Goal: Transaction & Acquisition: Purchase product/service

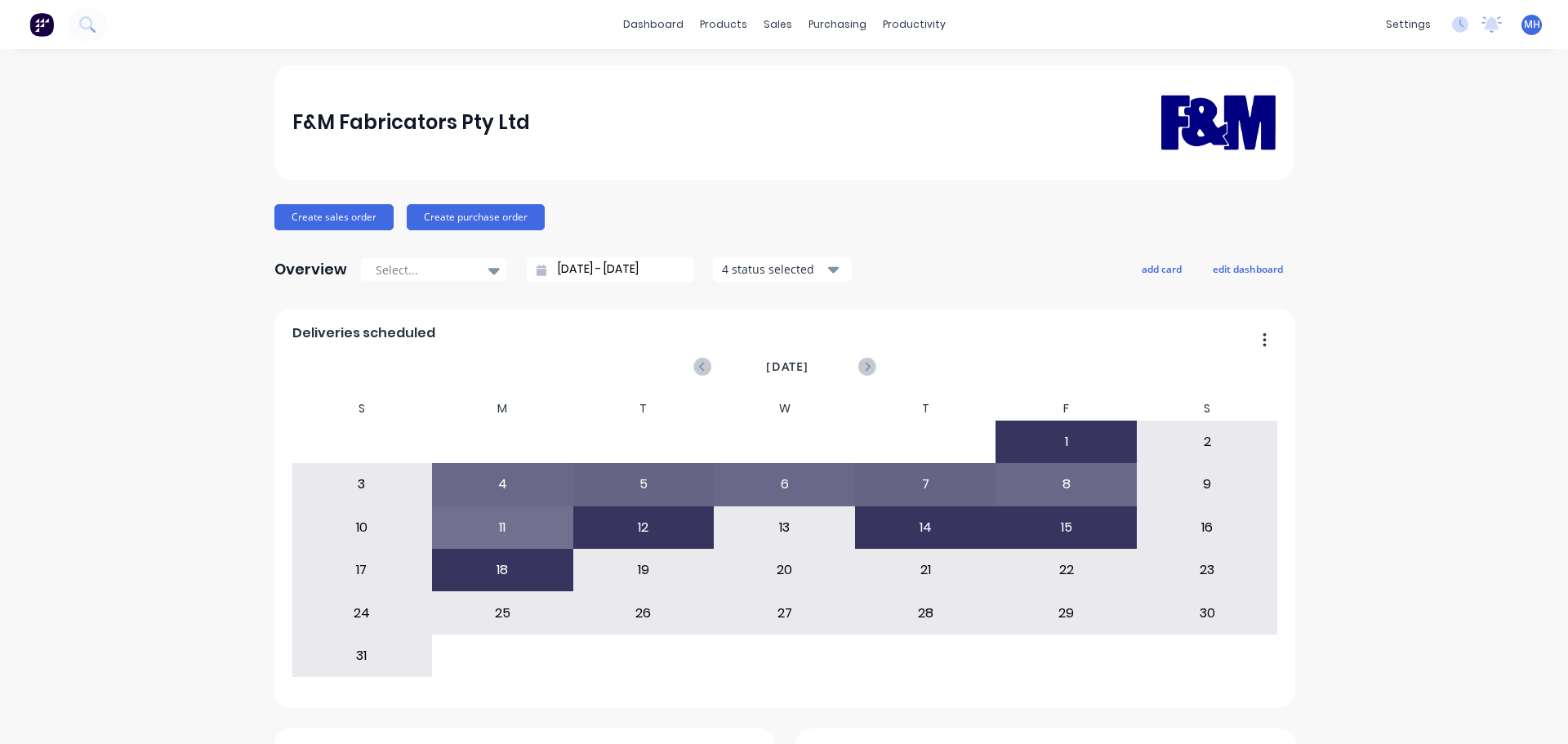
drag, startPoint x: 190, startPoint y: 234, endPoint x: 96, endPoint y: 205, distance: 98.4
click at [806, 204] on div "Create sales order Create purchase order" at bounding box center [784, 217] width 1019 height 26
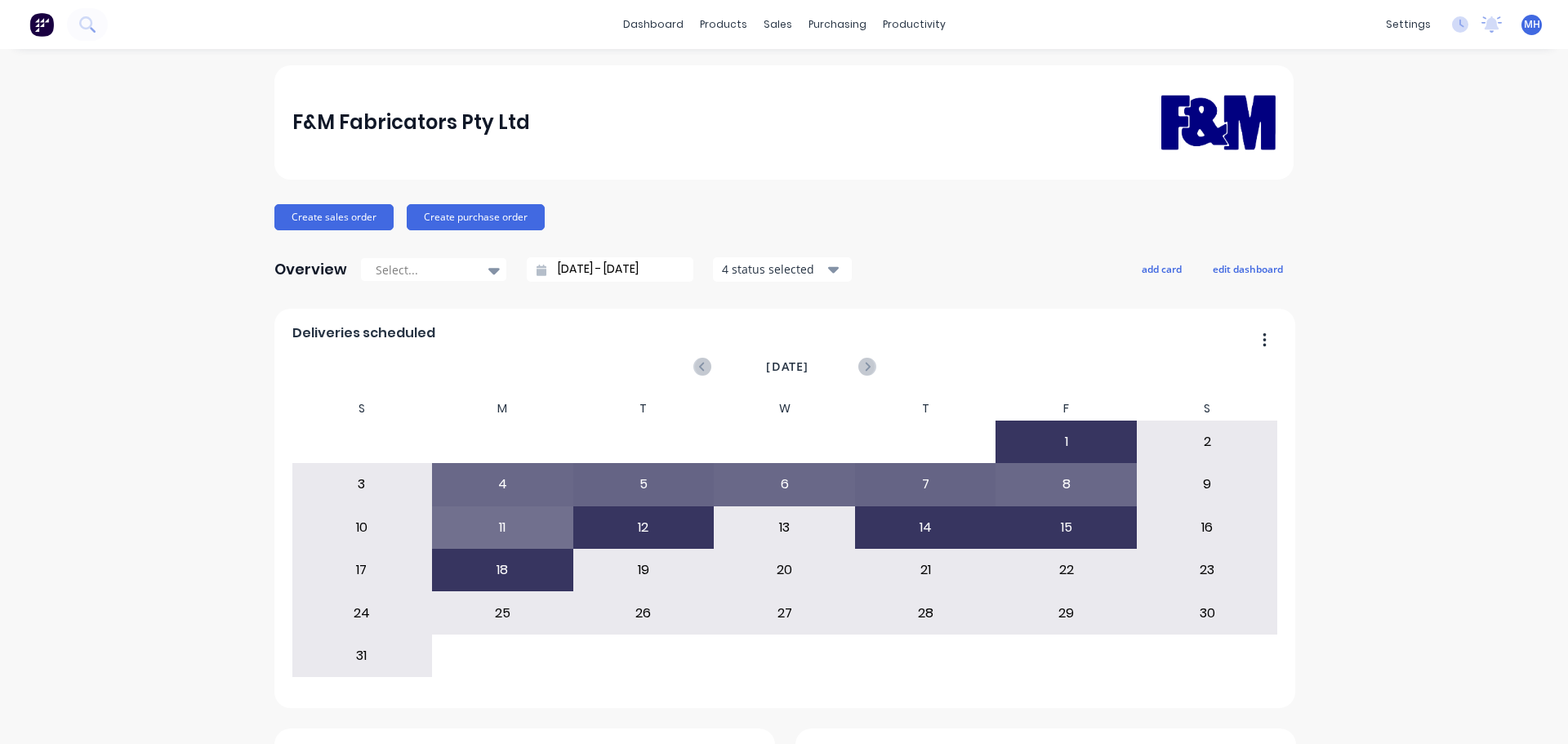
click at [973, 142] on div "Delivery Scheduling" at bounding box center [963, 144] width 102 height 15
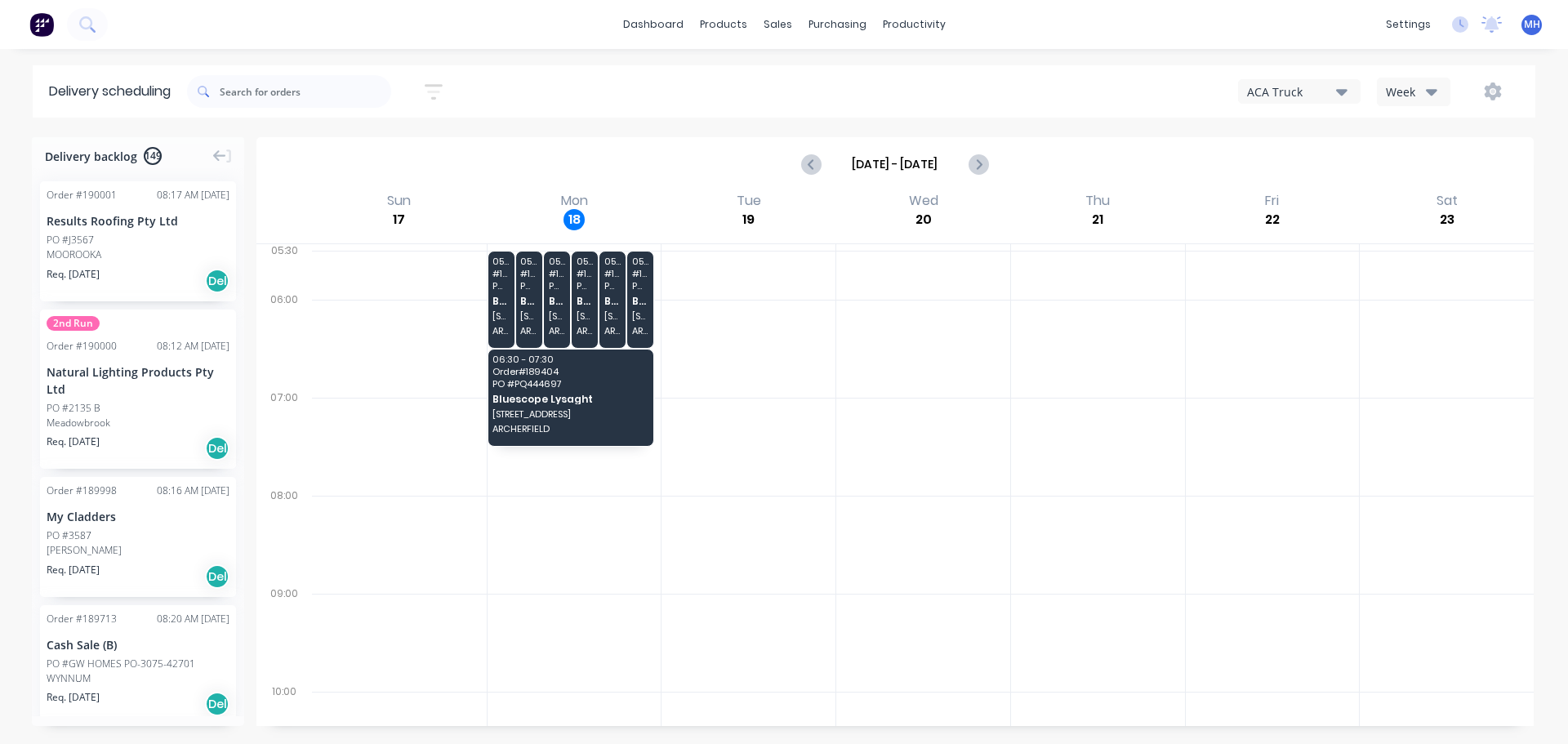
click at [1419, 84] on div "Week" at bounding box center [1410, 92] width 47 height 17
click at [1421, 172] on div "Vehicle" at bounding box center [1459, 168] width 162 height 33
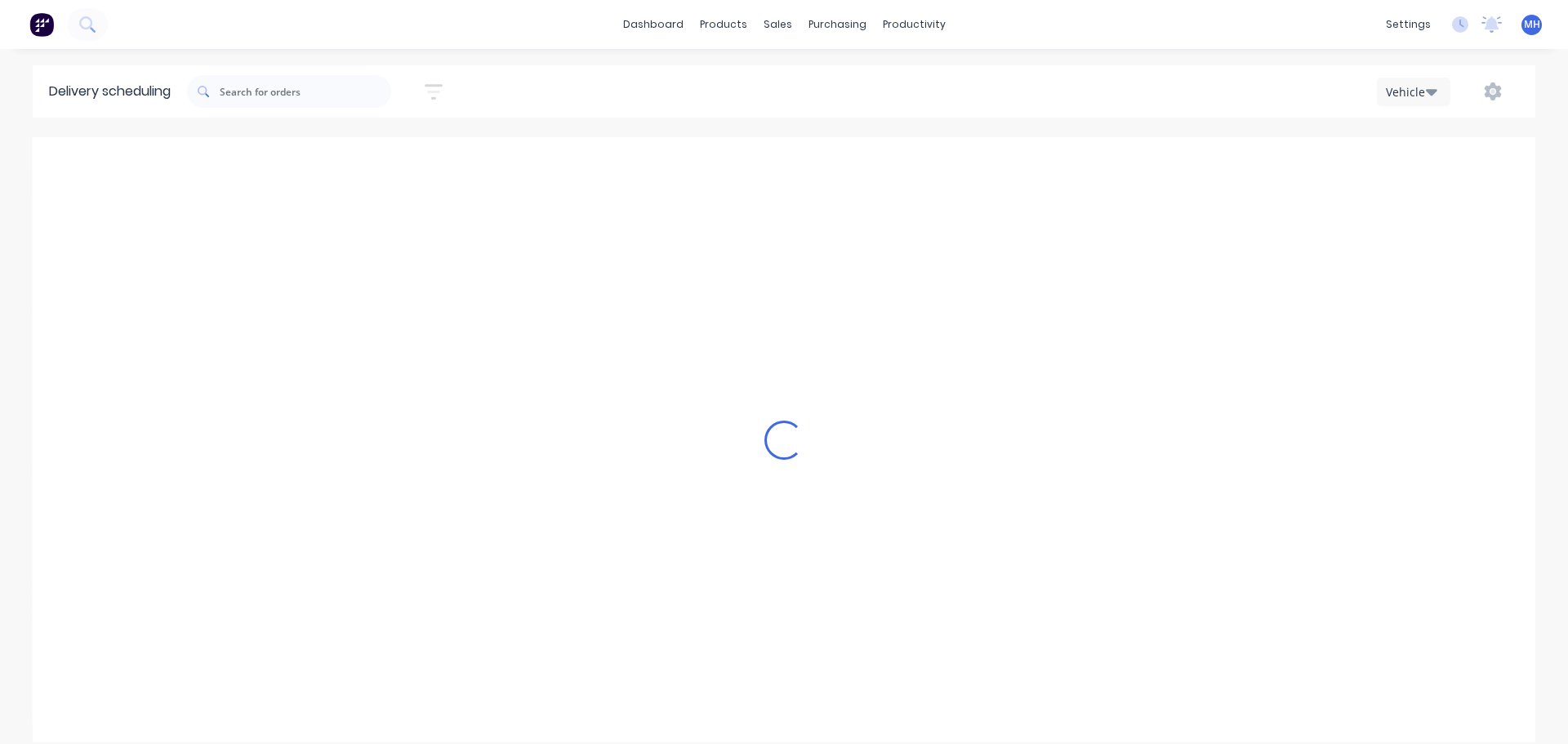
scroll to position [0, 1]
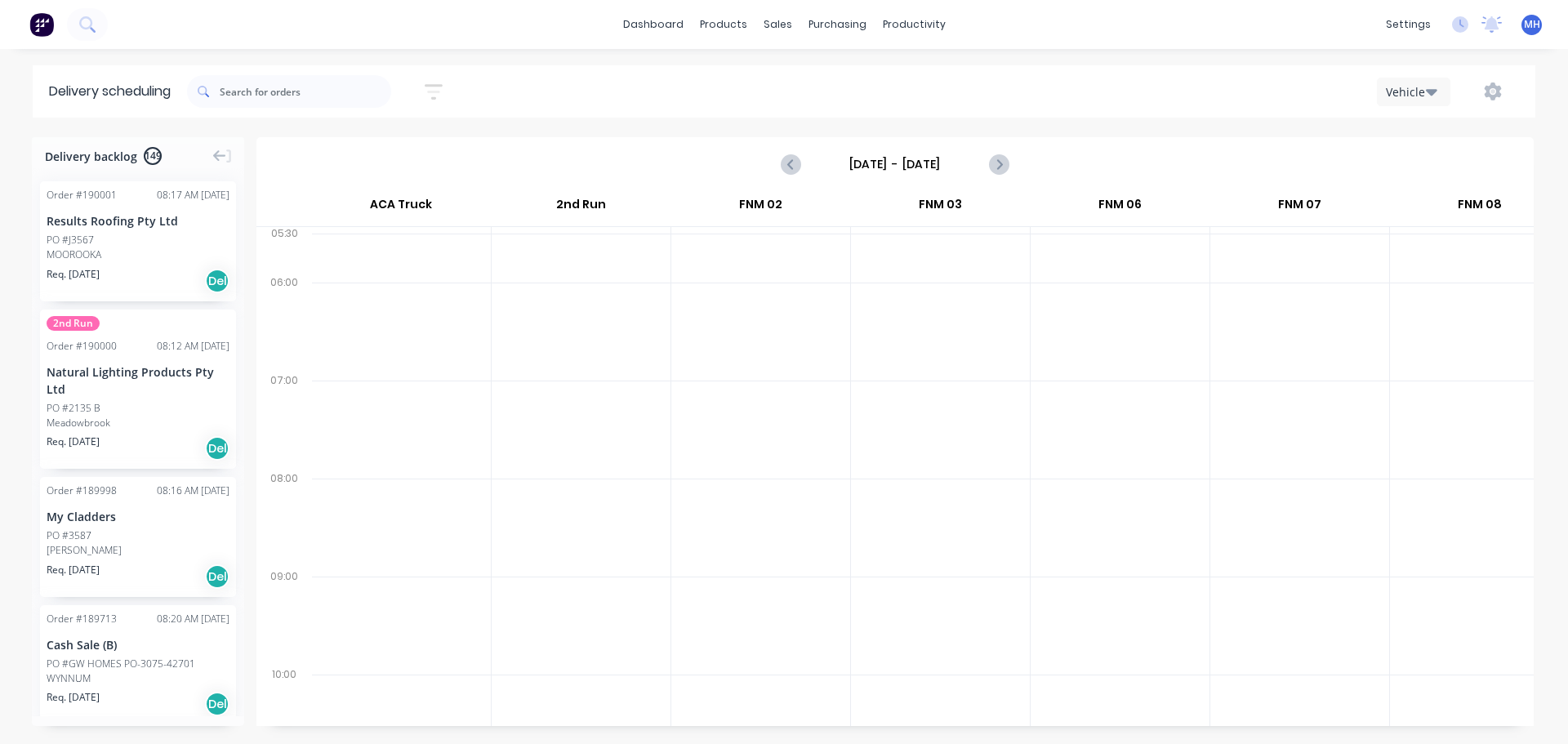
click at [871, 161] on input "Sunday - 17/08/25" at bounding box center [896, 165] width 162 height 25
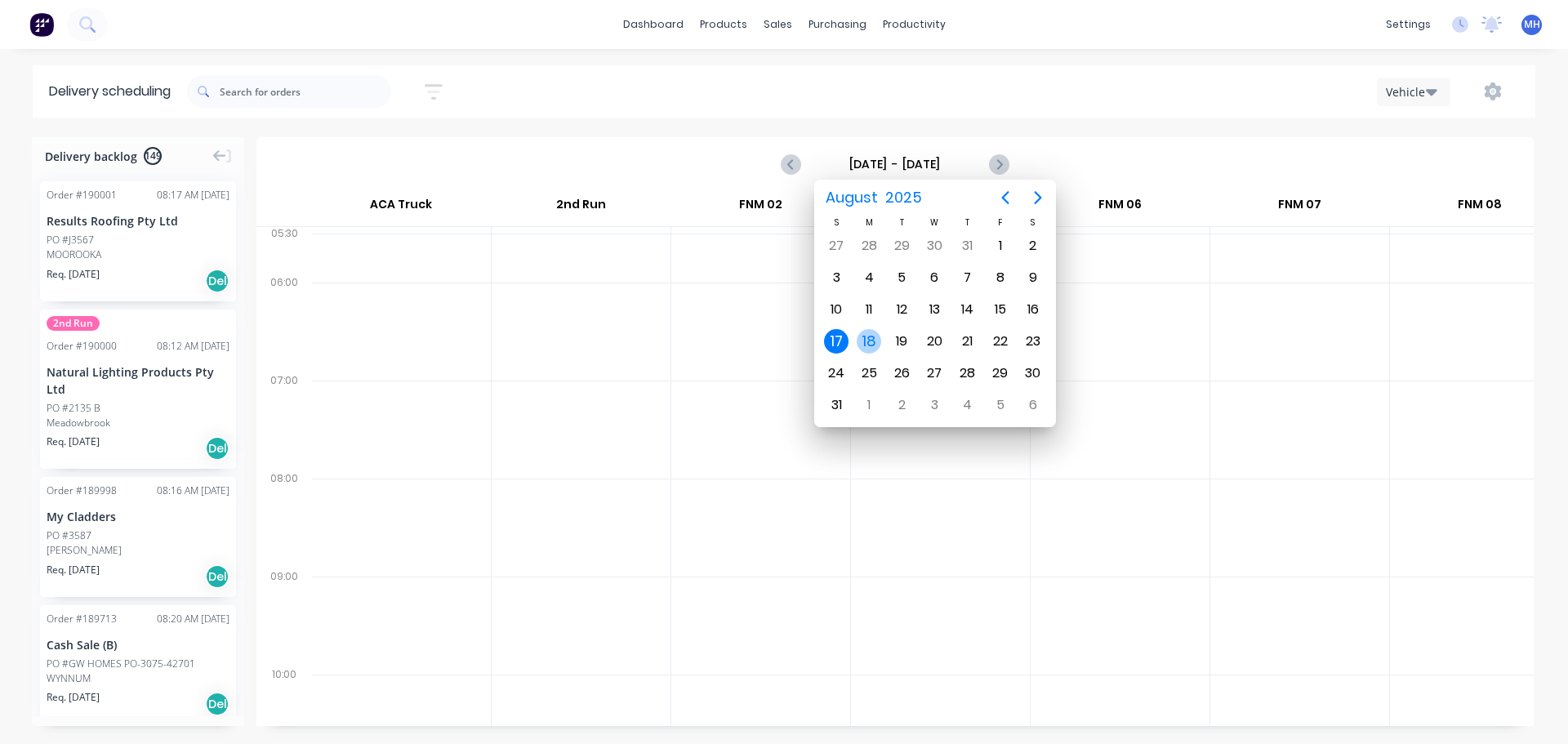
click at [875, 345] on div "18" at bounding box center [870, 341] width 25 height 25
type input "Monday - 18/08/25"
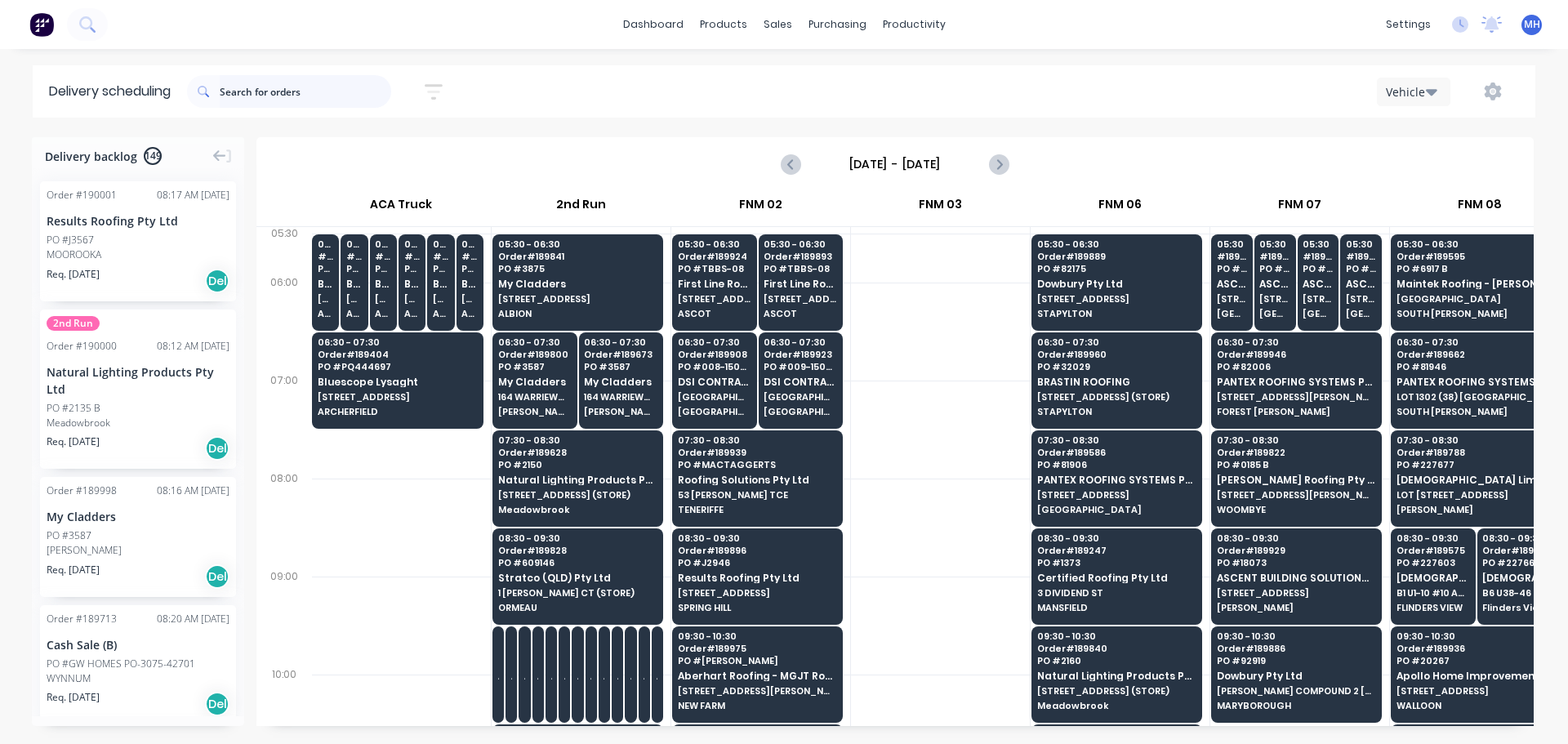
click at [346, 92] on input "text" at bounding box center [305, 92] width 172 height 33
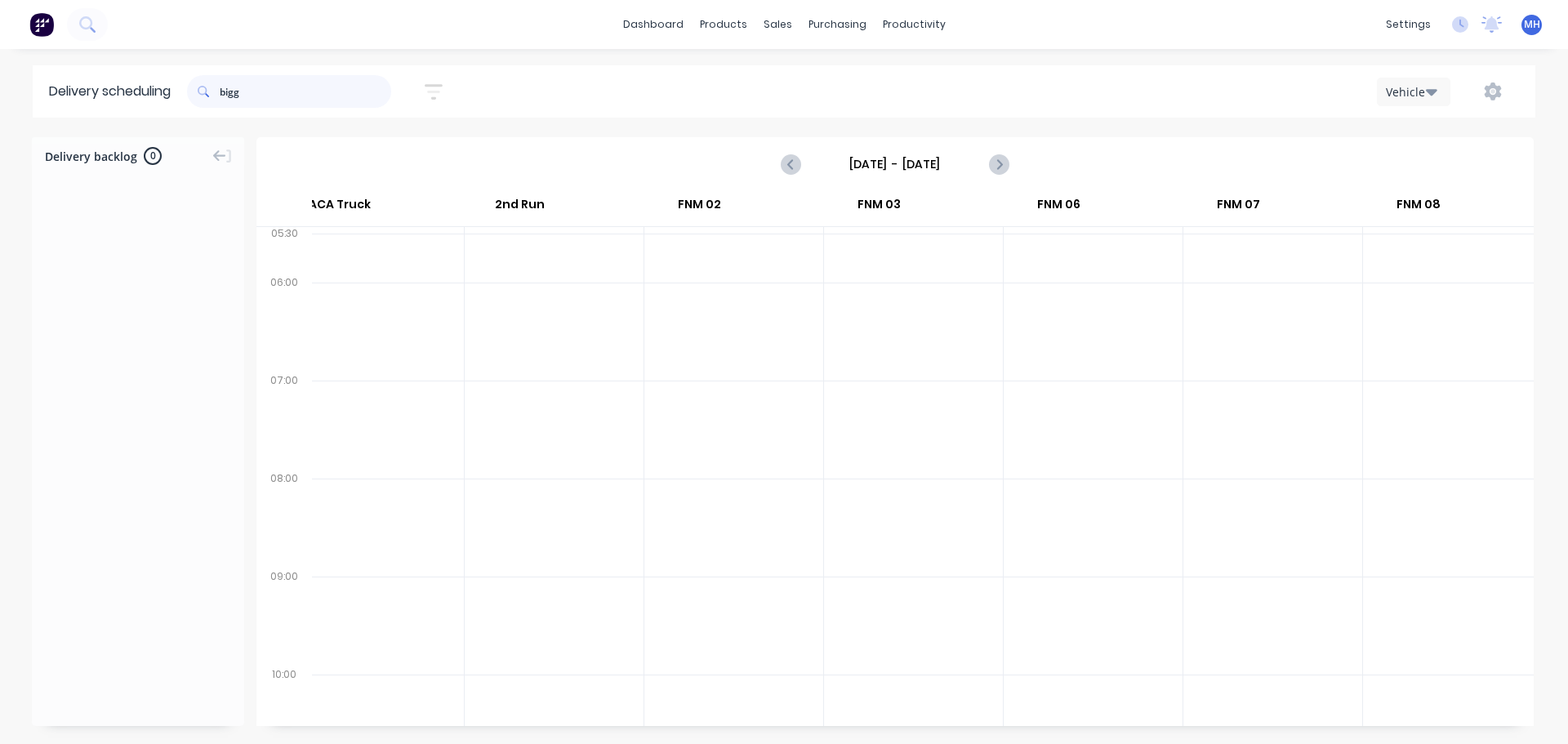
scroll to position [0, 0]
click at [274, 83] on input "bigg" at bounding box center [305, 92] width 172 height 33
type input "lysaght"
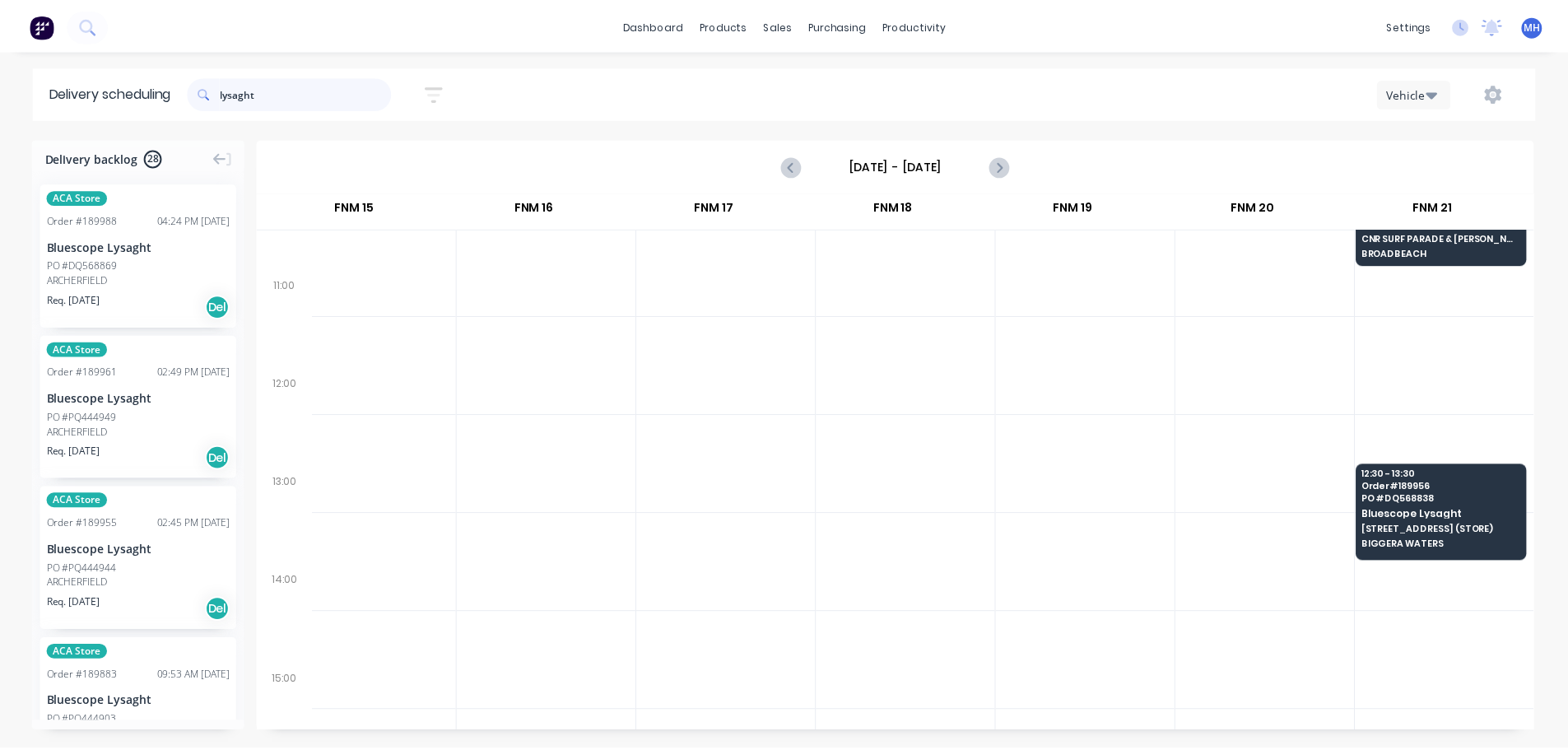
scroll to position [494, 2221]
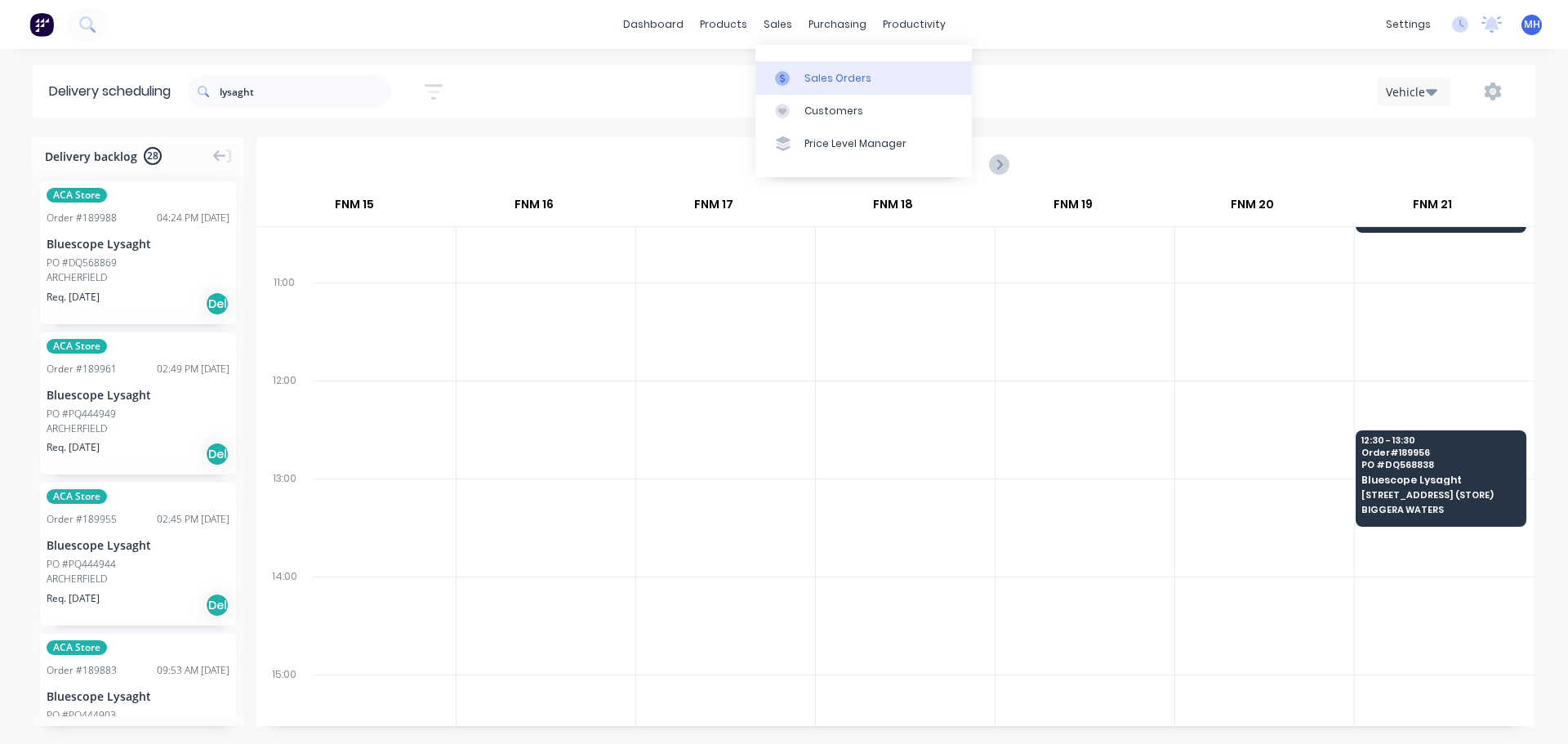
click at [809, 65] on link "Sales Orders" at bounding box center [864, 78] width 216 height 33
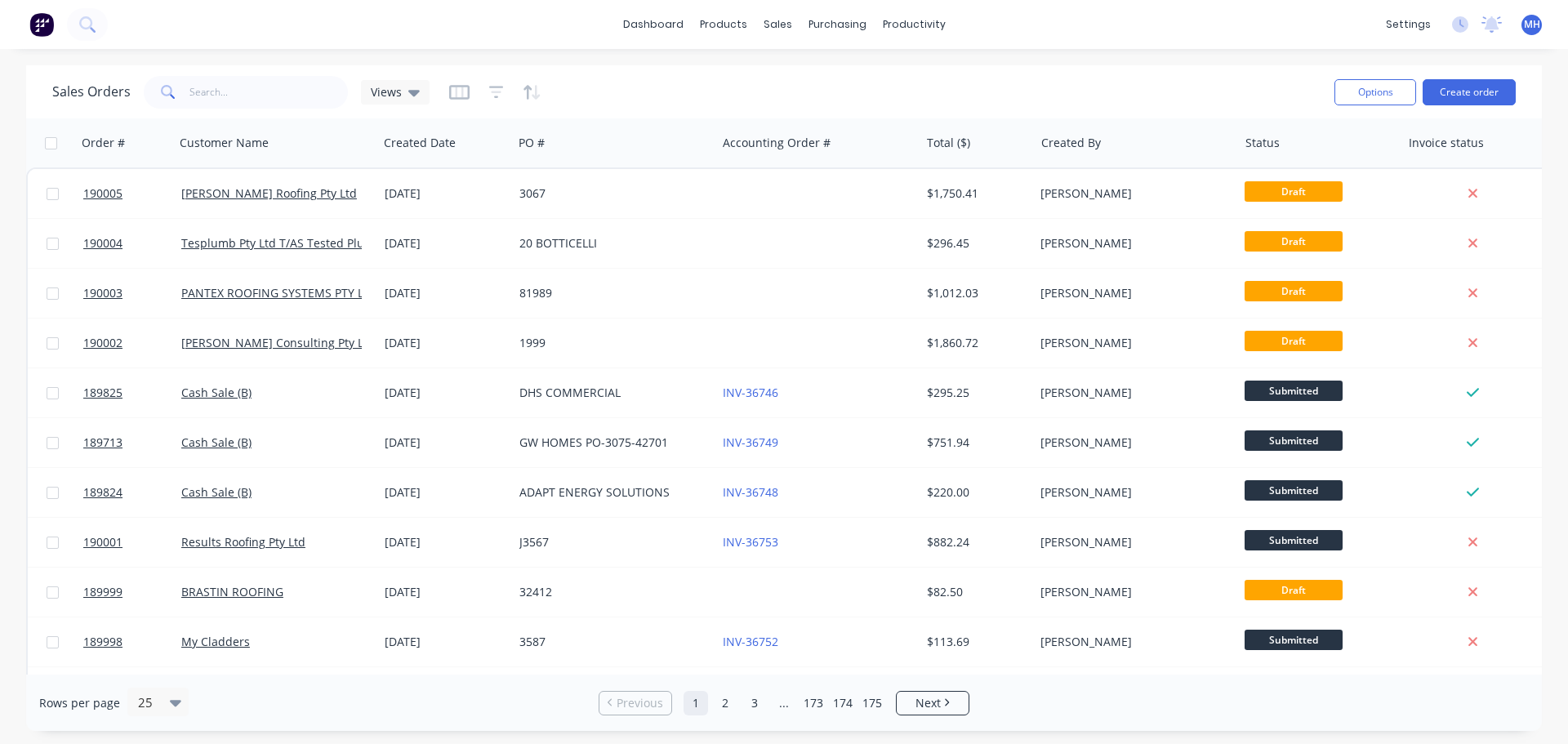
click at [885, 83] on div "Sales Orders Views" at bounding box center [687, 92] width 1269 height 40
click at [1471, 90] on button "Create order" at bounding box center [1470, 92] width 93 height 26
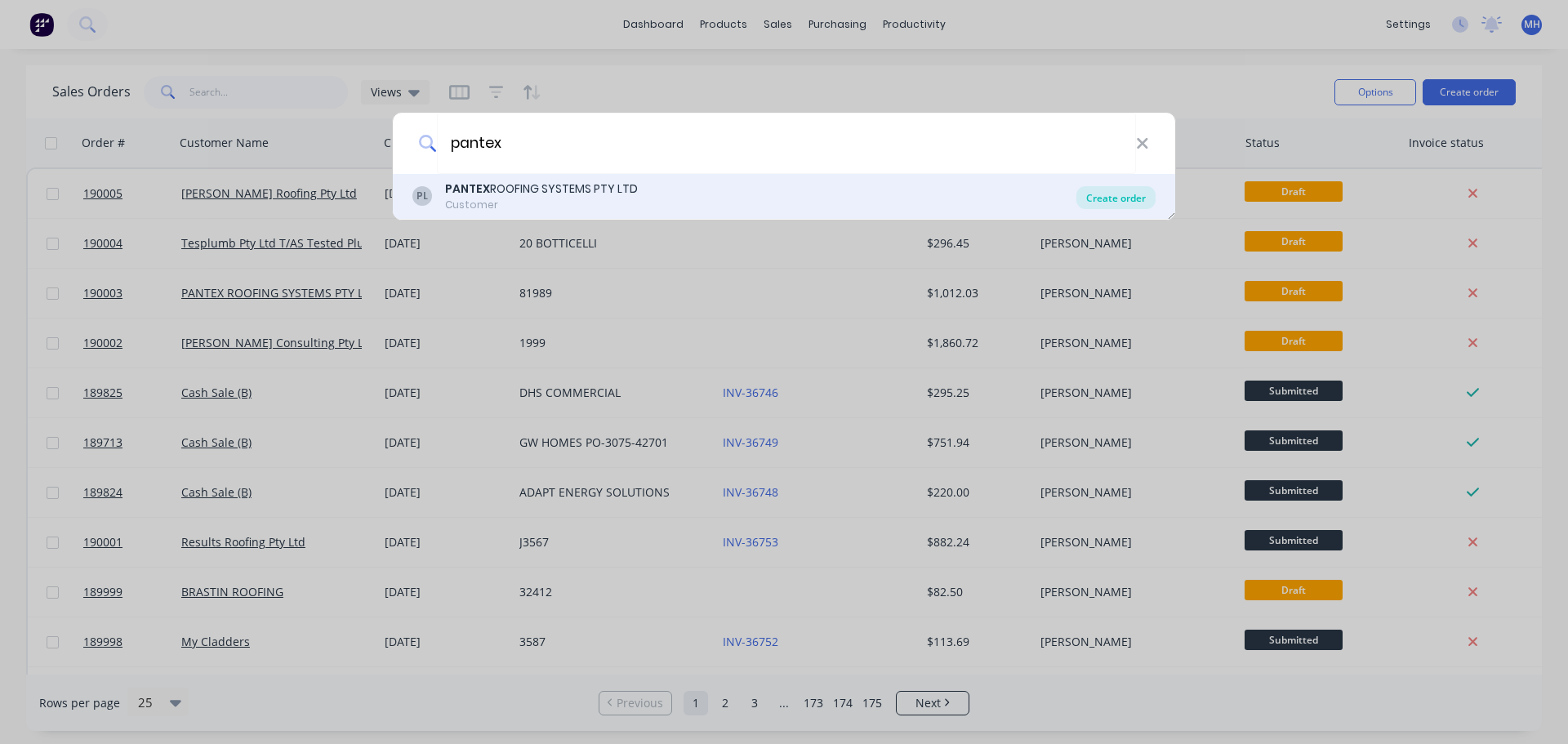
type input "pantex"
click at [1119, 191] on div "Create order" at bounding box center [1116, 197] width 79 height 23
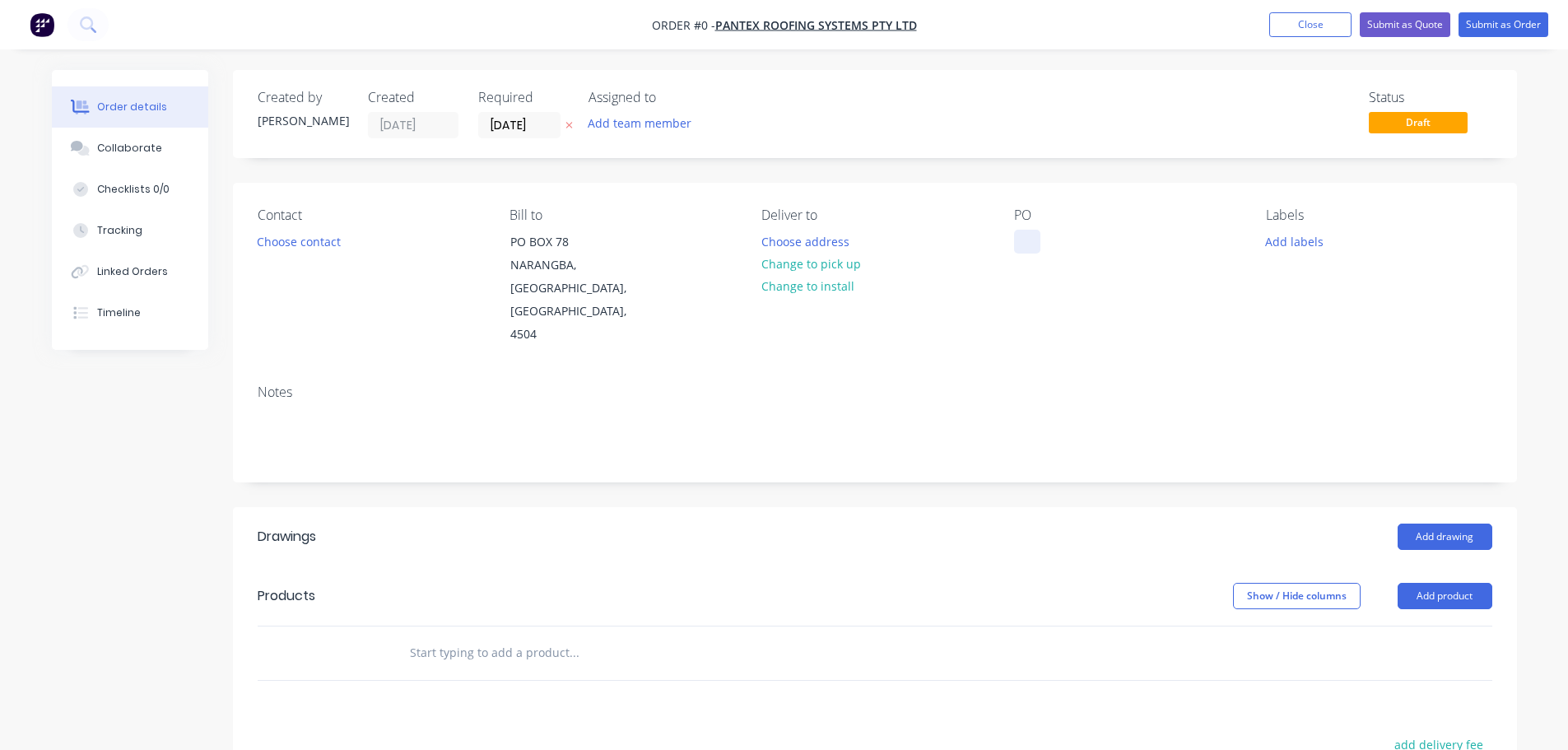
click at [1035, 233] on div at bounding box center [1027, 241] width 26 height 24
click at [624, 172] on div "Order details Collaborate Checklists 0/0 Tracking Linked Orders Timeline Order …" at bounding box center [784, 585] width 1498 height 1031
click at [571, 127] on icon at bounding box center [568, 125] width 7 height 10
click at [1455, 524] on button "Add drawing" at bounding box center [1444, 537] width 95 height 26
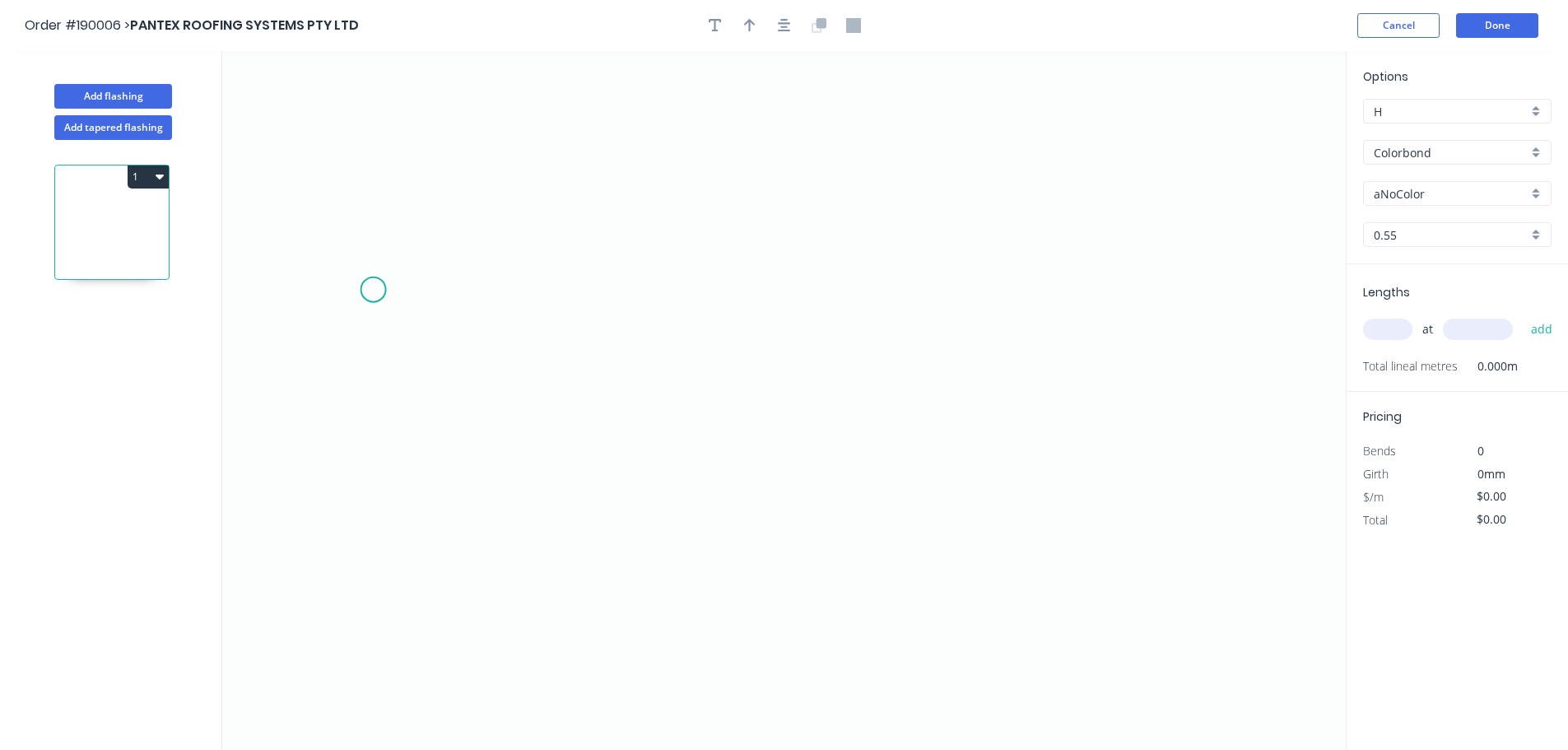
click at [365, 292] on icon "0" at bounding box center [784, 400] width 1123 height 699
click at [429, 291] on icon "0" at bounding box center [784, 400] width 1123 height 699
click at [159, 177] on icon "button" at bounding box center [160, 177] width 8 height 5
click at [129, 242] on div "Delete" at bounding box center [91, 250] width 127 height 24
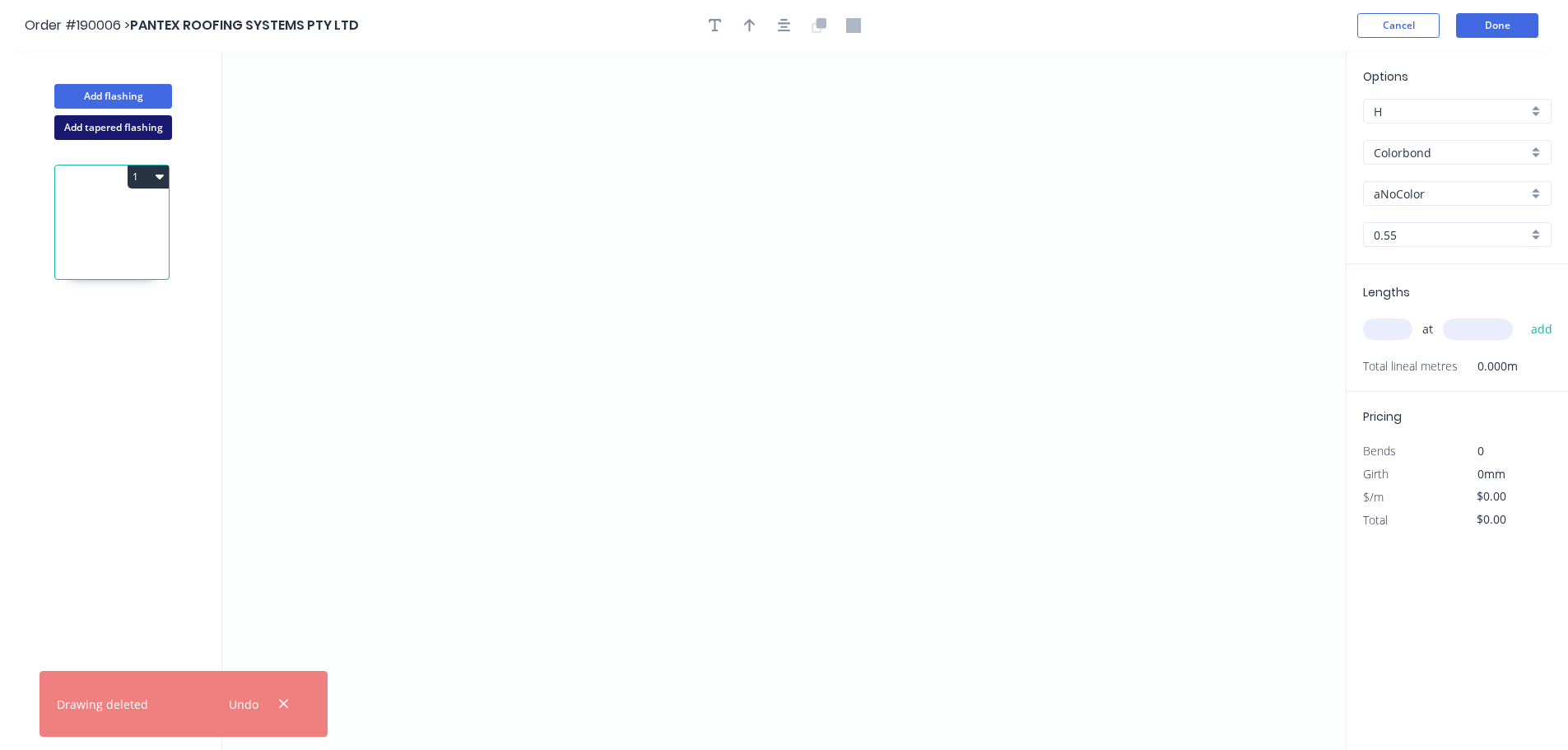
click at [139, 126] on button "Add tapered flashing" at bounding box center [113, 128] width 118 height 25
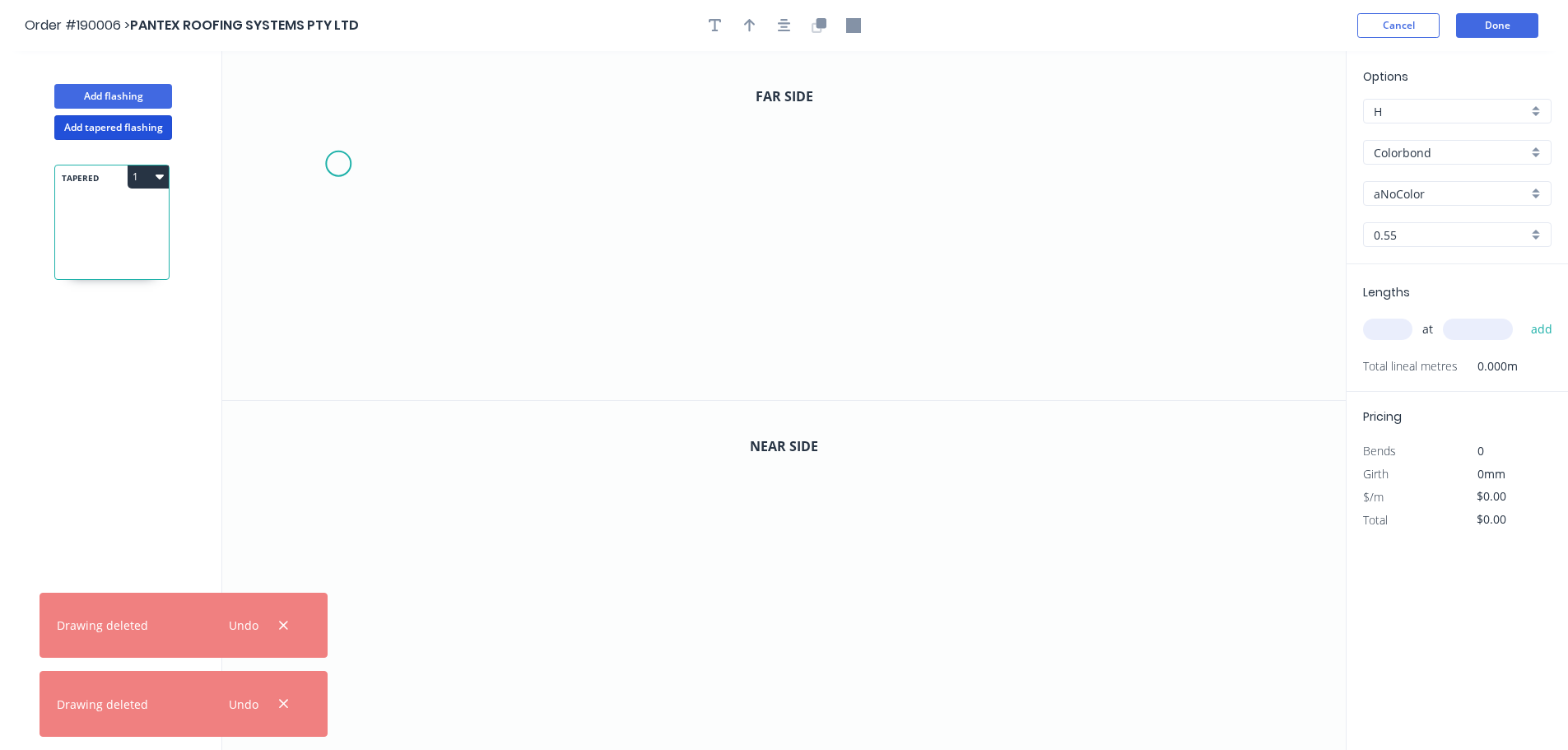
click at [323, 173] on icon "0" at bounding box center [784, 225] width 1123 height 349
click at [397, 173] on icon at bounding box center [360, 173] width 74 height 0
click at [391, 243] on icon "0 ?" at bounding box center [784, 225] width 1123 height 349
click at [936, 236] on icon "0 ? ?" at bounding box center [784, 225] width 1123 height 349
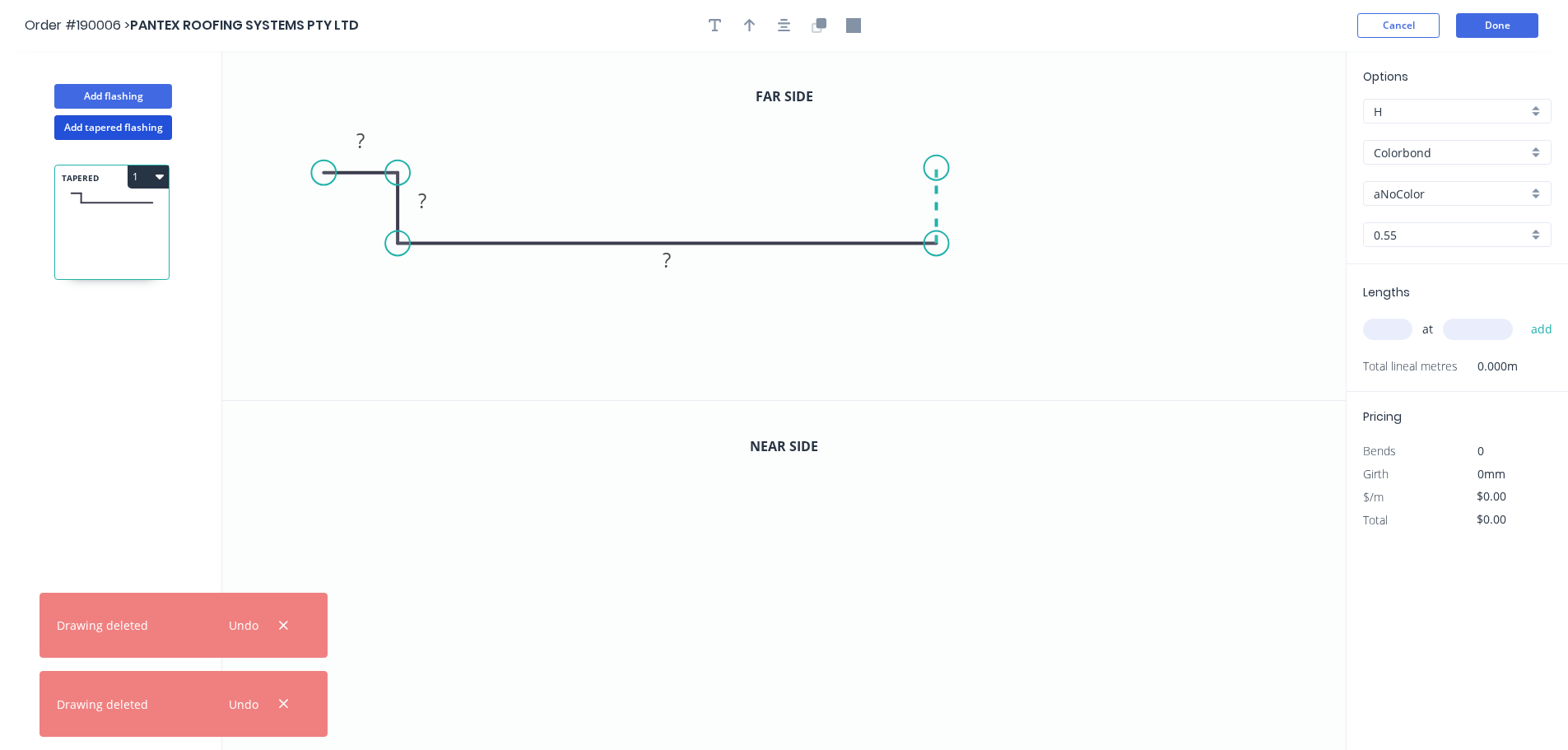
click at [934, 168] on icon "0 ? ? ?" at bounding box center [784, 225] width 1123 height 349
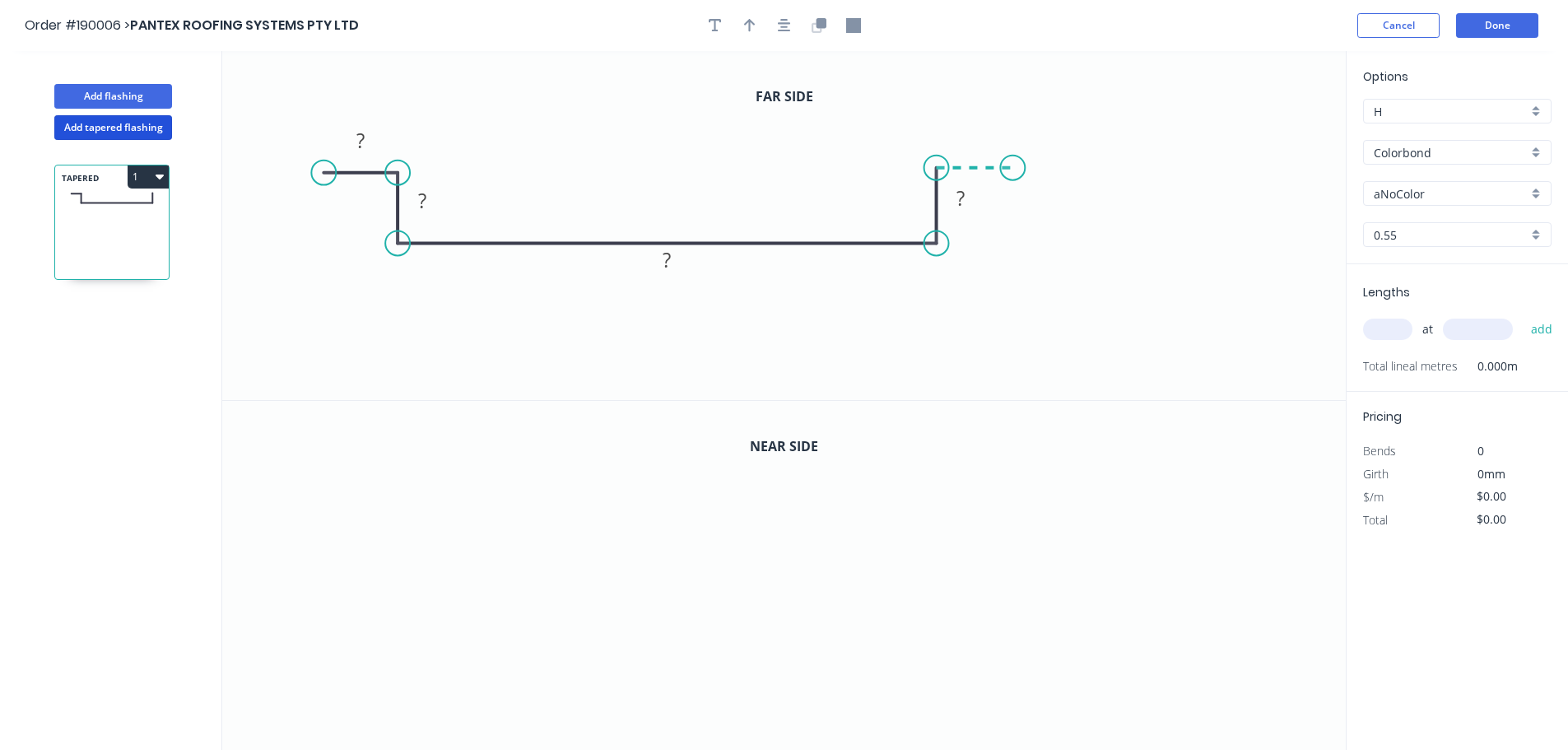
click at [1013, 170] on icon "0 ? ? ? ?" at bounding box center [784, 225] width 1123 height 349
click at [778, 26] on icon "button" at bounding box center [784, 26] width 13 height 15
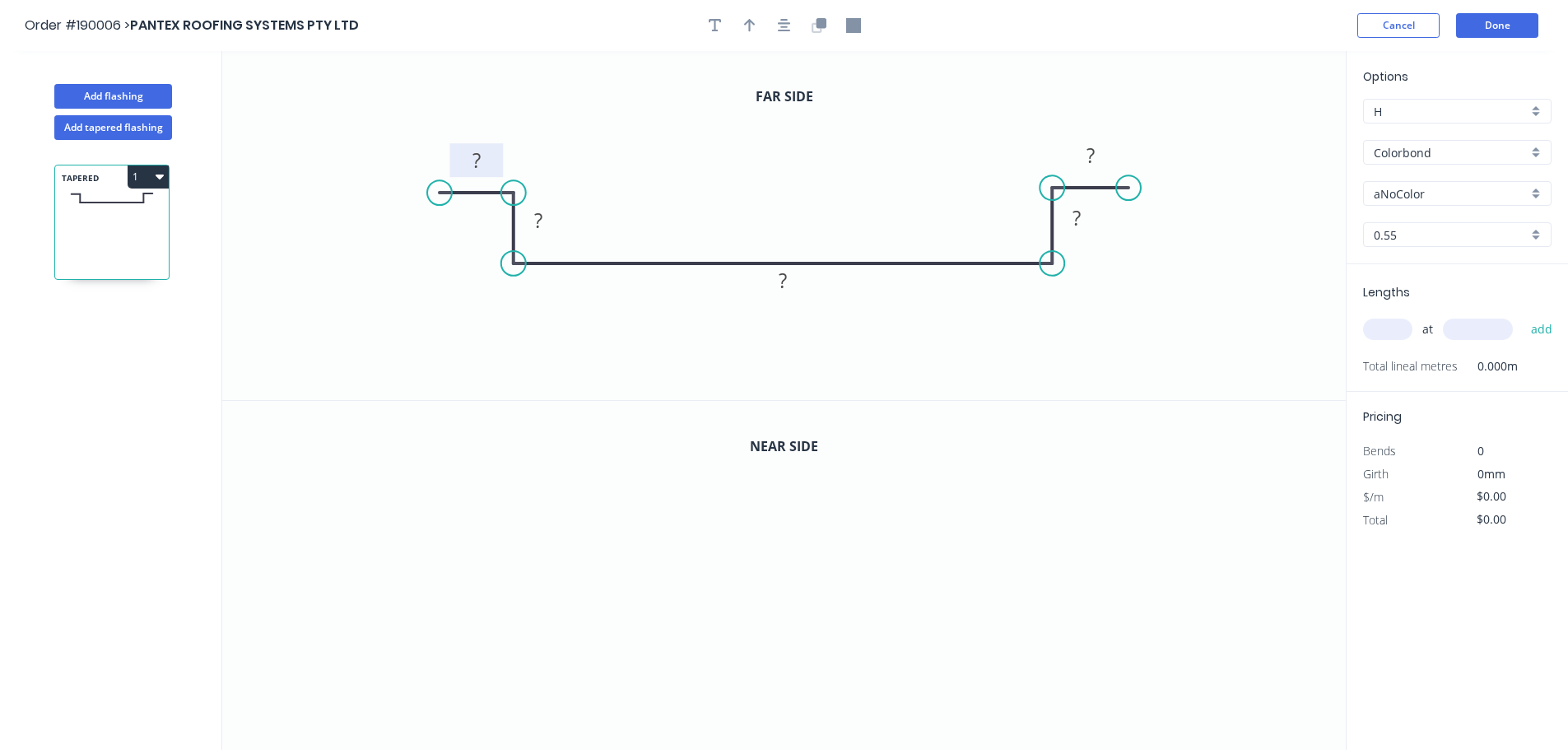
click at [473, 154] on tspan "?" at bounding box center [477, 160] width 8 height 27
drag, startPoint x: 1123, startPoint y: 187, endPoint x: 1230, endPoint y: 181, distance: 107.2
click at [1230, 181] on circle at bounding box center [1230, 187] width 25 height 25
type input "$15.59"
drag, startPoint x: 366, startPoint y: 205, endPoint x: 337, endPoint y: 196, distance: 30.4
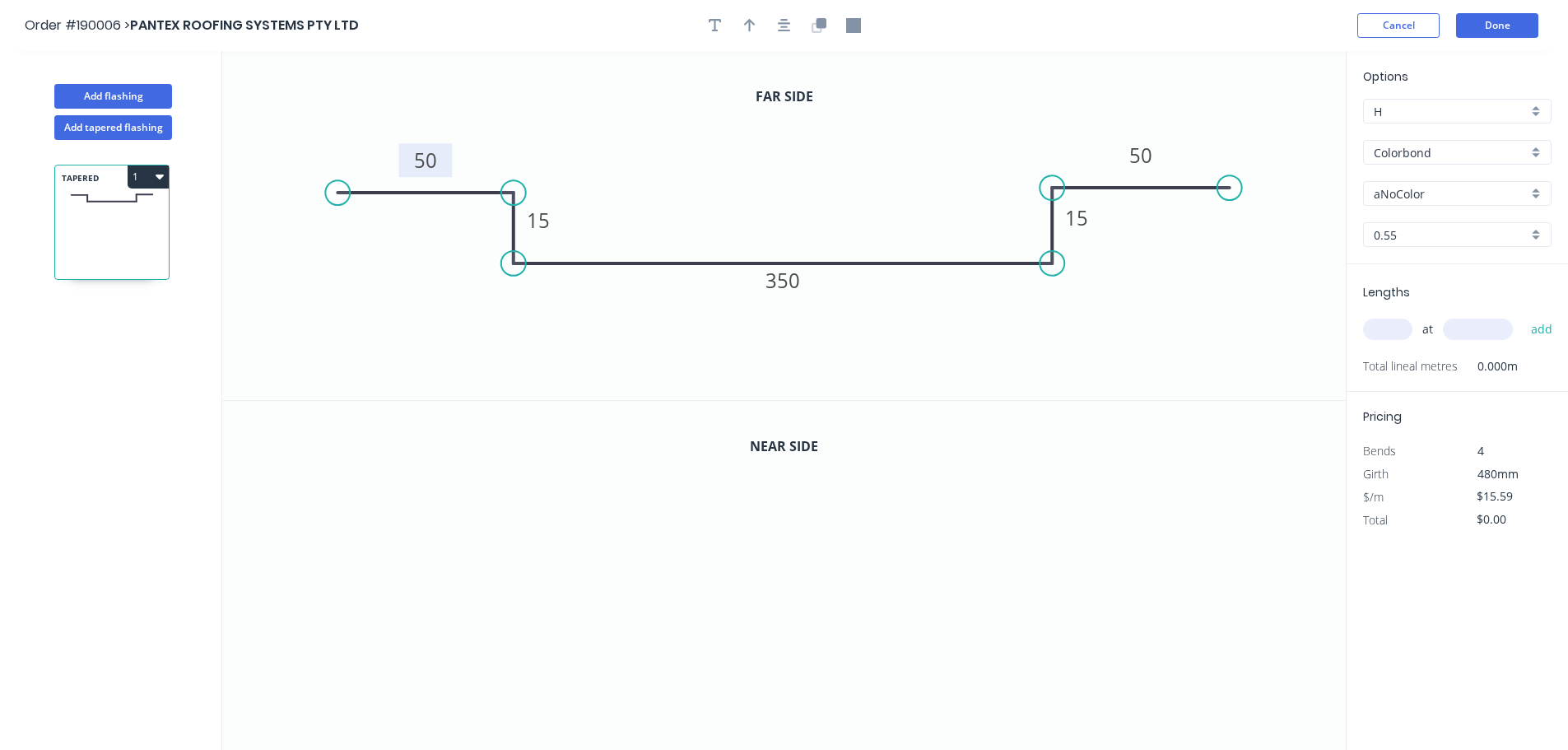
click at [337, 196] on circle at bounding box center [337, 192] width 25 height 25
click at [776, 24] on button "button" at bounding box center [784, 26] width 25 height 25
click at [778, 24] on icon "button" at bounding box center [784, 26] width 13 height 15
click at [1403, 194] on input "aNoColor" at bounding box center [1450, 193] width 154 height 17
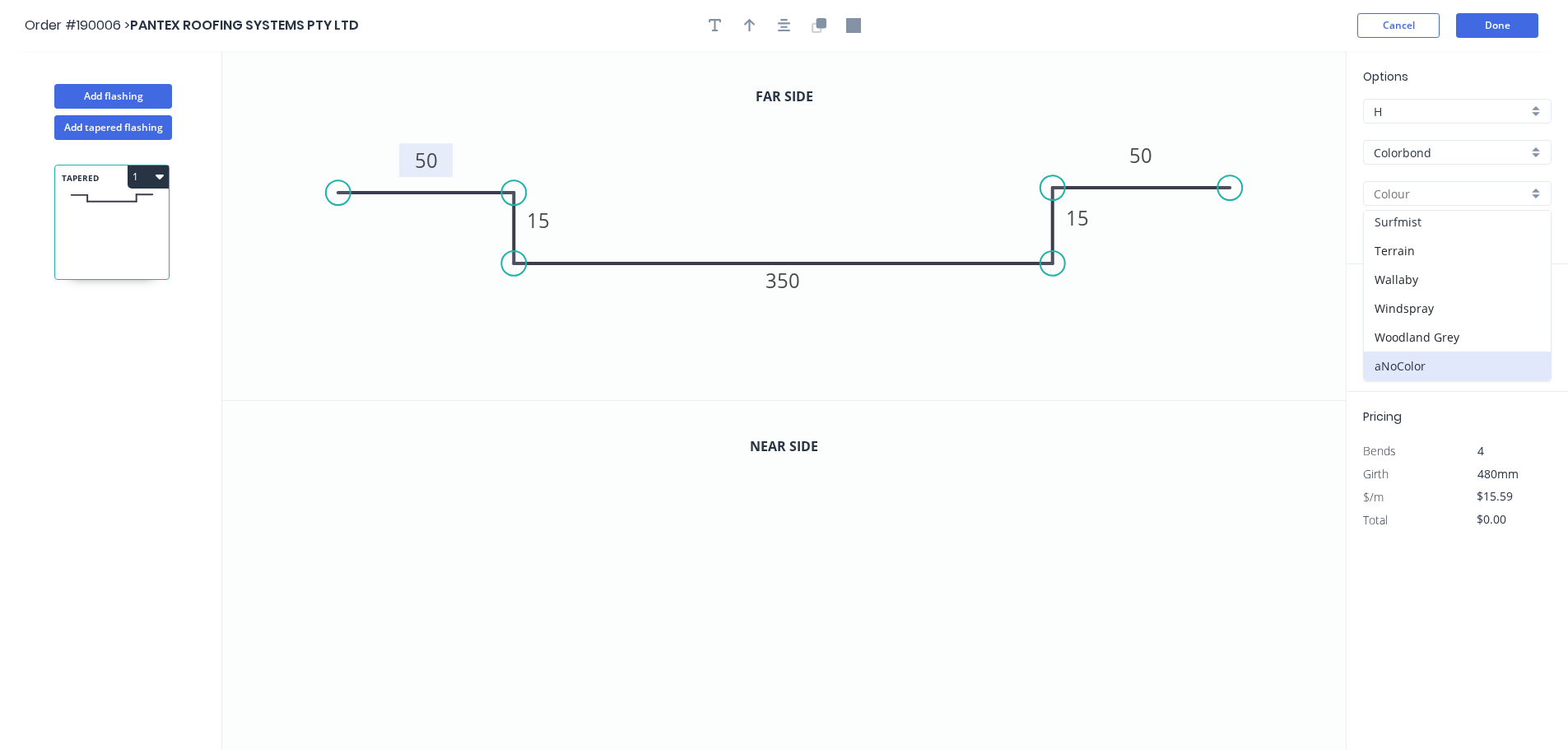
click at [1425, 229] on div "Surfmist" at bounding box center [1457, 221] width 186 height 29
type input "Surfmist"
click at [1377, 333] on input "text" at bounding box center [1387, 329] width 49 height 21
type input "1"
type input "1250"
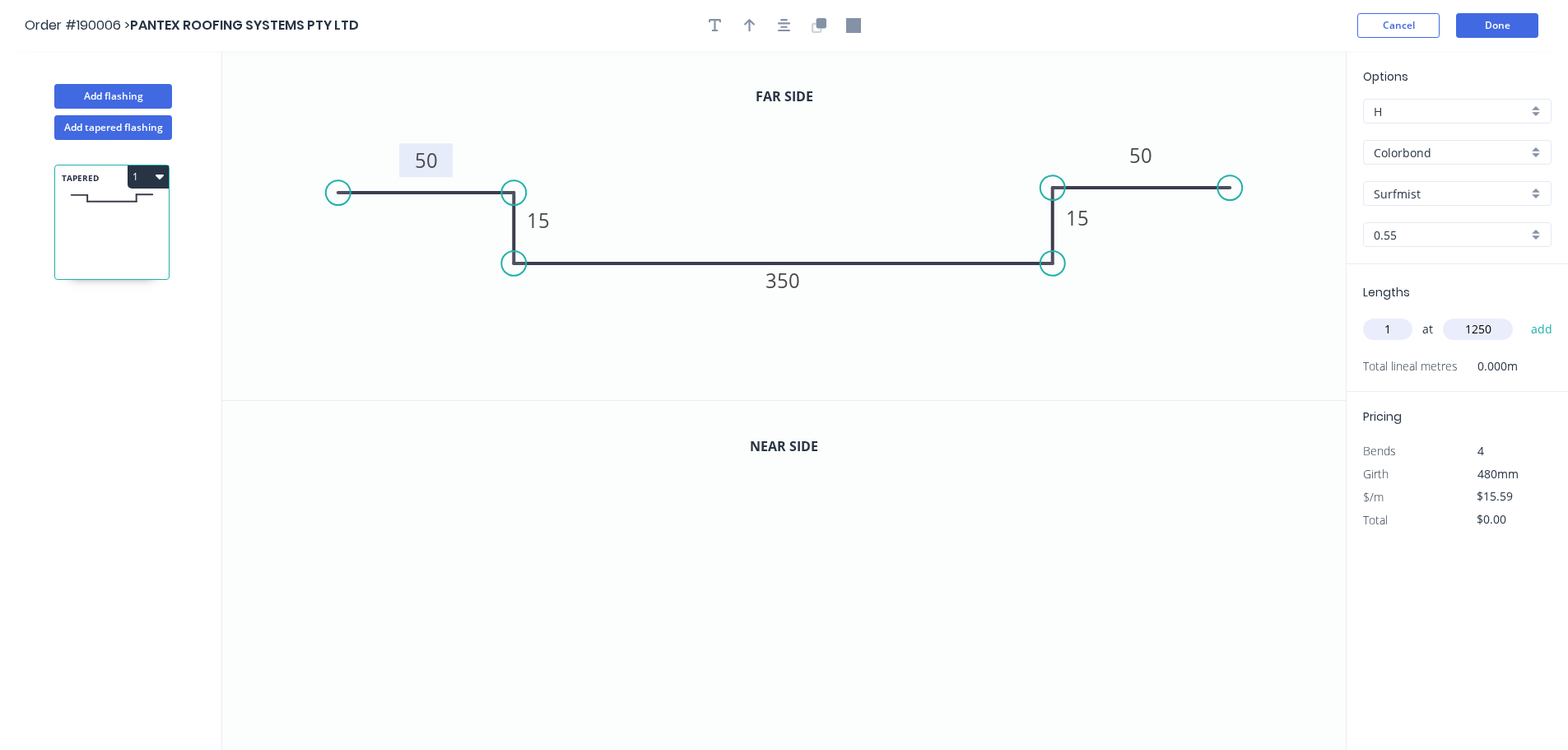
click at [1523, 315] on button "add" at bounding box center [1542, 329] width 39 height 28
type input "$19.49"
click at [814, 20] on icon "button" at bounding box center [819, 26] width 15 height 15
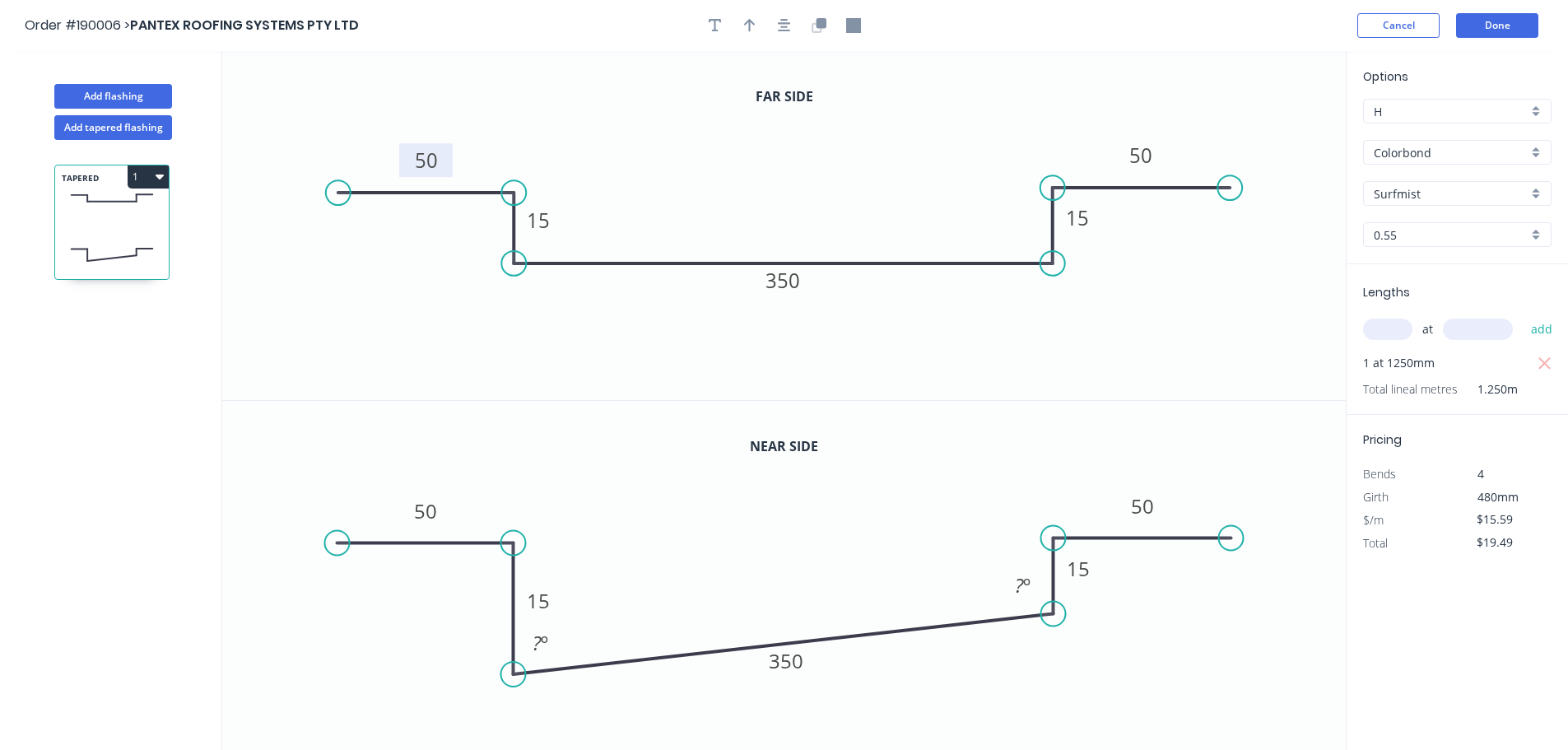
drag, startPoint x: 516, startPoint y: 621, endPoint x: 512, endPoint y: 674, distance: 53.2
click at [512, 674] on circle at bounding box center [514, 674] width 25 height 25
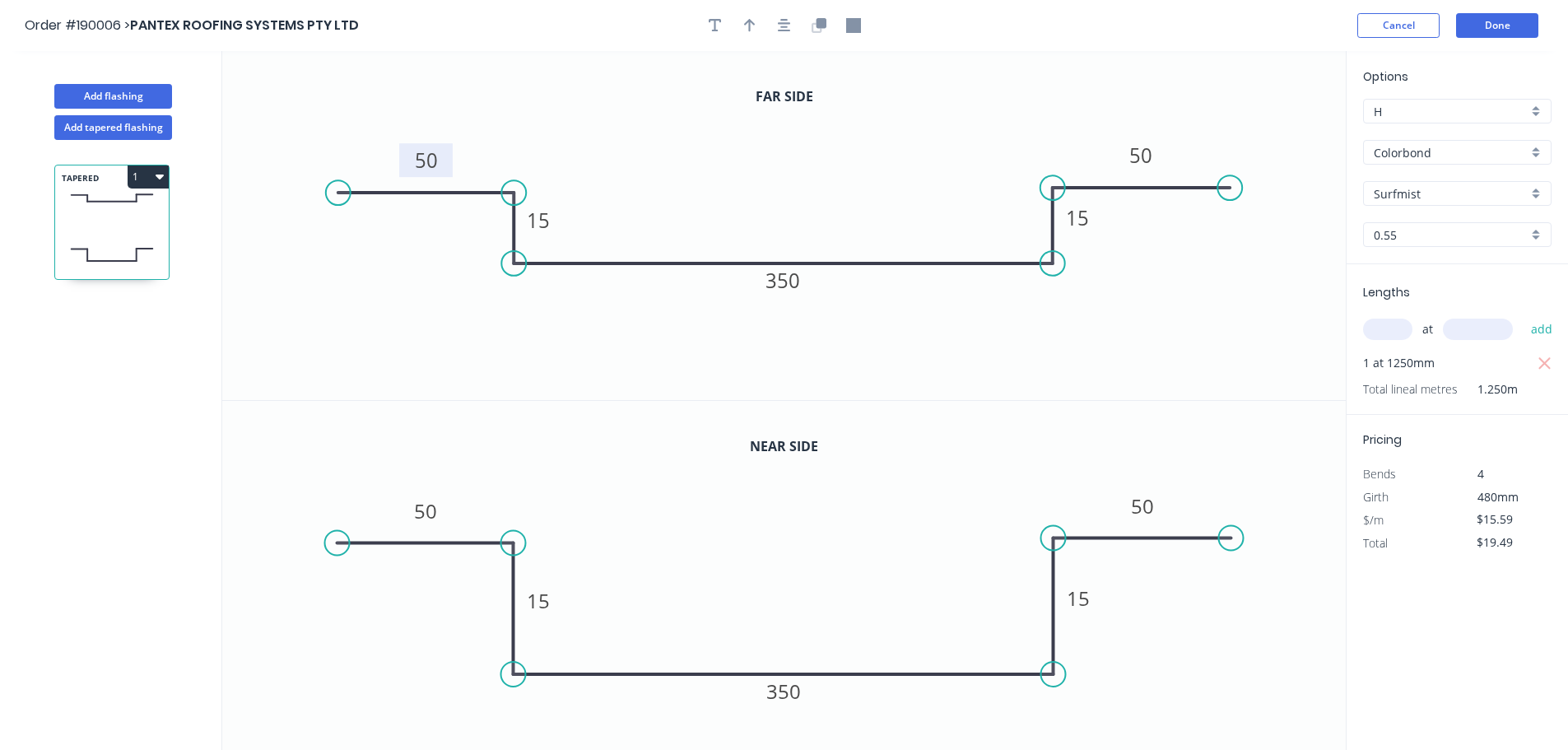
drag, startPoint x: 1064, startPoint y: 616, endPoint x: 1055, endPoint y: 671, distance: 55.7
click at [1055, 671] on circle at bounding box center [1053, 674] width 25 height 25
click at [543, 599] on tspan "15" at bounding box center [538, 600] width 23 height 27
type input "$19.12"
click at [1398, 333] on input "text" at bounding box center [1387, 329] width 49 height 21
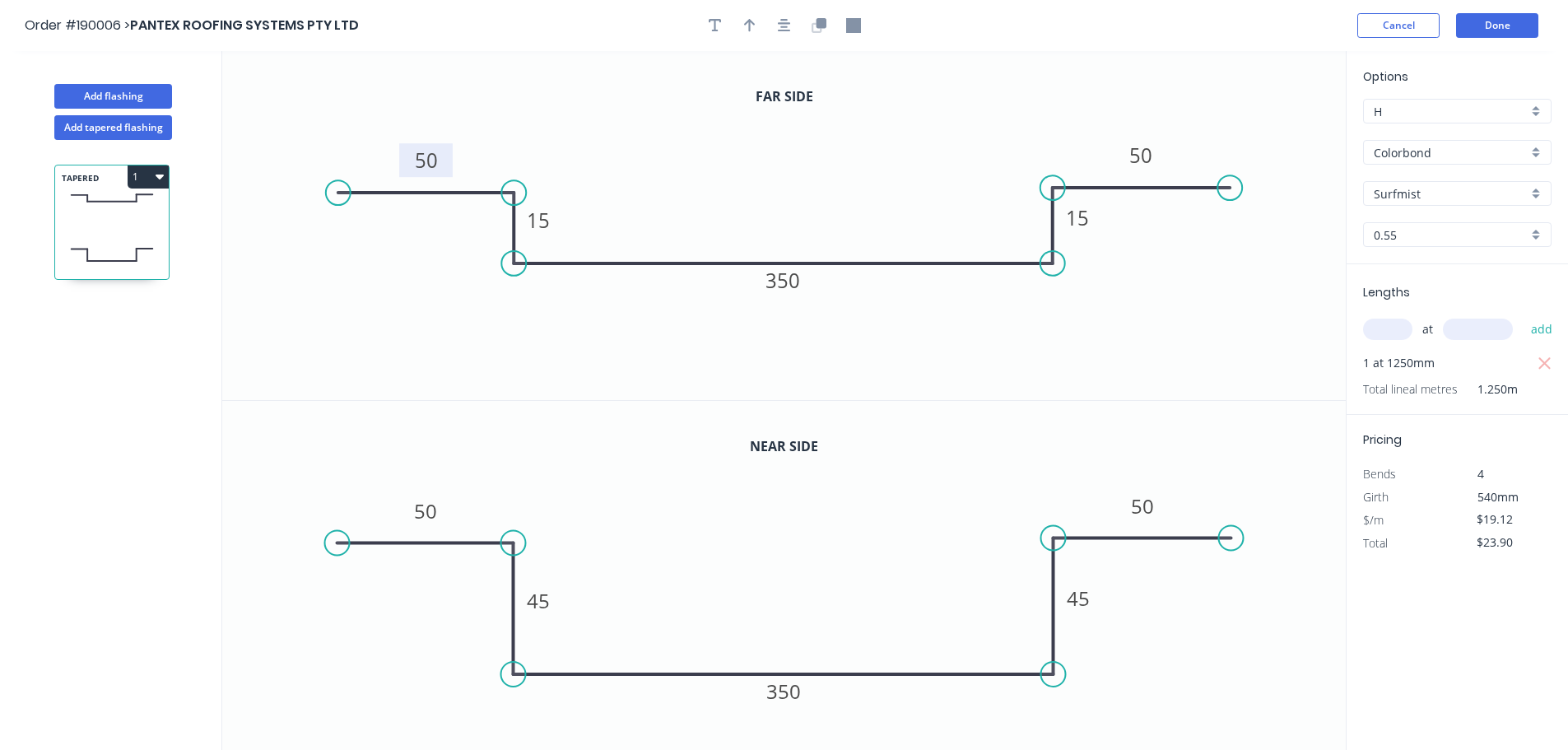
drag, startPoint x: 158, startPoint y: 177, endPoint x: 151, endPoint y: 191, distance: 15.7
click at [158, 177] on icon "button" at bounding box center [160, 177] width 8 height 5
click at [138, 208] on div "Duplicate" at bounding box center [91, 217] width 127 height 24
type input "$0.00"
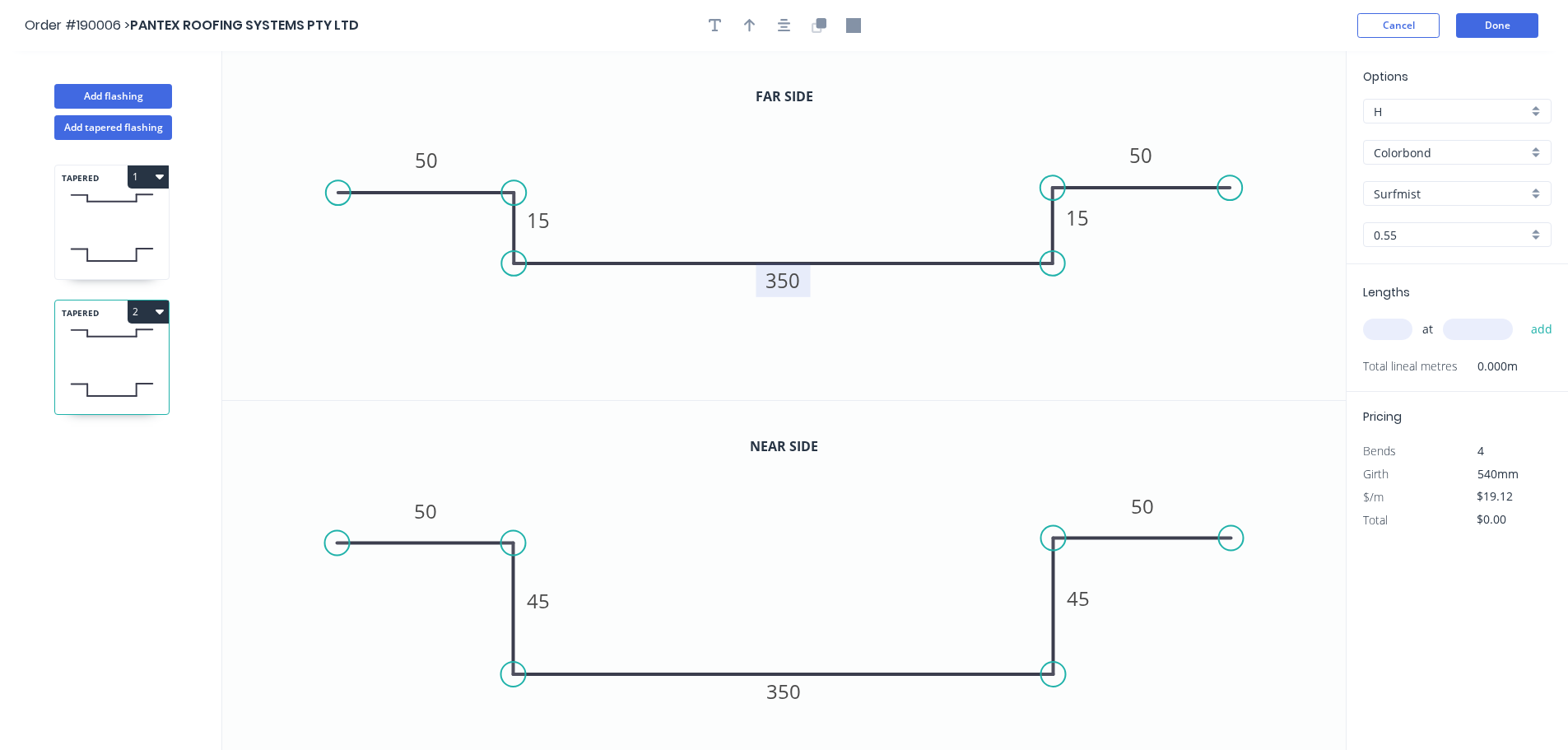
click at [798, 283] on tspan "350" at bounding box center [784, 280] width 35 height 27
click at [790, 689] on tspan "350" at bounding box center [784, 691] width 35 height 27
click at [869, 550] on icon "0 50 45 320 45 50" at bounding box center [784, 576] width 1123 height 350
click at [1407, 330] on input "text" at bounding box center [1387, 329] width 49 height 21
type input "1"
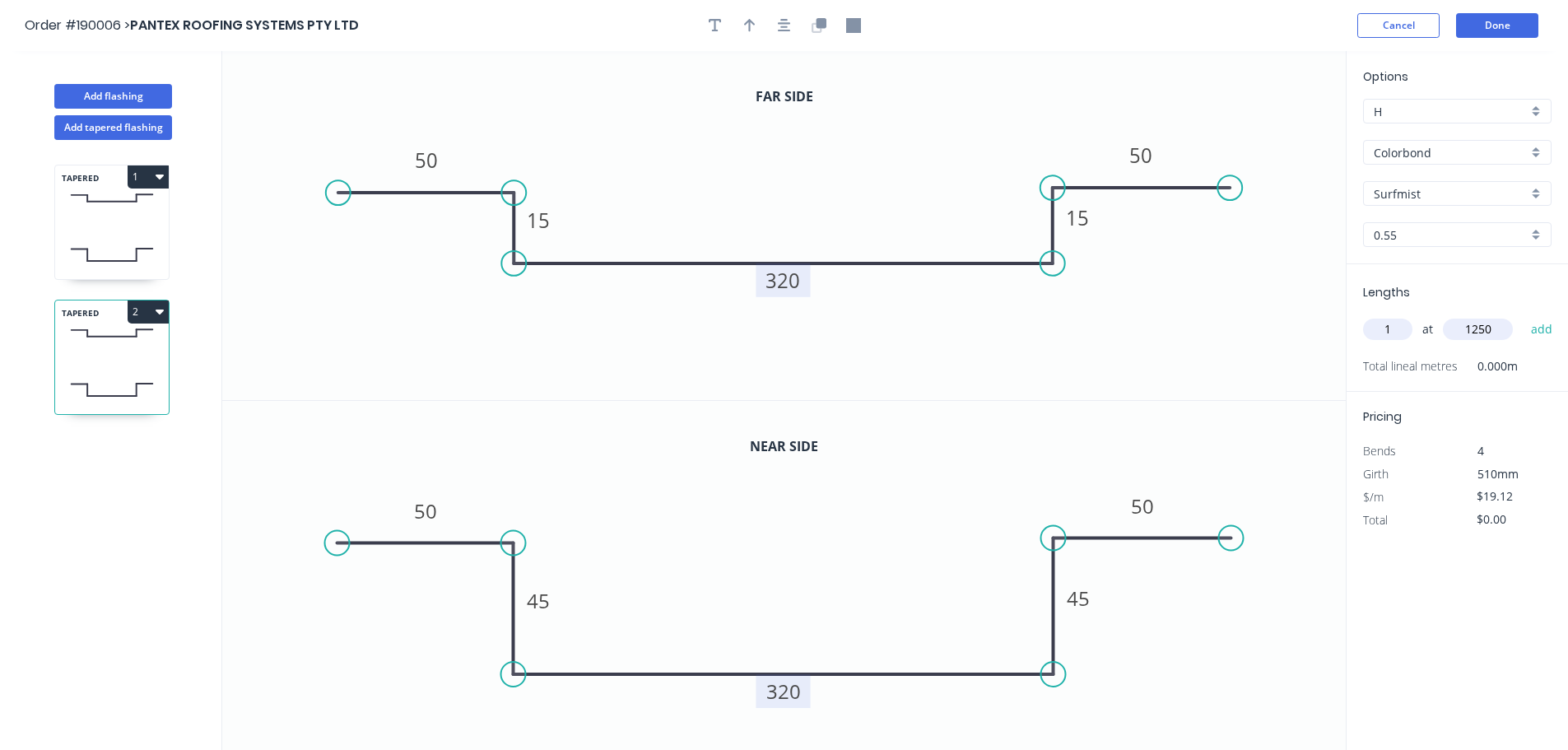
type input "1250"
click at [1523, 315] on button "add" at bounding box center [1542, 329] width 39 height 28
click at [150, 305] on button "2" at bounding box center [148, 312] width 41 height 23
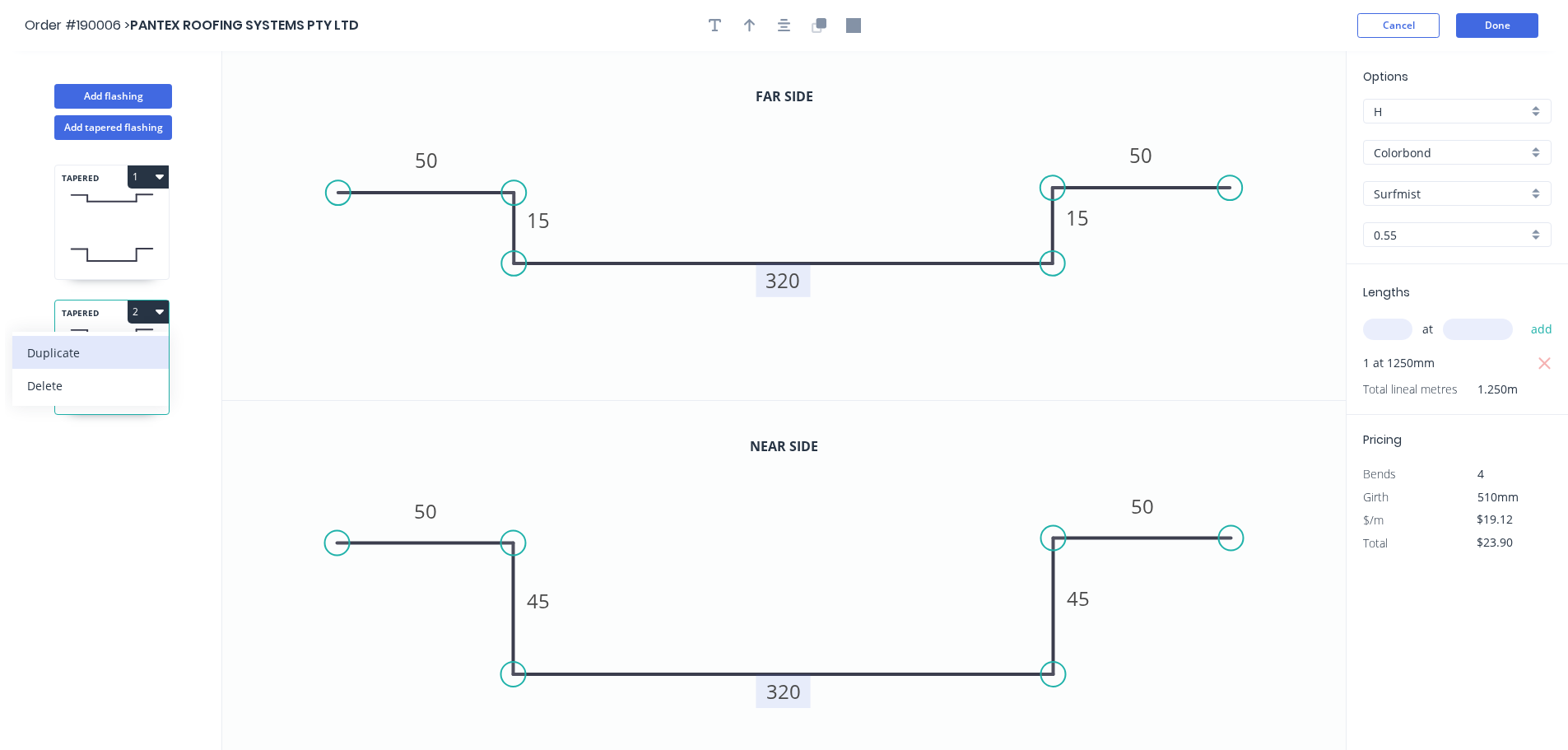
click at [133, 343] on div "Duplicate" at bounding box center [91, 352] width 127 height 24
type input "$0.00"
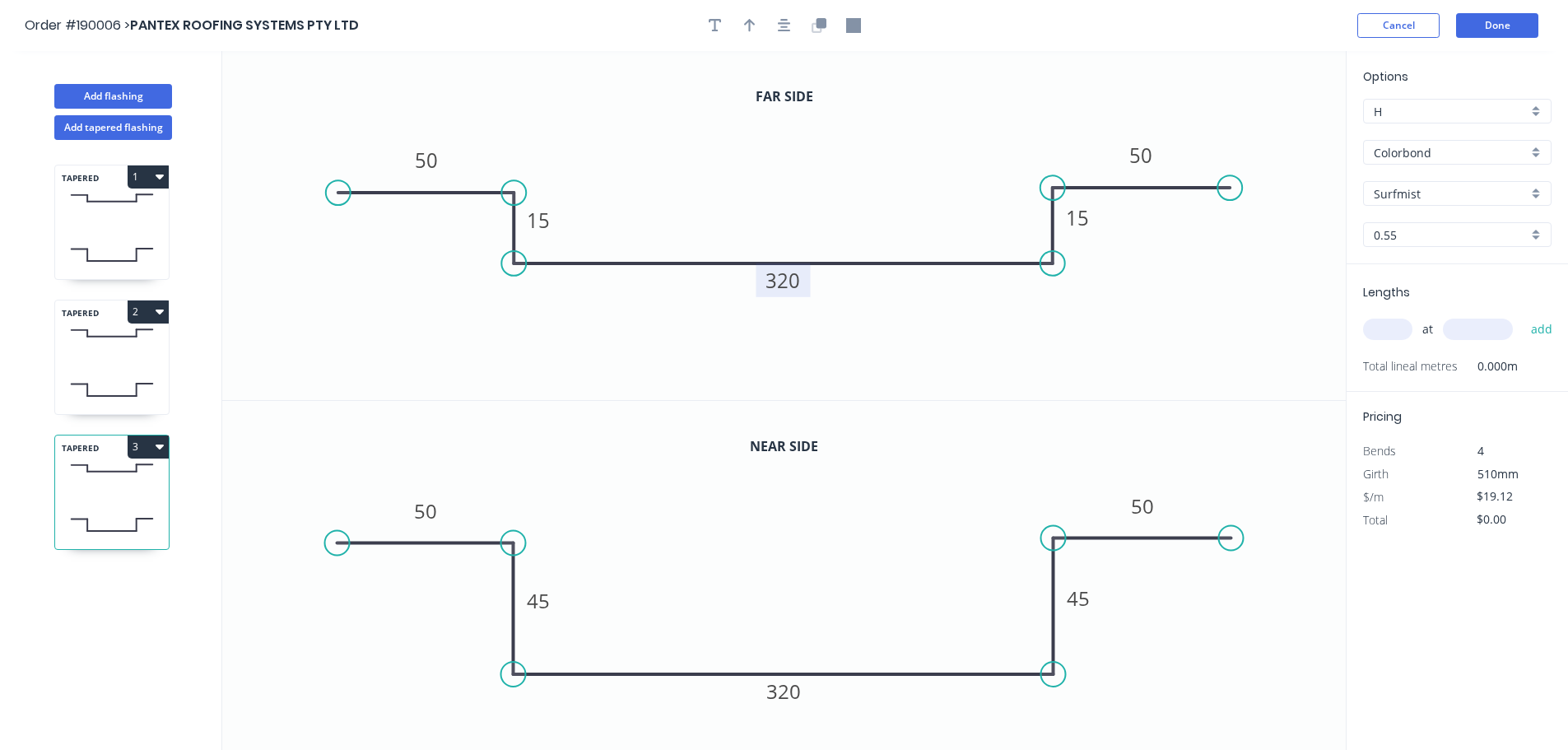
click at [781, 283] on tspan "320" at bounding box center [784, 280] width 35 height 27
click at [784, 695] on tspan "320" at bounding box center [784, 691] width 35 height 27
click at [1390, 328] on input "text" at bounding box center [1387, 329] width 49 height 21
type input "1"
type input "1250"
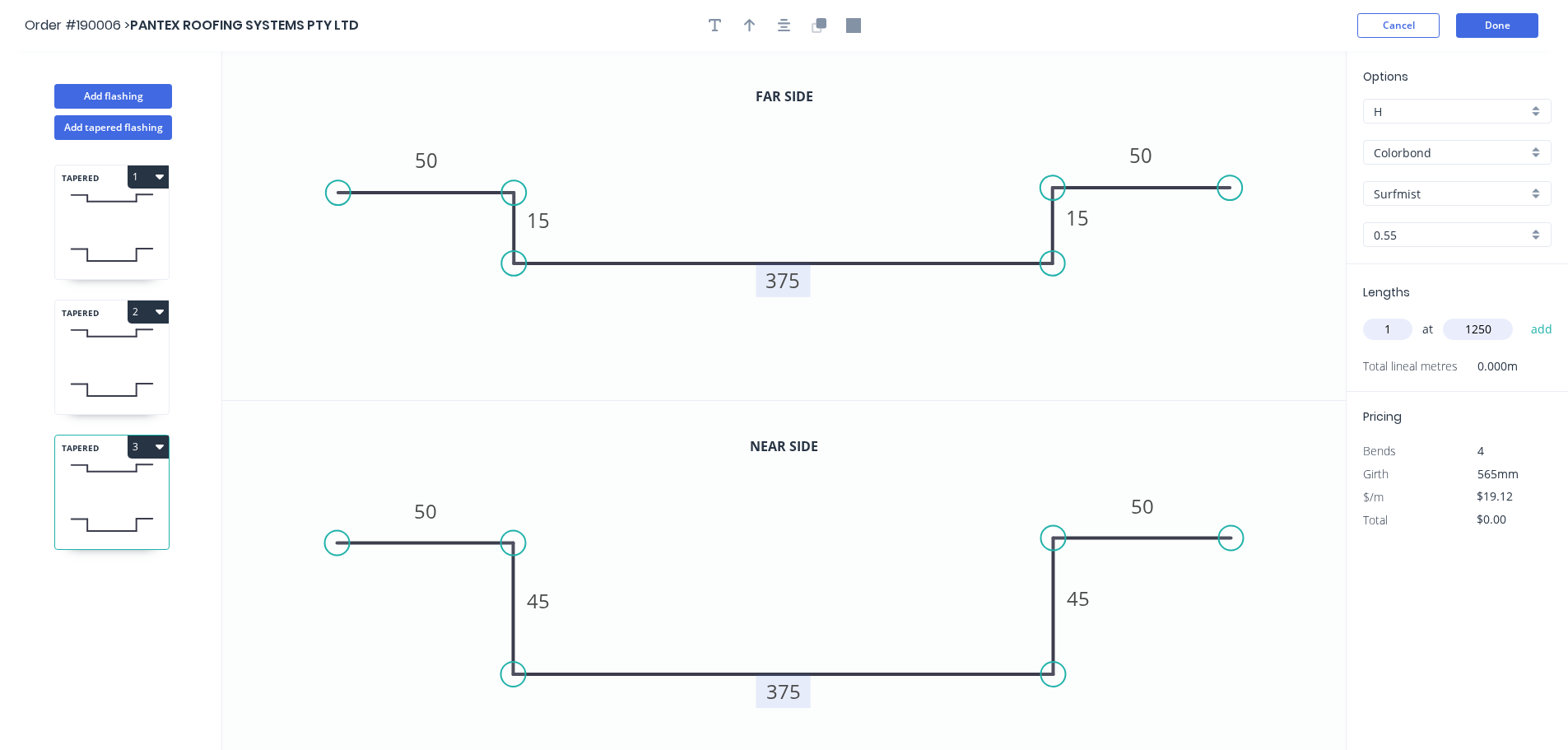
click at [1523, 315] on button "add" at bounding box center [1542, 329] width 39 height 28
click at [156, 446] on icon "button" at bounding box center [160, 446] width 8 height 13
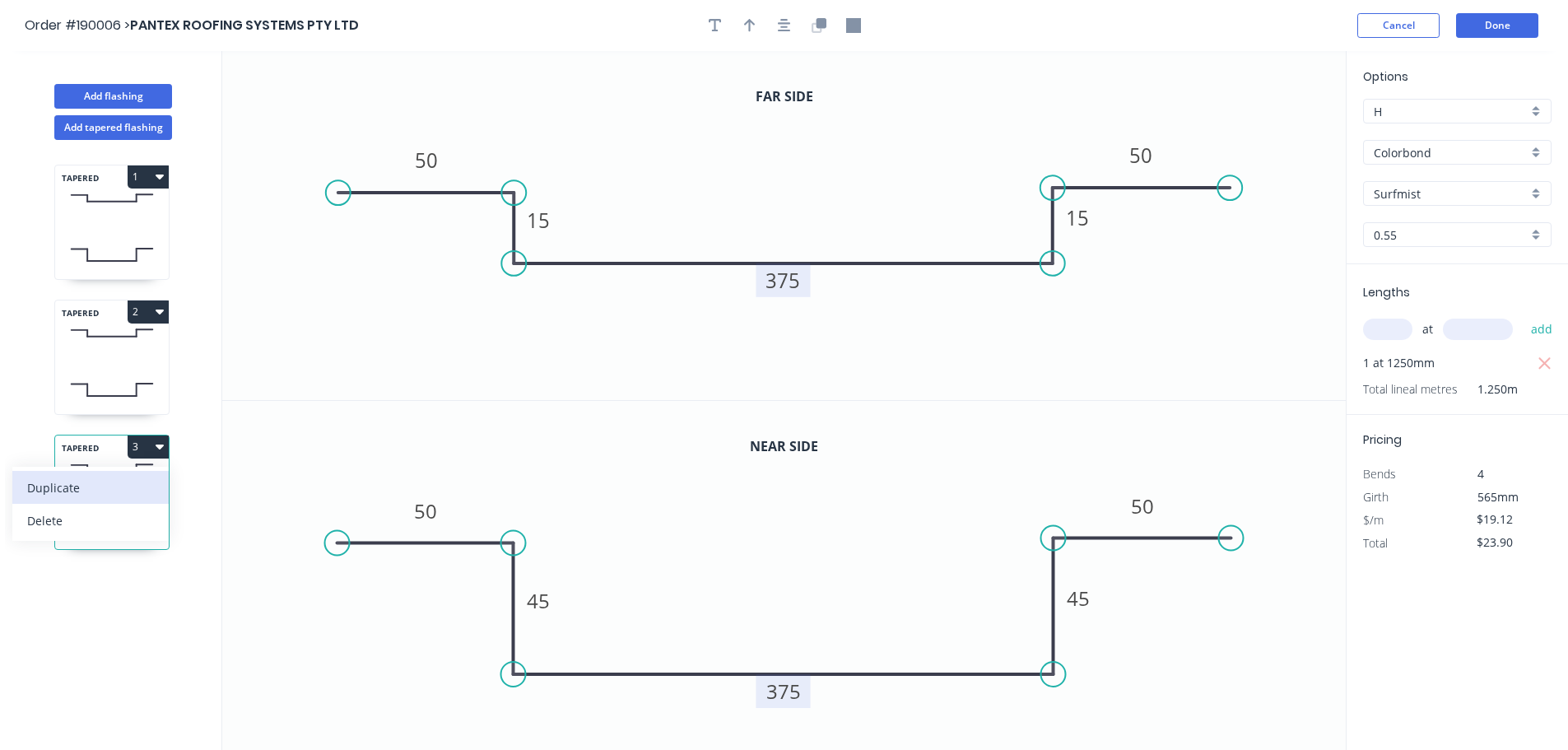
click at [152, 477] on div "Duplicate" at bounding box center [91, 488] width 127 height 24
type input "$0.00"
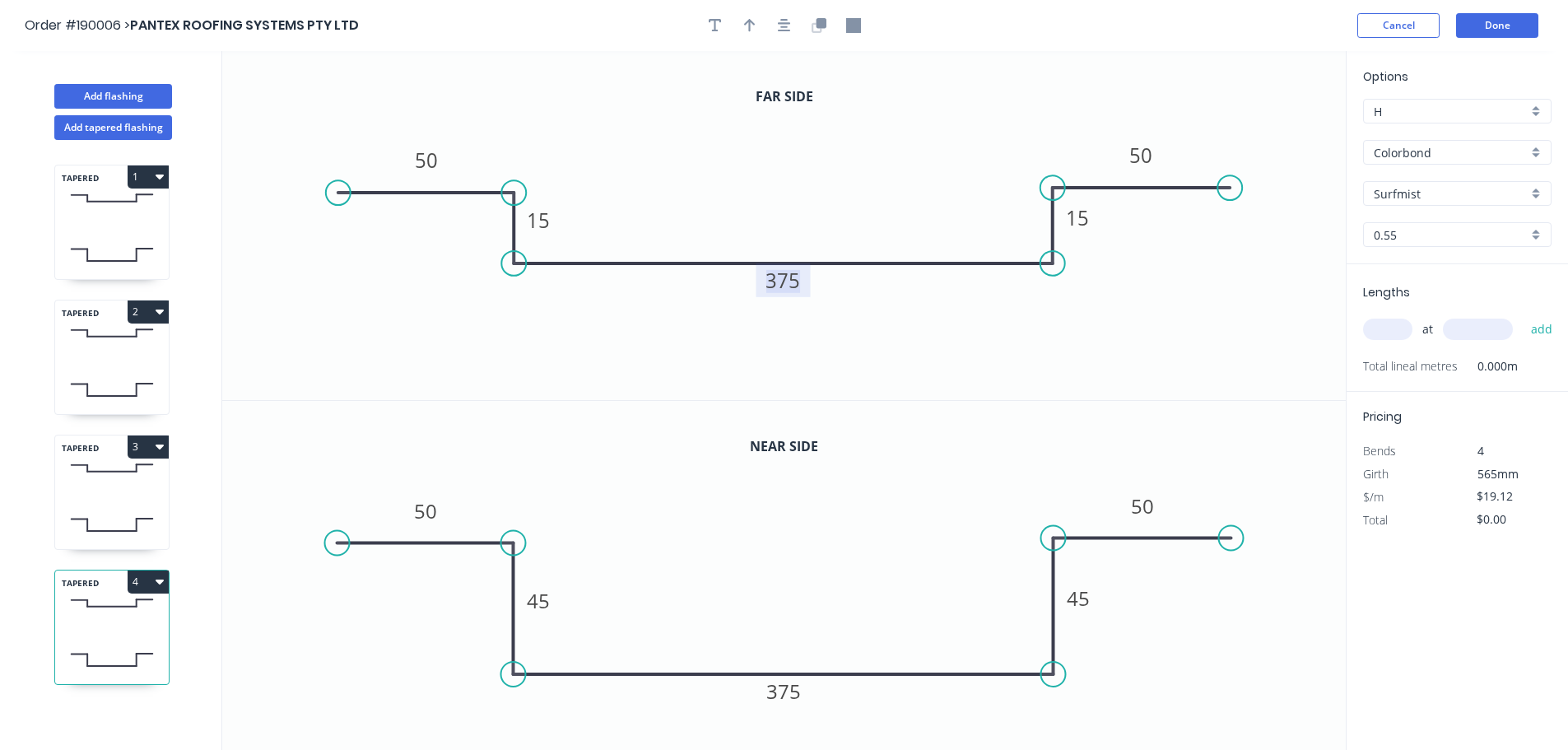
click at [783, 285] on tspan "375" at bounding box center [784, 280] width 35 height 27
click at [763, 695] on rect at bounding box center [783, 691] width 54 height 34
click at [773, 691] on tspan "375" at bounding box center [784, 691] width 35 height 27
click at [1374, 333] on input "text" at bounding box center [1387, 329] width 49 height 21
type input "1"
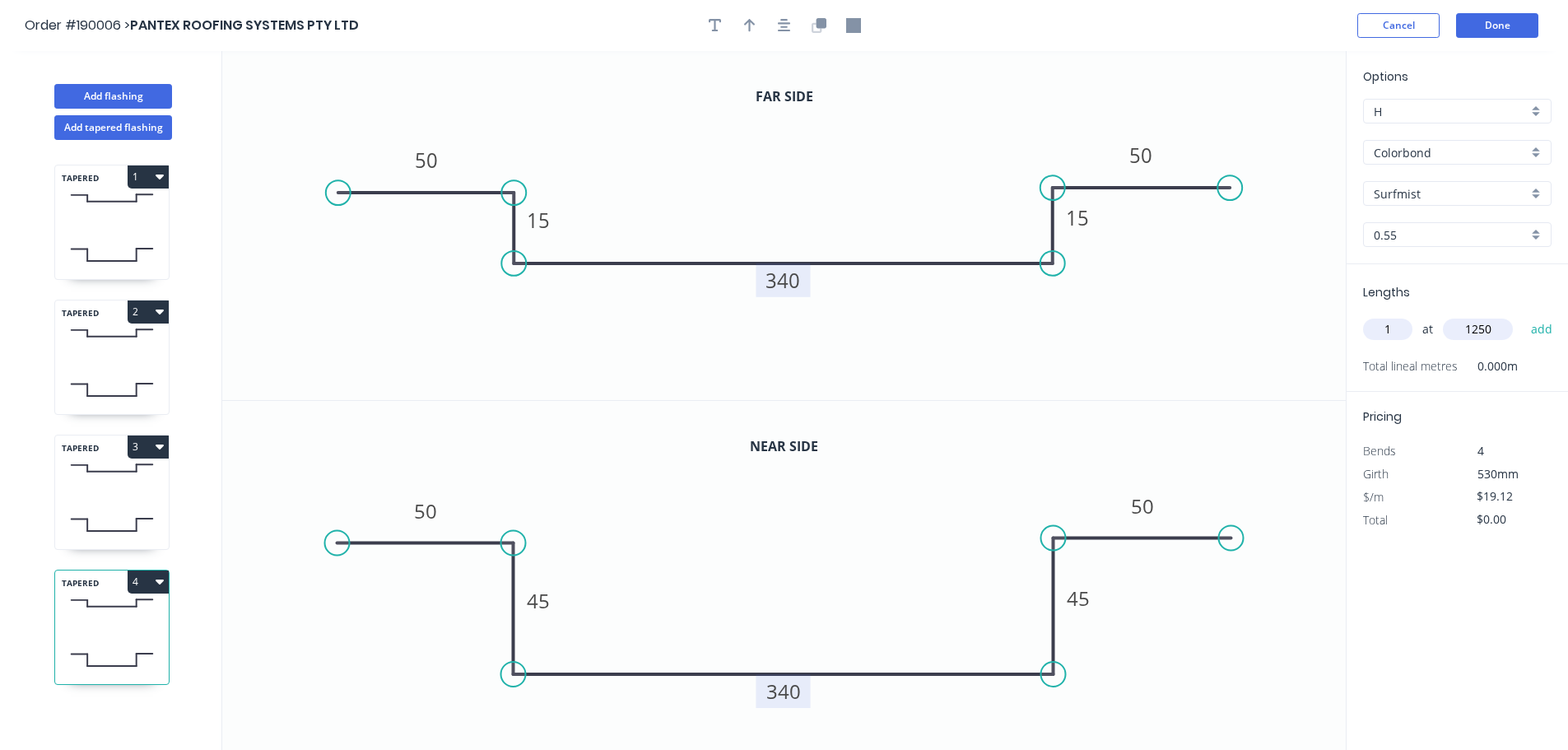
type input "1250"
click at [1523, 315] on button "add" at bounding box center [1542, 329] width 39 height 28
type input "$23.90"
click at [1473, 27] on button "Done" at bounding box center [1497, 26] width 82 height 25
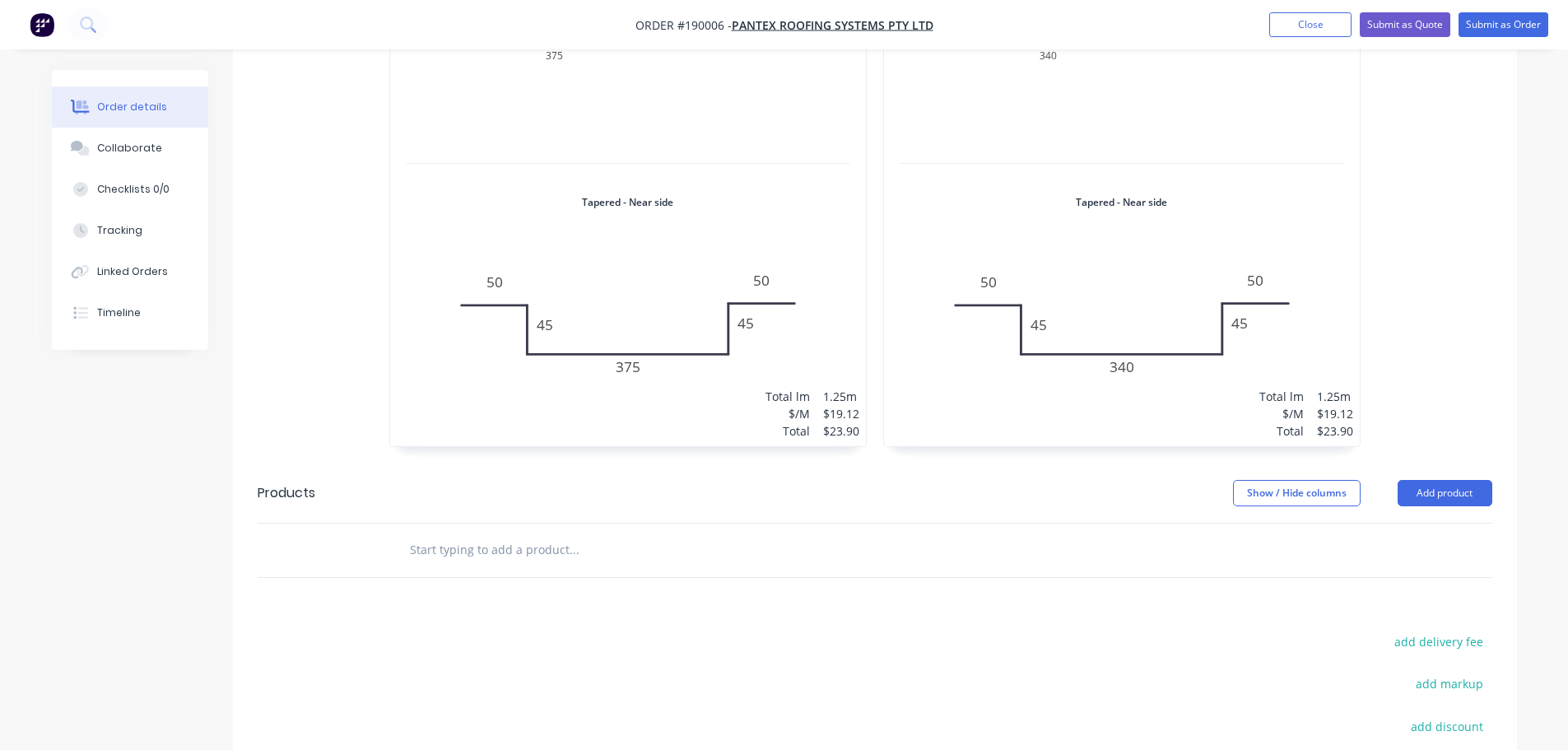
scroll to position [1474, 0]
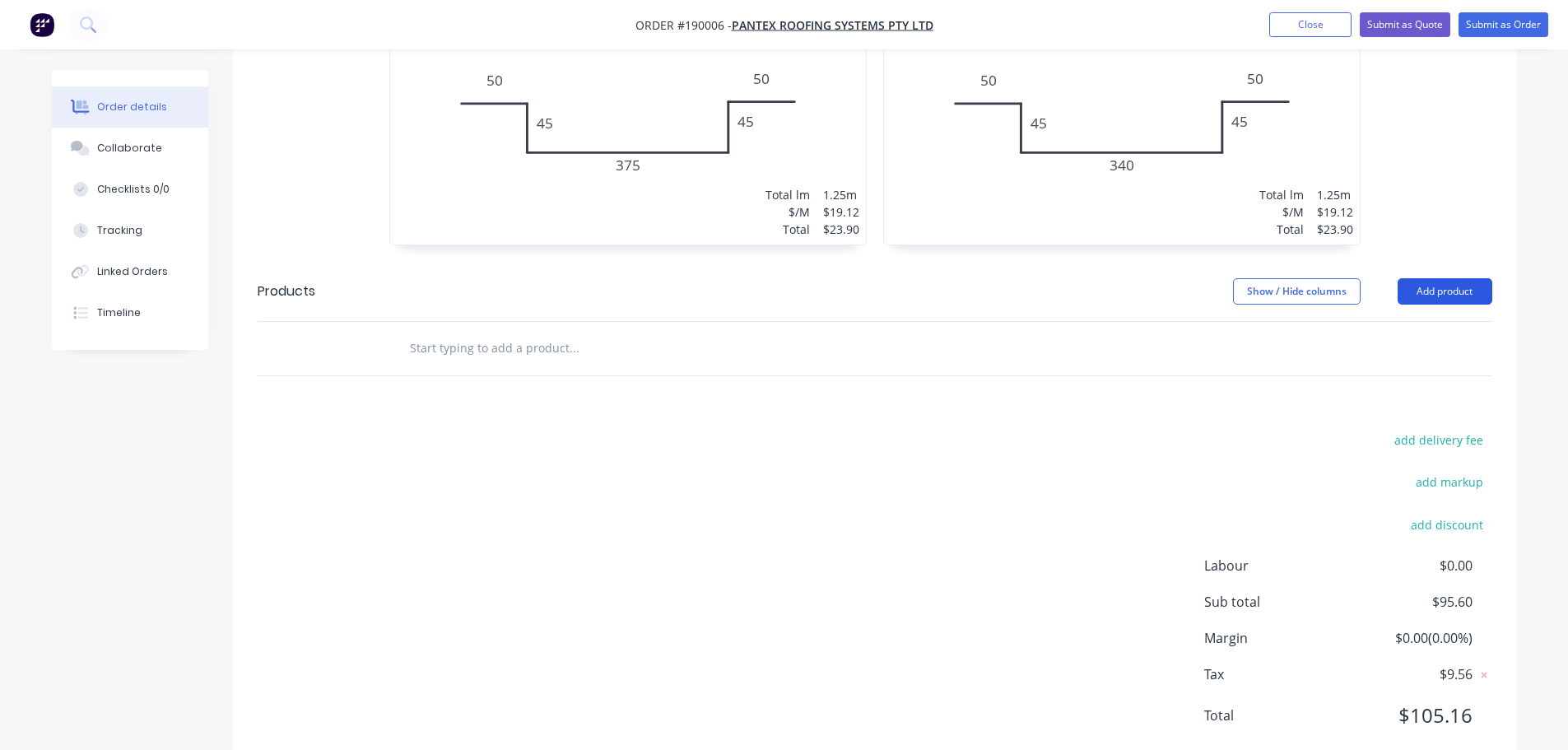
click at [1451, 278] on button "Add product" at bounding box center [1444, 291] width 95 height 26
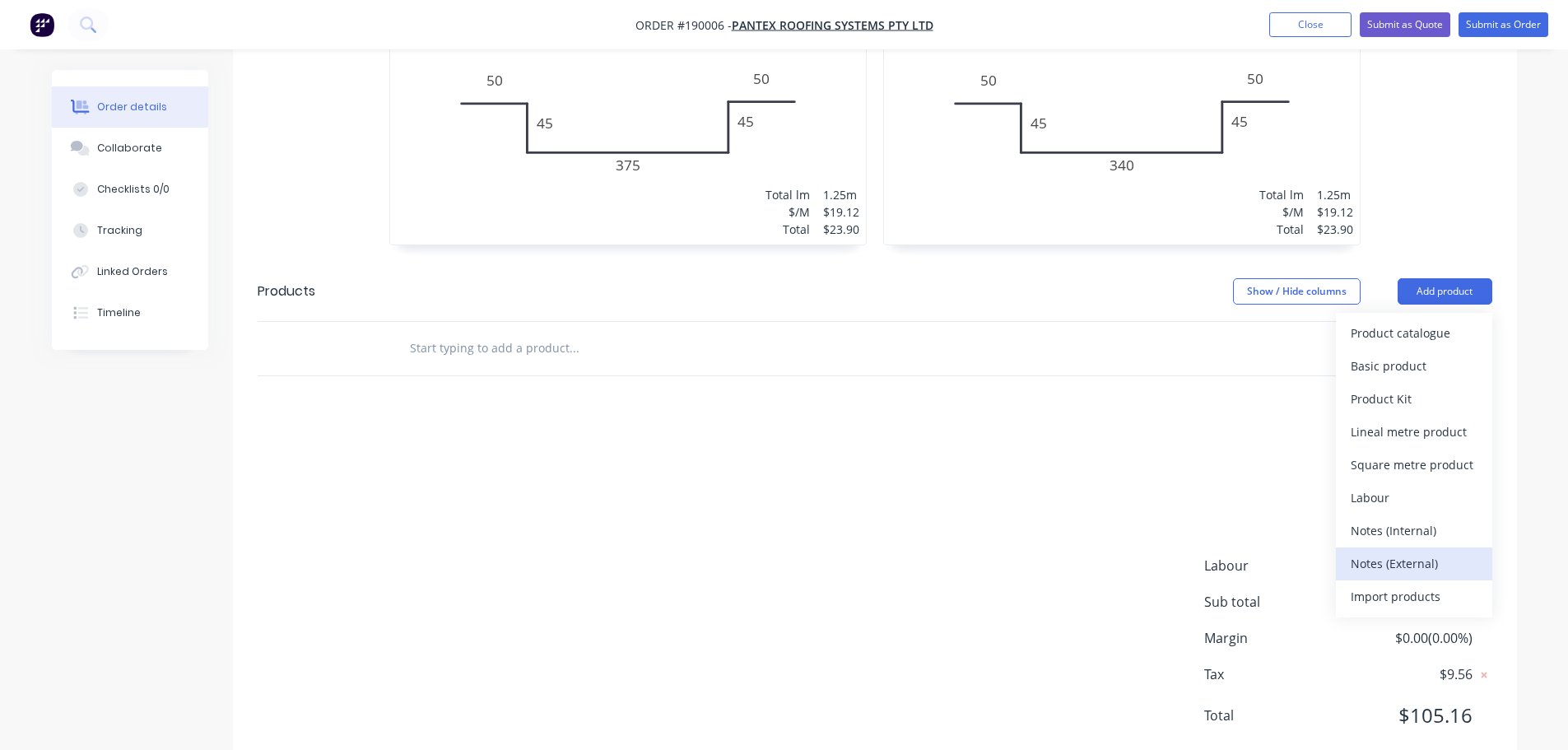
click at [1415, 551] on div "Notes (External)" at bounding box center [1414, 563] width 127 height 24
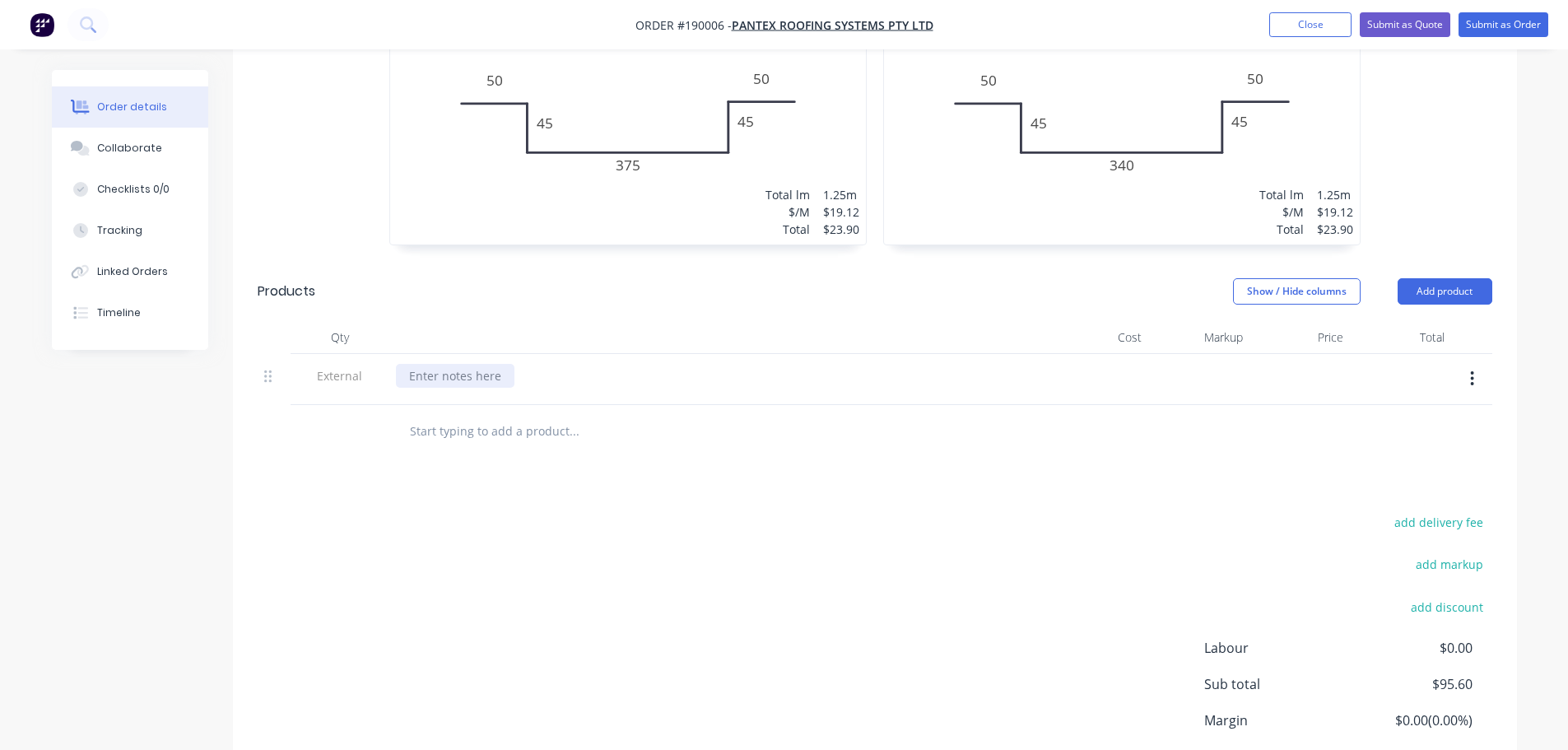
click at [456, 364] on div at bounding box center [455, 375] width 119 height 24
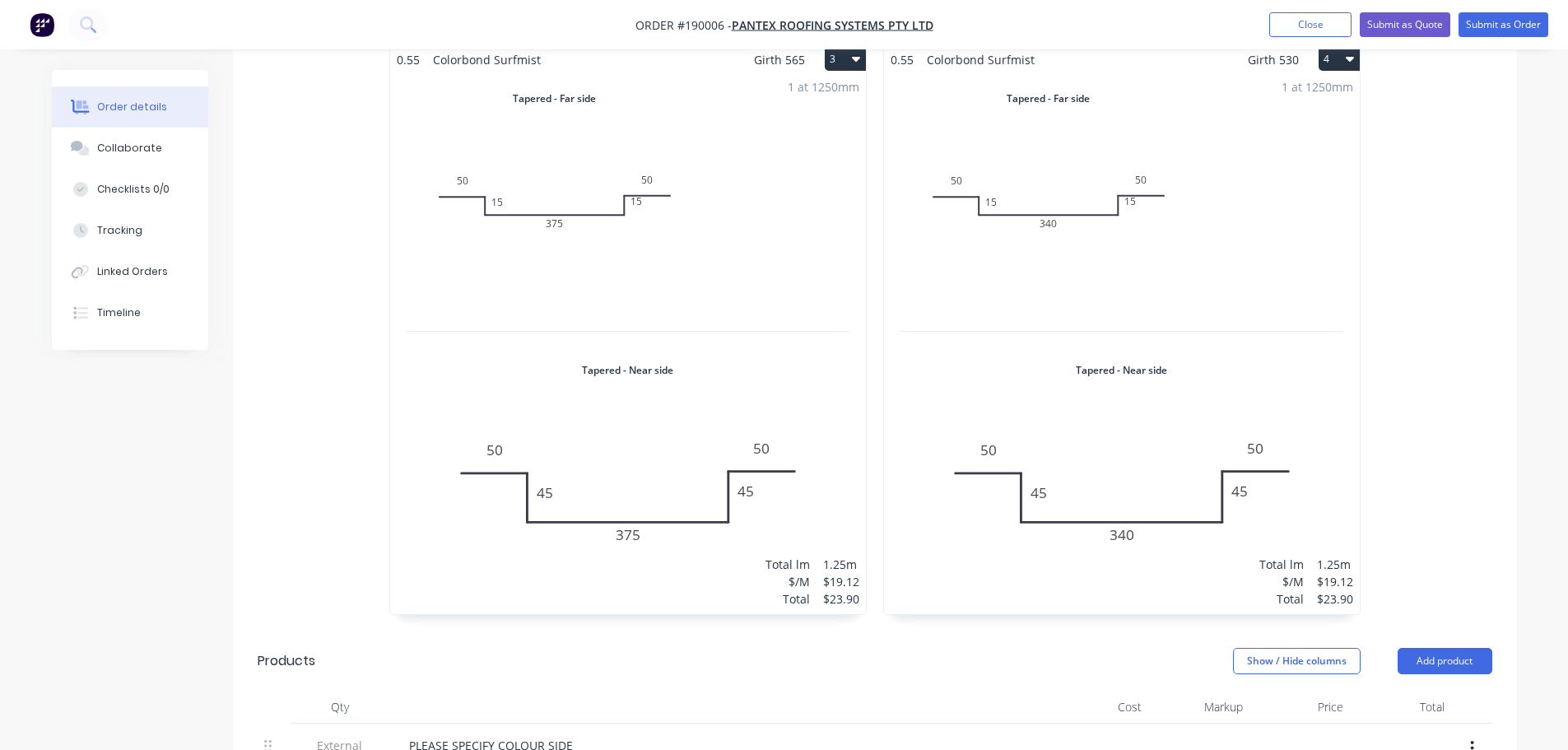
scroll to position [1391, 0]
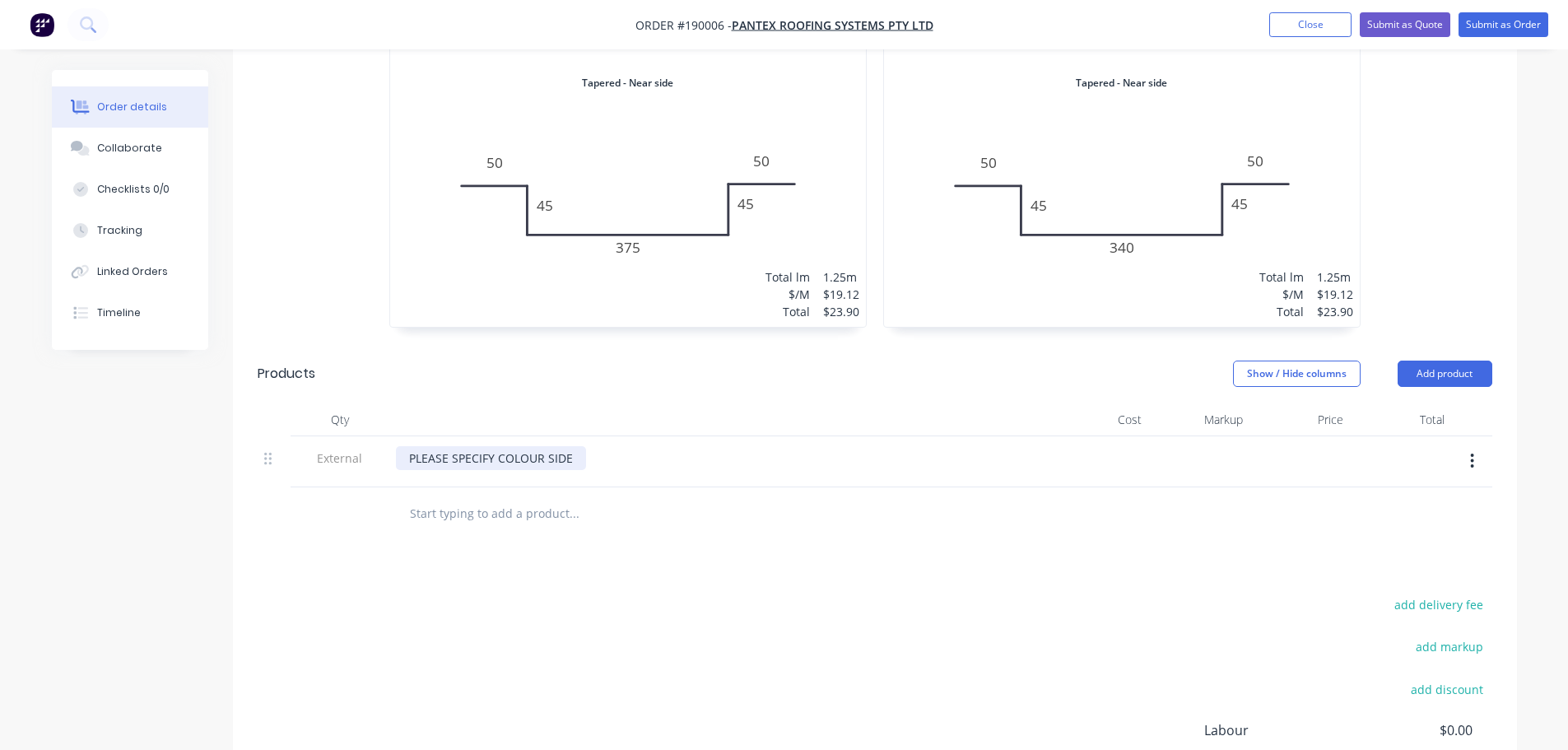
click at [580, 446] on div "PLEASE SPECIFY COLOUR SIDE" at bounding box center [491, 458] width 190 height 24
click at [764, 692] on div "add delivery fee add markup add discount Labour $0.00 Sub total $95.60 Margin $…" at bounding box center [874, 752] width 1234 height 318
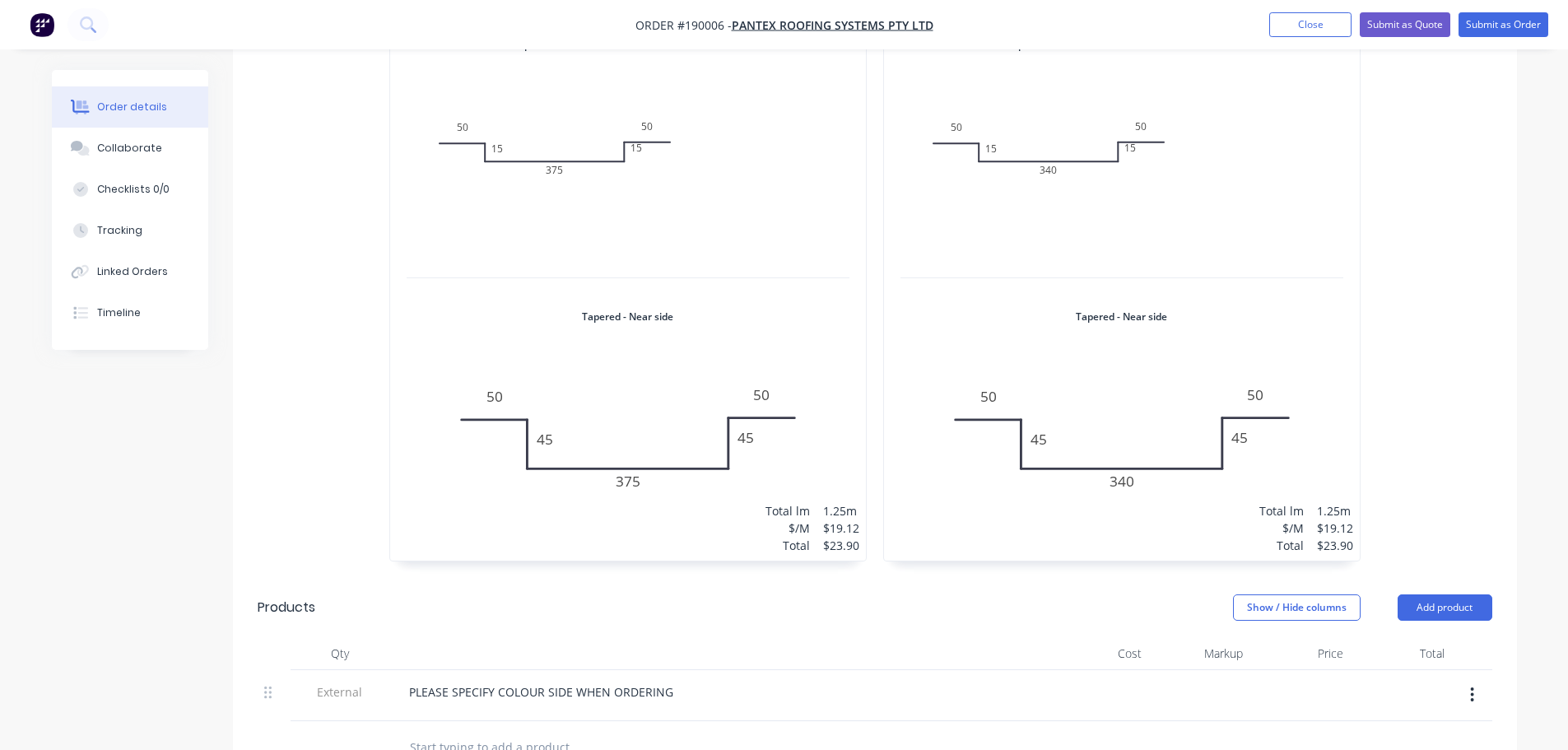
scroll to position [897, 0]
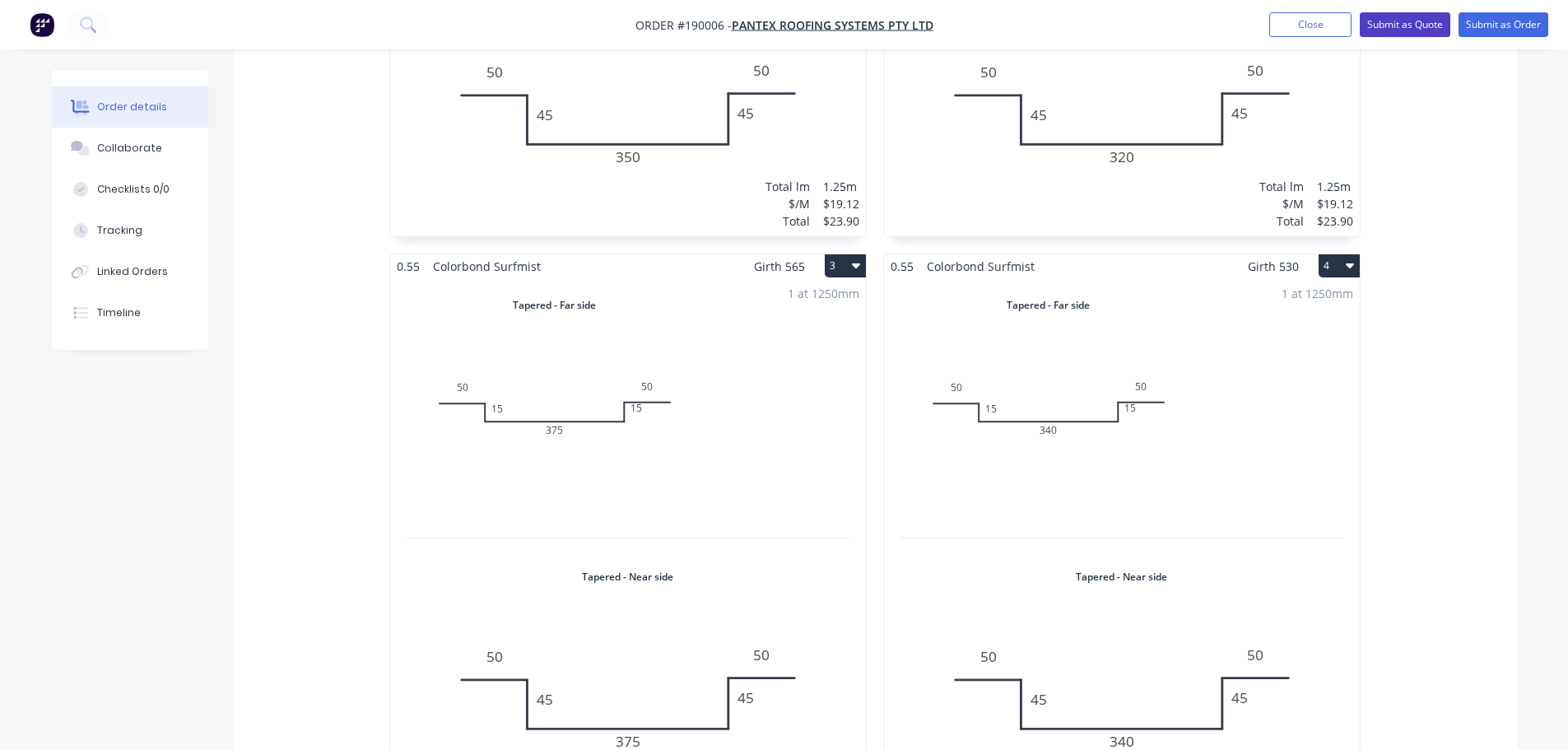
click at [1418, 26] on button "Submit as Quote" at bounding box center [1405, 25] width 91 height 25
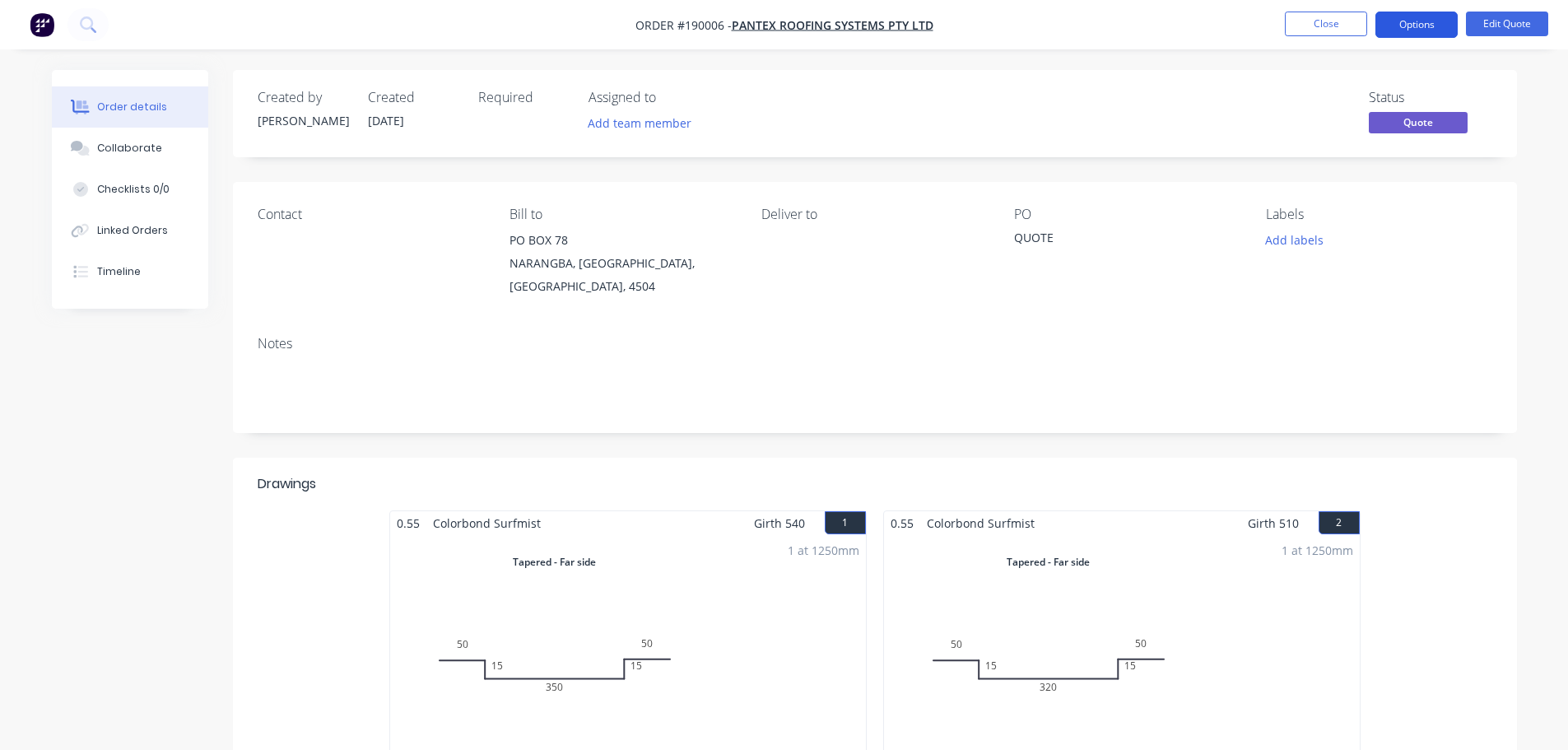
click at [1421, 30] on button "Options" at bounding box center [1416, 25] width 82 height 26
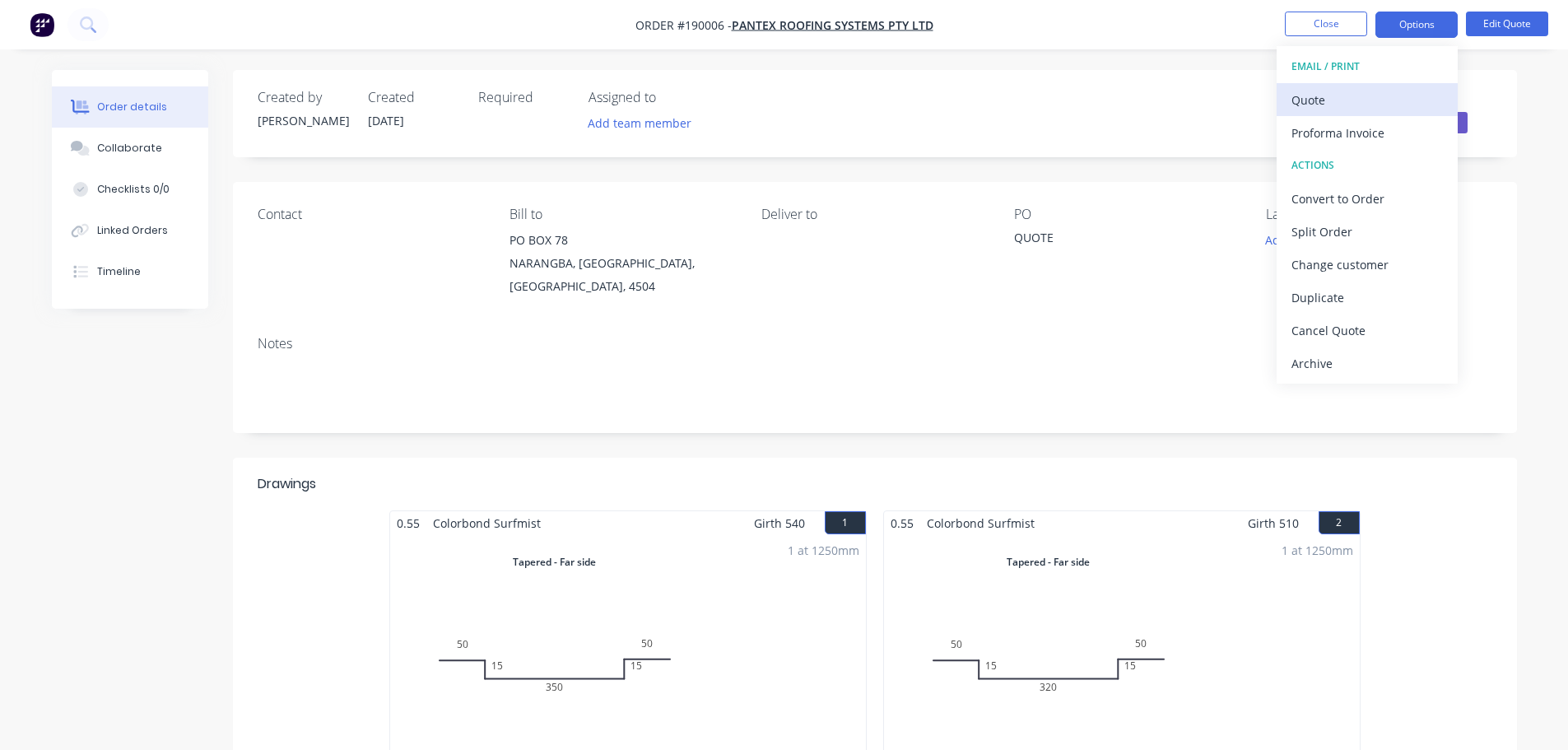
click at [1384, 100] on div "Quote" at bounding box center [1367, 100] width 152 height 24
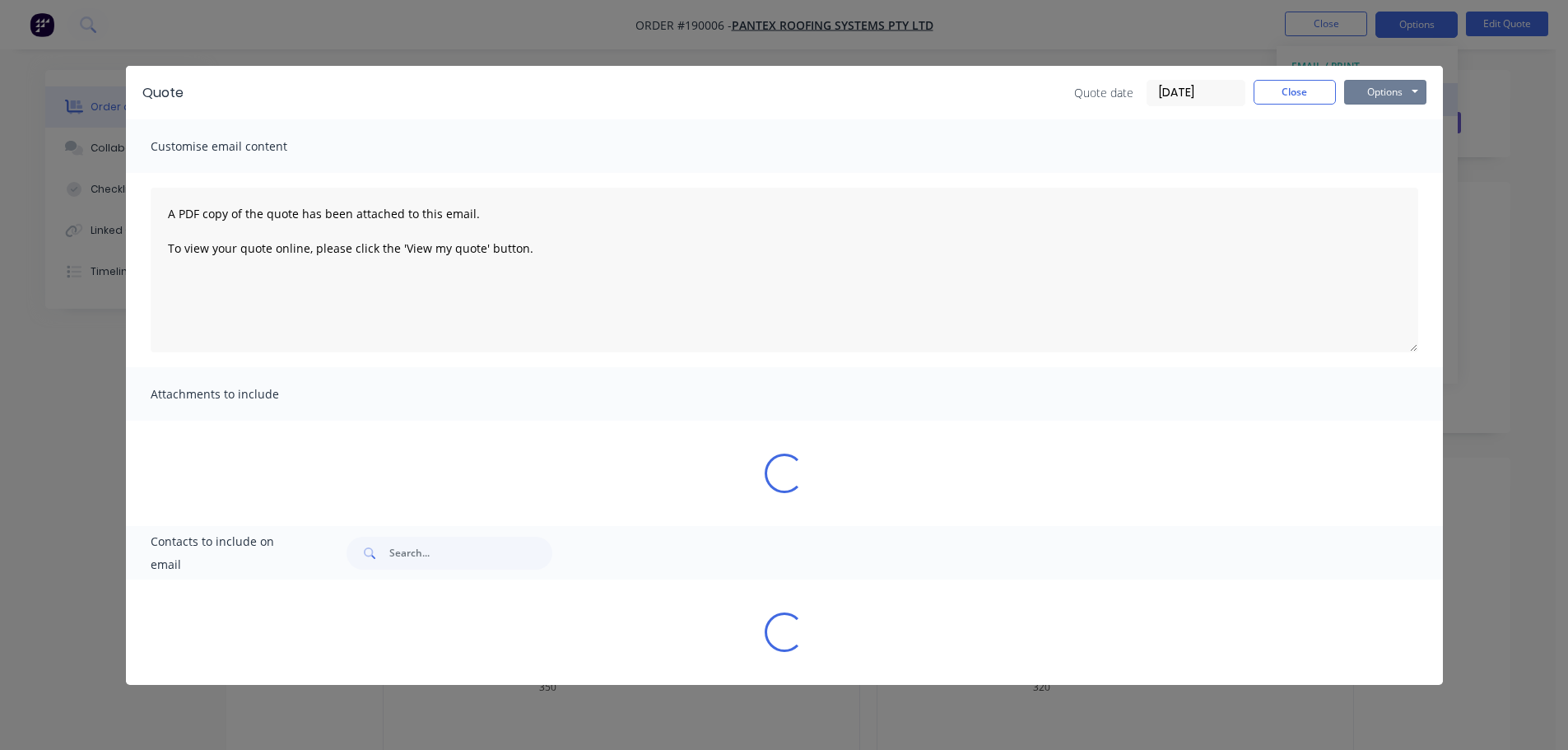
click at [1384, 100] on button "Options" at bounding box center [1385, 92] width 82 height 25
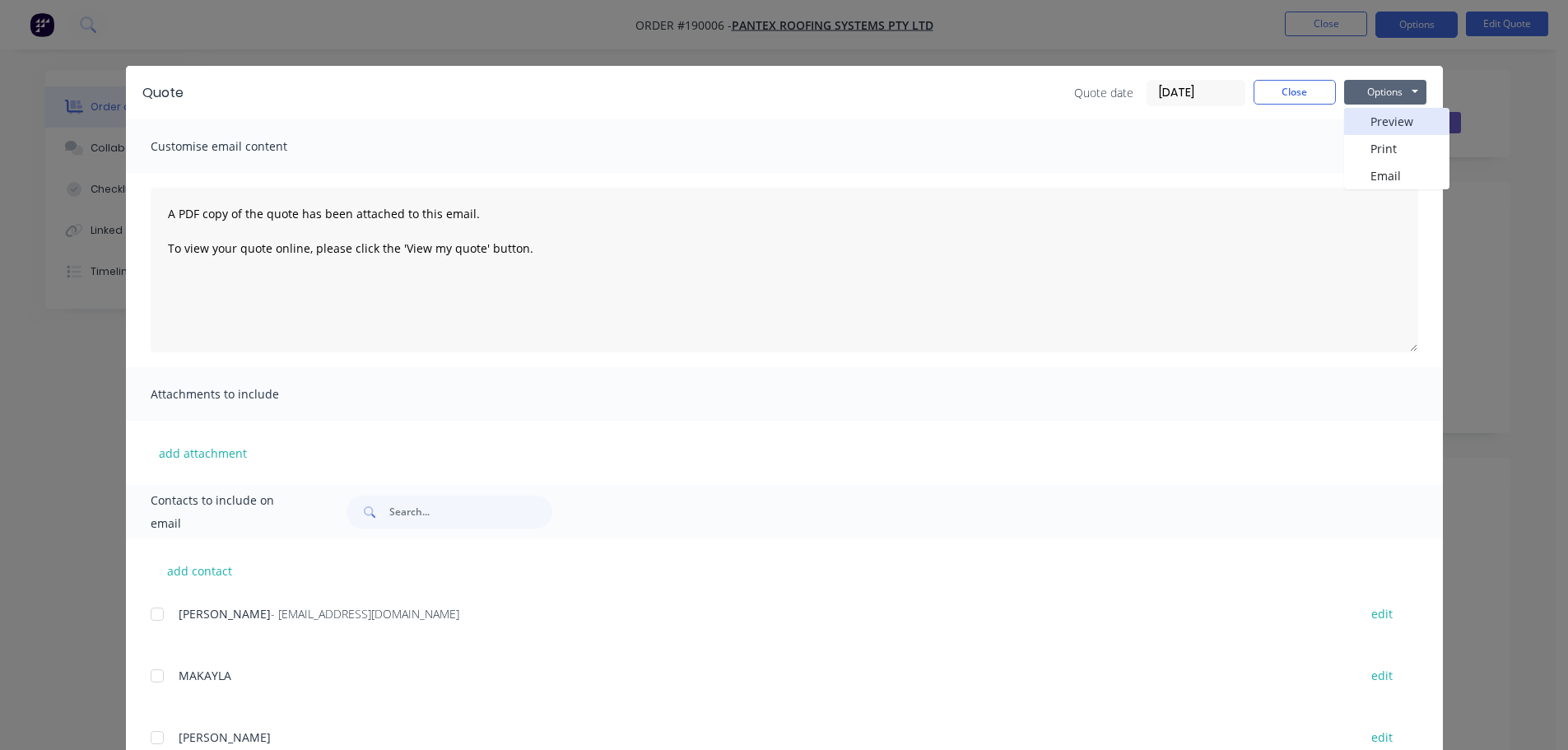
click at [1384, 118] on button "Preview" at bounding box center [1396, 121] width 106 height 27
click at [1306, 101] on button "Close" at bounding box center [1294, 92] width 82 height 25
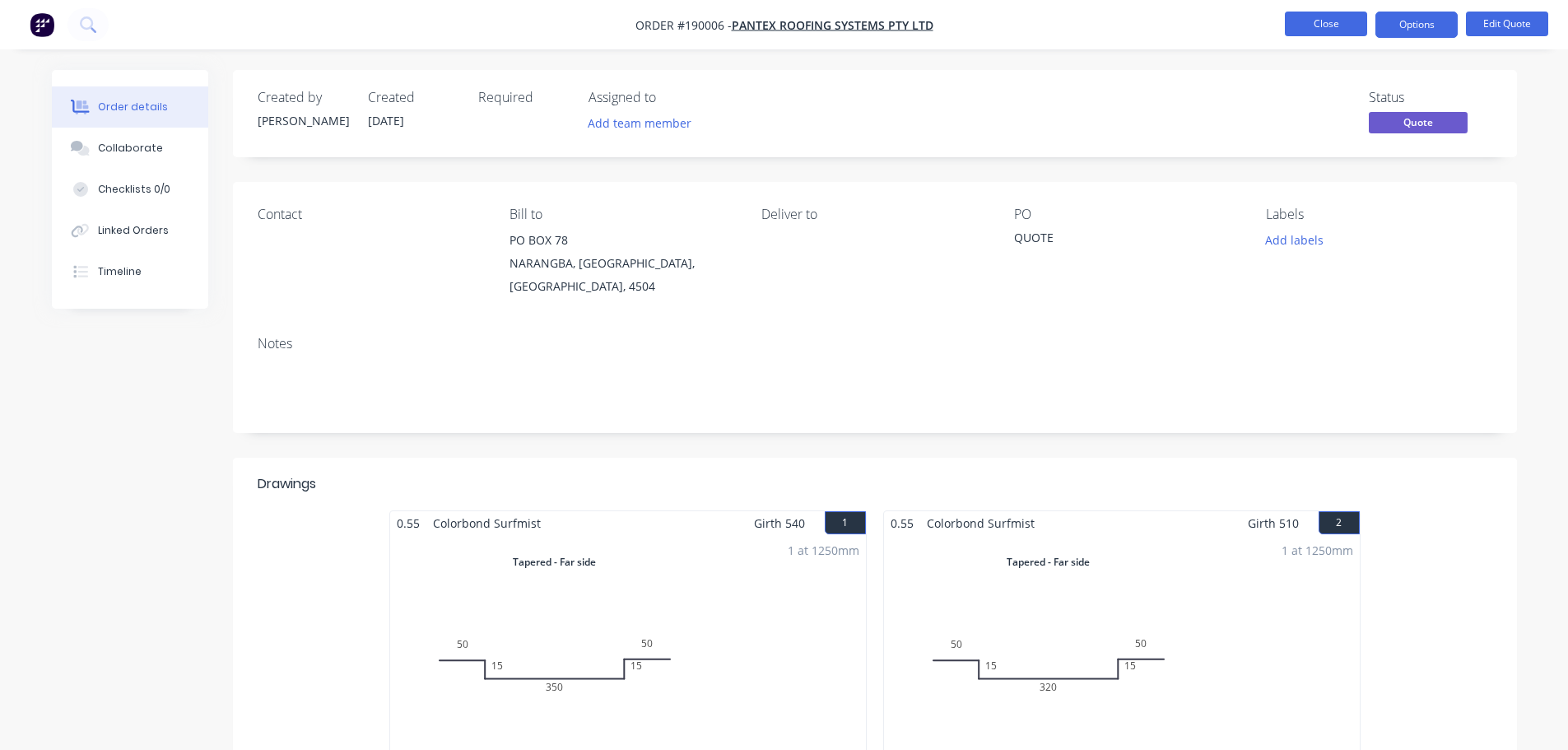
click at [1330, 26] on button "Close" at bounding box center [1326, 24] width 82 height 25
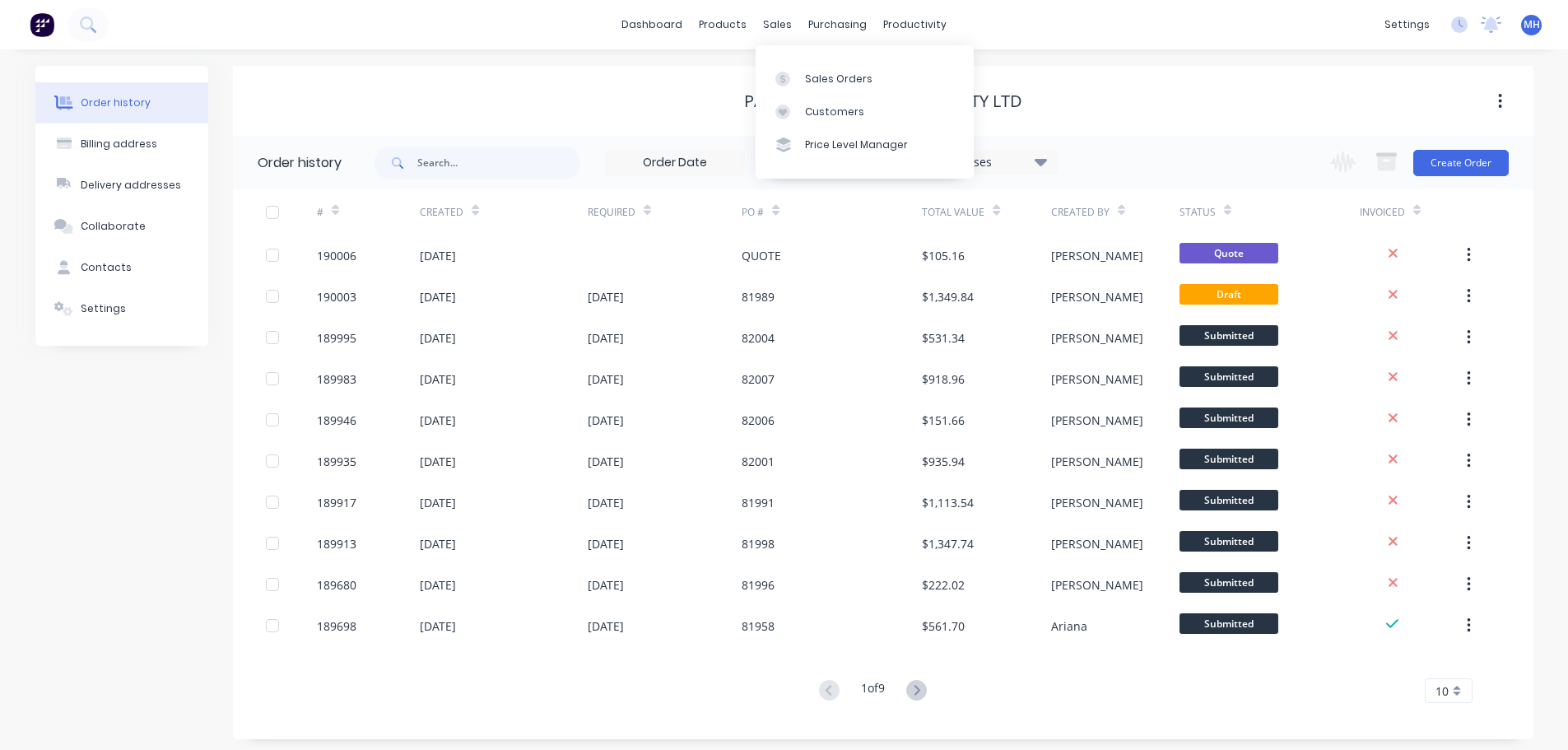
drag, startPoint x: 1370, startPoint y: 113, endPoint x: 1525, endPoint y: 187, distance: 171.8
click at [1370, 114] on div "PANTEX ROOFING SYSTEMS PTY LTD" at bounding box center [883, 101] width 1300 height 30
click at [1486, 170] on button "Create Order" at bounding box center [1461, 163] width 96 height 26
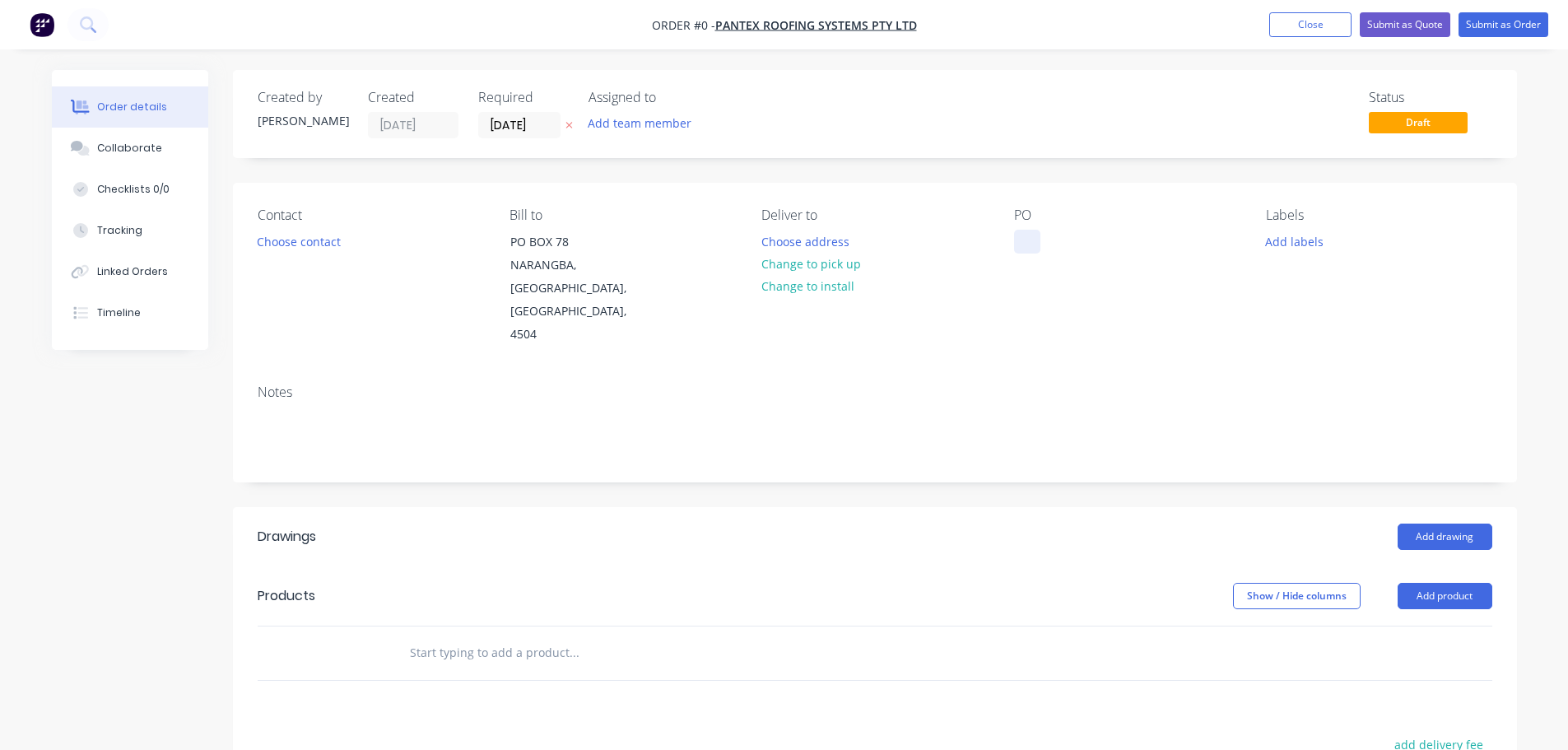
click at [1025, 246] on div at bounding box center [1027, 241] width 26 height 24
click at [511, 165] on div "Order details Collaborate Checklists 0/0 Tracking Linked Orders Timeline Order …" at bounding box center [784, 585] width 1498 height 1031
click at [567, 125] on icon at bounding box center [568, 126] width 7 height 7
drag, startPoint x: 1456, startPoint y: 550, endPoint x: 1459, endPoint y: 563, distance: 13.3
click at [1457, 583] on button "Add product" at bounding box center [1444, 596] width 95 height 26
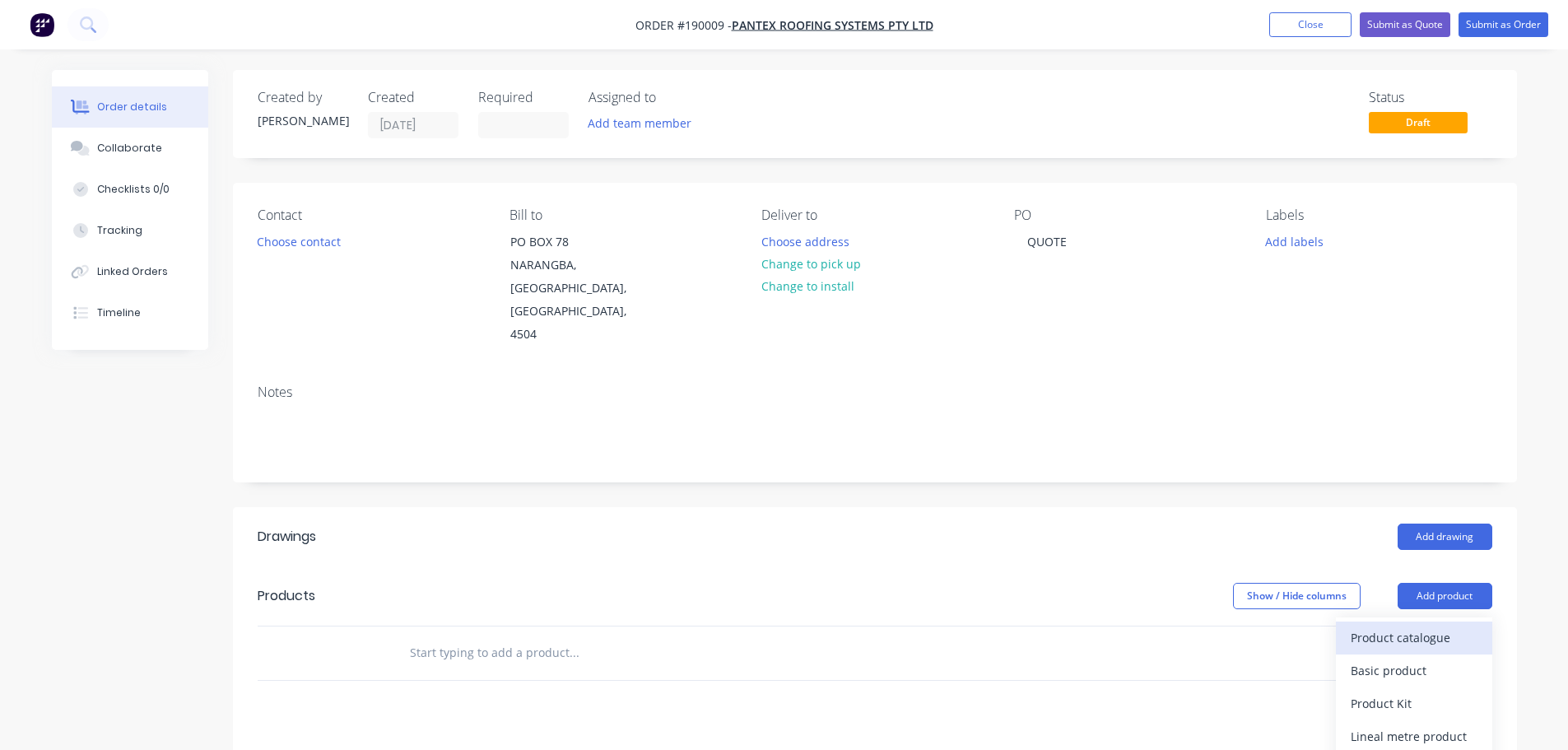
click at [1463, 625] on div "Product catalogue" at bounding box center [1414, 637] width 127 height 24
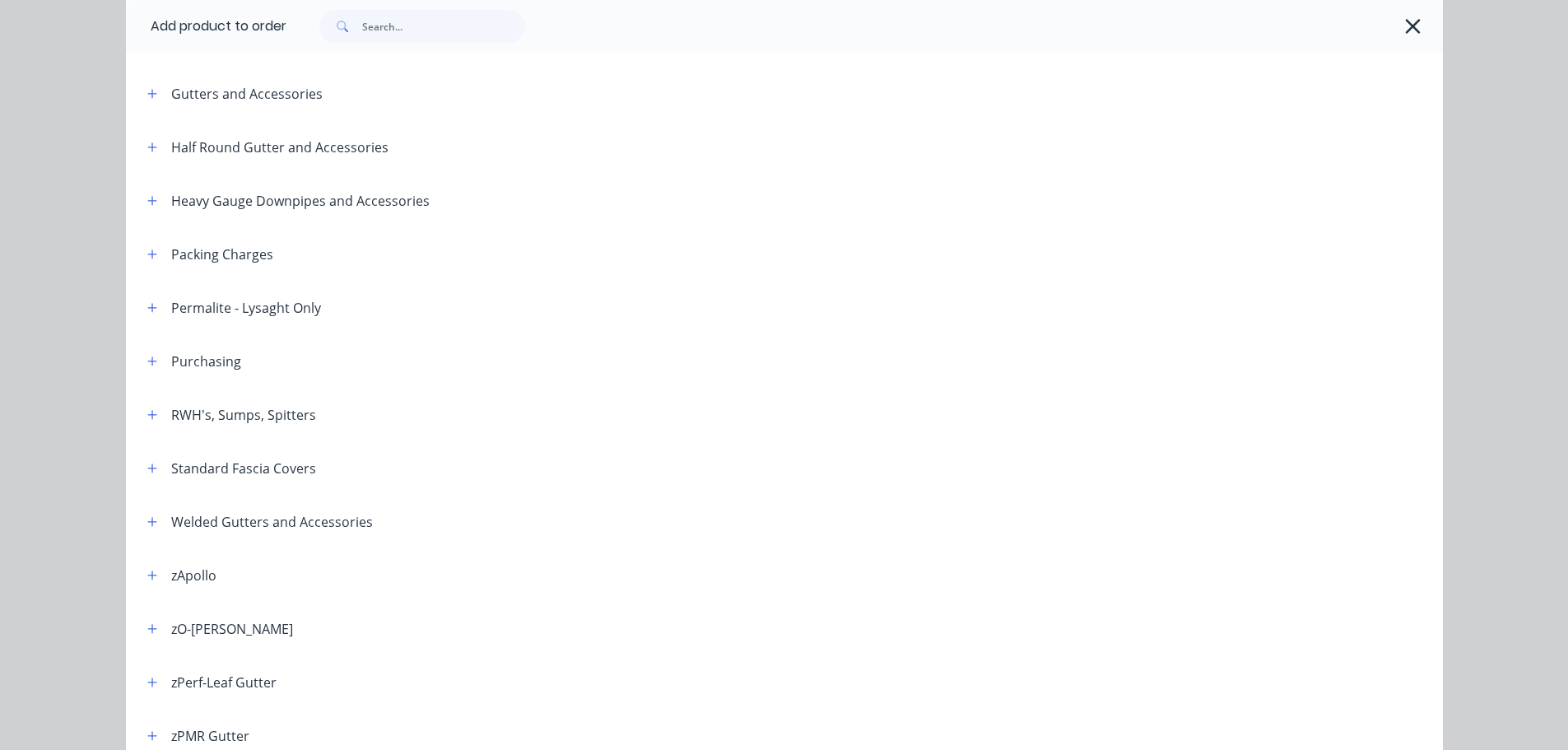
scroll to position [329, 0]
click at [152, 308] on button "button" at bounding box center [153, 305] width 21 height 21
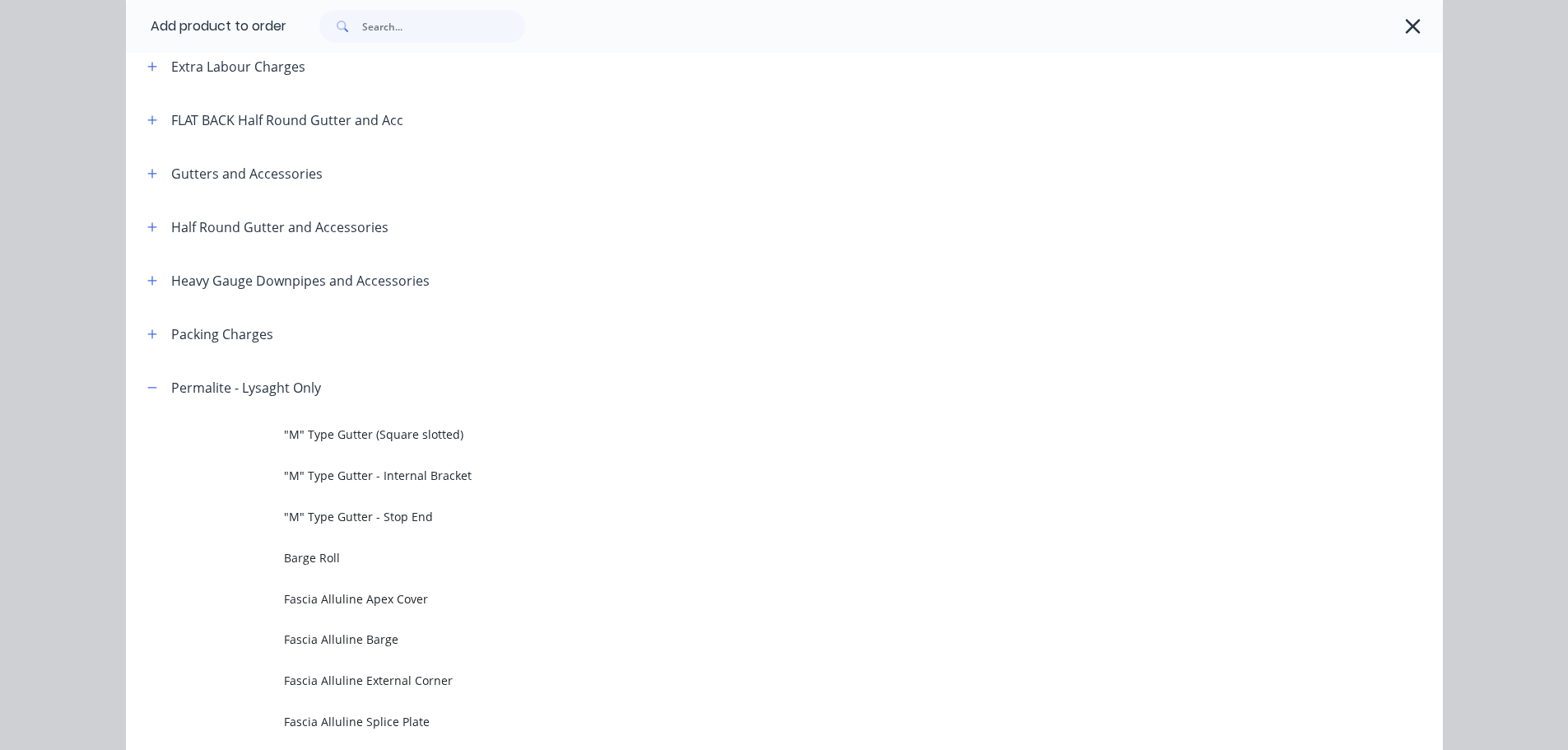
scroll to position [247, 0]
click at [149, 383] on icon "button" at bounding box center [153, 389] width 10 height 12
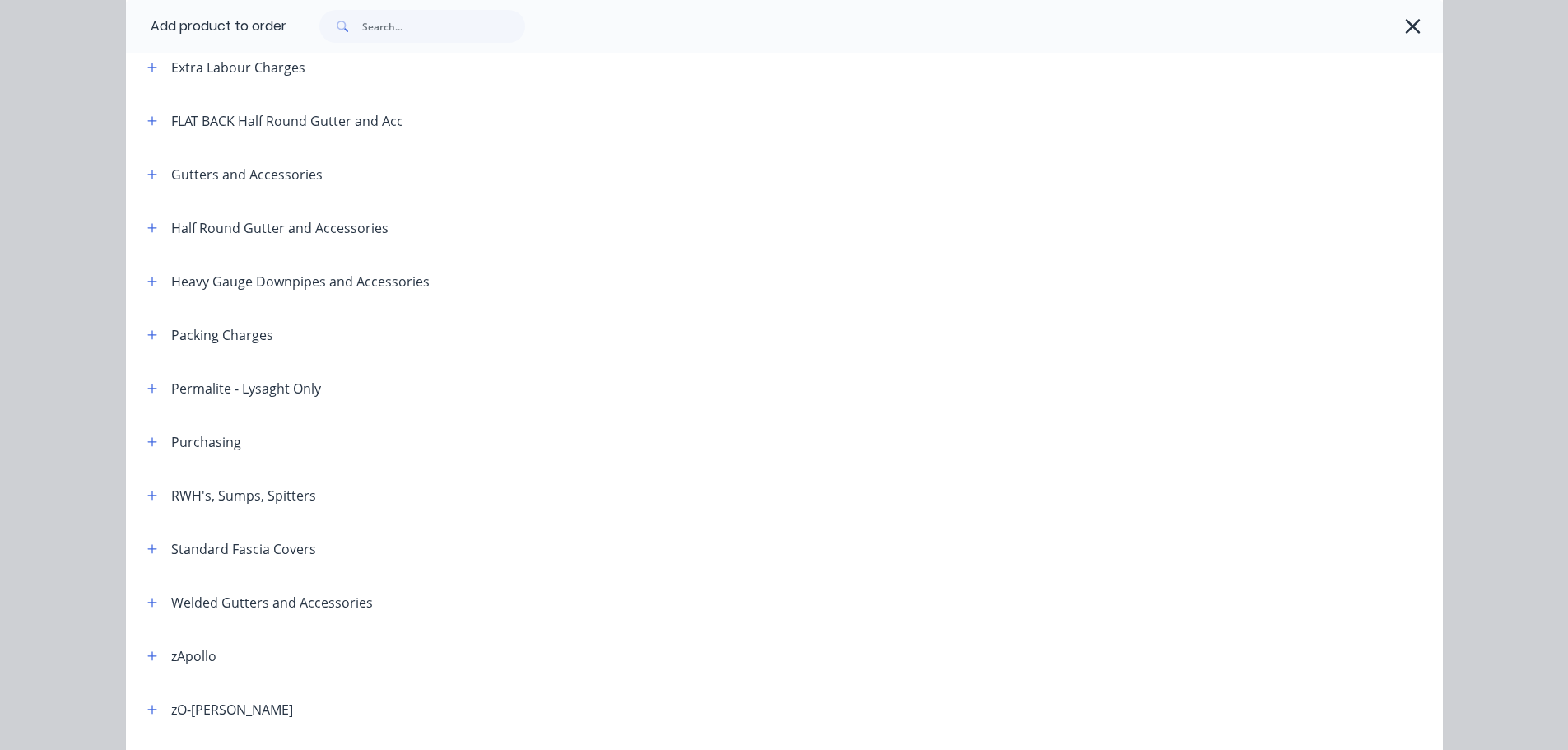
drag, startPoint x: 144, startPoint y: 490, endPoint x: 370, endPoint y: 456, distance: 228.5
click at [148, 490] on icon "button" at bounding box center [153, 496] width 10 height 12
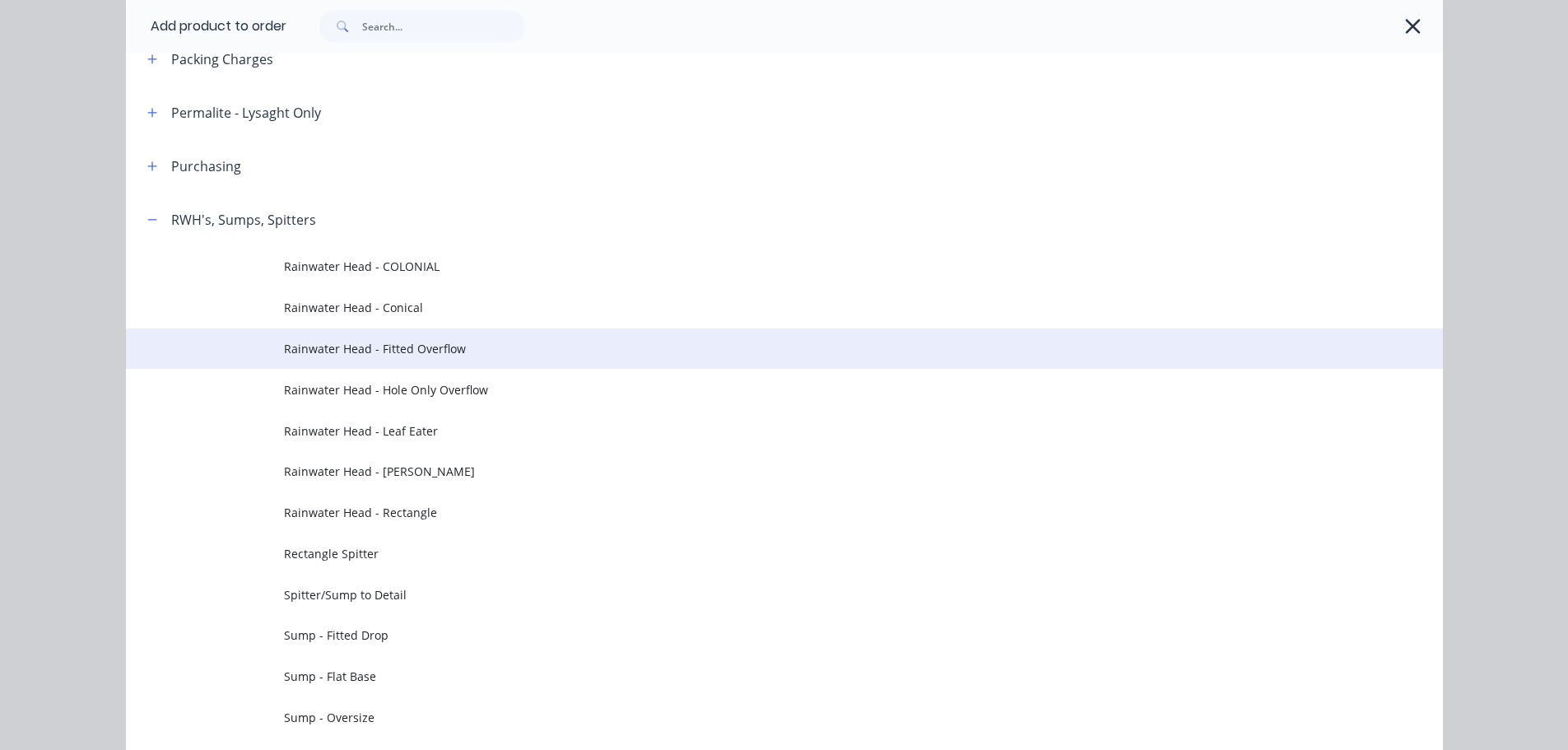
scroll to position [576, 0]
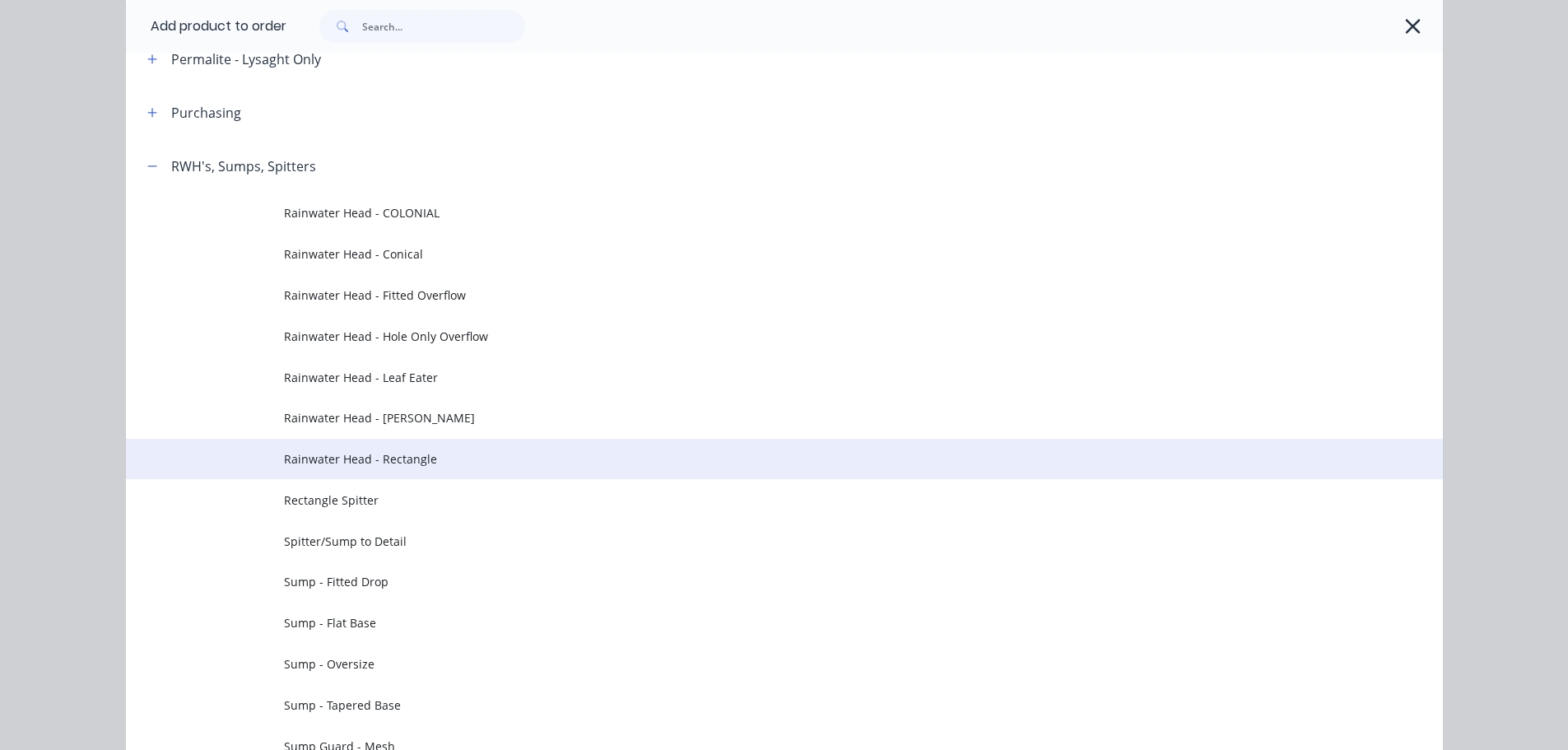
click at [456, 456] on span "Rainwater Head - Rectangle" at bounding box center [746, 459] width 926 height 17
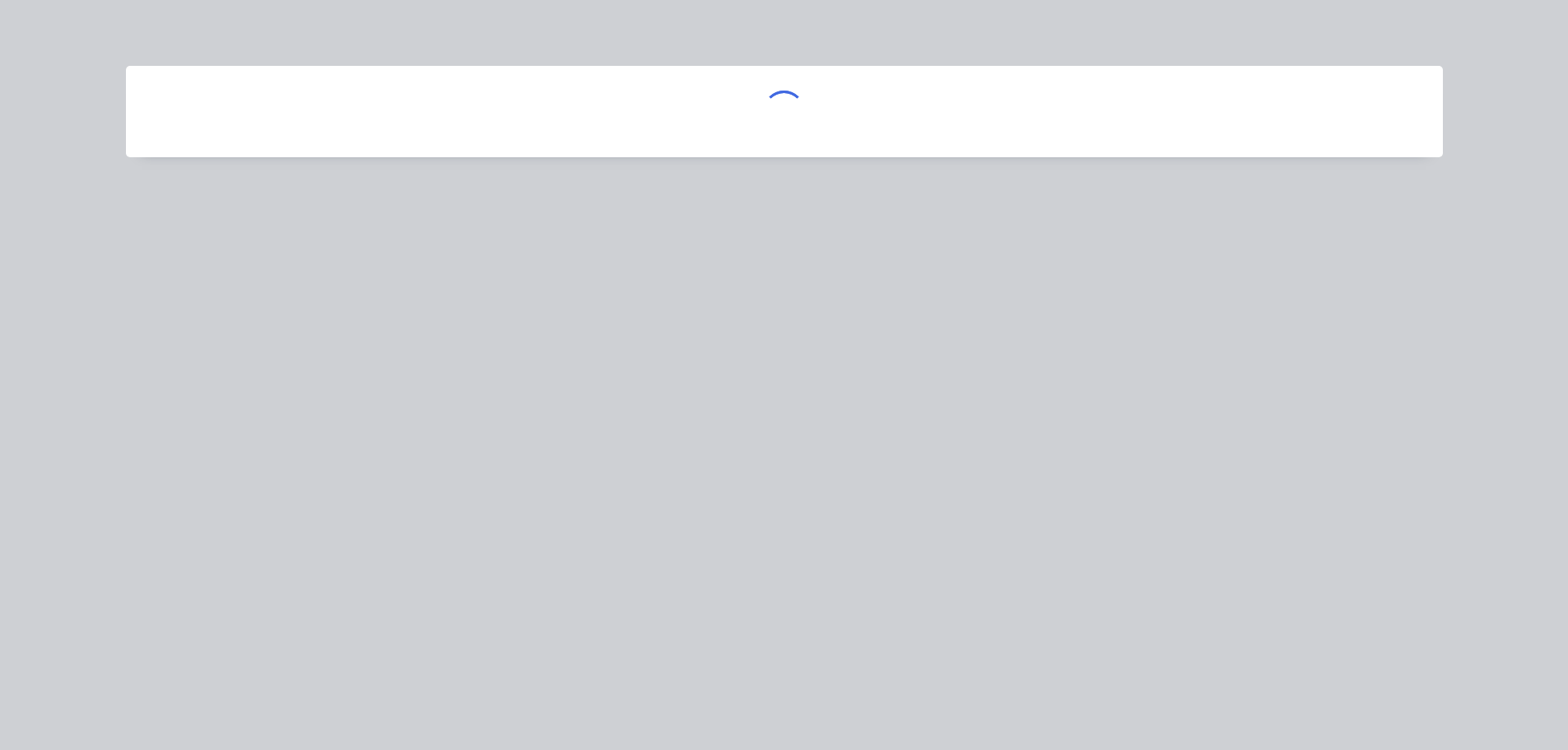
scroll to position [0, 0]
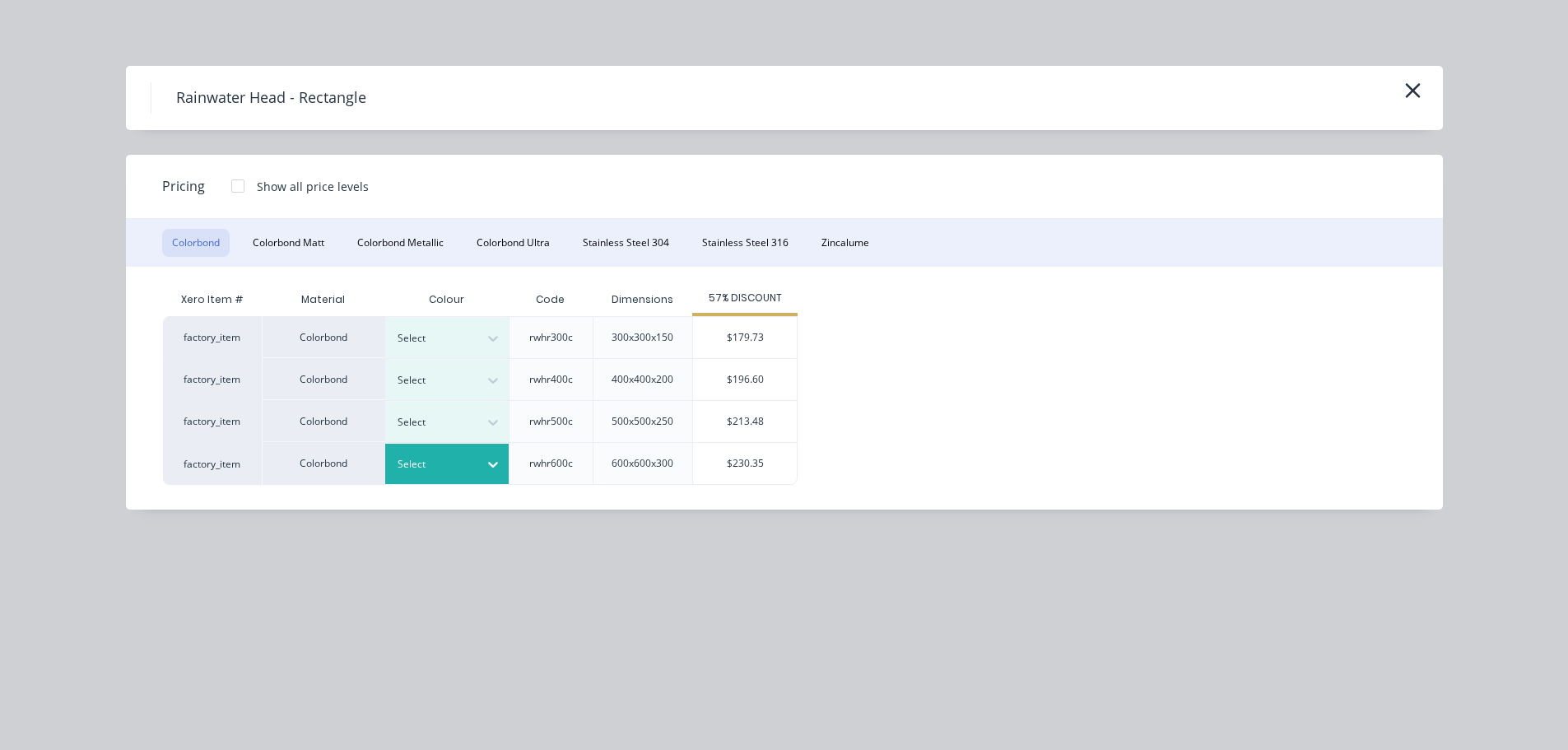
click at [439, 465] on div at bounding box center [435, 465] width 74 height 18
click at [892, 193] on div "Pricing Show all price levels" at bounding box center [784, 187] width 1316 height 64
click at [1111, 180] on div "Pricing Show all price levels" at bounding box center [784, 187] width 1316 height 64
click at [835, 342] on div "factory_item Colorbond Select rwhr300c 300x300x150 $179.73 factory_item Colorbo…" at bounding box center [772, 400] width 1218 height 169
drag, startPoint x: 1118, startPoint y: 284, endPoint x: 1015, endPoint y: 196, distance: 135.5
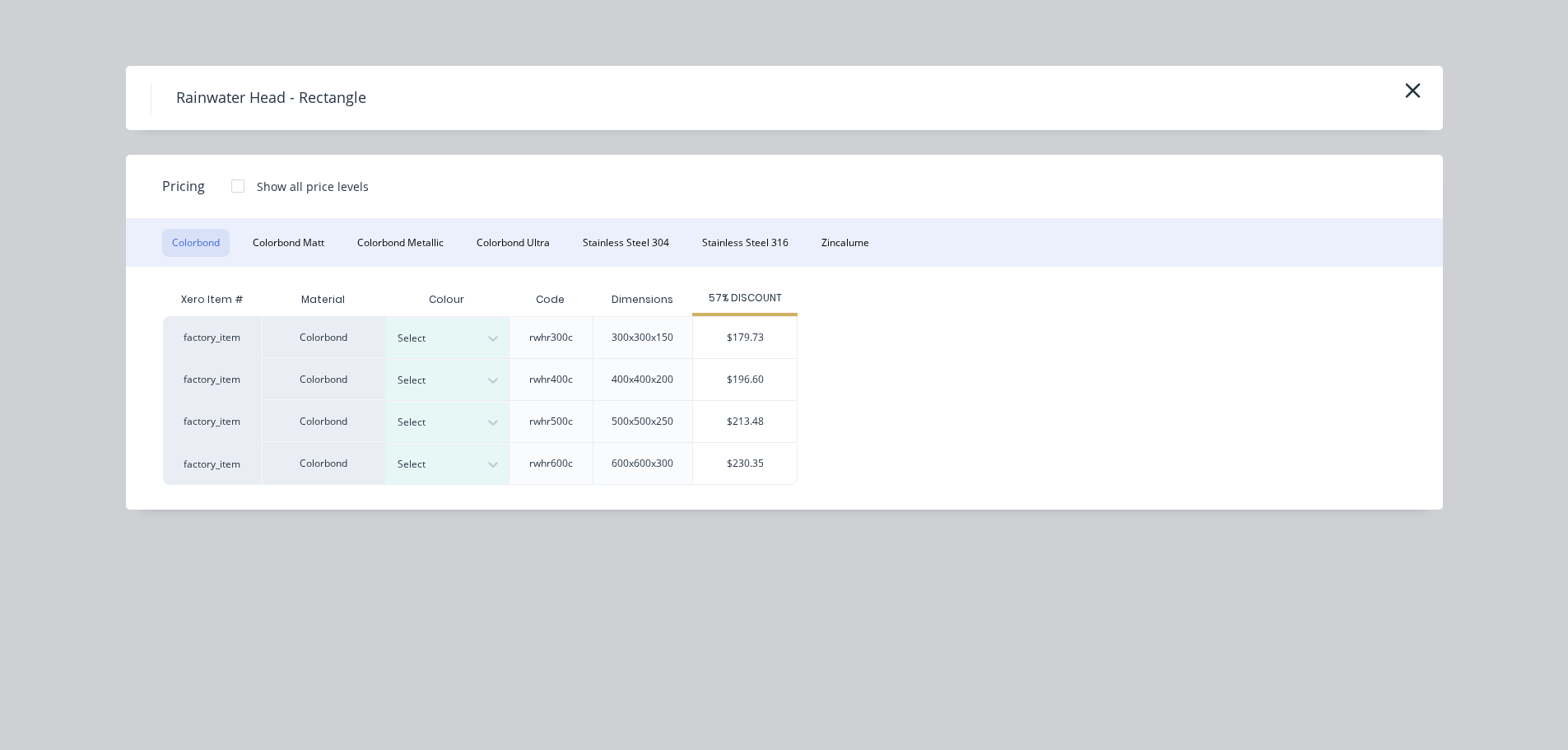
click at [1015, 196] on div "Pricing Show all price levels" at bounding box center [784, 187] width 1316 height 64
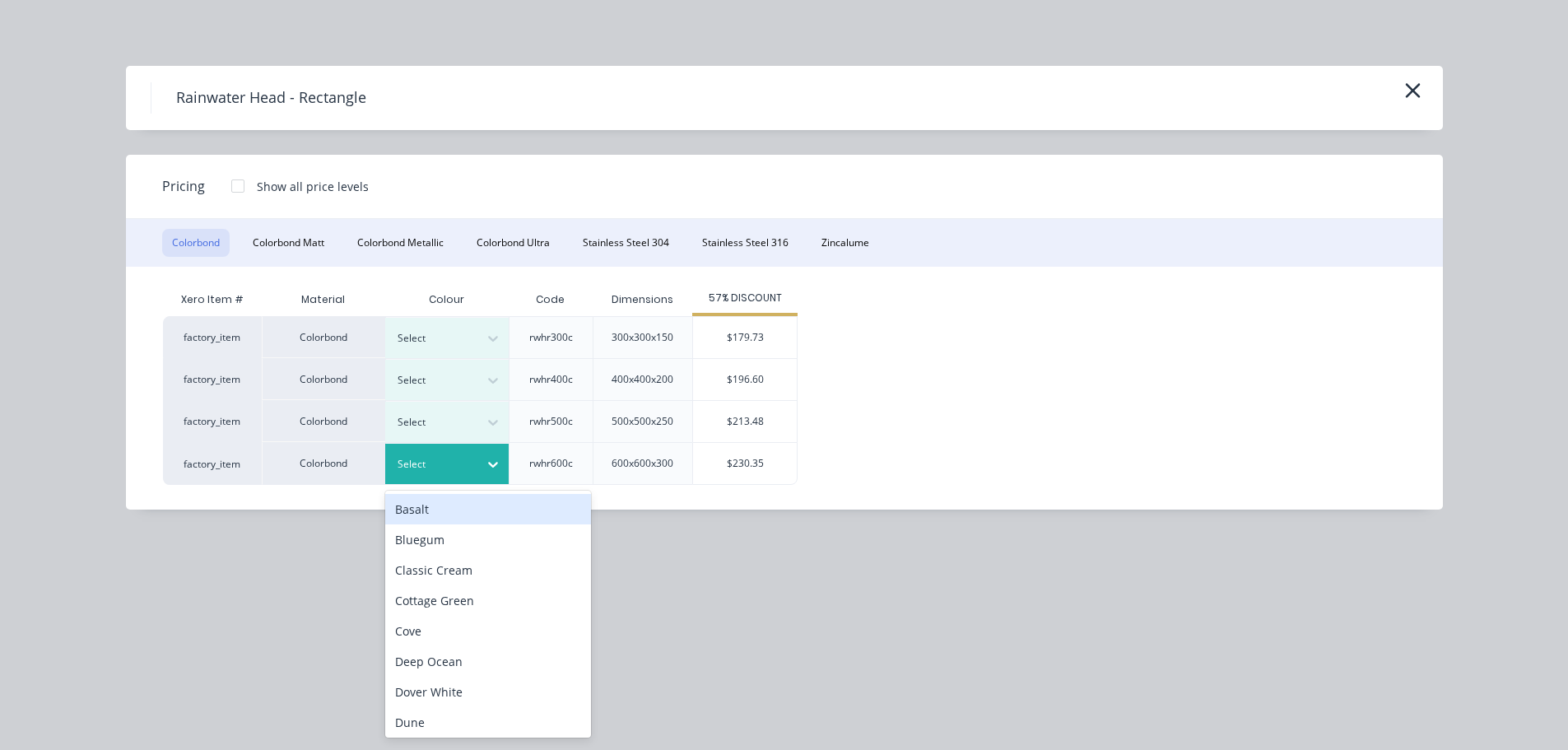
click at [439, 454] on div "Select" at bounding box center [432, 465] width 92 height 21
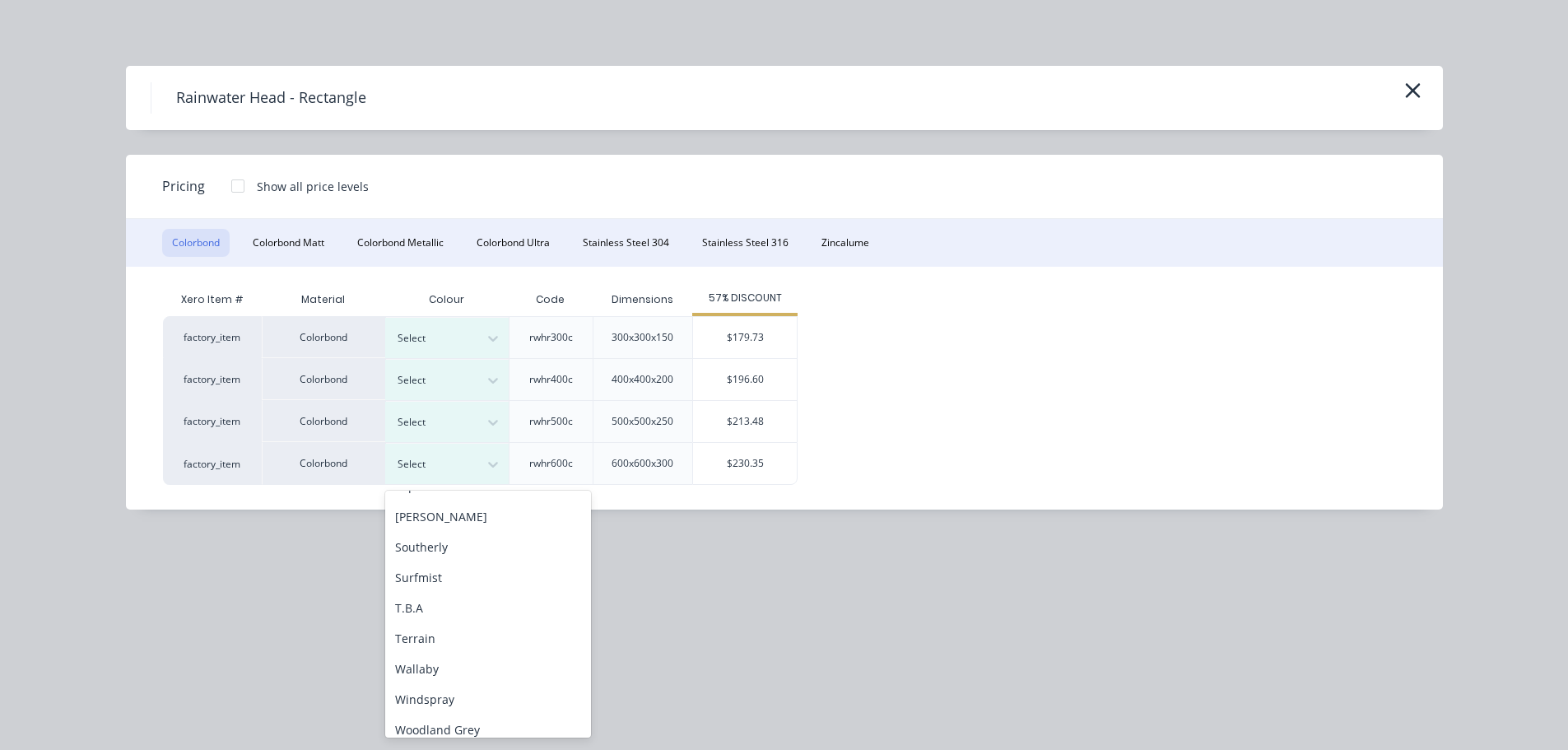
scroll to position [551, 0]
click at [432, 678] on div "Windspray" at bounding box center [487, 688] width 205 height 31
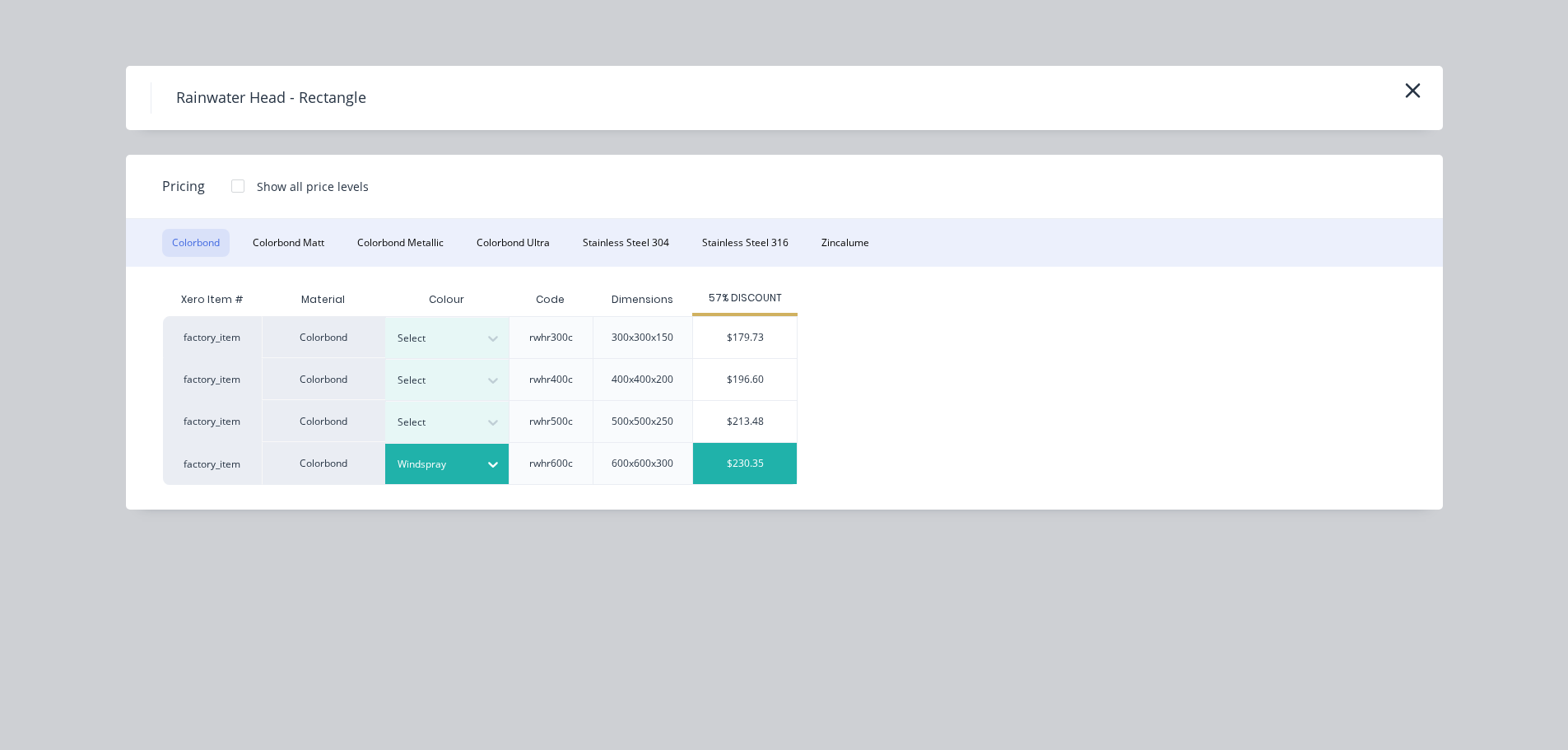
click at [745, 465] on div "$230.35" at bounding box center [745, 464] width 104 height 41
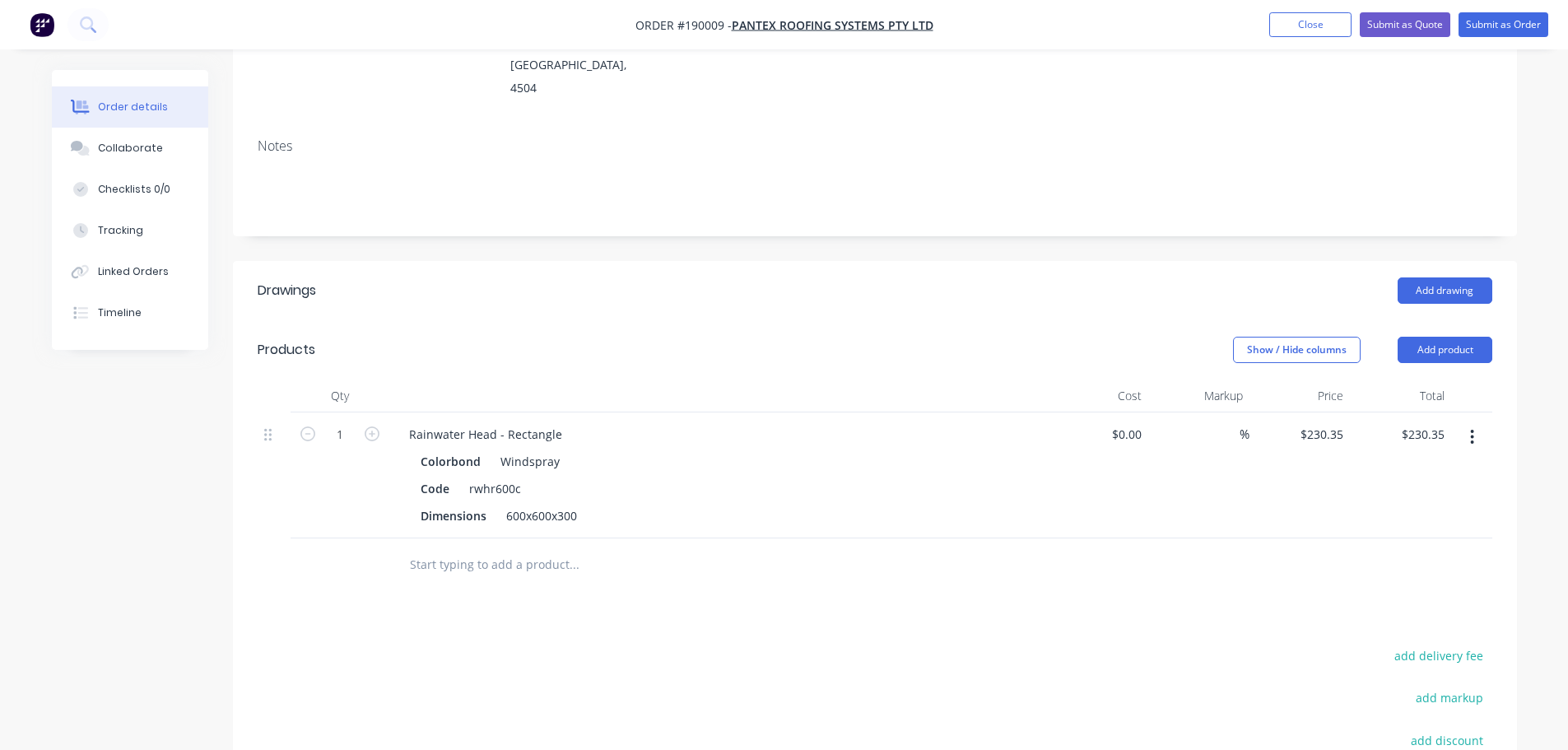
scroll to position [247, 0]
drag, startPoint x: 506, startPoint y: 471, endPoint x: 775, endPoint y: 456, distance: 269.4
click at [776, 493] on div "Qty Cost Markup Price Total 1 Rainwater Head - Rectangle Colorbond Windspray Co…" at bounding box center [874, 484] width 1283 height 212
click at [614, 319] on header "Products Show / Hide columns Add product" at bounding box center [874, 349] width 1283 height 59
drag, startPoint x: 499, startPoint y: 390, endPoint x: 687, endPoint y: 390, distance: 188.0
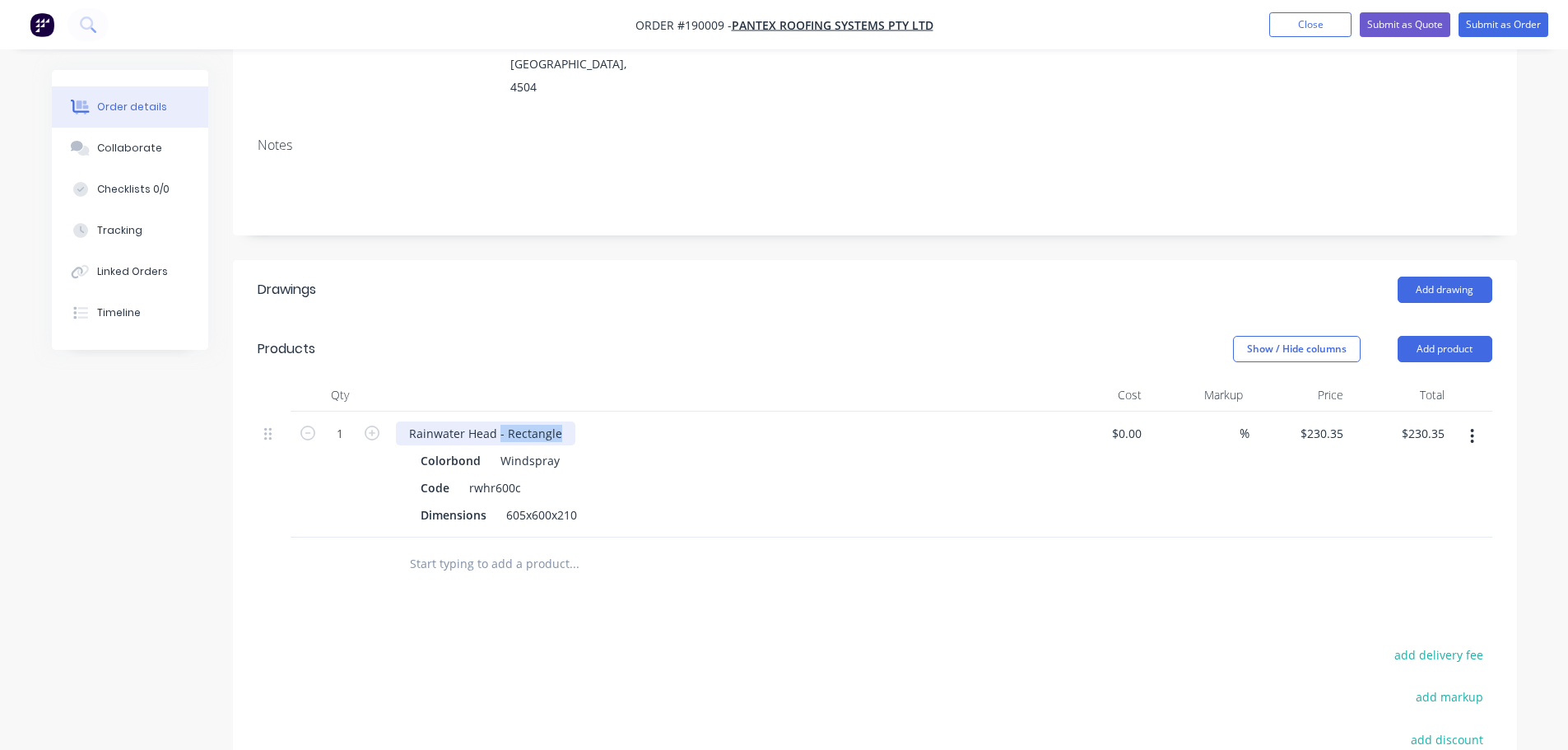
click at [687, 422] on div "Rainwater Head - Rectangle" at bounding box center [718, 433] width 645 height 24
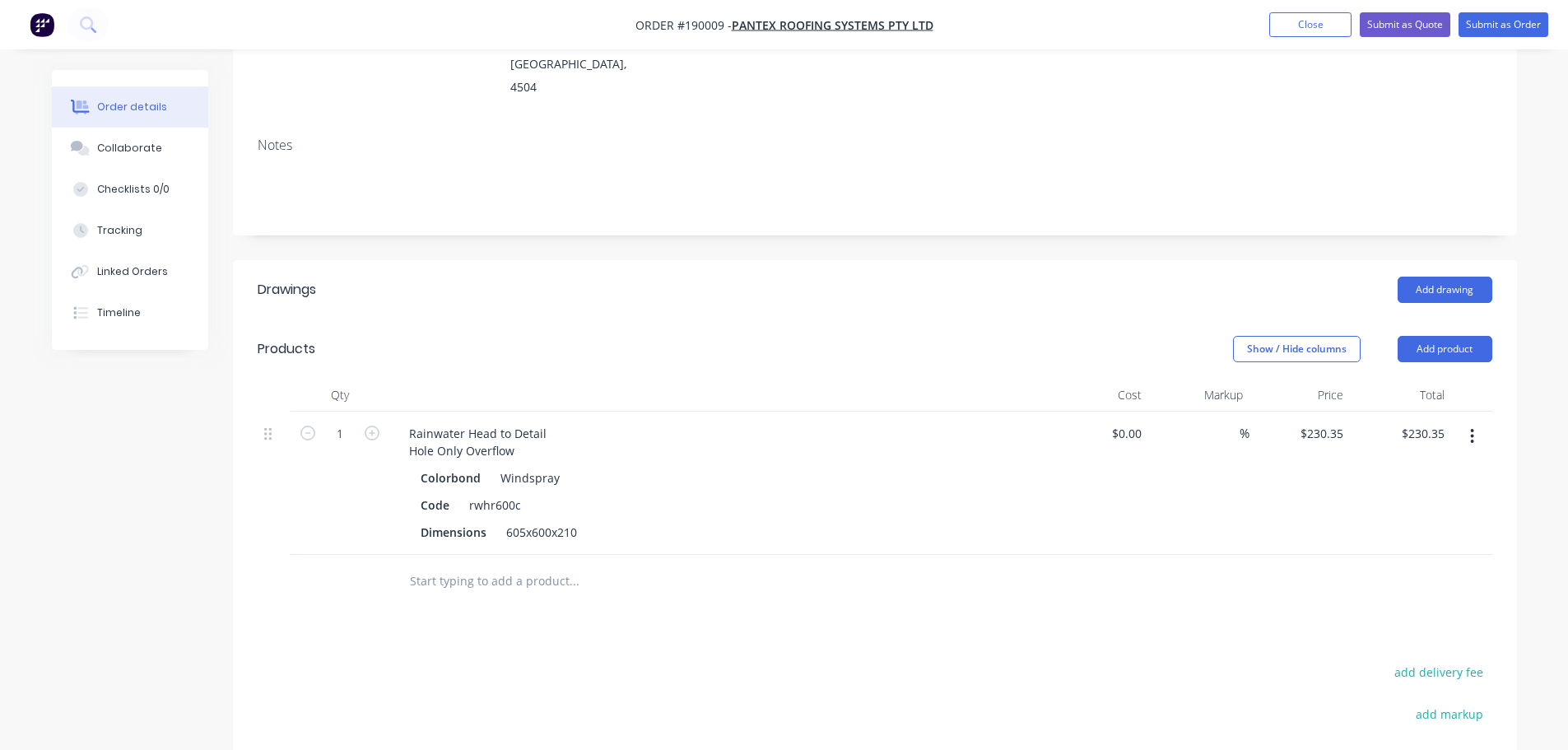
click at [759, 336] on div "Show / Hide columns Add product" at bounding box center [1005, 349] width 972 height 26
click at [1429, 336] on button "Add product" at bounding box center [1444, 349] width 95 height 26
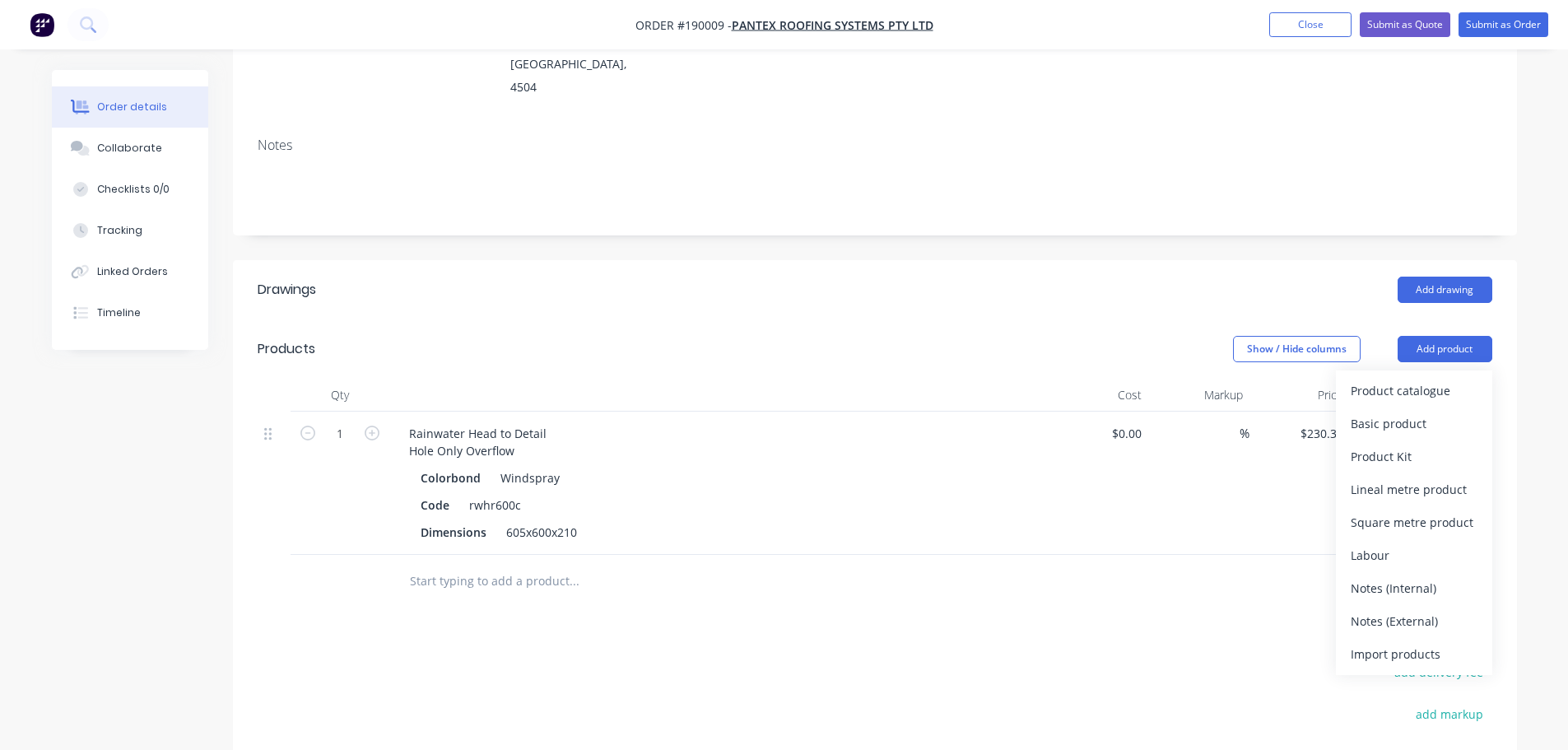
click at [1407, 379] on div "Product catalogue" at bounding box center [1414, 390] width 127 height 24
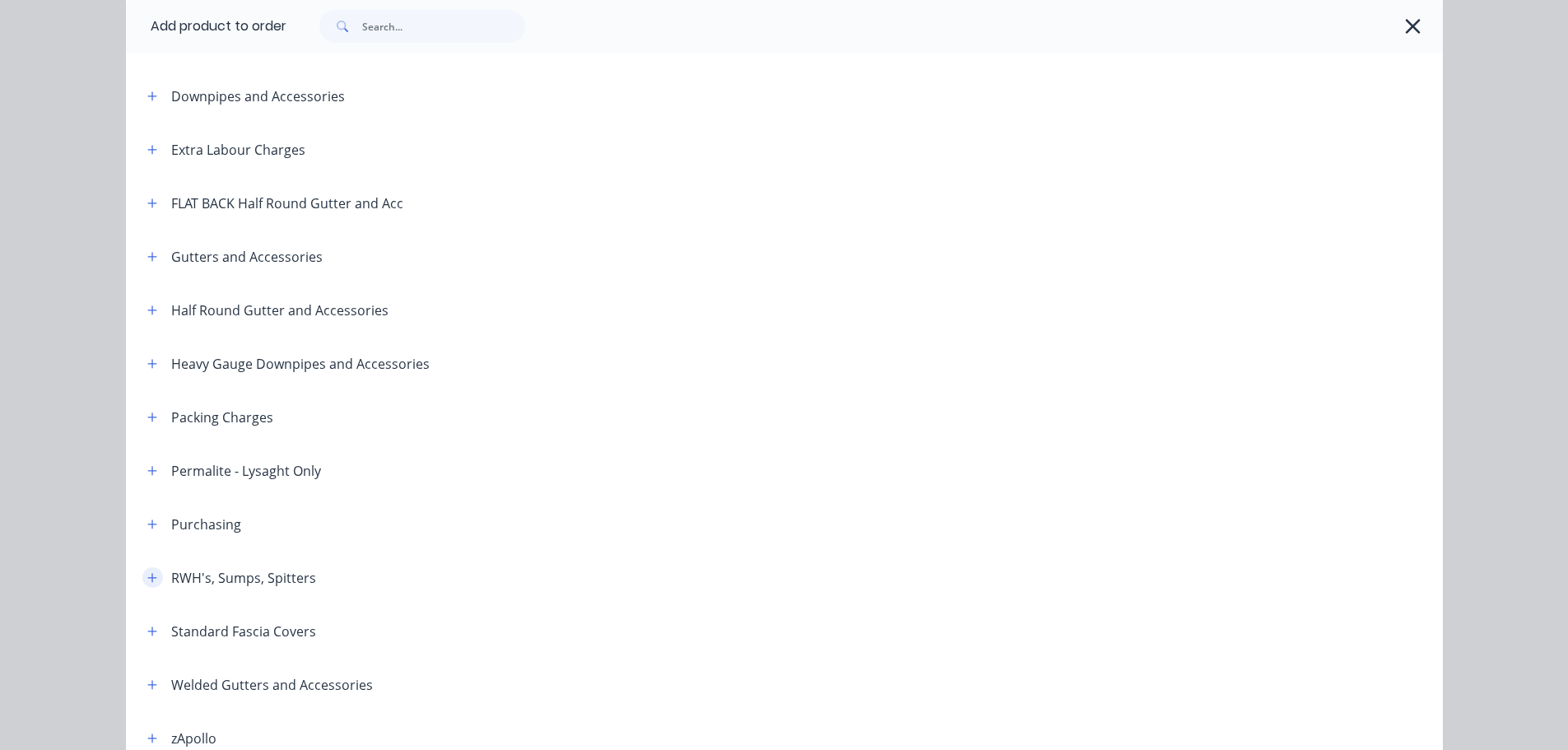
click at [148, 578] on icon "button" at bounding box center [153, 578] width 10 height 12
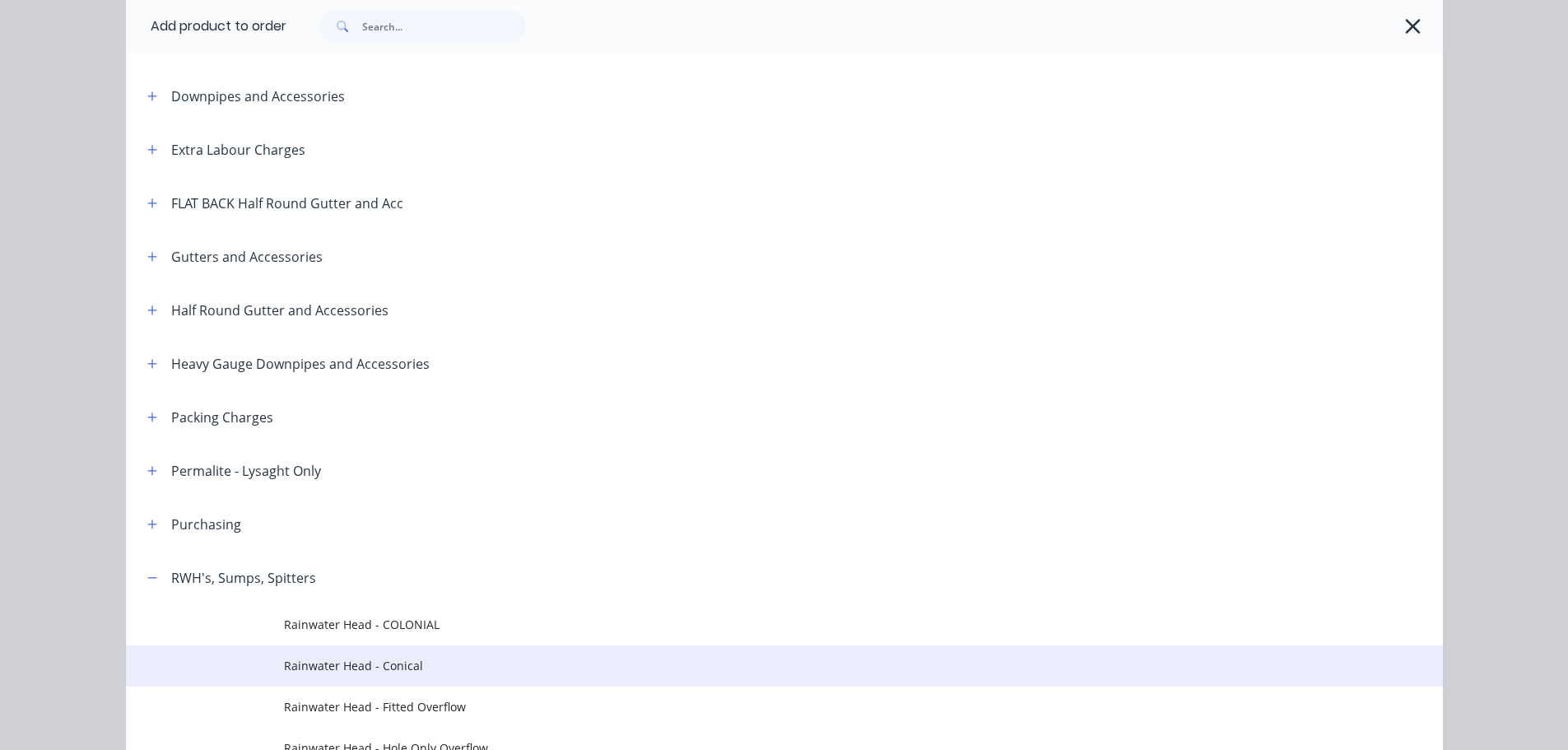
scroll to position [494, 0]
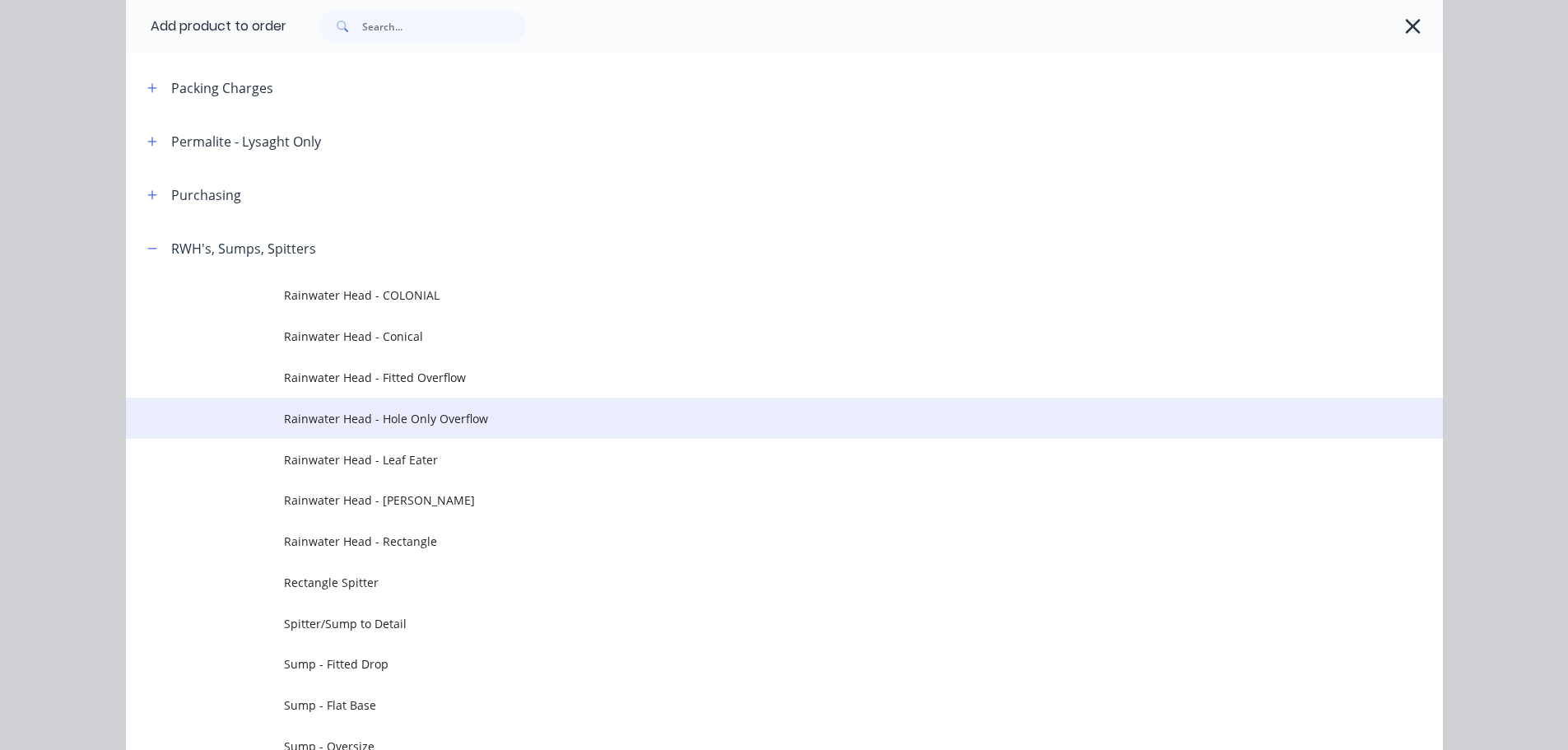
click at [501, 418] on span "Rainwater Head - Hole Only Overflow" at bounding box center [746, 418] width 926 height 17
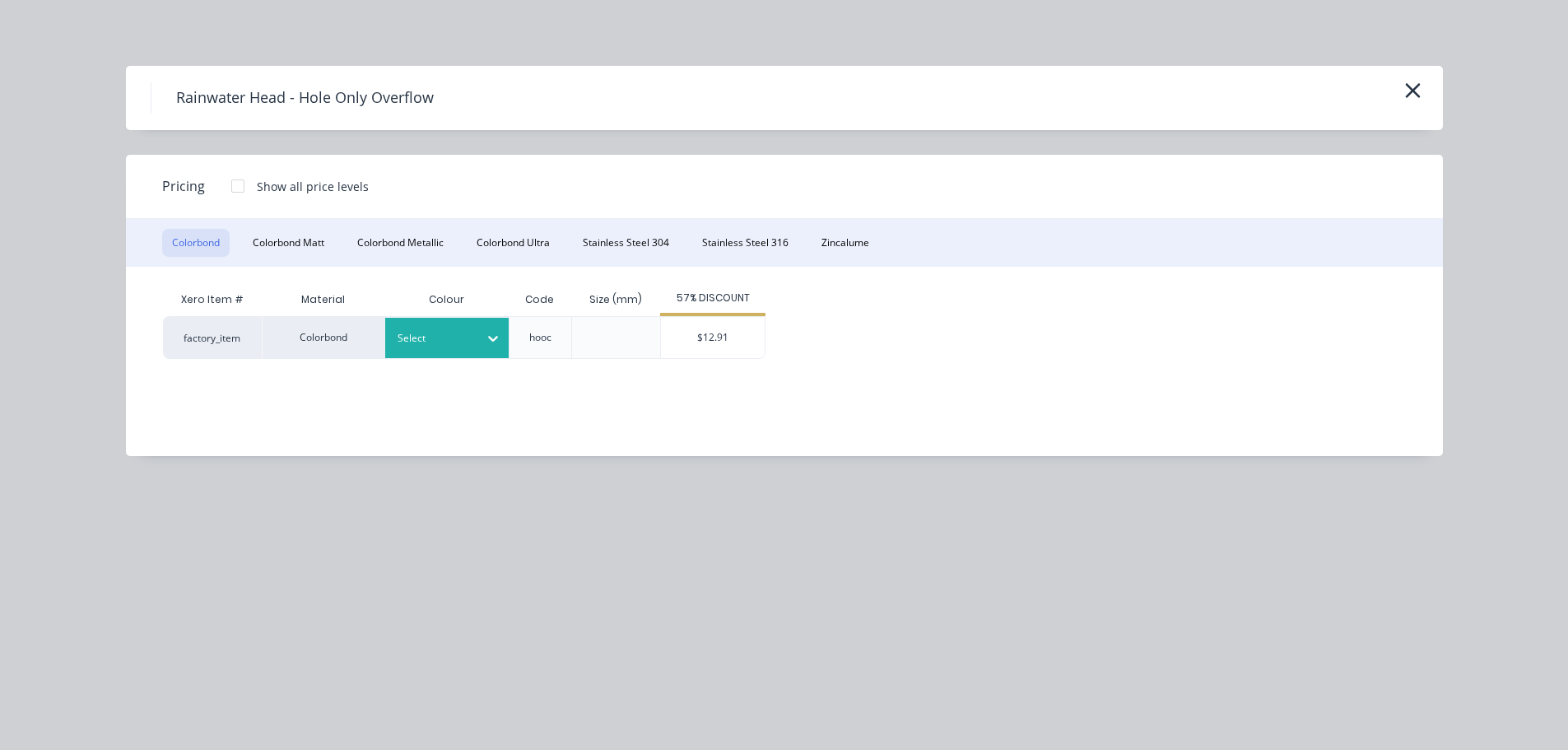
click at [425, 318] on div "Select" at bounding box center [447, 337] width 124 height 40
click at [440, 339] on div at bounding box center [435, 338] width 74 height 18
click at [1408, 96] on icon "button" at bounding box center [1412, 91] width 15 height 15
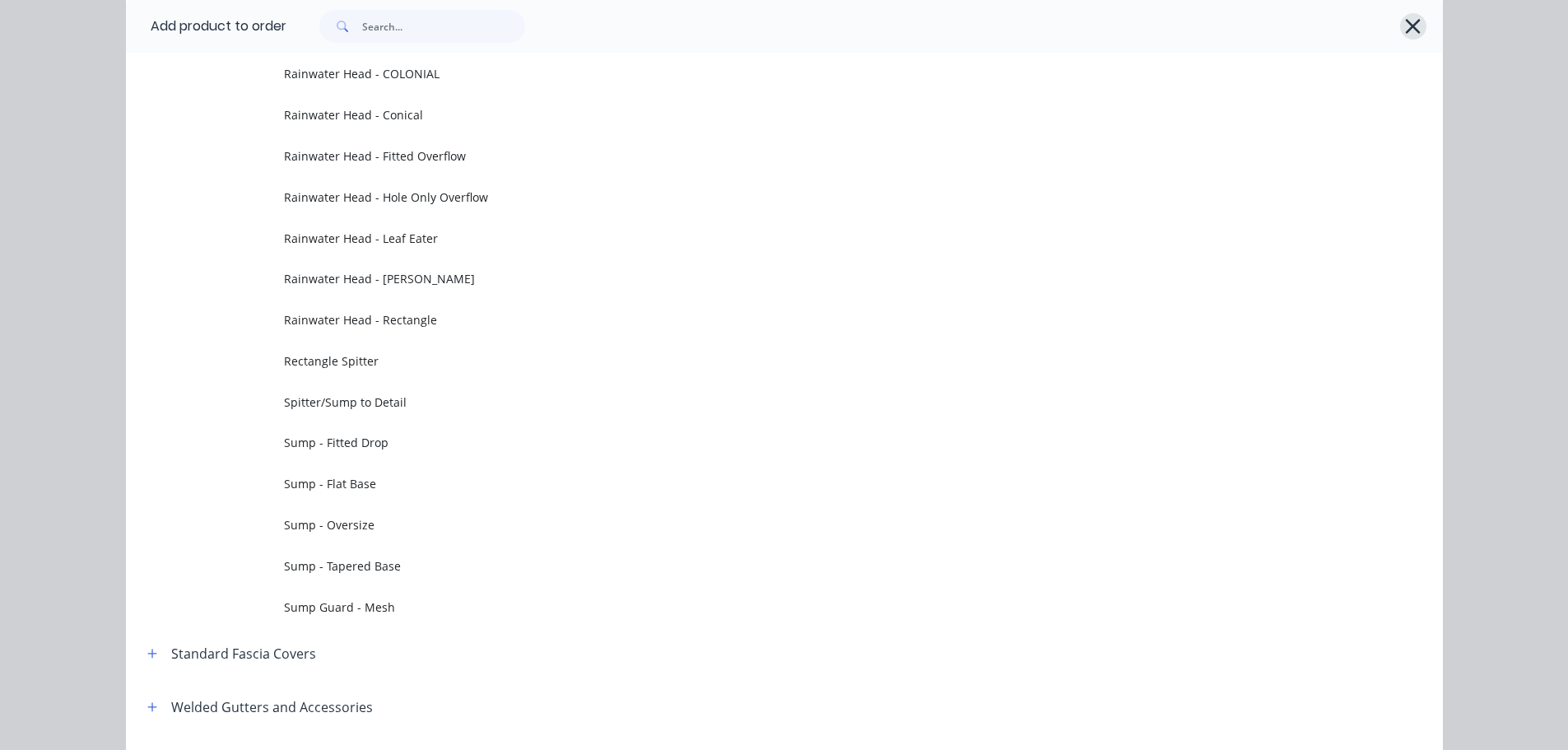
click at [1413, 26] on icon "button" at bounding box center [1412, 26] width 17 height 23
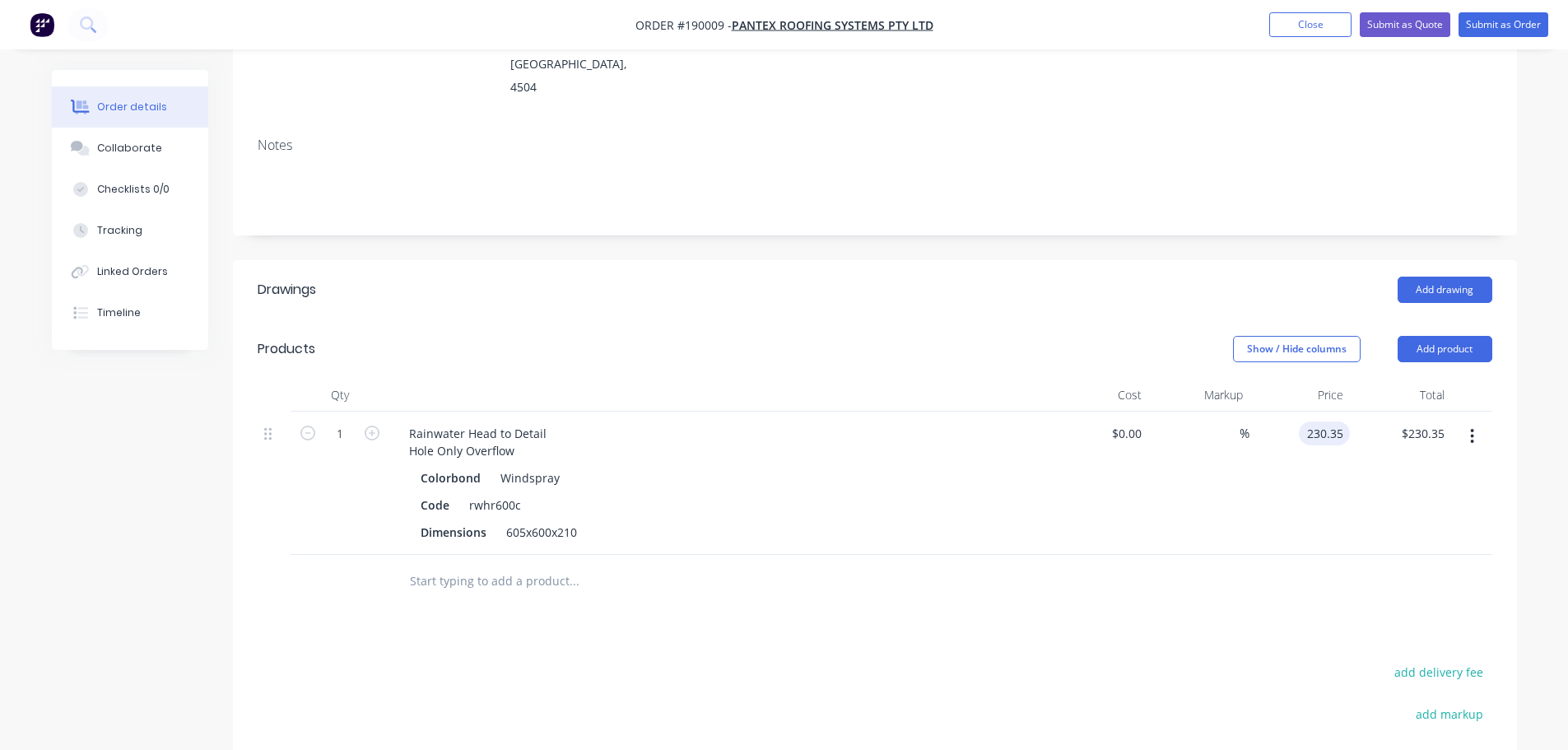
click at [1313, 422] on input "230.35" at bounding box center [1327, 433] width 45 height 24
type input "$243.26"
click at [841, 276] on div "Add drawing" at bounding box center [1005, 290] width 972 height 26
click at [1469, 422] on button "button" at bounding box center [1471, 436] width 39 height 30
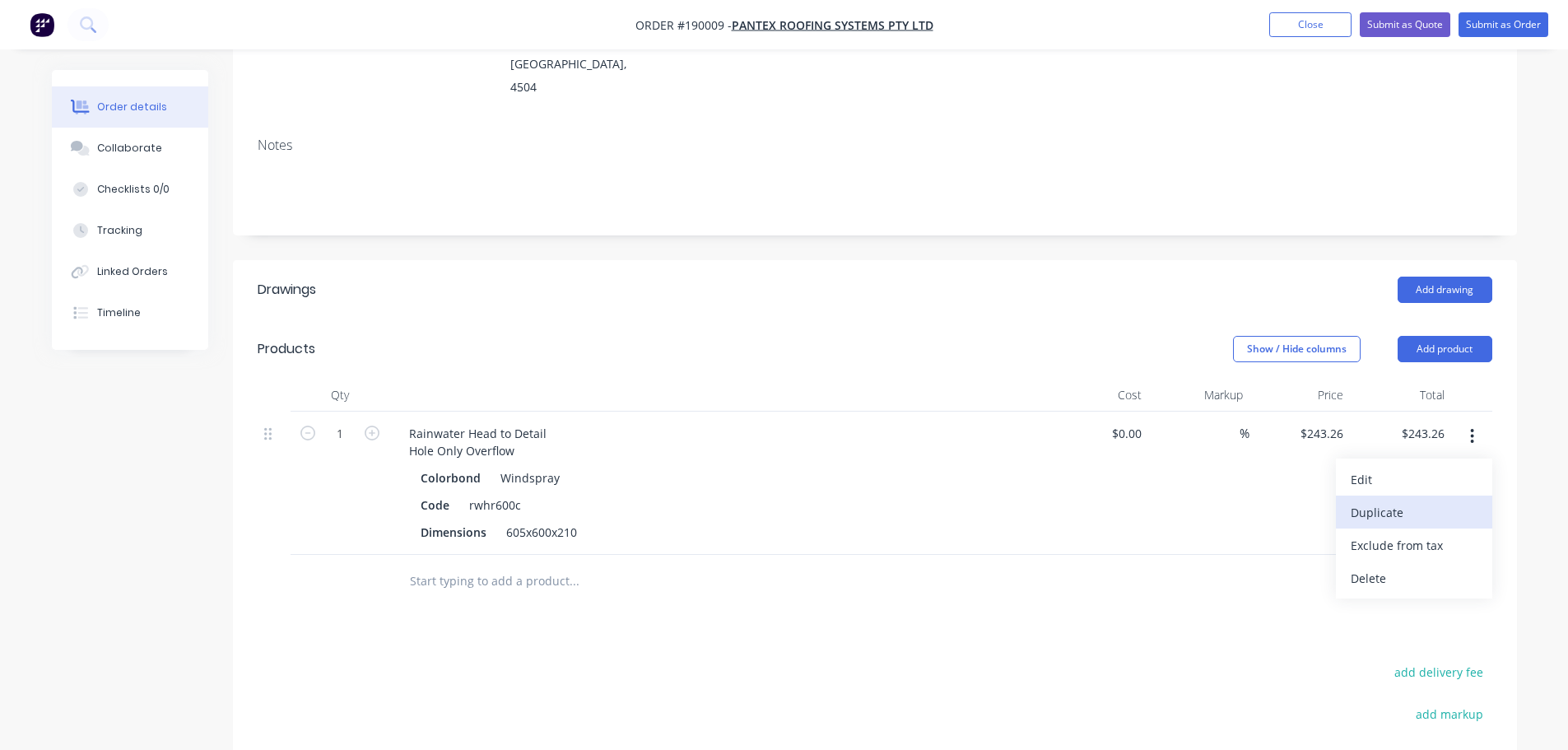
click at [1430, 501] on div "Duplicate" at bounding box center [1414, 512] width 127 height 24
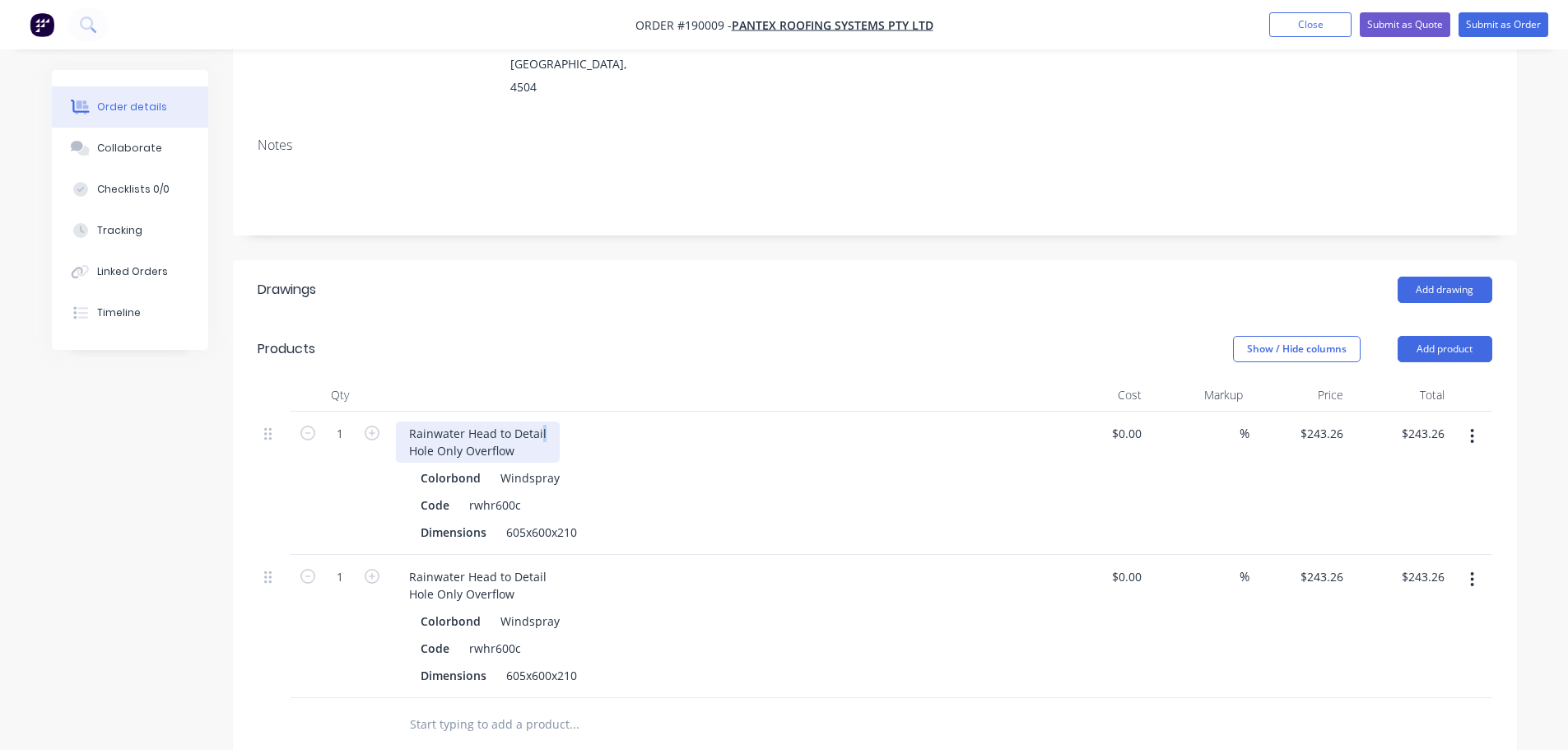
click at [541, 422] on div "Rainwater Head to Detail Hole Only Overflow" at bounding box center [478, 442] width 164 height 41
click at [540, 422] on div "Rainwater Head to Detail Hole Only Overflow" at bounding box center [478, 442] width 164 height 41
click at [544, 422] on div "Rainwater Head to Detail Hole Only Overflow" at bounding box center [478, 442] width 164 height 41
click at [544, 564] on div "Rainwater Head to Detail Hole Only Overflow" at bounding box center [478, 585] width 164 height 41
click at [631, 336] on div "Show / Hide columns Add product" at bounding box center [1005, 349] width 972 height 26
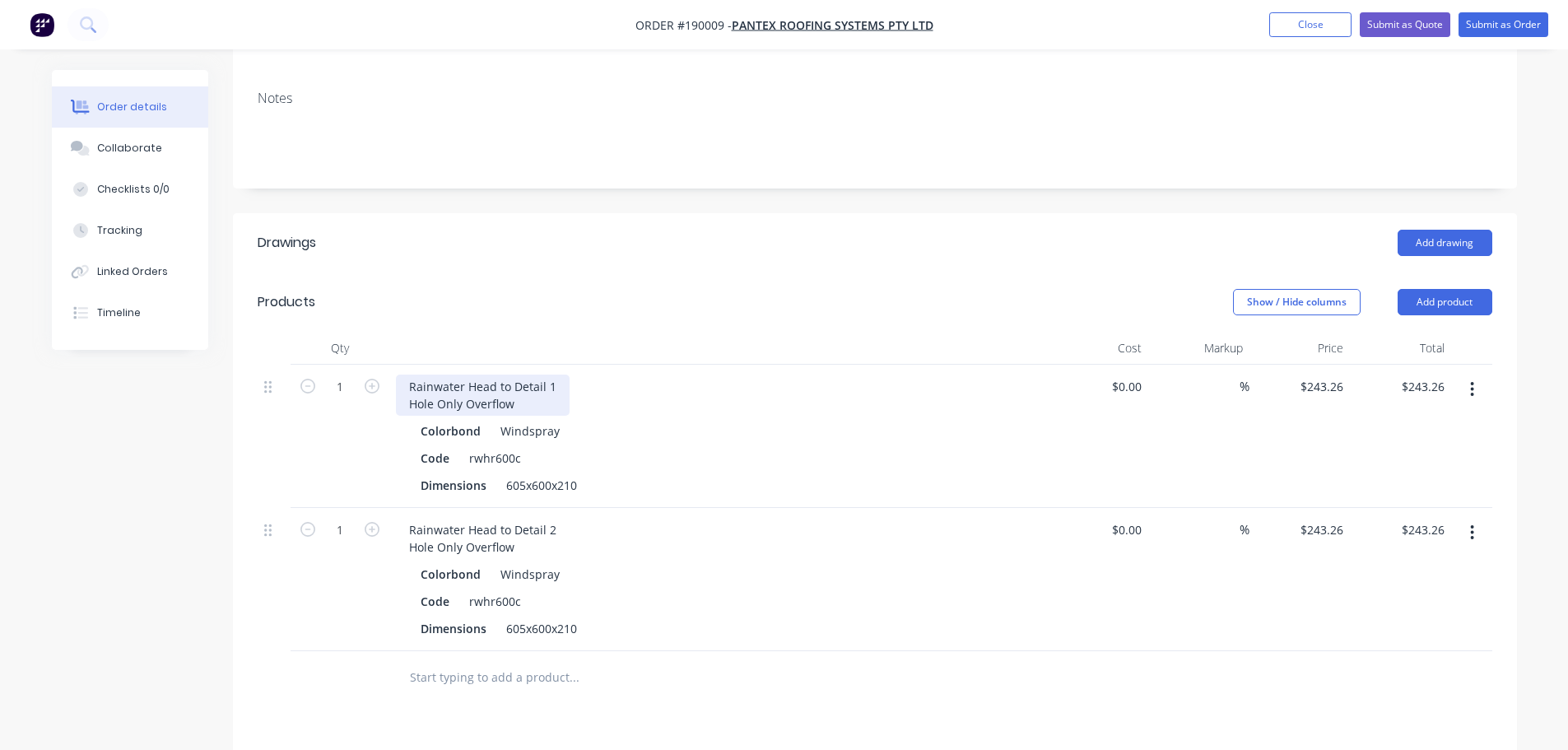
scroll to position [293, 0]
click at [535, 375] on div "Rainwater Head to Detail 1 Hole Only Overflow" at bounding box center [483, 396] width 174 height 41
click at [709, 273] on header "Products Show / Hide columns Add product" at bounding box center [874, 303] width 1283 height 59
click at [528, 375] on div "Rainwater Head to Detail 1 Hole Only Overflow" at bounding box center [483, 396] width 174 height 41
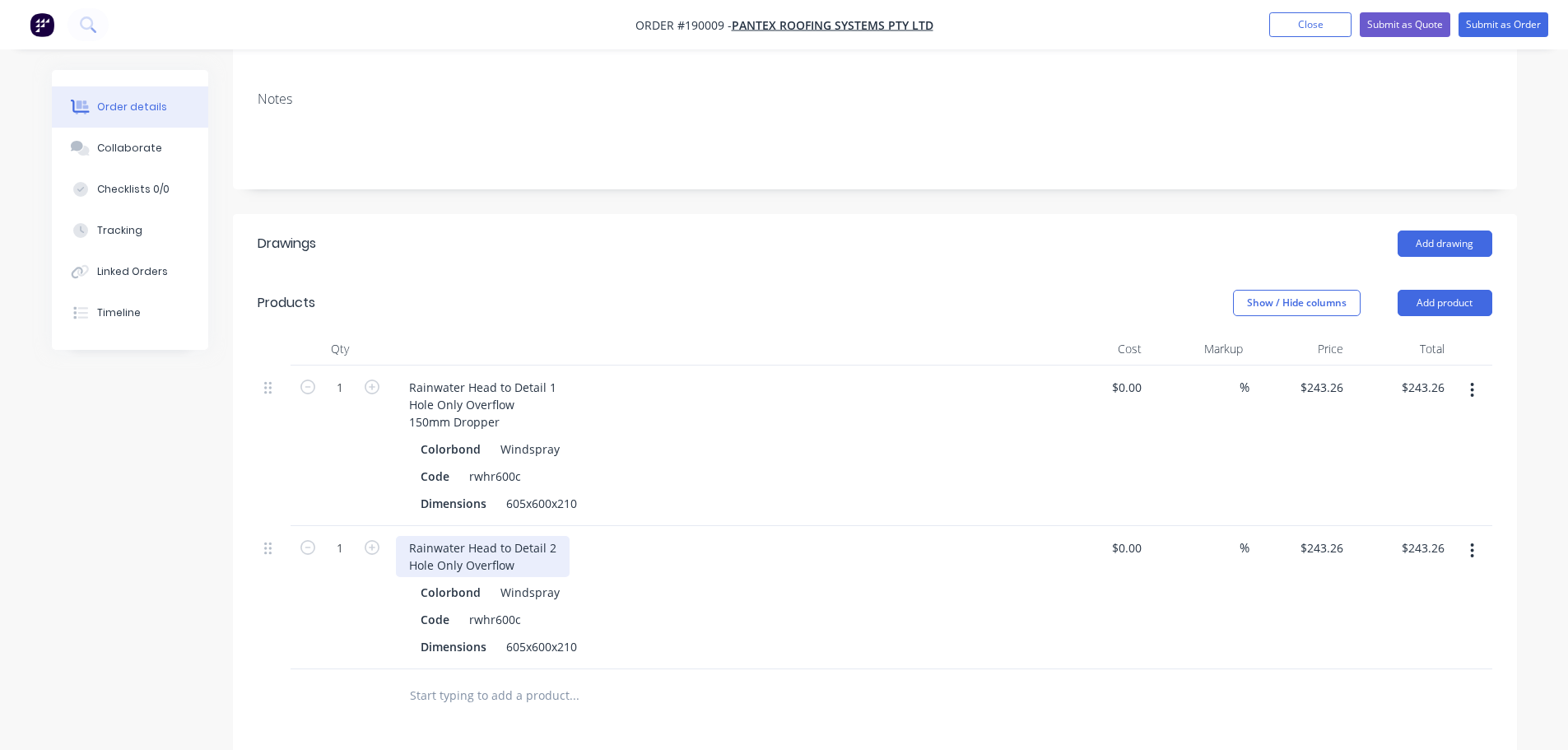
click at [520, 535] on div "Rainwater Head to Detail 2 Hole Only Overflow" at bounding box center [483, 556] width 174 height 41
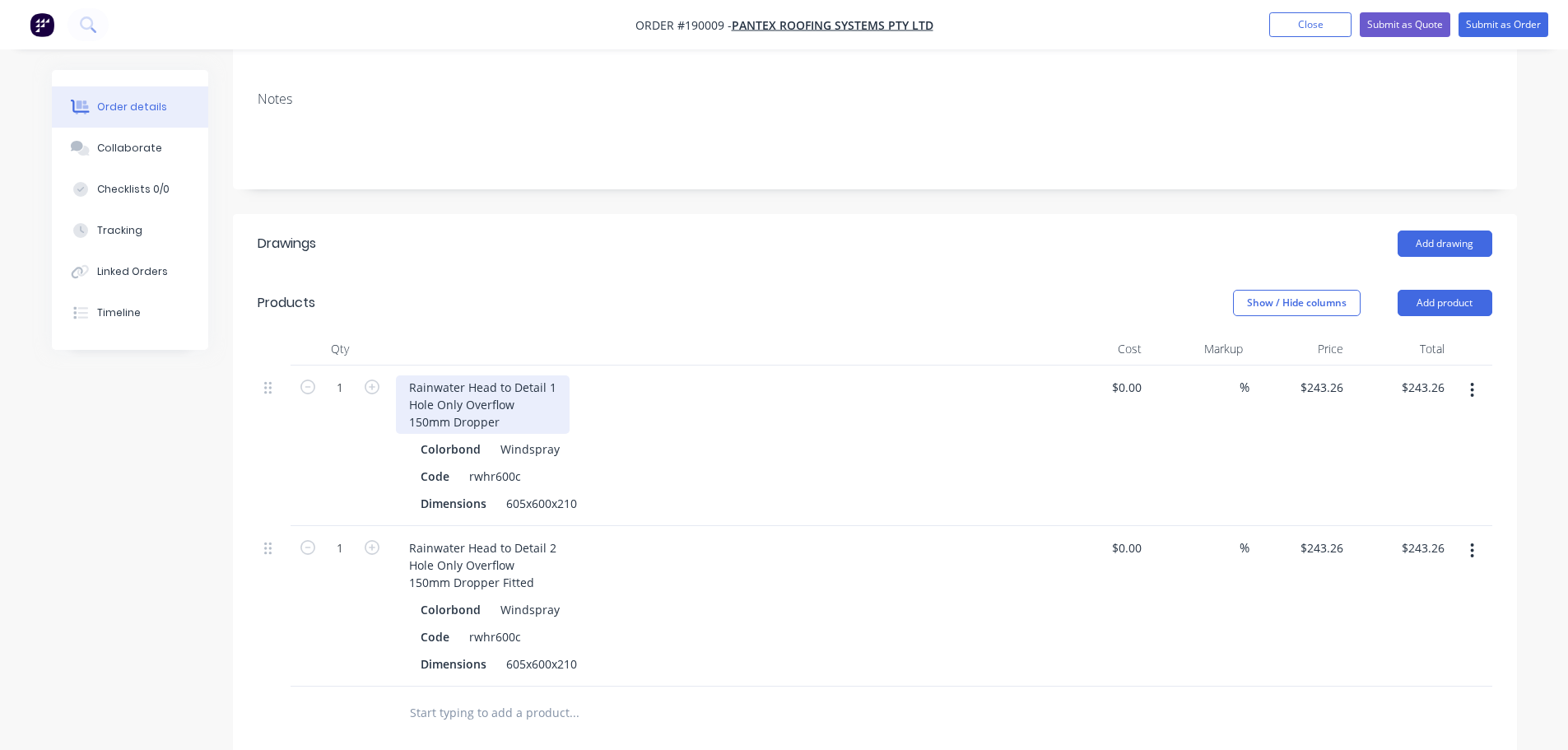
click at [530, 375] on div "Rainwater Head to Detail 1 Hole Only Overflow 150mm Dropper" at bounding box center [483, 404] width 174 height 59
click at [583, 214] on header "Drawings Add drawing" at bounding box center [874, 243] width 1283 height 59
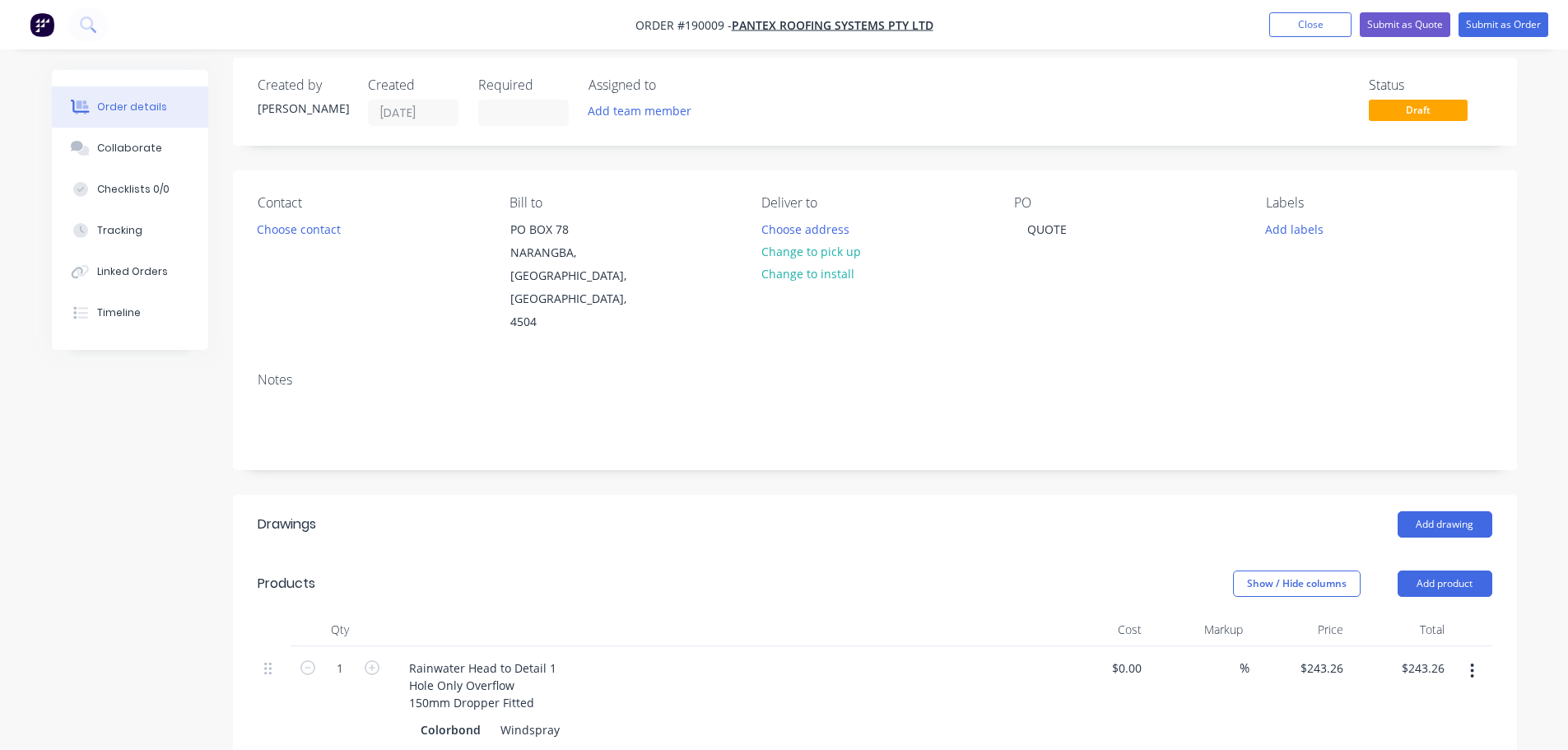
scroll to position [412, 0]
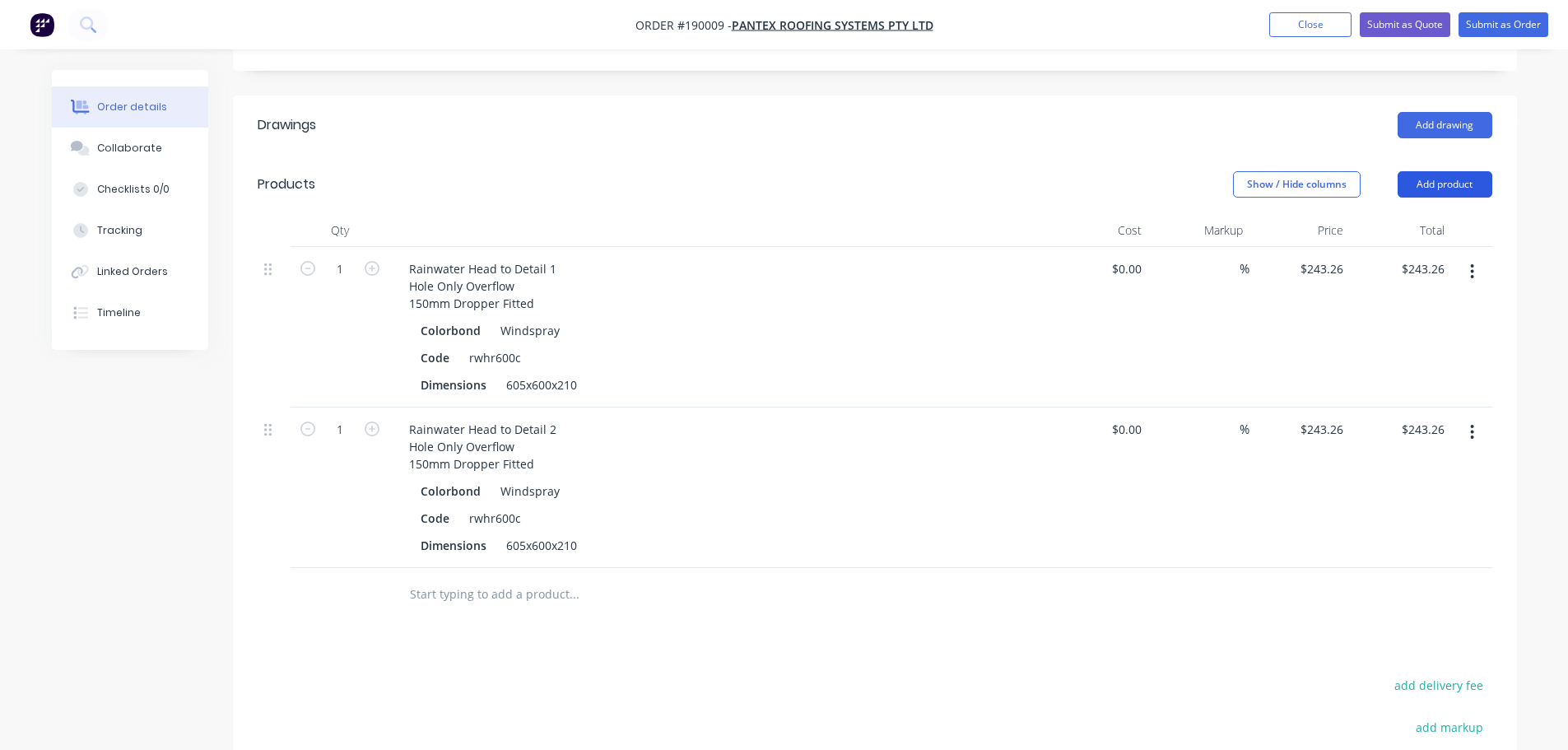
click at [1432, 172] on button "Add product" at bounding box center [1444, 185] width 95 height 26
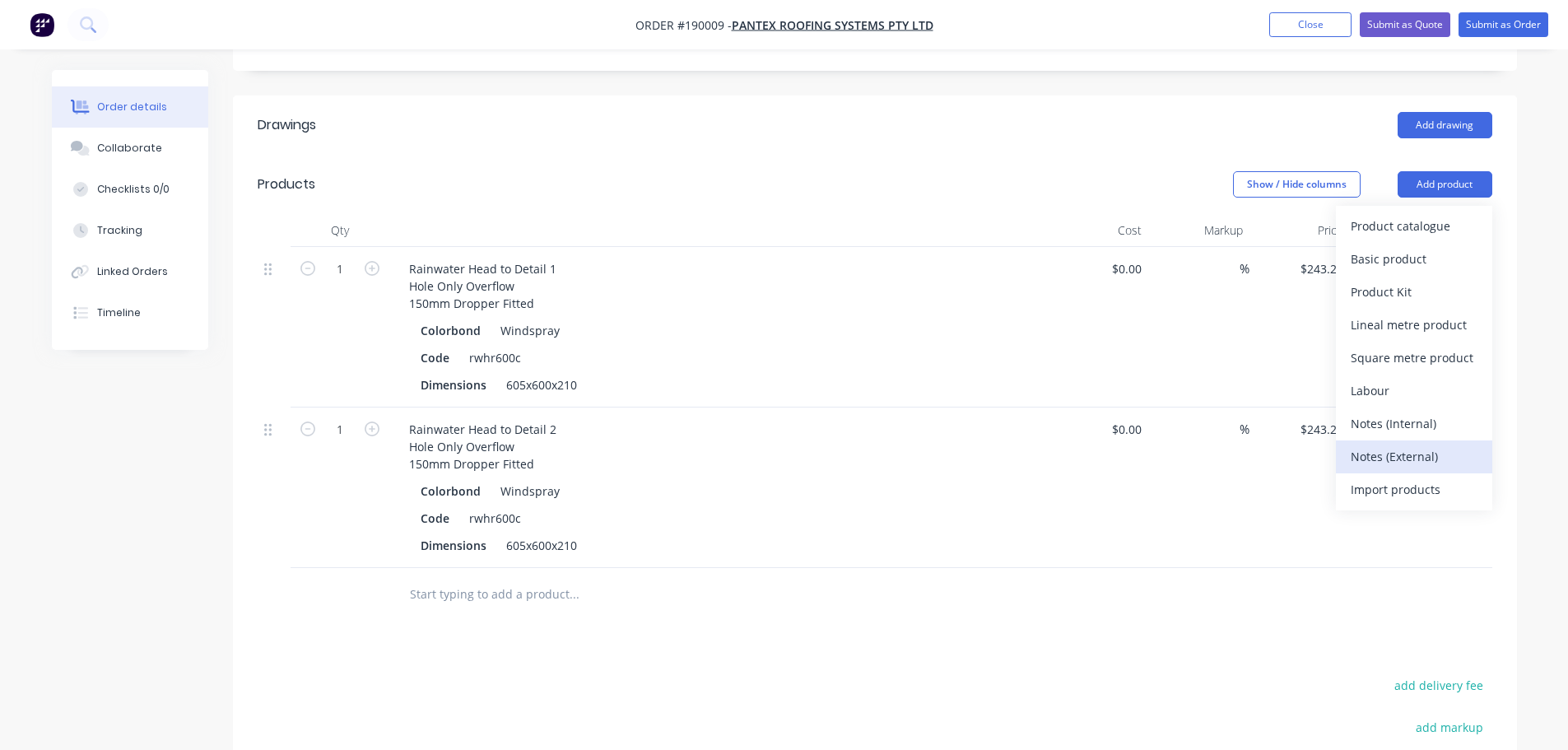
click at [1401, 445] on div "Notes (External)" at bounding box center [1414, 456] width 127 height 24
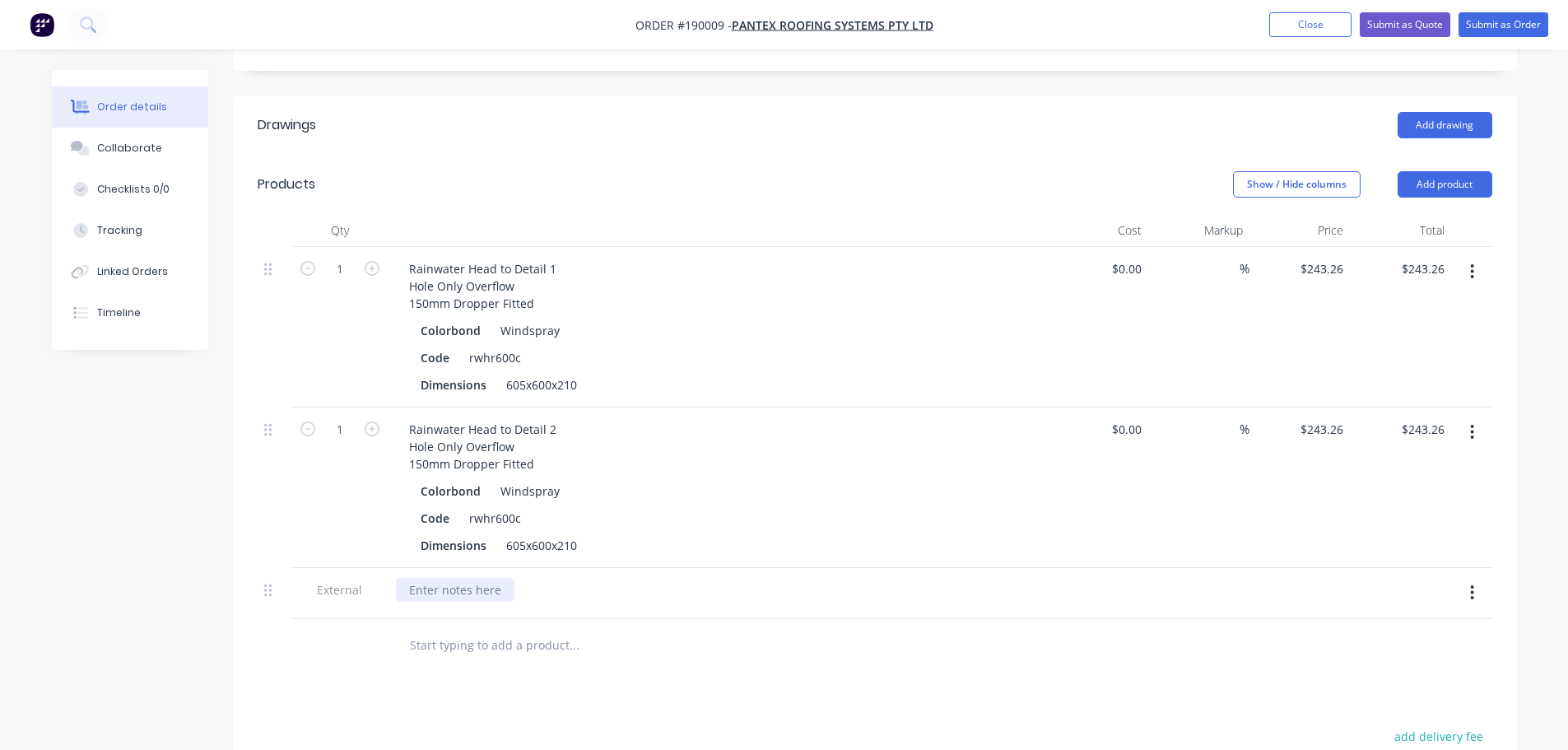
click at [428, 578] on div at bounding box center [455, 589] width 119 height 24
click at [217, 537] on div "Created by Michael Created 18/08/25 Required Assigned to Add team member Status…" at bounding box center [784, 375] width 1465 height 1434
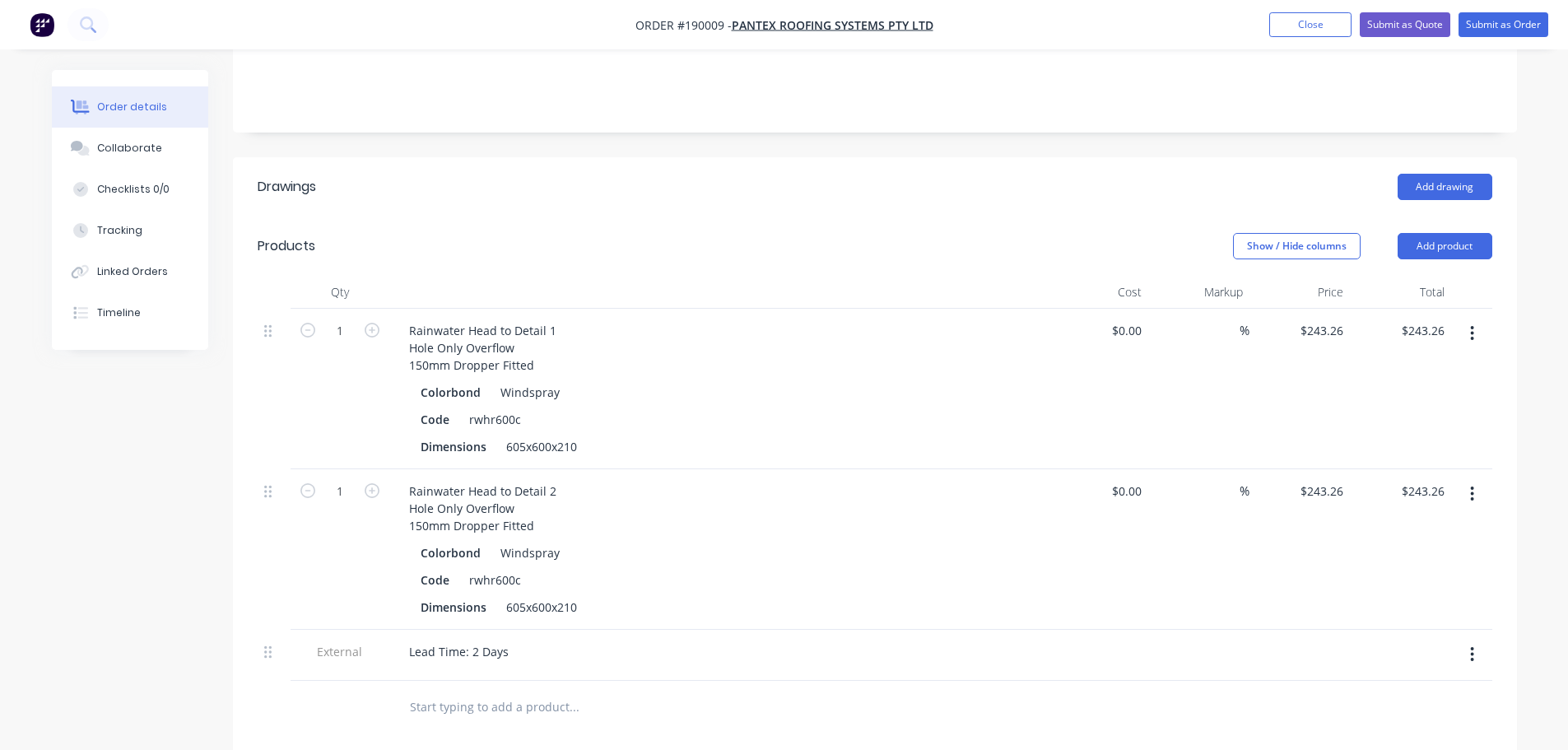
scroll to position [0, 0]
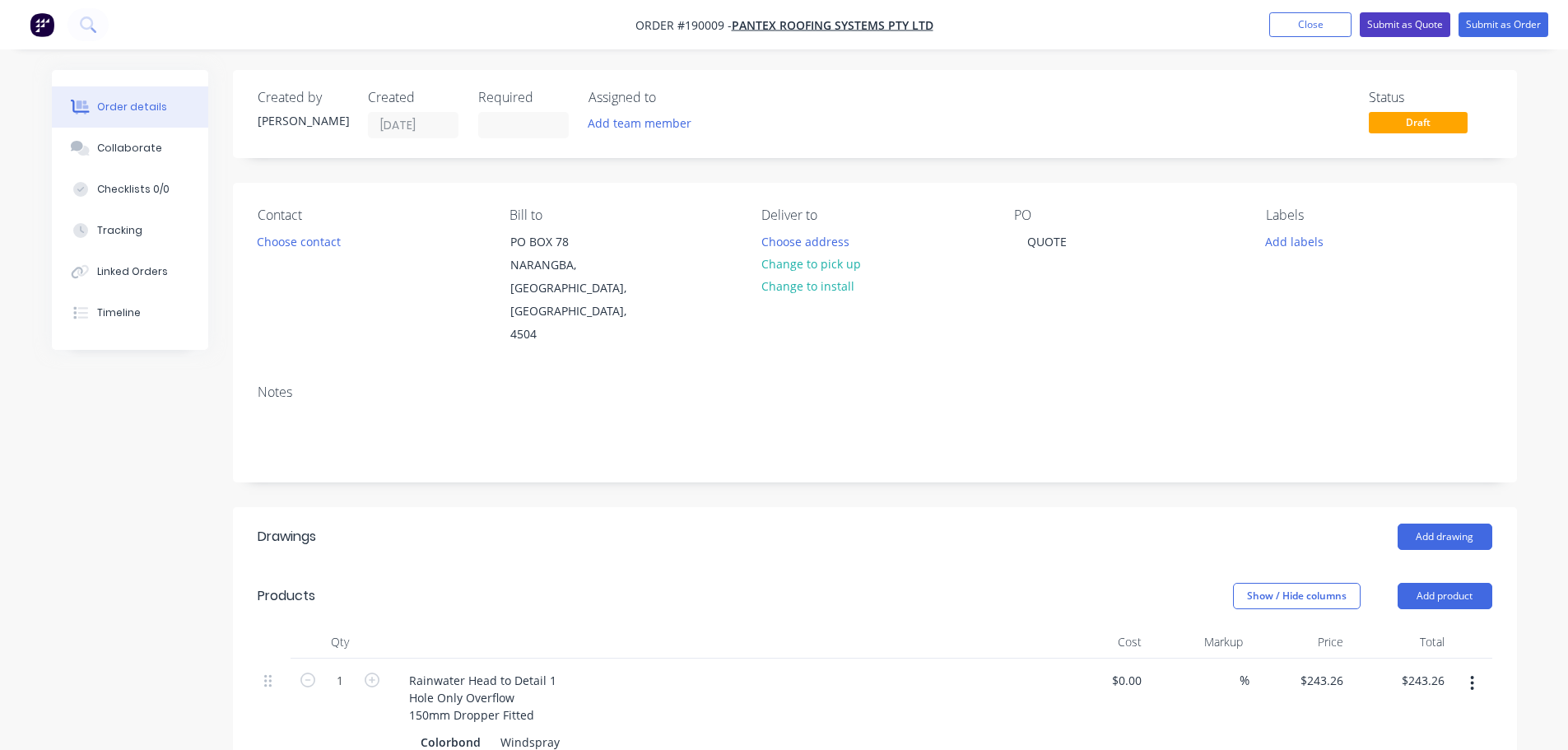
click at [1394, 26] on button "Submit as Quote" at bounding box center [1405, 25] width 91 height 25
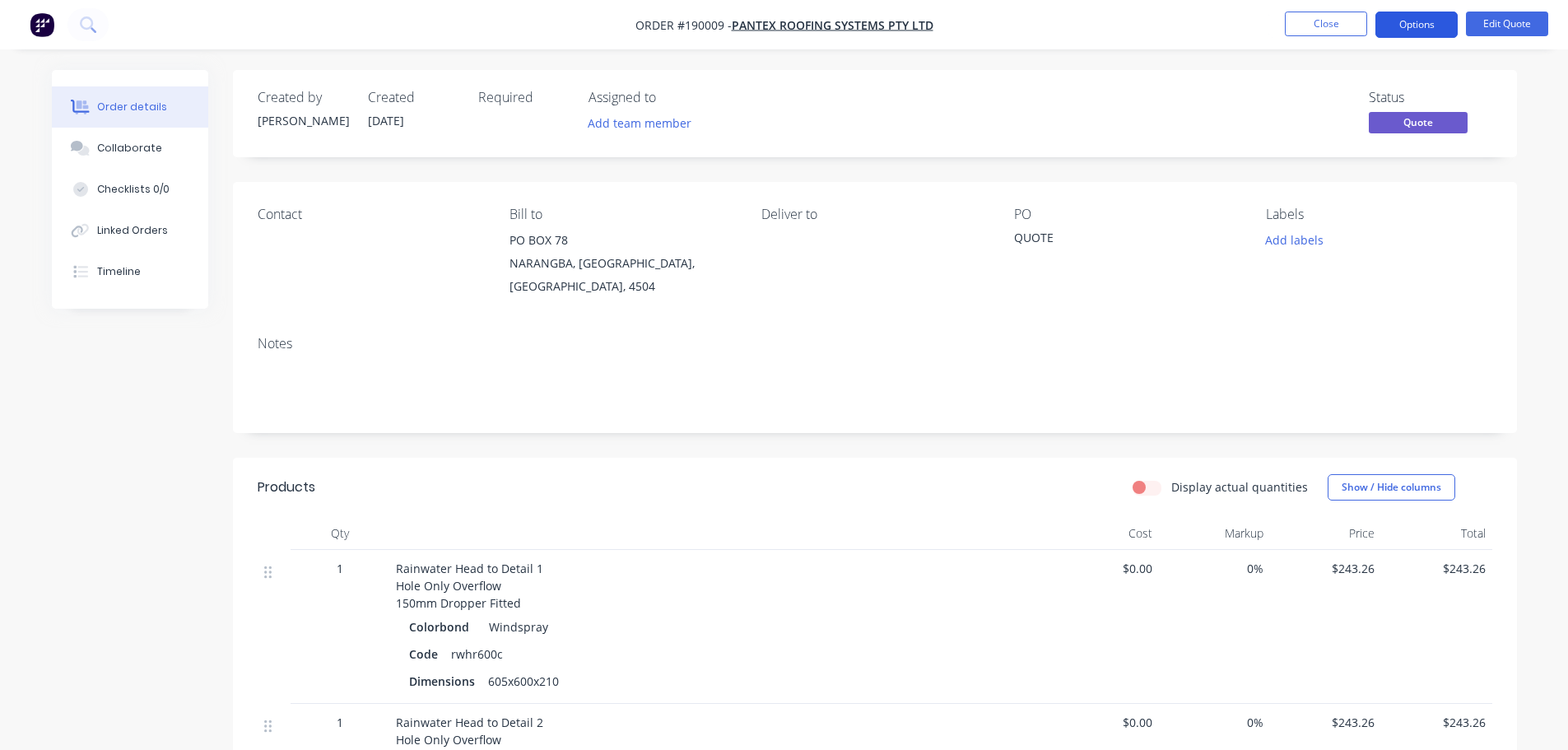
click at [1393, 26] on button "Options" at bounding box center [1416, 25] width 82 height 26
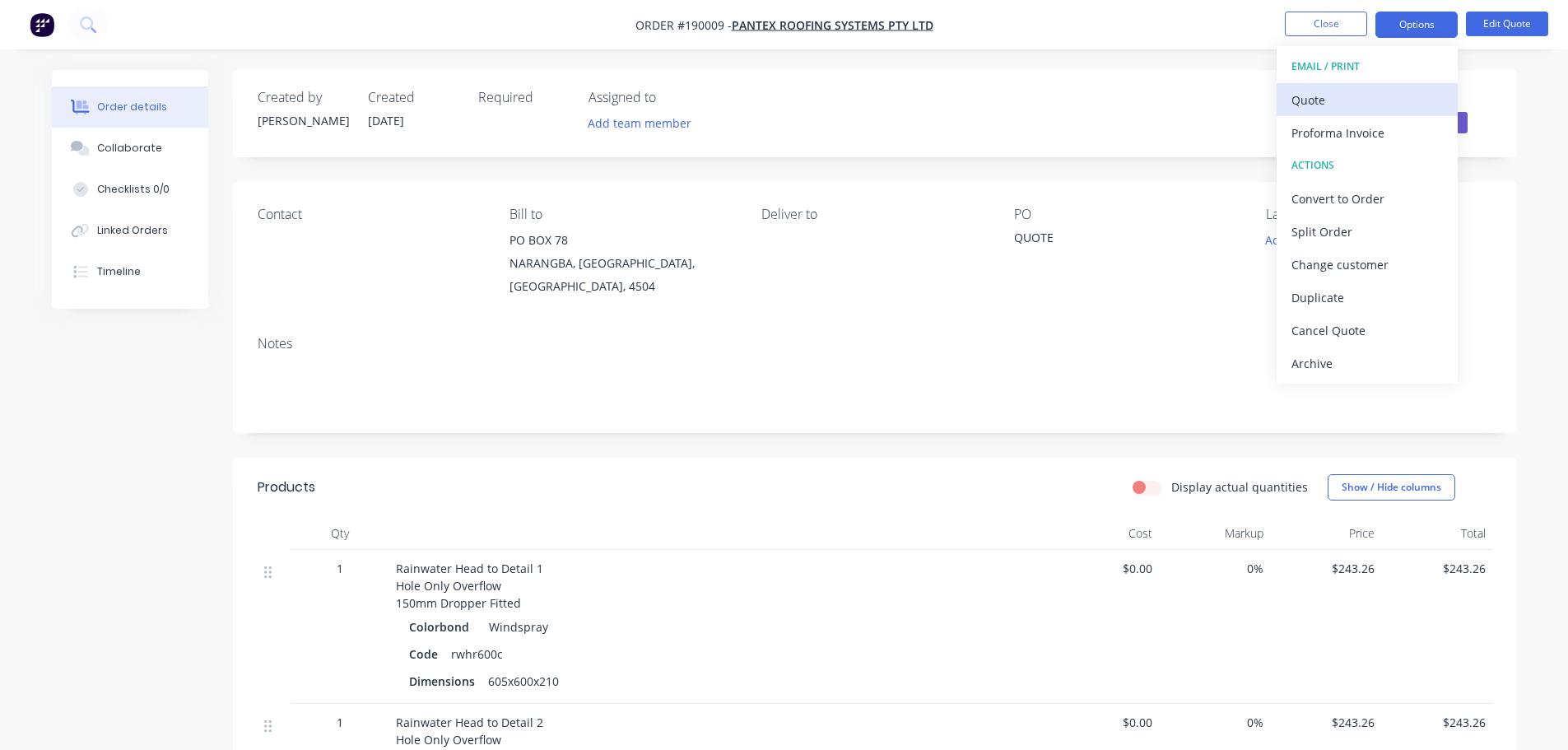
click at [1363, 83] on button "Quote" at bounding box center [1366, 100] width 181 height 33
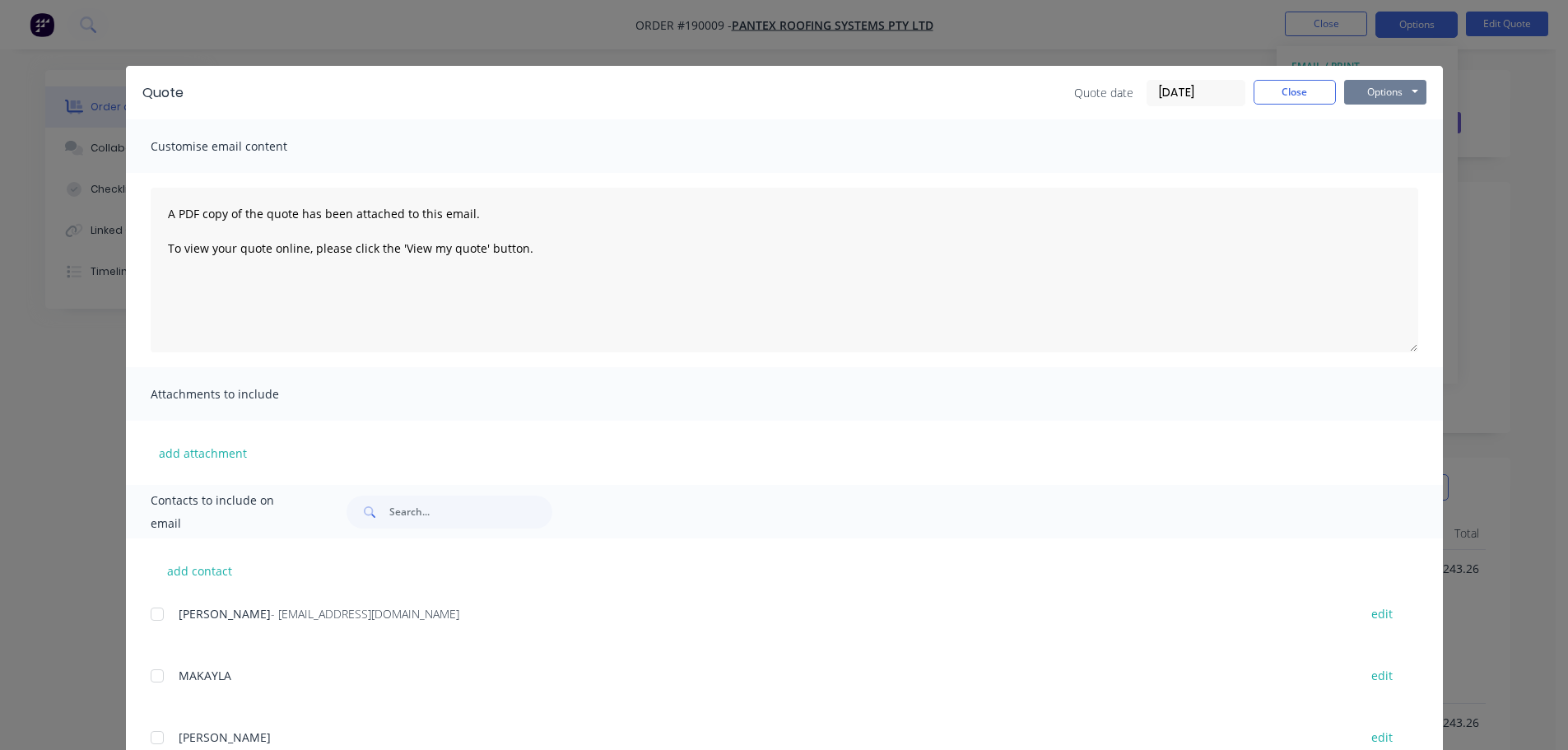
click at [1358, 93] on button "Options" at bounding box center [1385, 92] width 82 height 25
click at [1356, 101] on button "Options" at bounding box center [1385, 92] width 82 height 25
click at [1367, 94] on button "Options" at bounding box center [1385, 92] width 82 height 25
click at [1362, 133] on button "Preview" at bounding box center [1396, 121] width 106 height 27
drag, startPoint x: 31, startPoint y: 177, endPoint x: 87, endPoint y: 134, distance: 70.6
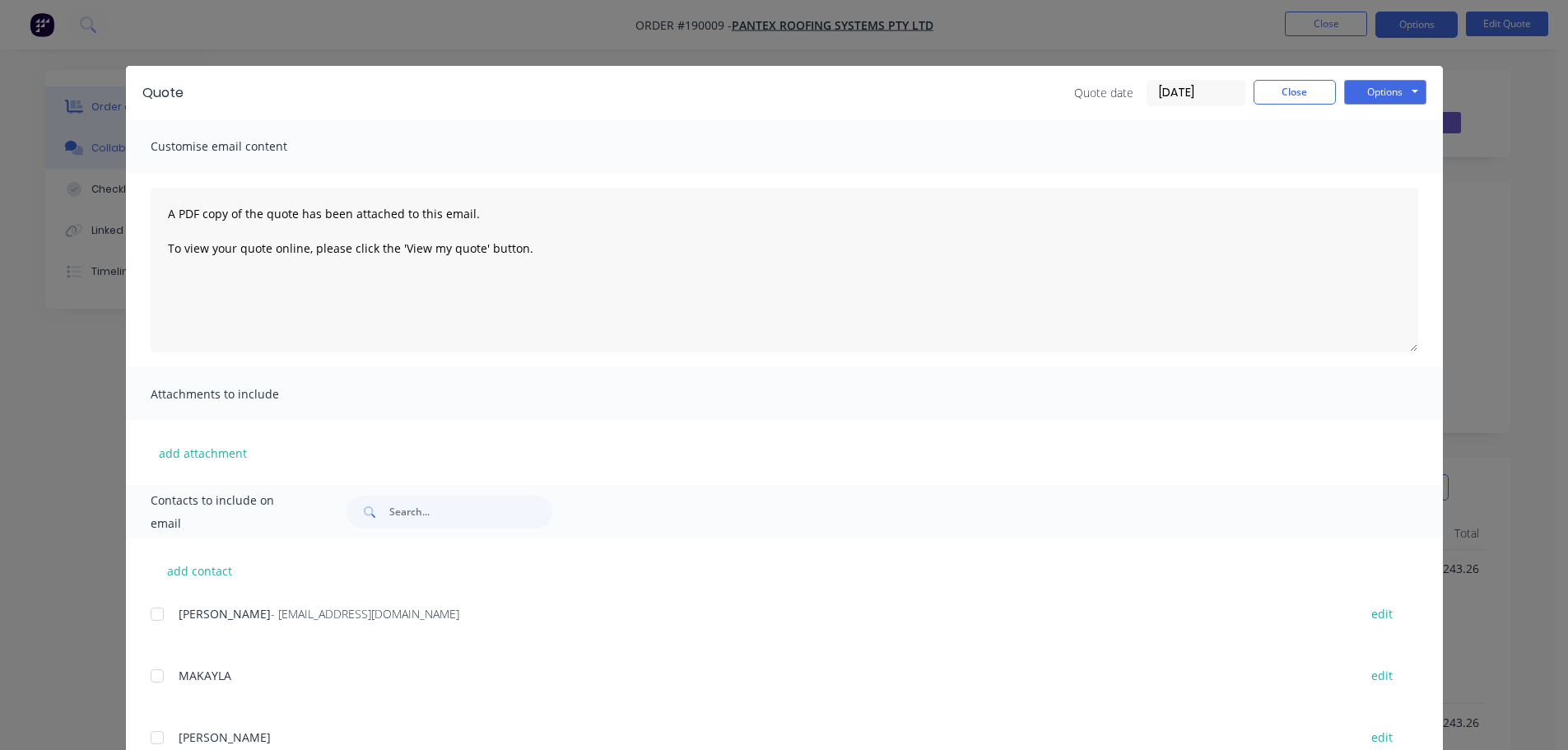
click at [34, 172] on div "Quote Quote date 18/08/25 Close Options Preview Print Email Customise email con…" at bounding box center [784, 375] width 1568 height 750
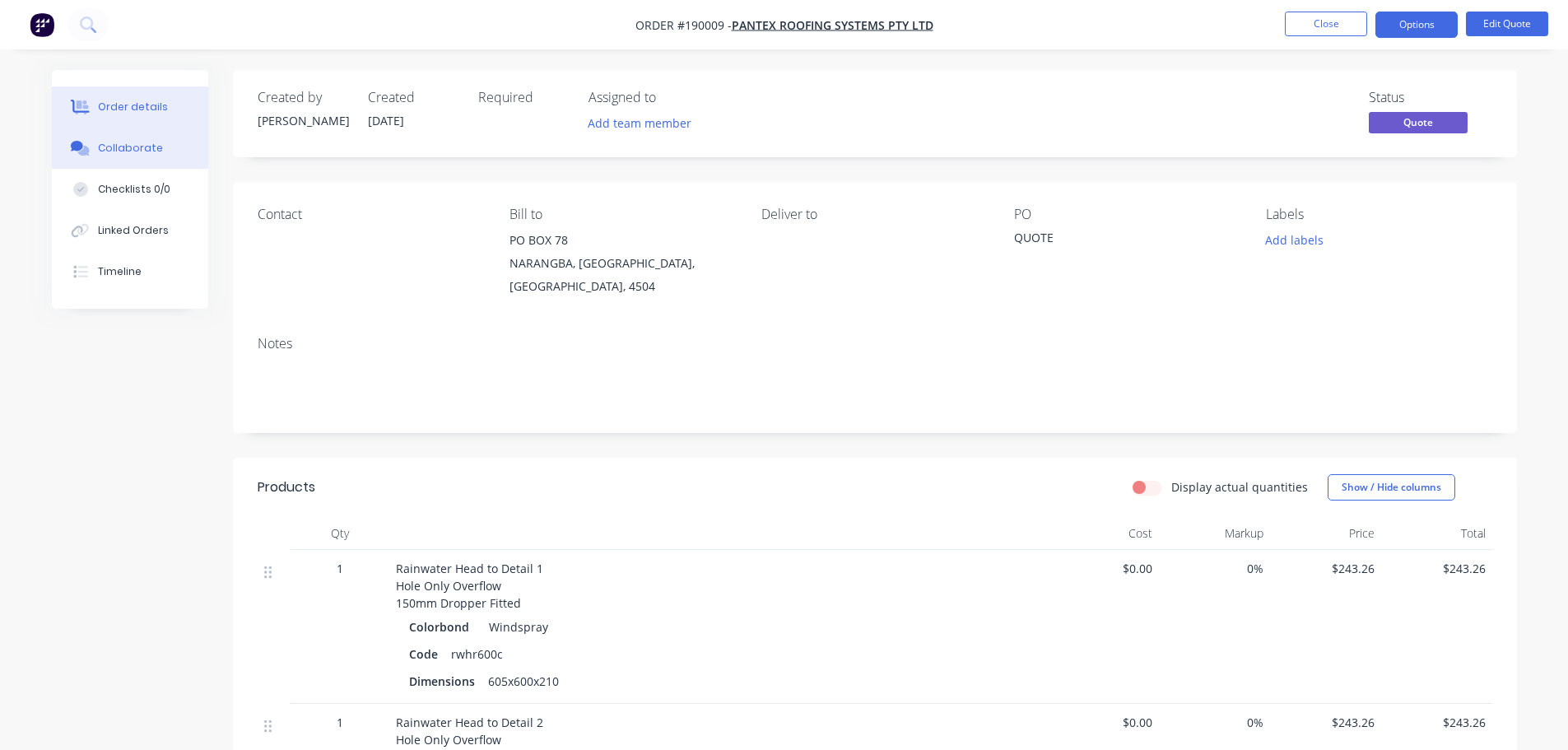
click at [97, 144] on div "Collaborate" at bounding box center [129, 149] width 65 height 15
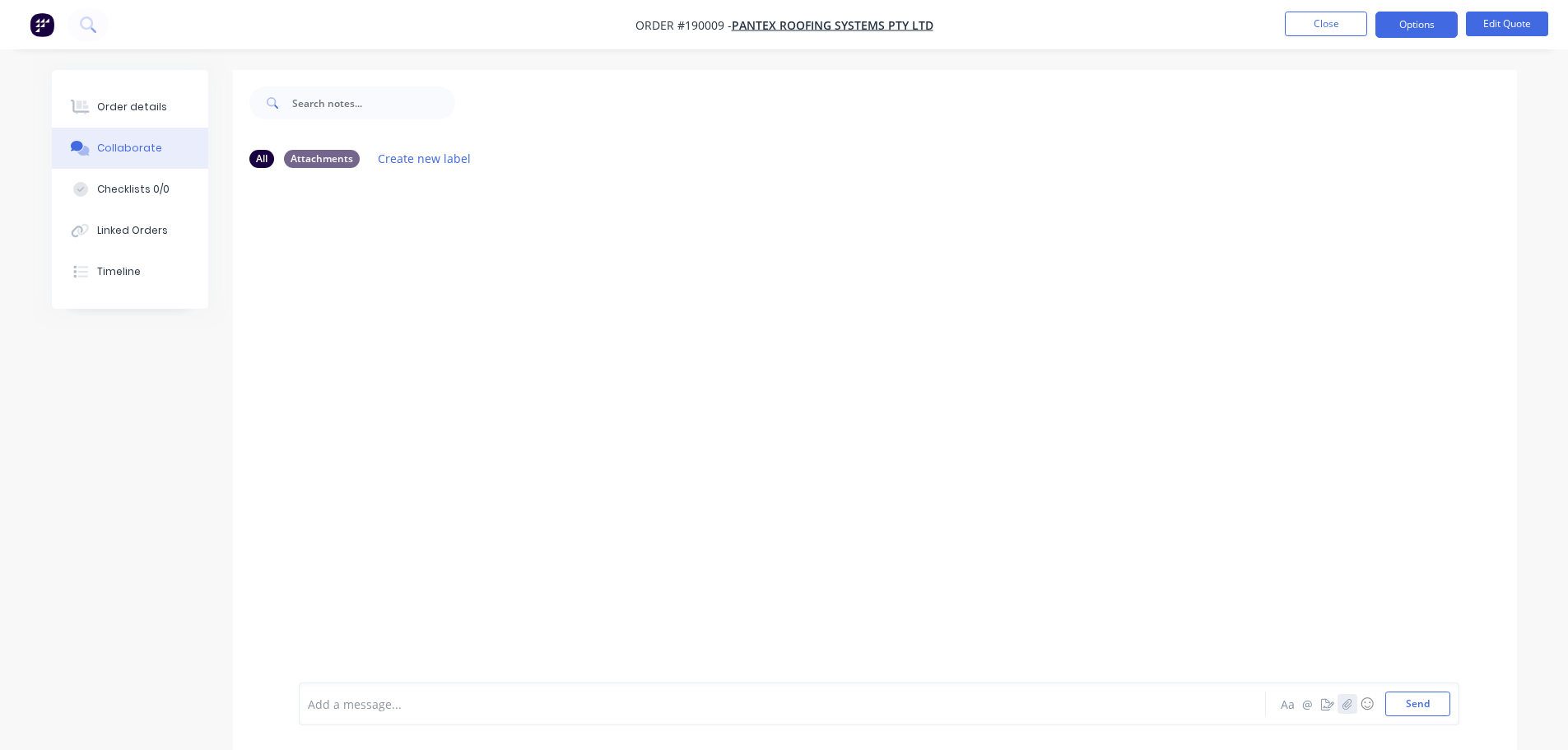
click at [1342, 700] on icon "button" at bounding box center [1346, 704] width 10 height 12
click at [1415, 701] on button "Send" at bounding box center [1417, 704] width 65 height 25
click at [1328, 27] on button "Close" at bounding box center [1326, 24] width 82 height 25
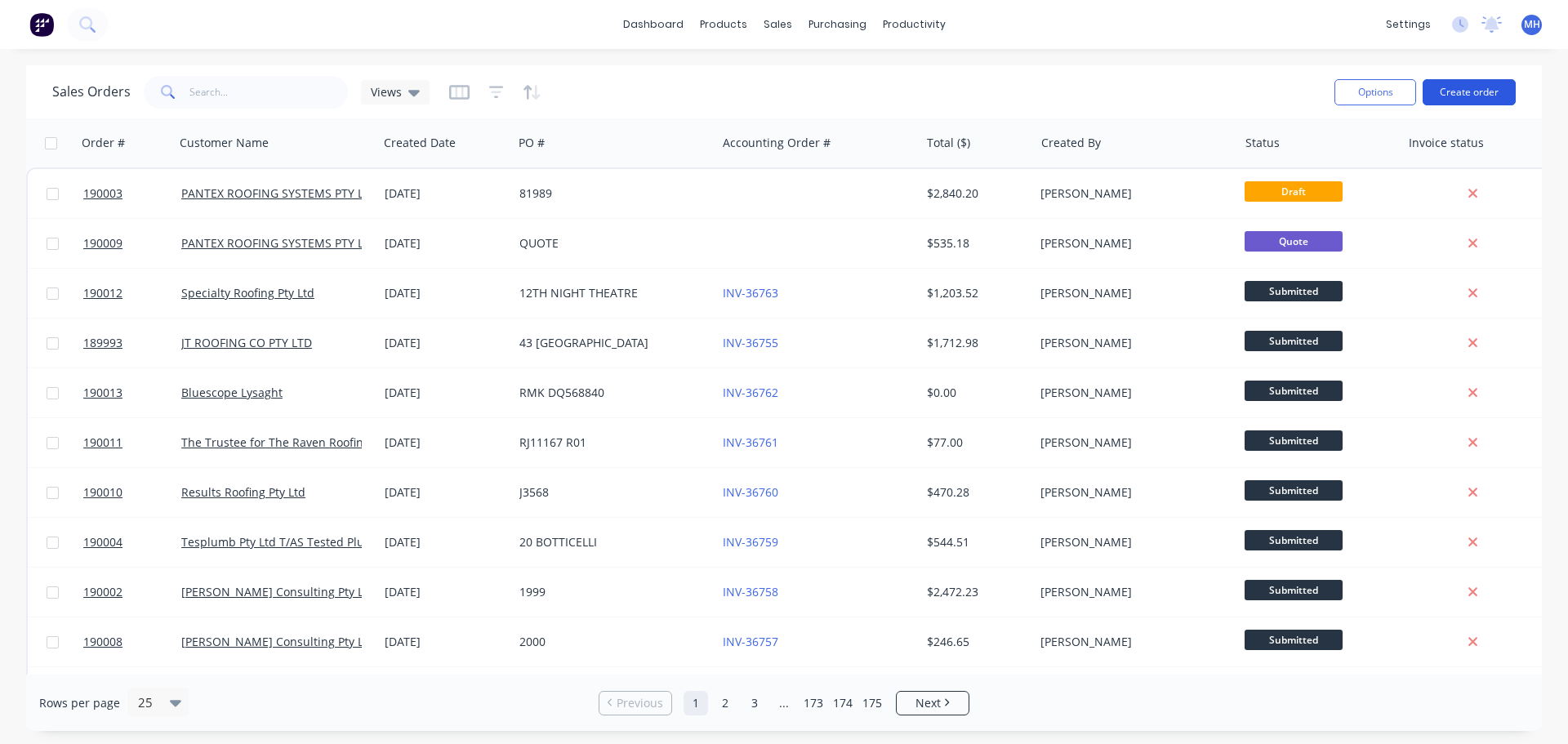
click at [1472, 99] on button "Create order" at bounding box center [1470, 92] width 93 height 26
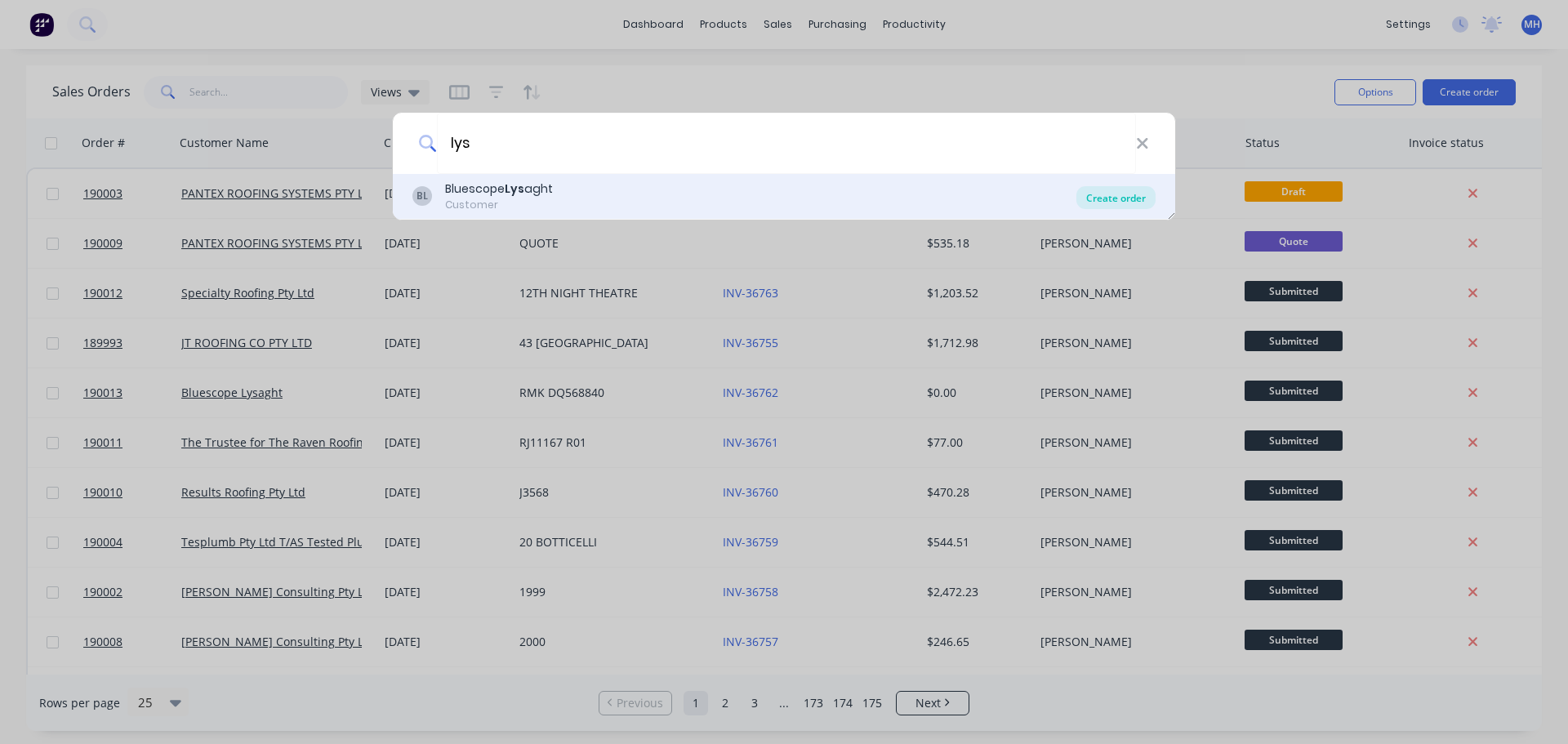
type input "lys"
click at [1112, 195] on div "Create order" at bounding box center [1116, 197] width 79 height 23
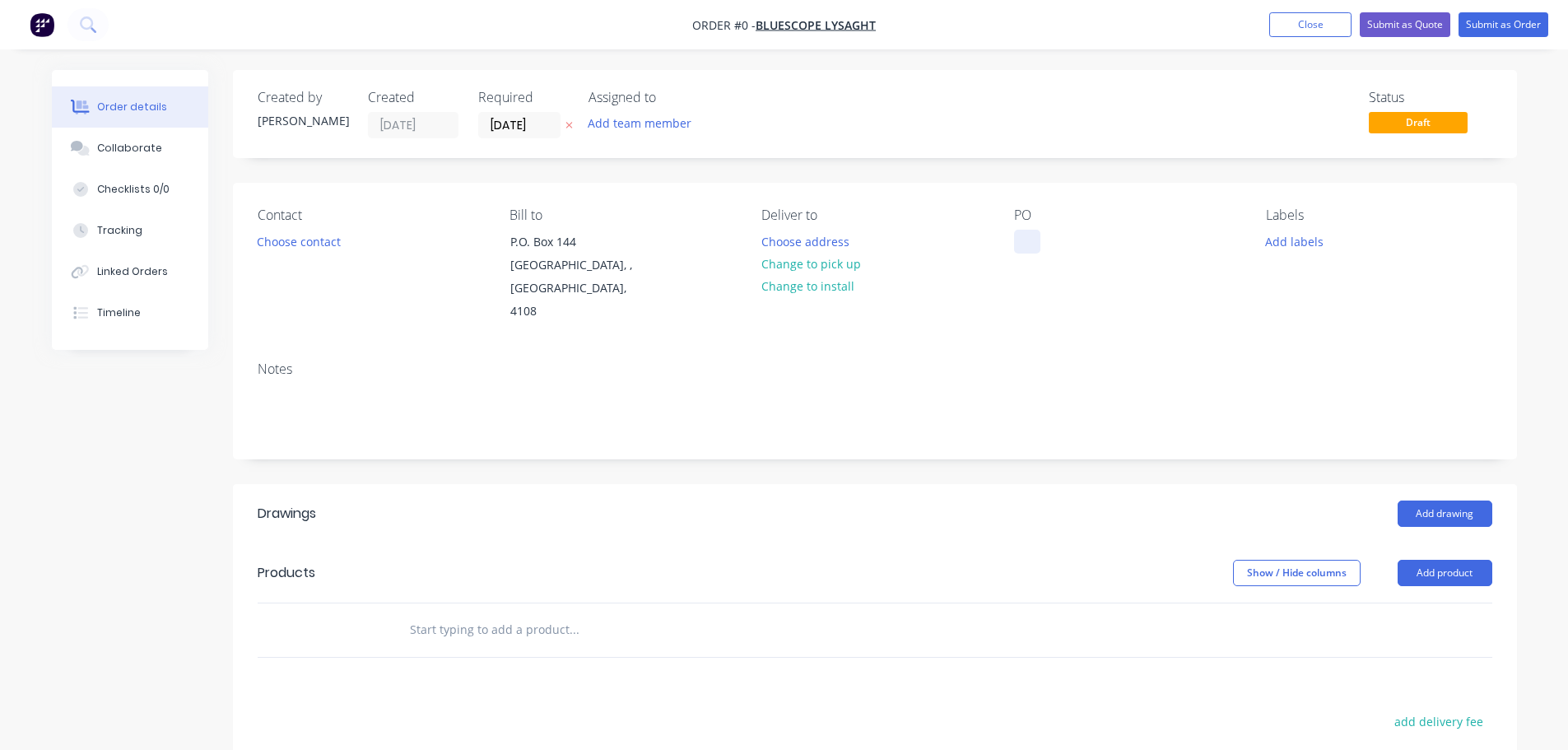
click at [1028, 240] on div at bounding box center [1027, 241] width 26 height 24
click at [563, 166] on div "Order details Collaborate Checklists 0/0 Tracking Linked Orders Timeline Order …" at bounding box center [784, 573] width 1498 height 1007
click at [568, 123] on icon at bounding box center [568, 125] width 7 height 10
click at [1415, 559] on button "Add product" at bounding box center [1444, 573] width 95 height 26
click at [1414, 602] on div "Product catalogue" at bounding box center [1414, 614] width 127 height 24
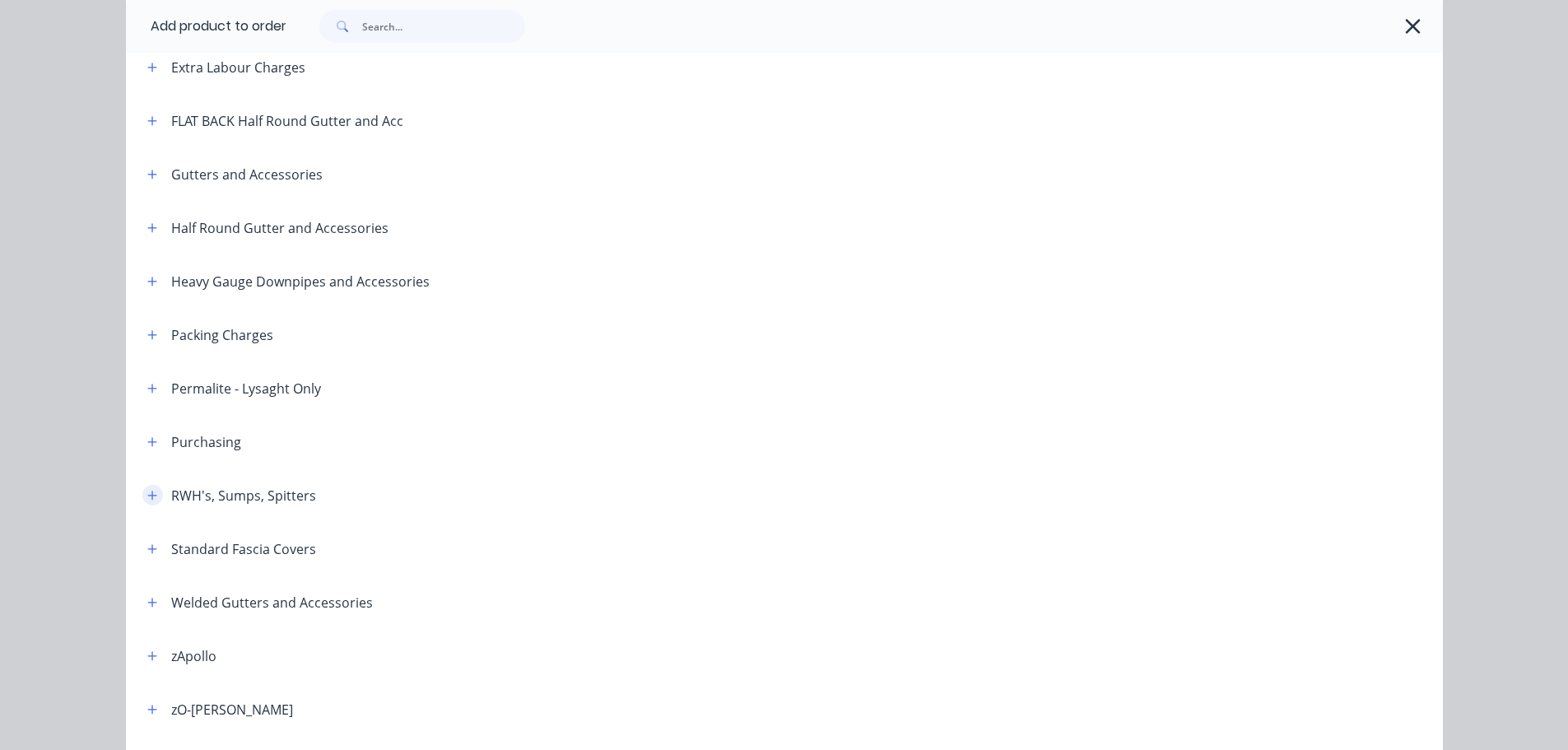
click at [143, 485] on span at bounding box center [153, 495] width 21 height 21
click at [148, 493] on icon "button" at bounding box center [152, 495] width 9 height 9
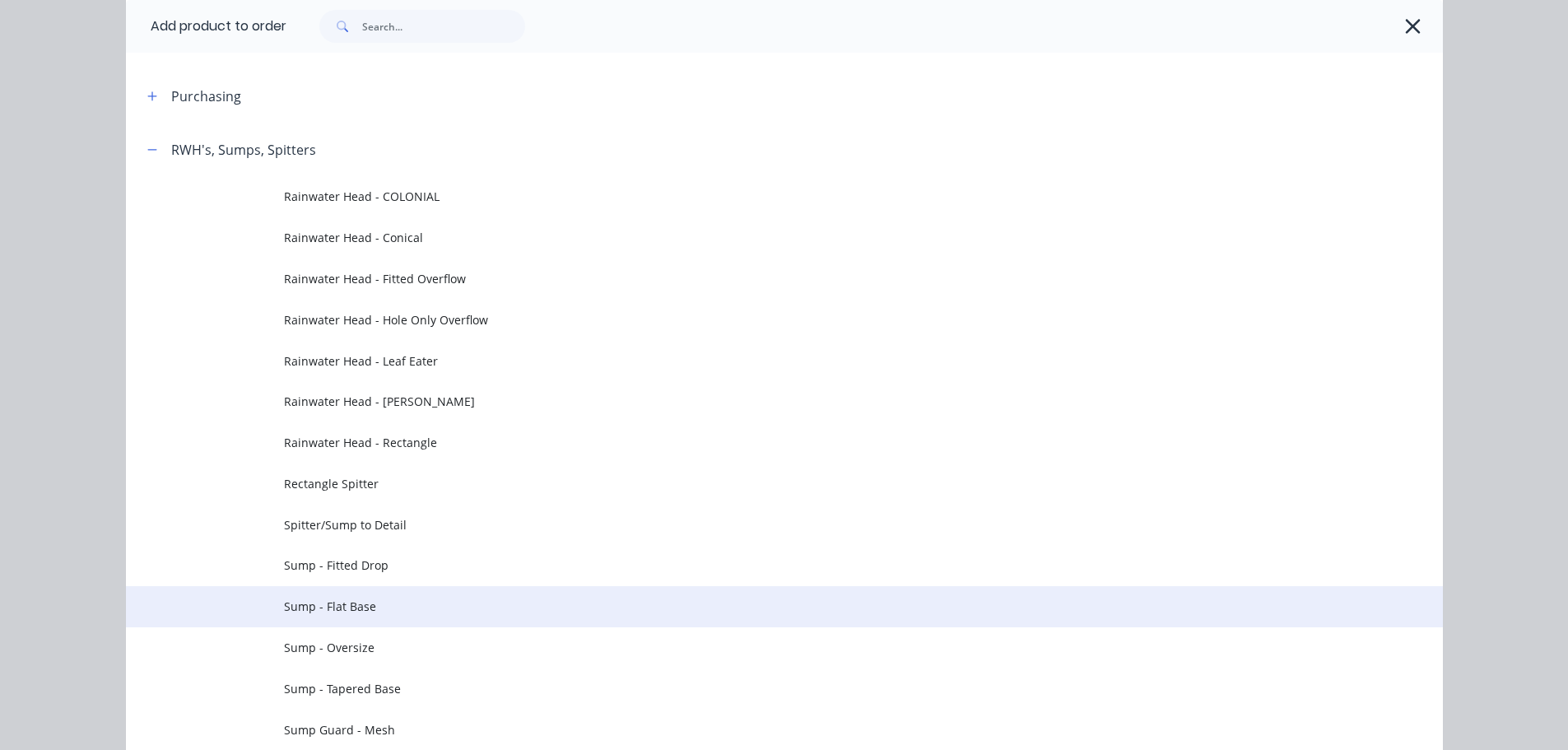
scroll to position [658, 0]
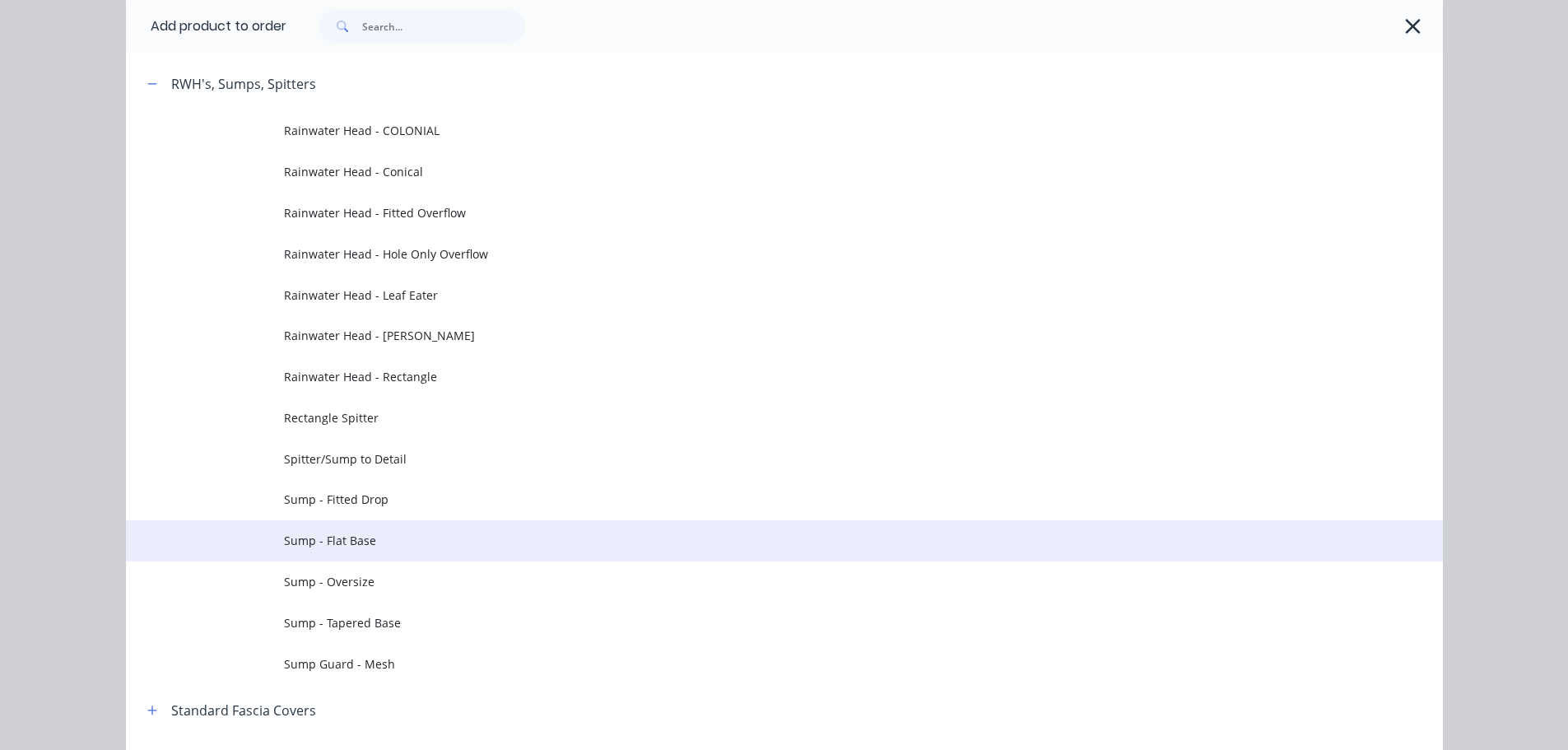
click at [406, 554] on td "Sump - Flat Base" at bounding box center [863, 541] width 1159 height 41
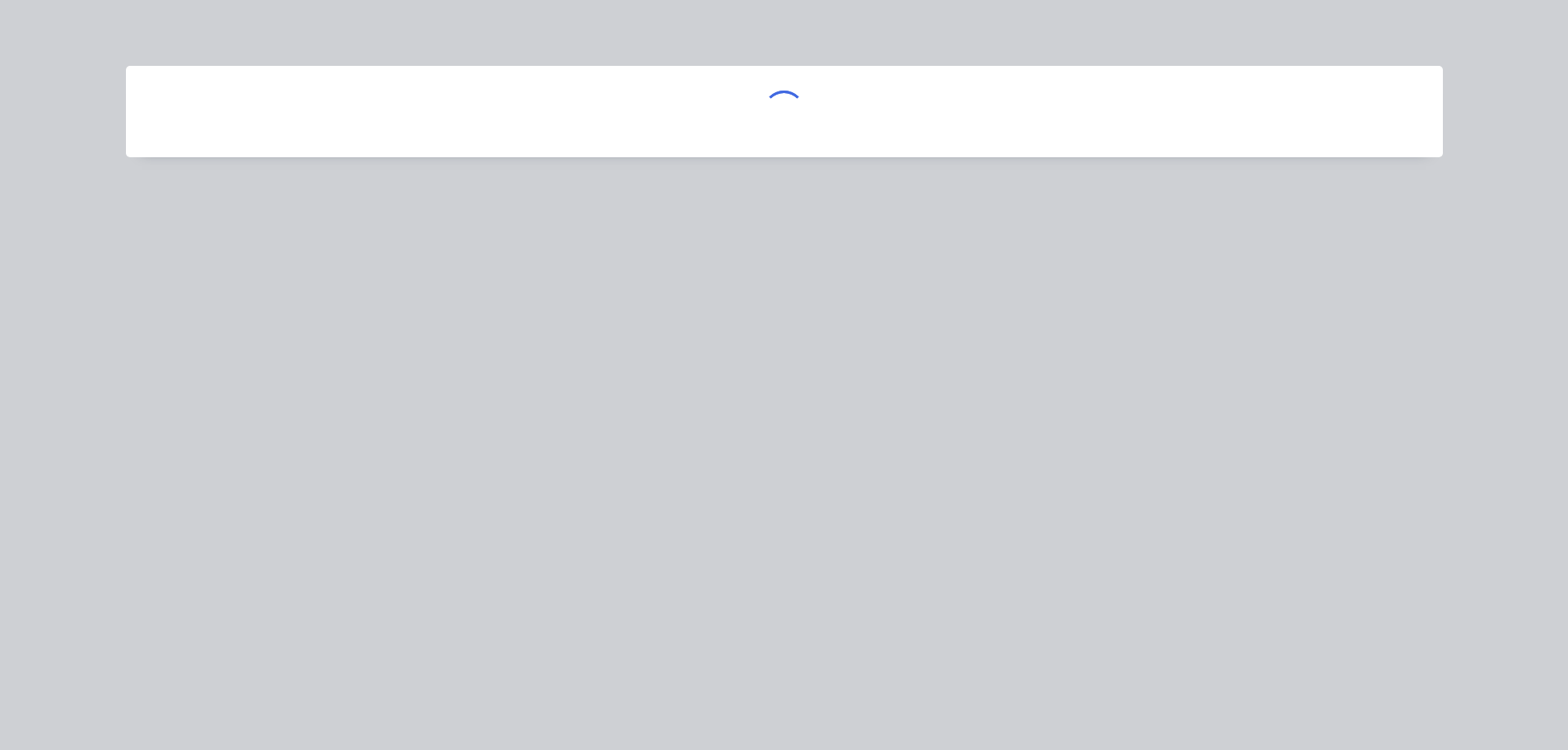
scroll to position [0, 0]
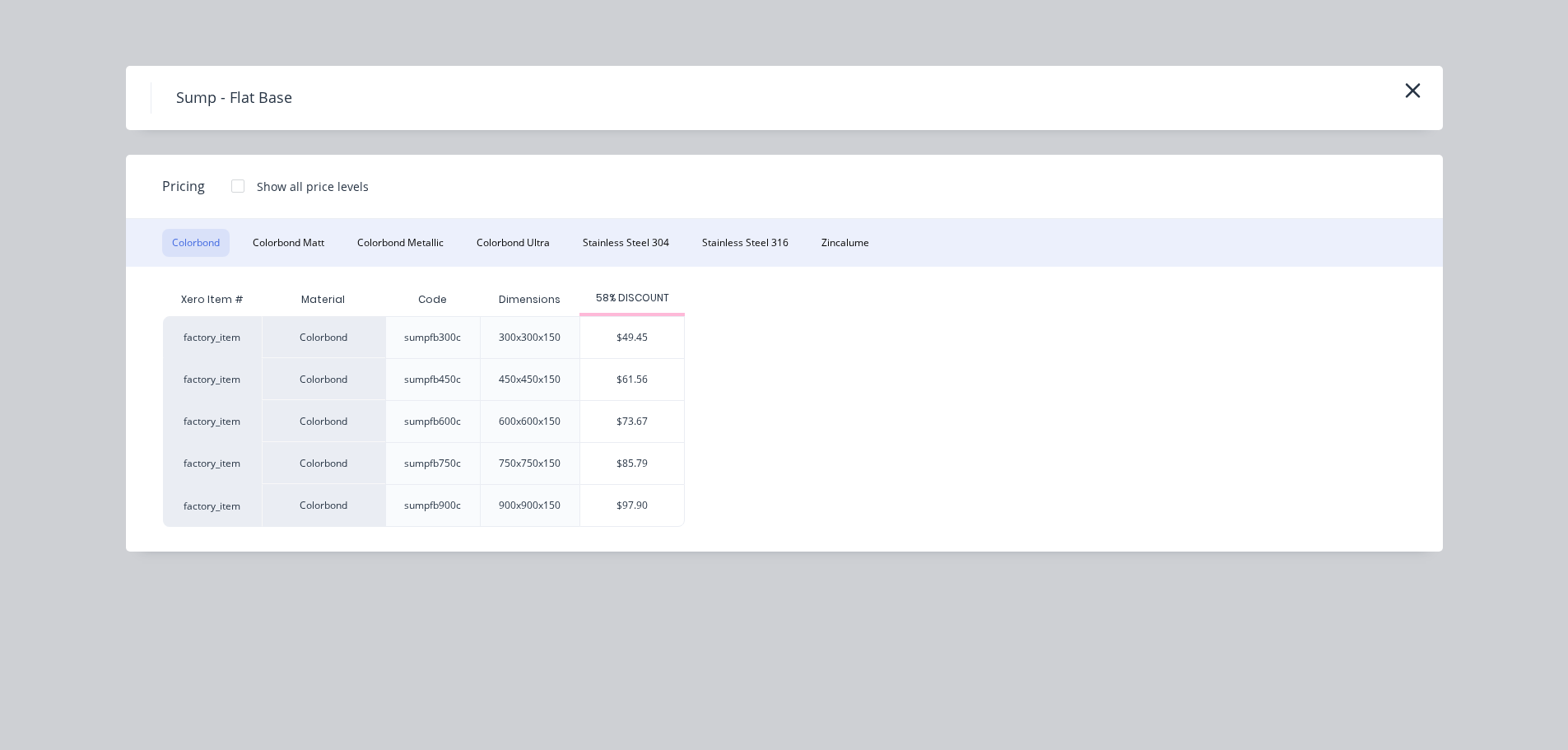
click at [1099, 118] on div "Sump - Flat Base" at bounding box center [784, 98] width 1316 height 64
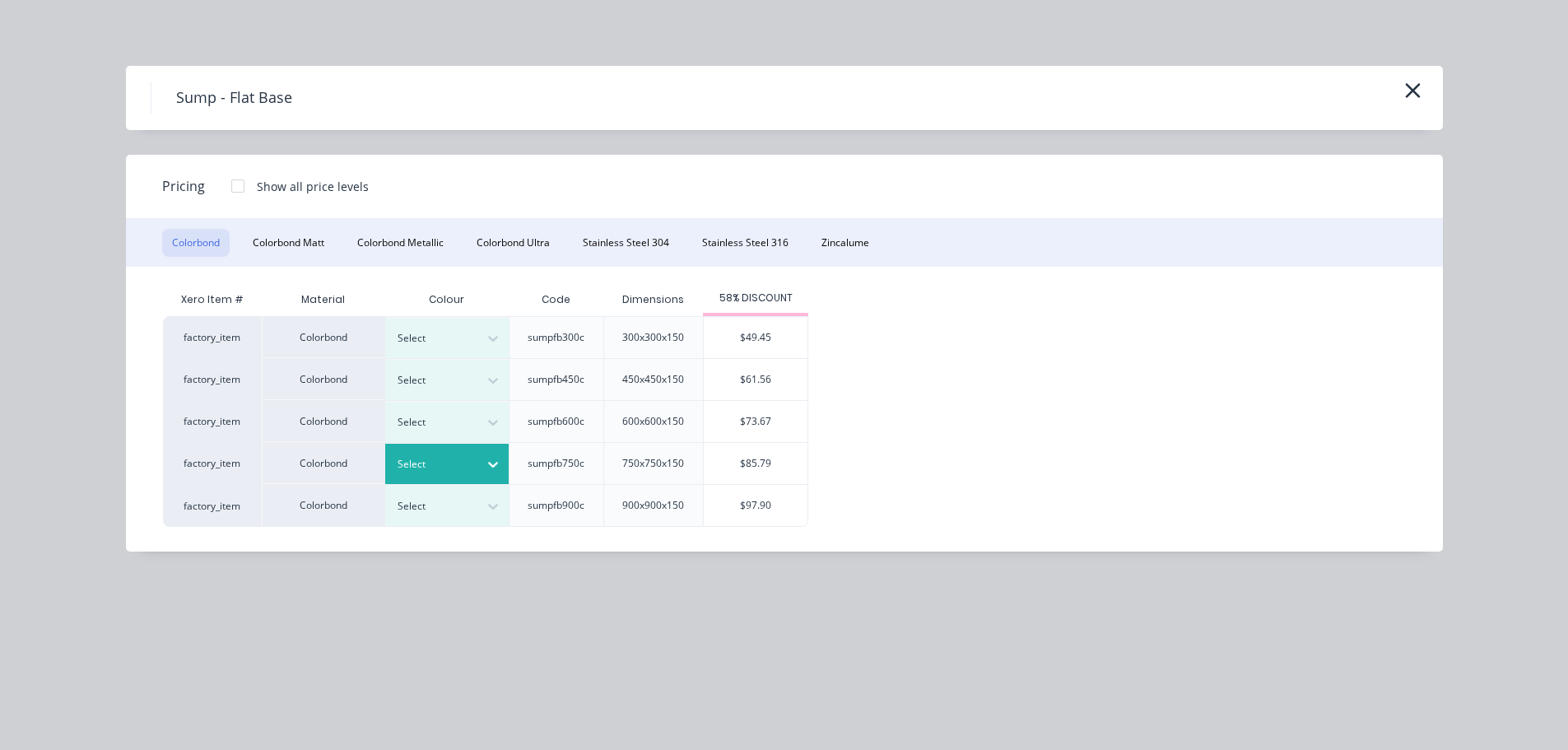
click at [407, 467] on div at bounding box center [435, 465] width 74 height 18
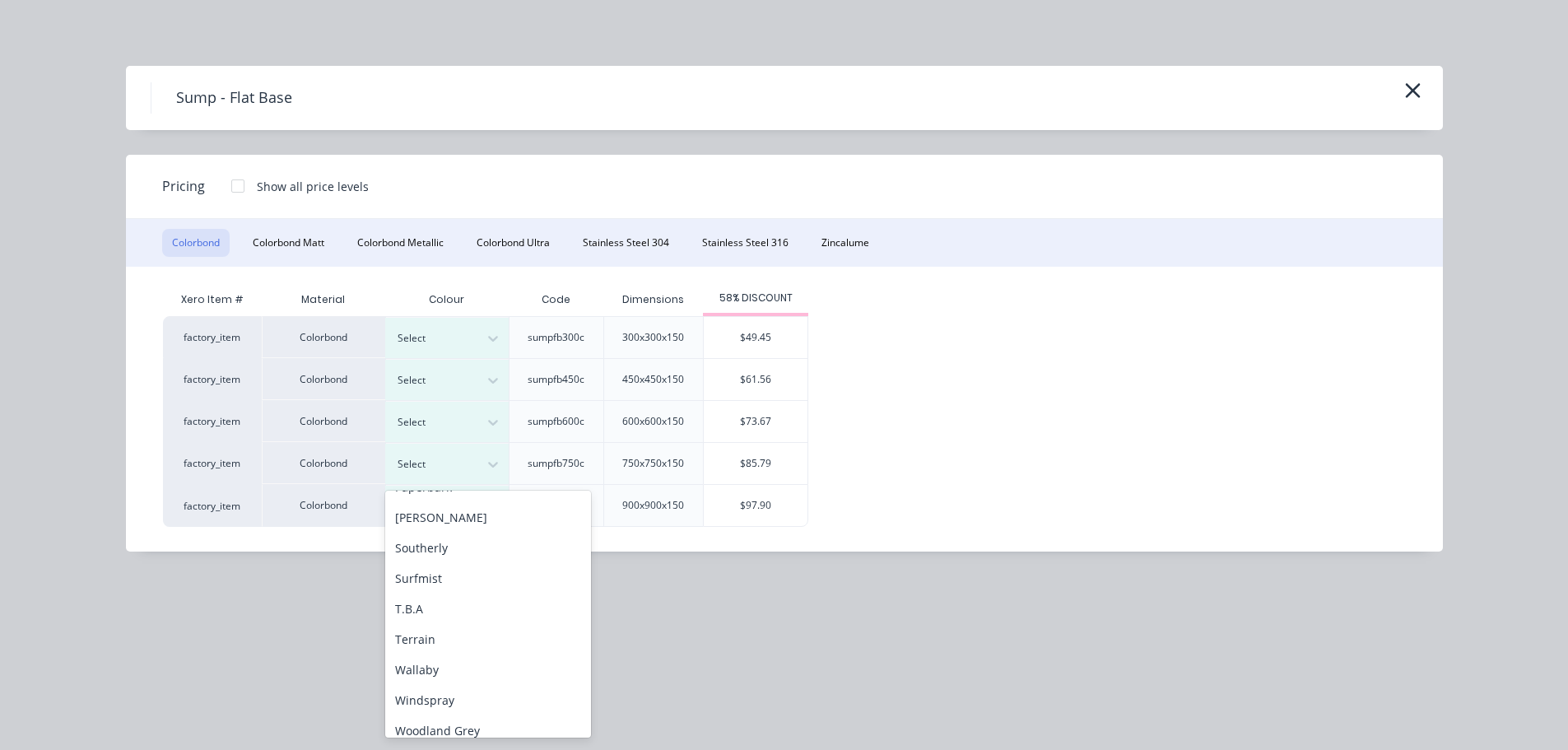
scroll to position [551, 0]
click at [450, 514] on div "Shale Grey" at bounding box center [487, 506] width 205 height 31
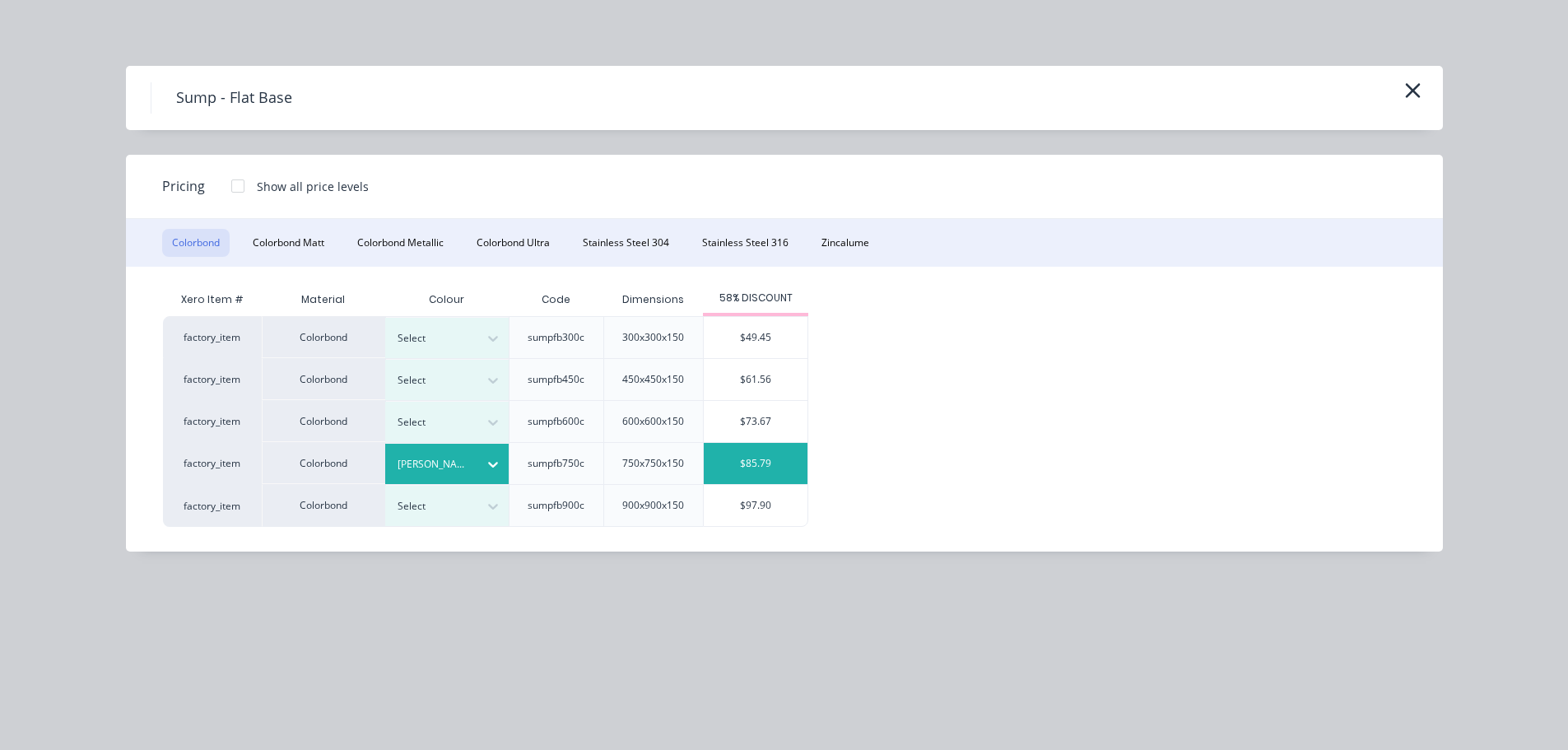
click at [732, 460] on div "$85.79" at bounding box center [756, 464] width 104 height 41
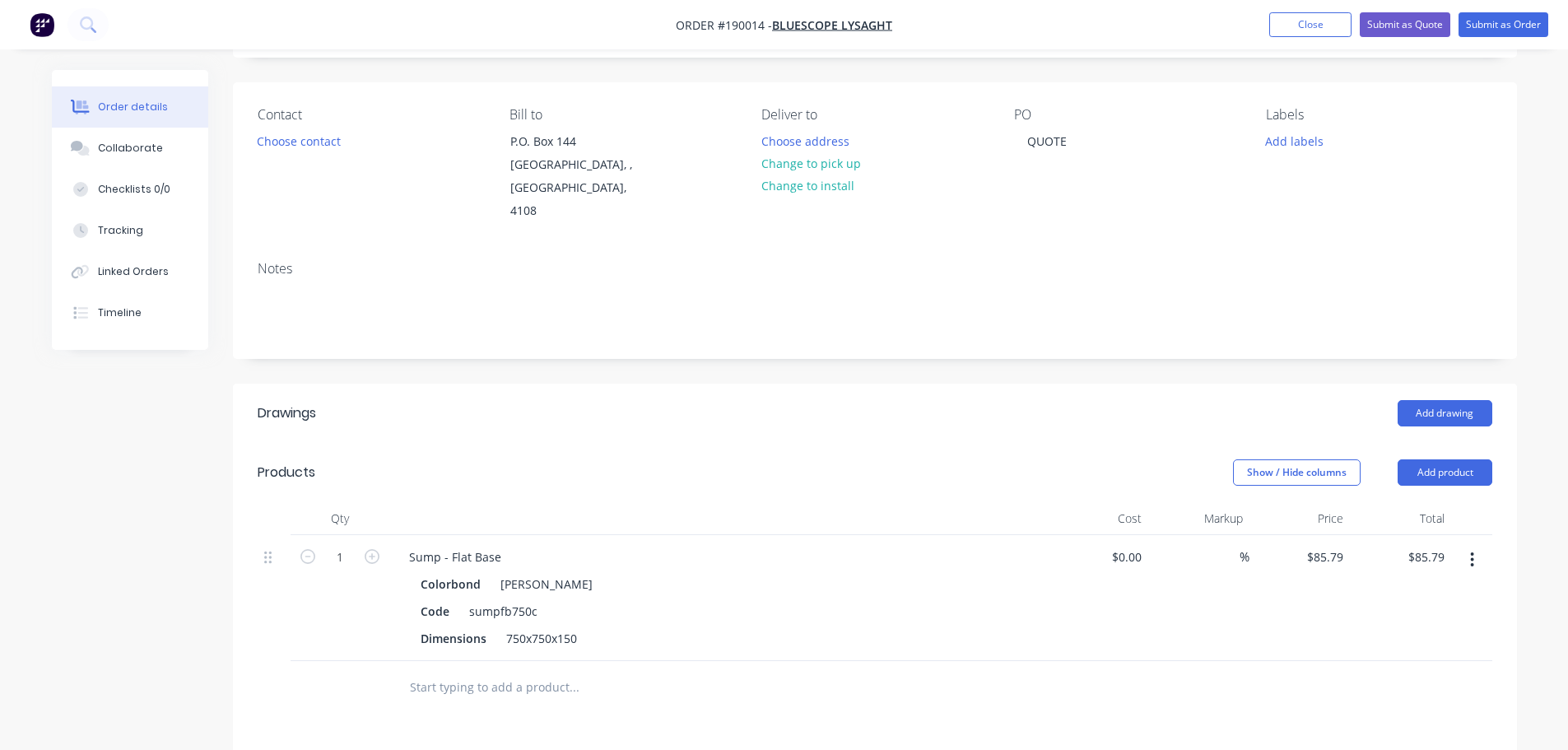
scroll to position [247, 0]
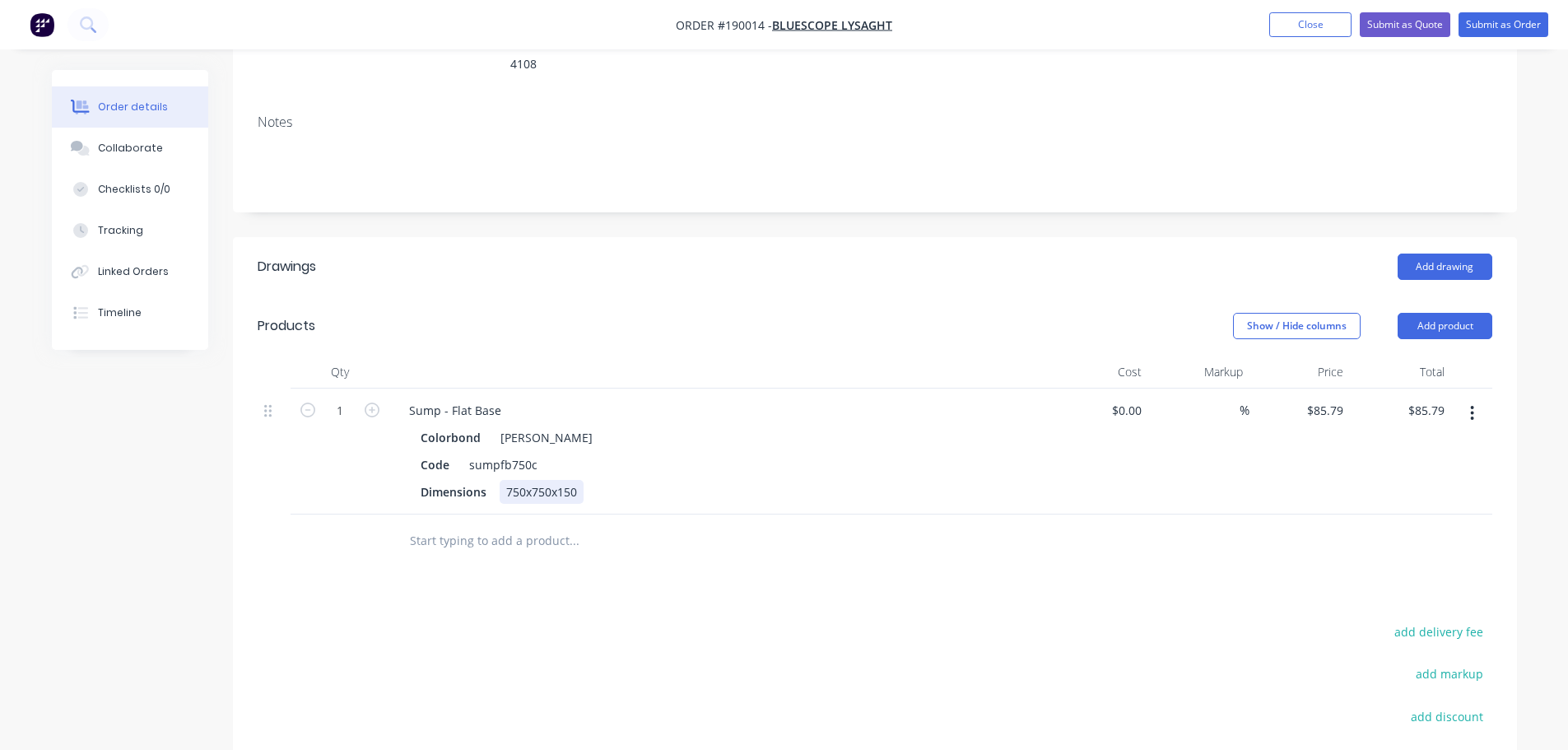
click at [539, 480] on div "750x750x150" at bounding box center [542, 492] width 84 height 24
click at [501, 399] on div "Sump - Flat Base" at bounding box center [455, 410] width 119 height 24
click at [967, 313] on div "Show / Hide columns Add product" at bounding box center [1005, 326] width 972 height 26
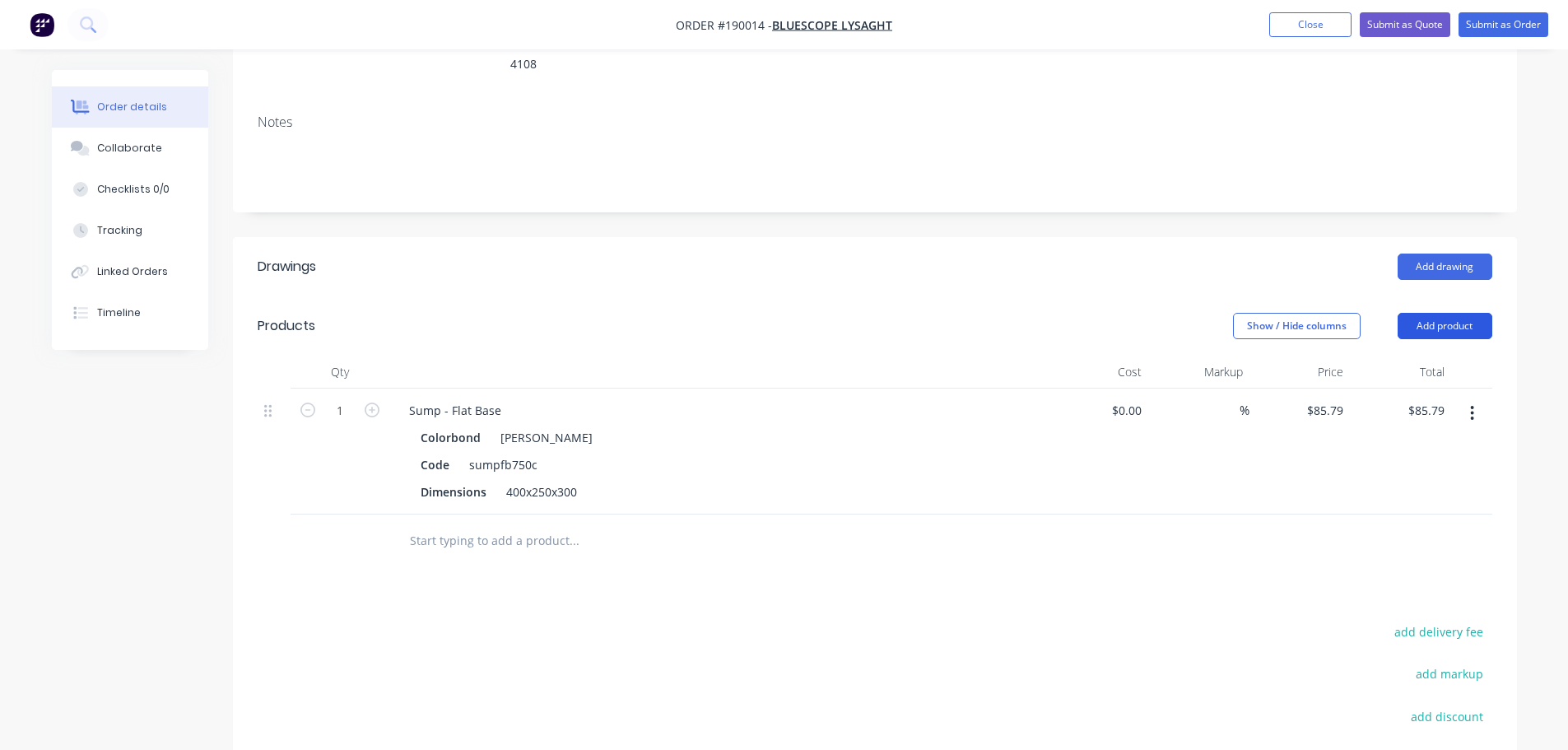
click at [1481, 313] on button "Add product" at bounding box center [1444, 326] width 95 height 26
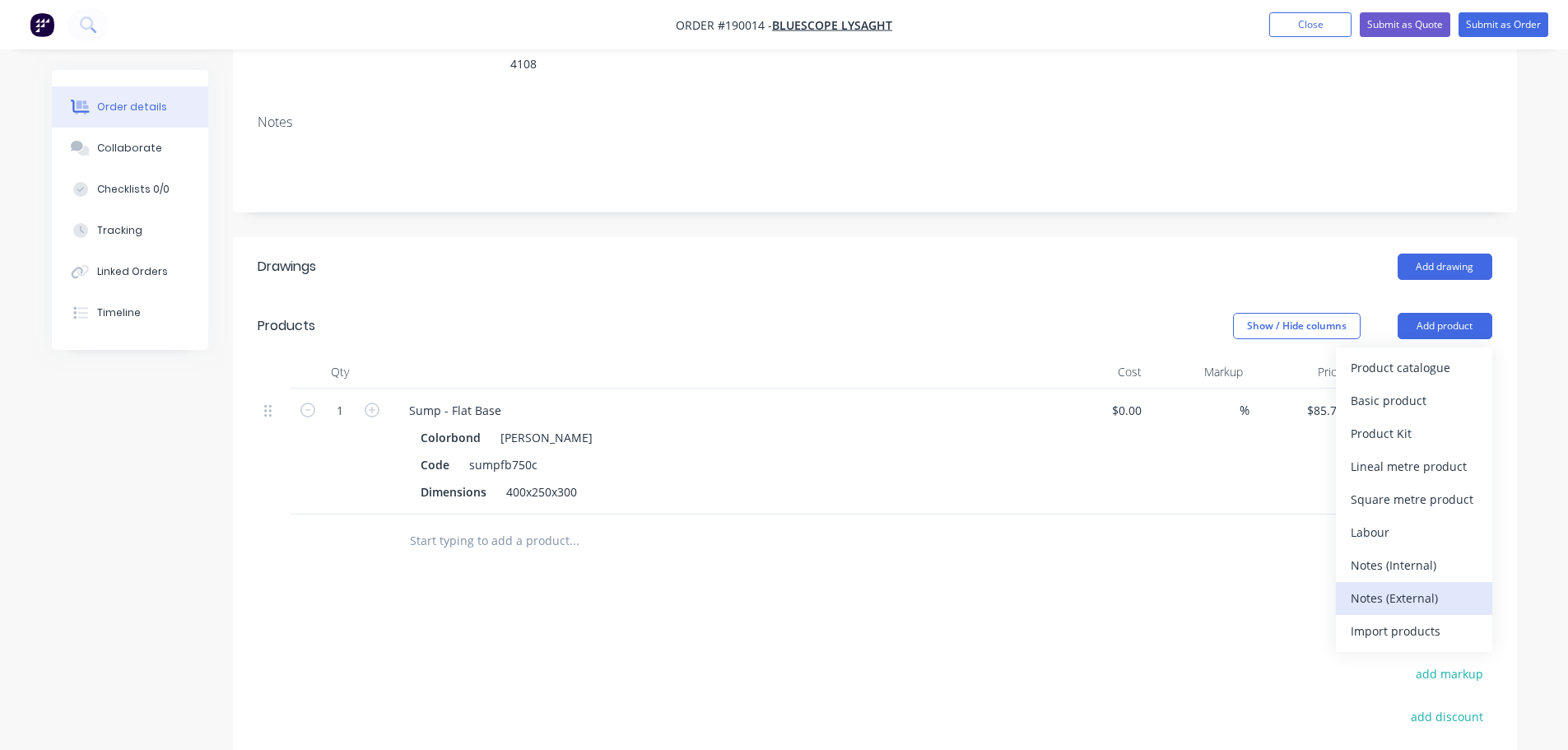
click at [1406, 586] on div "Notes (External)" at bounding box center [1414, 597] width 127 height 24
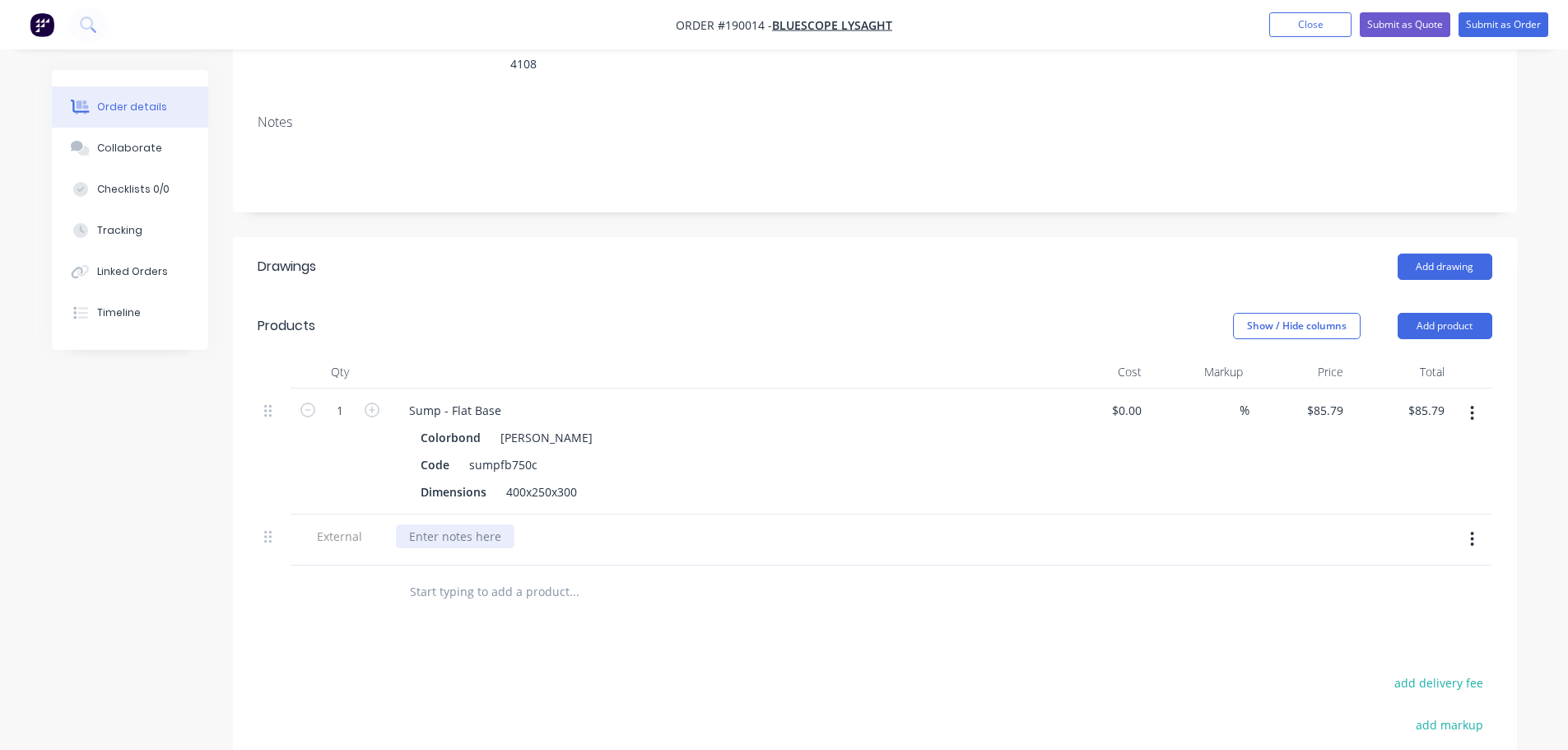
click at [416, 525] on div at bounding box center [455, 536] width 119 height 24
click at [504, 296] on header "Products Show / Hide columns Add product" at bounding box center [874, 326] width 1283 height 59
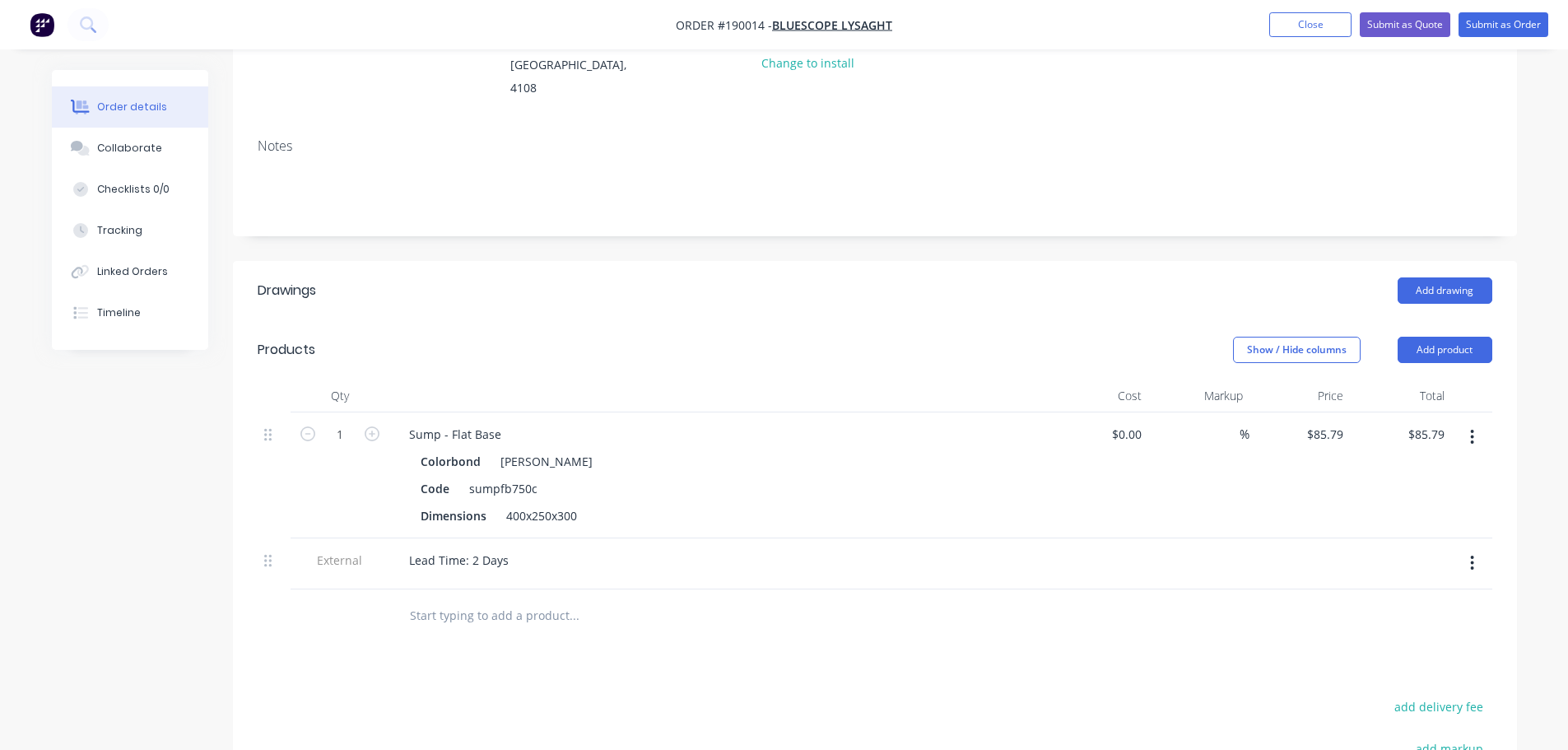
scroll to position [0, 0]
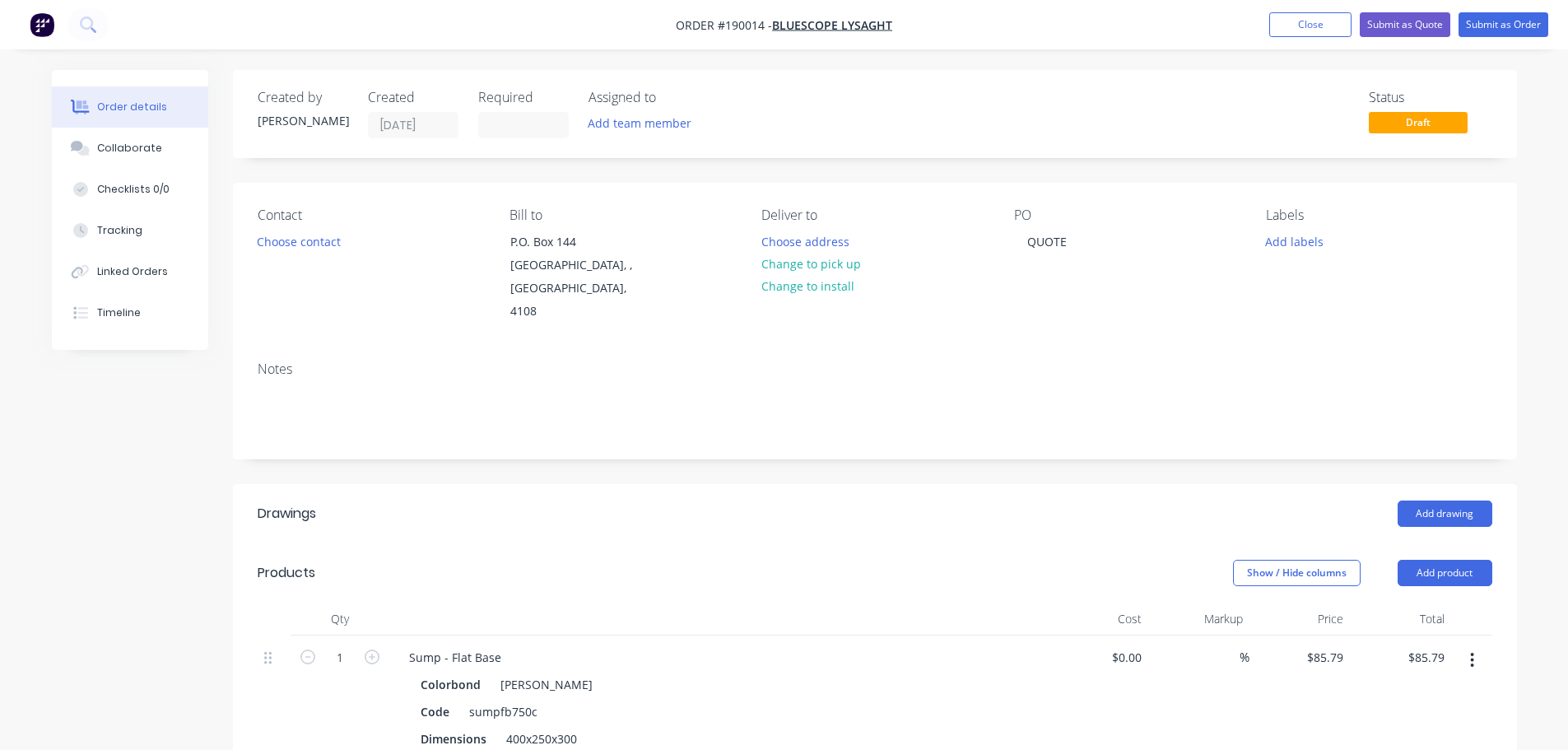
click at [1409, 7] on nav "Order #190014 - Bluescope Lysaght Add product Close Submit as Quote Submit as O…" at bounding box center [784, 25] width 1568 height 50
click at [1408, 17] on button "Submit as Quote" at bounding box center [1405, 25] width 91 height 25
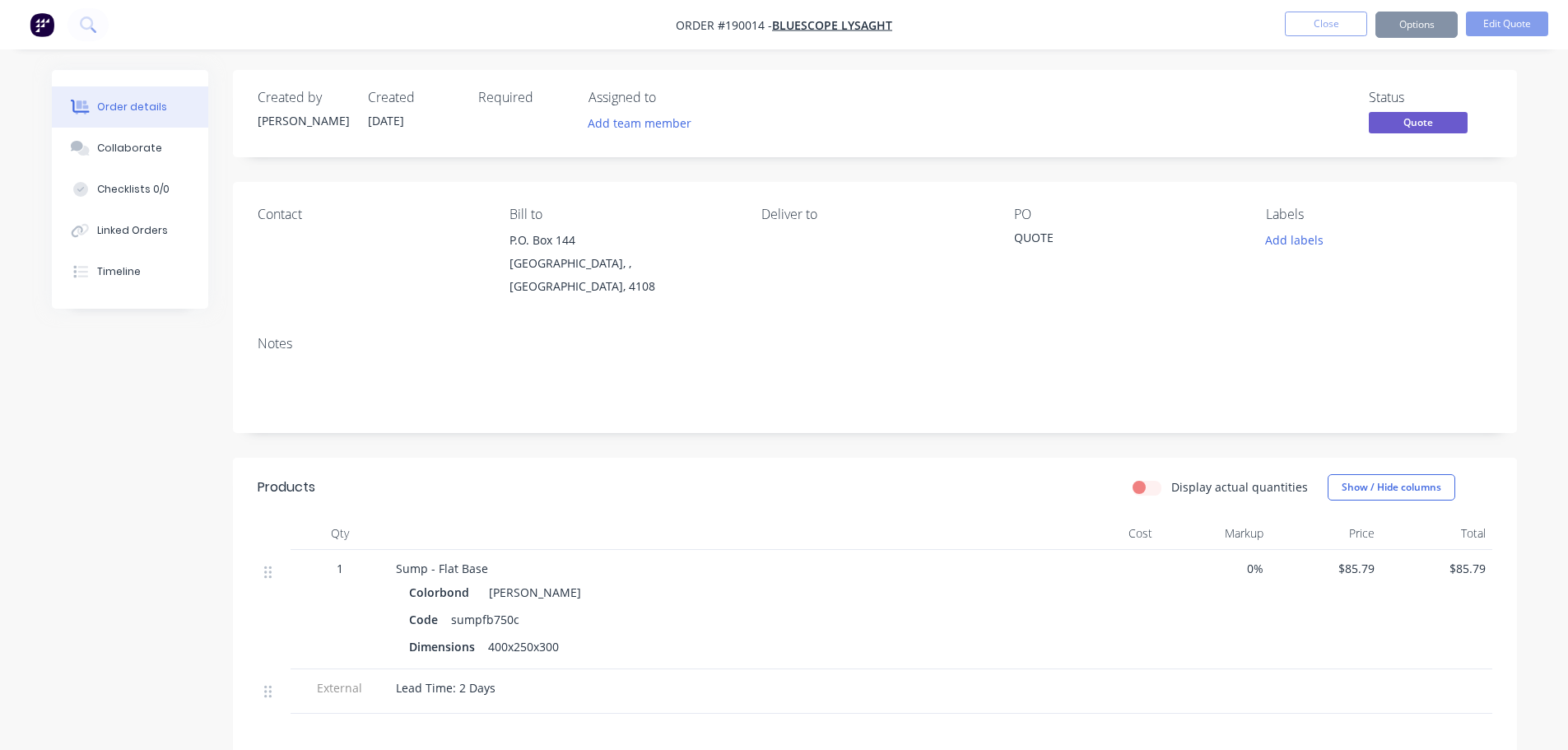
click at [1414, 31] on button "Options" at bounding box center [1416, 25] width 82 height 26
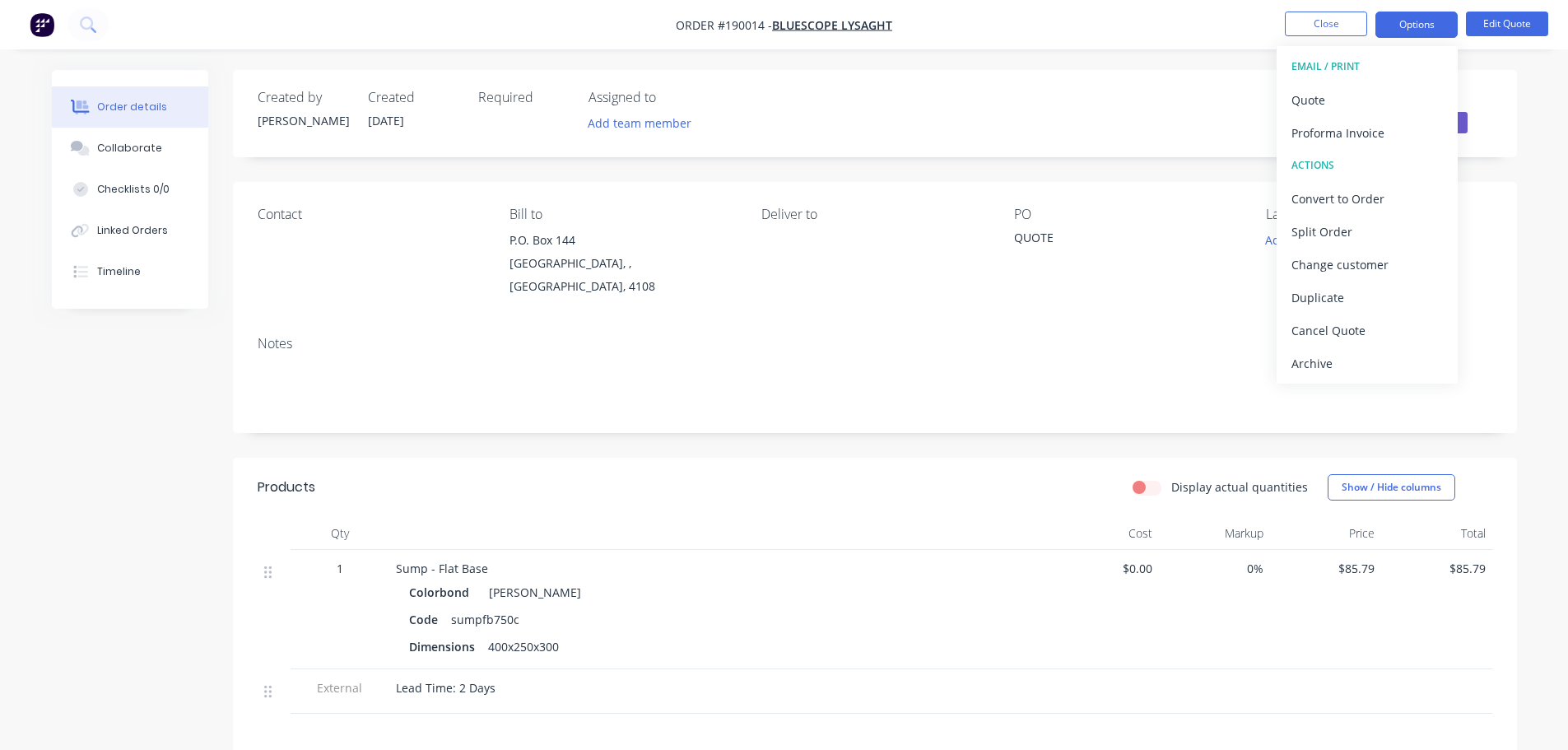
click at [1402, 74] on div "EMAIL / PRINT" at bounding box center [1367, 67] width 152 height 21
click at [1400, 83] on div "EMAIL / PRINT Quote Proforma Invoice ACTIONS Convert to Order Split Order Chang…" at bounding box center [1366, 215] width 181 height 337
click at [1399, 96] on div "Quote" at bounding box center [1367, 100] width 152 height 24
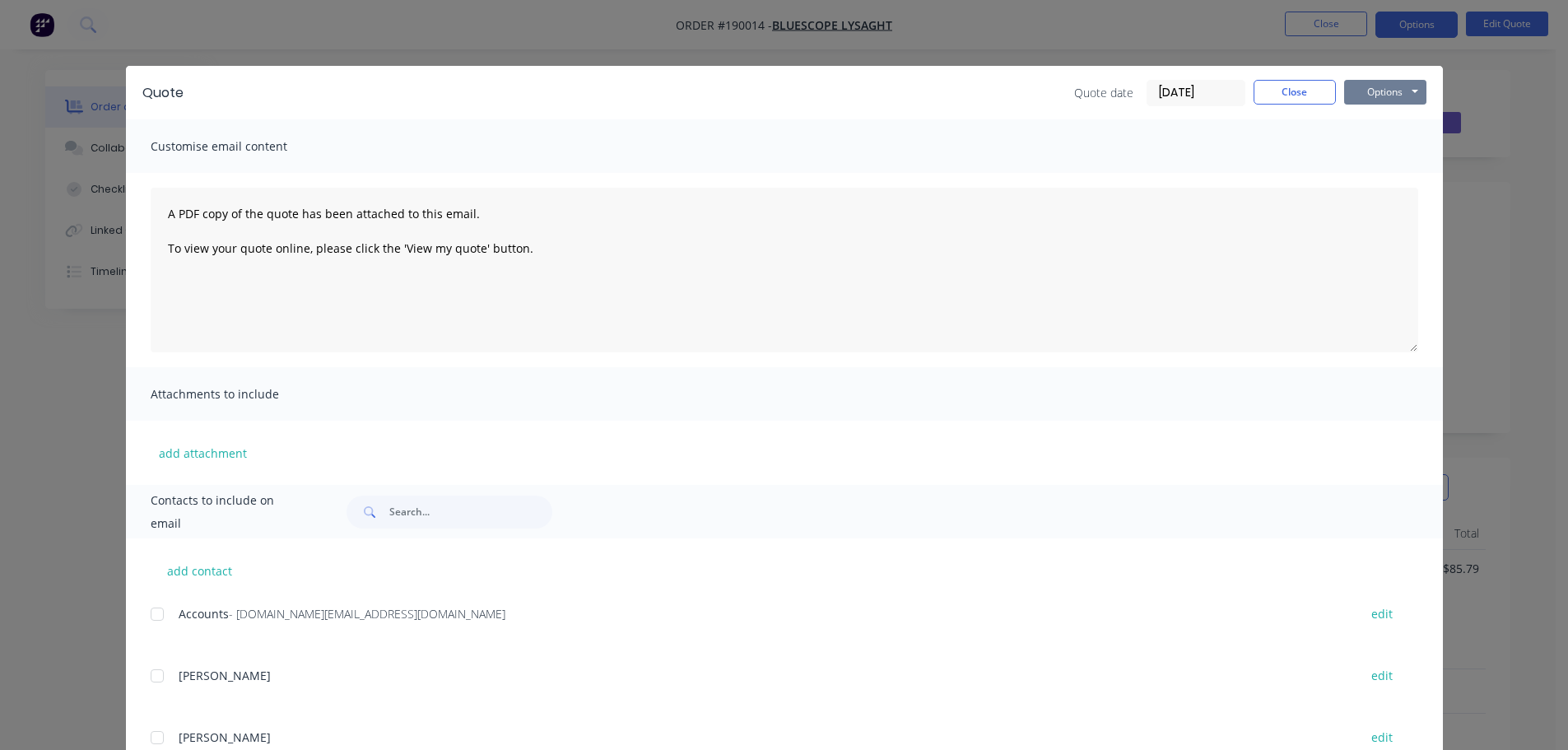
click at [1396, 97] on button "Options" at bounding box center [1385, 92] width 82 height 25
click at [1253, 88] on button "Close" at bounding box center [1294, 92] width 82 height 25
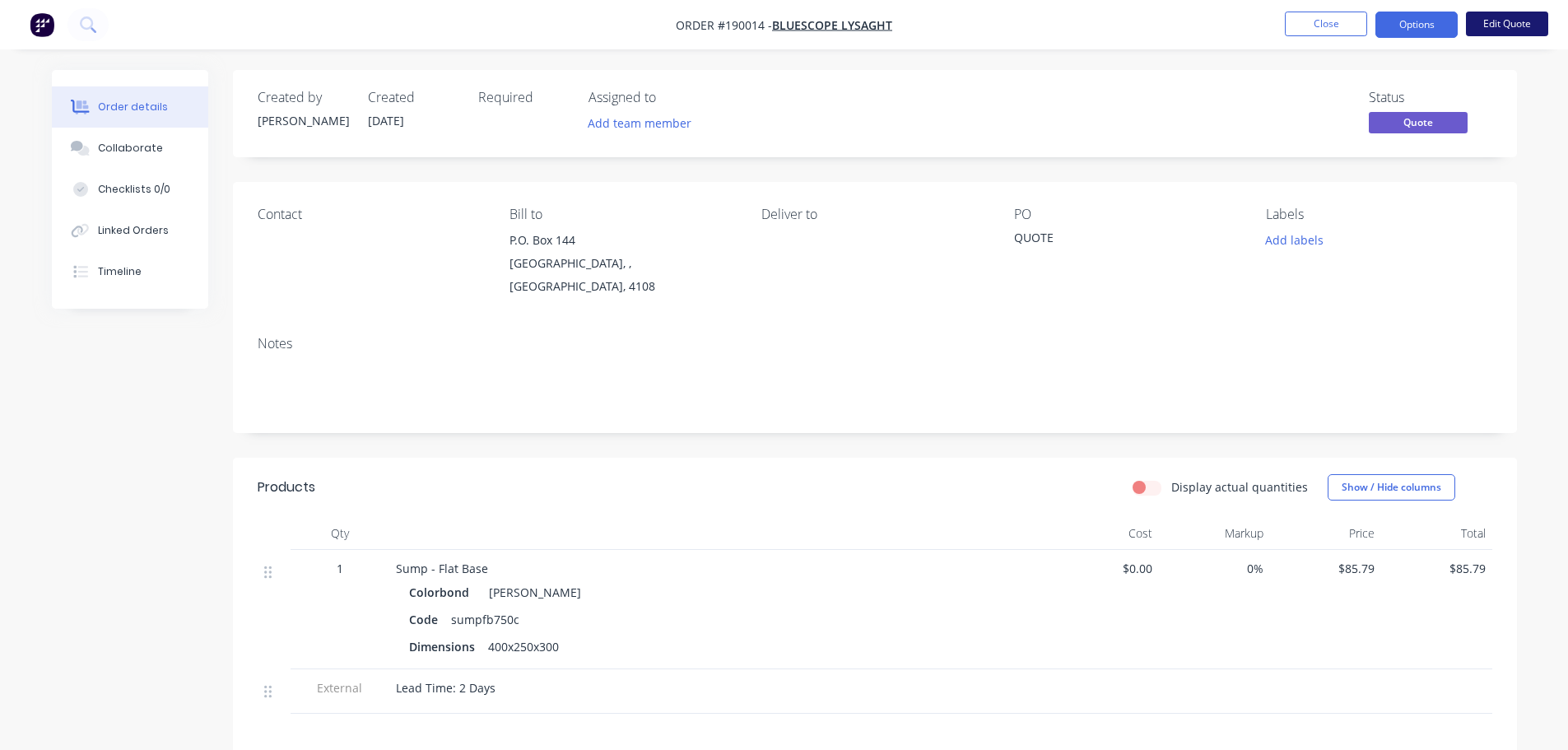
click at [1519, 18] on button "Edit Quote" at bounding box center [1507, 24] width 82 height 25
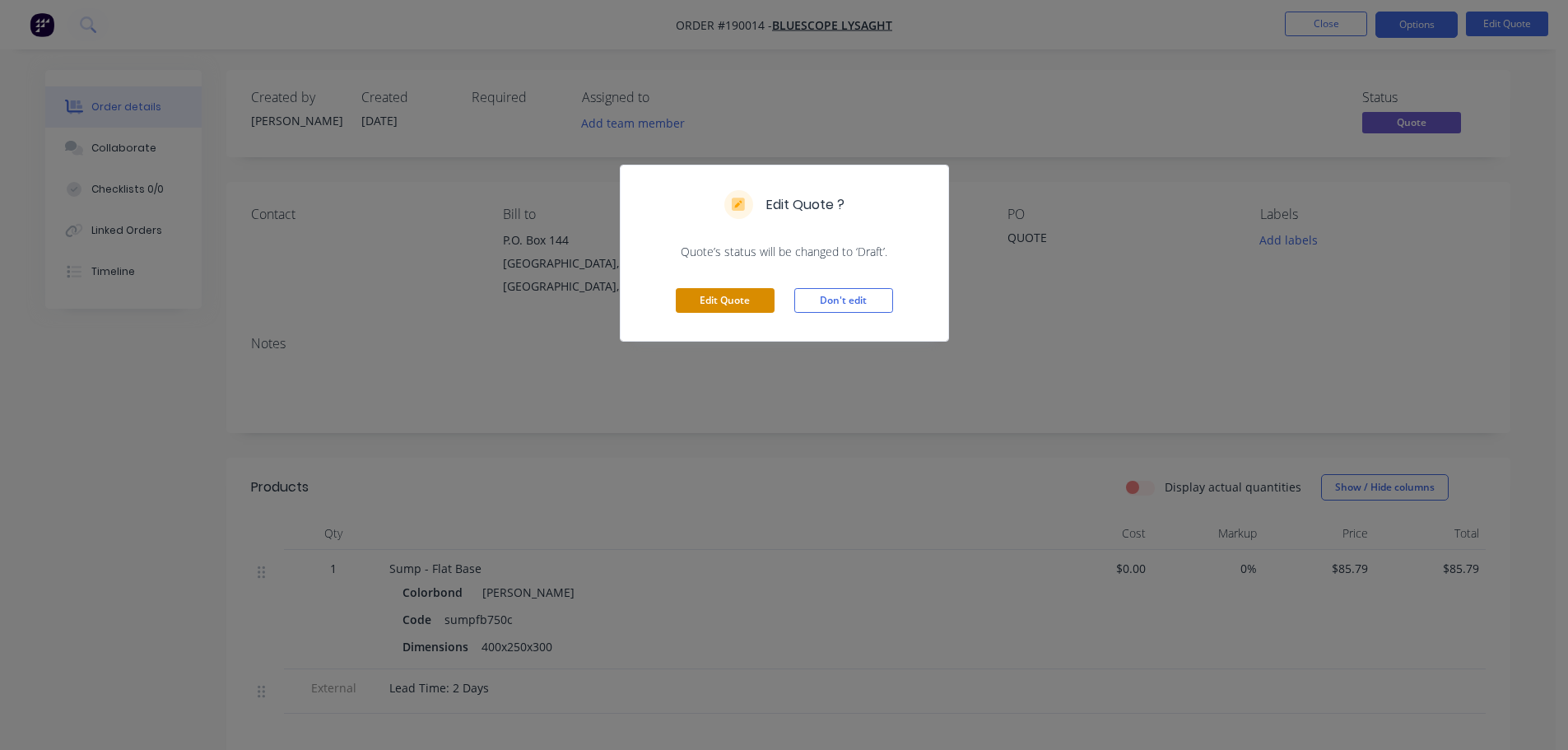
click at [736, 306] on button "Edit Quote" at bounding box center [725, 300] width 99 height 25
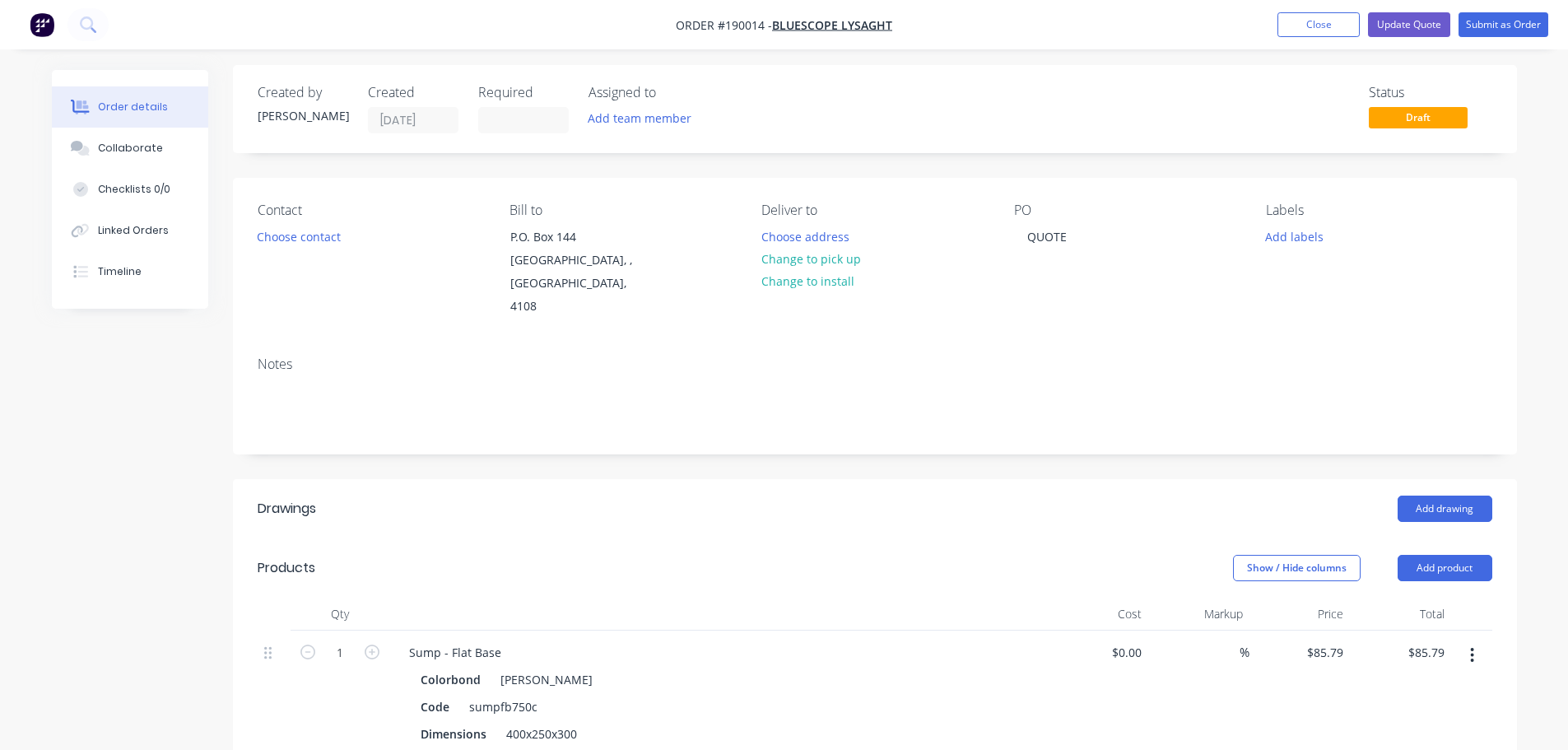
scroll to position [412, 0]
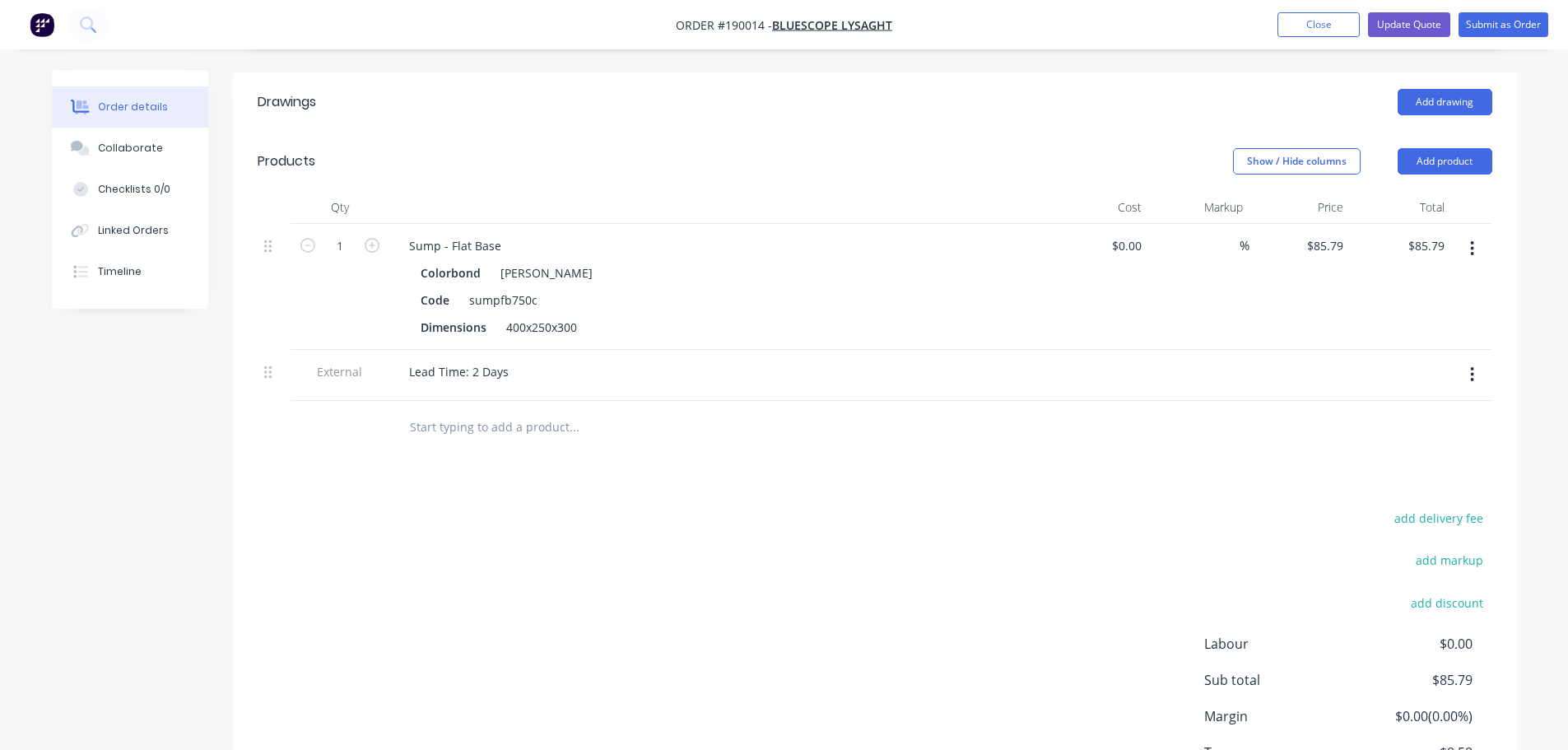
click at [1476, 233] on button "button" at bounding box center [1471, 248] width 39 height 30
click at [1438, 356] on div "Edit Duplicate Exclude from tax Delete" at bounding box center [1414, 341] width 157 height 140
click at [1430, 379] on div "Delete" at bounding box center [1414, 390] width 127 height 24
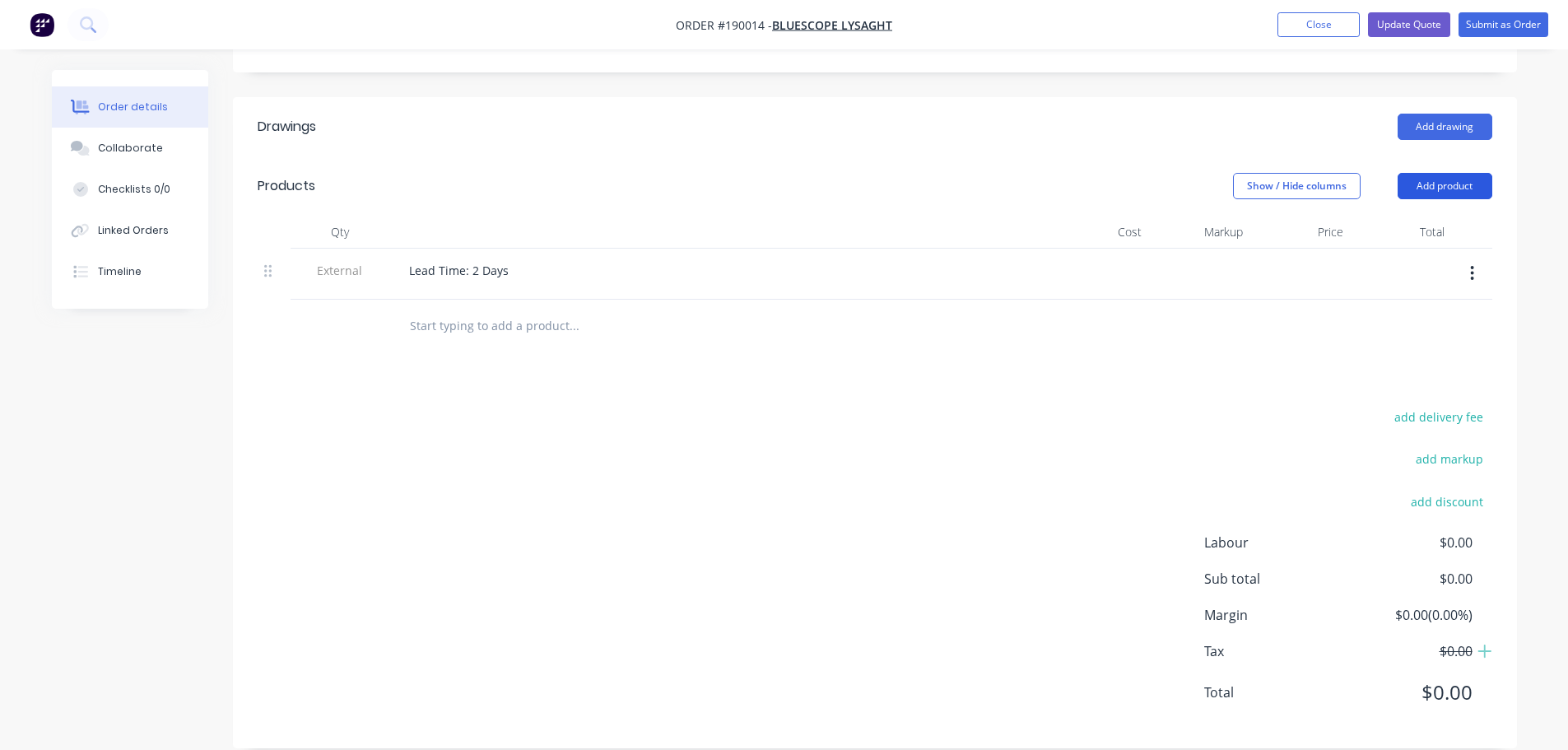
click at [1443, 173] on button "Add product" at bounding box center [1444, 186] width 95 height 26
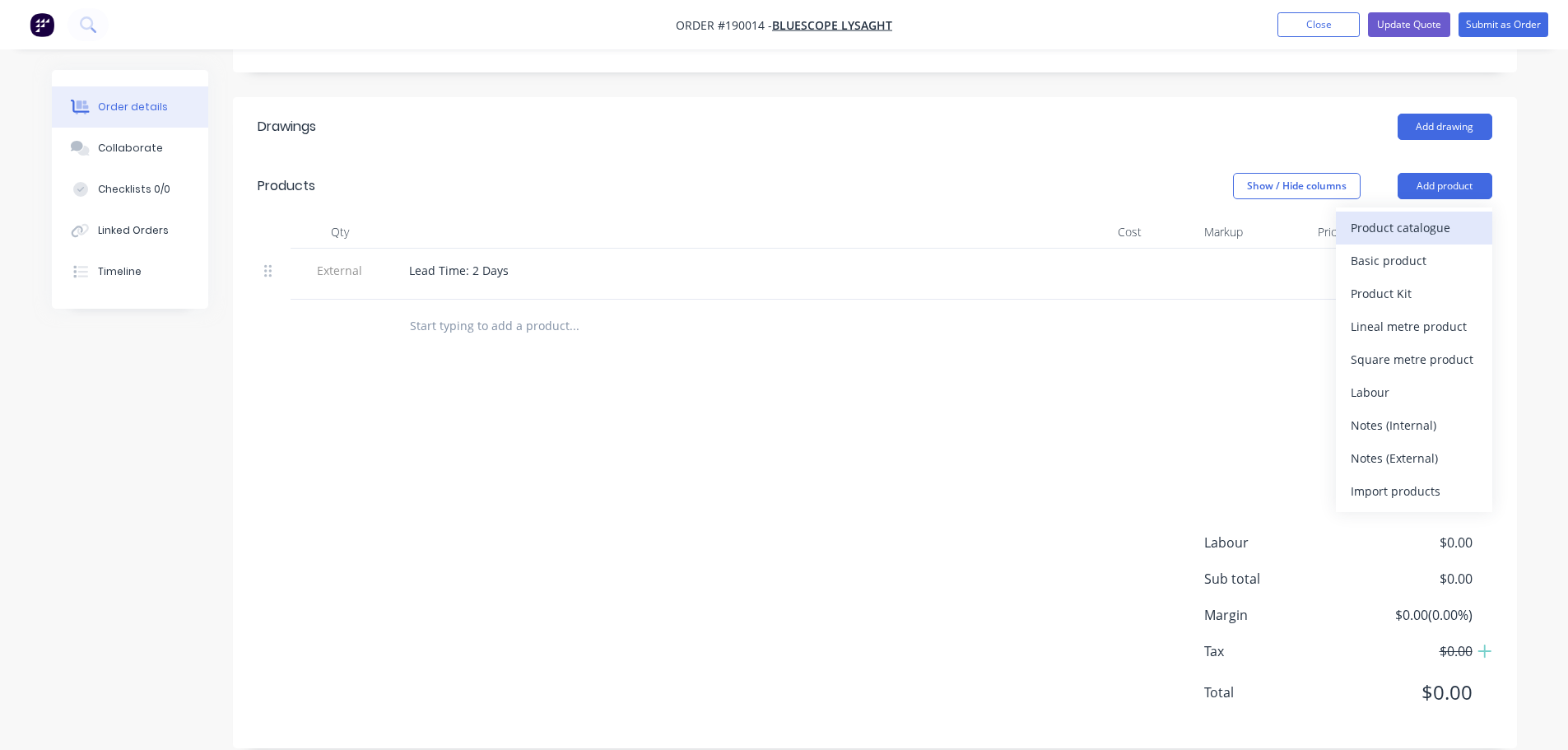
click at [1434, 215] on div "Product catalogue" at bounding box center [1414, 227] width 127 height 24
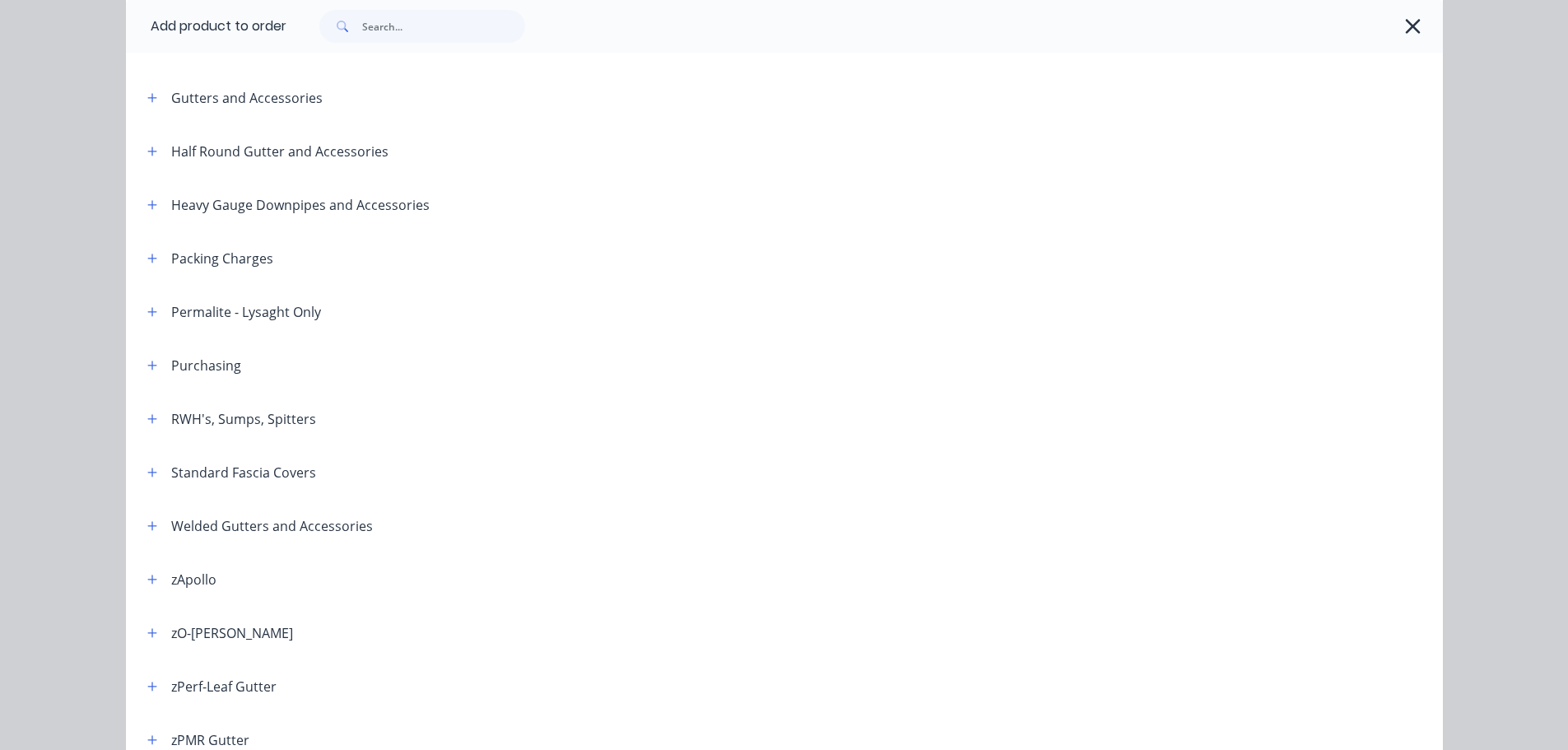
scroll to position [329, 0]
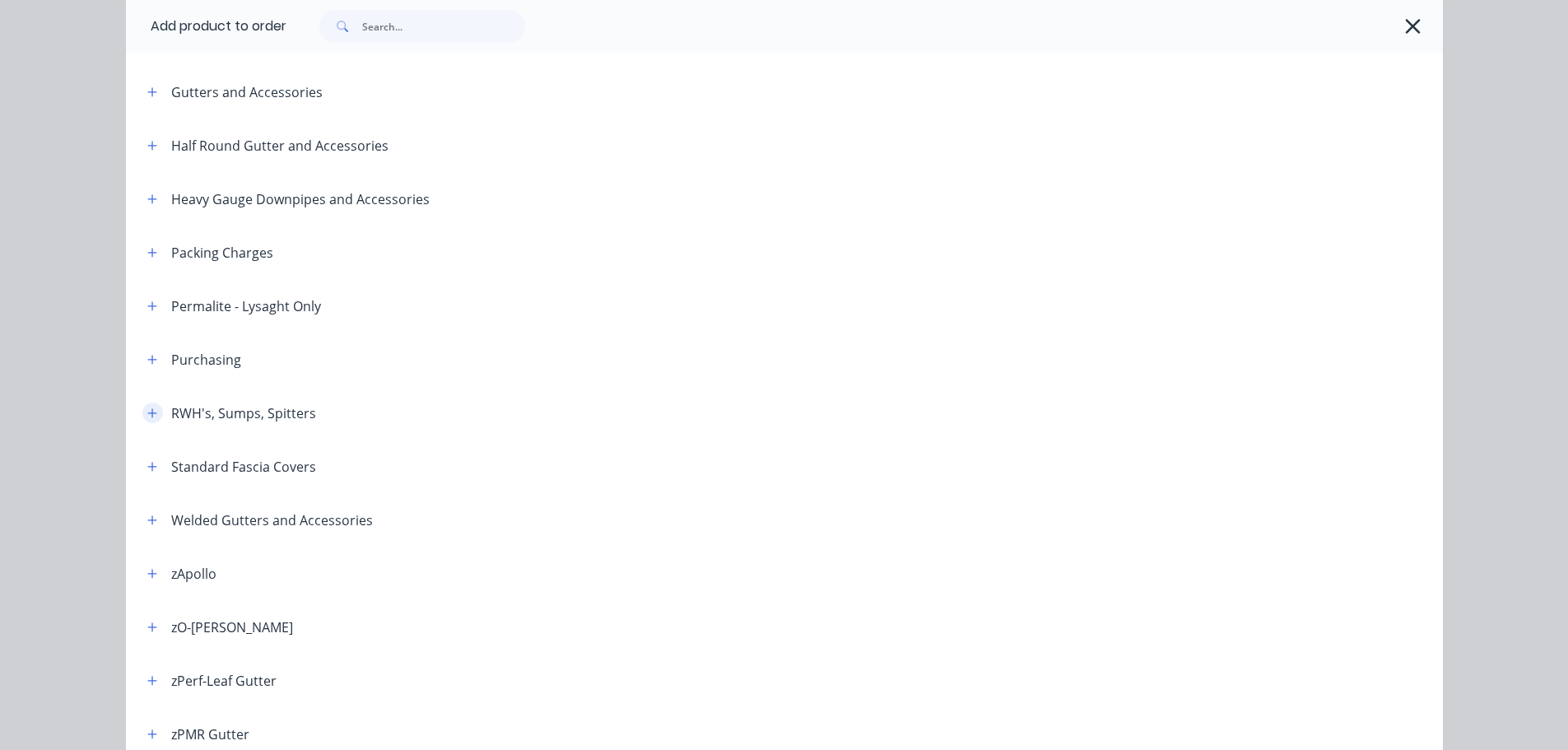
click at [143, 413] on button "button" at bounding box center [153, 413] width 21 height 21
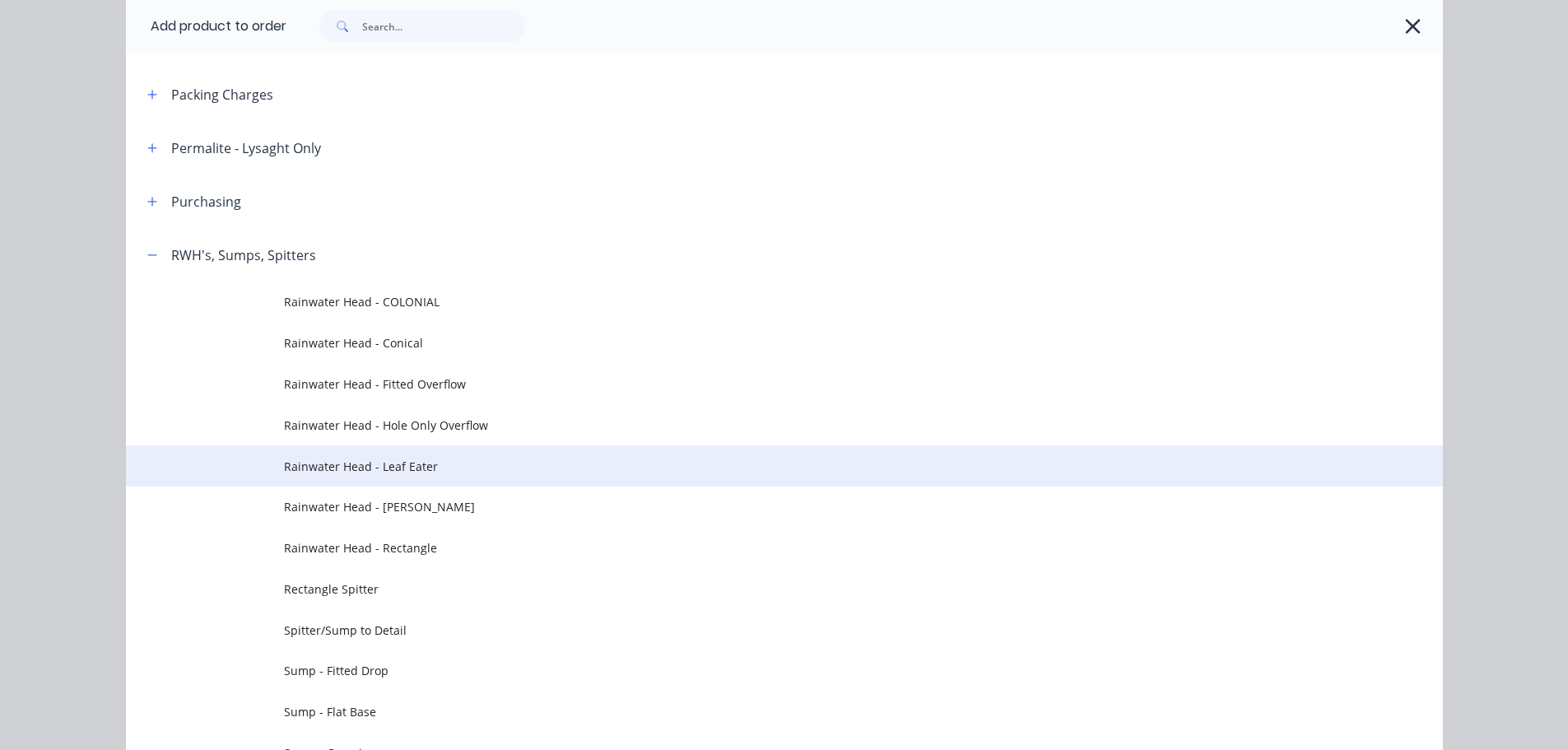
scroll to position [494, 0]
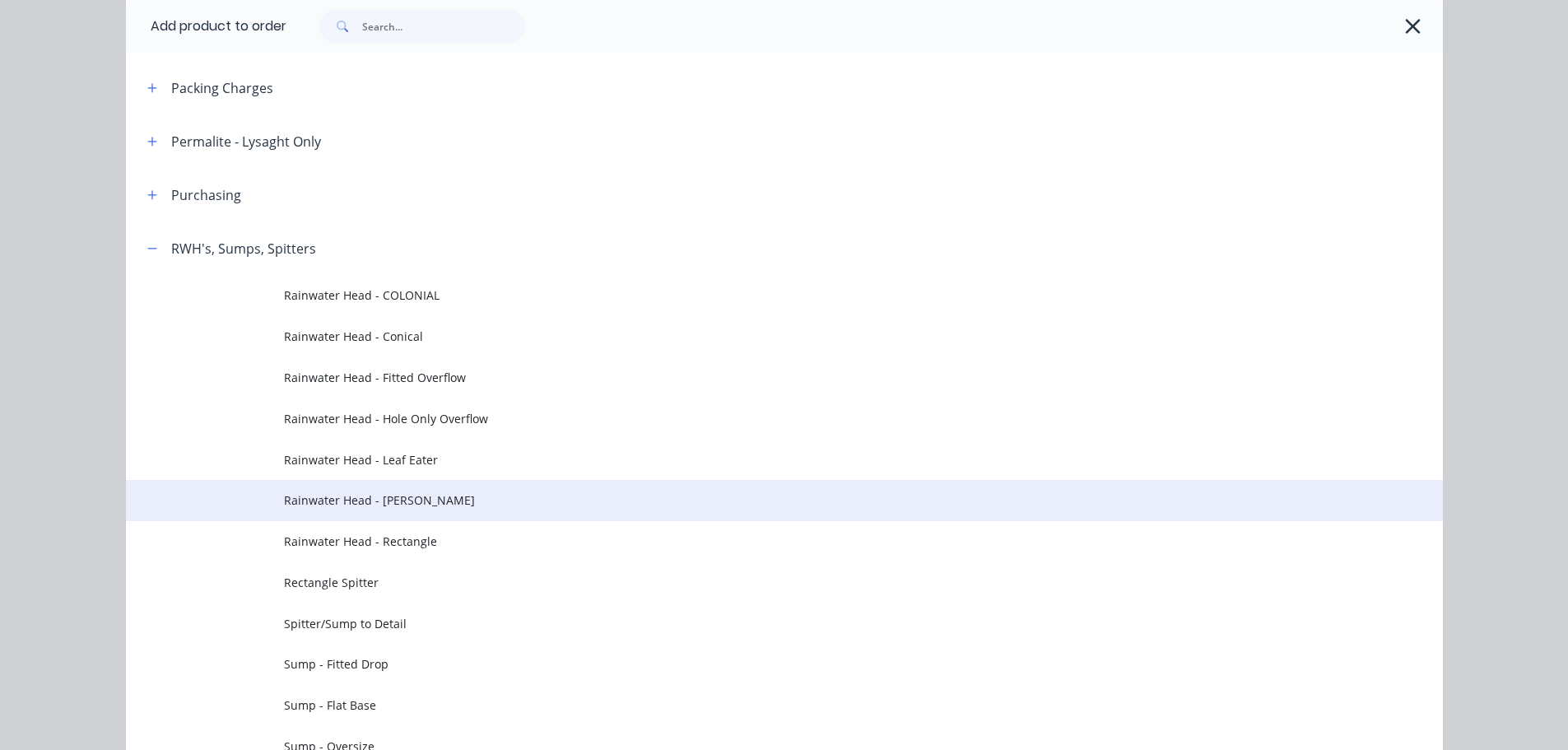
click at [476, 503] on span "Rainwater Head - Ned Kelly" at bounding box center [746, 500] width 926 height 17
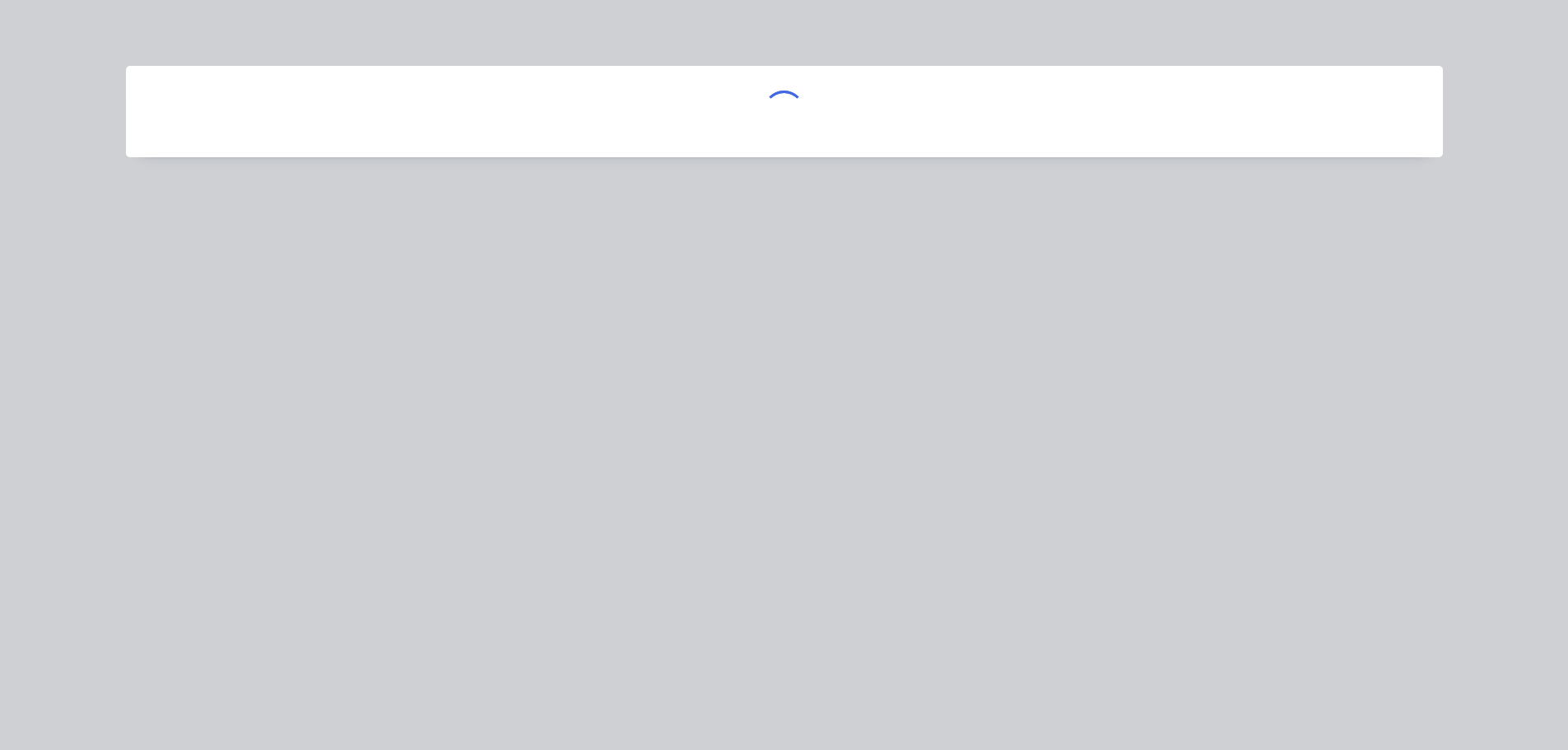
scroll to position [0, 0]
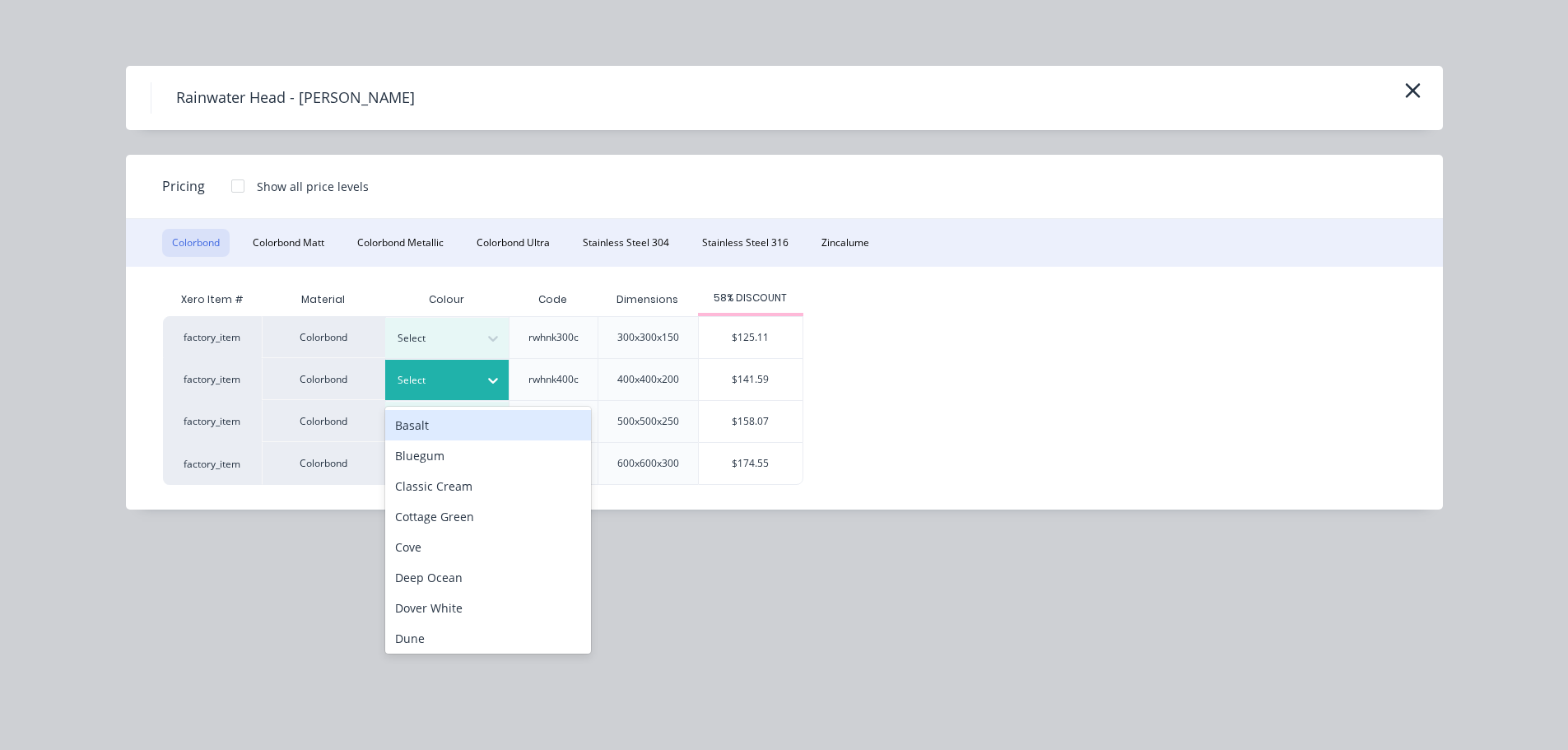
click at [492, 378] on icon at bounding box center [493, 380] width 16 height 17
click at [490, 345] on icon at bounding box center [493, 338] width 16 height 17
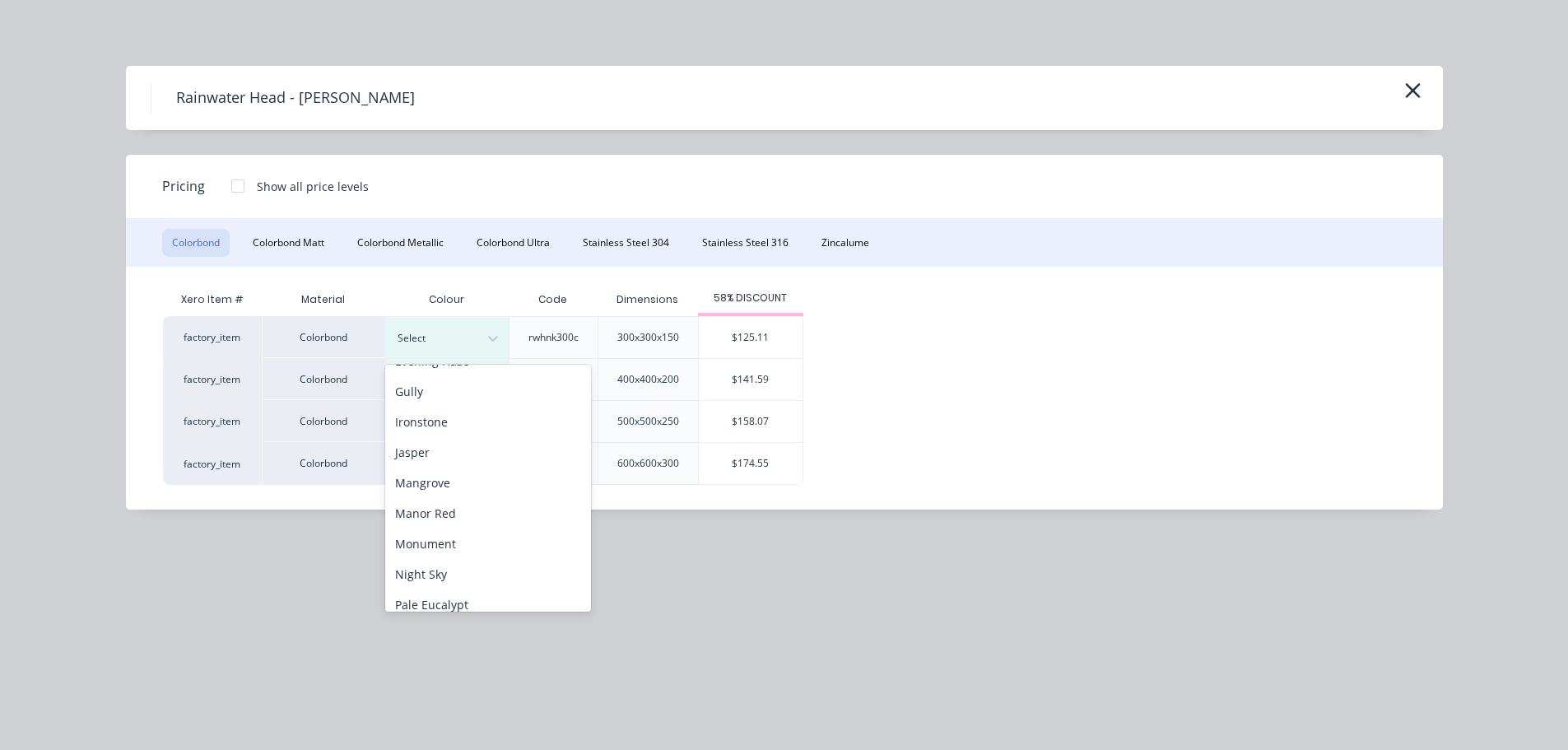
scroll to position [494, 0]
click at [474, 445] on div "Shale Grey" at bounding box center [487, 437] width 205 height 31
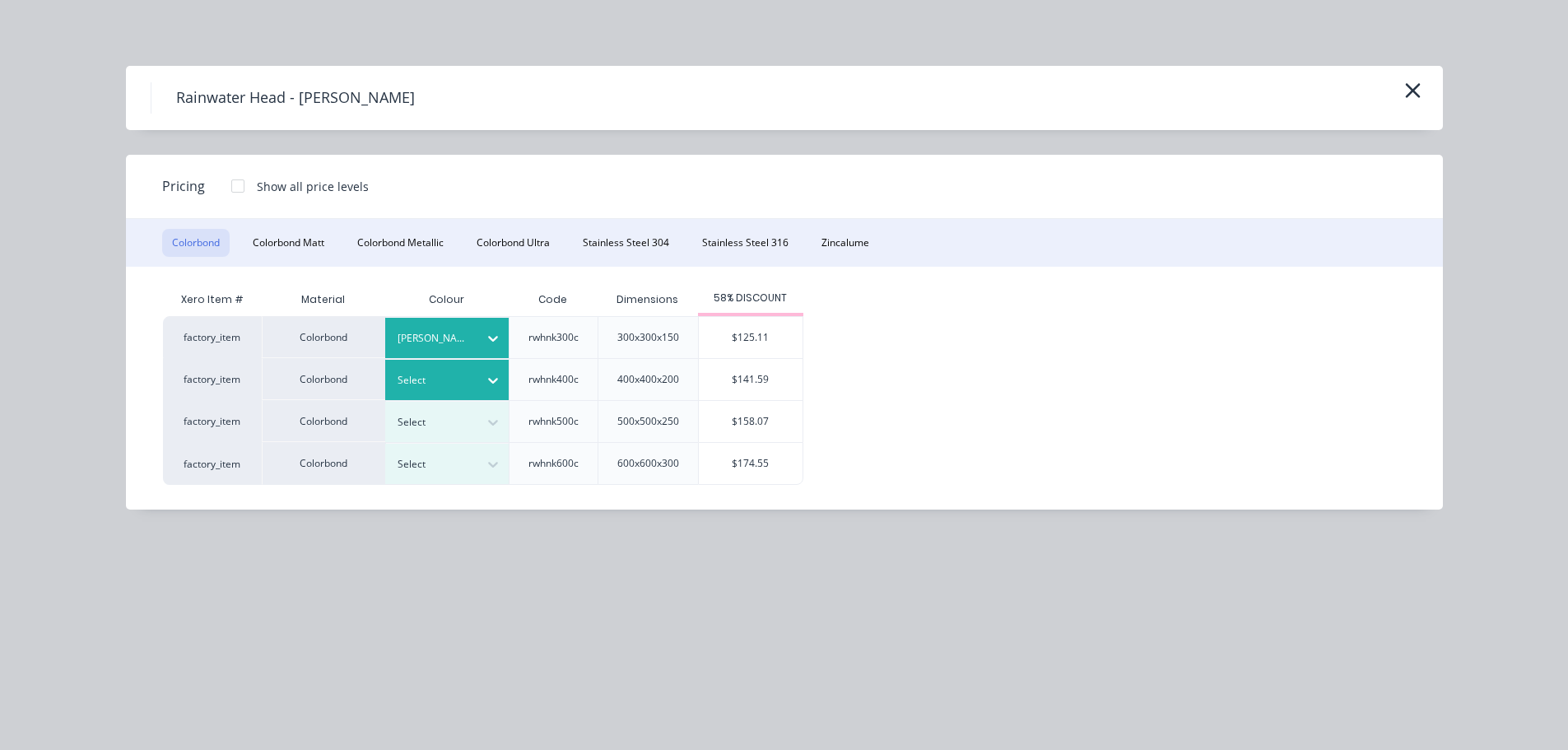
click at [472, 370] on div "Select" at bounding box center [432, 380] width 92 height 21
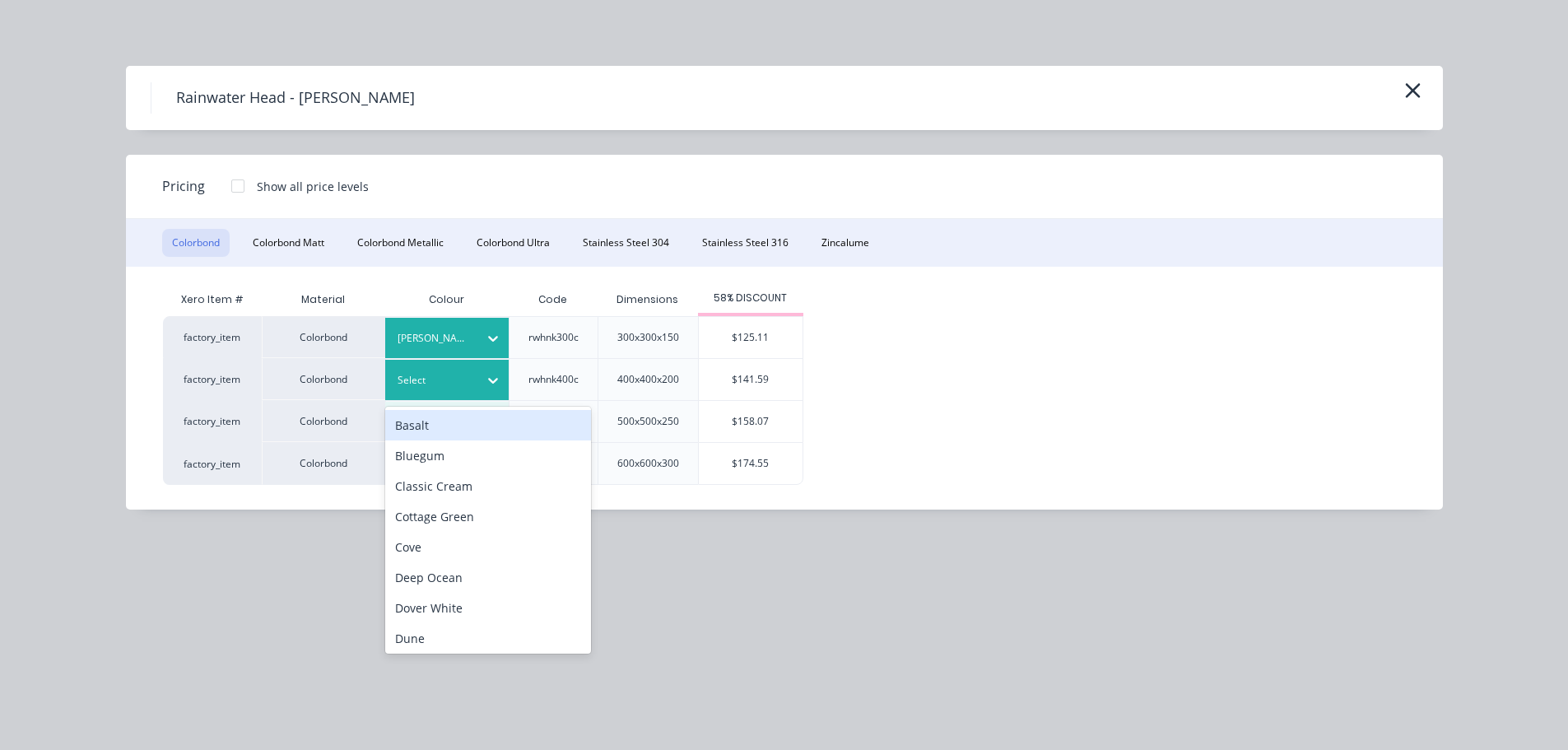
click at [448, 381] on div at bounding box center [435, 380] width 74 height 18
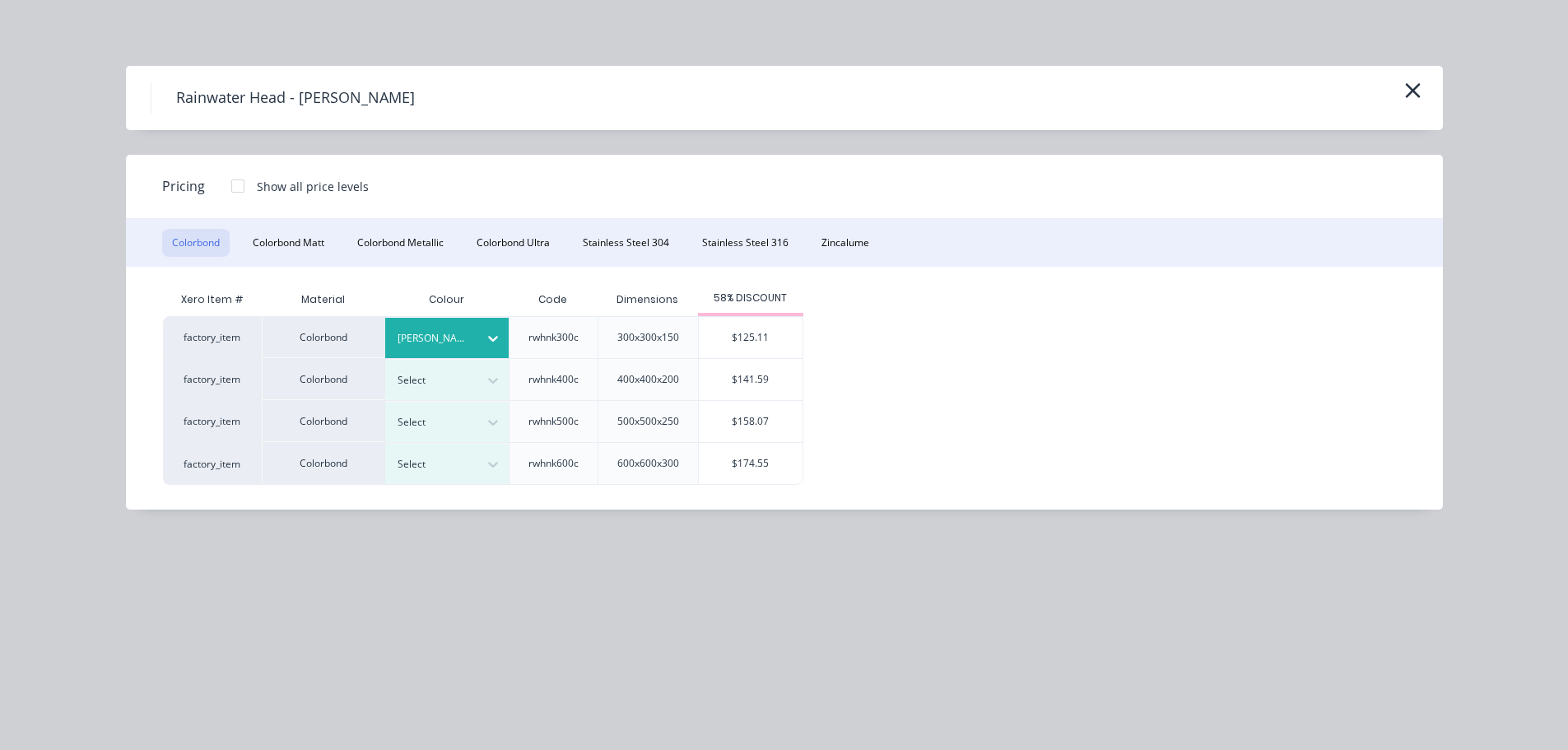
click at [451, 335] on div at bounding box center [435, 338] width 74 height 18
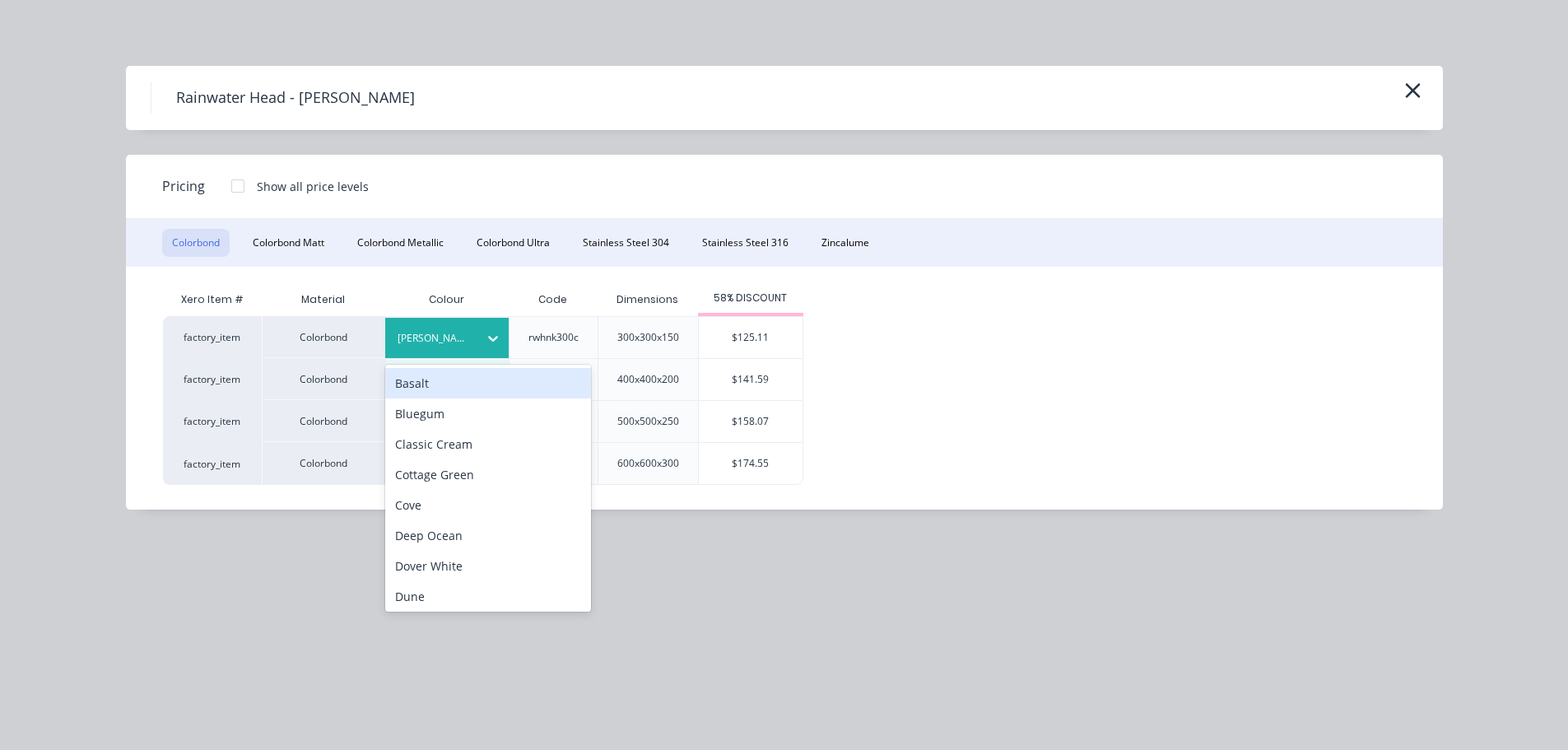
click at [449, 341] on div at bounding box center [435, 338] width 74 height 18
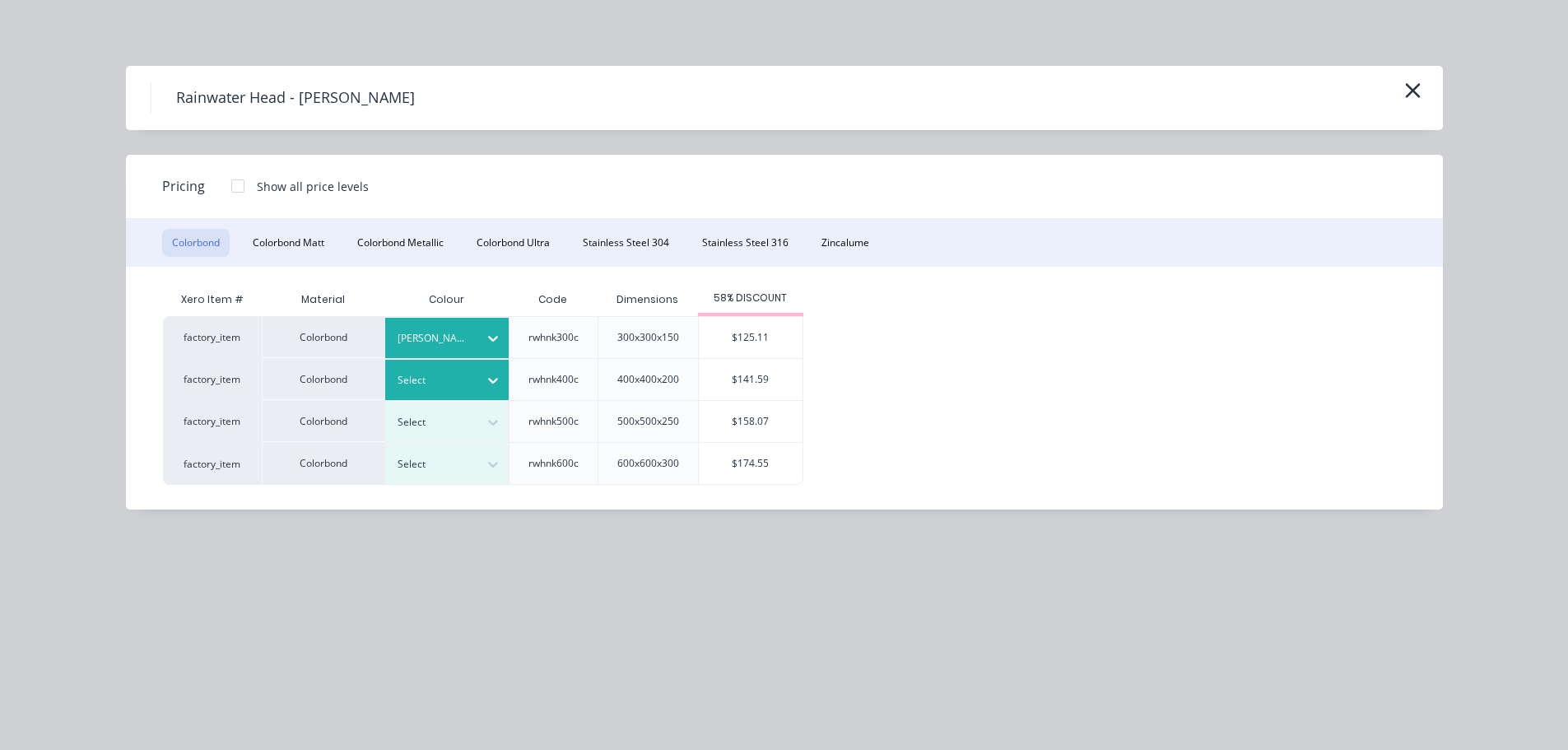
click at [446, 381] on div at bounding box center [435, 380] width 74 height 18
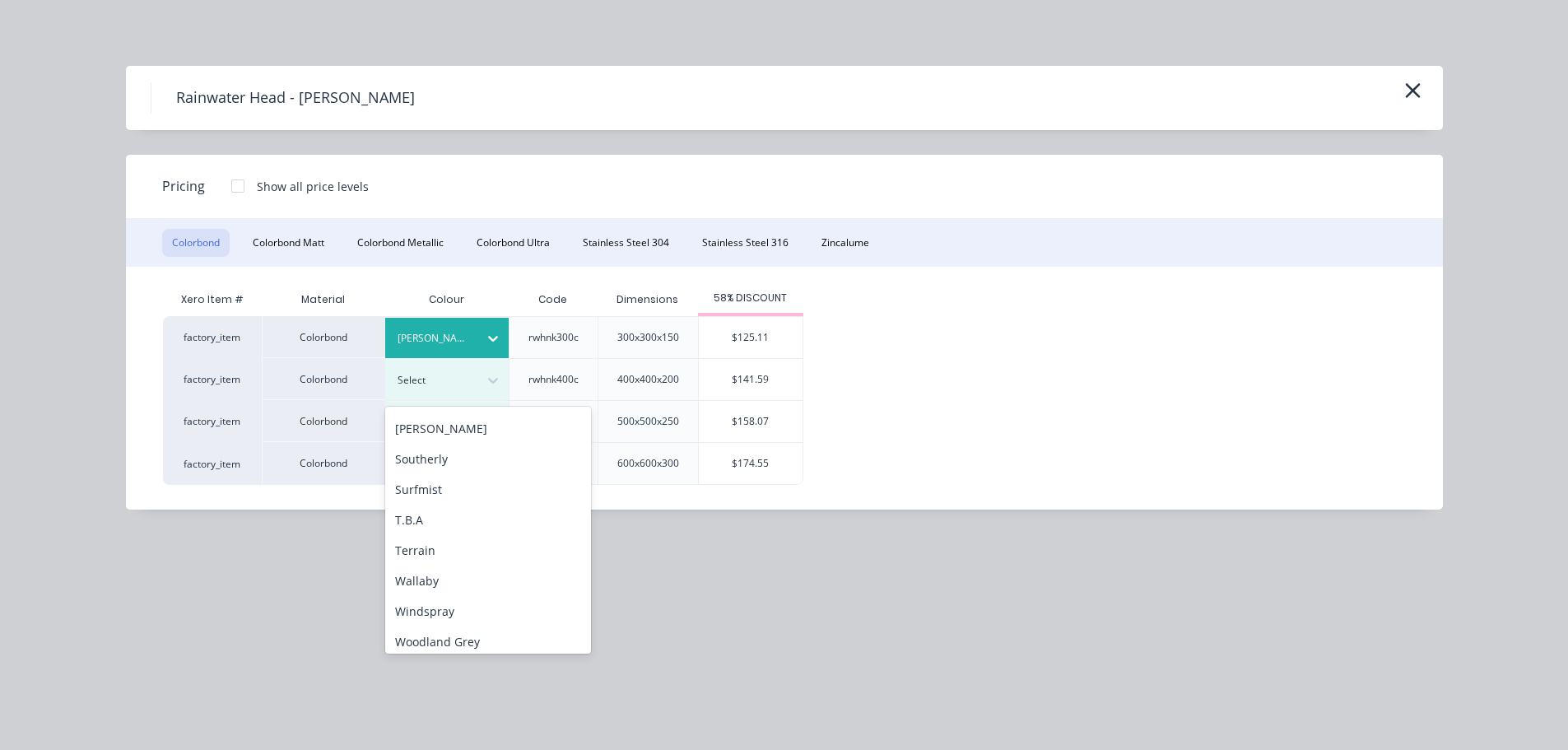
scroll to position [551, 0]
click at [951, 347] on div "factory_item Colorbond Shale Grey rwhnk300c 300x300x150 $125.11 factory_item Co…" at bounding box center [772, 400] width 1218 height 169
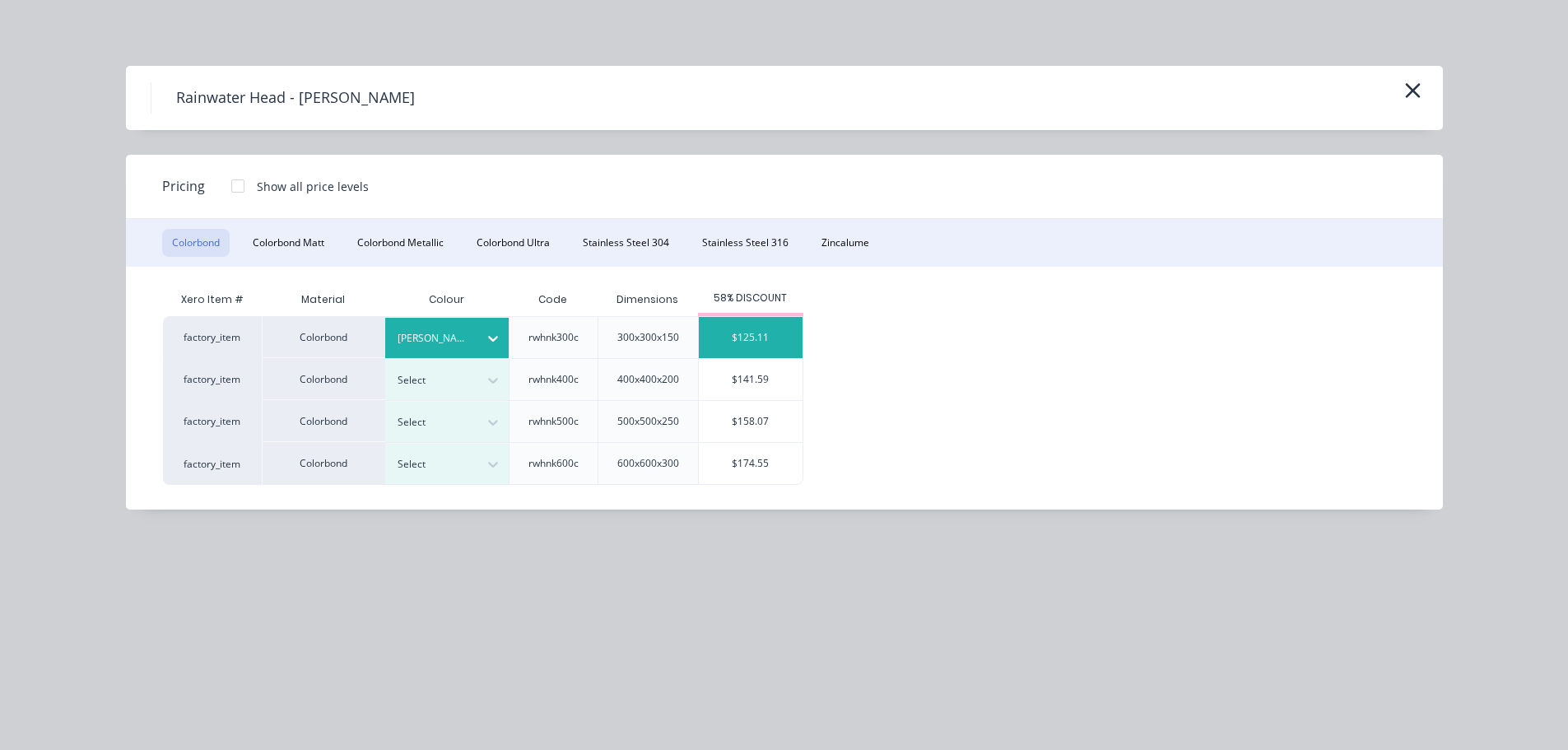
click at [795, 340] on div "$125.11" at bounding box center [751, 337] width 104 height 41
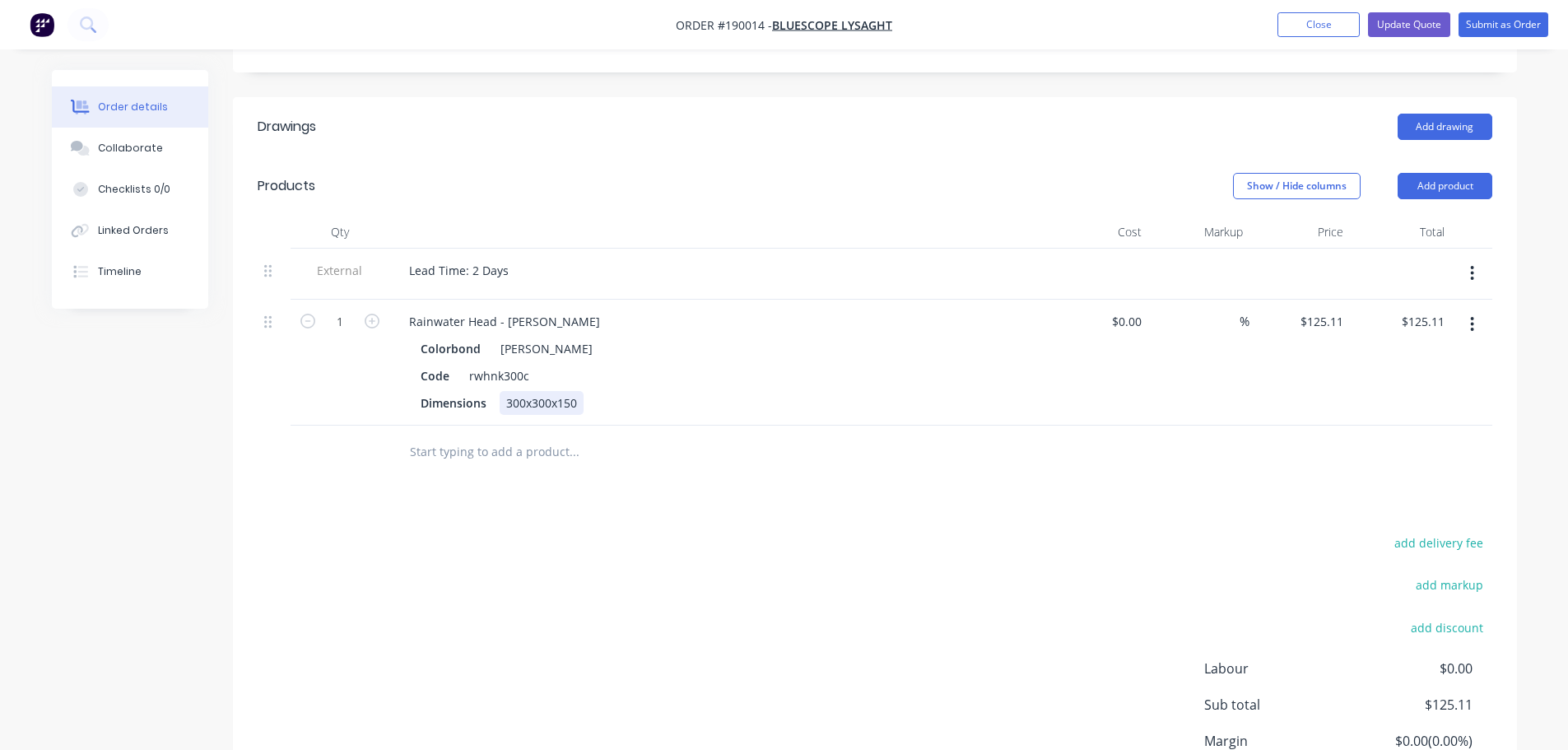
click at [532, 391] on div "300x300x150" at bounding box center [542, 403] width 84 height 24
click at [628, 497] on div "Drawings Add drawing Products Show / Hide columns Add product Qty Cost Markup P…" at bounding box center [874, 486] width 1283 height 777
drag, startPoint x: 556, startPoint y: 295, endPoint x: 497, endPoint y: 300, distance: 59.2
click at [497, 309] on div "Rainwater Head - Ned Kelly" at bounding box center [504, 321] width 217 height 24
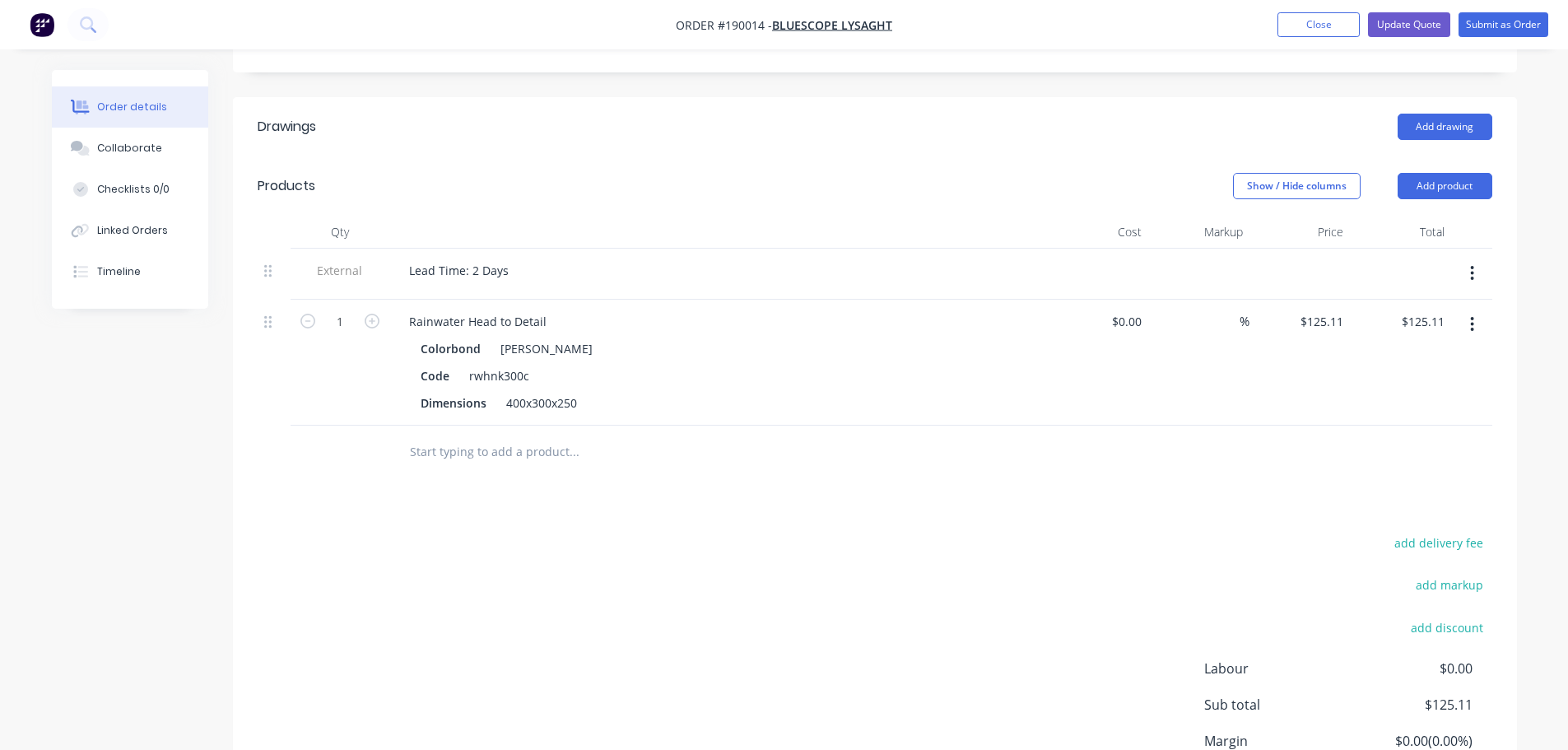
click at [228, 480] on div "Created by Michael Created 18/08/25 Required Assigned to Add team member Status…" at bounding box center [784, 291] width 1465 height 1216
drag, startPoint x: 271, startPoint y: 295, endPoint x: 274, endPoint y: 231, distance: 64.1
click at [274, 248] on div "External Lead Time: 2 Days 1 Rainwater Head to Detail Colorbond Shale Grey Code…" at bounding box center [874, 337] width 1234 height 177
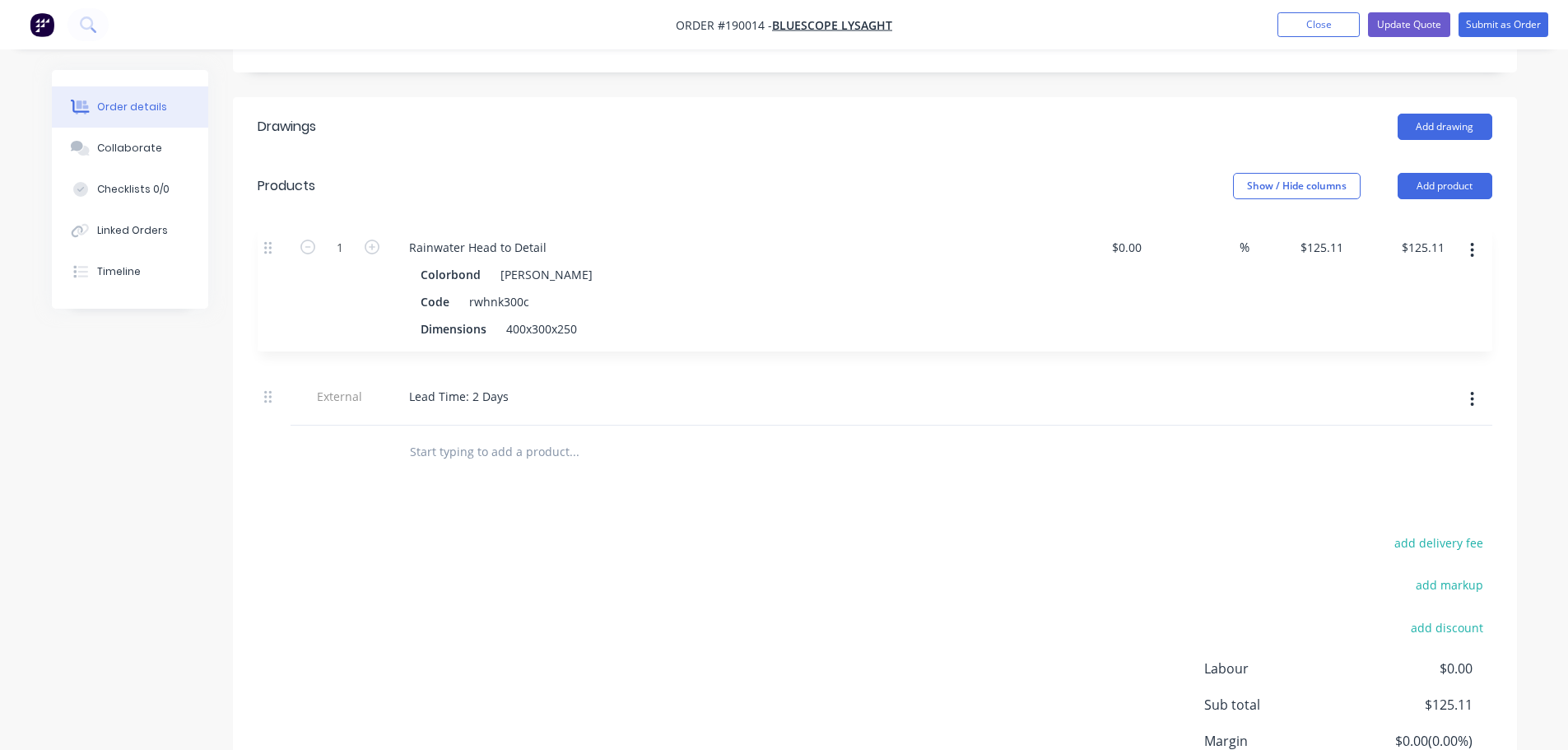
click at [602, 114] on div "Add drawing" at bounding box center [1005, 127] width 972 height 26
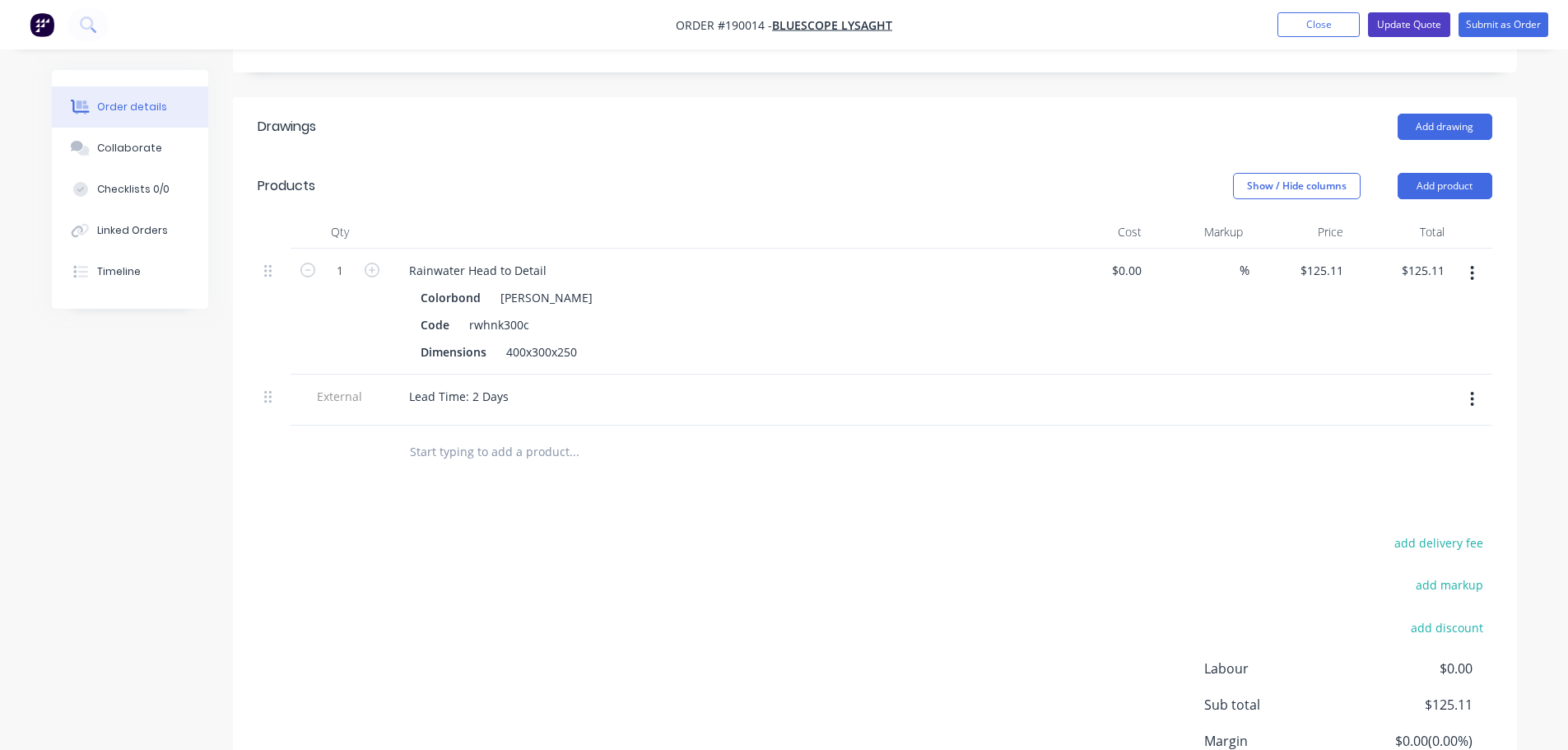
click at [1424, 28] on button "Update Quote" at bounding box center [1409, 25] width 82 height 25
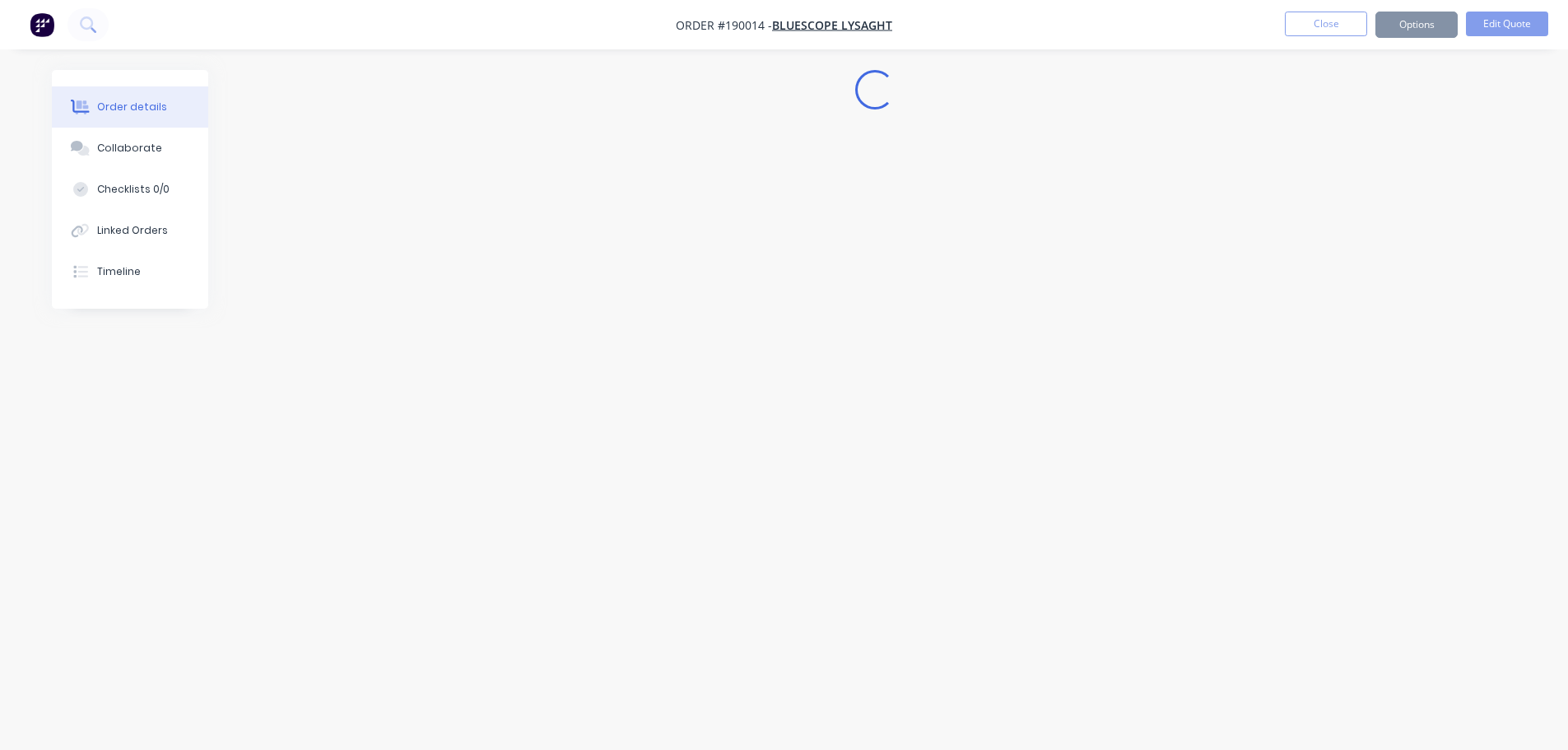
scroll to position [0, 0]
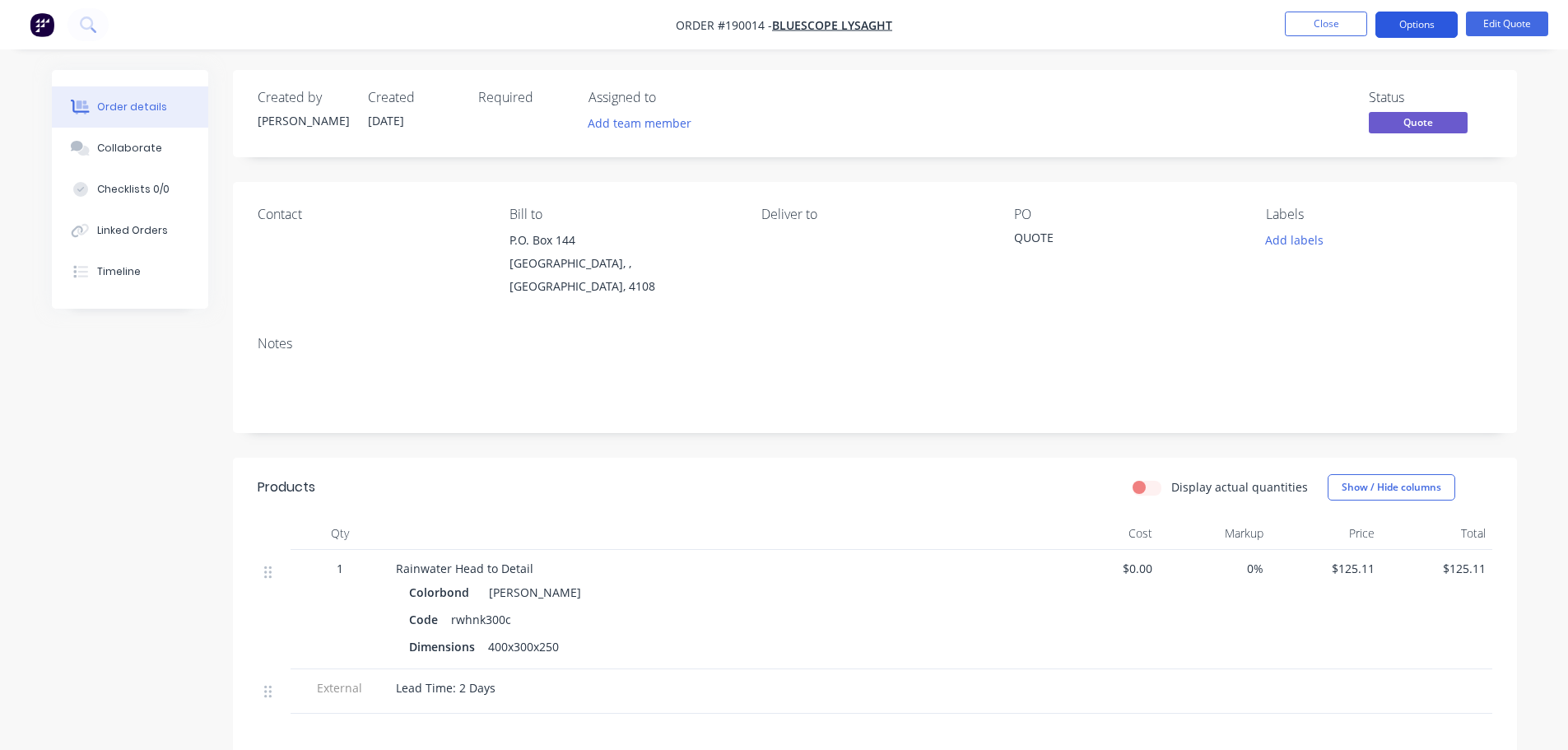
click at [1439, 33] on button "Options" at bounding box center [1416, 25] width 82 height 26
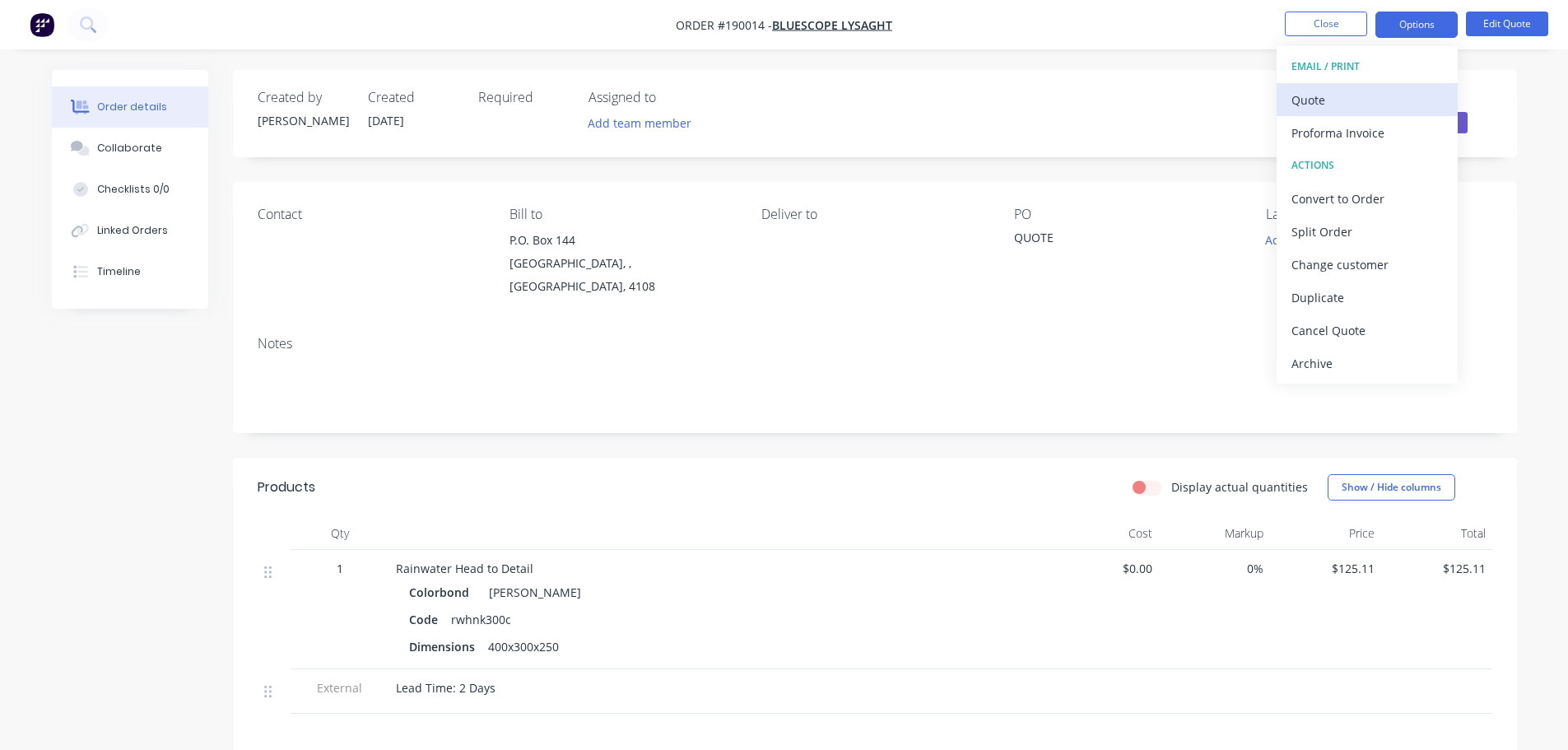
click at [1371, 94] on div "Quote" at bounding box center [1367, 100] width 152 height 24
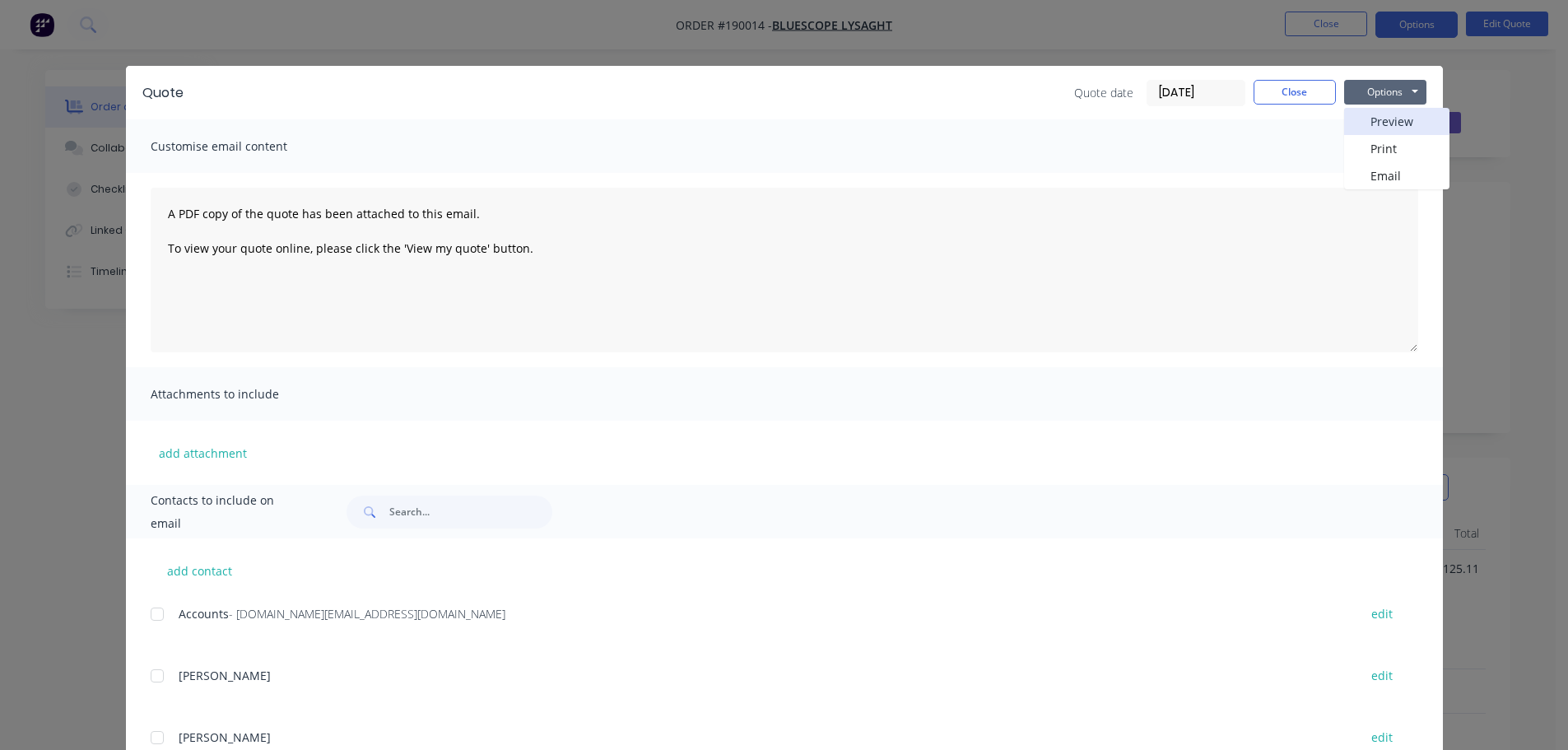
click at [1385, 111] on button "Preview" at bounding box center [1396, 121] width 106 height 27
click at [1303, 95] on button "Close" at bounding box center [1294, 92] width 82 height 25
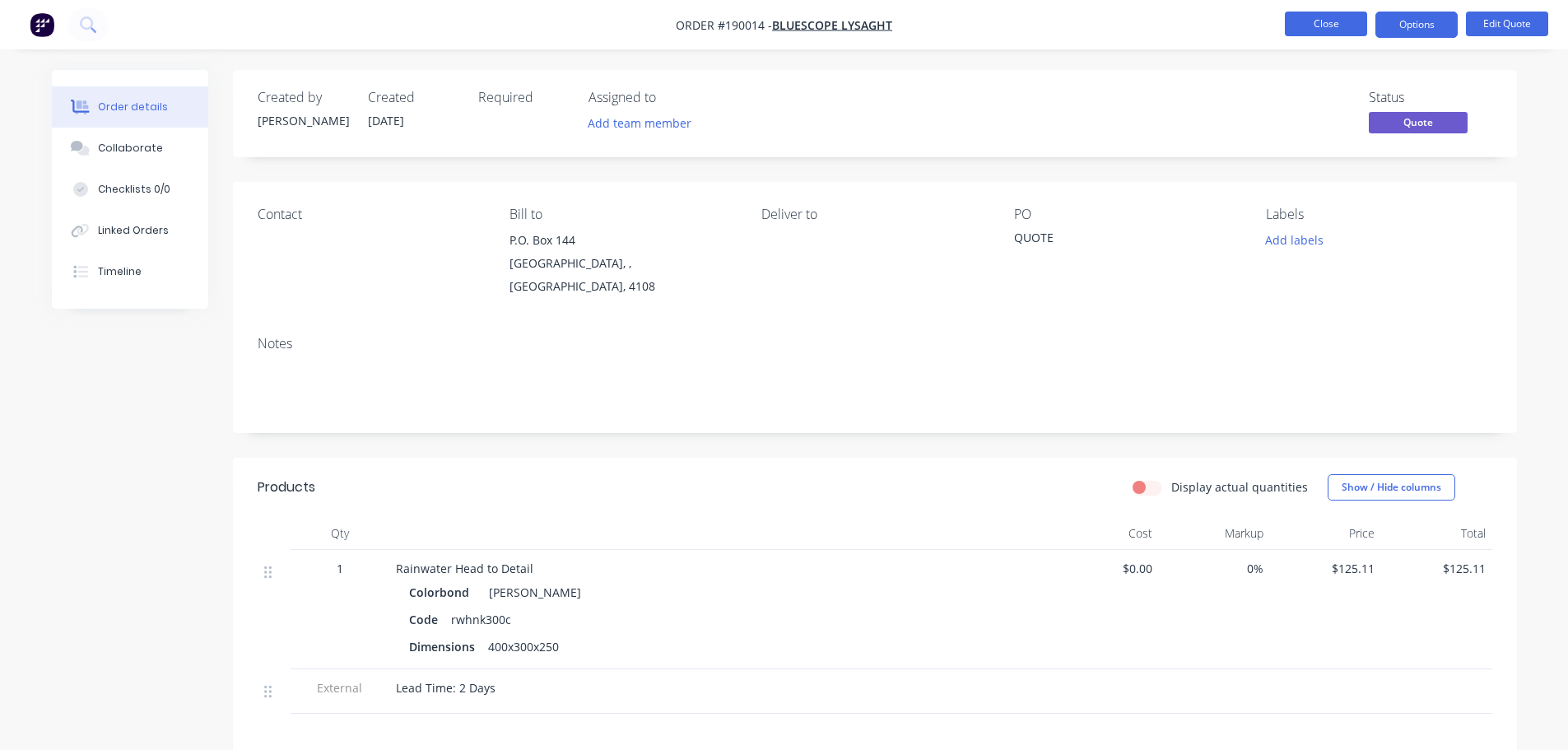
click at [1330, 35] on button "Close" at bounding box center [1326, 24] width 82 height 25
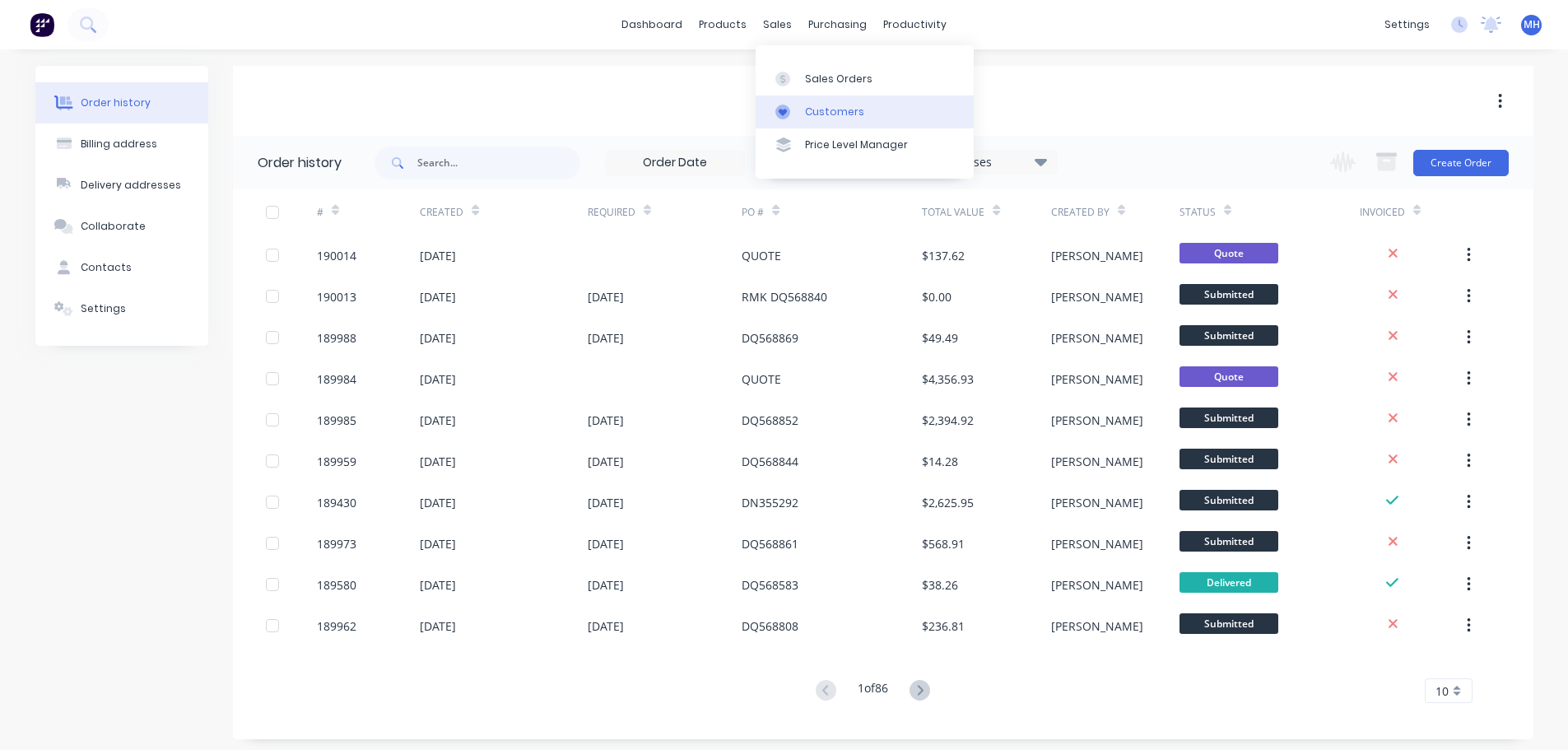
click at [812, 115] on div "Customers" at bounding box center [835, 112] width 59 height 15
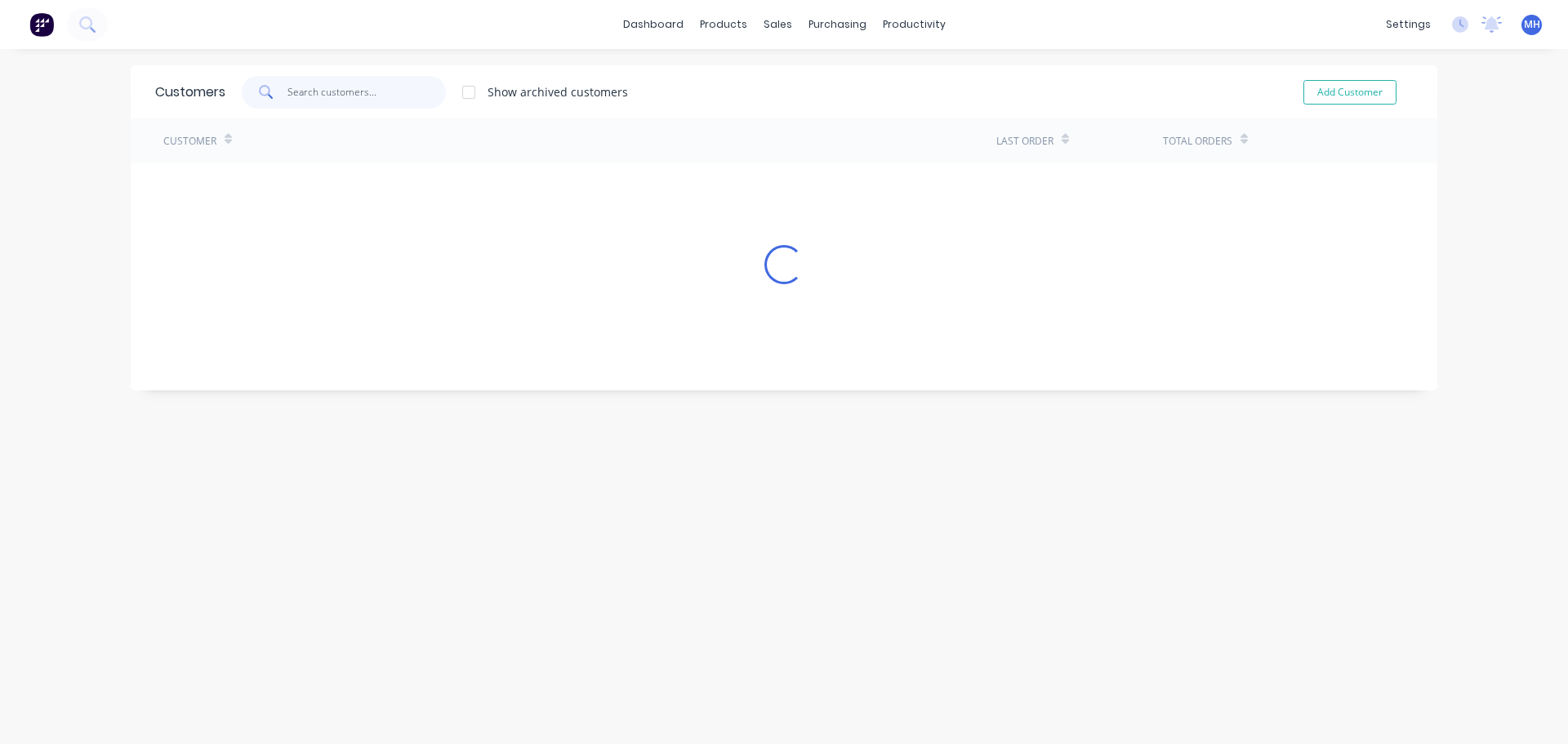
click at [395, 91] on input "text" at bounding box center [367, 92] width 160 height 33
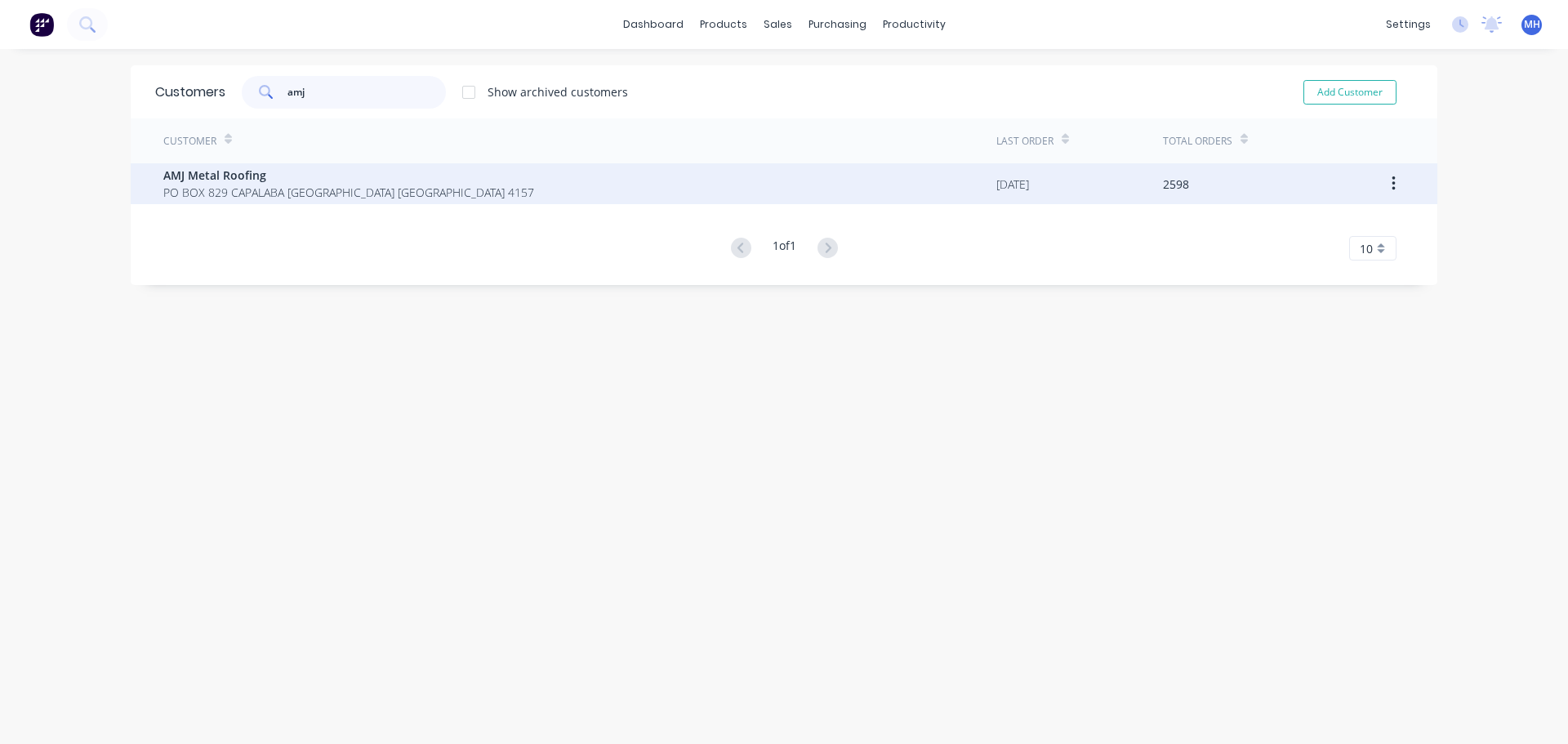
type input "amj"
click at [324, 190] on span "PO BOX 829 CAPALABA Queensland Australia 4157" at bounding box center [349, 192] width 371 height 17
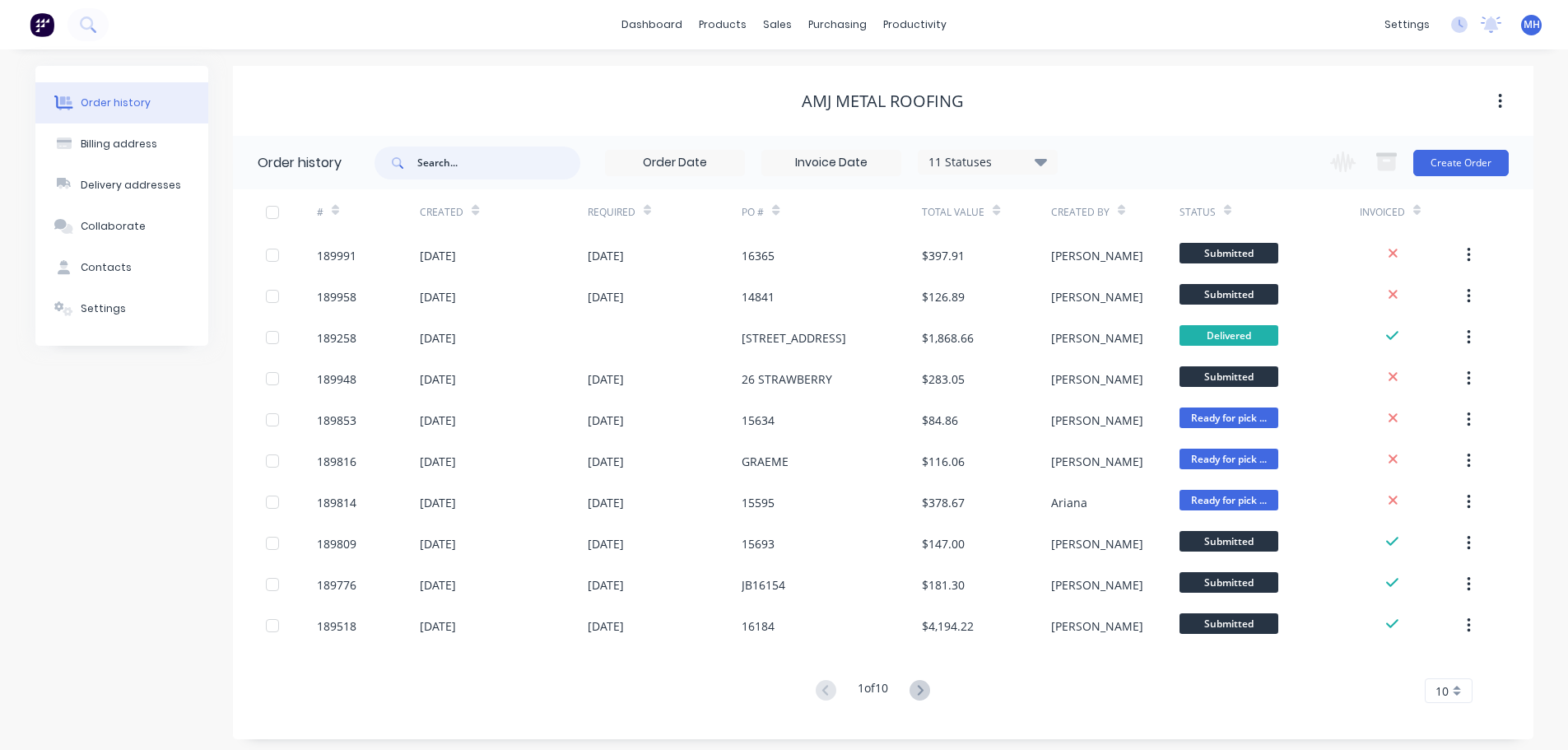
click at [501, 157] on input "text" at bounding box center [499, 163] width 163 height 33
type input "rwh"
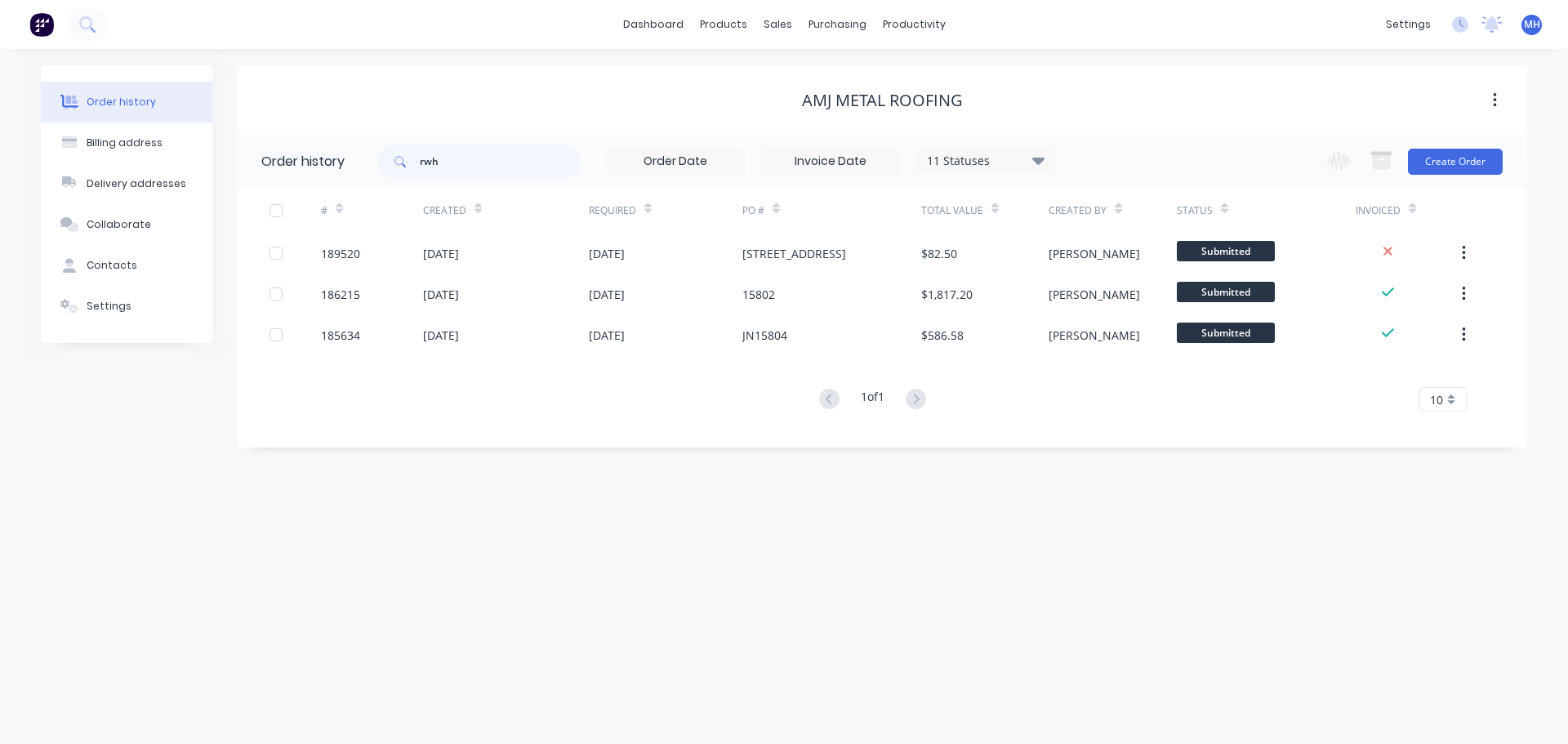
click at [1014, 154] on div "11 Statuses" at bounding box center [986, 161] width 138 height 18
drag, startPoint x: 1095, startPoint y: 390, endPoint x: 1099, endPoint y: 378, distance: 12.6
click at [1121, 381] on label at bounding box center [1121, 381] width 0 height 0
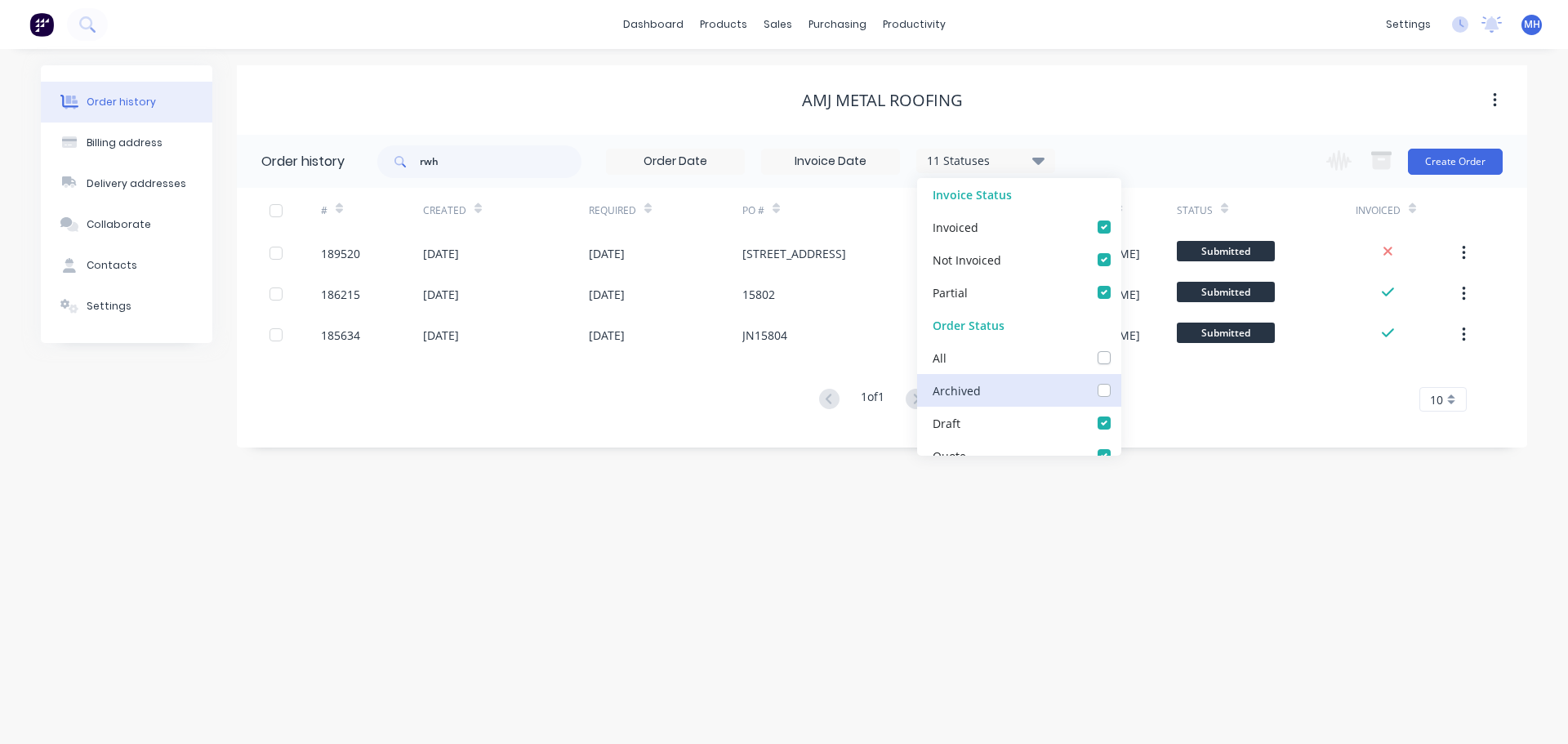
click at [1121, 390] on input "checkbox" at bounding box center [1127, 389] width 13 height 16
checkbox input "true"
click at [1067, 107] on div "AMJ Metal Roofing" at bounding box center [882, 101] width 1290 height 20
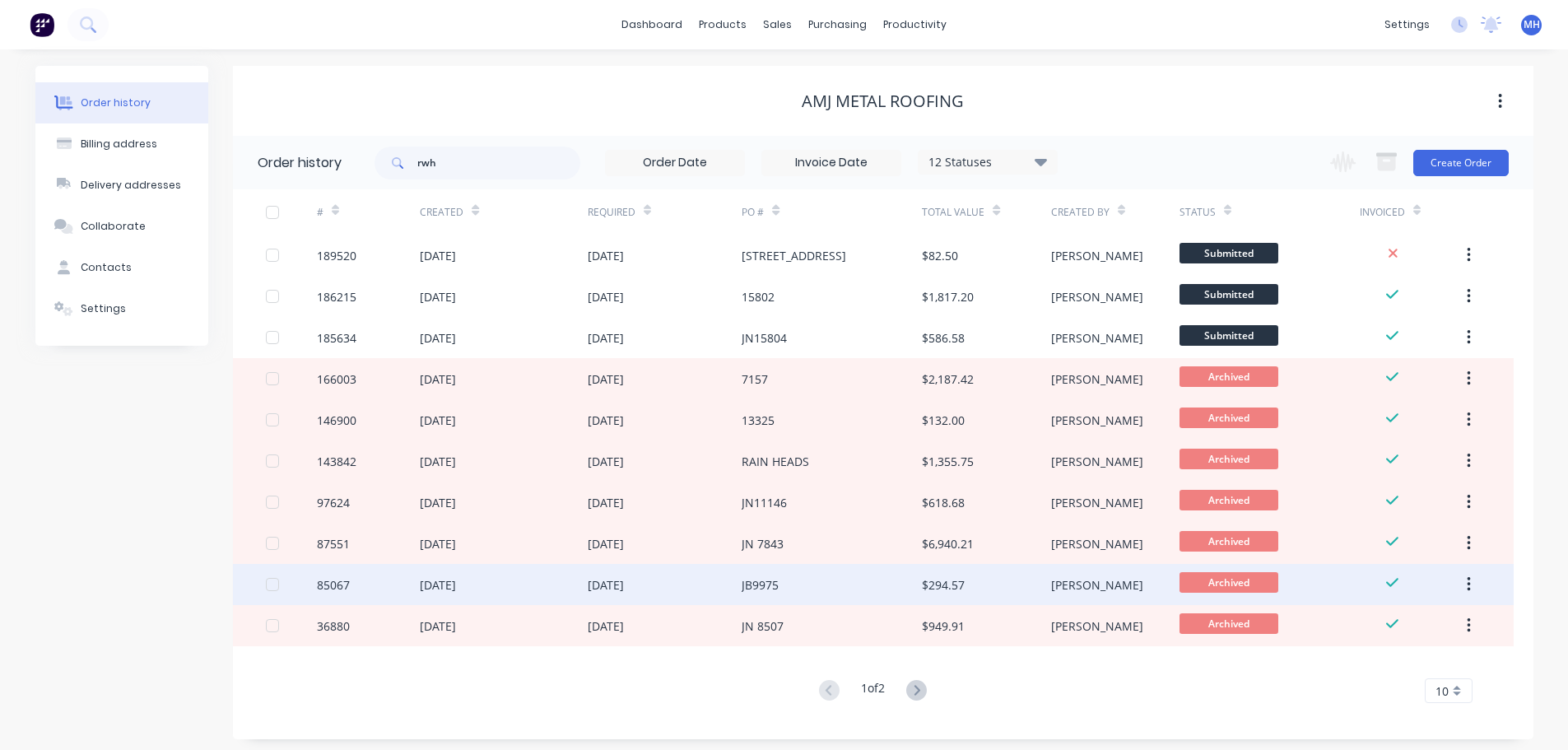
click at [798, 586] on div "JB9975" at bounding box center [831, 584] width 180 height 41
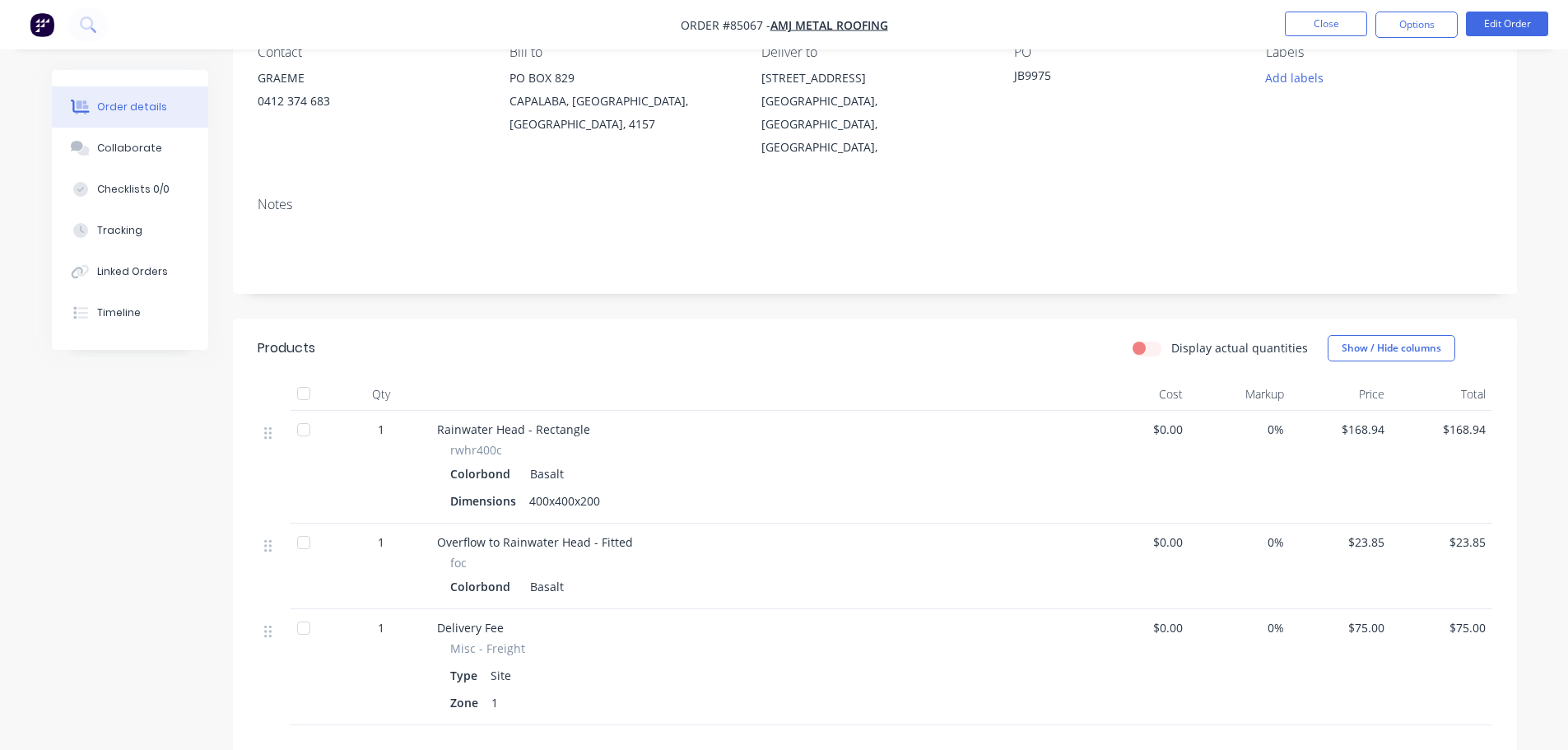
scroll to position [391, 0]
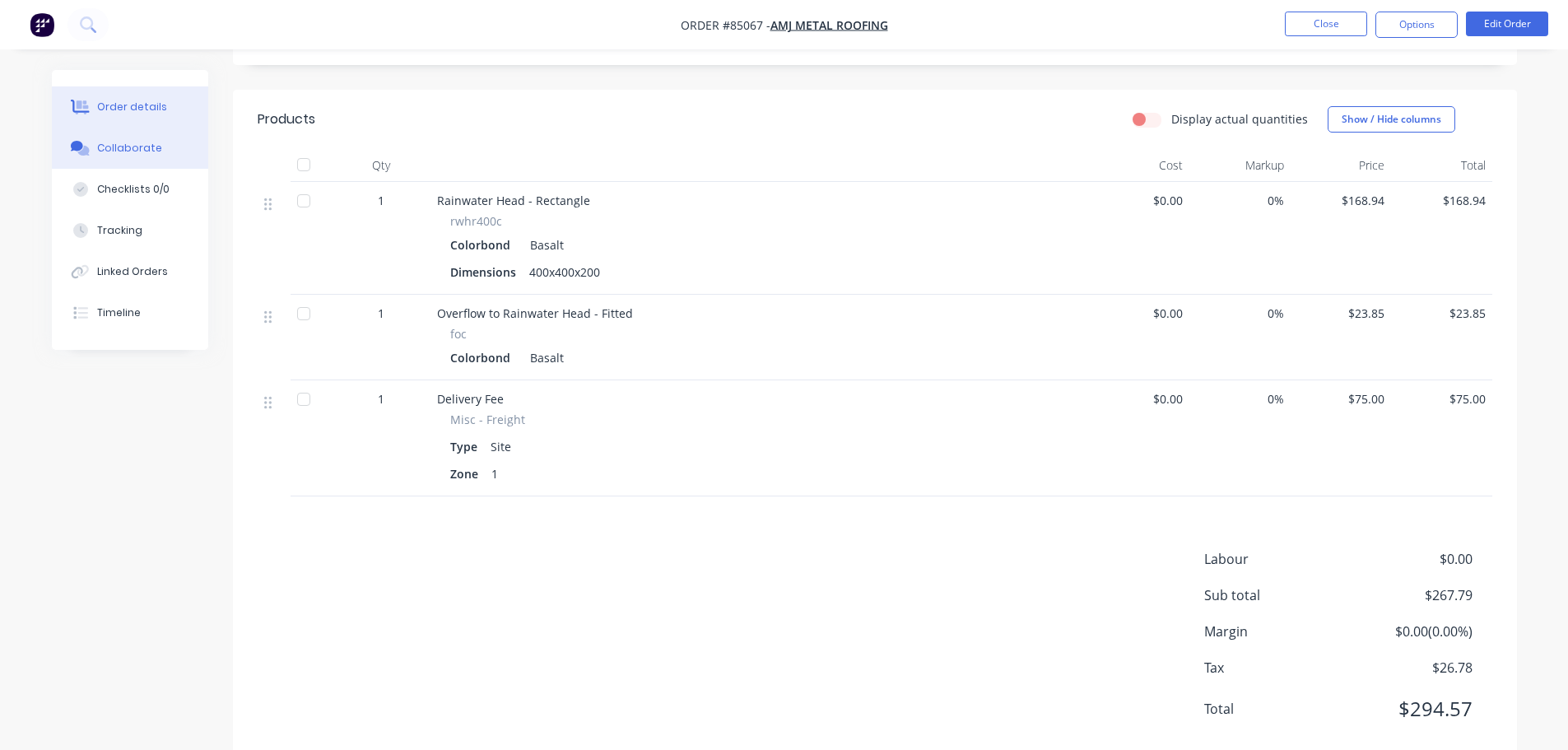
click at [166, 162] on button "Collaborate" at bounding box center [130, 149] width 157 height 41
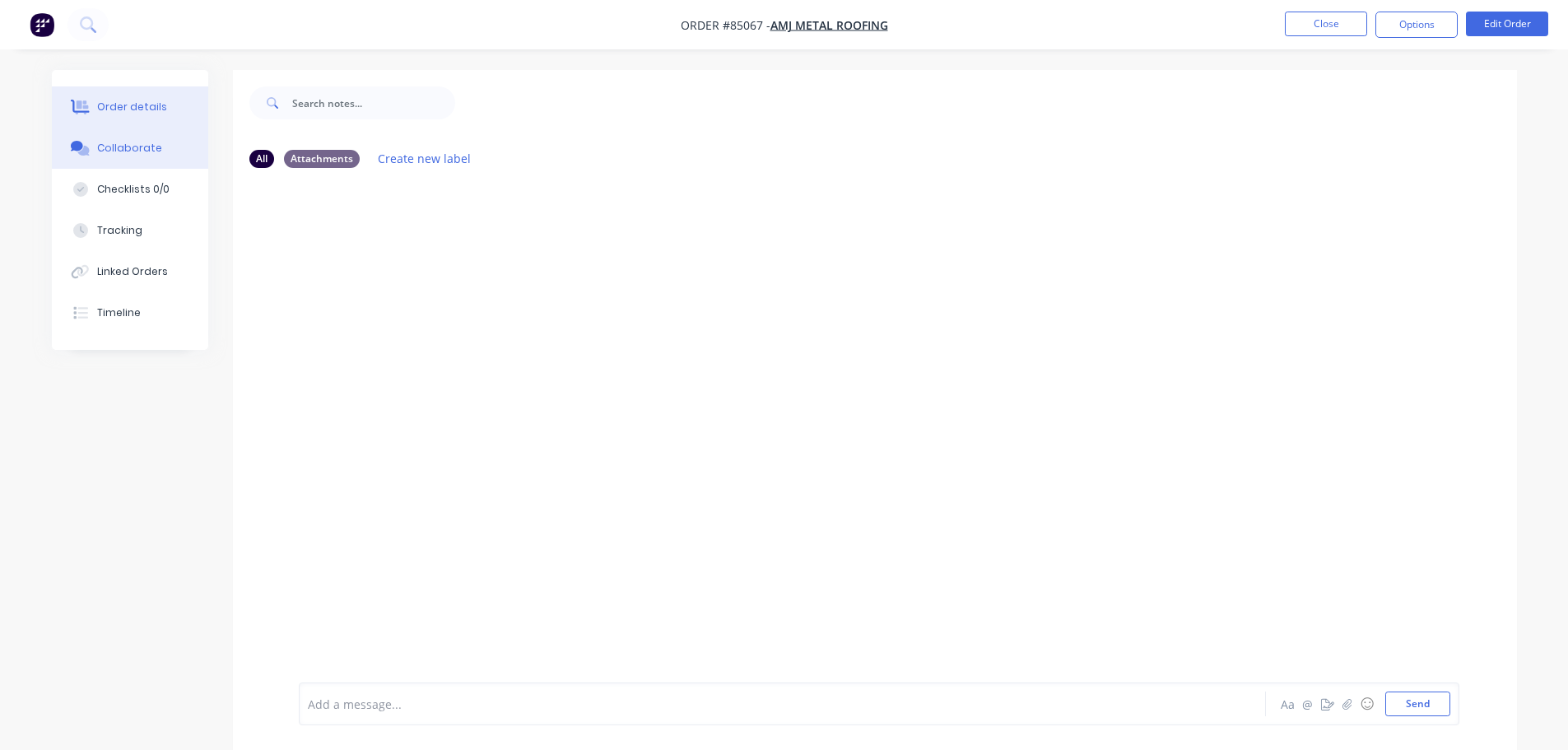
click at [118, 105] on div "Order details" at bounding box center [132, 107] width 70 height 15
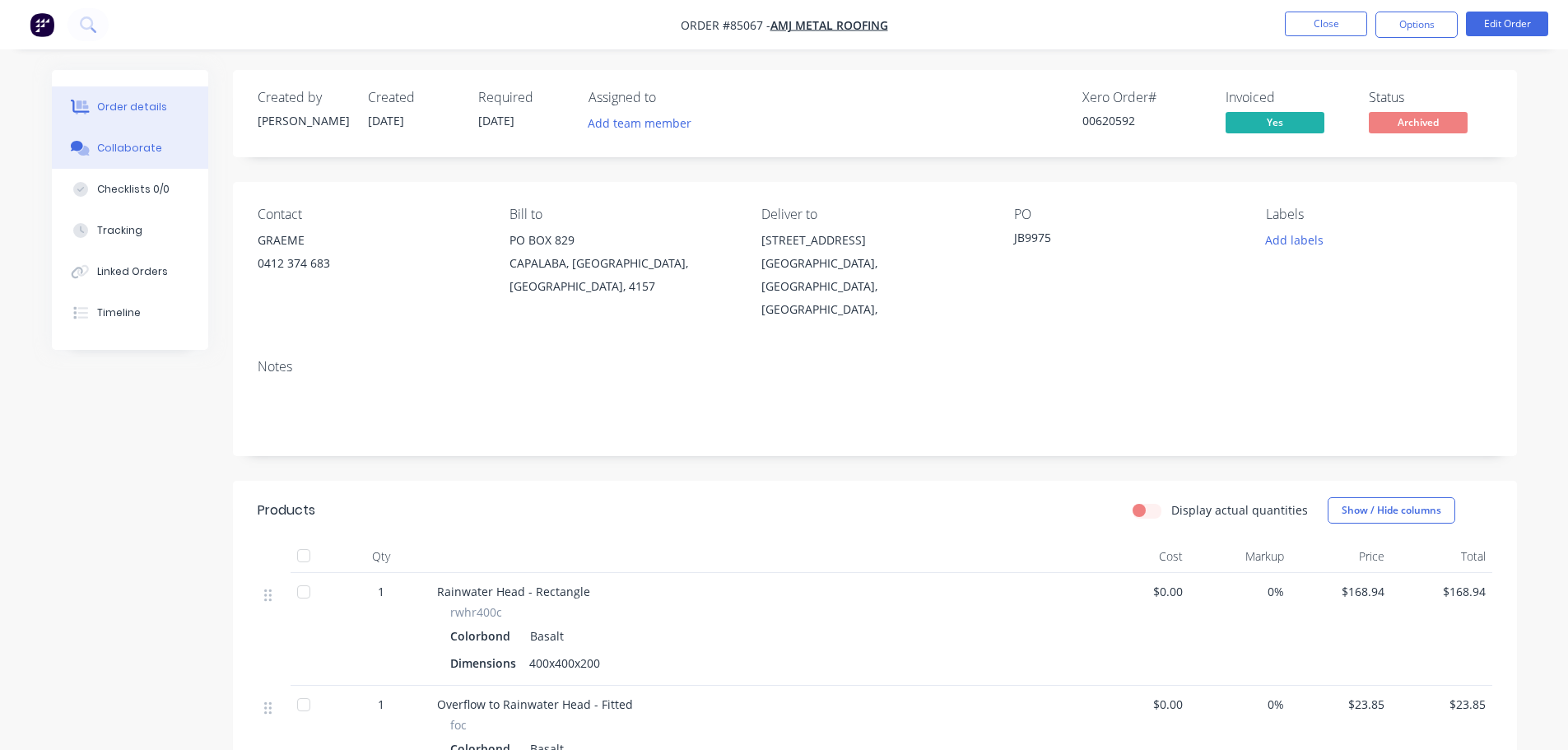
click at [142, 148] on div "Collaborate" at bounding box center [129, 149] width 65 height 15
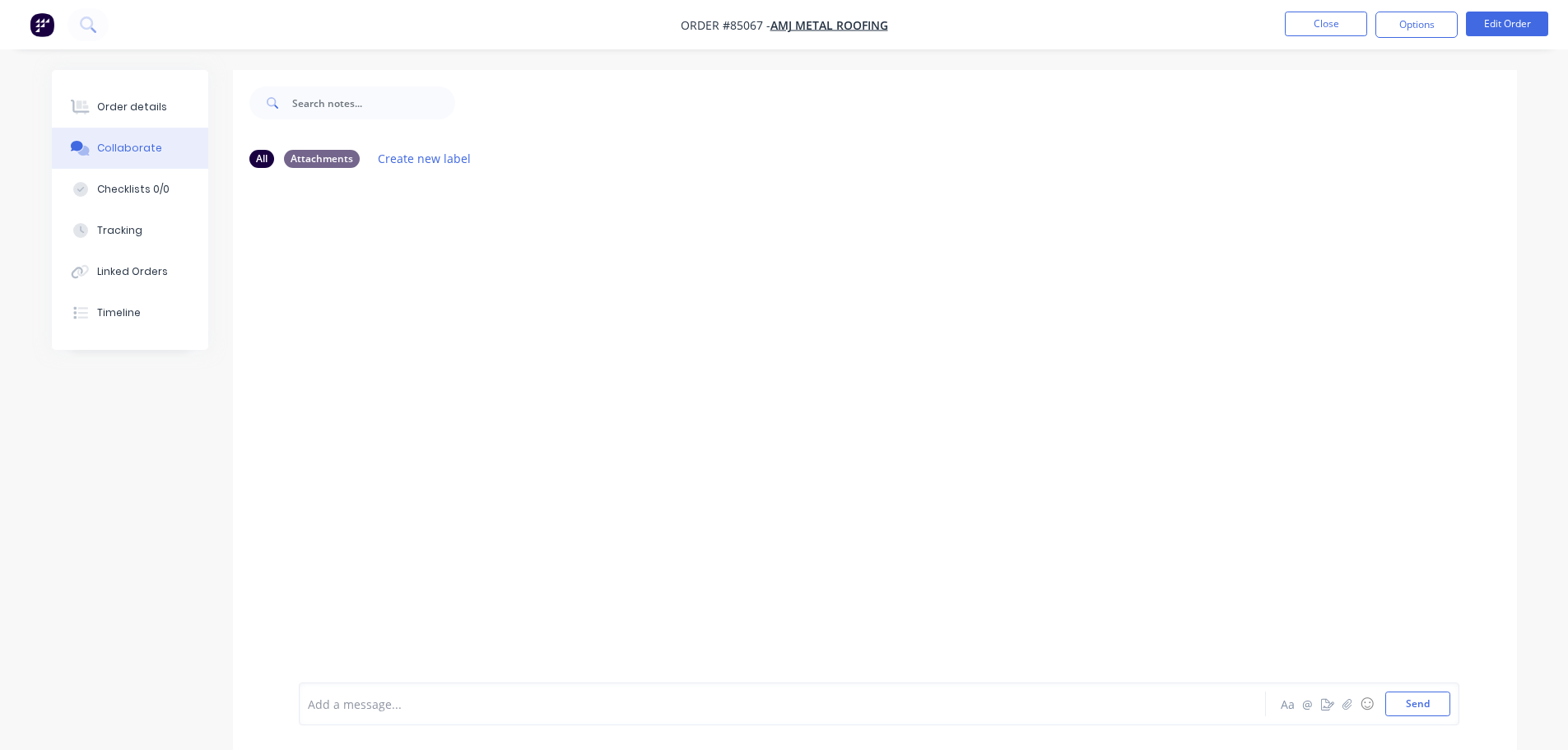
drag, startPoint x: 691, startPoint y: 219, endPoint x: 655, endPoint y: 135, distance: 91.4
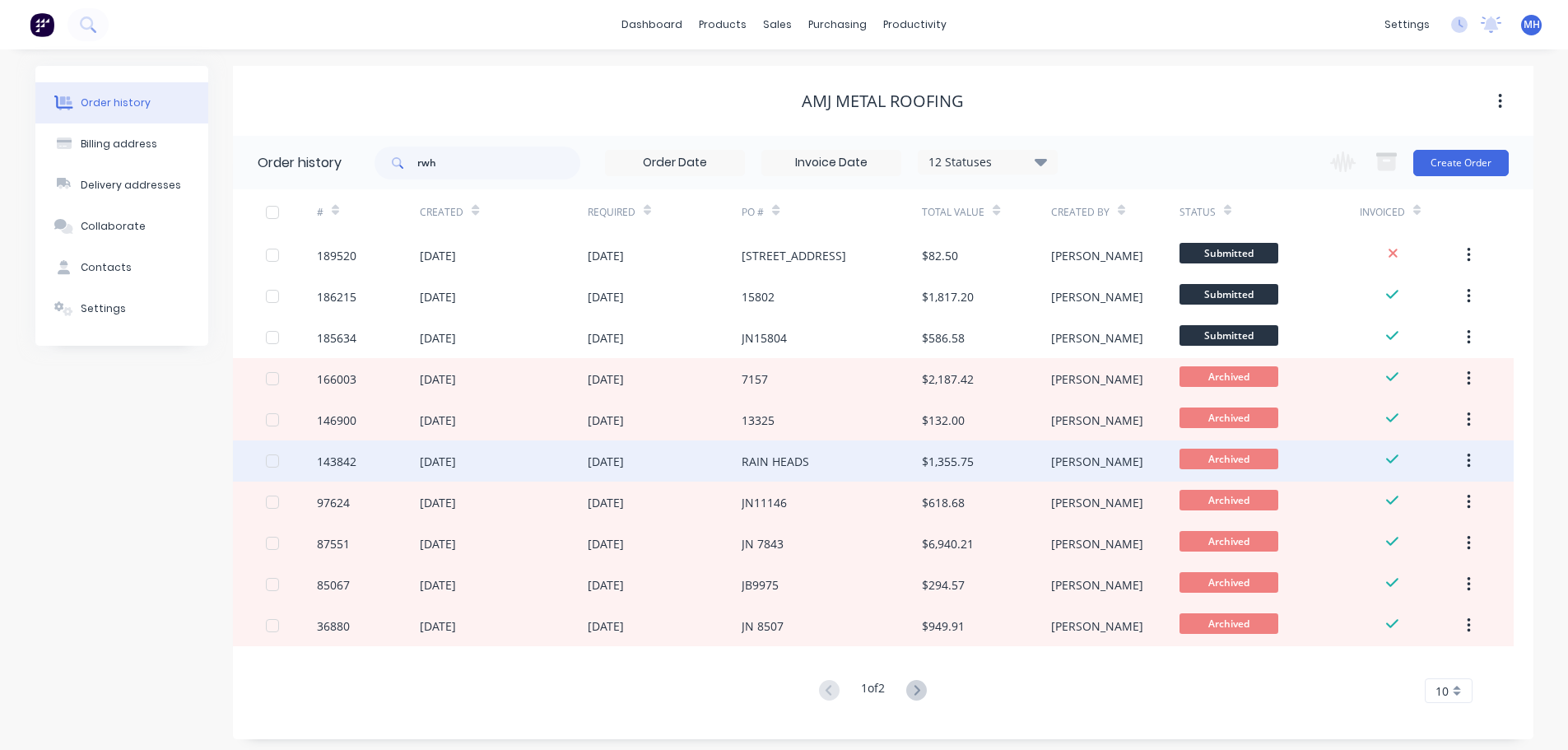
click at [718, 470] on div "12 Apr 2024" at bounding box center [665, 461] width 155 height 41
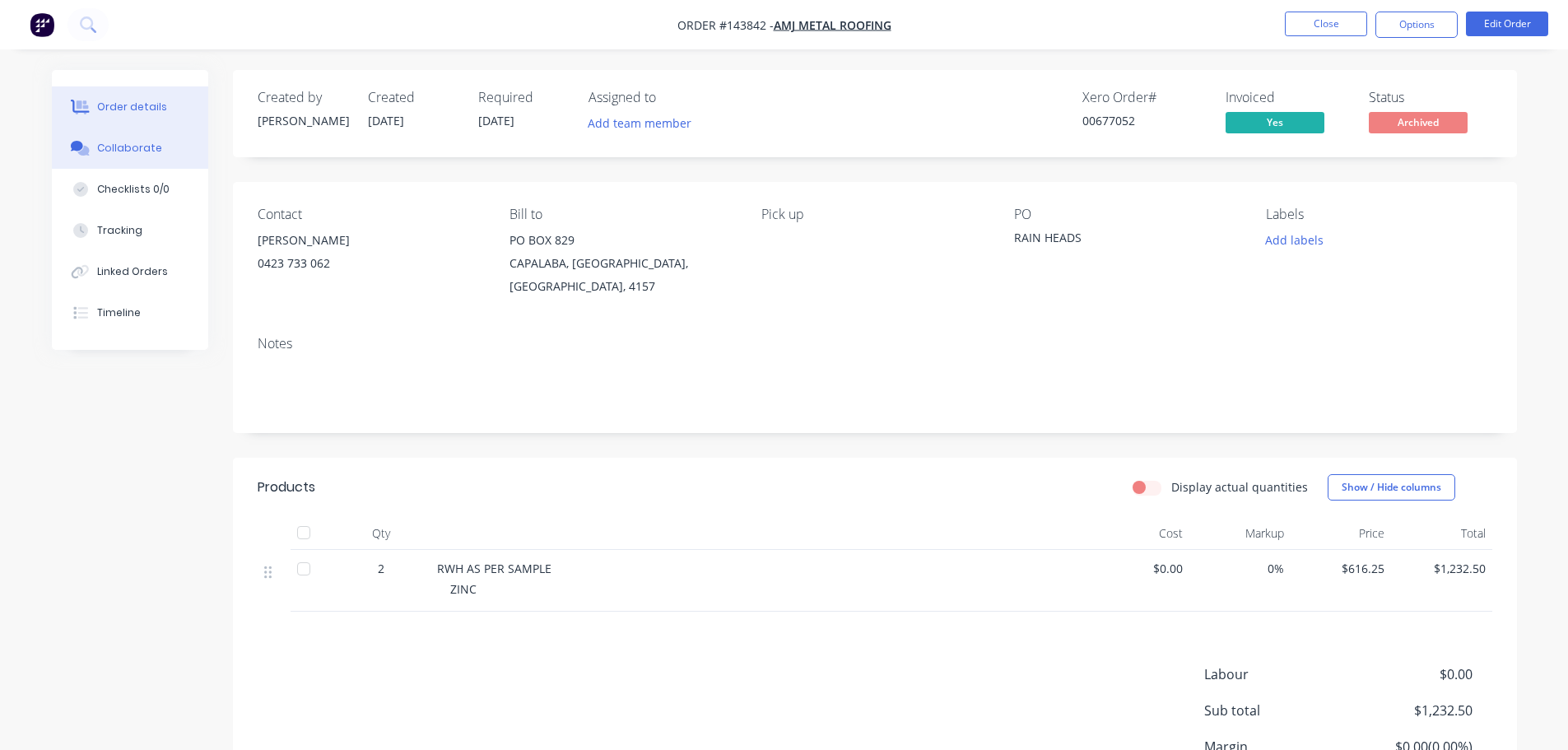
click at [114, 149] on div "Collaborate" at bounding box center [129, 149] width 65 height 15
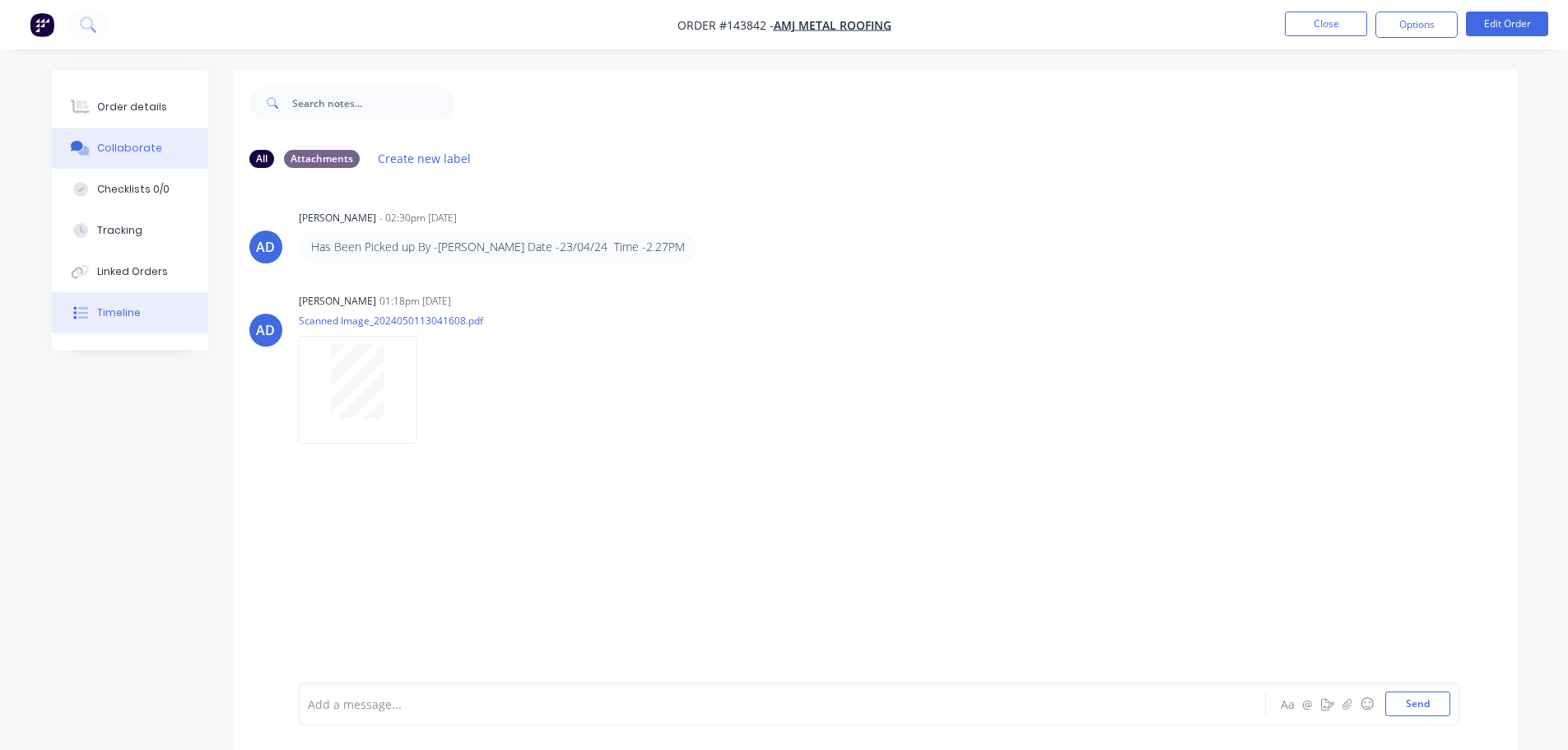
drag, startPoint x: 60, startPoint y: 314, endPoint x: 68, endPoint y: 305, distance: 12.0
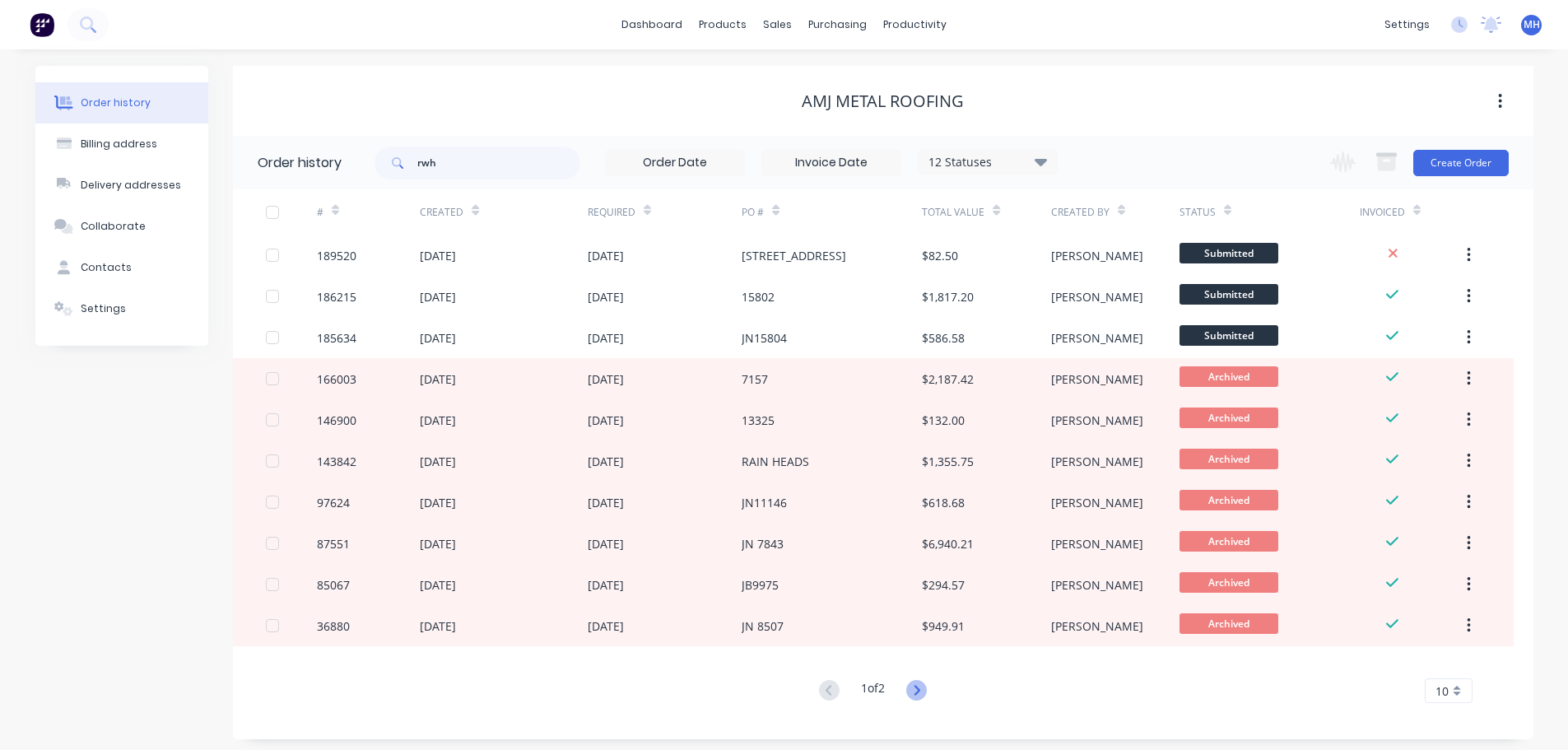
click at [918, 691] on icon at bounding box center [916, 690] width 21 height 21
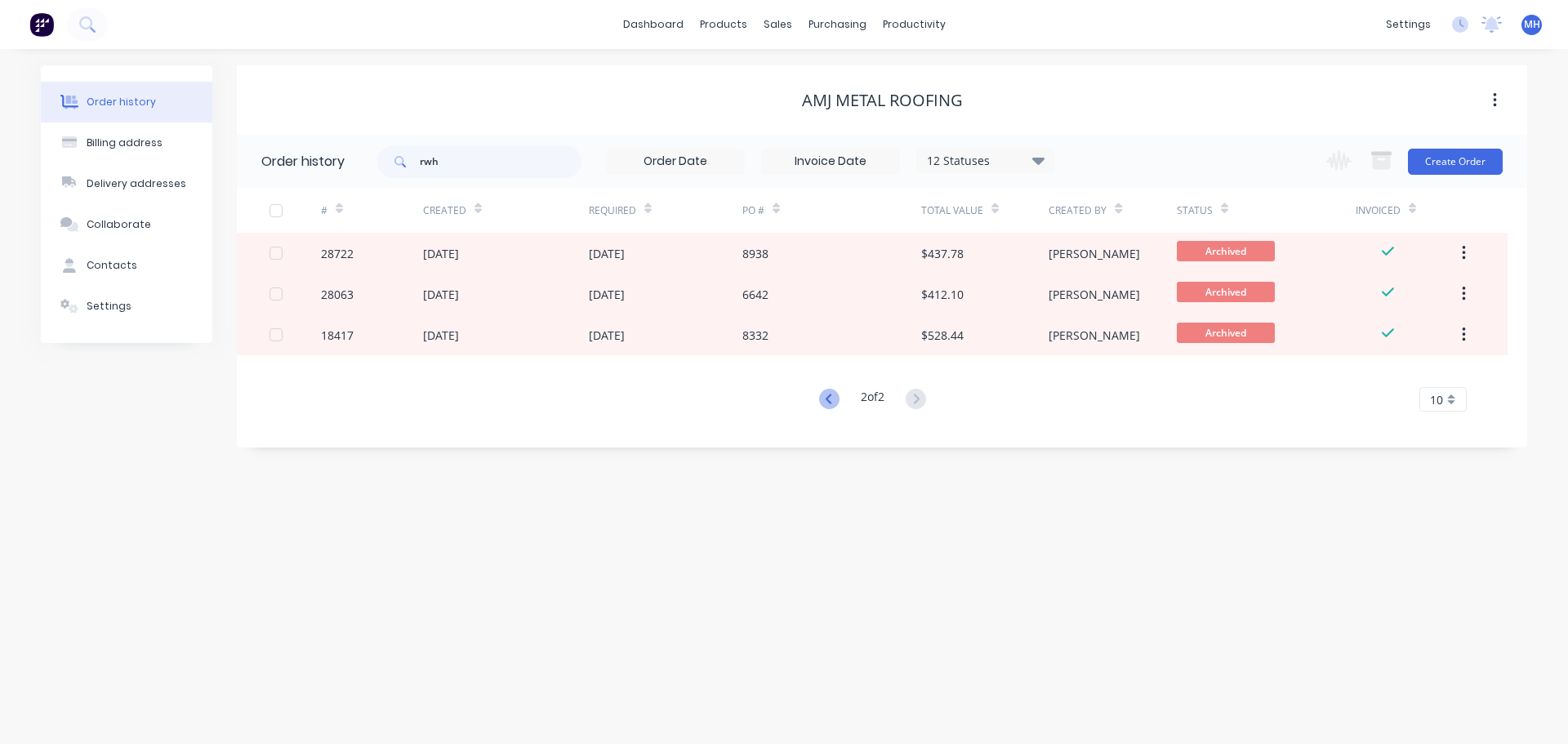
click at [828, 402] on icon at bounding box center [829, 399] width 20 height 20
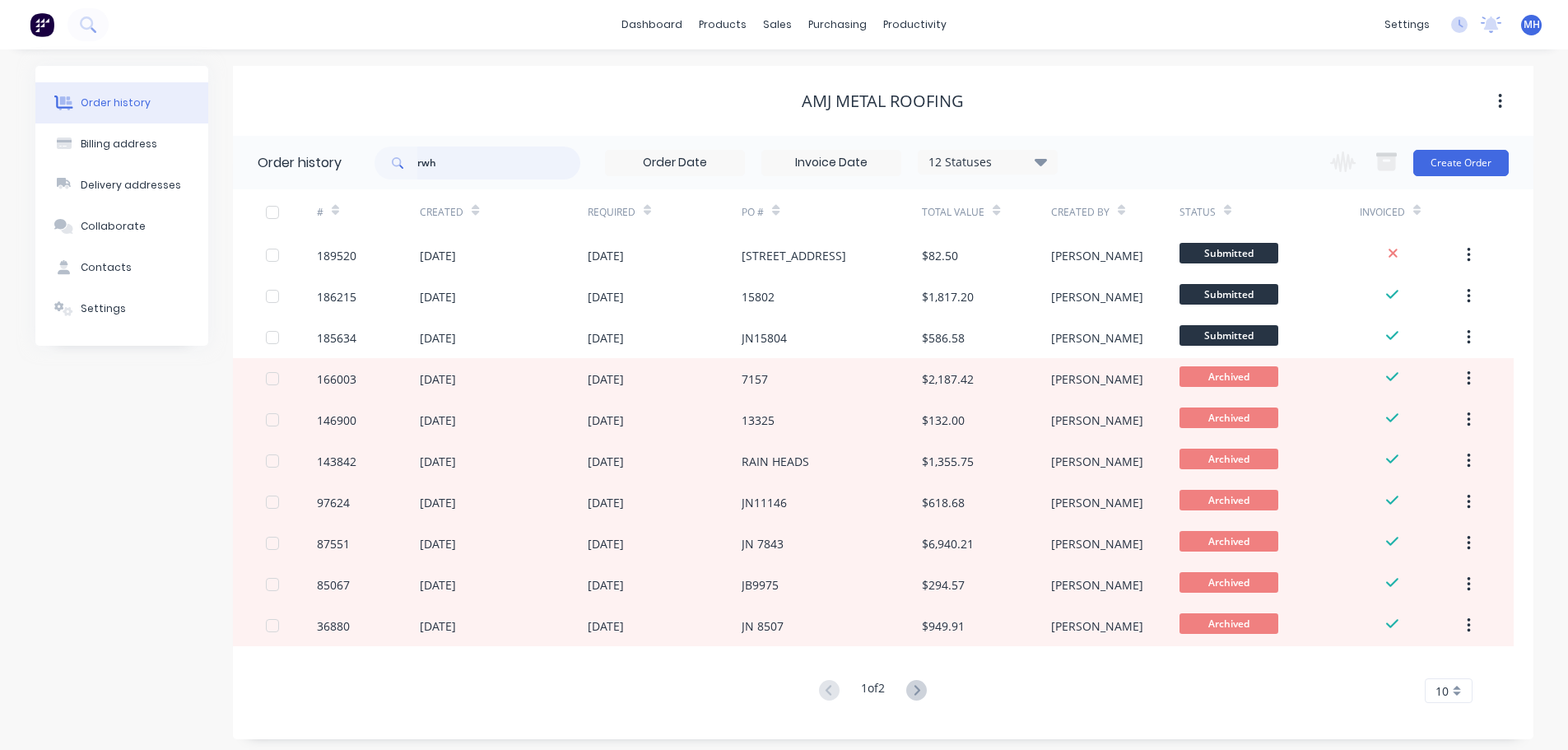
click at [463, 168] on input "rwh" at bounding box center [499, 163] width 163 height 33
type input "rectangle"
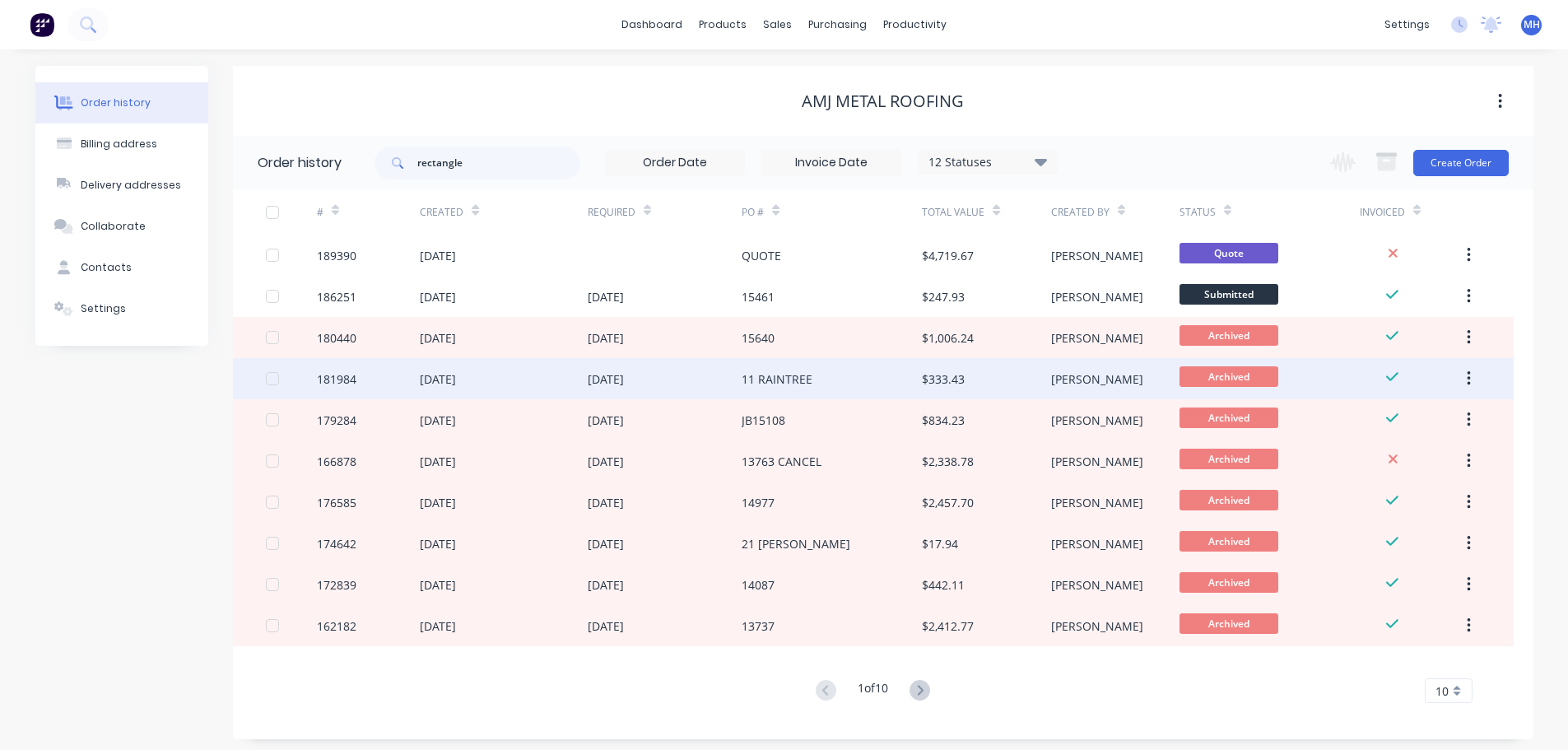
click at [761, 384] on div "11 RAINTREE" at bounding box center [777, 379] width 71 height 17
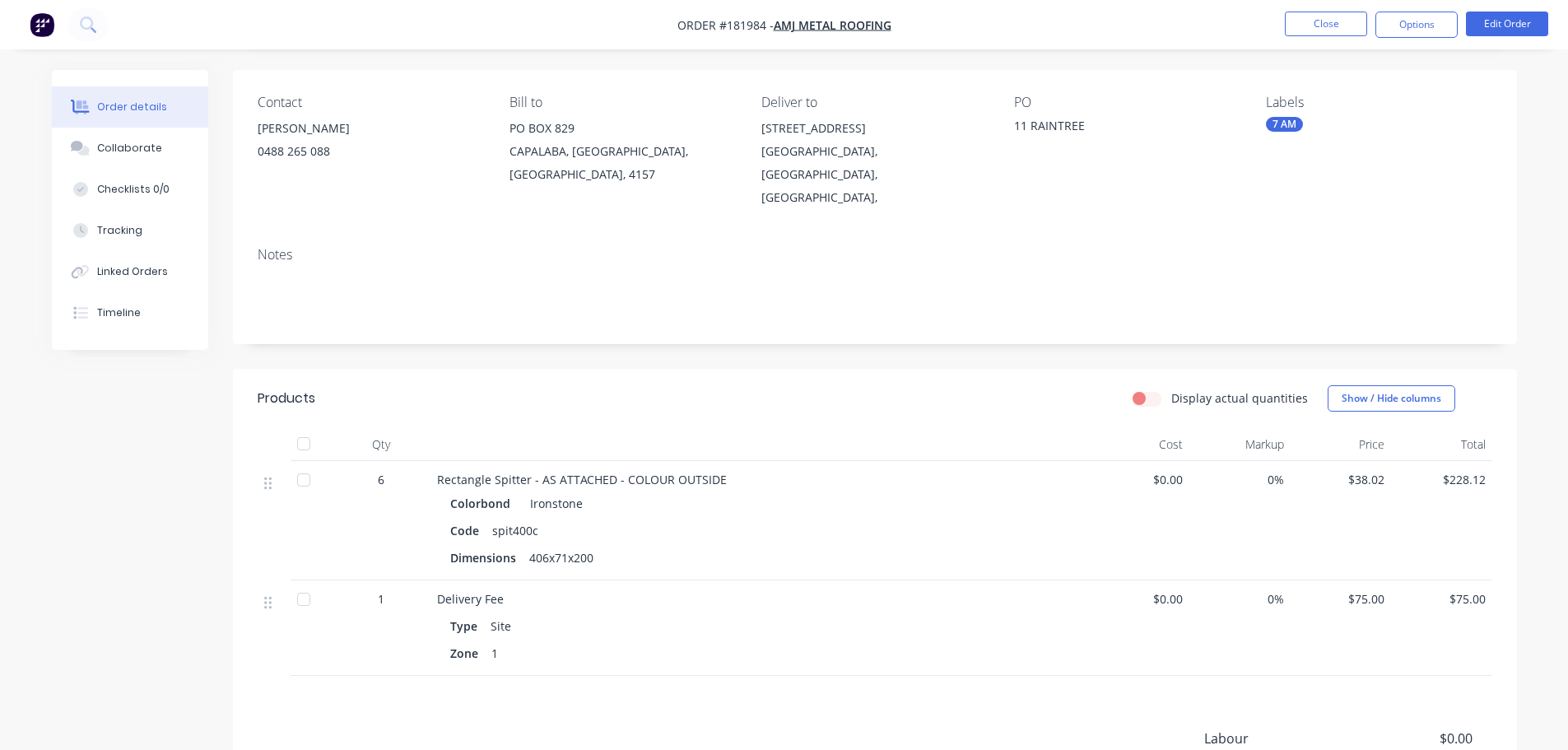
scroll to position [291, 0]
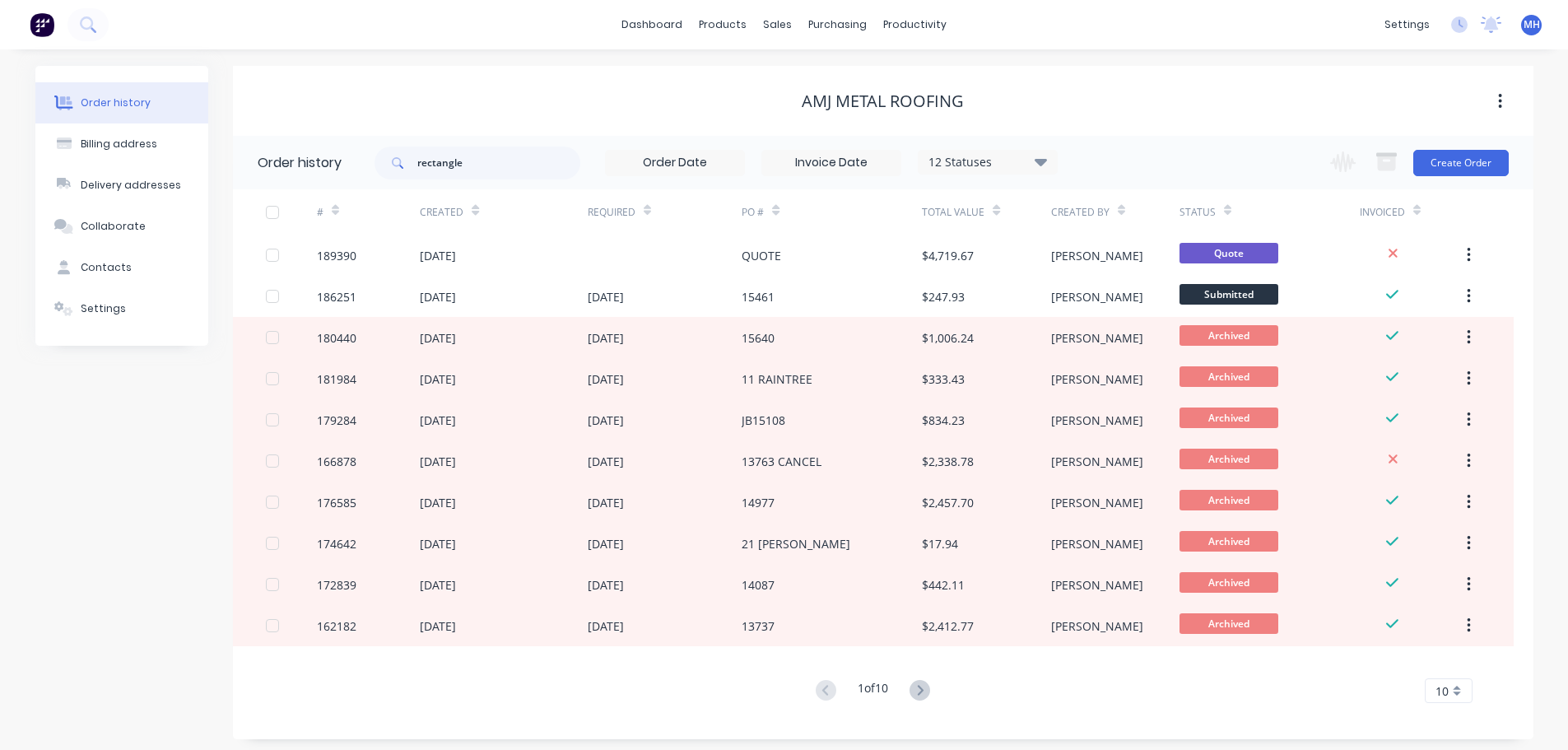
click at [506, 181] on div "rectangle 12 Statuses Invoice Status Invoiced Not Invoiced Partial Order Status…" at bounding box center [716, 163] width 683 height 54
click at [501, 166] on input "rectangle" at bounding box center [499, 163] width 163 height 33
type input "rainwater head"
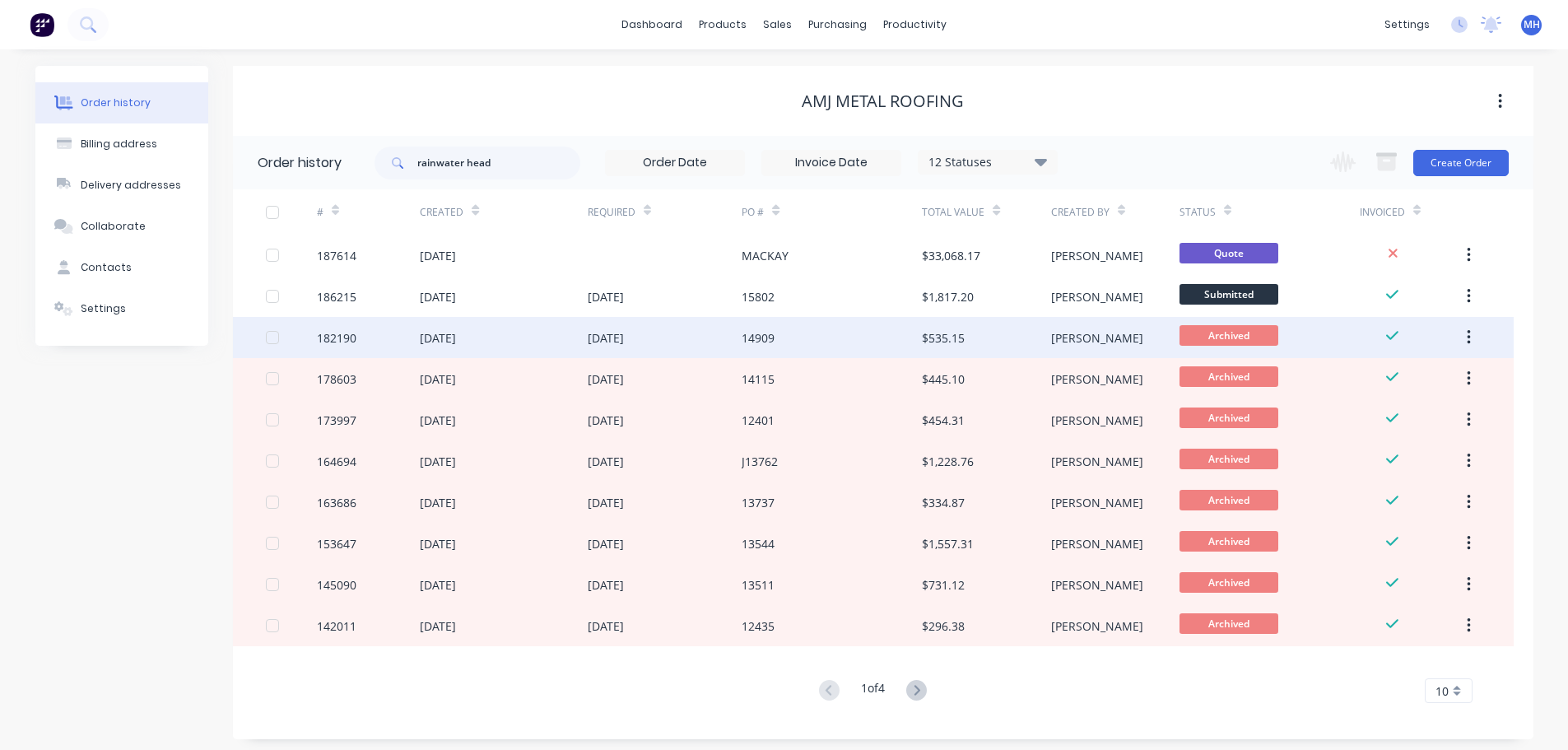
click at [709, 348] on div "09 Jun 2025" at bounding box center [665, 337] width 155 height 41
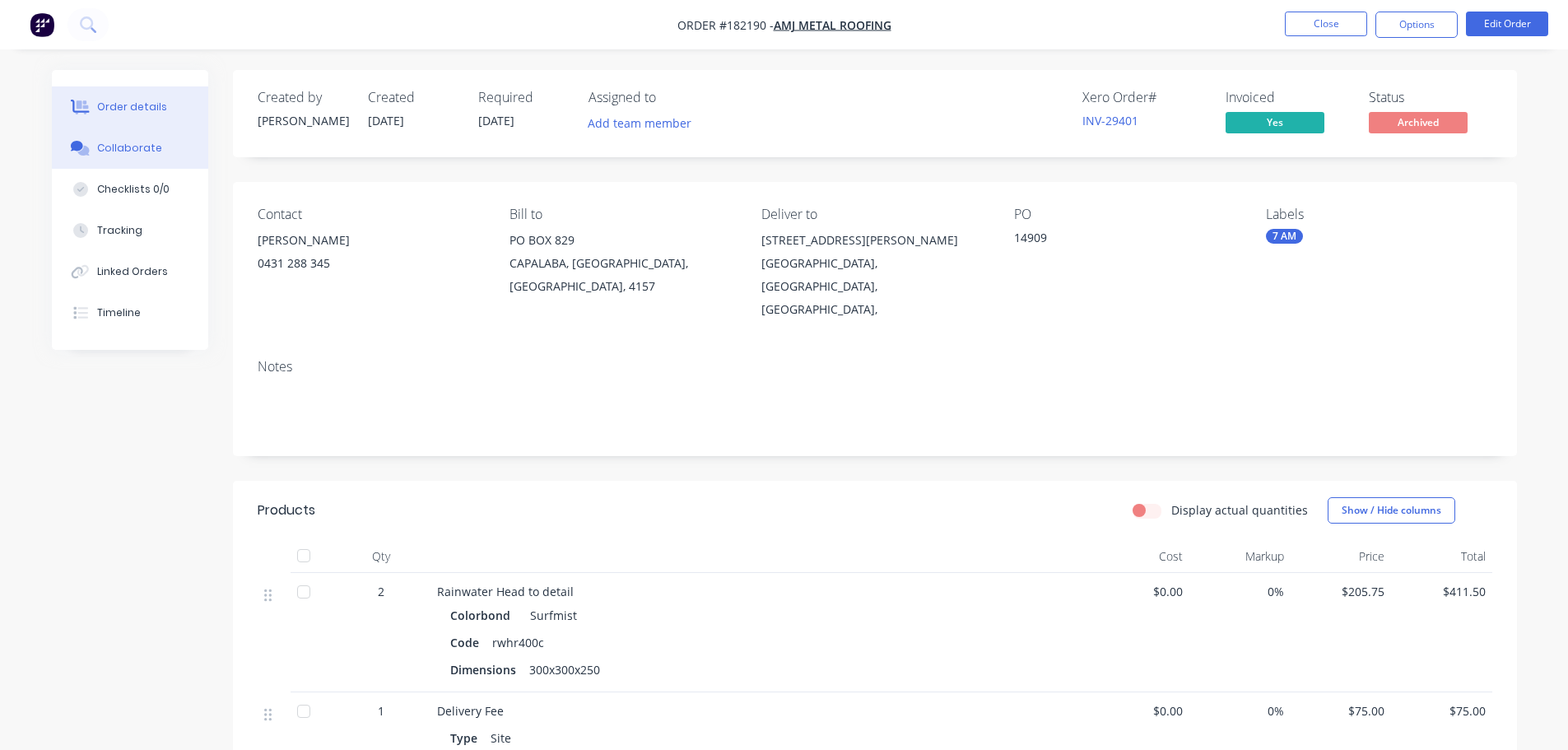
click at [144, 155] on div "Collaborate" at bounding box center [129, 149] width 65 height 15
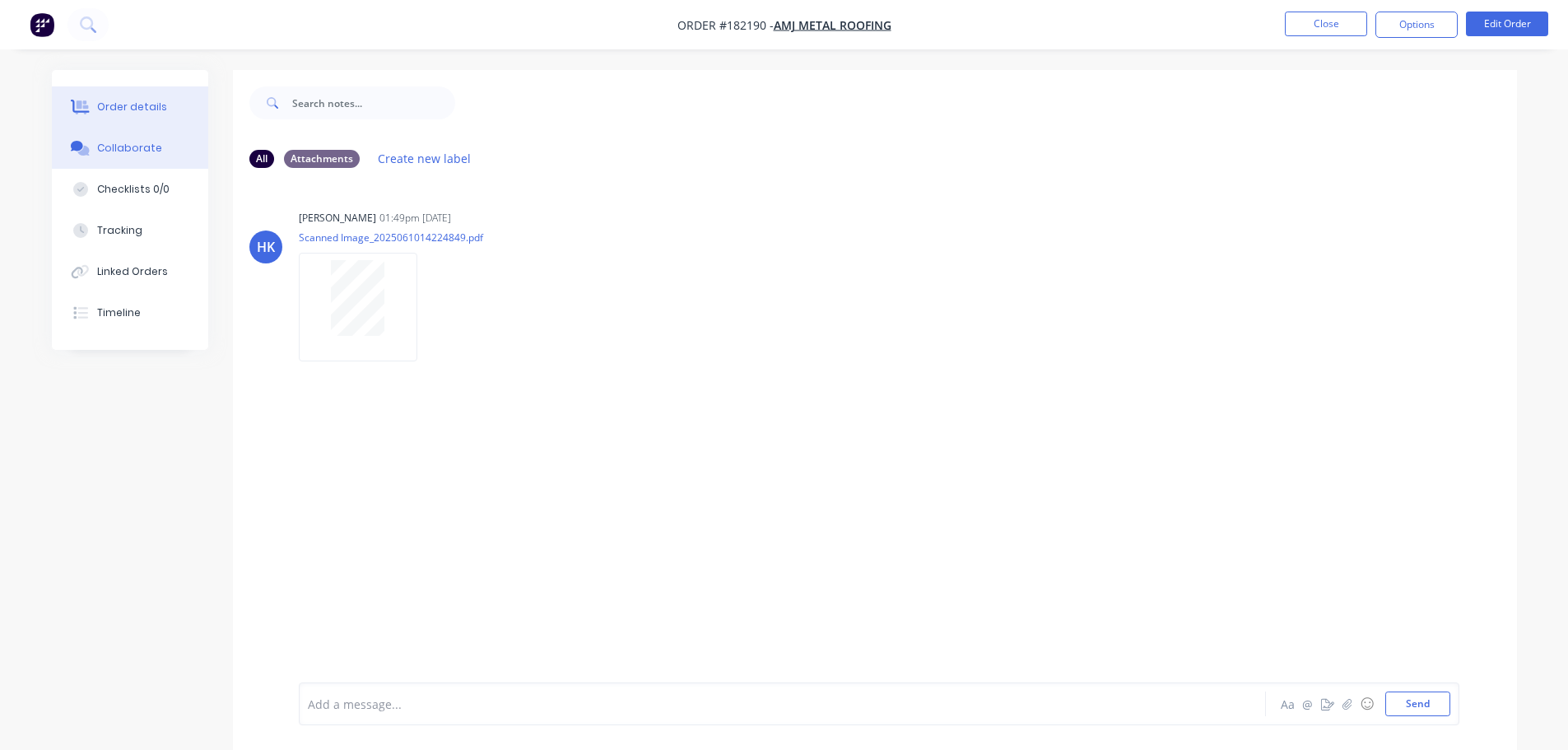
click at [123, 102] on div "Order details" at bounding box center [132, 107] width 70 height 15
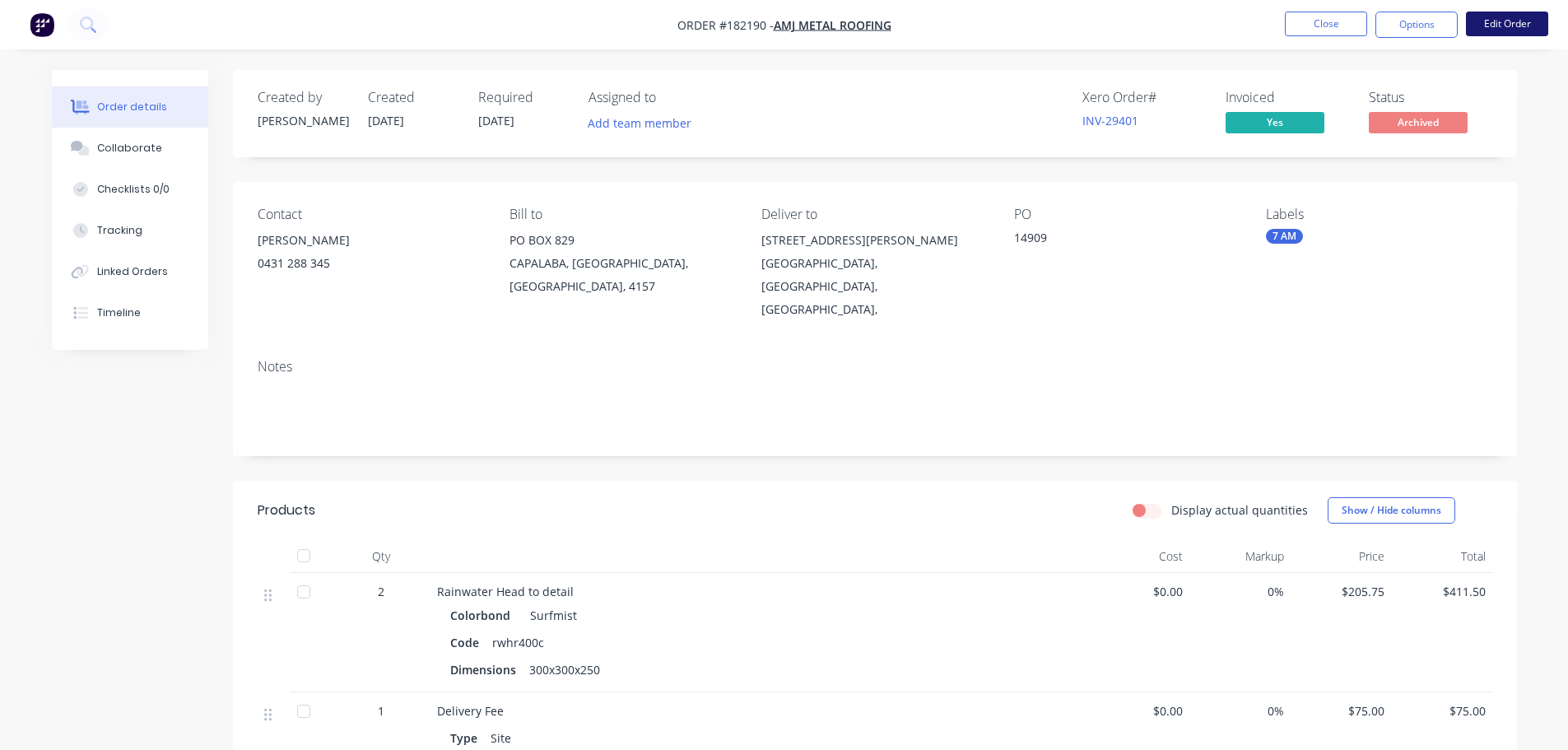
click at [1533, 20] on button "Edit Order" at bounding box center [1507, 24] width 82 height 25
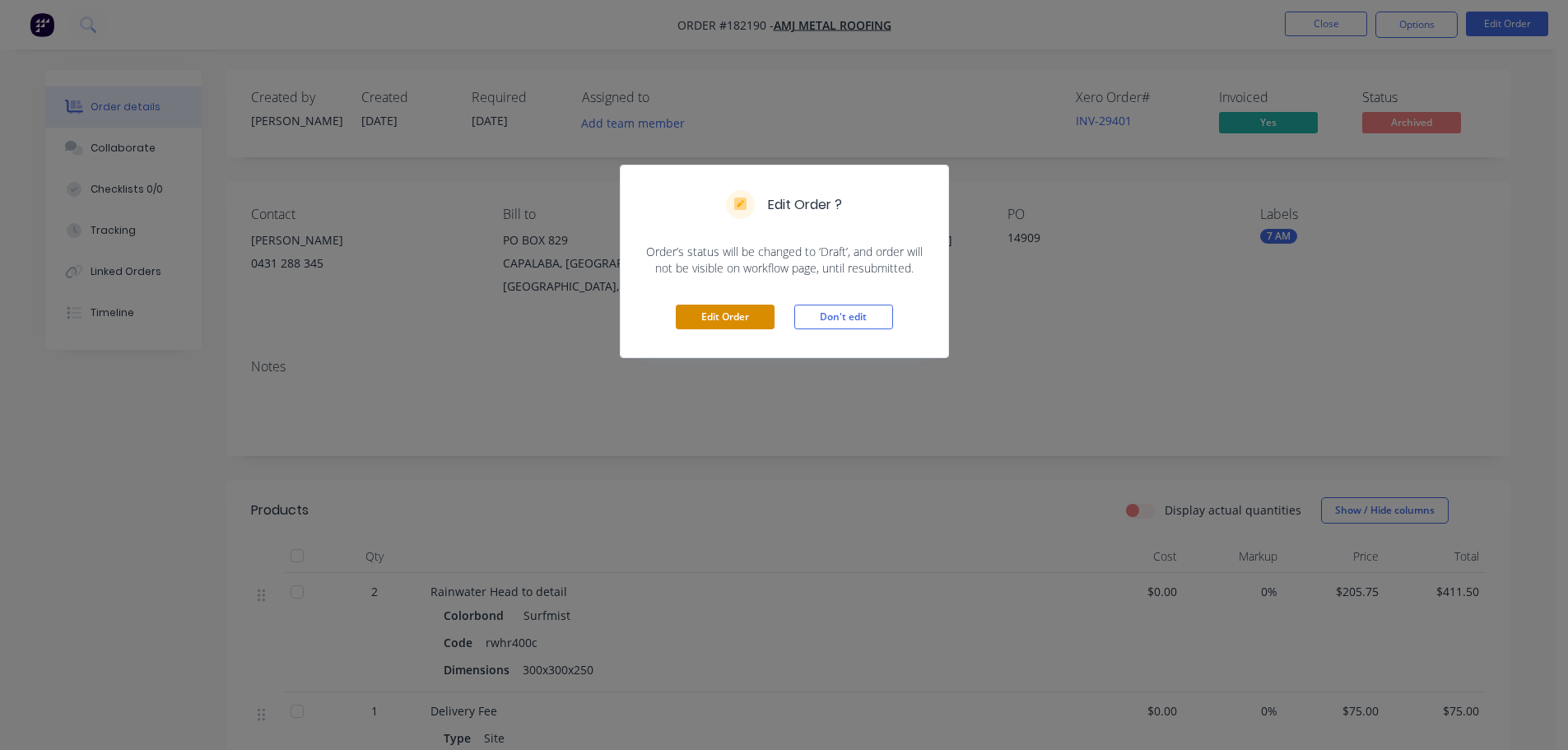
click at [733, 317] on button "Edit Order" at bounding box center [725, 317] width 99 height 25
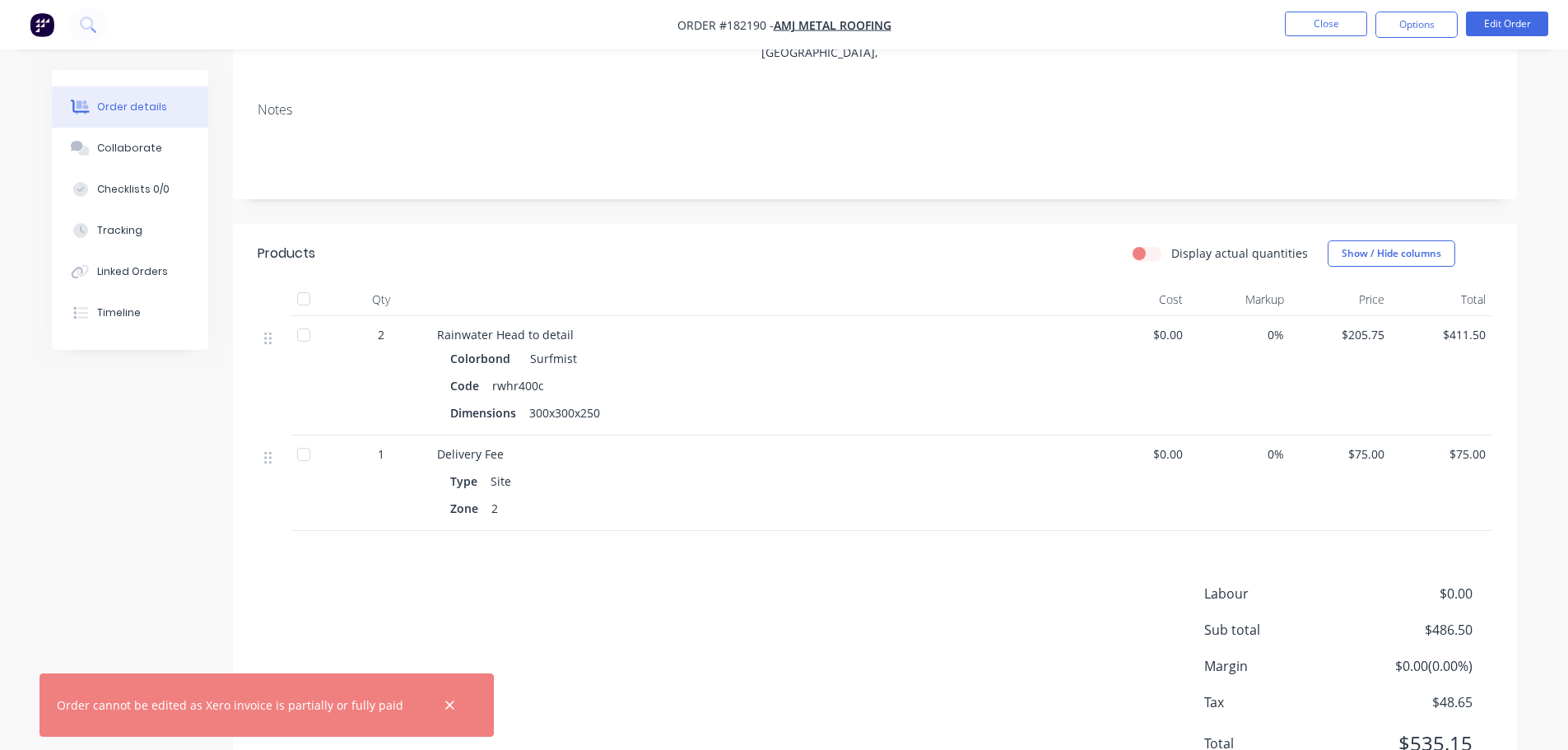
scroll to position [291, 0]
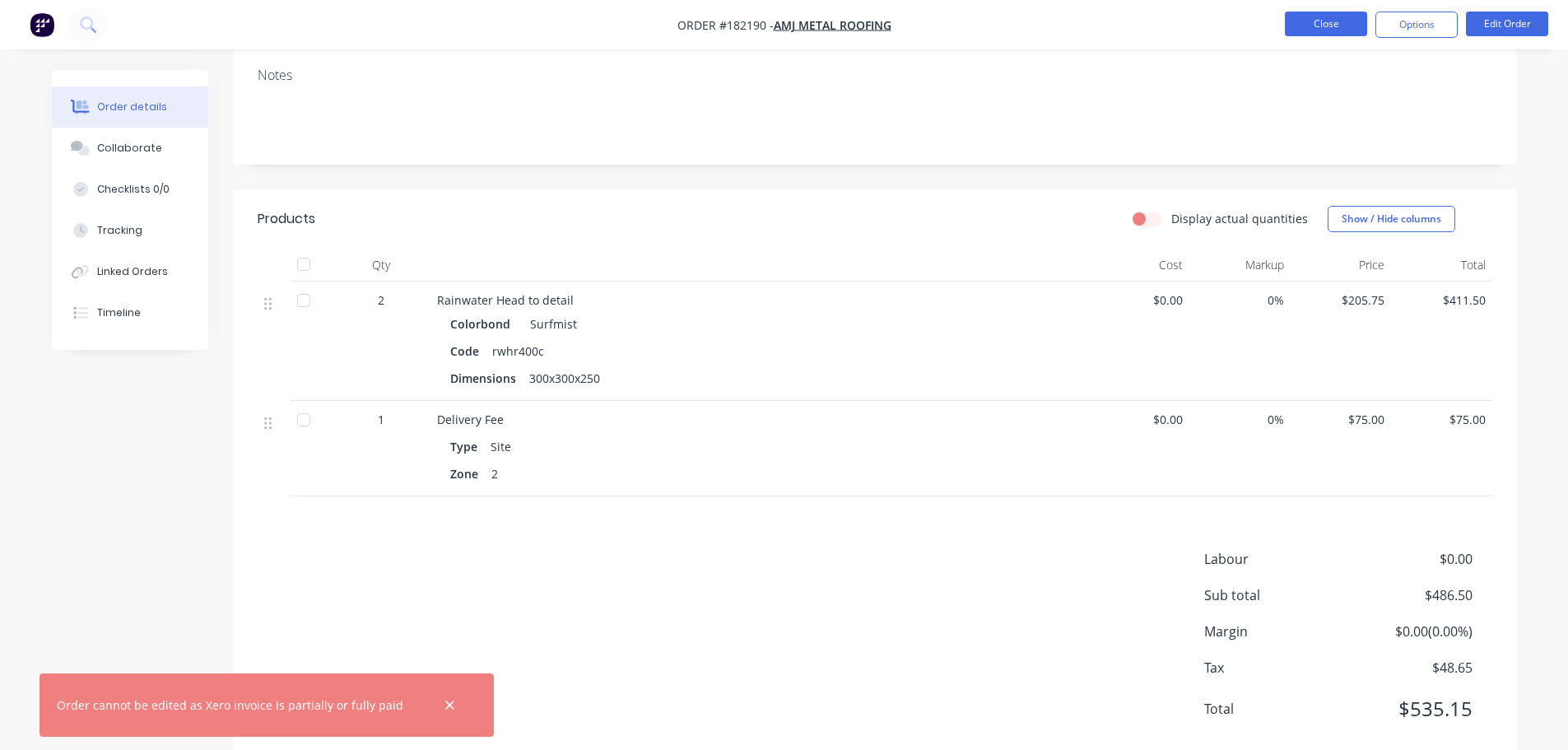
click at [1310, 30] on button "Close" at bounding box center [1326, 24] width 82 height 25
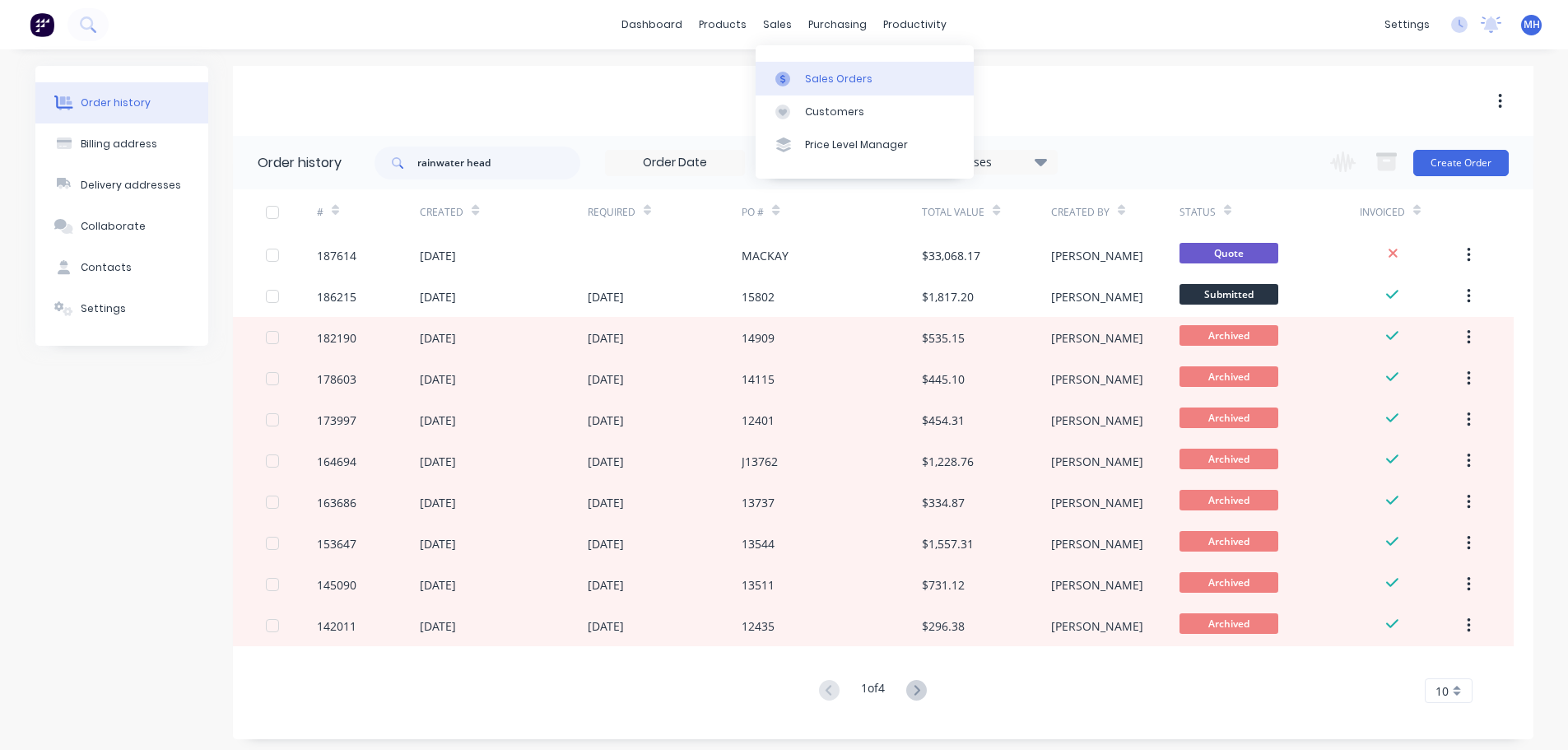
click at [782, 80] on g at bounding box center [783, 79] width 15 height 15
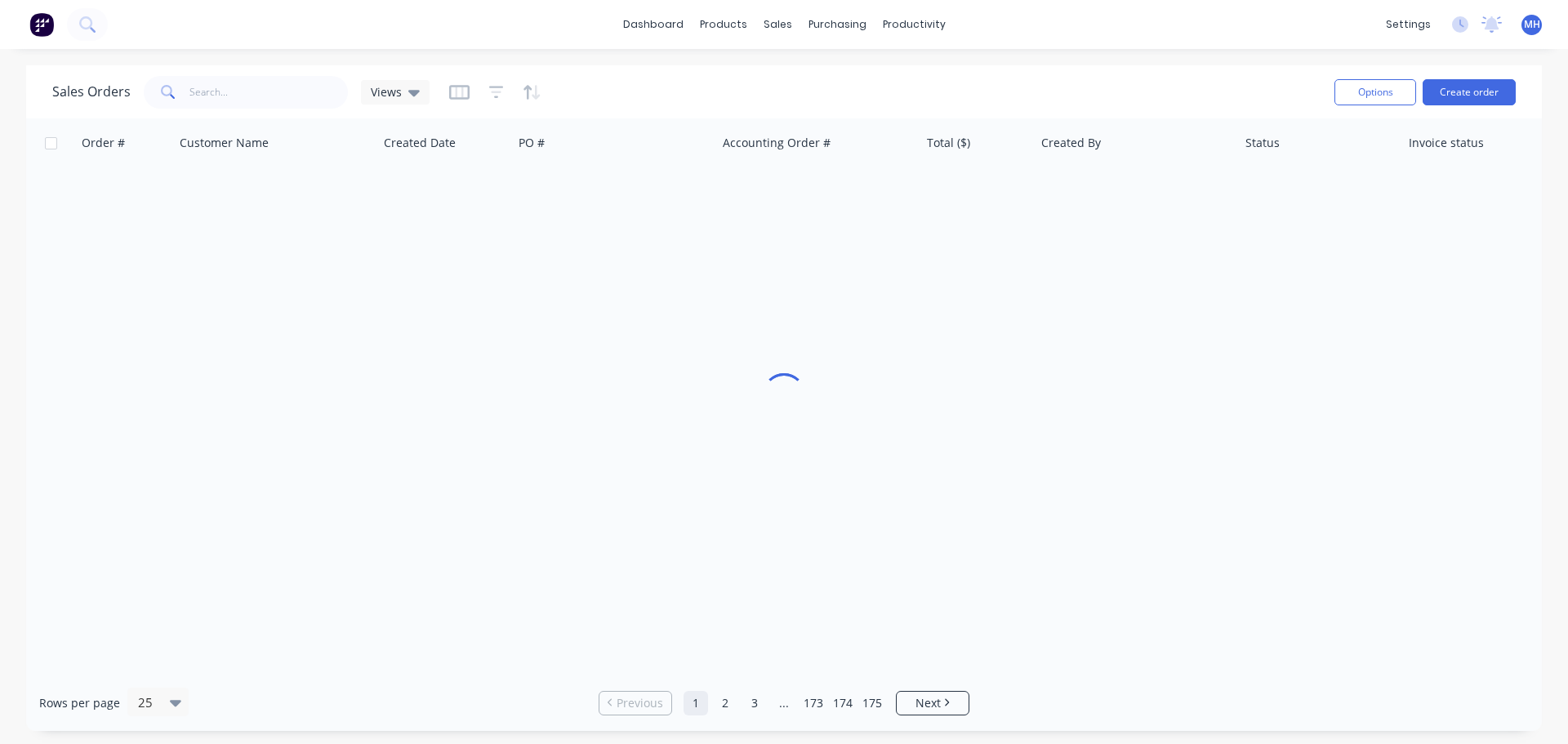
click at [269, 74] on div "Sales Orders Views" at bounding box center [687, 92] width 1269 height 40
click at [275, 92] on input "text" at bounding box center [269, 92] width 160 height 33
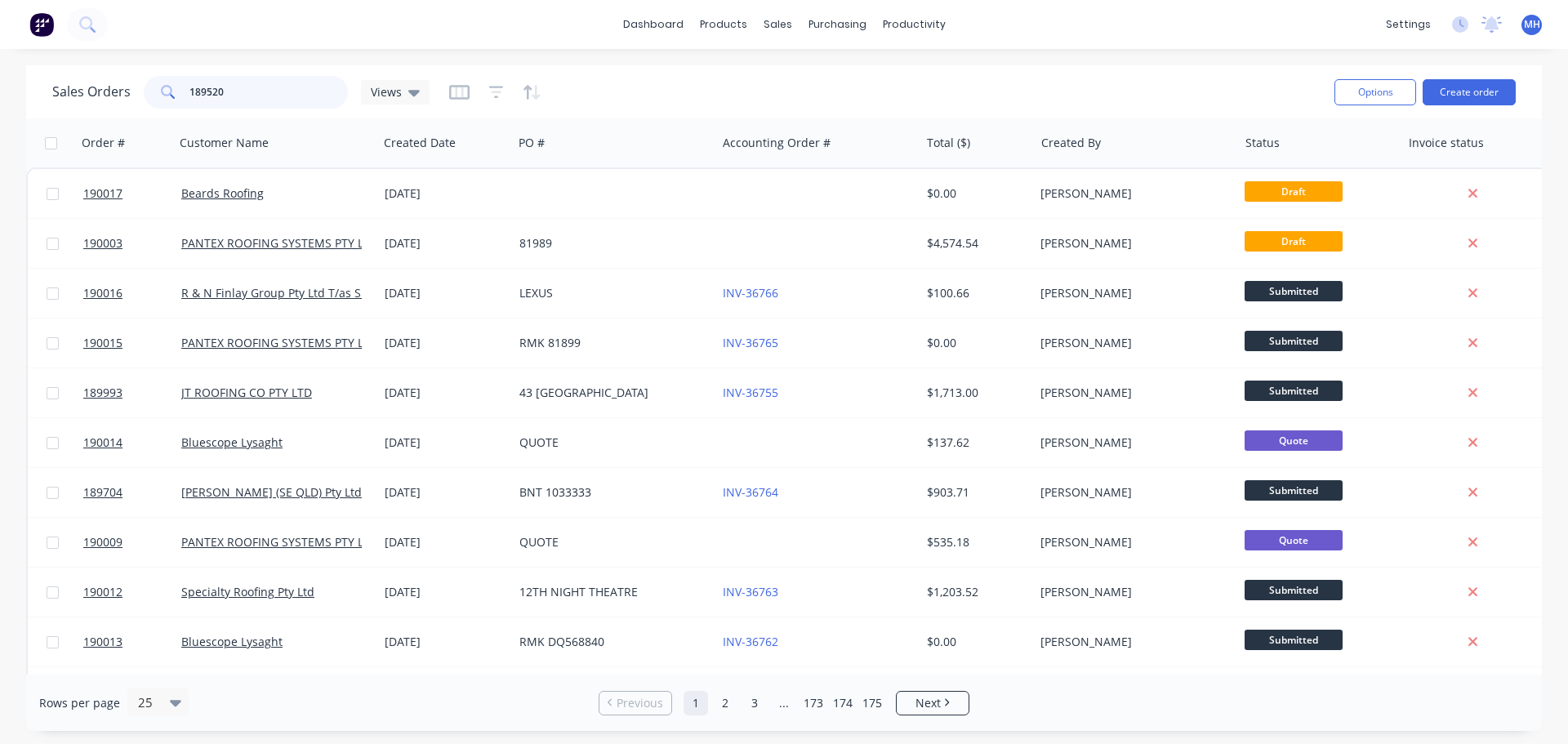
type input "189520"
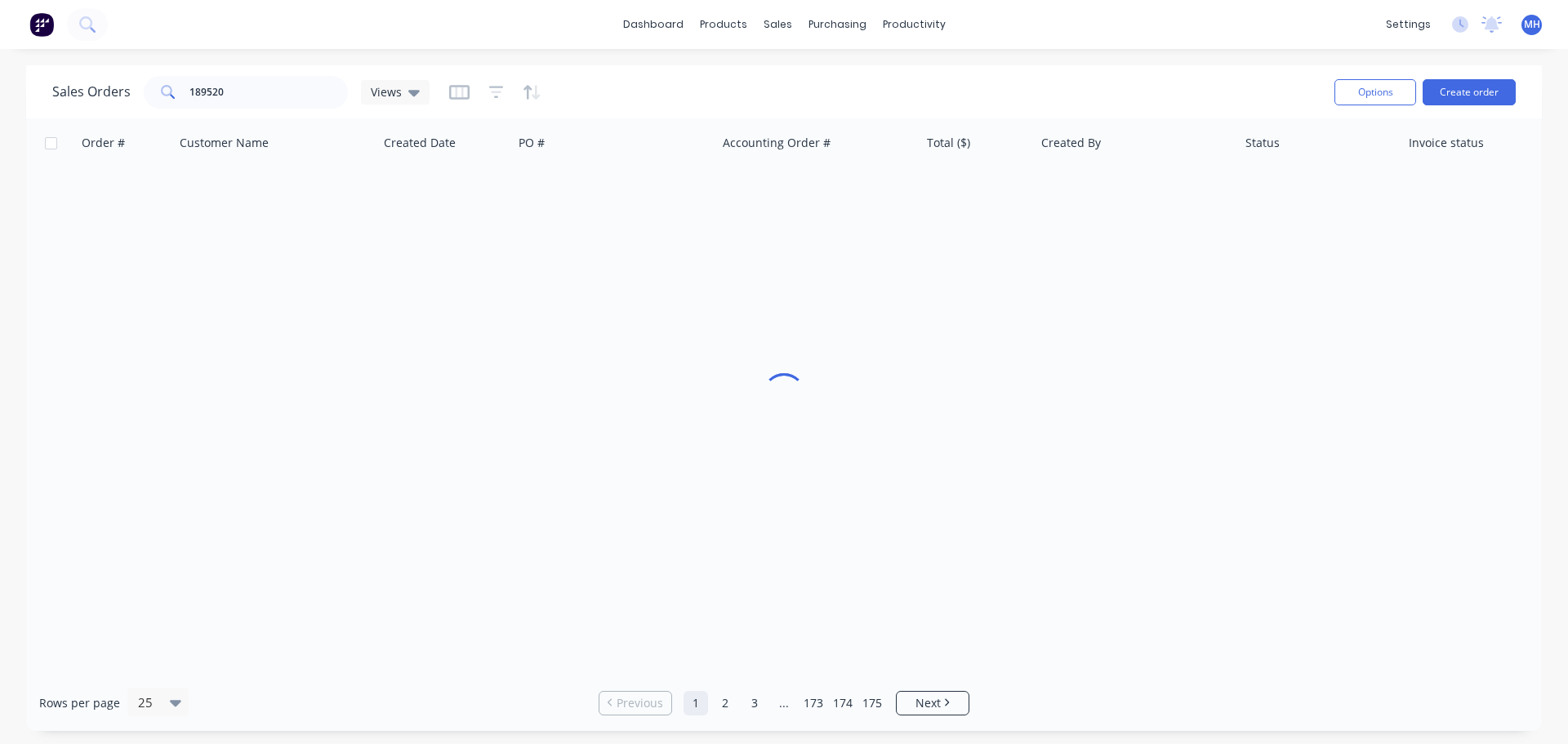
click at [616, 78] on div "Sales Orders 189520 Views" at bounding box center [687, 92] width 1269 height 40
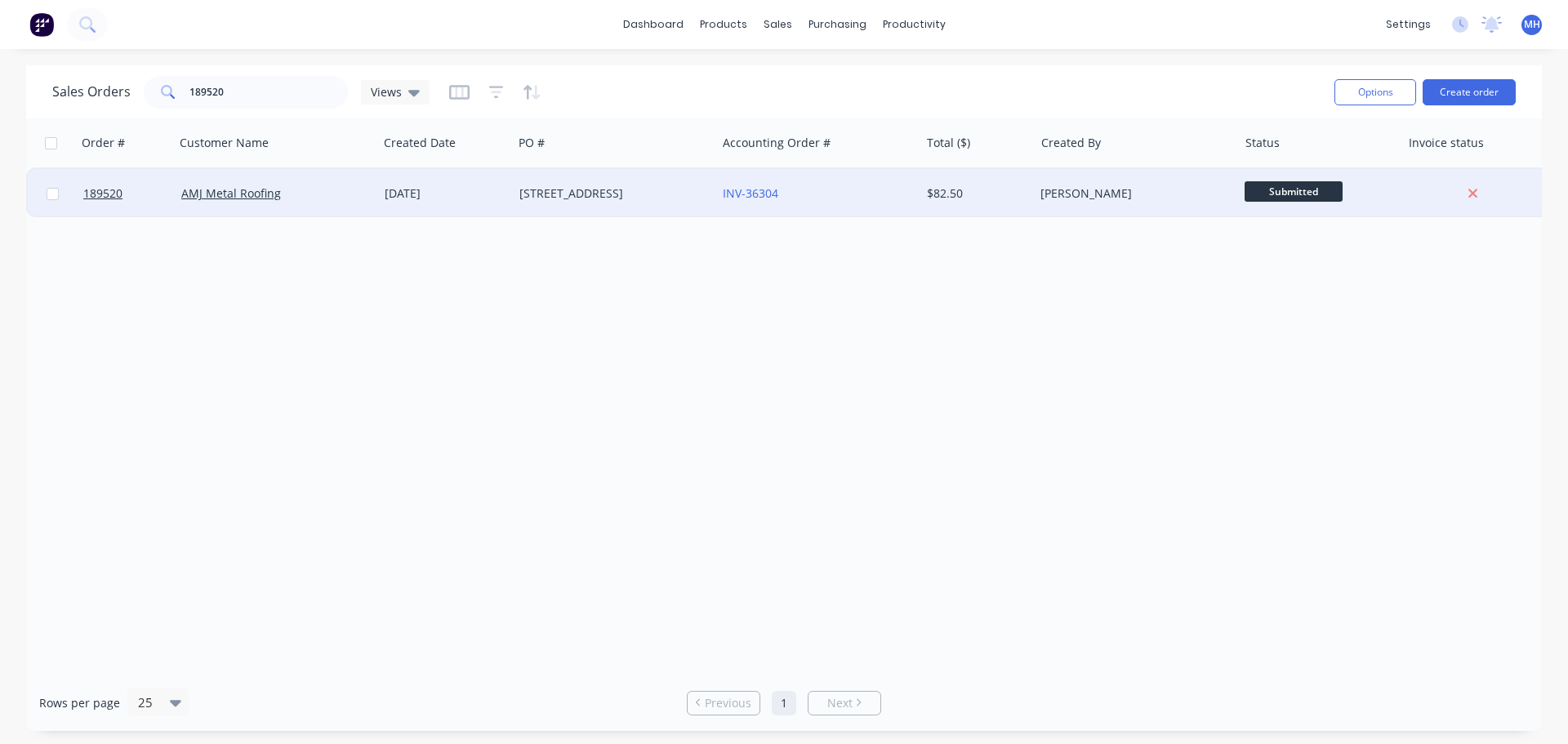
click at [318, 193] on div "AMJ Metal Roofing" at bounding box center [271, 193] width 181 height 16
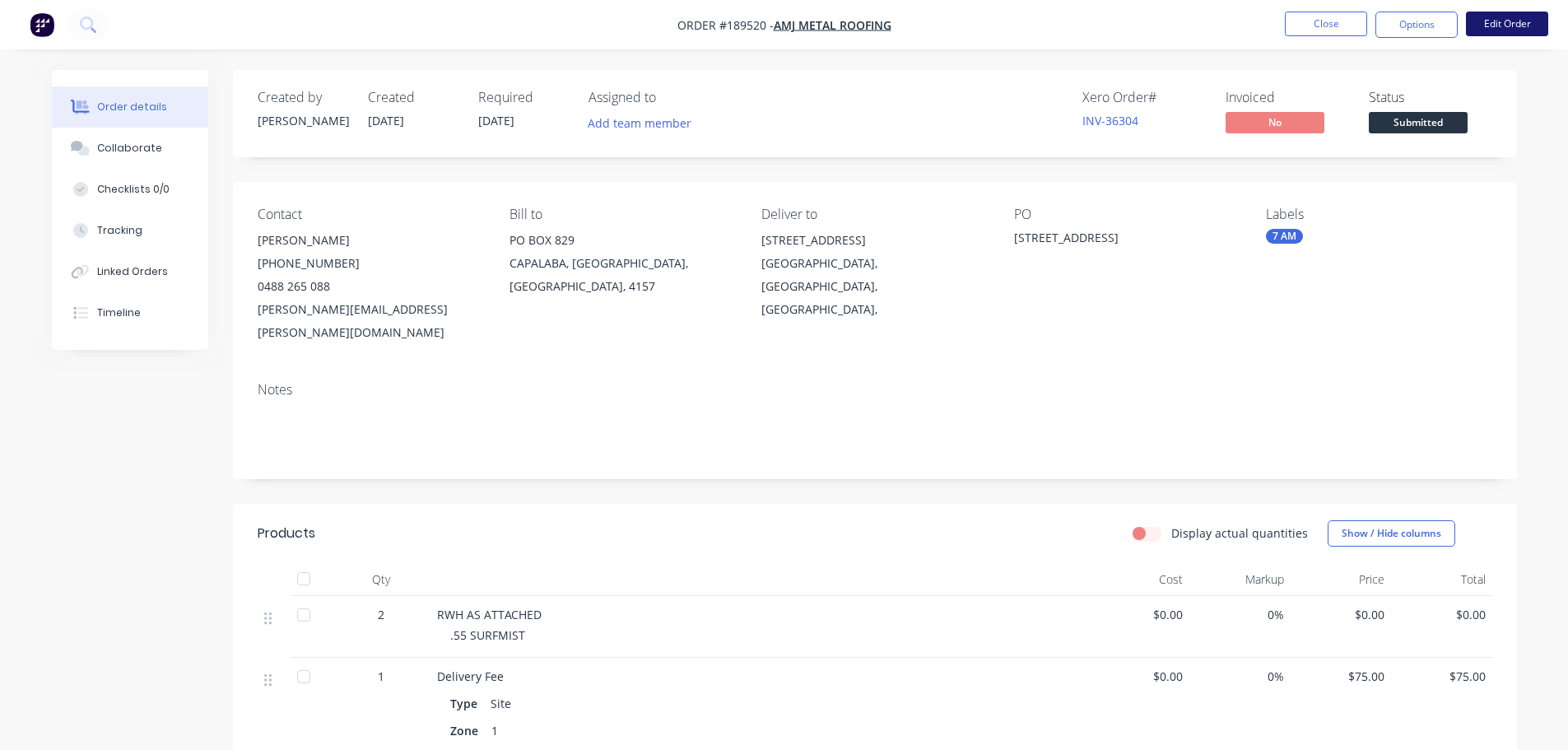
click at [1515, 23] on button "Edit Order" at bounding box center [1507, 24] width 82 height 25
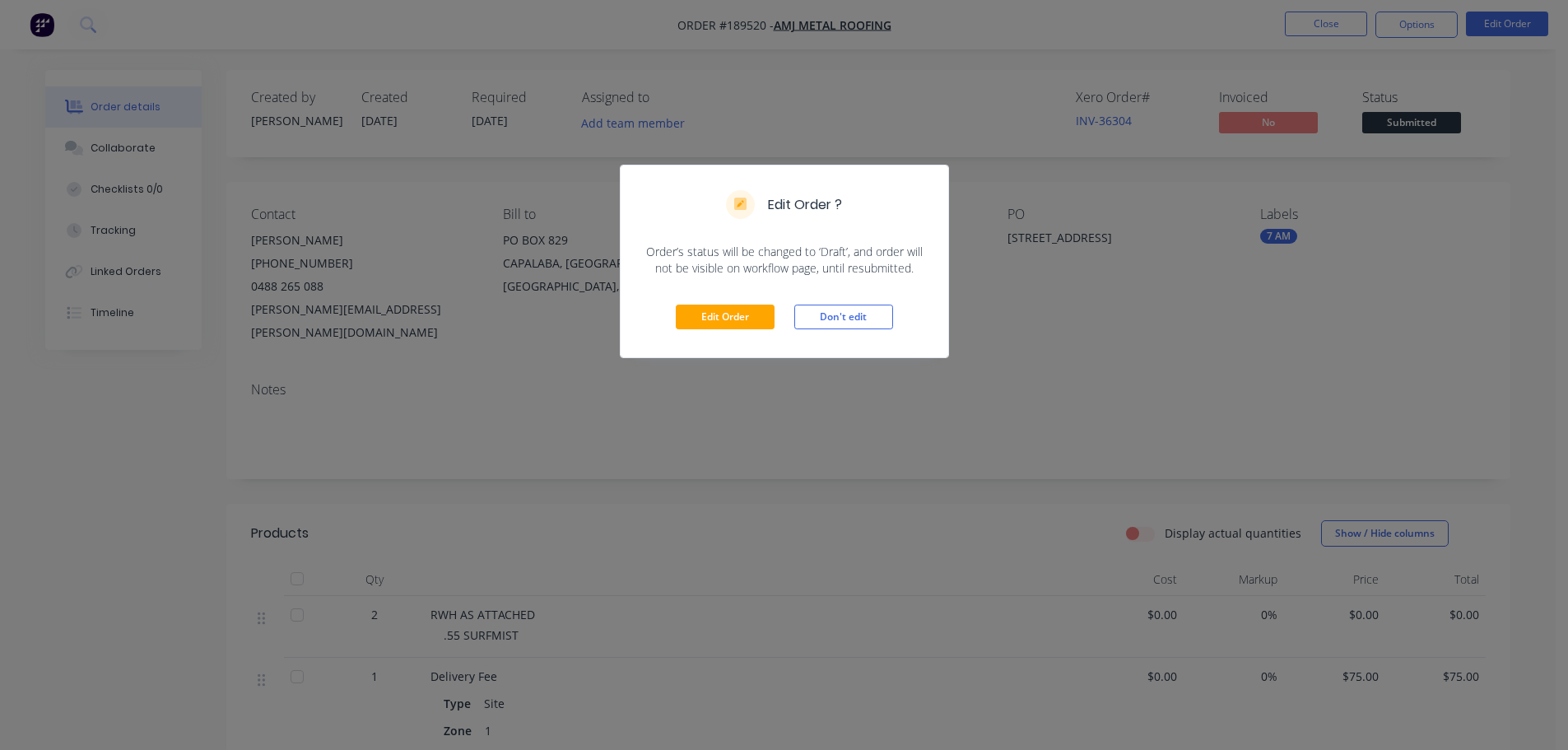
click at [775, 330] on div "Edit Order Don't edit" at bounding box center [784, 317] width 327 height 81
click at [756, 320] on button "Edit Order" at bounding box center [725, 317] width 99 height 25
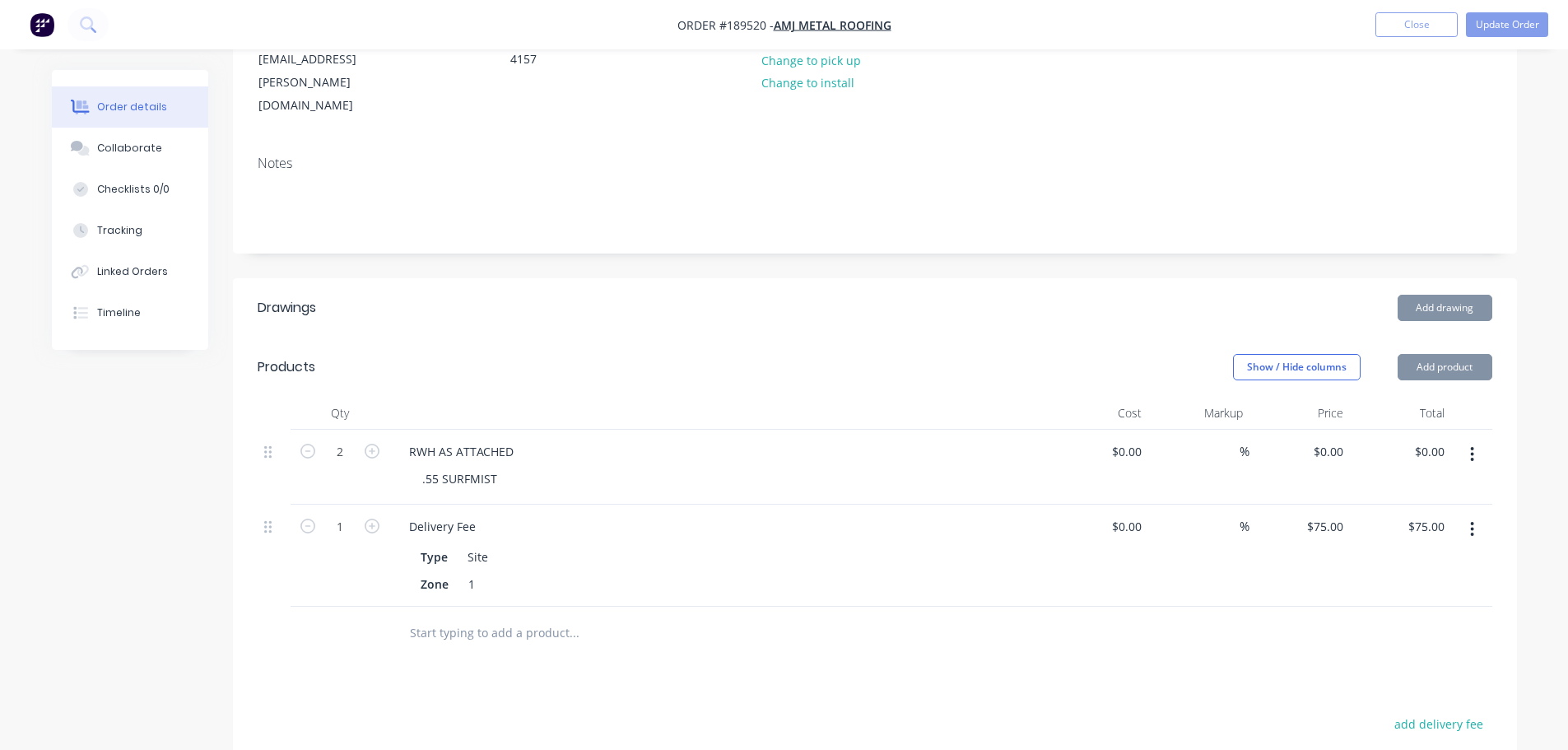
scroll to position [412, 0]
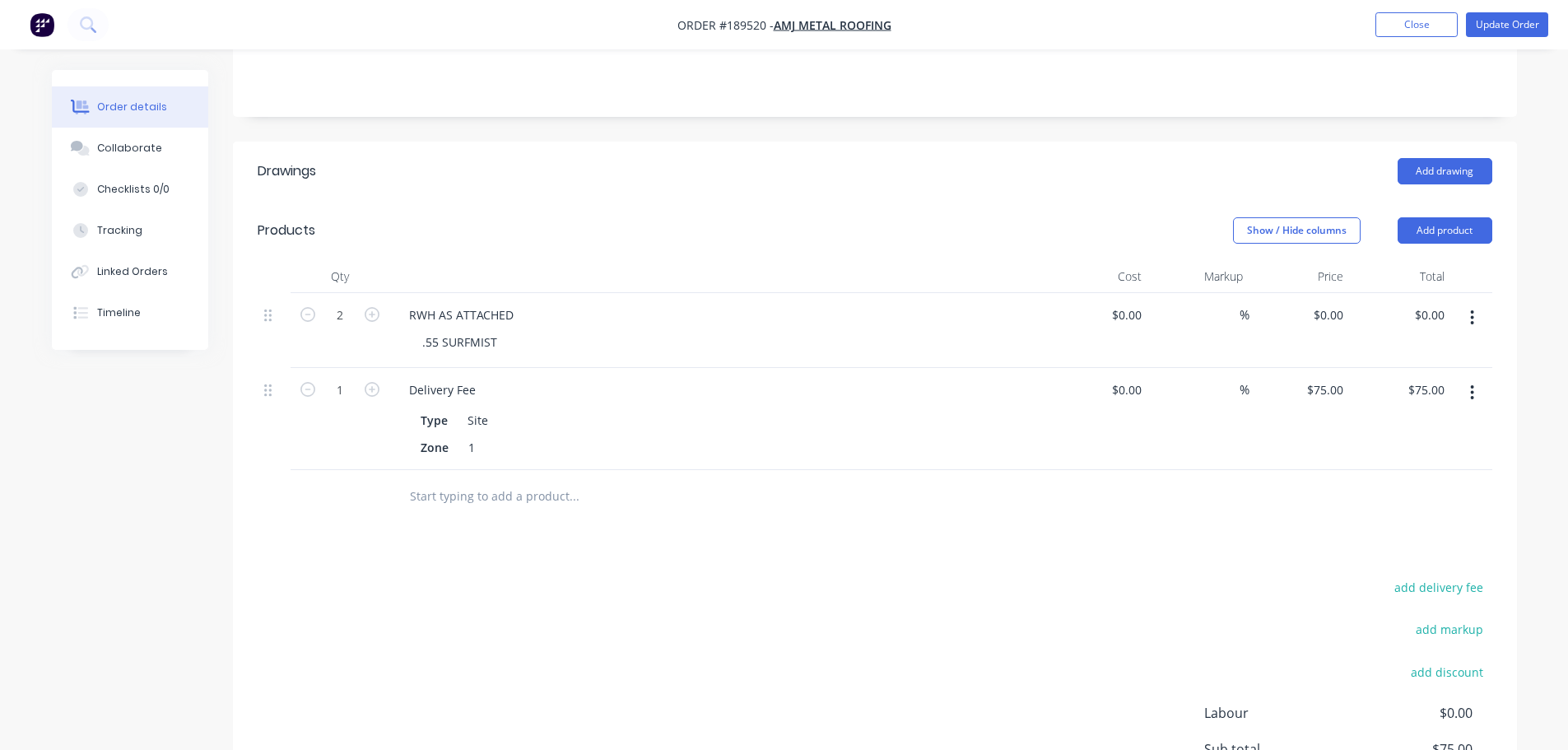
drag, startPoint x: 1466, startPoint y: 149, endPoint x: 1462, endPoint y: 178, distance: 29.3
click at [1466, 217] on button "Add product" at bounding box center [1444, 230] width 95 height 26
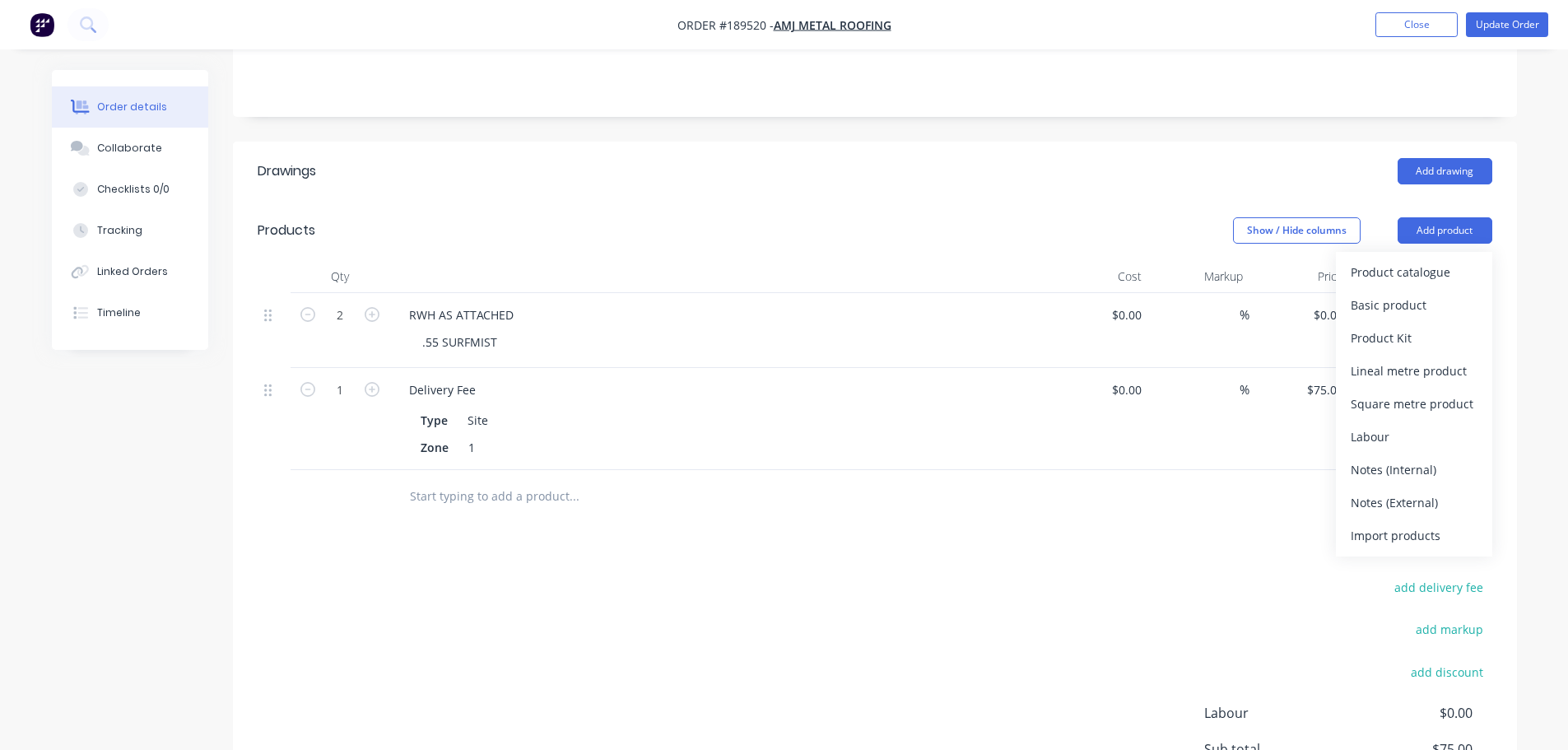
click at [1456, 260] on div "Product catalogue" at bounding box center [1414, 271] width 127 height 24
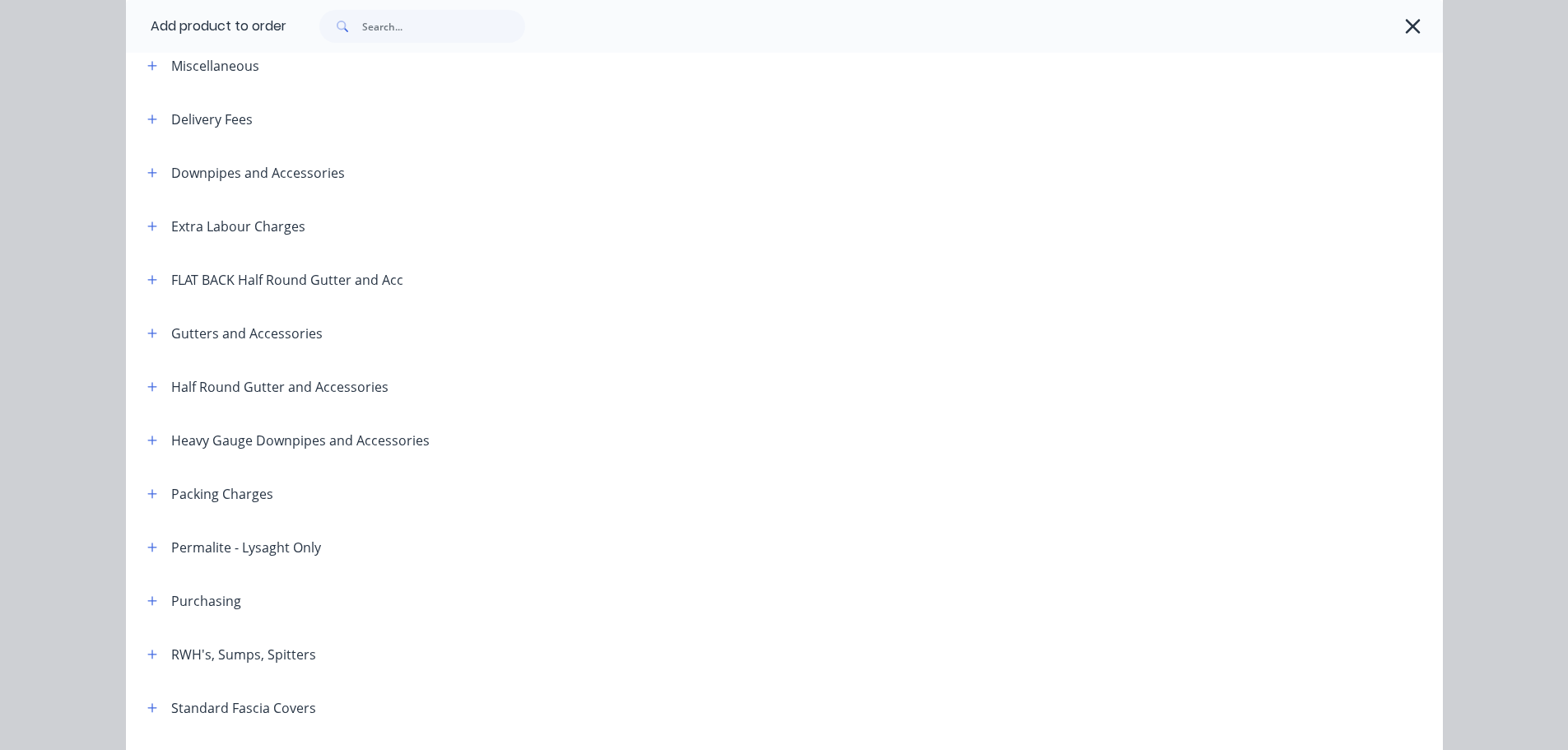
scroll to position [165, 0]
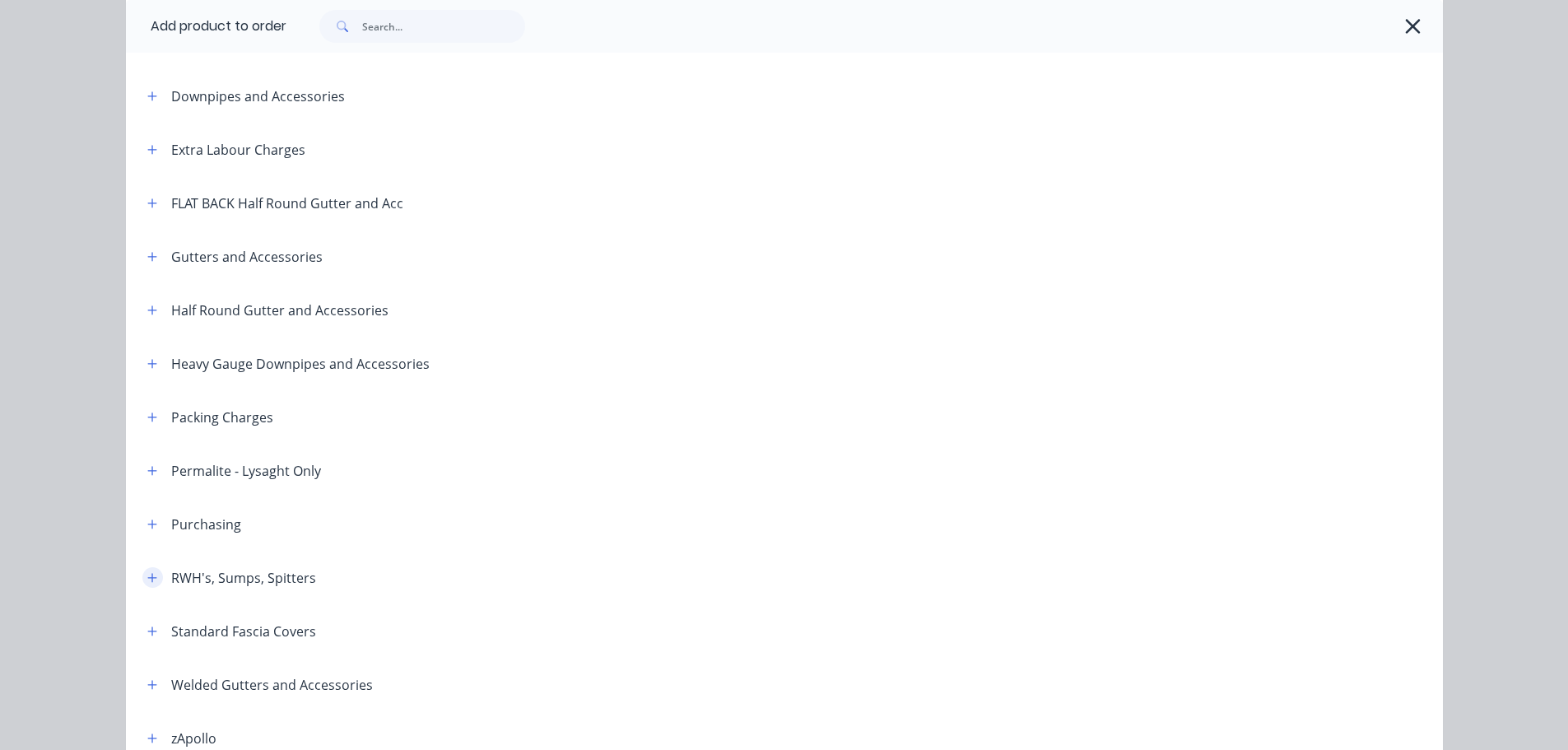
click at [143, 574] on button "button" at bounding box center [153, 577] width 21 height 21
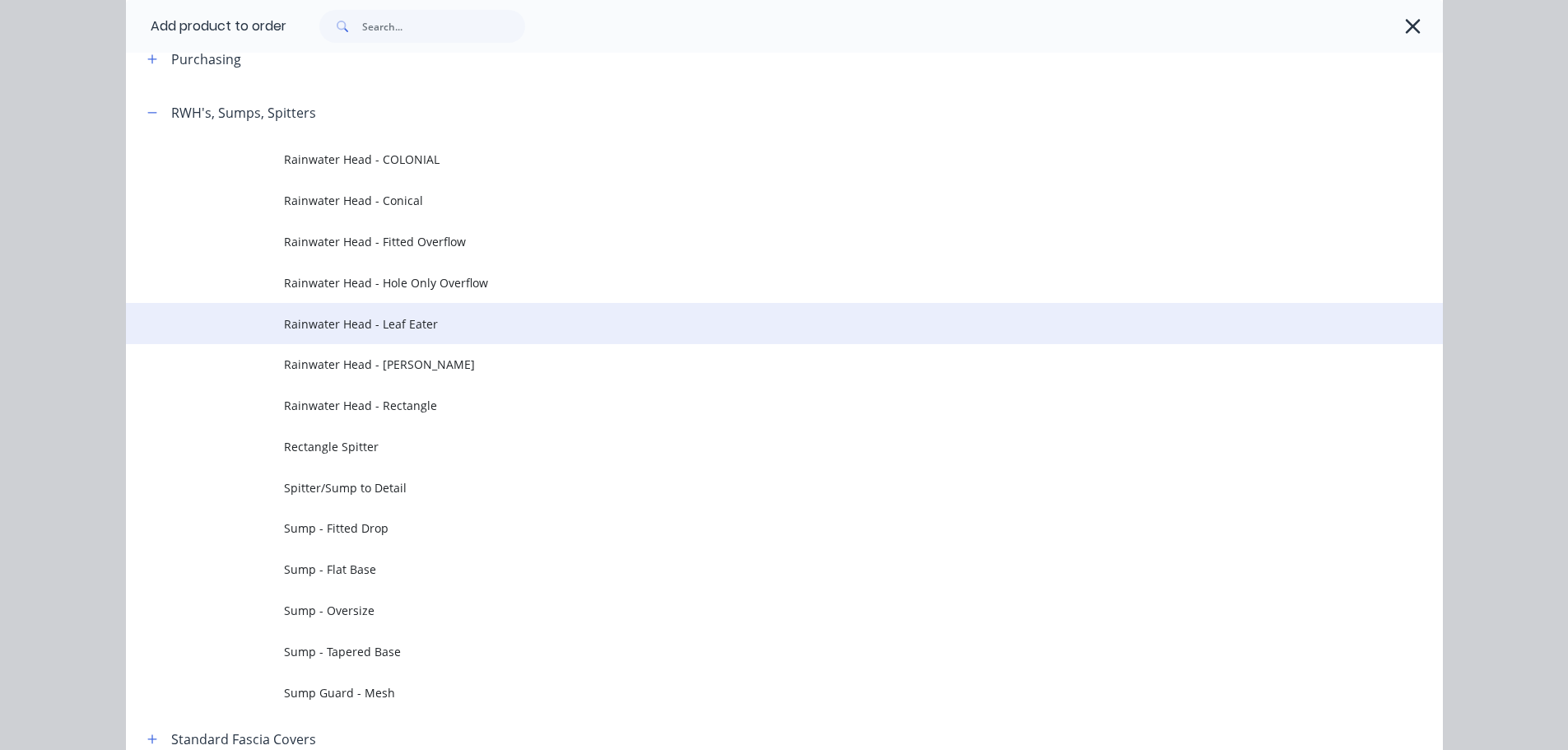
scroll to position [658, 0]
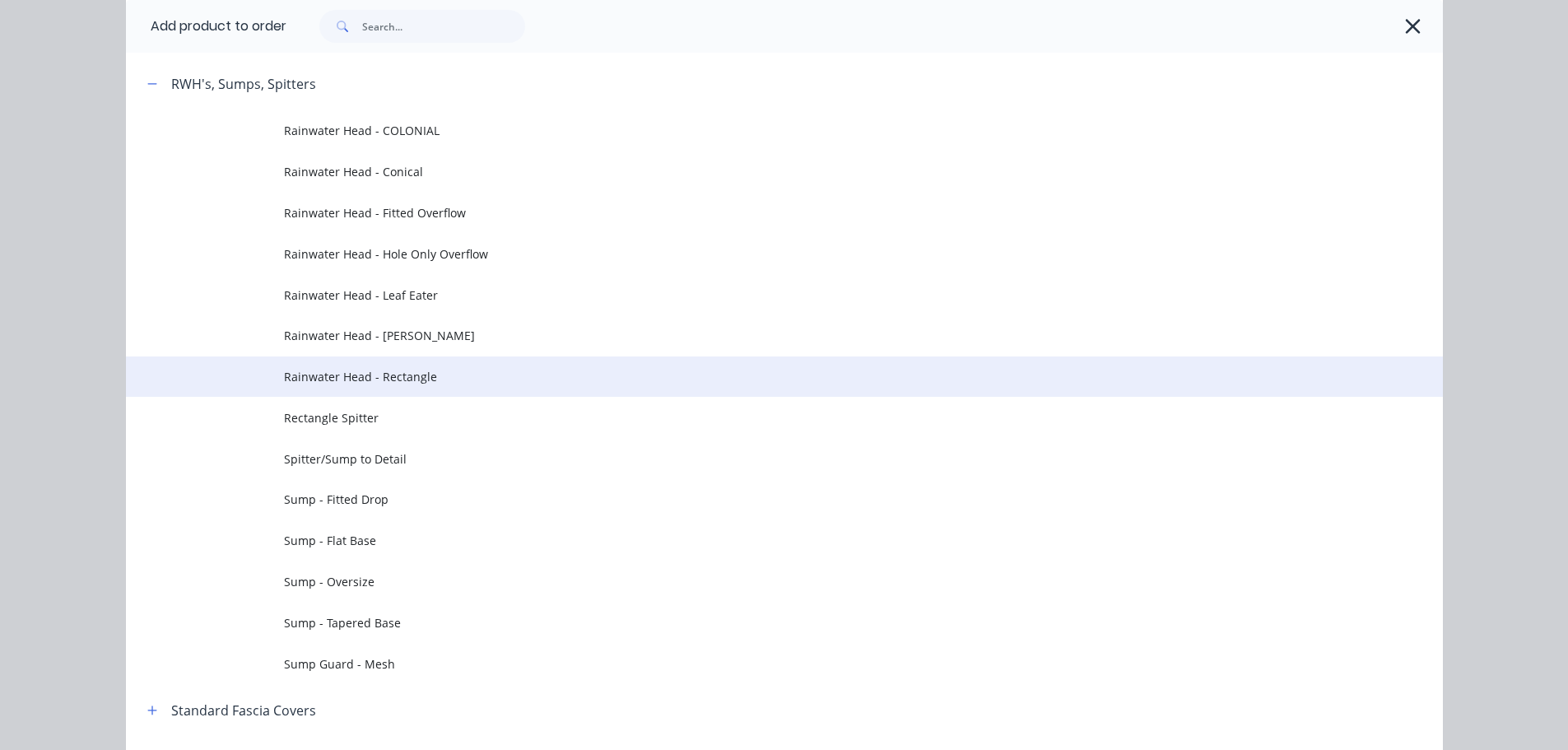
click at [373, 375] on span "Rainwater Head - Rectangle" at bounding box center [746, 376] width 926 height 17
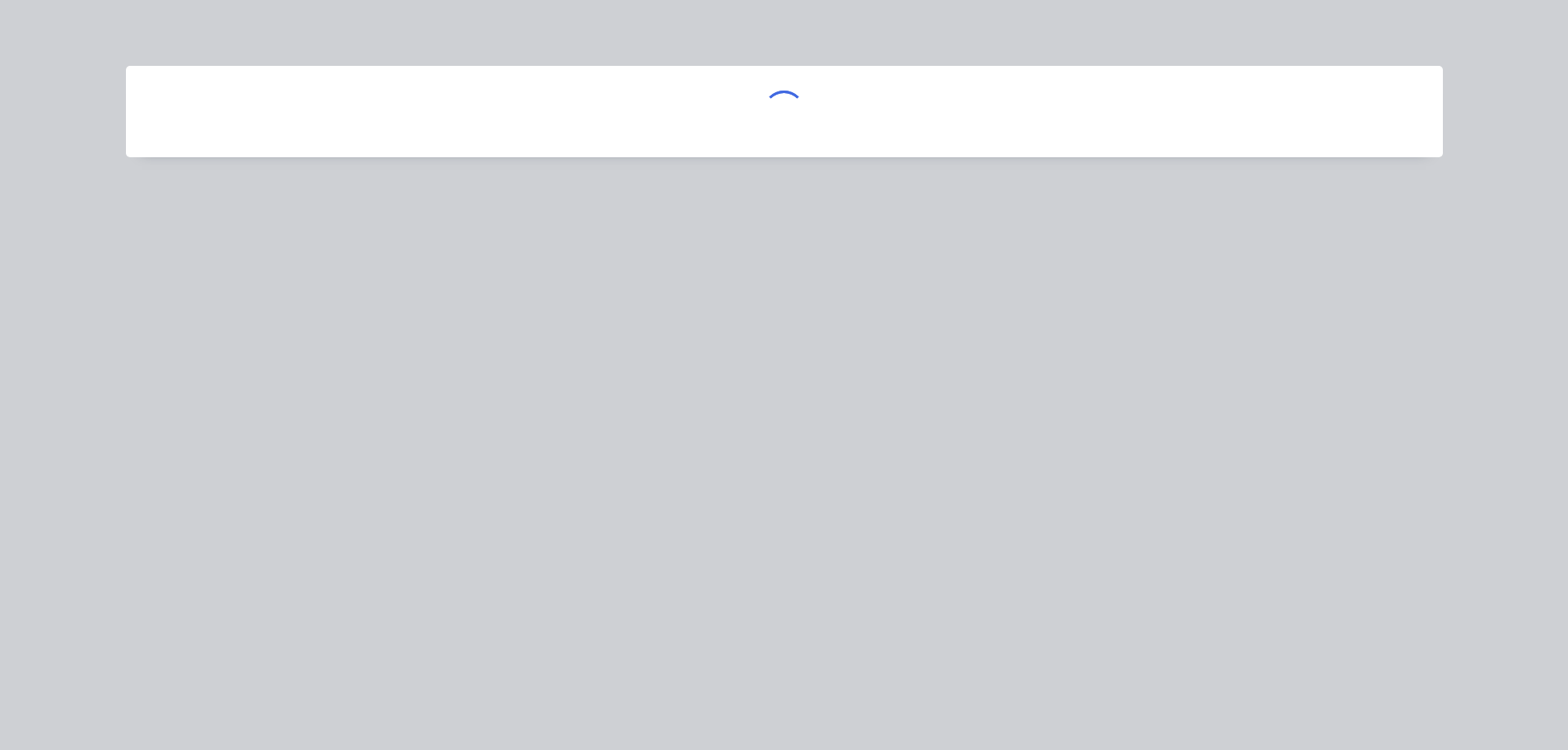
scroll to position [0, 0]
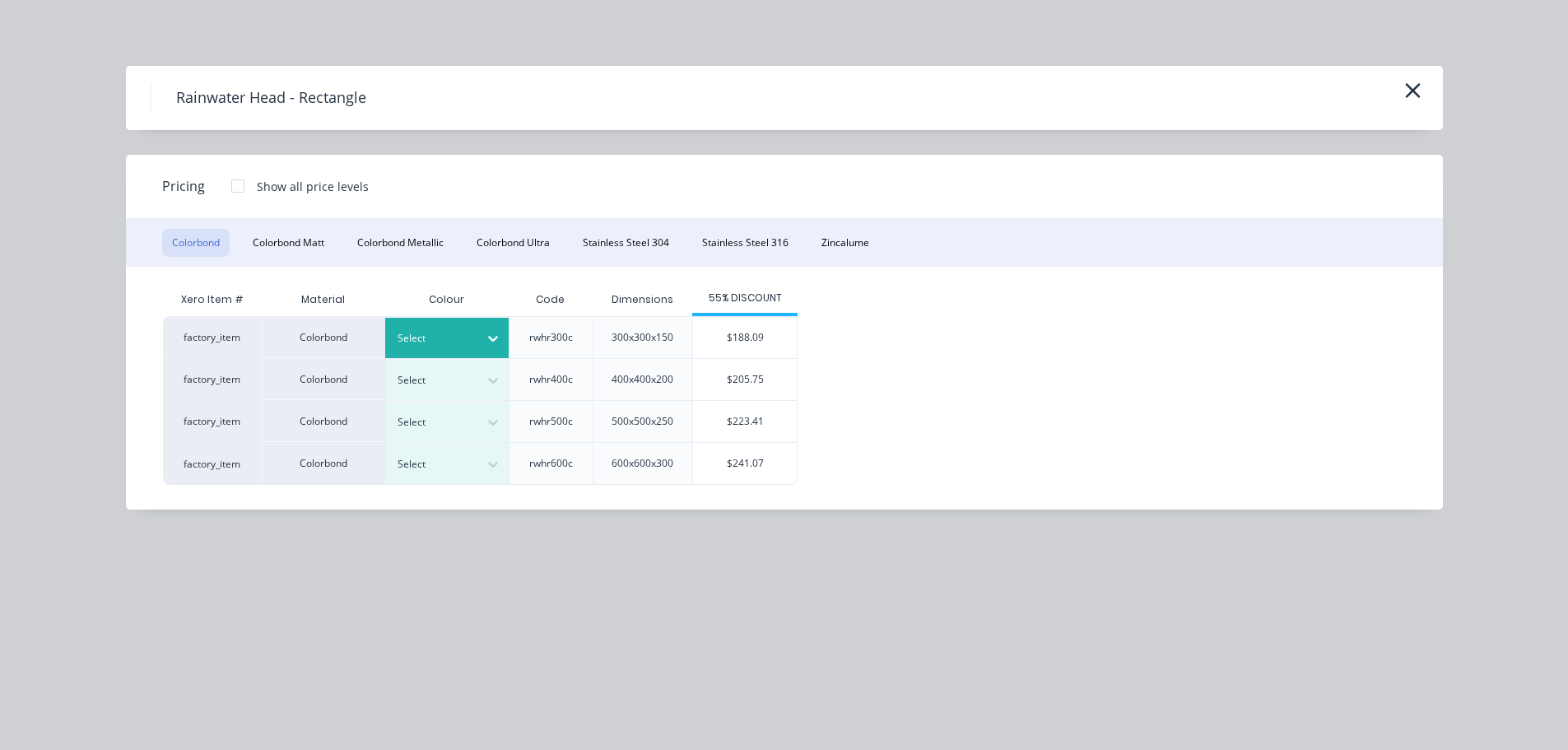
click at [403, 337] on div at bounding box center [435, 338] width 74 height 18
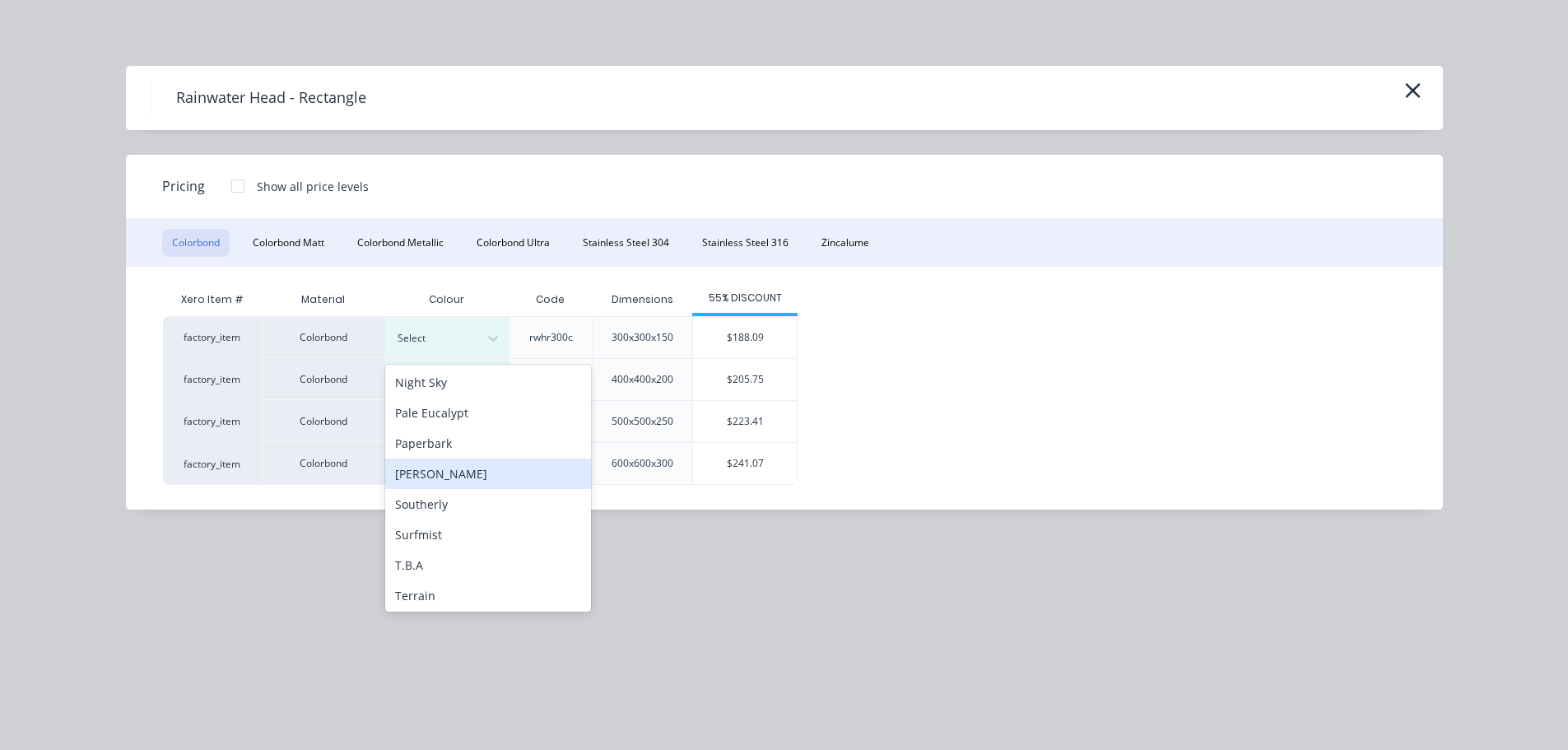
scroll to position [551, 0]
click at [469, 447] on div "Surfmist" at bounding box center [487, 441] width 205 height 31
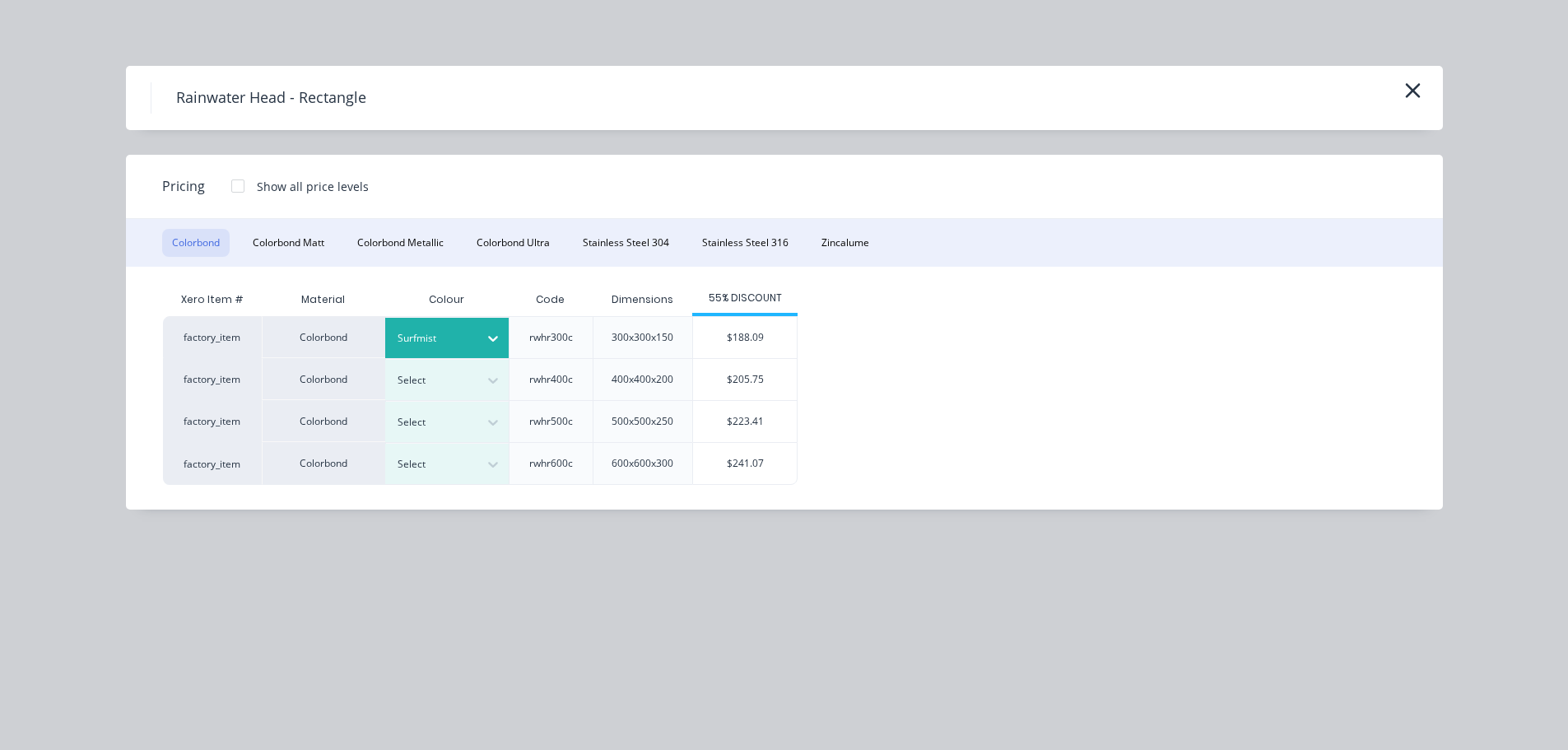
drag, startPoint x: 782, startPoint y: 330, endPoint x: 781, endPoint y: 339, distance: 9.1
click at [782, 331] on div "$188.09" at bounding box center [745, 337] width 104 height 41
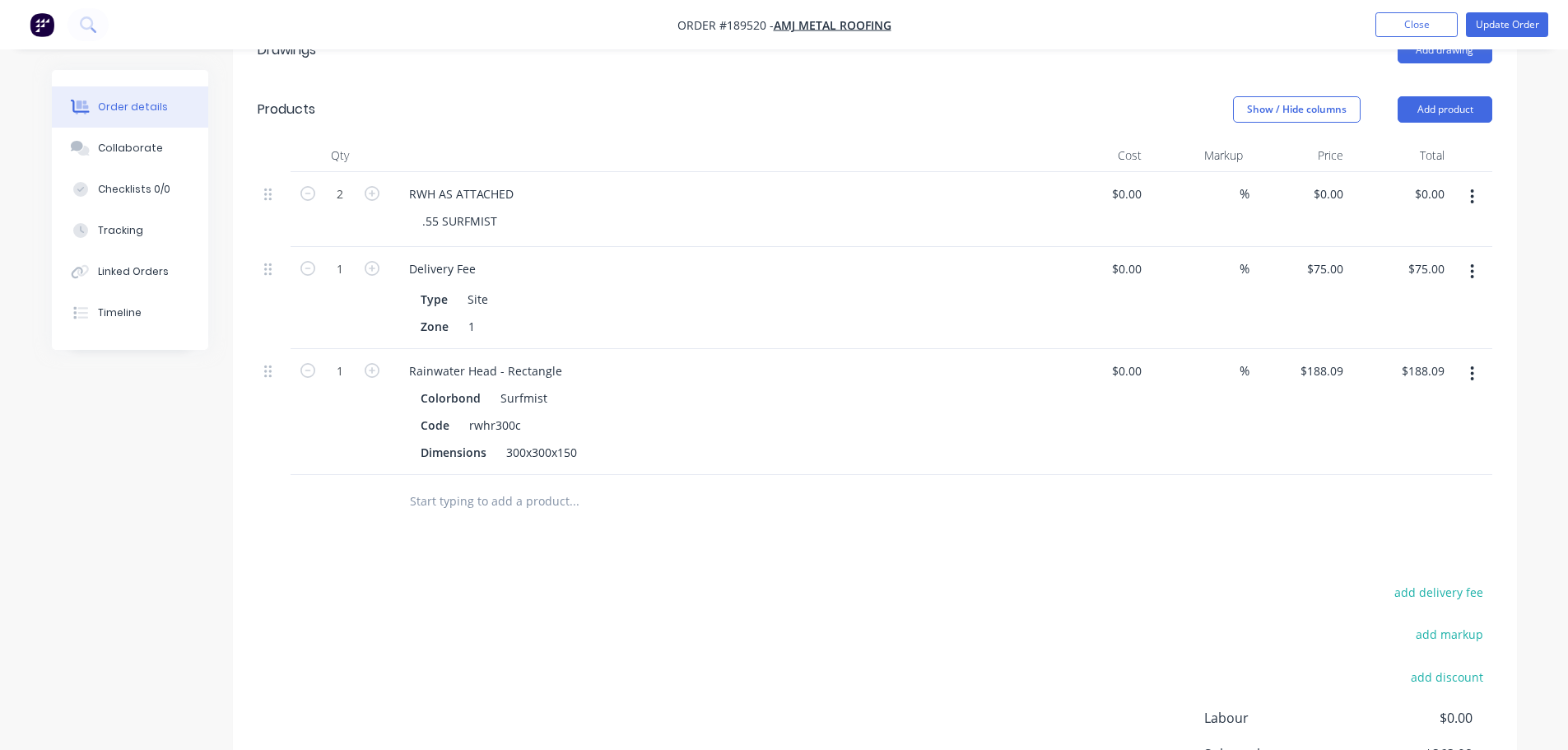
scroll to position [658, 0]
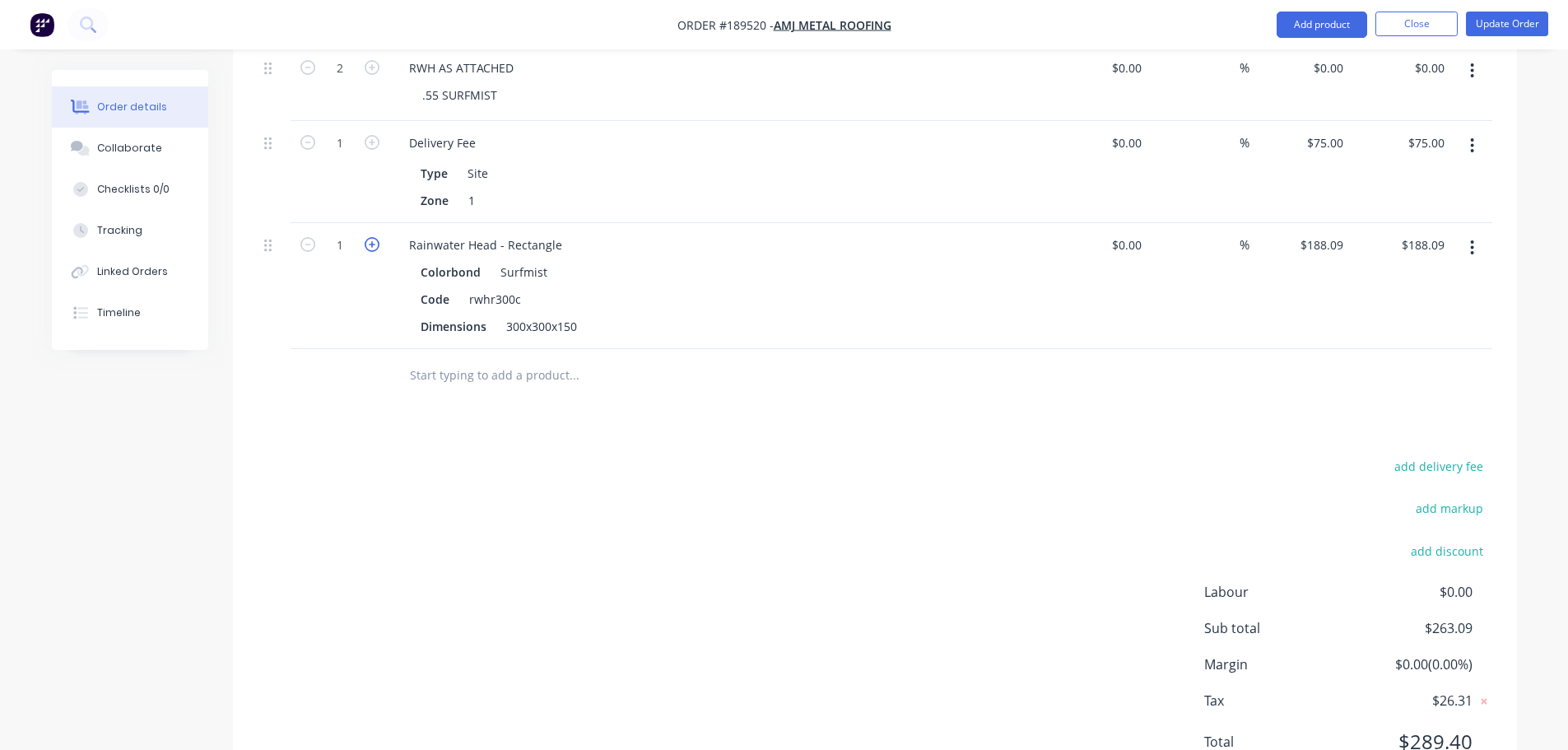
click at [373, 237] on icon "button" at bounding box center [372, 244] width 15 height 15
type input "2"
type input "$376.18"
click at [596, 314] on div "Dimensions 300x300x150" at bounding box center [715, 326] width 602 height 24
click at [563, 314] on div "300x300x150" at bounding box center [542, 326] width 84 height 24
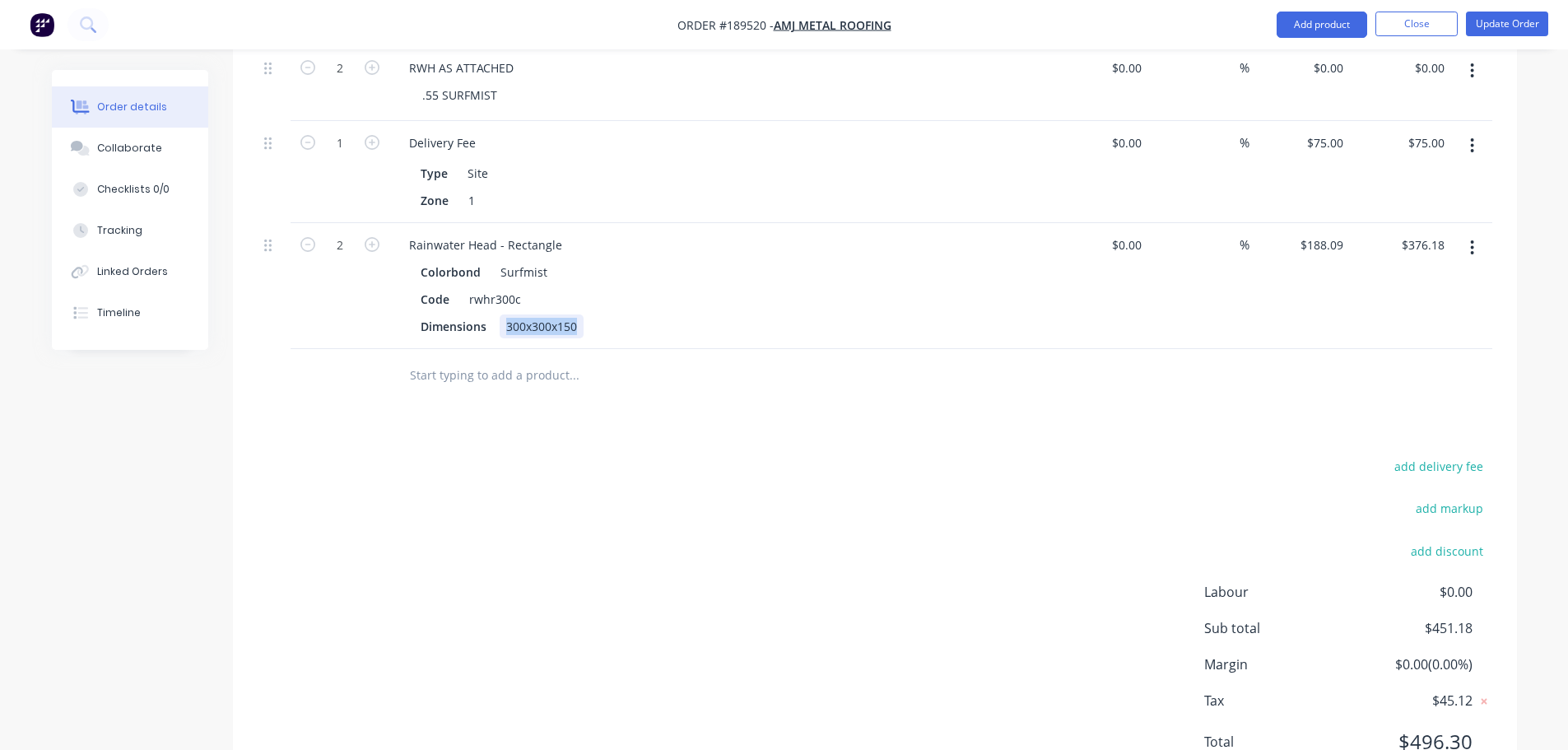
click at [563, 314] on div "300x300x150" at bounding box center [542, 326] width 84 height 24
click at [599, 341] on div "Drawings Add drawing Products Show / Hide columns Add product Qty Cost Markup P…" at bounding box center [874, 346] width 1283 height 903
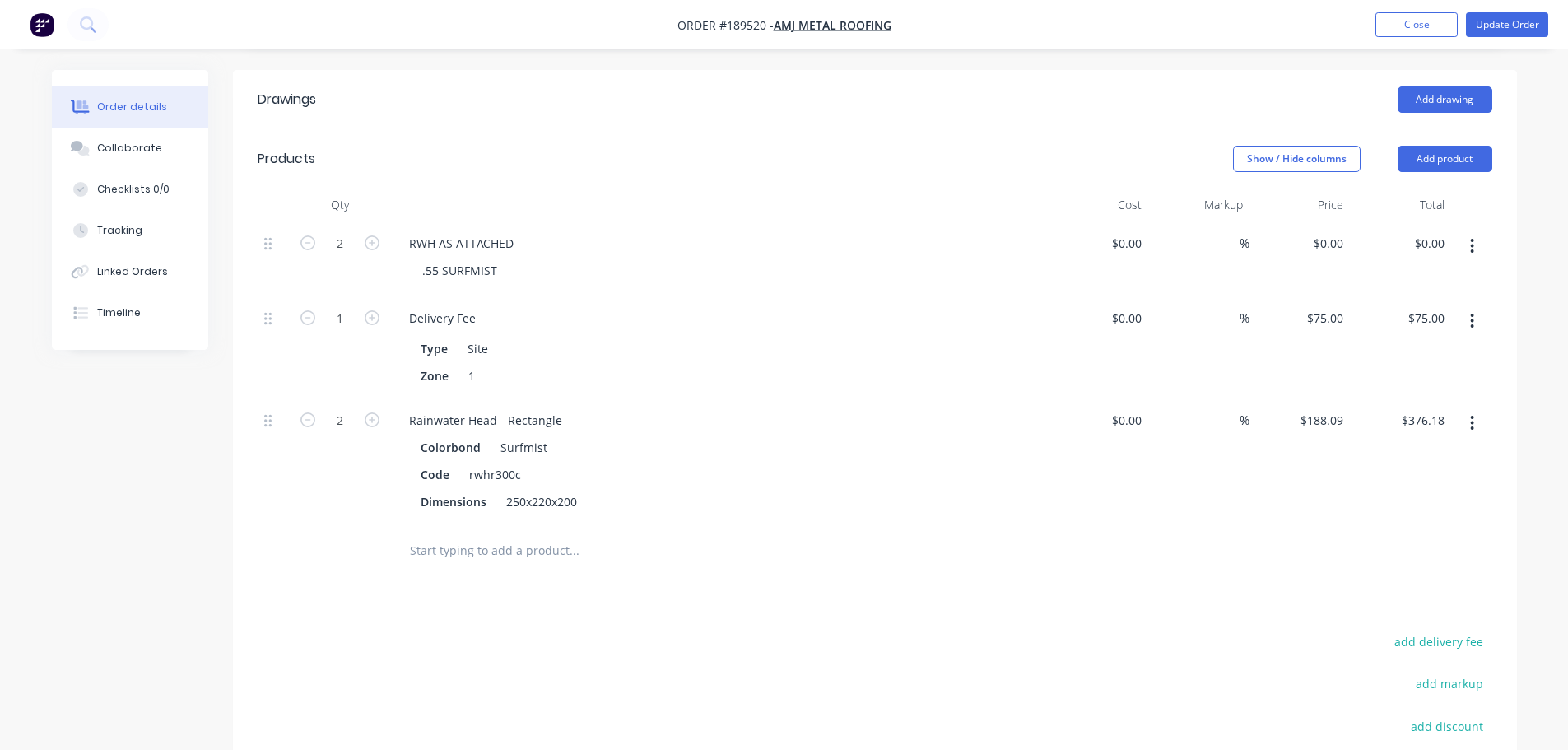
scroll to position [329, 0]
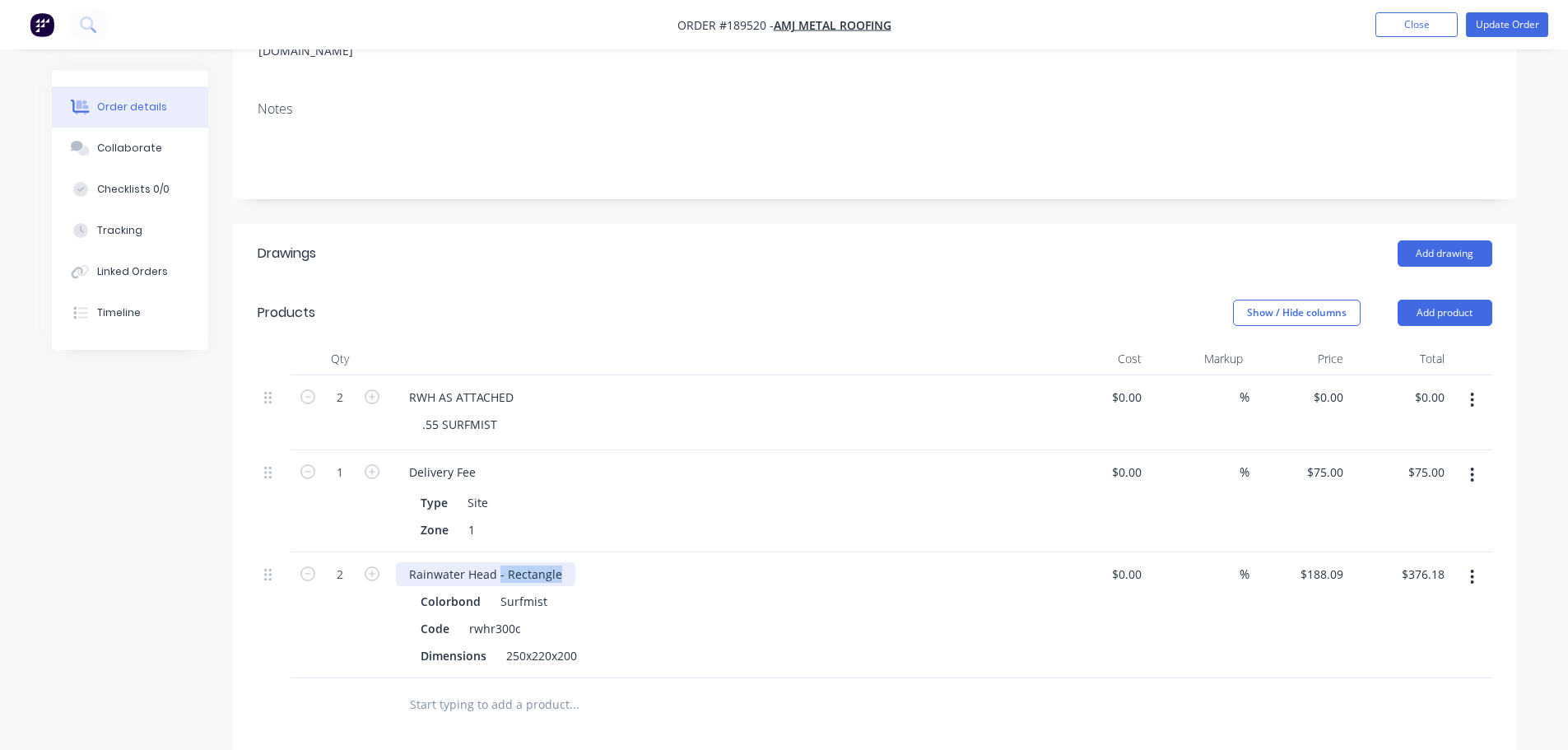
drag, startPoint x: 529, startPoint y: 511, endPoint x: 667, endPoint y: 506, distance: 138.1
click at [647, 562] on div "Rainwater Head - Rectangle" at bounding box center [718, 573] width 645 height 24
drag, startPoint x: 280, startPoint y: 509, endPoint x: 292, endPoint y: 372, distance: 137.5
click at [290, 376] on div "2 RWH AS ATTACHED .55 SURFMIST $0.00 $0.00 % $0.00 $0.00 $0.00 $0.00 1 Delivery…" at bounding box center [874, 526] width 1234 height 303
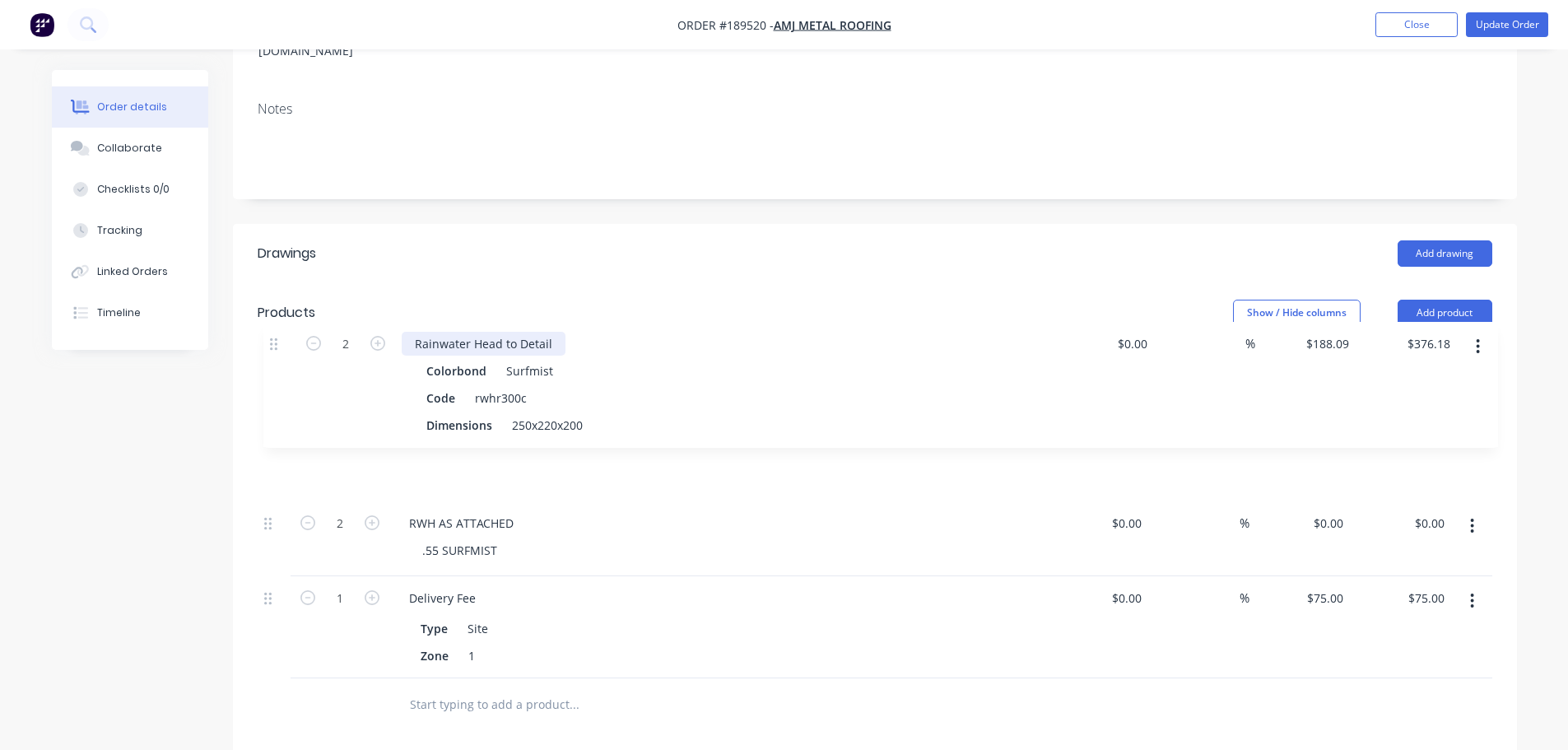
drag, startPoint x: 266, startPoint y: 413, endPoint x: 273, endPoint y: 318, distance: 95.3
click at [273, 375] on div "2 RWH AS ATTACHED .55 SURFMIST $0.00 $0.00 % $0.00 $0.00 $0.00 $0.00 2 Rainwate…" at bounding box center [874, 526] width 1234 height 303
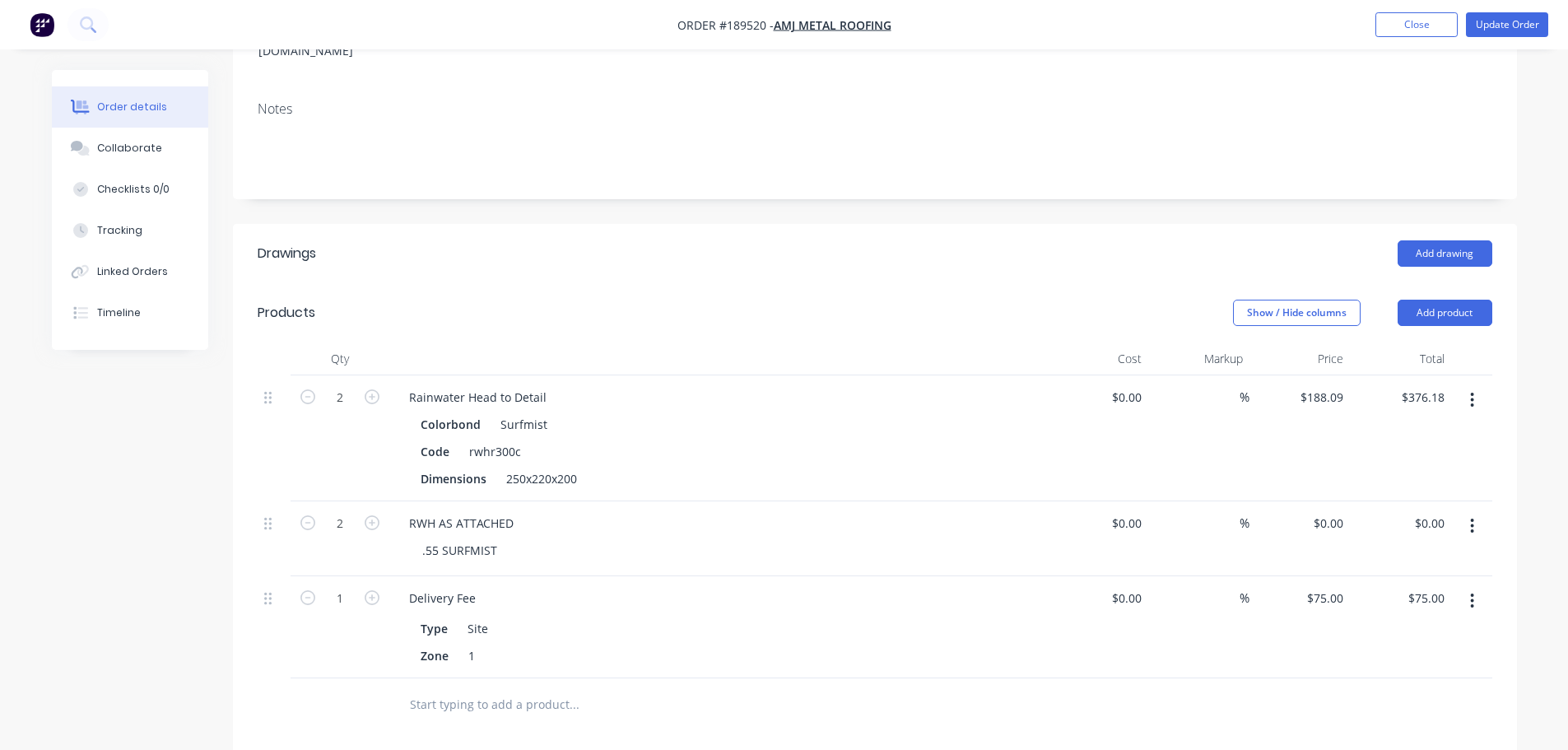
click at [1482, 512] on button "button" at bounding box center [1471, 526] width 39 height 30
click at [1418, 656] on div "Delete" at bounding box center [1414, 667] width 127 height 24
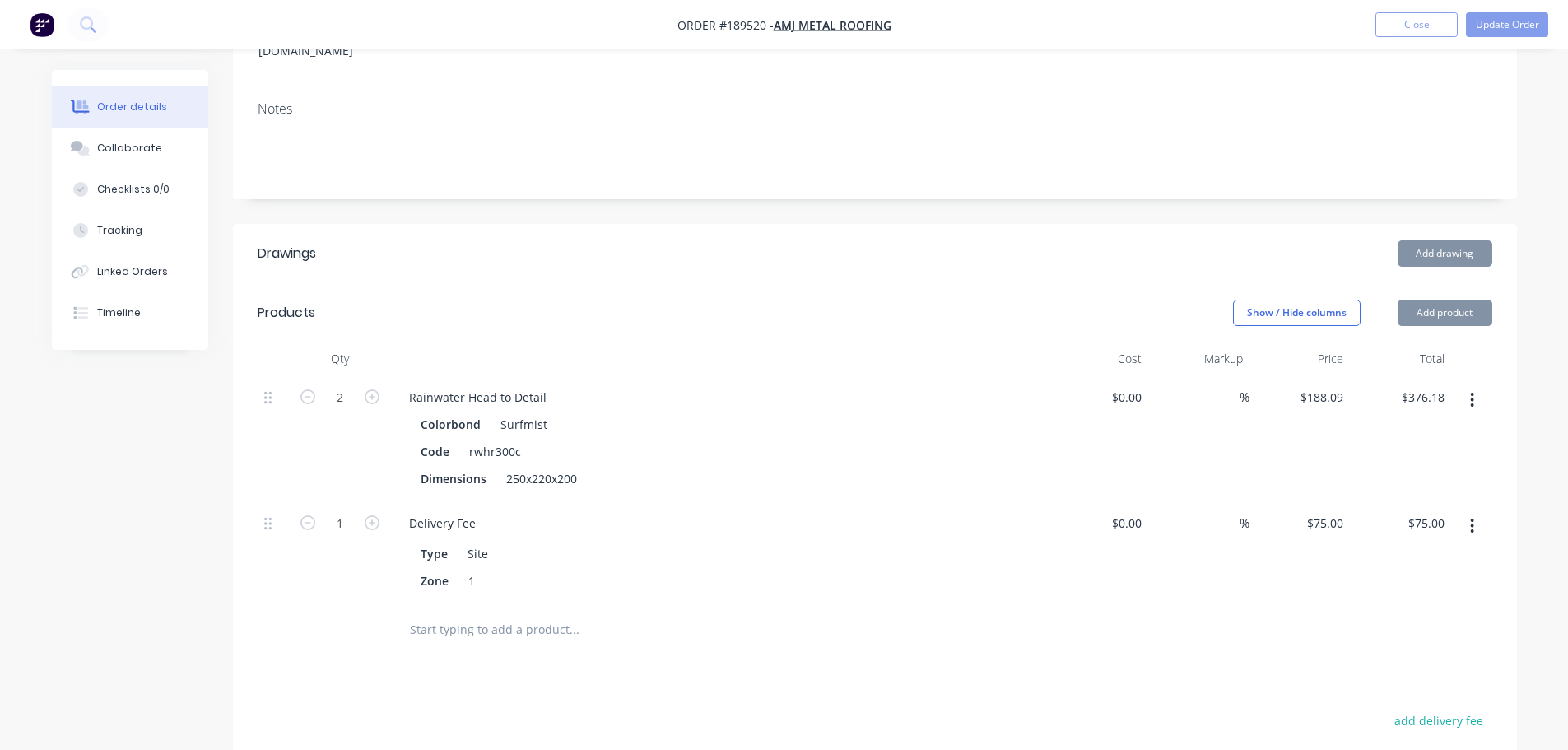
click at [737, 283] on header "Products Show / Hide columns Add product" at bounding box center [874, 313] width 1283 height 59
click at [1527, 23] on button "Update Order" at bounding box center [1507, 25] width 82 height 25
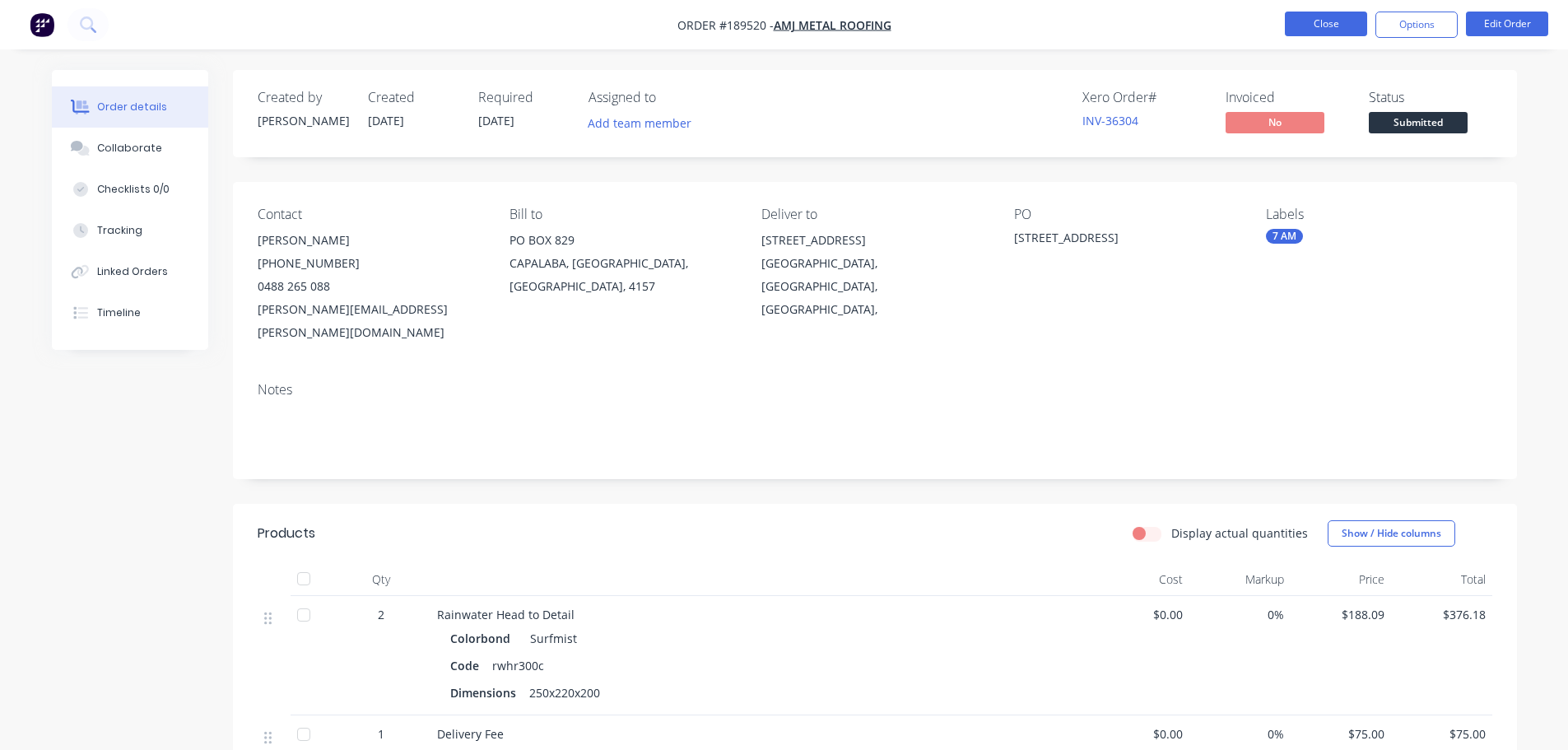
click at [1305, 21] on button "Close" at bounding box center [1326, 24] width 82 height 25
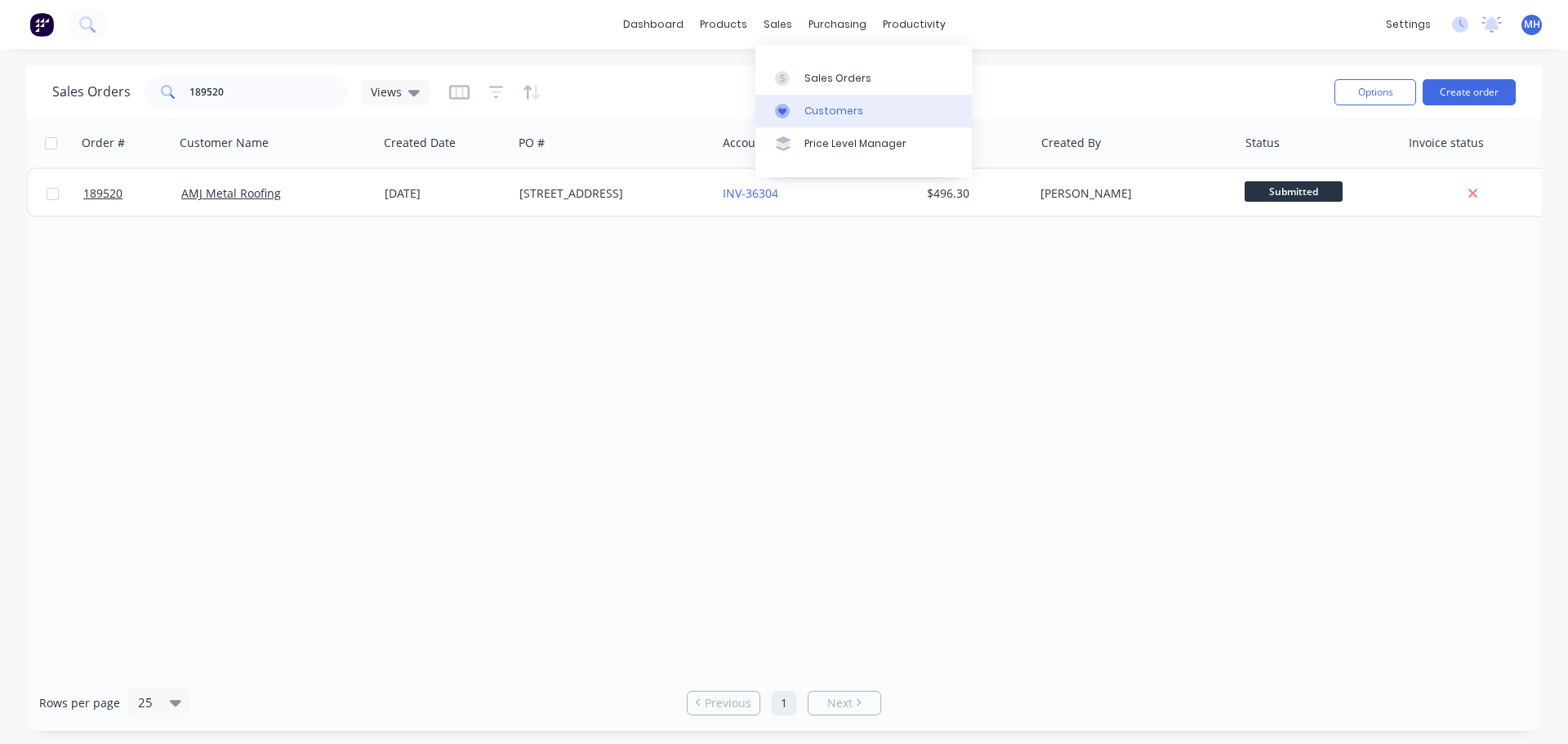
click at [811, 101] on link "Customers" at bounding box center [864, 111] width 216 height 33
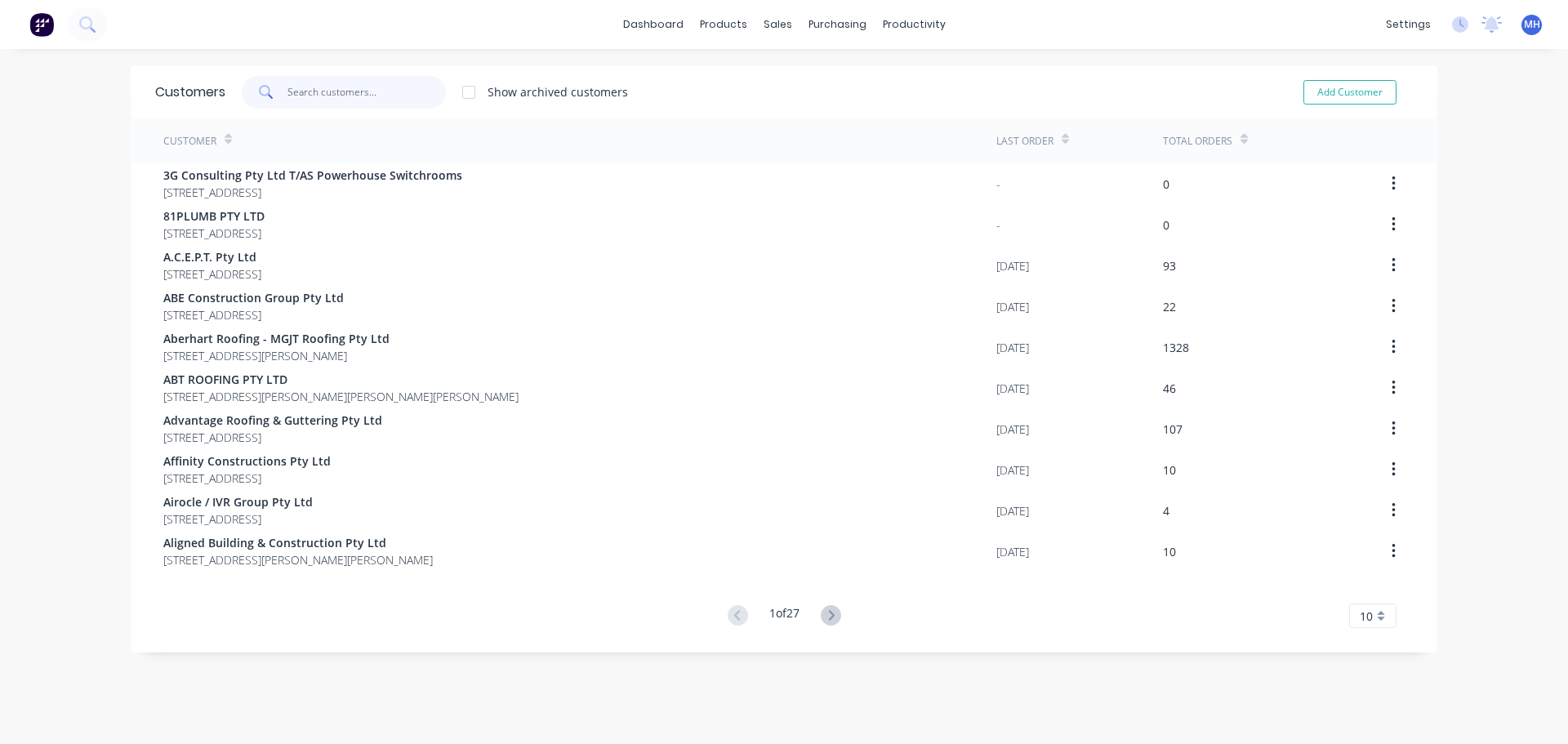
click at [342, 90] on input "text" at bounding box center [367, 92] width 160 height 33
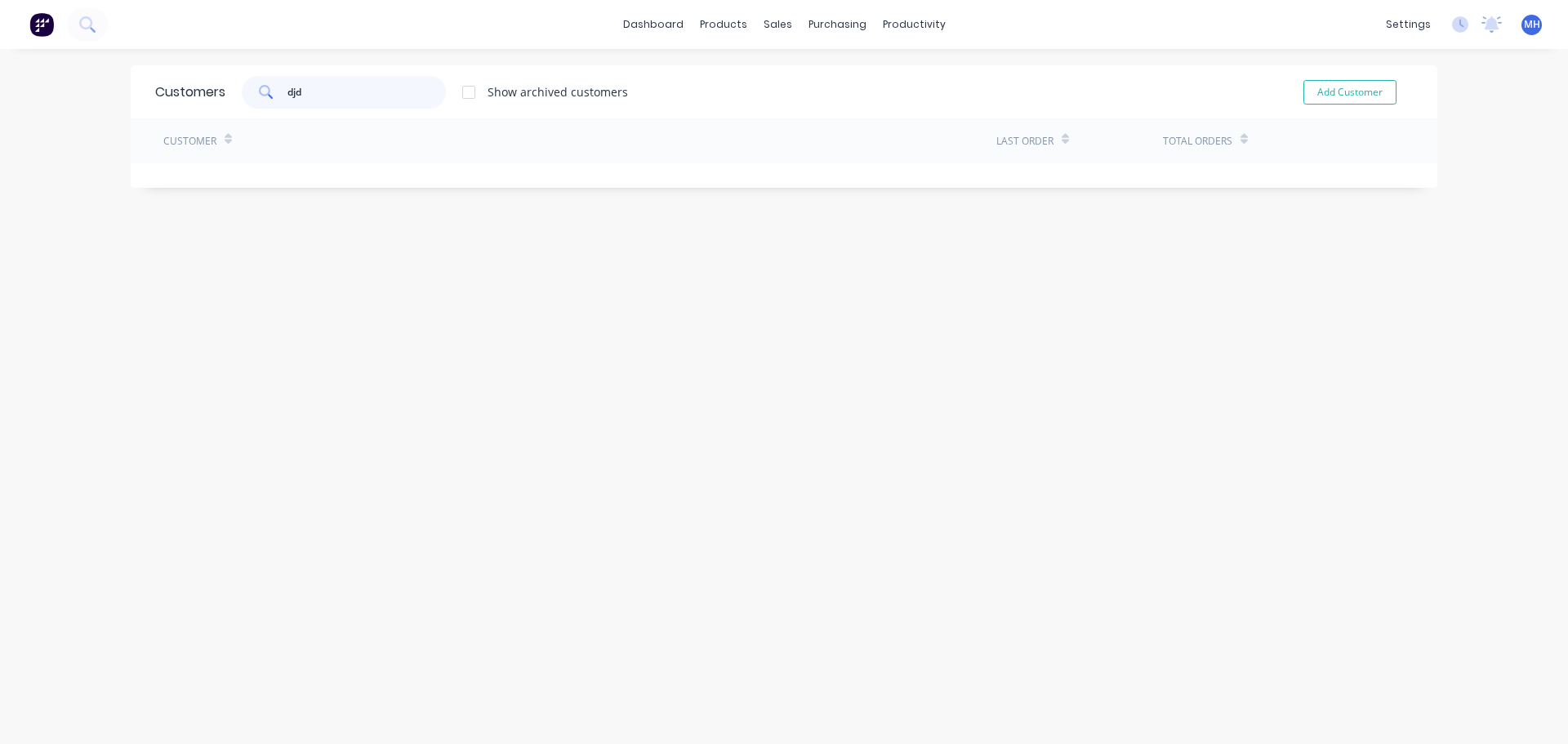
type input "djd"
click at [463, 90] on div at bounding box center [469, 92] width 33 height 33
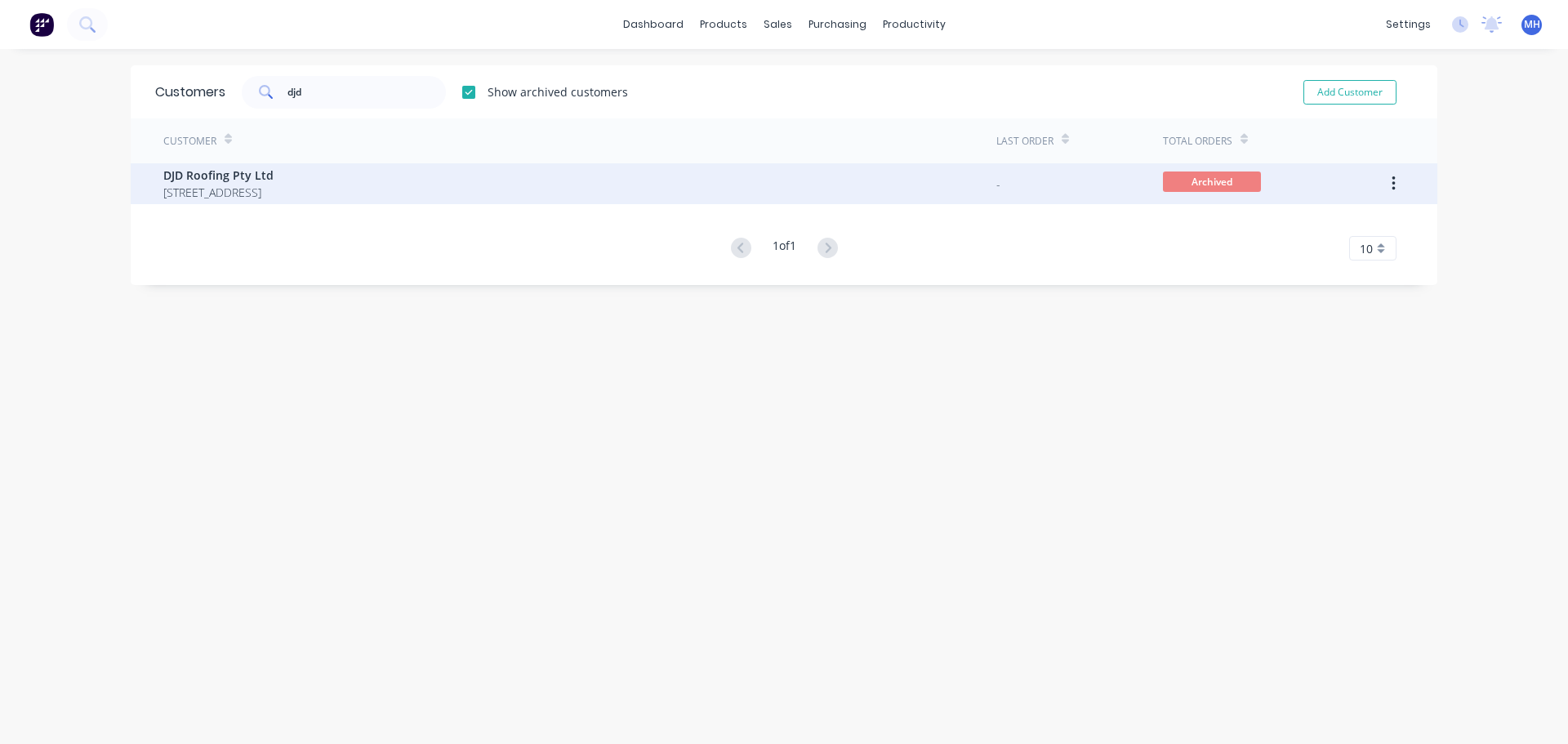
click at [273, 174] on span "DJD Roofing Pty Ltd" at bounding box center [219, 175] width 111 height 17
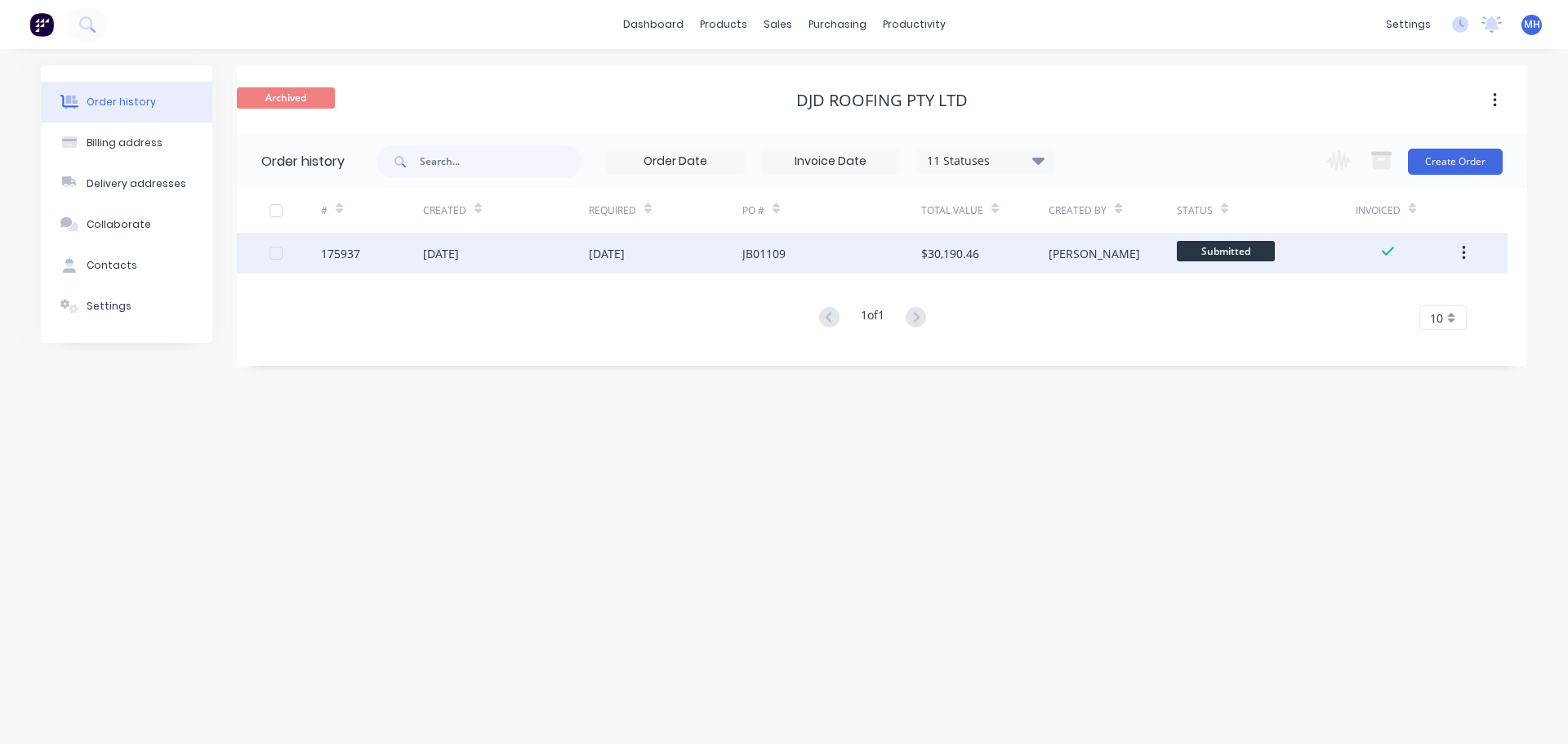
click at [877, 255] on div "JB01109" at bounding box center [832, 253] width 178 height 41
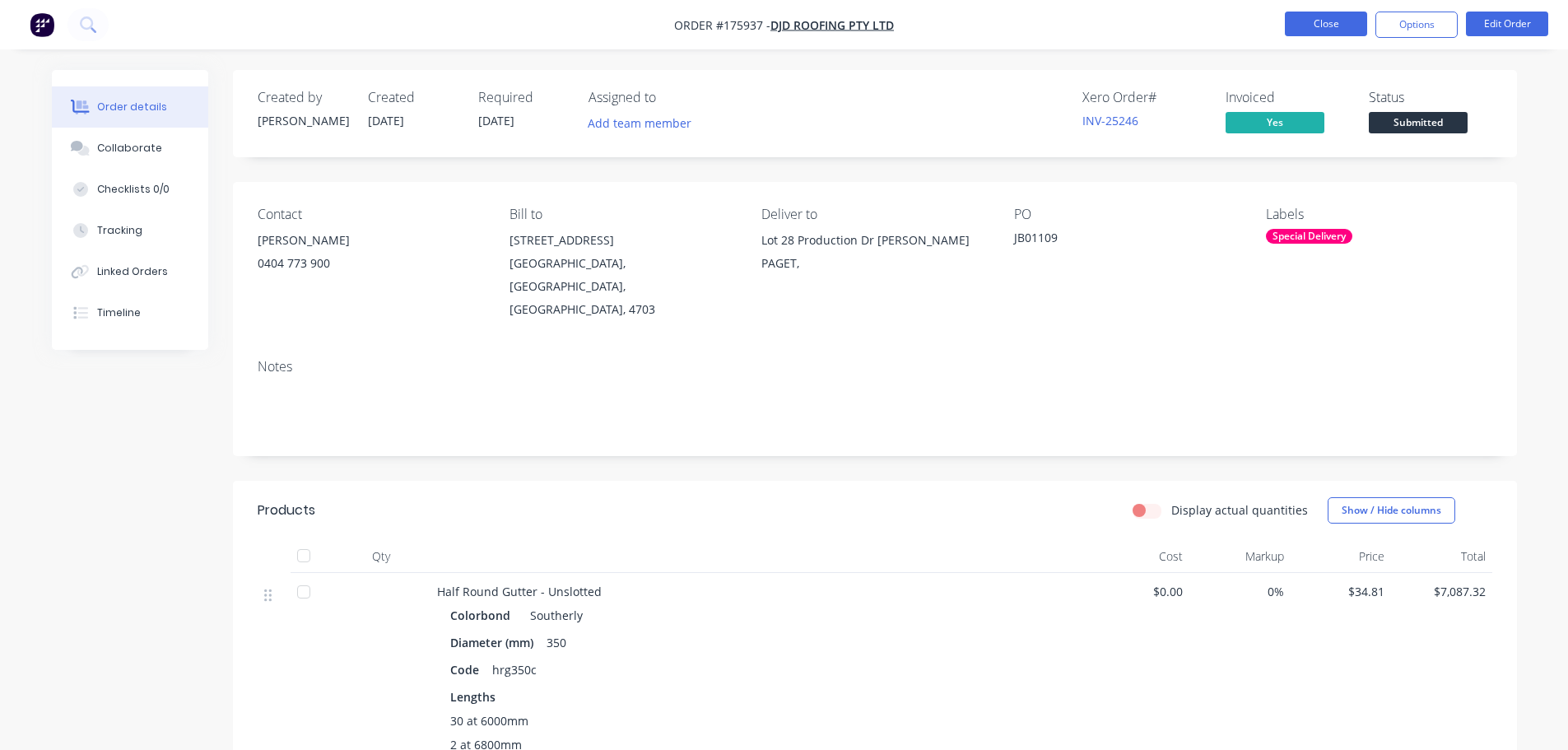
click at [1312, 26] on button "Close" at bounding box center [1326, 24] width 82 height 25
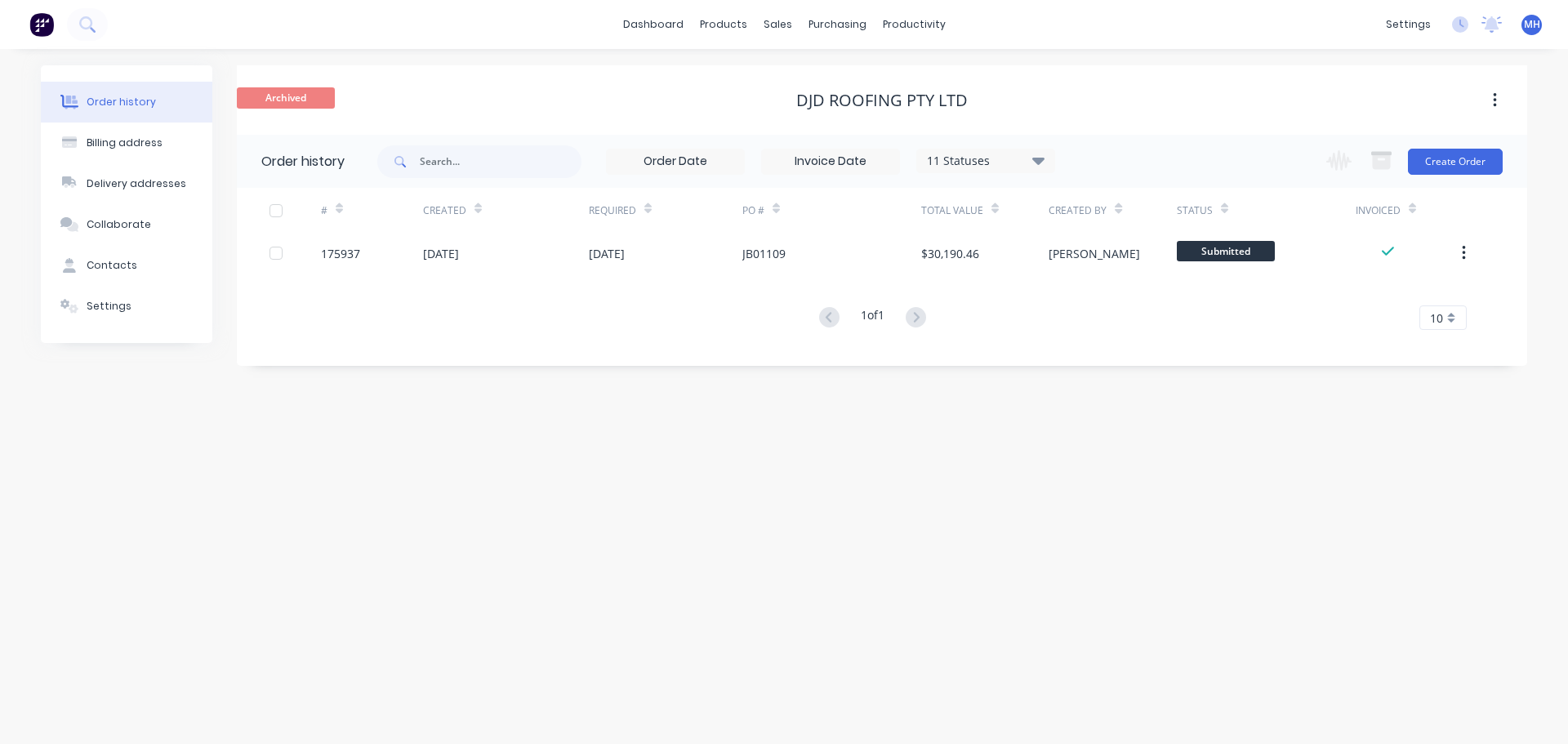
click at [201, 595] on div "Order history Billing address Delivery addresses Collaborate Contacts Settings …" at bounding box center [784, 396] width 1568 height 695
click at [802, 70] on link "Sales Orders" at bounding box center [864, 78] width 216 height 33
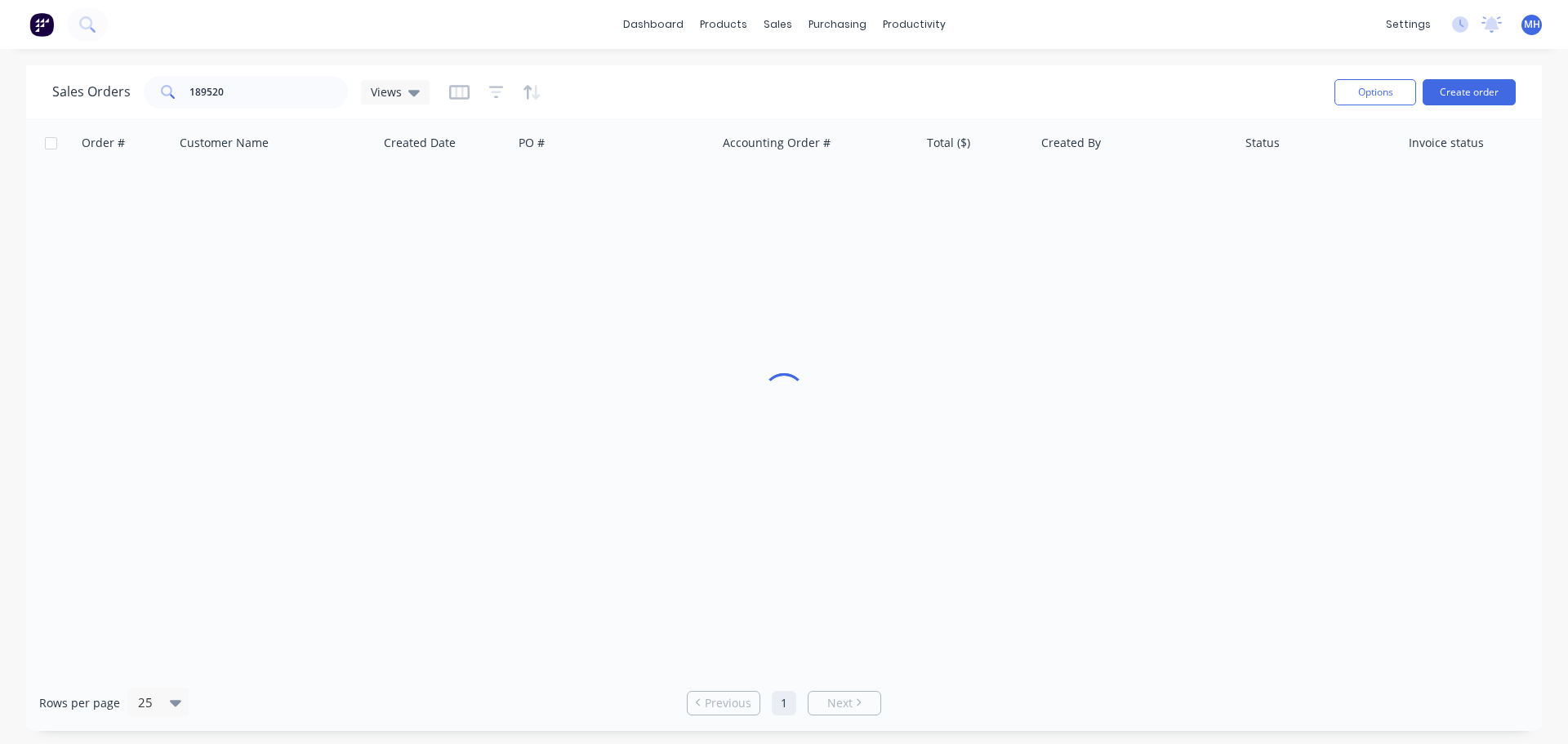
click at [1169, 71] on div "Sales Orders 189520 Views Options Create order" at bounding box center [784, 92] width 1516 height 53
click at [129, 417] on div "Order # Customer Name Created Date PO # Accounting Order # Total ($) Created By…" at bounding box center [784, 396] width 1516 height 556
click at [859, 308] on div "Order # Customer Name Created Date PO # Accounting Order # Total ($) Created By…" at bounding box center [784, 396] width 1516 height 556
click at [67, 474] on div "Order # Customer Name Created Date PO # Accounting Order # Total ($) Created By…" at bounding box center [784, 396] width 1516 height 556
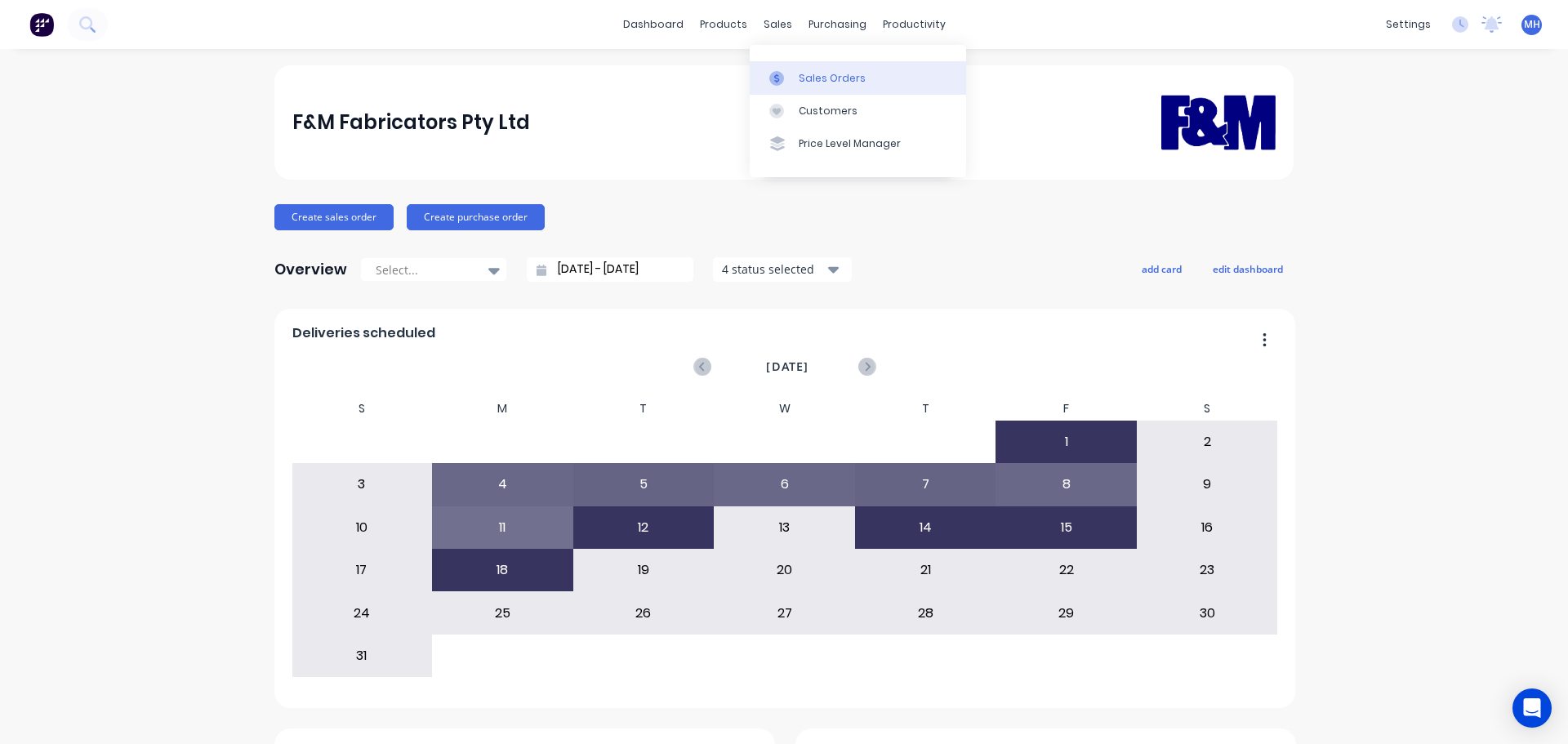
click at [792, 78] on div at bounding box center [782, 79] width 25 height 15
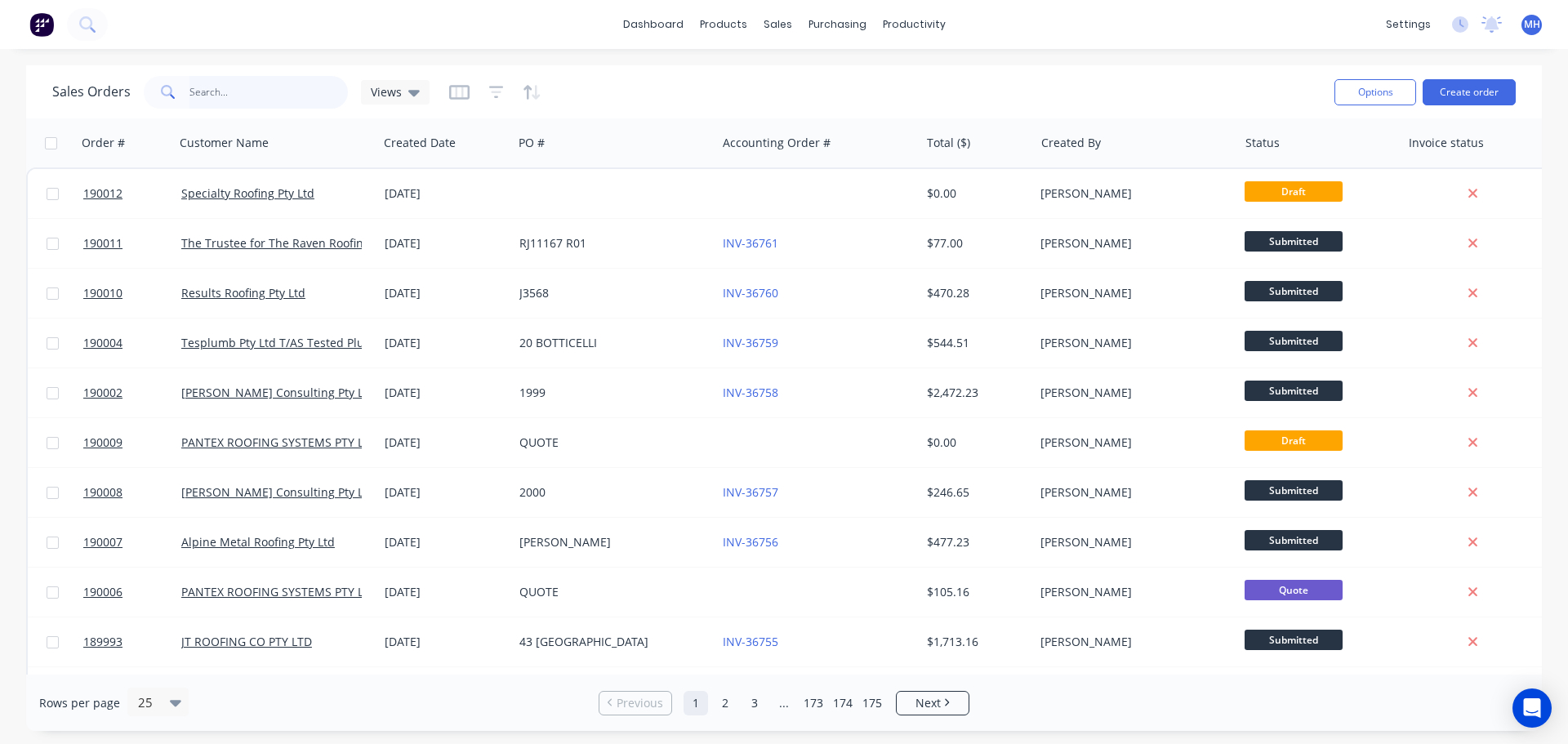
click at [247, 88] on input "text" at bounding box center [269, 92] width 160 height 33
type input "189984"
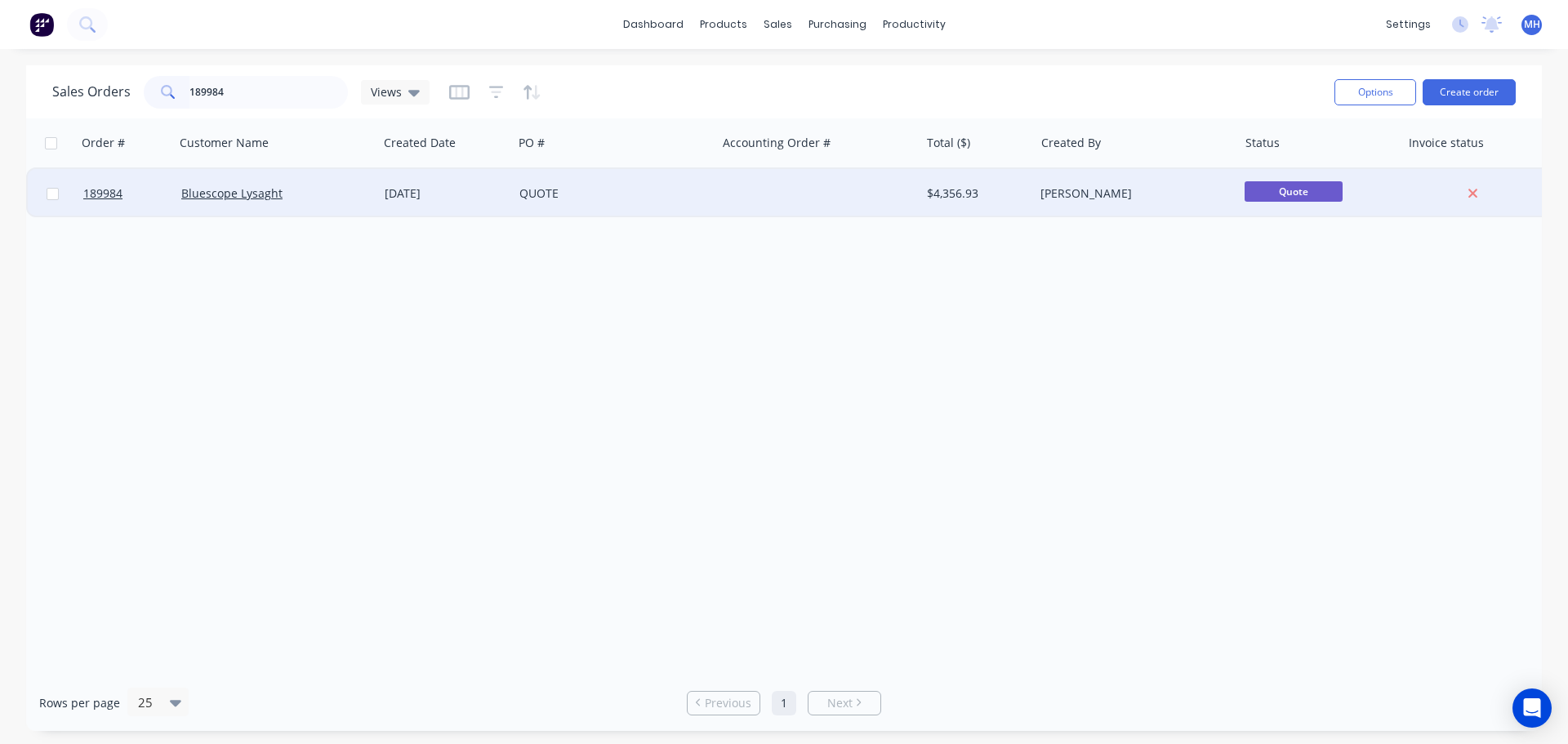
click at [326, 193] on div "Bluescope Lysaght" at bounding box center [271, 193] width 181 height 16
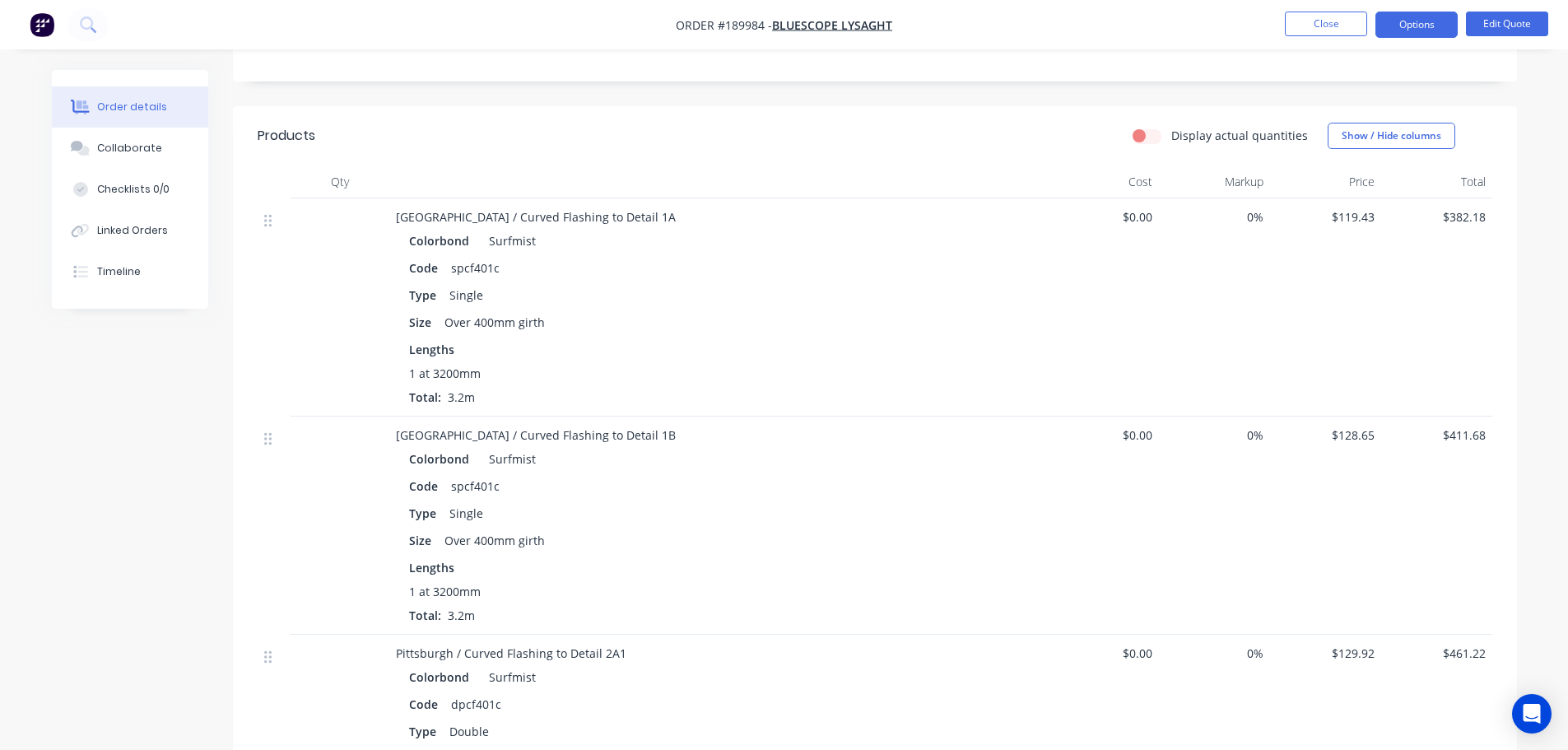
scroll to position [83, 0]
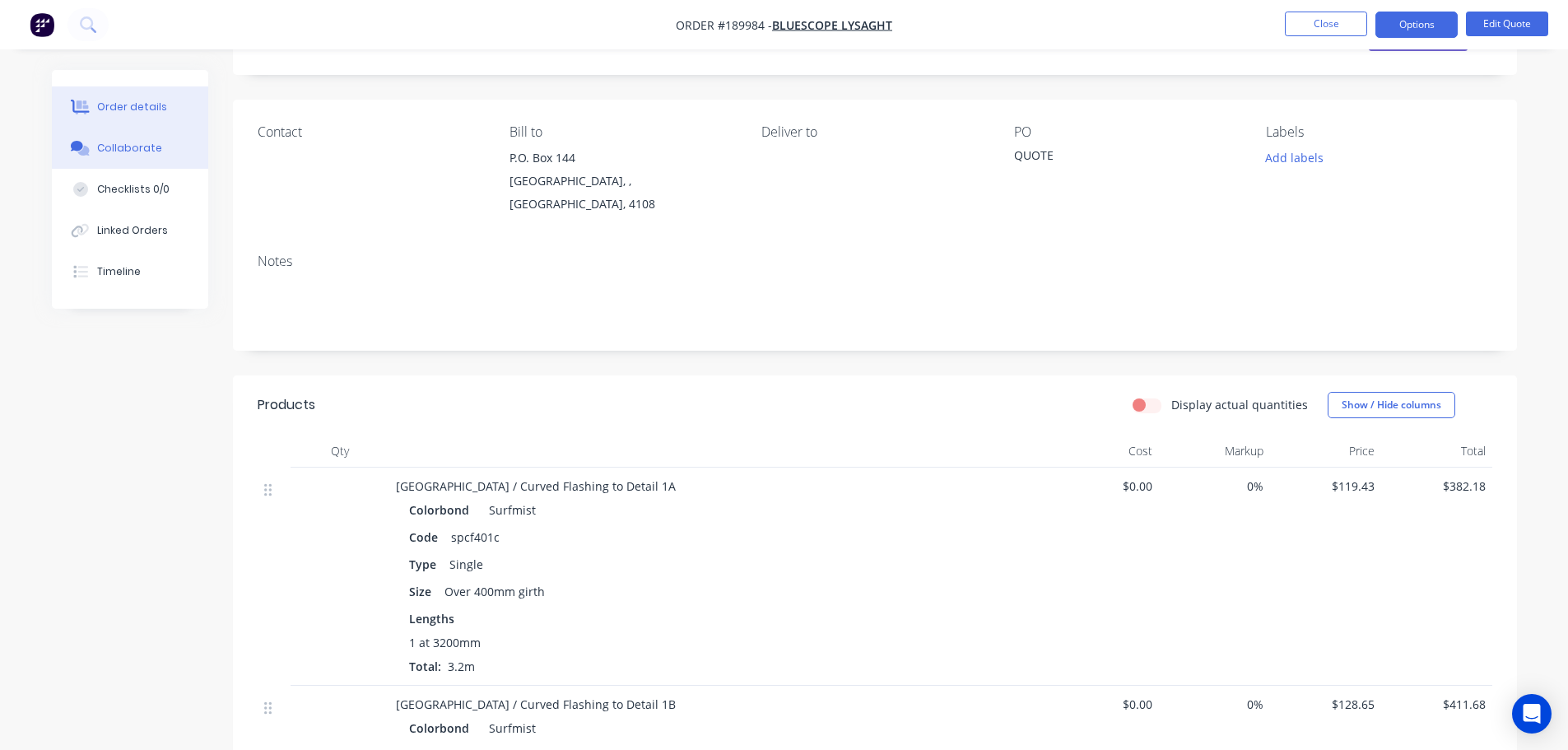
click at [127, 145] on div "Collaborate" at bounding box center [129, 149] width 65 height 15
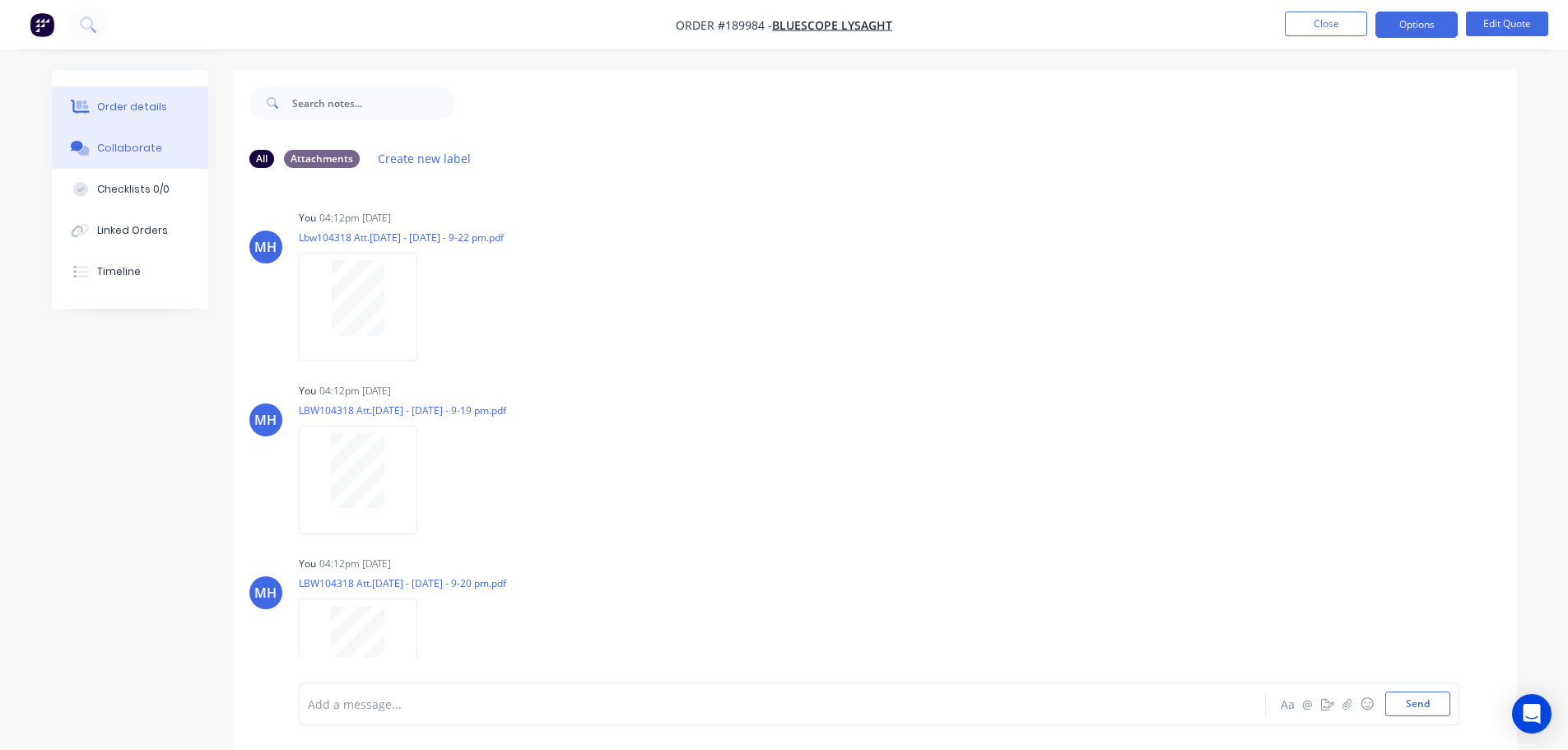
click at [108, 103] on div "Order details" at bounding box center [132, 107] width 70 height 15
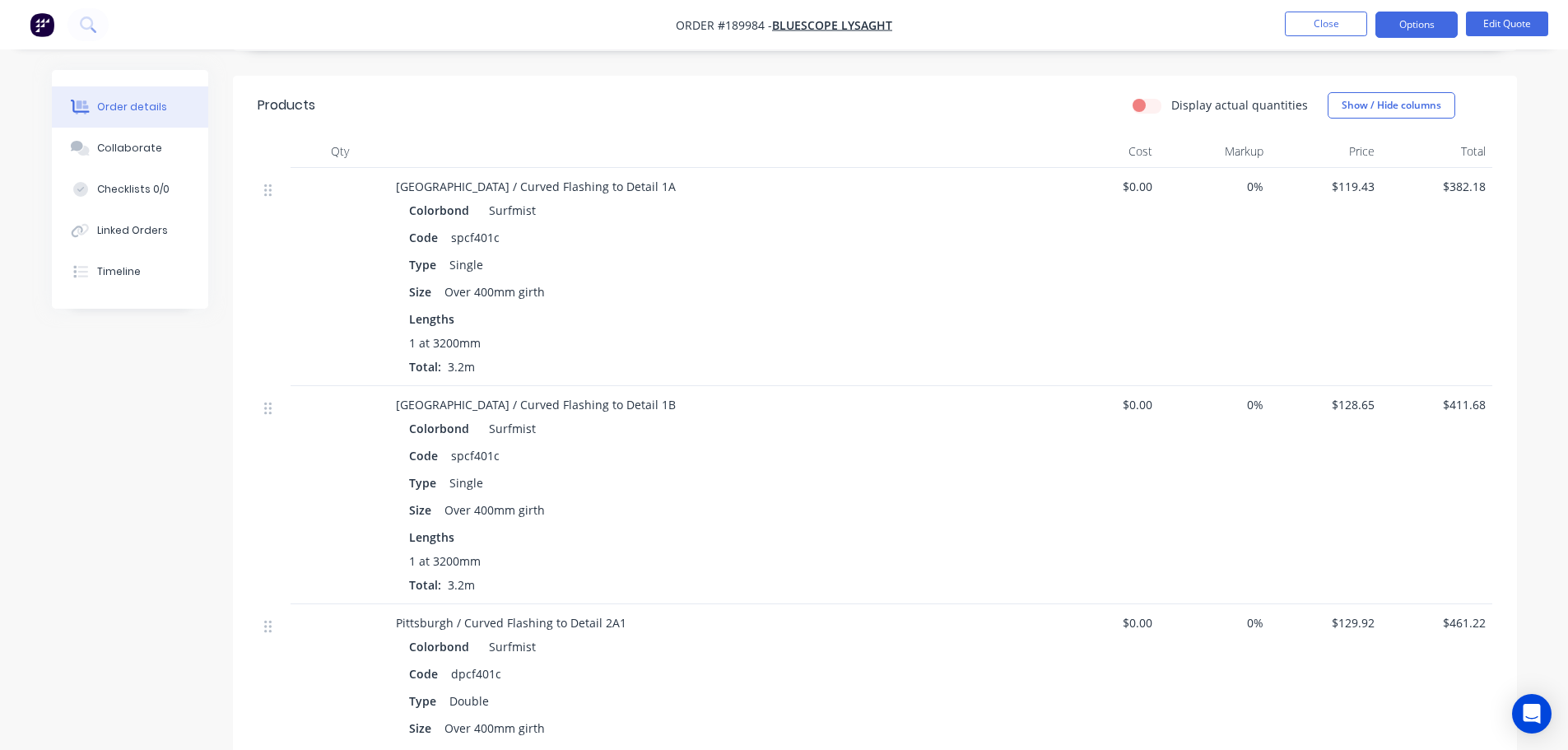
scroll to position [247, 0]
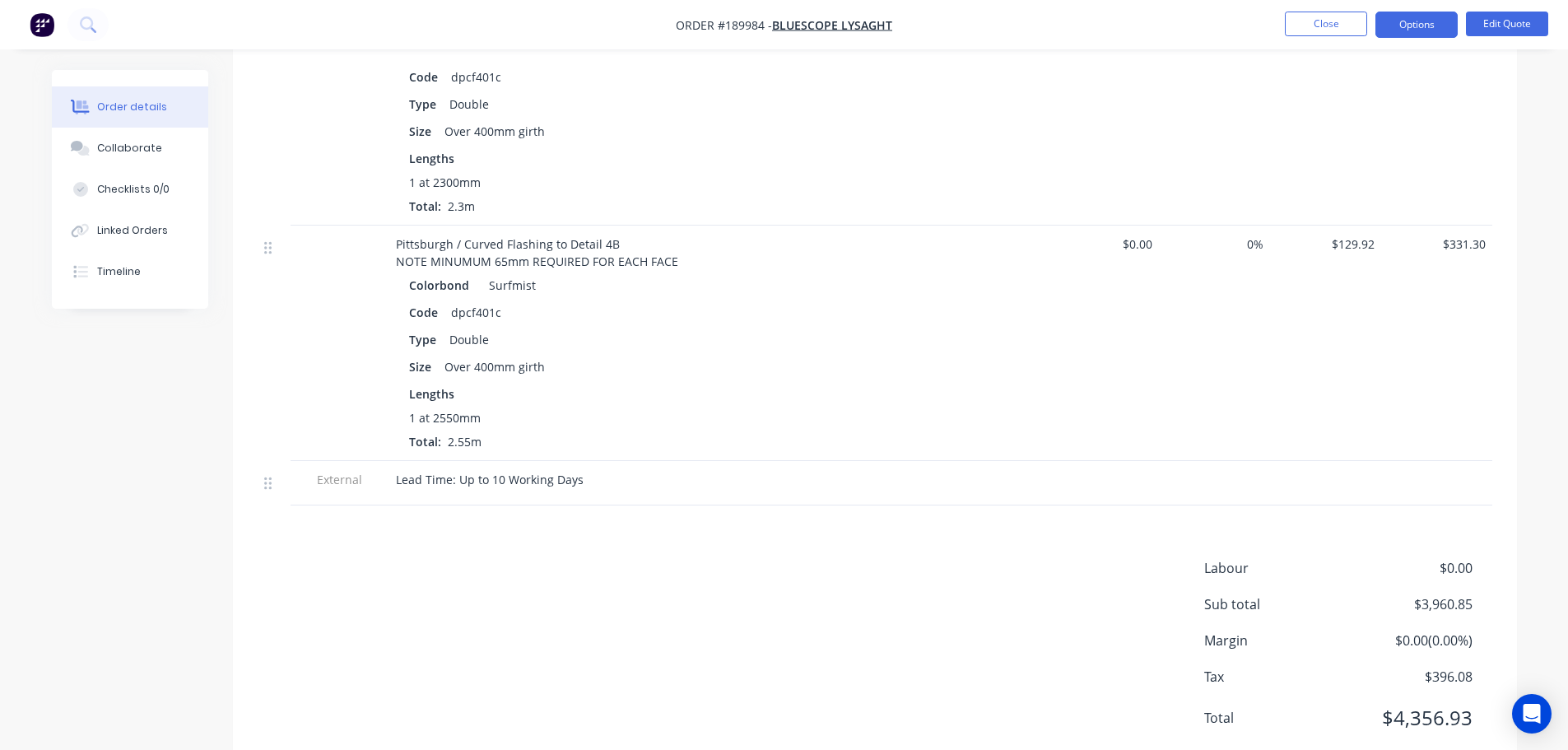
scroll to position [2337, 0]
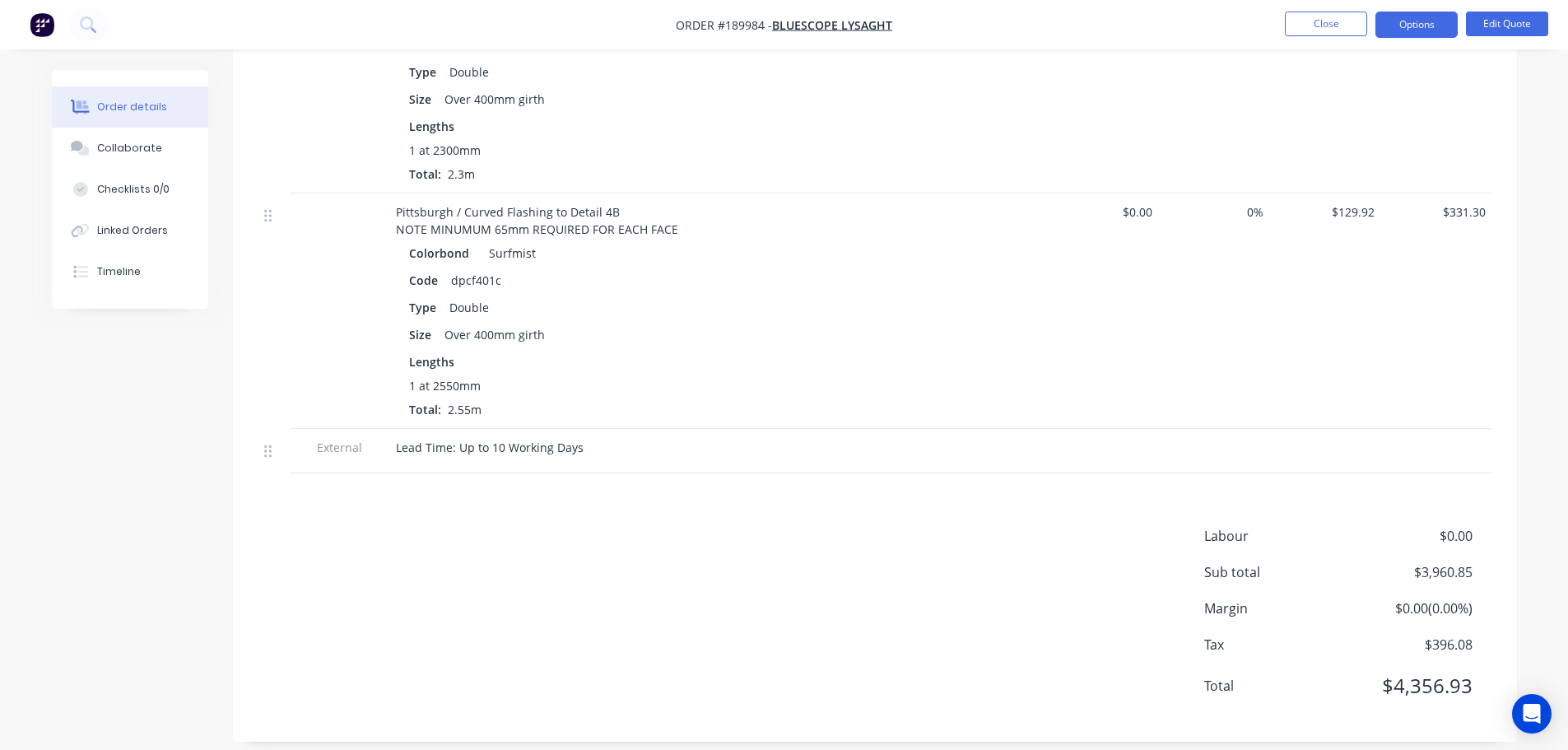
click at [855, 600] on div "Labour $0.00 Sub total $3,960.85 Margin $0.00 ( 0.00 %) Tax $396.08 Total $4,35…" at bounding box center [874, 620] width 1234 height 191
click at [666, 543] on div "Labour $0.00 Sub total $3,960.85 Margin $0.00 ( 0.00 %) Tax $396.08 Total $4,35…" at bounding box center [874, 620] width 1234 height 191
click at [1306, 20] on button "Close" at bounding box center [1326, 24] width 82 height 25
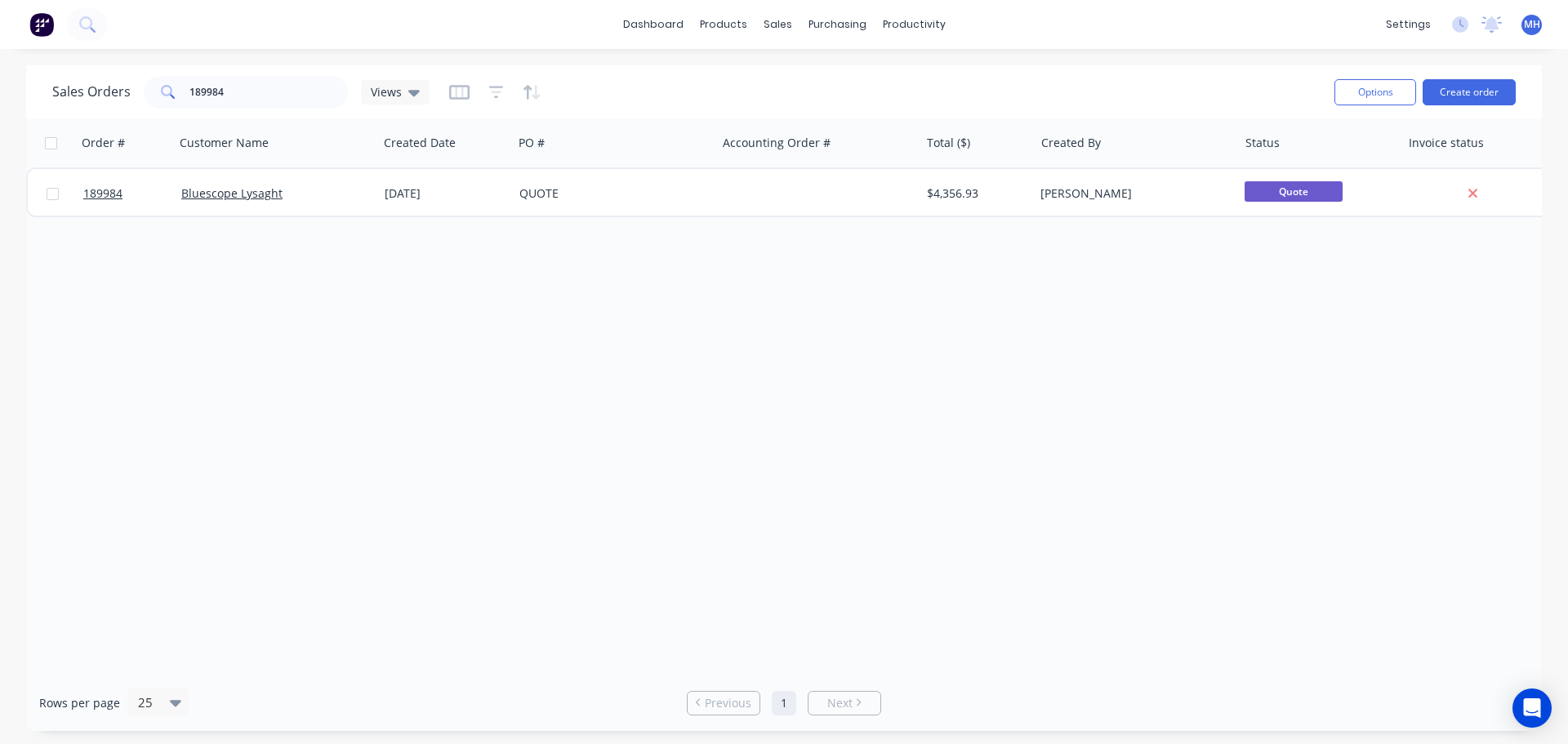
click at [774, 382] on div "Order # Customer Name Created Date PO # Accounting Order # Total ($) Created By…" at bounding box center [784, 396] width 1516 height 556
click at [282, 83] on input "189984" at bounding box center [269, 92] width 160 height 33
type input "189184"
click at [642, 83] on div "Sales Orders 189184 Views" at bounding box center [687, 92] width 1269 height 40
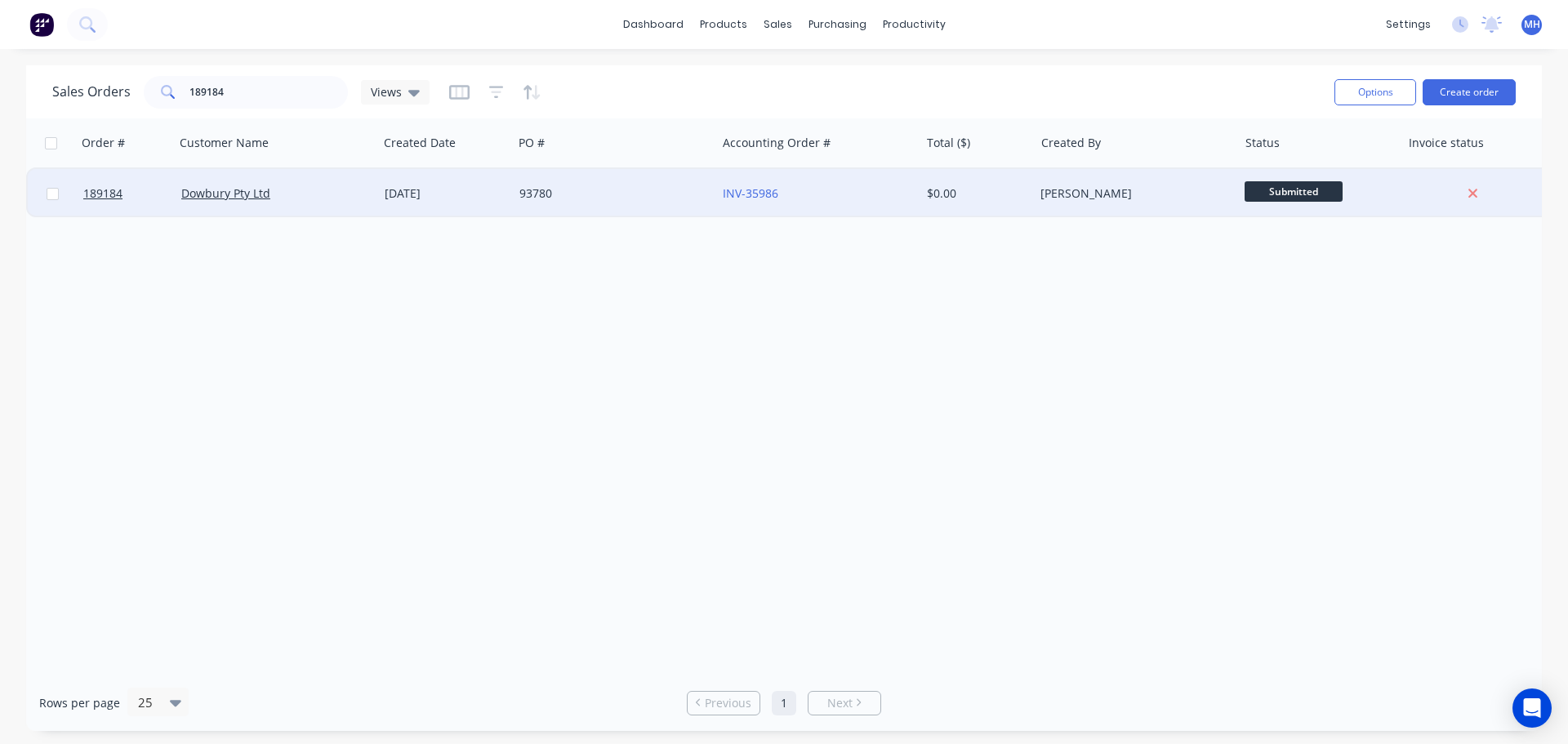
click at [331, 195] on div "Dowbury Pty Ltd" at bounding box center [271, 193] width 181 height 16
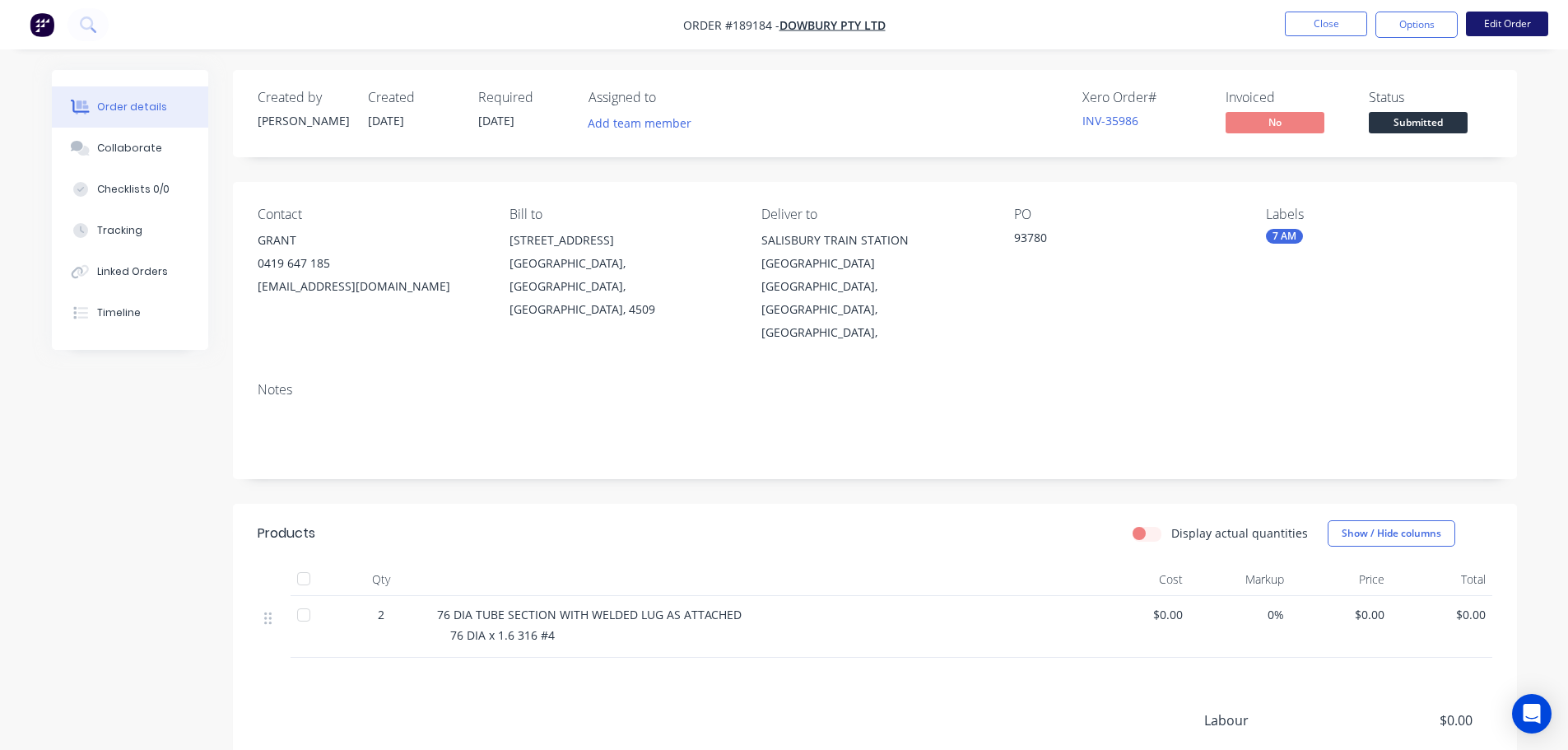
click at [1504, 18] on button "Edit Order" at bounding box center [1507, 24] width 82 height 25
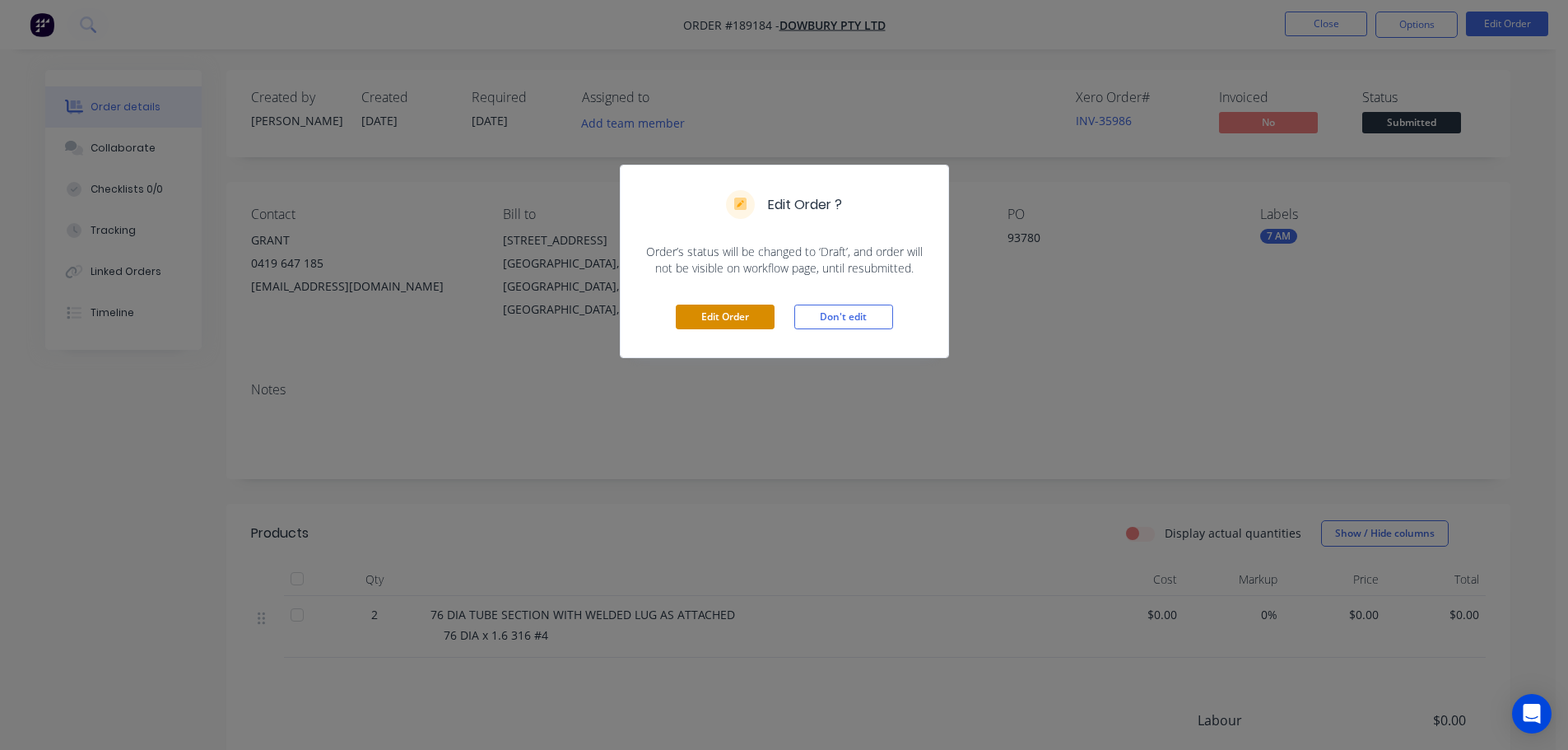
click at [763, 316] on button "Edit Order" at bounding box center [725, 317] width 99 height 25
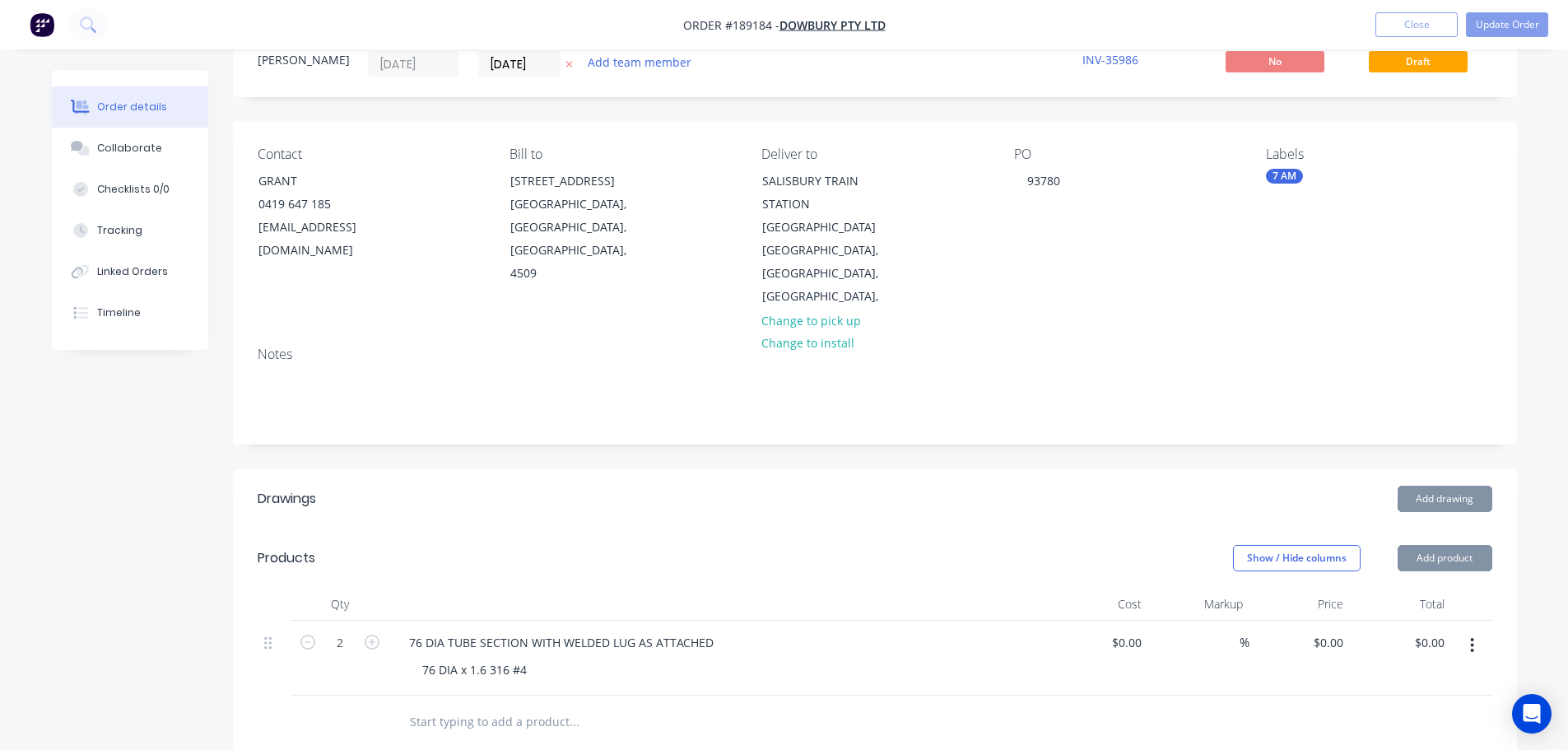
scroll to position [247, 0]
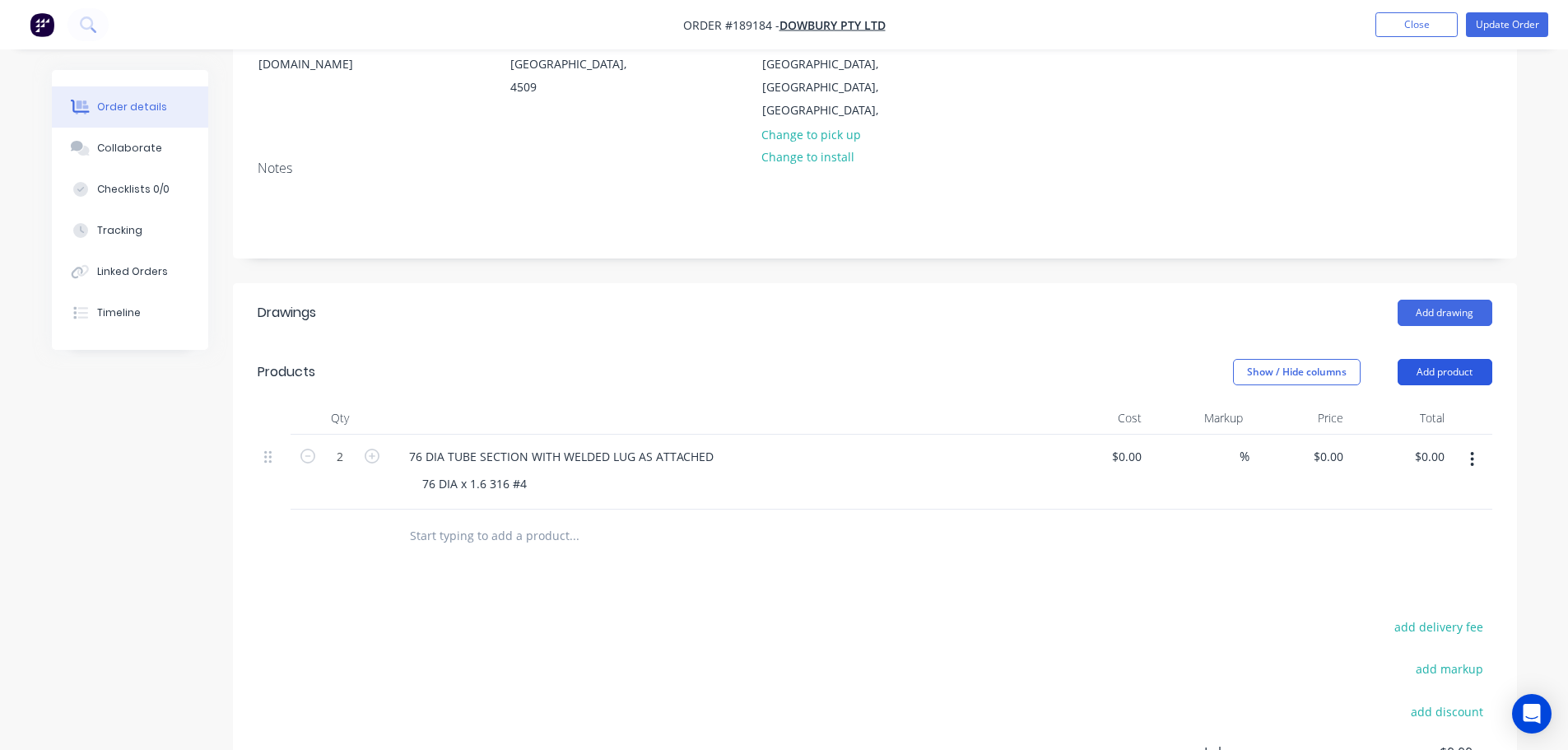
click at [1435, 359] on button "Add product" at bounding box center [1444, 372] width 95 height 26
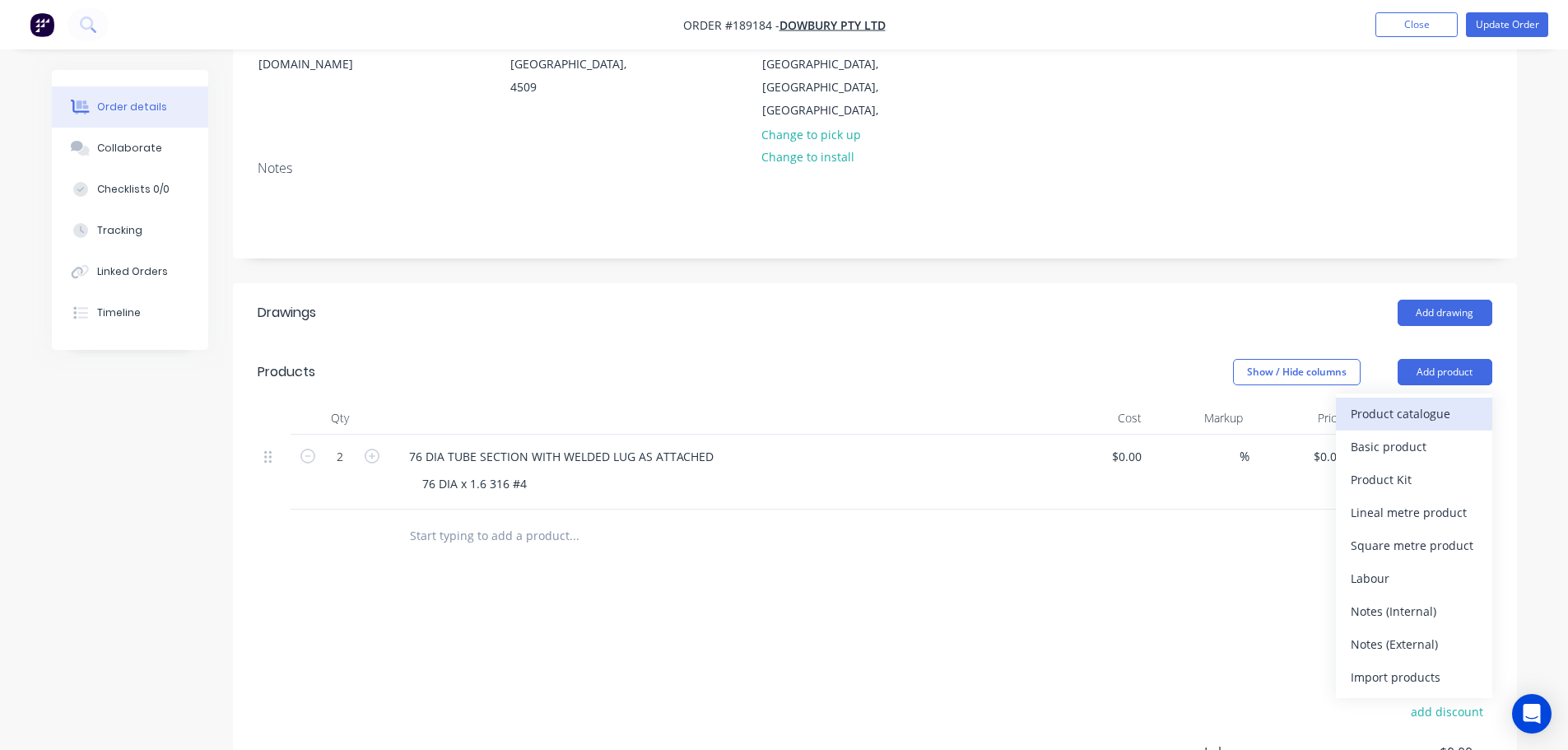
click at [1422, 402] on div "Product catalogue" at bounding box center [1414, 413] width 127 height 24
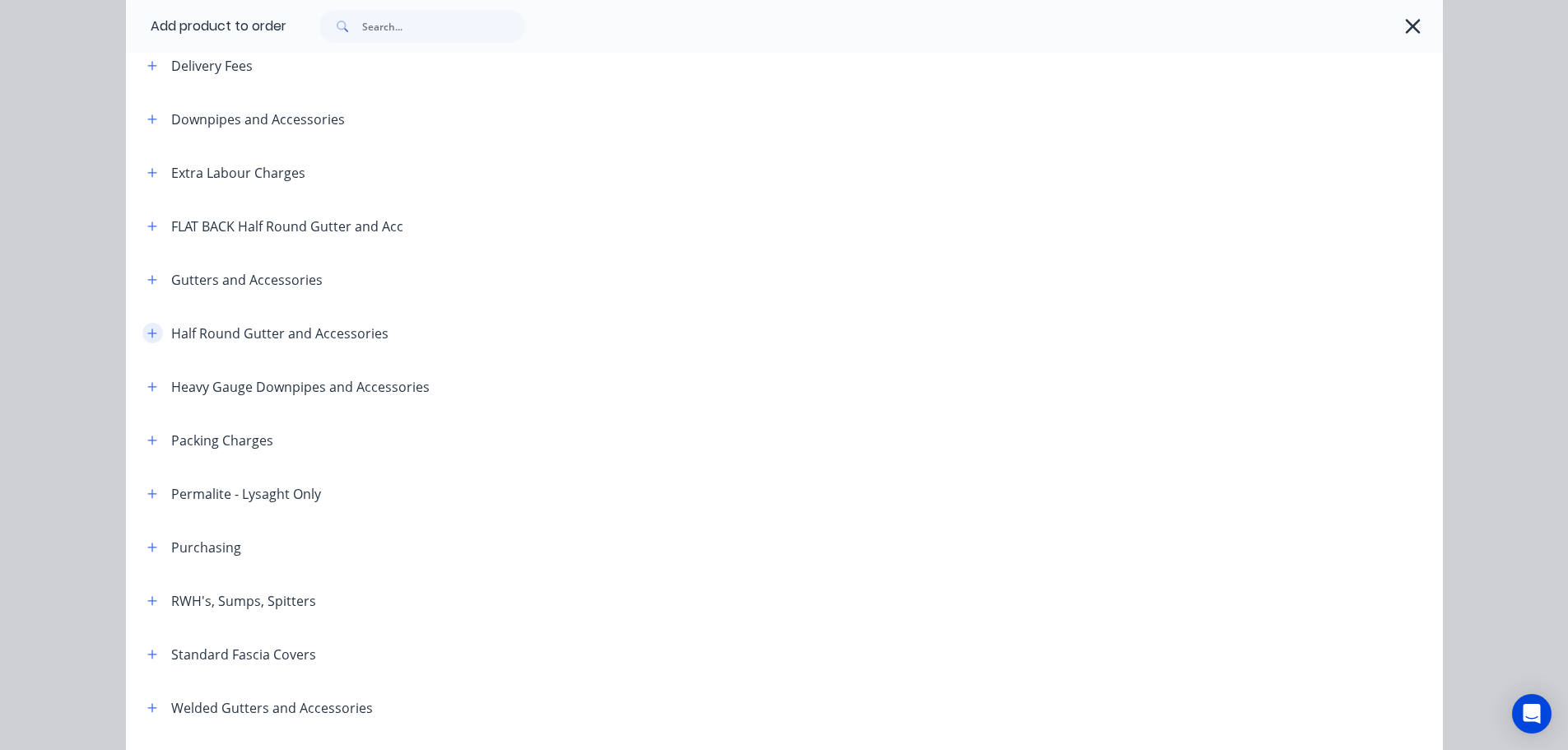
scroll to position [165, 0]
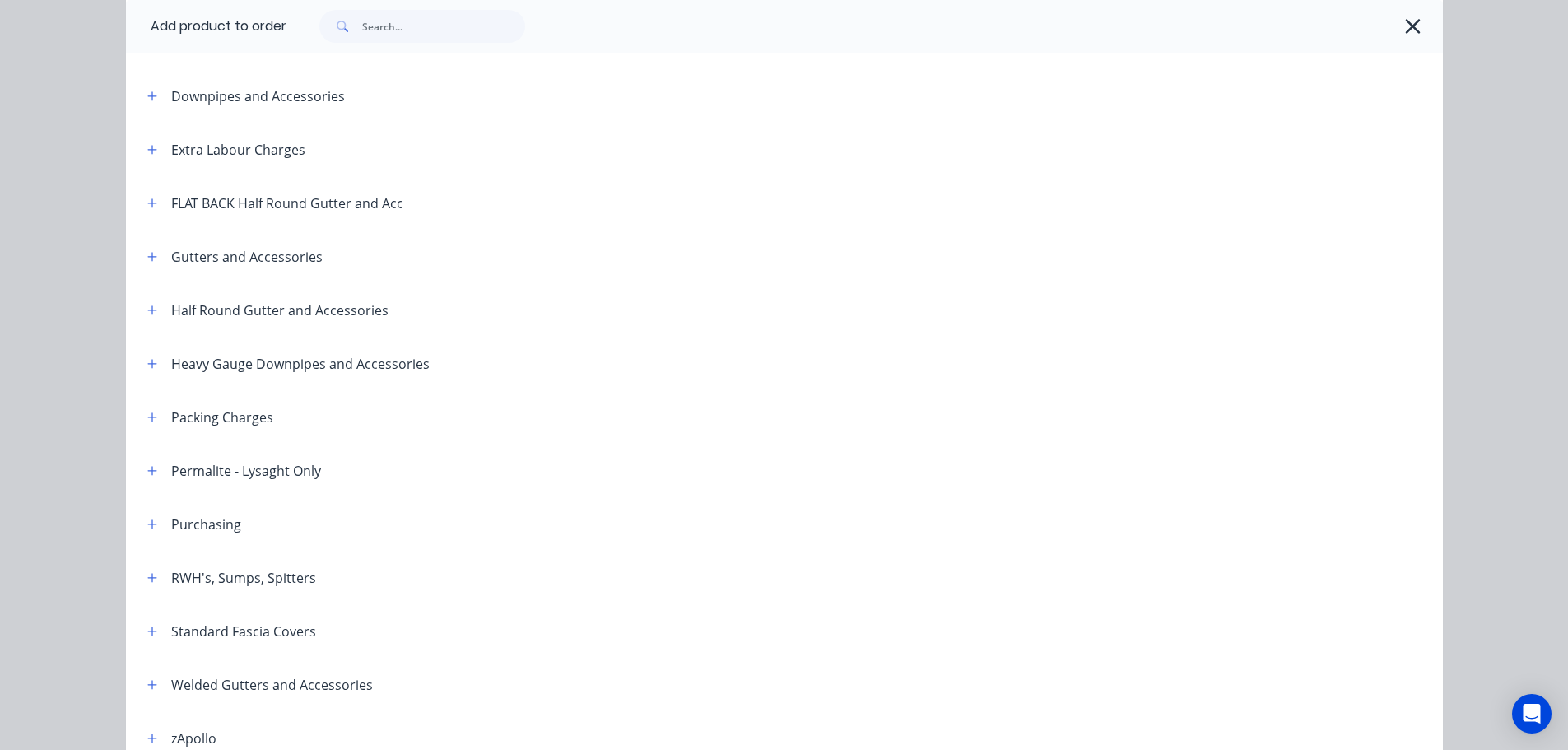
drag, startPoint x: 147, startPoint y: 357, endPoint x: 301, endPoint y: 326, distance: 157.1
click at [148, 358] on icon "button" at bounding box center [153, 364] width 10 height 12
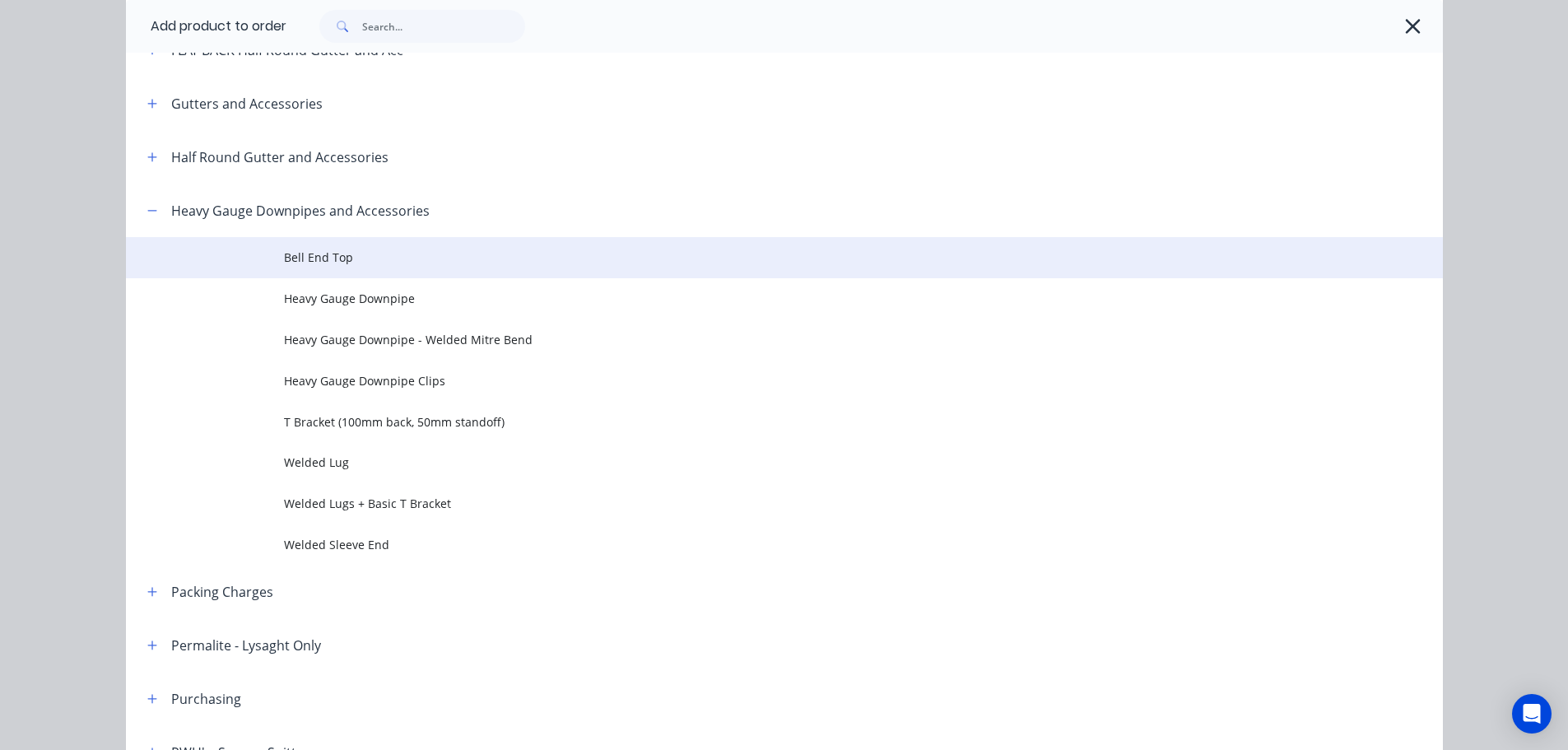
scroll to position [329, 0]
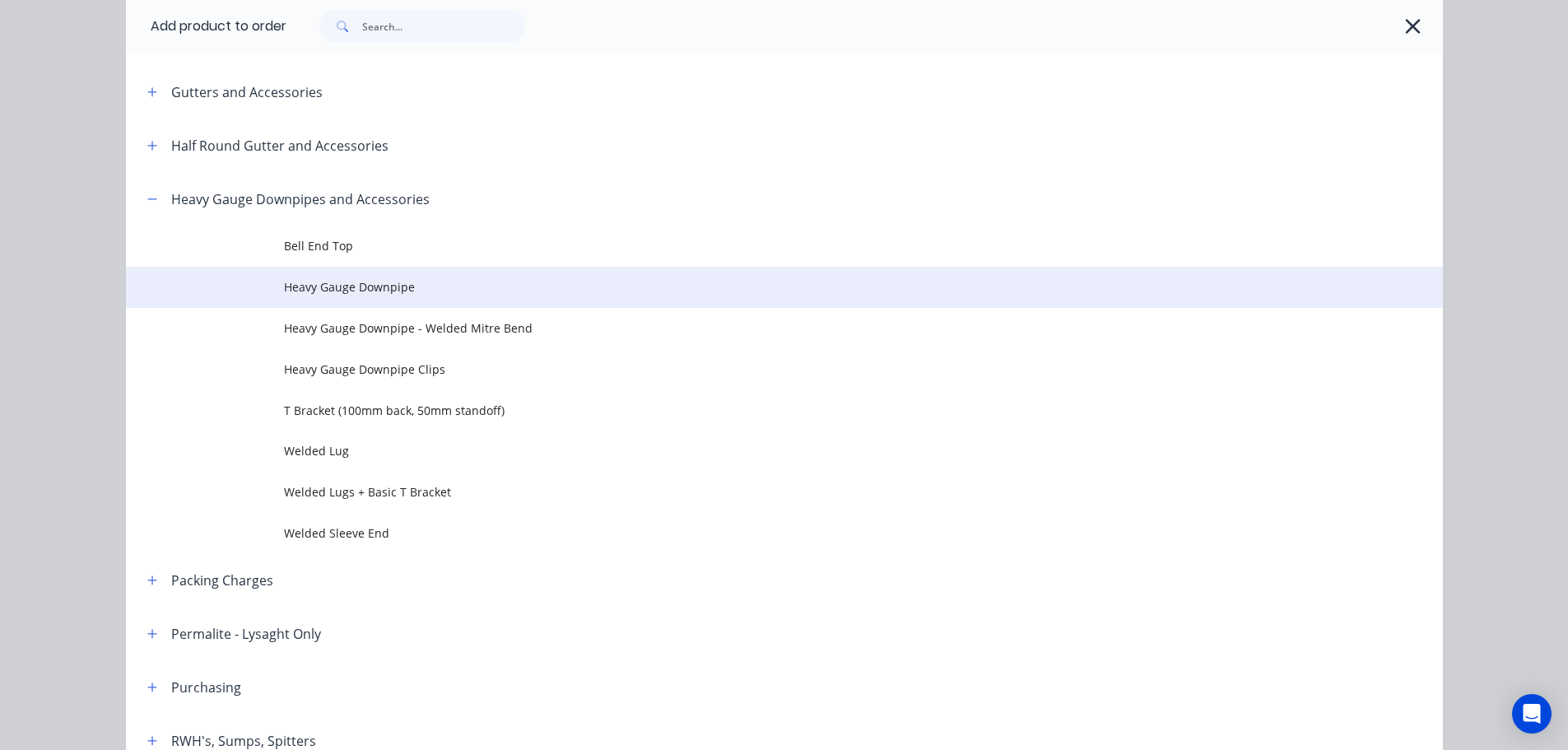
click at [398, 285] on span "Heavy Gauge Downpipe" at bounding box center [746, 286] width 926 height 17
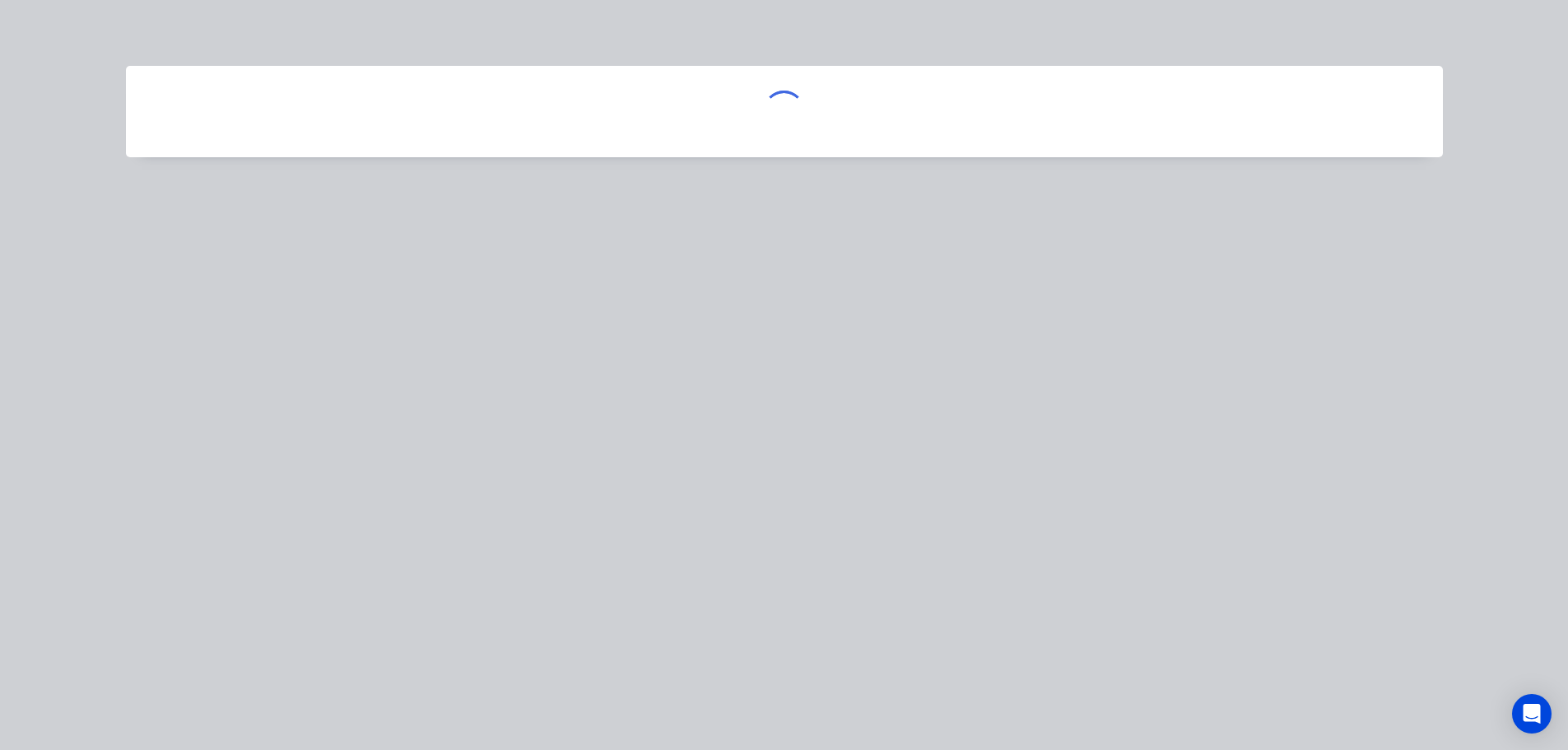
scroll to position [0, 0]
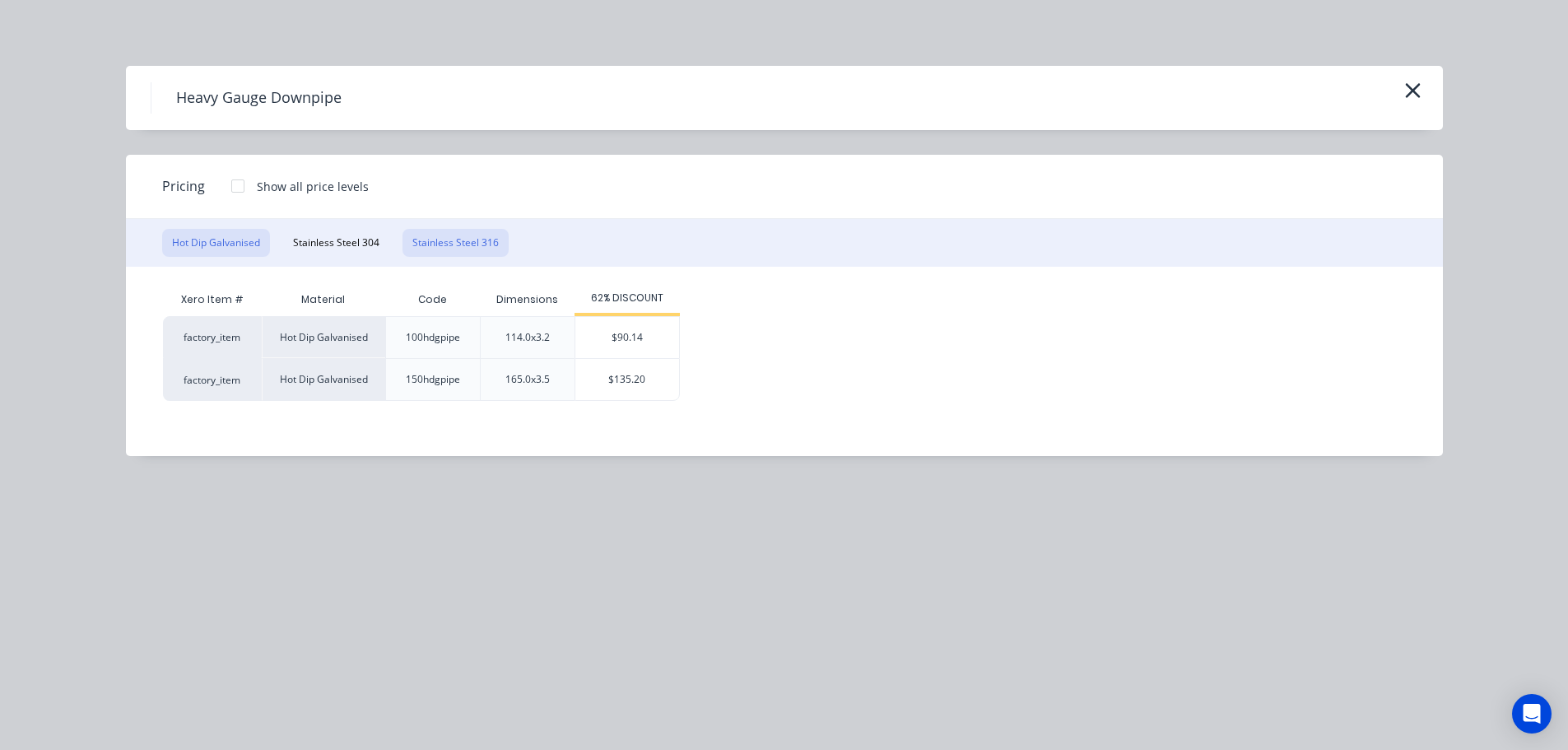
click at [451, 248] on button "Stainless Steel 316" at bounding box center [455, 243] width 106 height 28
click at [621, 328] on div "$98.40" at bounding box center [638, 337] width 104 height 41
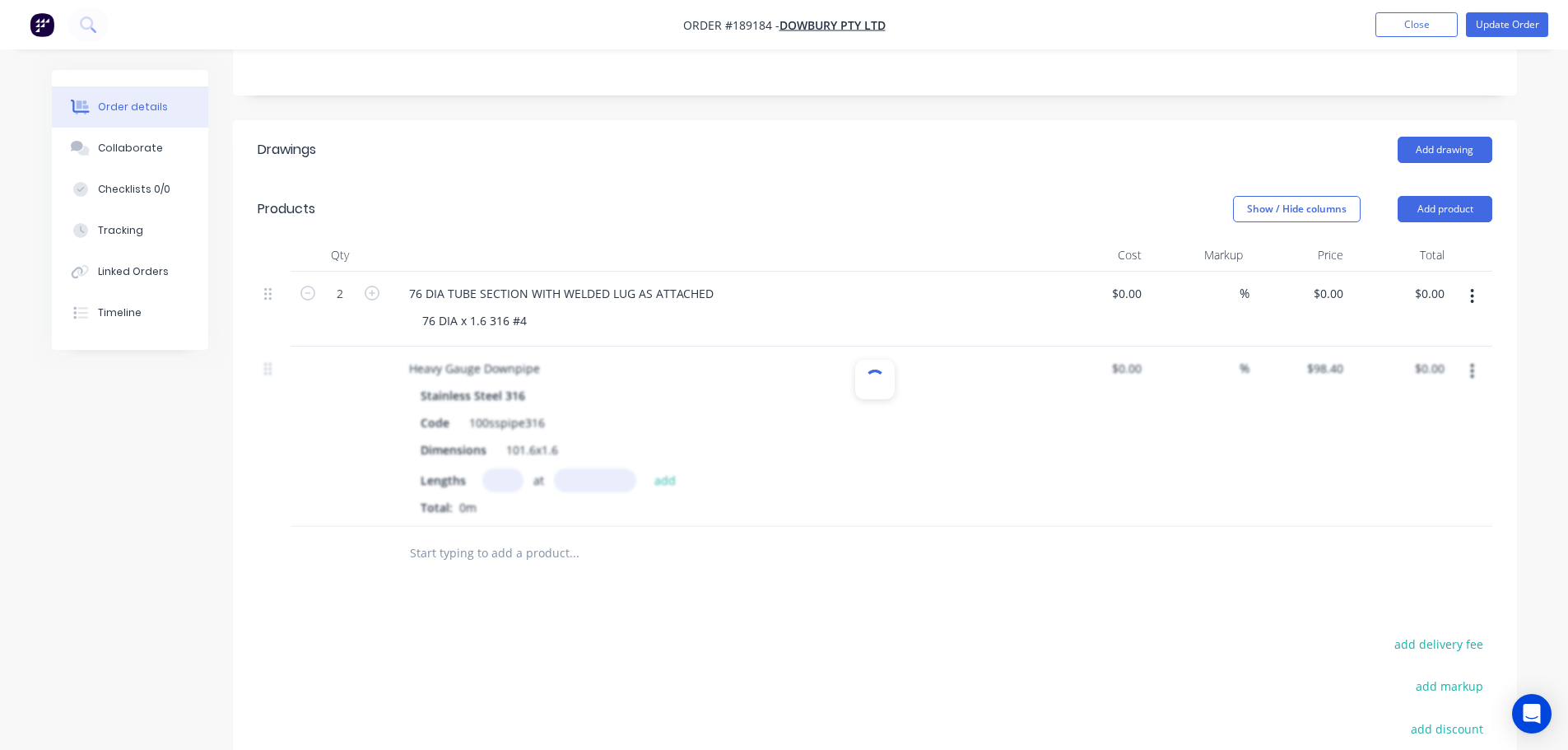
scroll to position [412, 0]
click at [513, 467] on input "text" at bounding box center [503, 479] width 41 height 24
type input "1"
type input "6000"
click at [646, 467] on button "add" at bounding box center [665, 478] width 39 height 22
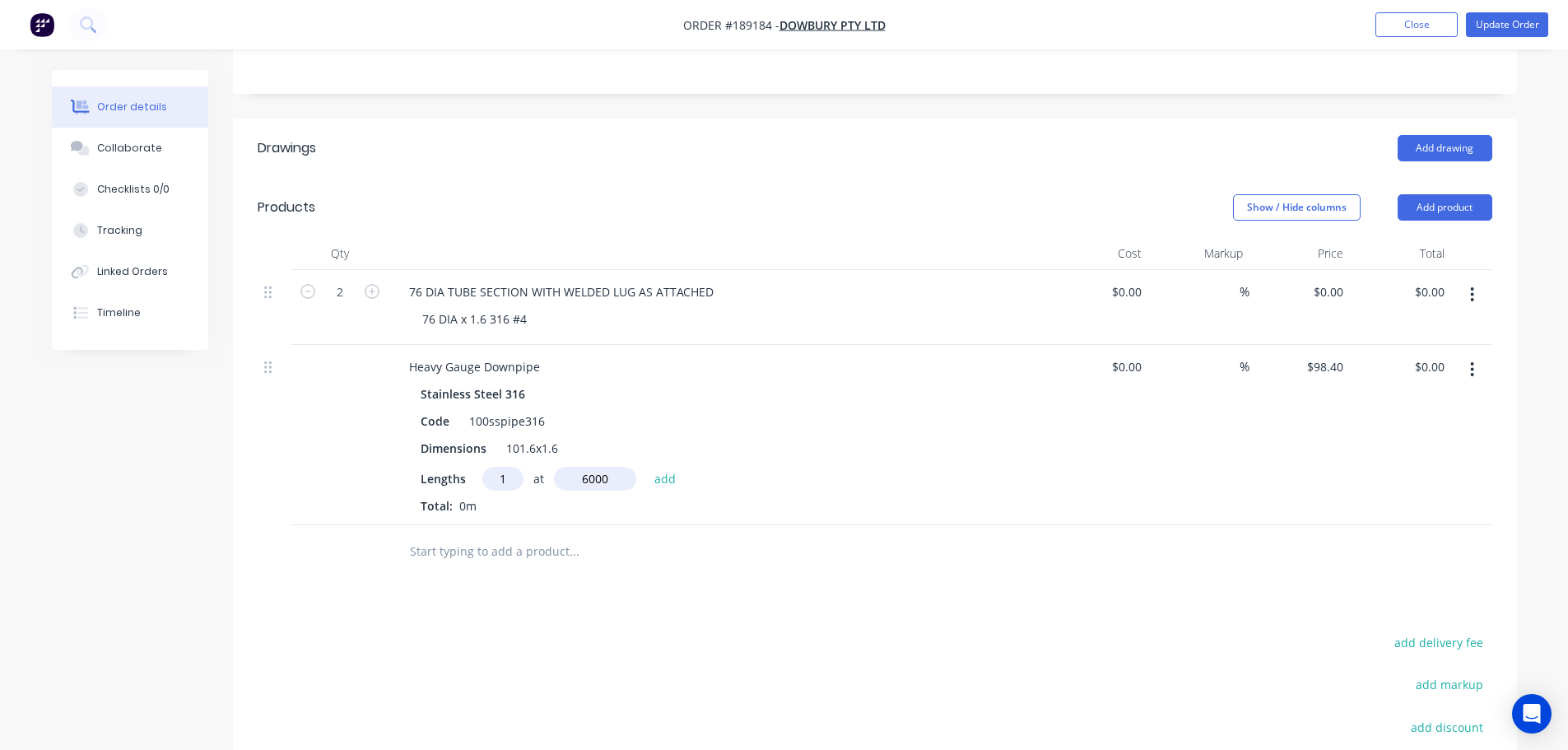
type input "$590.40"
click at [1440, 194] on button "Add product" at bounding box center [1444, 207] width 95 height 26
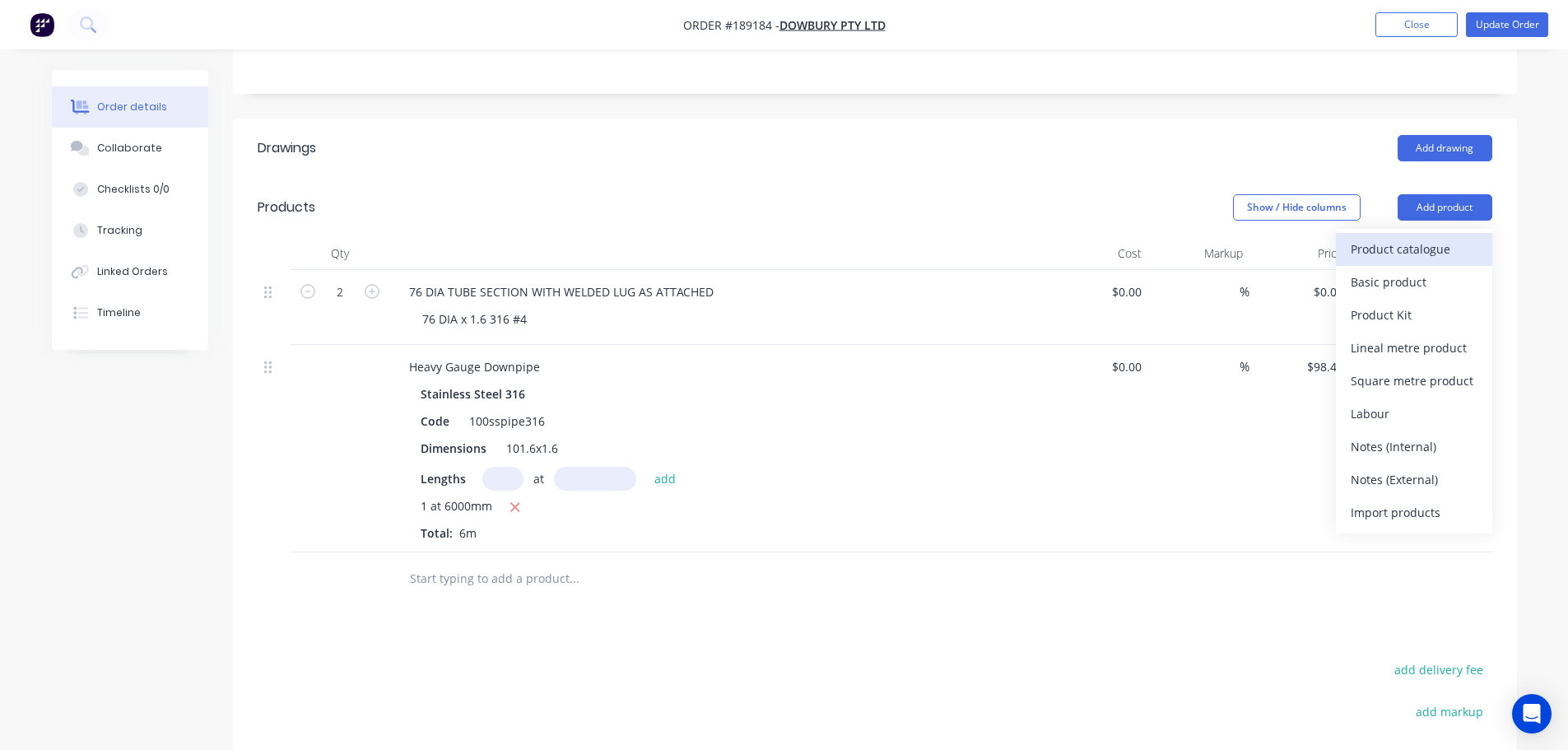
click at [1410, 237] on div "Product catalogue" at bounding box center [1414, 248] width 127 height 24
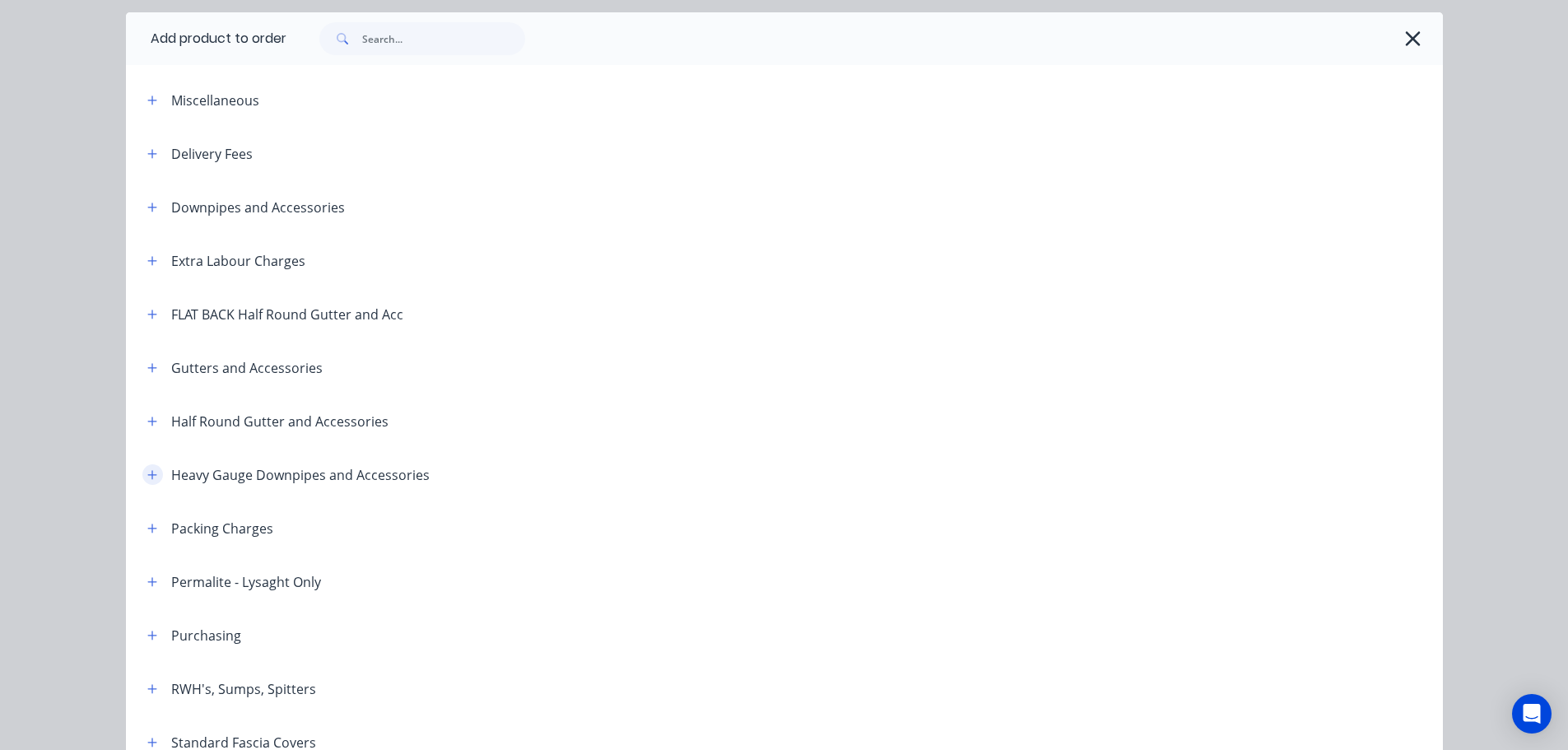
scroll to position [83, 0]
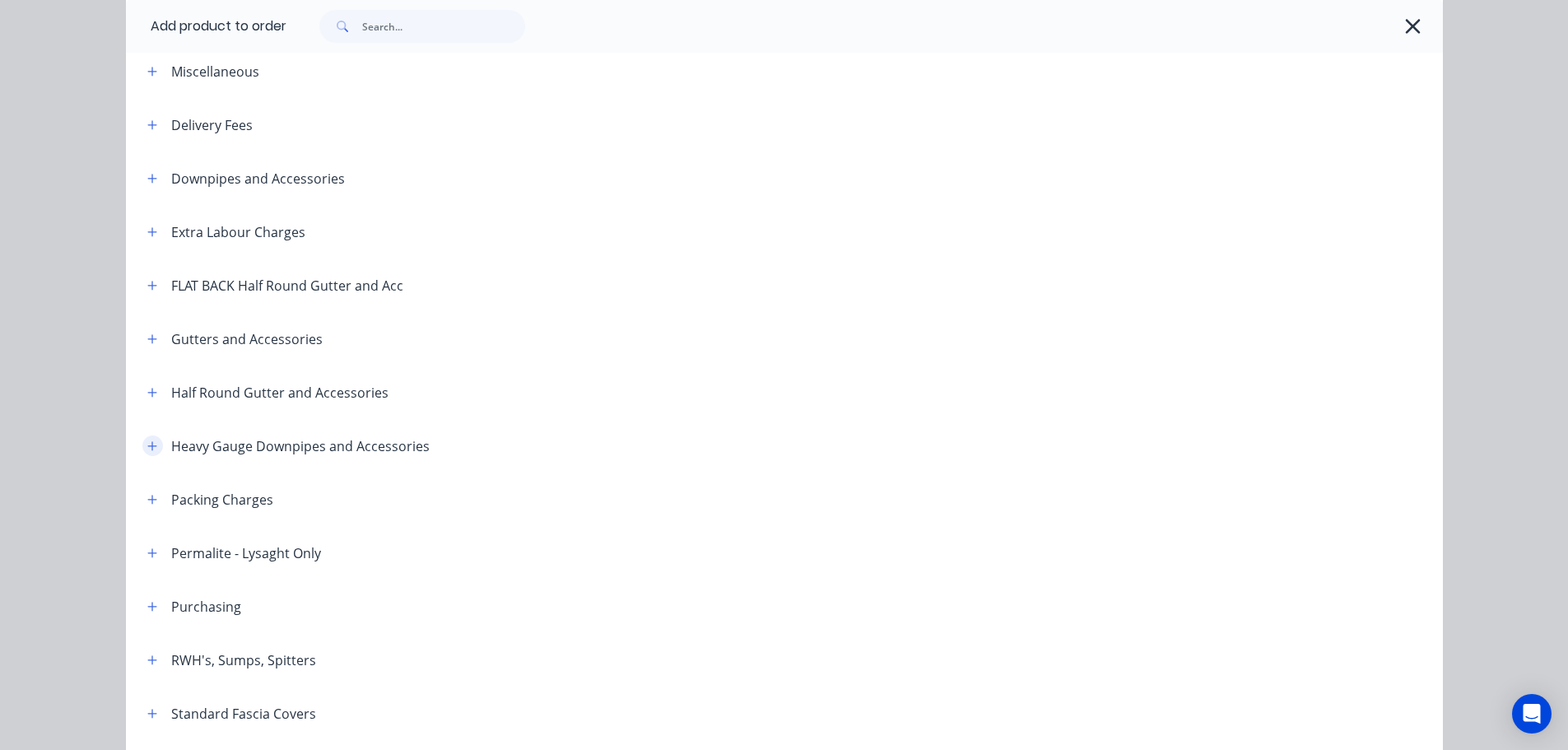
click at [148, 441] on icon "button" at bounding box center [153, 446] width 10 height 12
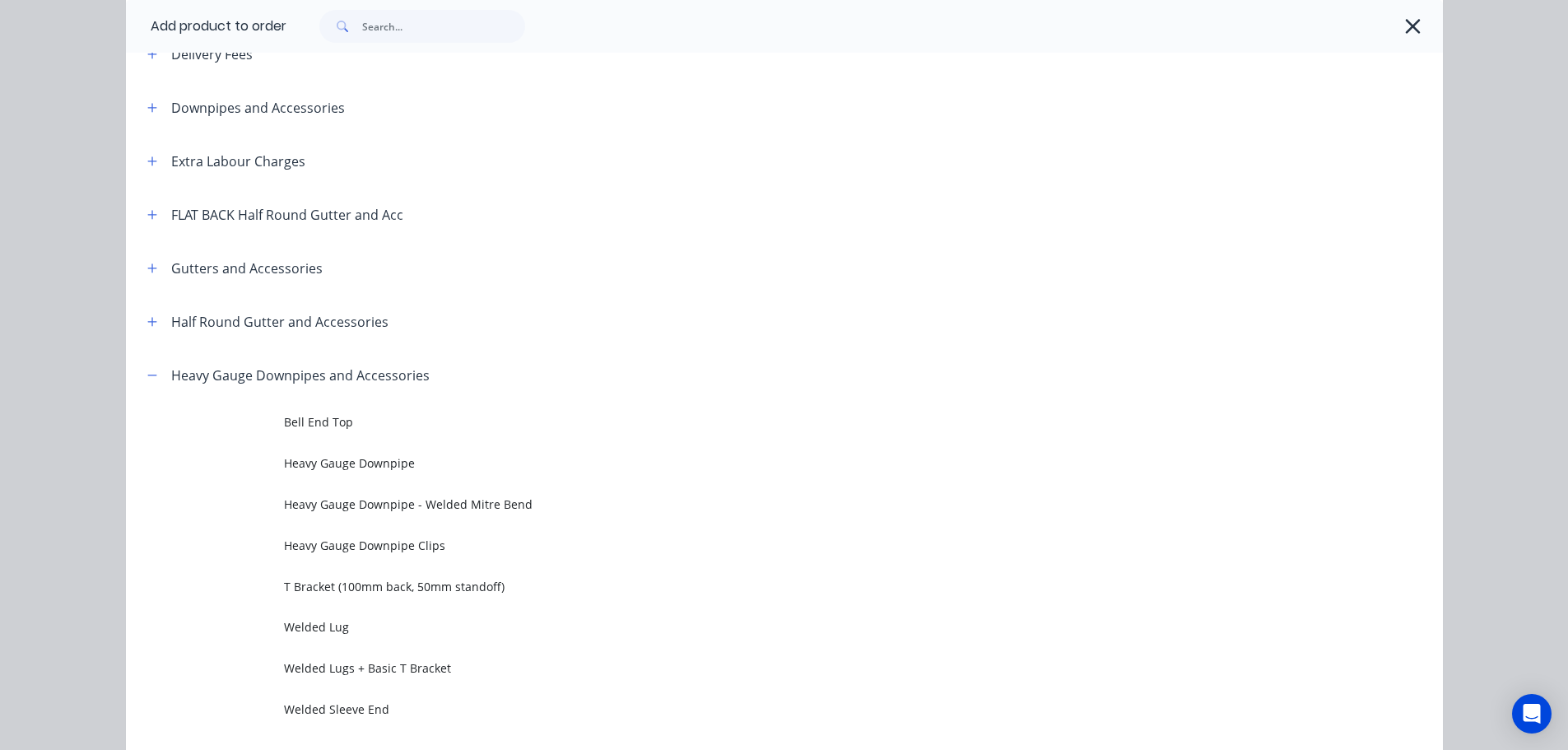
scroll to position [247, 0]
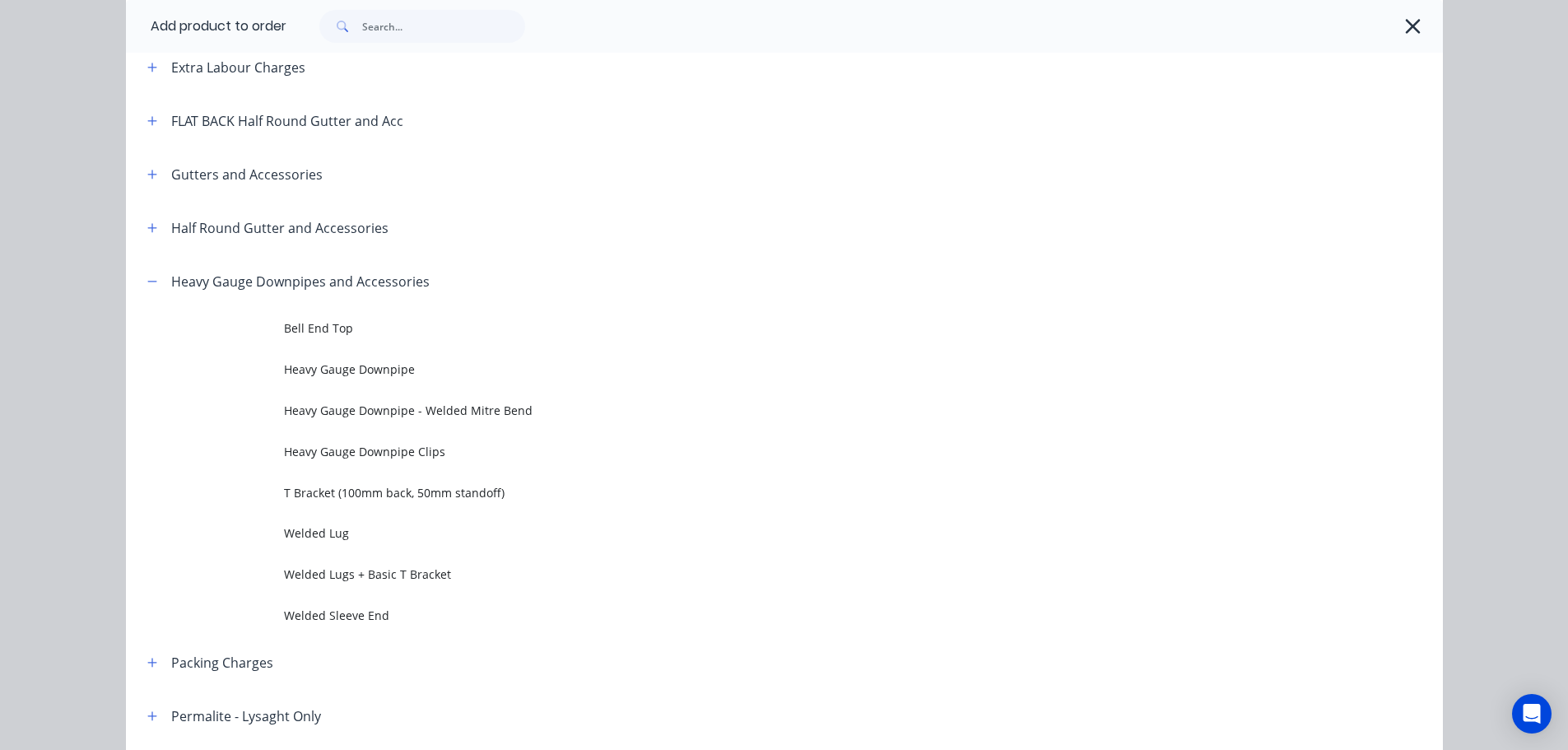
click at [379, 413] on span "Heavy Gauge Downpipe - Welded Mitre Bend" at bounding box center [746, 410] width 926 height 17
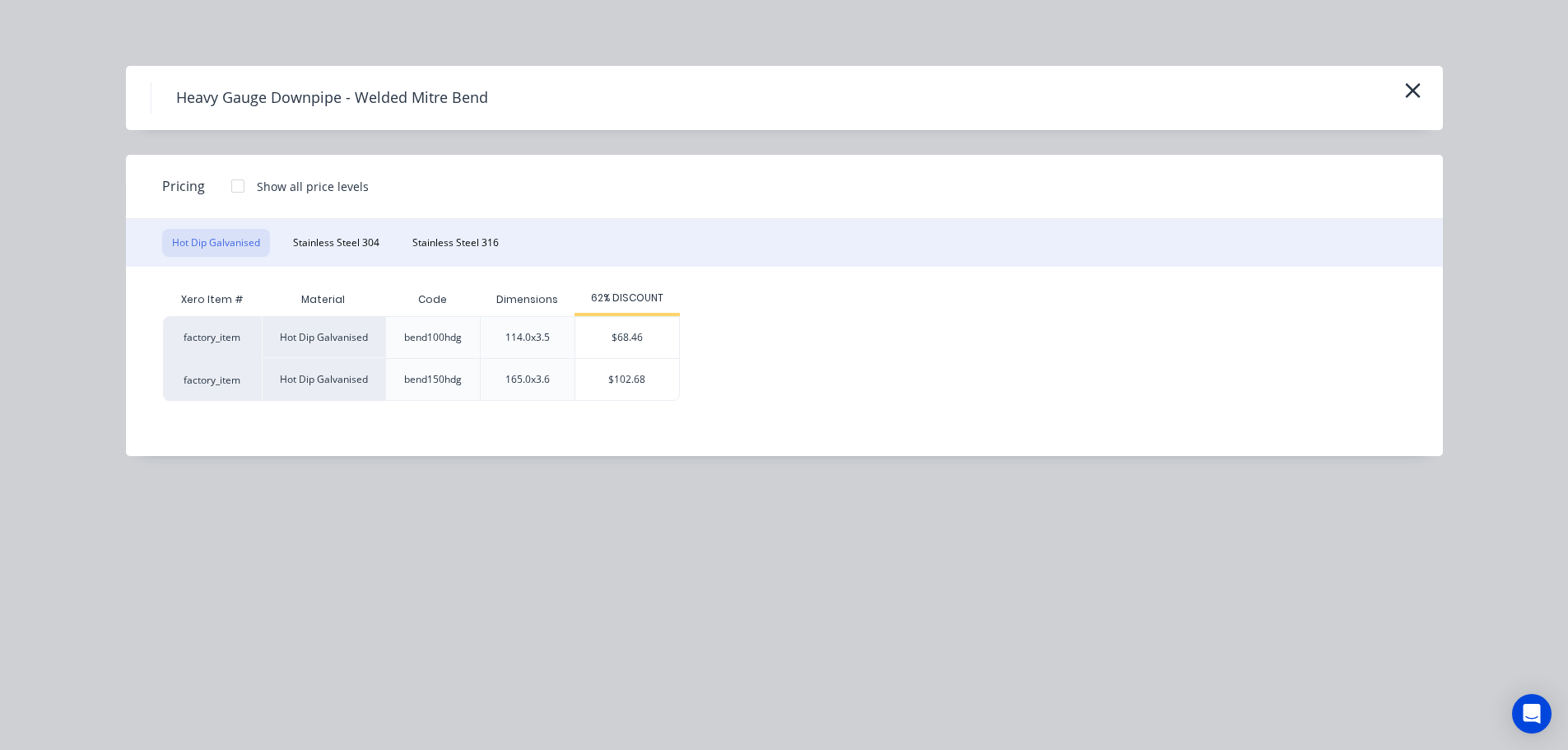
click at [426, 227] on div "Hot Dip Galvanised Stainless Steel 304 Stainless Steel 316" at bounding box center [784, 243] width 1316 height 48
click at [435, 241] on button "Stainless Steel 316" at bounding box center [455, 243] width 106 height 28
click at [642, 335] on div "$68.46" at bounding box center [621, 337] width 104 height 41
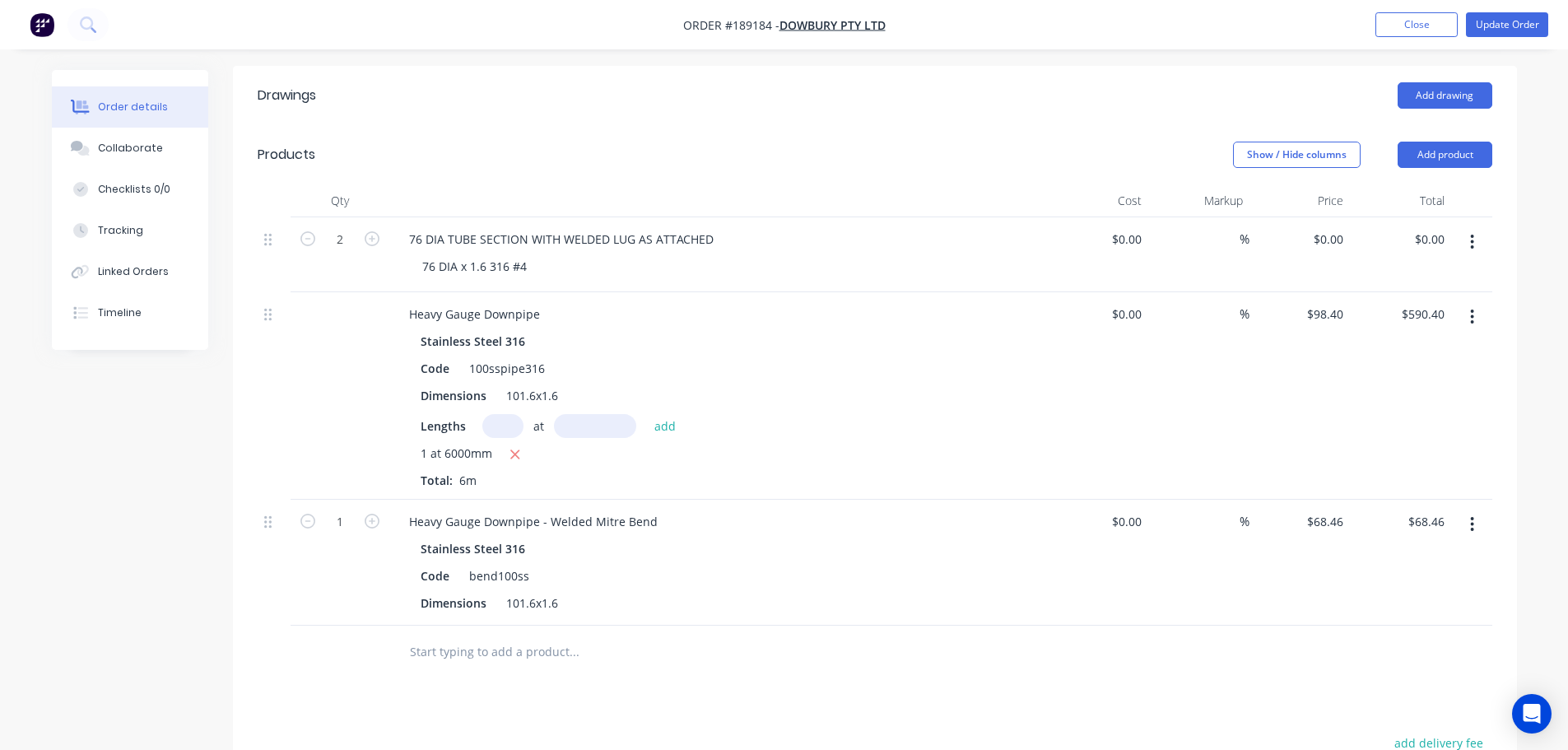
scroll to position [494, 0]
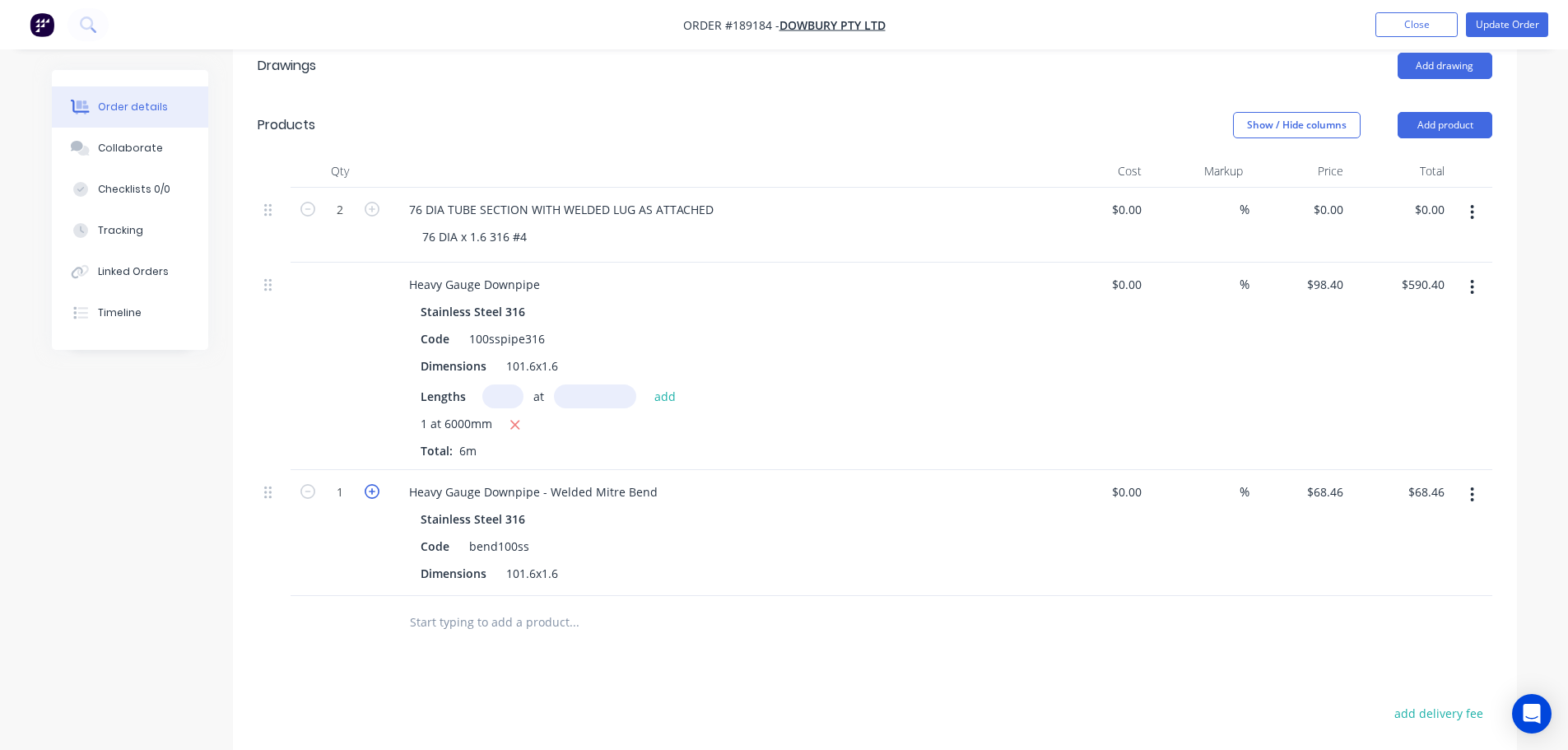
click at [373, 484] on icon "button" at bounding box center [372, 492] width 15 height 15
type input "2"
type input "$136.92"
drag, startPoint x: 538, startPoint y: 527, endPoint x: 476, endPoint y: 516, distance: 63.0
click at [476, 561] on div "Dimensions 101.6x1.6" at bounding box center [715, 573] width 602 height 24
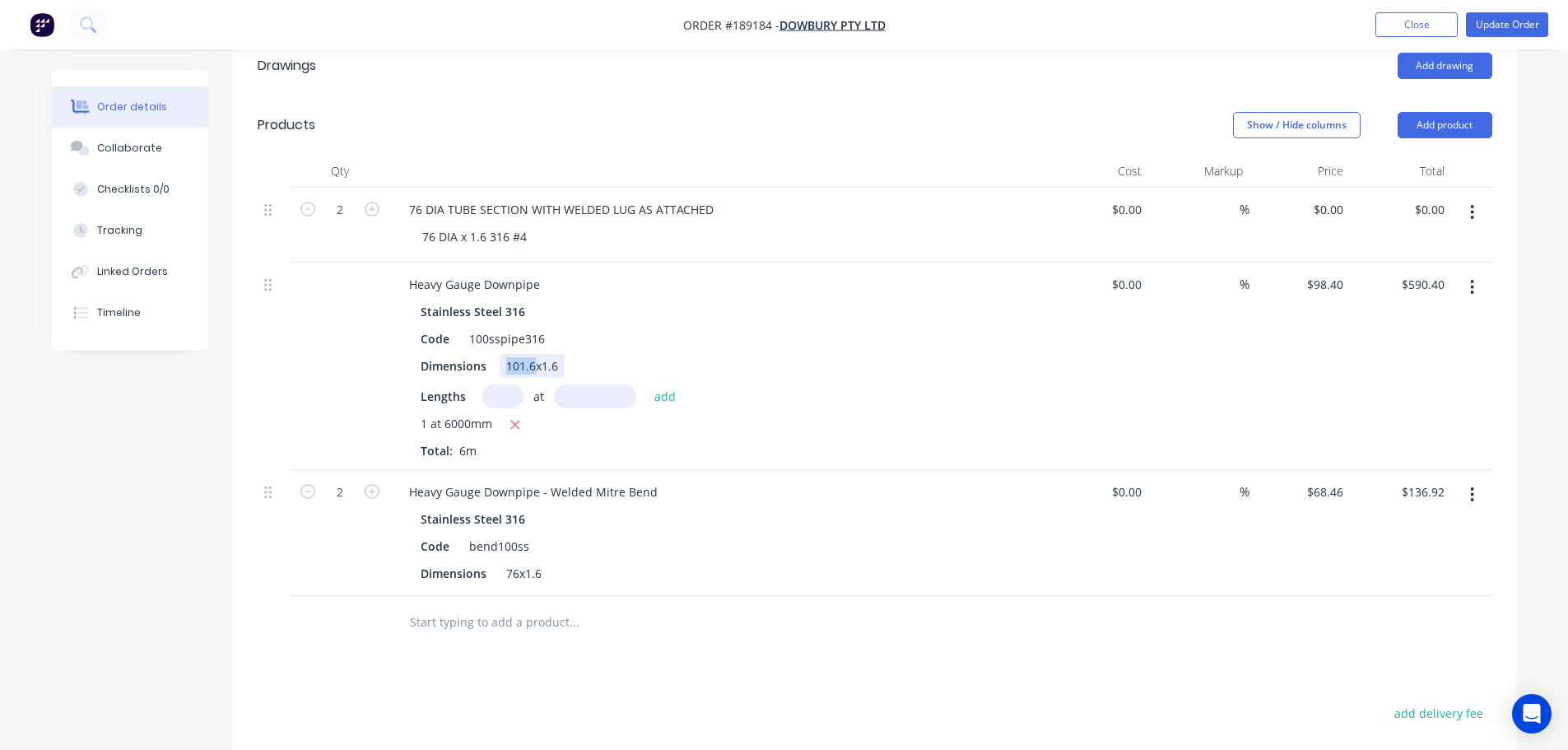
drag, startPoint x: 506, startPoint y: 319, endPoint x: 535, endPoint y: 320, distance: 29.0
click at [535, 354] on div "101.6x1.6" at bounding box center [532, 366] width 65 height 24
click at [629, 637] on div "Drawings Add drawing Products Show / Hide columns Add product Qty Cost Markup P…" at bounding box center [874, 540] width 1283 height 1008
click at [1451, 112] on button "Add product" at bounding box center [1444, 125] width 95 height 26
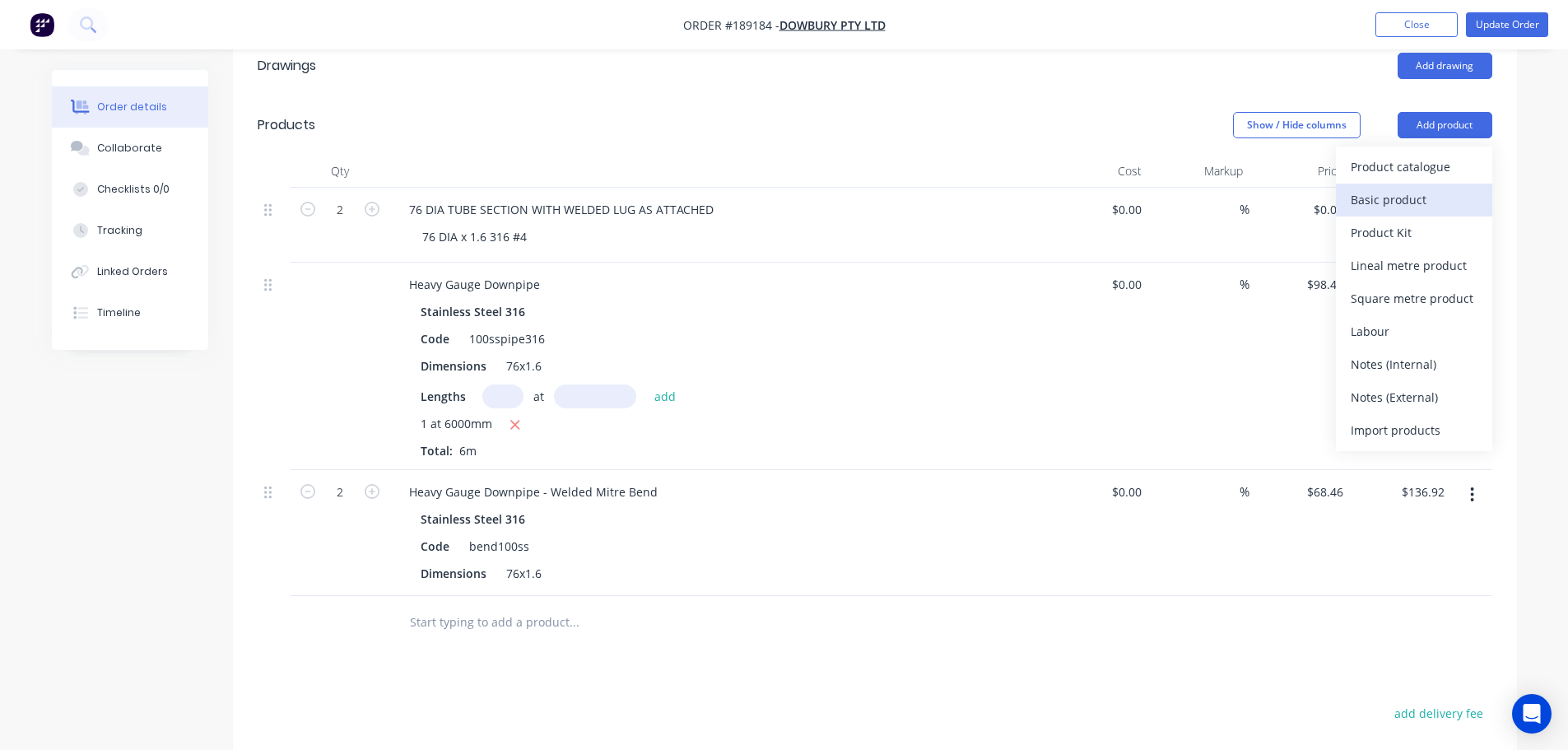
click at [1428, 187] on div "Basic product" at bounding box center [1414, 199] width 127 height 24
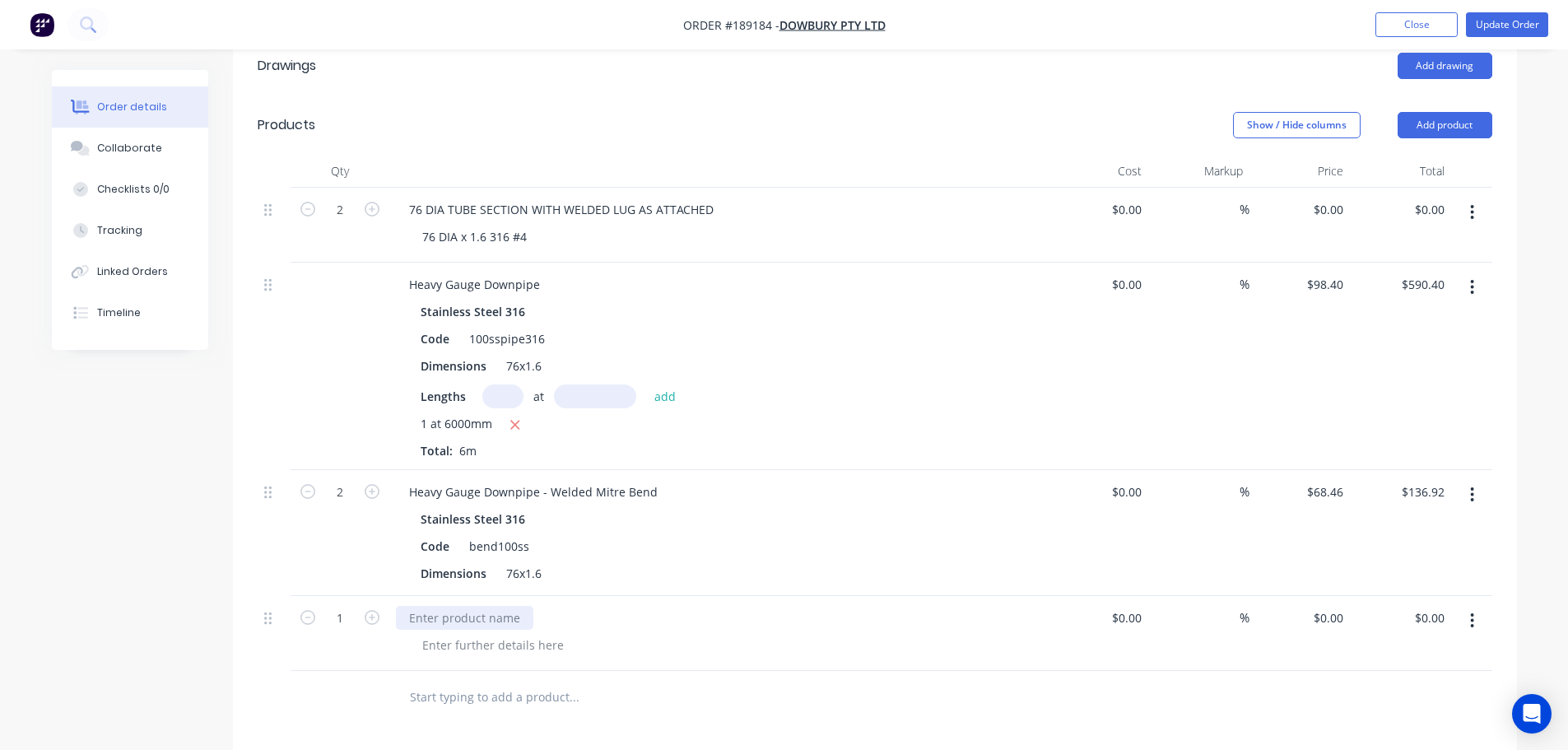
click at [489, 606] on div at bounding box center [464, 617] width 138 height 24
click at [1335, 606] on input "0" at bounding box center [1330, 617] width 38 height 24
type input "$135.00"
click at [373, 610] on icon "button" at bounding box center [372, 617] width 15 height 15
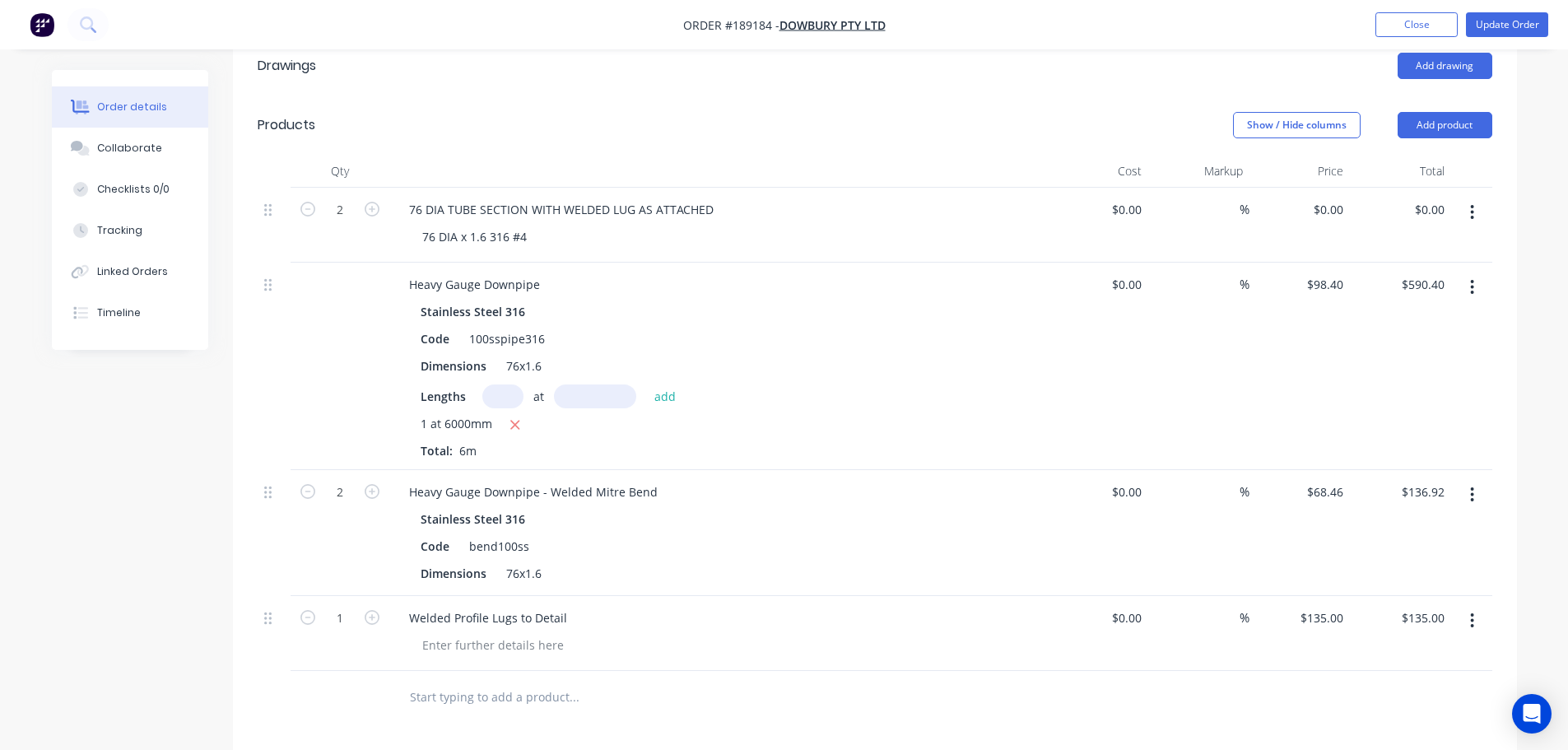
type input "2"
type input "$270.00"
click at [336, 688] on div "Drawings Add drawing Products Show / Hide columns Add product Qty Cost Markup P…" at bounding box center [874, 578] width 1283 height 1083
click at [1481, 197] on button "button" at bounding box center [1471, 212] width 39 height 30
click at [1398, 342] on div "Delete" at bounding box center [1414, 354] width 127 height 24
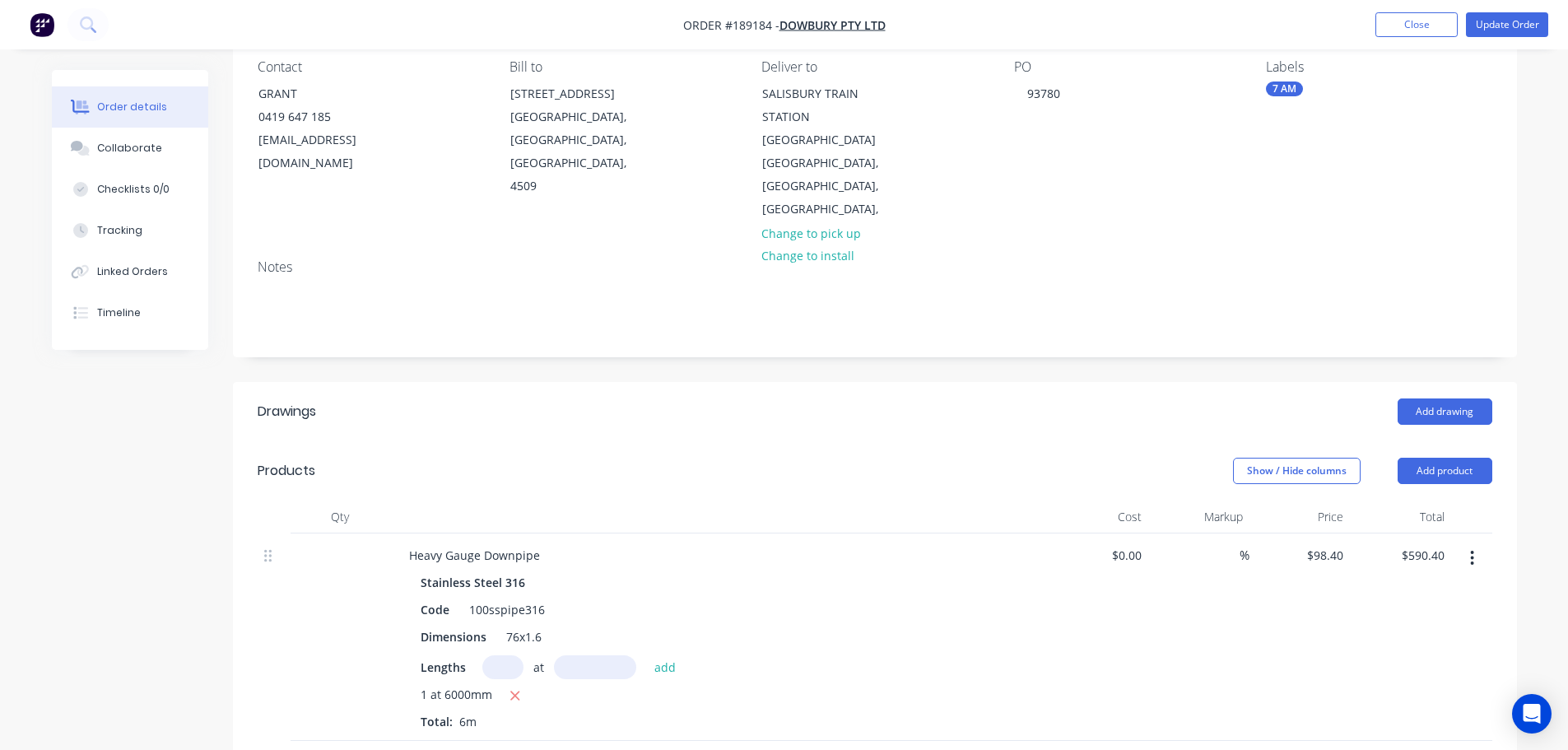
scroll to position [0, 0]
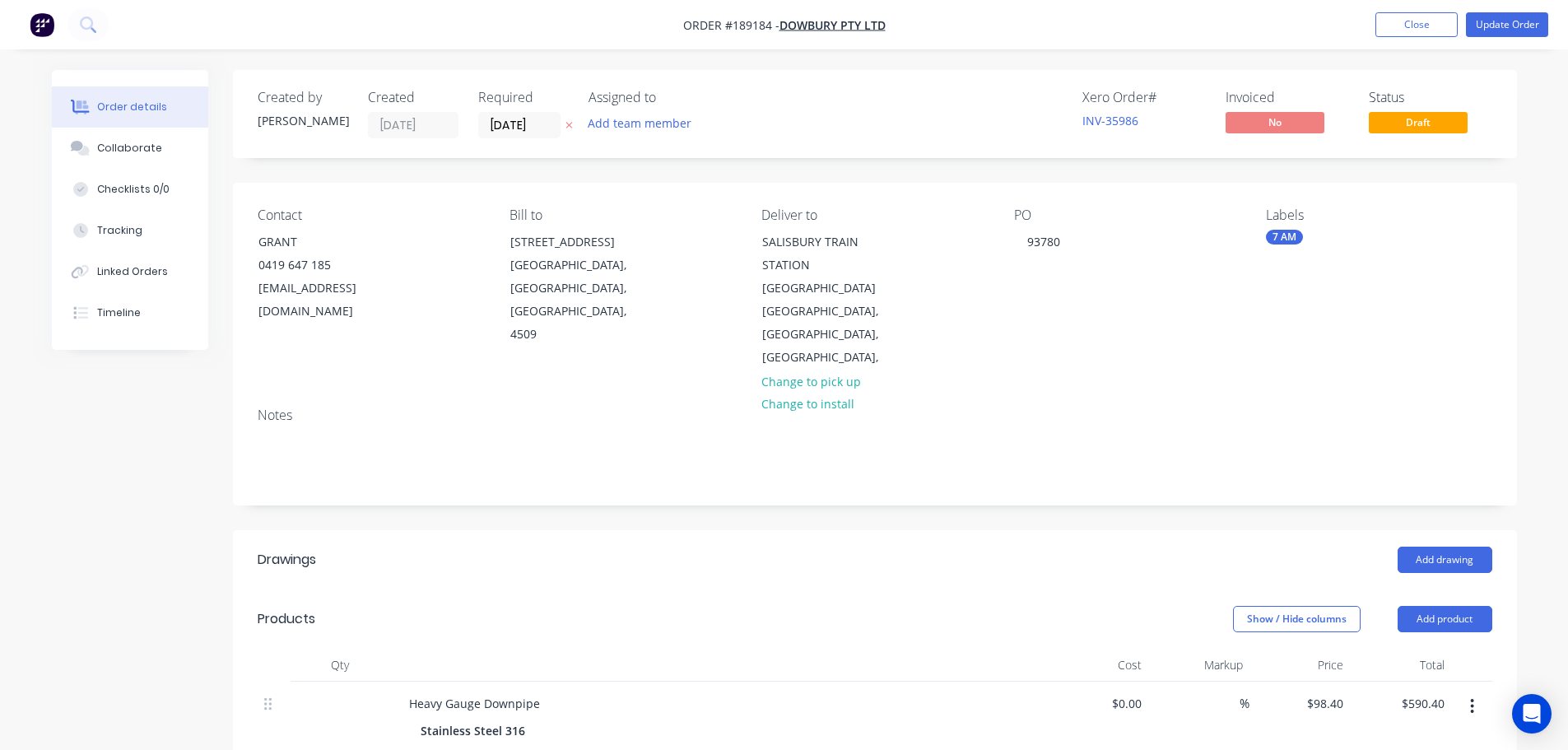
click at [1481, 12] on nav "Order #189184 - Dowbury Pty Ltd Add product Close Update Order" at bounding box center [784, 25] width 1568 height 50
click at [1486, 20] on button "Update Order" at bounding box center [1507, 25] width 82 height 25
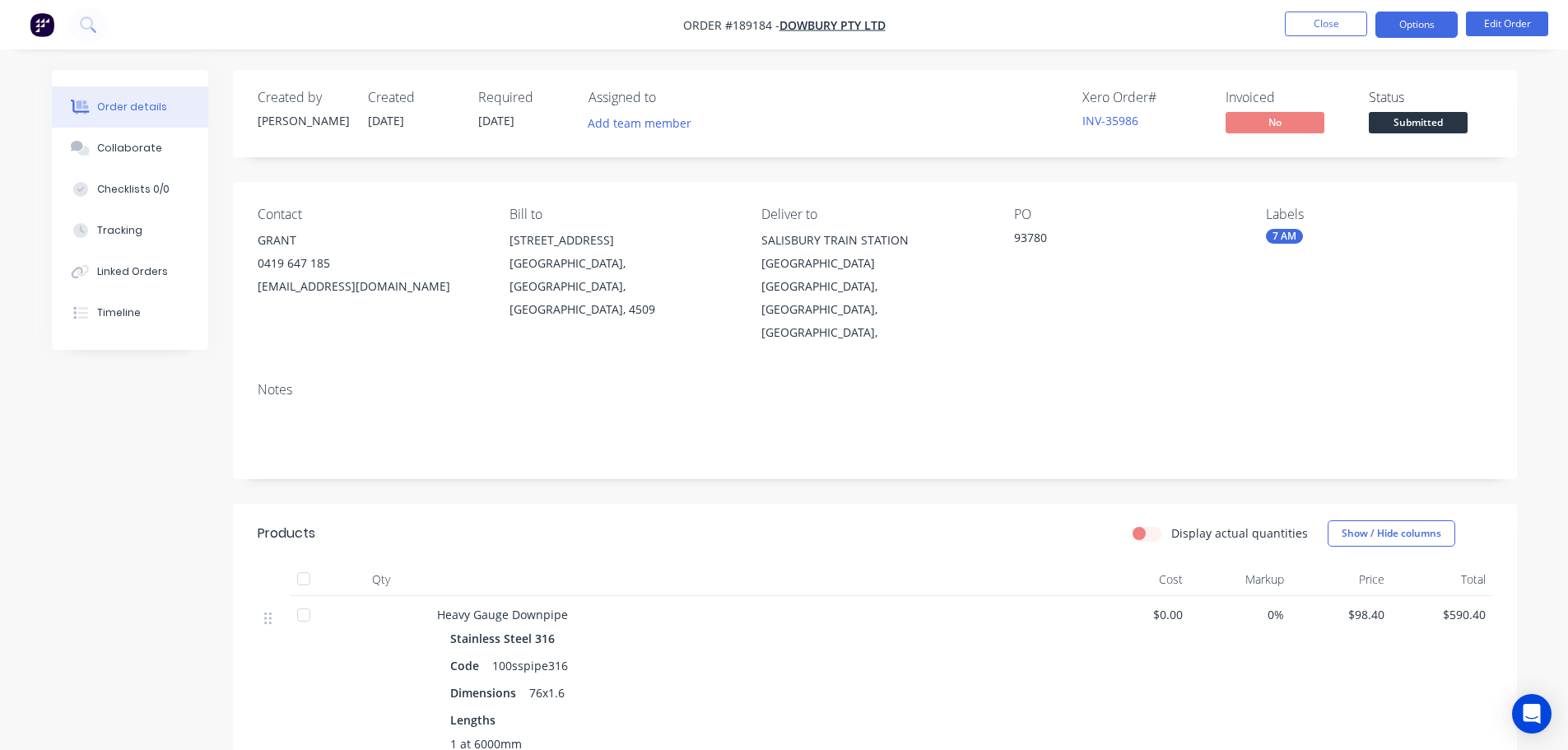
click at [1431, 26] on button "Options" at bounding box center [1416, 25] width 82 height 26
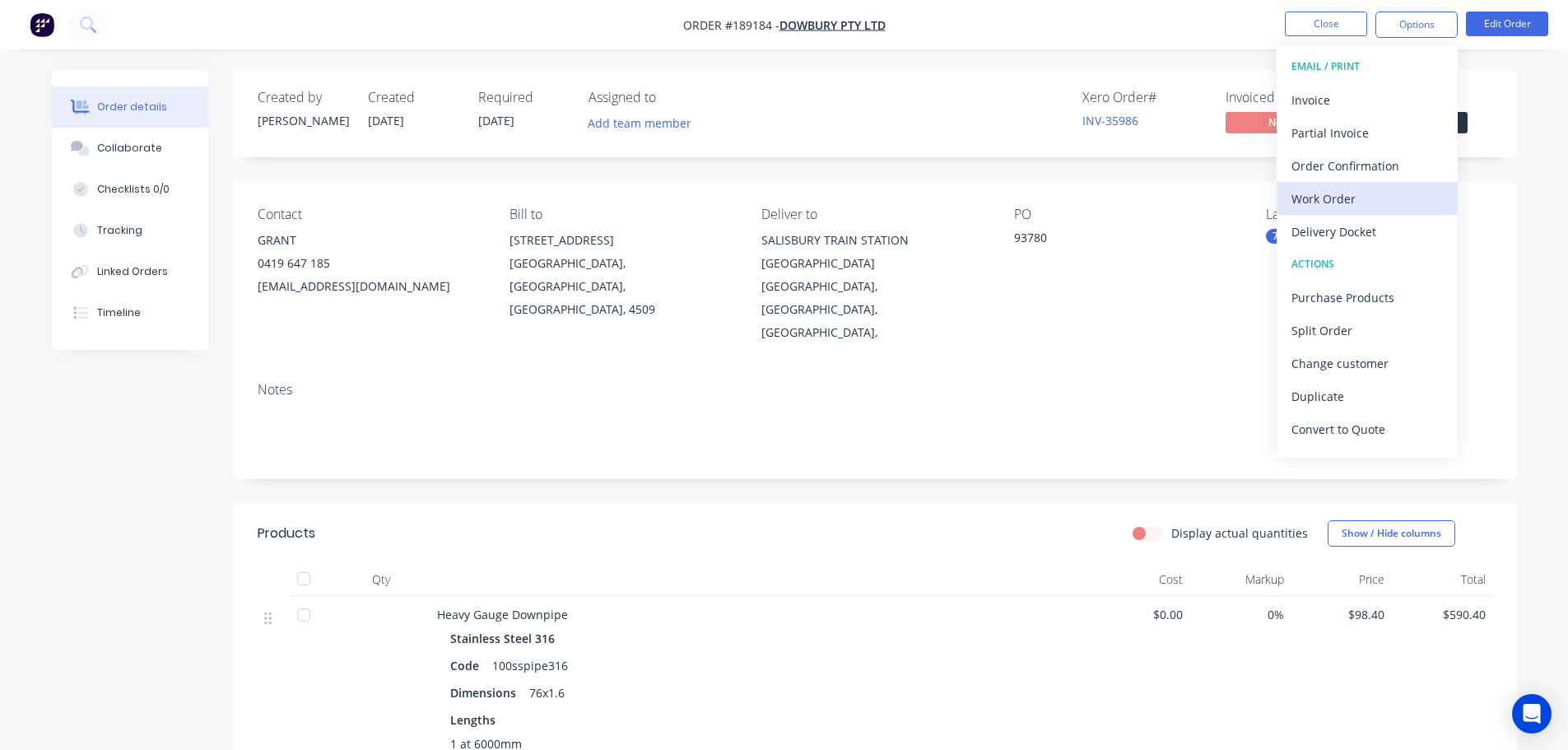
click at [1339, 196] on div "Work Order" at bounding box center [1367, 198] width 152 height 24
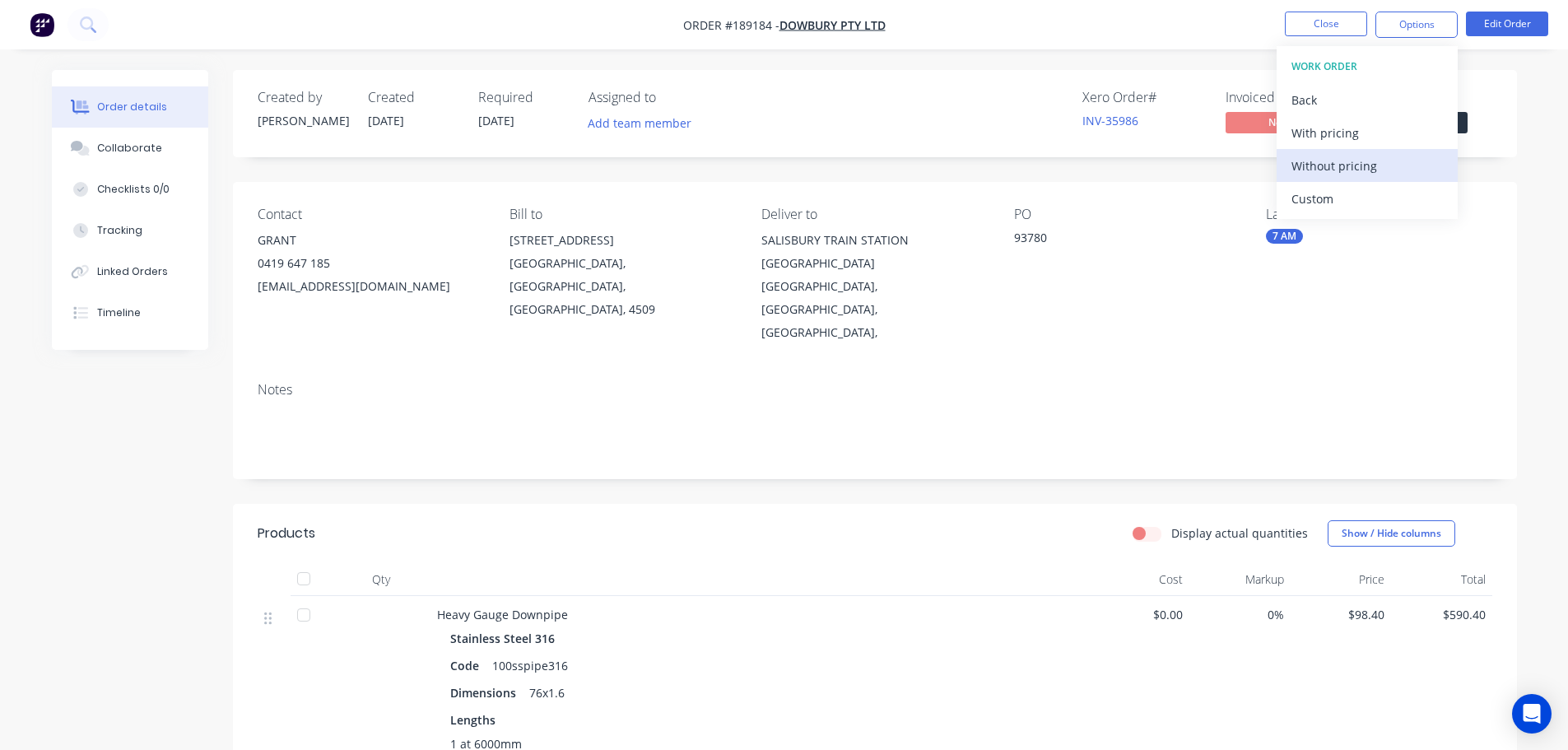
click at [1340, 167] on div "Without pricing" at bounding box center [1367, 166] width 152 height 24
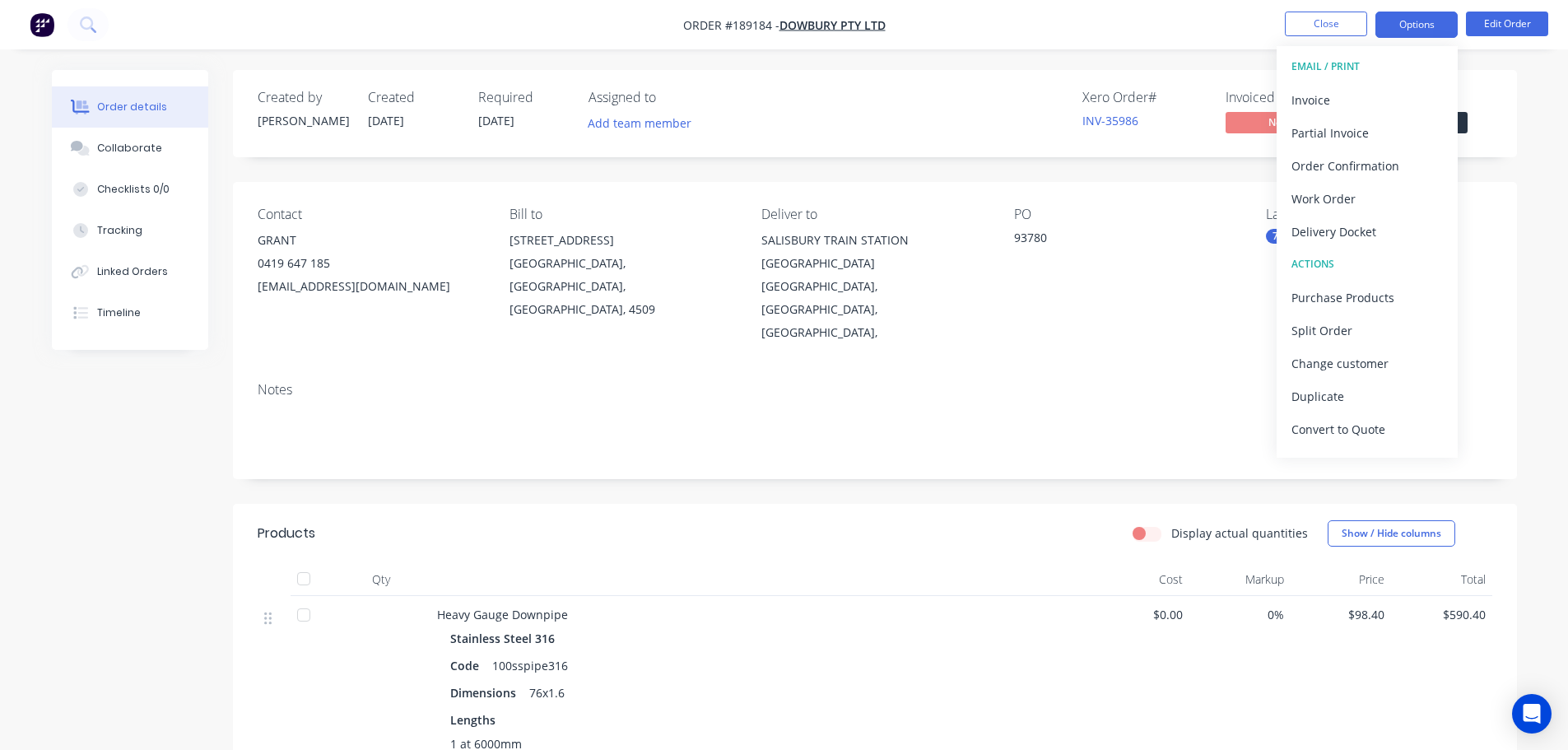
click at [1385, 17] on button "Options" at bounding box center [1416, 25] width 82 height 26
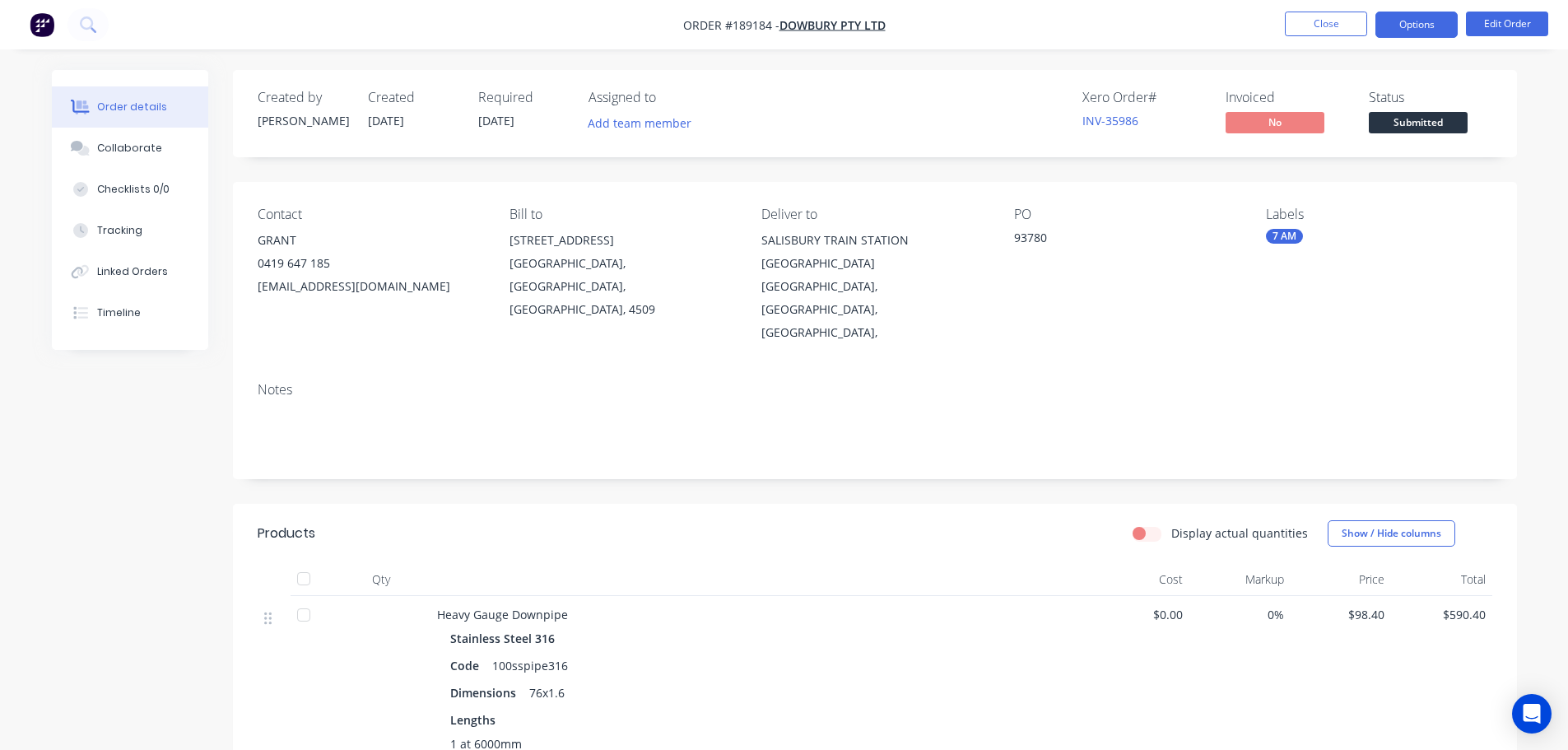
drag, startPoint x: 1392, startPoint y: 22, endPoint x: 1396, endPoint y: 35, distance: 13.6
click at [1393, 24] on button "Options" at bounding box center [1416, 25] width 82 height 26
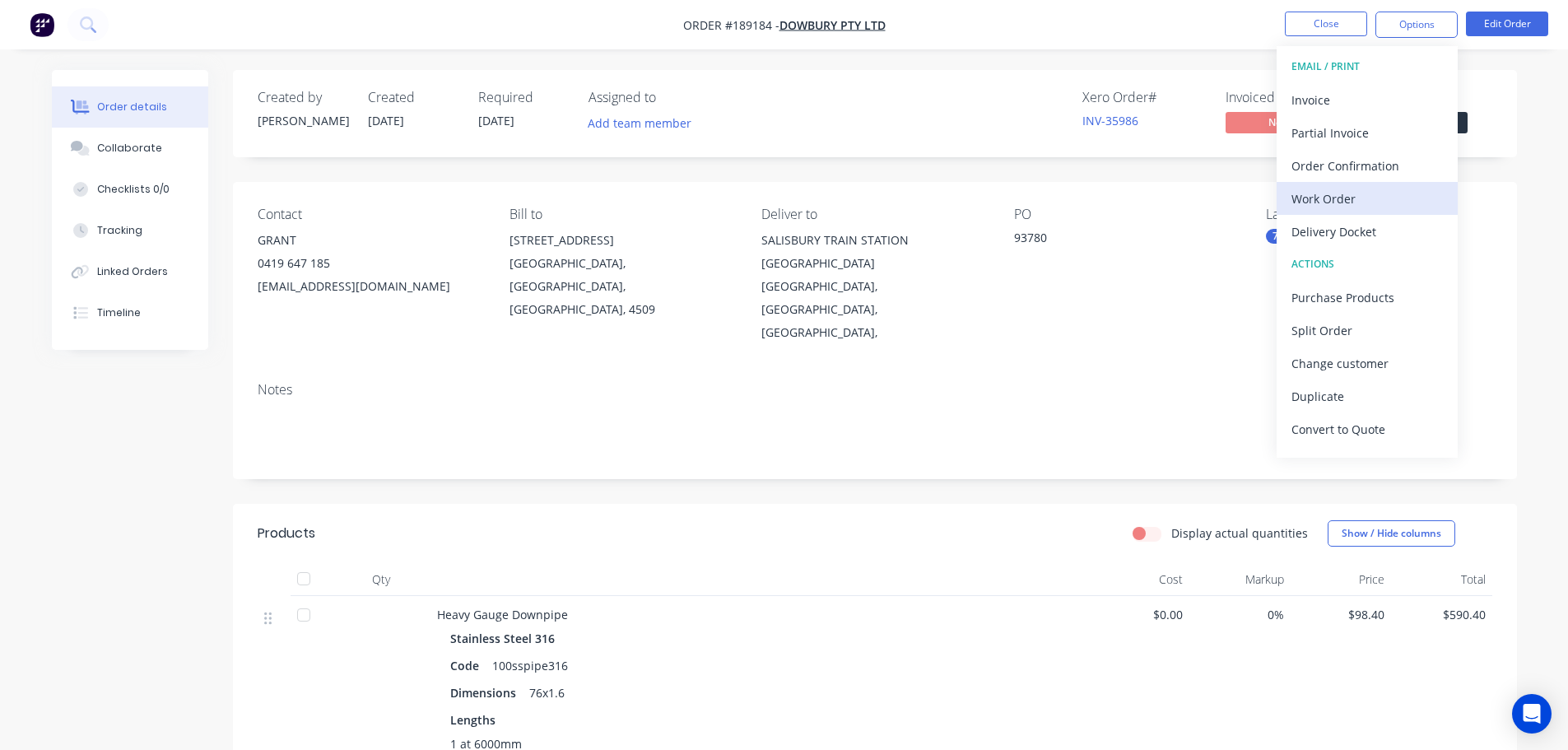
click at [1336, 196] on div "Work Order" at bounding box center [1367, 198] width 152 height 24
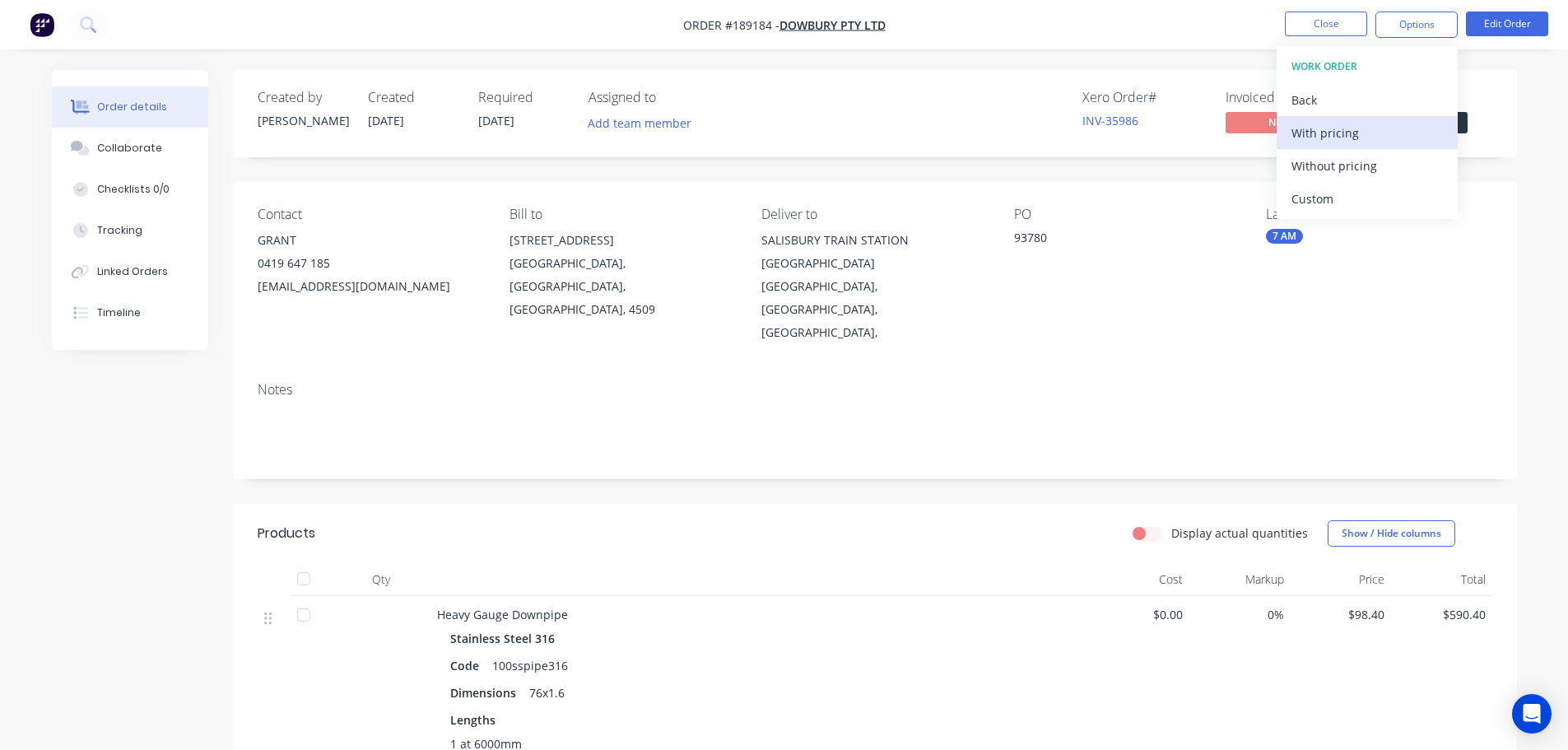
click at [1334, 141] on div "With pricing" at bounding box center [1367, 133] width 152 height 24
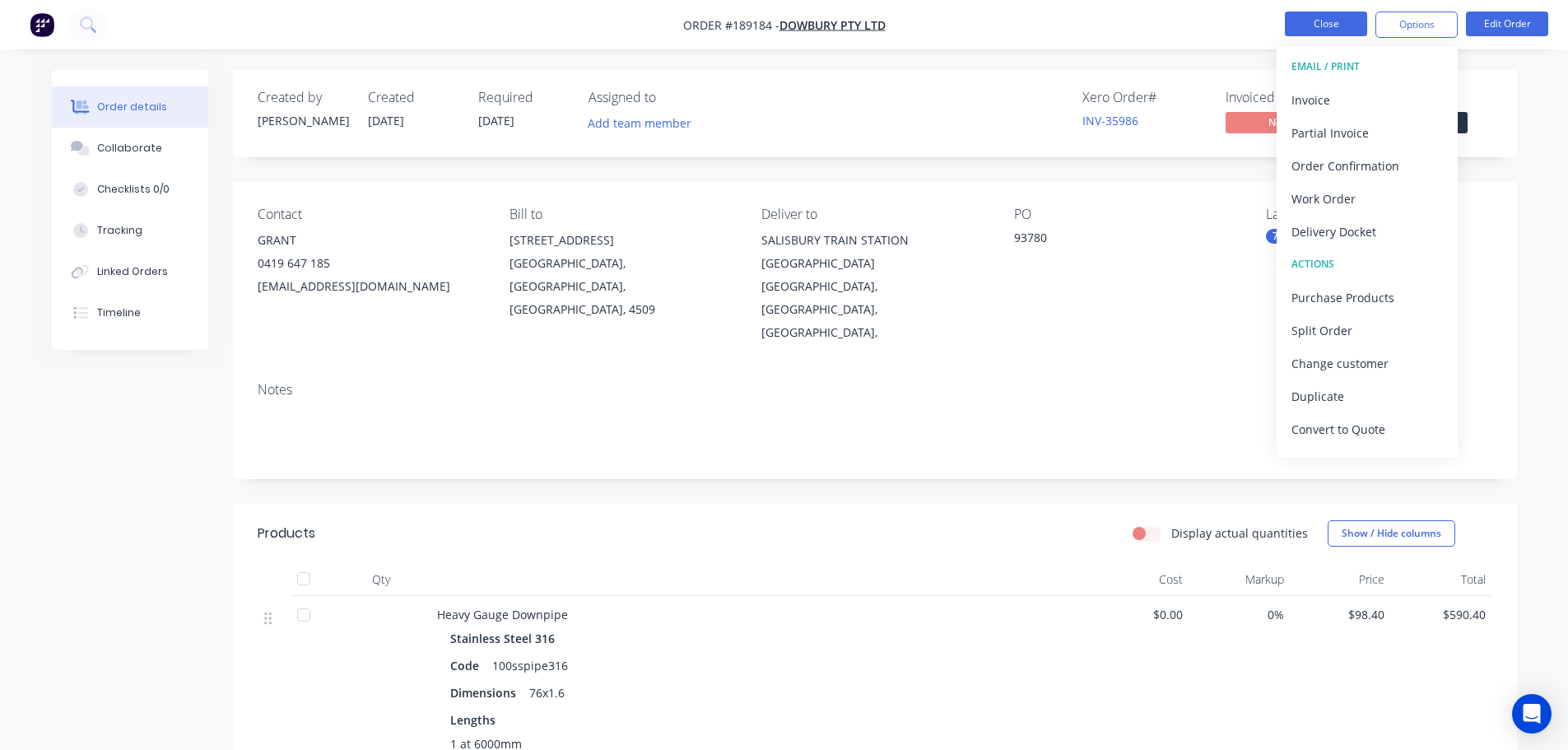
click at [1335, 25] on button "Close" at bounding box center [1326, 24] width 82 height 25
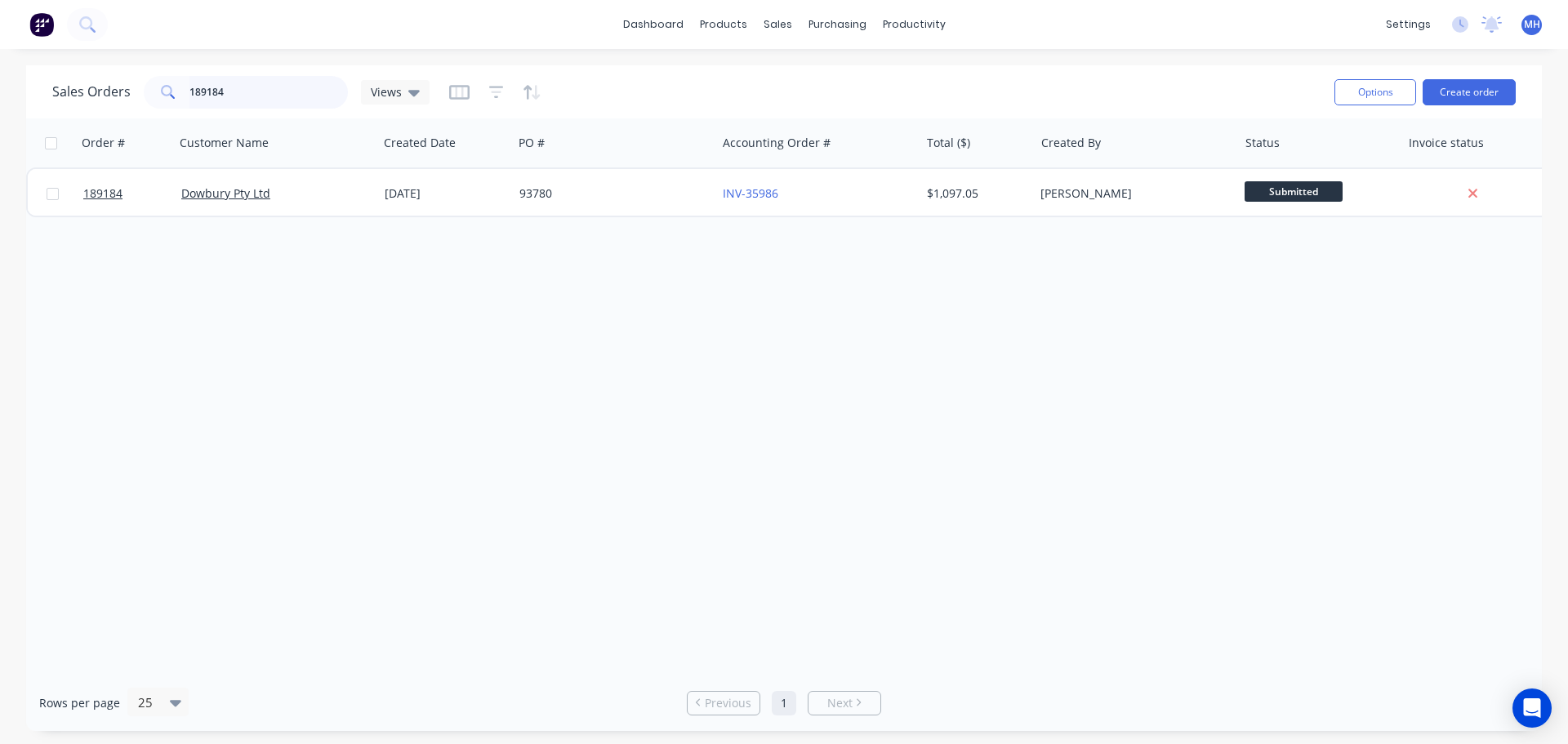
click at [300, 94] on input "189184" at bounding box center [269, 92] width 160 height 33
type input "188992"
click at [766, 106] on div "Sales Orders 188992 Views" at bounding box center [687, 92] width 1269 height 40
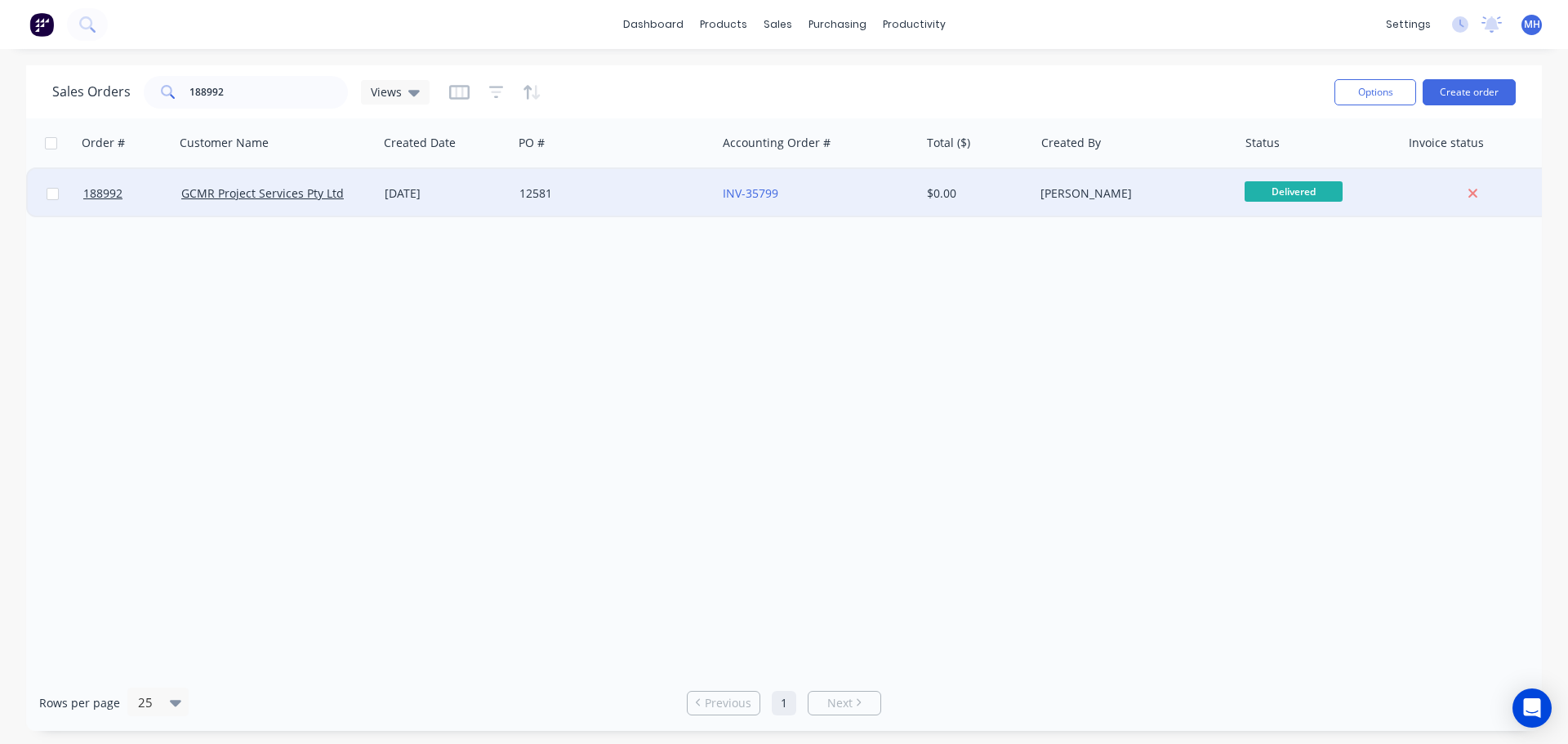
click at [630, 187] on div "12581" at bounding box center [610, 193] width 181 height 16
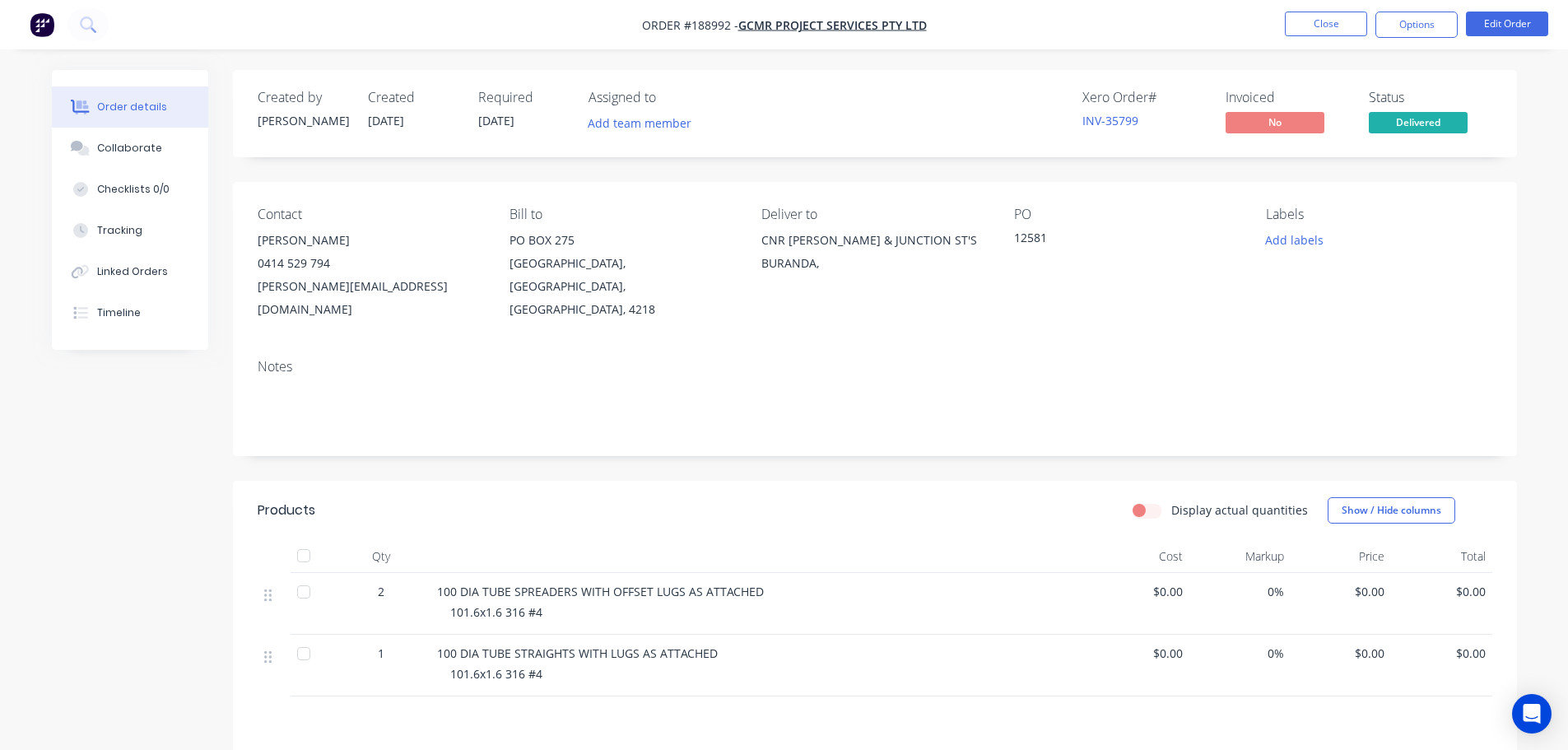
click at [811, 498] on div "Display actual quantities Show / Hide columns" at bounding box center [1005, 511] width 972 height 26
click at [818, 498] on div "Display actual quantities Show / Hide columns" at bounding box center [1005, 511] width 972 height 26
click at [1502, 17] on button "Edit Order" at bounding box center [1507, 24] width 82 height 25
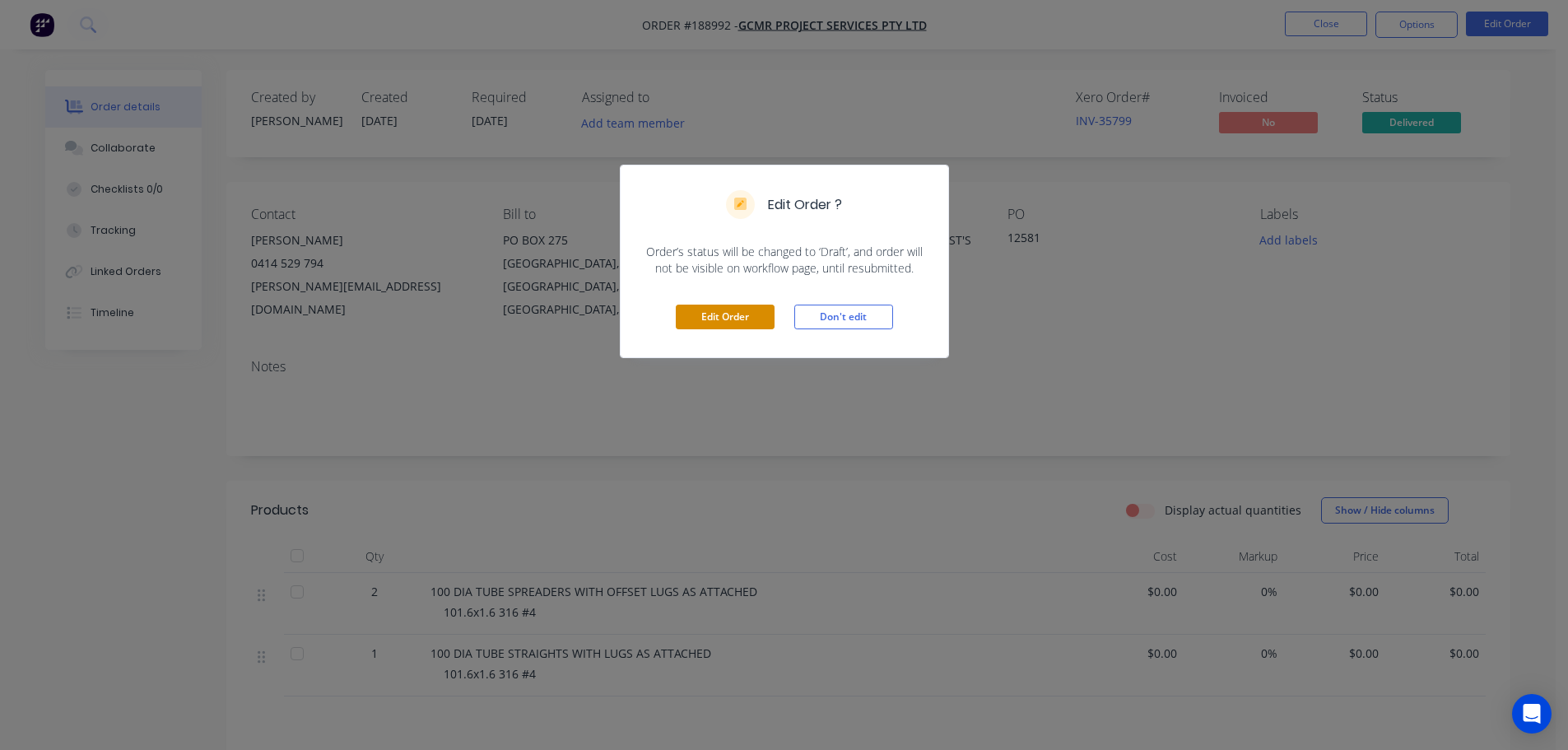
click at [718, 314] on button "Edit Order" at bounding box center [725, 317] width 99 height 25
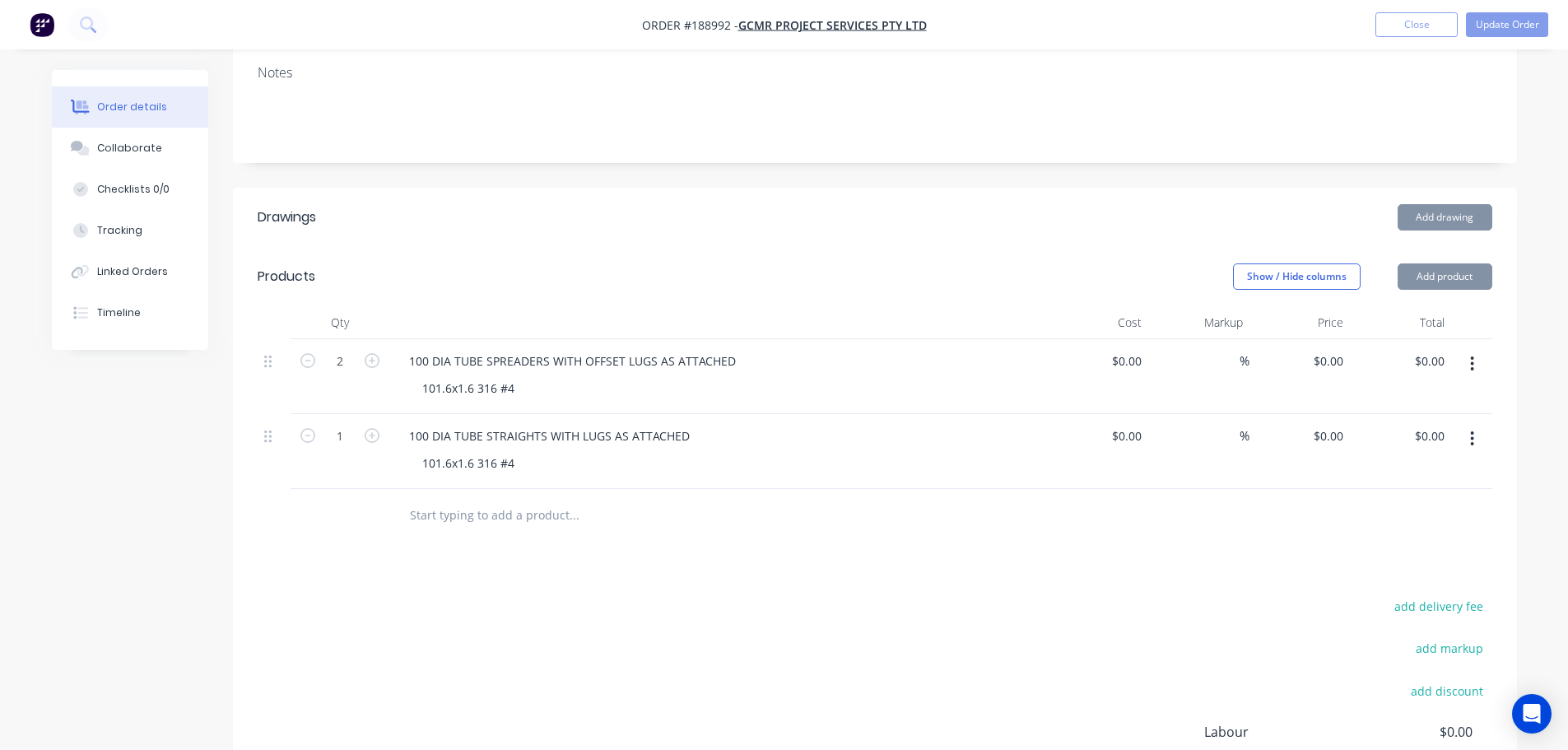
scroll to position [329, 0]
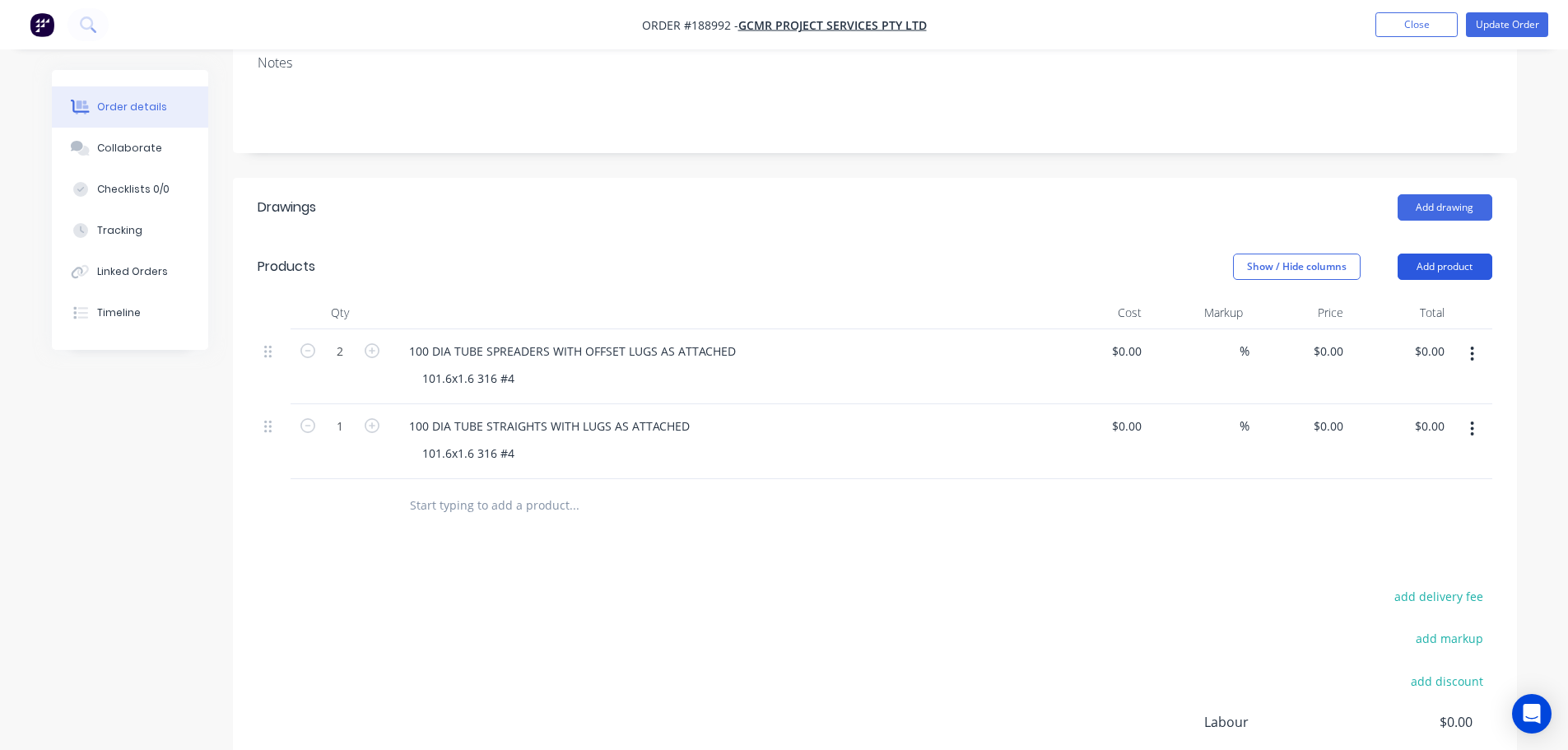
click at [1405, 253] on button "Add product" at bounding box center [1444, 267] width 95 height 26
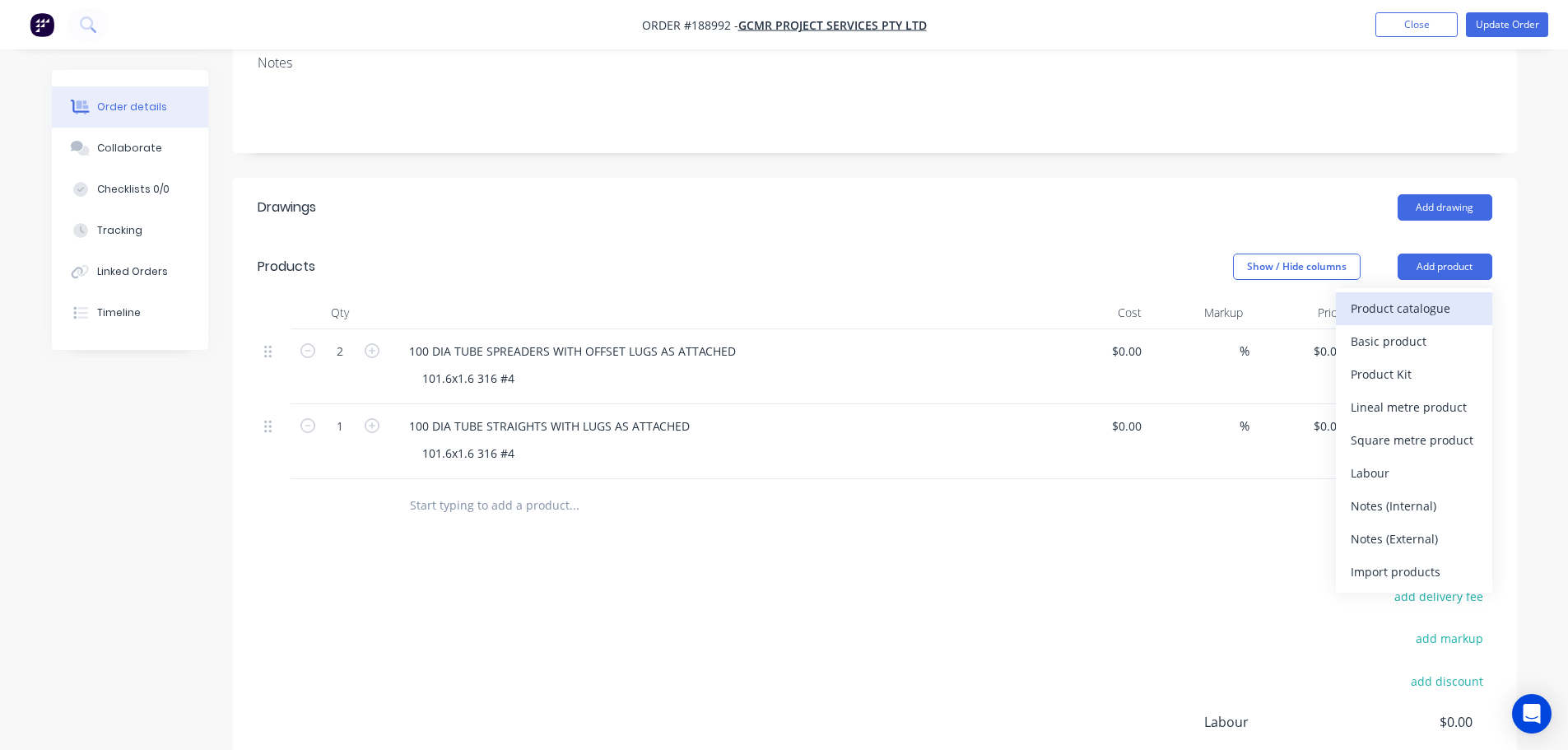
click at [1428, 296] on div "Product catalogue" at bounding box center [1414, 308] width 127 height 24
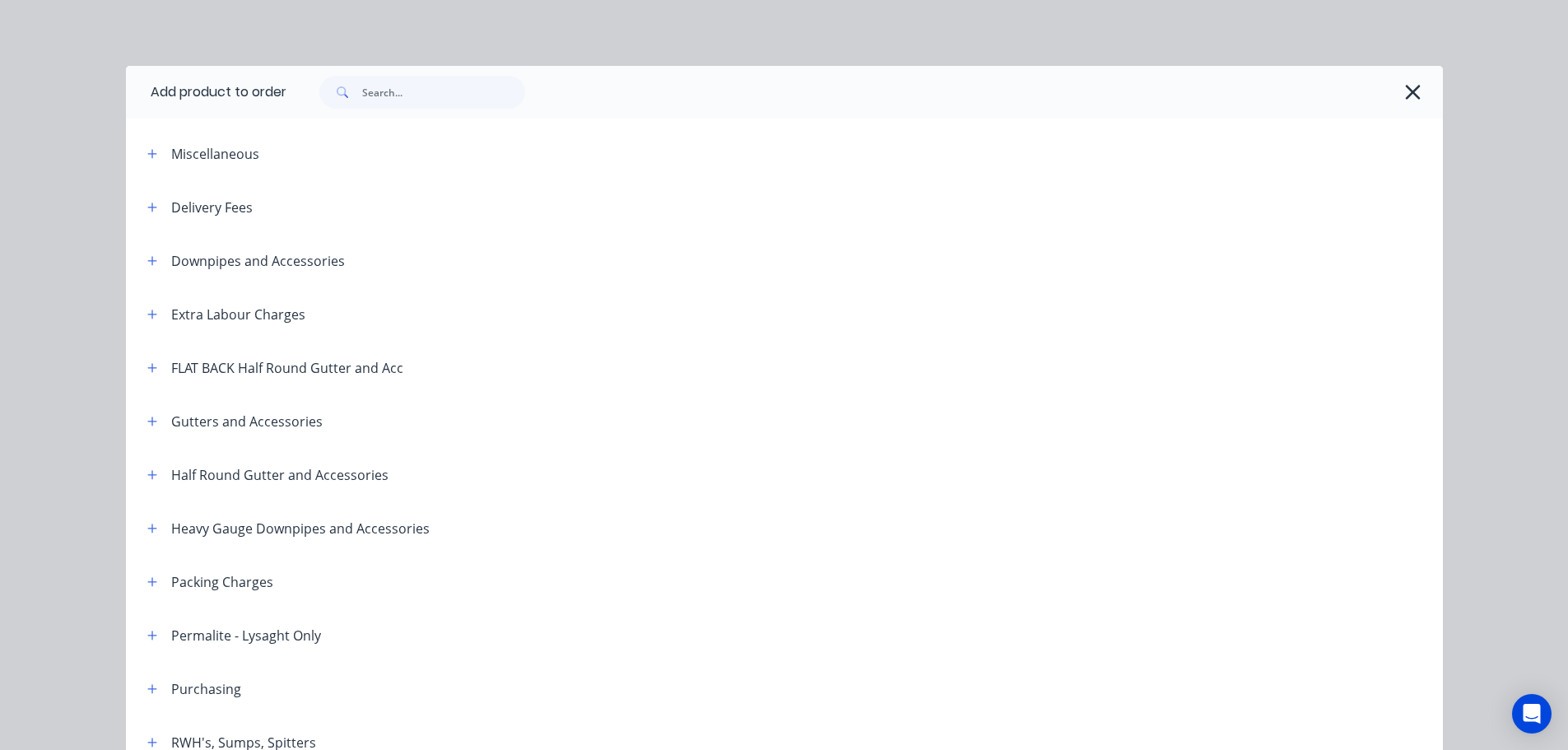
drag, startPoint x: 146, startPoint y: 523, endPoint x: 311, endPoint y: 474, distance: 172.1
click at [148, 524] on icon "button" at bounding box center [153, 529] width 10 height 12
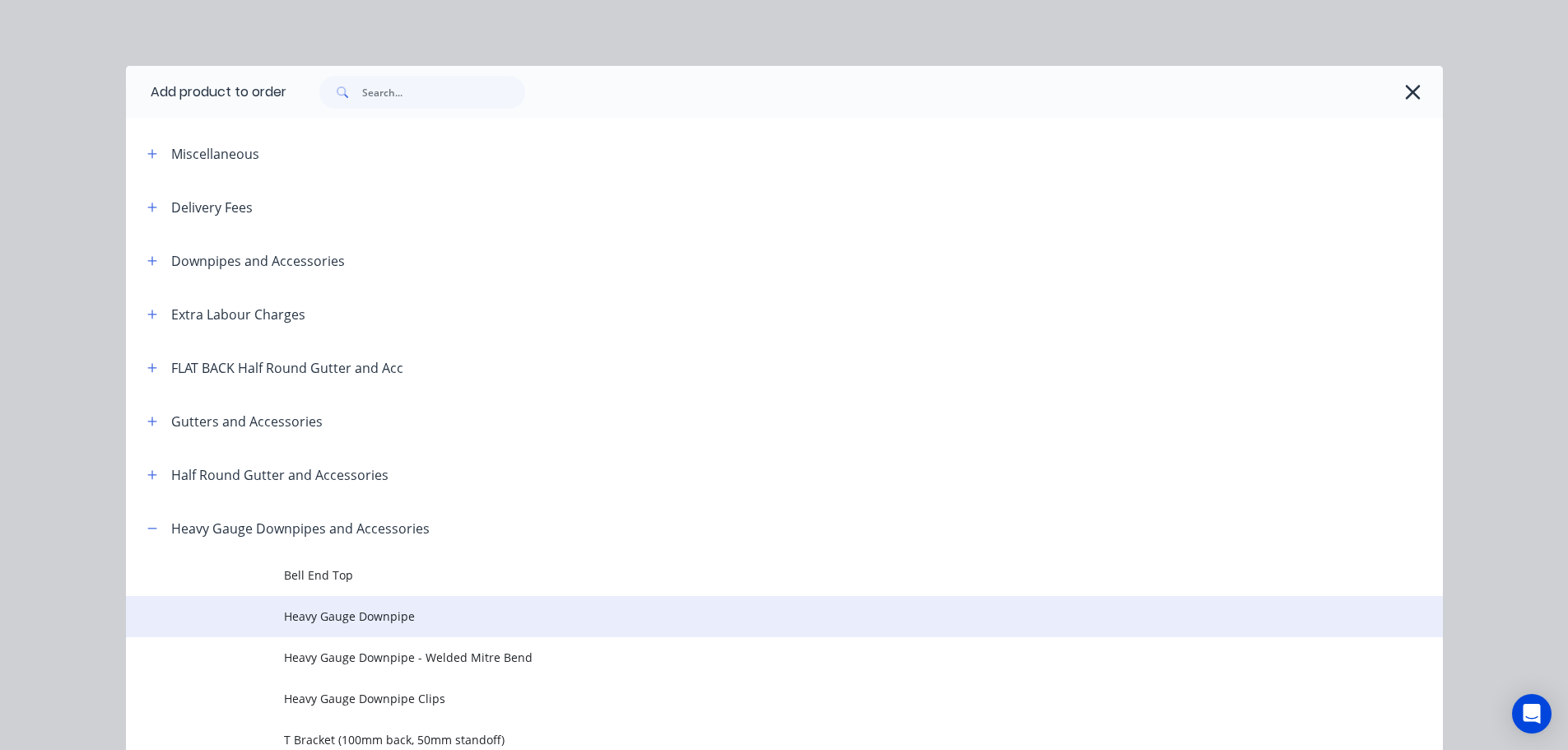
scroll to position [165, 0]
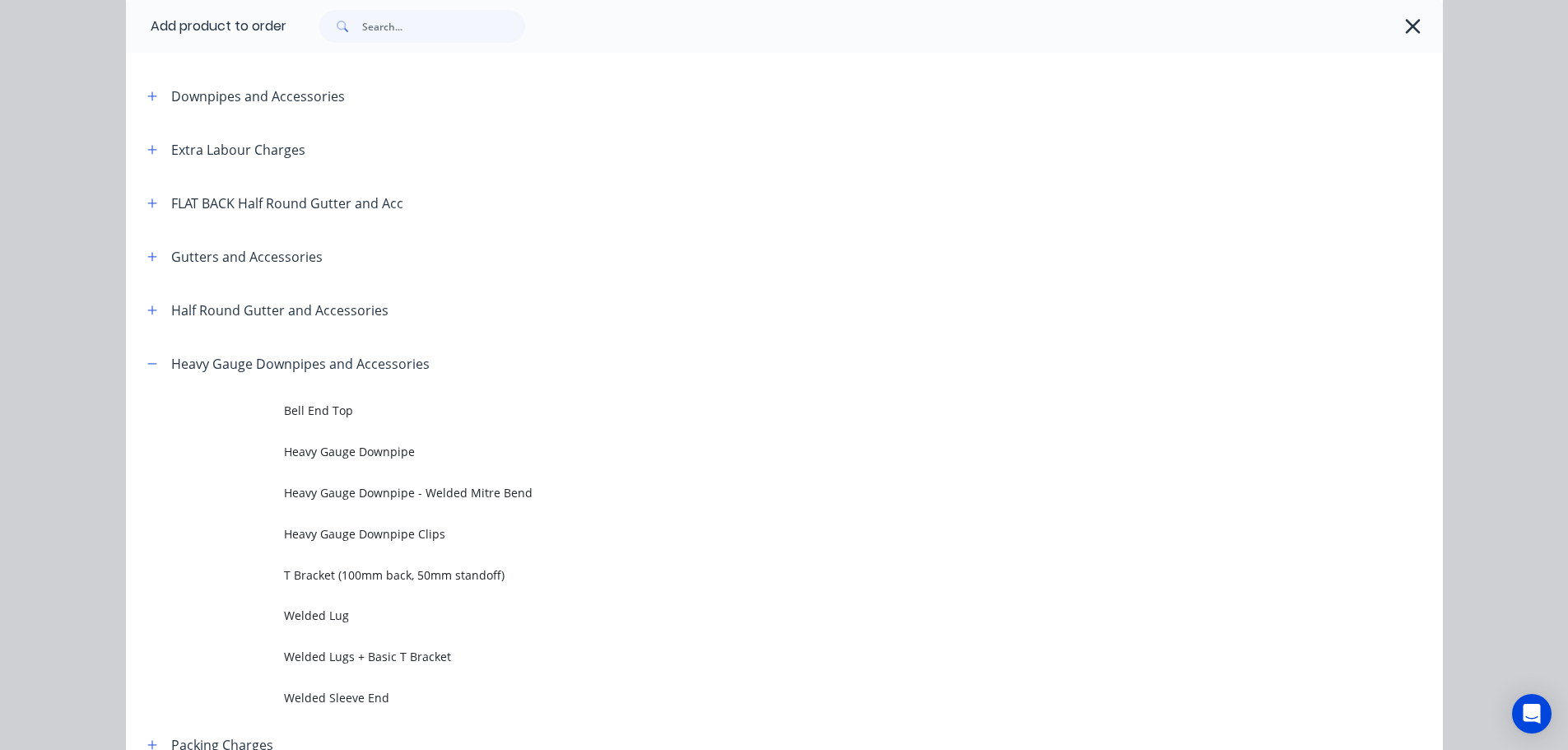
click at [421, 458] on span "Heavy Gauge Downpipe" at bounding box center [746, 451] width 926 height 17
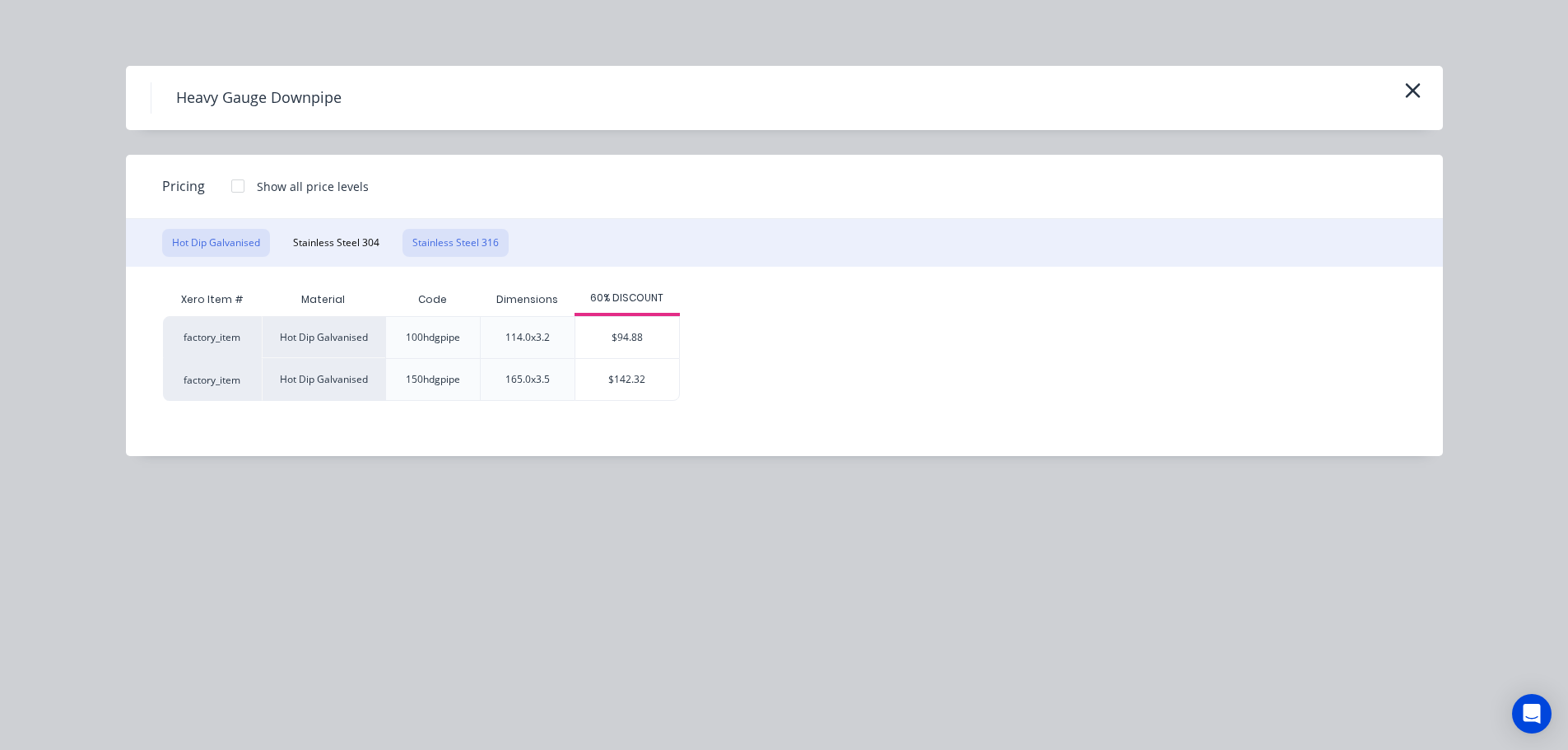
click at [441, 243] on button "Stainless Steel 316" at bounding box center [455, 243] width 106 height 28
click at [658, 330] on div "$103.58" at bounding box center [638, 337] width 104 height 41
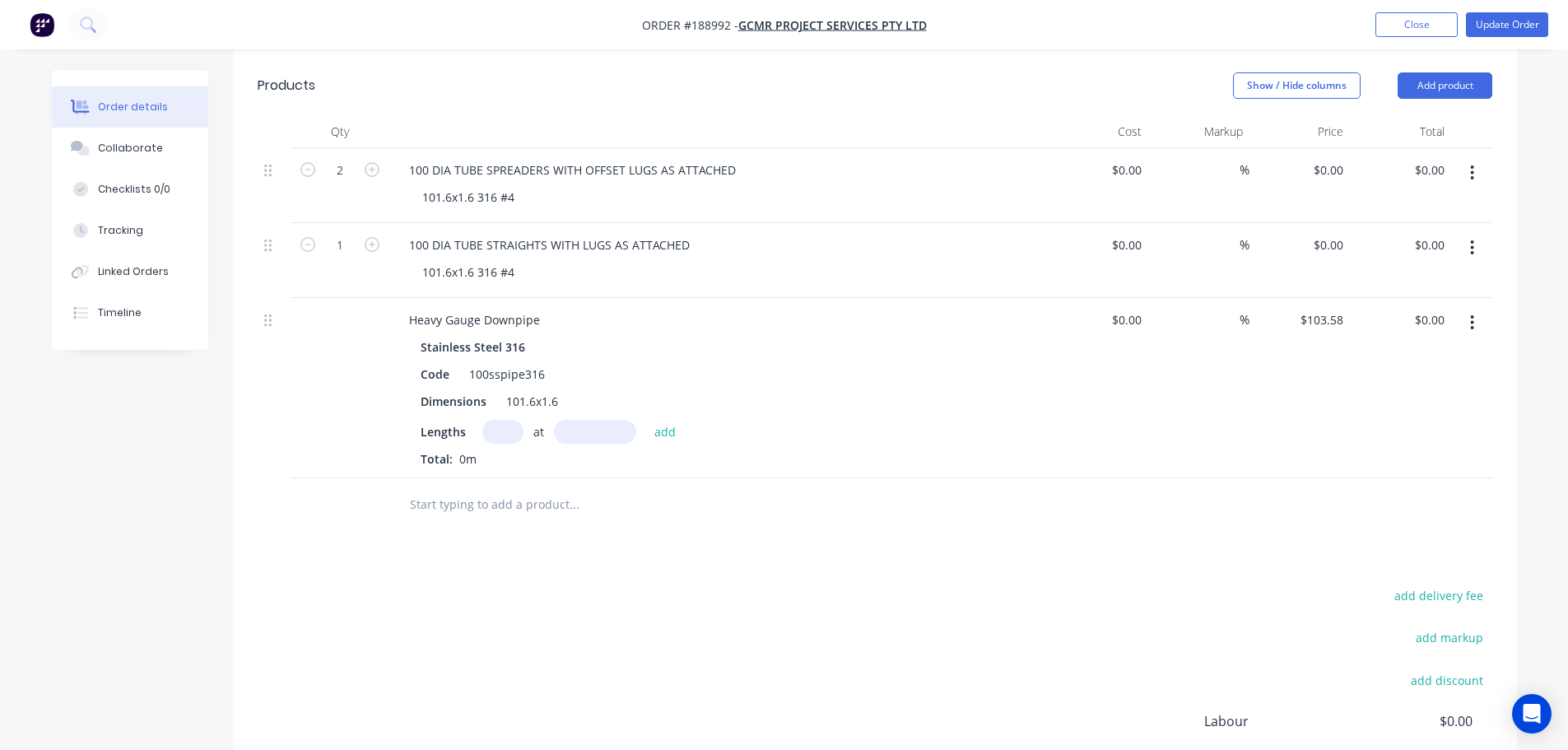
scroll to position [576, 0]
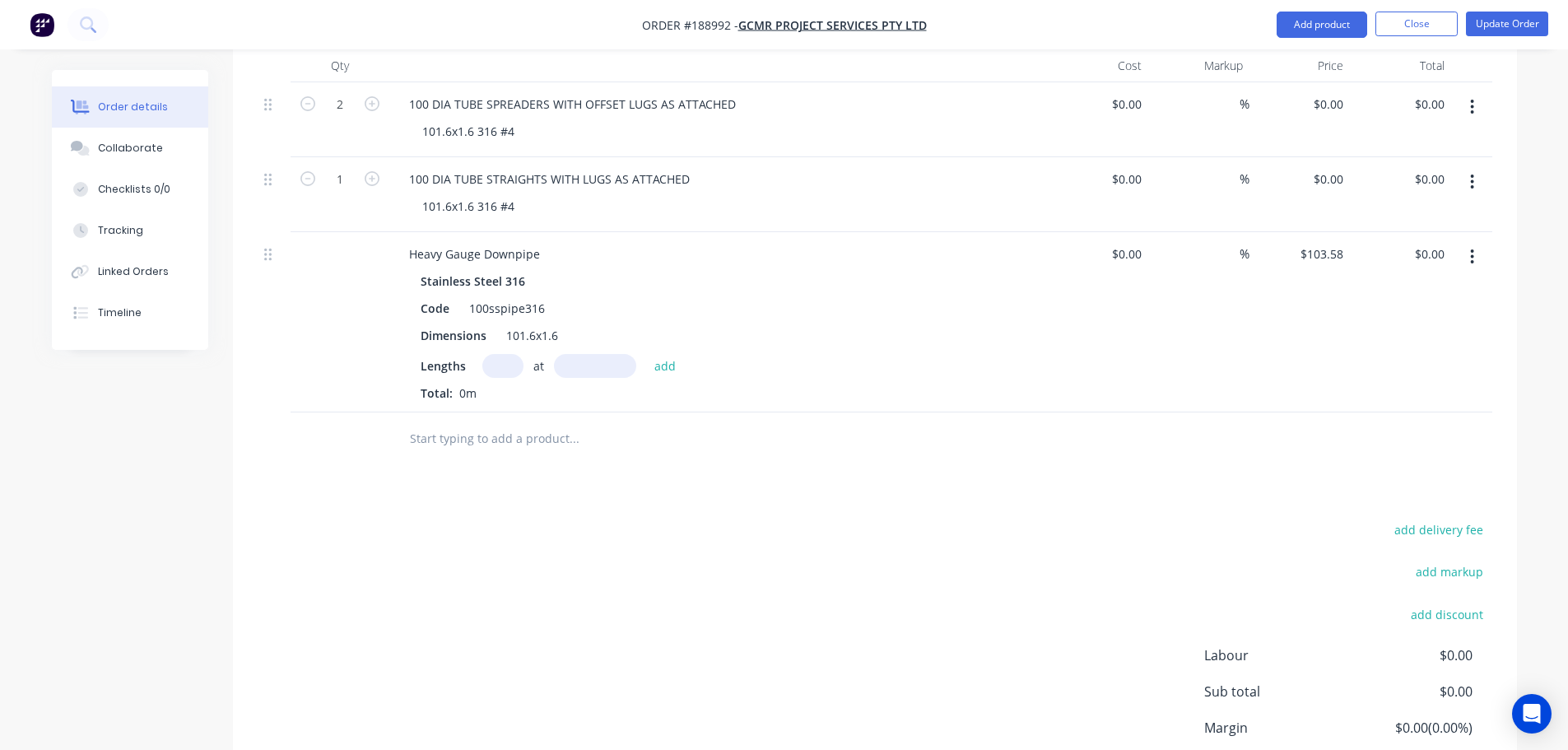
click at [521, 354] on div "at add" at bounding box center [583, 366] width 202 height 24
click at [507, 354] on input "text" at bounding box center [503, 366] width 41 height 24
type input "2"
type input "6000"
click at [646, 354] on button "add" at bounding box center [665, 365] width 39 height 22
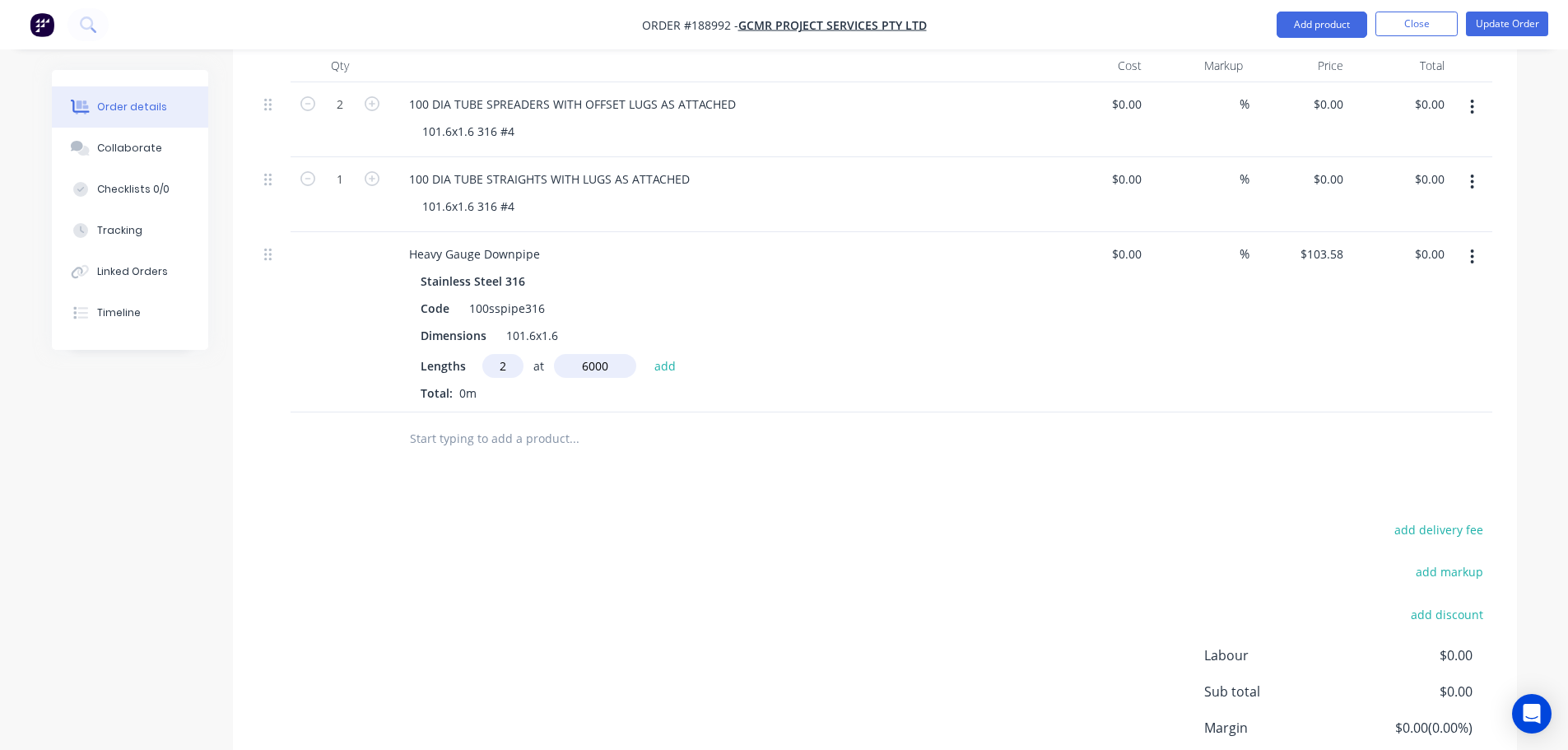
type input "$1,242.96"
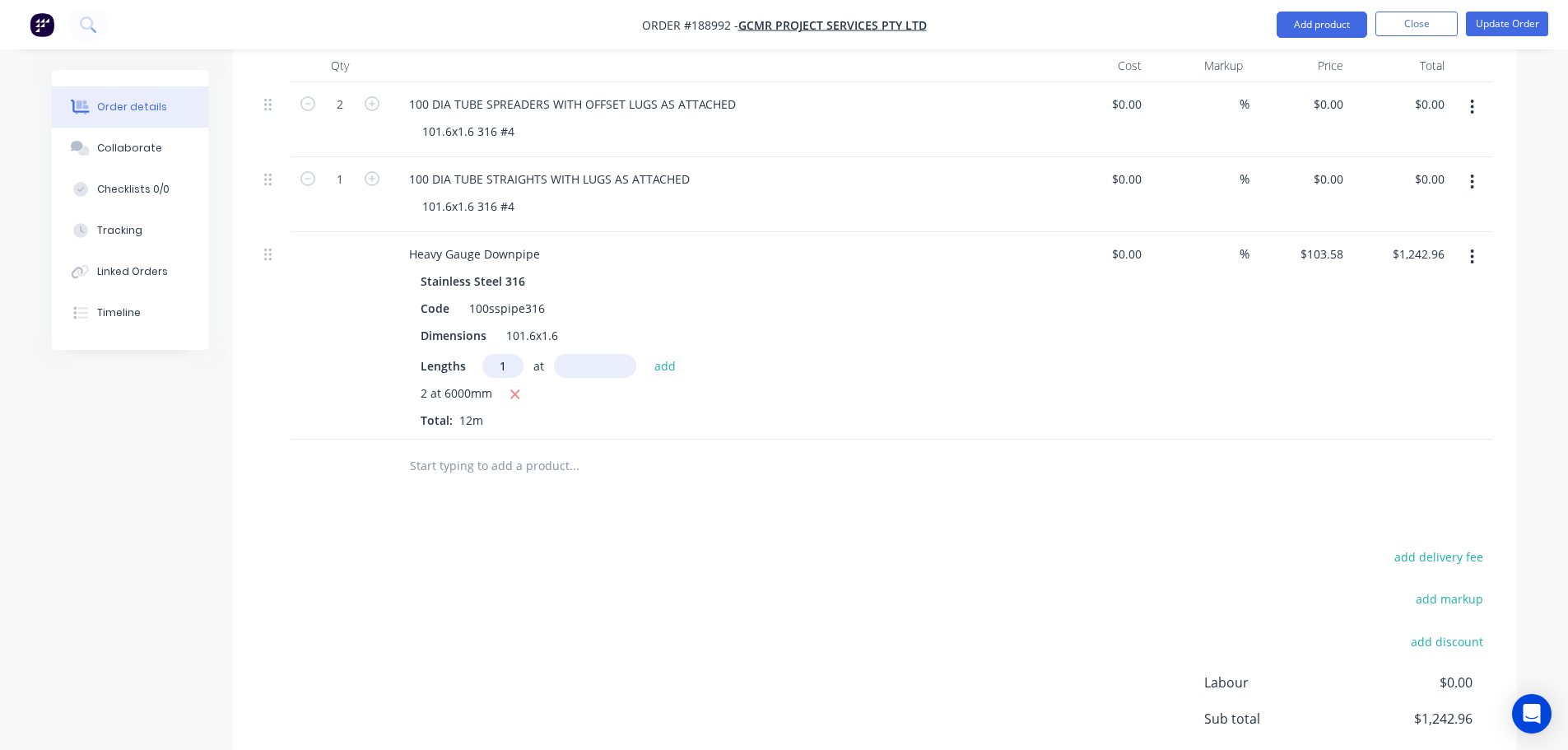
type input "1"
type input "3000"
click at [646, 354] on button "add" at bounding box center [665, 365] width 39 height 22
type input "$1,553.70"
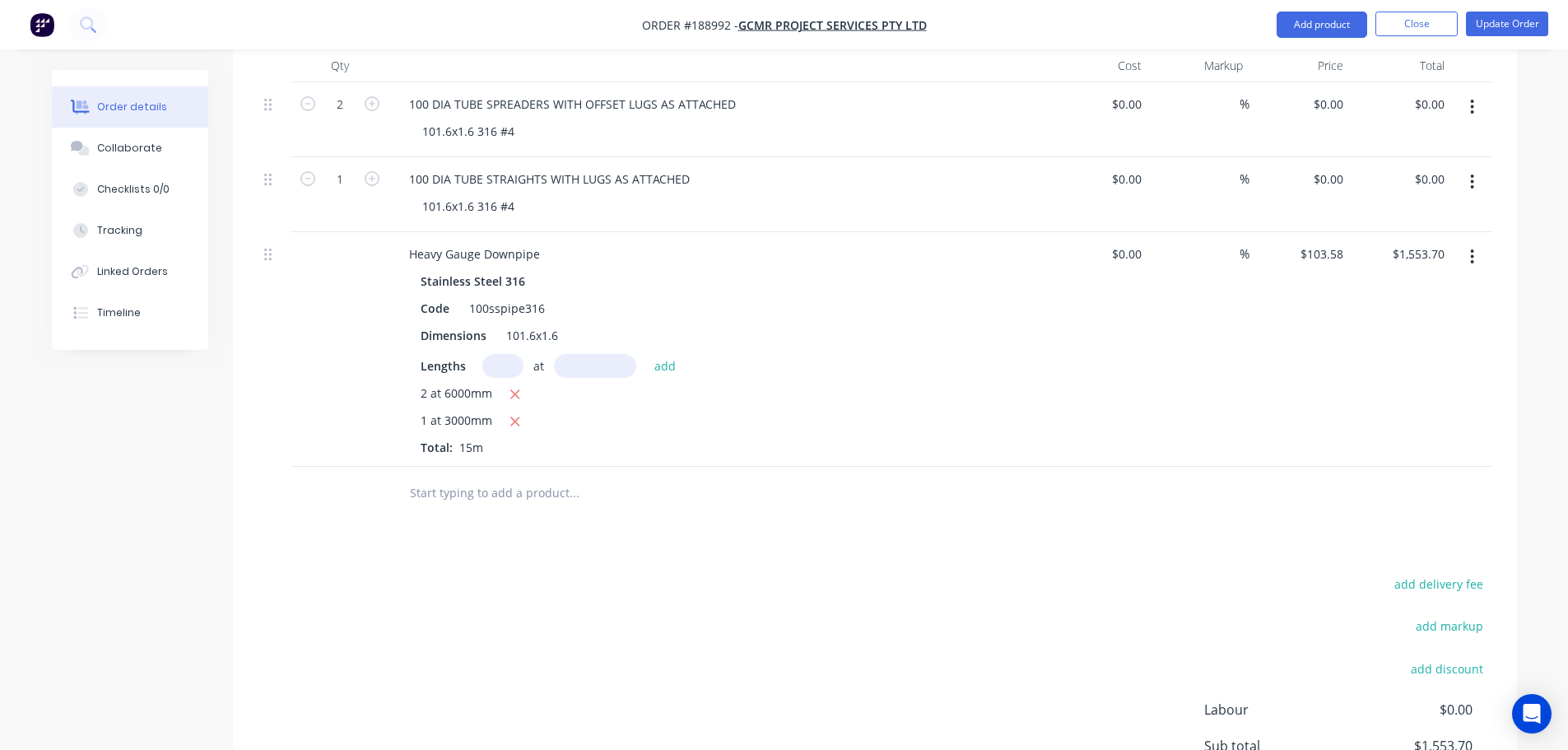
click at [776, 632] on div "add delivery fee add markup add discount Labour $0.00 Sub total $1,553.70 Margi…" at bounding box center [874, 731] width 1234 height 318
click at [841, 606] on div "add delivery fee add markup add discount Labour $0.00 Sub total $1,553.70 Margi…" at bounding box center [874, 731] width 1234 height 318
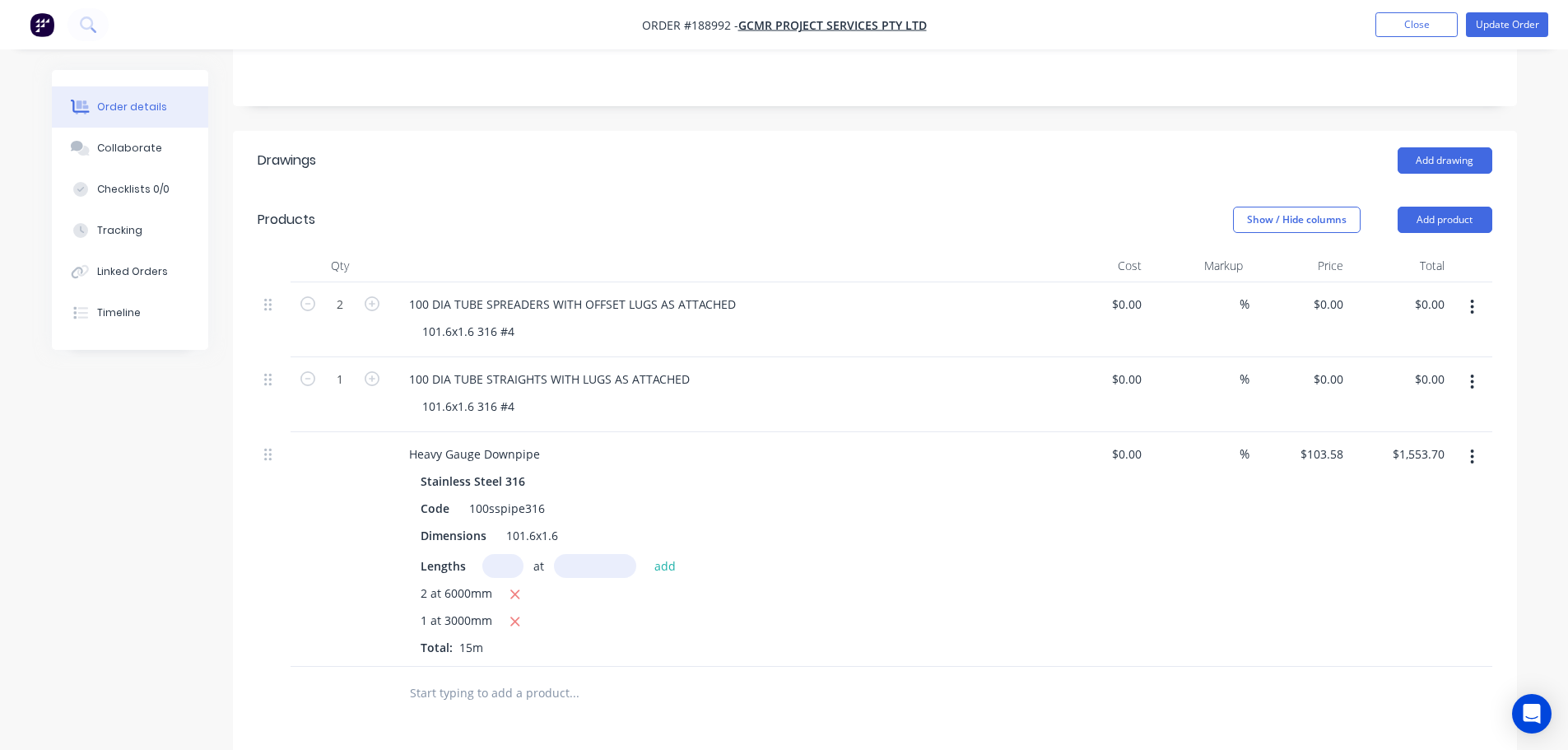
scroll to position [329, 0]
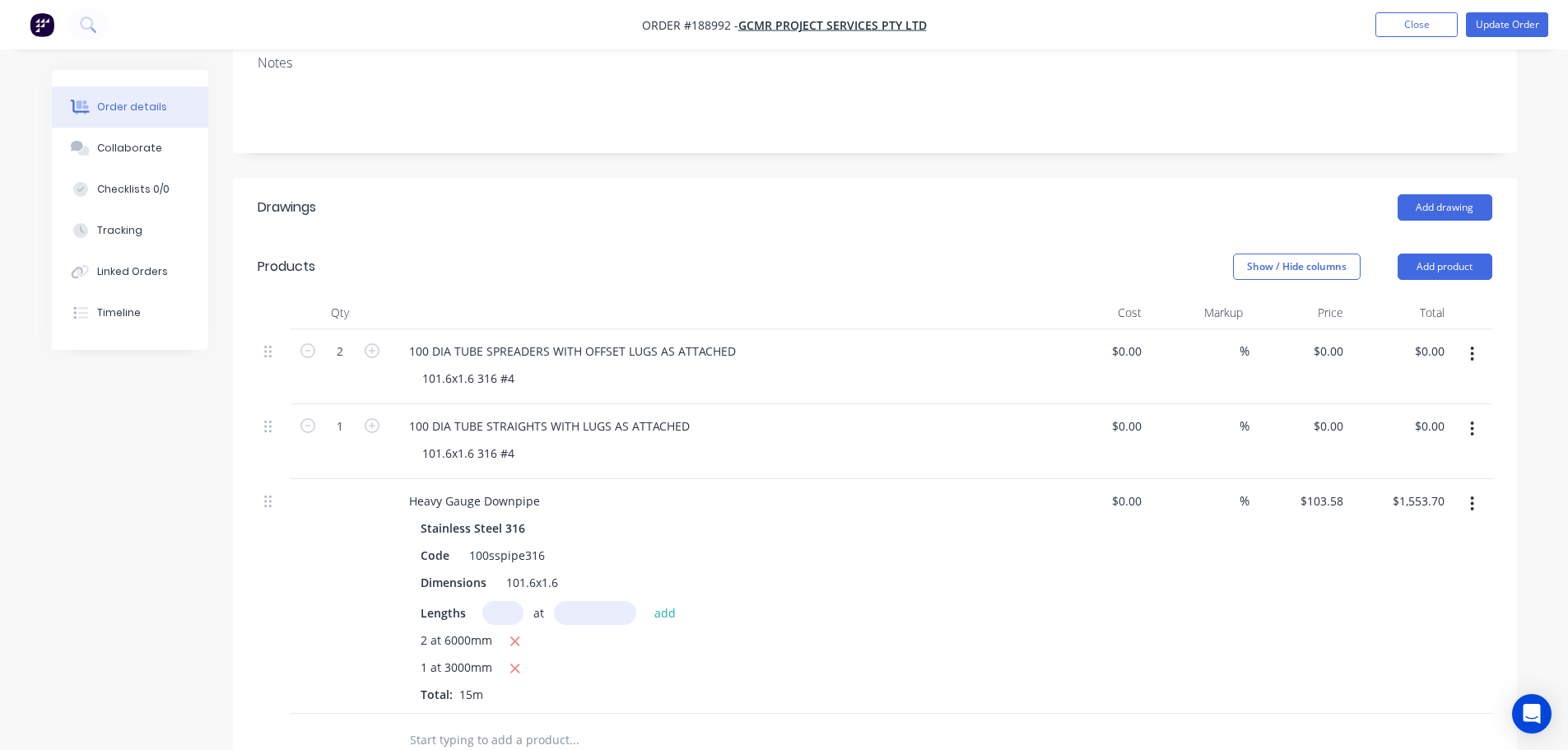
click at [743, 253] on div "Show / Hide columns Add product" at bounding box center [1005, 267] width 972 height 26
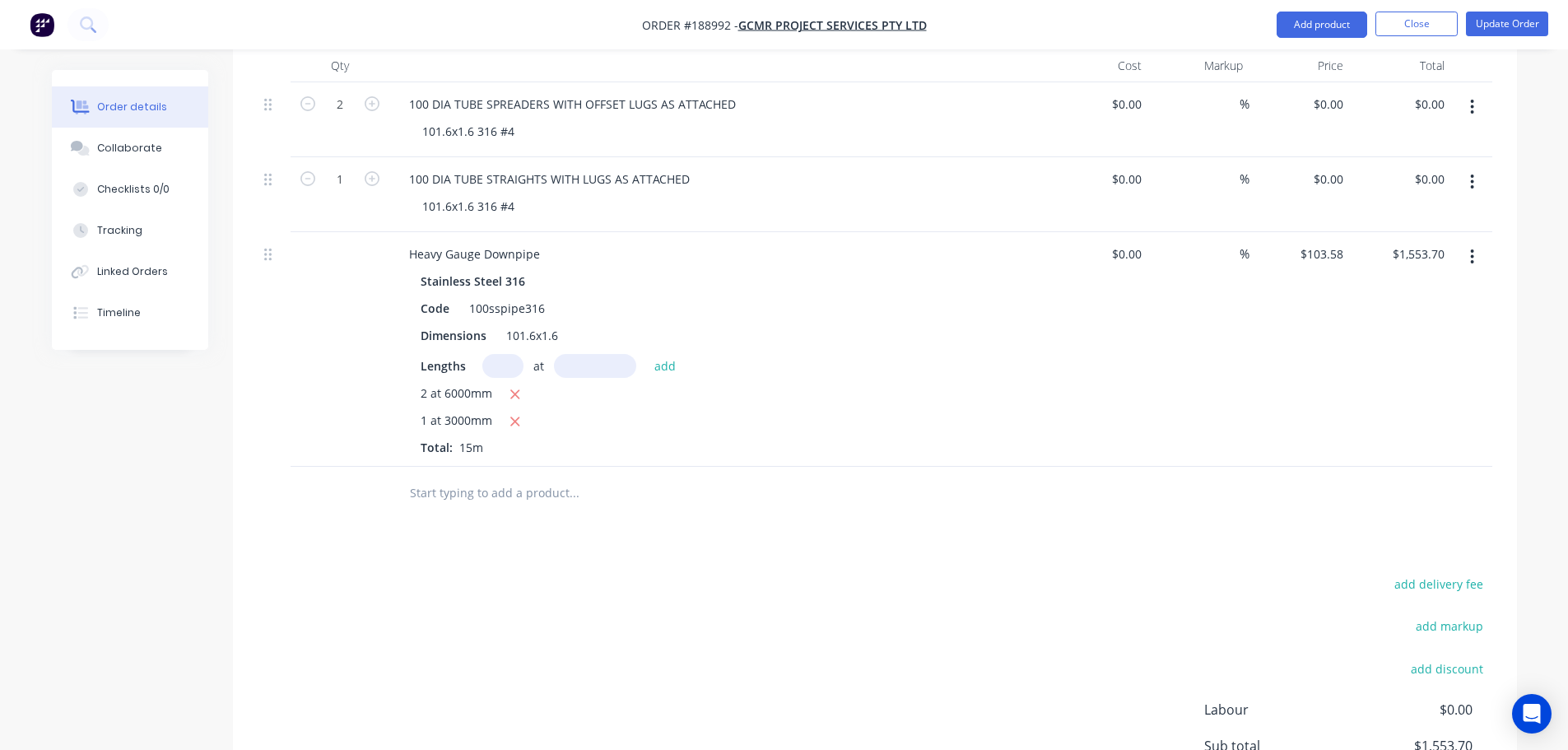
scroll to position [412, 0]
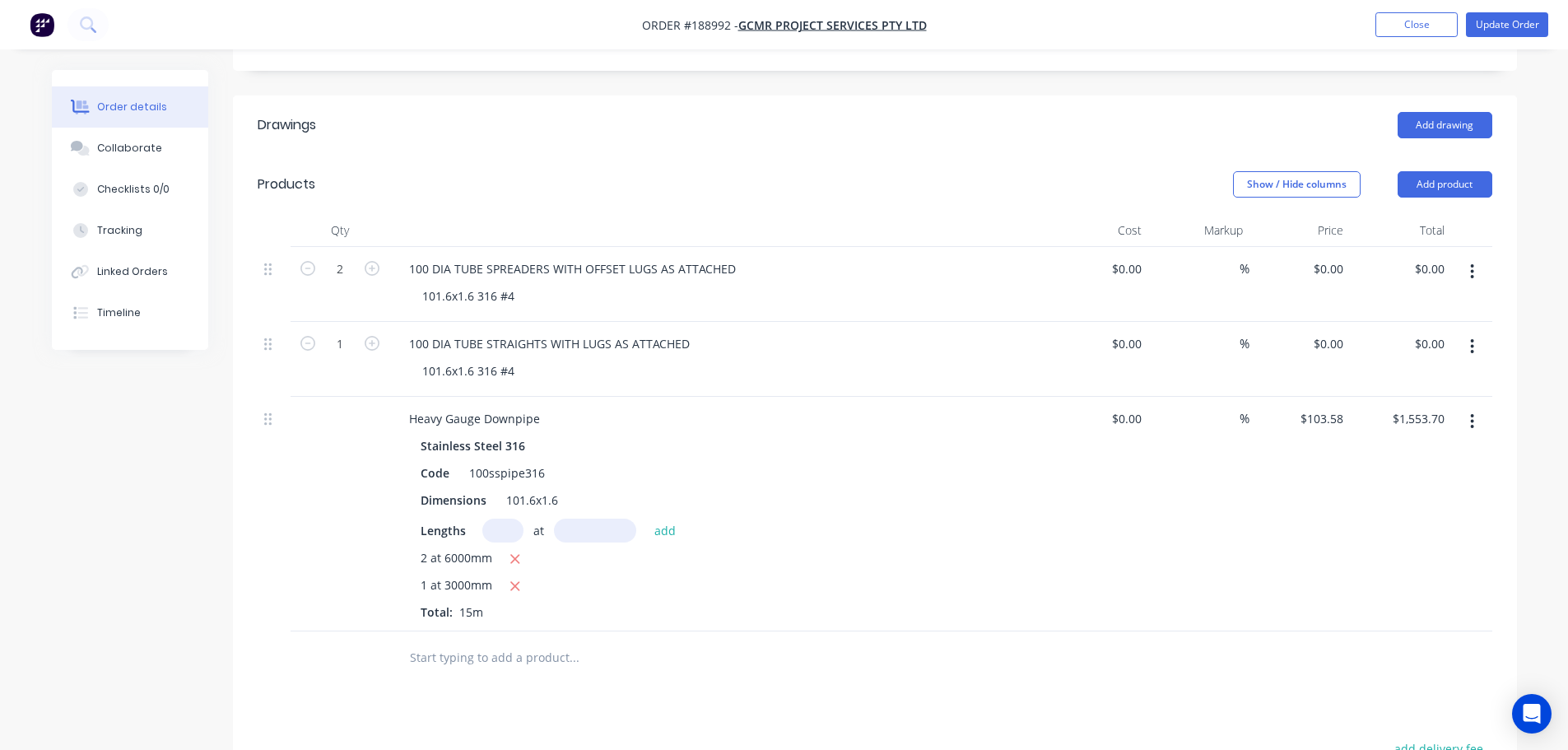
drag, startPoint x: 1424, startPoint y: 163, endPoint x: 1423, endPoint y: 177, distance: 14.0
click at [1425, 172] on button "Add product" at bounding box center [1444, 185] width 95 height 26
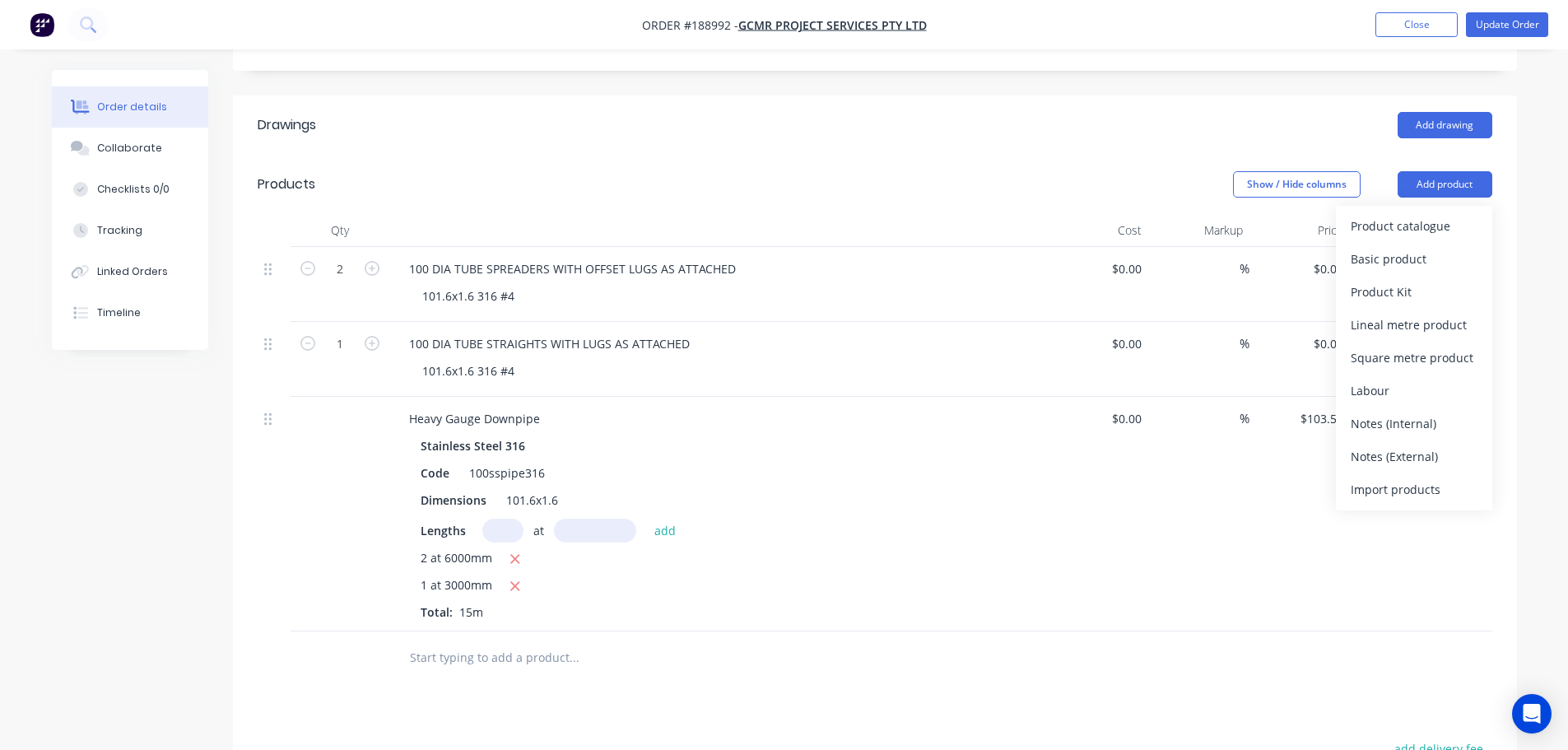
click at [1405, 214] on div "Product catalogue" at bounding box center [1414, 225] width 127 height 24
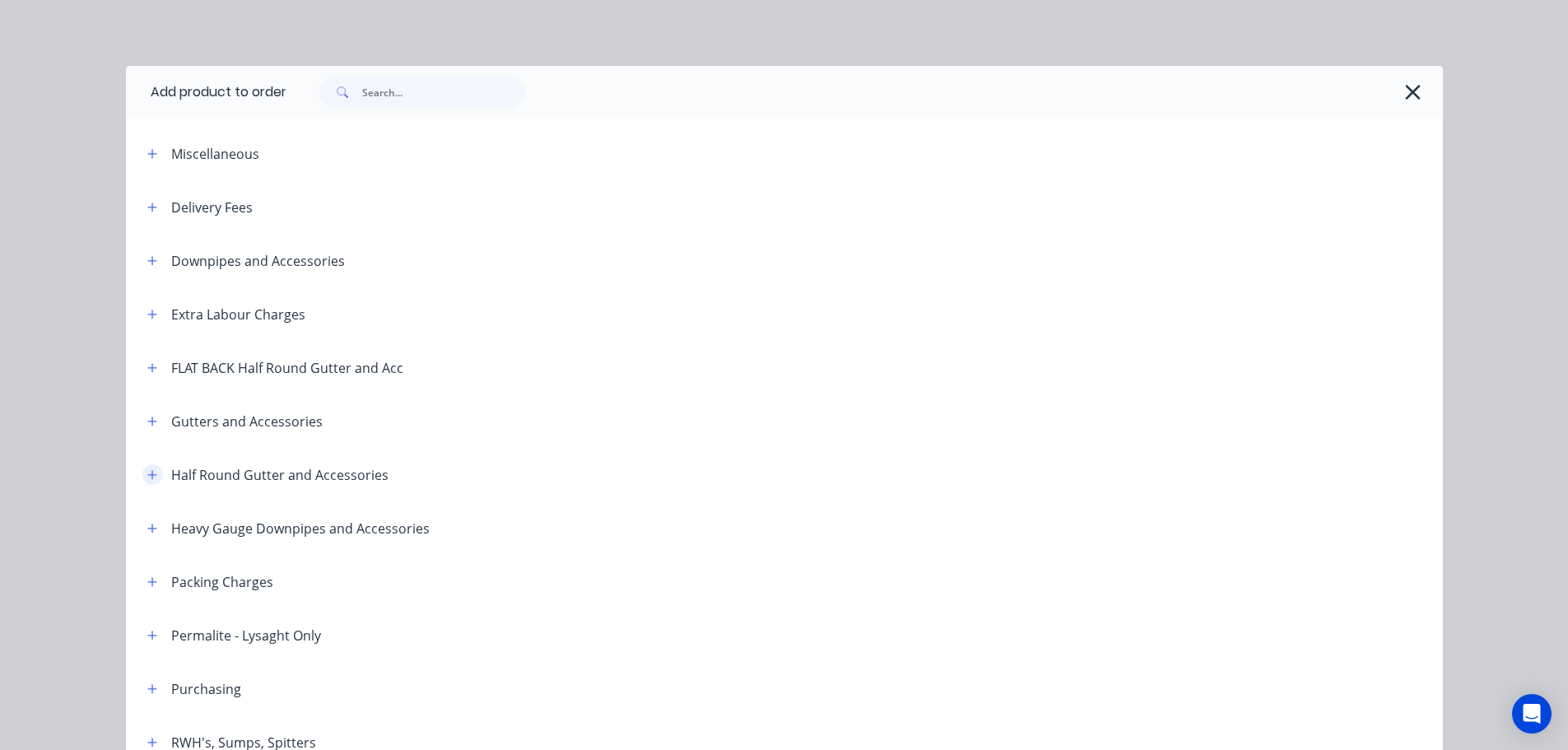
click at [148, 477] on icon "button" at bounding box center [153, 475] width 10 height 12
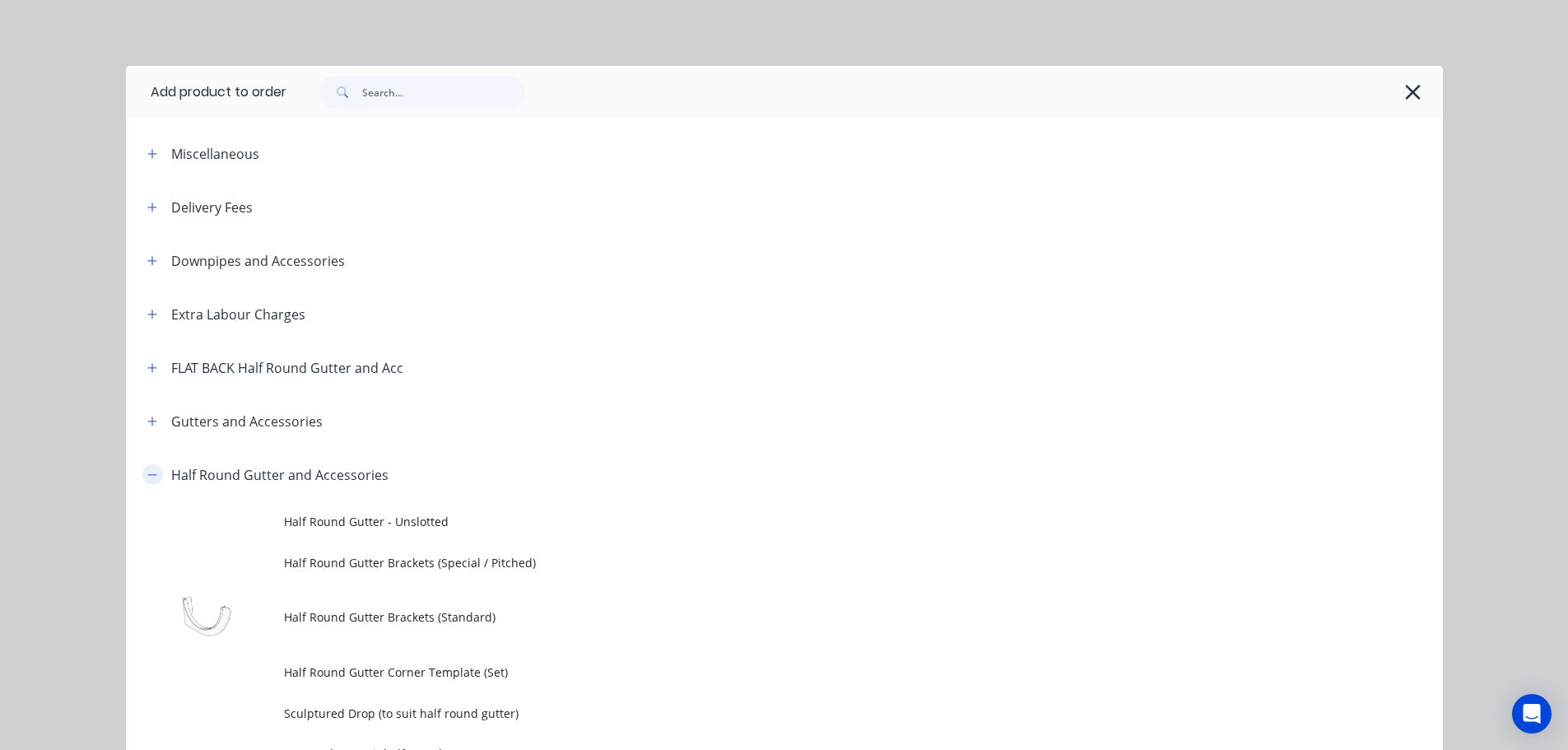
click at [148, 477] on icon "button" at bounding box center [153, 475] width 10 height 12
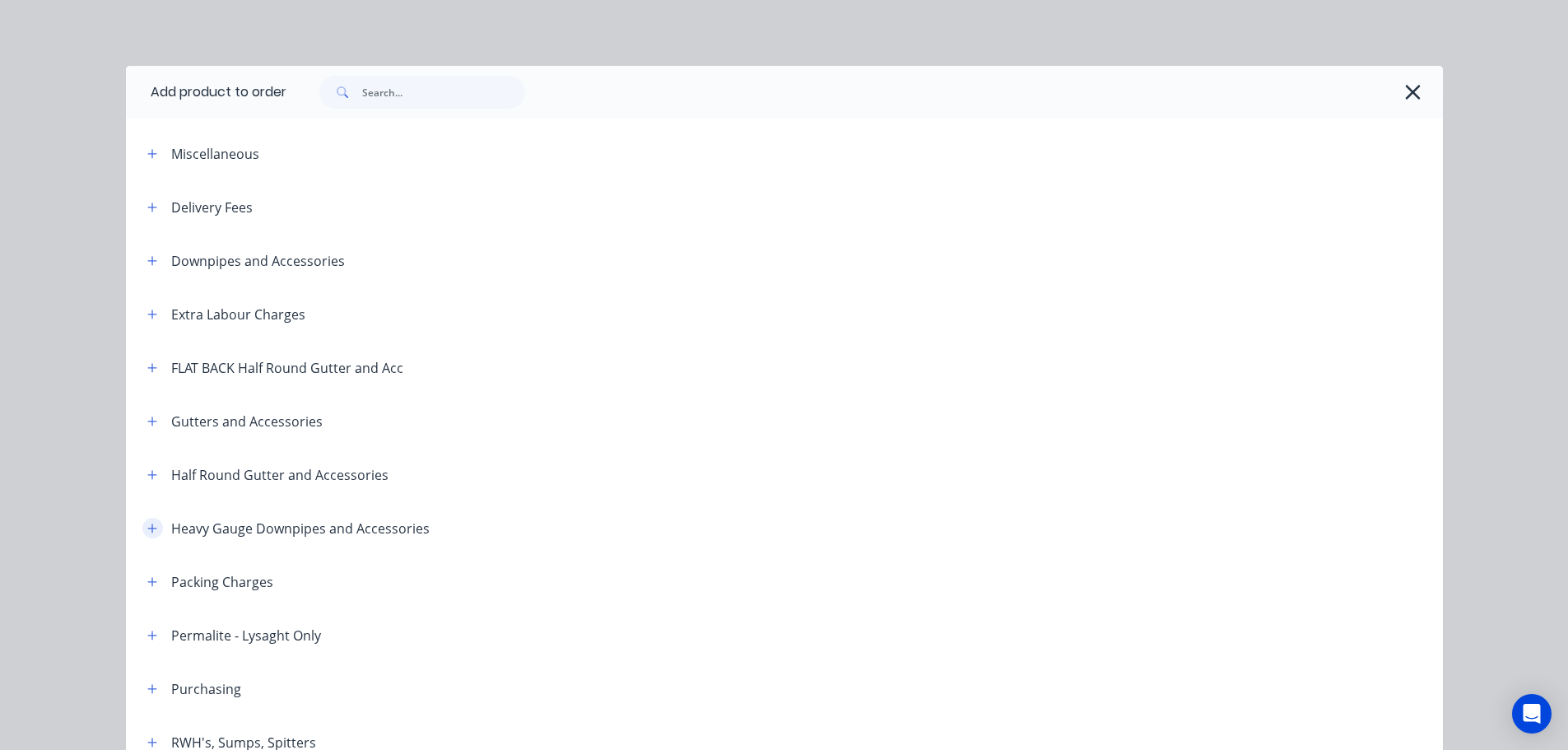
click at [143, 521] on button "button" at bounding box center [153, 528] width 21 height 21
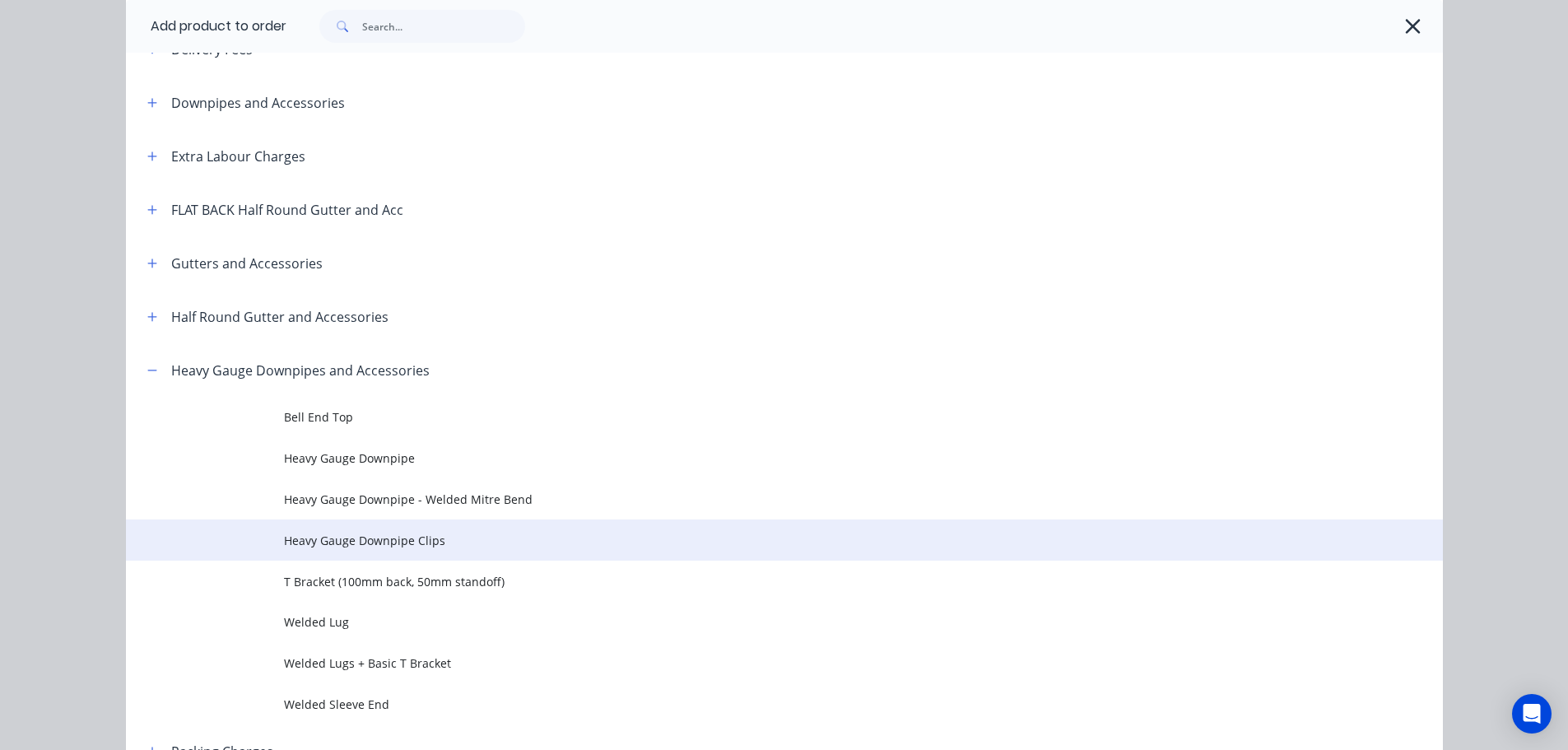
scroll to position [165, 0]
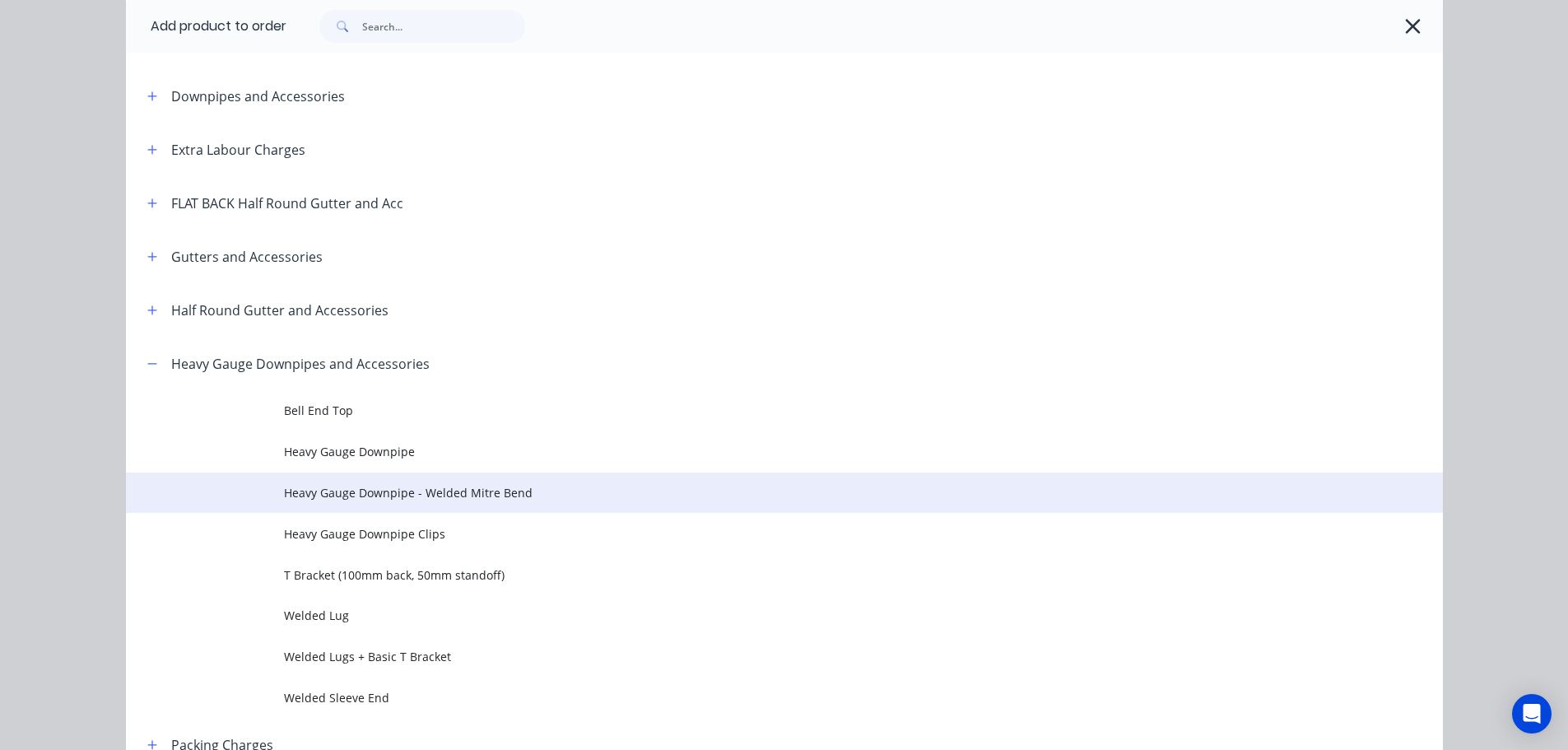
click at [446, 496] on span "Heavy Gauge Downpipe - Welded Mitre Bend" at bounding box center [746, 493] width 926 height 17
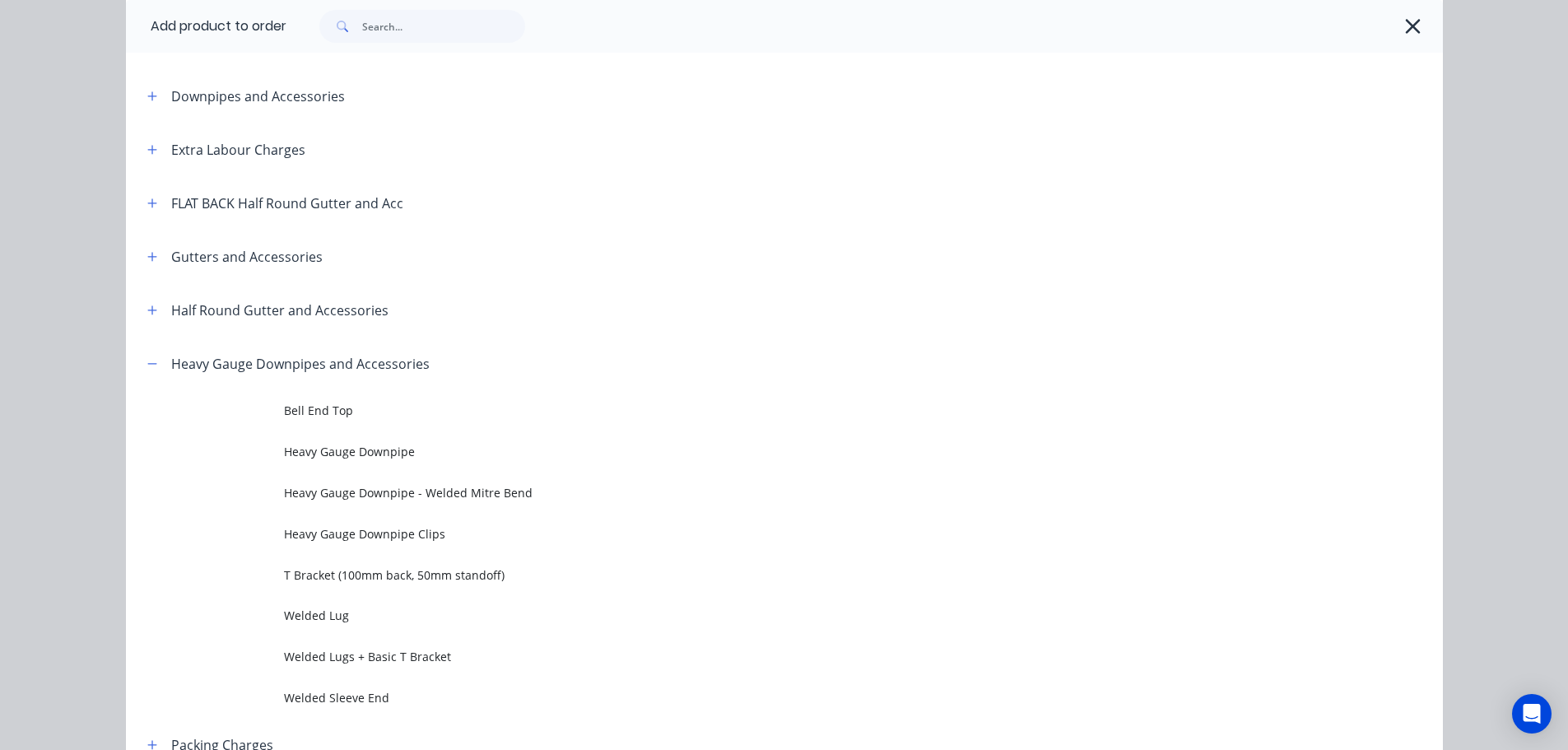
scroll to position [0, 0]
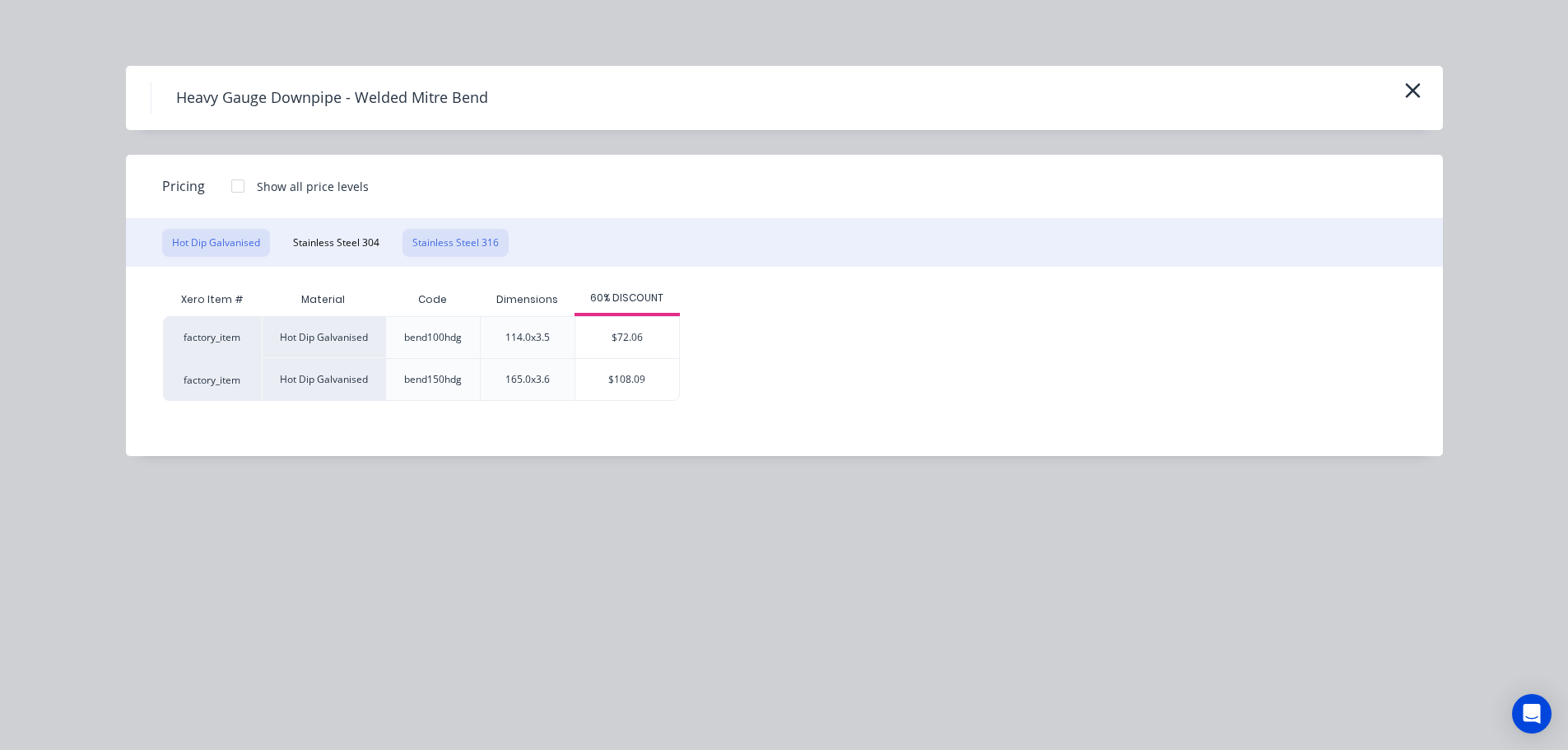
click at [483, 242] on button "Stainless Steel 316" at bounding box center [455, 243] width 106 height 28
click at [598, 333] on div "$72.06" at bounding box center [621, 337] width 104 height 41
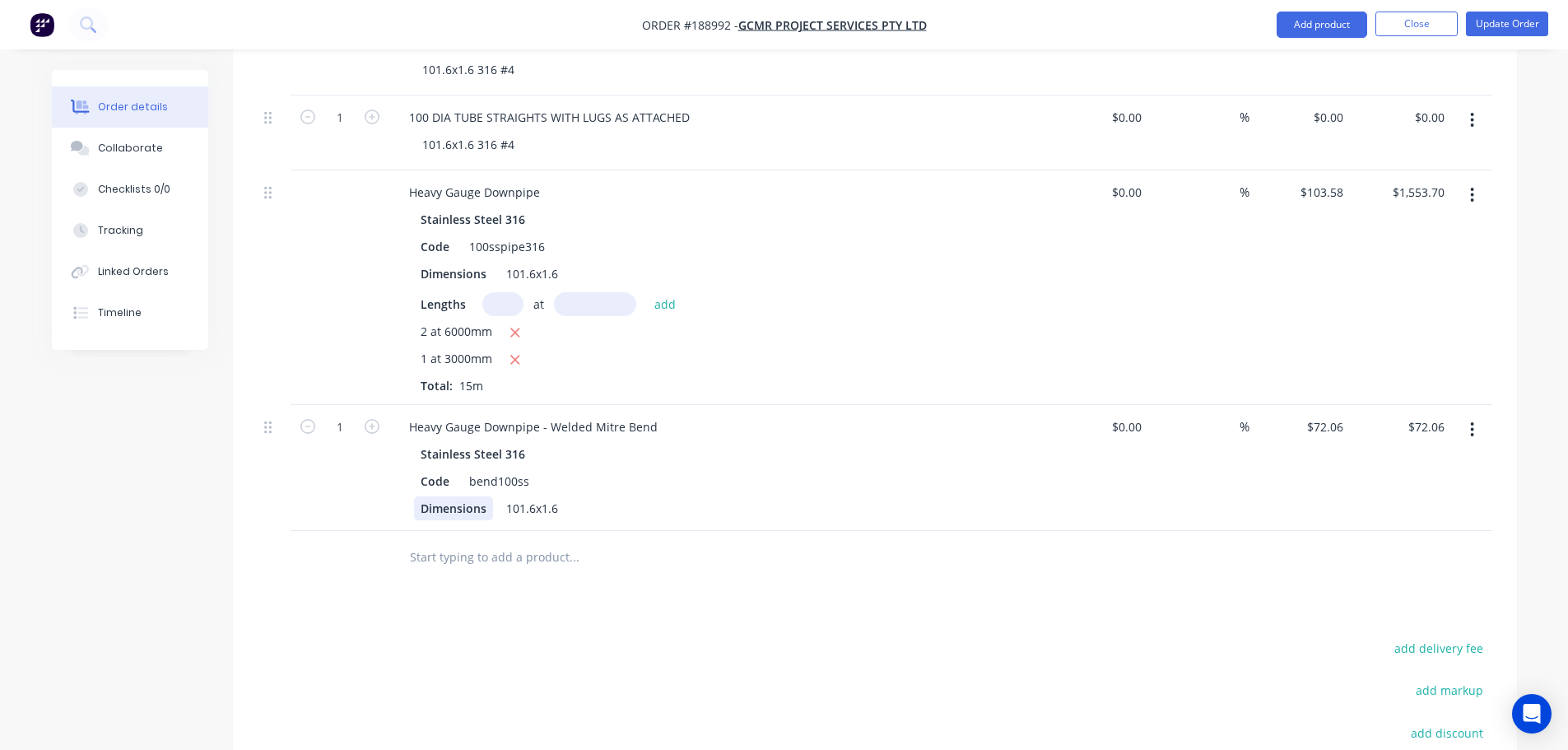
scroll to position [658, 0]
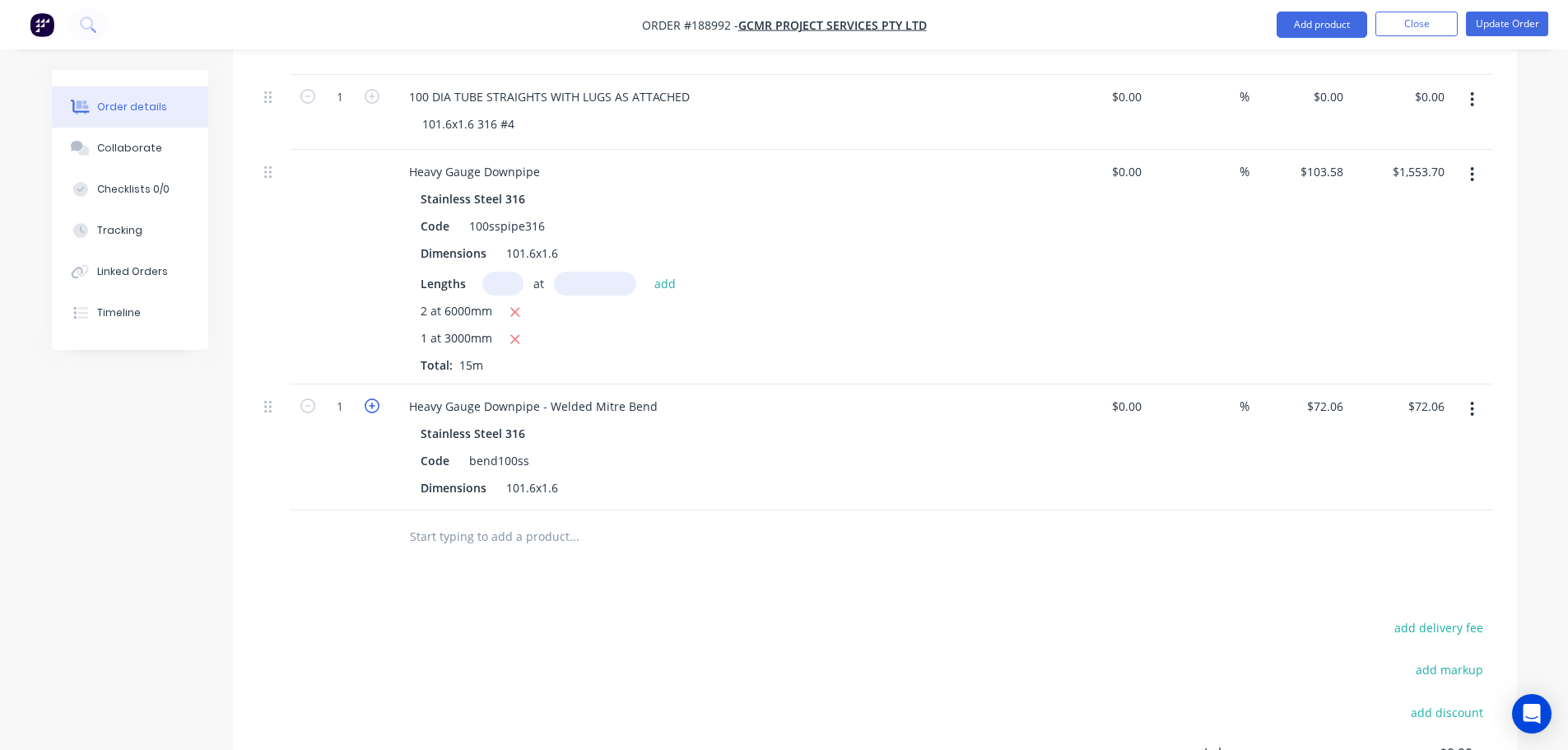
click at [375, 399] on icon "button" at bounding box center [372, 406] width 15 height 15
type input "2"
type input "$144.12"
click at [376, 399] on icon "button" at bounding box center [372, 406] width 15 height 15
type input "3"
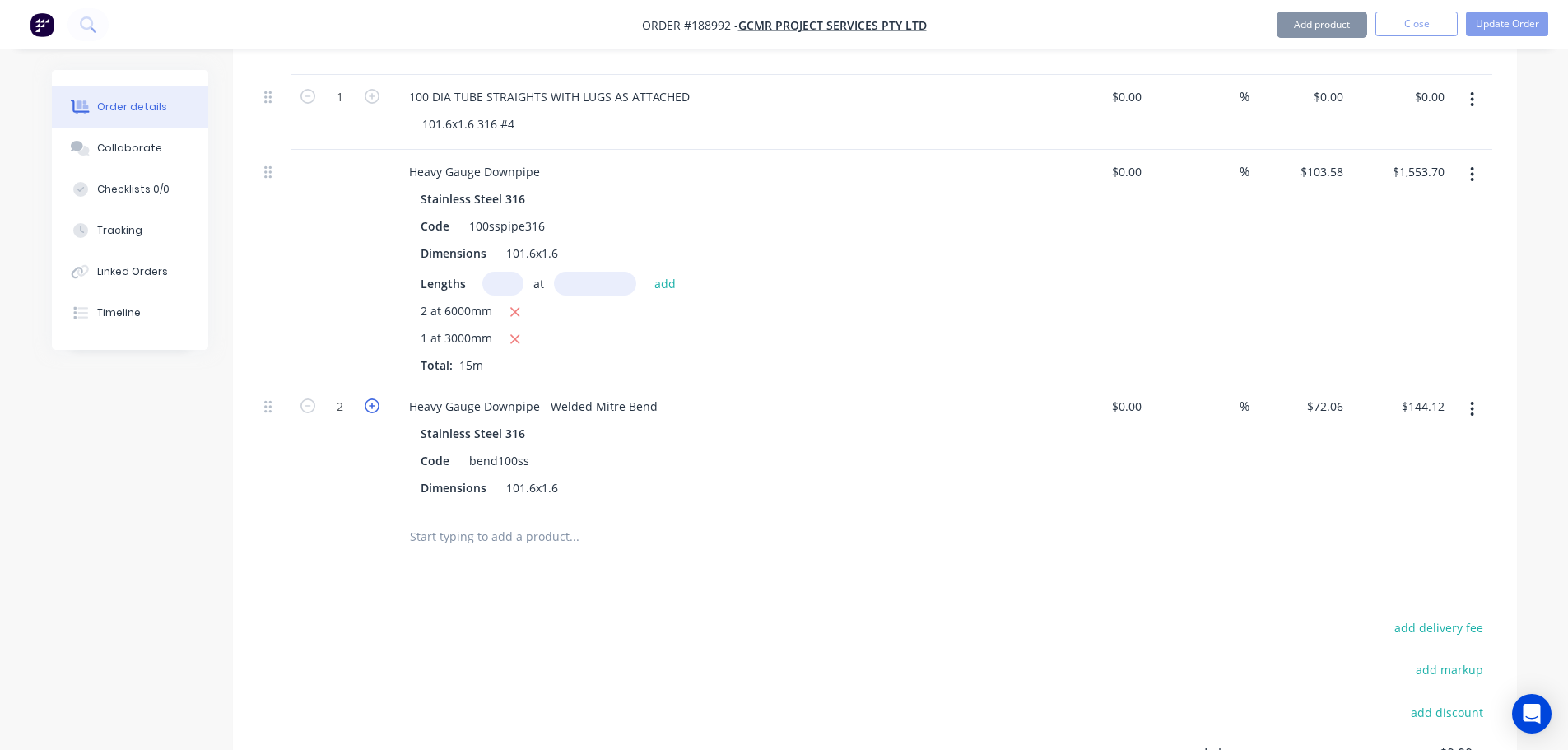
type input "$216.18"
click at [307, 399] on icon "button" at bounding box center [308, 406] width 15 height 15
type input "2"
type input "$144.12"
click at [1299, 26] on button "Add product" at bounding box center [1321, 25] width 91 height 26
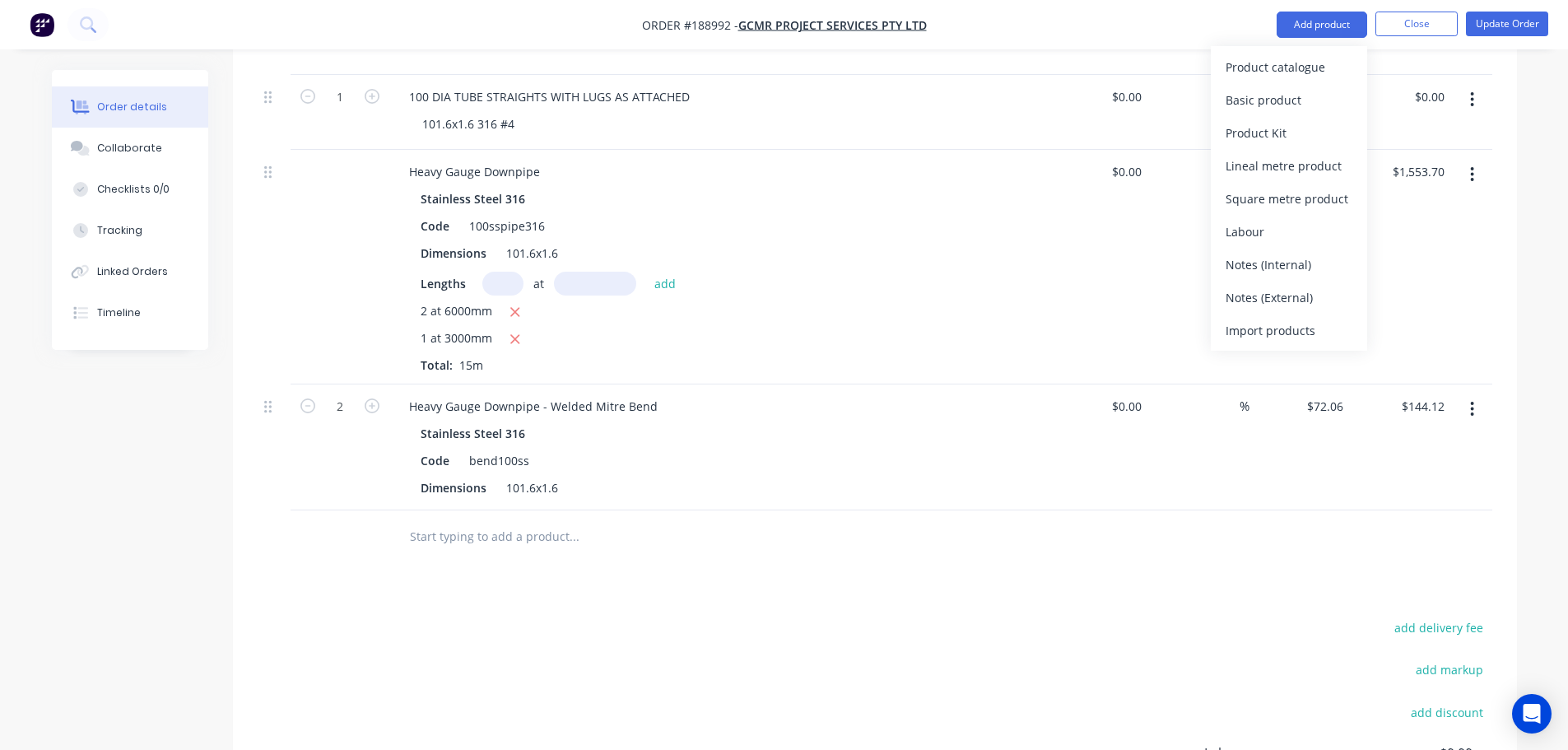
click at [1296, 59] on div "Product catalogue" at bounding box center [1288, 67] width 127 height 24
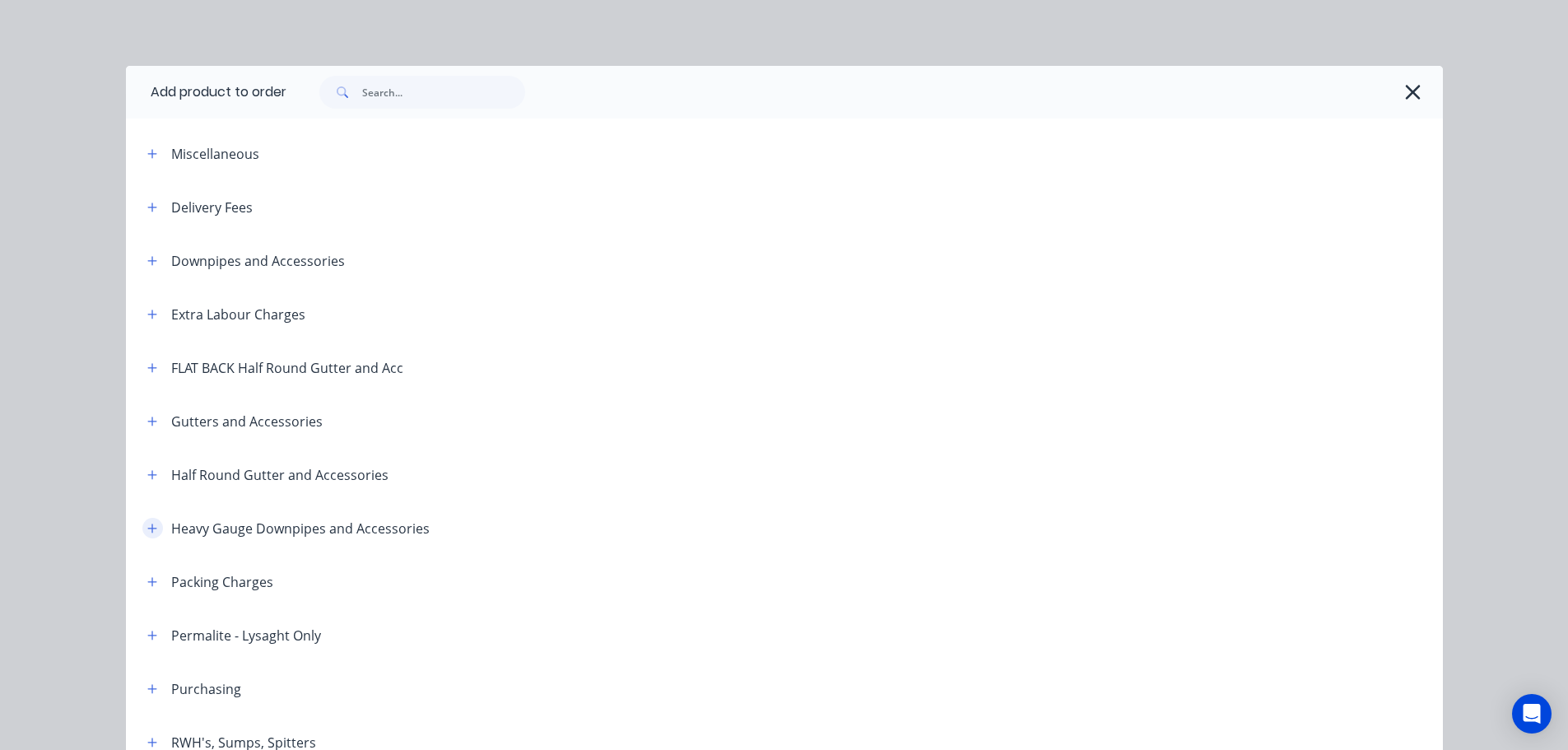
click at [147, 536] on button "button" at bounding box center [153, 528] width 21 height 21
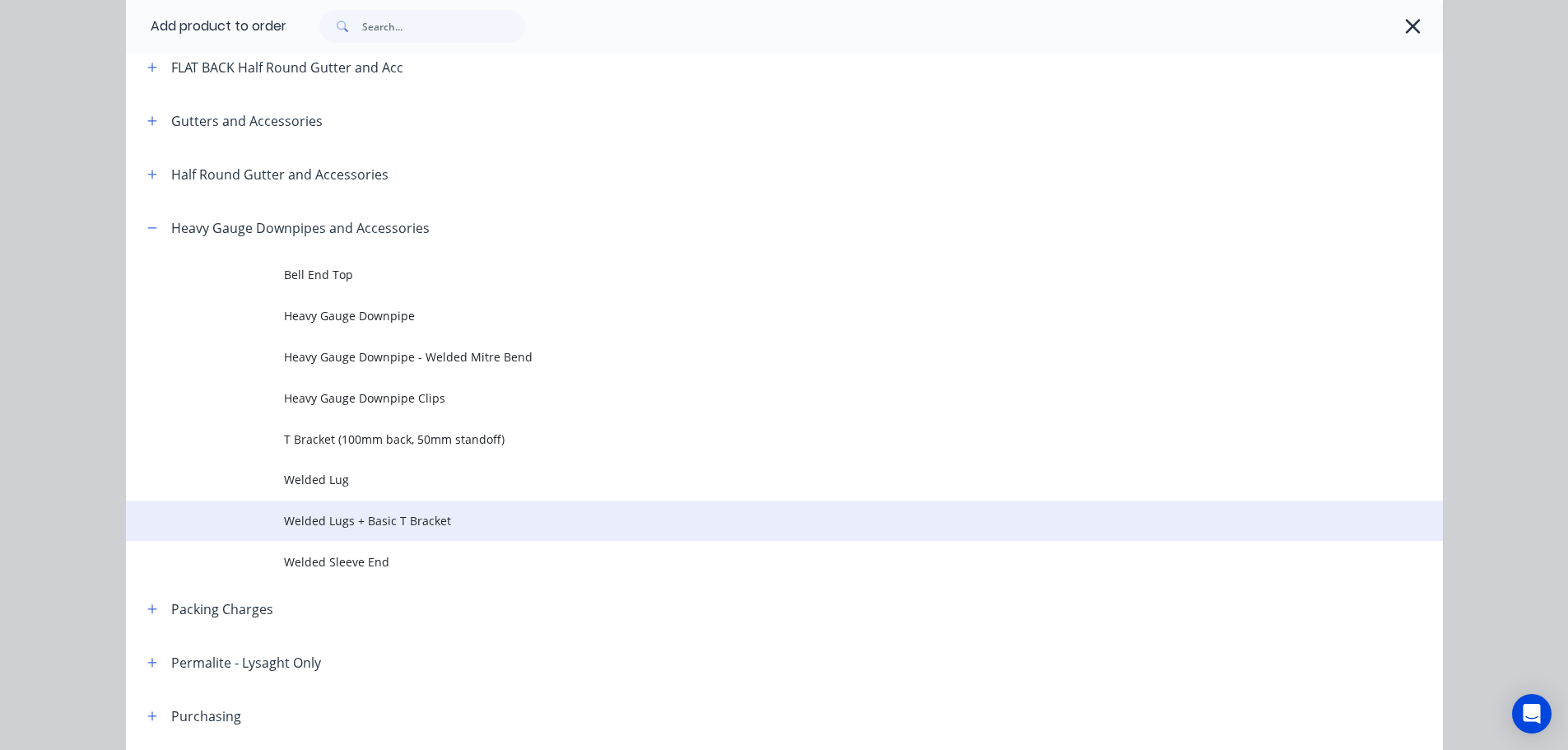
scroll to position [329, 0]
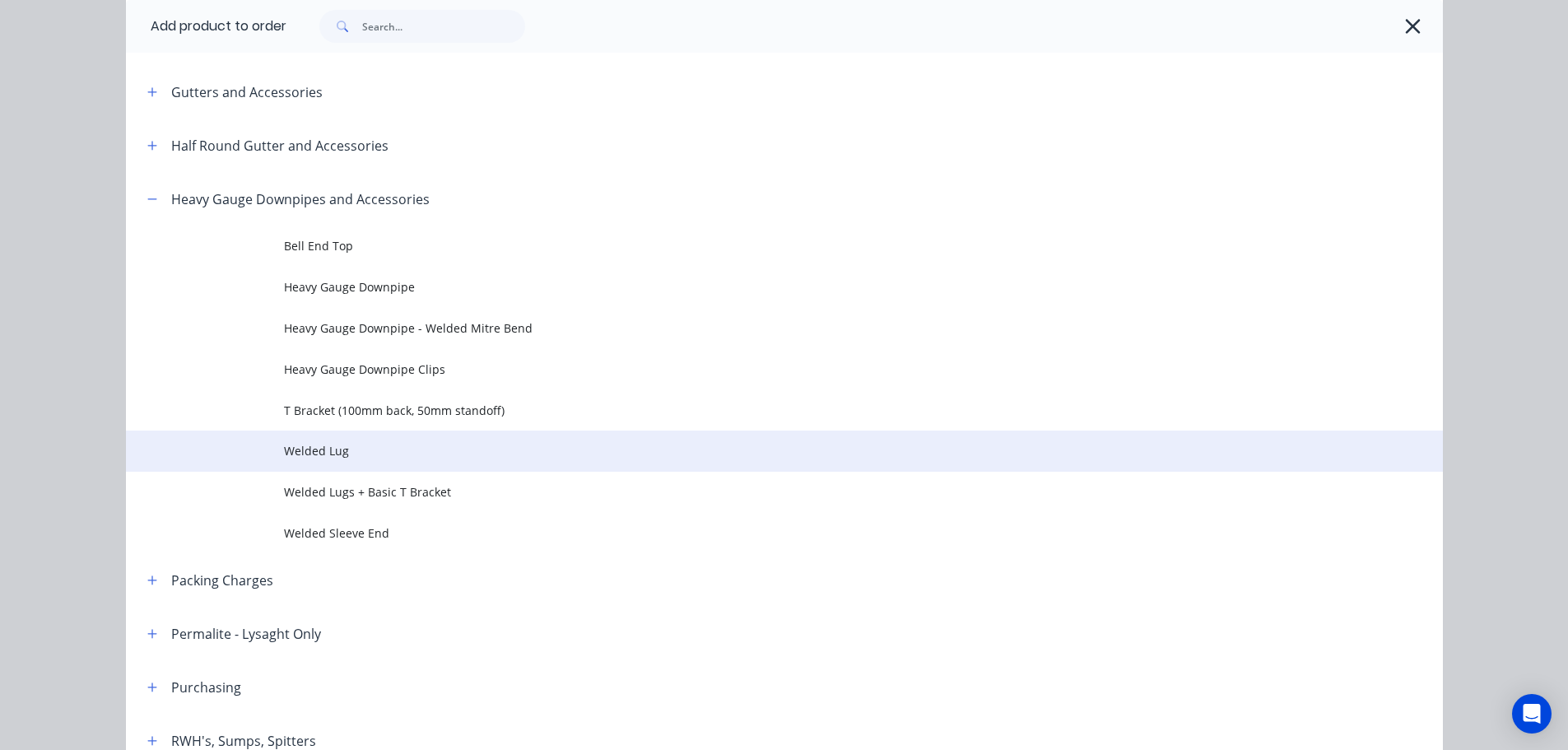
click at [392, 451] on span "Welded Lug" at bounding box center [746, 450] width 926 height 17
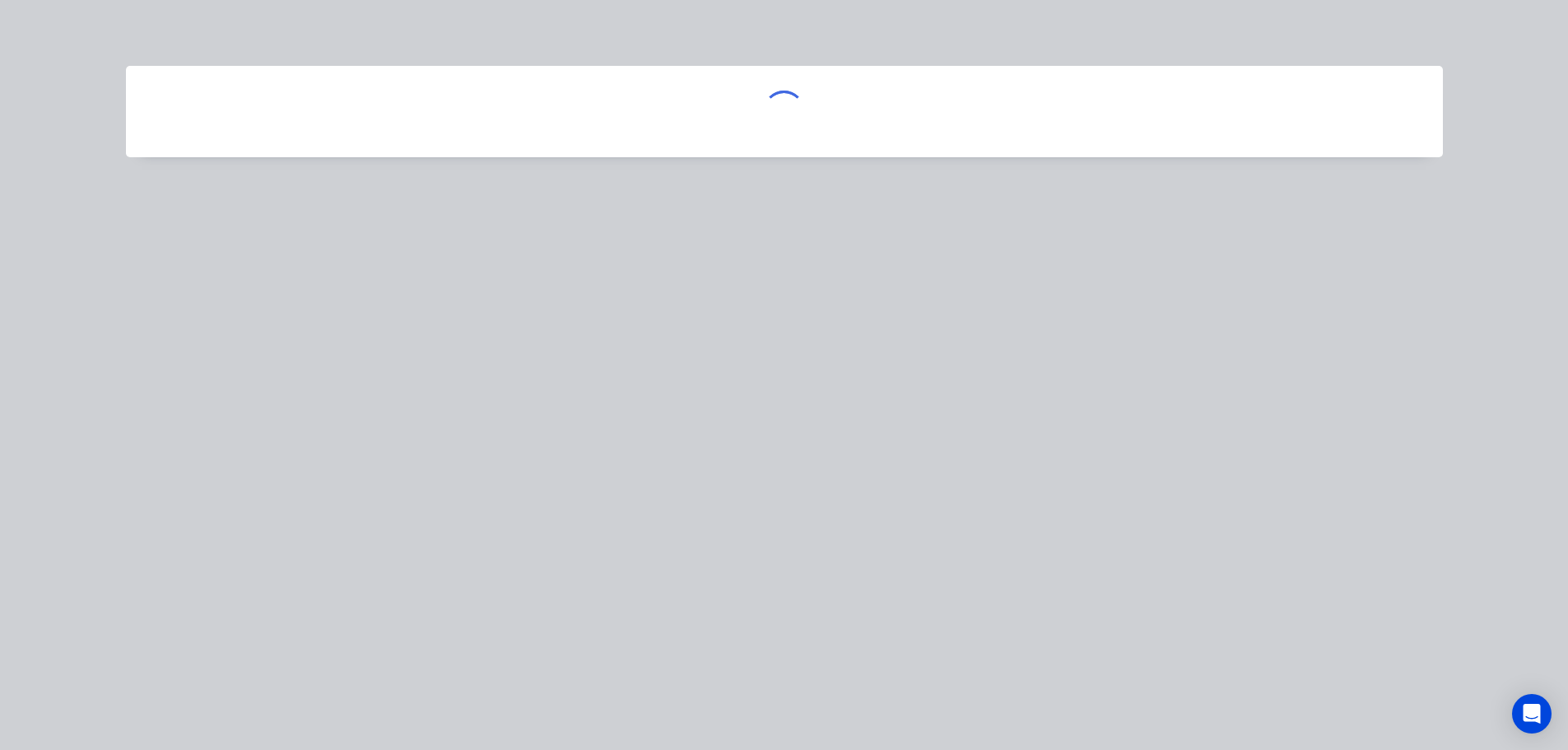
scroll to position [0, 0]
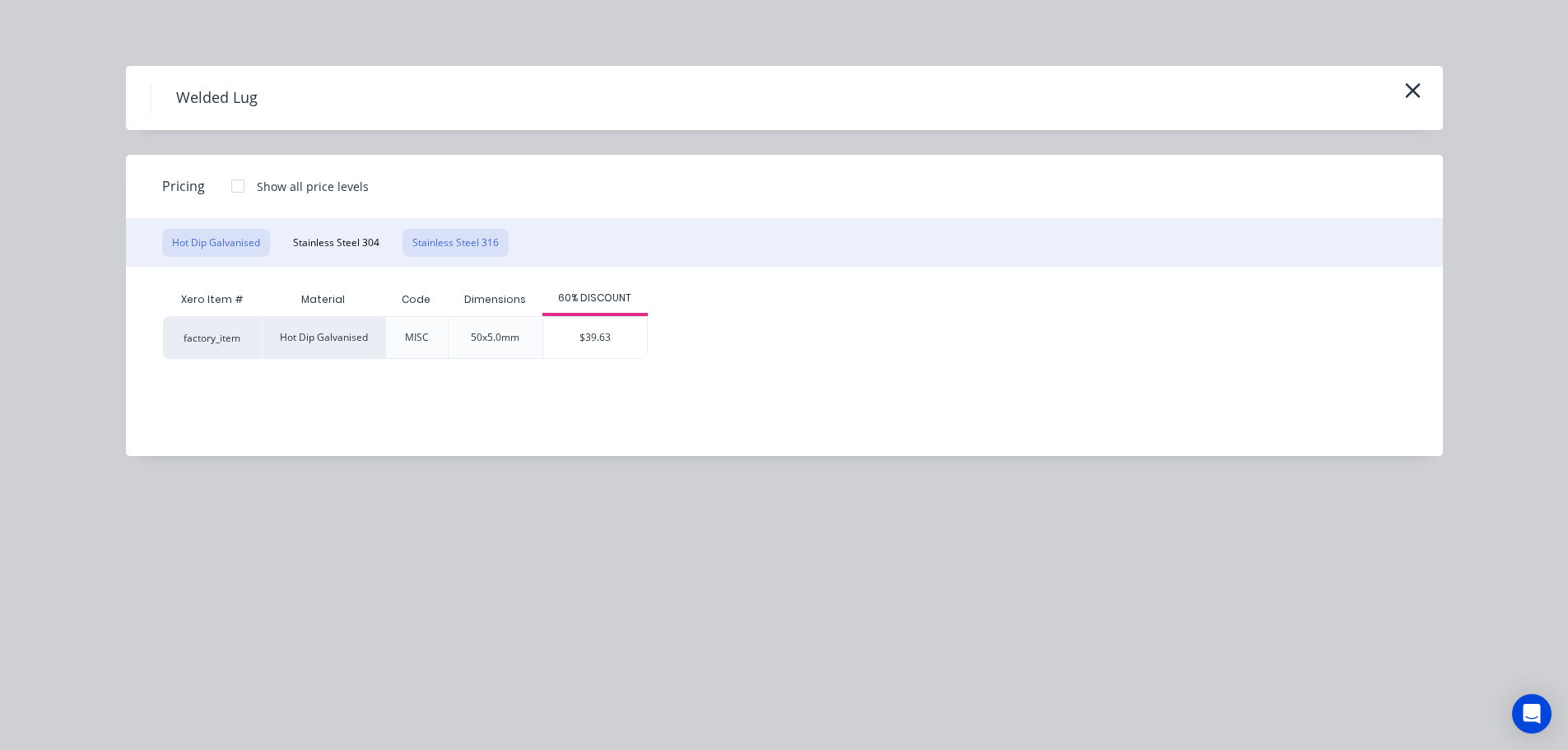
click at [466, 233] on button "Stainless Steel 316" at bounding box center [455, 243] width 106 height 28
click at [600, 336] on div "$42.28" at bounding box center [595, 337] width 104 height 41
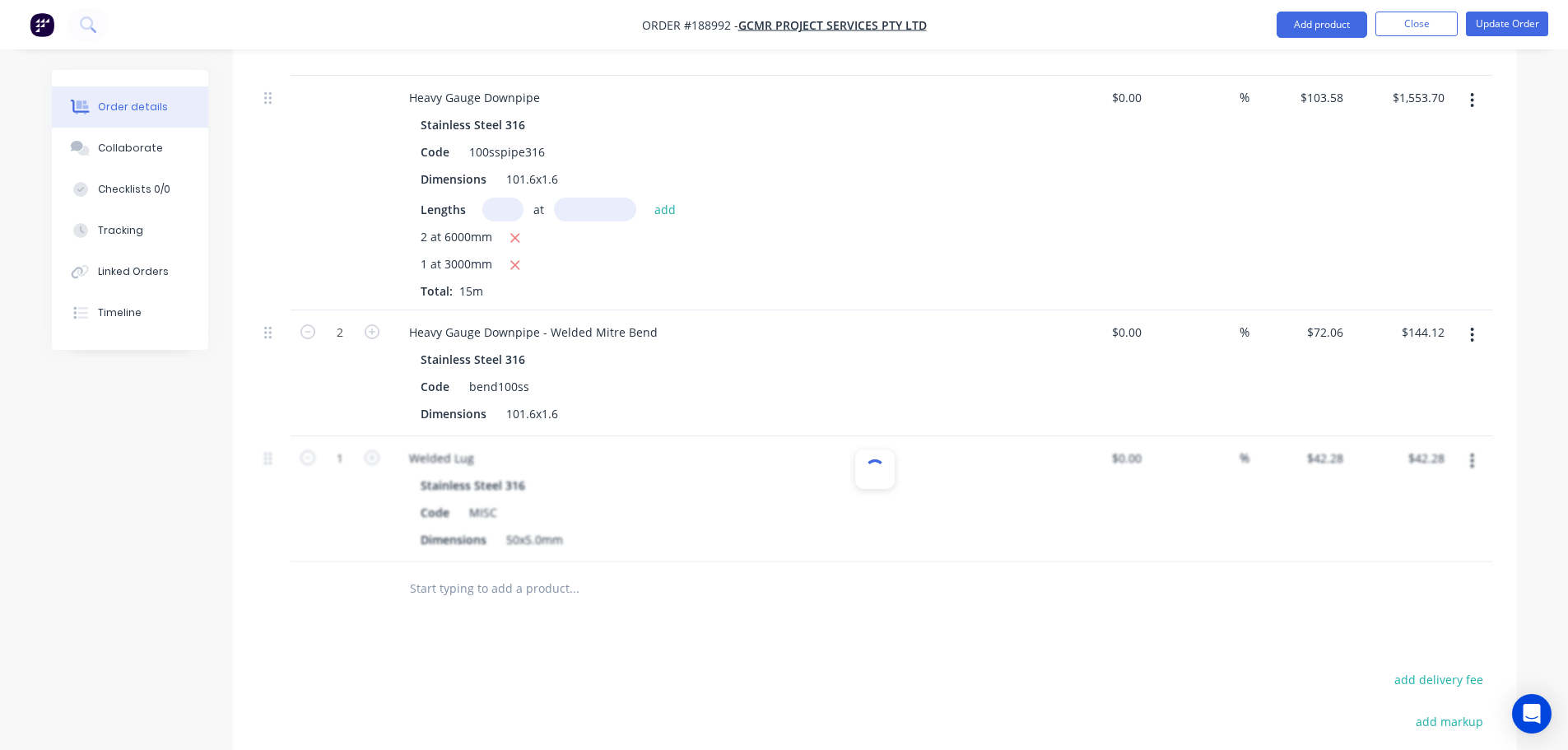
scroll to position [905, 0]
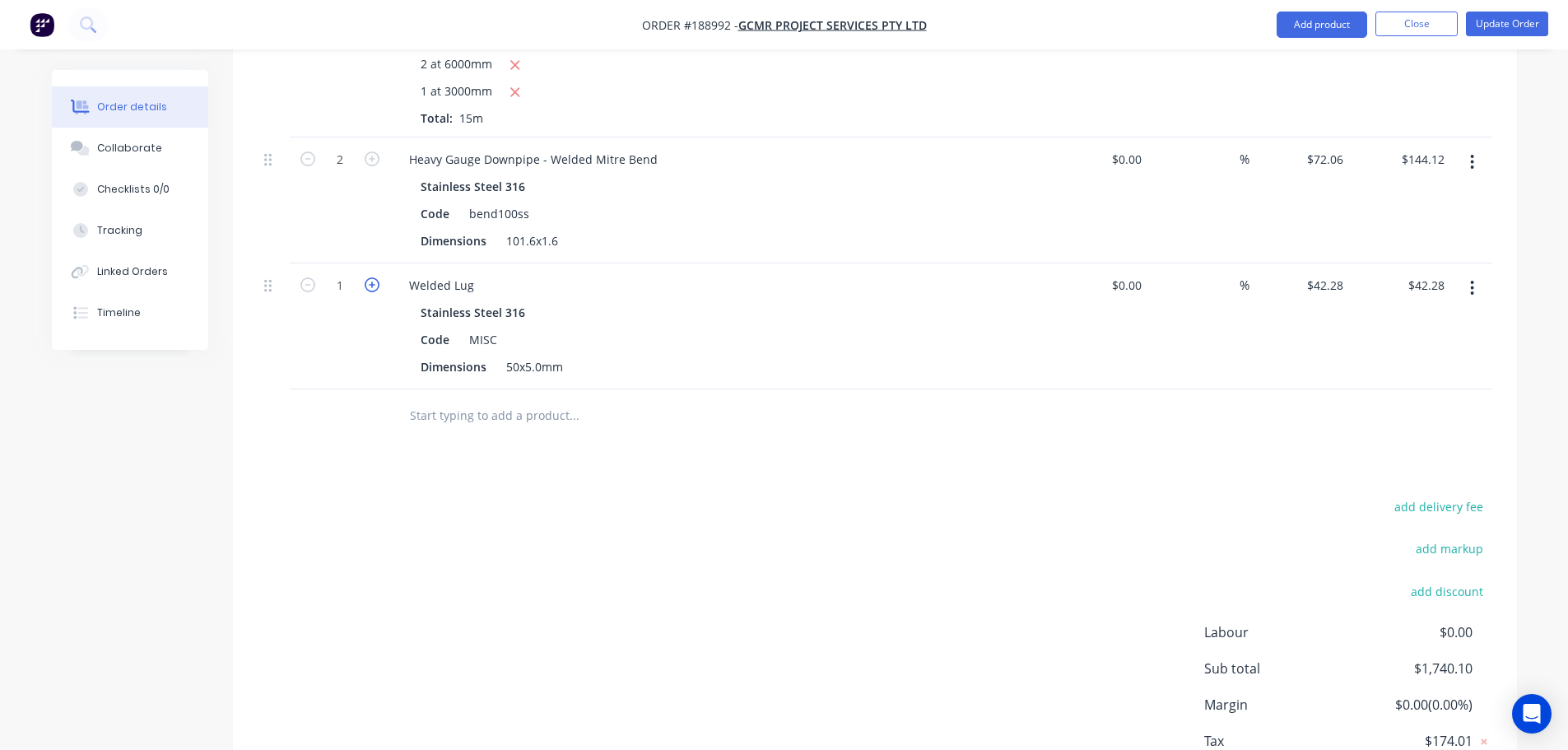
click at [376, 277] on icon "button" at bounding box center [372, 285] width 15 height 15
type input "2"
type input "$84.56"
click at [376, 277] on icon "button" at bounding box center [372, 285] width 15 height 15
type input "3"
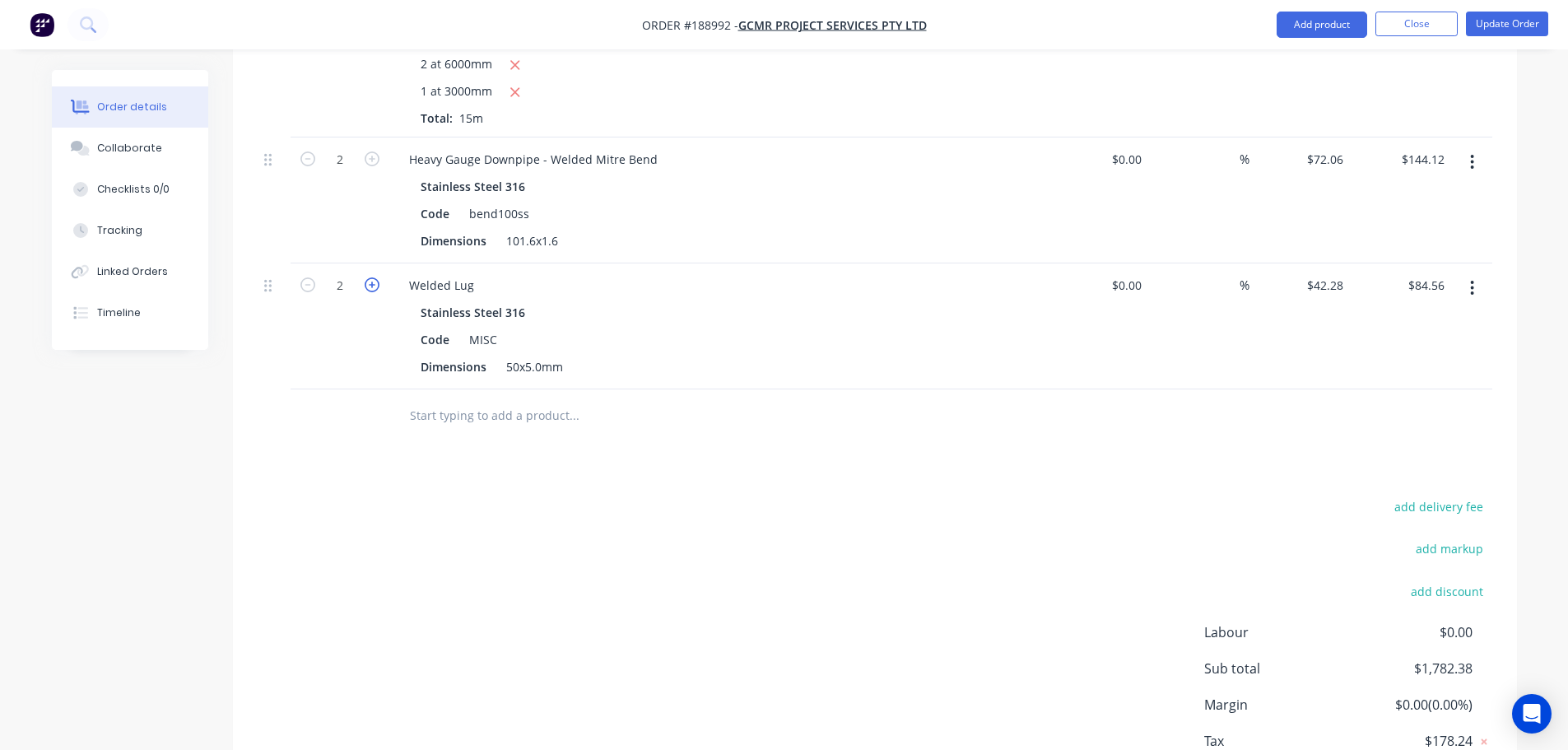
type input "$126.84"
click at [376, 277] on icon "button" at bounding box center [372, 285] width 15 height 15
type input "4"
type input "$169.12"
click at [376, 277] on icon "button" at bounding box center [372, 285] width 15 height 15
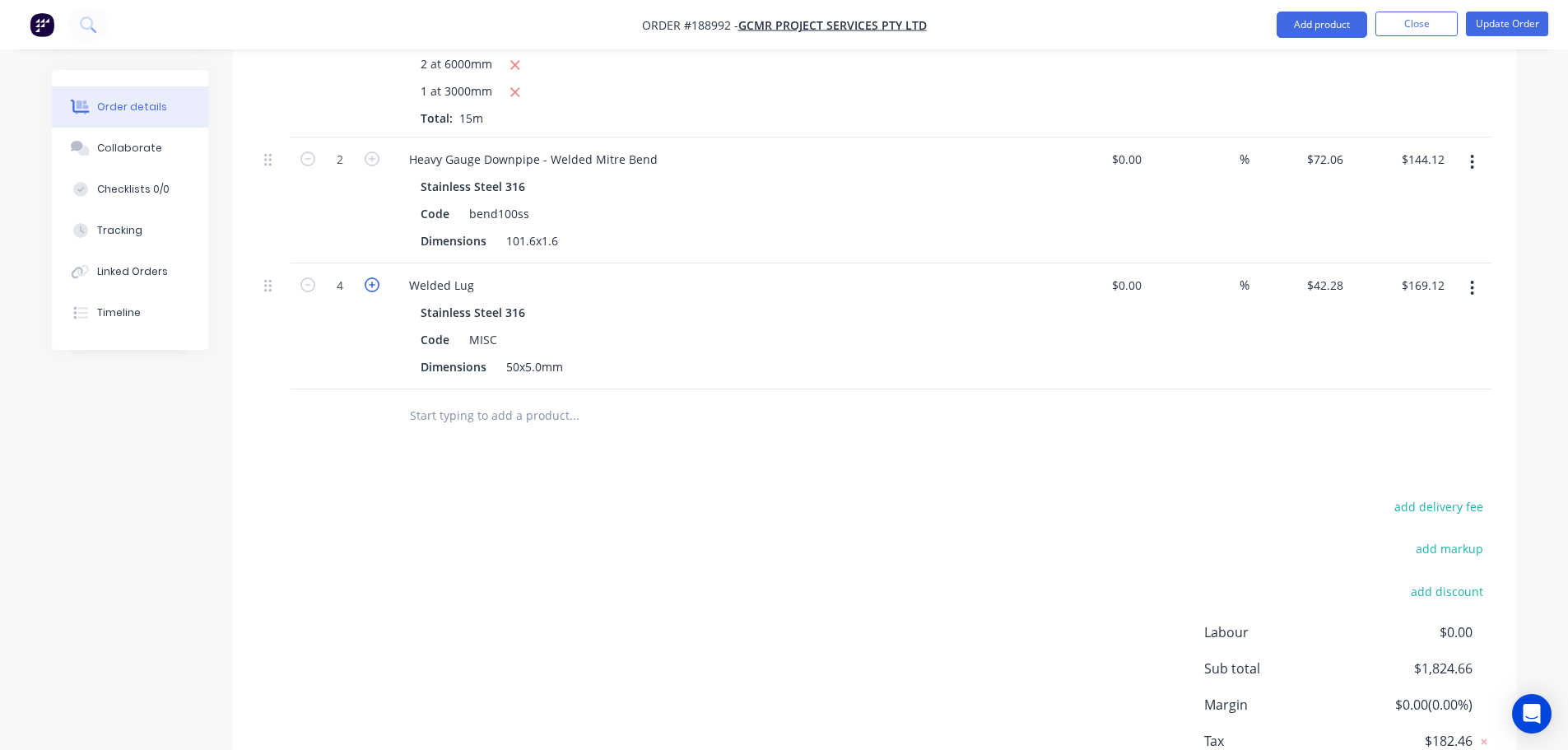
type input "5"
type input "$211.40"
click at [376, 277] on icon "button" at bounding box center [372, 285] width 15 height 15
type input "6"
type input "$253.68"
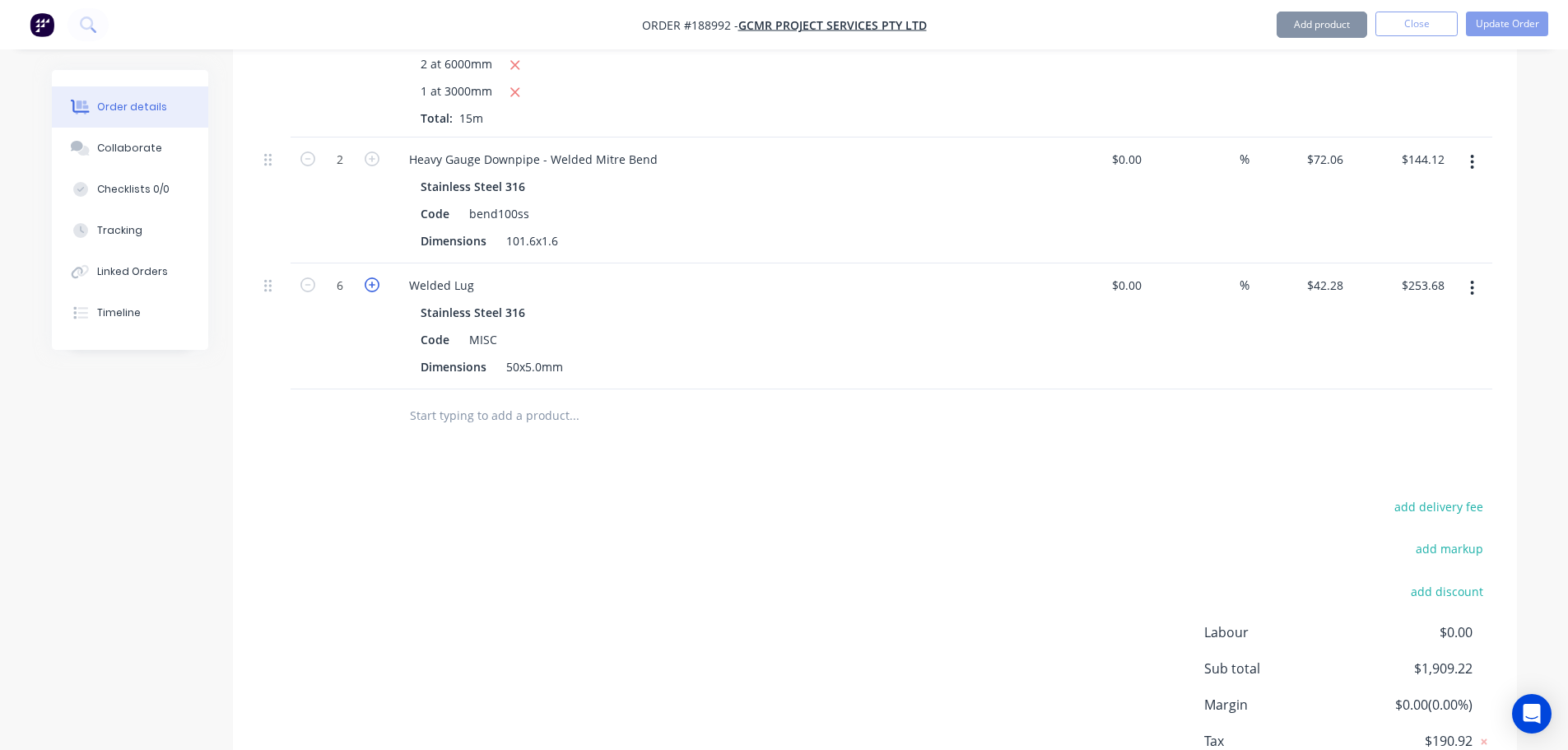
click at [376, 277] on icon "button" at bounding box center [372, 285] width 15 height 15
type input "7"
type input "$295.96"
click at [376, 277] on icon "button" at bounding box center [372, 285] width 15 height 15
type input "8"
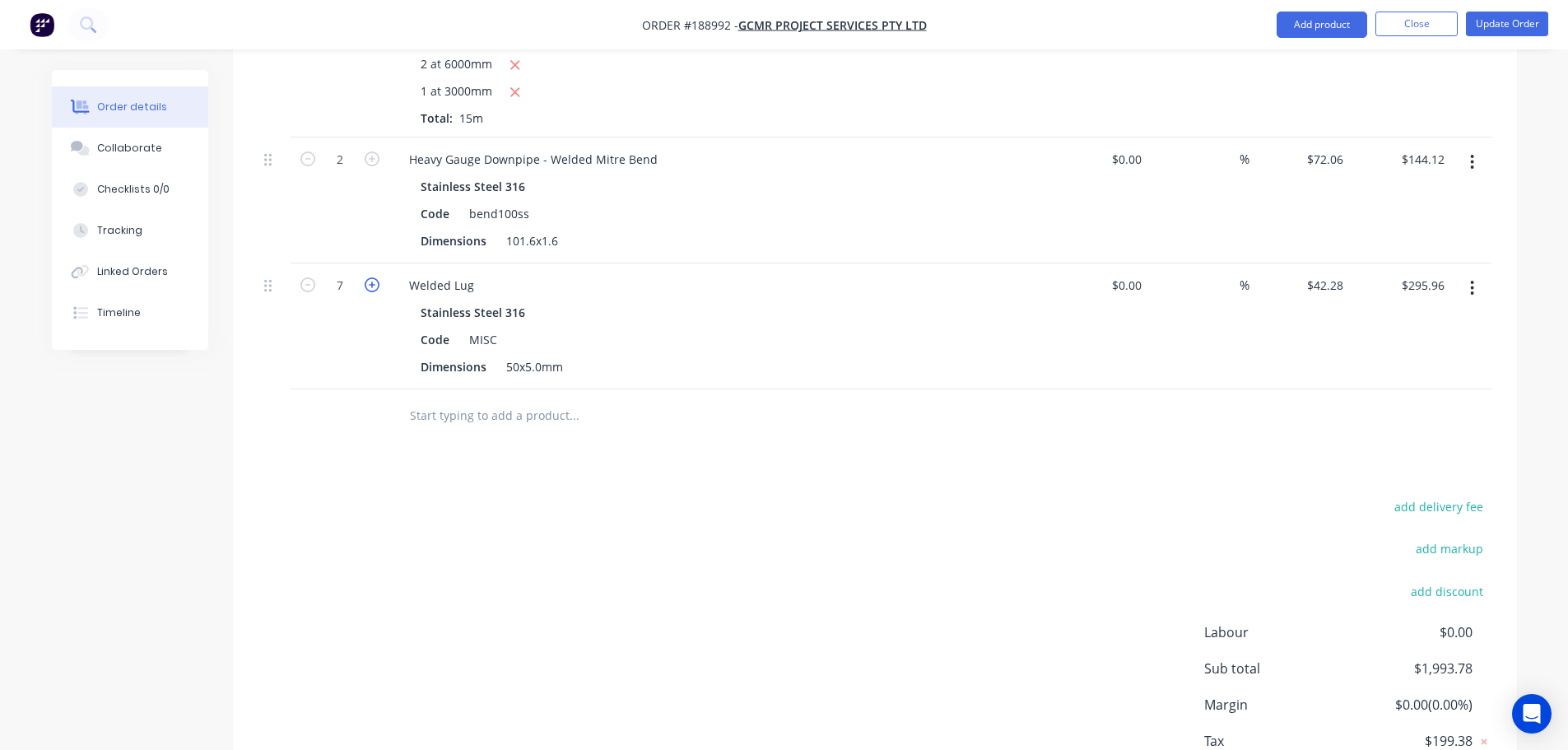
type input "$338.24"
click at [376, 277] on icon "button" at bounding box center [372, 285] width 15 height 15
type input "9"
type input "$380.52"
click at [376, 277] on icon "button" at bounding box center [372, 285] width 15 height 15
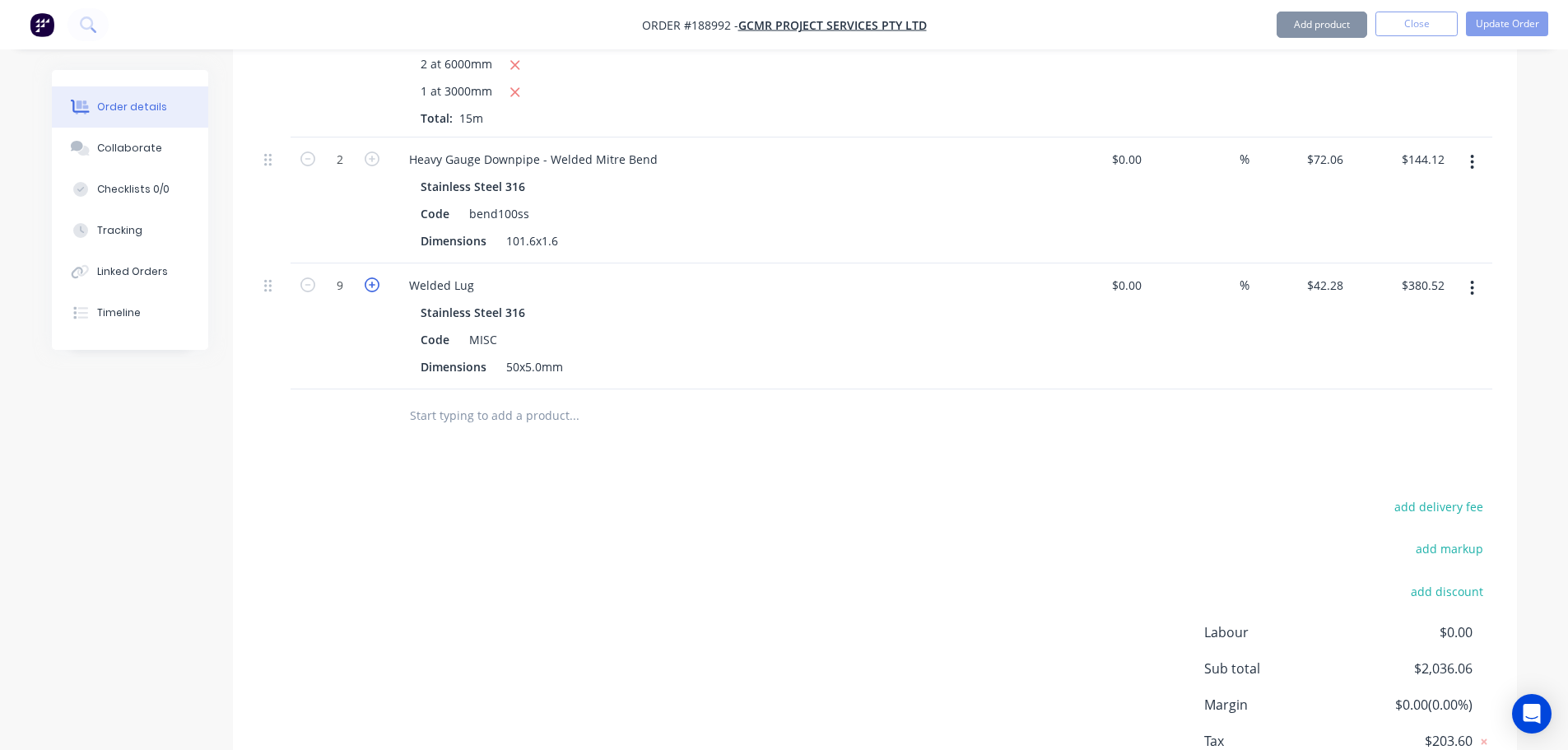
type input "10"
type input "$422.80"
click at [376, 277] on icon "button" at bounding box center [372, 285] width 15 height 15
type input "11"
type input "$465.08"
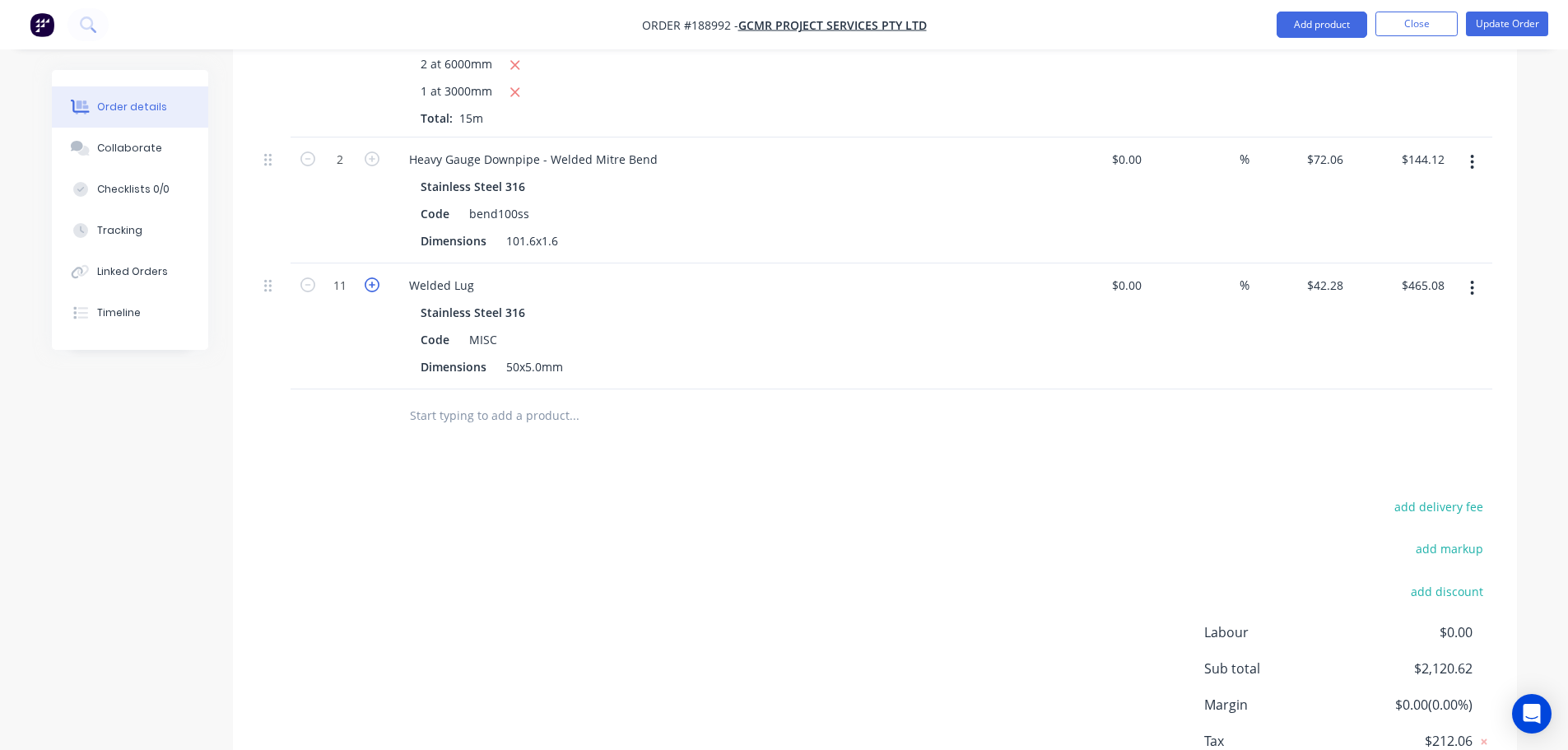
click at [376, 277] on icon "button" at bounding box center [372, 285] width 15 height 15
type input "12"
type input "$507.36"
click at [376, 277] on icon "button" at bounding box center [372, 285] width 15 height 15
type input "13"
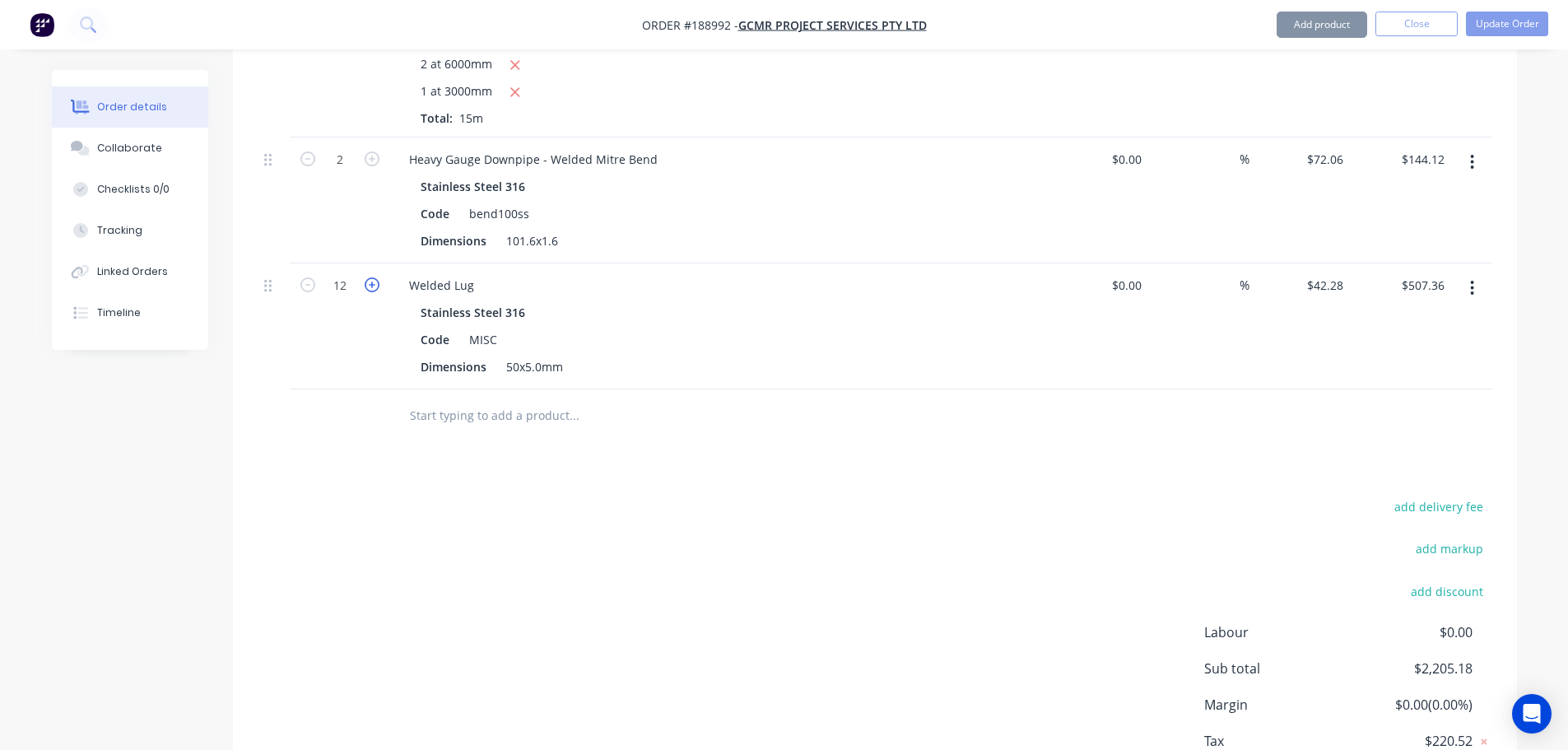
type input "$549.64"
click at [376, 277] on icon "button" at bounding box center [372, 285] width 15 height 15
type input "14"
type input "$591.92"
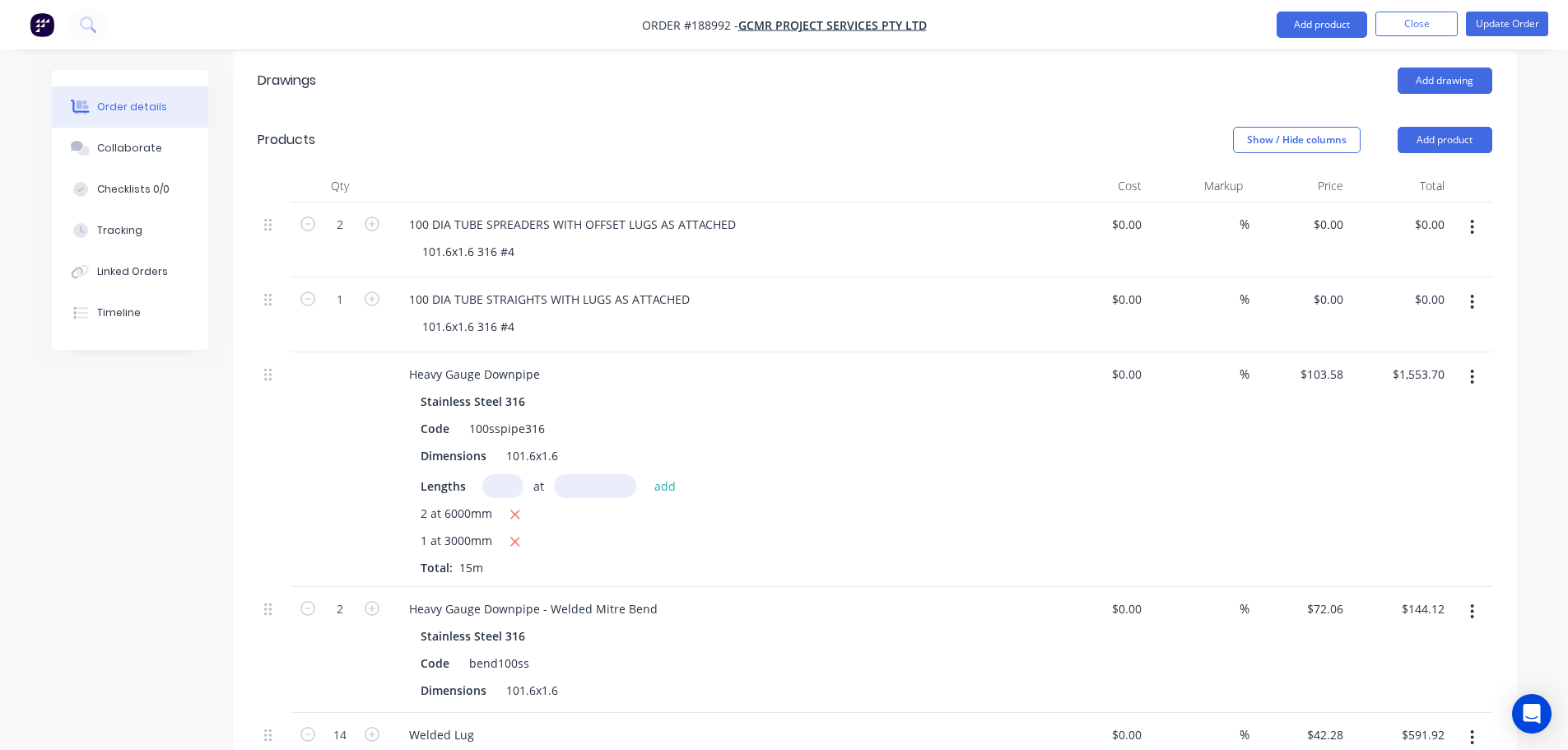
scroll to position [412, 0]
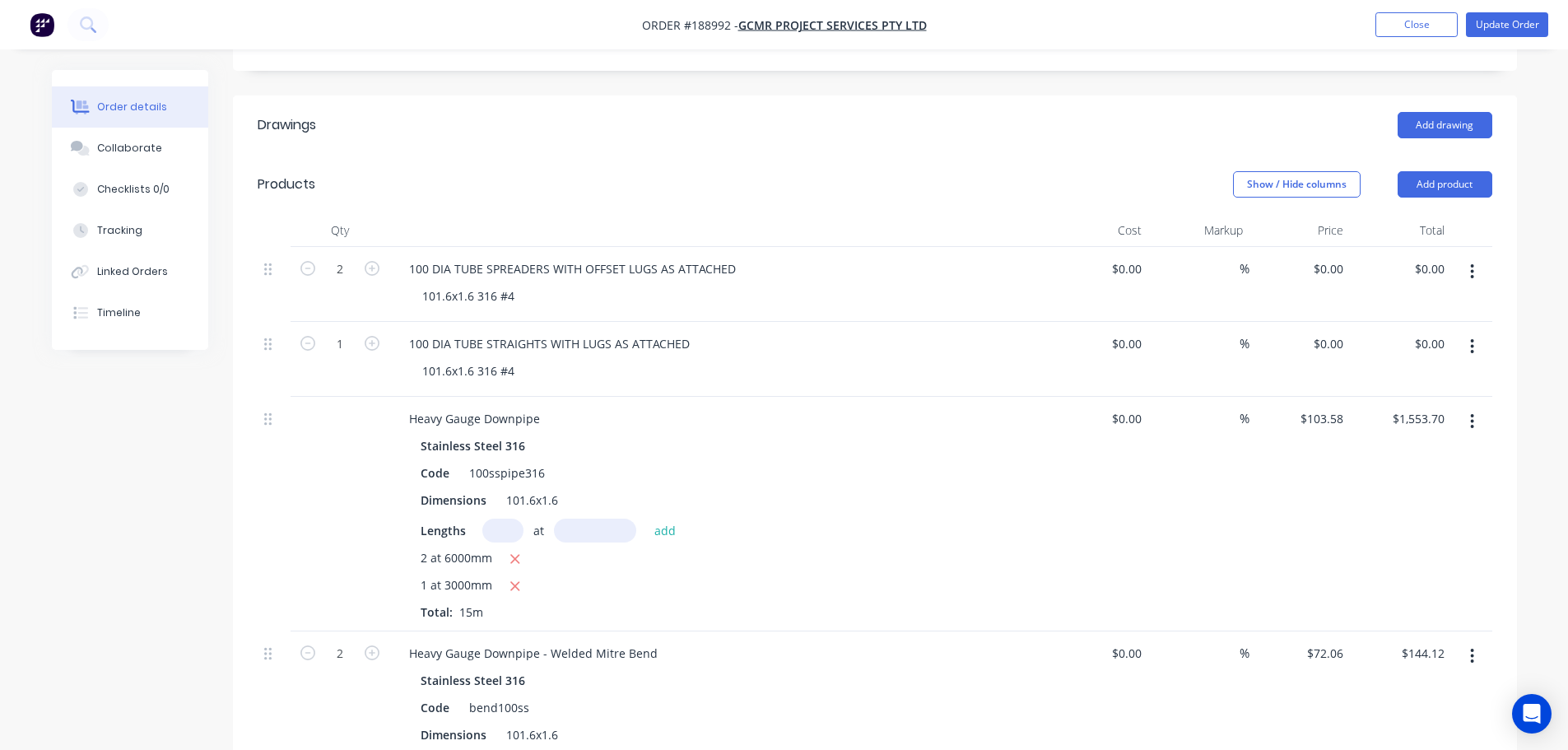
click at [1468, 257] on button "button" at bounding box center [1471, 271] width 39 height 30
click at [1409, 397] on button "Delete" at bounding box center [1414, 413] width 157 height 33
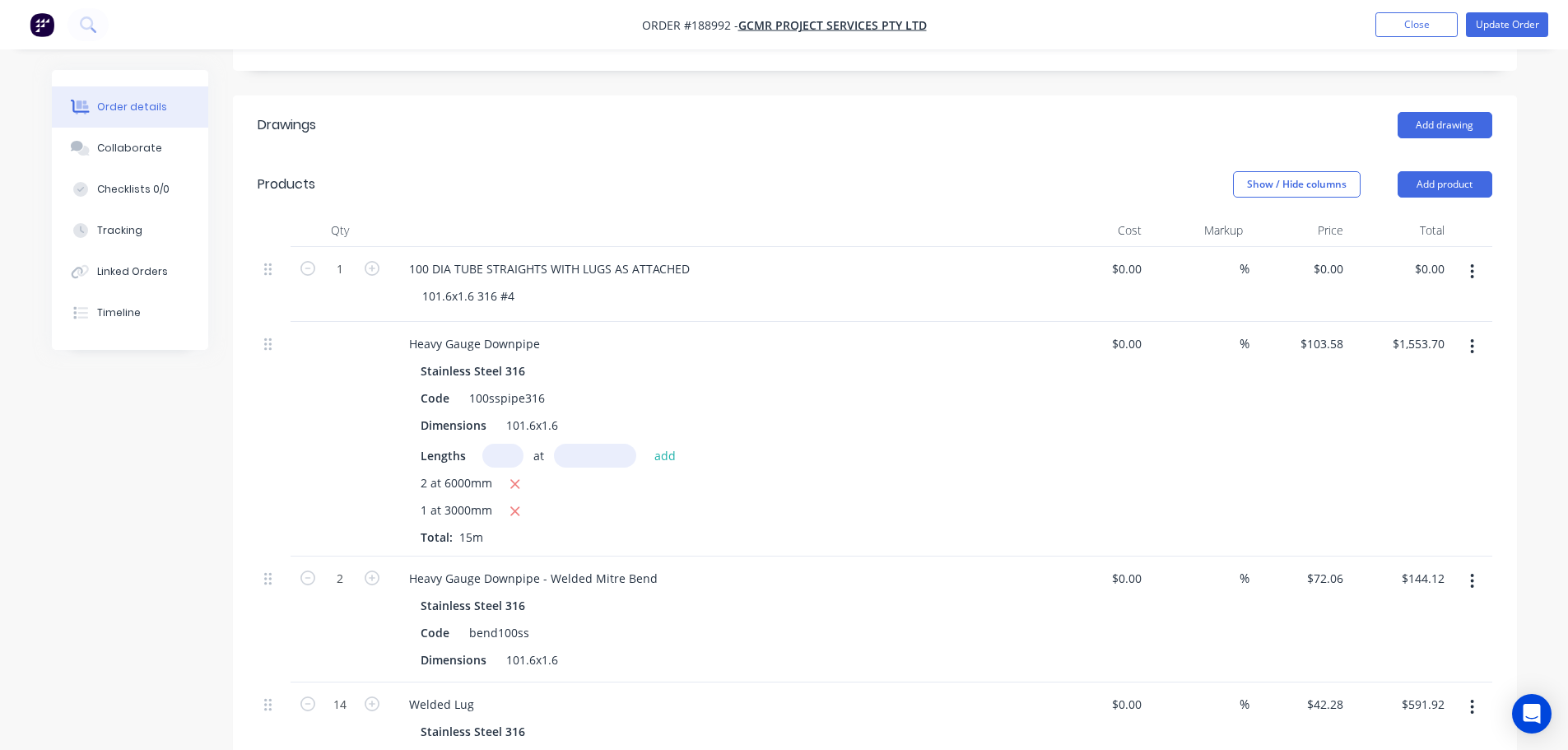
click at [1483, 257] on button "button" at bounding box center [1471, 271] width 39 height 30
click at [1396, 402] on div "Delete" at bounding box center [1414, 413] width 127 height 24
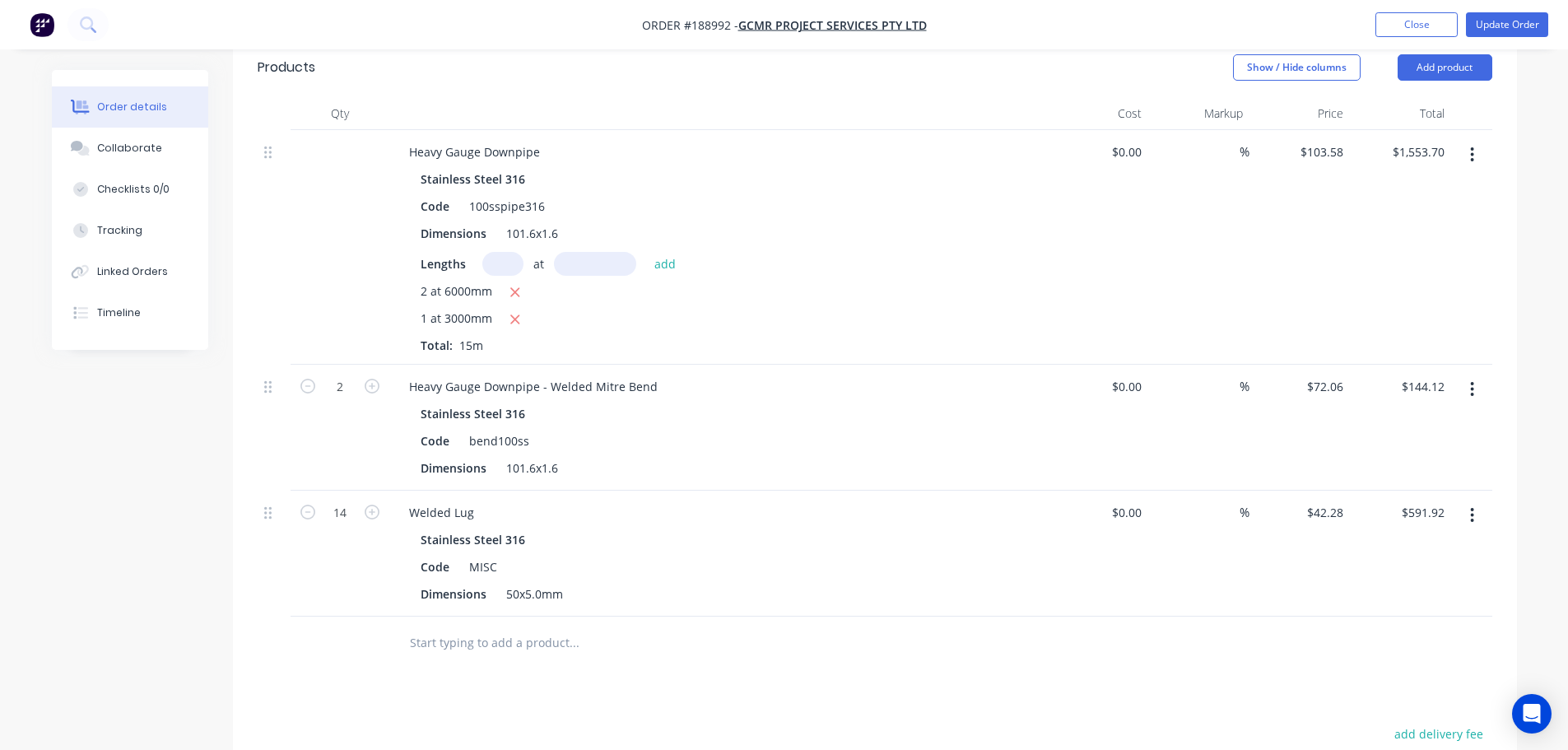
scroll to position [576, 0]
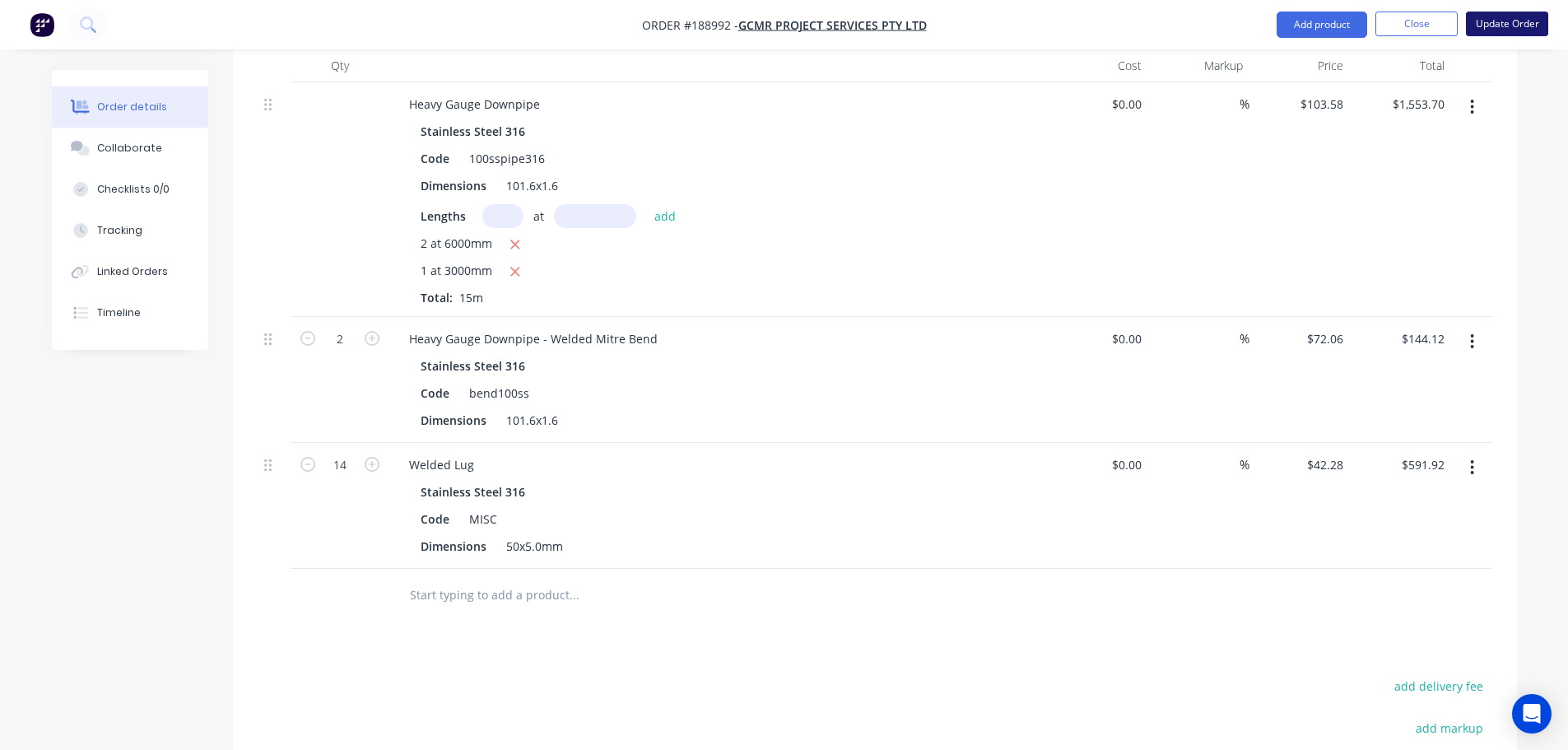
click at [1504, 22] on button "Update Order" at bounding box center [1507, 24] width 82 height 25
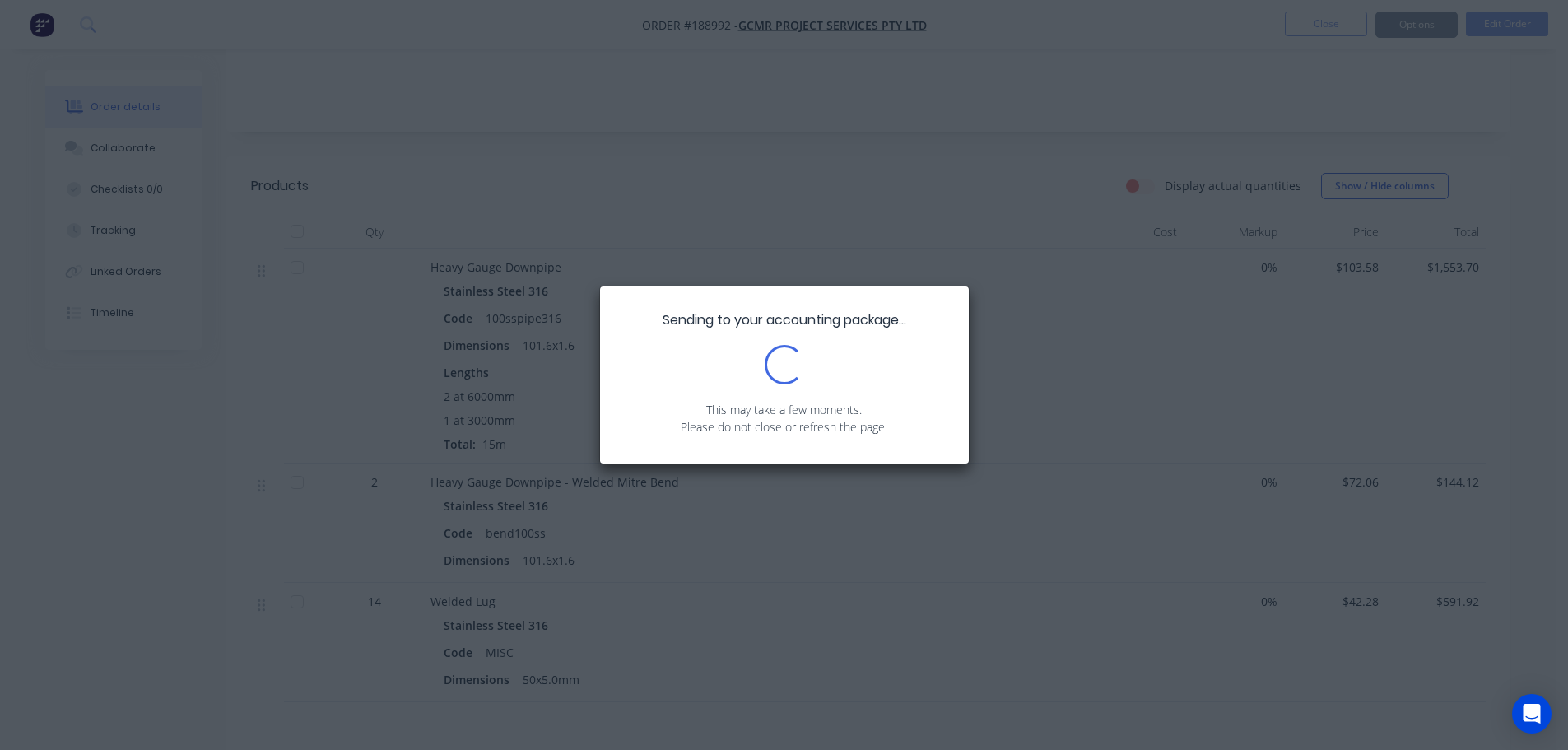
scroll to position [412, 0]
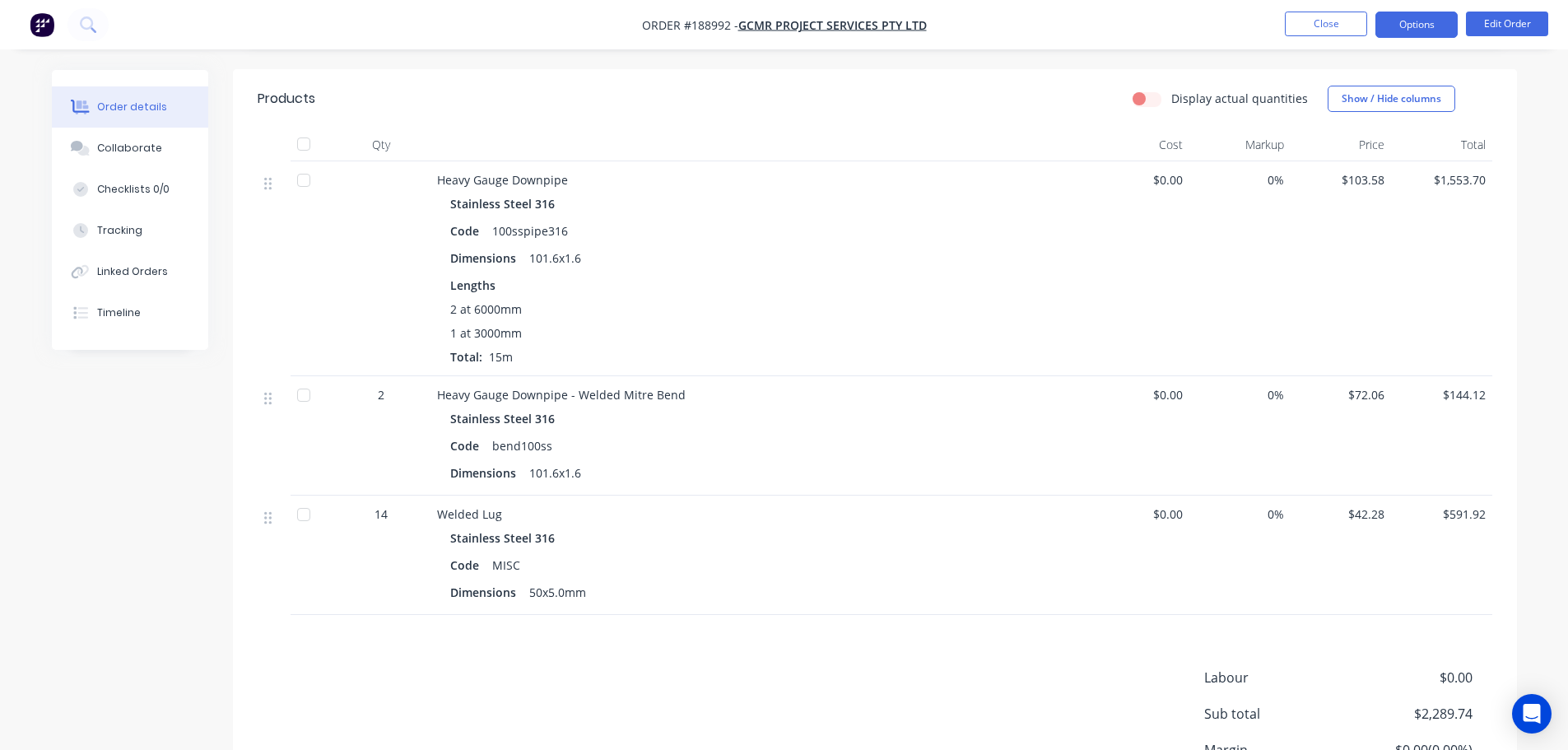
click at [1419, 26] on button "Options" at bounding box center [1416, 25] width 82 height 26
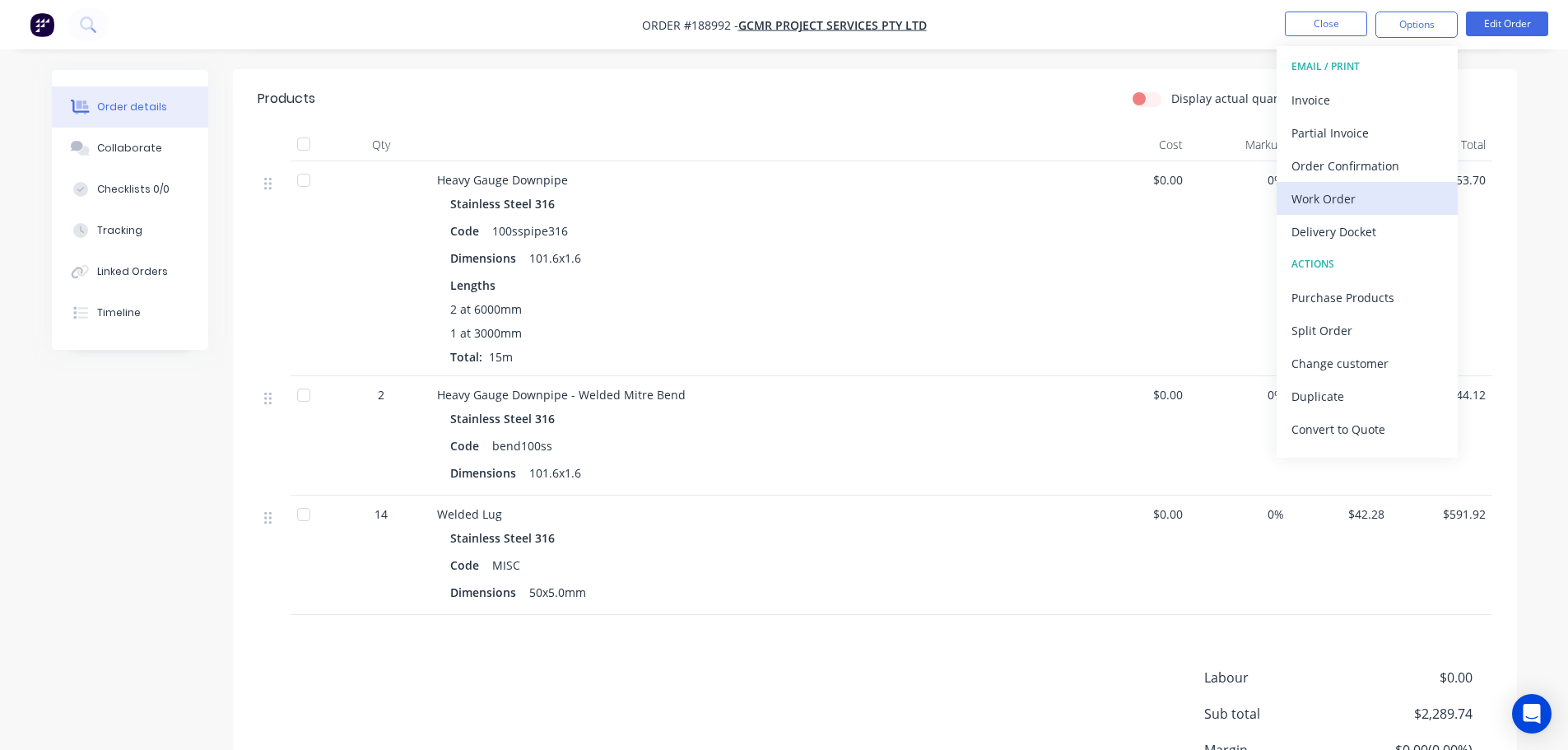
click at [1364, 188] on div "Work Order" at bounding box center [1367, 198] width 152 height 24
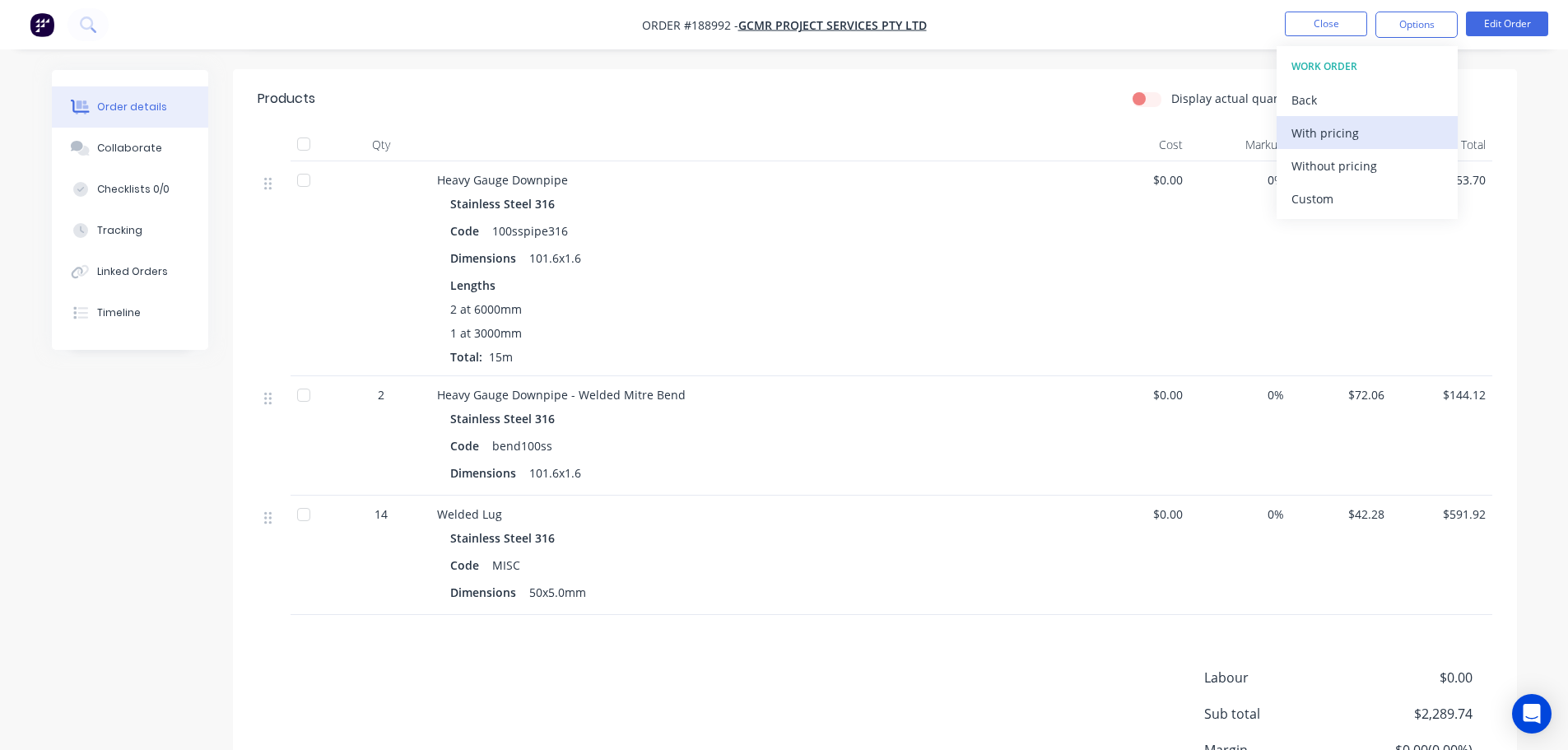
click at [1322, 132] on div "With pricing" at bounding box center [1367, 133] width 152 height 24
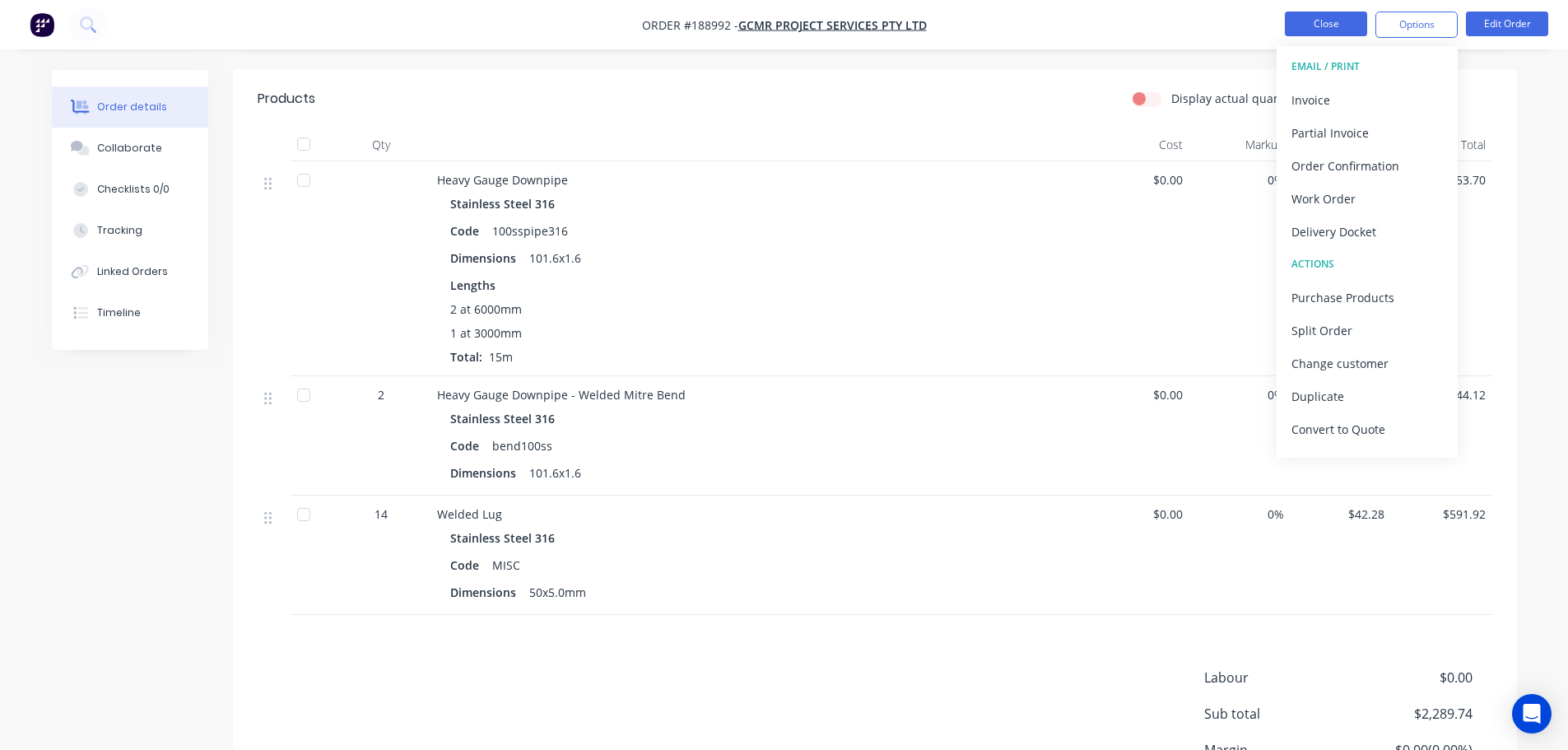
click at [1329, 27] on button "Close" at bounding box center [1326, 24] width 82 height 25
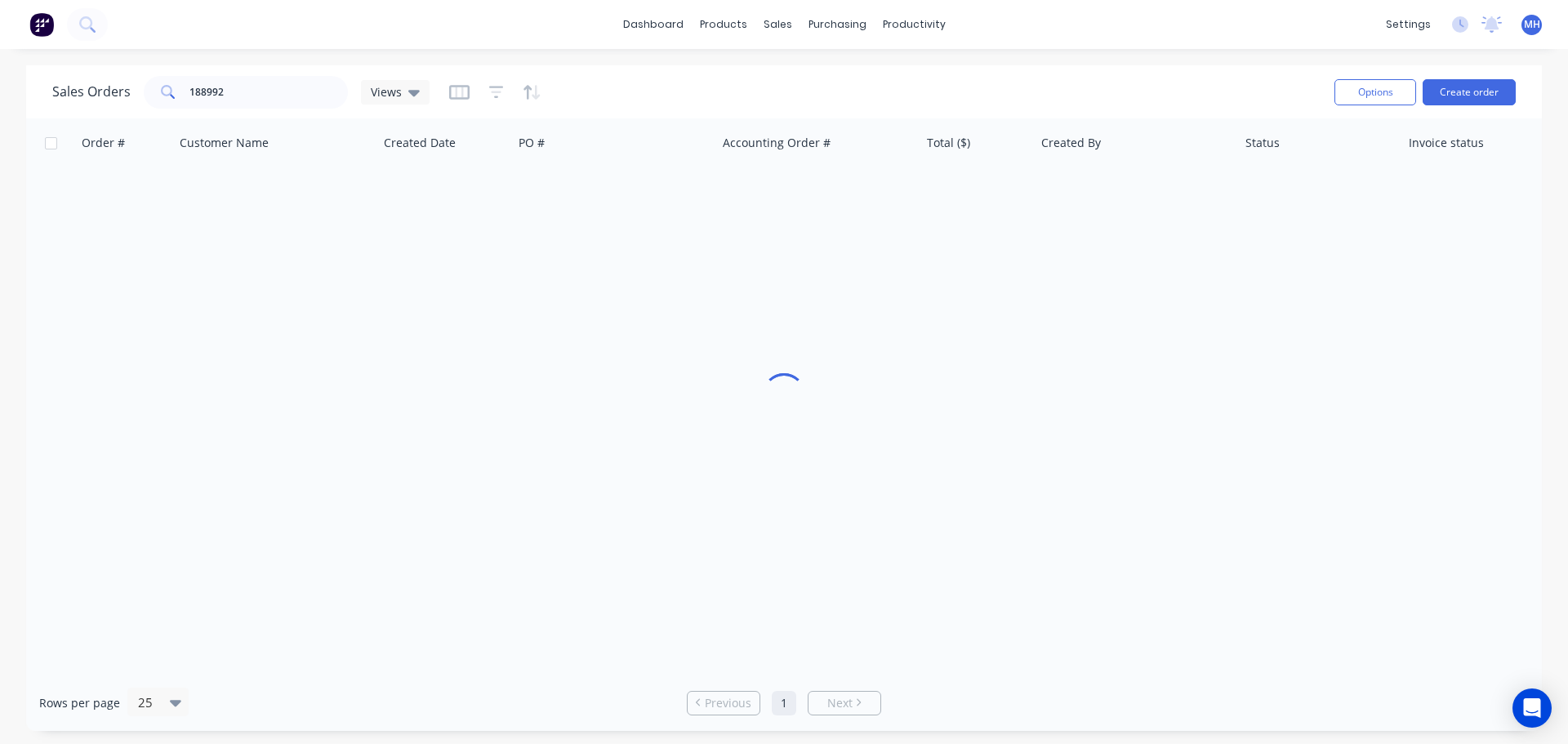
click at [949, 74] on div "Sales Orders 188992 Views" at bounding box center [687, 92] width 1269 height 40
click at [269, 85] on input "188992" at bounding box center [269, 92] width 160 height 33
click at [270, 85] on input "188992" at bounding box center [269, 92] width 160 height 33
type input "189367"
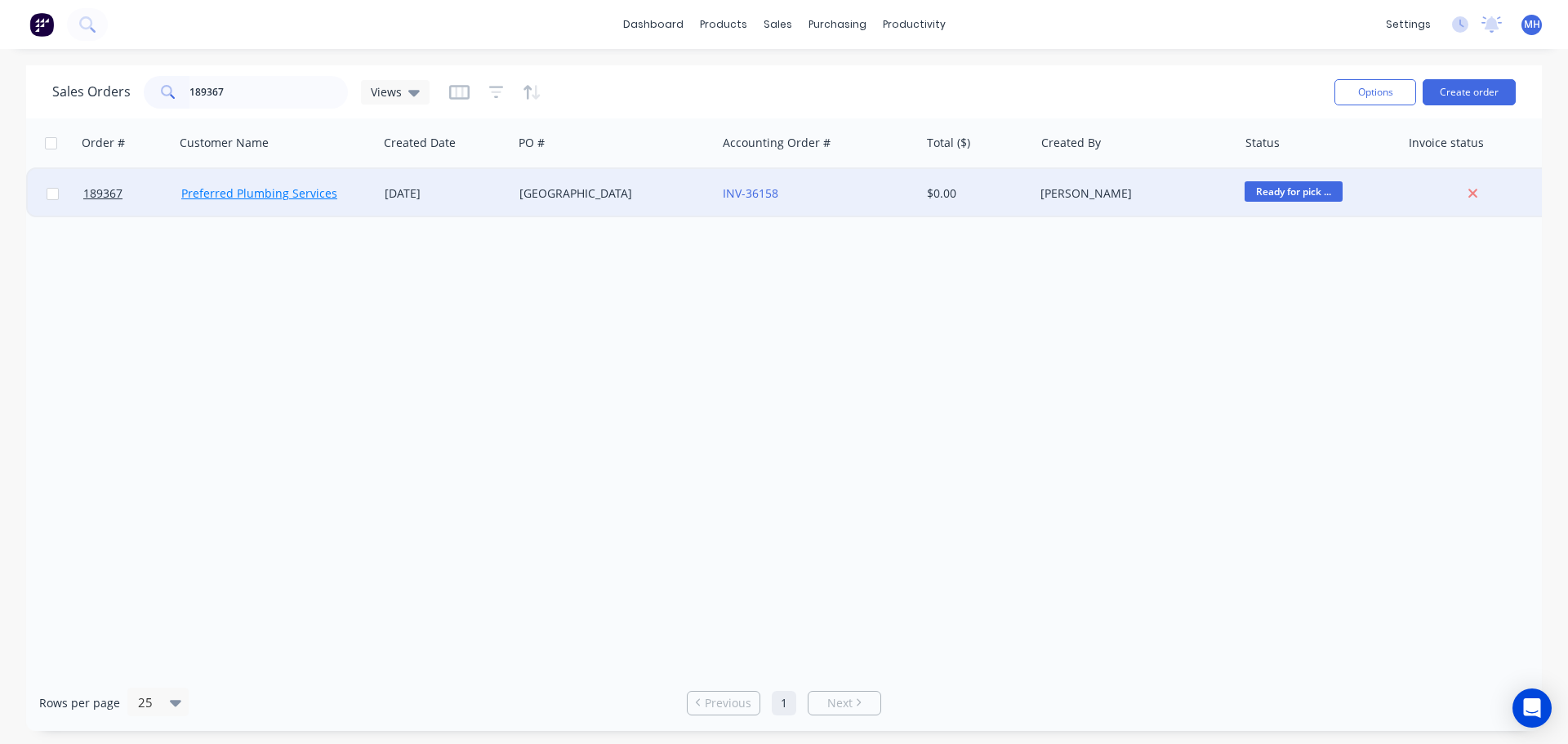
click at [265, 200] on link "Preferred Plumbing Services" at bounding box center [259, 192] width 156 height 16
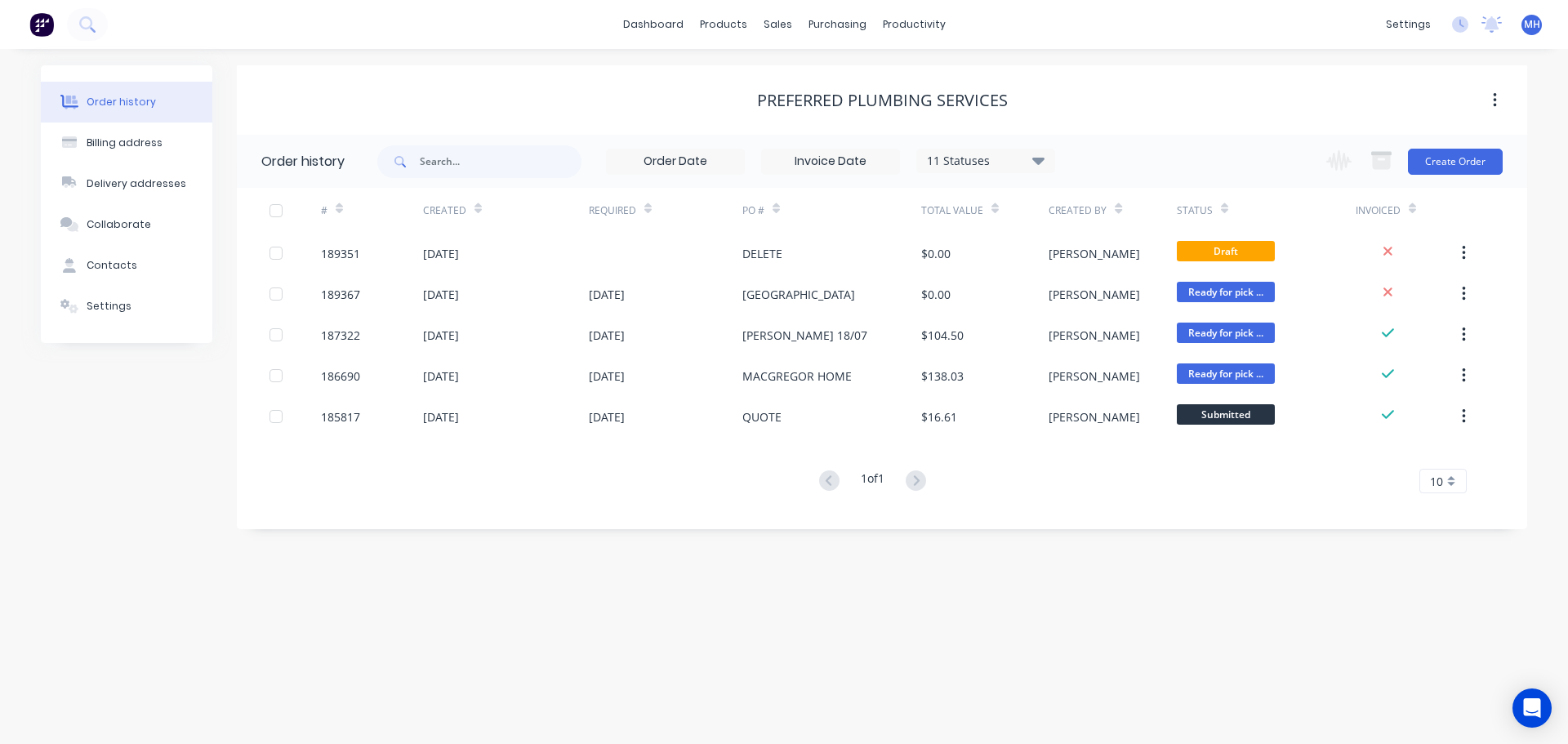
drag, startPoint x: 1043, startPoint y: 174, endPoint x: 1038, endPoint y: 162, distance: 13.0
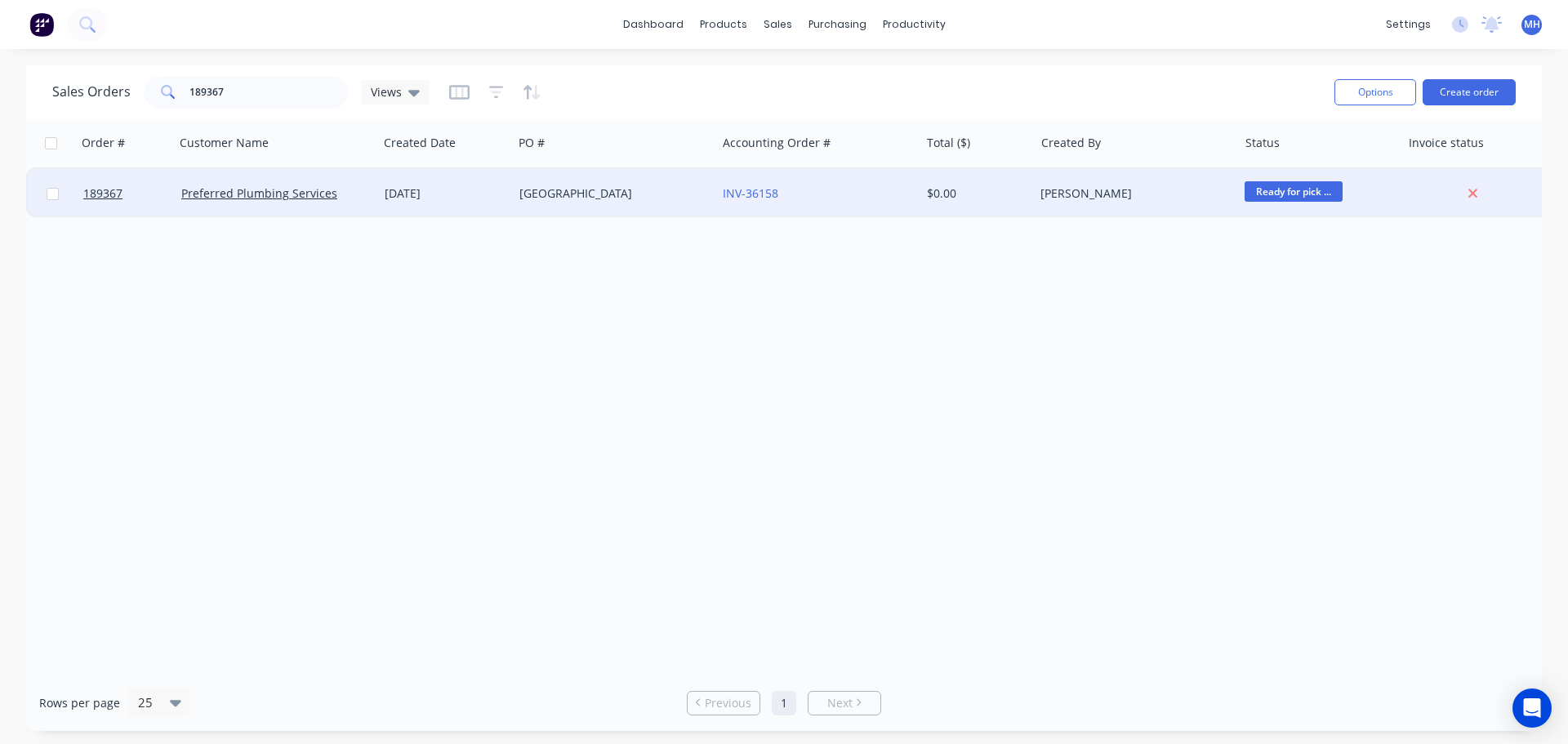
click at [378, 204] on div "[DATE]" at bounding box center [445, 194] width 135 height 49
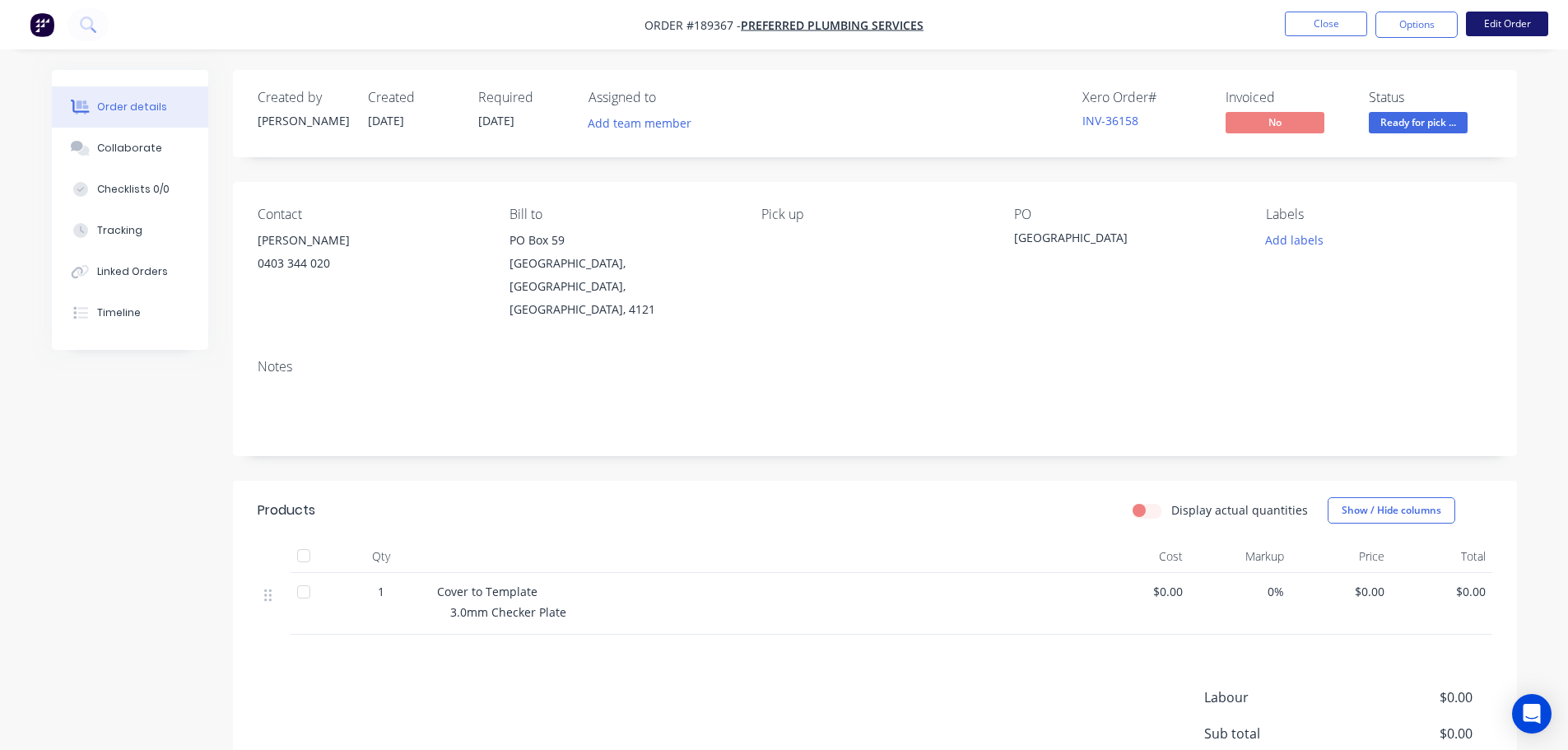
click at [1505, 24] on button "Edit Order" at bounding box center [1507, 24] width 82 height 25
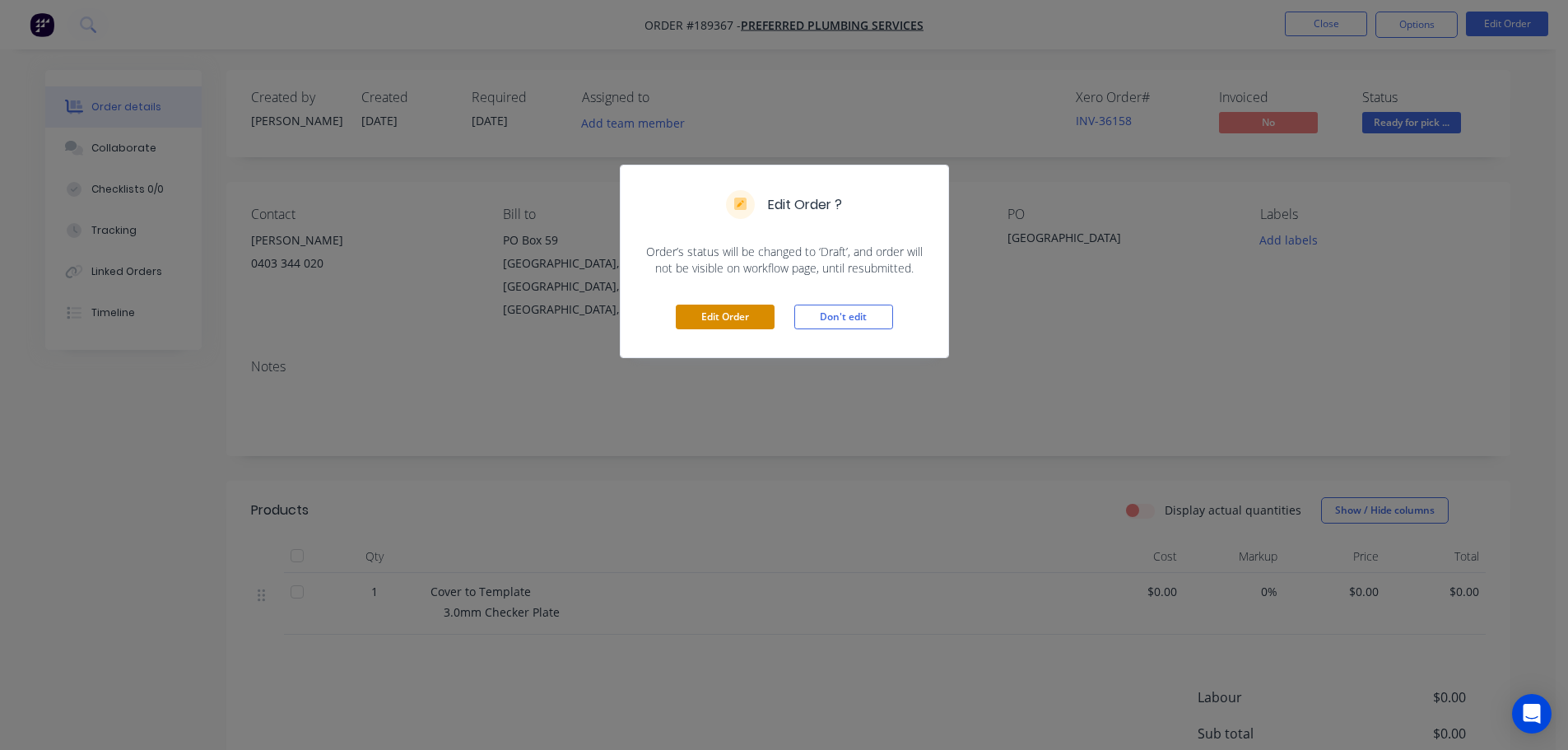
click at [741, 322] on button "Edit Order" at bounding box center [725, 317] width 99 height 25
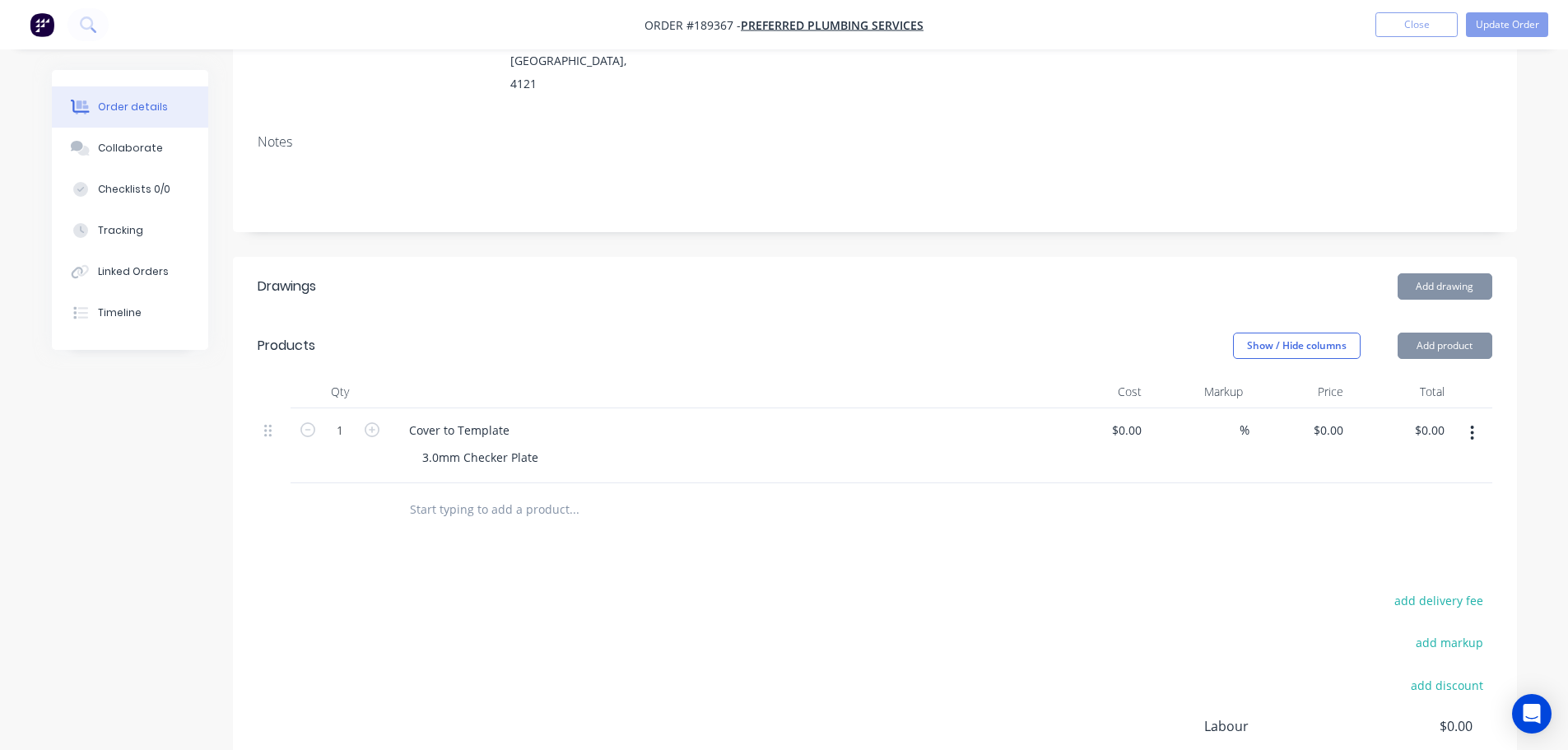
scroll to position [329, 0]
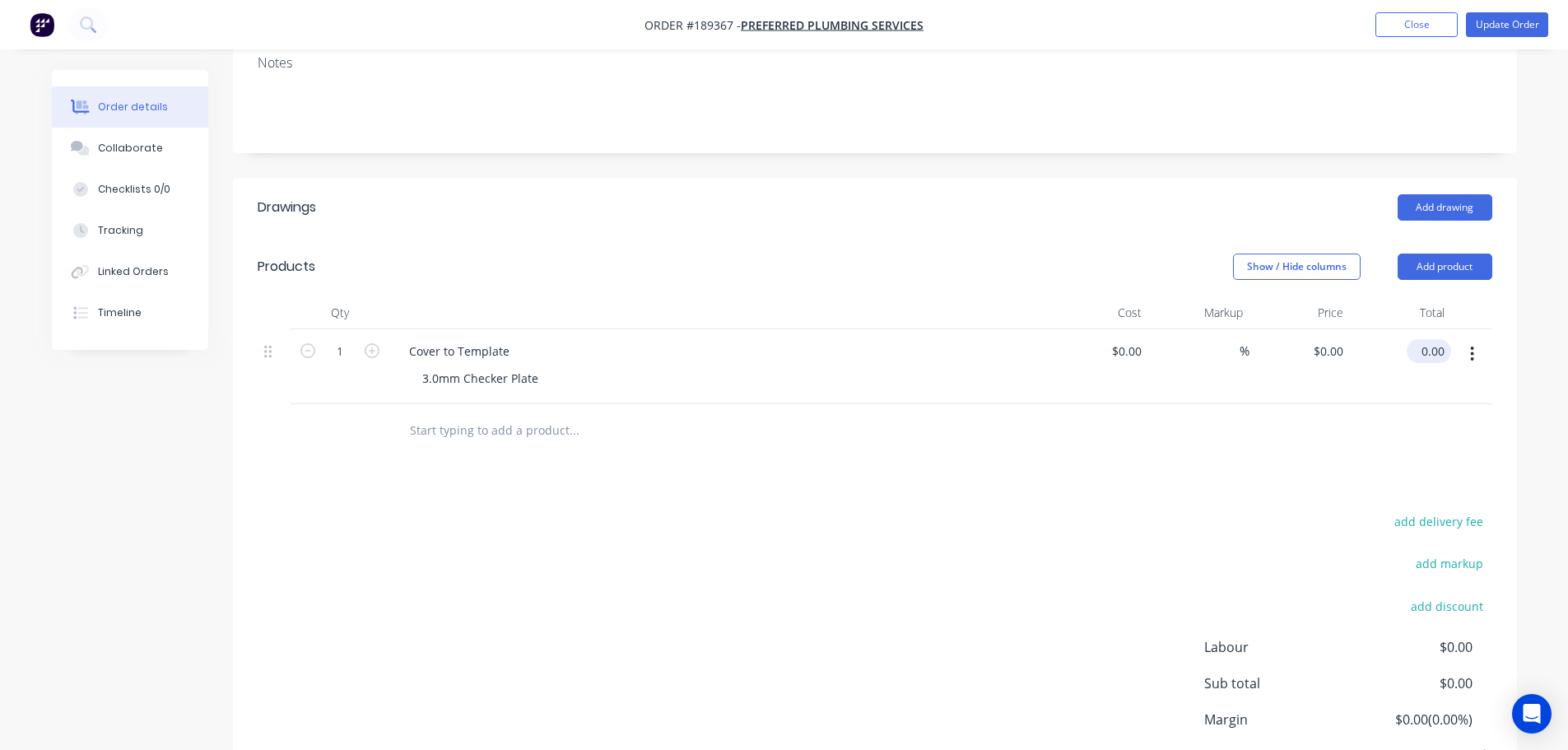
click at [1429, 339] on input "0.00" at bounding box center [1432, 351] width 38 height 24
type input "50"
type input "$50.00"
click at [1103, 237] on header "Products Show / Hide columns Add product" at bounding box center [874, 267] width 1283 height 59
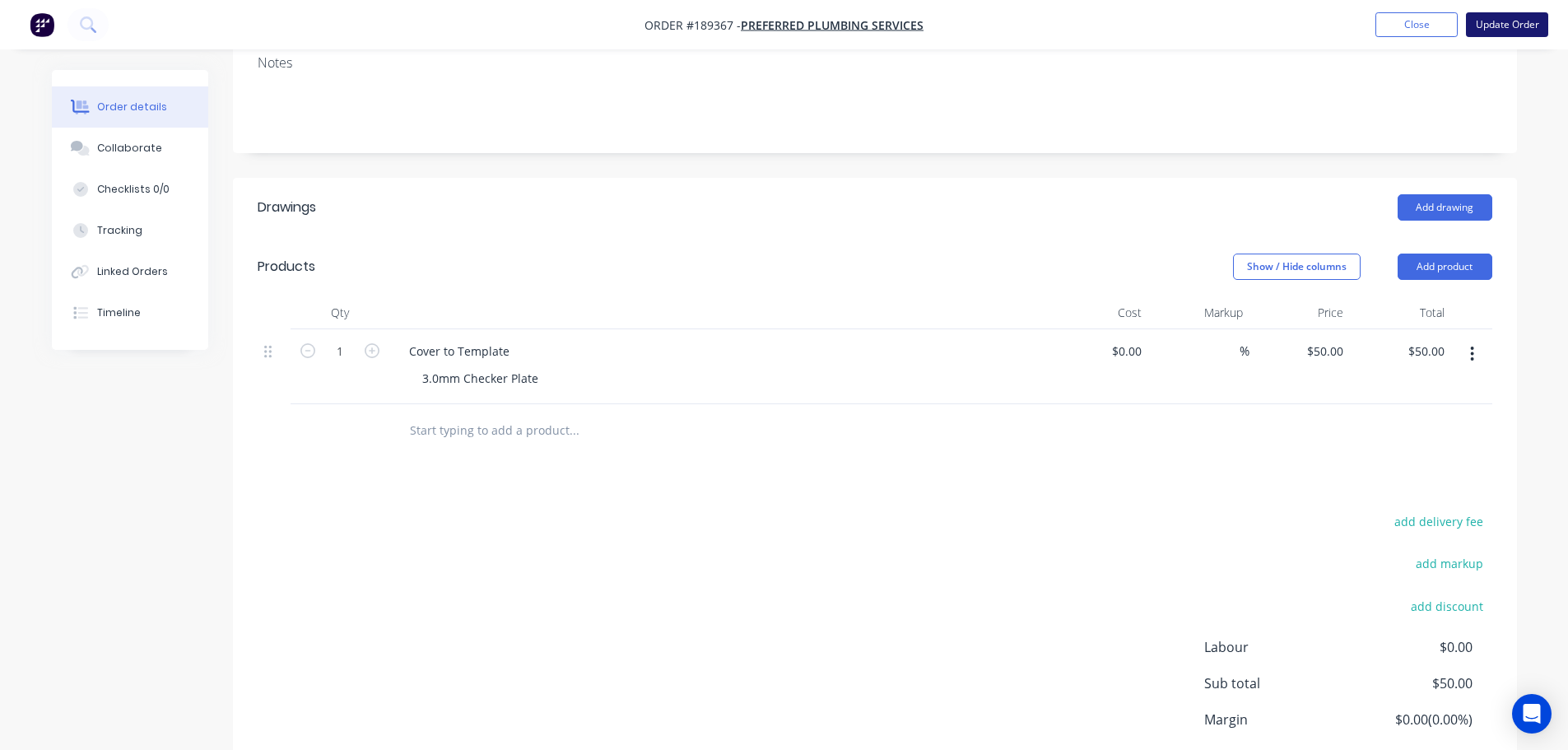
click at [1504, 20] on button "Update Order" at bounding box center [1507, 25] width 82 height 25
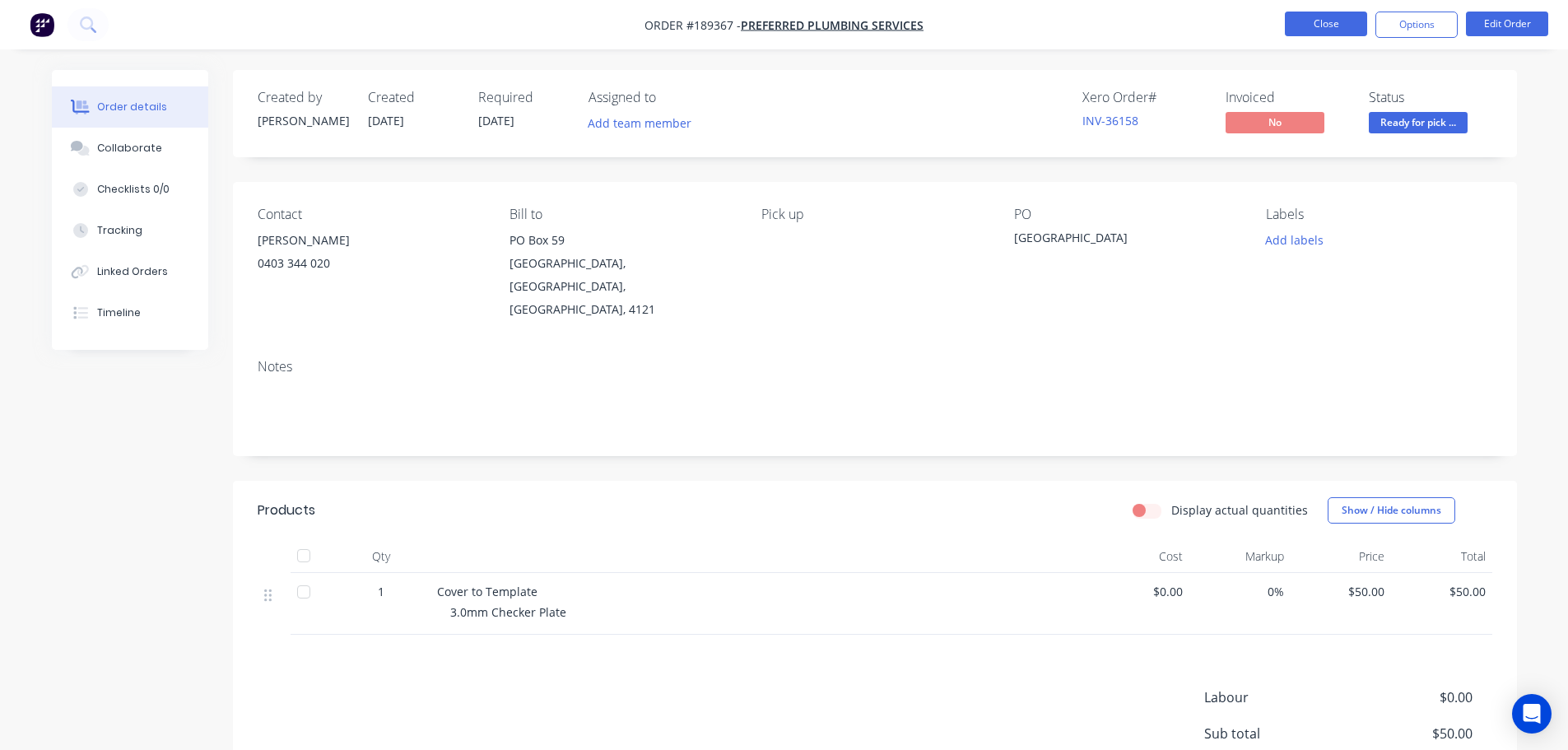
click at [1336, 29] on button "Close" at bounding box center [1326, 24] width 82 height 25
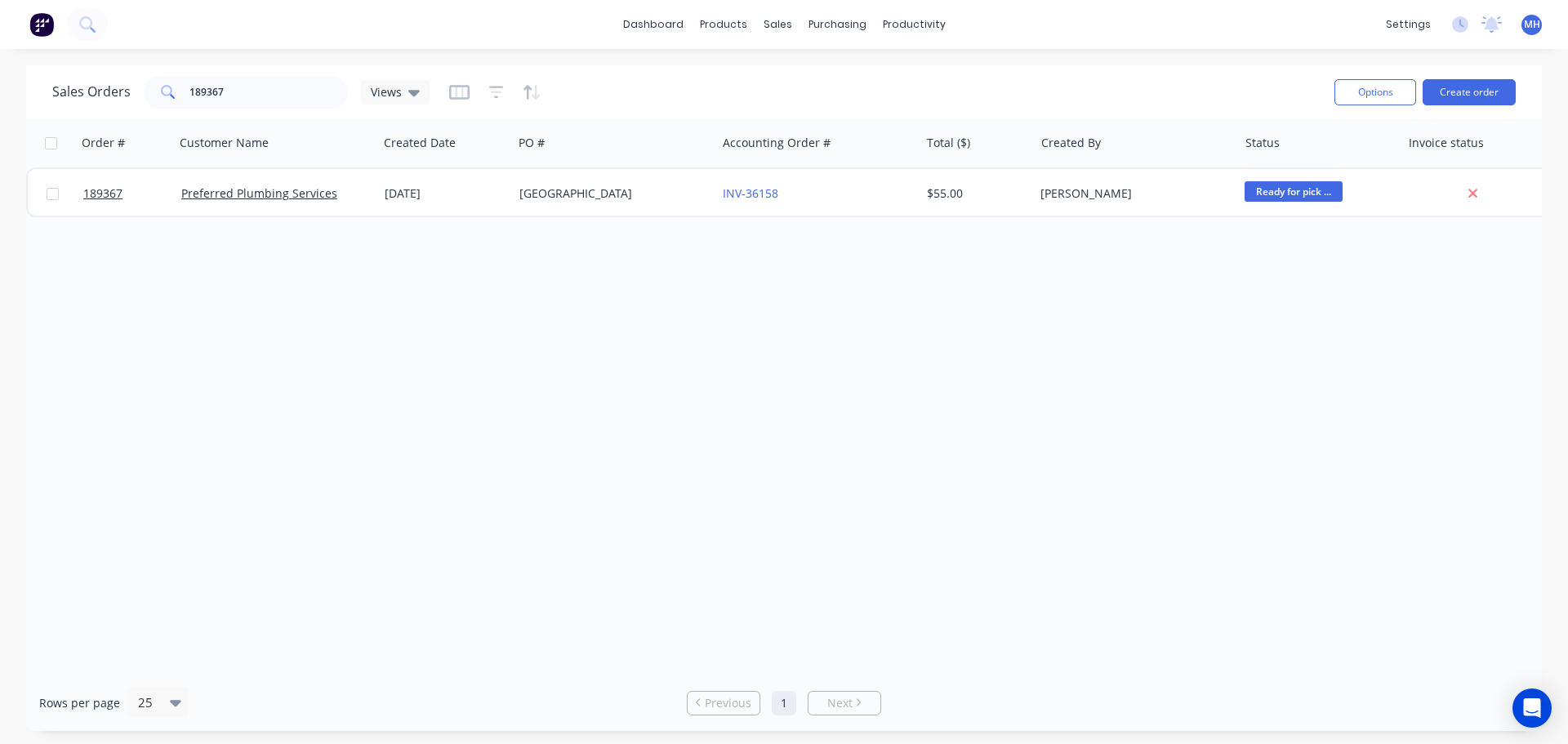
drag, startPoint x: 1162, startPoint y: 390, endPoint x: 1160, endPoint y: 422, distance: 32.1
click at [1162, 390] on div "Order # Customer Name Created Date PO # Accounting Order # Total ($) Created By…" at bounding box center [784, 396] width 1516 height 556
click at [1311, 444] on div "Order # Customer Name Created Date PO # Accounting Order # Total ($) Created By…" at bounding box center [784, 396] width 1516 height 556
click at [790, 340] on div "Order # Customer Name Created Date PO # Accounting Order # Total ($) Created By…" at bounding box center [784, 396] width 1516 height 556
click at [337, 483] on div "Order # Customer Name Created Date PO # Accounting Order # Total ($) Created By…" at bounding box center [784, 396] width 1516 height 556
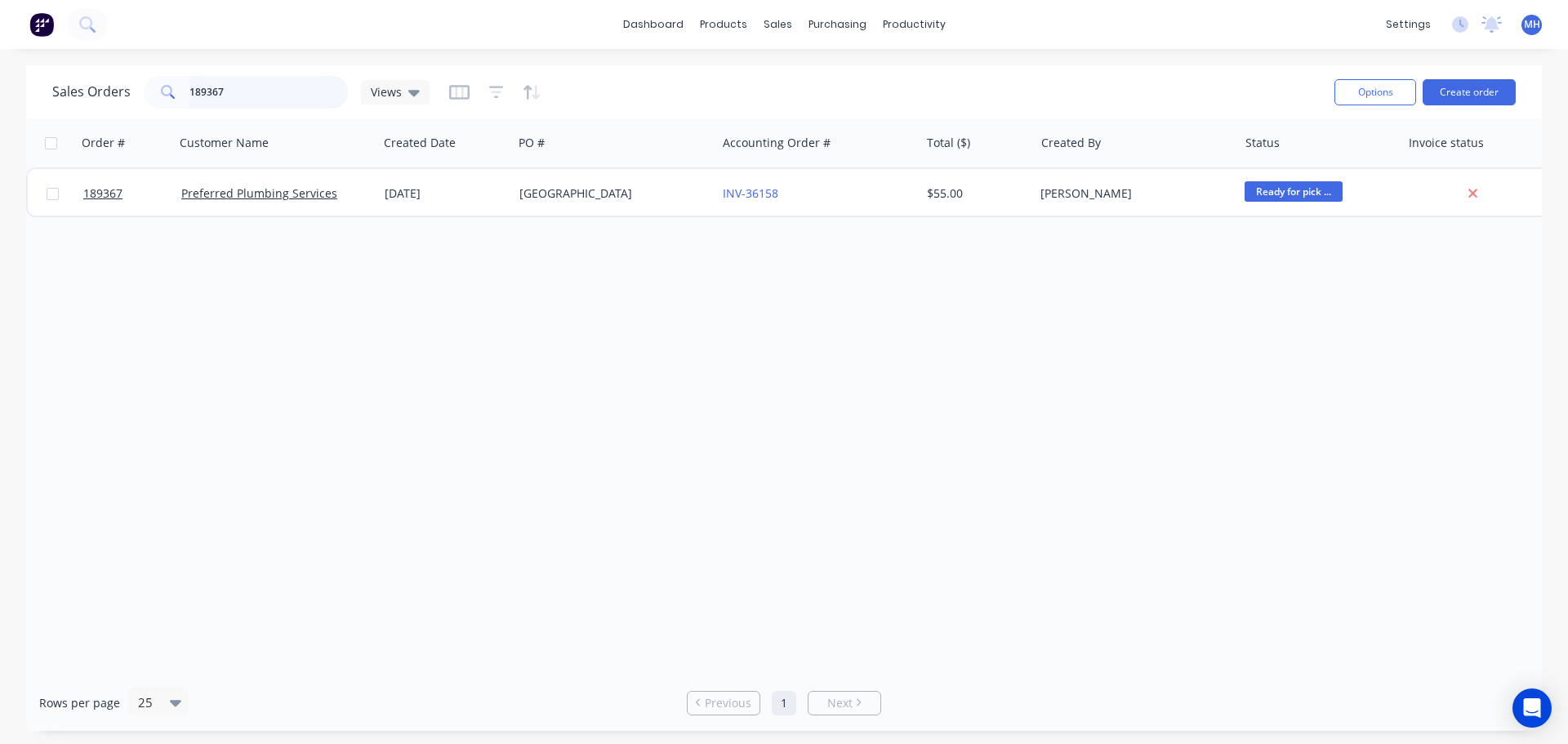
click at [272, 99] on input "189367" at bounding box center [269, 92] width 160 height 33
type input "189203"
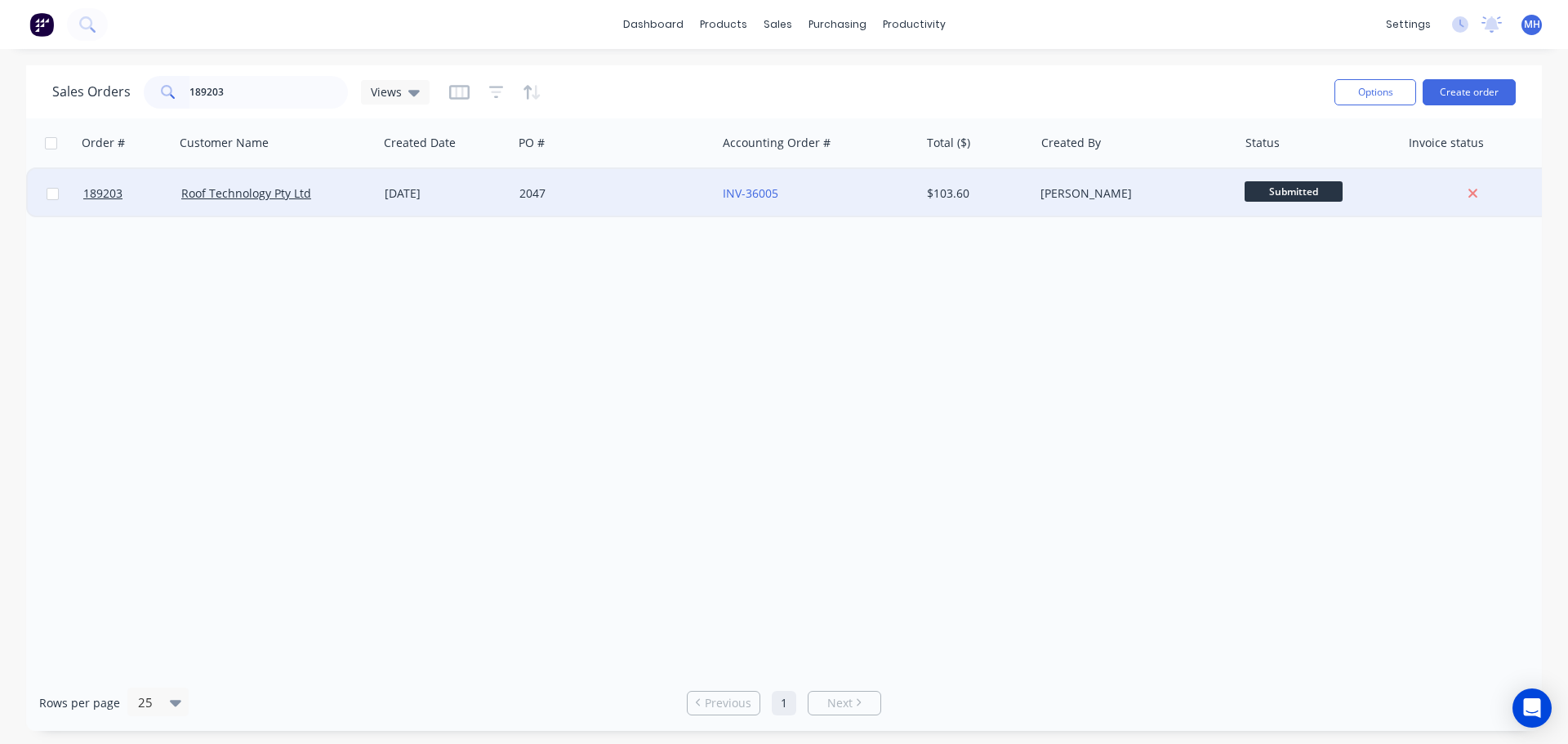
click at [342, 199] on div "Roof Technology Pty Ltd" at bounding box center [271, 193] width 181 height 16
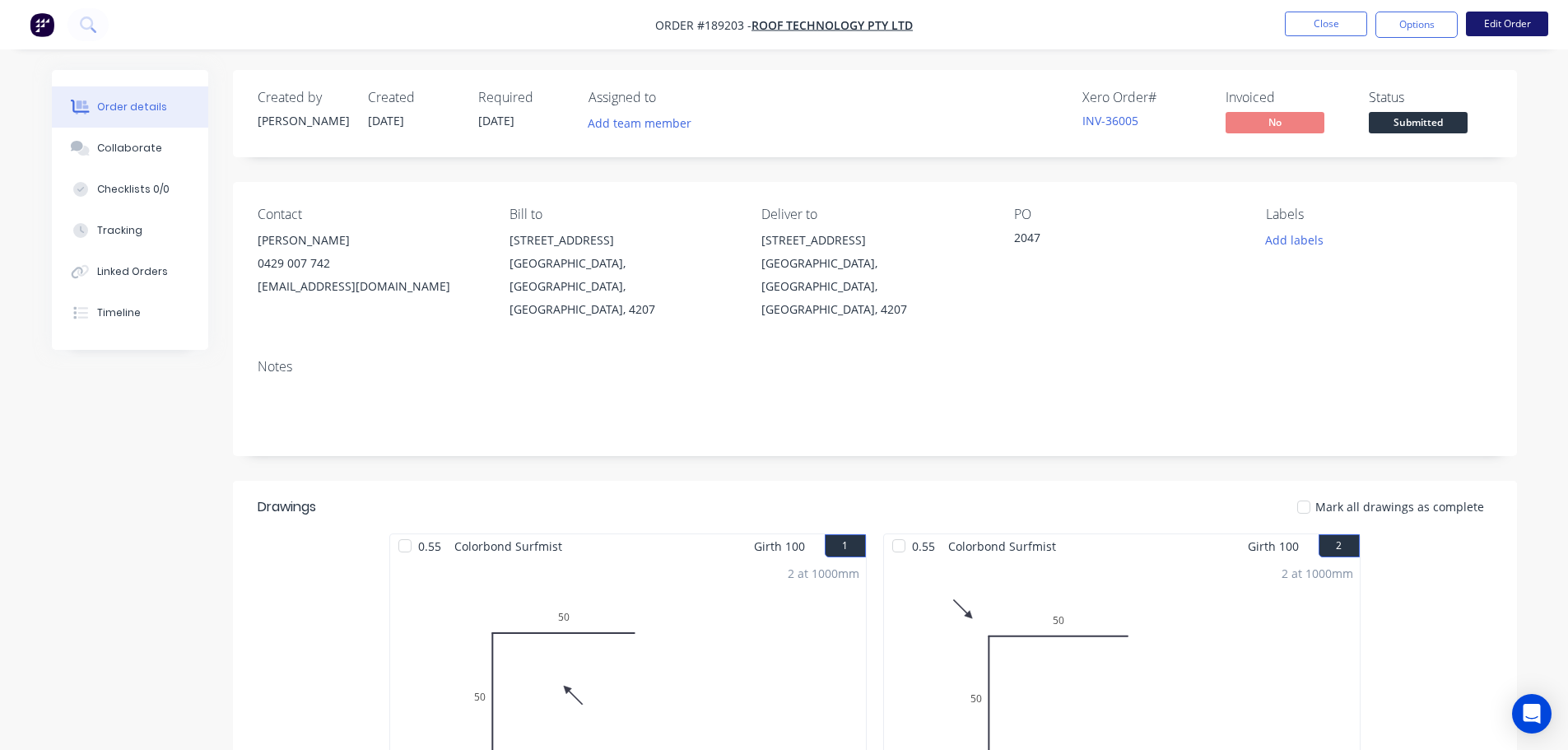
click at [1523, 18] on button "Edit Order" at bounding box center [1507, 24] width 82 height 25
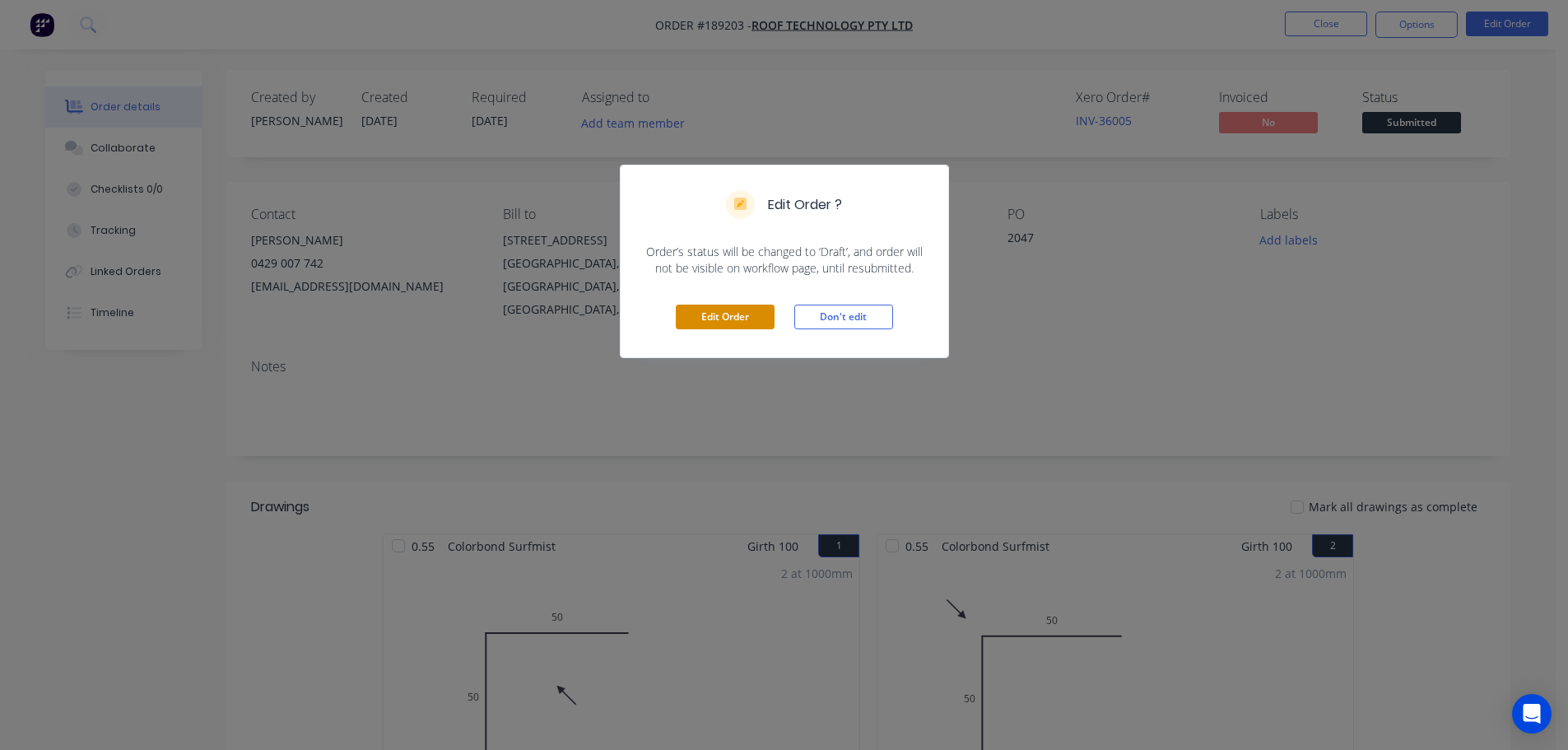
click at [689, 304] on div "Edit Order Don't edit" at bounding box center [784, 317] width 327 height 81
click at [725, 299] on div "Edit Order Don't edit" at bounding box center [784, 317] width 327 height 81
click at [723, 302] on div "Edit Order Don't edit" at bounding box center [784, 317] width 327 height 81
click at [720, 306] on button "Edit Order" at bounding box center [725, 317] width 99 height 25
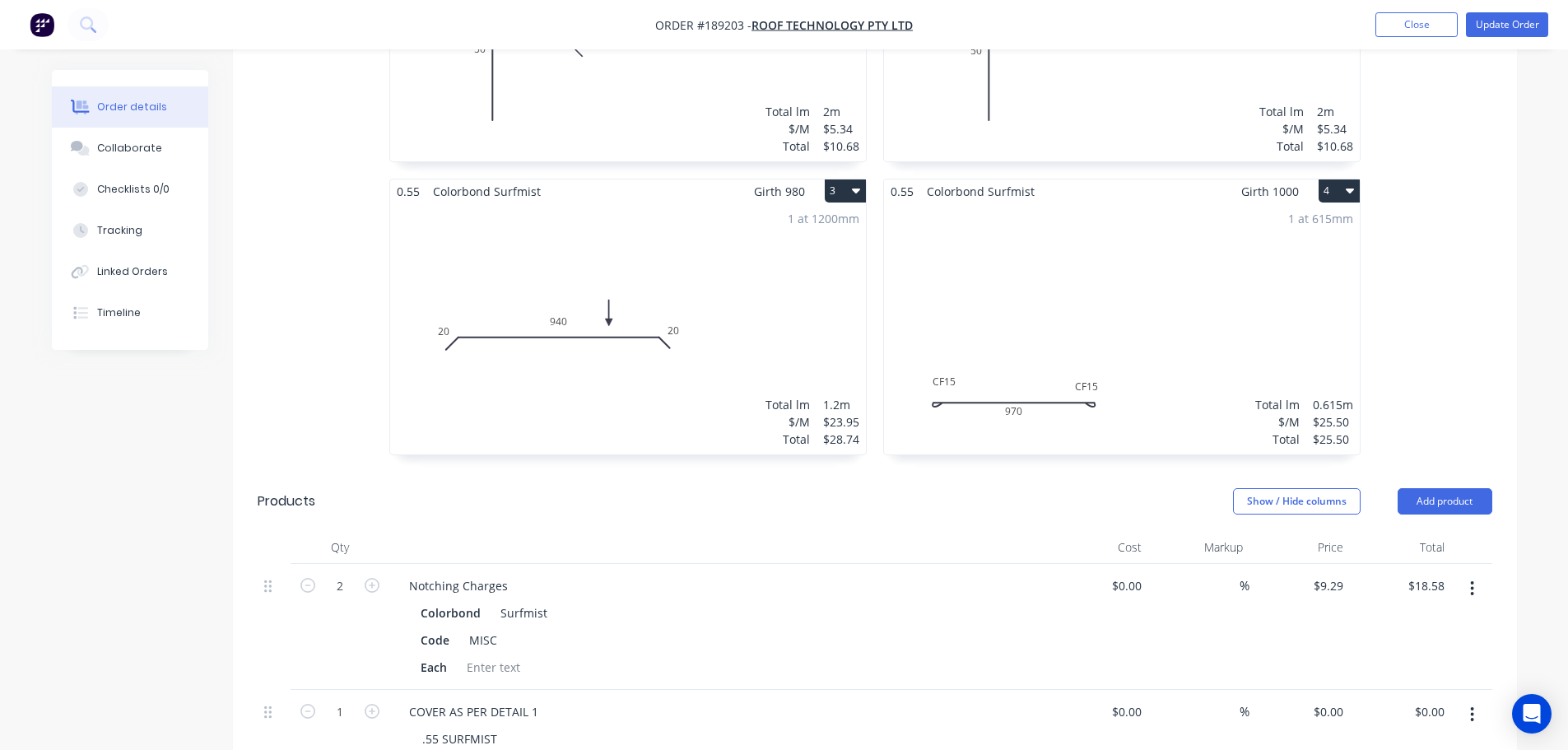
scroll to position [531, 0]
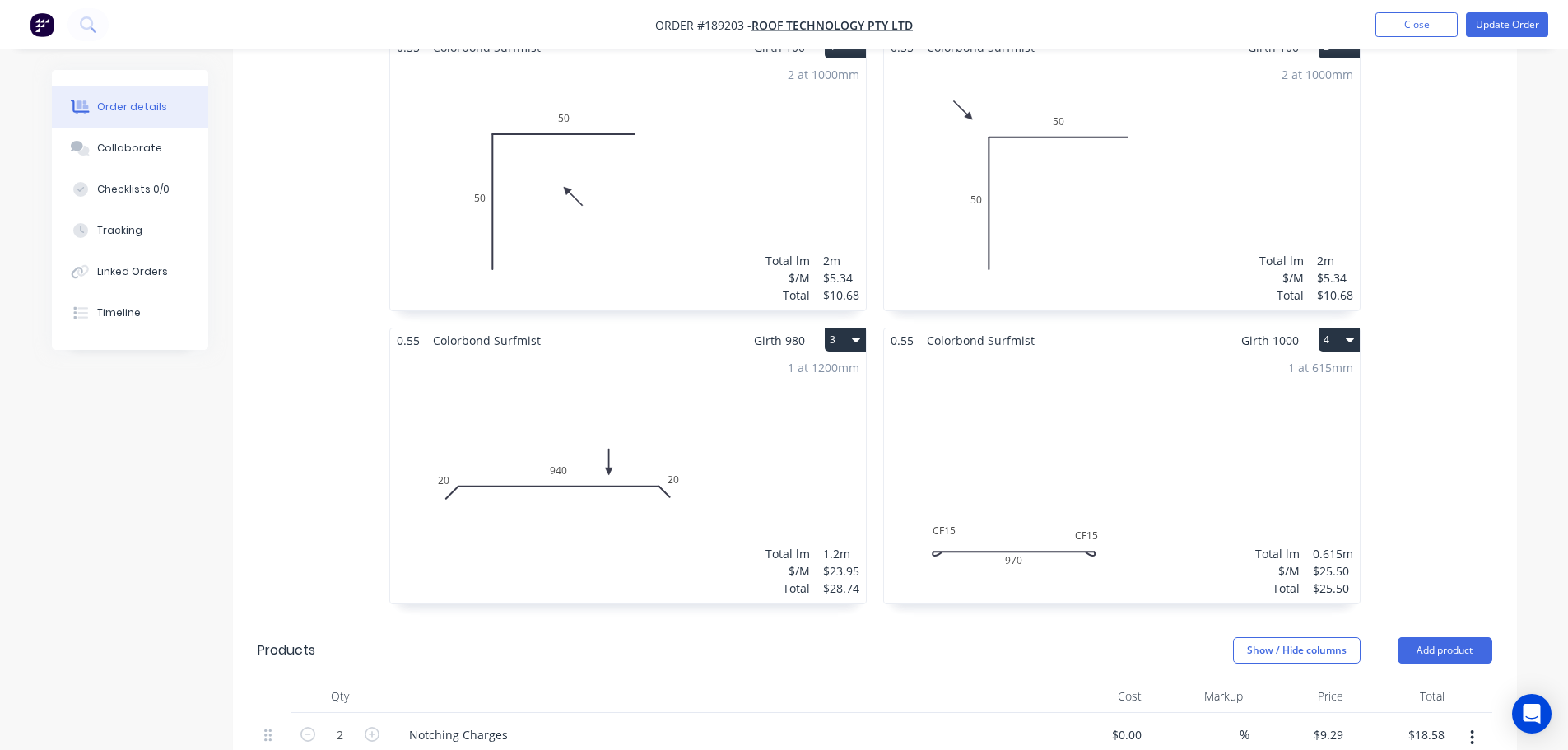
click at [998, 412] on div "1 at 615mm Total lm $/M Total 0.615m $25.50 $25.50" at bounding box center [1121, 478] width 476 height 251
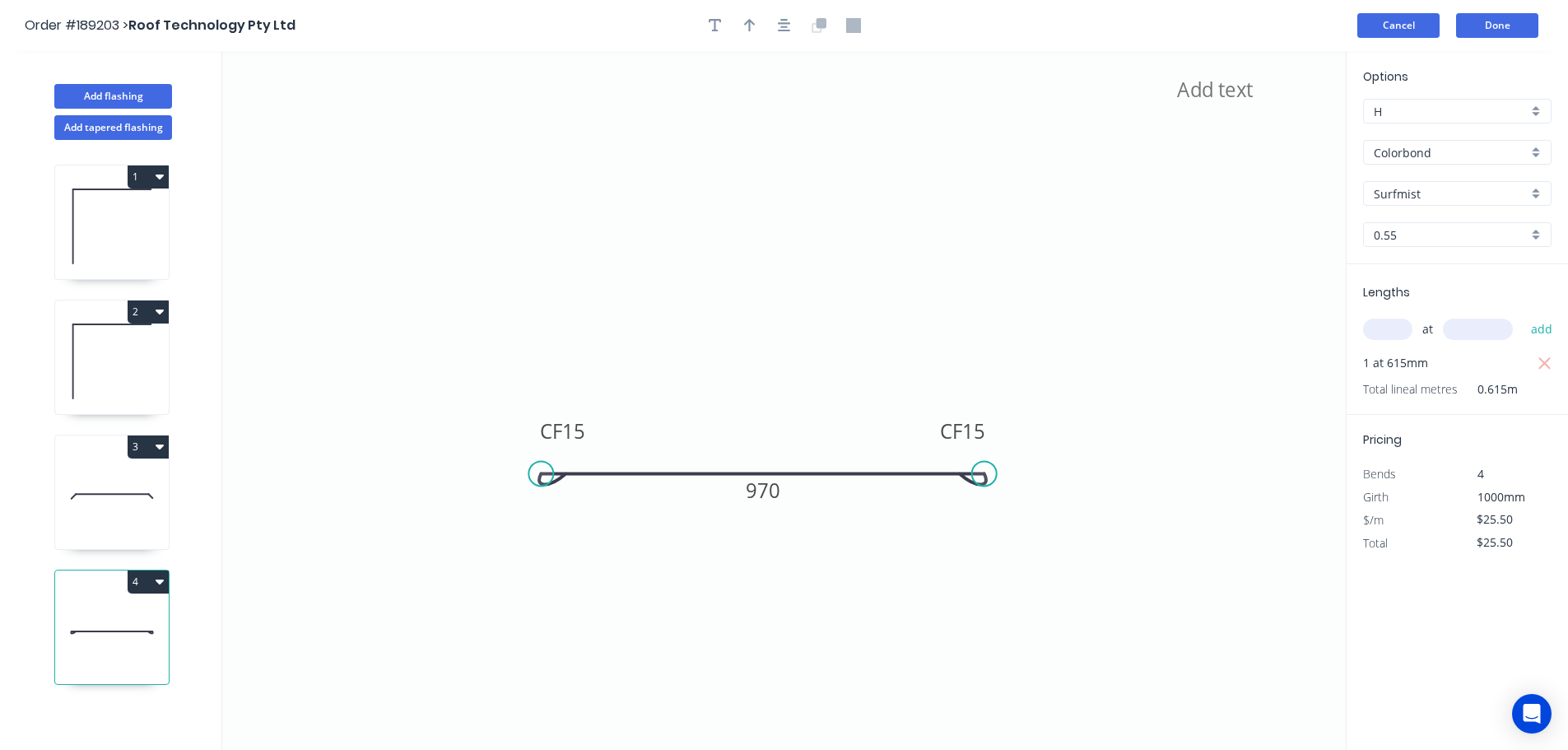
click at [1412, 25] on button "Cancel" at bounding box center [1398, 26] width 82 height 25
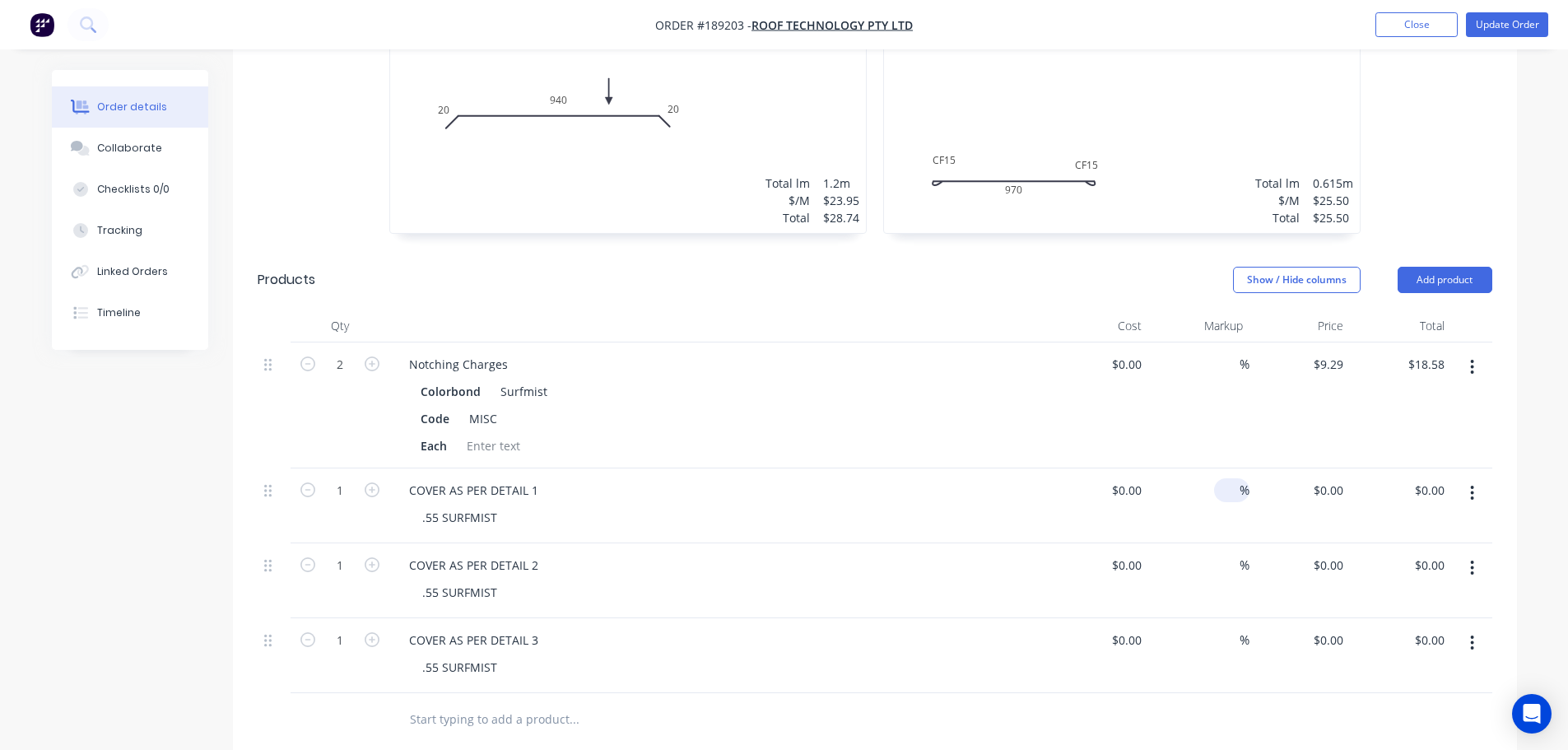
scroll to position [905, 0]
drag, startPoint x: 1448, startPoint y: 230, endPoint x: 1443, endPoint y: 248, distance: 18.7
click at [1448, 263] on button "Add product" at bounding box center [1444, 276] width 95 height 26
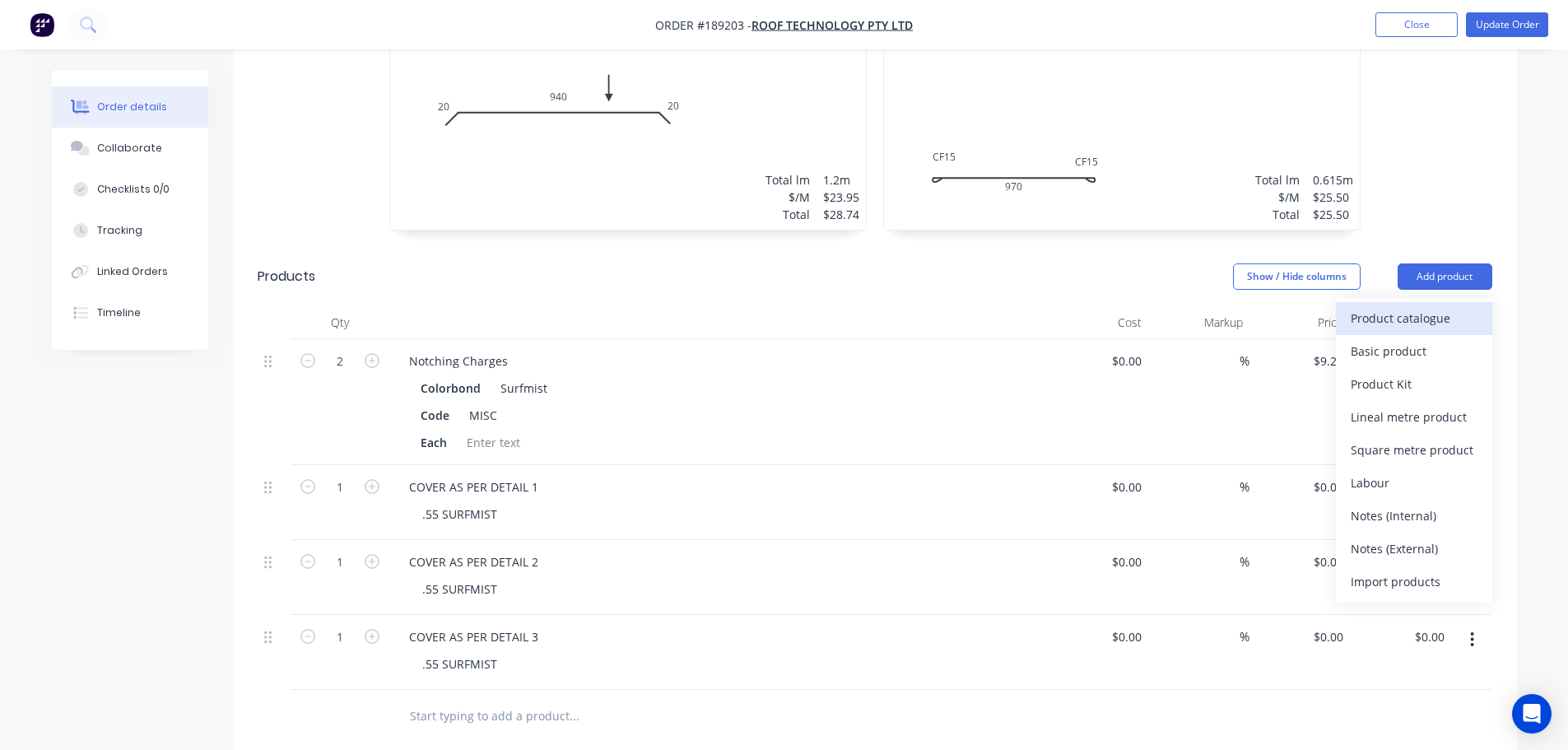
click at [1439, 302] on button "Product catalogue" at bounding box center [1414, 318] width 157 height 33
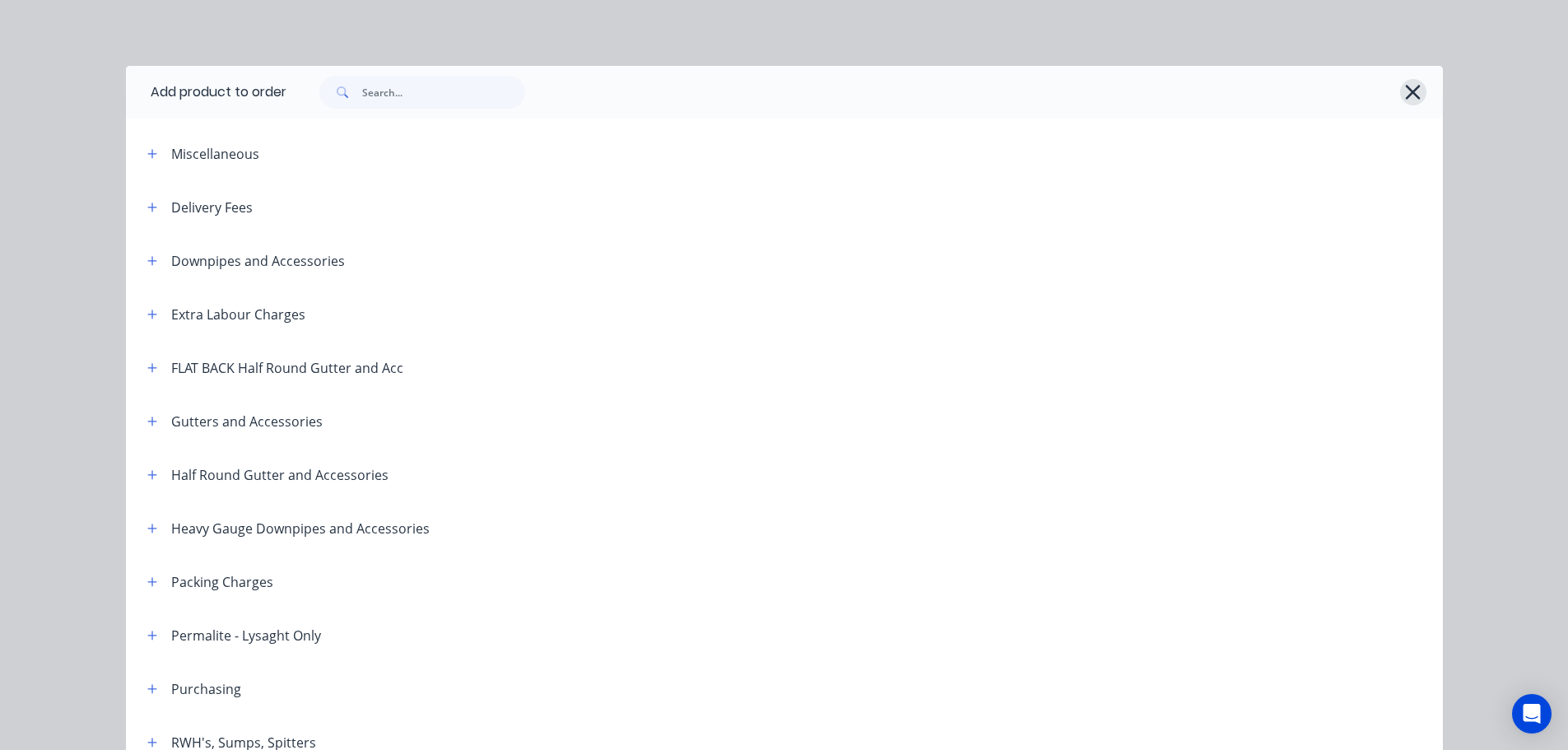
click at [1412, 100] on icon "button" at bounding box center [1412, 92] width 17 height 23
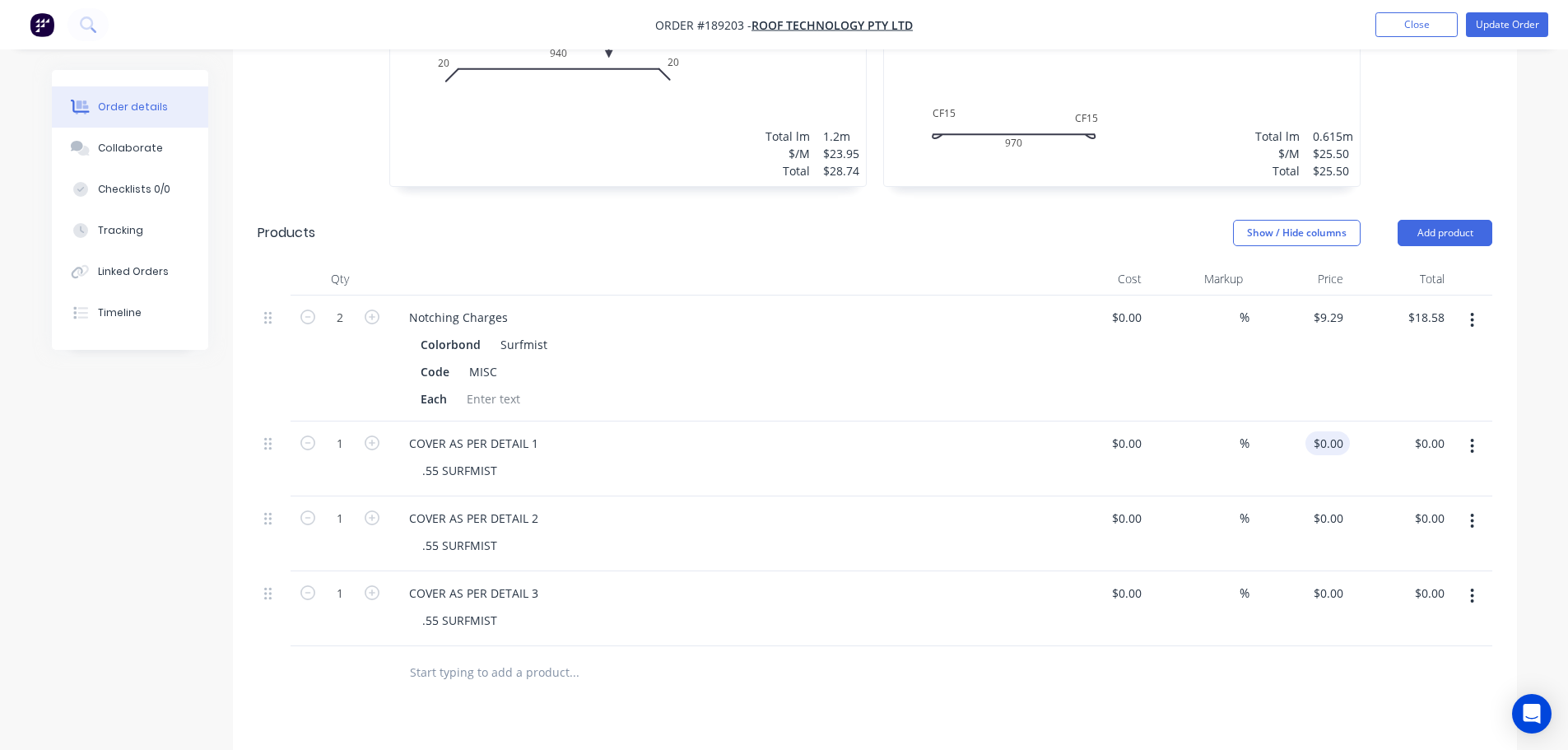
scroll to position [988, 0]
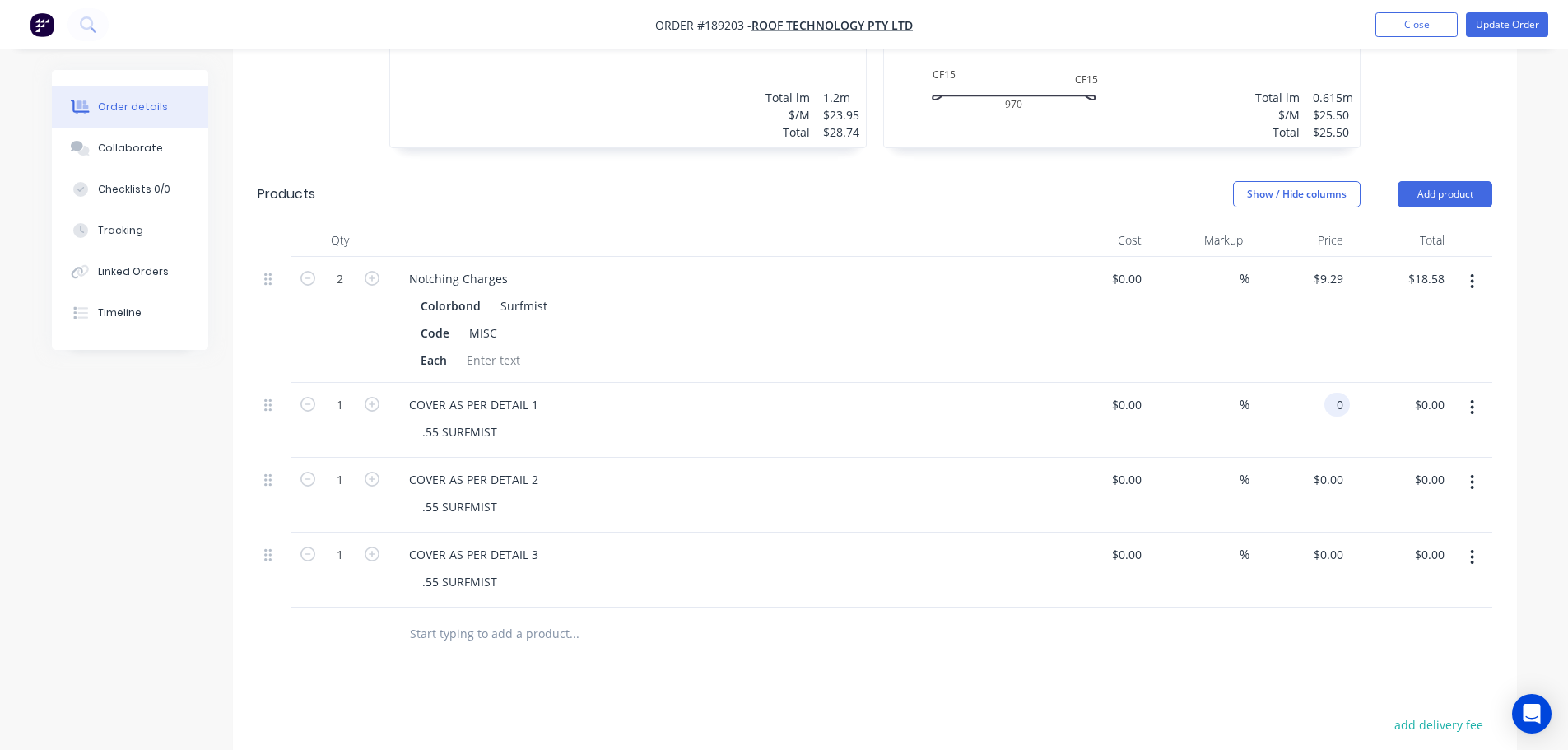
click at [1340, 393] on input "0" at bounding box center [1340, 404] width 19 height 24
type input "$114.15"
click at [1334, 468] on input "0" at bounding box center [1330, 479] width 38 height 24
type input "$71.88"
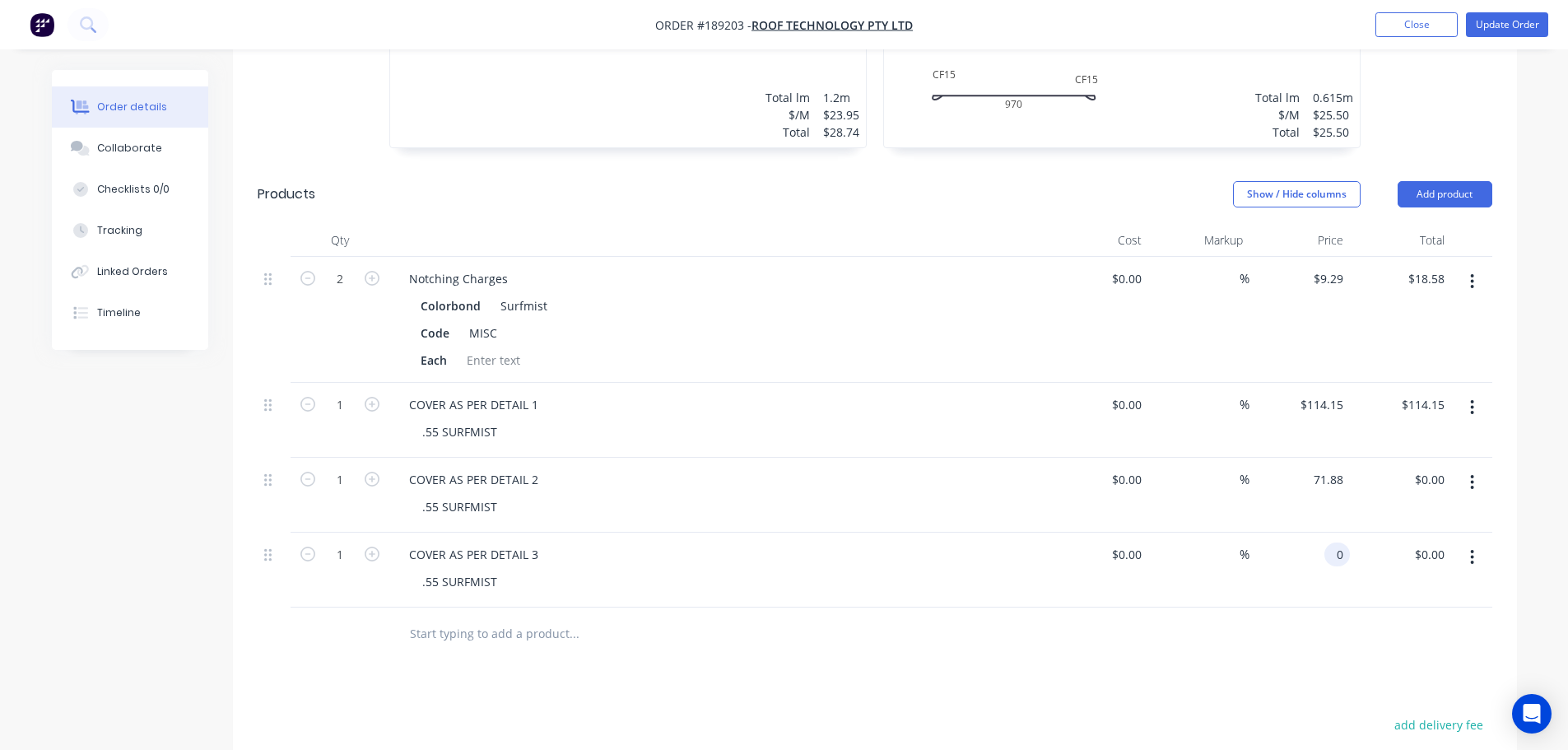
type input "$71.88"
click at [1324, 532] on div "0 0" at bounding box center [1299, 569] width 101 height 75
type input "$80.89"
click at [1271, 663] on div "Drawings Add drawing 0.55 Colorbond Surfmist Girth 100 1 0 50 50 0 50 50 2 at 1…" at bounding box center [874, 287] width 1283 height 1537
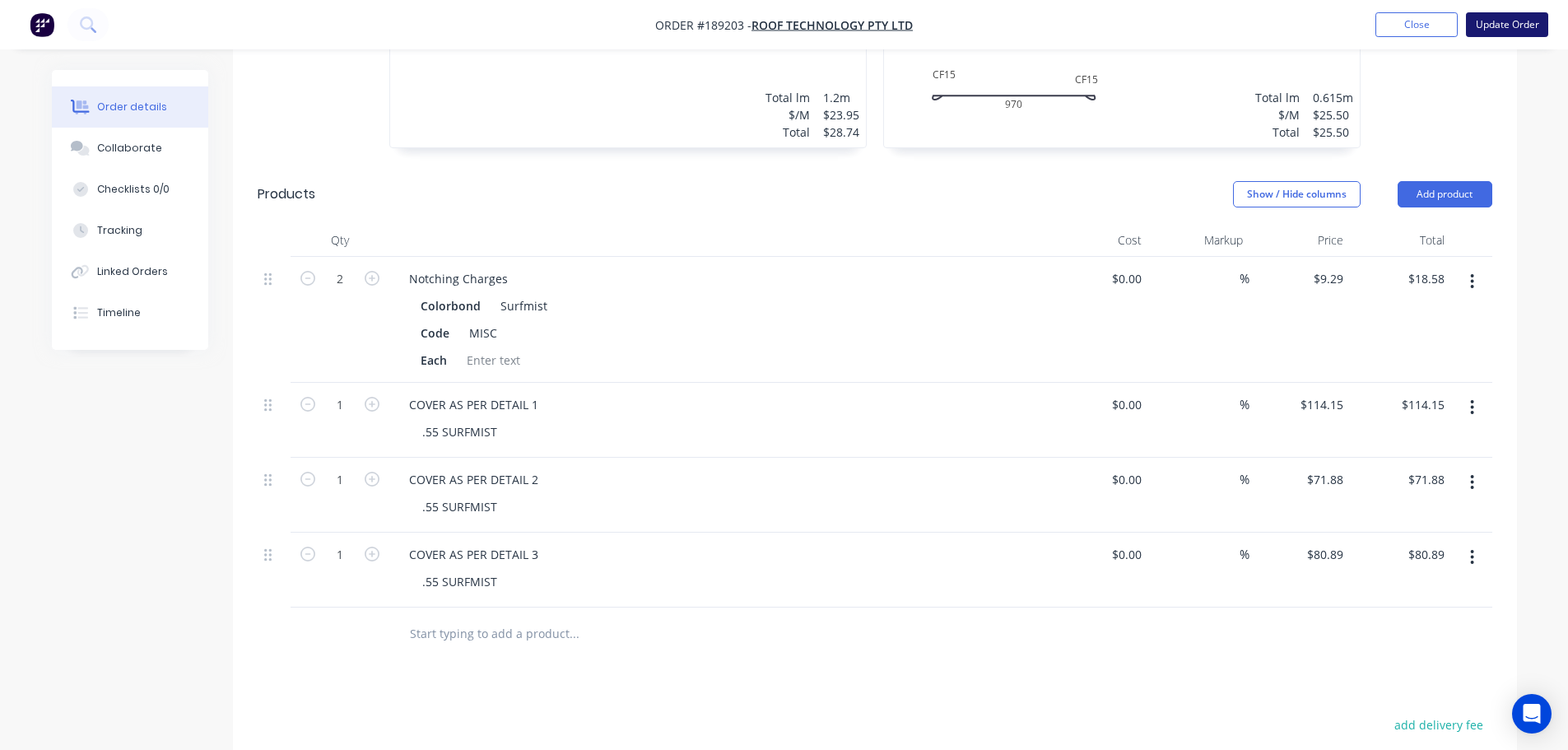
click at [1495, 16] on button "Update Order" at bounding box center [1507, 25] width 82 height 25
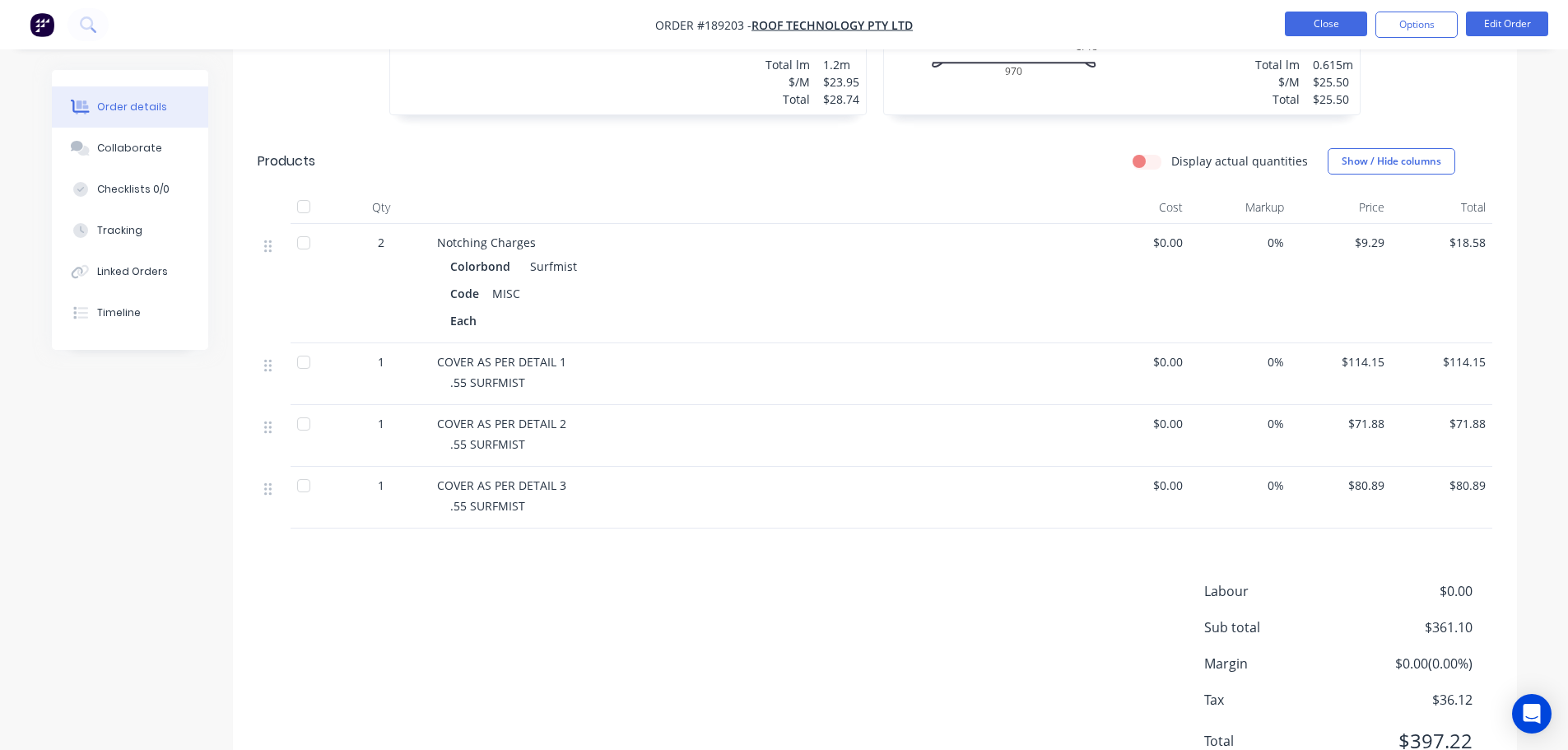
click at [1335, 24] on button "Close" at bounding box center [1326, 24] width 82 height 25
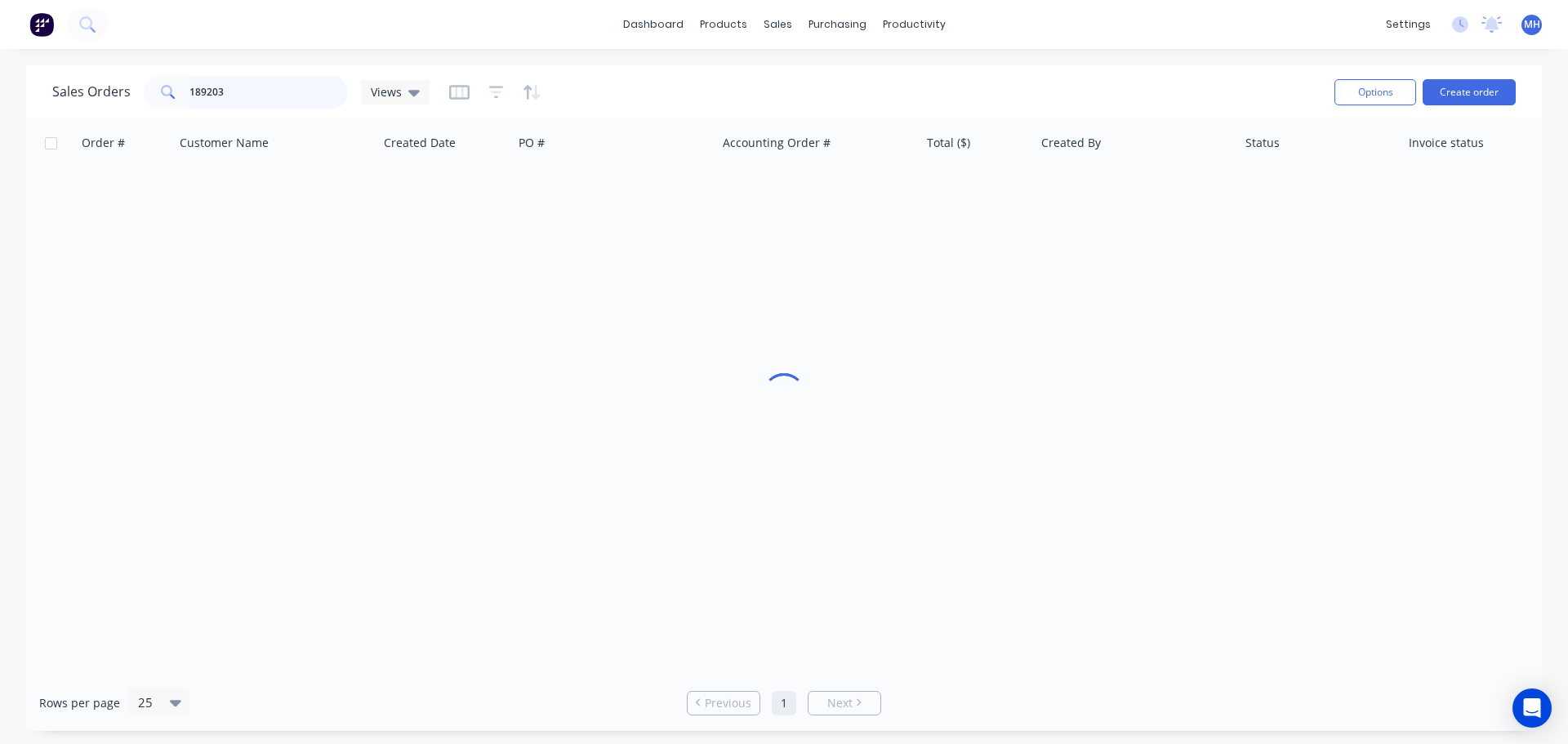
click at [322, 99] on input "189203" at bounding box center [269, 92] width 160 height 33
type input "189305"
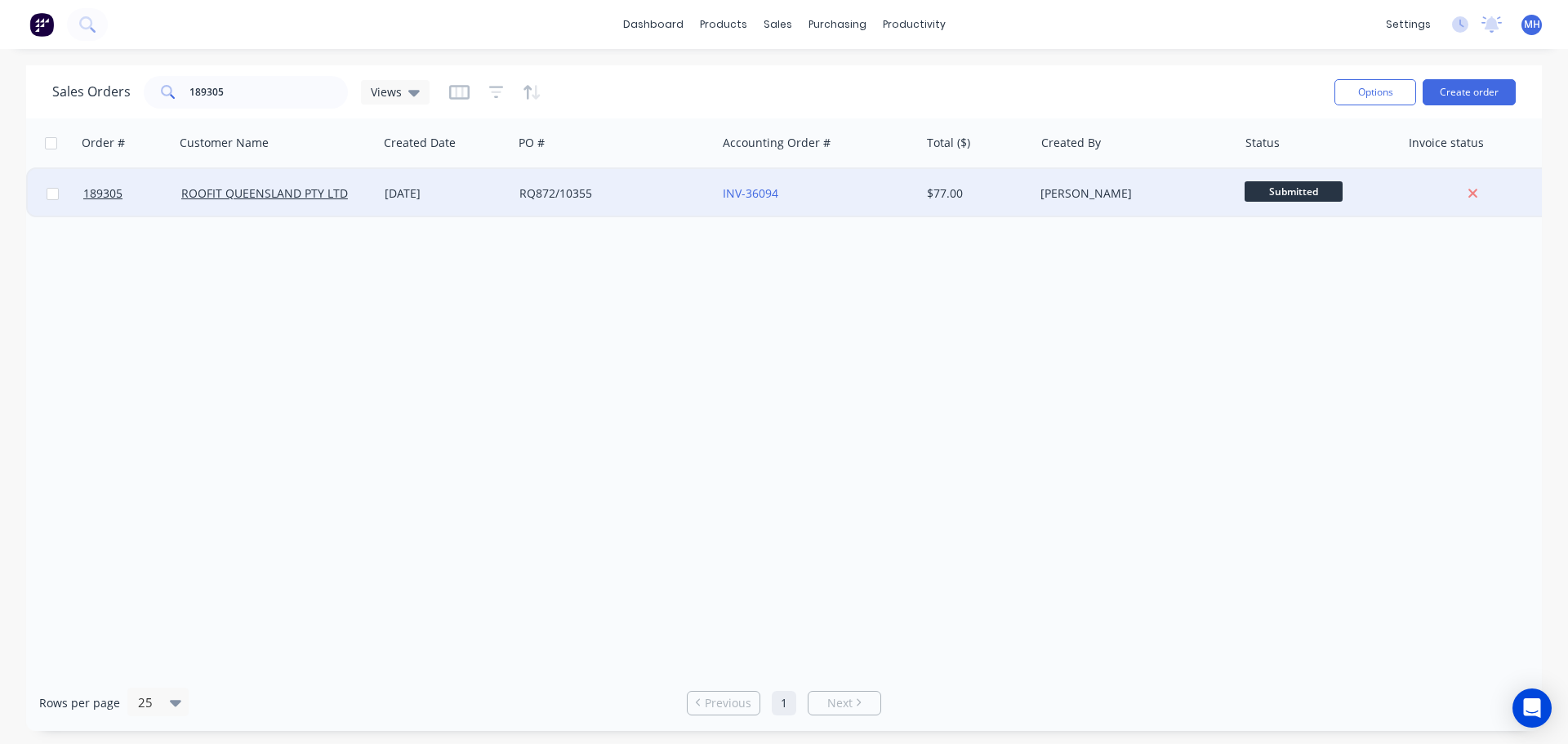
click at [634, 190] on div "RQ872/10355" at bounding box center [610, 193] width 181 height 16
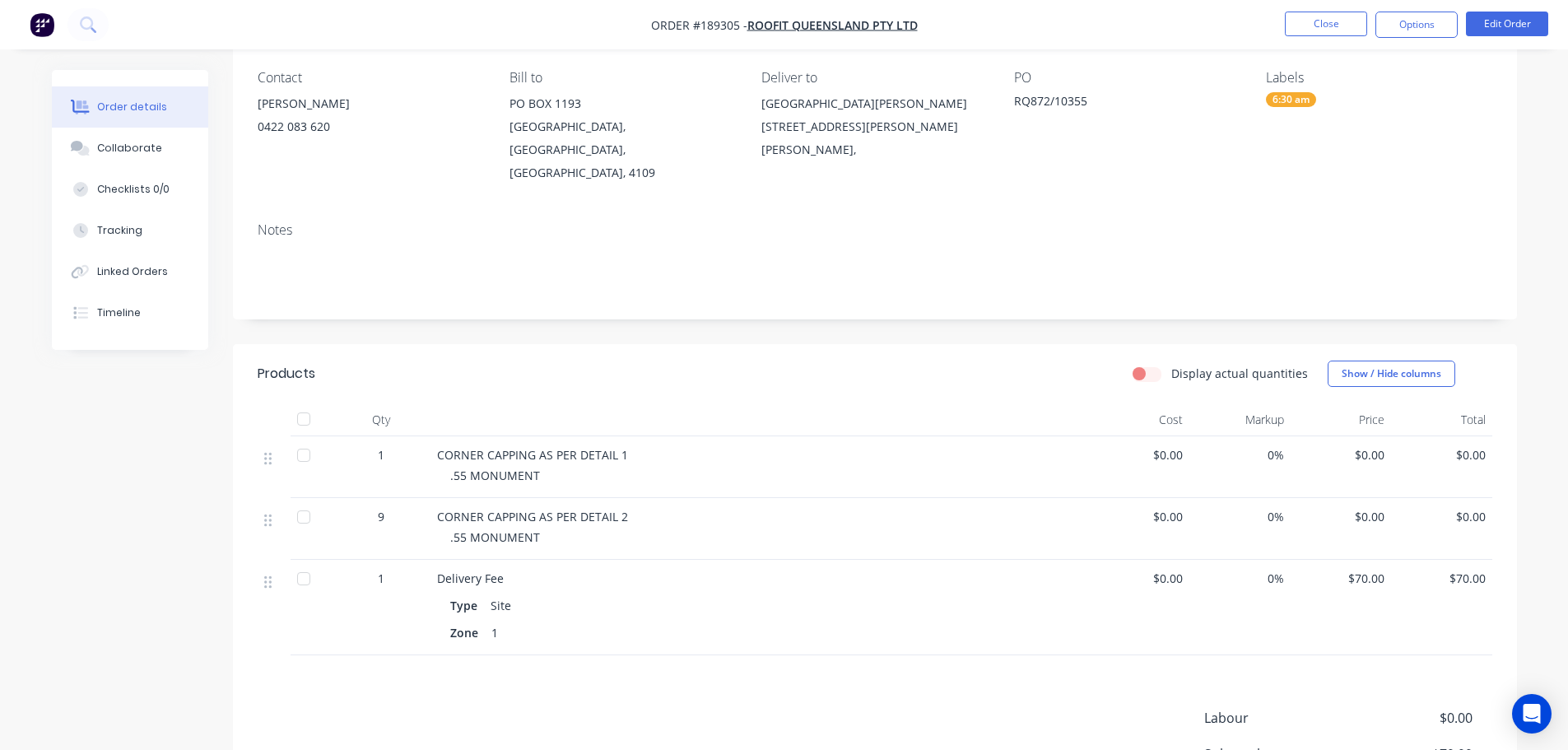
scroll to position [165, 0]
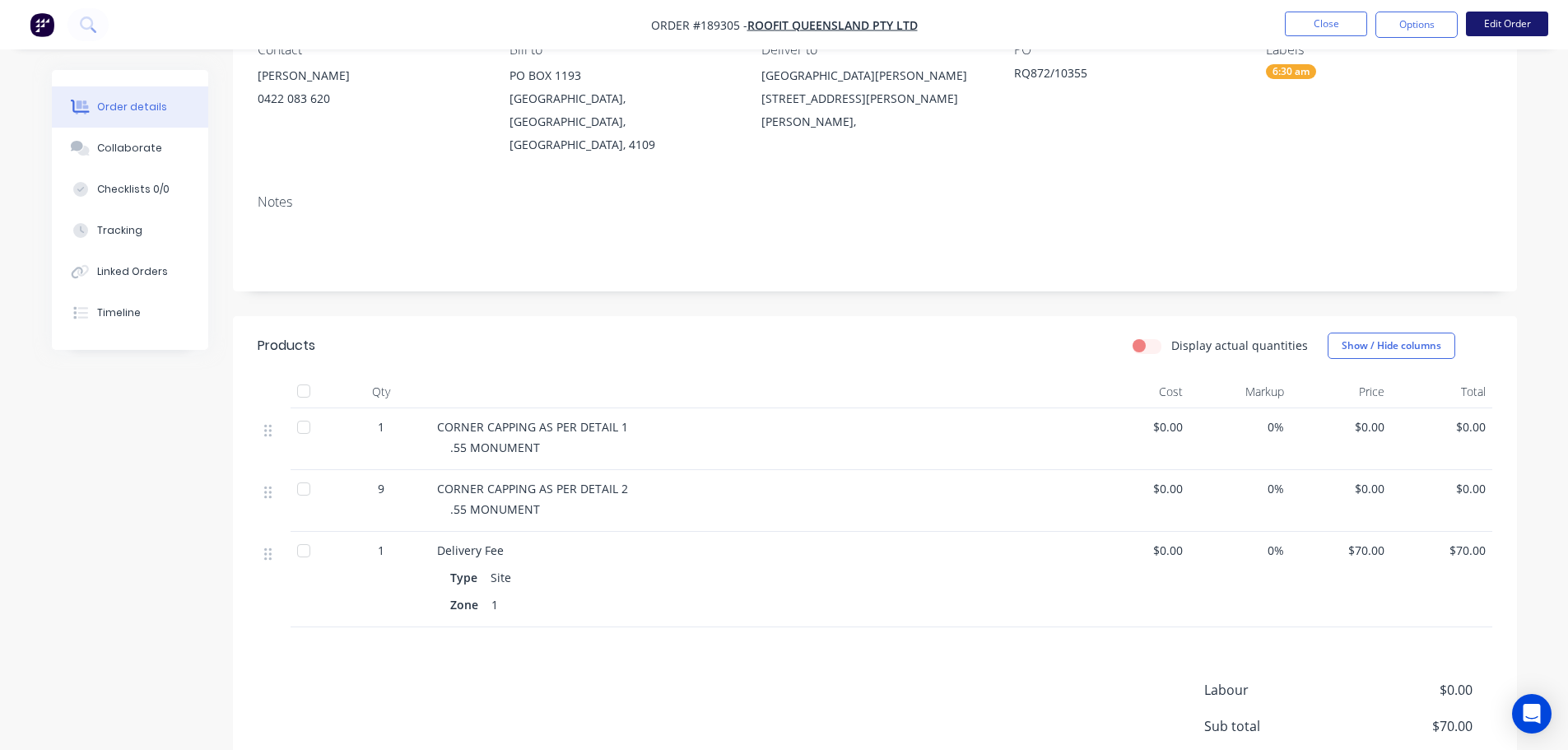
click at [1493, 31] on button "Edit Order" at bounding box center [1507, 24] width 82 height 25
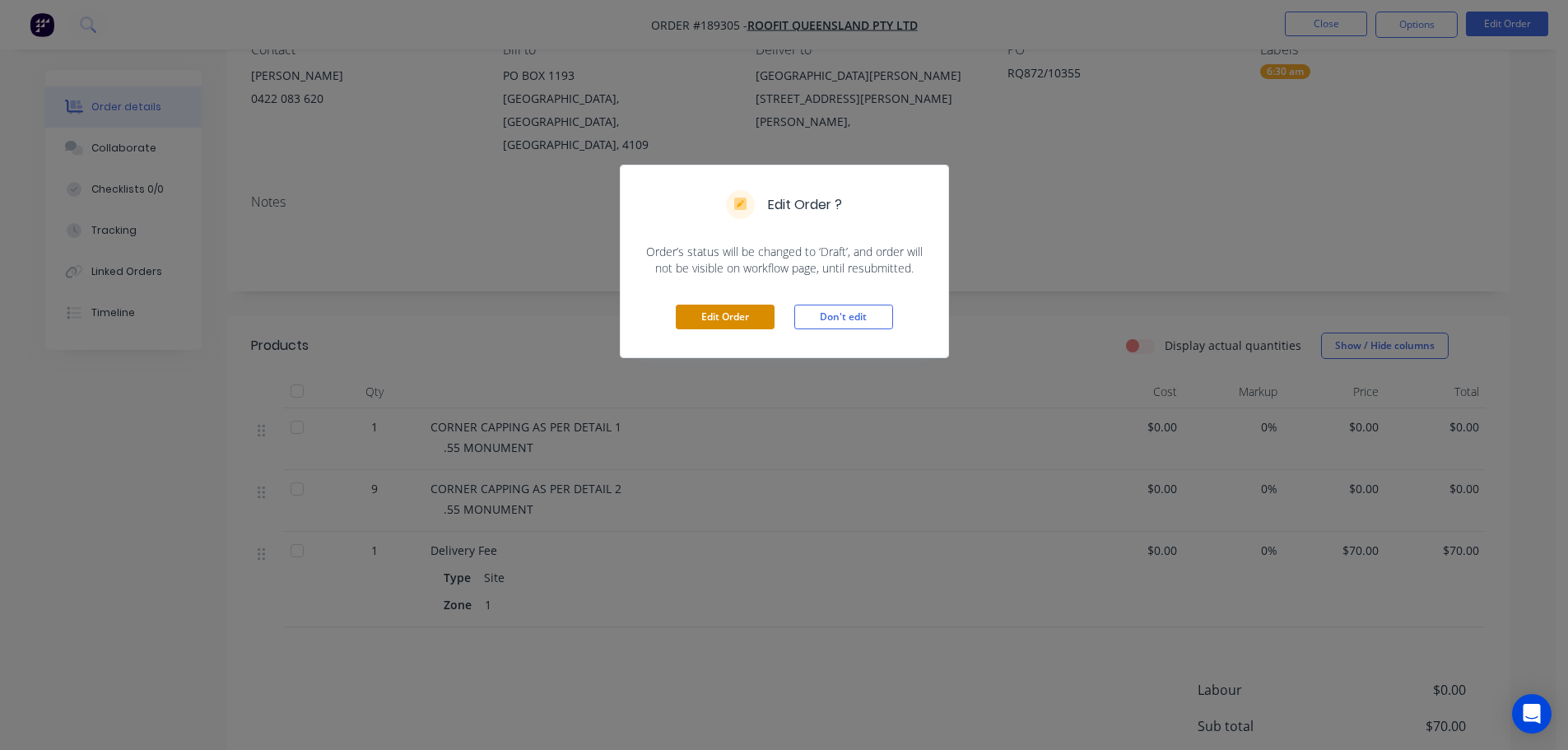
click at [748, 320] on button "Edit Order" at bounding box center [725, 317] width 99 height 25
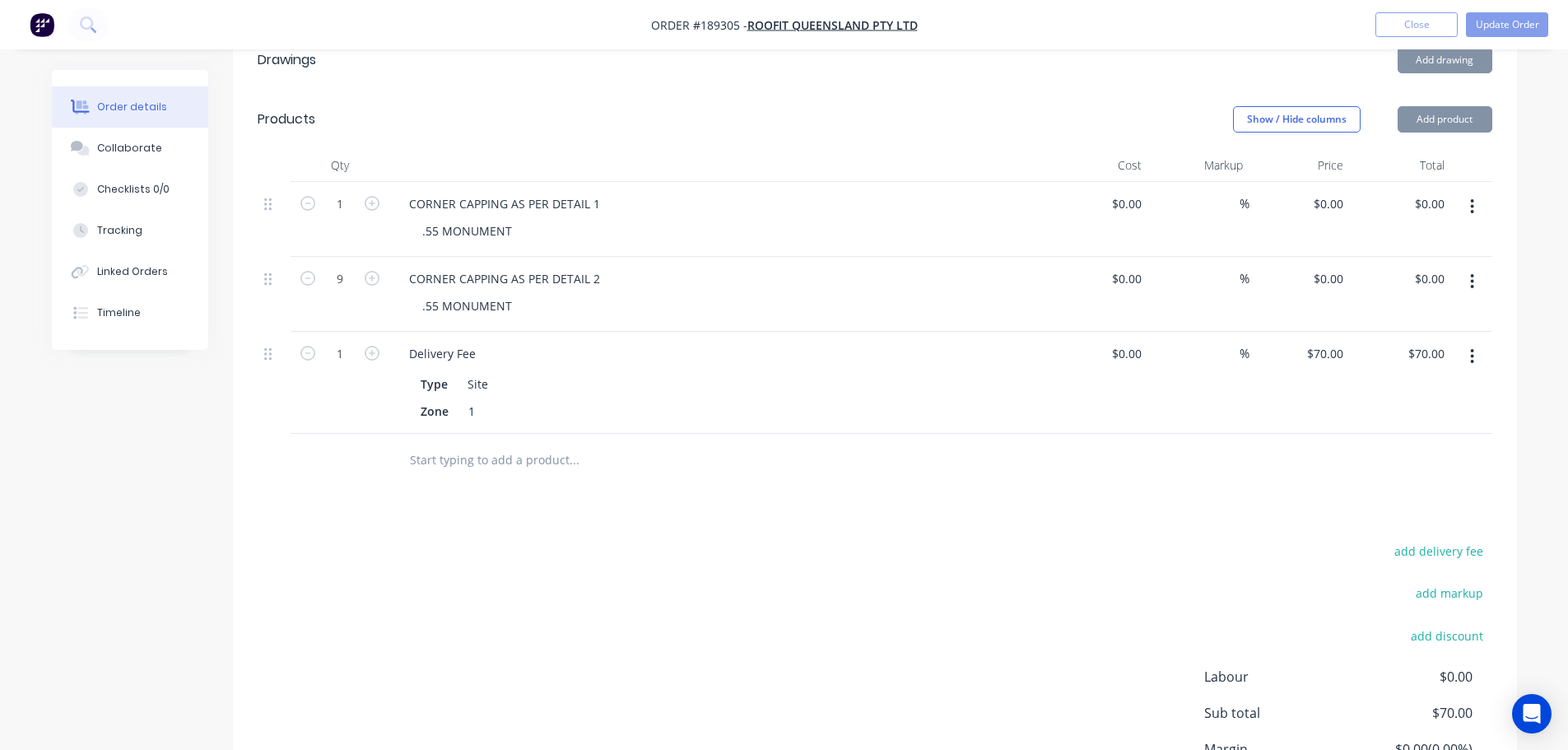
scroll to position [494, 0]
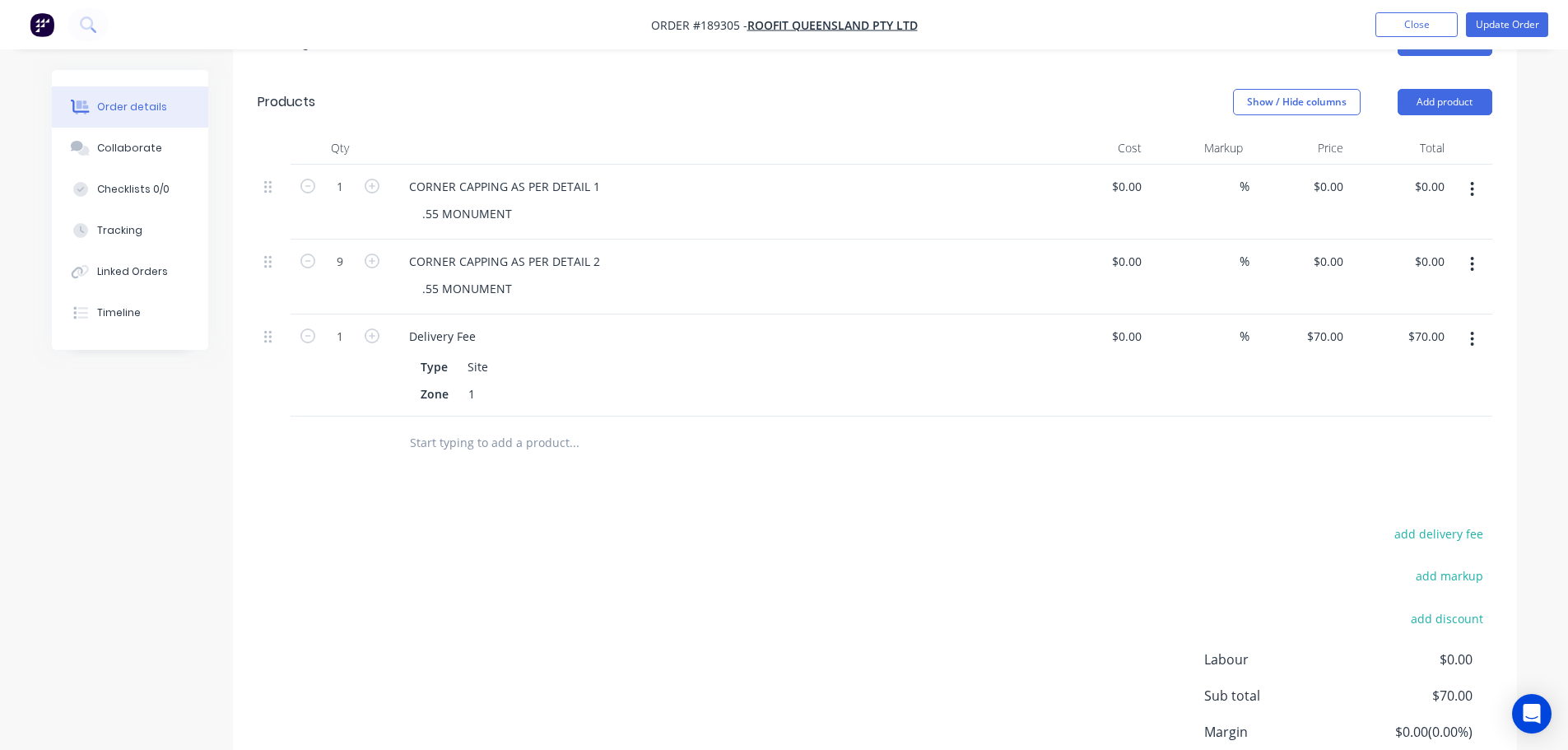
click at [1520, 447] on div "Order details Collaborate Checklists 0/0 Tracking Linked Orders Timeline Order …" at bounding box center [784, 233] width 1498 height 1314
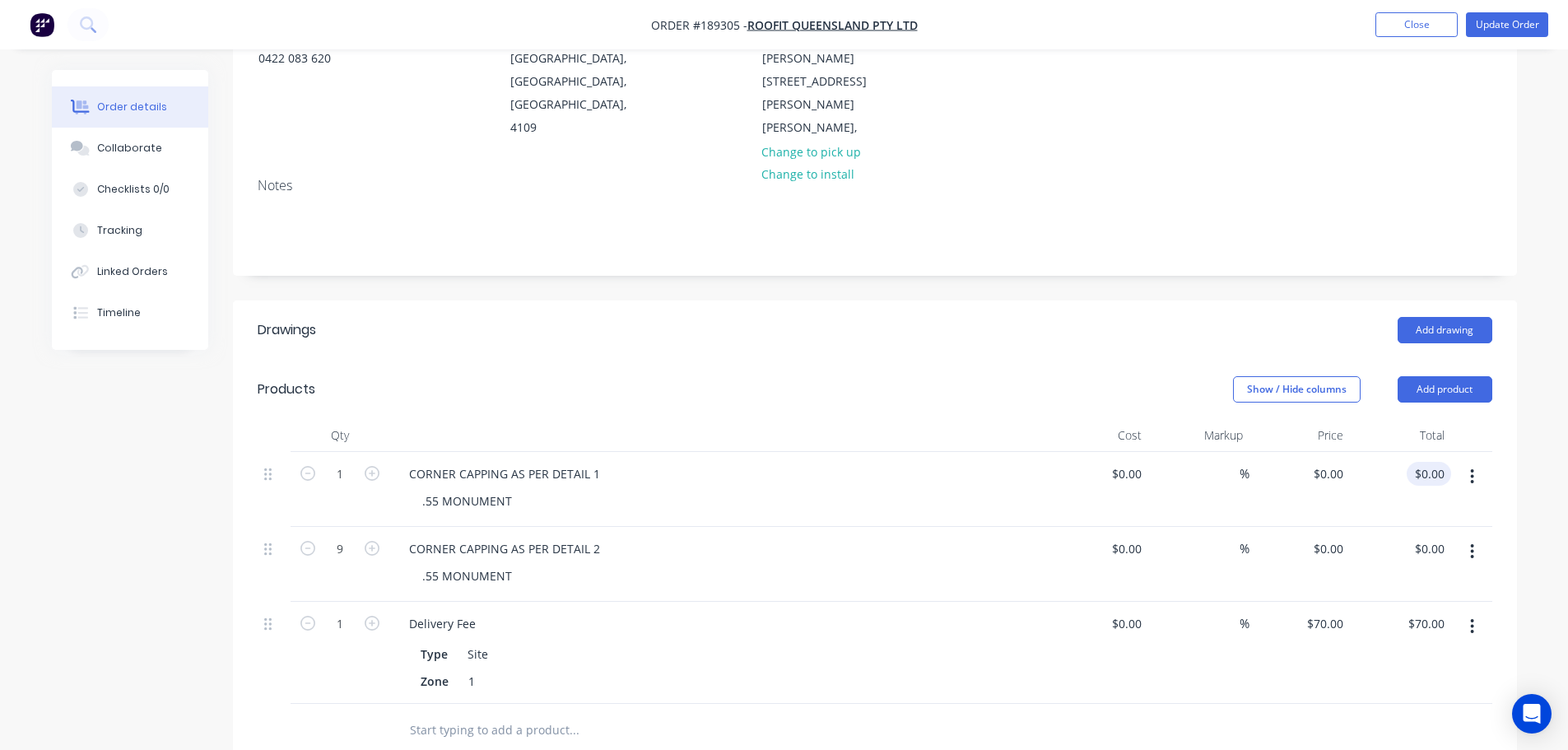
scroll to position [329, 0]
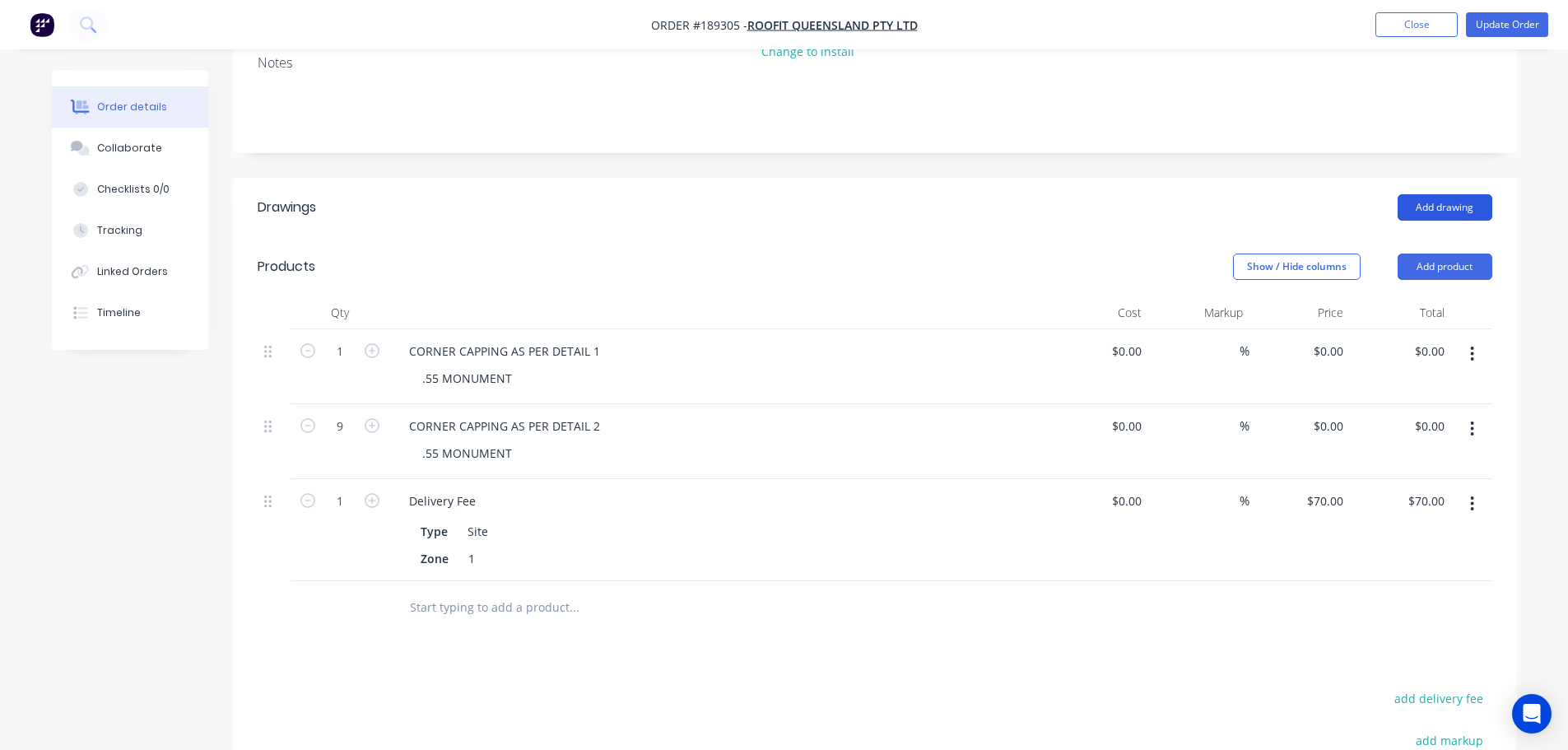
click at [1443, 194] on button "Add drawing" at bounding box center [1444, 207] width 95 height 26
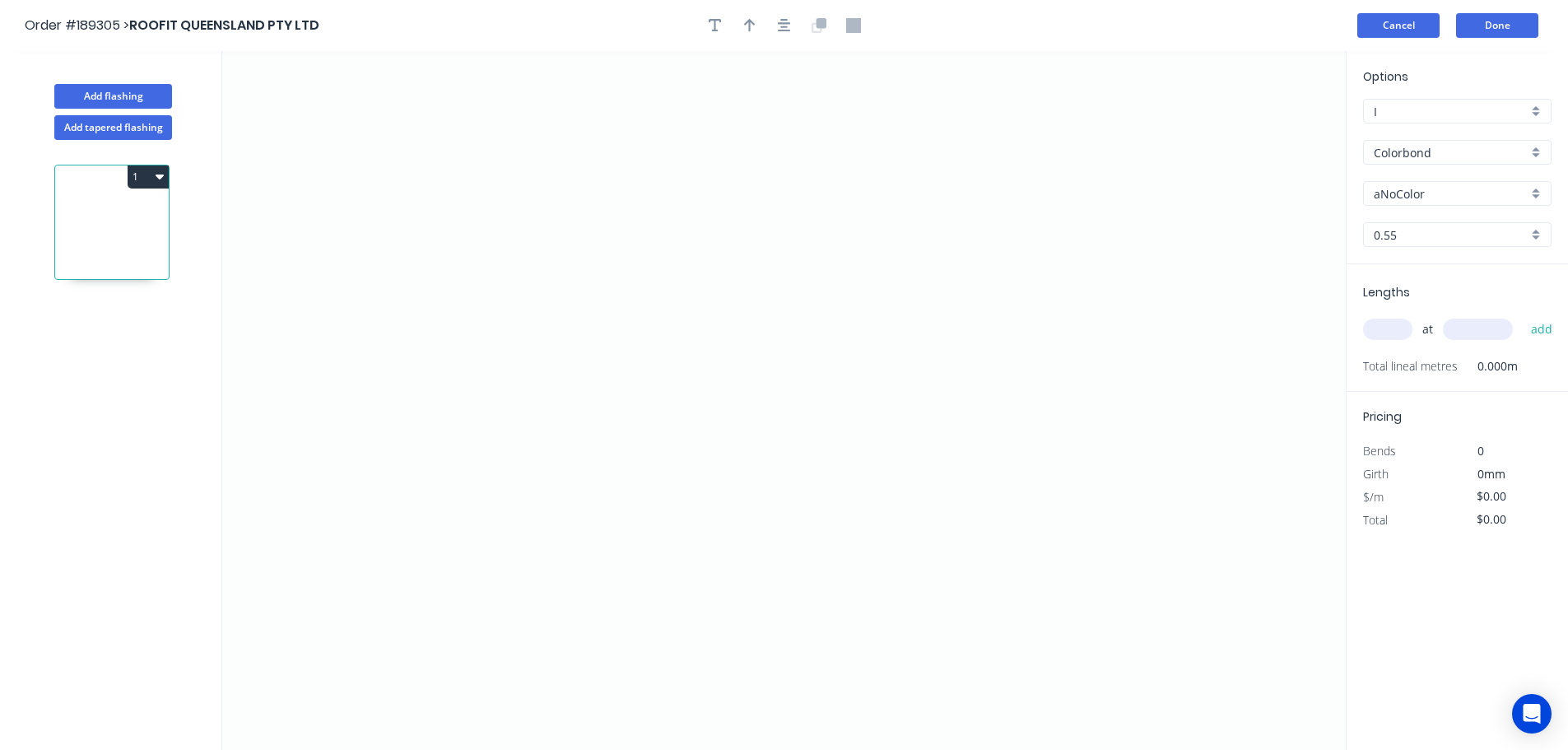
click at [1383, 22] on button "Cancel" at bounding box center [1398, 26] width 82 height 25
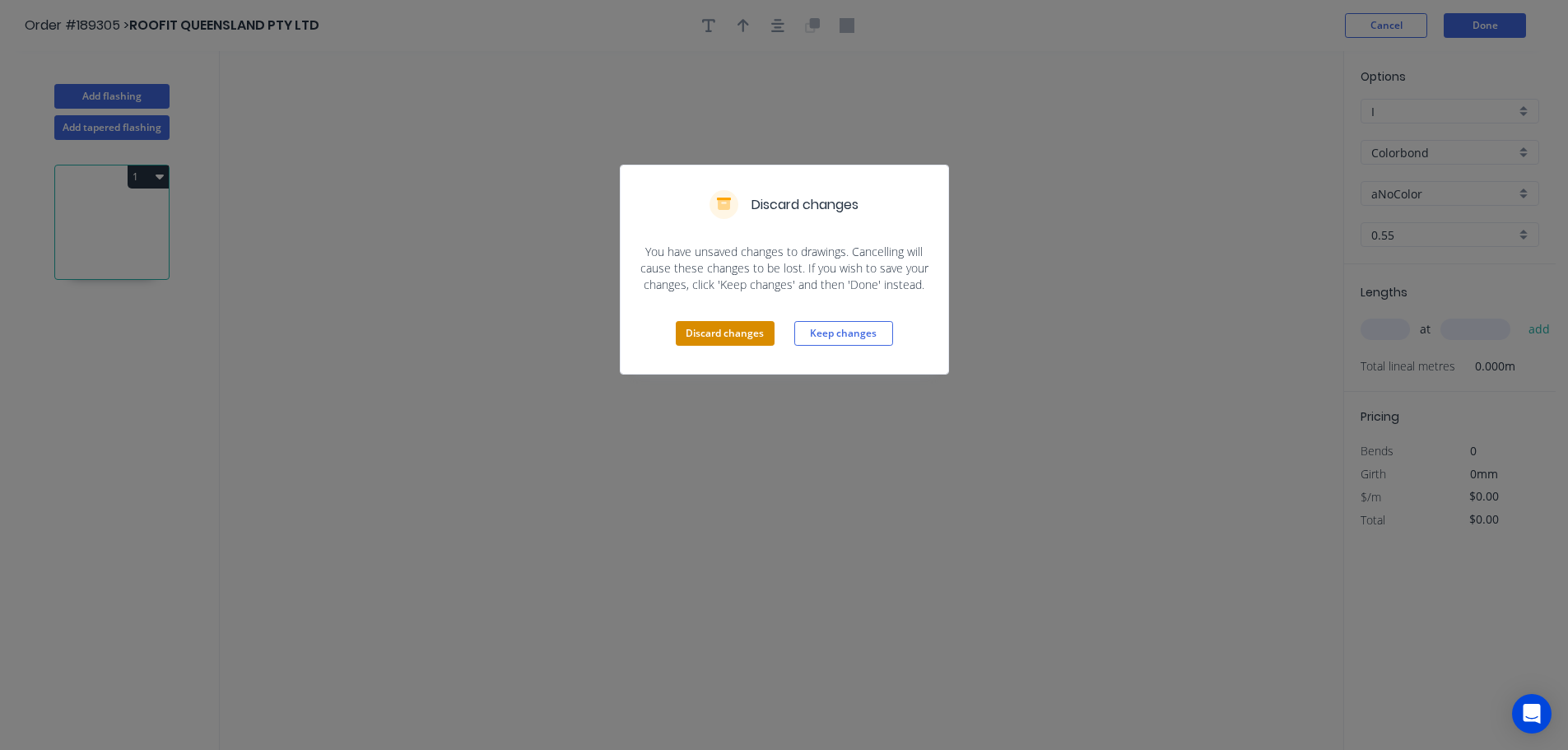
click at [703, 334] on button "Discard changes" at bounding box center [725, 333] width 99 height 25
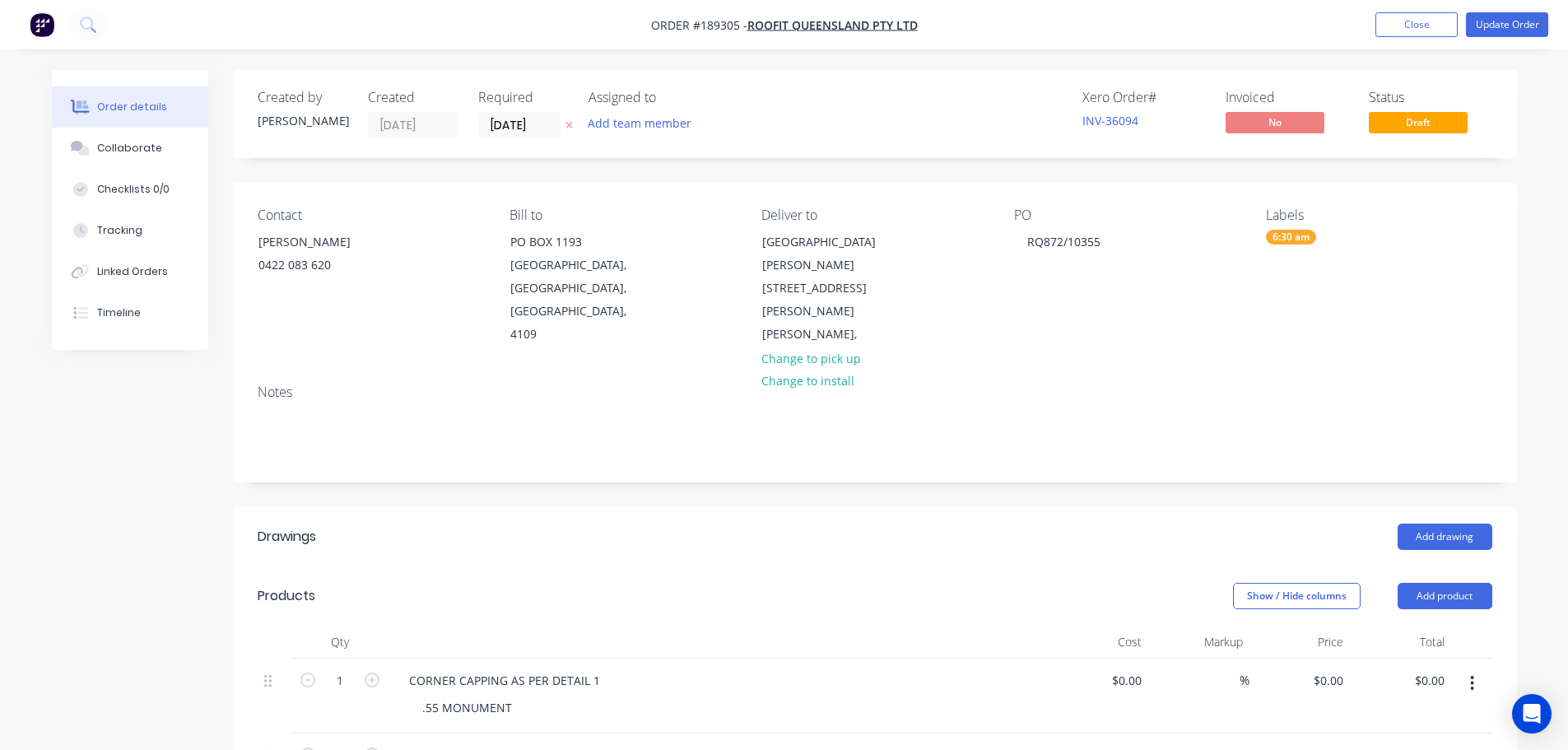
click at [690, 524] on div "Add drawing" at bounding box center [1005, 537] width 972 height 26
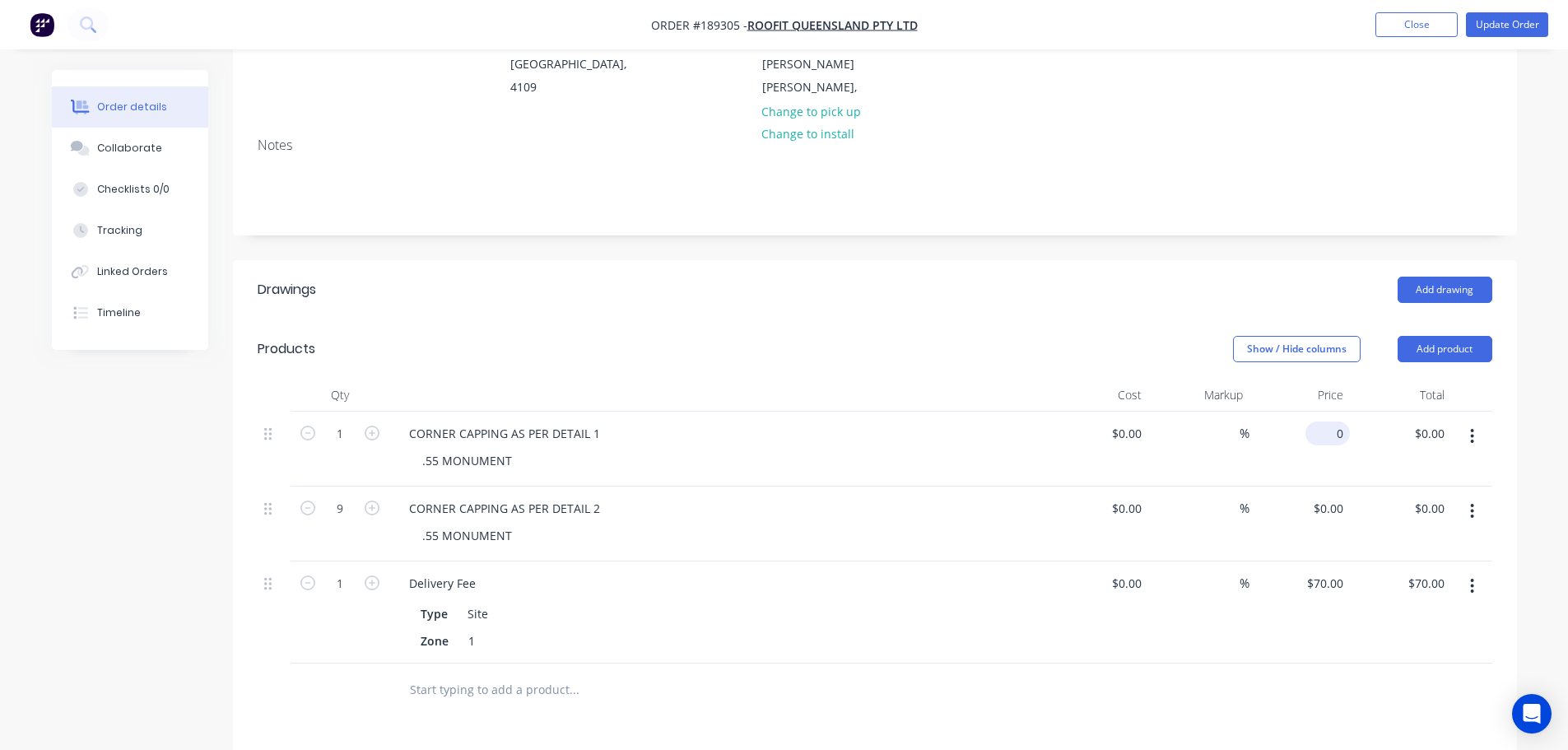
click at [1334, 422] on input "0" at bounding box center [1330, 433] width 38 height 24
type input "$18.54"
click at [1334, 497] on input "0" at bounding box center [1330, 508] width 38 height 24
type input "$18.54"
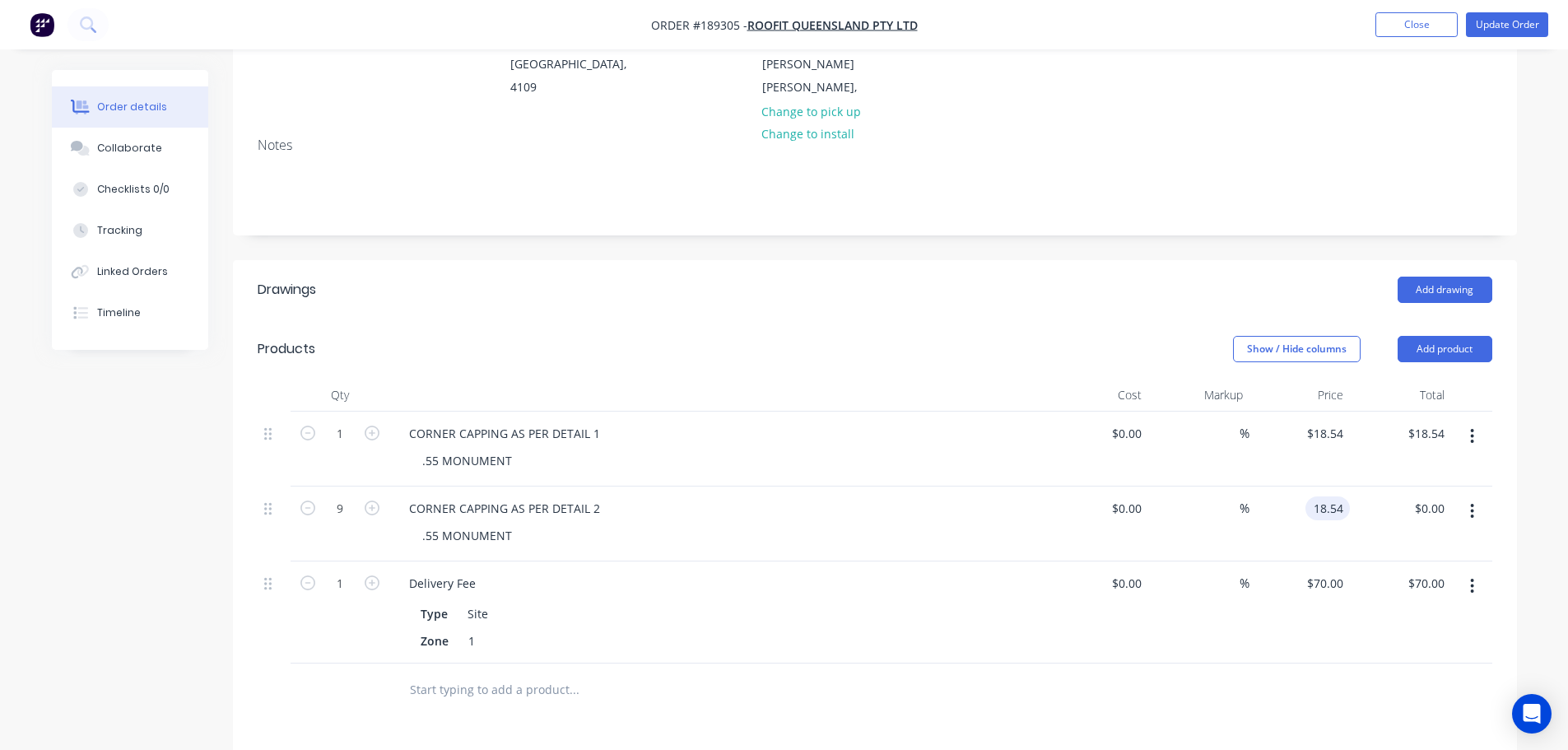
type input "$166.86"
click at [768, 294] on header "Drawings Add drawing" at bounding box center [874, 290] width 1283 height 59
click at [373, 426] on icon "button" at bounding box center [372, 433] width 15 height 15
type input "2"
type input "$37.08"
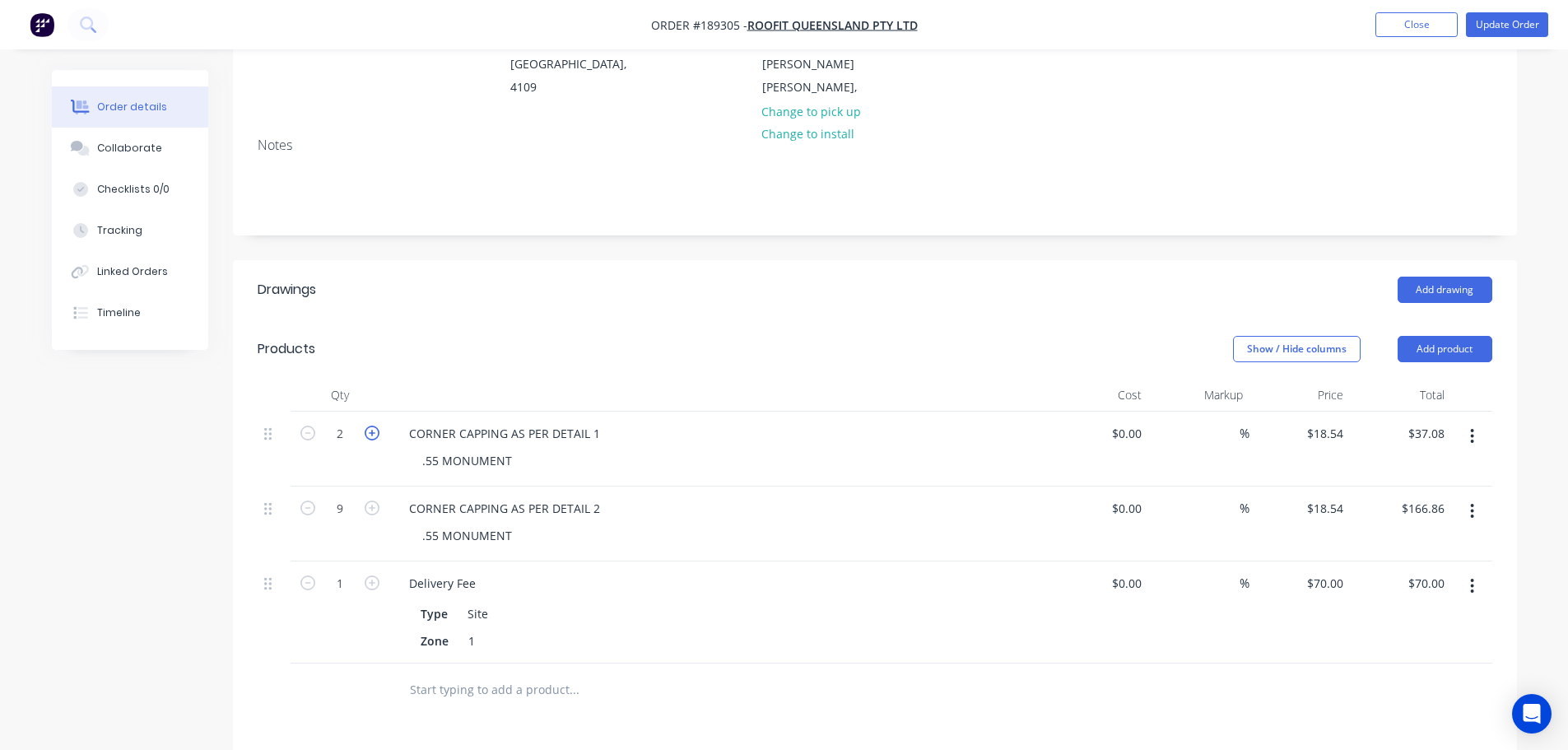
click at [371, 426] on icon "button" at bounding box center [372, 433] width 15 height 15
type input "3"
type input "$55.62"
click at [371, 426] on icon "button" at bounding box center [372, 433] width 15 height 15
type input "4"
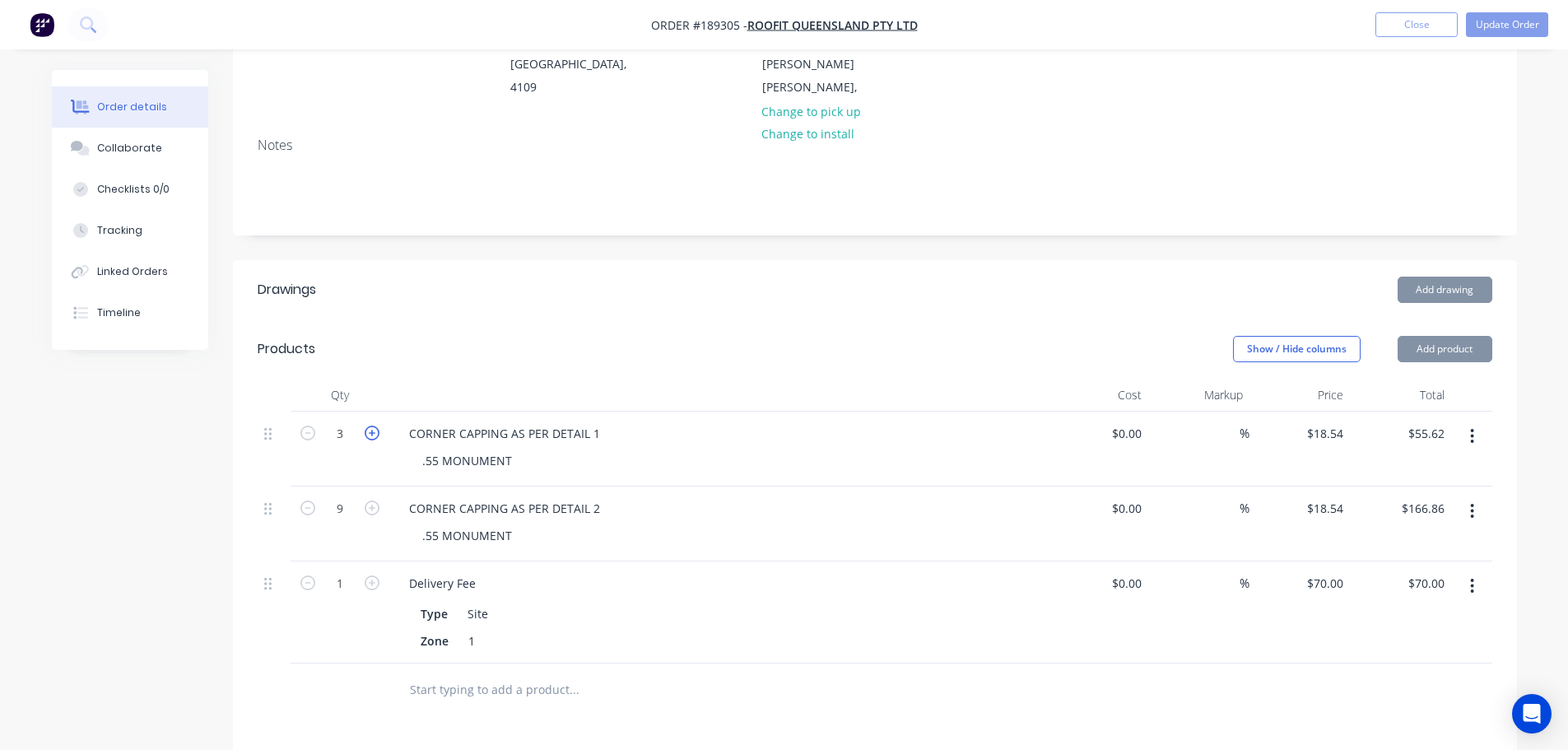
type input "$74.16"
click at [371, 426] on icon "button" at bounding box center [372, 433] width 15 height 15
type input "5"
type input "$92.70"
click at [371, 426] on icon "button" at bounding box center [372, 433] width 15 height 15
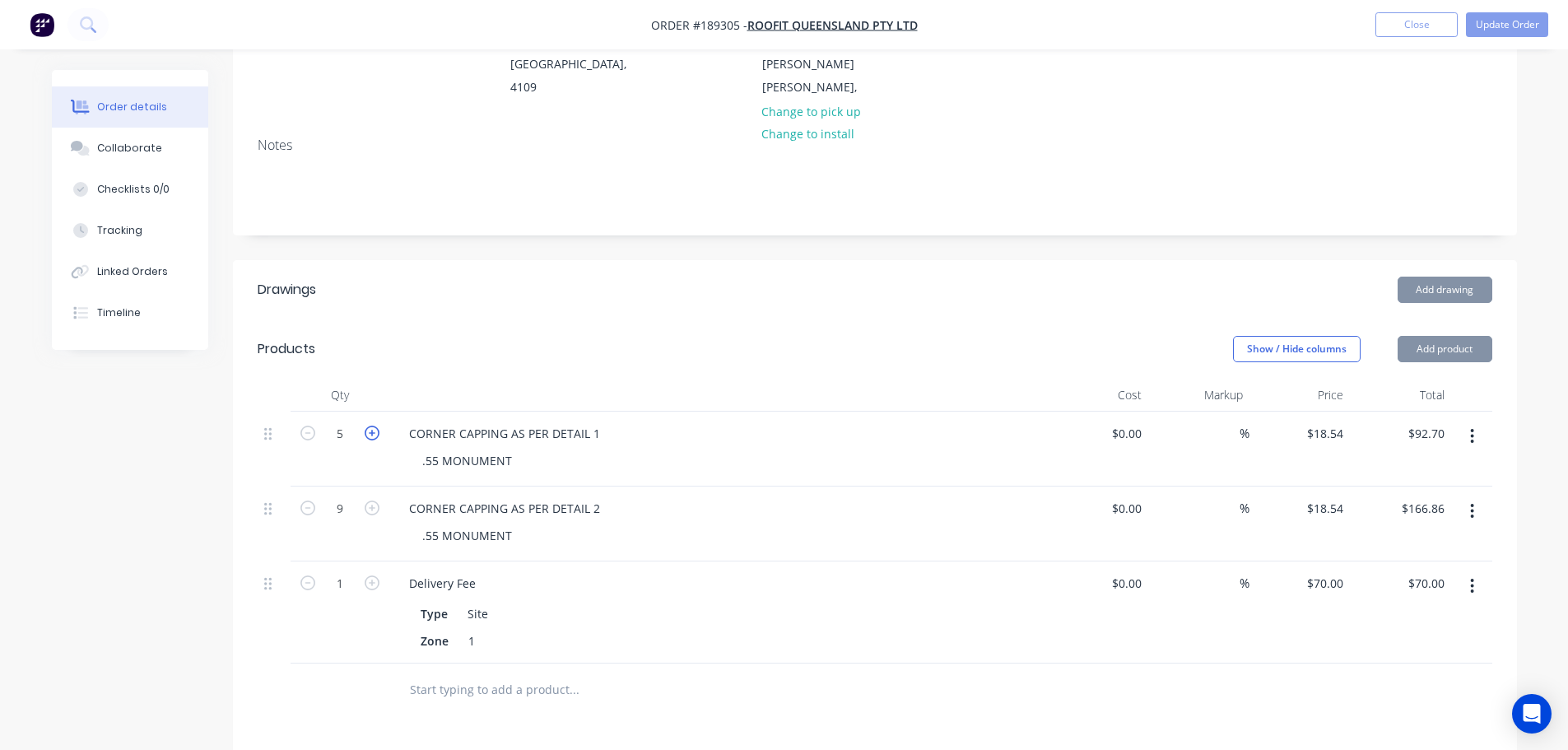
type input "6"
type input "$111.24"
click at [371, 426] on icon "button" at bounding box center [372, 433] width 15 height 15
type input "7"
type input "$129.78"
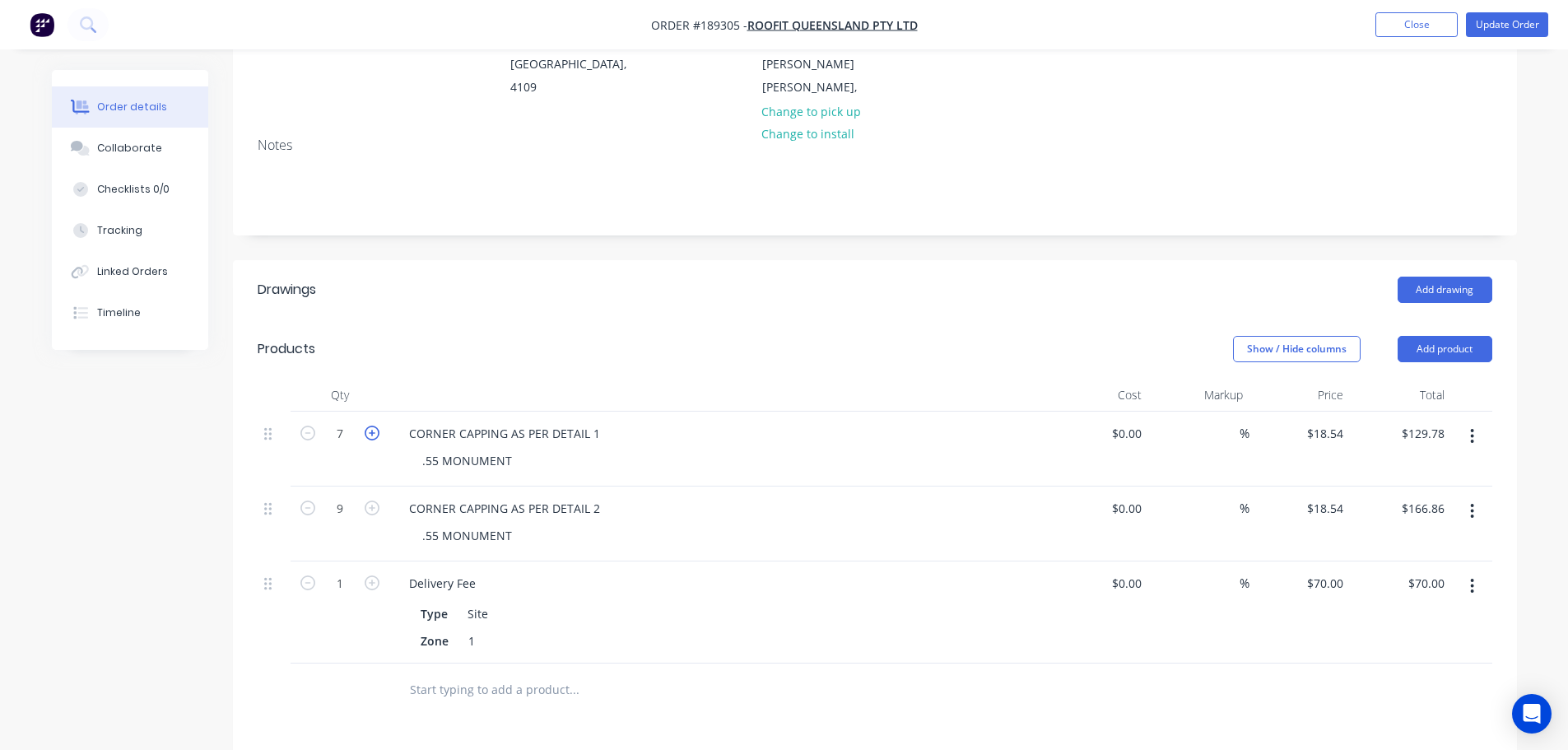
click at [371, 426] on icon "button" at bounding box center [372, 433] width 15 height 15
type input "8"
type input "$148.32"
click at [369, 426] on icon "button" at bounding box center [372, 433] width 15 height 15
type input "9"
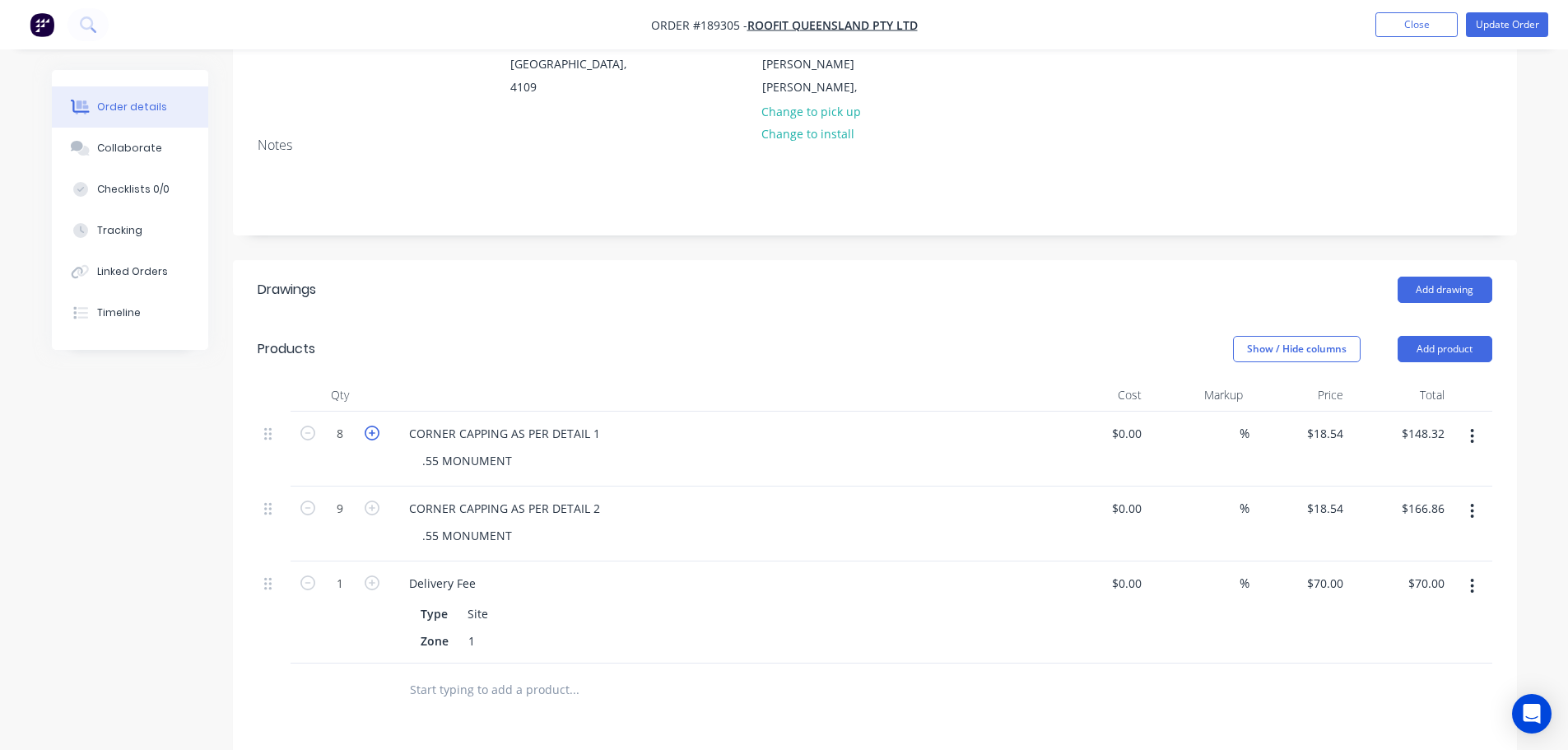
type input "$166.86"
click at [810, 276] on div "Add drawing" at bounding box center [1005, 290] width 972 height 26
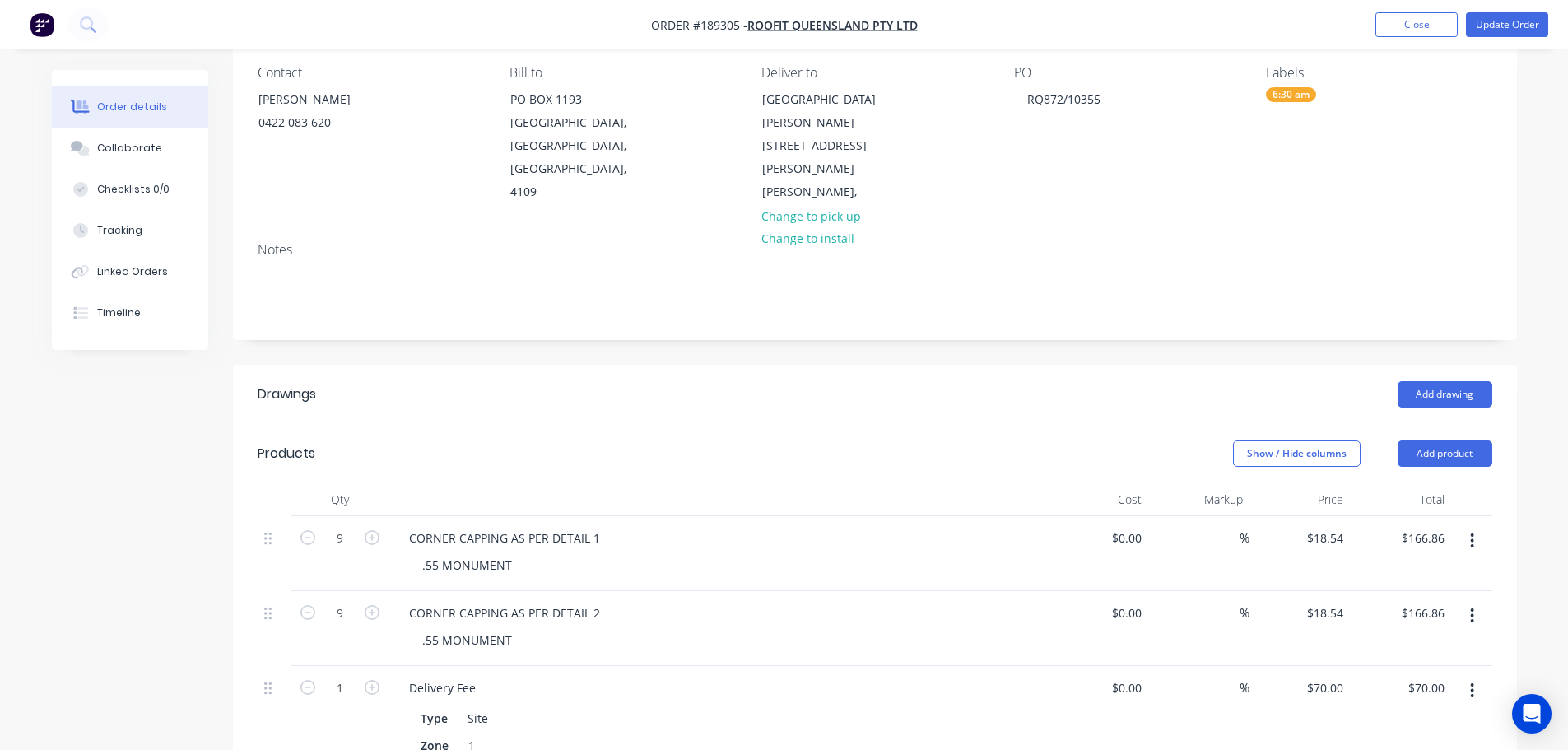
scroll to position [0, 0]
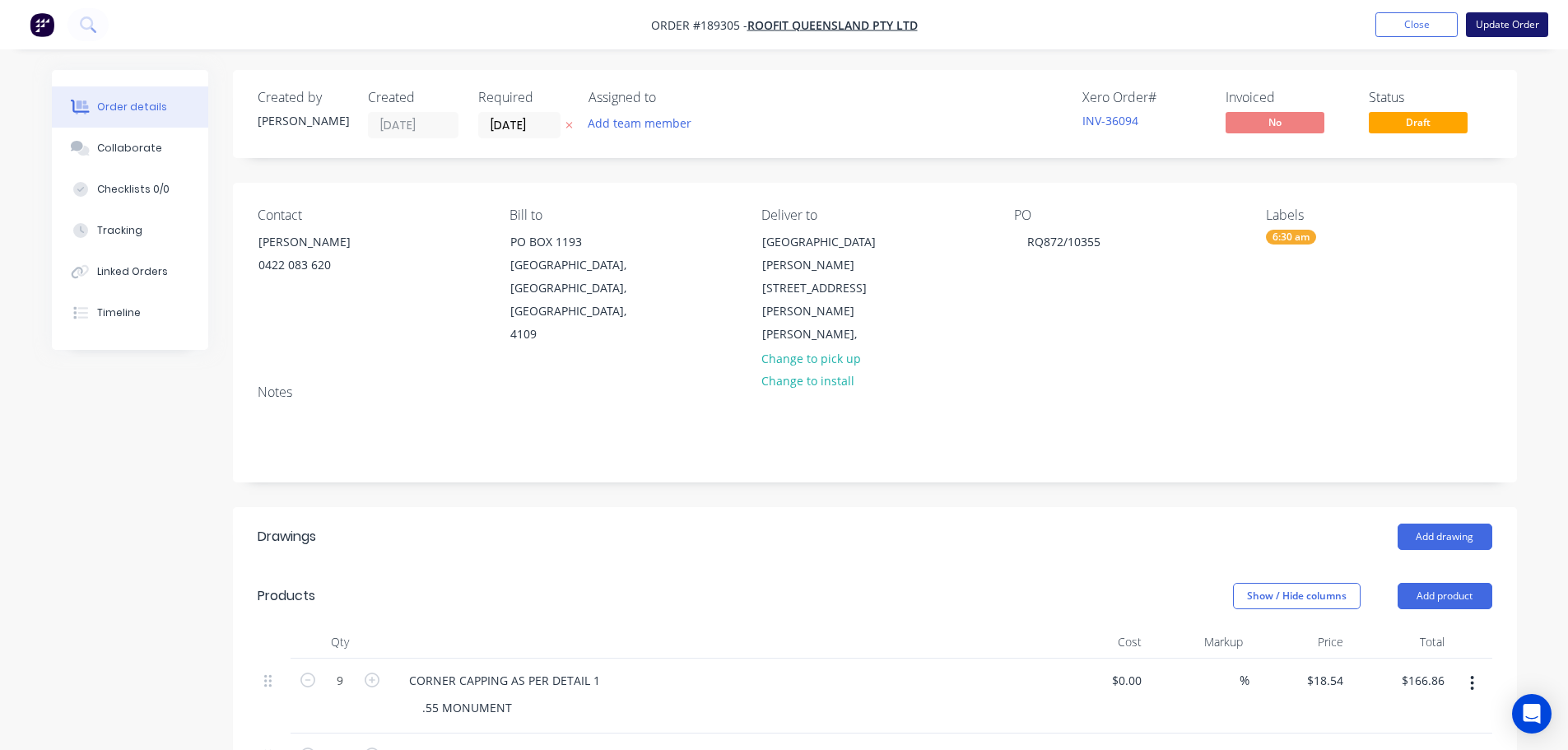
click at [1524, 26] on button "Update Order" at bounding box center [1507, 25] width 82 height 25
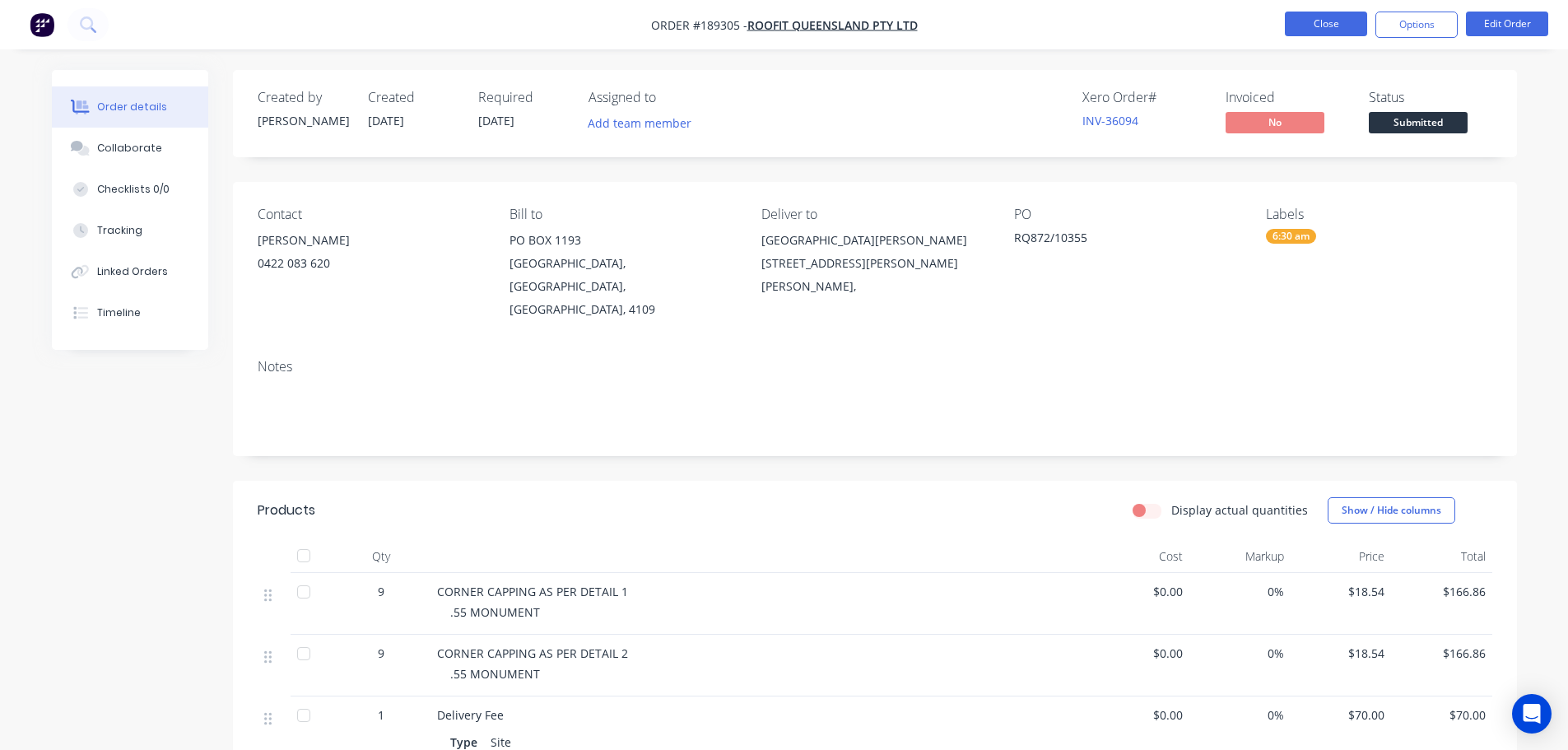
click at [1311, 19] on button "Close" at bounding box center [1326, 24] width 82 height 25
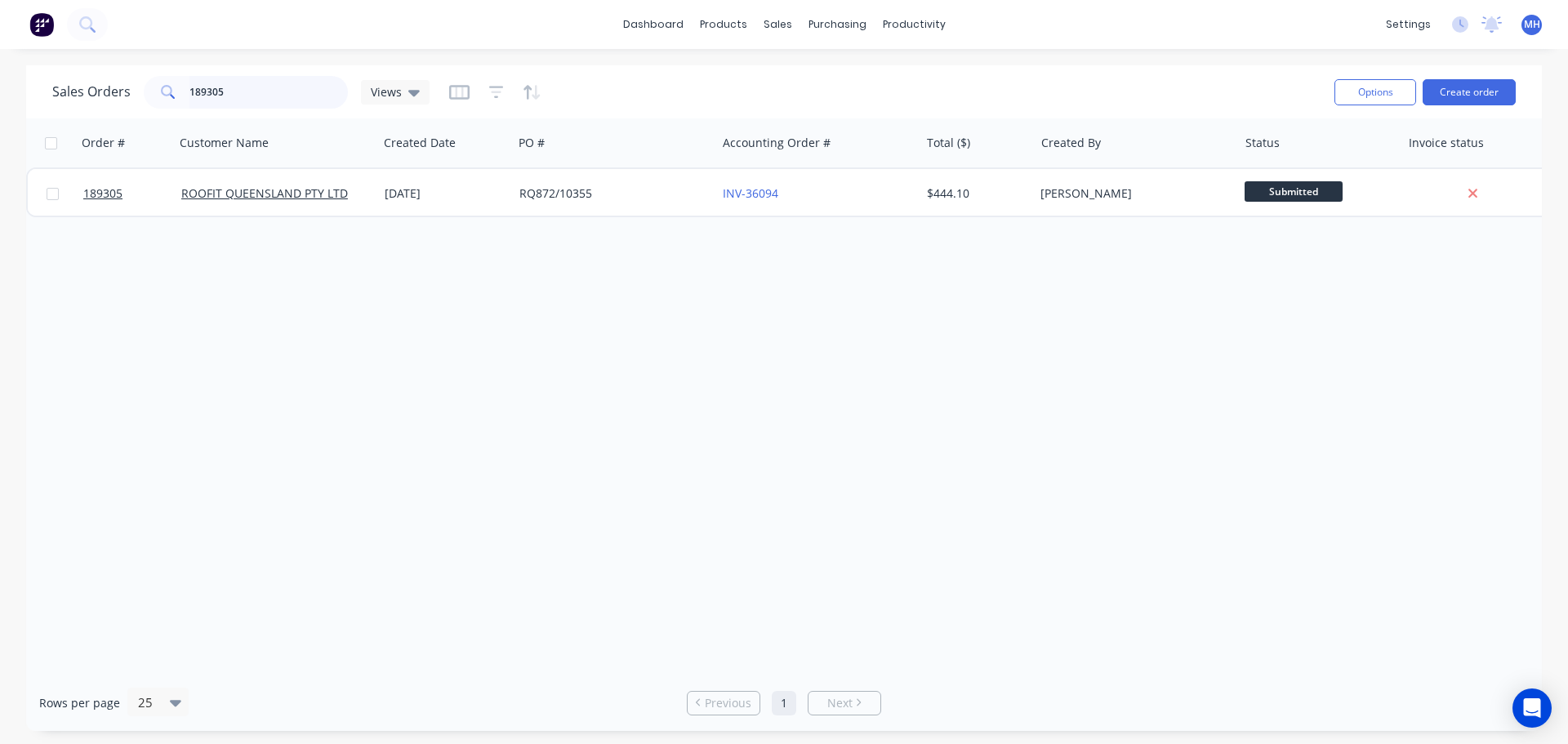
click at [246, 95] on input "189305" at bounding box center [269, 92] width 160 height 33
click at [300, 103] on input "189305" at bounding box center [269, 92] width 160 height 33
type input "189238"
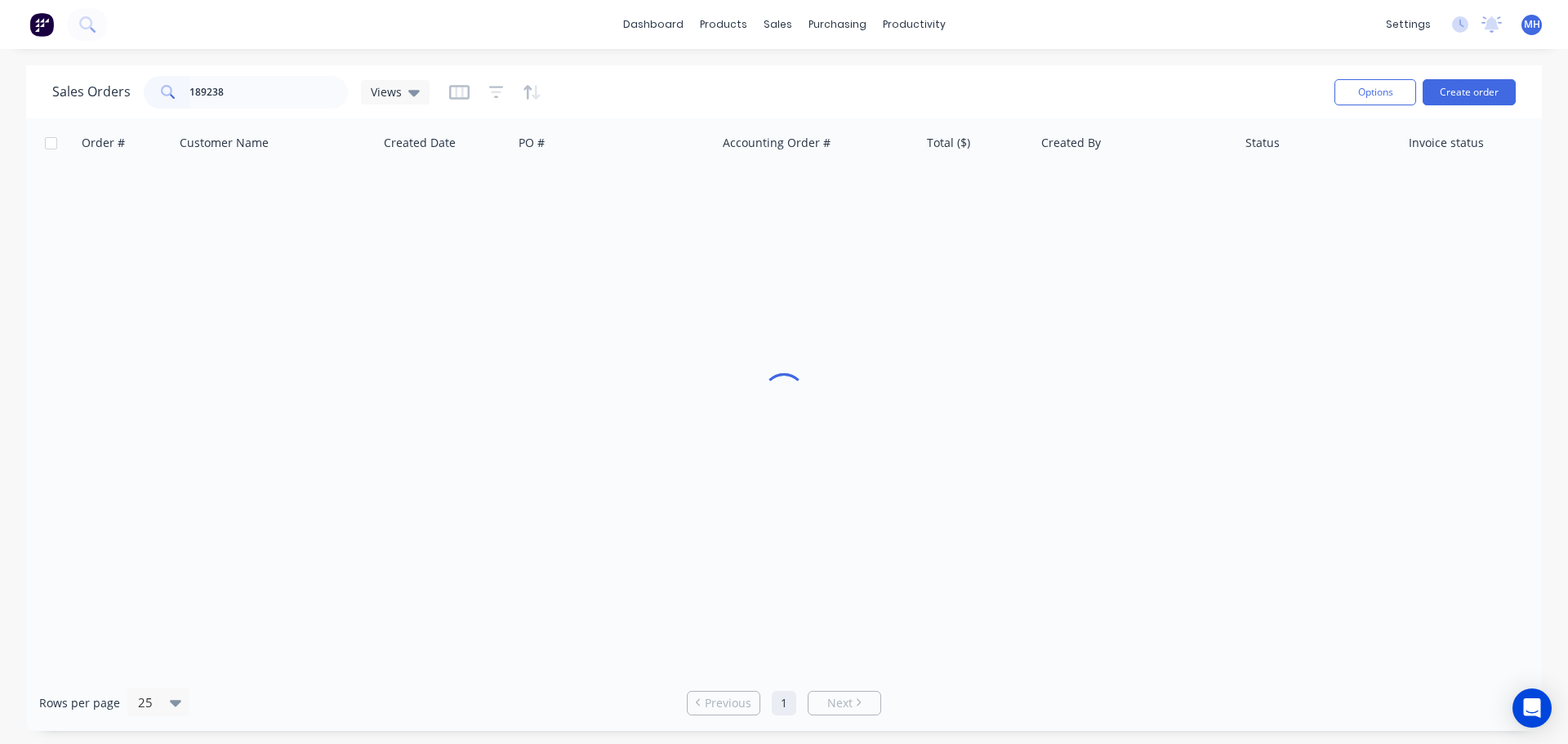
click at [612, 90] on div "Sales Orders 189238 Views" at bounding box center [687, 92] width 1269 height 40
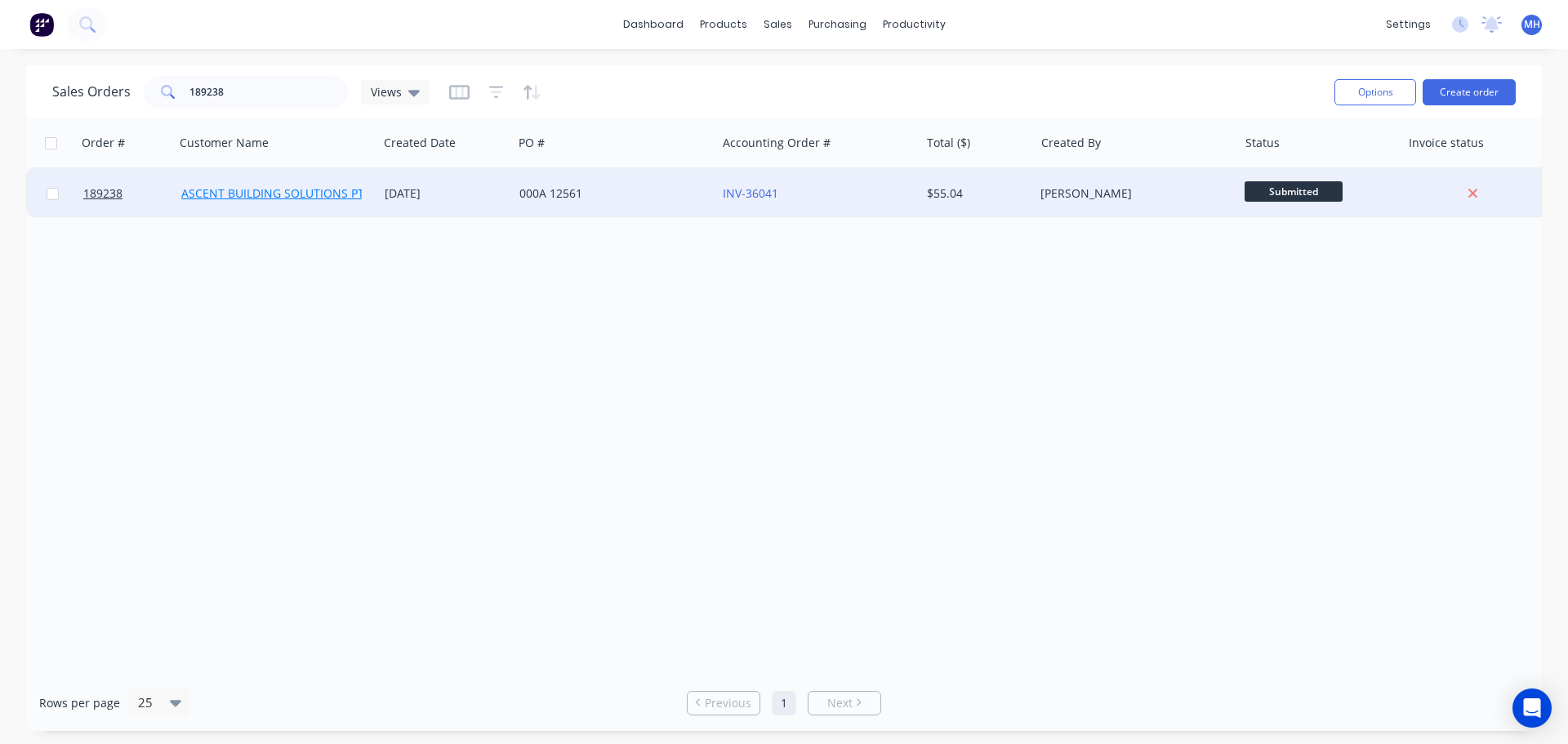
click at [215, 186] on link "ASCENT BUILDING SOLUTIONS PTY LTD" at bounding box center [287, 192] width 213 height 16
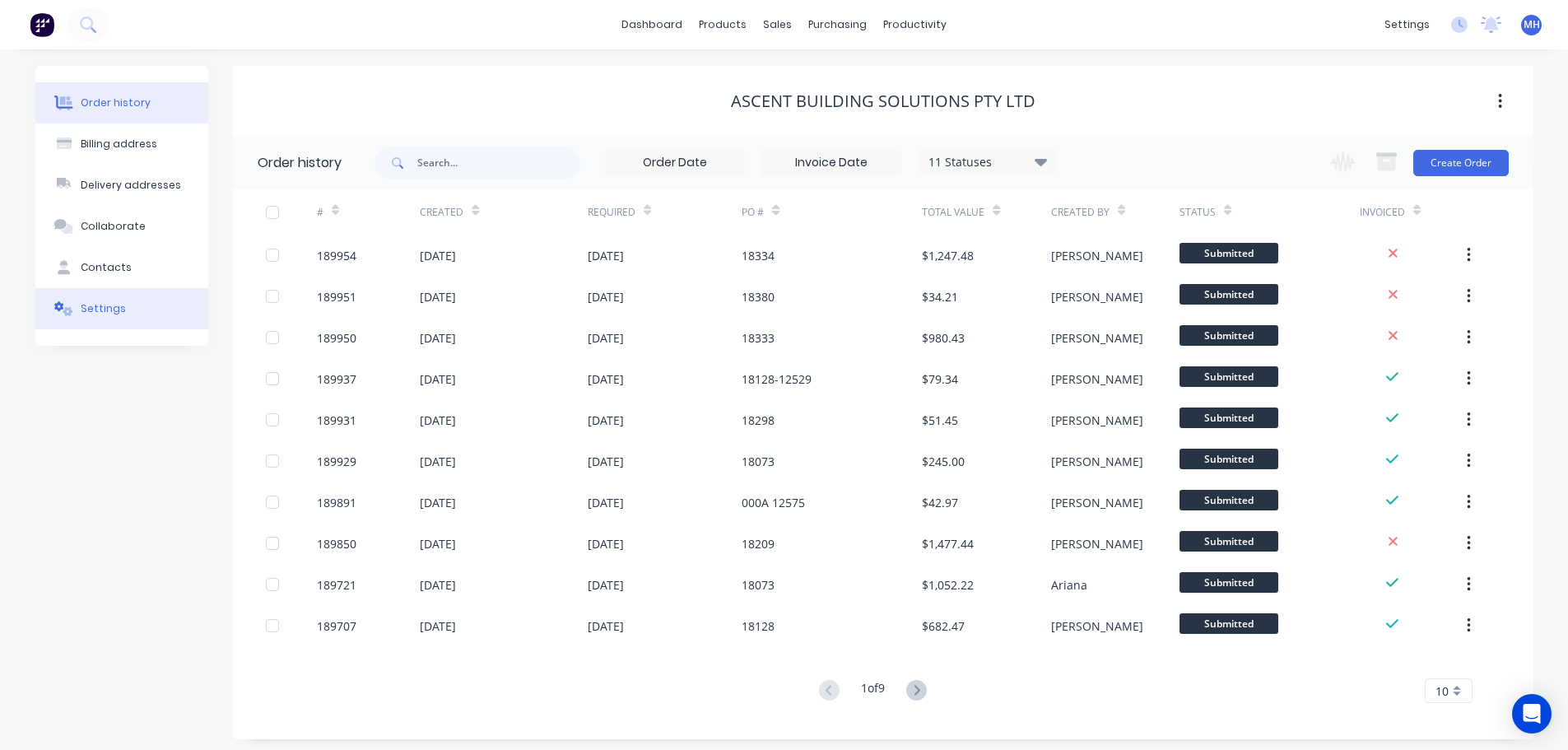
click at [152, 312] on button "Settings" at bounding box center [122, 309] width 173 height 41
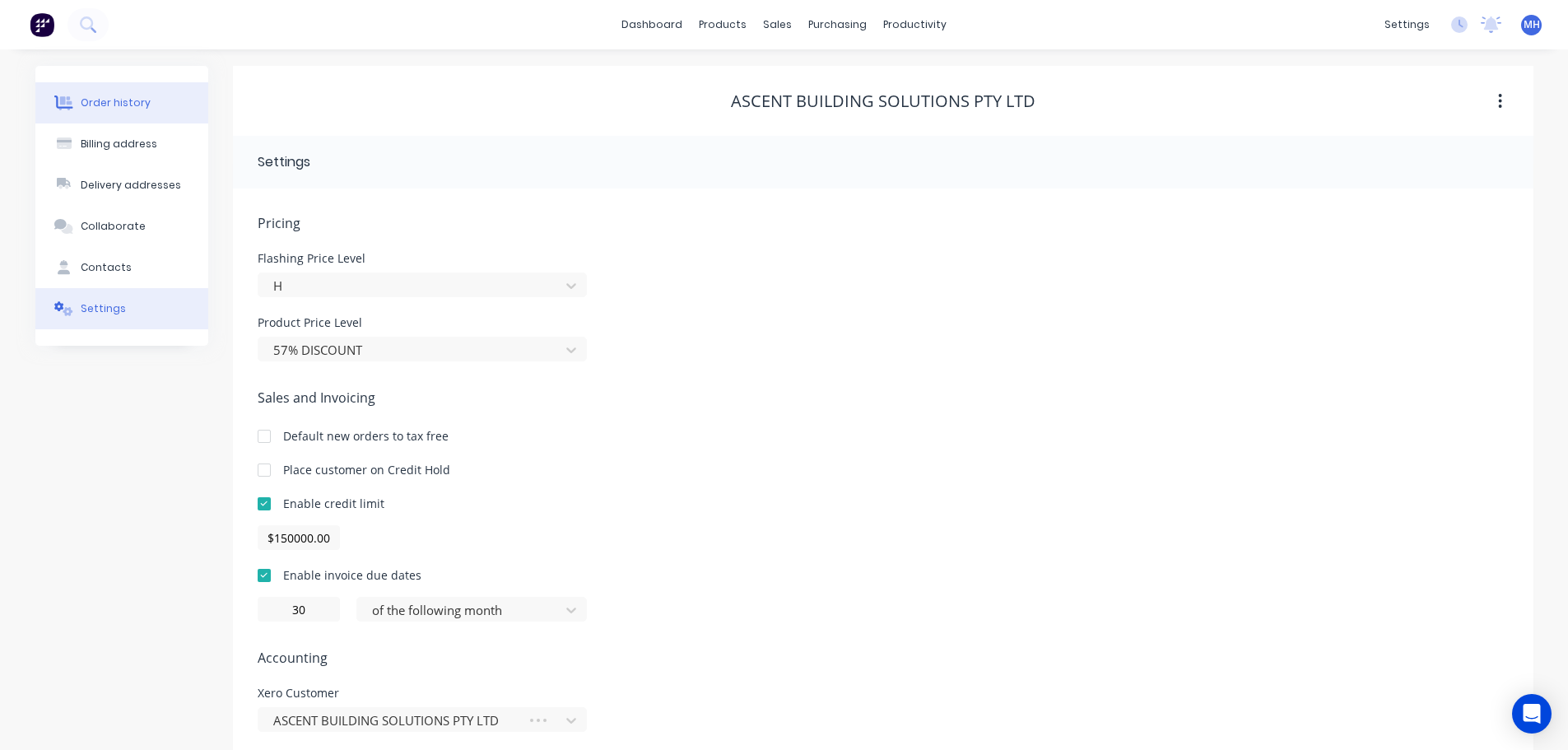
drag, startPoint x: 137, startPoint y: 99, endPoint x: 197, endPoint y: 94, distance: 60.2
click at [137, 100] on div "Order history" at bounding box center [115, 103] width 70 height 15
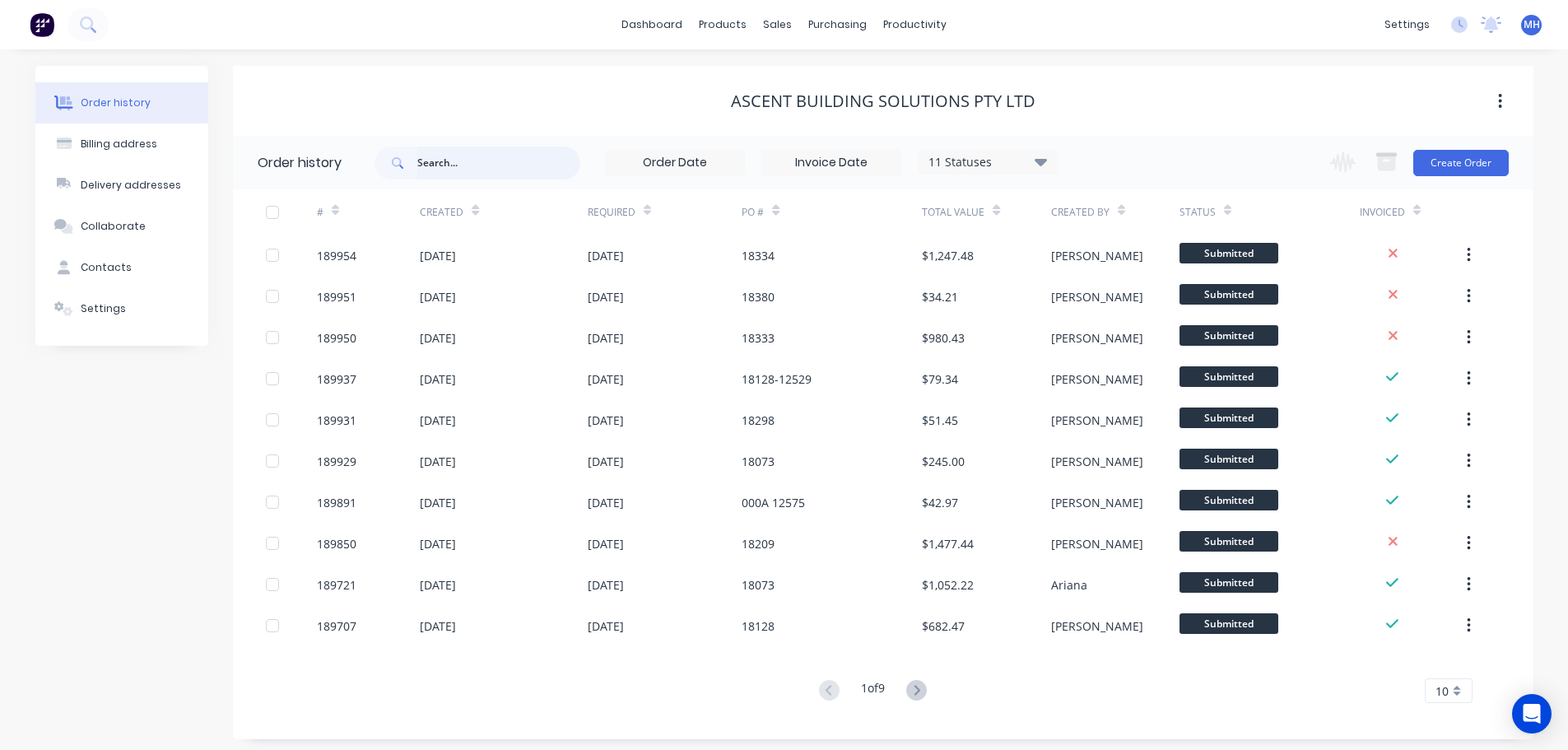
click at [539, 168] on input "text" at bounding box center [499, 163] width 163 height 33
type input "238"
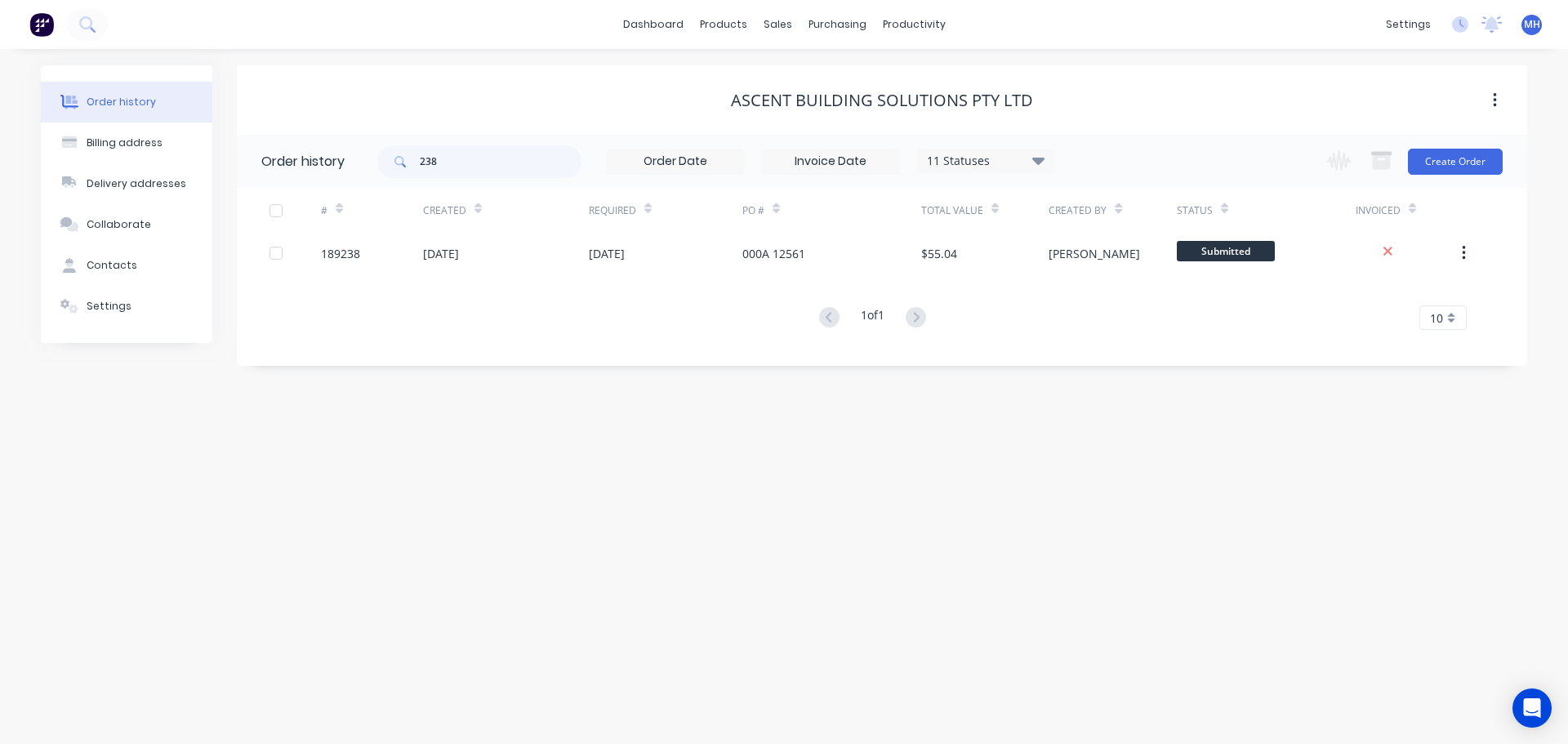
click at [540, 245] on div "07 Aug 2025" at bounding box center [506, 253] width 166 height 41
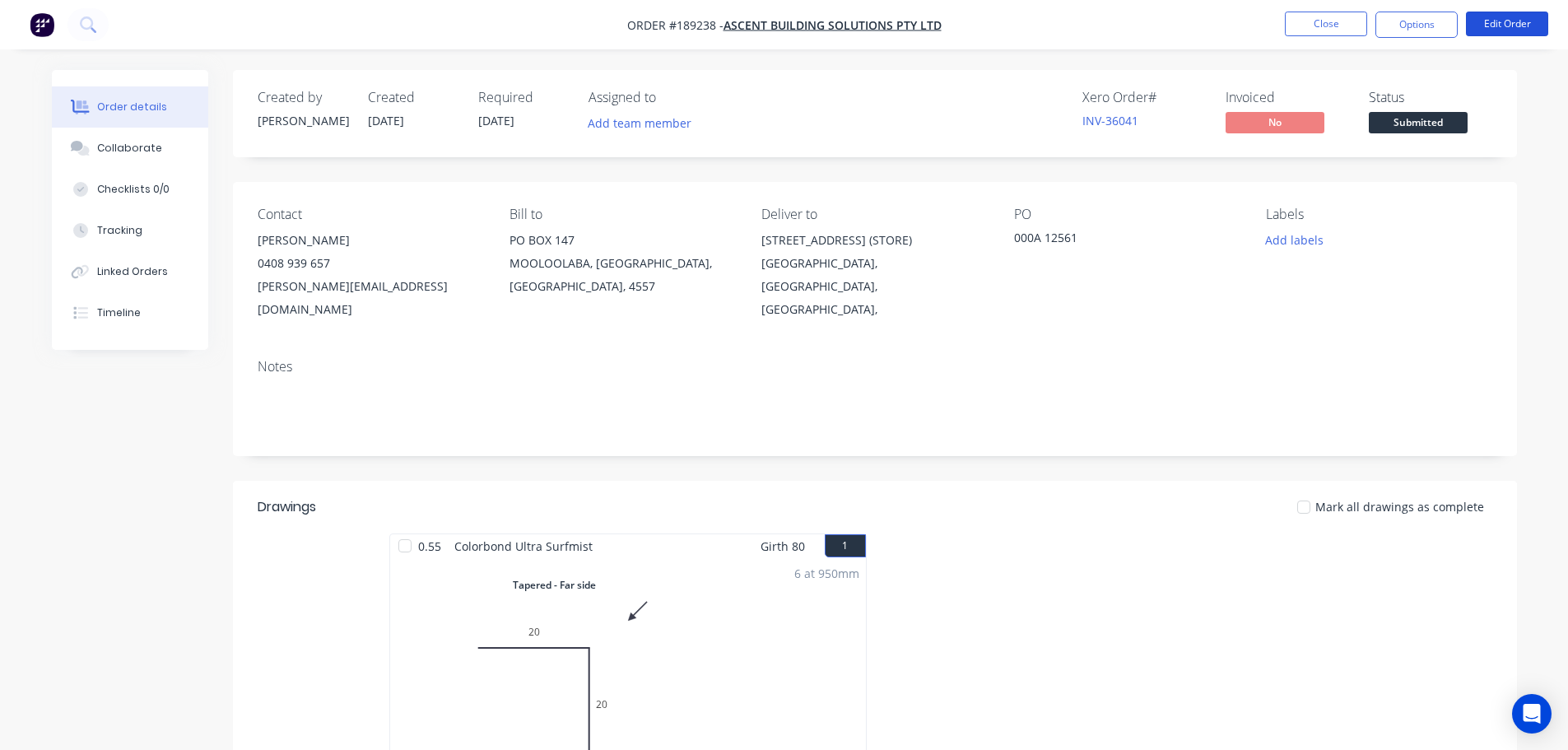
click at [1524, 20] on button "Edit Order" at bounding box center [1507, 24] width 82 height 25
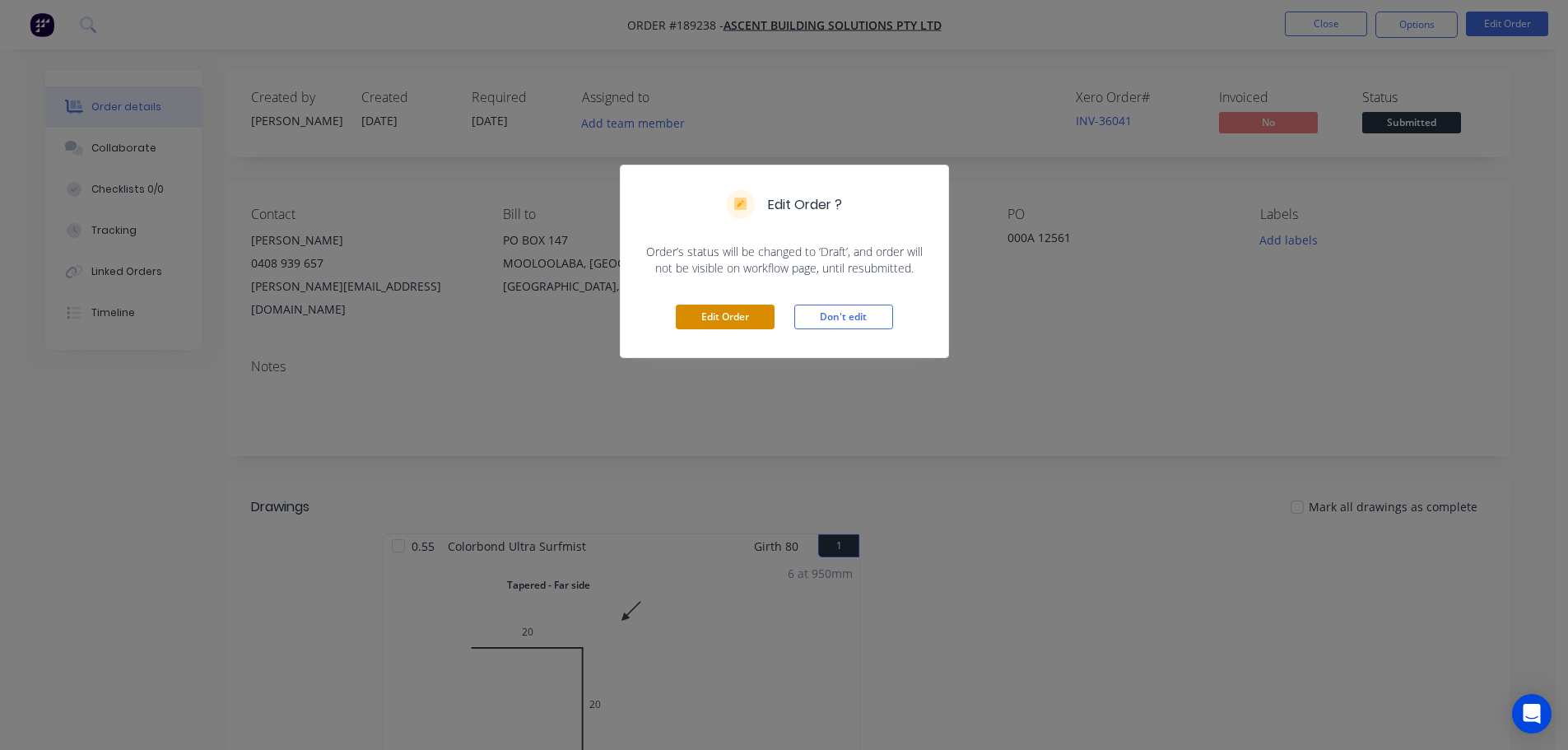
click at [752, 321] on button "Edit Order" at bounding box center [725, 317] width 99 height 25
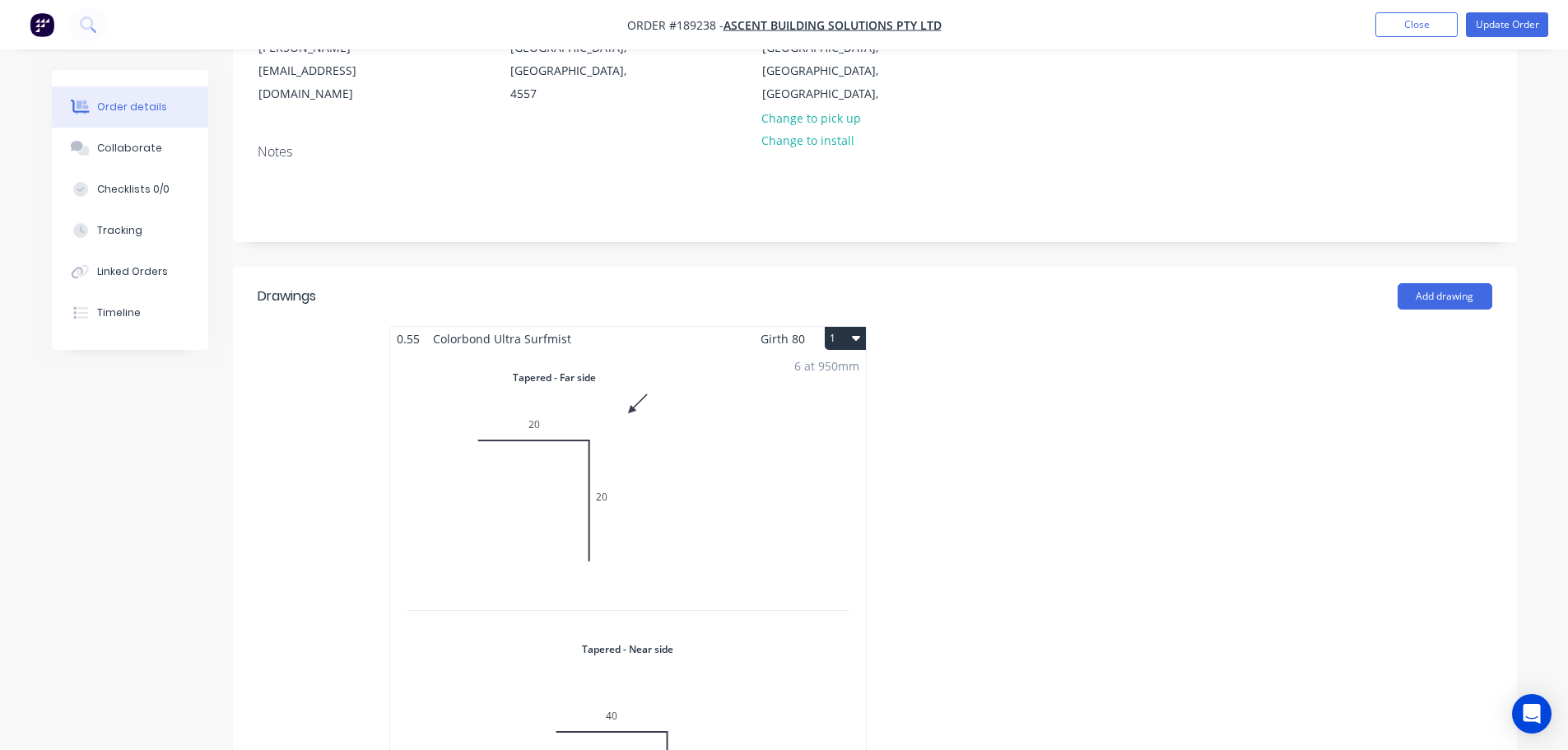
scroll to position [658, 0]
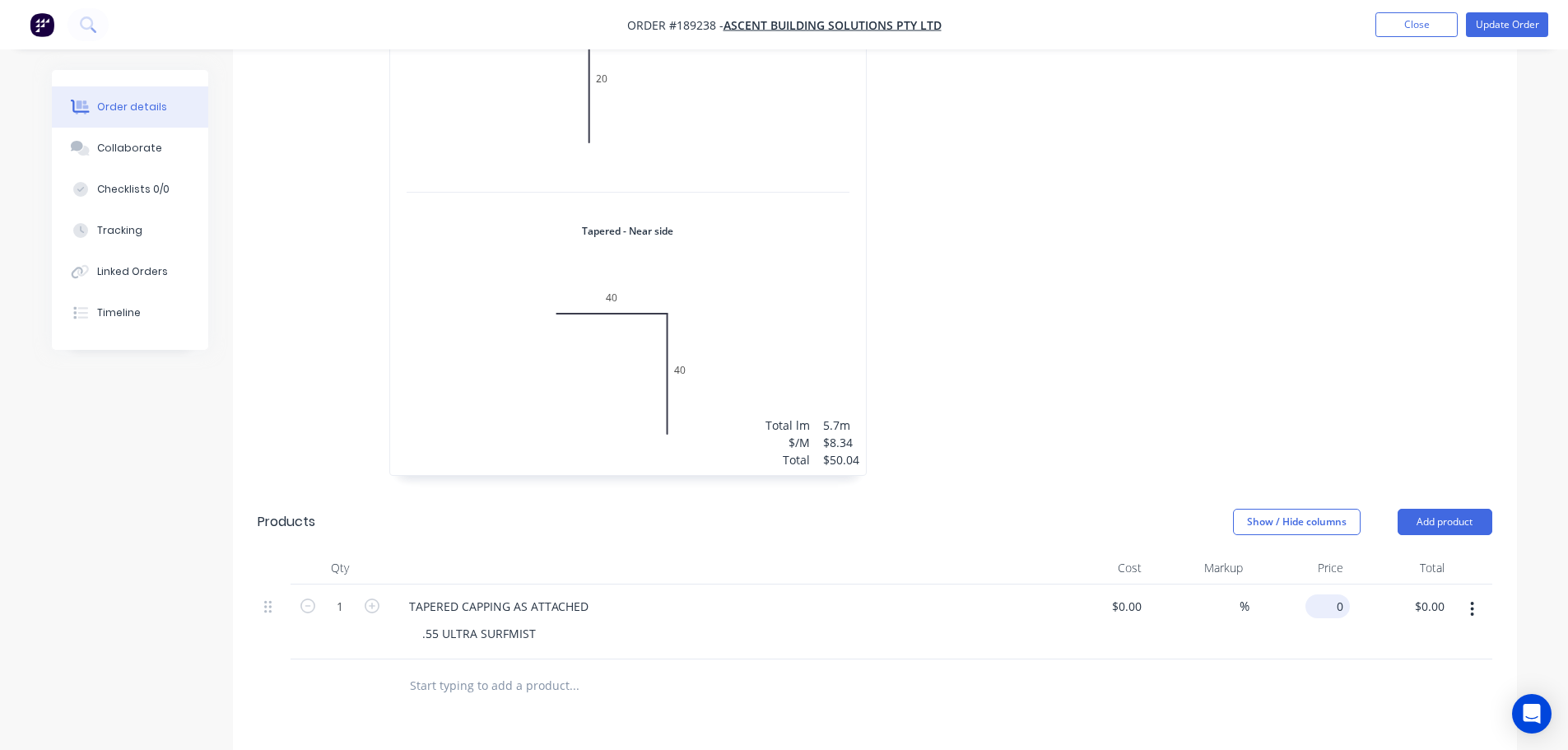
click at [1340, 594] on input "0" at bounding box center [1330, 606] width 38 height 24
type input "$155.74"
click at [1343, 396] on div at bounding box center [1121, 200] width 494 height 584
click at [1511, 29] on button "Update Order" at bounding box center [1507, 25] width 82 height 25
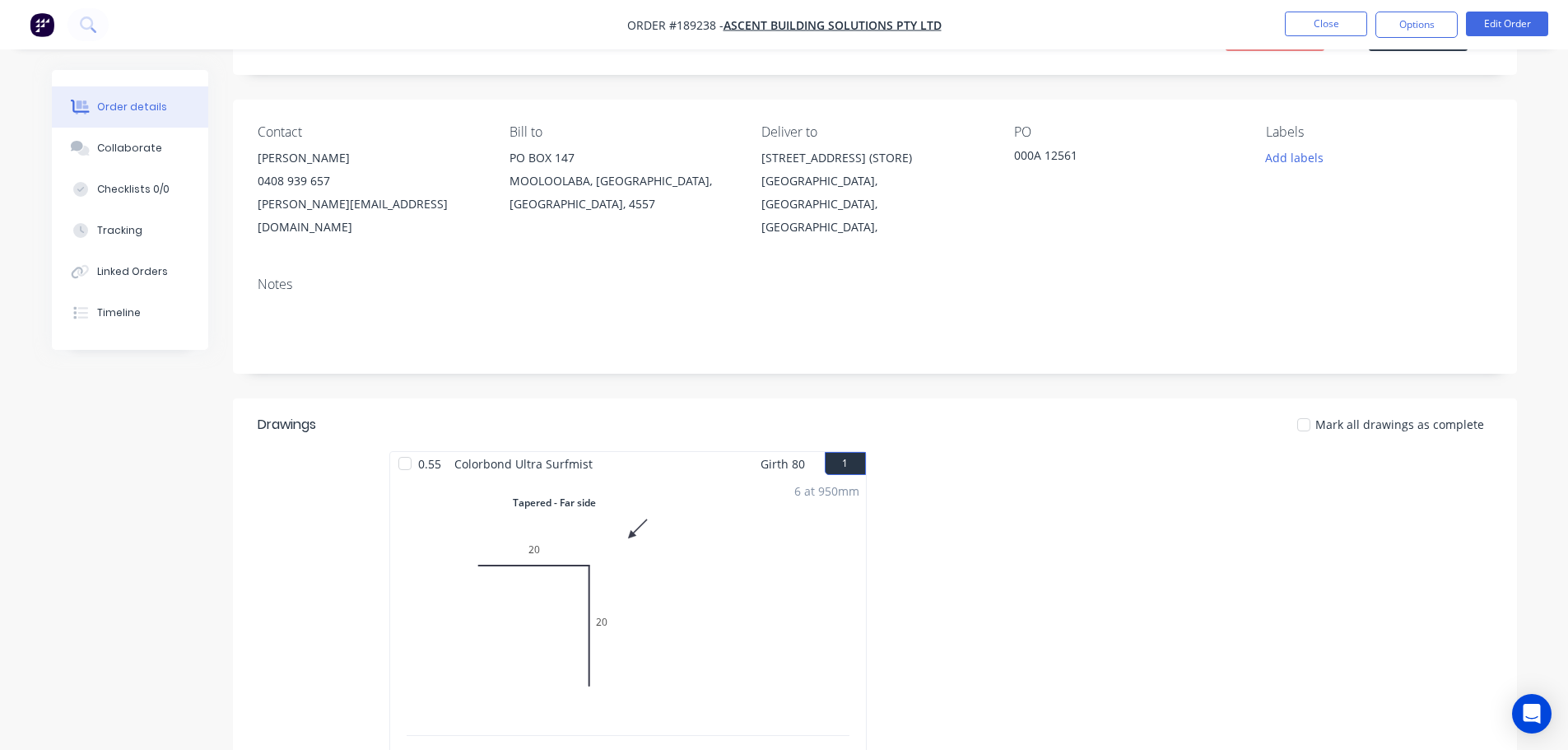
scroll to position [741, 0]
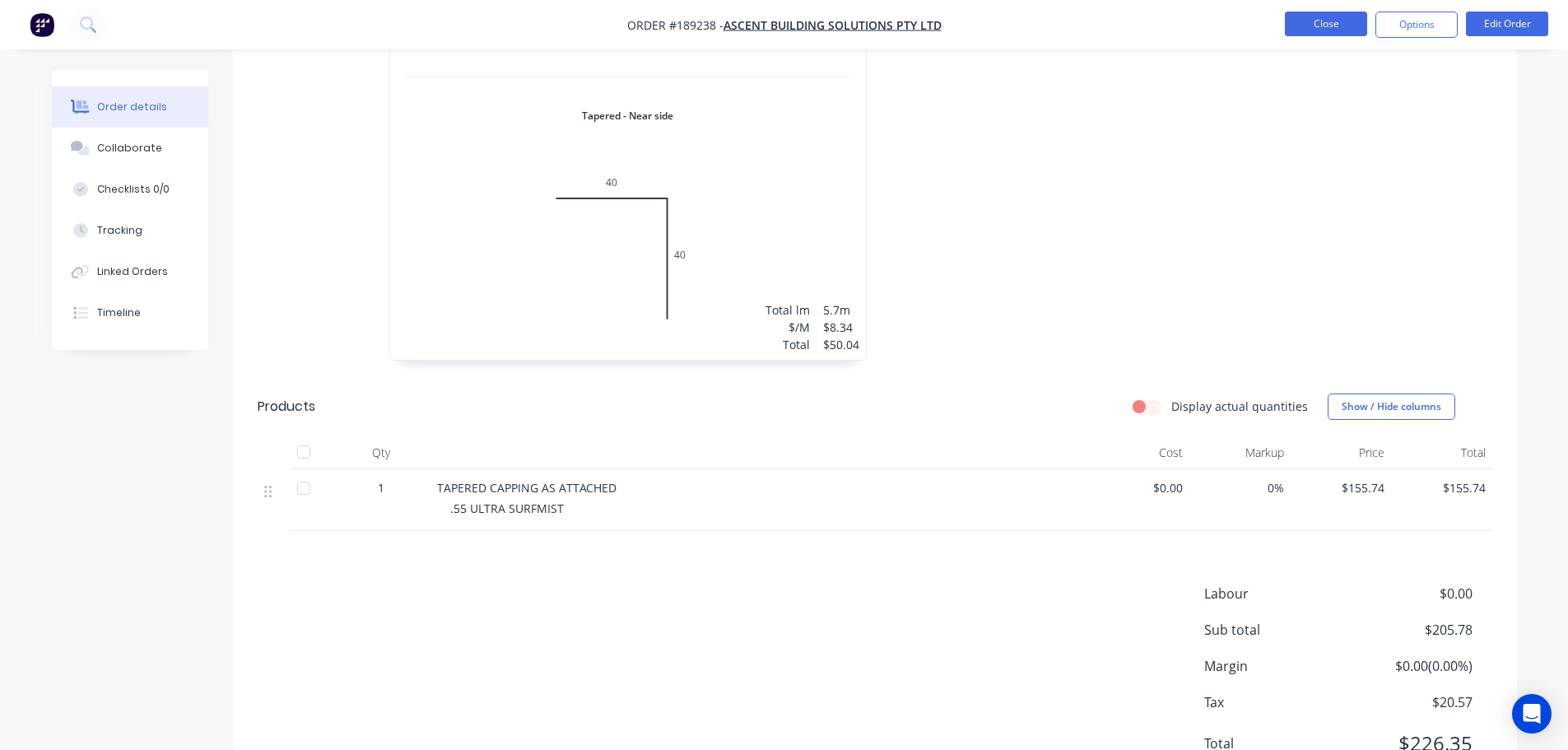
click at [1357, 26] on button "Close" at bounding box center [1326, 24] width 82 height 25
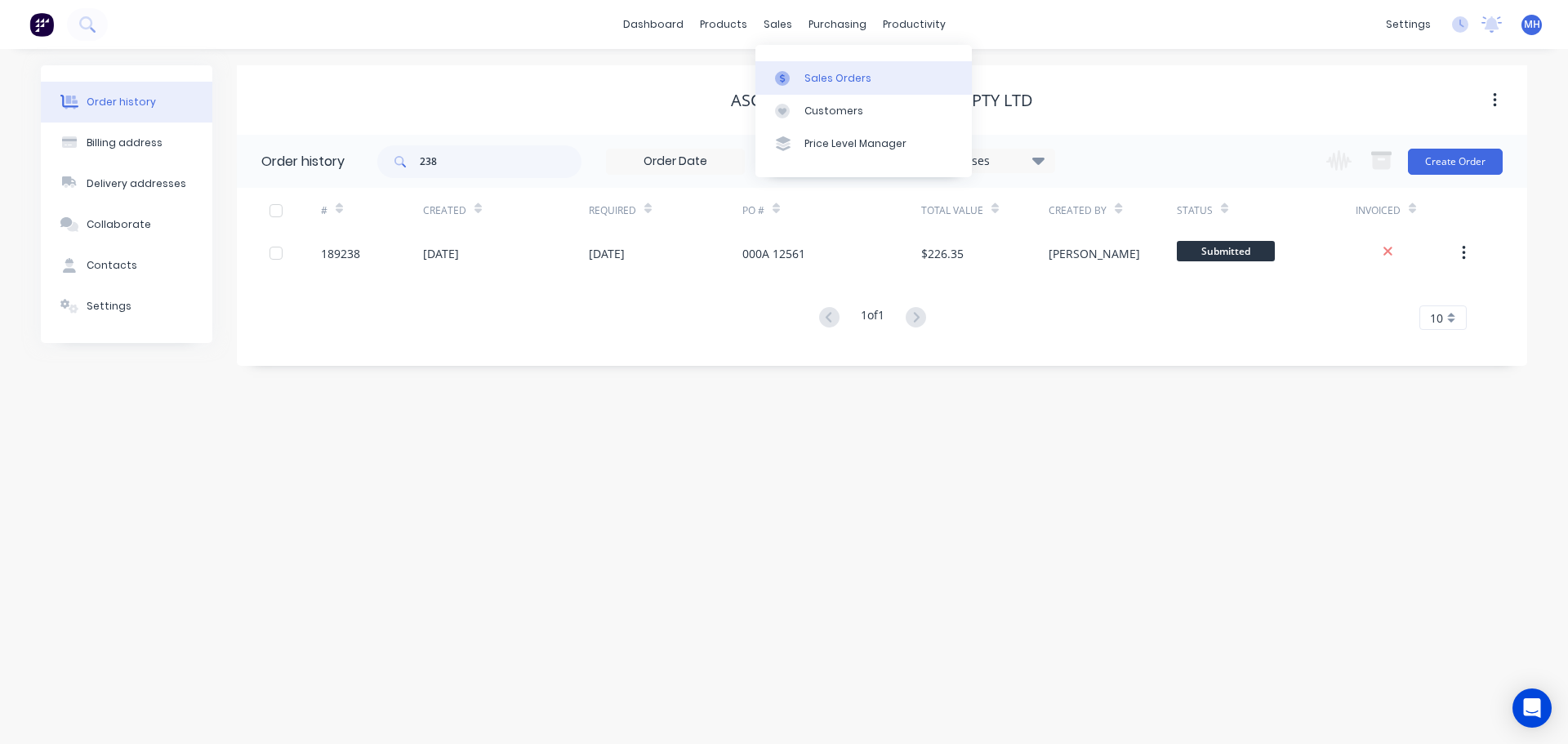
click at [835, 92] on link "Sales Orders" at bounding box center [864, 78] width 216 height 33
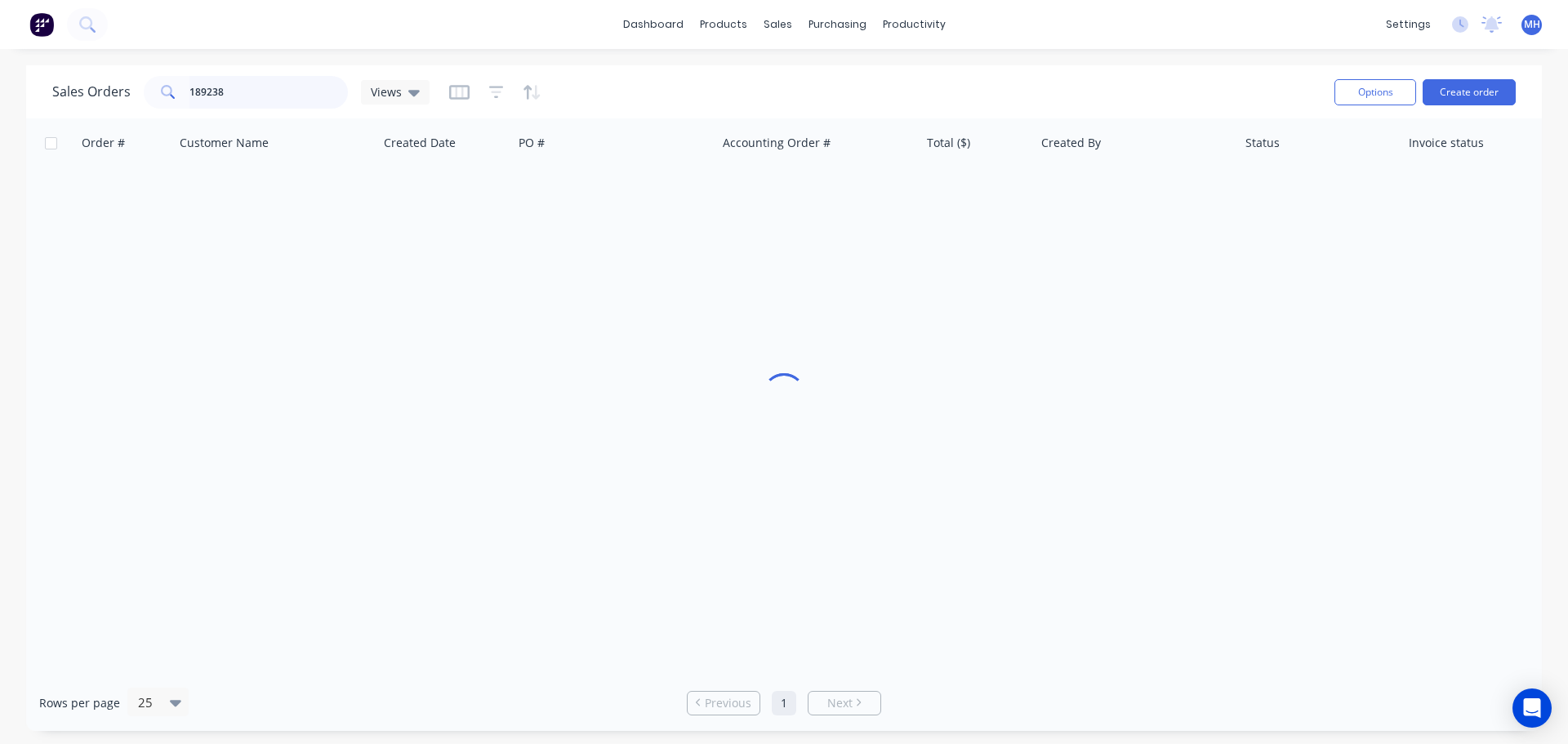
click at [233, 94] on input "189238" at bounding box center [269, 92] width 160 height 33
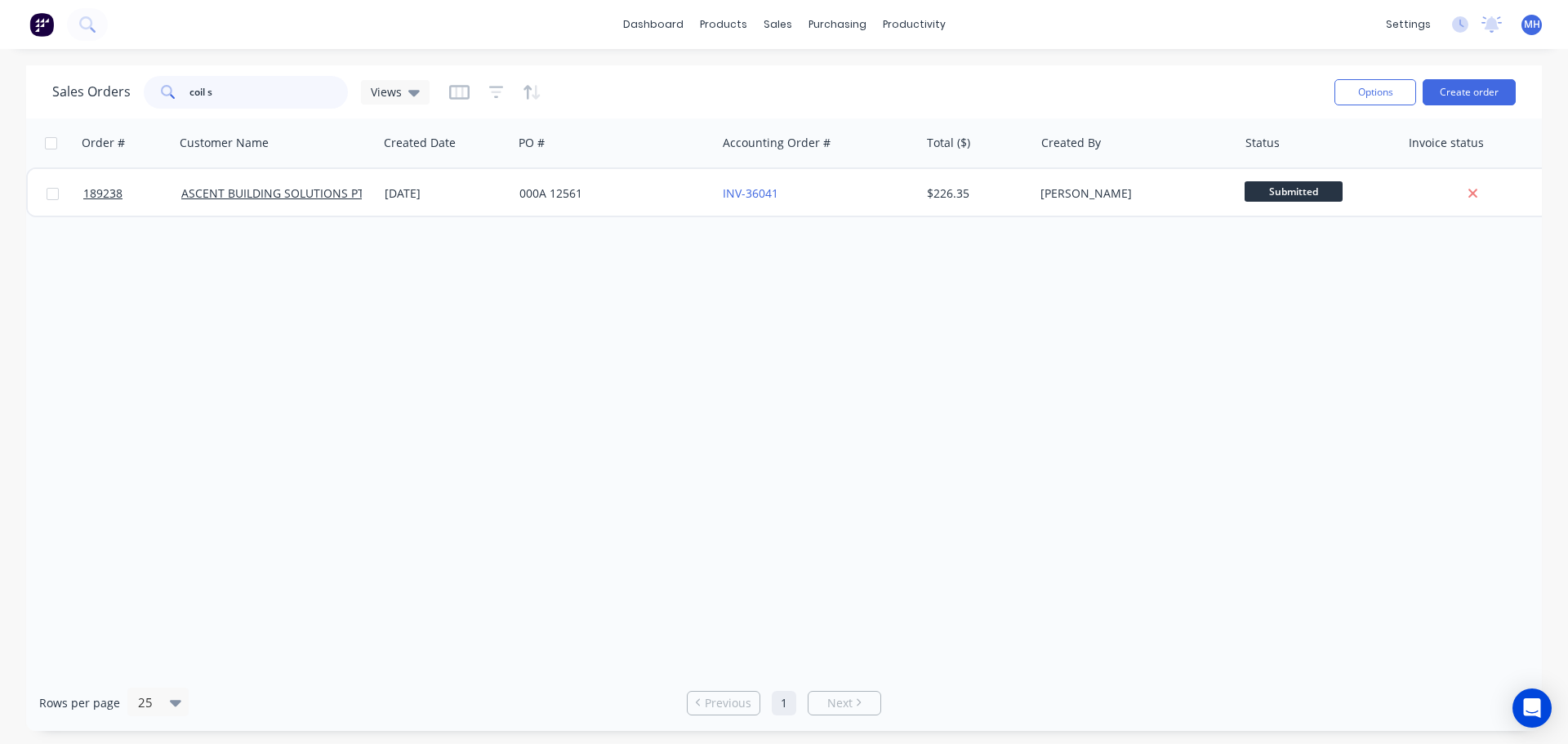
type input "coil s"
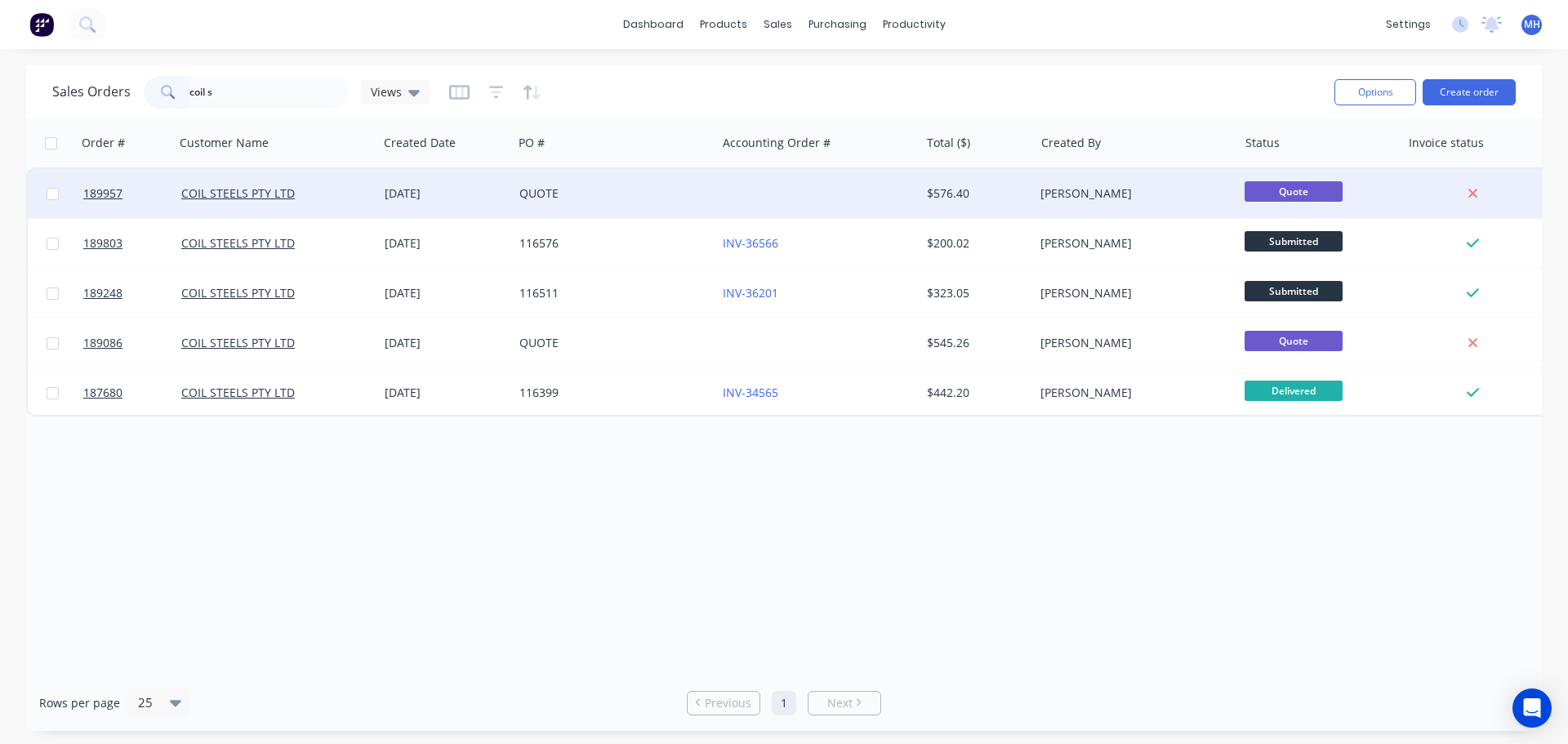
click at [572, 205] on div "QUOTE" at bounding box center [615, 194] width 203 height 49
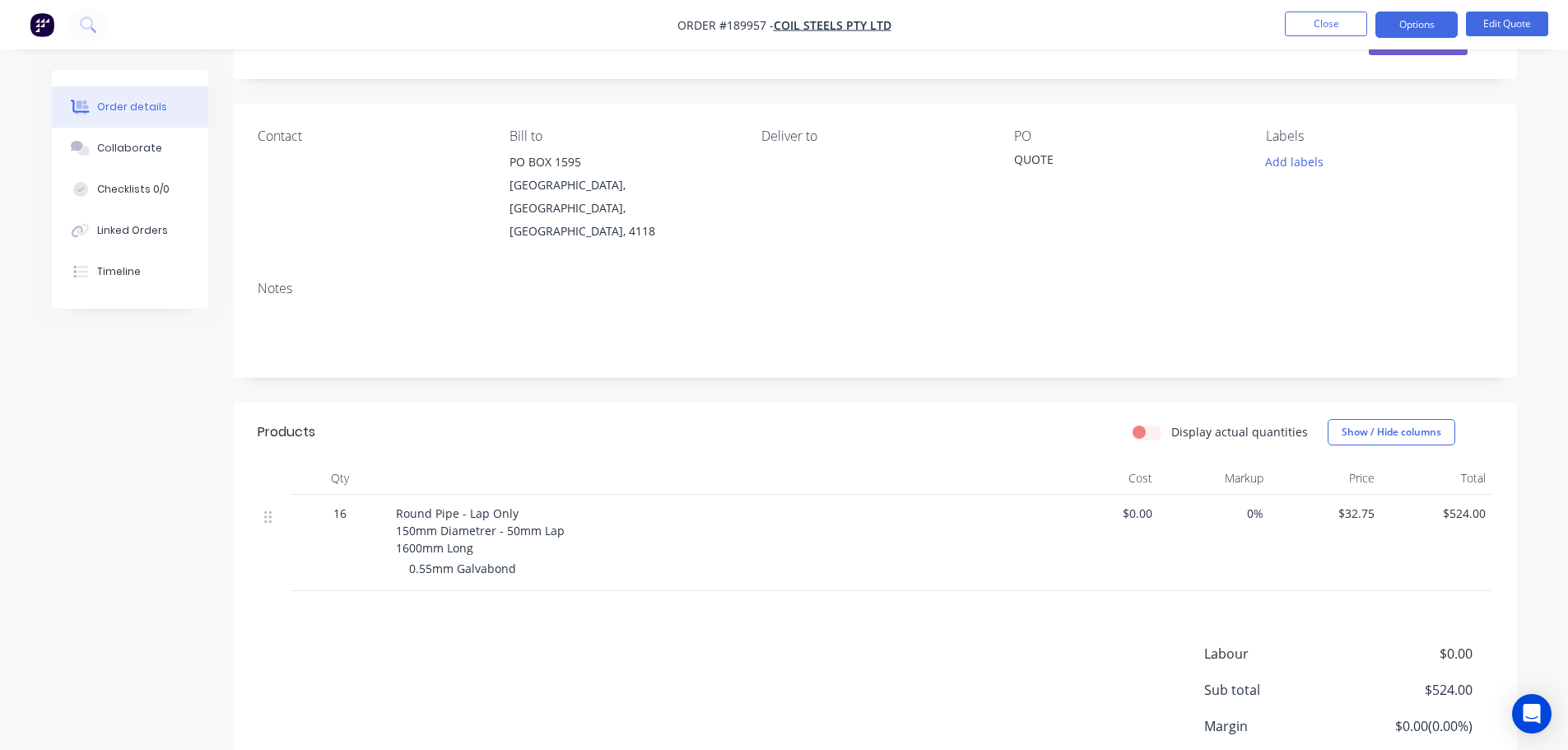
scroll to position [189, 0]
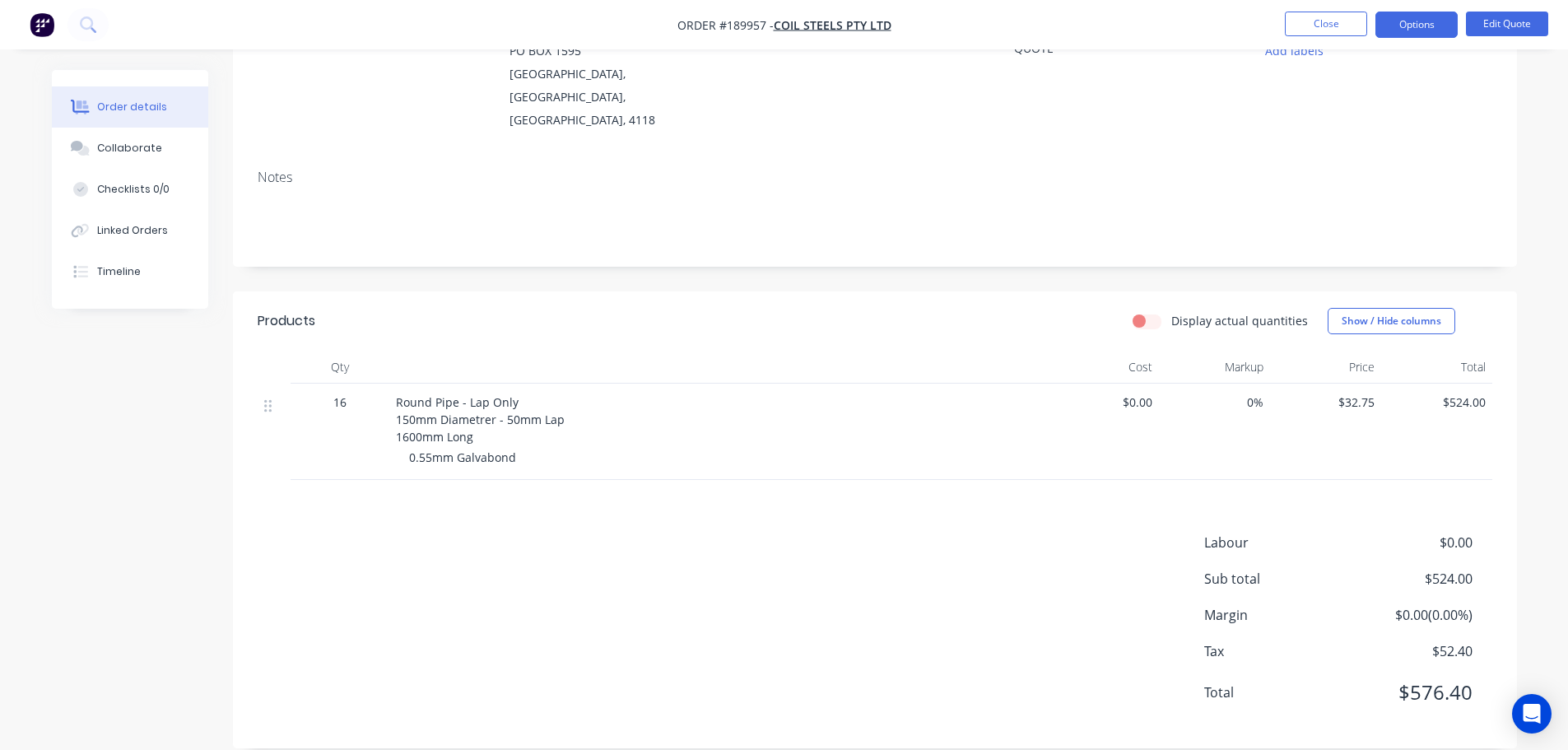
click at [704, 499] on div "Products Display actual quantities Show / Hide columns Qty Cost Markup Price To…" at bounding box center [874, 520] width 1283 height 457
click at [810, 488] on div "Products Display actual quantities Show / Hide columns Qty Cost Markup Price To…" at bounding box center [874, 520] width 1283 height 457
click at [675, 594] on div "Labour $0.00 Sub total $524.00 Margin $0.00 ( 0.00 %) Tax $52.40 Total $576.40" at bounding box center [874, 627] width 1234 height 191
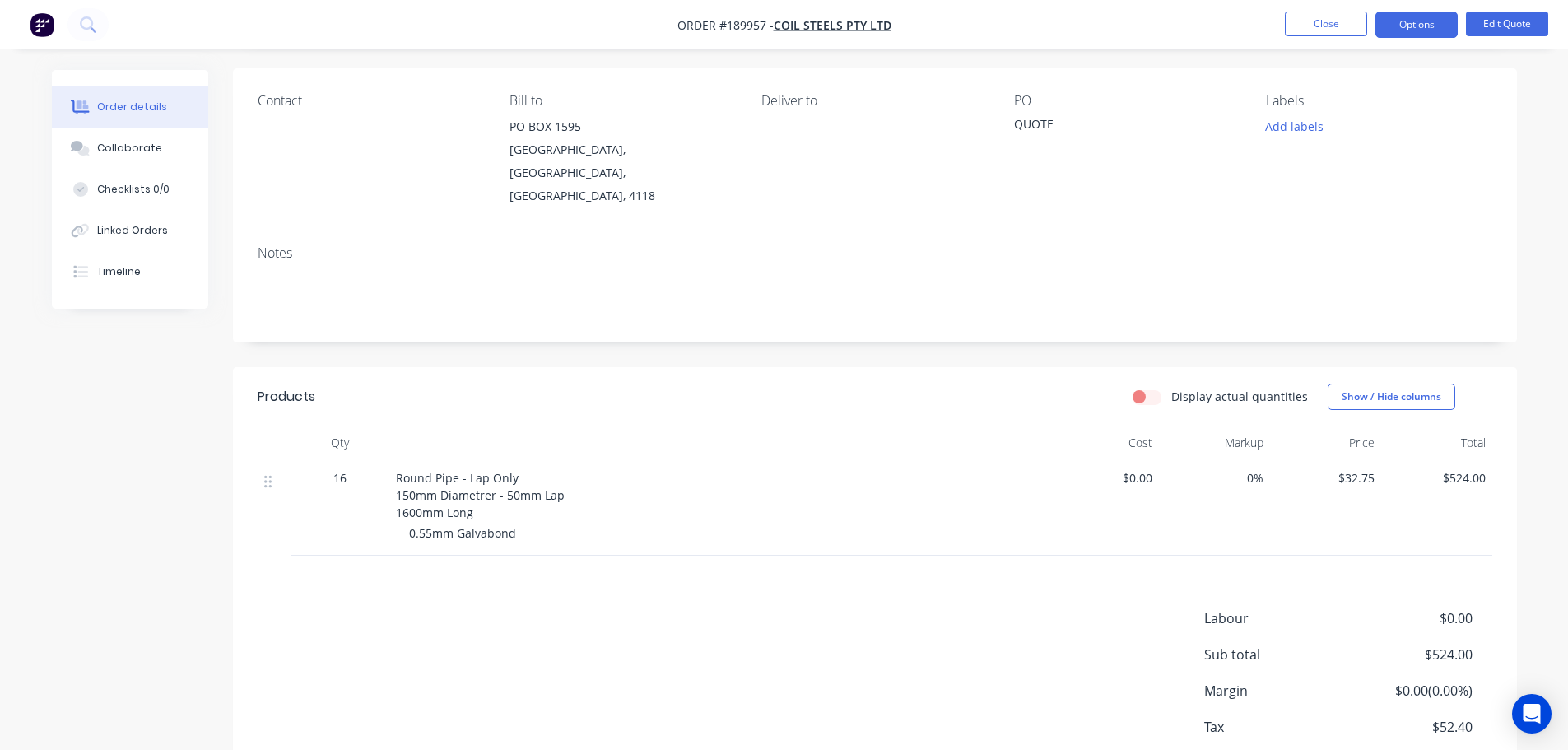
scroll to position [0, 0]
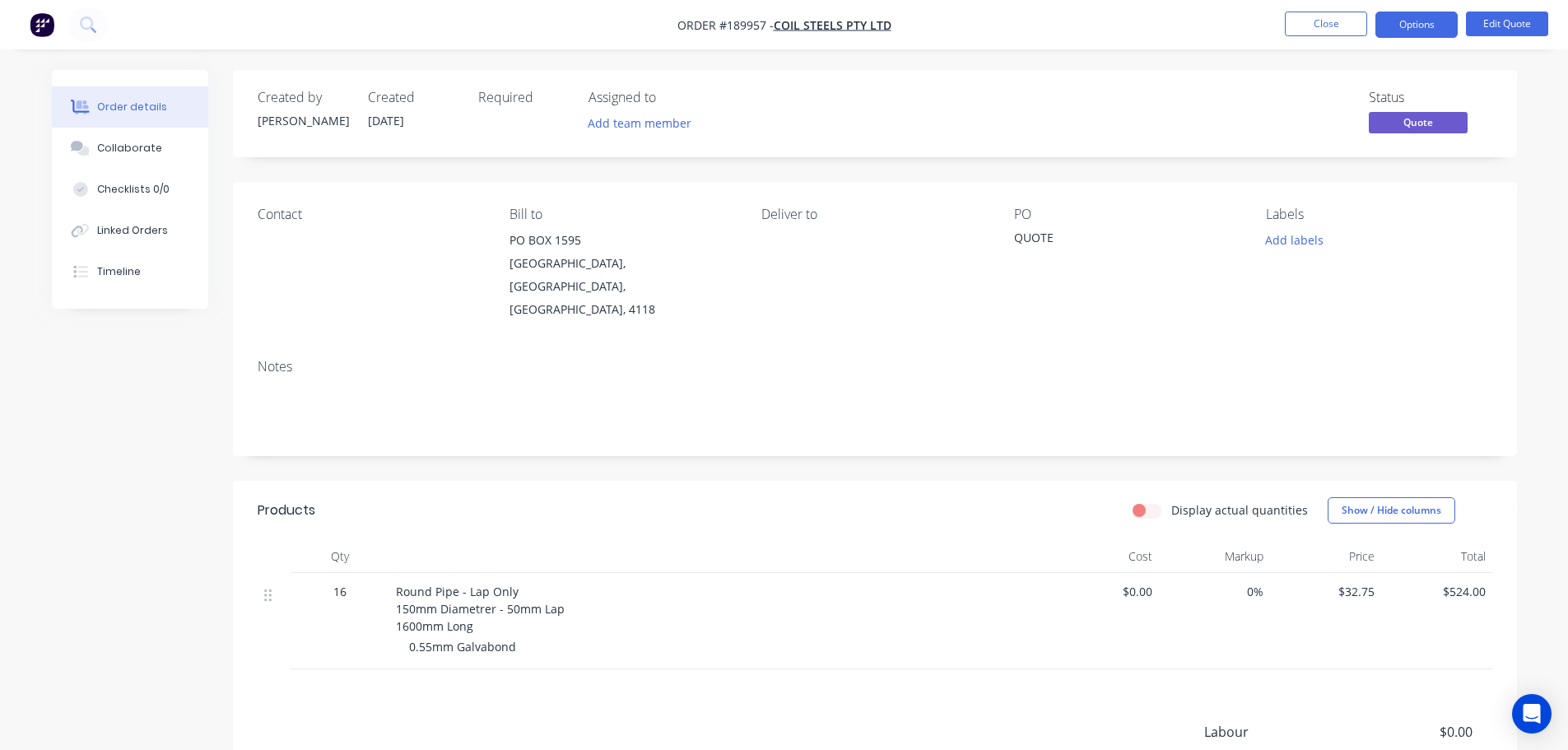
click at [911, 540] on div at bounding box center [718, 556] width 658 height 33
click at [707, 508] on header "Products Display actual quantities Show / Hide columns" at bounding box center [874, 511] width 1283 height 59
click at [779, 481] on header "Products Display actual quantities Show / Hide columns" at bounding box center [874, 511] width 1283 height 59
drag, startPoint x: 828, startPoint y: 528, endPoint x: 837, endPoint y: 516, distance: 15.0
click at [828, 540] on div at bounding box center [718, 556] width 658 height 33
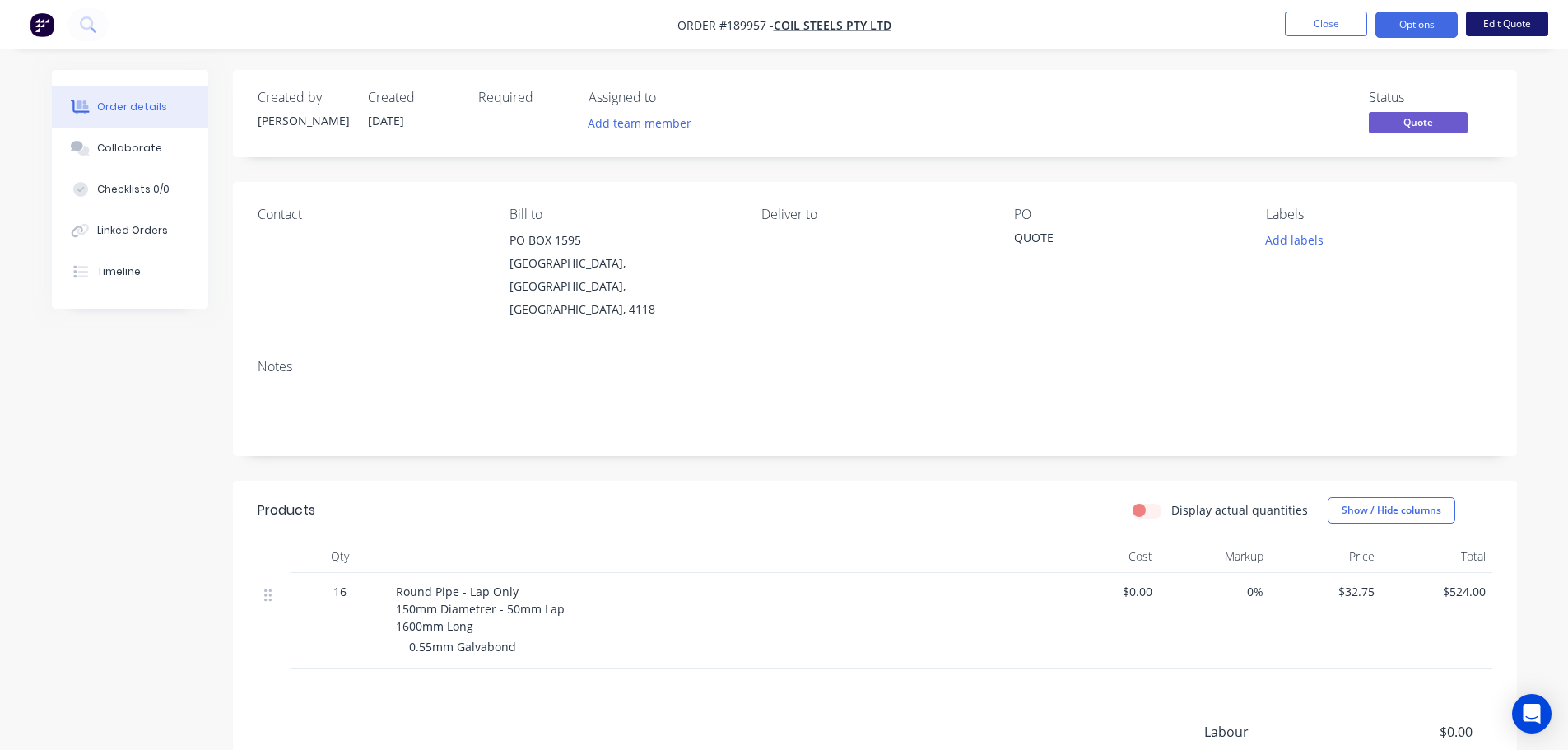
click at [1500, 23] on button "Edit Quote" at bounding box center [1507, 24] width 82 height 25
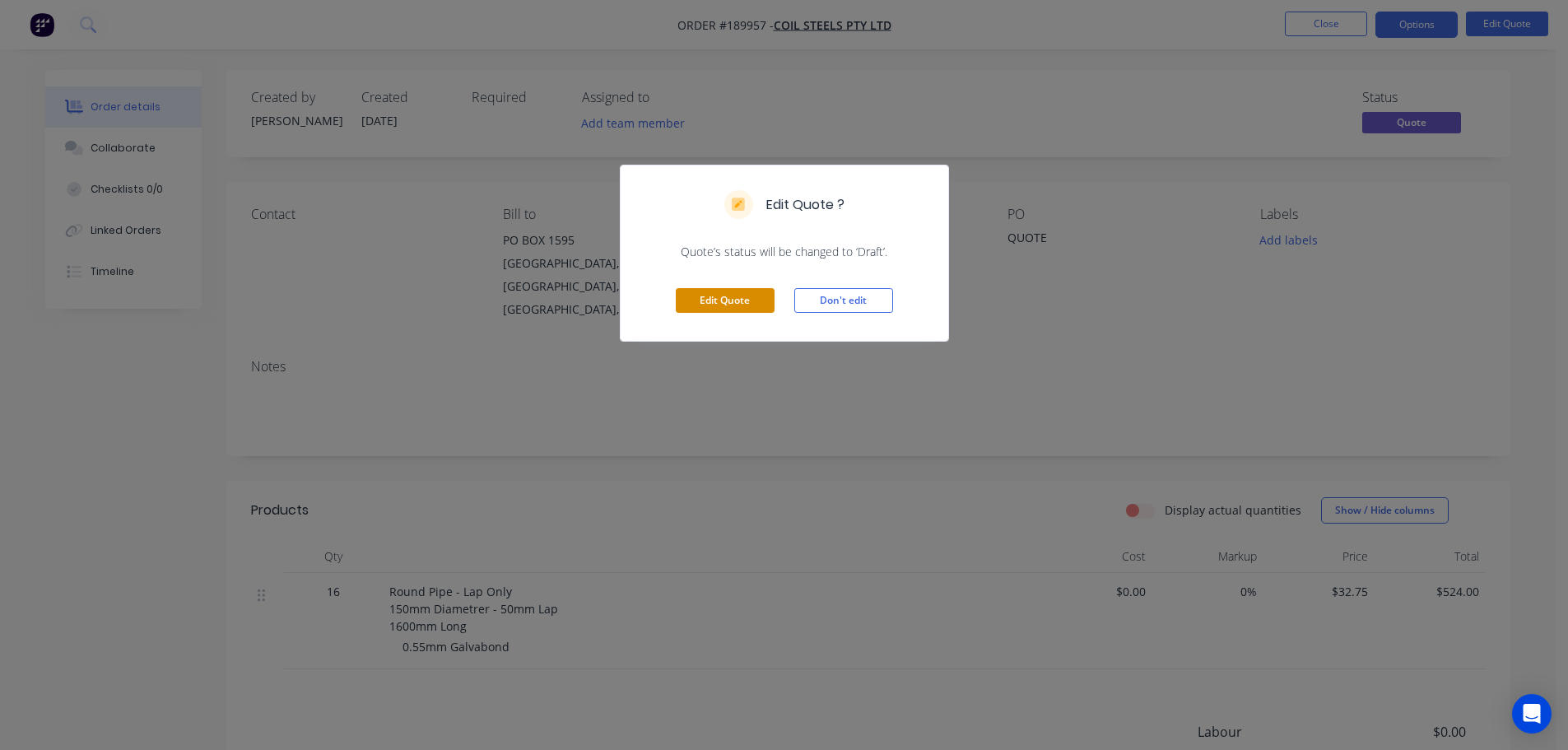
click at [719, 302] on button "Edit Quote" at bounding box center [725, 300] width 99 height 25
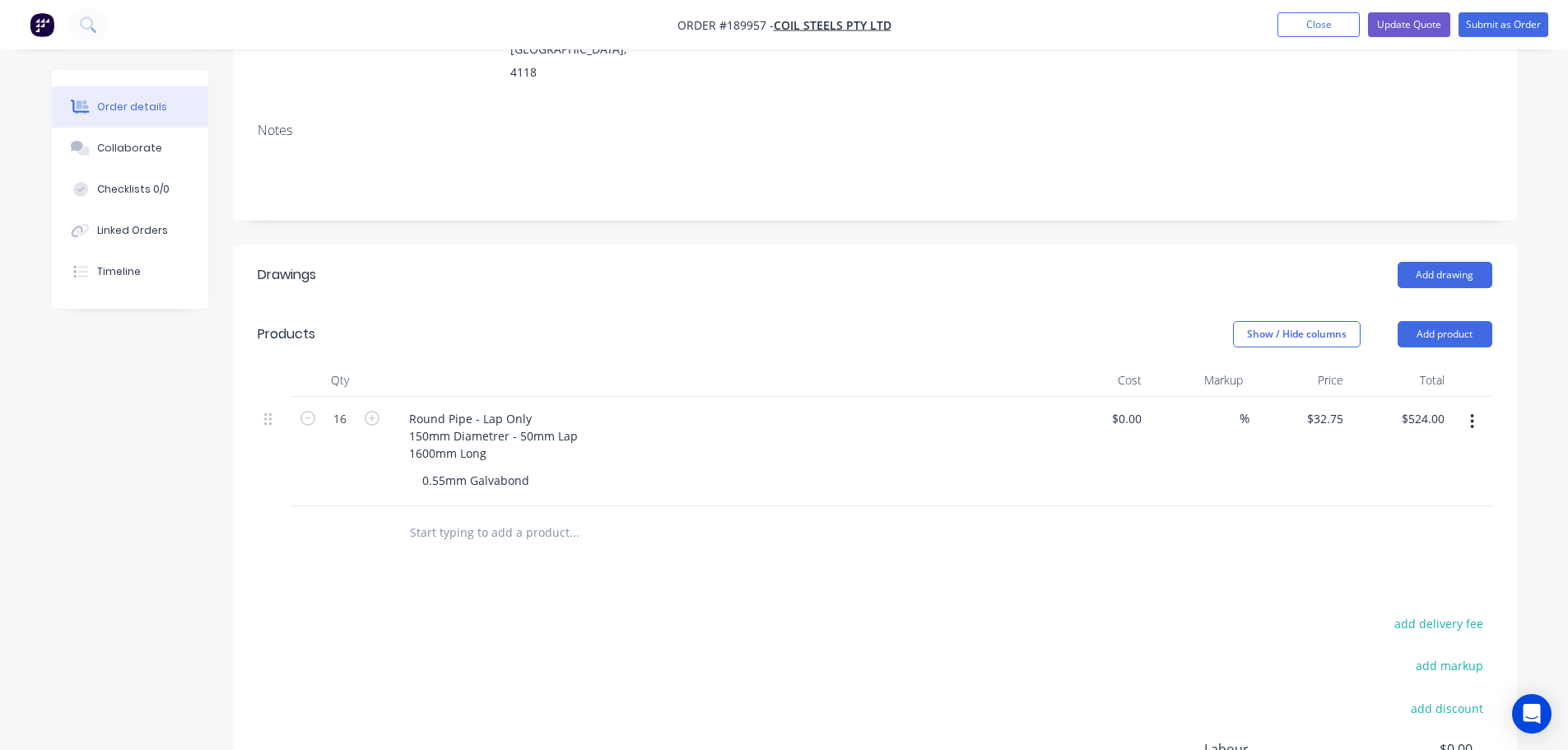
scroll to position [329, 0]
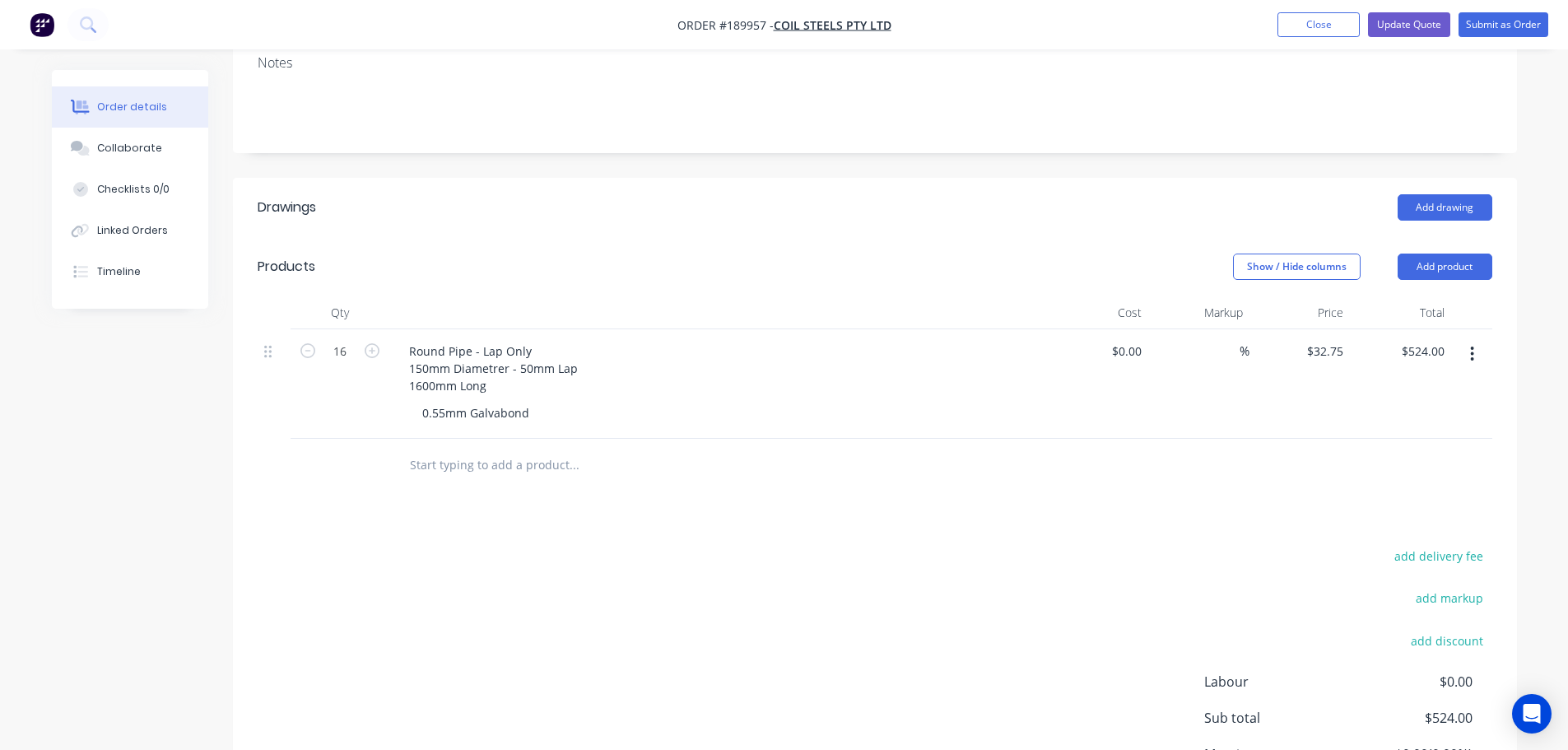
click at [1471, 347] on icon "button" at bounding box center [1472, 354] width 3 height 15
click at [1409, 418] on div "Duplicate" at bounding box center [1414, 430] width 127 height 24
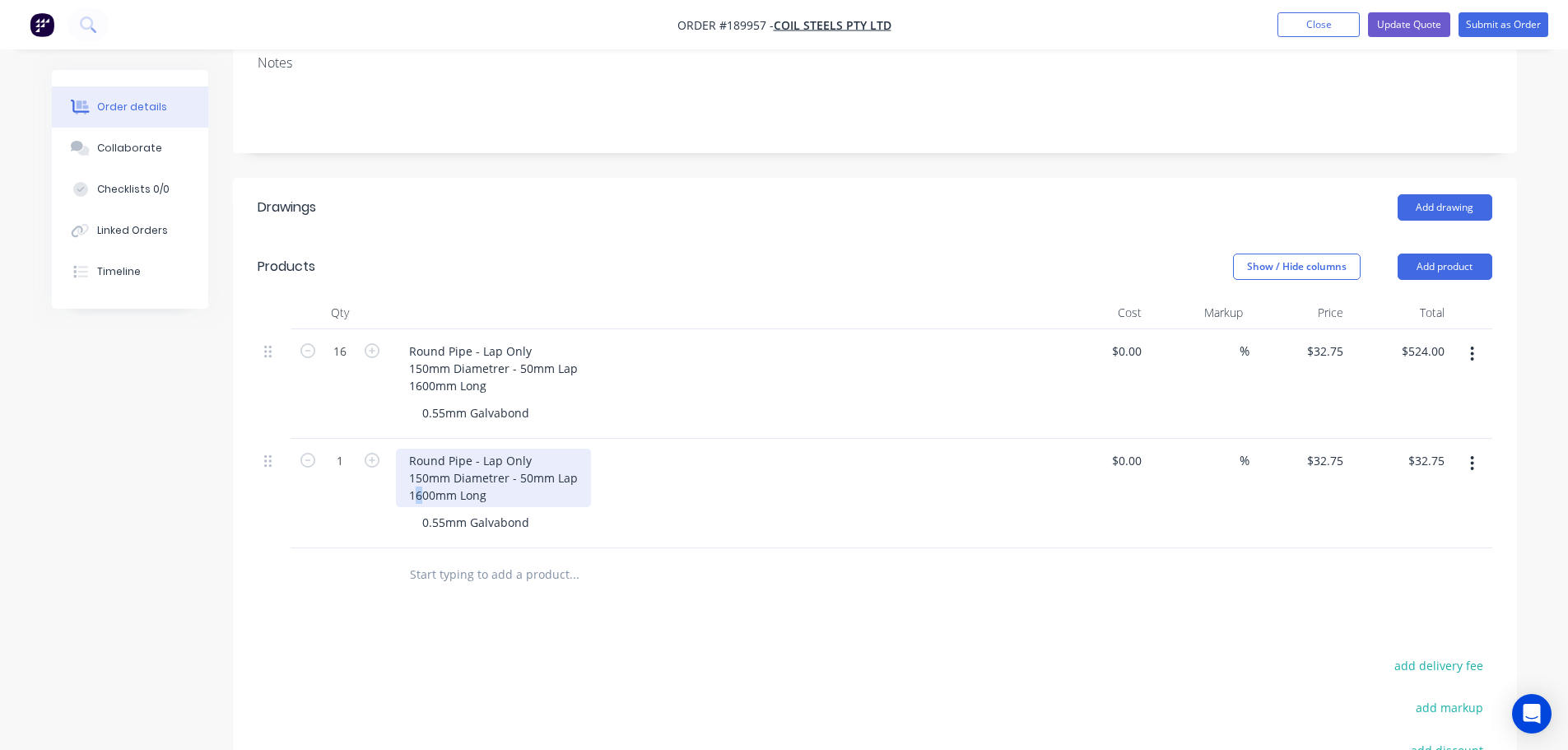
click at [415, 471] on div "Round Pipe - Lap Only 150mm Diametrer - 50mm Lap 1600mm Long" at bounding box center [493, 478] width 195 height 59
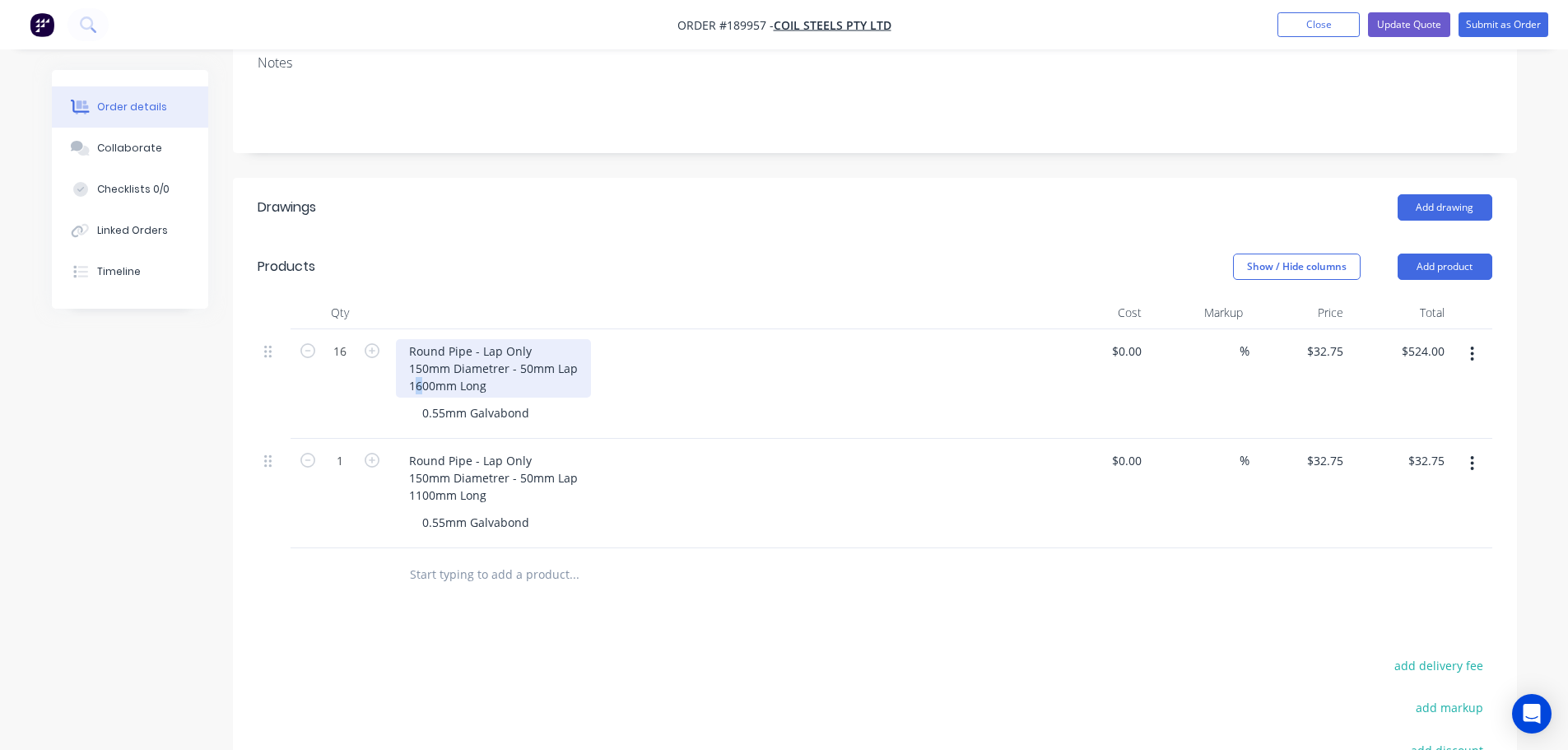
click at [422, 367] on div "Round Pipe - Lap Only 150mm Diametrer - 50mm Lap 1600mm Long" at bounding box center [493, 368] width 195 height 59
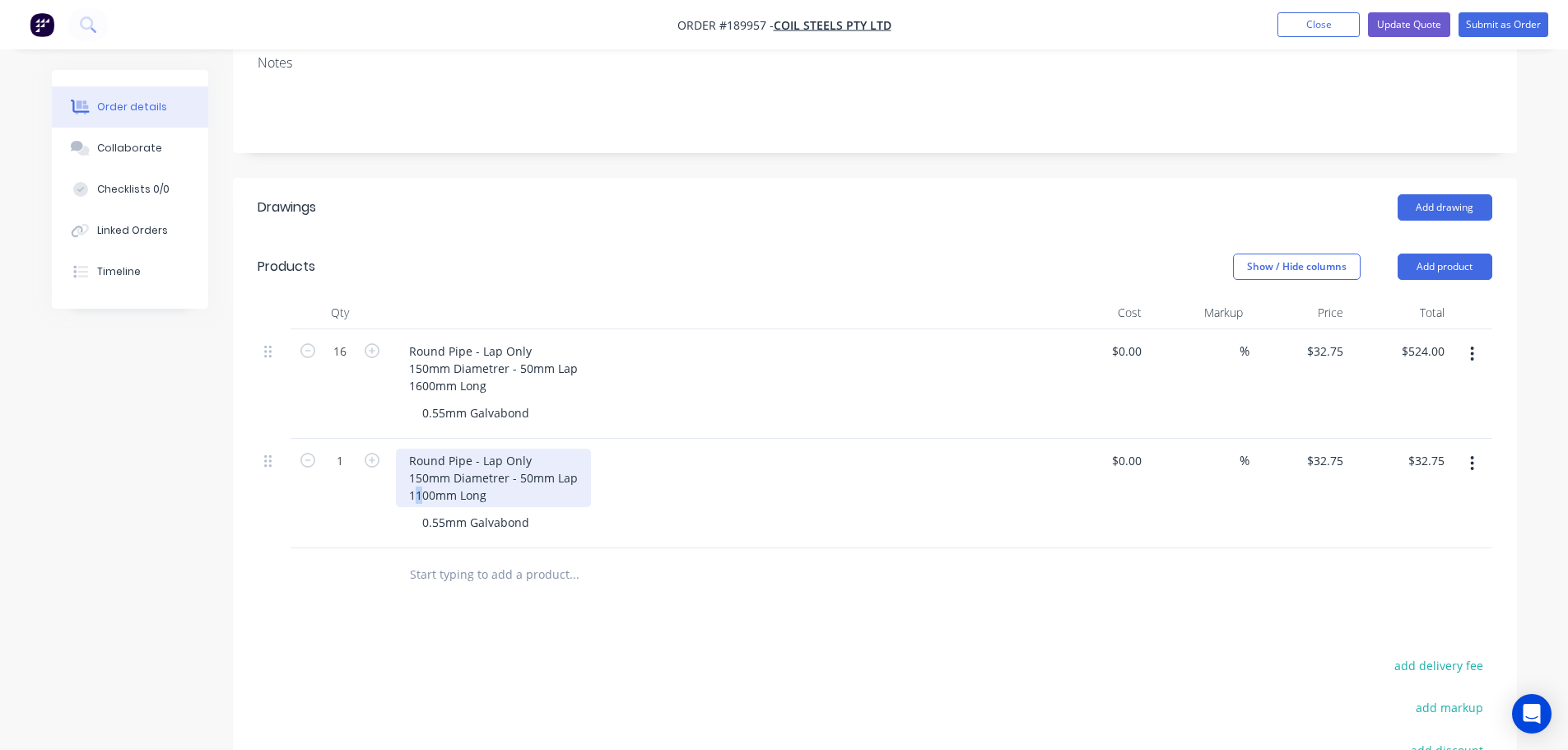
click at [419, 471] on div "Round Pipe - Lap Only 150mm Diametrer - 50mm Lap 1100mm Long" at bounding box center [493, 478] width 195 height 59
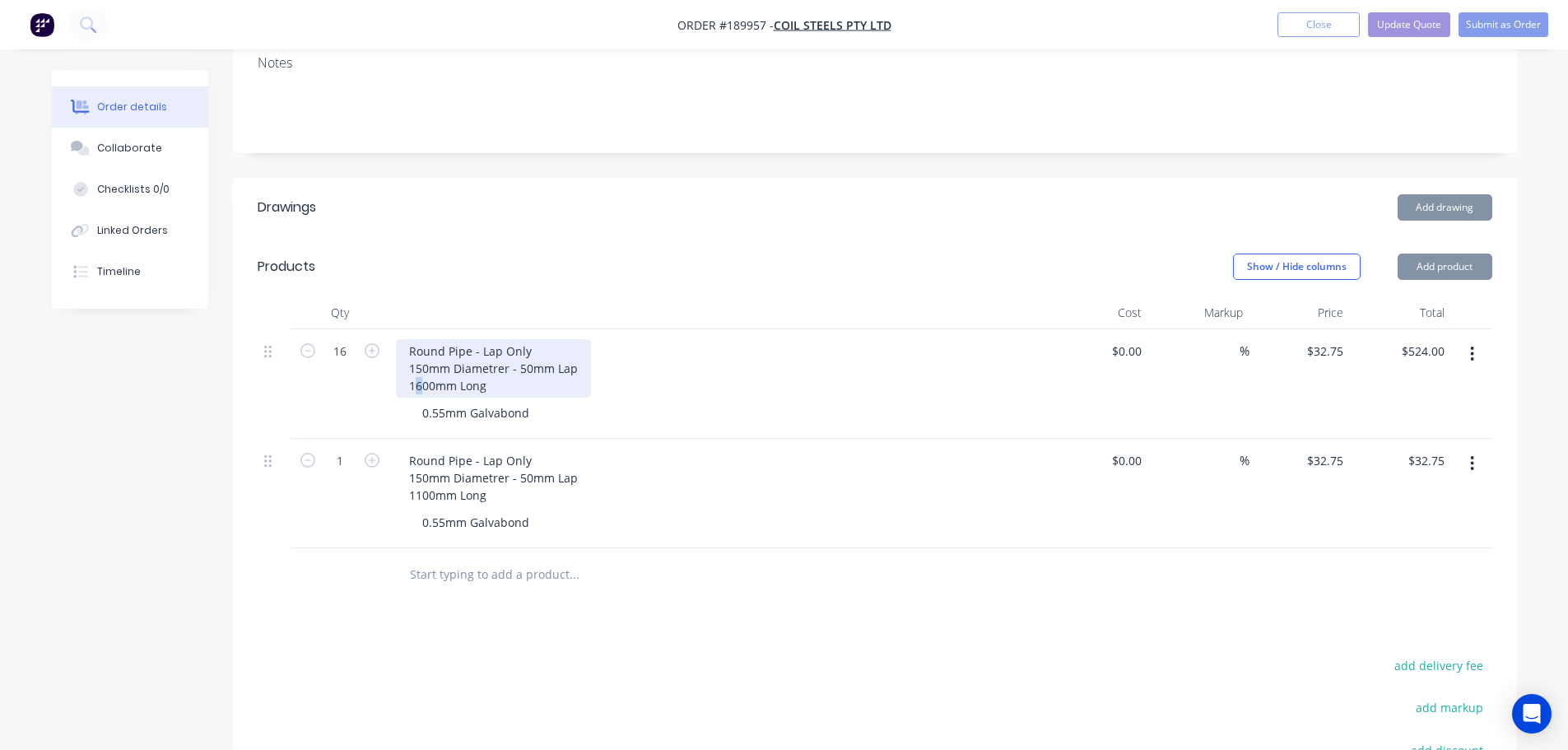
click at [420, 369] on div "Round Pipe - Lap Only 150mm Diametrer - 50mm Lap 1600mm Long" at bounding box center [493, 368] width 195 height 59
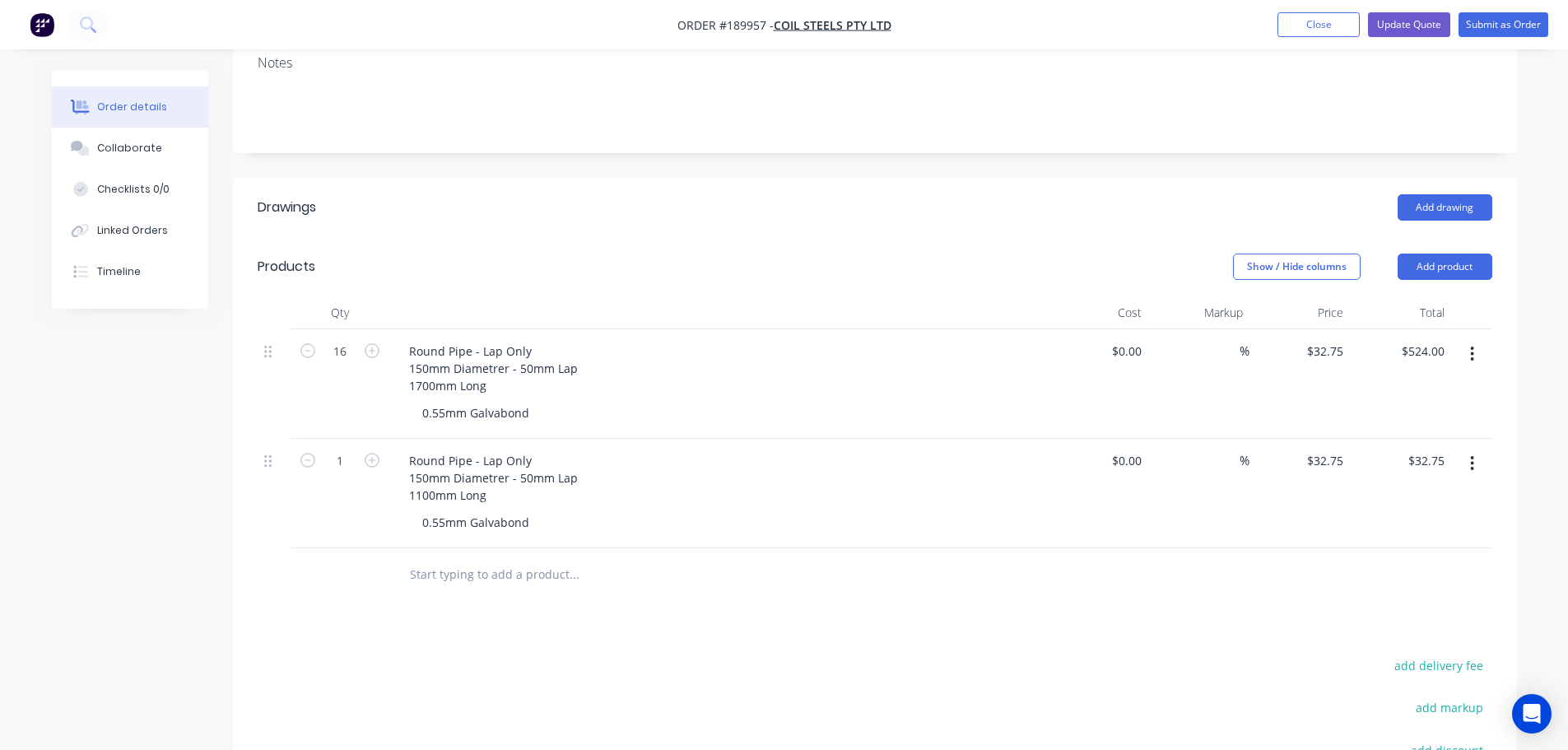
click at [627, 601] on div "Drawings Add drawing Products Show / Hide columns Add product Qty Cost Markup P…" at bounding box center [874, 587] width 1283 height 819
click at [1335, 339] on input "32.75" at bounding box center [1327, 351] width 45 height 24
type input "$34.62"
type input "$553.92"
click at [851, 253] on div "Show / Hide columns Add product" at bounding box center [1005, 267] width 972 height 26
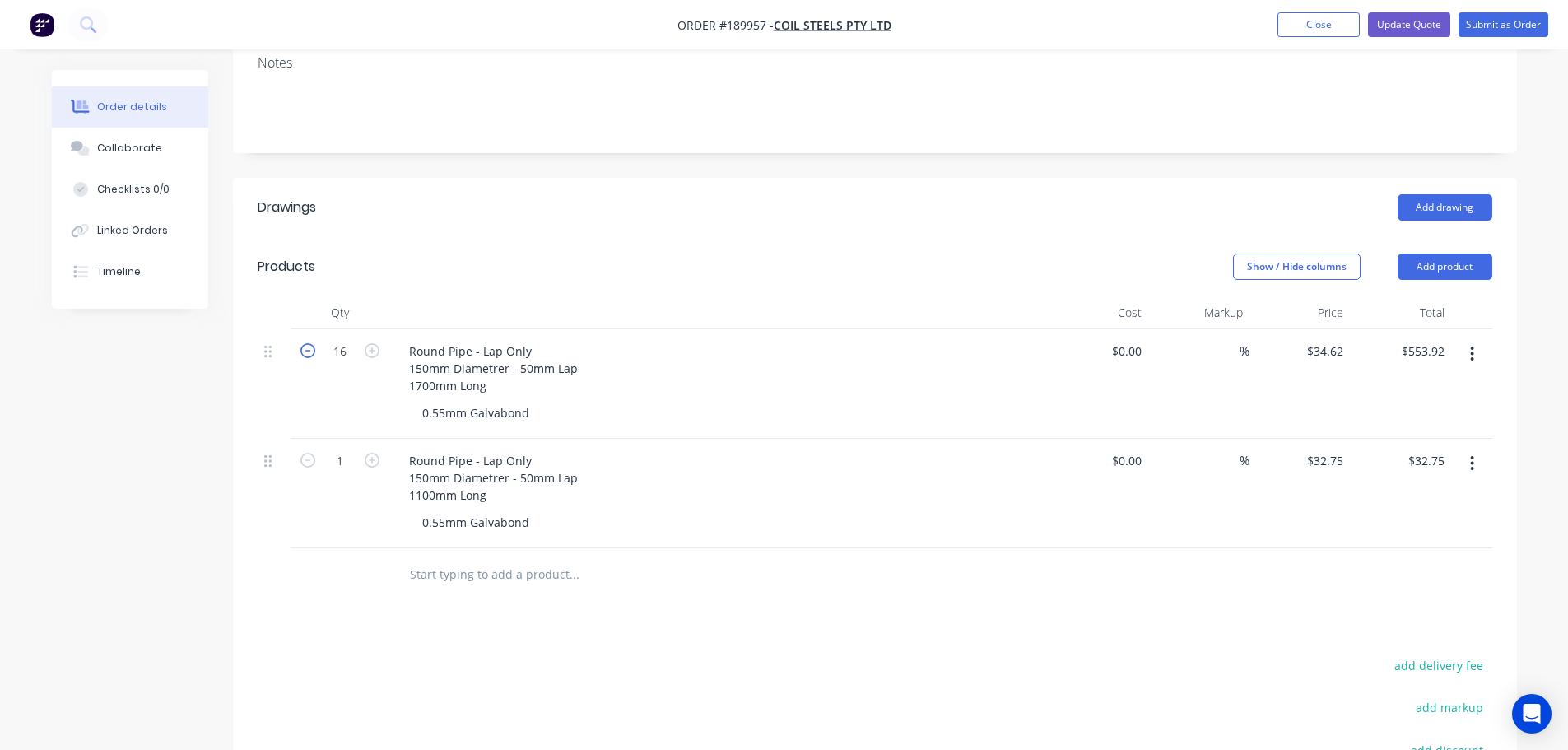
click at [308, 343] on icon "button" at bounding box center [308, 351] width 15 height 15
type input "15"
type input "$519.30"
click at [308, 343] on icon "button" at bounding box center [308, 351] width 15 height 15
type input "14"
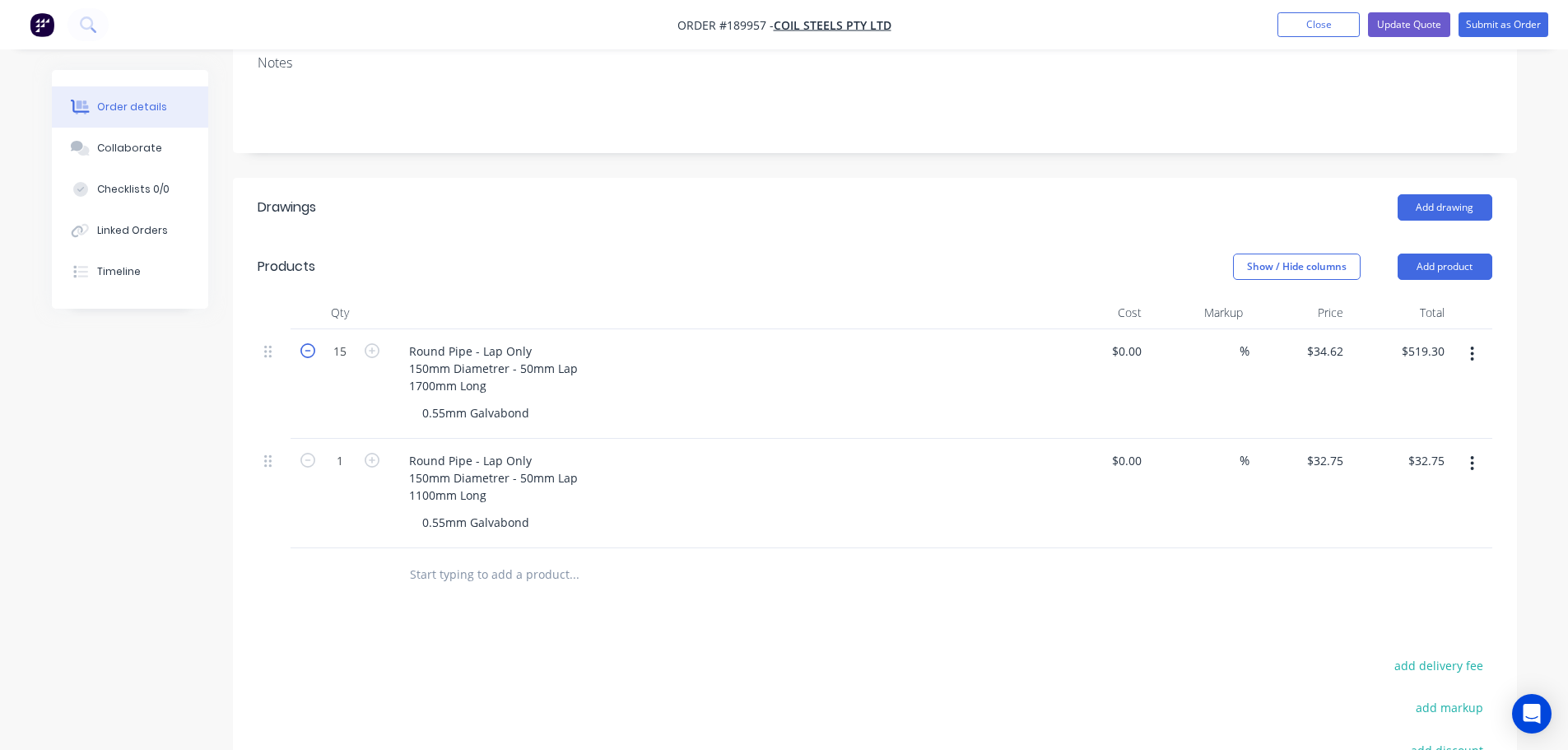
type input "$484.68"
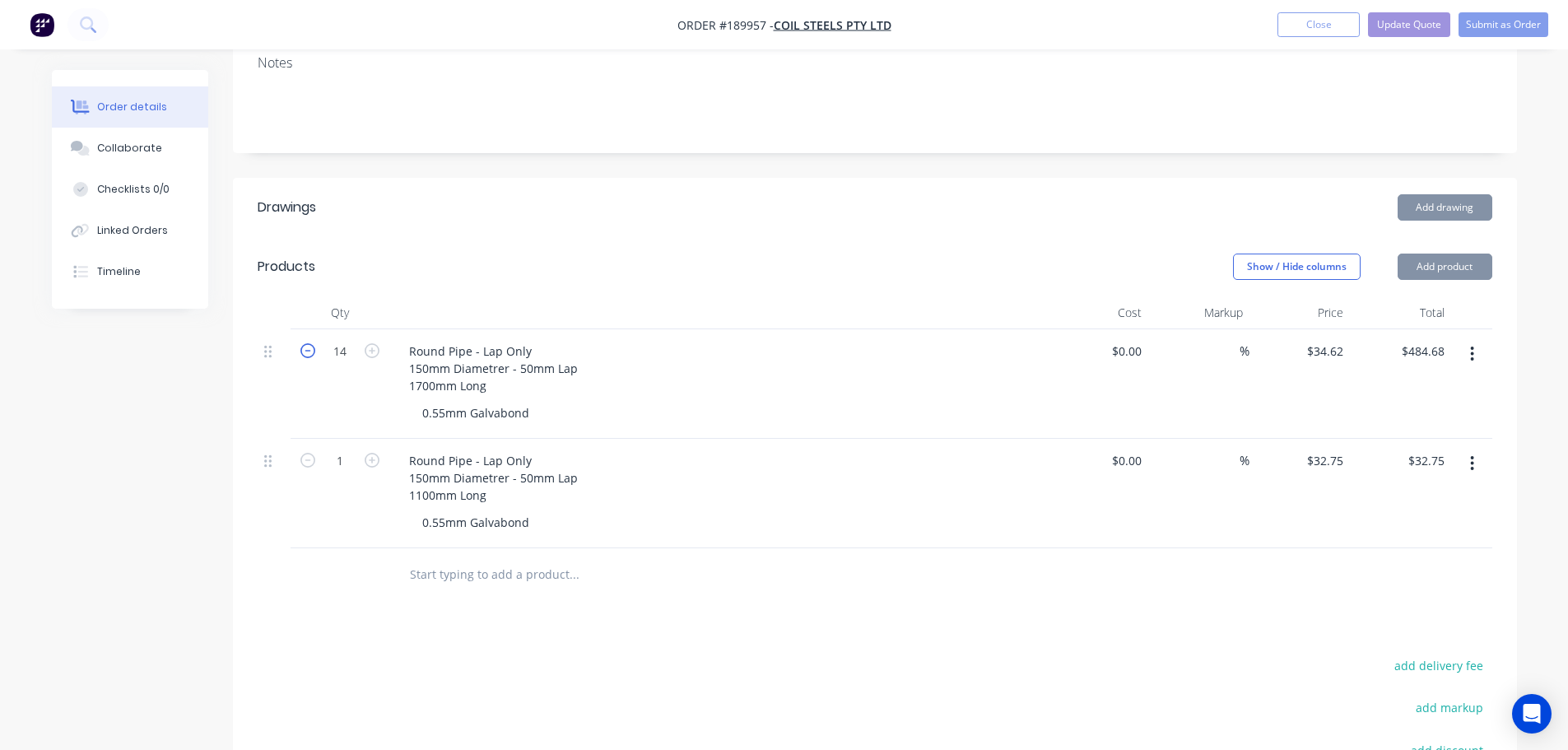
click at [308, 343] on icon "button" at bounding box center [308, 351] width 15 height 15
type input "13"
type input "$450.06"
click at [308, 343] on icon "button" at bounding box center [308, 351] width 15 height 15
type input "12"
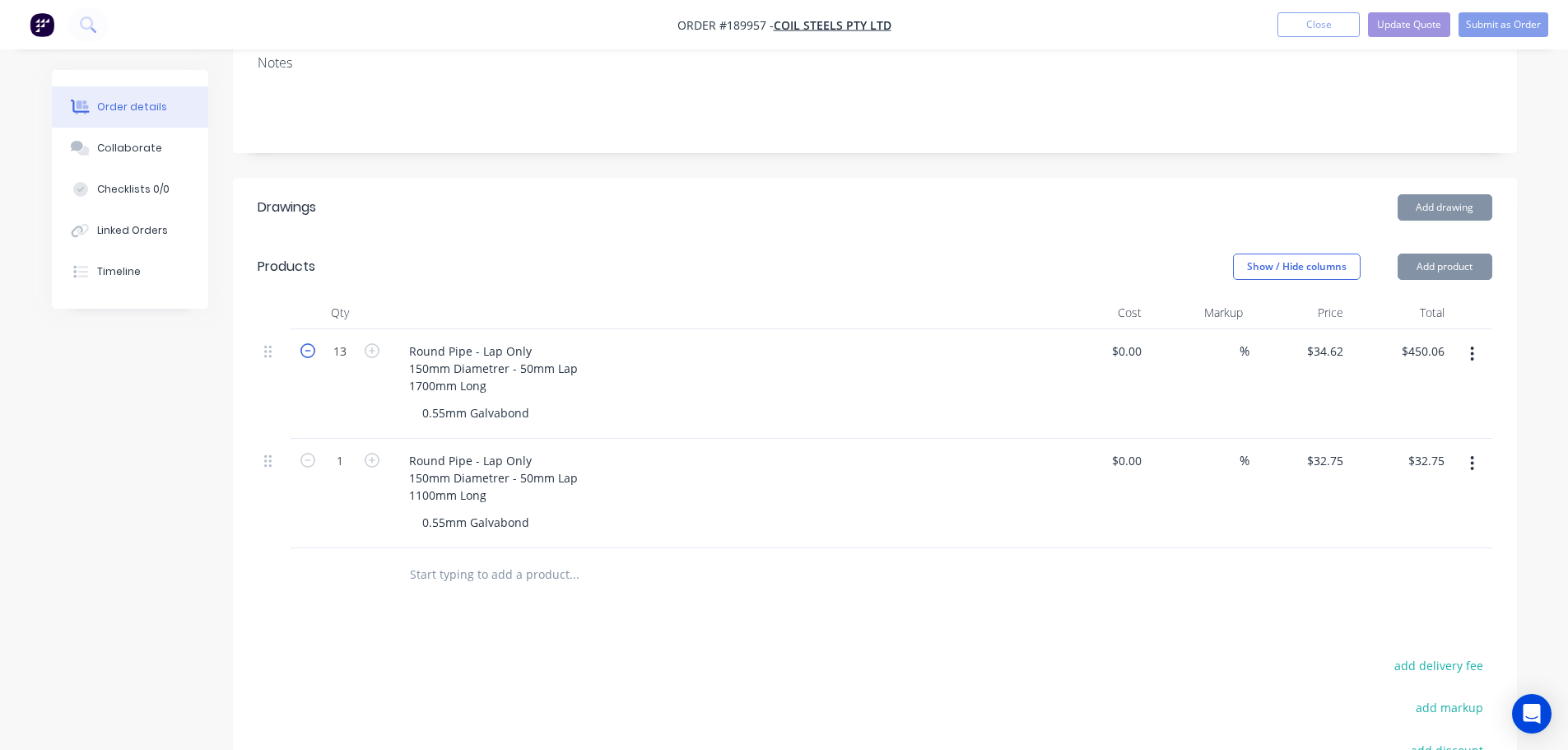
type input "$415.44"
click at [308, 343] on icon "button" at bounding box center [308, 351] width 15 height 15
type input "11"
type input "$380.82"
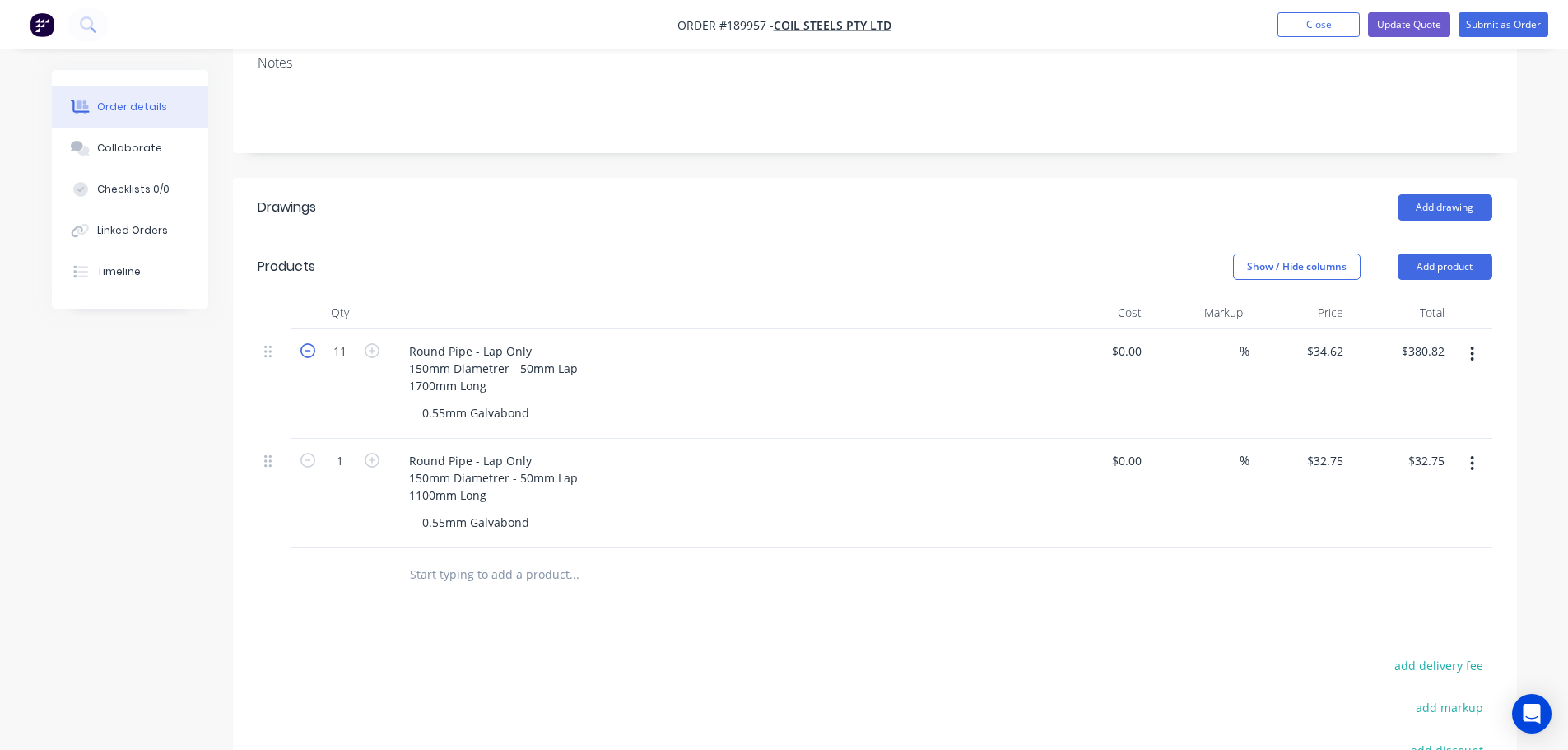
click at [308, 343] on icon "button" at bounding box center [308, 351] width 15 height 15
type input "10"
type input "$346.20"
click at [308, 343] on icon "button" at bounding box center [308, 351] width 15 height 15
type input "9"
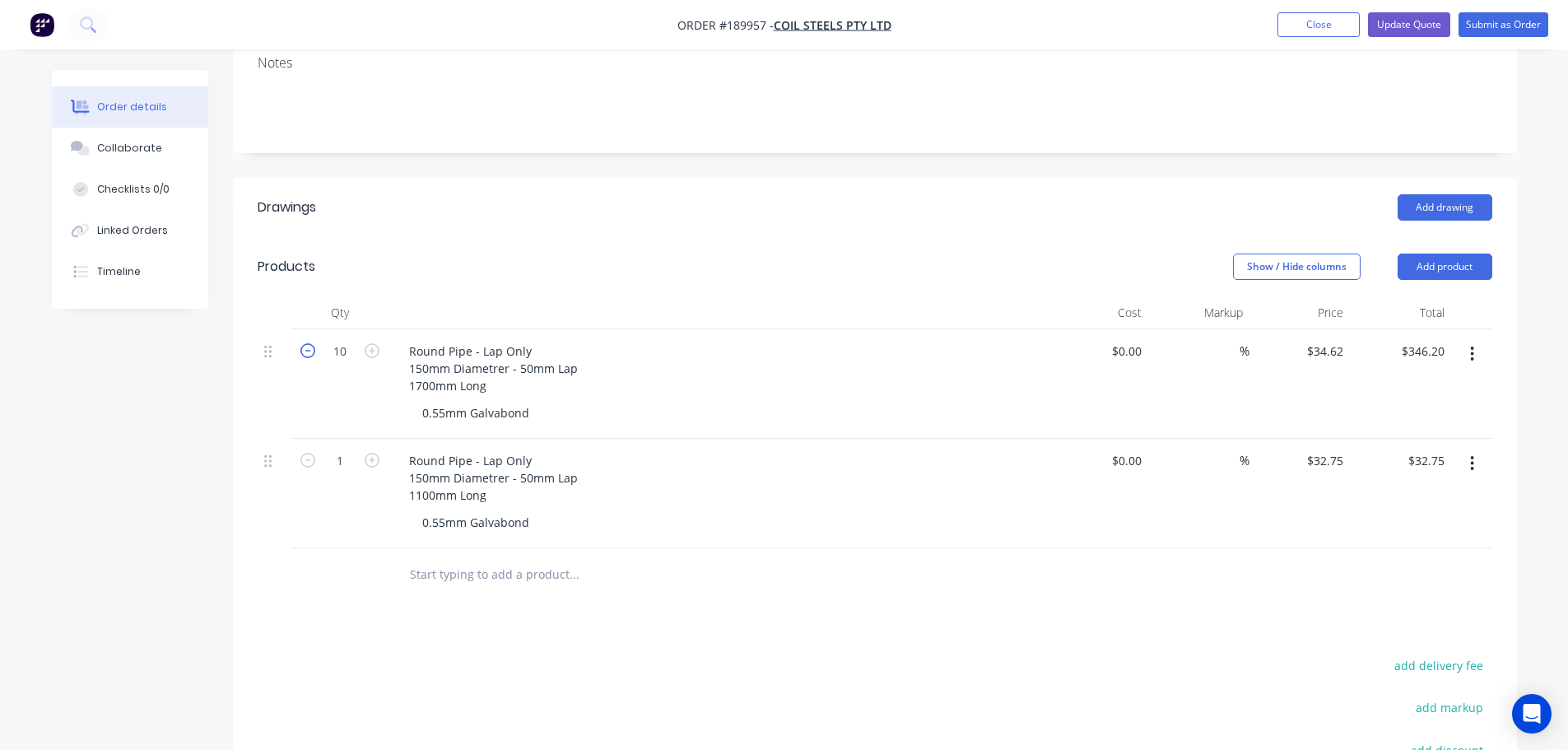
type input "$311.58"
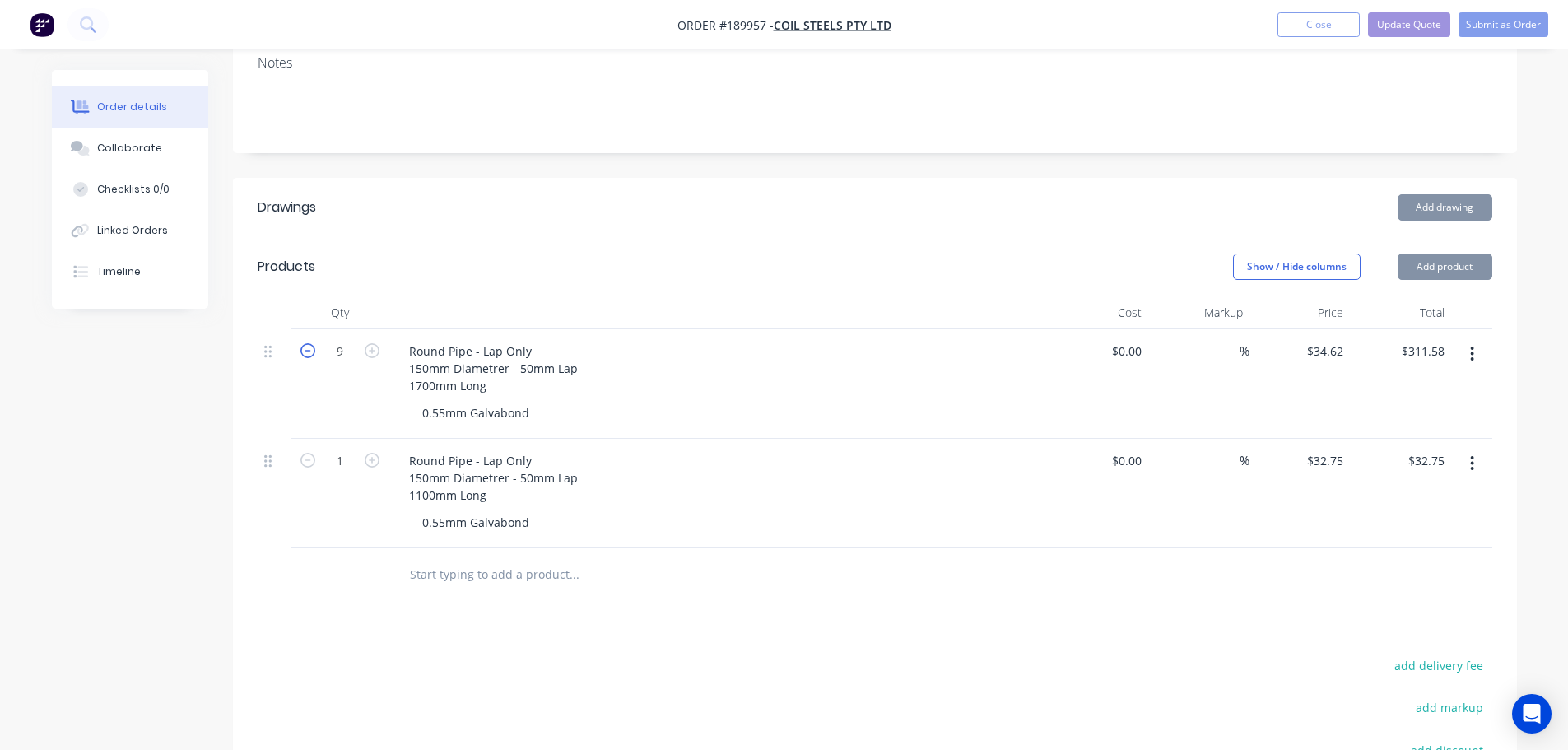
click at [308, 343] on icon "button" at bounding box center [308, 351] width 15 height 15
type input "8"
type input "$276.96"
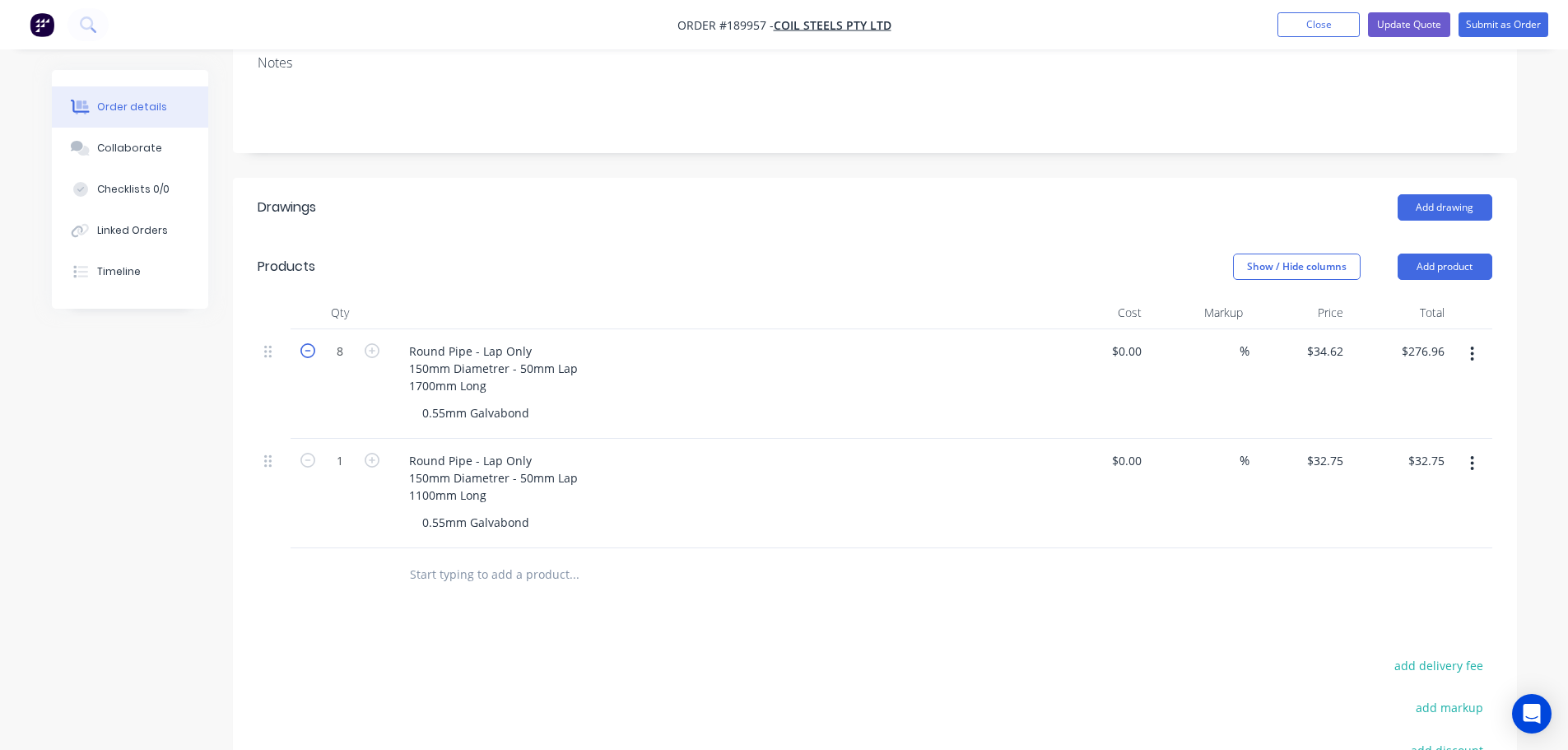
click at [308, 343] on icon "button" at bounding box center [308, 351] width 15 height 15
type input "7"
type input "$242.34"
click at [563, 197] on header "Drawings Add drawing" at bounding box center [874, 207] width 1283 height 59
click at [664, 212] on header "Drawings Add drawing" at bounding box center [874, 207] width 1283 height 59
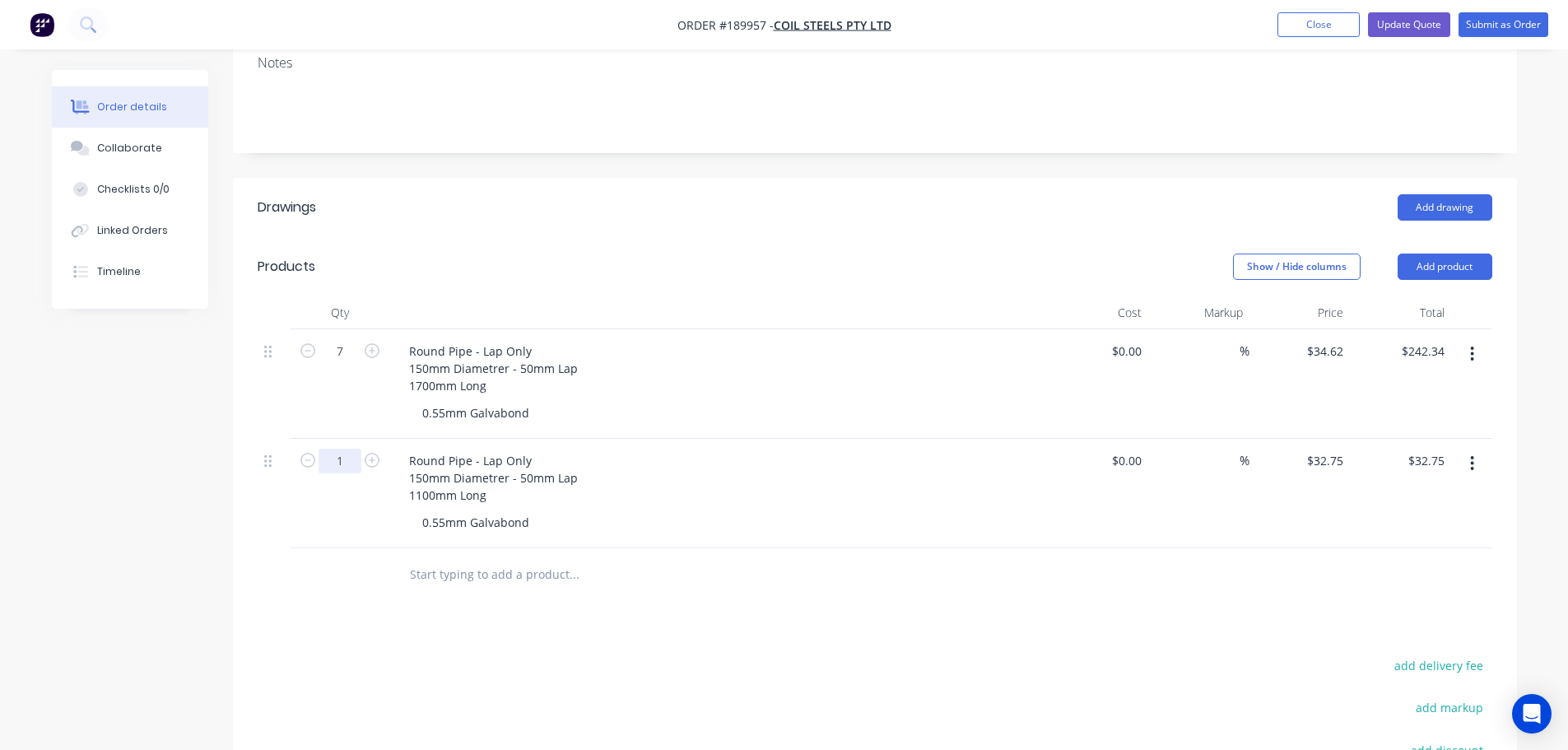
click at [333, 364] on input "1" at bounding box center [340, 351] width 43 height 25
type input "27"
type input "$884.25"
drag, startPoint x: 273, startPoint y: 441, endPoint x: 279, endPoint y: 306, distance: 135.1
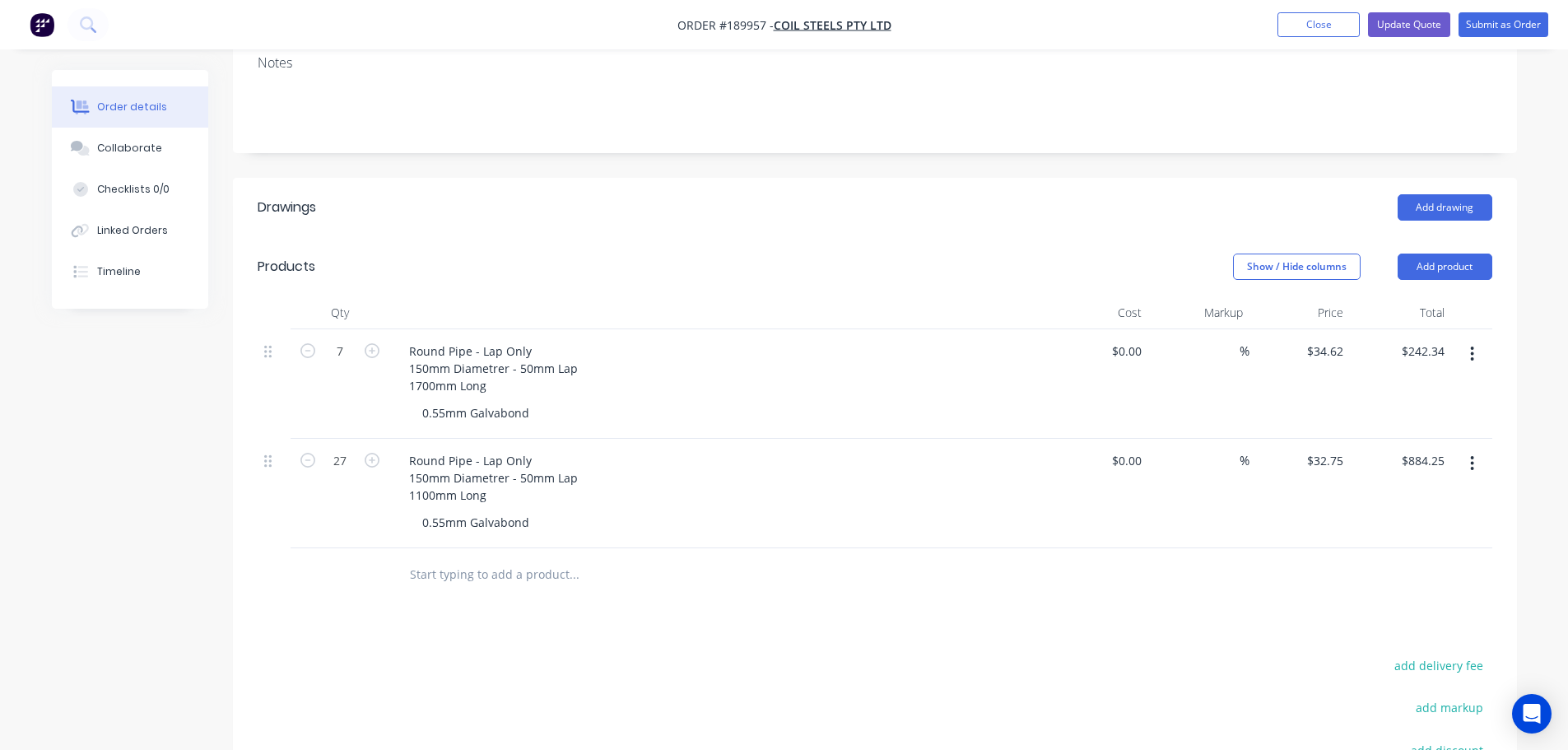
click at [277, 329] on div "7 Round Pipe - Lap Only 150mm Diametrer - 50mm Lap 1700mm Long 0.55mm Galvabond…" at bounding box center [874, 438] width 1234 height 219
click at [1323, 339] on input "32.75" at bounding box center [1327, 351] width 45 height 24
type input "$28.45"
type input "$768.15"
click at [958, 210] on header "Drawings Add drawing" at bounding box center [874, 207] width 1283 height 59
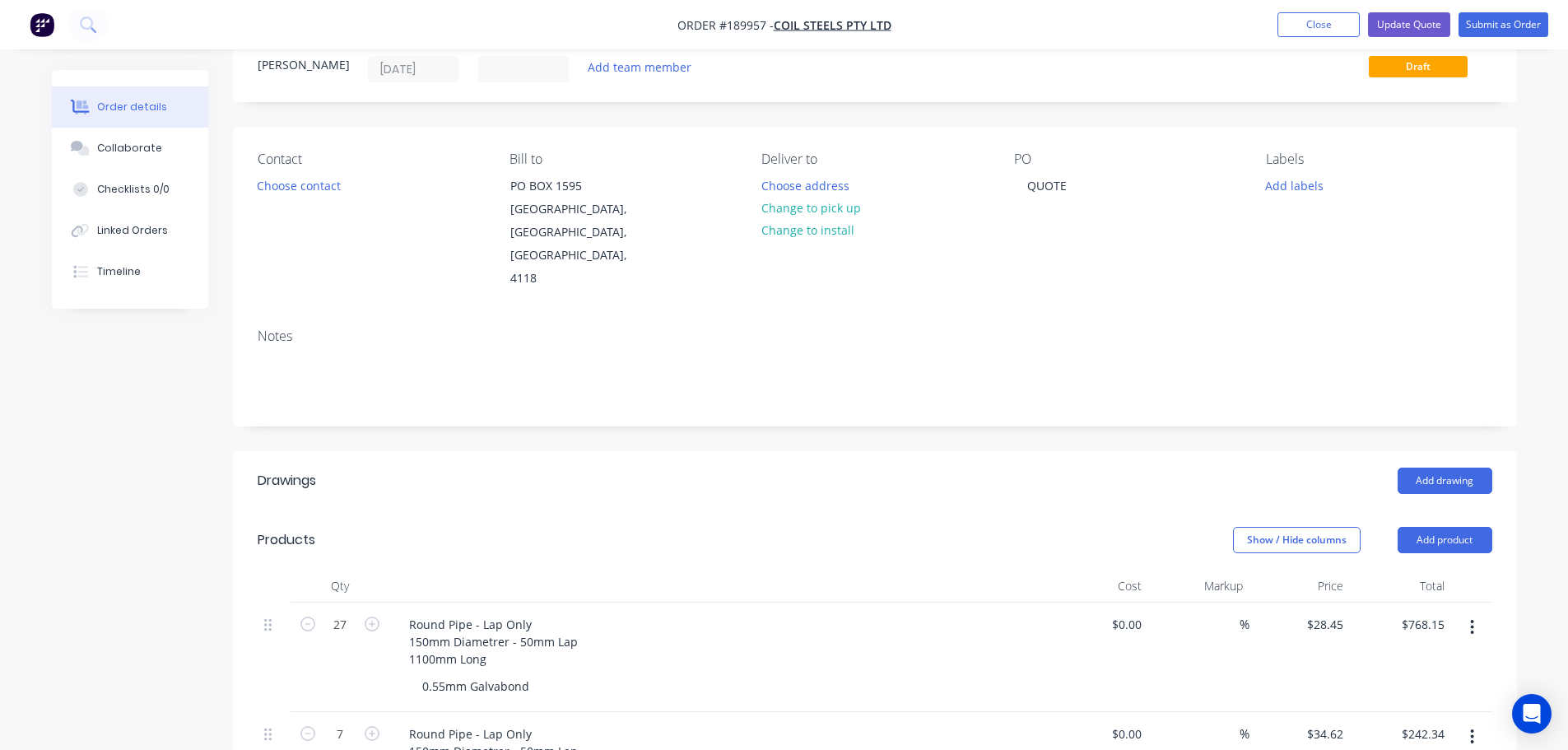
scroll to position [165, 0]
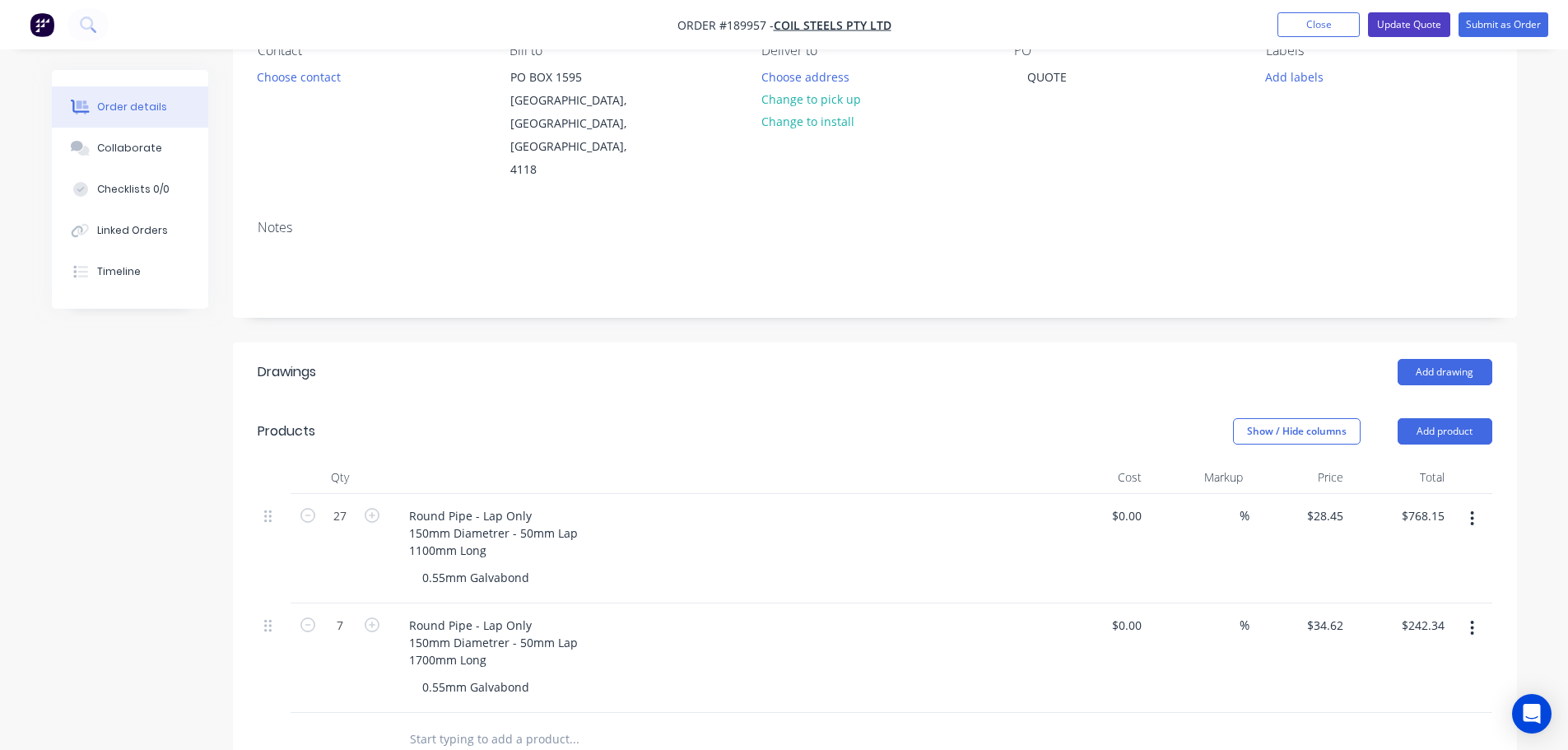
click at [1424, 24] on button "Update Quote" at bounding box center [1409, 25] width 82 height 25
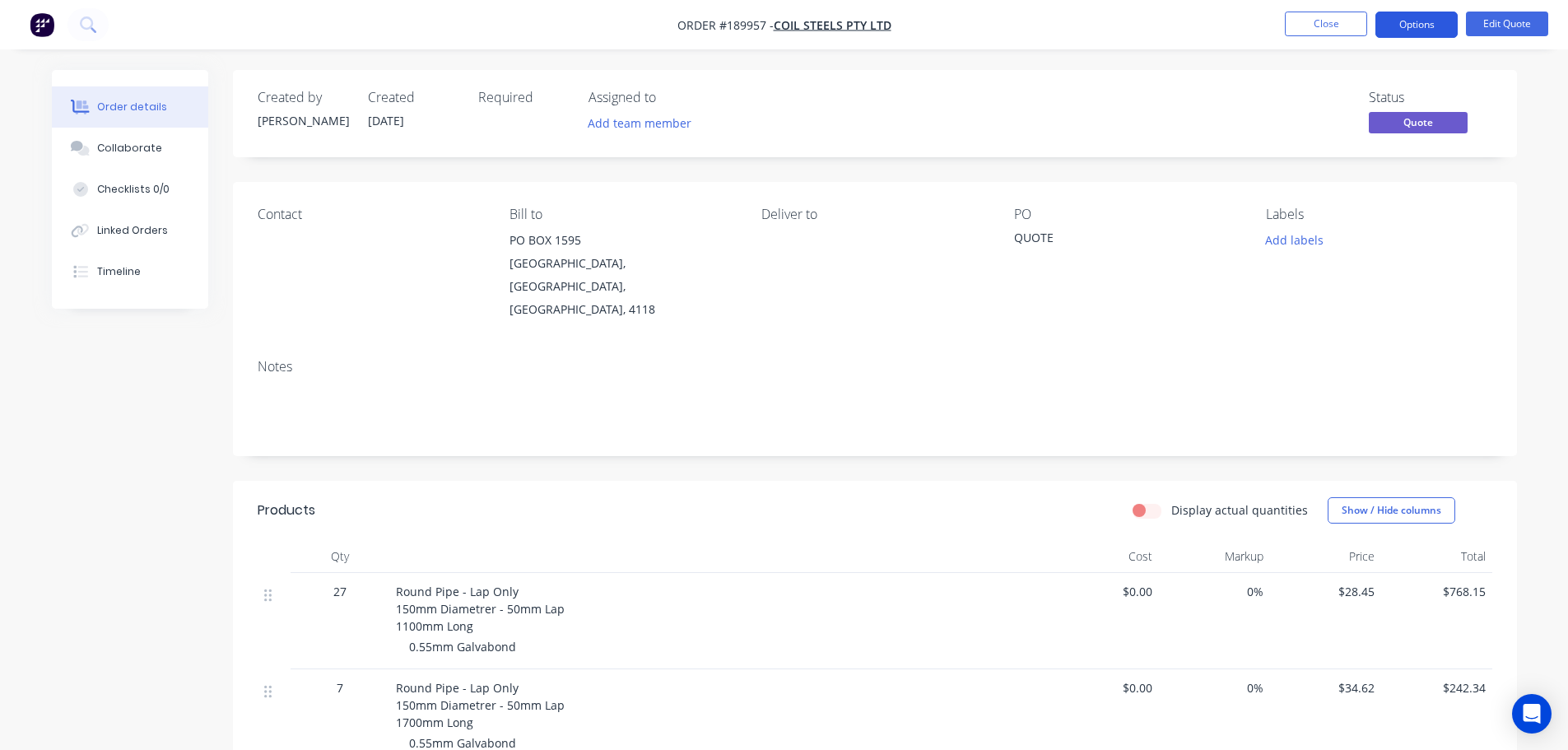
click at [1410, 17] on button "Options" at bounding box center [1416, 25] width 82 height 26
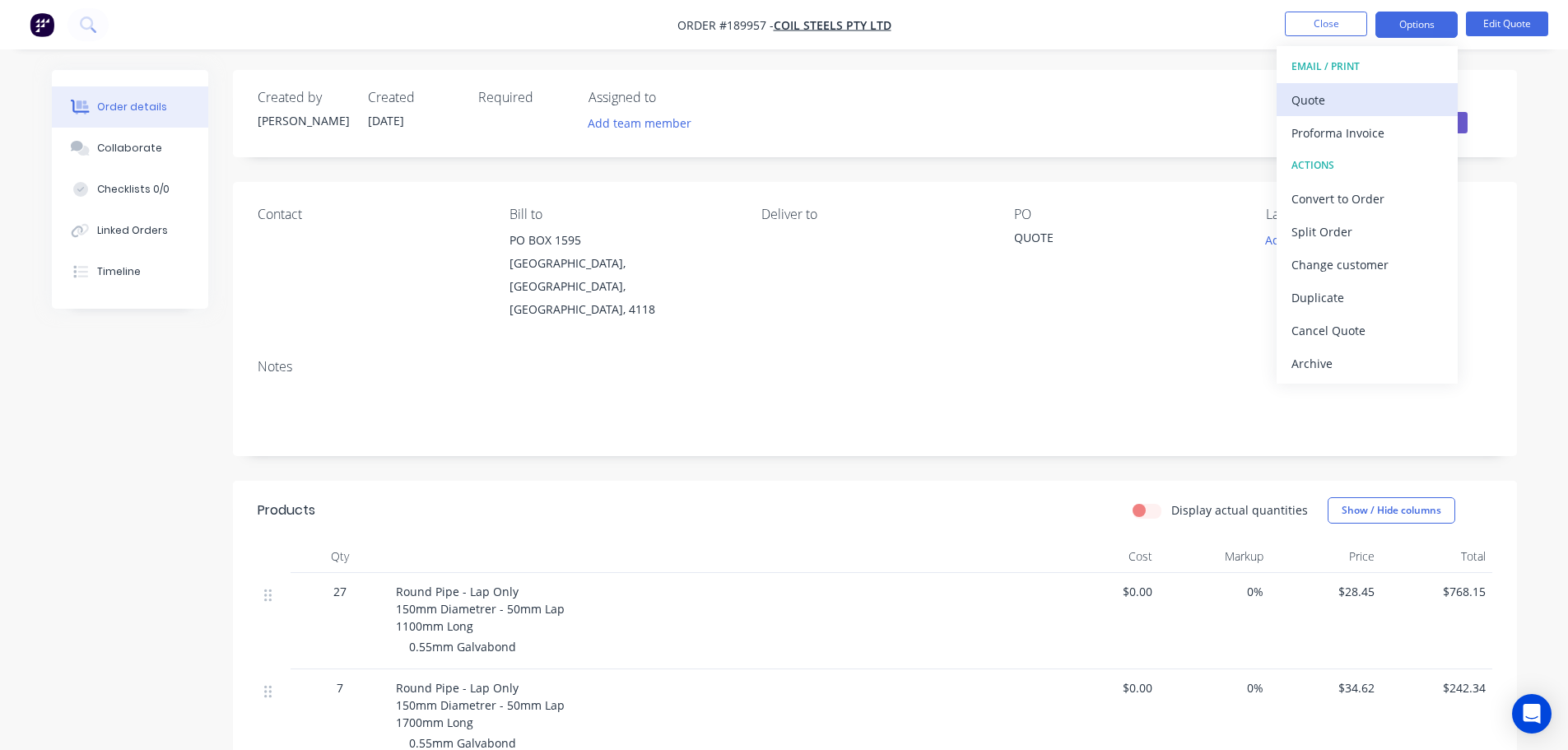
click at [1362, 107] on div "Quote" at bounding box center [1367, 100] width 152 height 24
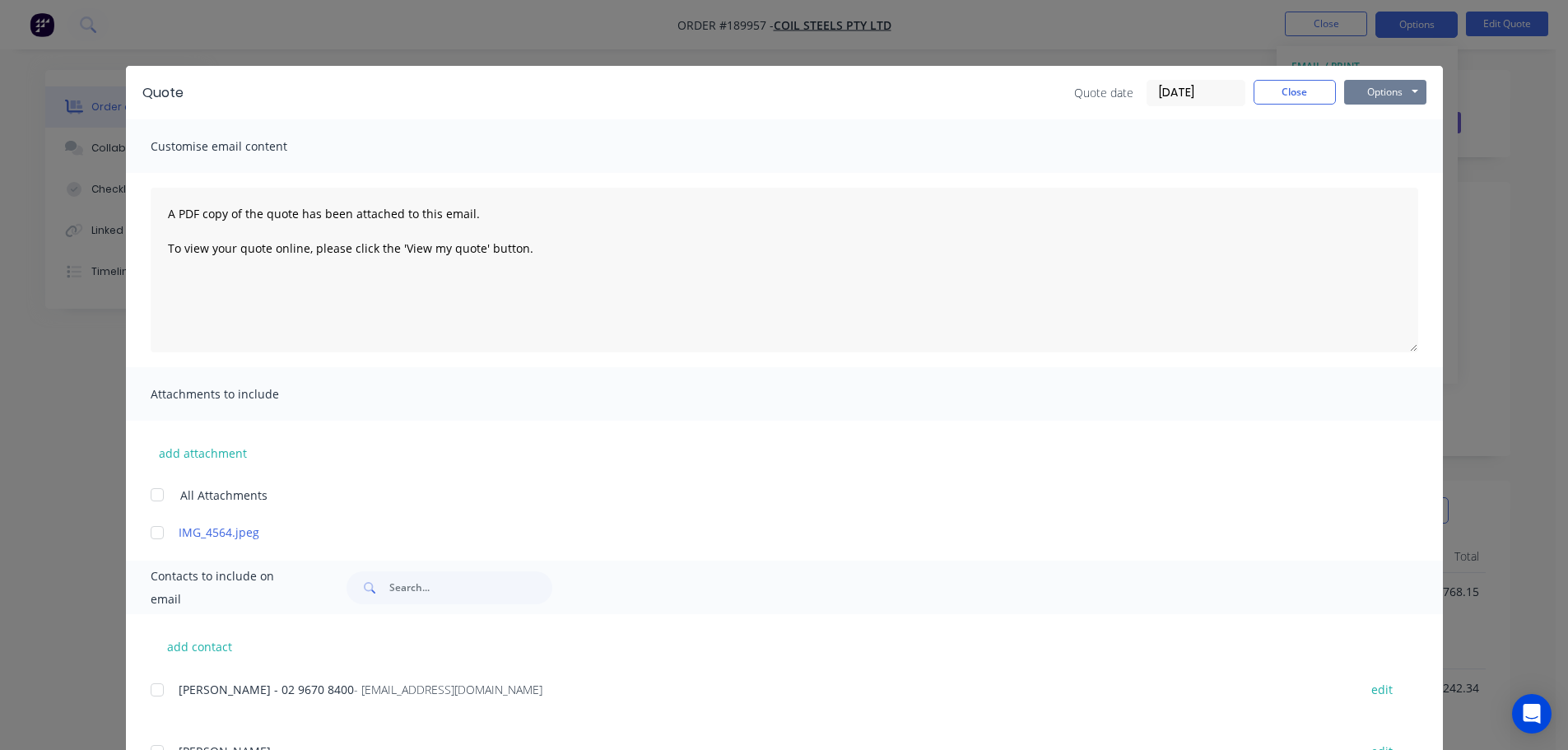
click at [1387, 91] on button "Options" at bounding box center [1385, 92] width 82 height 25
click at [1375, 117] on button "Preview" at bounding box center [1396, 121] width 106 height 27
drag, startPoint x: 1293, startPoint y: 92, endPoint x: 1319, endPoint y: 30, distance: 67.2
click at [1293, 92] on button "Close" at bounding box center [1294, 92] width 82 height 25
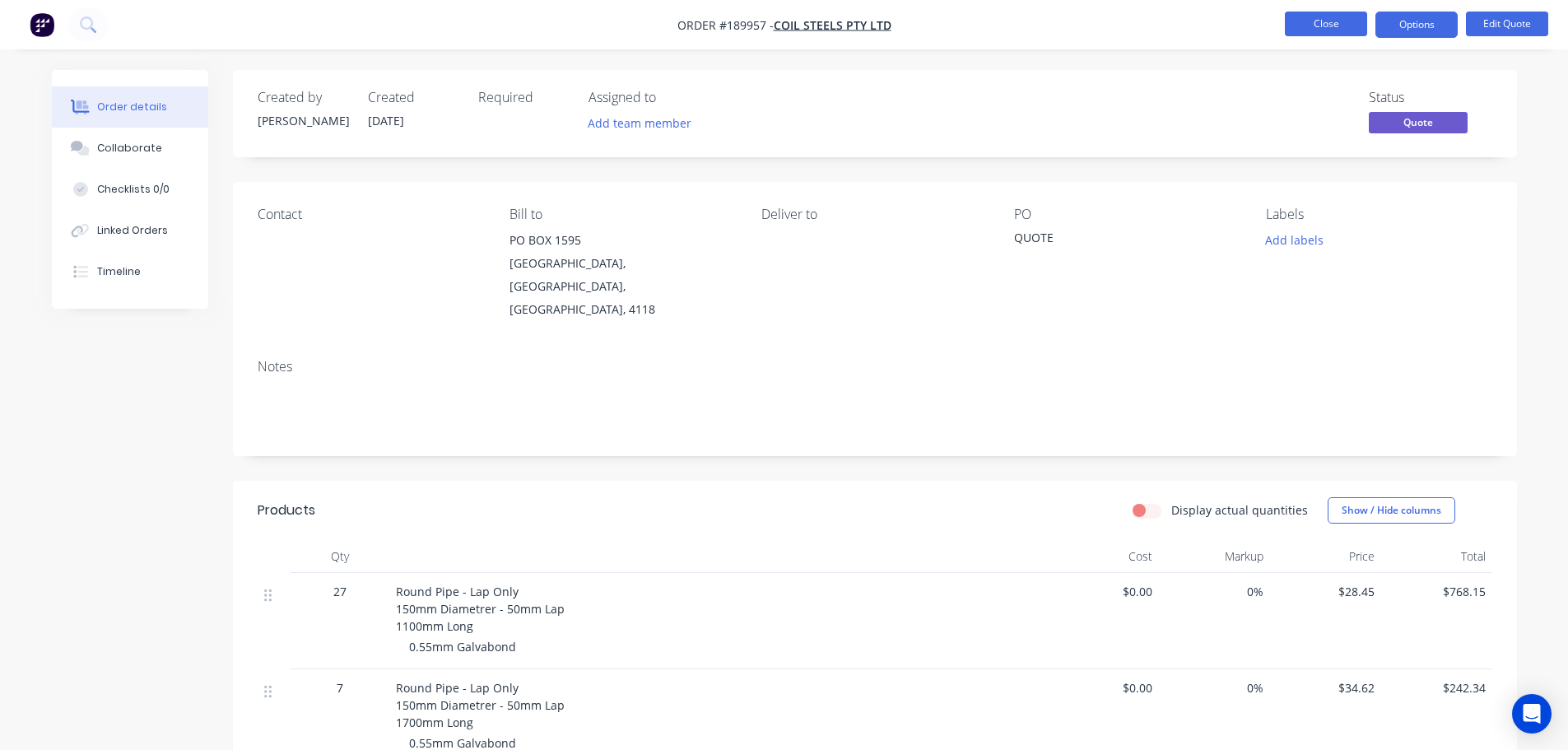
click at [1298, 21] on button "Close" at bounding box center [1326, 24] width 82 height 25
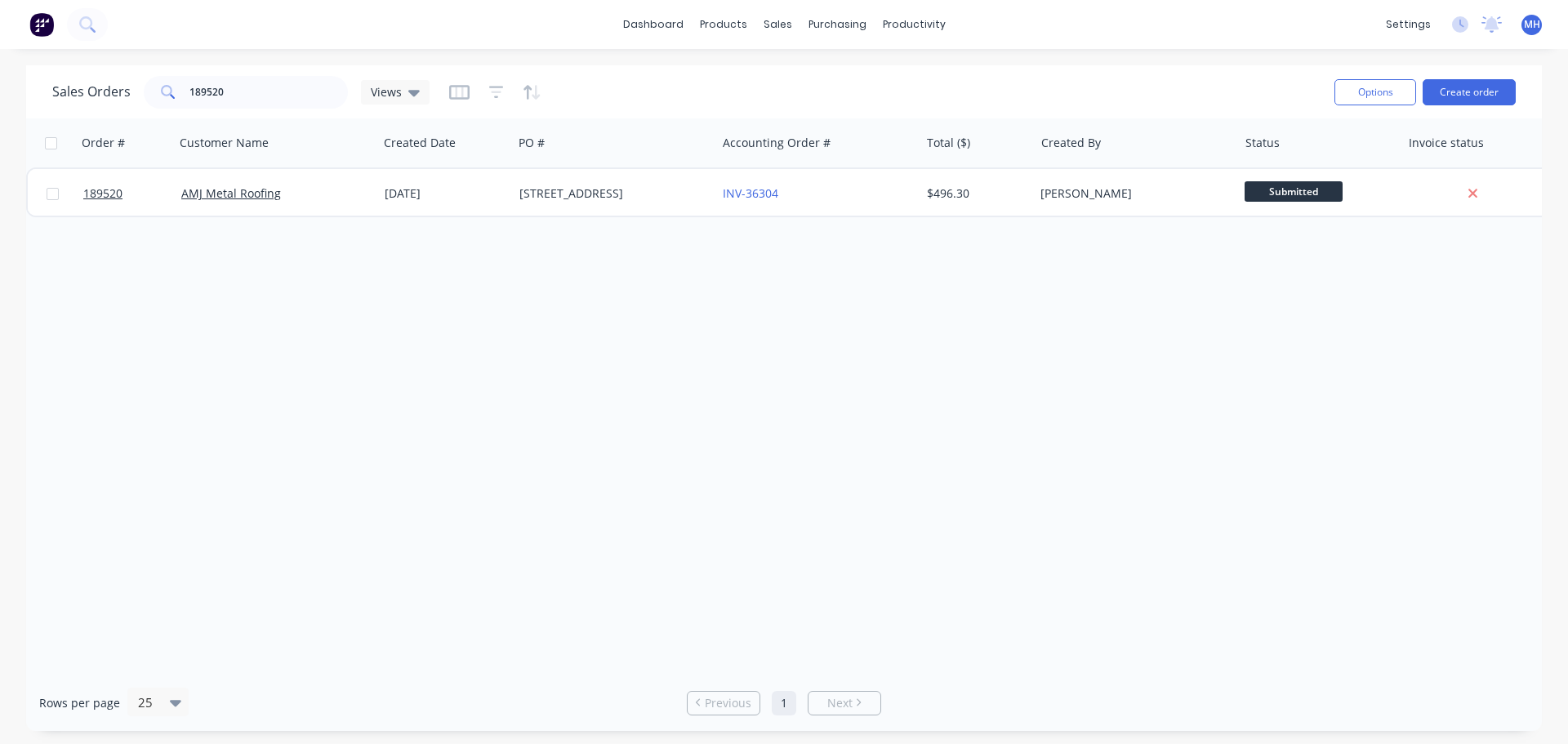
click at [1478, 96] on button "Create order" at bounding box center [1470, 92] width 93 height 26
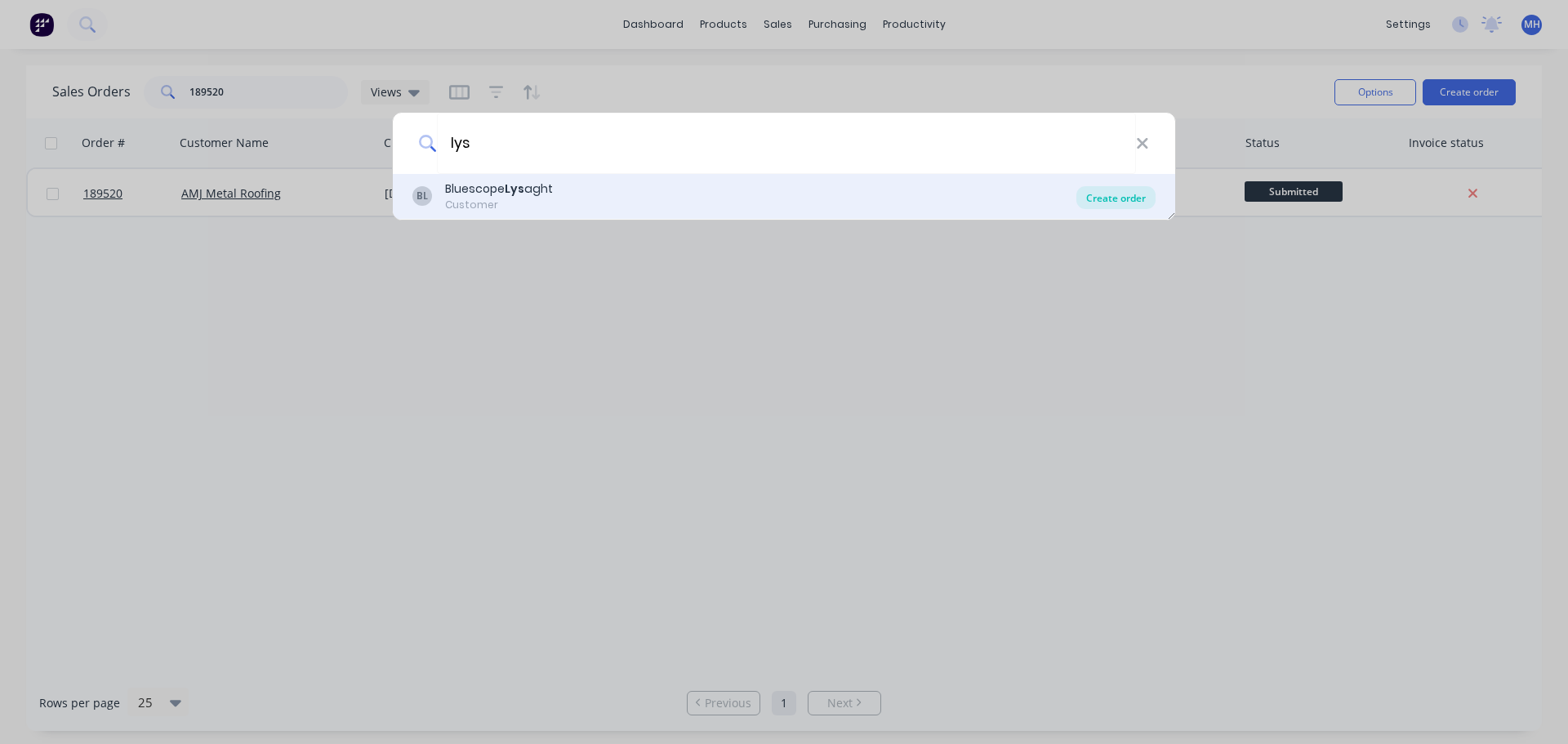
type input "lys"
click at [1097, 194] on div "Create order" at bounding box center [1116, 197] width 79 height 23
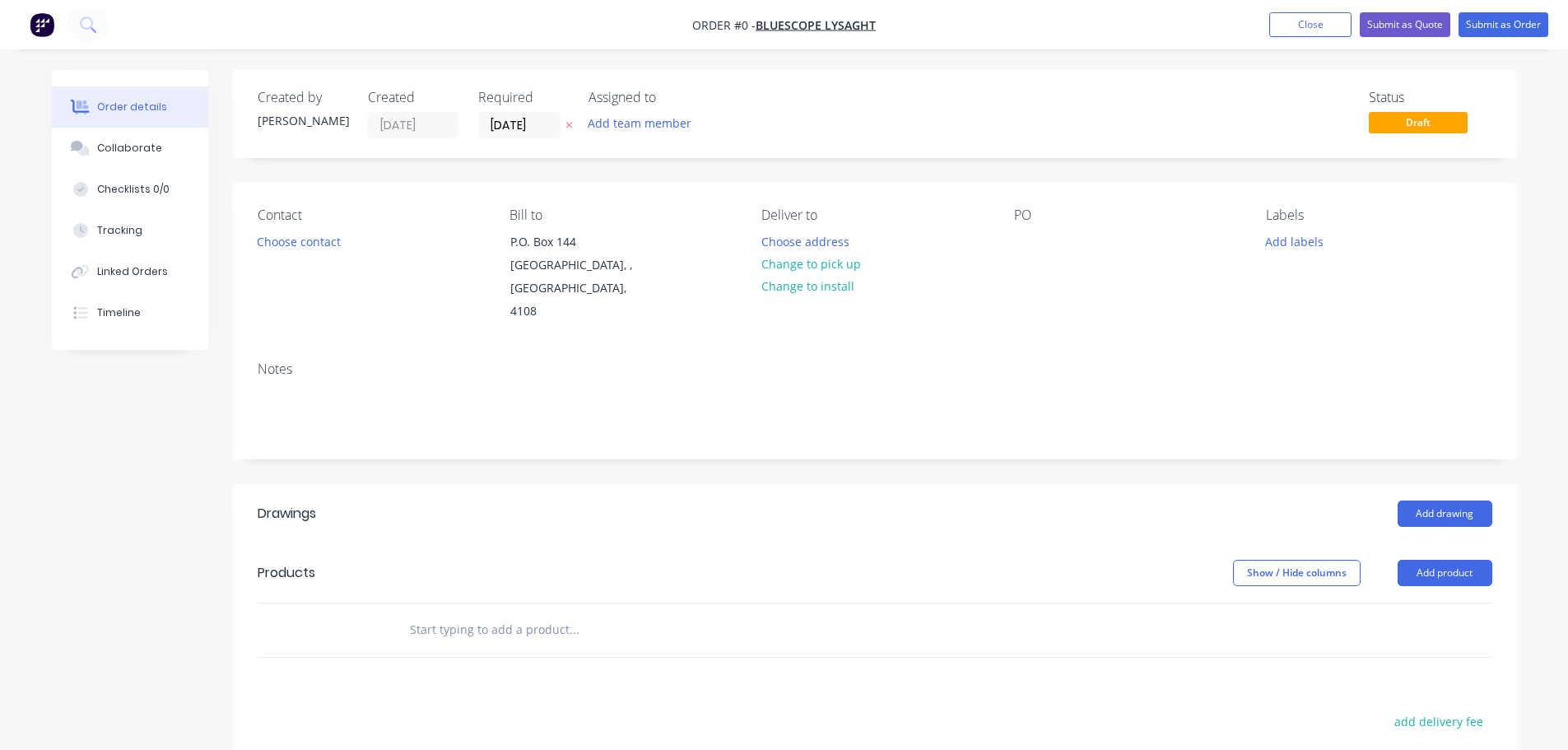
drag, startPoint x: 1416, startPoint y: 554, endPoint x: 1415, endPoint y: 565, distance: 11.0
click at [1416, 559] on button "Add product" at bounding box center [1444, 573] width 95 height 26
click at [1409, 602] on div "Product catalogue" at bounding box center [1414, 614] width 127 height 24
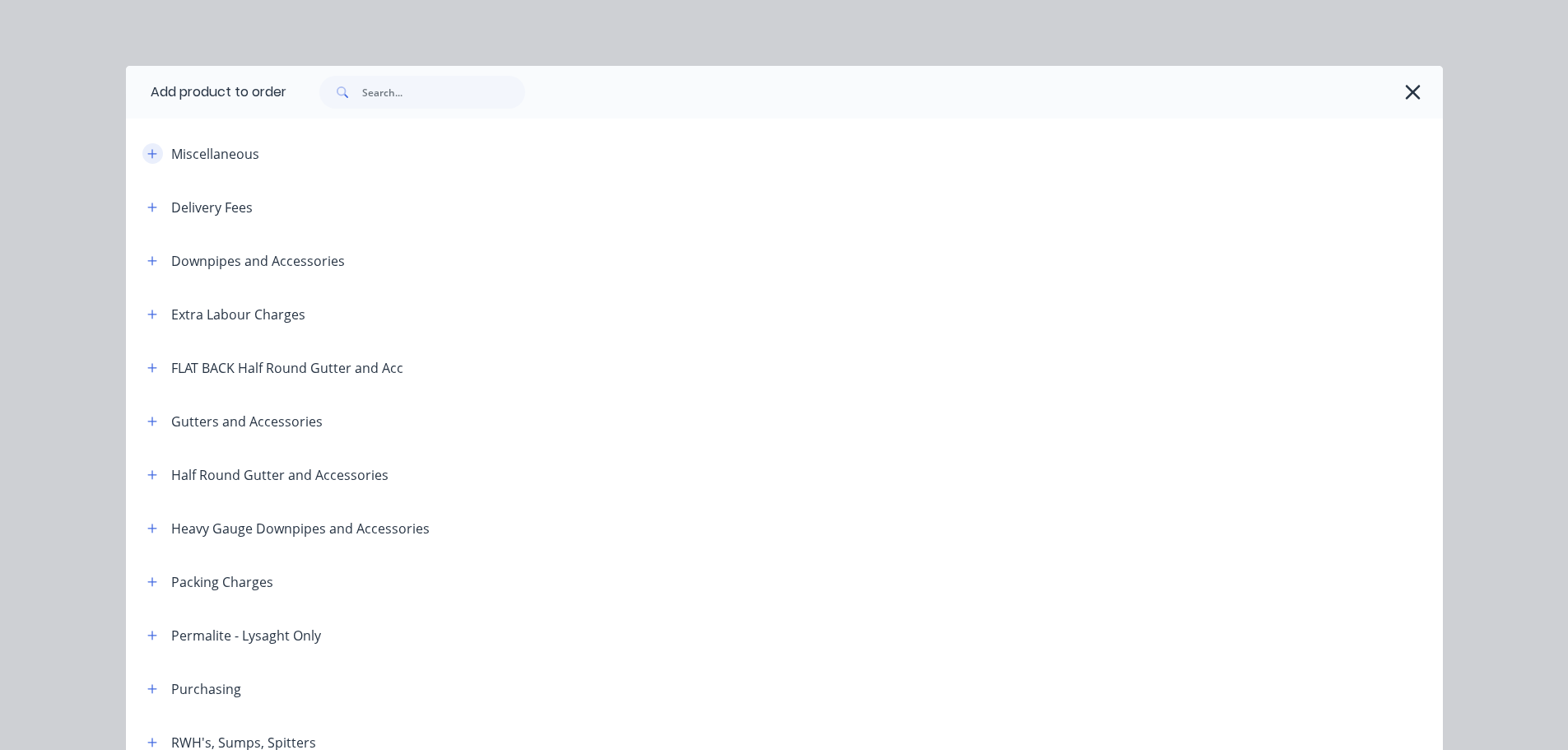
click at [148, 157] on icon "button" at bounding box center [152, 153] width 9 height 9
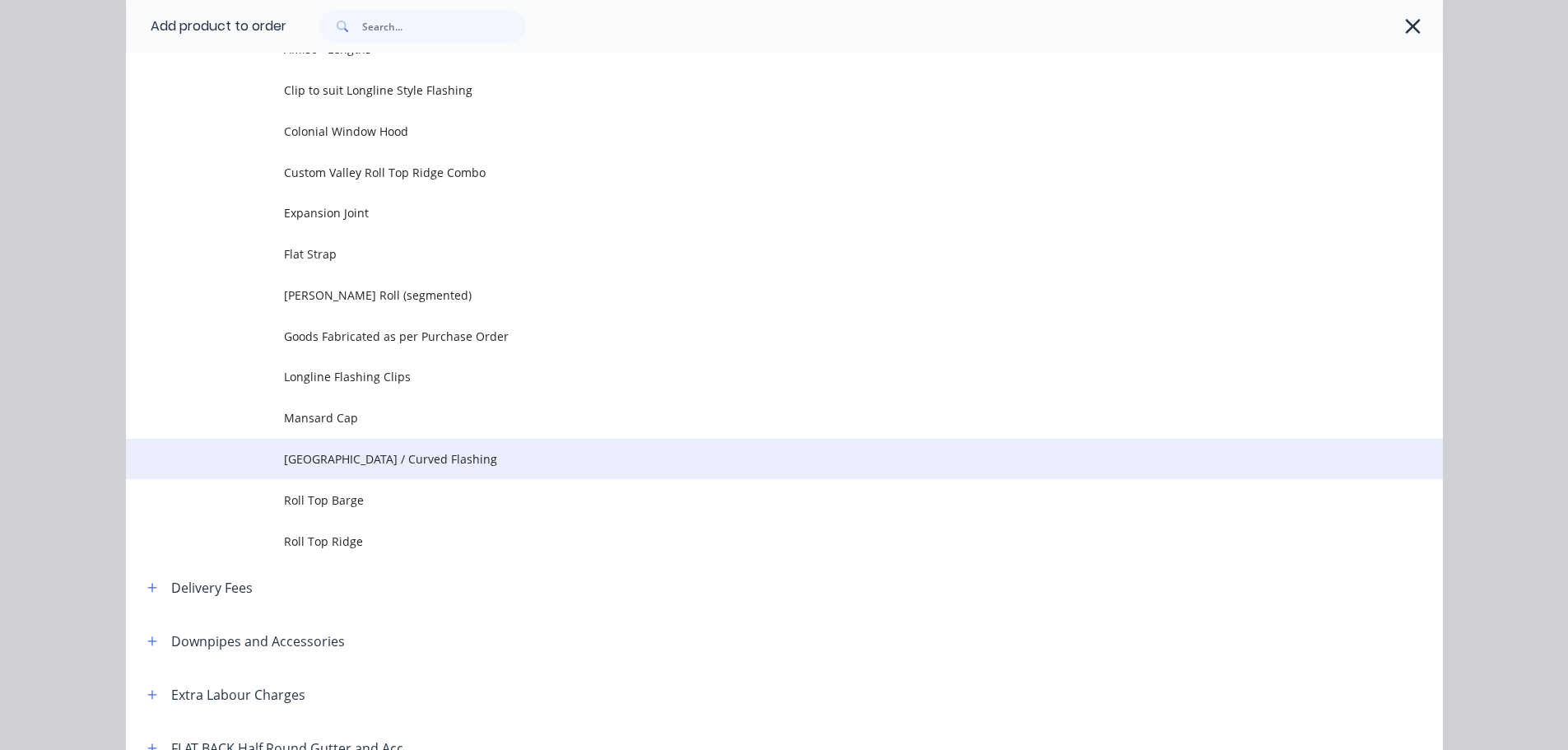
scroll to position [165, 0]
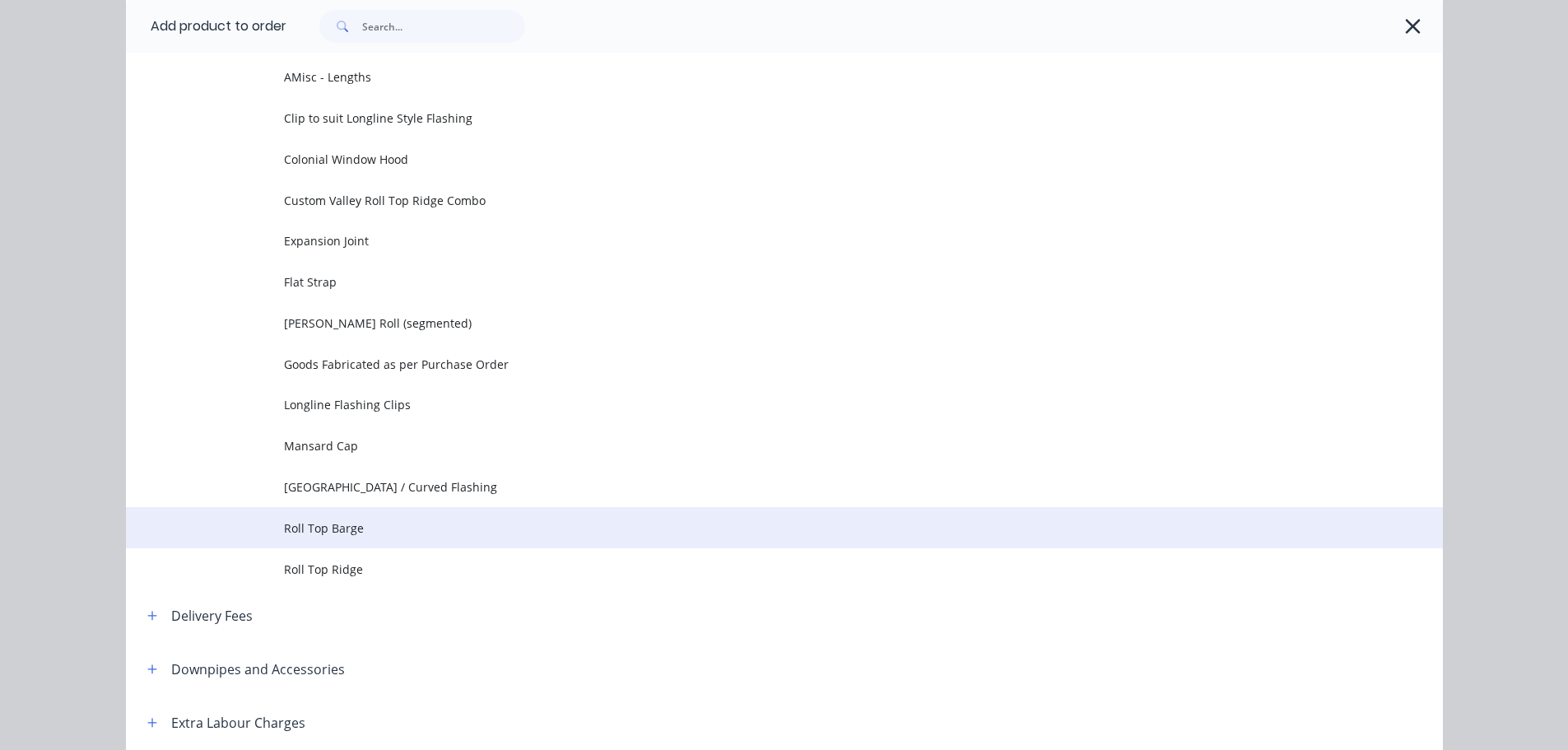
click at [375, 534] on span "Roll Top Barge" at bounding box center [746, 528] width 926 height 17
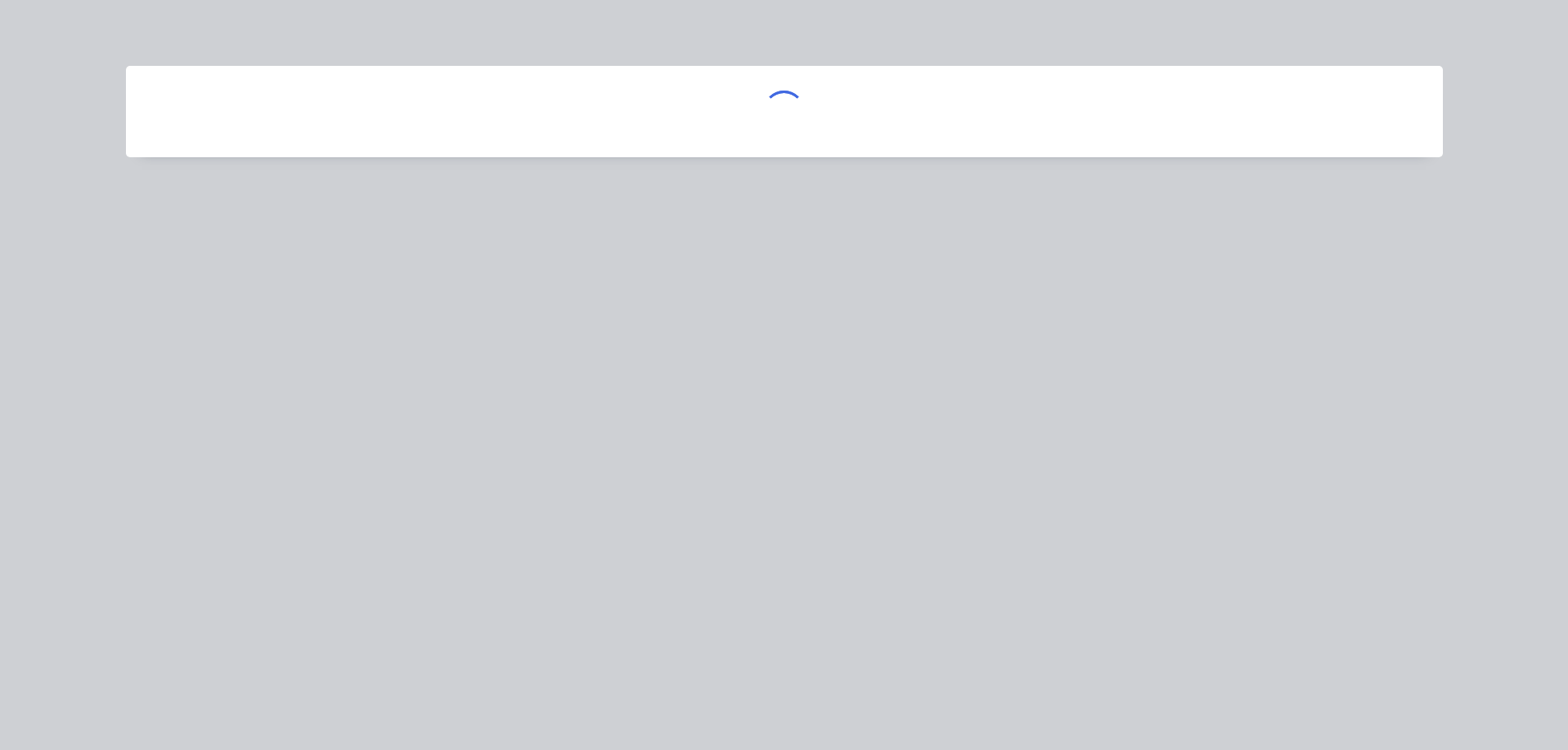
scroll to position [0, 0]
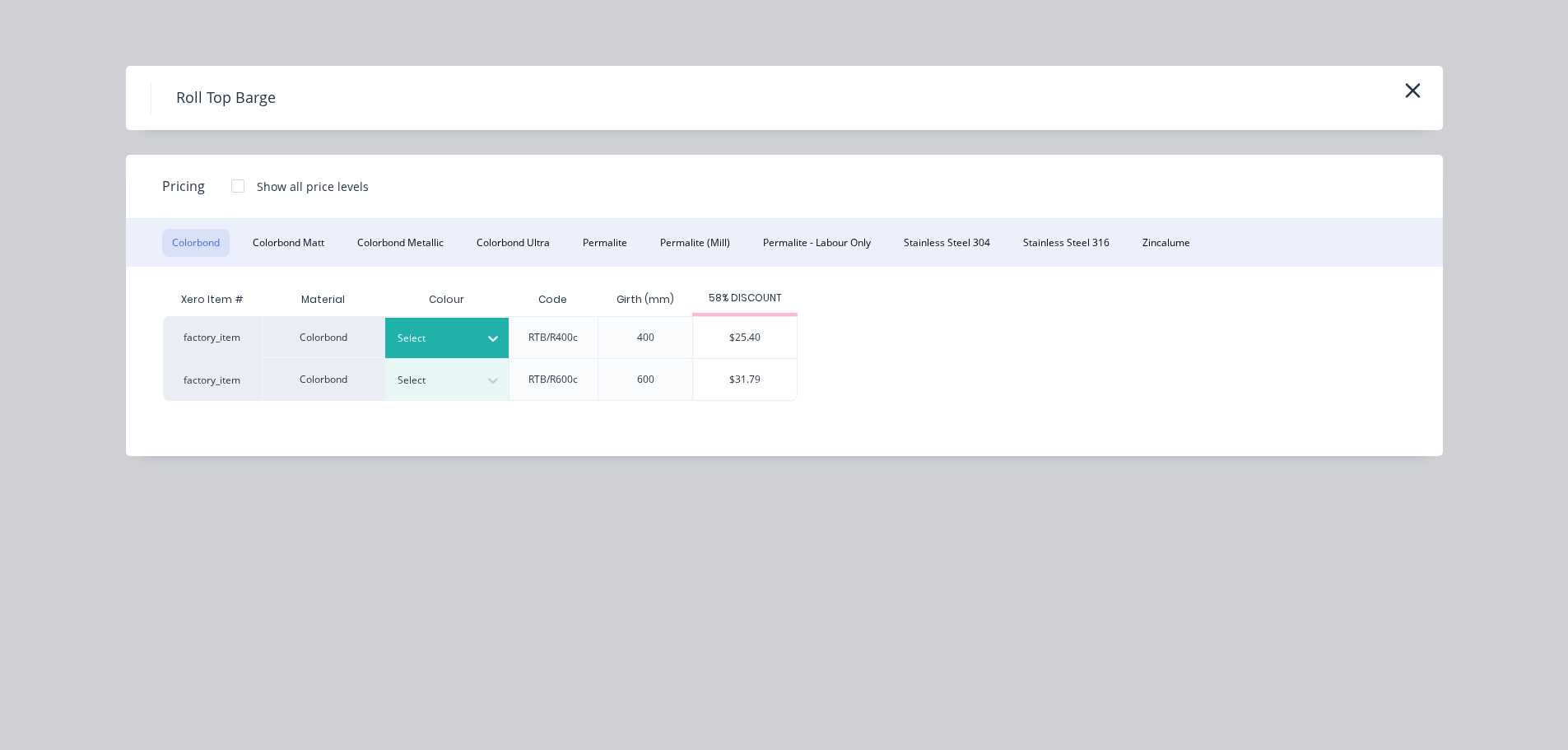
click at [466, 334] on div at bounding box center [435, 338] width 74 height 18
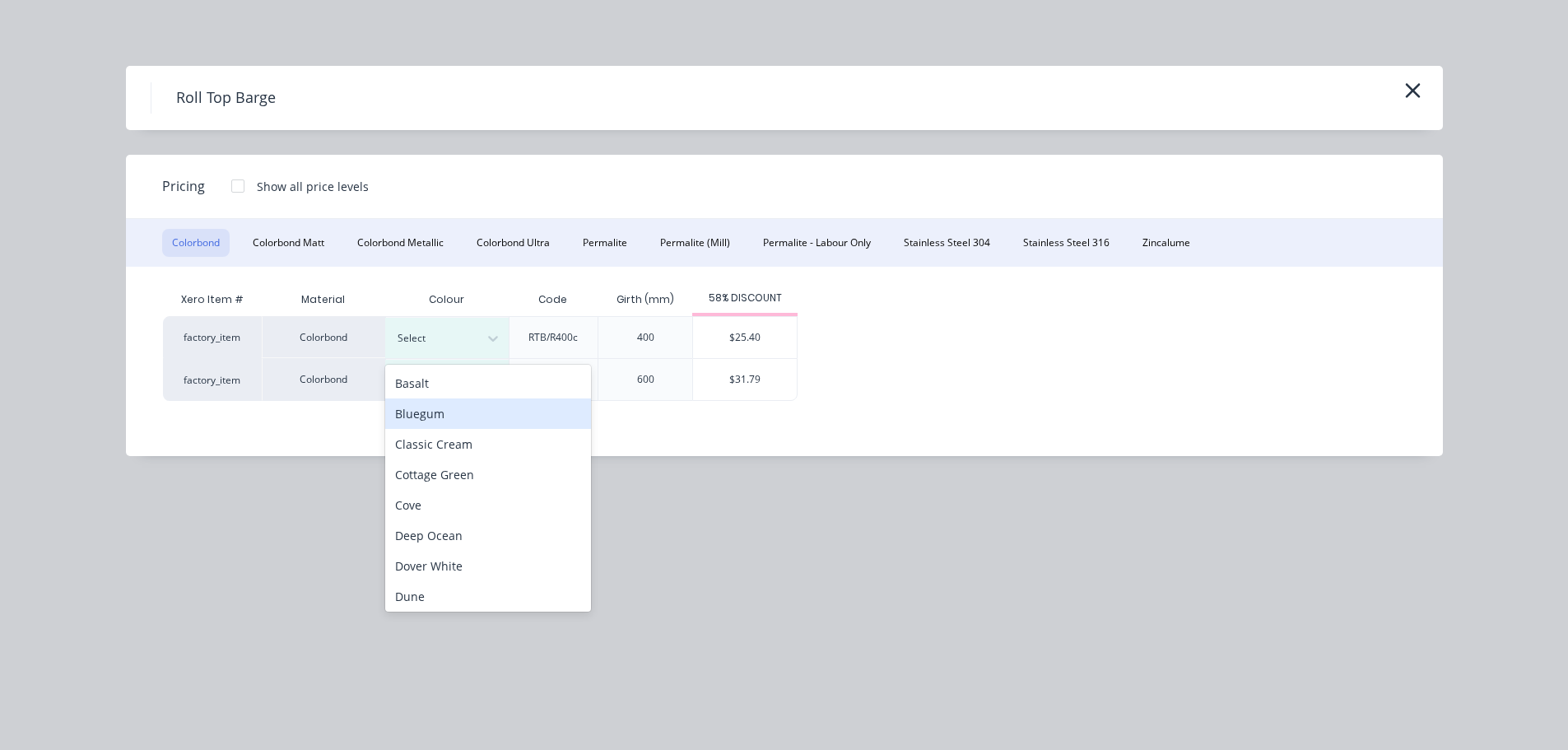
click at [457, 399] on div "Bluegum" at bounding box center [487, 413] width 205 height 31
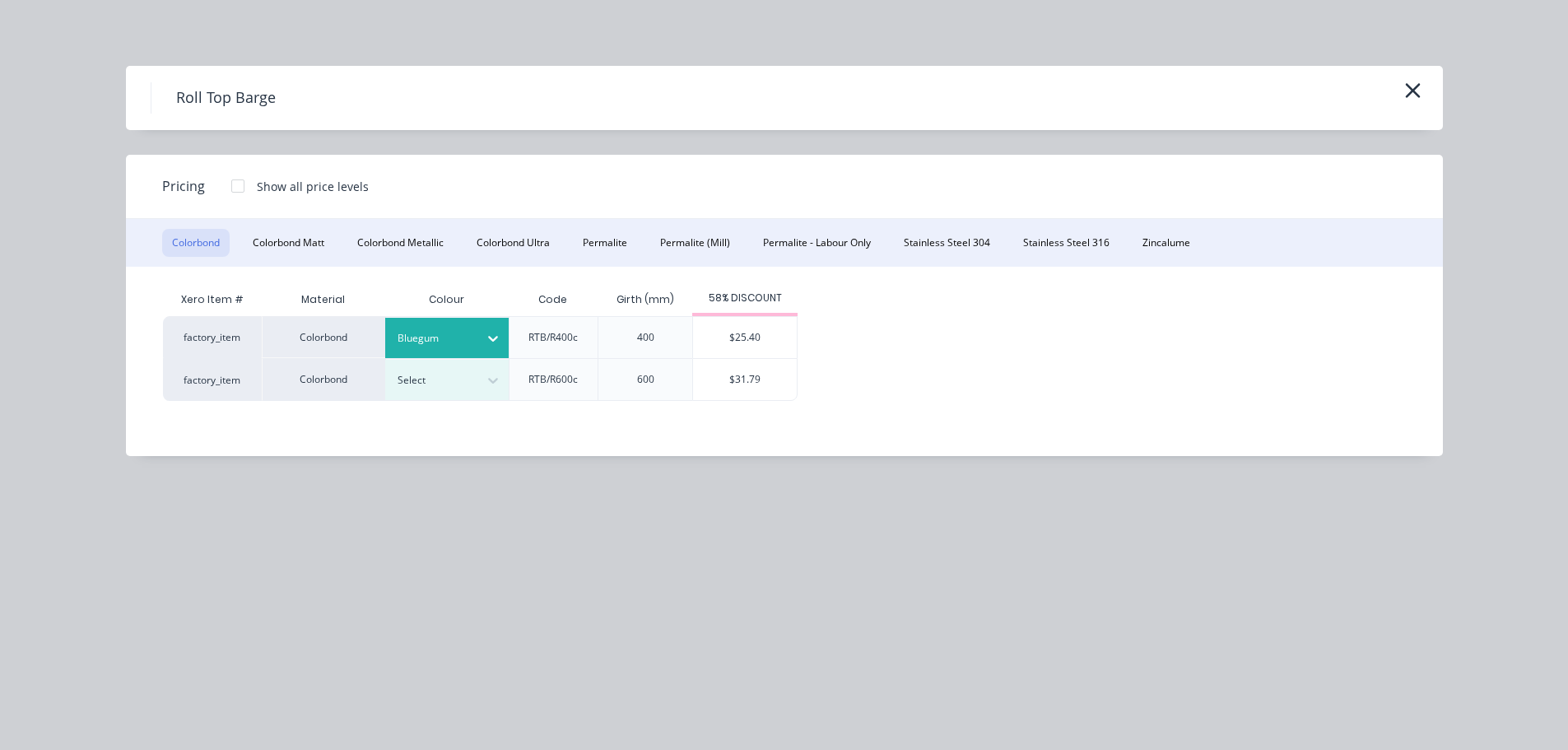
click at [457, 339] on div at bounding box center [435, 338] width 74 height 18
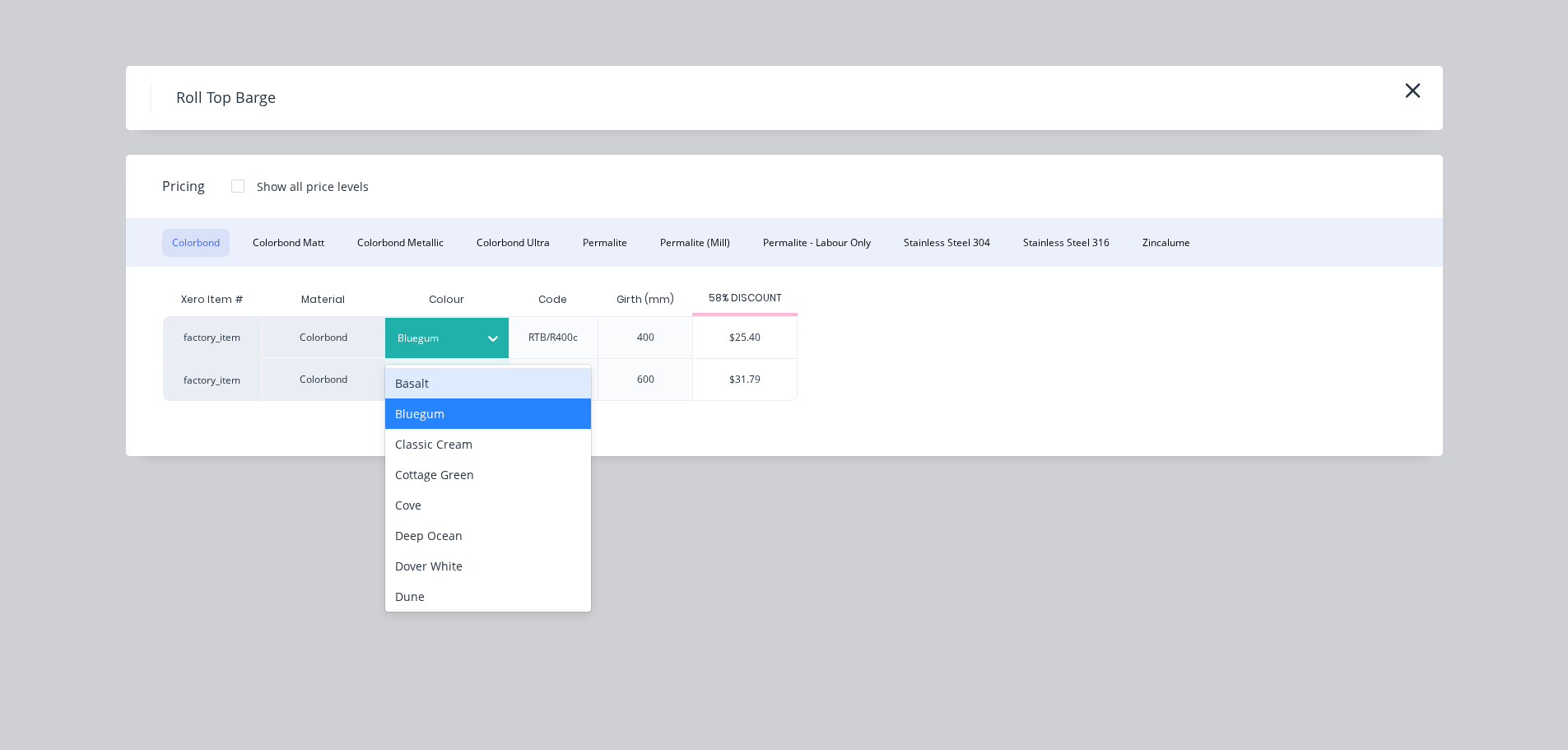
click at [449, 385] on div "Basalt" at bounding box center [487, 383] width 205 height 31
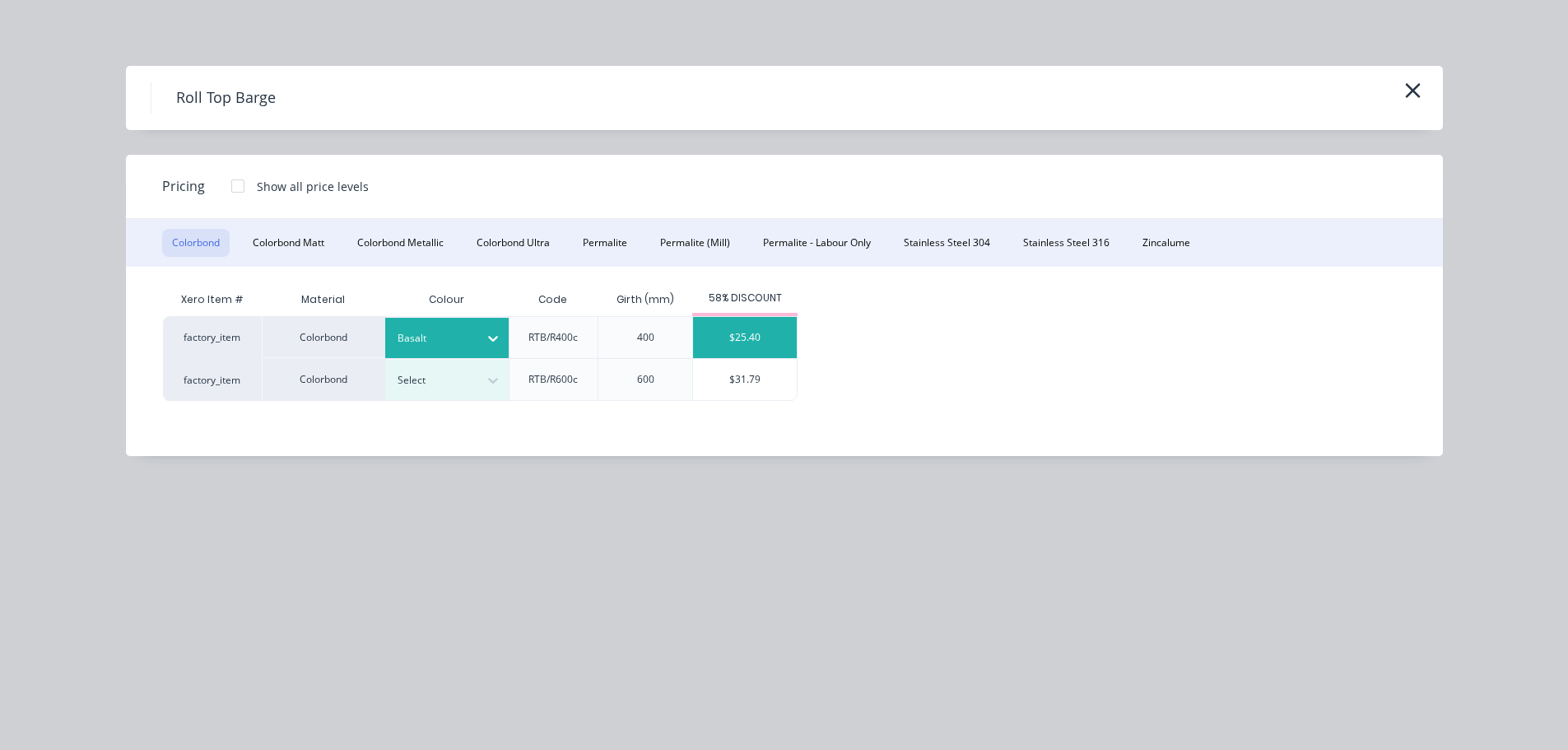
click at [728, 330] on div "$25.40" at bounding box center [745, 337] width 104 height 41
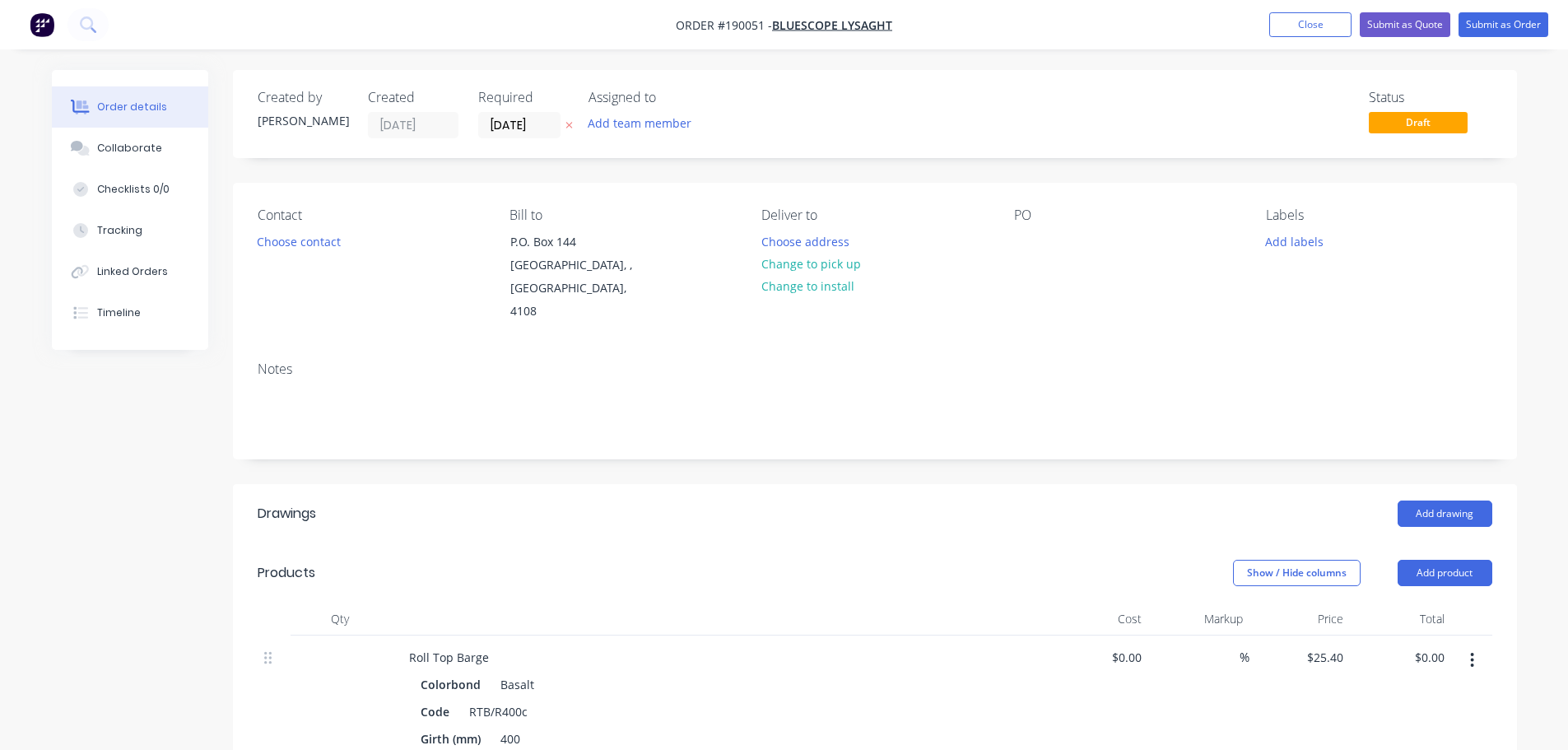
click at [567, 122] on icon at bounding box center [568, 125] width 7 height 10
click at [1027, 240] on div at bounding box center [1027, 241] width 26 height 24
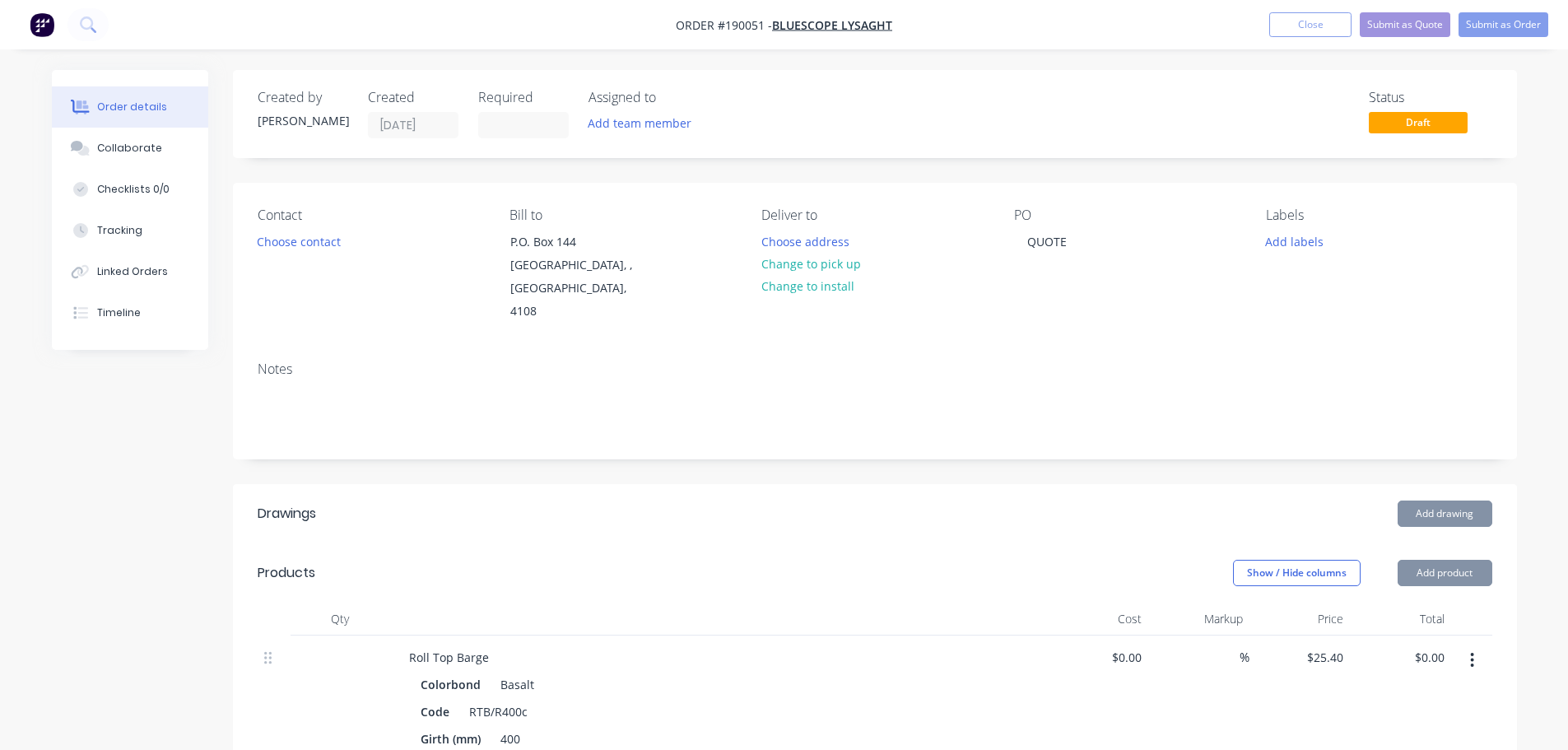
click at [936, 484] on header "Drawings Add drawing" at bounding box center [874, 514] width 1283 height 59
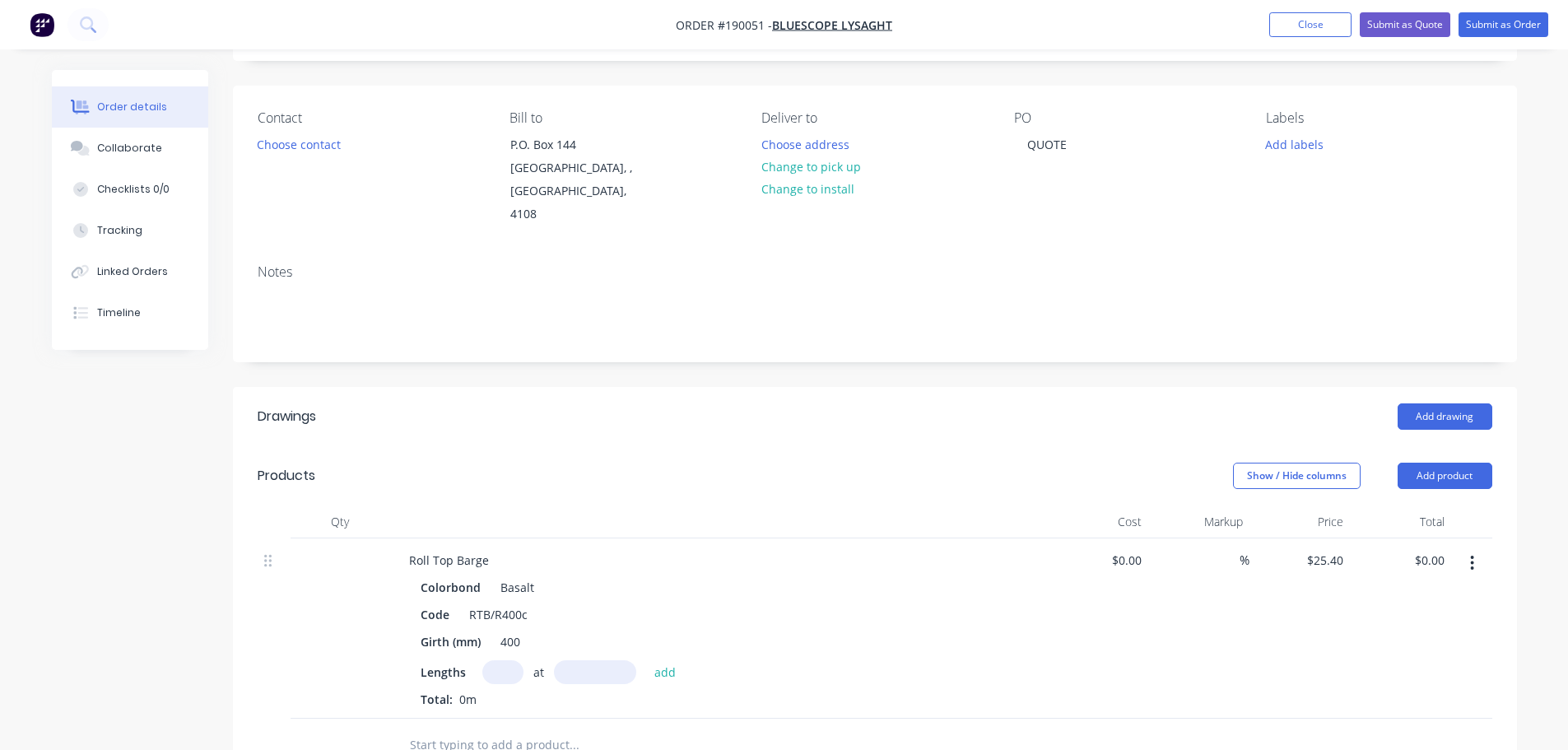
scroll to position [247, 0]
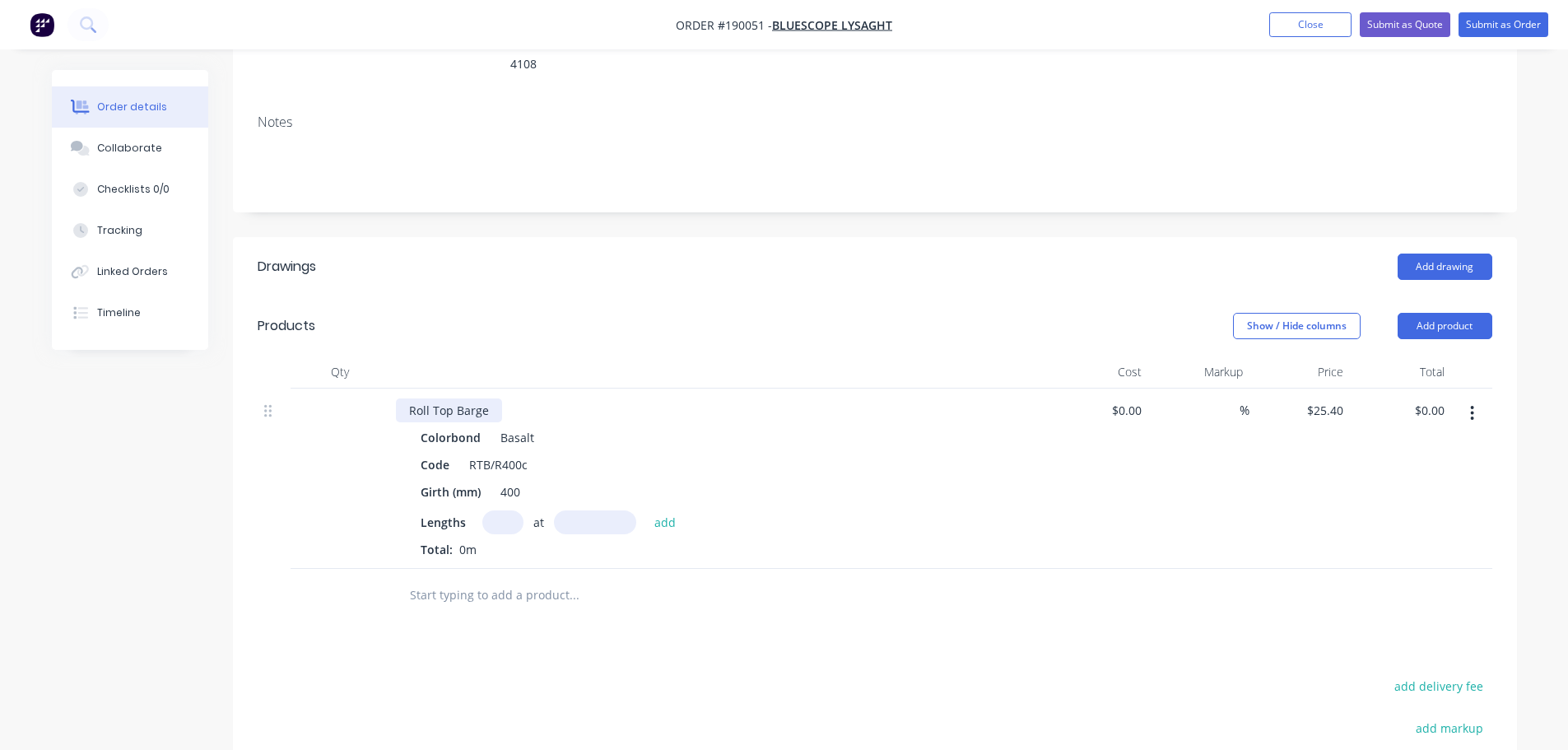
click at [497, 399] on div "Roll Top Barge" at bounding box center [718, 410] width 645 height 24
click at [492, 399] on div "Roll Top Barge" at bounding box center [449, 410] width 106 height 24
click at [620, 254] on div "Add drawing" at bounding box center [1005, 267] width 972 height 26
click at [500, 511] on input "text" at bounding box center [503, 522] width 41 height 24
type input "2"
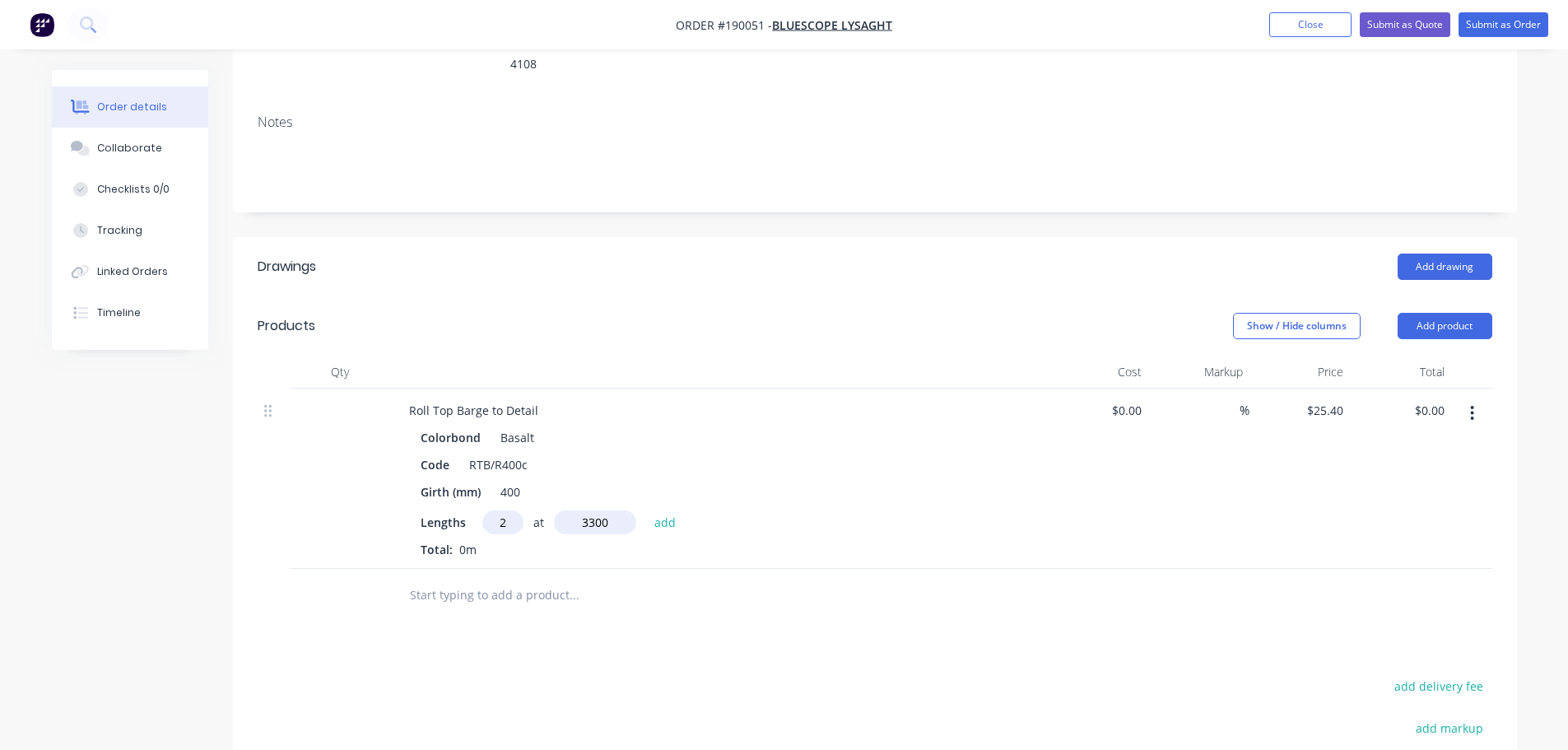
type input "3300"
click at [646, 511] on button "add" at bounding box center [665, 521] width 39 height 22
type input "$167.64"
click at [1447, 313] on button "Add product" at bounding box center [1444, 326] width 95 height 26
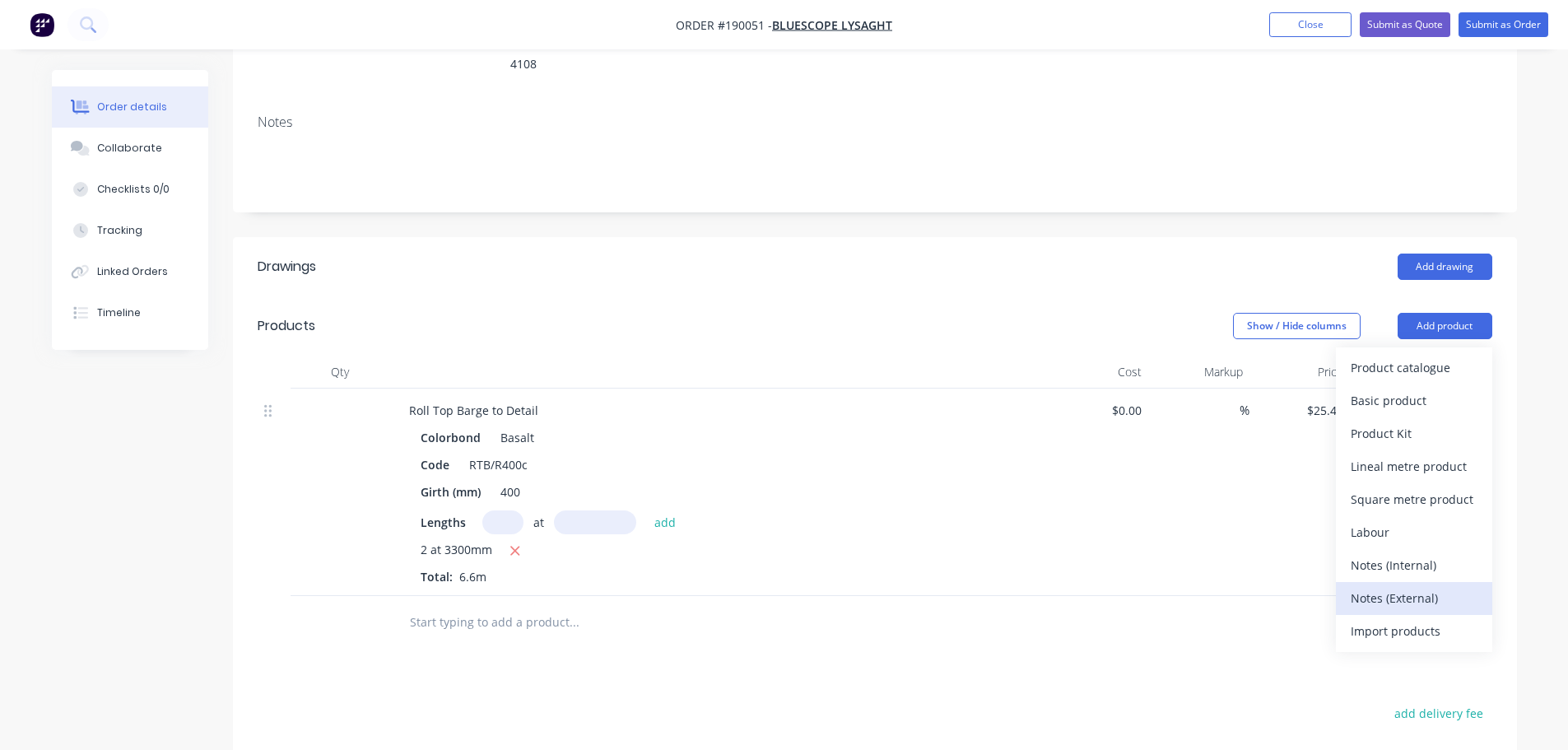
click at [1407, 586] on div "Notes (External)" at bounding box center [1414, 597] width 127 height 24
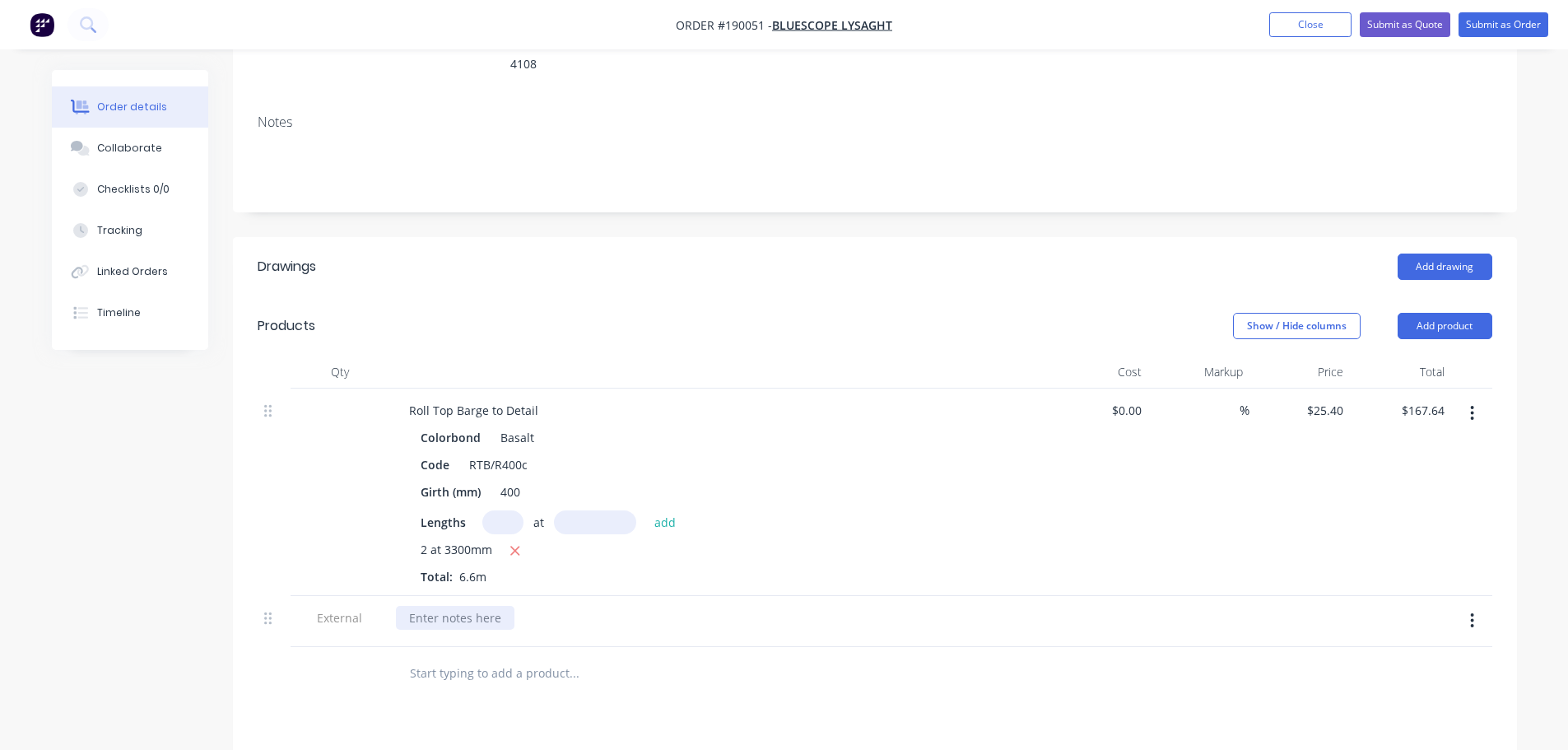
click at [477, 606] on div at bounding box center [455, 617] width 119 height 24
click at [666, 313] on div "Show / Hide columns Add product" at bounding box center [1005, 326] width 972 height 26
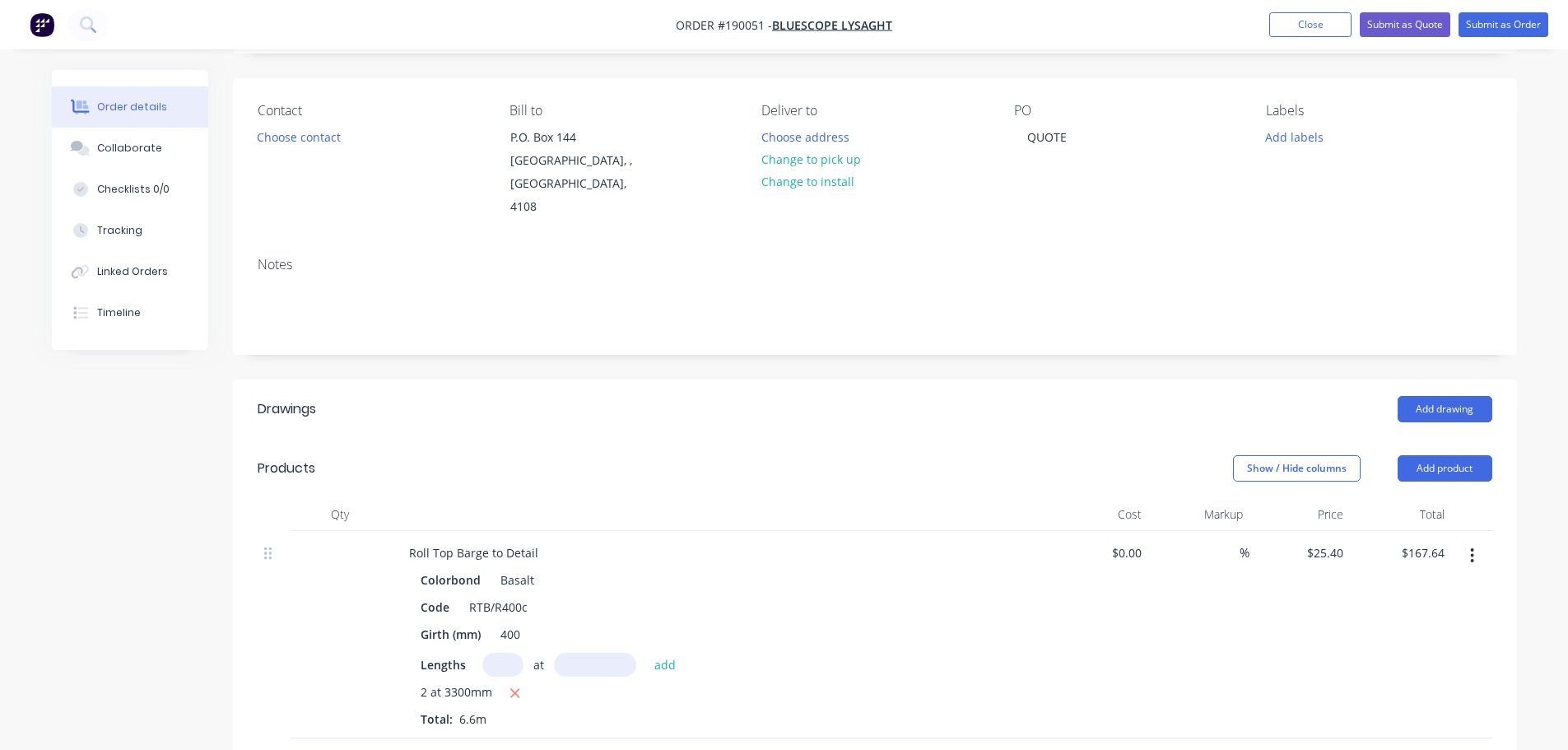
scroll to position [0, 0]
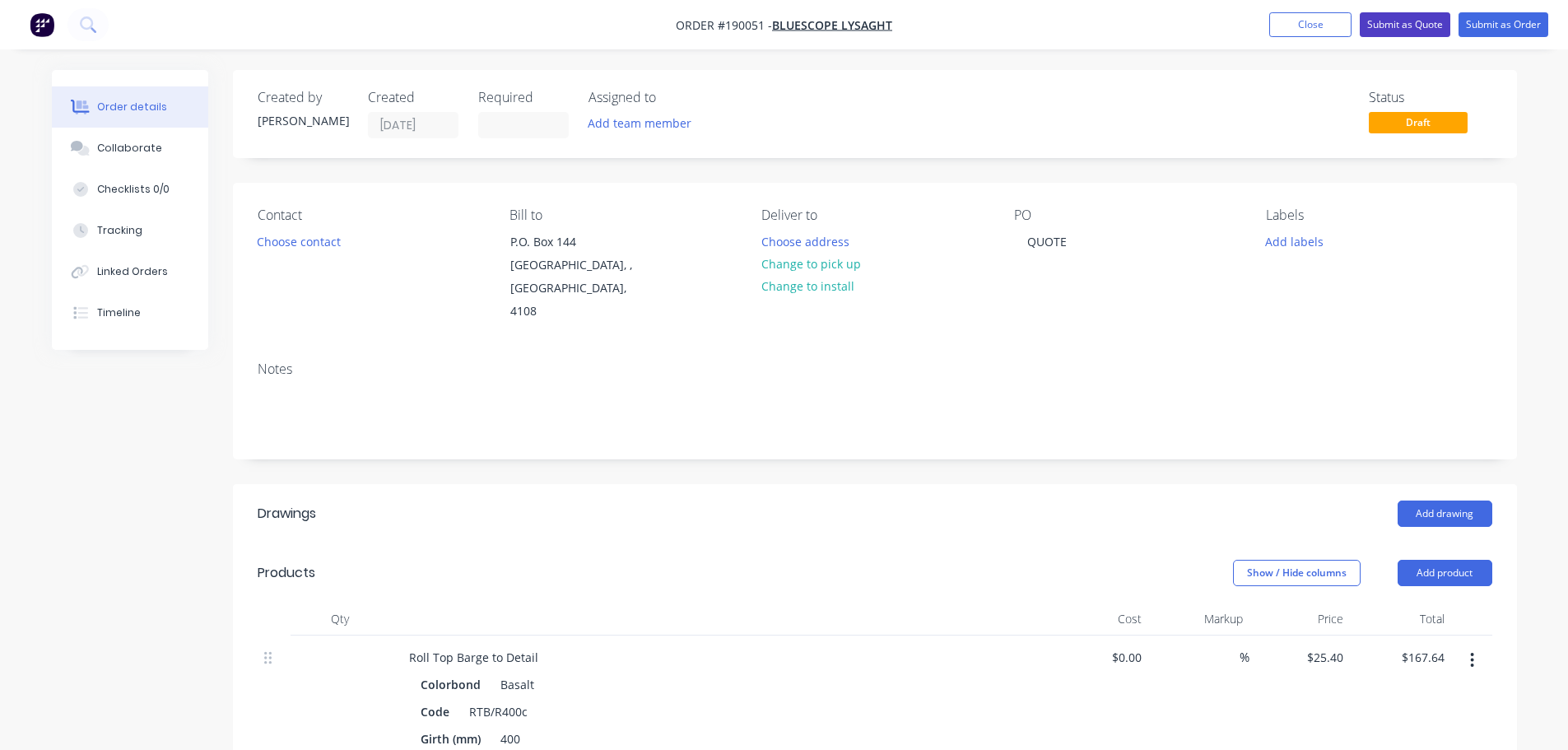
click at [1378, 21] on button "Submit as Quote" at bounding box center [1405, 25] width 91 height 25
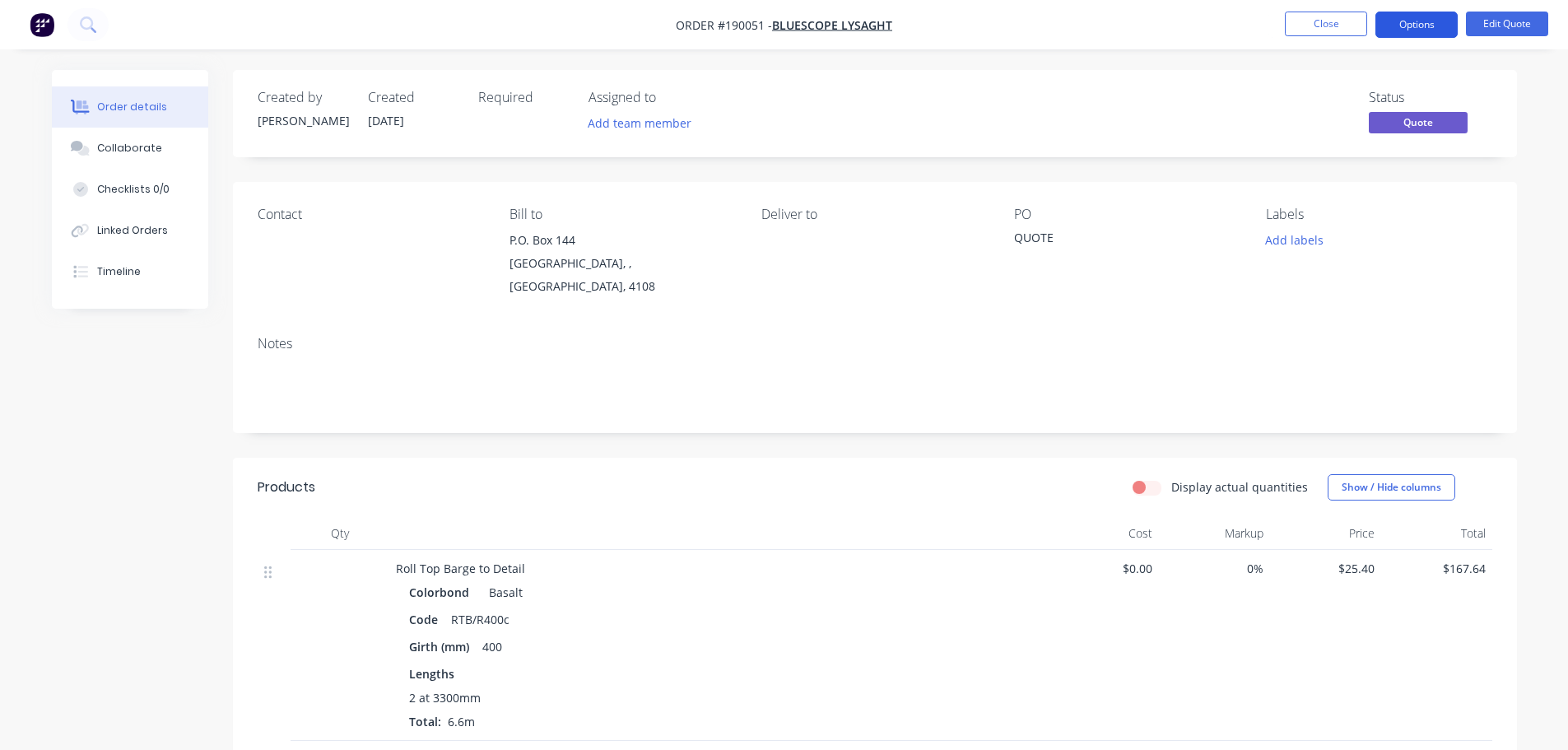
drag, startPoint x: 1421, startPoint y: 17, endPoint x: 1415, endPoint y: 35, distance: 19.0
click at [1422, 17] on button "Options" at bounding box center [1416, 25] width 82 height 26
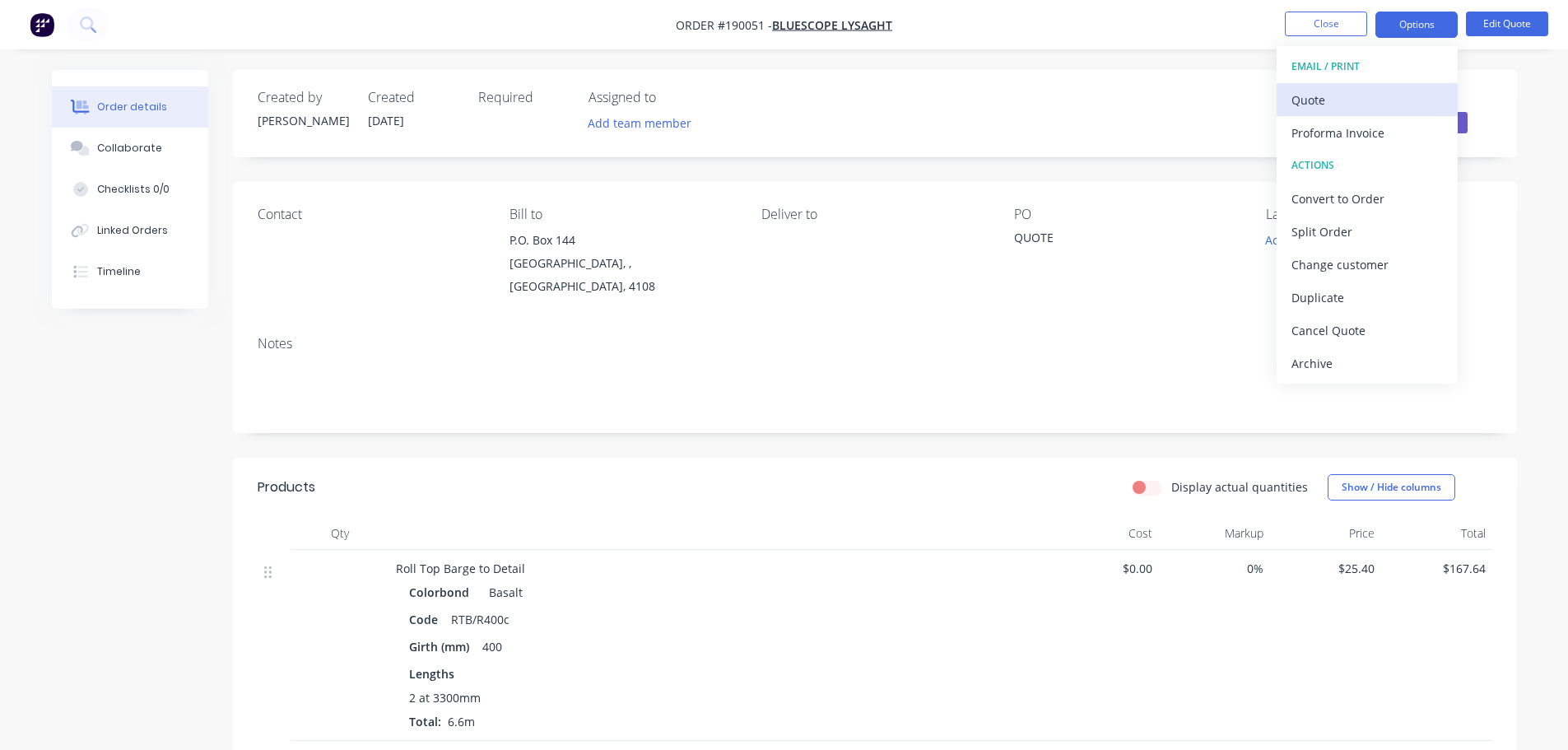
click at [1346, 97] on div "Quote" at bounding box center [1367, 100] width 152 height 24
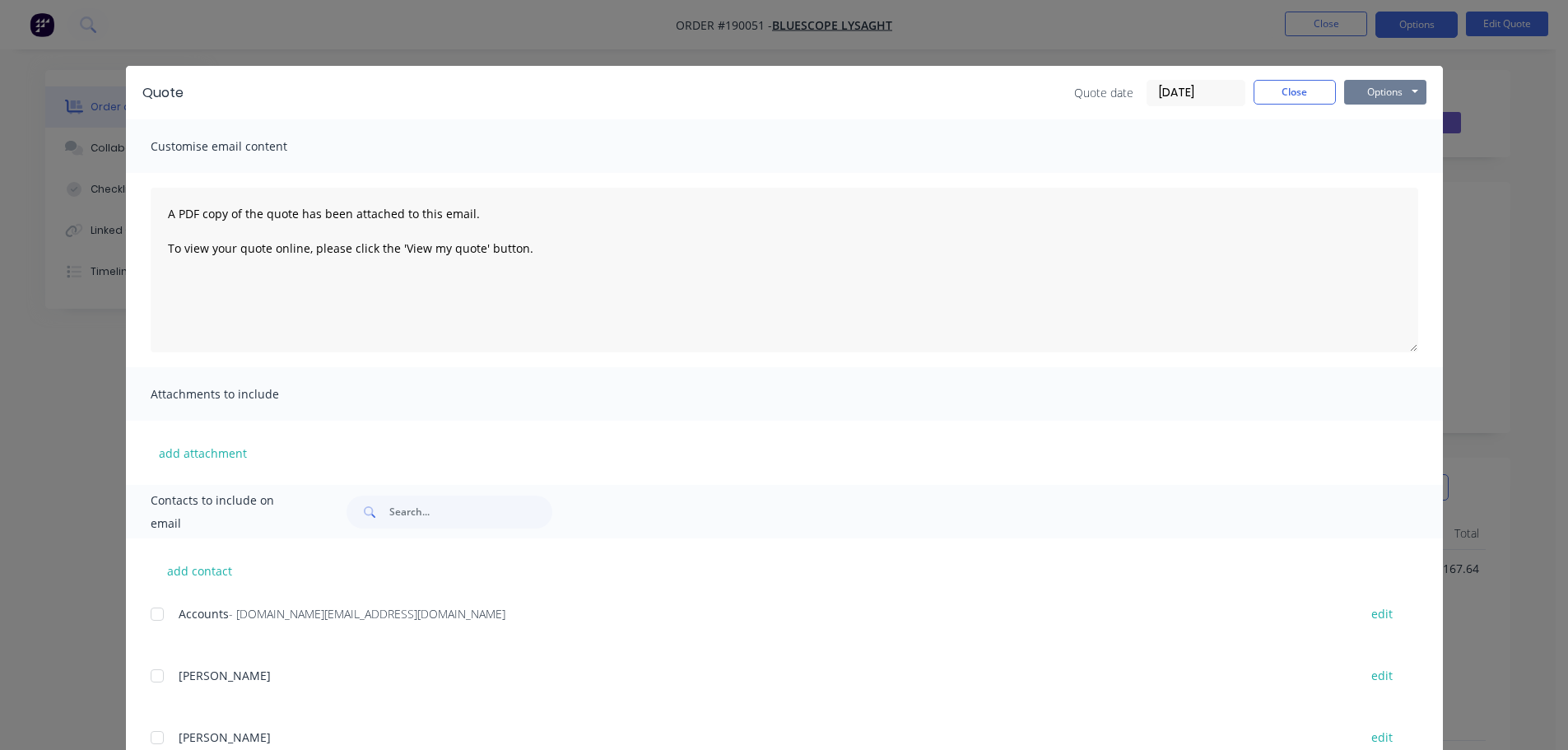
click at [1344, 97] on button "Options" at bounding box center [1385, 92] width 82 height 25
click at [1366, 120] on button "Preview" at bounding box center [1396, 121] width 106 height 27
click at [38, 172] on div "Quote Quote date [DATE] Close Options Preview Print Email Customise email conte…" at bounding box center [784, 375] width 1568 height 750
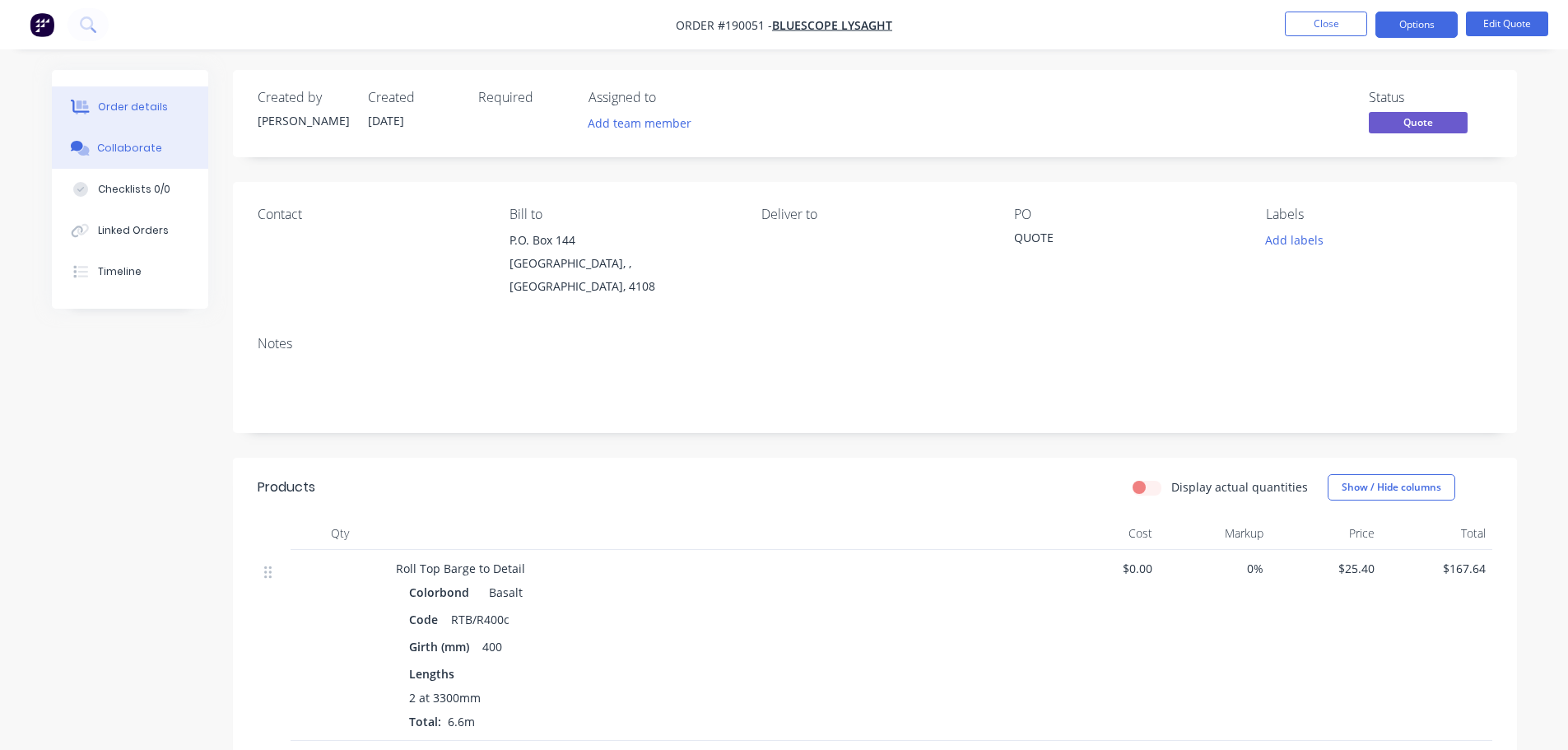
click at [159, 152] on button "Collaborate" at bounding box center [130, 149] width 157 height 41
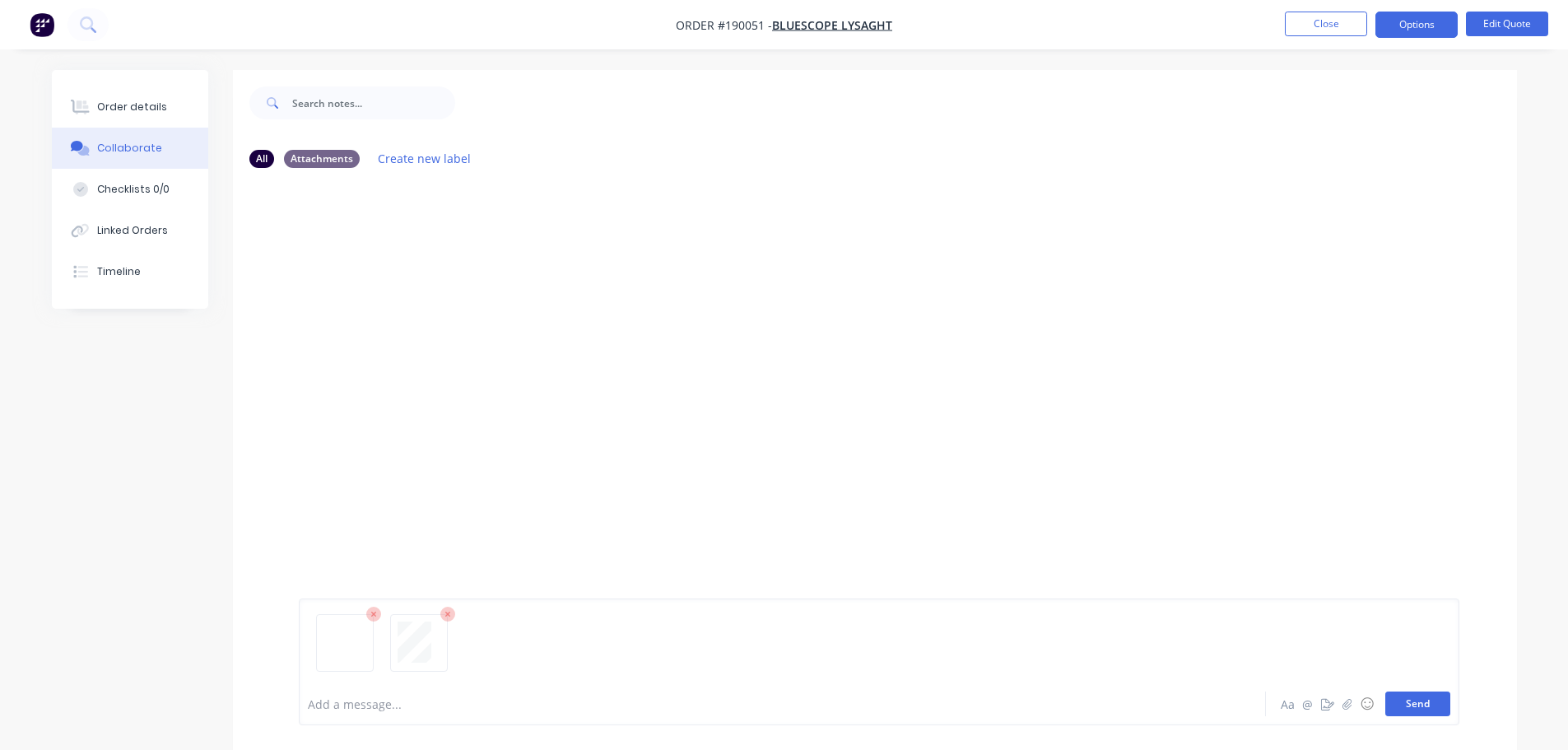
click at [1419, 709] on button "Send" at bounding box center [1417, 704] width 65 height 25
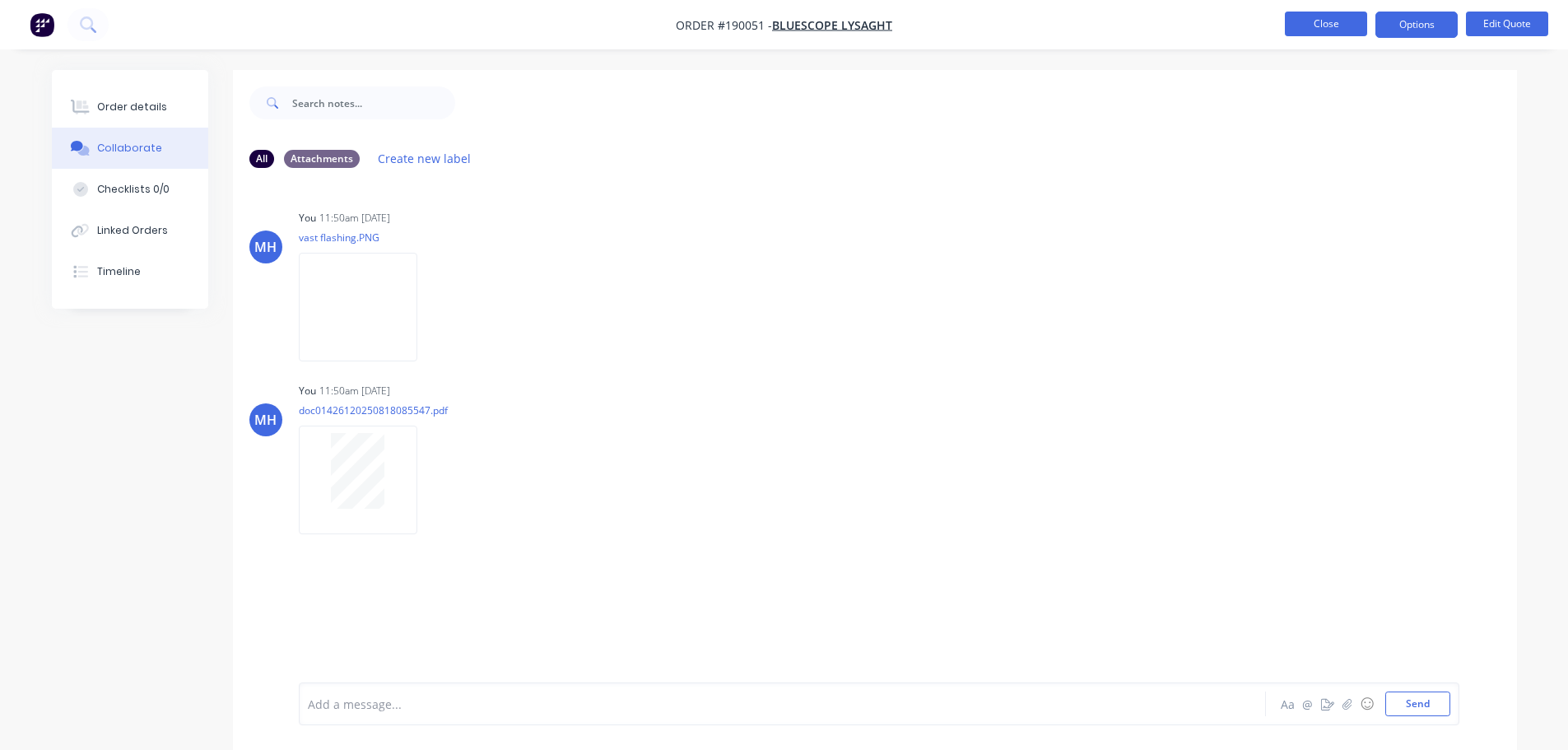
click at [1332, 21] on button "Close" at bounding box center [1326, 24] width 82 height 25
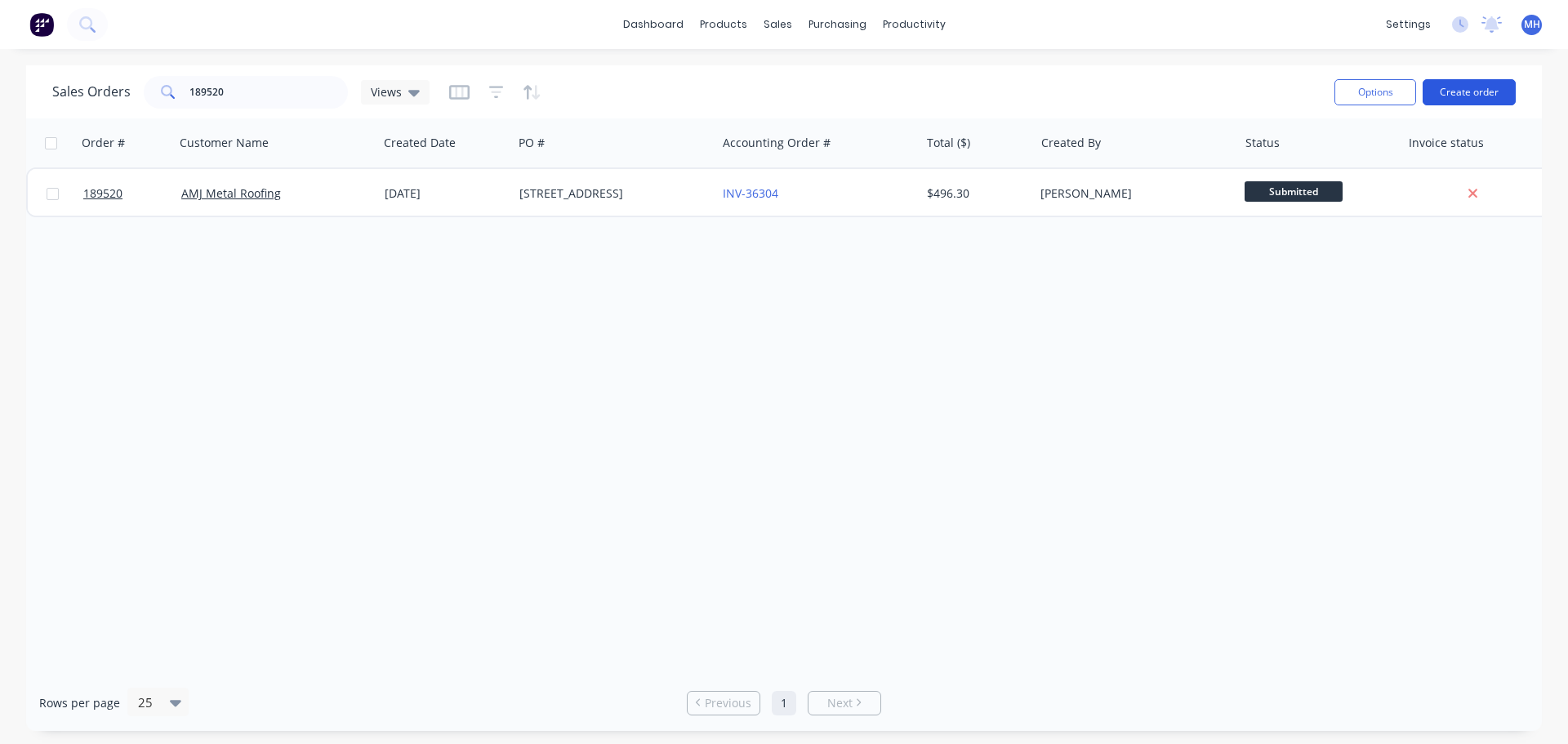
click at [1454, 94] on button "Create order" at bounding box center [1470, 92] width 93 height 26
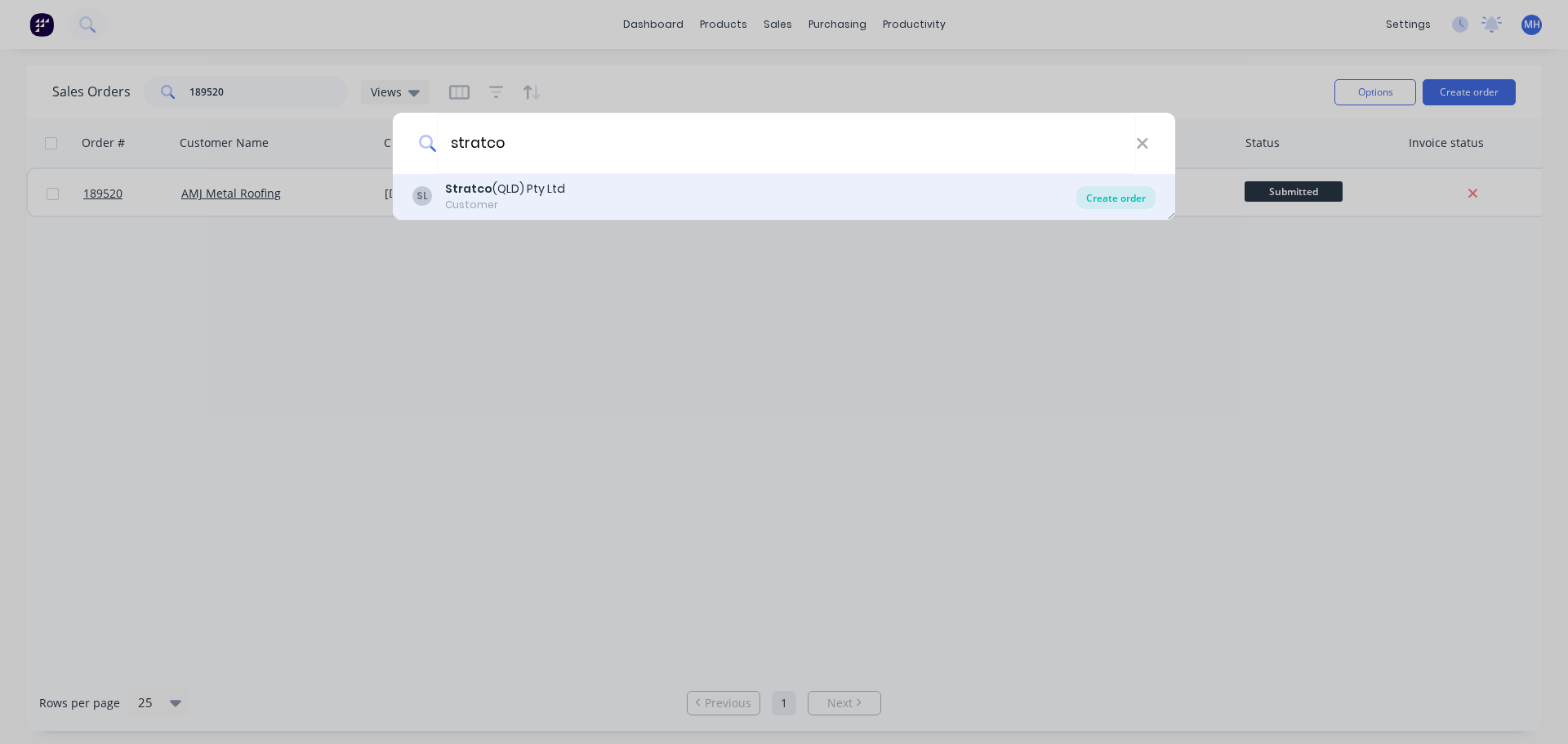
type input "stratco"
click at [1137, 196] on div "Create order" at bounding box center [1116, 197] width 79 height 23
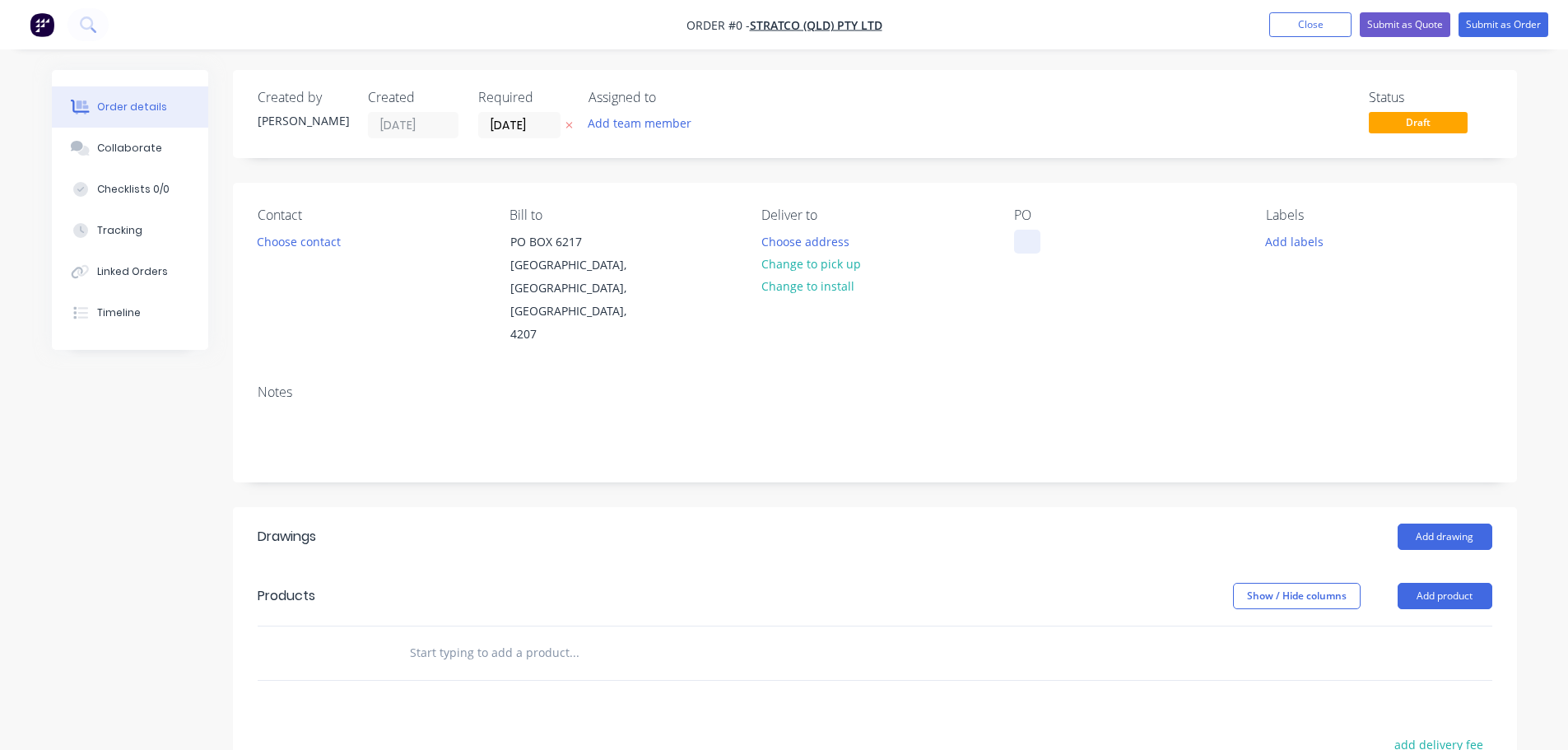
click at [1026, 239] on div at bounding box center [1027, 241] width 26 height 24
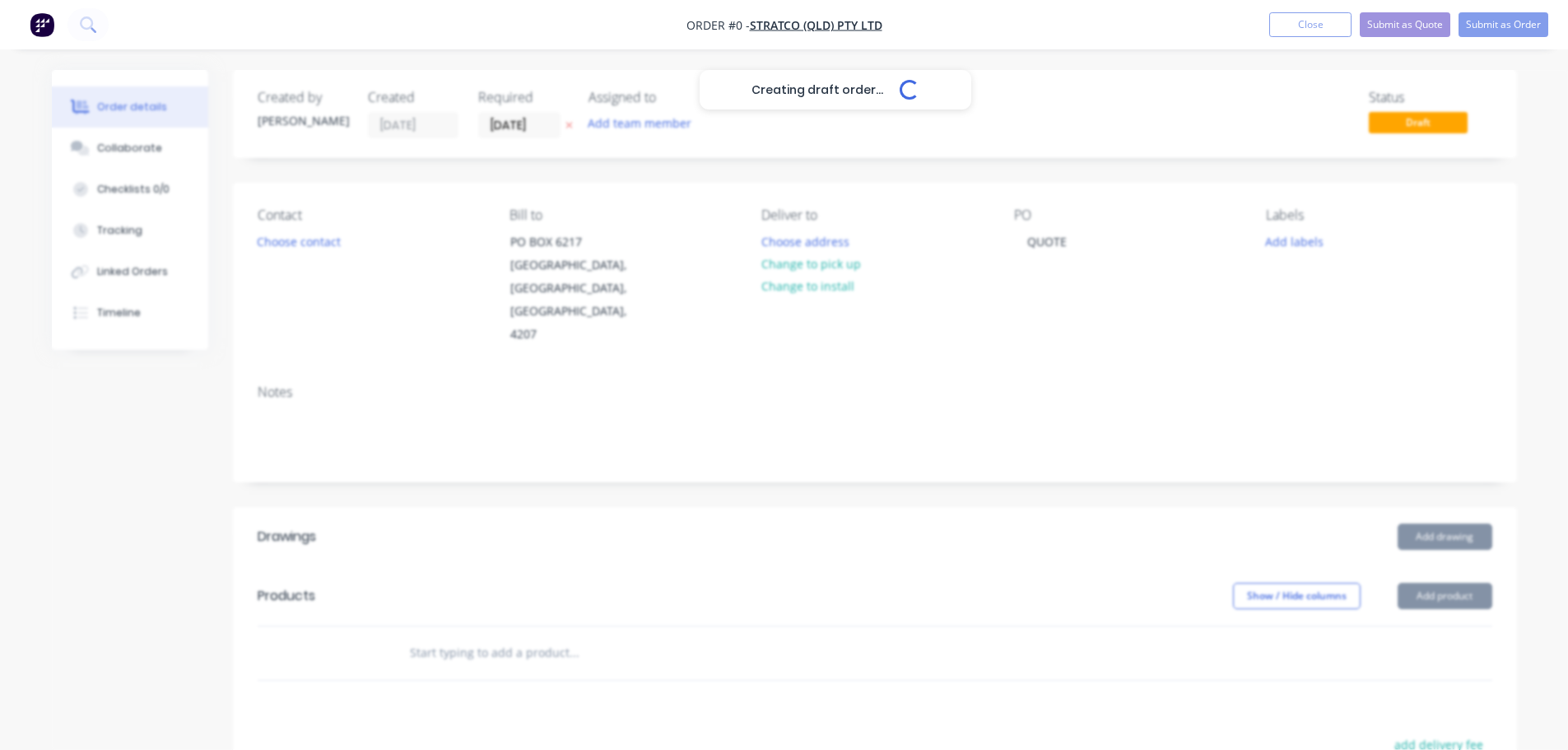
click at [558, 176] on div "Creating draft order... Loading... Order details Collaborate Checklists 0/0 Tra…" at bounding box center [784, 585] width 1498 height 1031
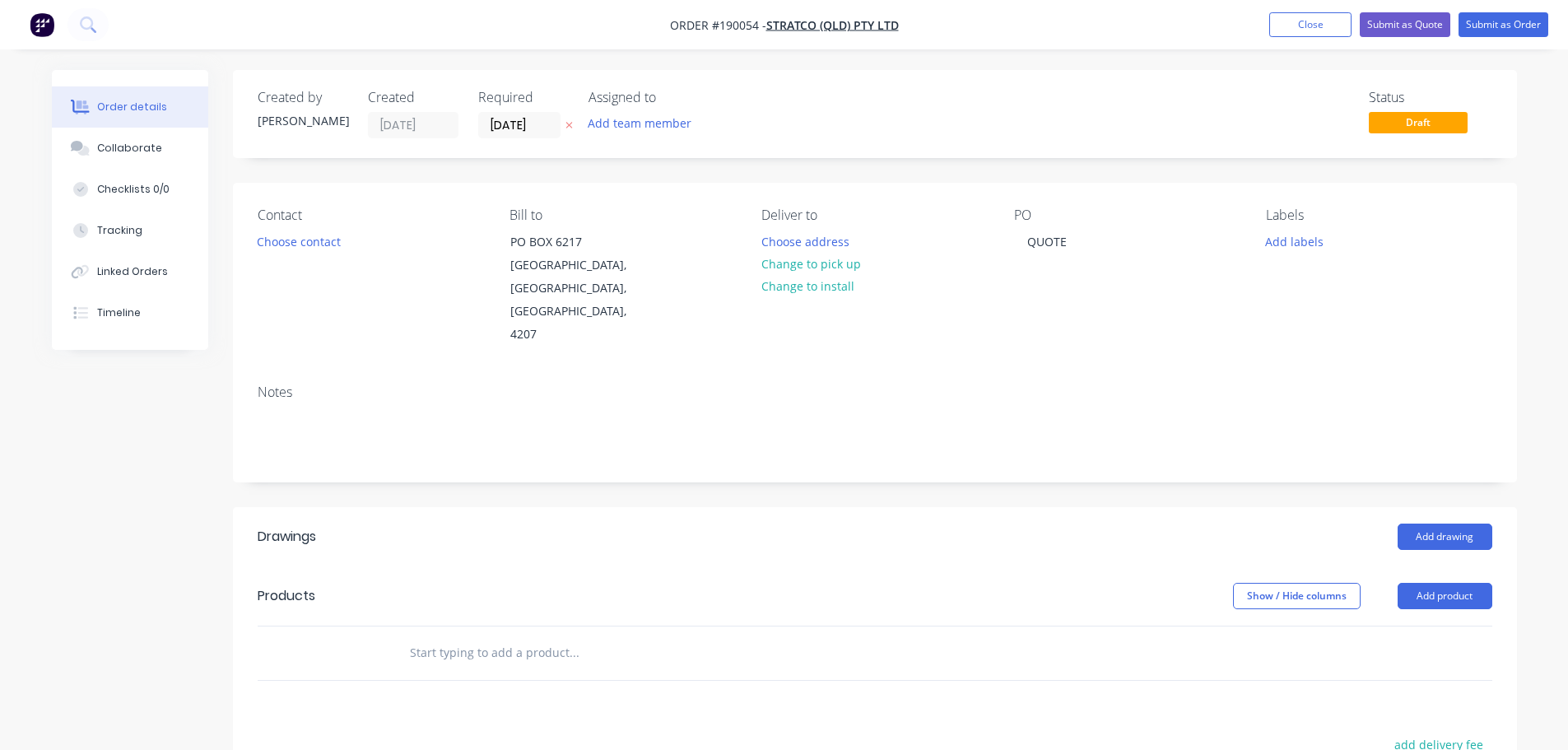
click at [568, 125] on icon at bounding box center [568, 126] width 7 height 7
click at [1439, 583] on button "Add product" at bounding box center [1444, 596] width 95 height 26
click at [1430, 625] on div "Product catalogue" at bounding box center [1414, 637] width 127 height 24
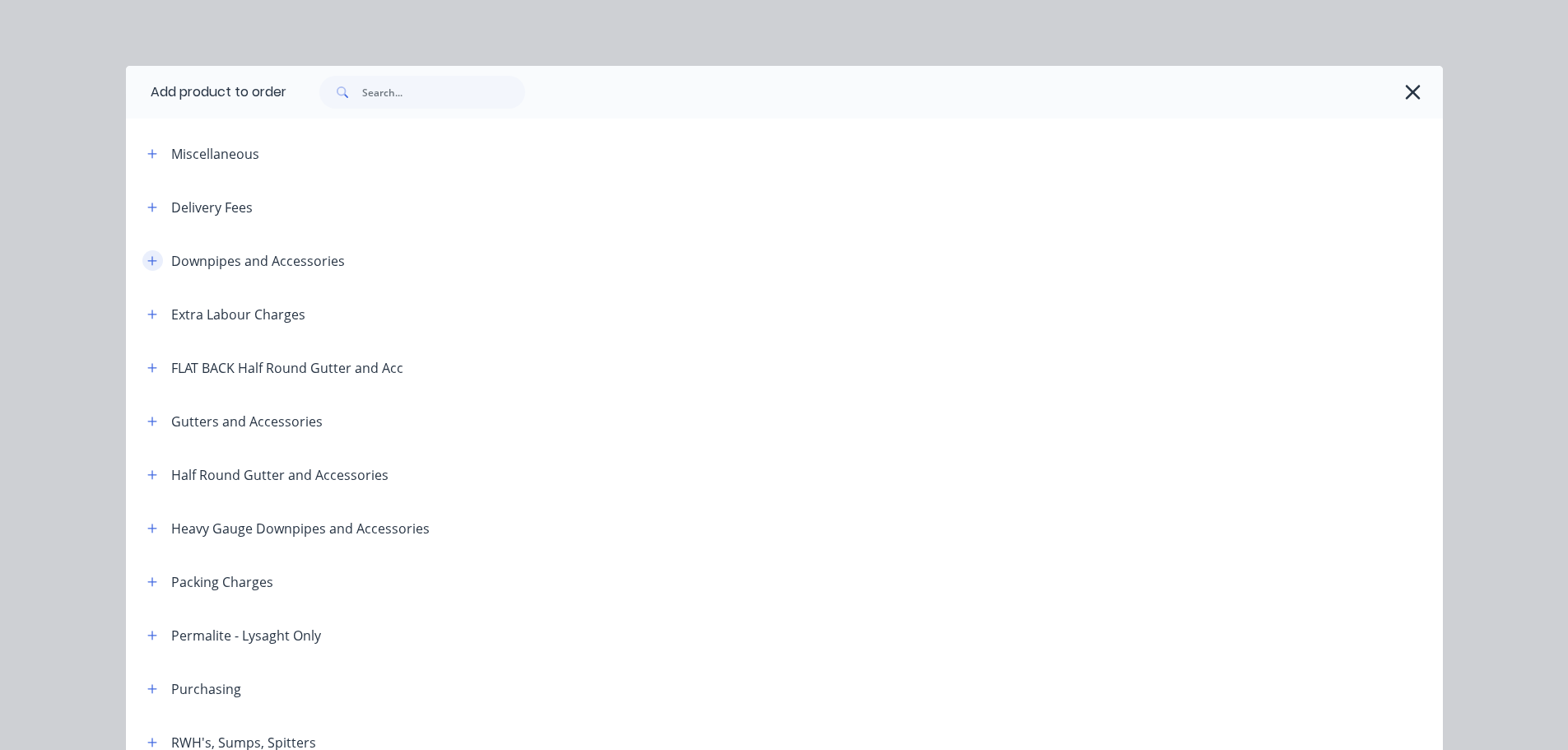
click at [148, 258] on icon "button" at bounding box center [152, 260] width 9 height 9
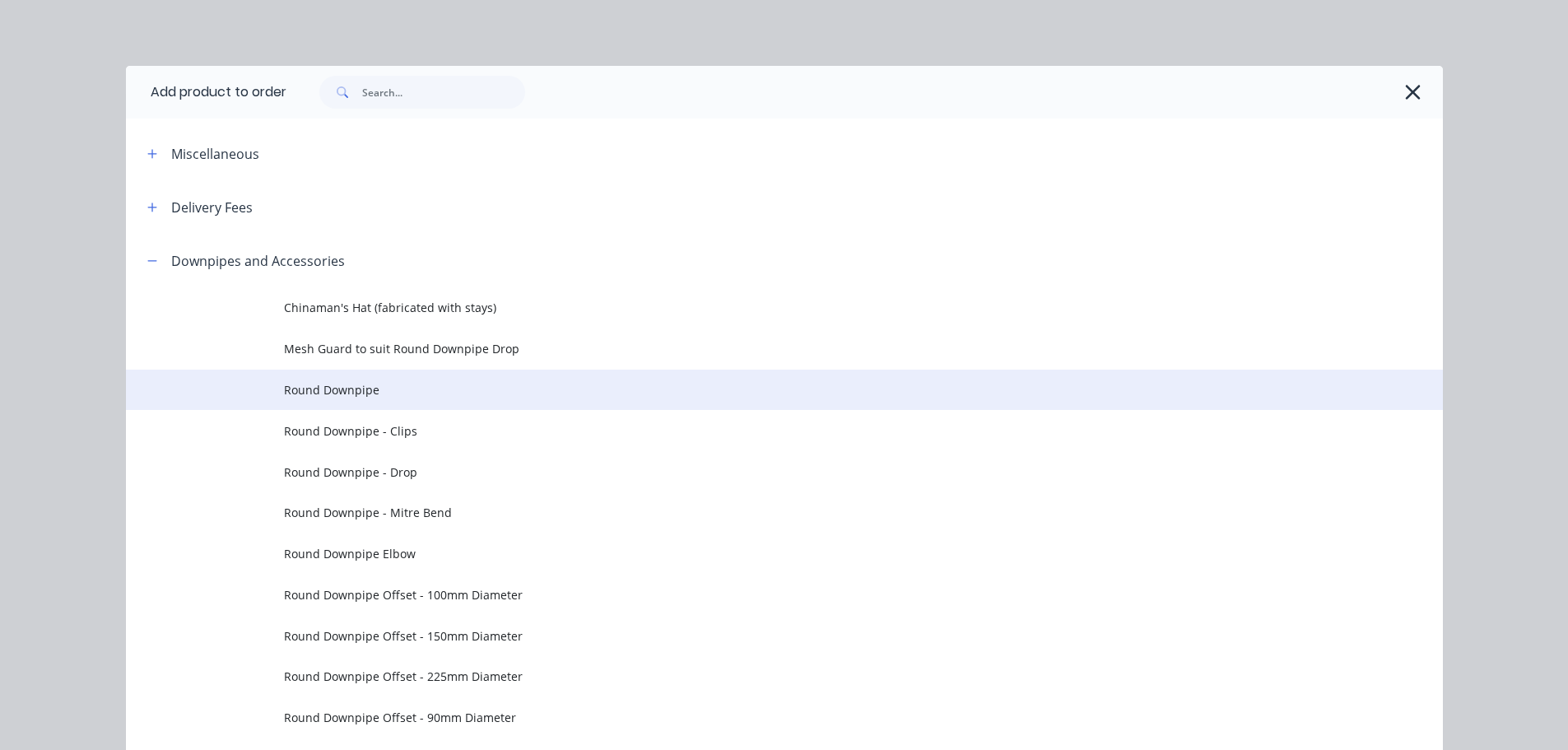
click at [403, 393] on span "Round Downpipe" at bounding box center [746, 389] width 926 height 17
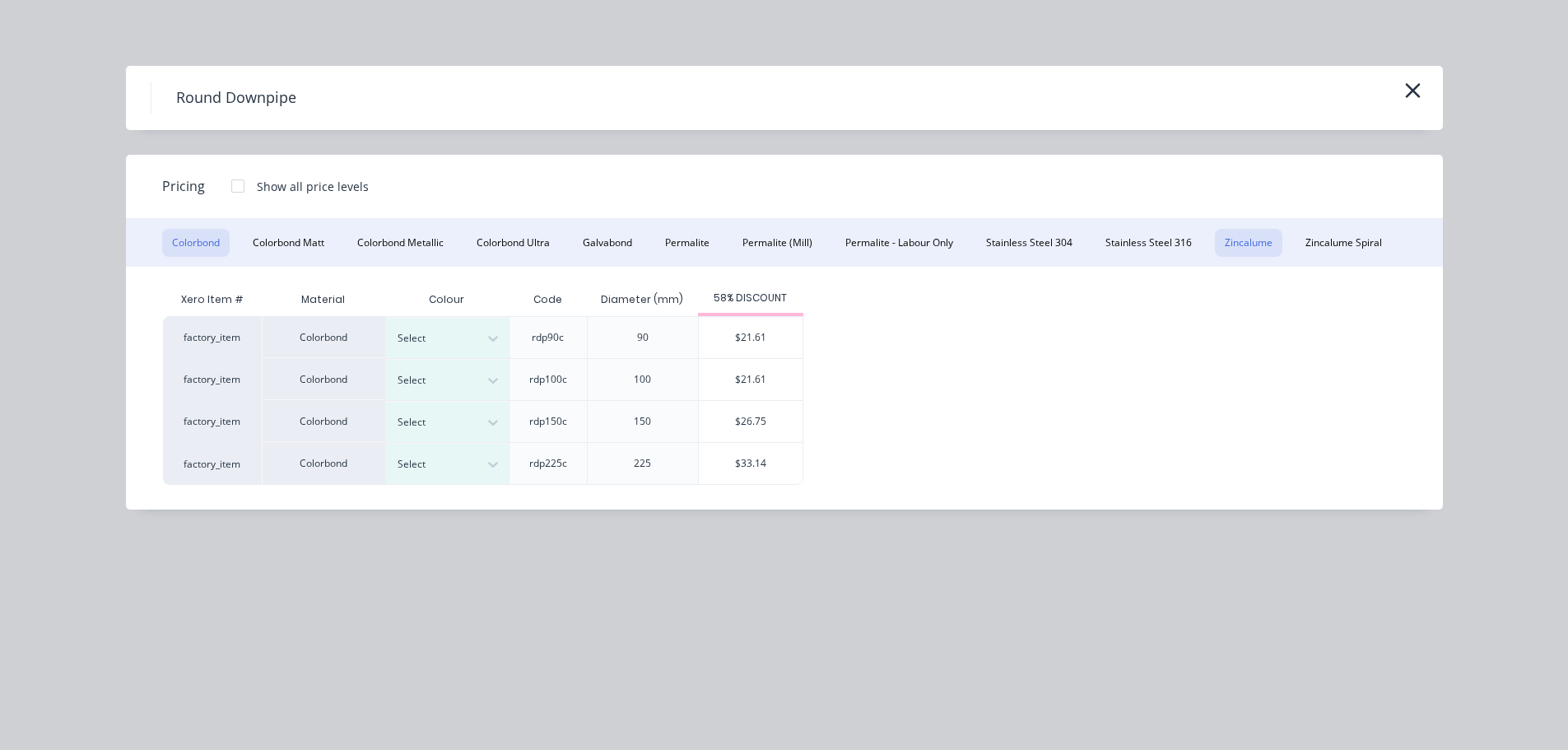
click at [1229, 241] on button "Zincalume" at bounding box center [1249, 243] width 68 height 28
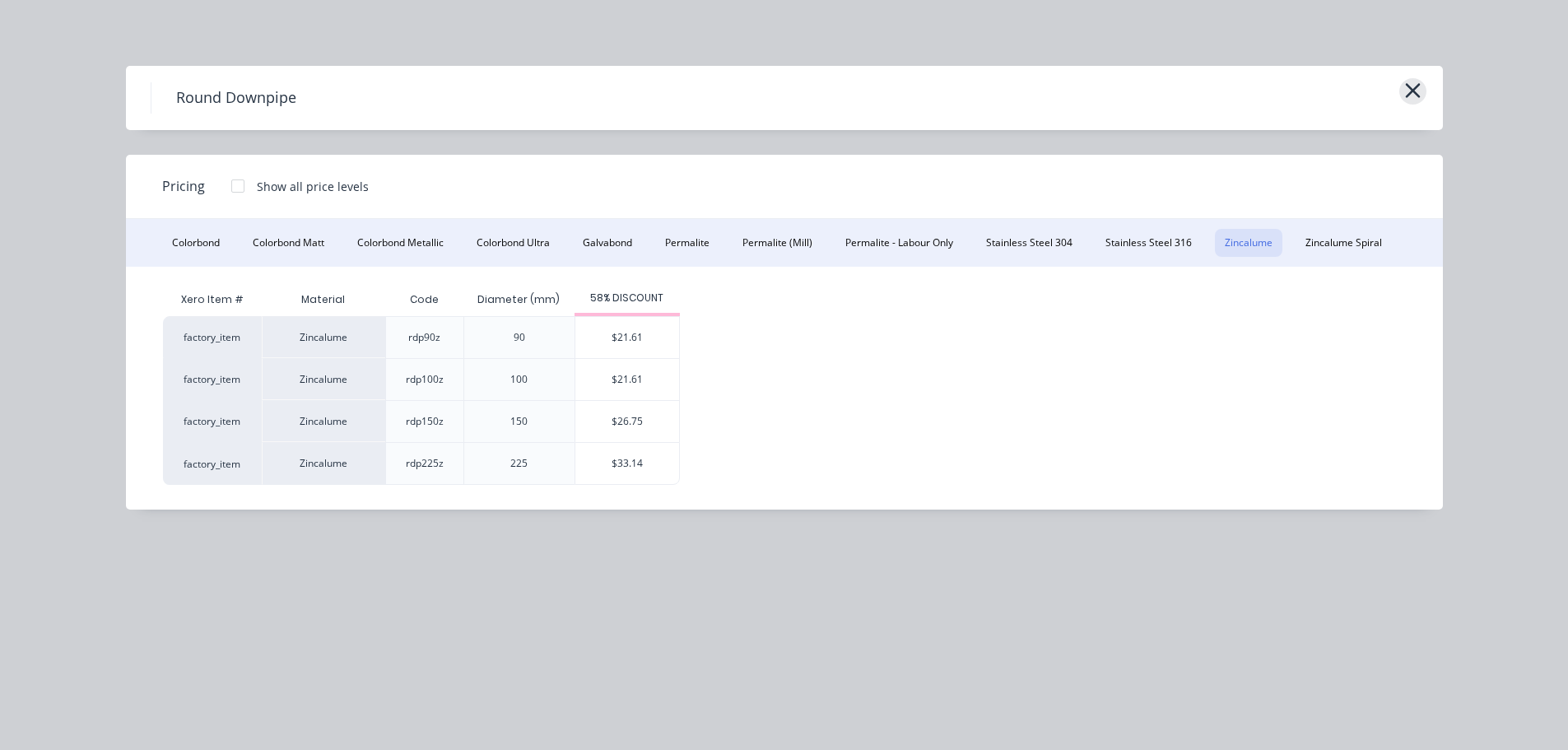
click at [1413, 91] on icon "button" at bounding box center [1412, 91] width 15 height 15
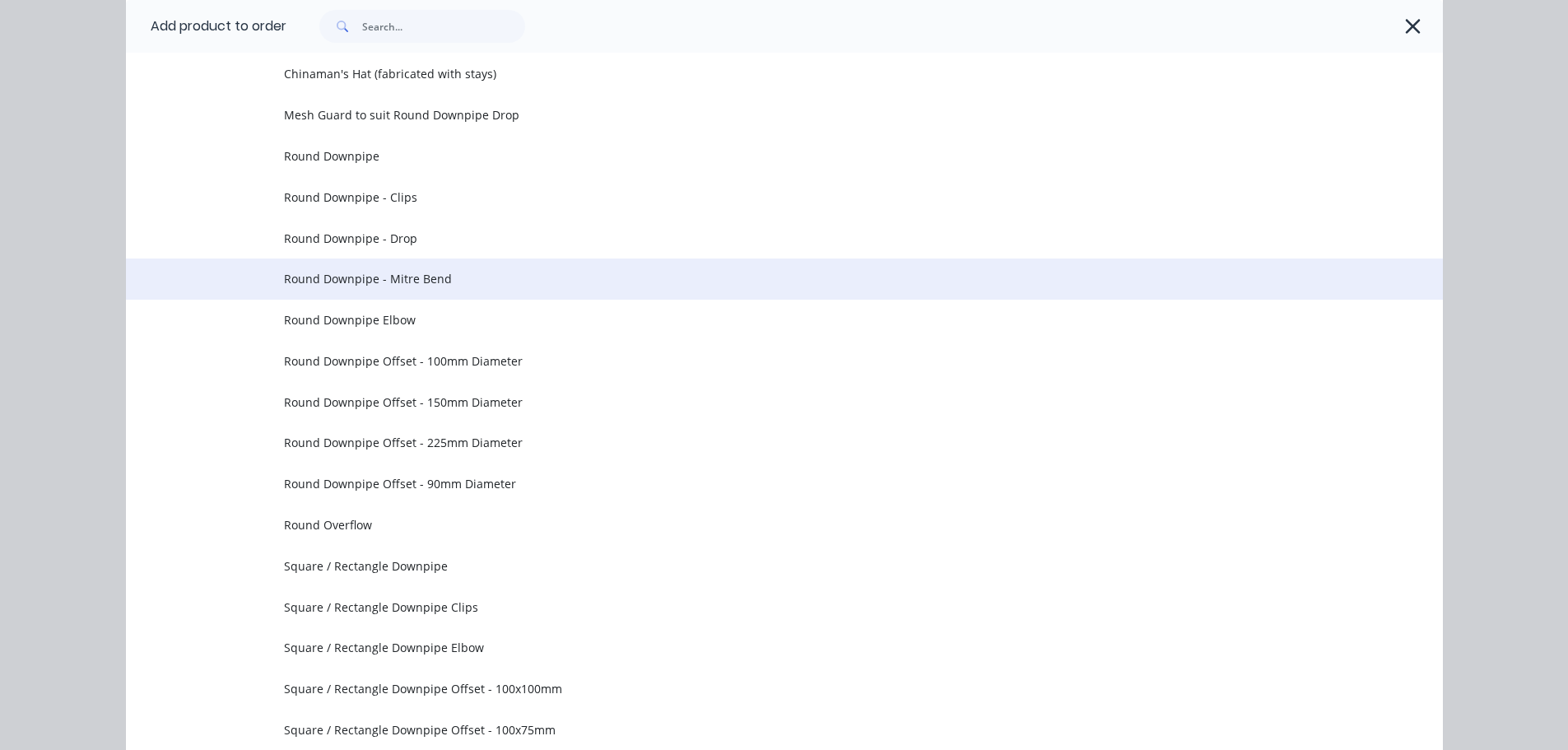
click at [485, 292] on td "Round Downpipe - Mitre Bend" at bounding box center [863, 279] width 1159 height 41
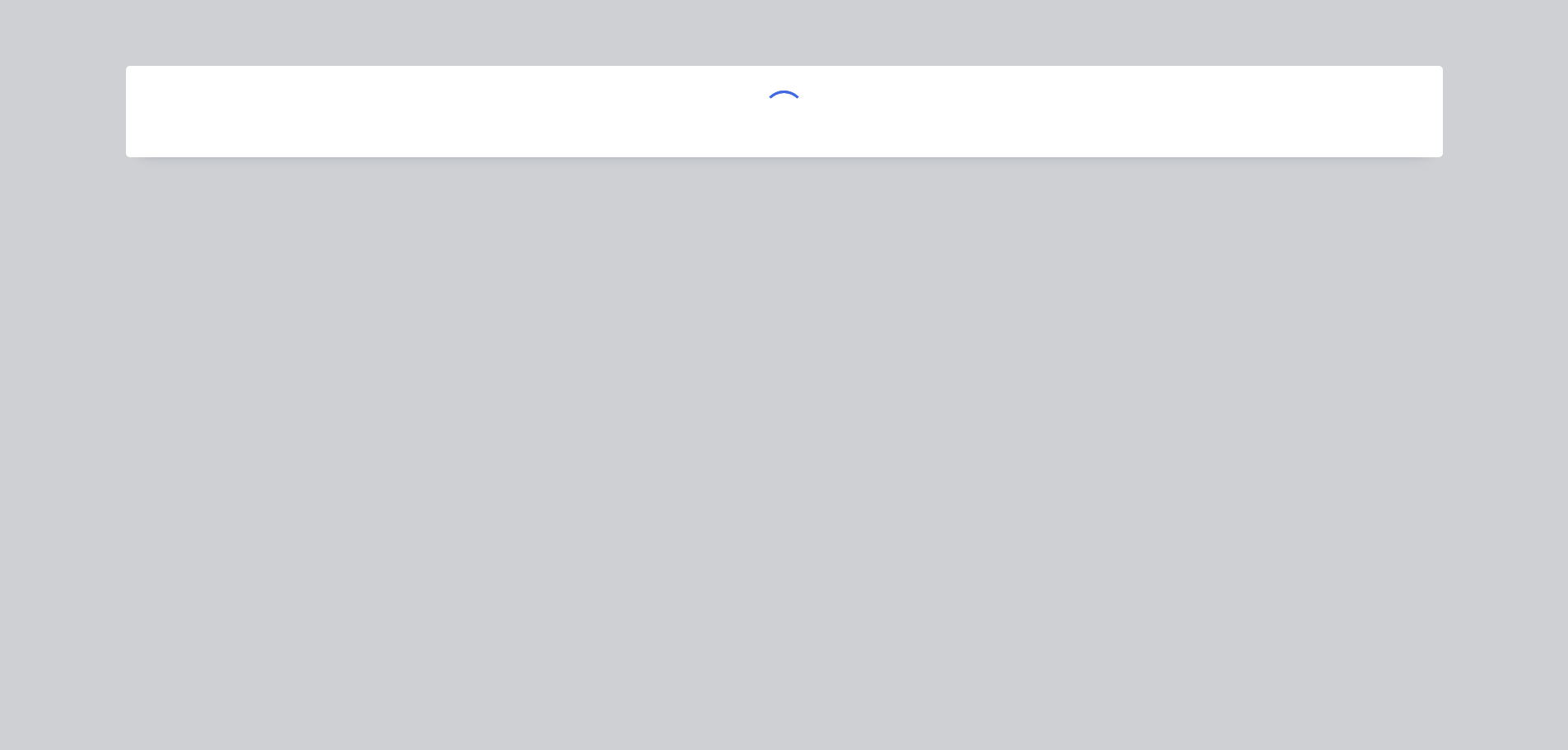
scroll to position [0, 0]
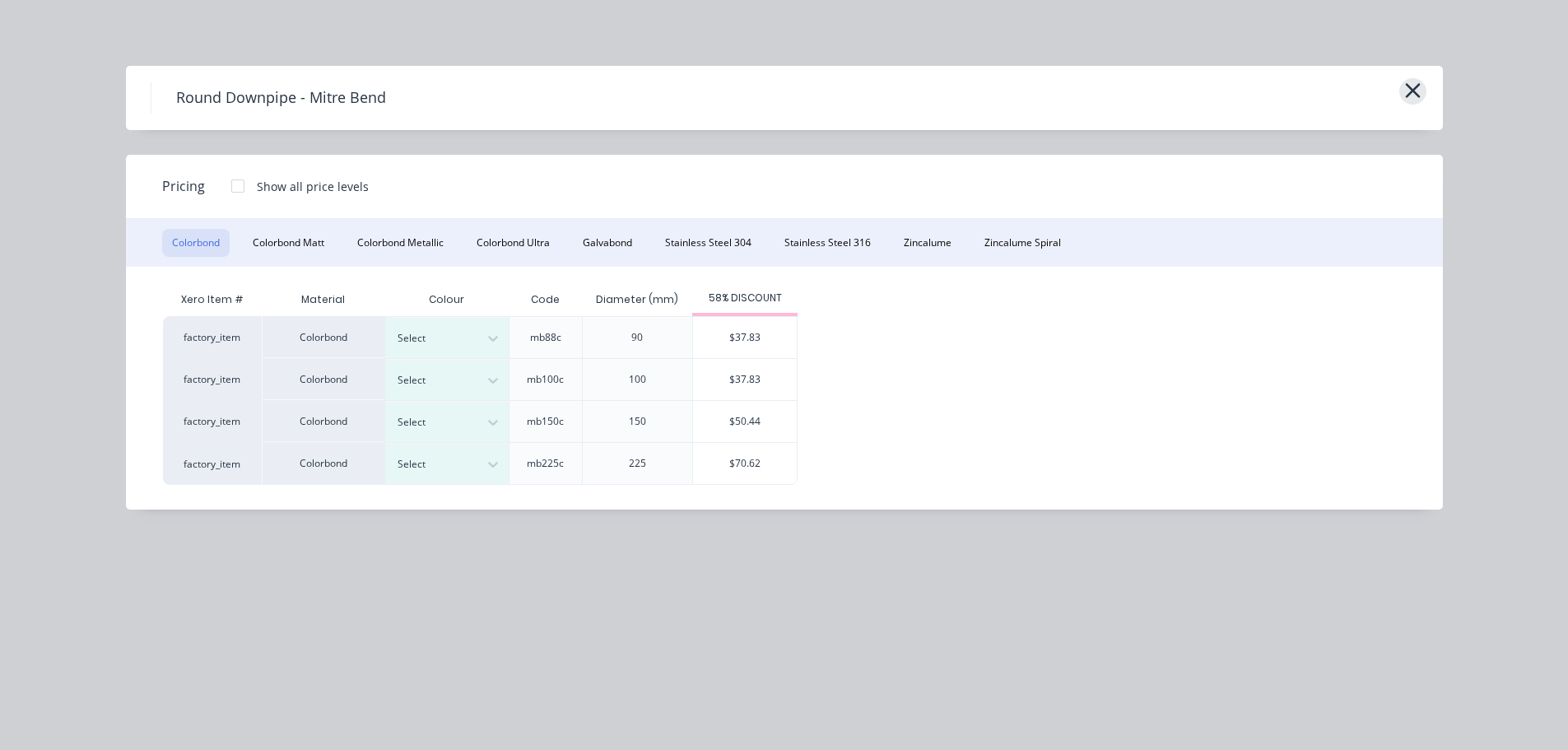
click at [1412, 87] on icon "button" at bounding box center [1412, 91] width 17 height 23
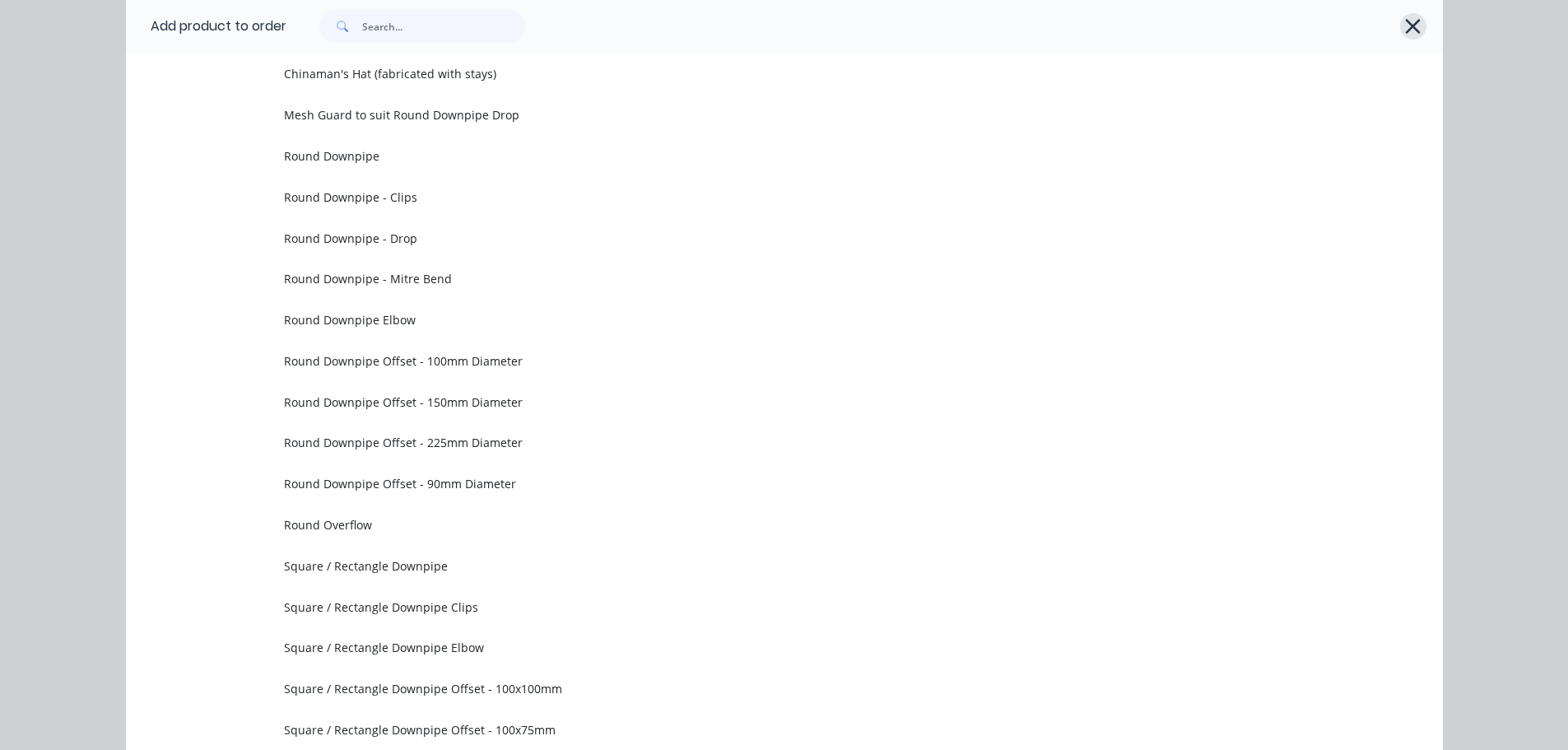
click at [1409, 21] on icon "button" at bounding box center [1412, 26] width 17 height 23
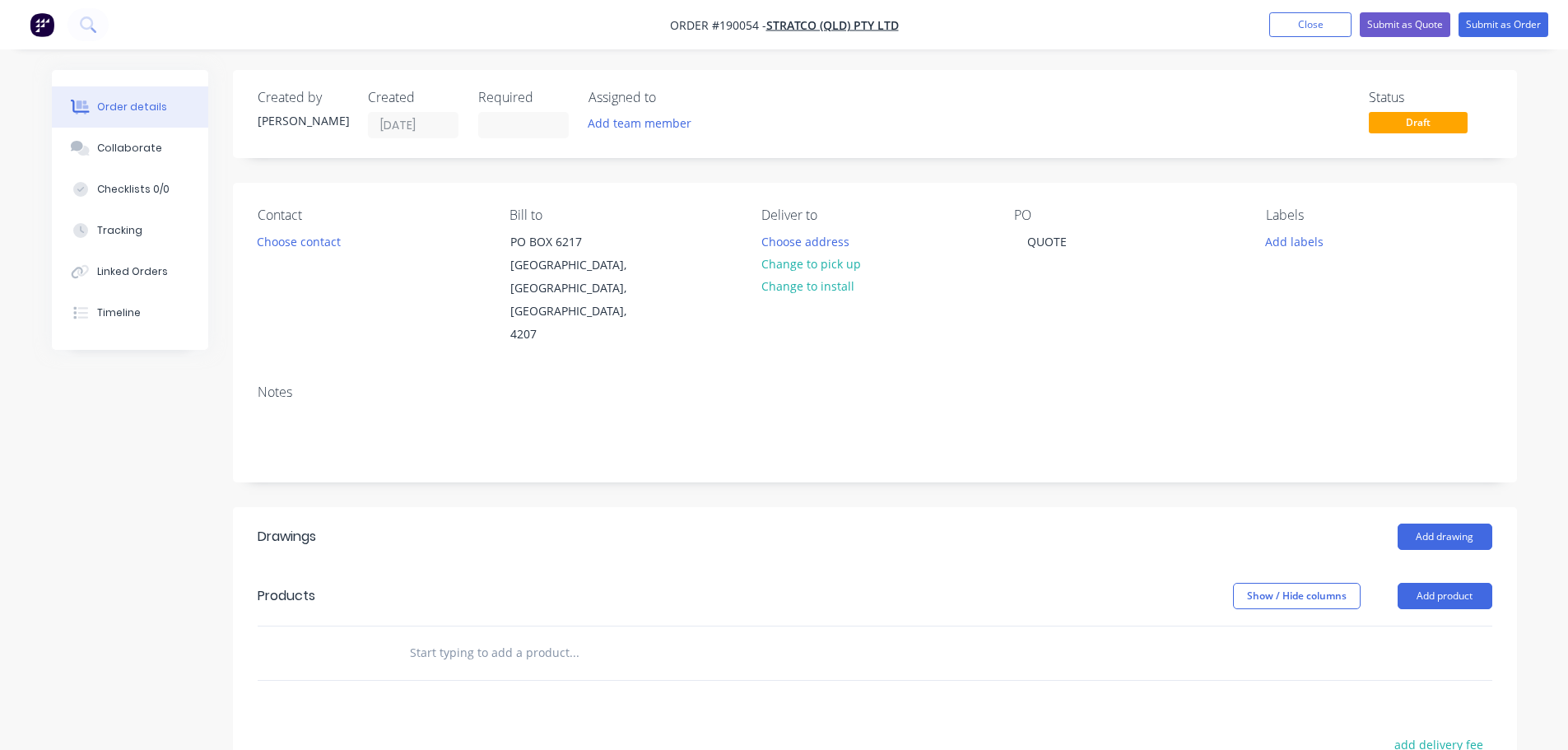
drag, startPoint x: 1439, startPoint y: 553, endPoint x: 1437, endPoint y: 565, distance: 12.2
click at [1439, 583] on button "Add product" at bounding box center [1444, 596] width 95 height 26
click at [1420, 658] on div "Basic product" at bounding box center [1414, 670] width 127 height 24
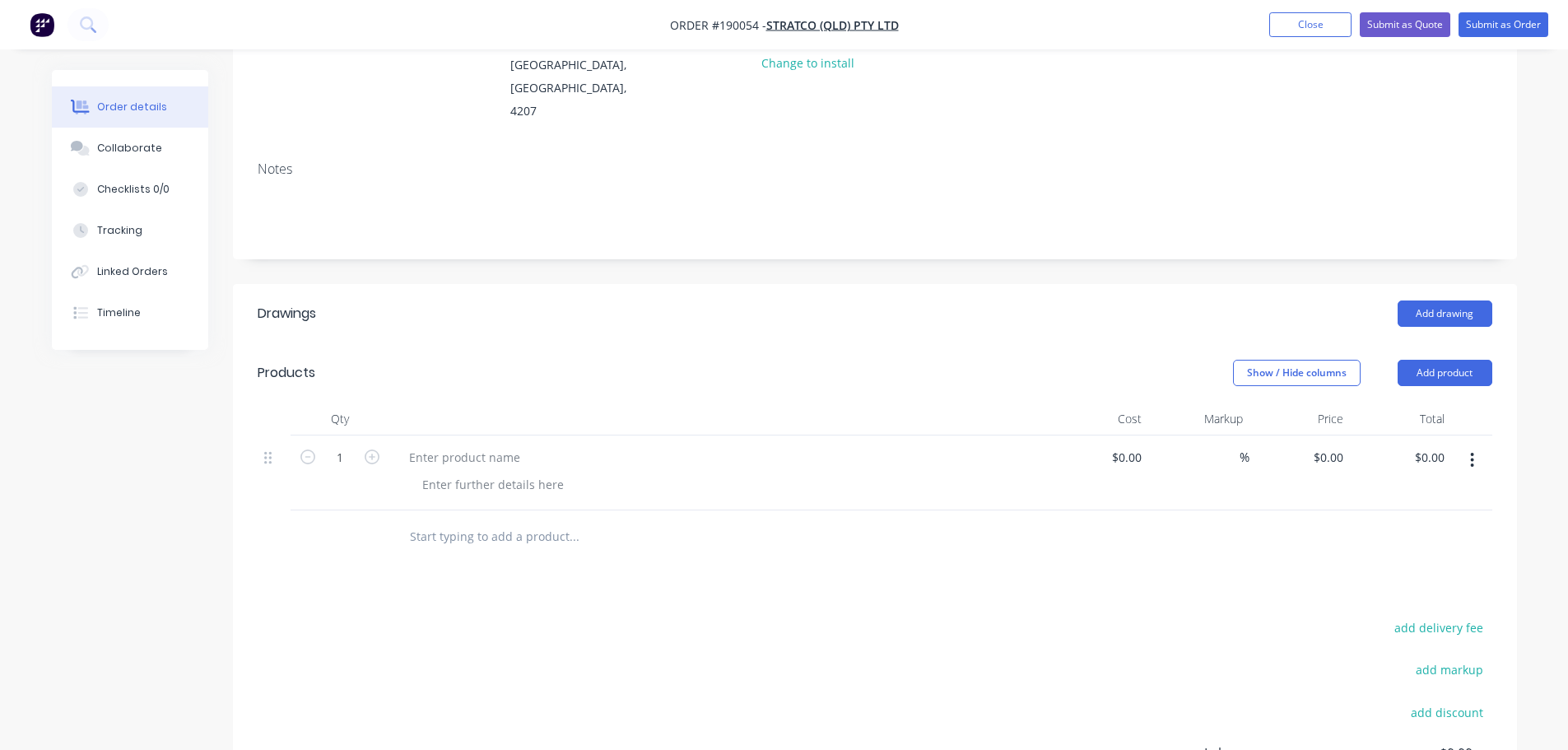
scroll to position [247, 0]
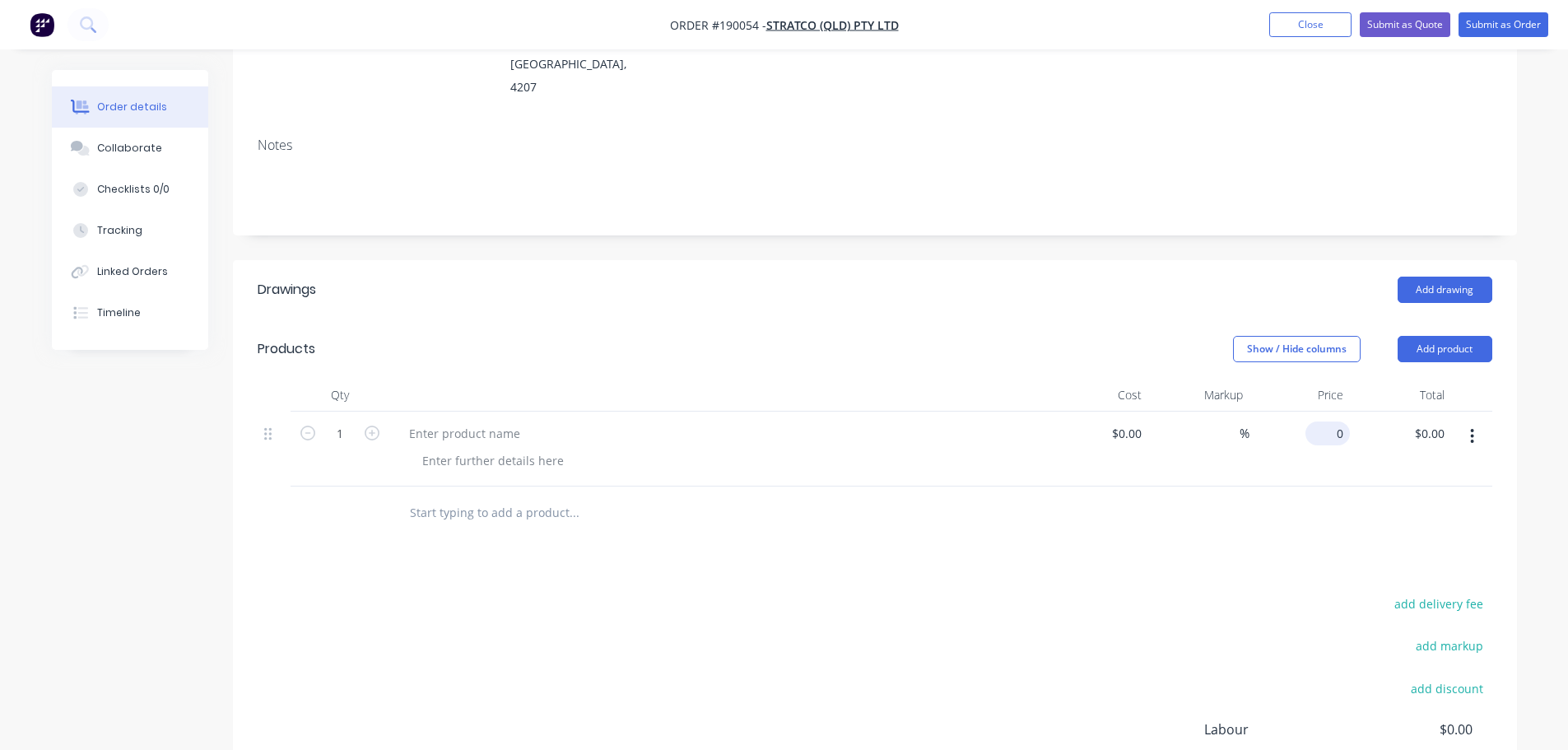
click at [1330, 422] on div "0 $0.00" at bounding box center [1327, 433] width 45 height 24
type input "$345.86"
click at [445, 422] on div at bounding box center [464, 433] width 138 height 24
drag, startPoint x: 489, startPoint y: 295, endPoint x: 375, endPoint y: 350, distance: 126.6
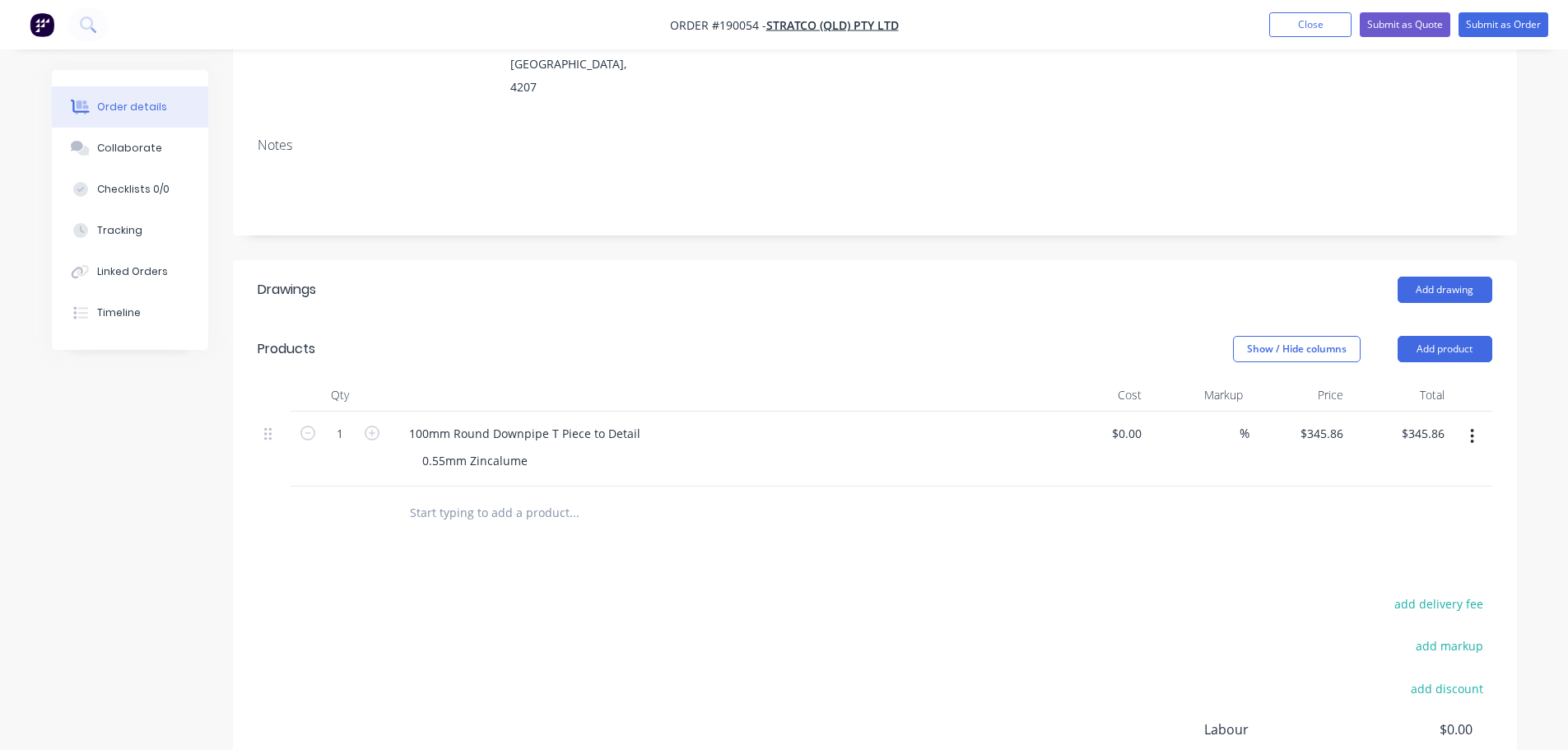
click at [489, 336] on div "Products" at bounding box center [388, 349] width 262 height 26
click at [366, 426] on icon "button" at bounding box center [372, 433] width 15 height 15
type input "2"
type input "$691.72"
click at [366, 426] on icon "button" at bounding box center [372, 433] width 15 height 15
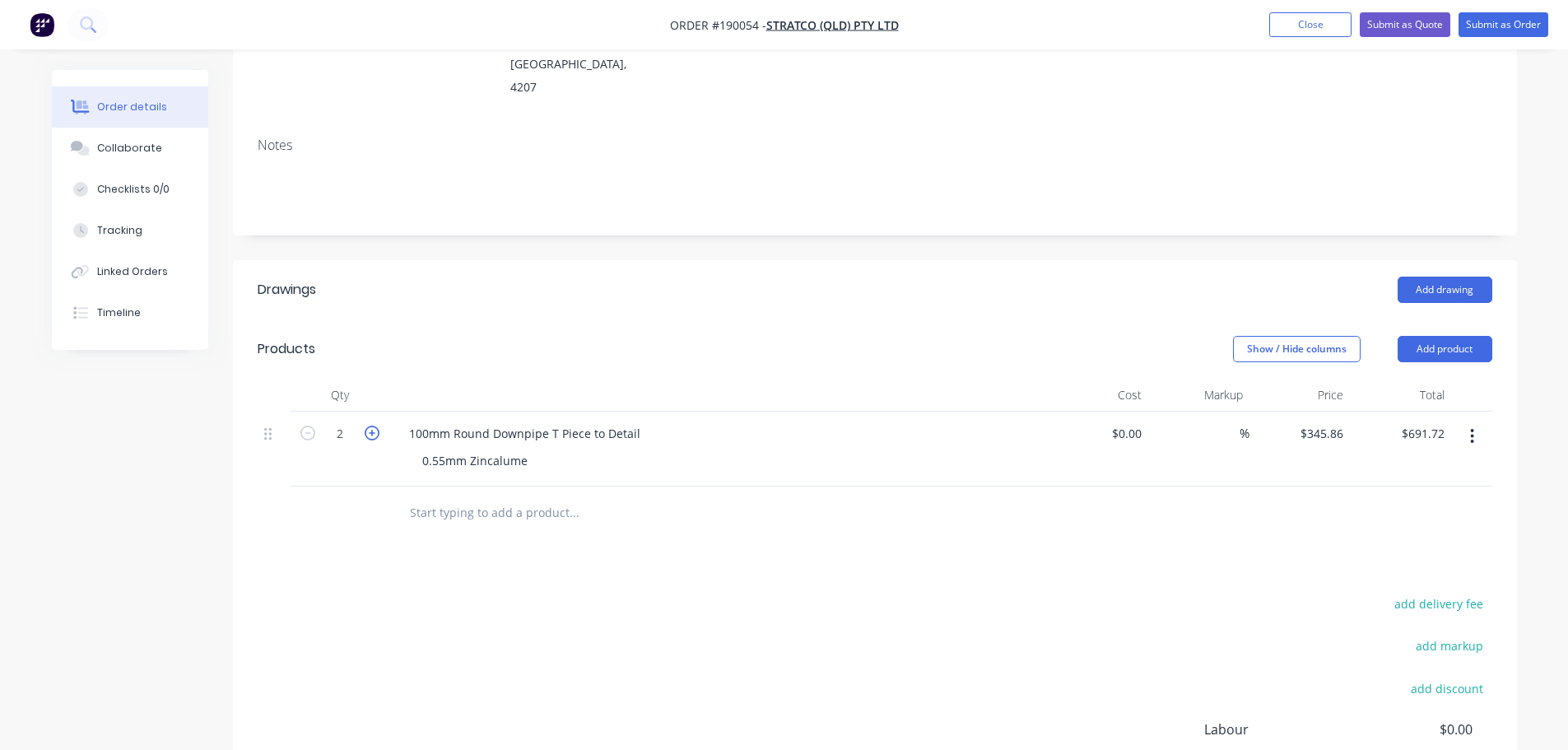
type input "3"
type input "$1,037.58"
click at [614, 336] on div "Show / Hide columns Add product" at bounding box center [1005, 349] width 972 height 26
click at [1452, 336] on button "Add product" at bounding box center [1444, 349] width 95 height 26
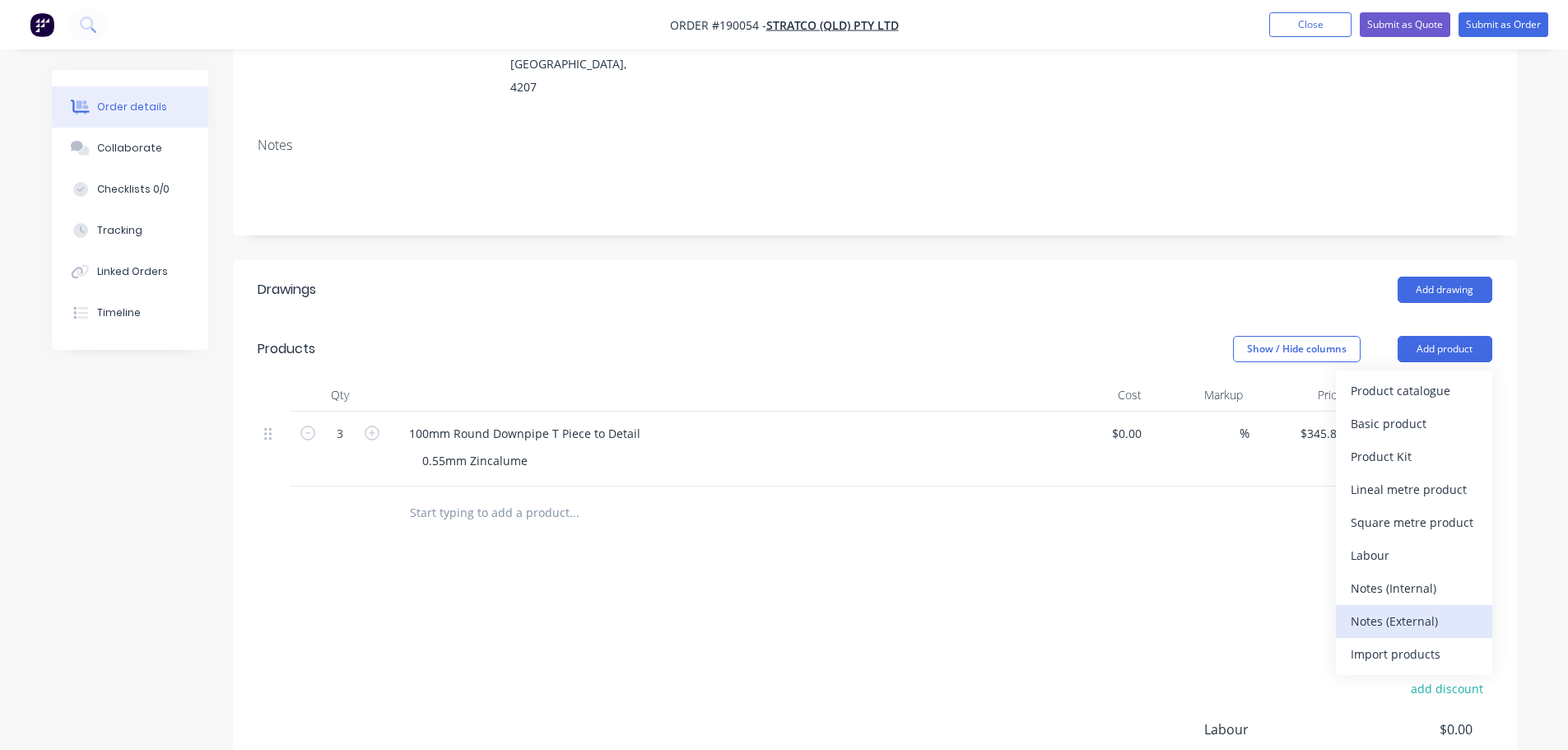
click at [1442, 609] on div "Notes (External)" at bounding box center [1414, 620] width 127 height 24
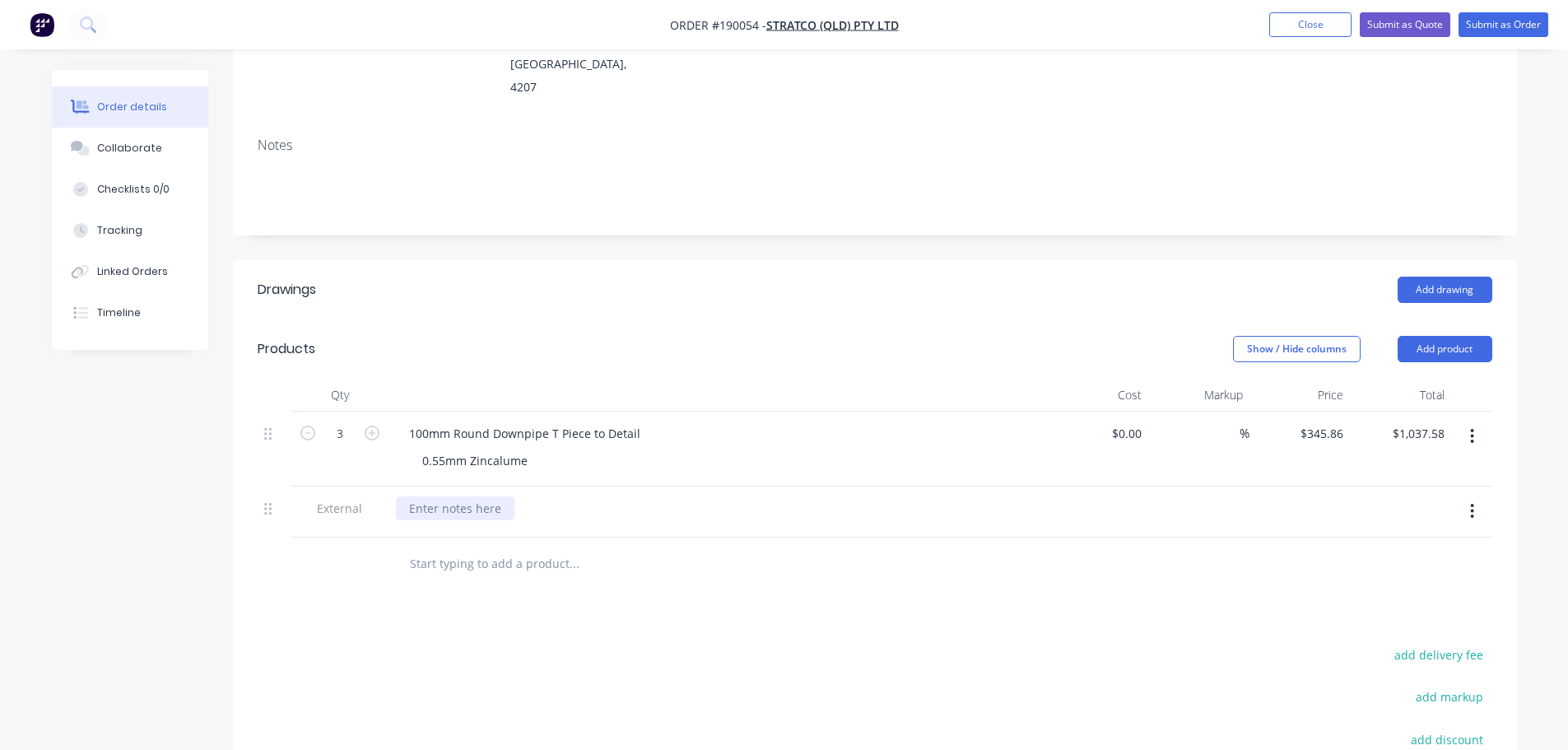
click at [463, 497] on div at bounding box center [455, 508] width 119 height 24
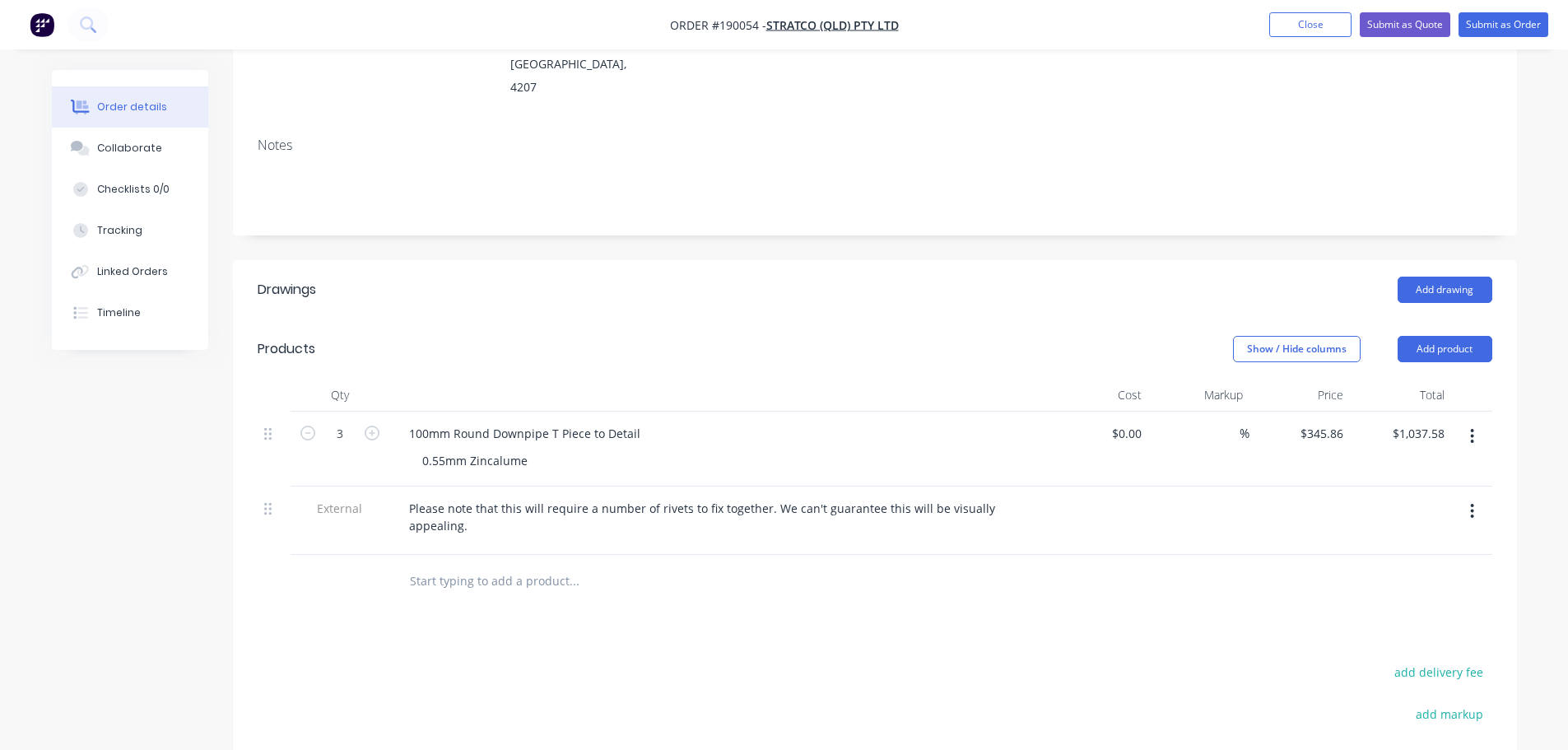
click at [789, 208] on div "Created by Michael Created 18/08/25 Required Assigned to Add team member Status…" at bounding box center [874, 413] width 1283 height 1181
click at [1434, 336] on button "Add product" at bounding box center [1444, 349] width 95 height 26
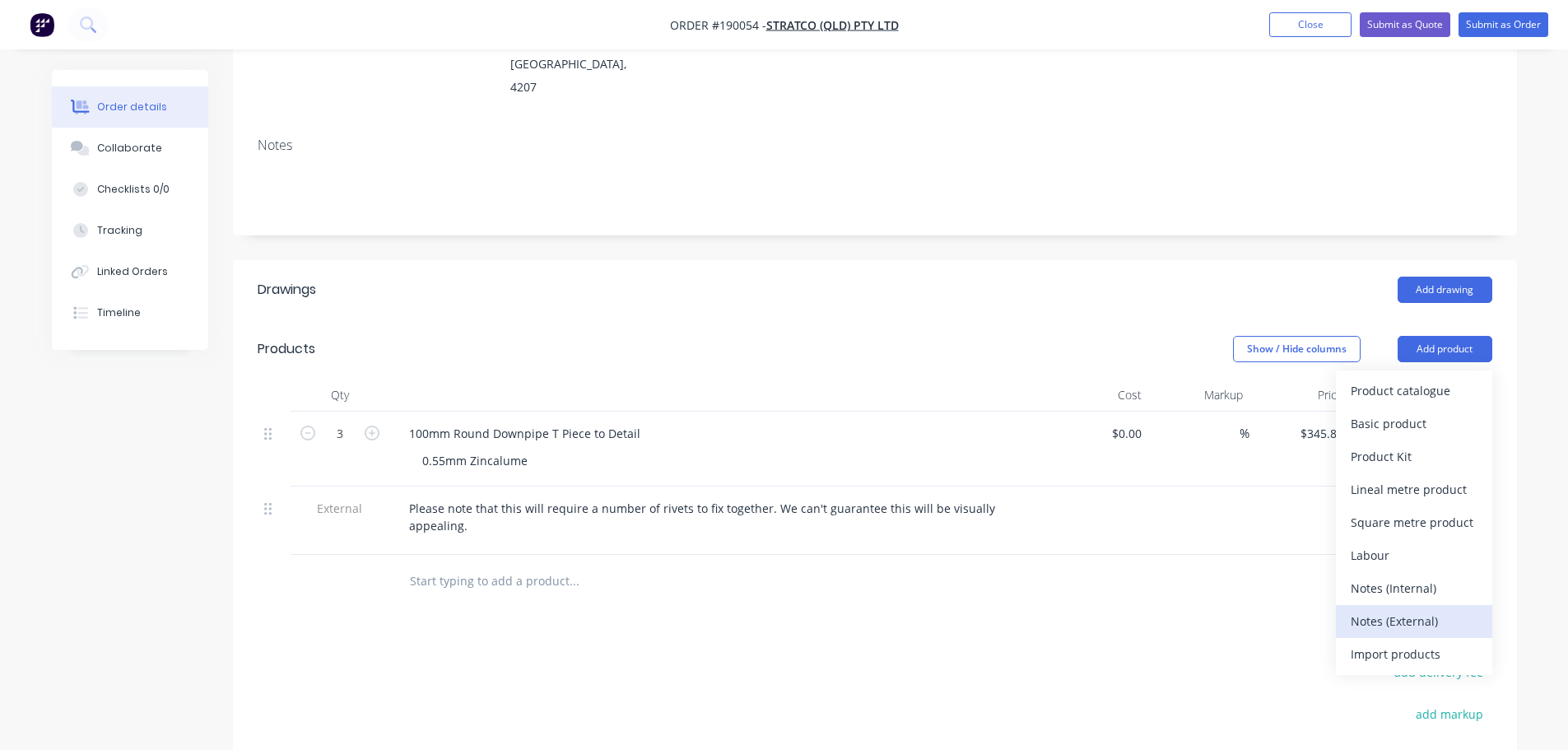
click at [1406, 609] on div "Notes (External)" at bounding box center [1414, 620] width 127 height 24
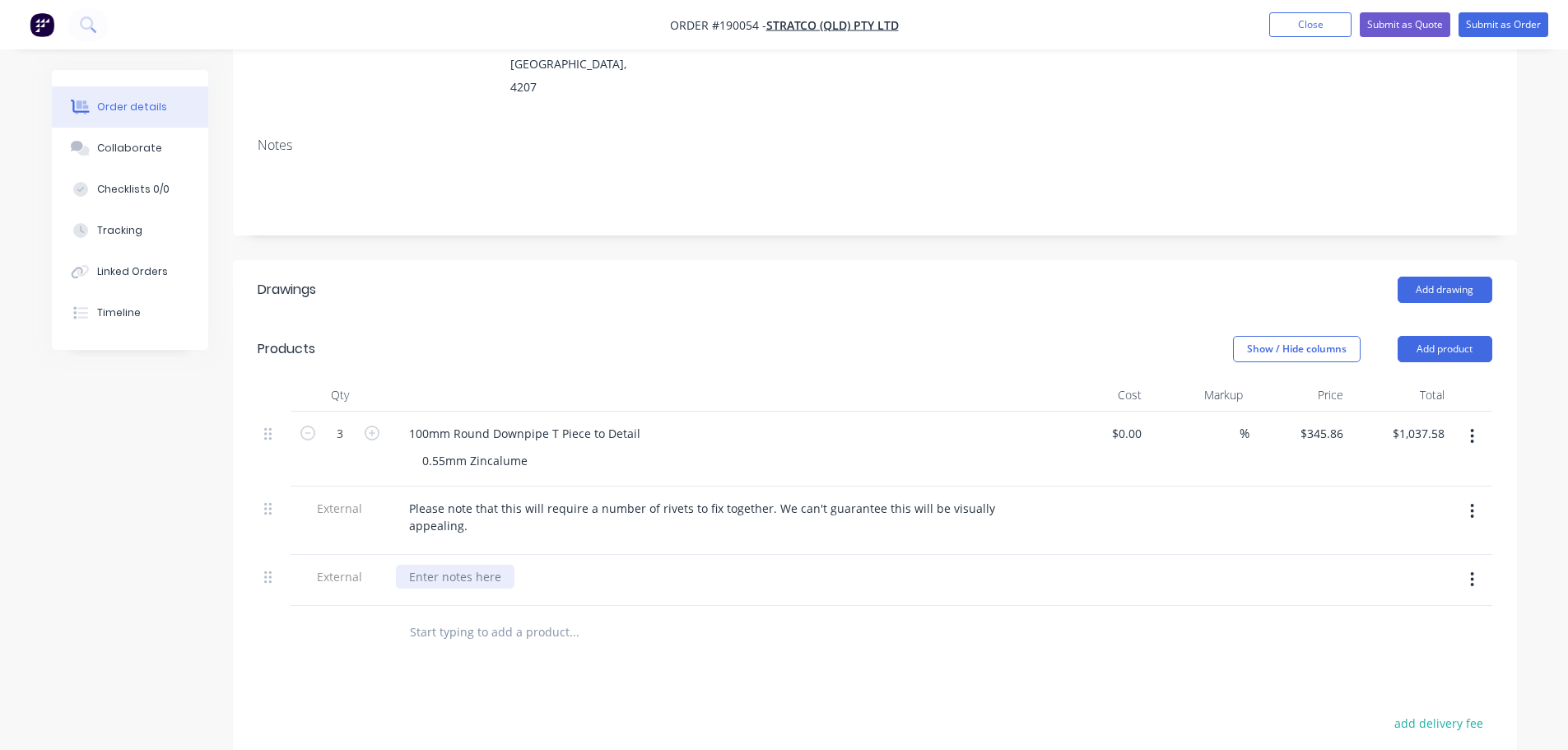
click at [477, 564] on div at bounding box center [455, 576] width 119 height 24
click at [724, 260] on header "Drawings Add drawing" at bounding box center [874, 290] width 1283 height 59
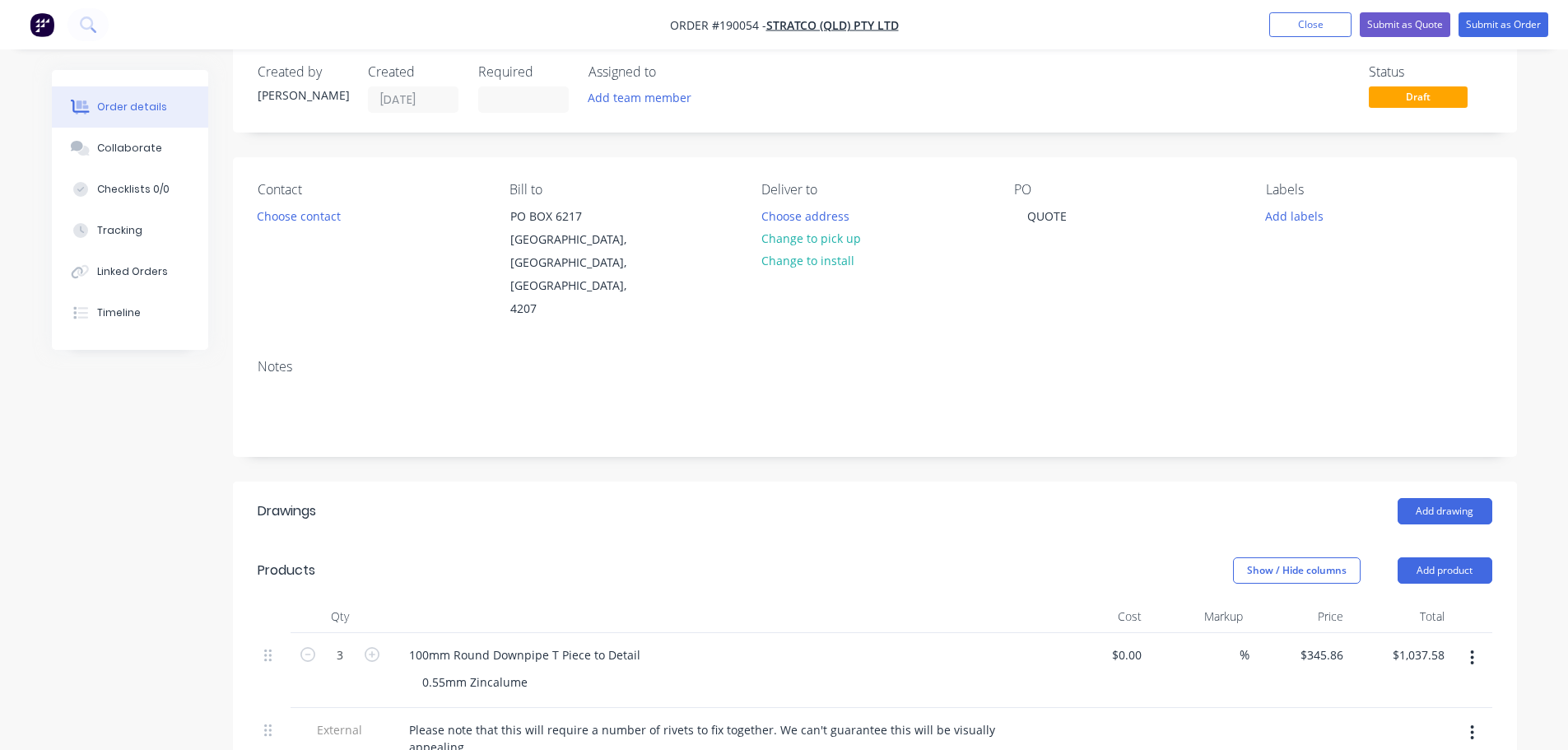
scroll to position [0, 0]
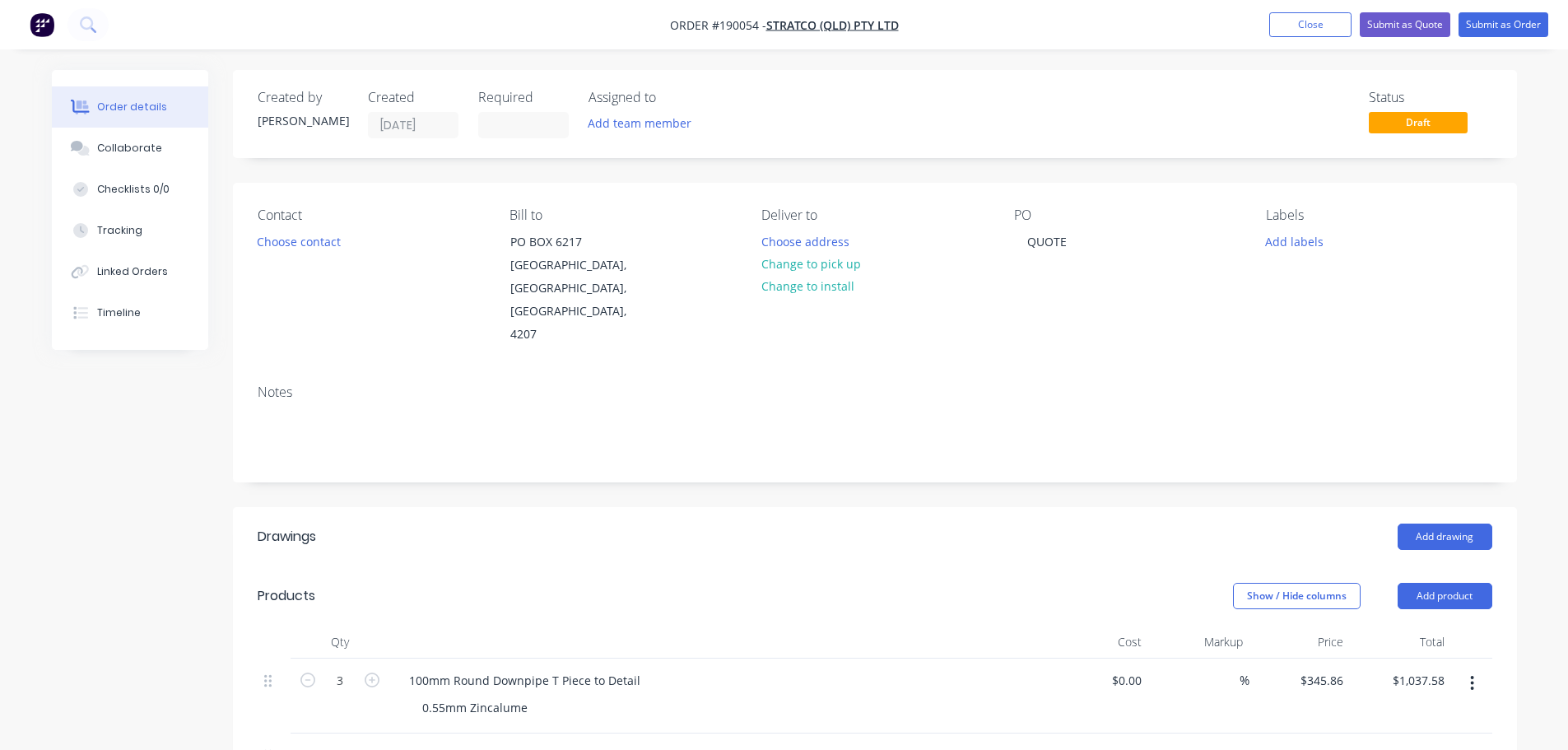
click at [844, 516] on header "Drawings Add drawing" at bounding box center [874, 537] width 1283 height 59
click at [887, 512] on header "Drawings Add drawing" at bounding box center [874, 537] width 1283 height 59
click at [643, 509] on header "Drawings Add drawing" at bounding box center [874, 537] width 1283 height 59
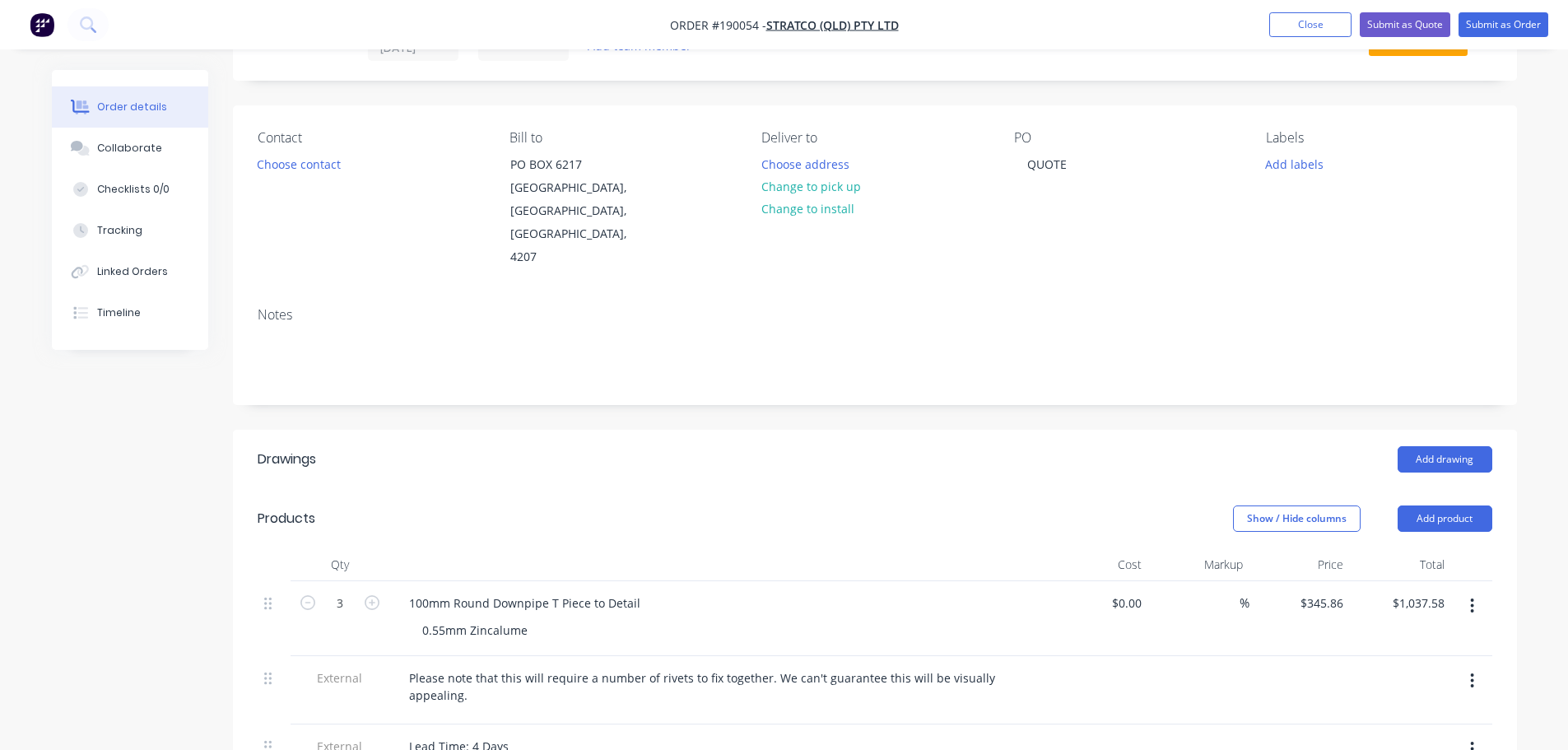
scroll to position [165, 0]
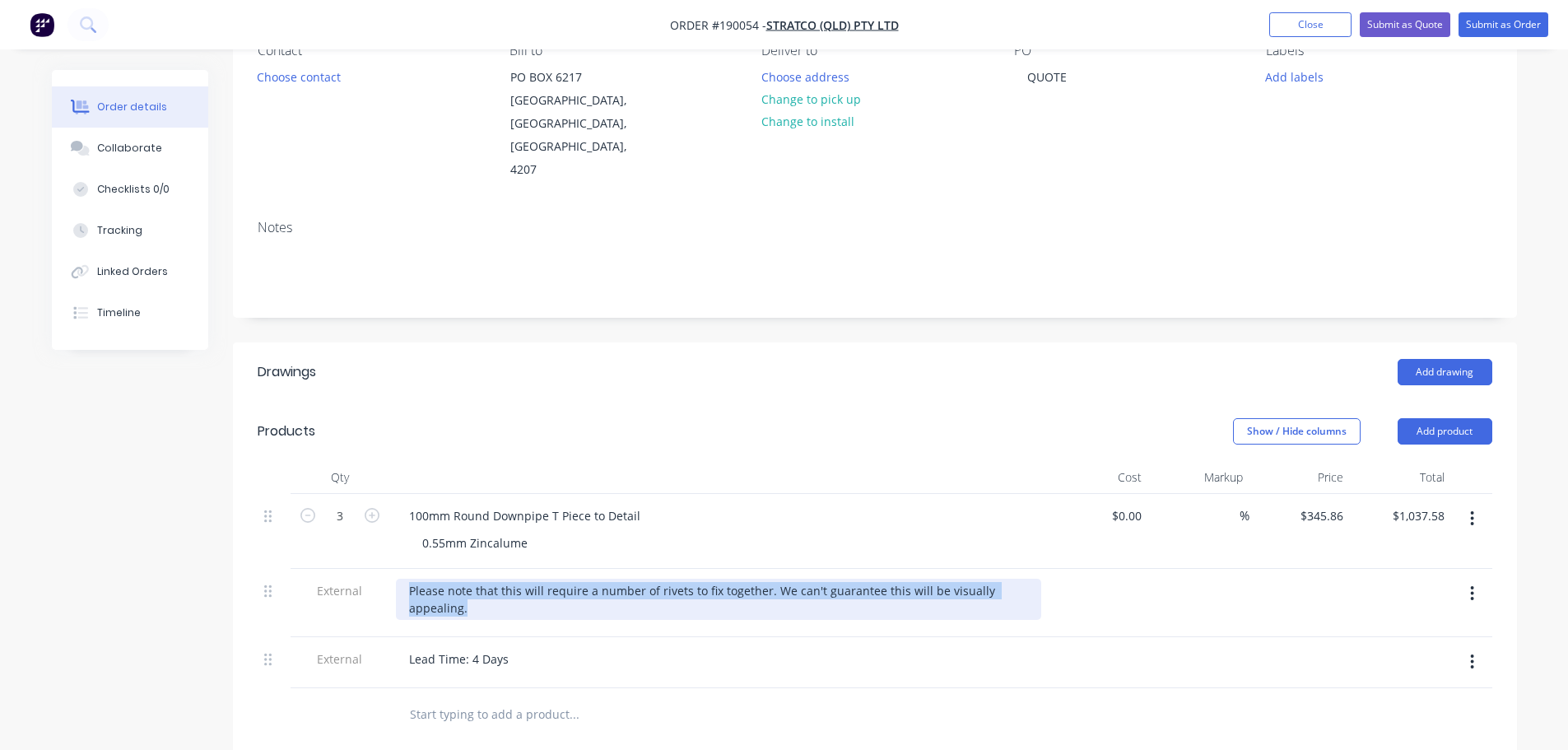
drag, startPoint x: 407, startPoint y: 546, endPoint x: 868, endPoint y: 558, distance: 461.2
click at [864, 578] on div "Please note that this will require a number of rivets to fix together. We can't…" at bounding box center [718, 599] width 645 height 41
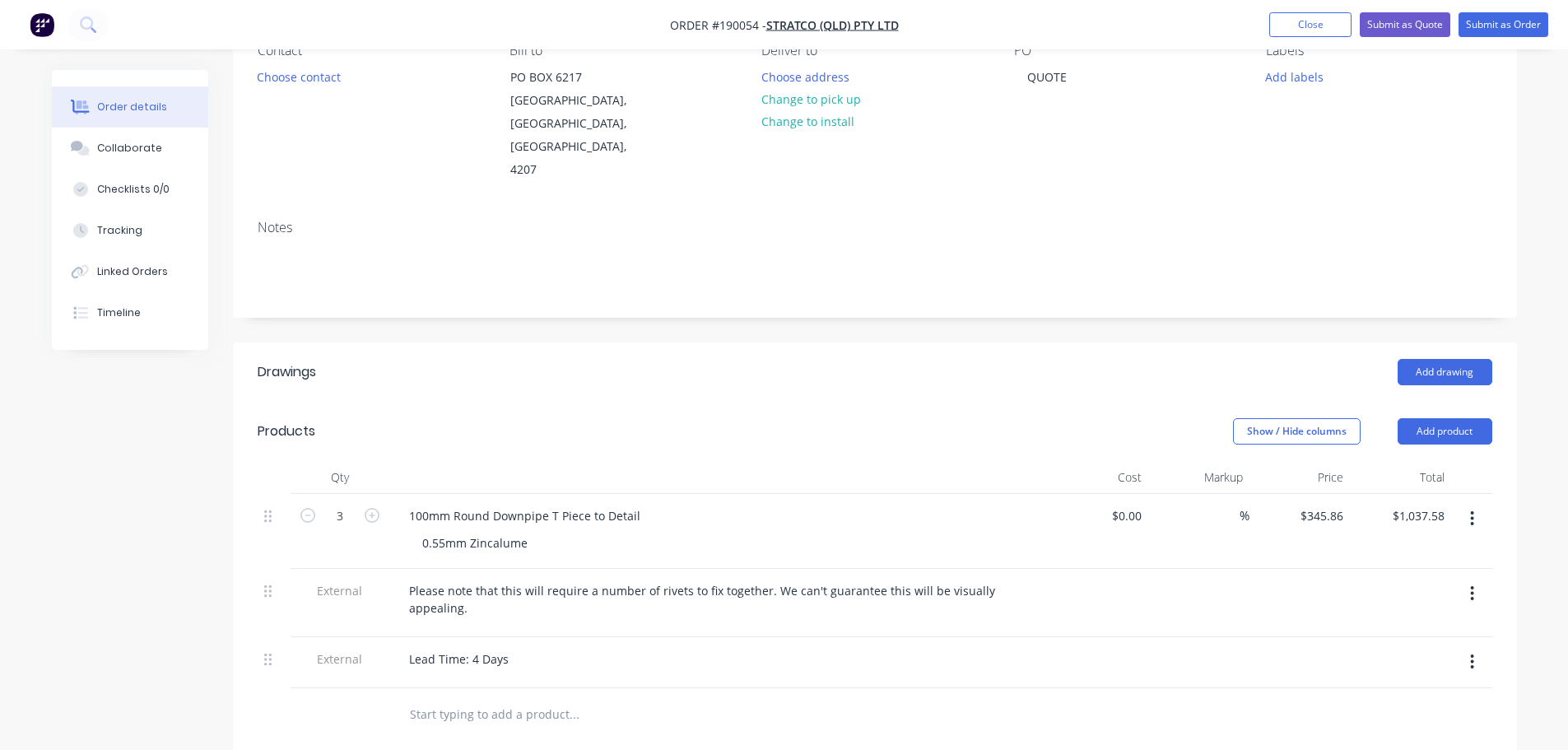
click at [895, 290] on div "Created by Michael Created 18/08/25 Required Assigned to Add team member Status…" at bounding box center [874, 521] width 1283 height 1231
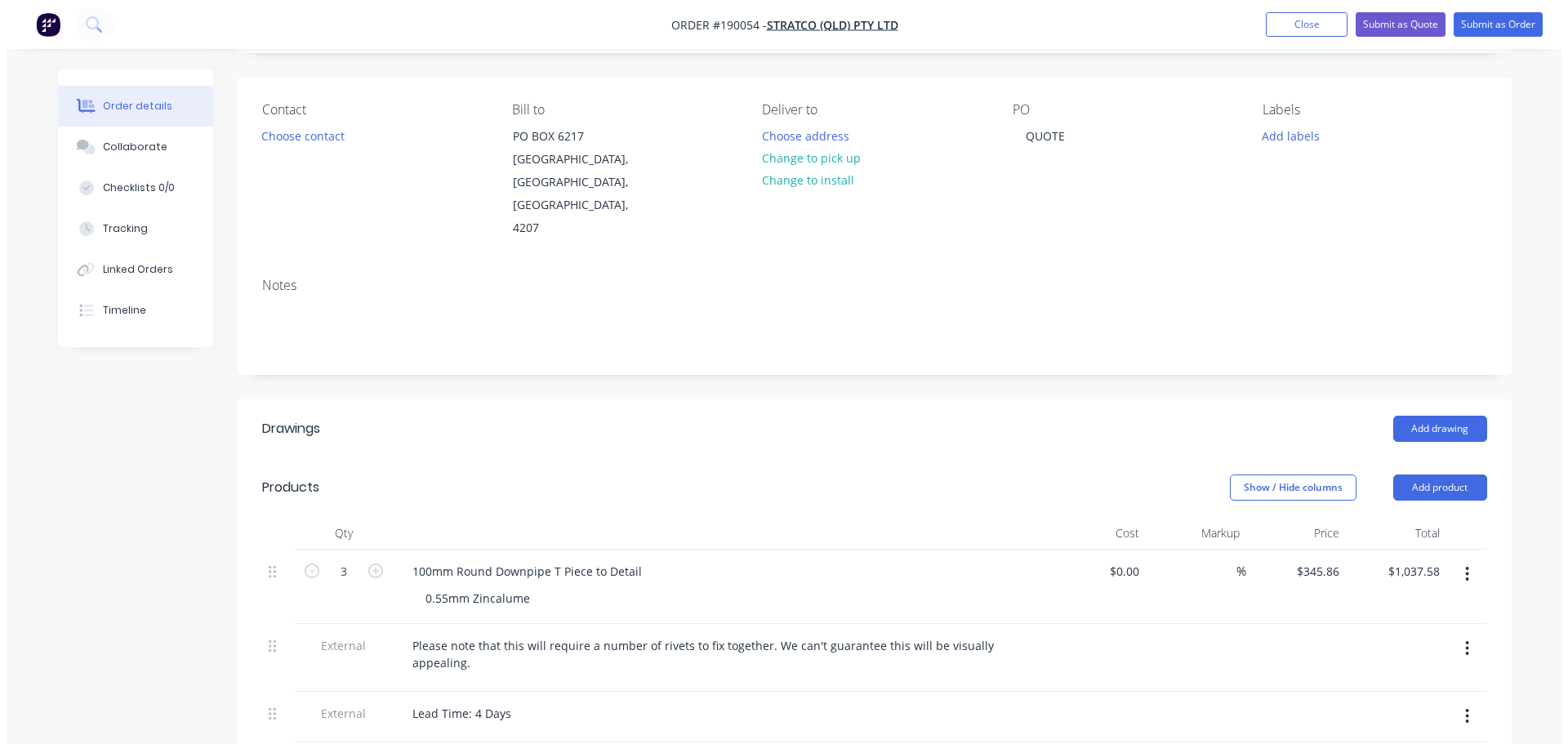
scroll to position [0, 0]
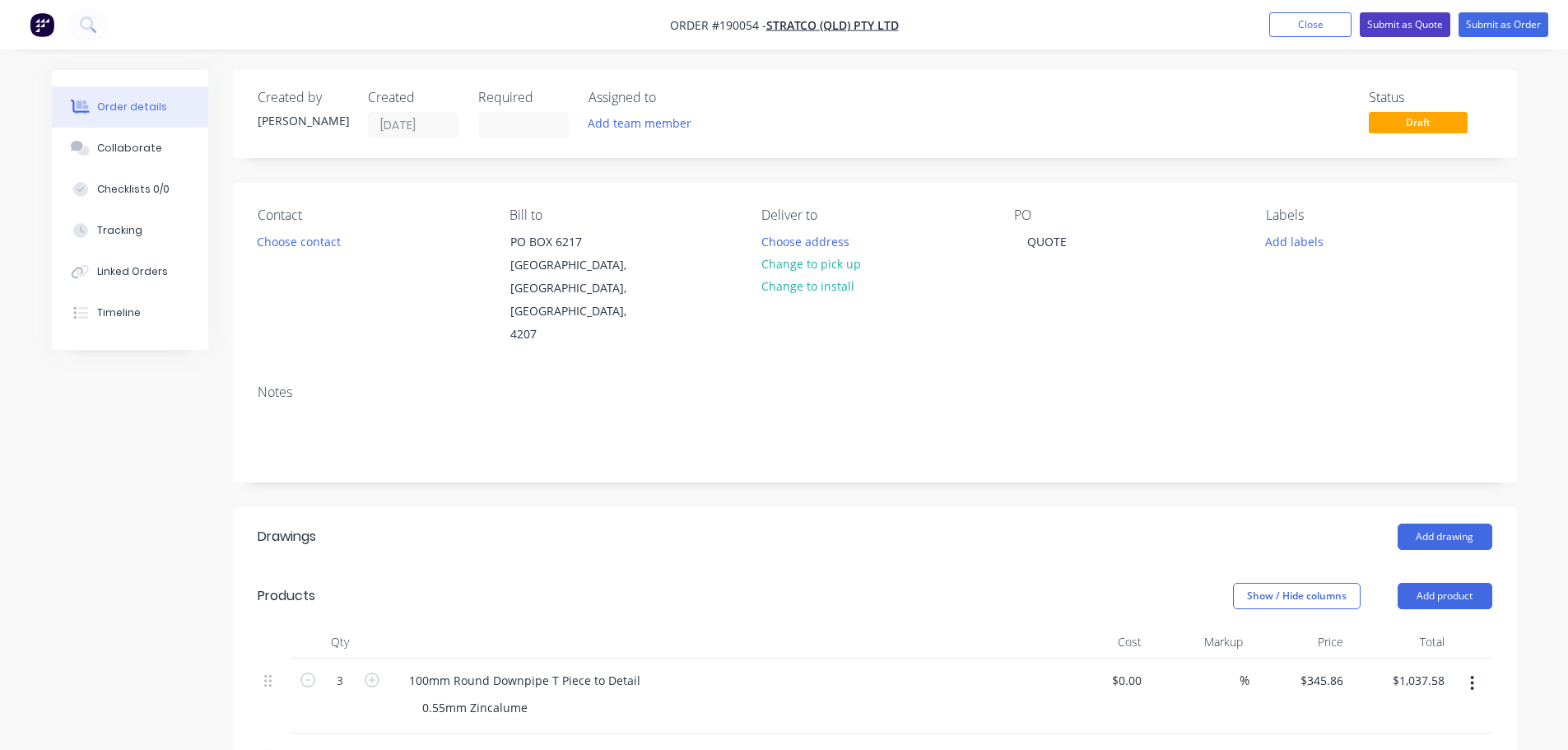
click at [1419, 21] on button "Submit as Quote" at bounding box center [1405, 25] width 91 height 25
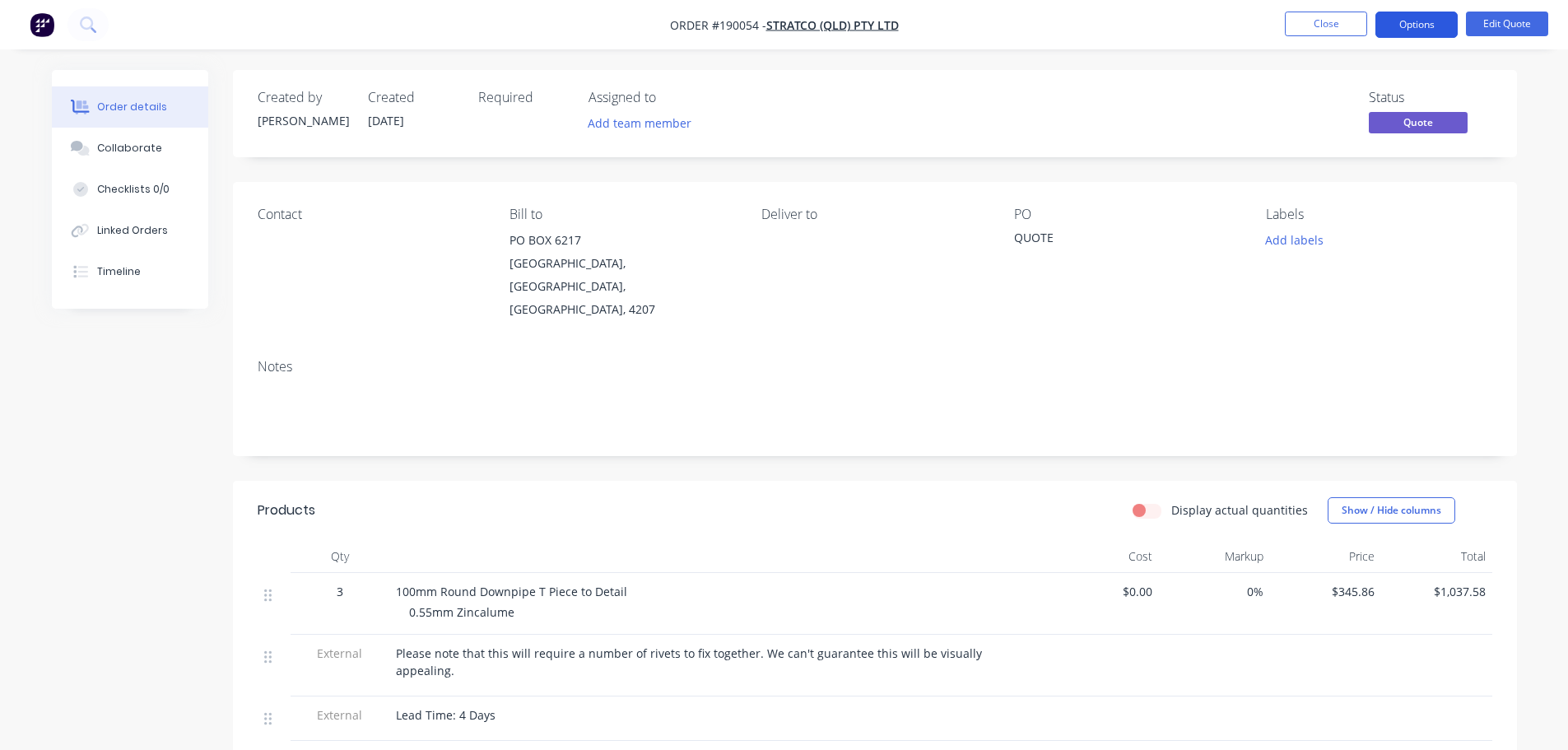
click at [1405, 26] on button "Options" at bounding box center [1416, 25] width 82 height 26
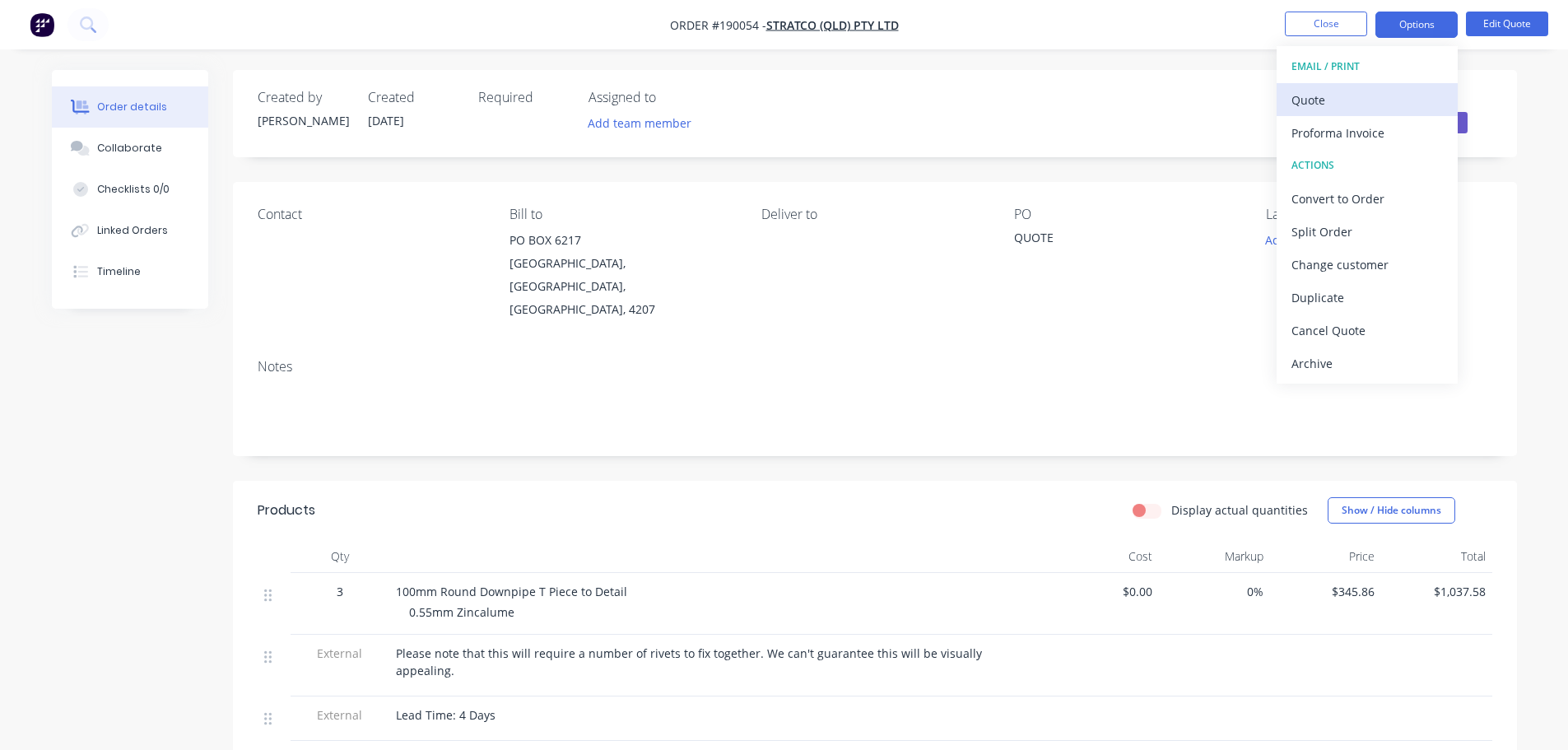
click at [1379, 95] on div "Quote" at bounding box center [1367, 100] width 152 height 24
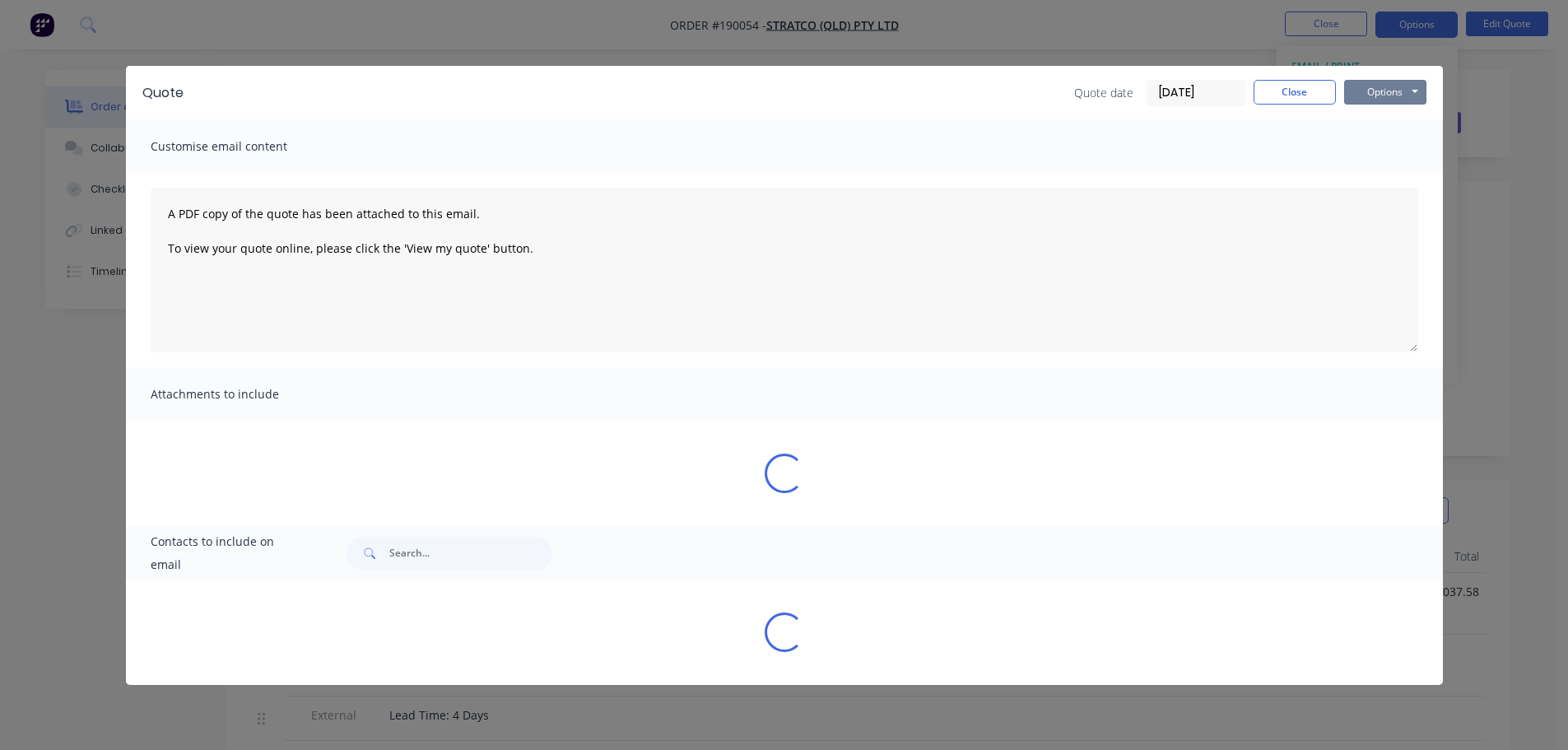
drag, startPoint x: 1379, startPoint y: 97, endPoint x: 1379, endPoint y: 106, distance: 9.0
click at [1379, 99] on button "Options" at bounding box center [1385, 92] width 82 height 25
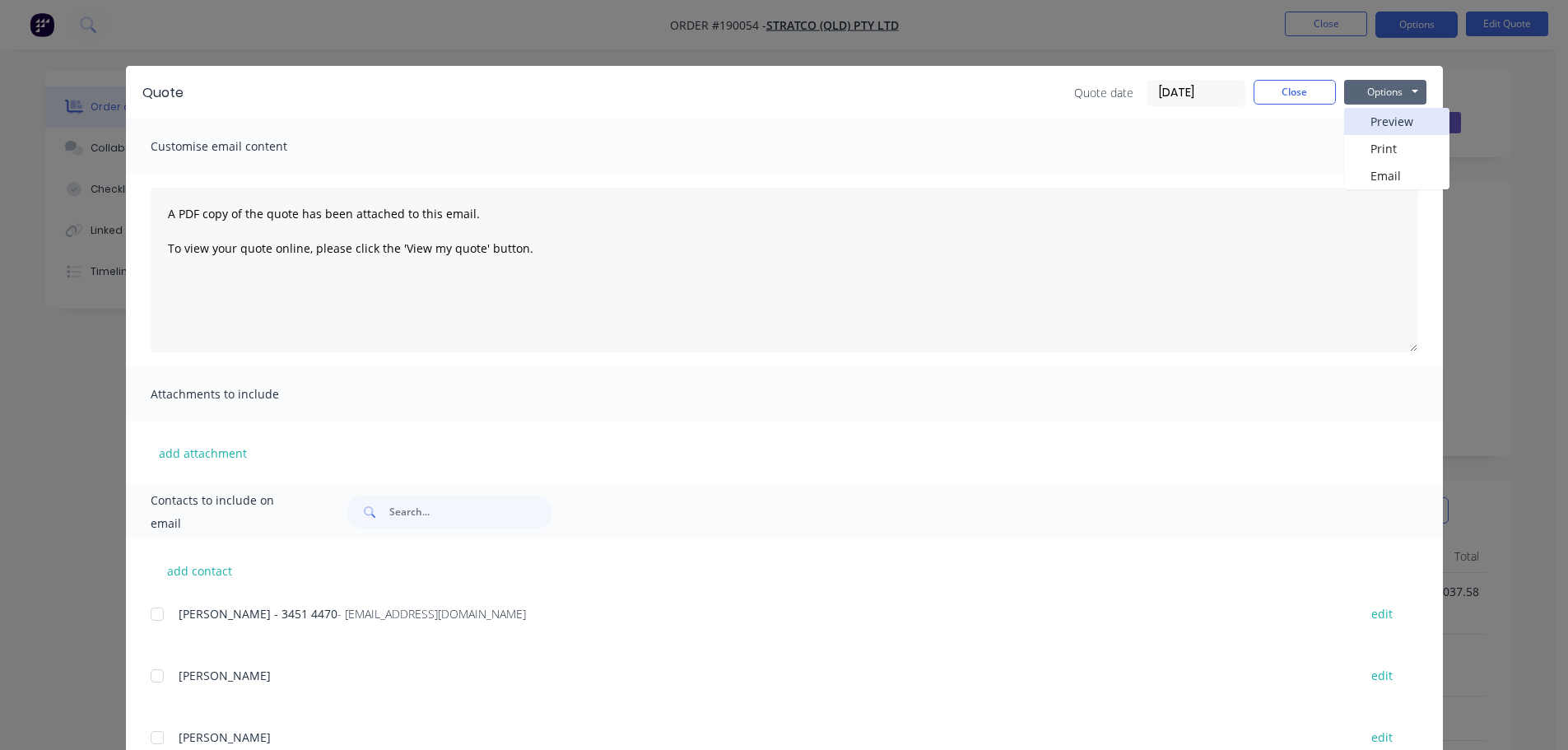
click at [1379, 122] on button "Preview" at bounding box center [1396, 121] width 106 height 27
drag, startPoint x: 51, startPoint y: 148, endPoint x: 80, endPoint y: 139, distance: 30.4
click at [52, 148] on div "Quote Quote date 18/08/25 Close Options Preview Print Email Customise email con…" at bounding box center [784, 375] width 1568 height 750
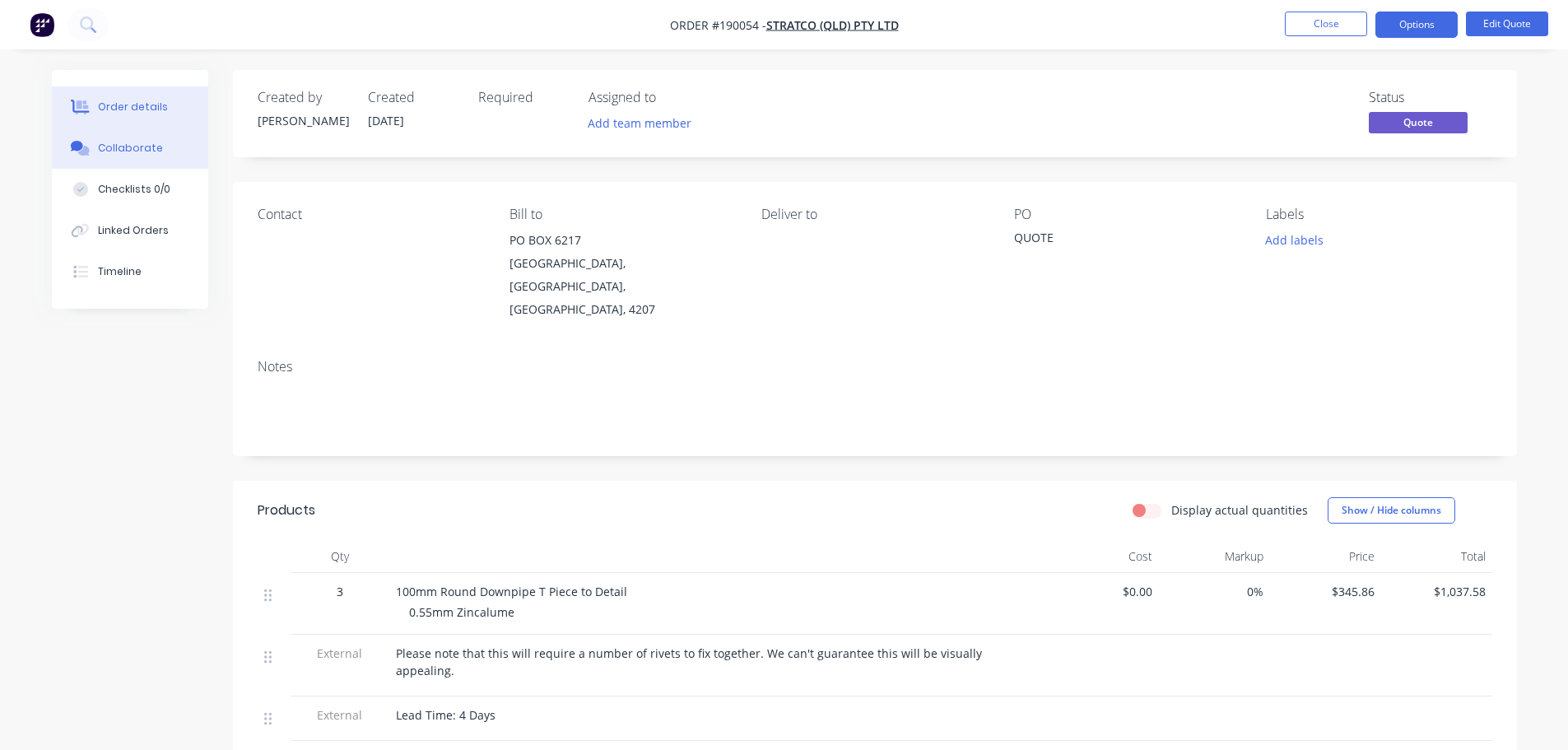
click at [100, 141] on div "Collaborate" at bounding box center [129, 149] width 65 height 15
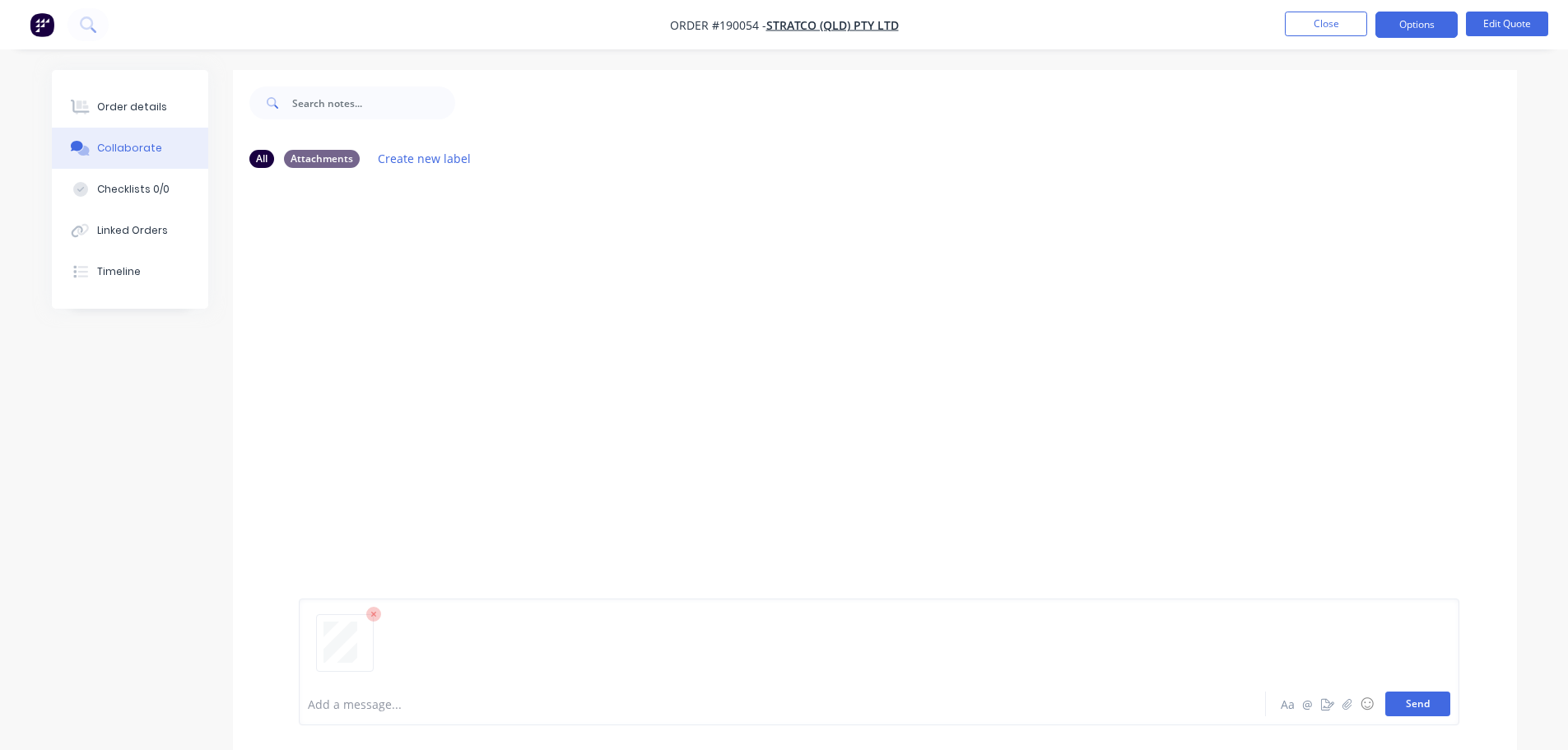
click at [1424, 706] on button "Send" at bounding box center [1417, 704] width 65 height 25
click at [1346, 18] on button "Close" at bounding box center [1326, 24] width 82 height 25
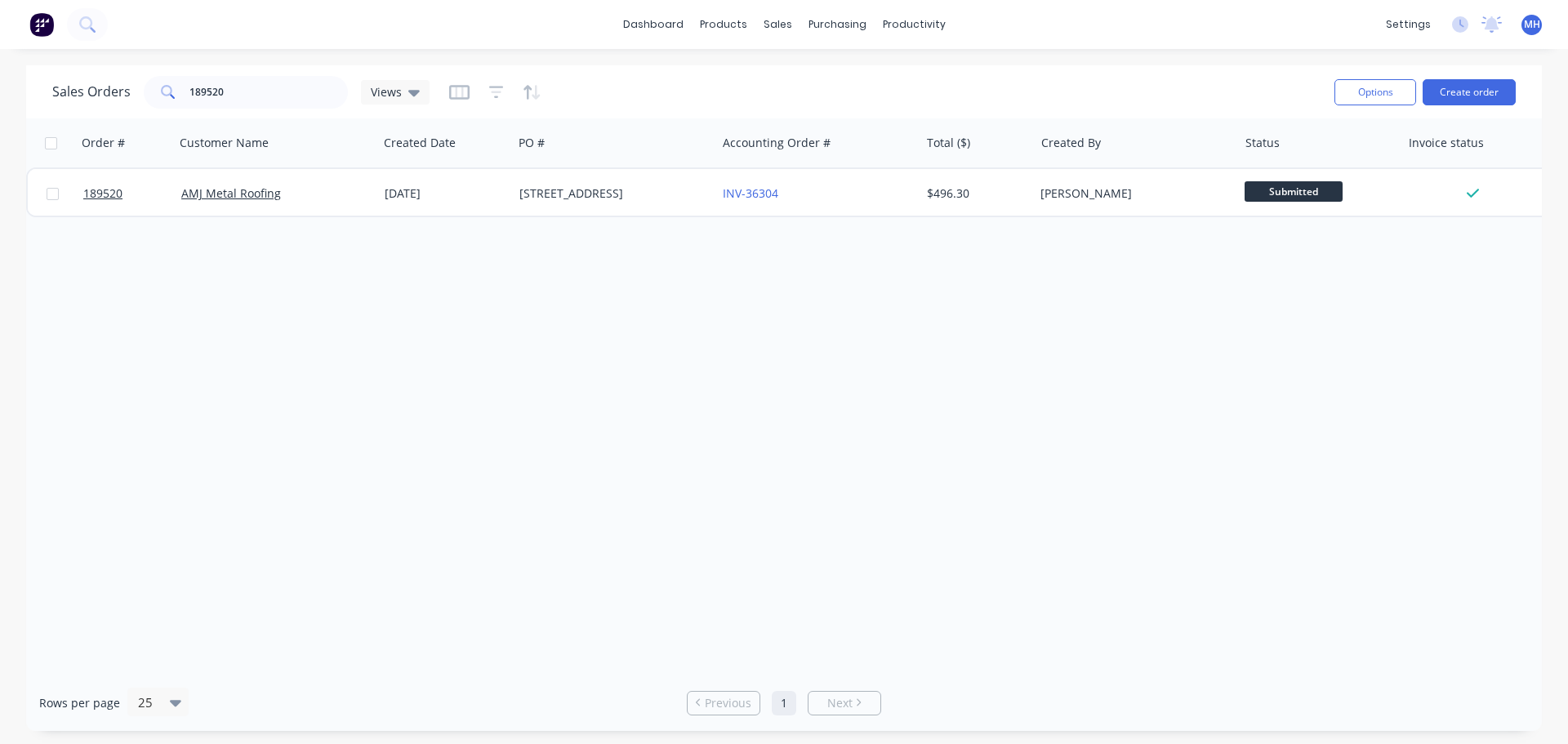
click at [729, 272] on div "Order # Customer Name Created Date PO # Accounting Order # Total ($) Created By…" at bounding box center [784, 396] width 1516 height 556
click at [1399, 548] on div "Order # Customer Name Created Date PO # Accounting Order # Total ($) Created By…" at bounding box center [784, 396] width 1516 height 556
click at [784, 71] on icon at bounding box center [783, 79] width 15 height 15
click at [1145, 76] on div "Sales Orders 189520 Views" at bounding box center [687, 92] width 1269 height 40
click at [881, 436] on div "Order # Customer Name Created Date PO # Accounting Order # Total ($) Created By…" at bounding box center [784, 396] width 1516 height 556
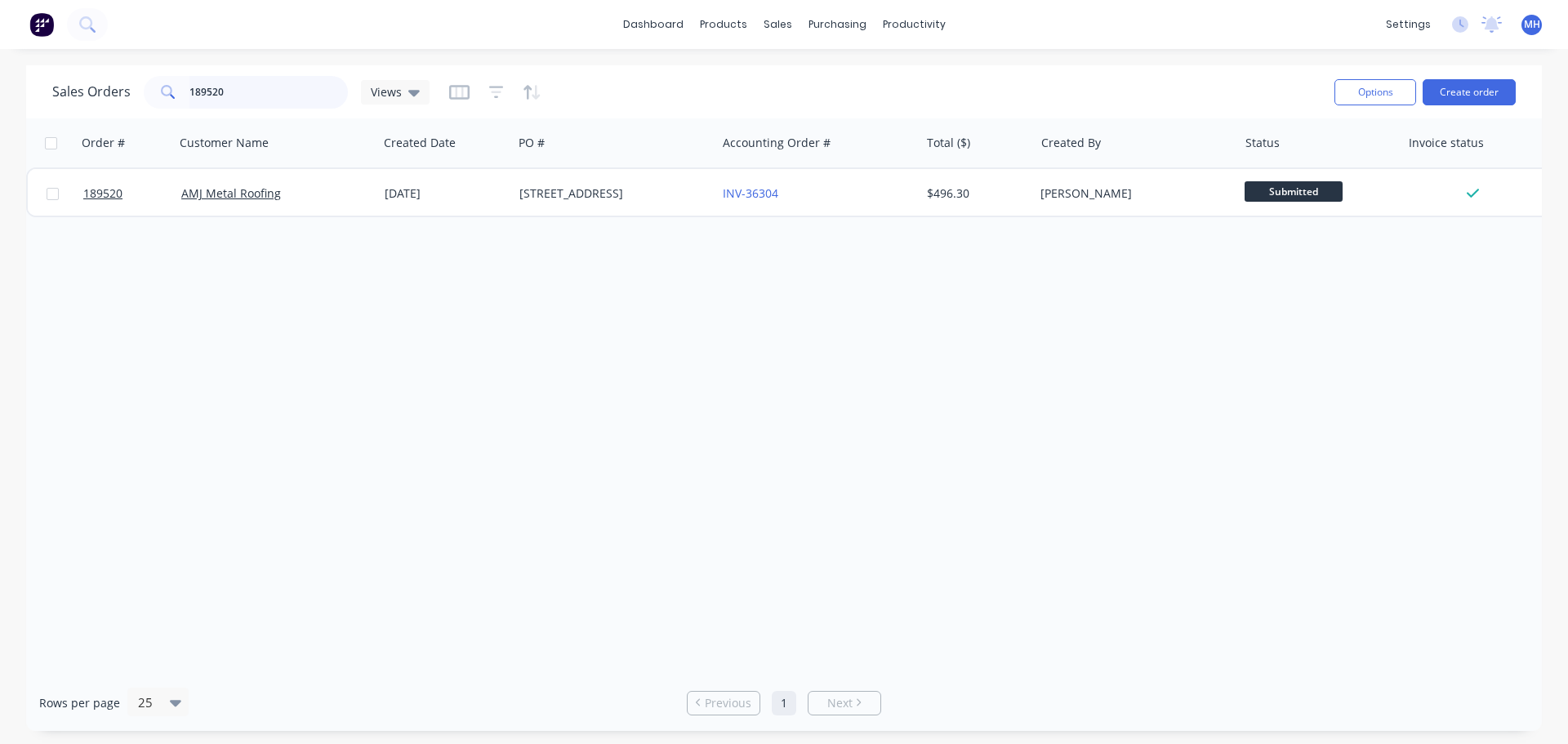
click at [229, 92] on input "189520" at bounding box center [269, 92] width 160 height 33
type input "airocle"
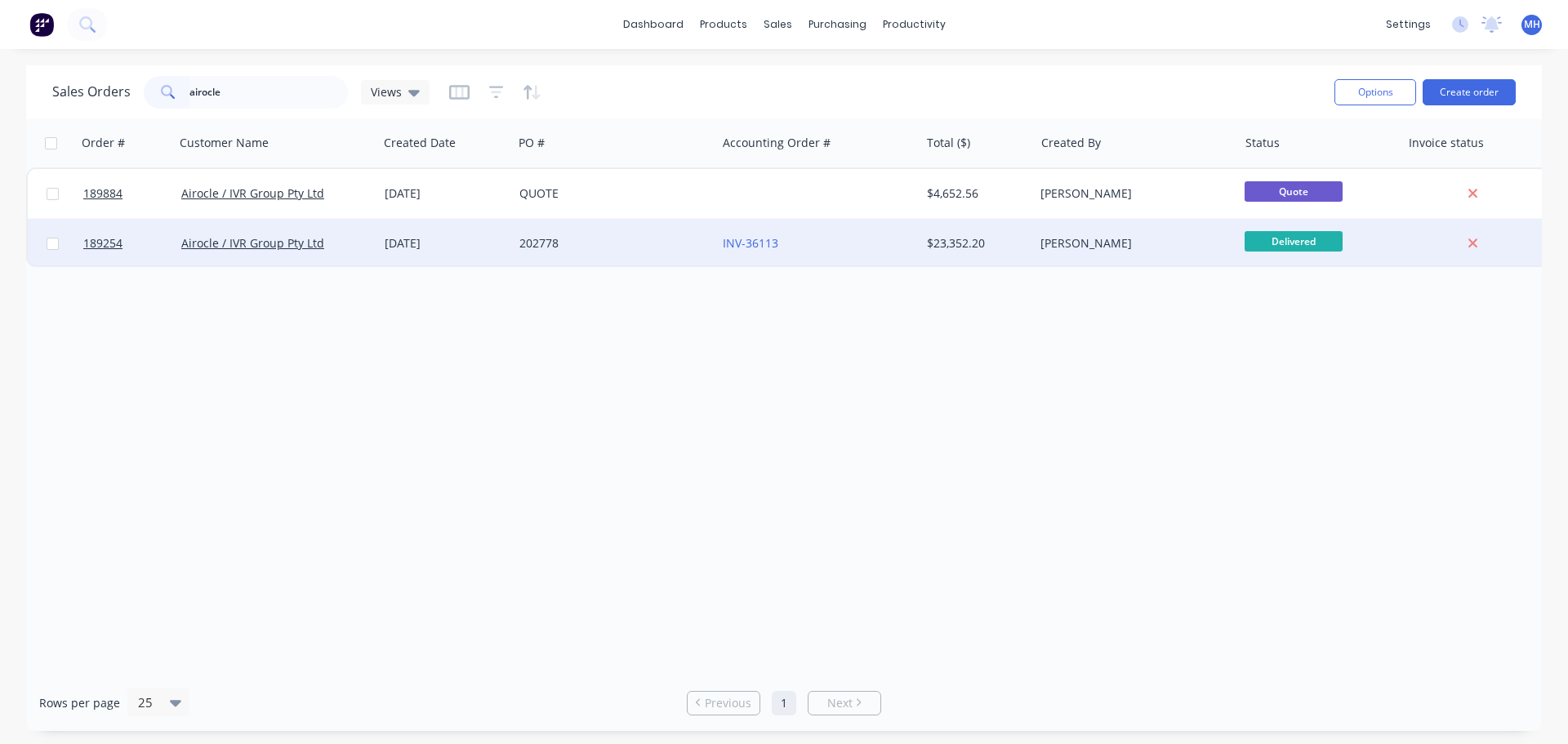
click at [575, 238] on div "202778" at bounding box center [610, 243] width 181 height 16
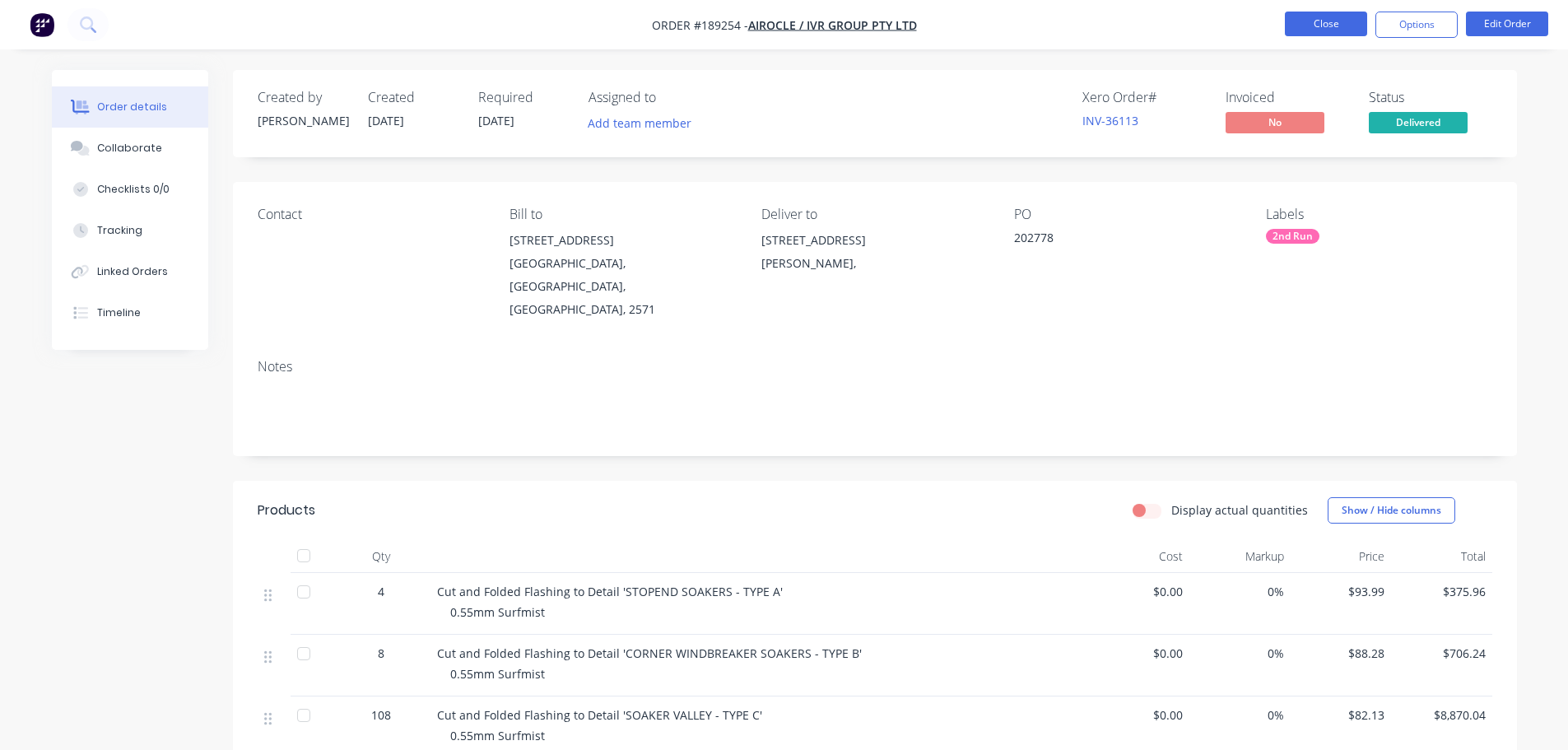
click at [1325, 29] on button "Close" at bounding box center [1326, 24] width 82 height 25
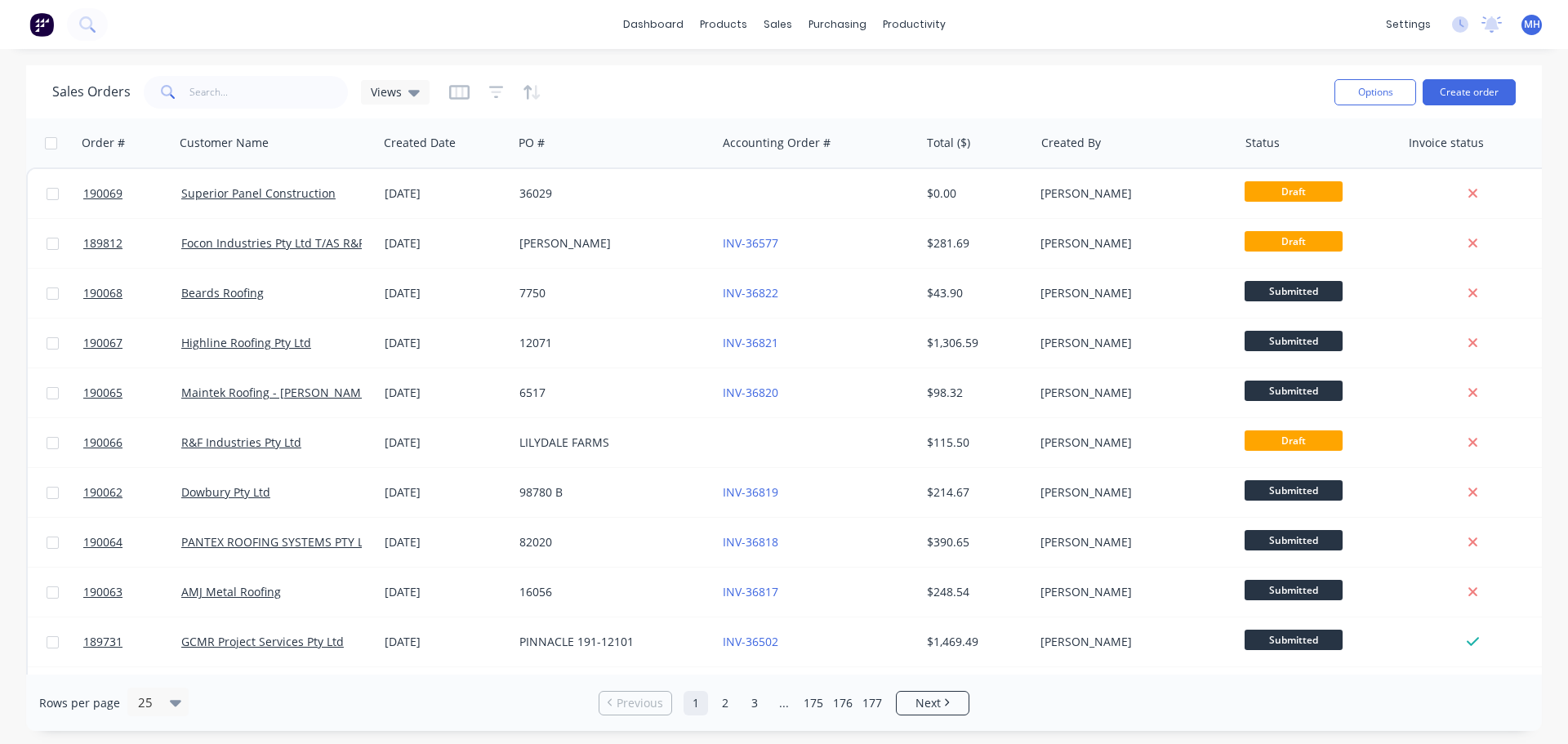
click at [1156, 56] on div "dashboard products sales purchasing productivity dashboard products Product Cat…" at bounding box center [784, 372] width 1568 height 744
click at [611, 84] on div "Sales Orders Views" at bounding box center [687, 92] width 1269 height 40
click at [292, 92] on input "text" at bounding box center [269, 92] width 160 height 33
type input "pronto"
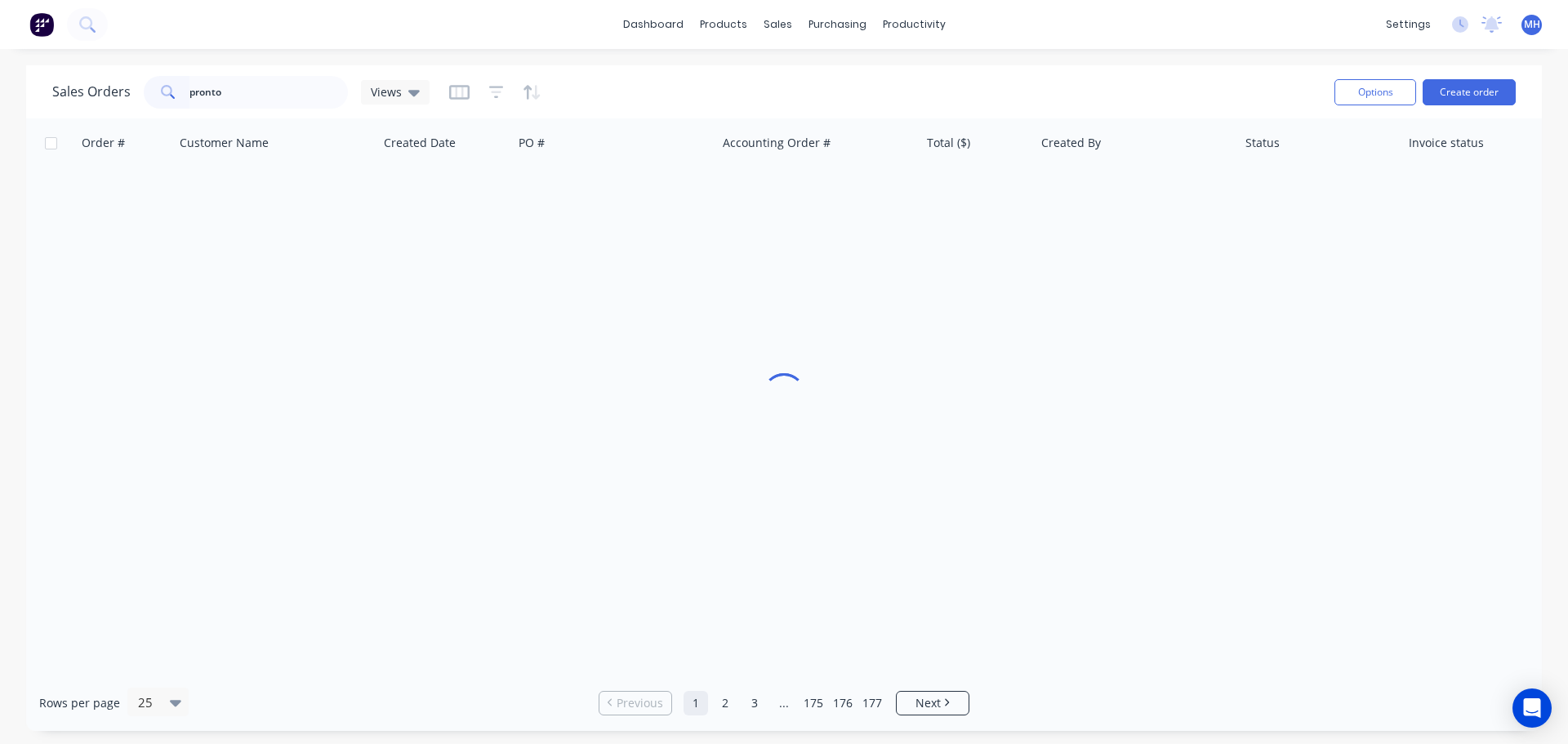
click at [610, 87] on div "Sales Orders pronto Views" at bounding box center [687, 92] width 1269 height 40
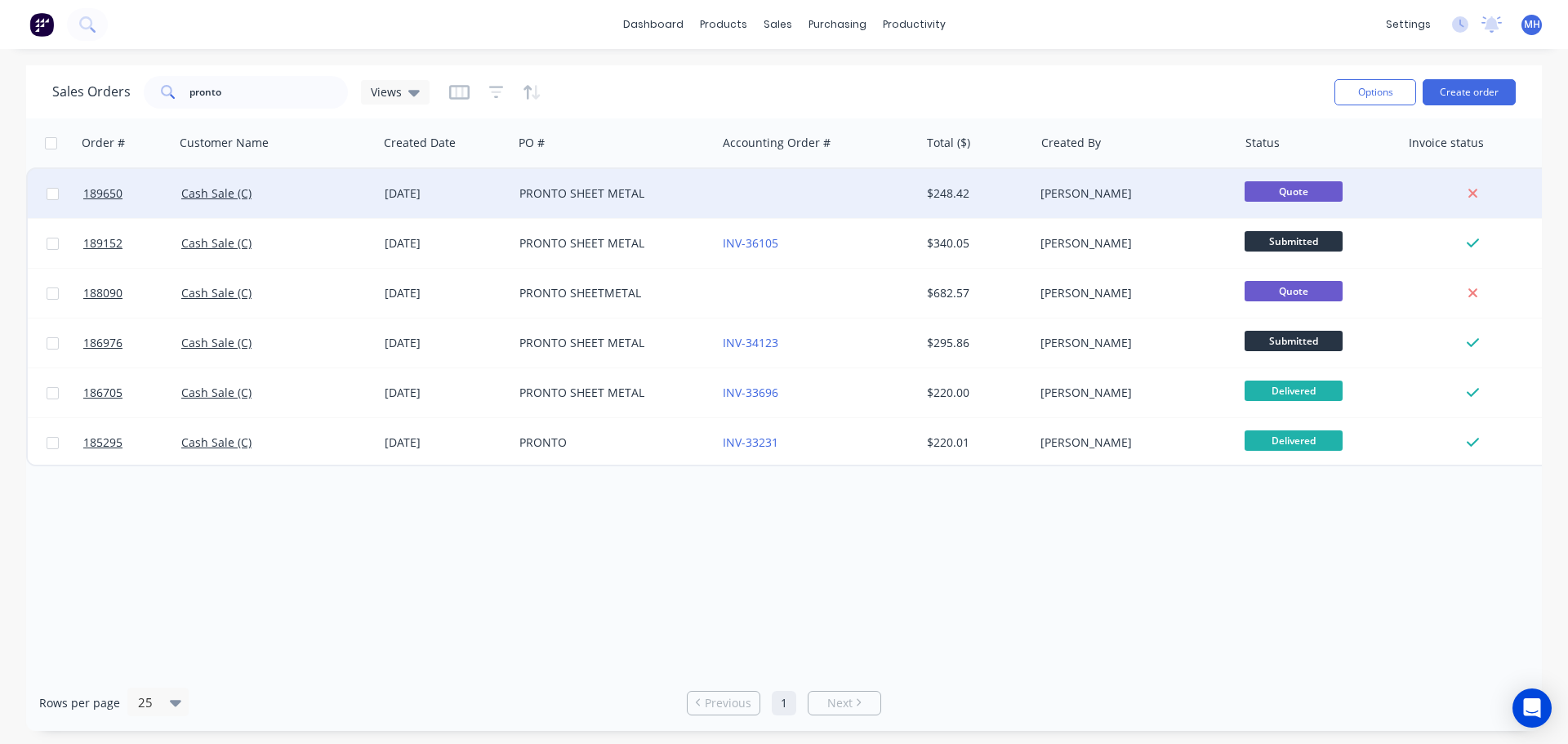
click at [591, 183] on div "PRONTO SHEET METAL" at bounding box center [615, 194] width 203 height 49
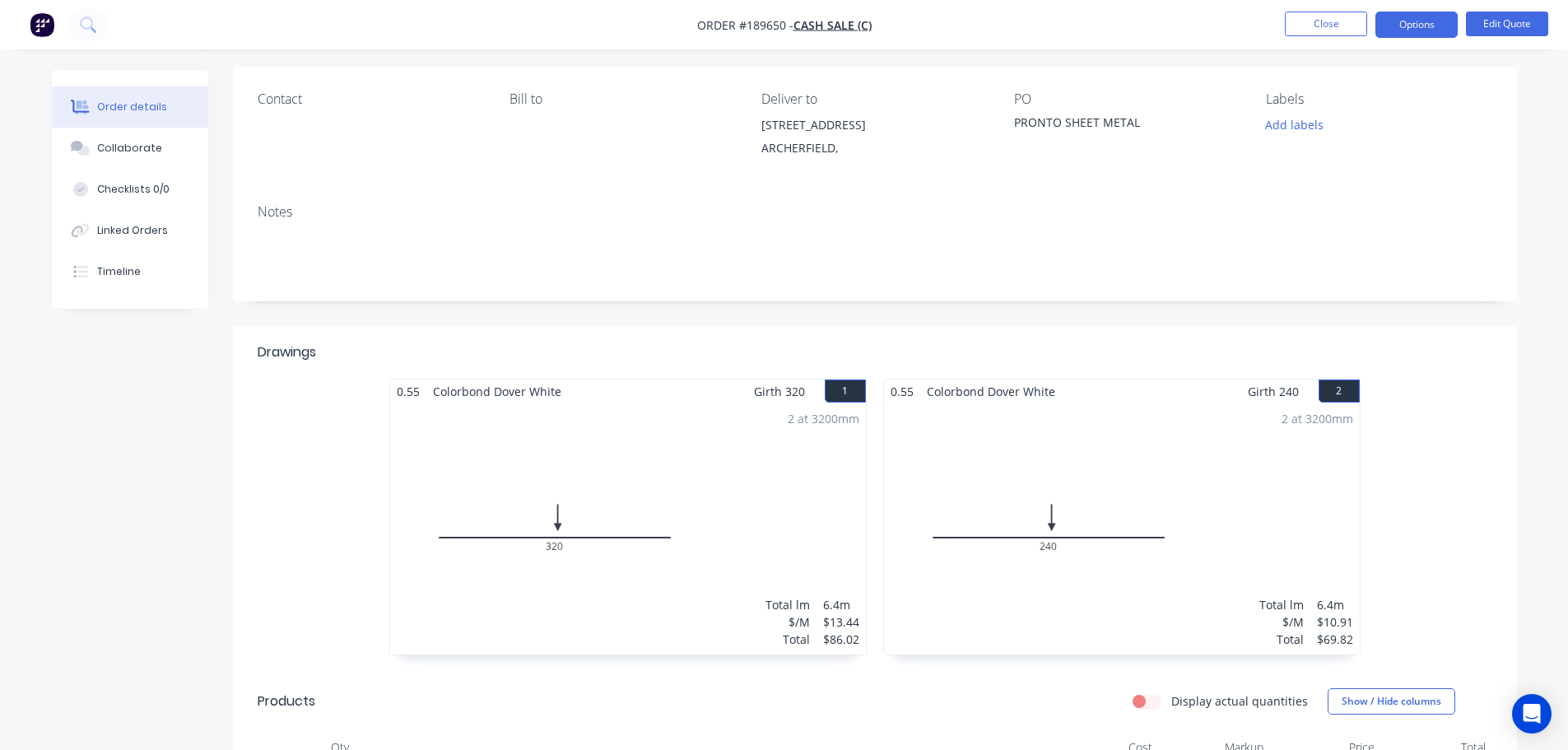
scroll to position [329, 0]
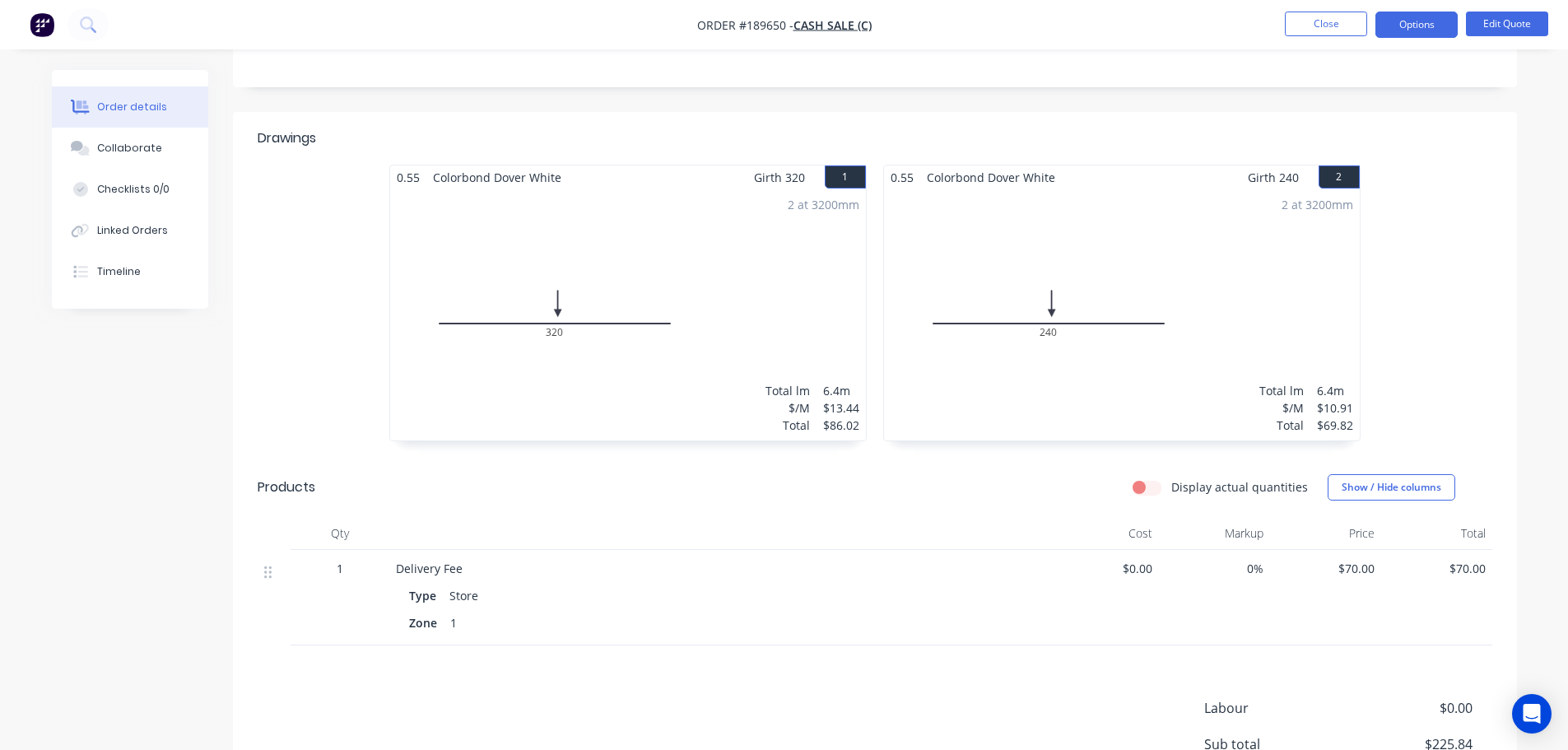
click at [1403, 366] on div "0.55 Colorbond Dover White Girth 320 1 0 320 0 320 2 at 3200mm Total lm $/M Tot…" at bounding box center [874, 311] width 1283 height 293
click at [631, 498] on div "Display actual quantities Show / Hide columns" at bounding box center [1005, 488] width 972 height 26
click at [1343, 25] on button "Close" at bounding box center [1326, 24] width 82 height 25
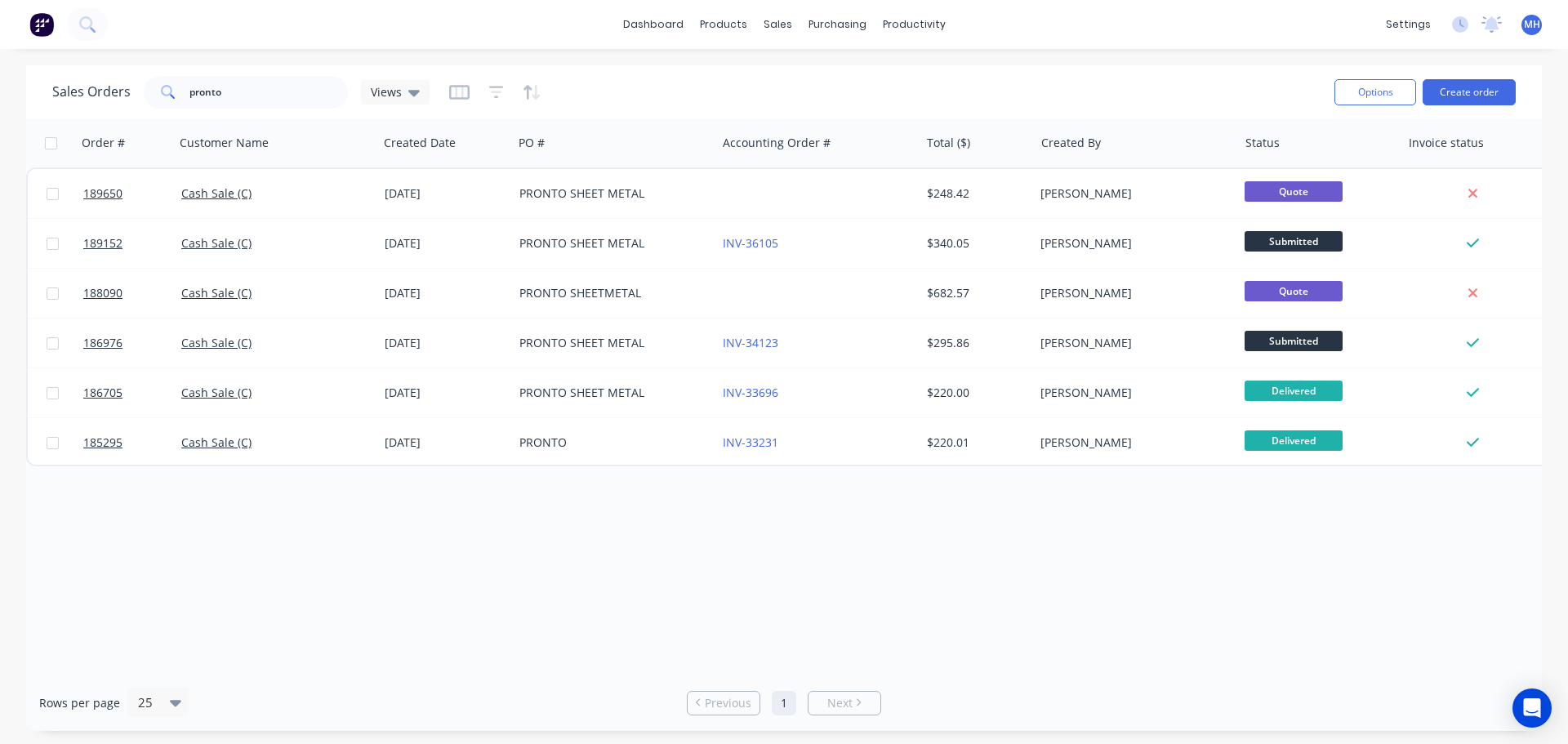
click at [791, 600] on div "Order # Customer Name Created Date PO # Accounting Order # Total ($) Created By…" at bounding box center [784, 396] width 1516 height 556
drag, startPoint x: 780, startPoint y: 552, endPoint x: 757, endPoint y: 535, distance: 28.6
click at [780, 552] on div "Order # Customer Name Created Date PO # Accounting Order # Total ($) Created By…" at bounding box center [784, 396] width 1516 height 556
click at [792, 74] on div at bounding box center [788, 79] width 25 height 15
click at [1215, 71] on div "Sales Orders pronto Views Options Create order" at bounding box center [784, 92] width 1516 height 53
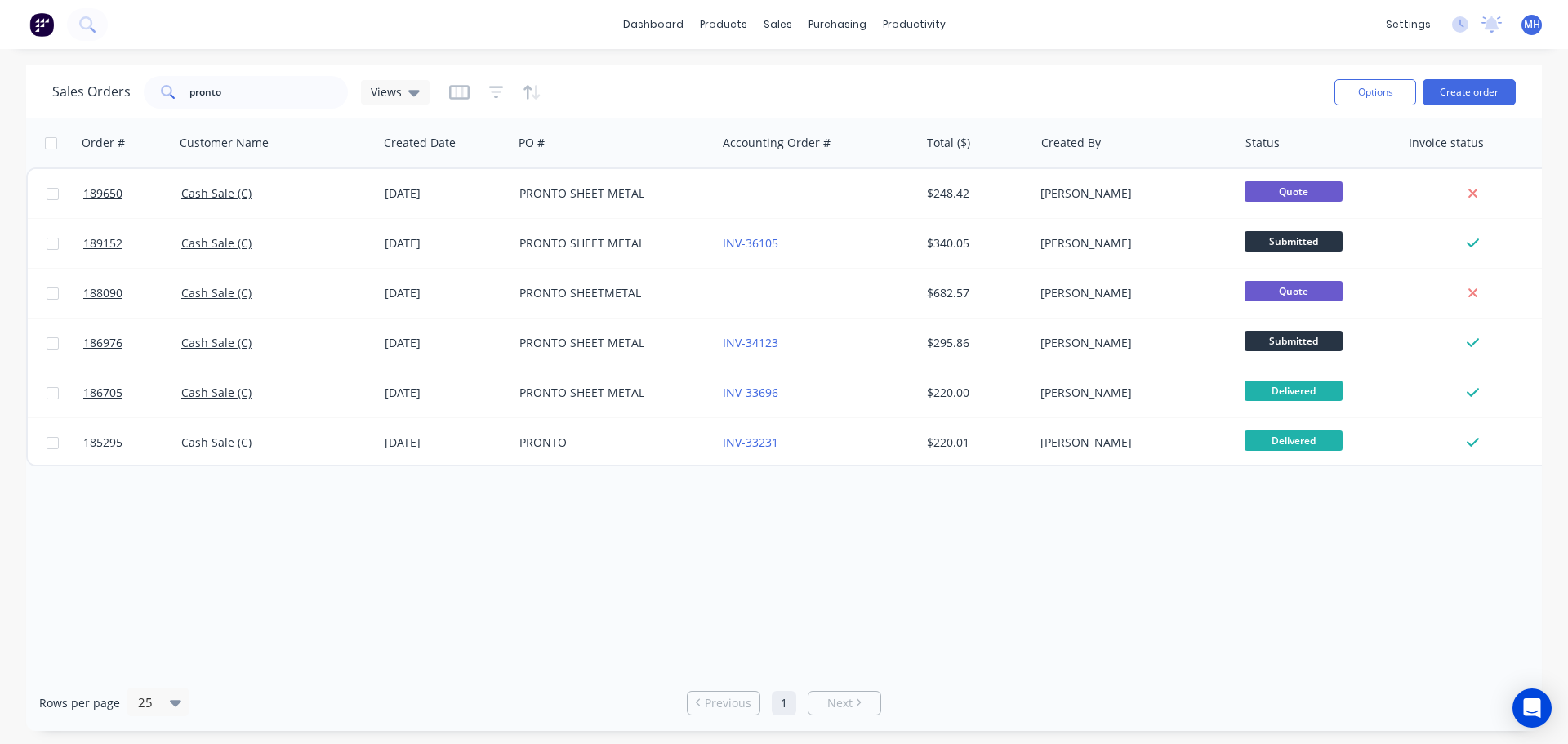
click at [854, 93] on div "Sales Orders pronto Views" at bounding box center [687, 92] width 1269 height 40
click at [1471, 88] on button "Create order" at bounding box center [1470, 92] width 93 height 26
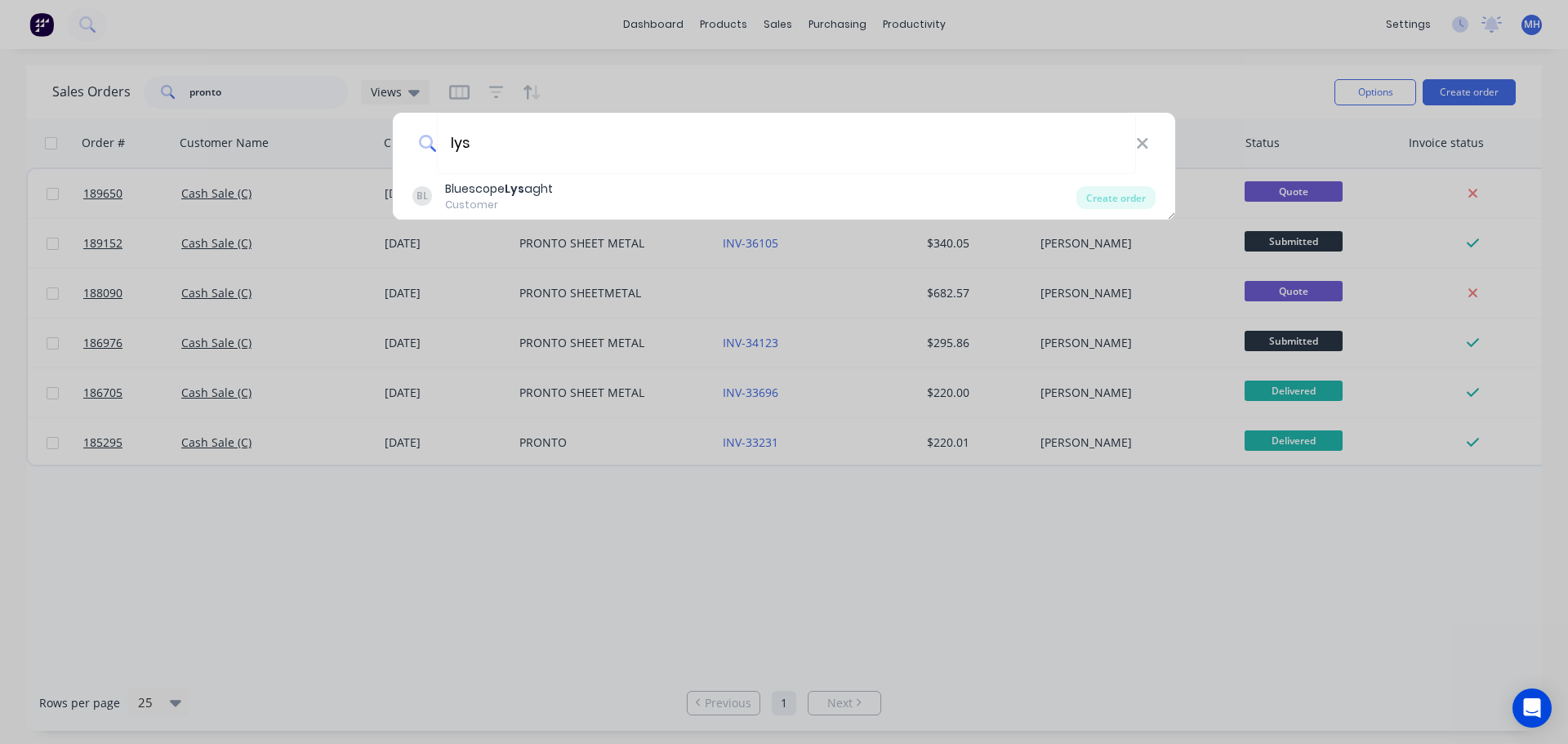
type input "lys"
click at [1100, 197] on div "Create order" at bounding box center [1116, 197] width 79 height 23
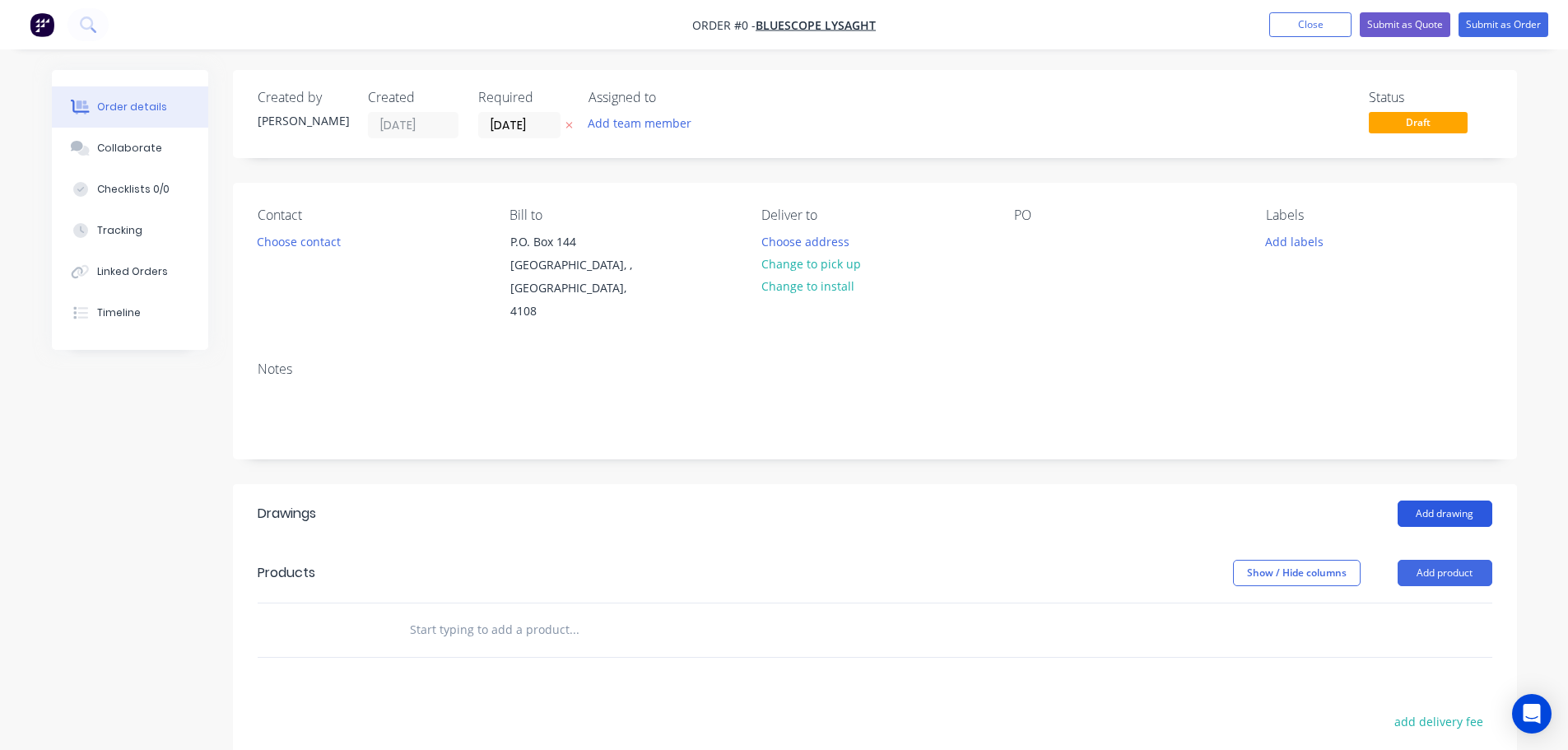
click at [1427, 501] on button "Add drawing" at bounding box center [1444, 514] width 95 height 26
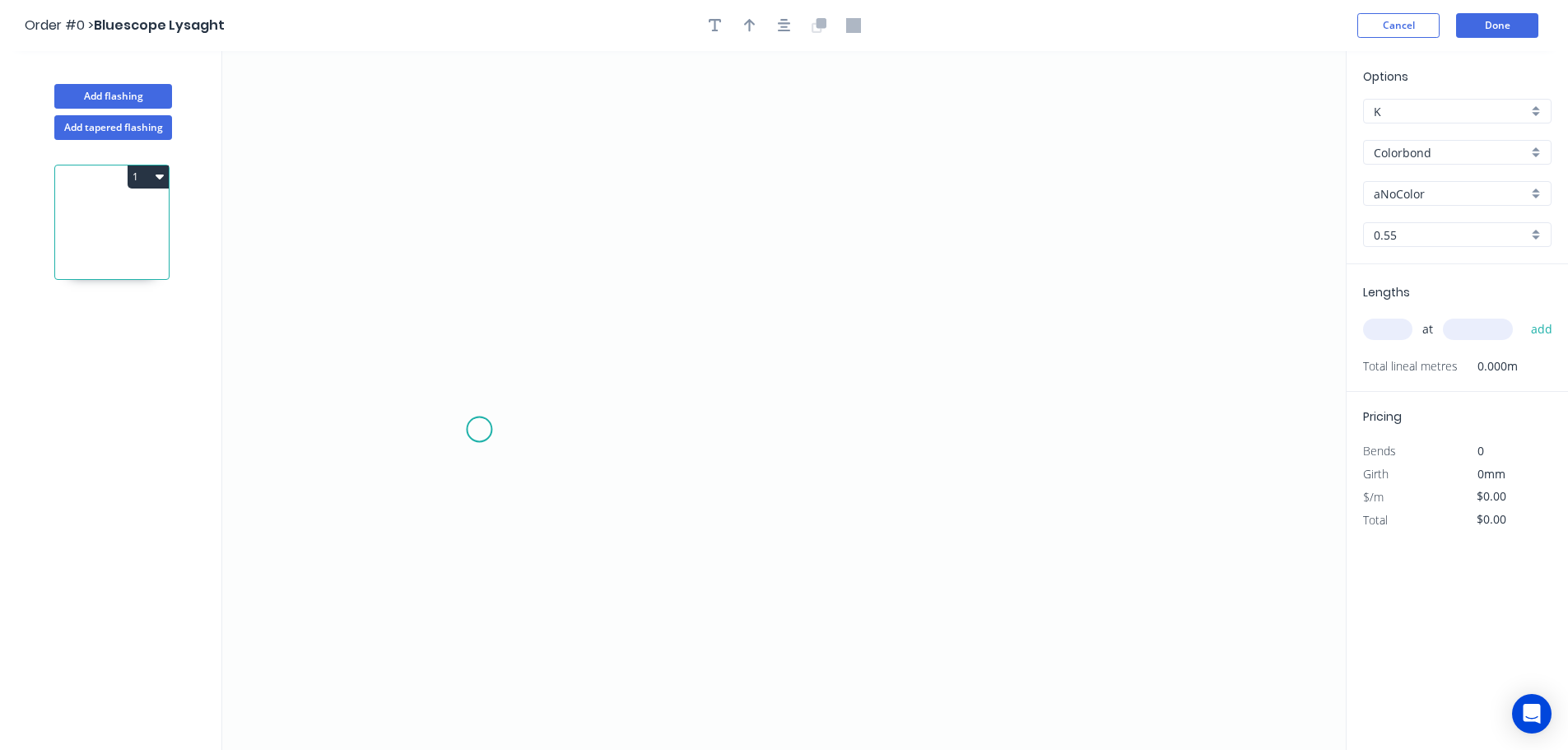
click at [481, 434] on icon "0" at bounding box center [784, 400] width 1123 height 699
click at [491, 106] on icon "0" at bounding box center [784, 400] width 1123 height 699
click at [809, 103] on icon "0 ?" at bounding box center [784, 400] width 1123 height 699
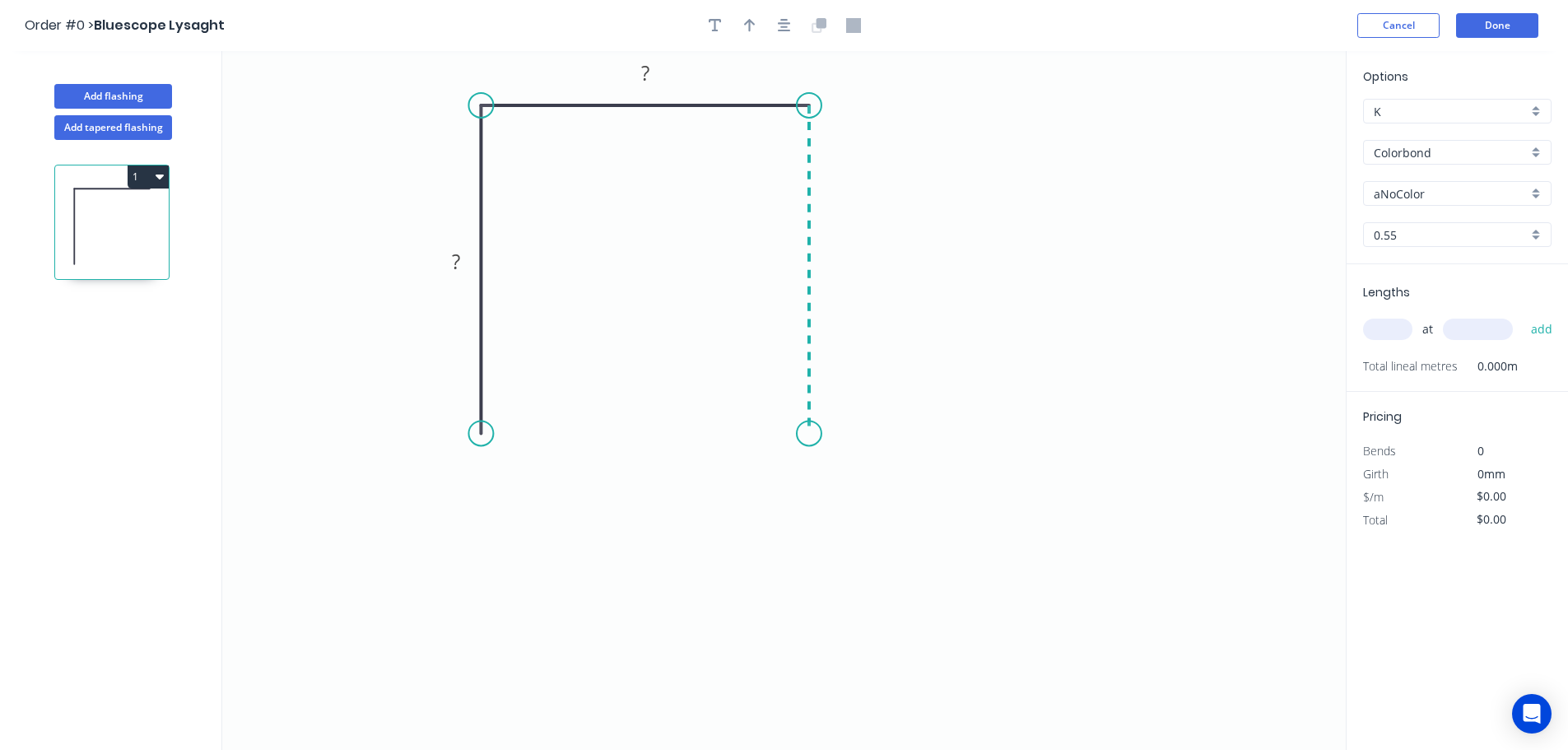
click at [809, 440] on icon "0 ? ?" at bounding box center [784, 400] width 1123 height 699
click at [792, 28] on button "button" at bounding box center [784, 26] width 25 height 25
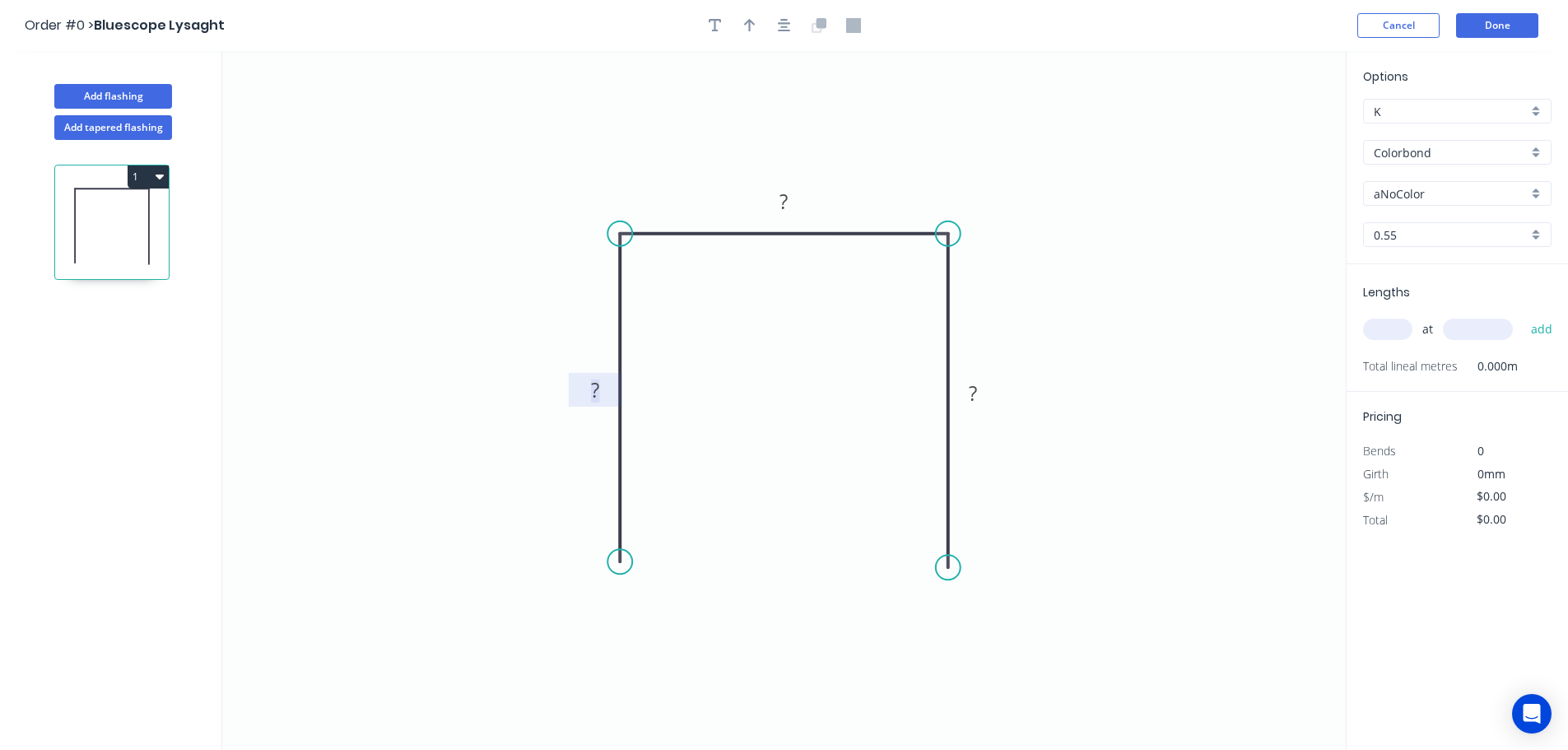
click at [596, 395] on tspan "?" at bounding box center [595, 389] width 8 height 27
type input "$7.53"
click at [810, 157] on icon "0 50 33 50" at bounding box center [784, 400] width 1123 height 699
drag, startPoint x: 806, startPoint y: 193, endPoint x: 812, endPoint y: 272, distance: 79.2
click at [812, 272] on rect at bounding box center [789, 280] width 54 height 34
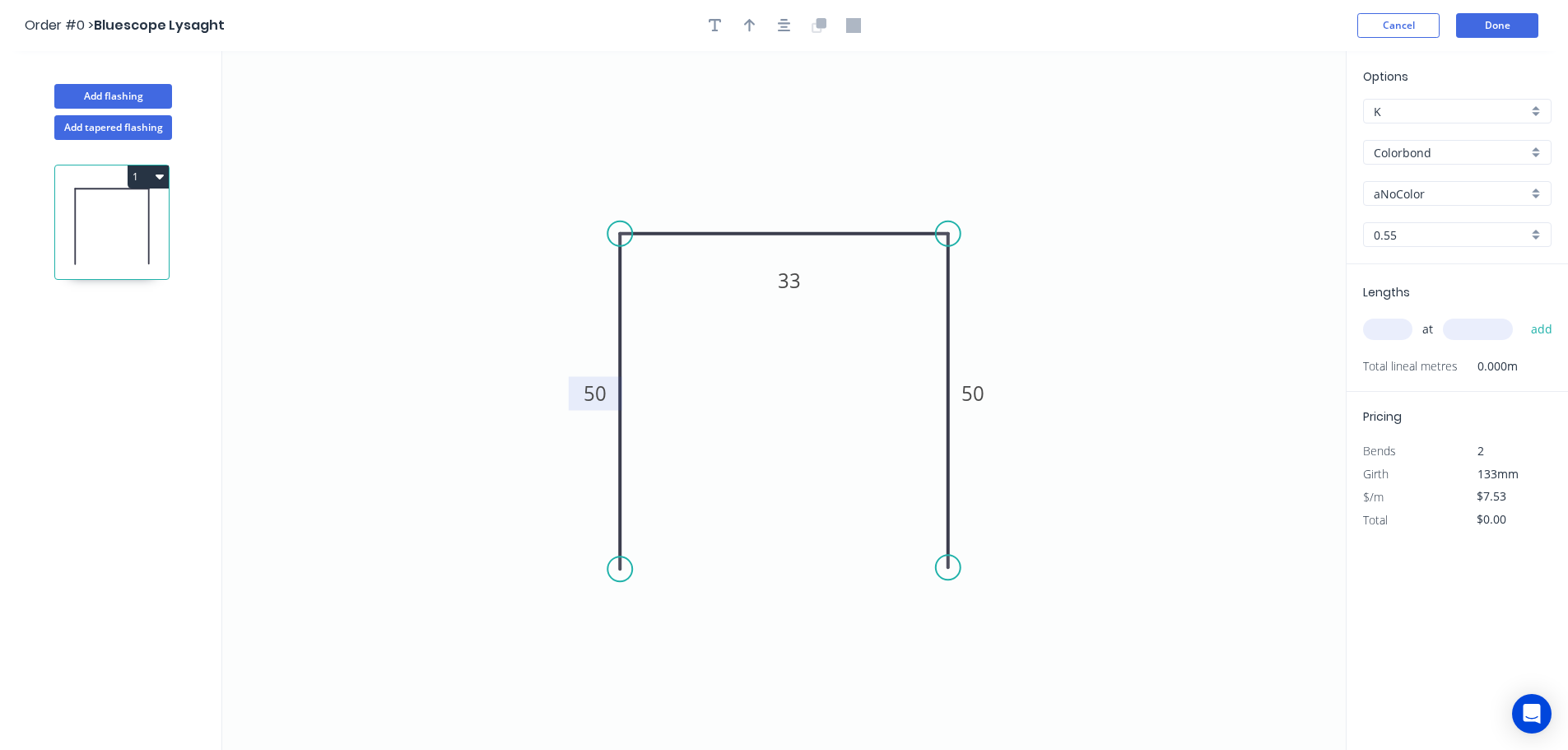
click at [614, 570] on circle at bounding box center [619, 568] width 25 height 25
click at [614, 570] on circle at bounding box center [619, 569] width 25 height 25
click at [782, 26] on icon "button" at bounding box center [784, 26] width 13 height 13
click at [1407, 158] on input "Colorbond" at bounding box center [1450, 153] width 154 height 17
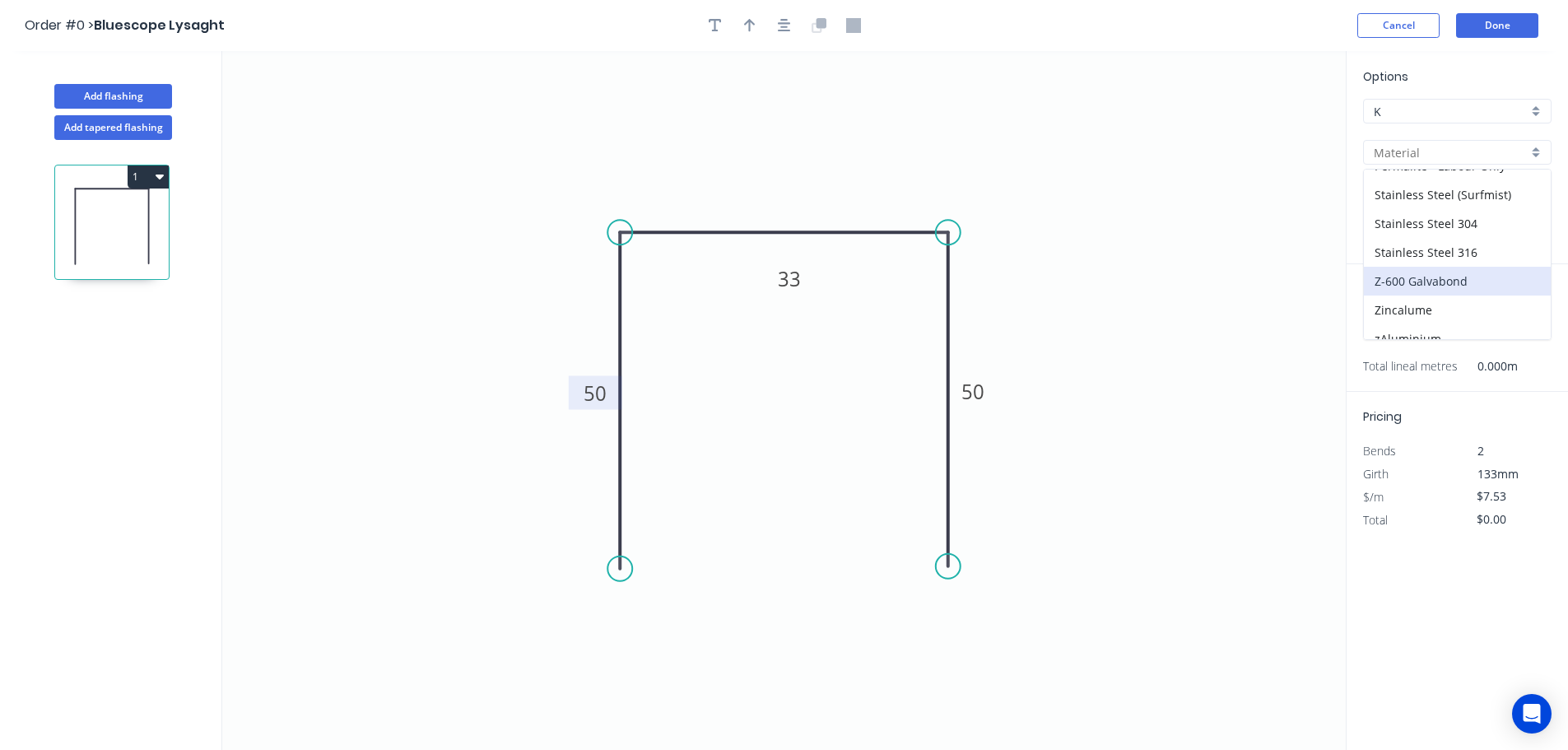
scroll to position [378, 0]
click at [1448, 290] on div "Zincalume" at bounding box center [1457, 295] width 186 height 29
type input "Zincalume"
type input "$7.09"
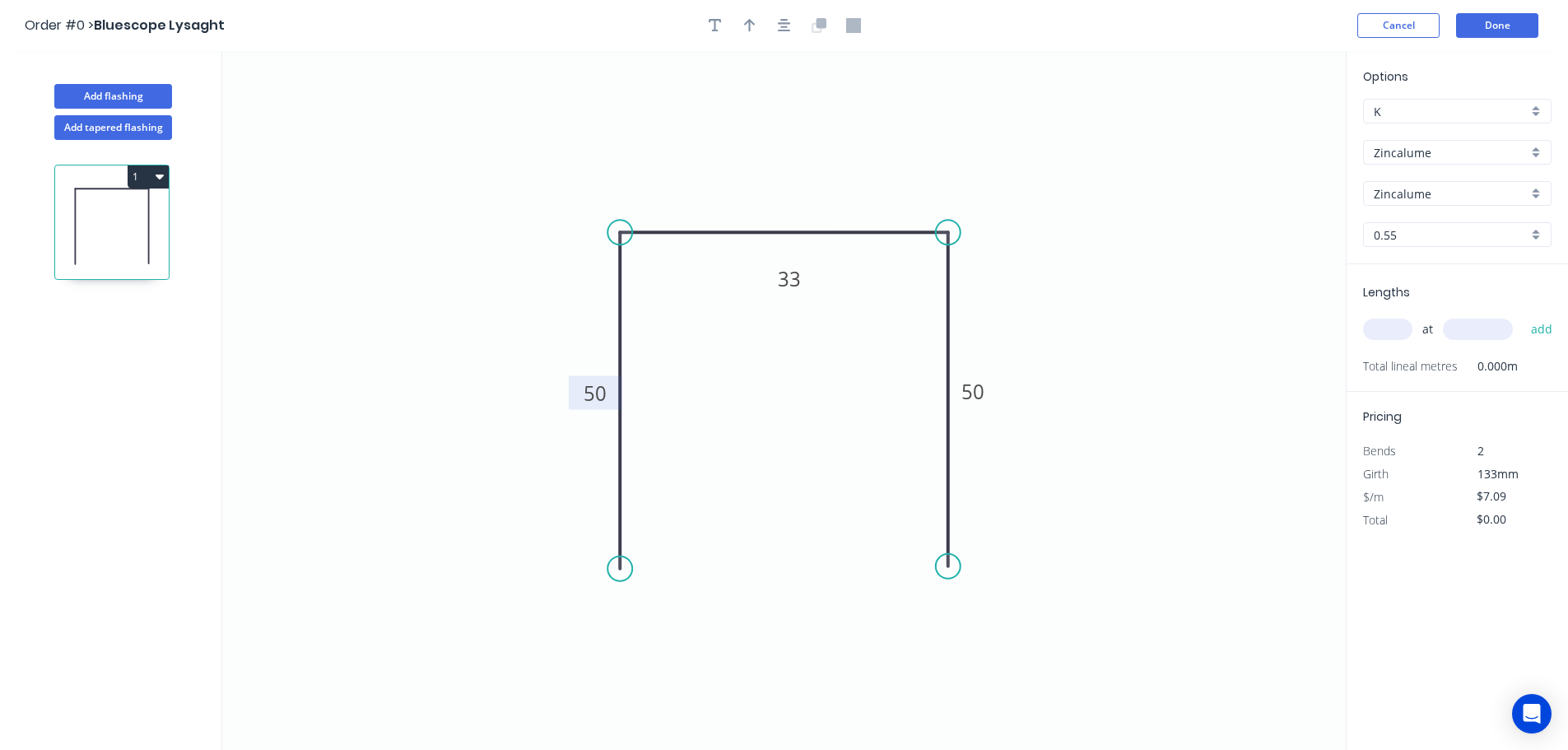
click at [1383, 231] on input "0.55" at bounding box center [1450, 234] width 154 height 17
drag, startPoint x: 1399, startPoint y: 308, endPoint x: 1396, endPoint y: 316, distance: 8.5
click at [1398, 315] on div "0.55 0.8 1.0 1.2" at bounding box center [1457, 309] width 188 height 117
click at [1396, 316] on div "1.0" at bounding box center [1457, 323] width 186 height 29
type input "1.0"
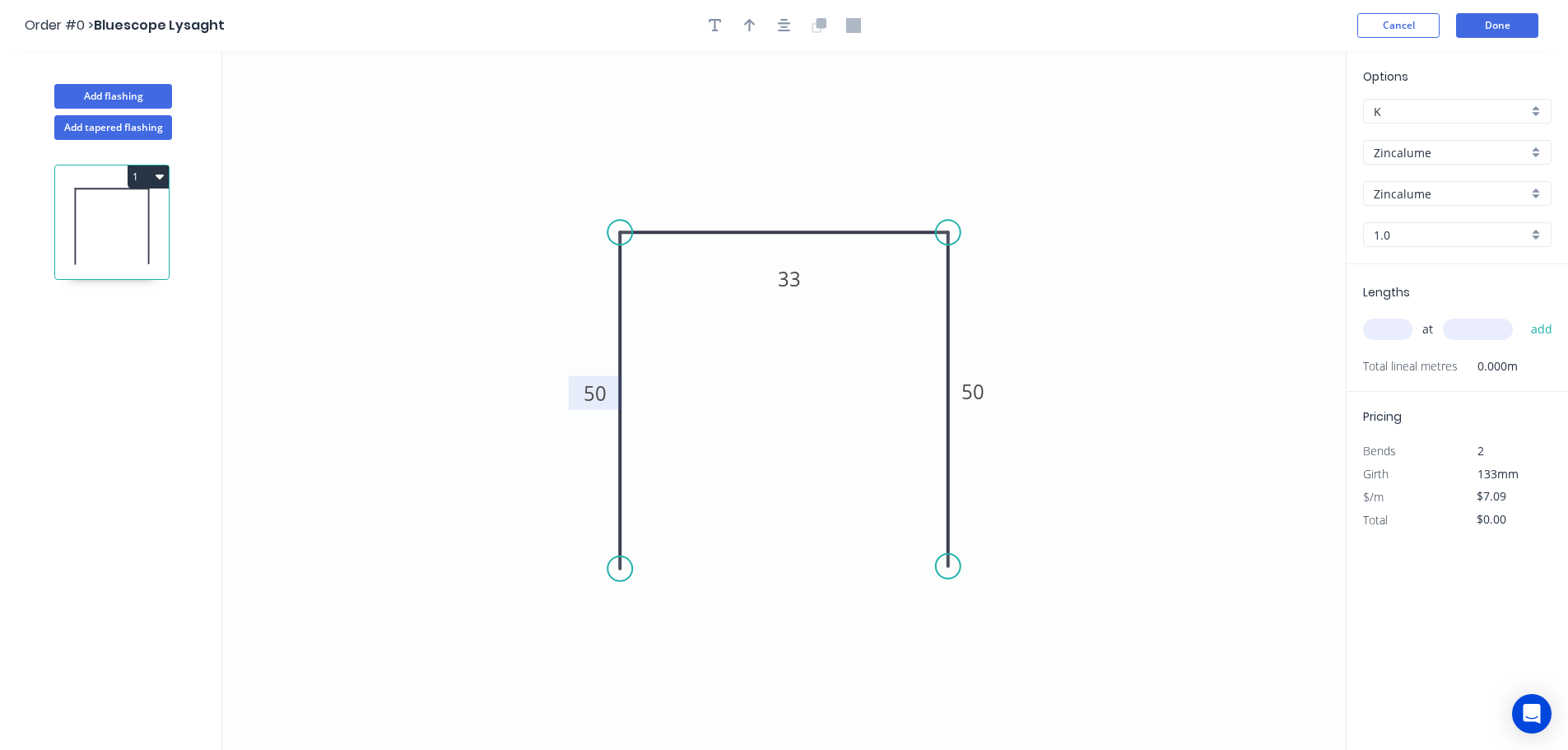
click at [1393, 319] on input "text" at bounding box center [1387, 329] width 49 height 21
type input "$11.90"
type input "7"
type input "2700"
click at [1523, 315] on button "add" at bounding box center [1542, 329] width 39 height 28
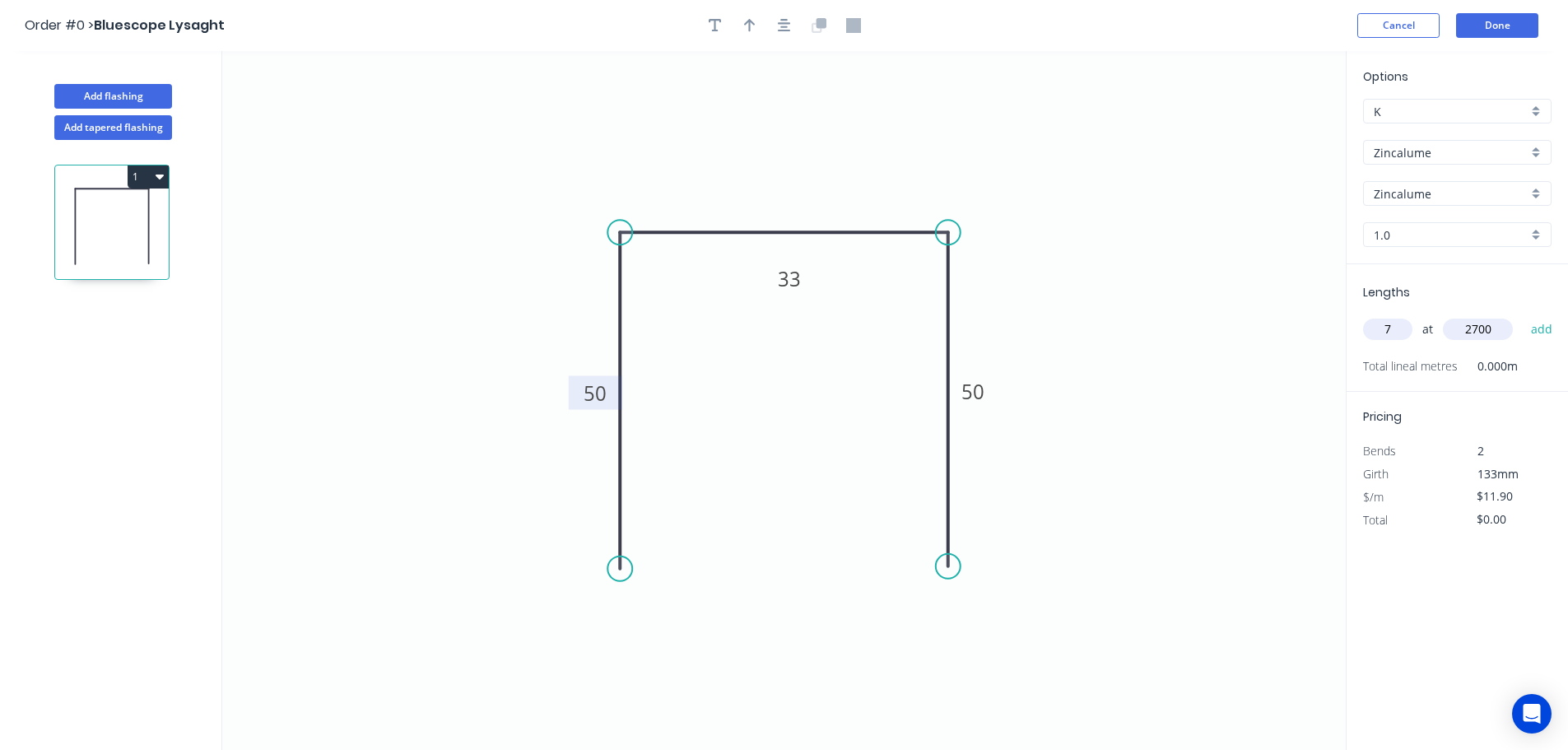
type input "$224.91"
click at [1513, 521] on input "$11.90" at bounding box center [1504, 520] width 56 height 23
drag, startPoint x: 1514, startPoint y: 520, endPoint x: 1457, endPoint y: 512, distance: 57.6
click at [1457, 512] on div "$11.90" at bounding box center [1502, 521] width 89 height 23
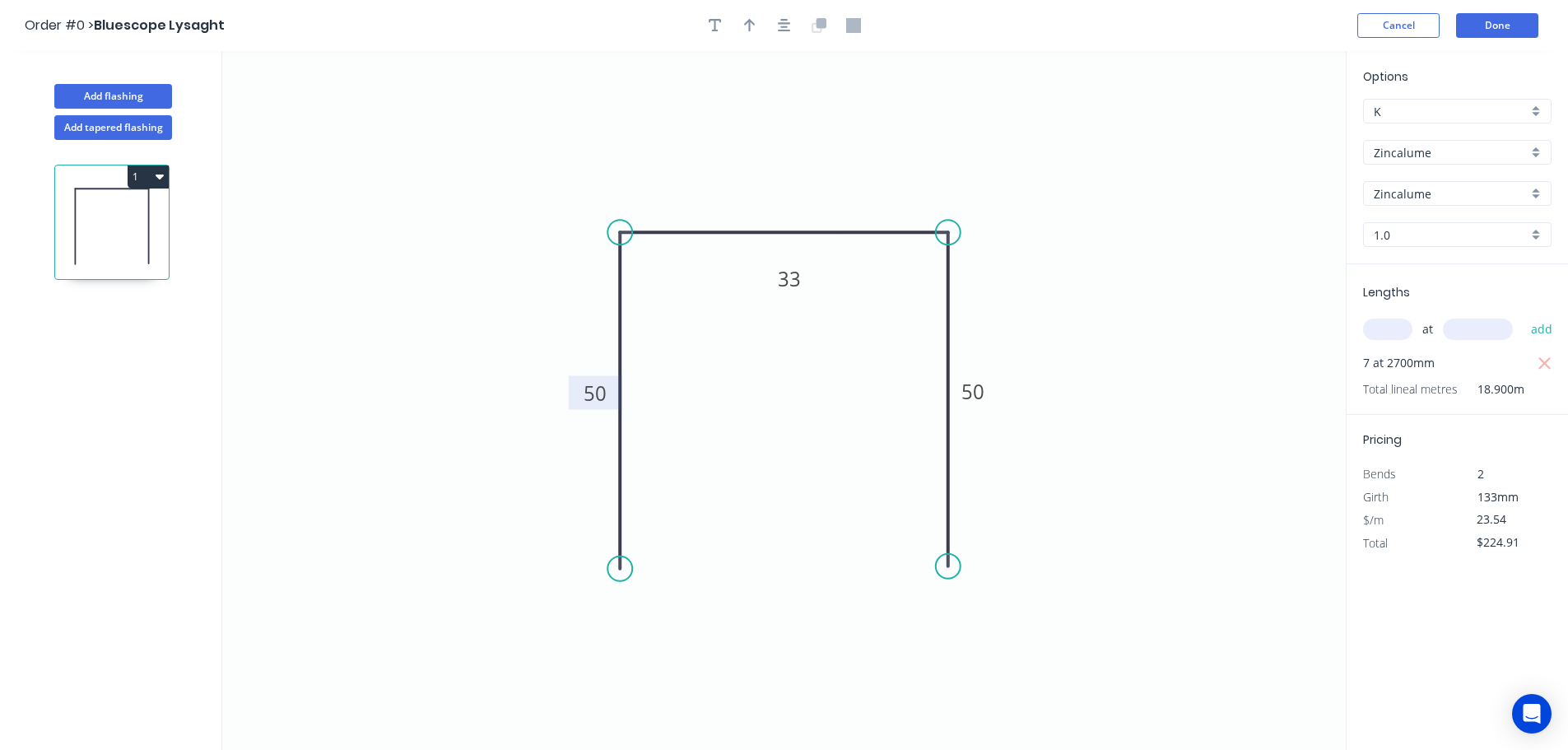
type input "$23.54"
type input "$444.91"
click at [711, 26] on icon "button" at bounding box center [715, 26] width 13 height 15
click at [318, 103] on textarea at bounding box center [328, 116] width 134 height 61
click at [486, 130] on icon "P/COAT PALE EUCALYPT 50 33 50" at bounding box center [784, 400] width 1123 height 699
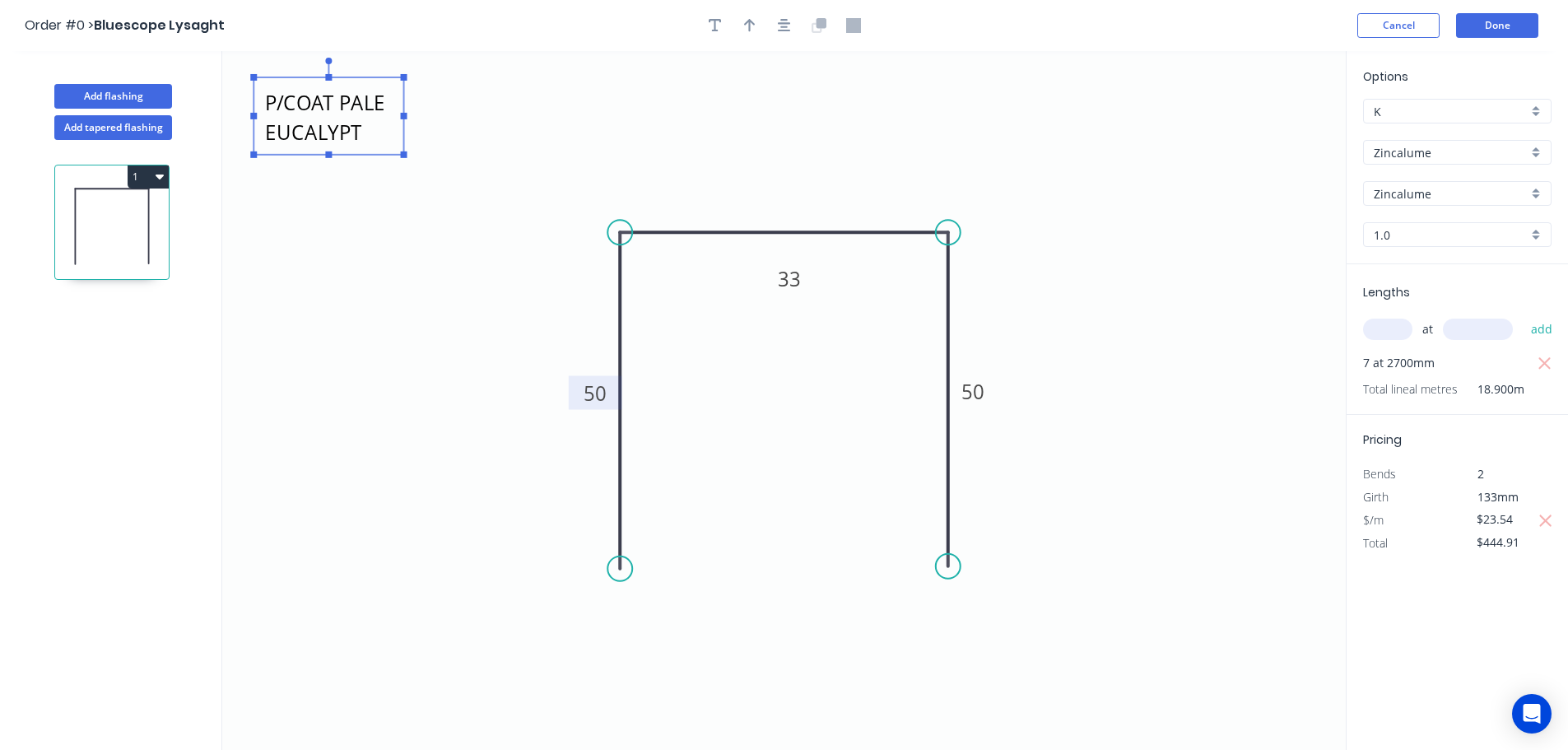
type textarea "P/COAT PALE EUCALYPT"
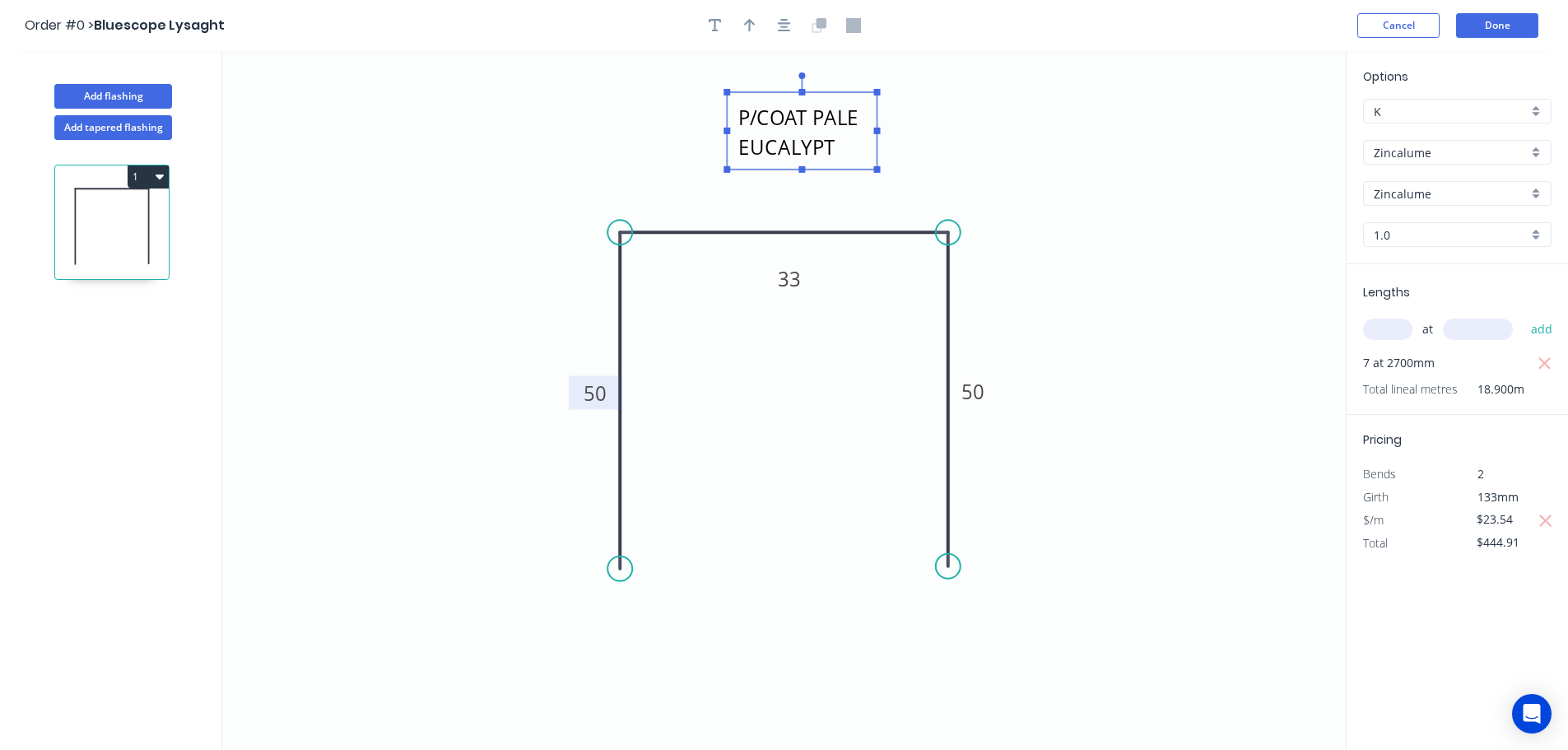
drag, startPoint x: 397, startPoint y: 111, endPoint x: 863, endPoint y: 125, distance: 466.2
click at [863, 125] on rect at bounding box center [802, 131] width 150 height 78
click at [1087, 153] on icon "P/COAT PALE EUCALYPT 50 33 50" at bounding box center [784, 400] width 1123 height 699
click at [1502, 20] on button "Done" at bounding box center [1497, 26] width 82 height 25
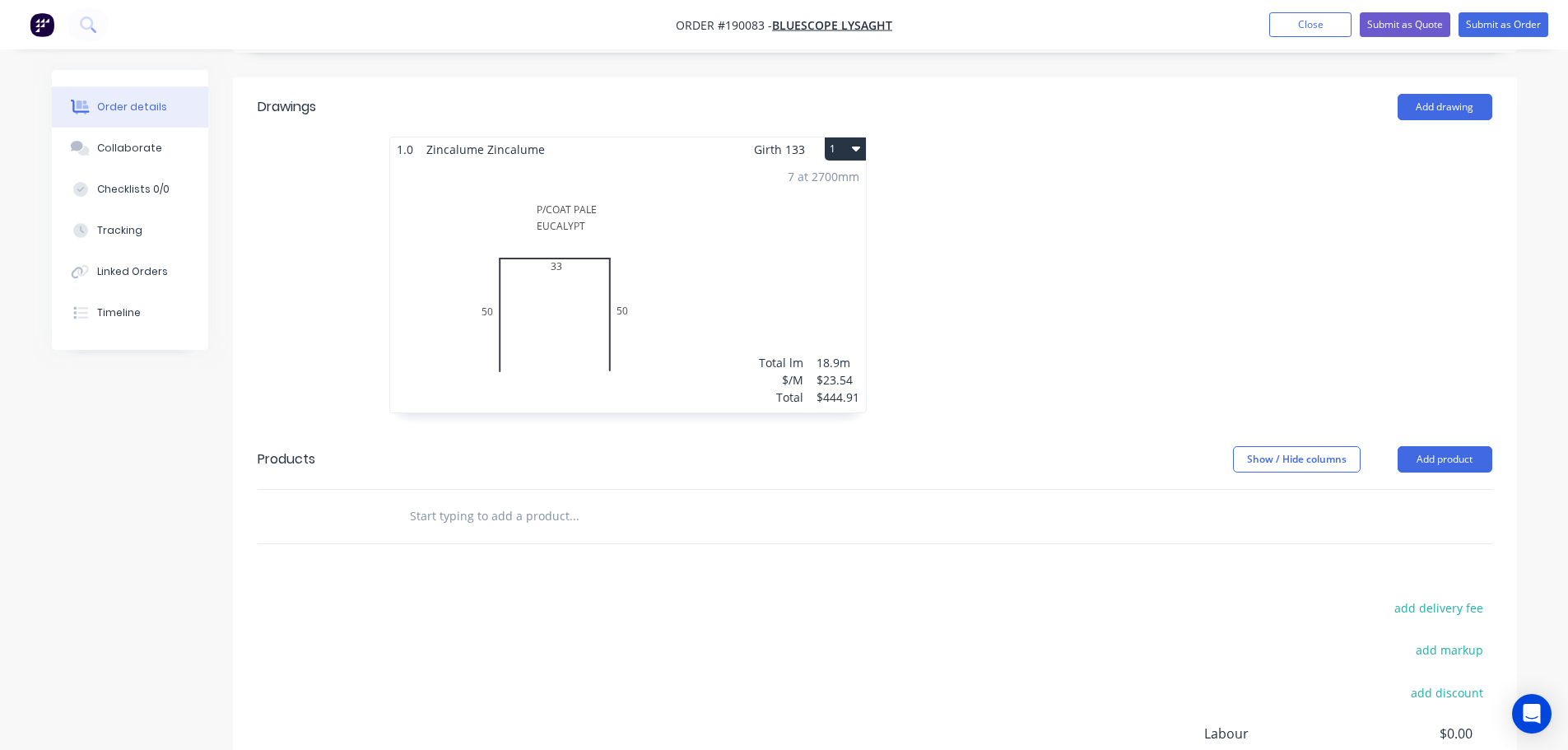
scroll to position [412, 0]
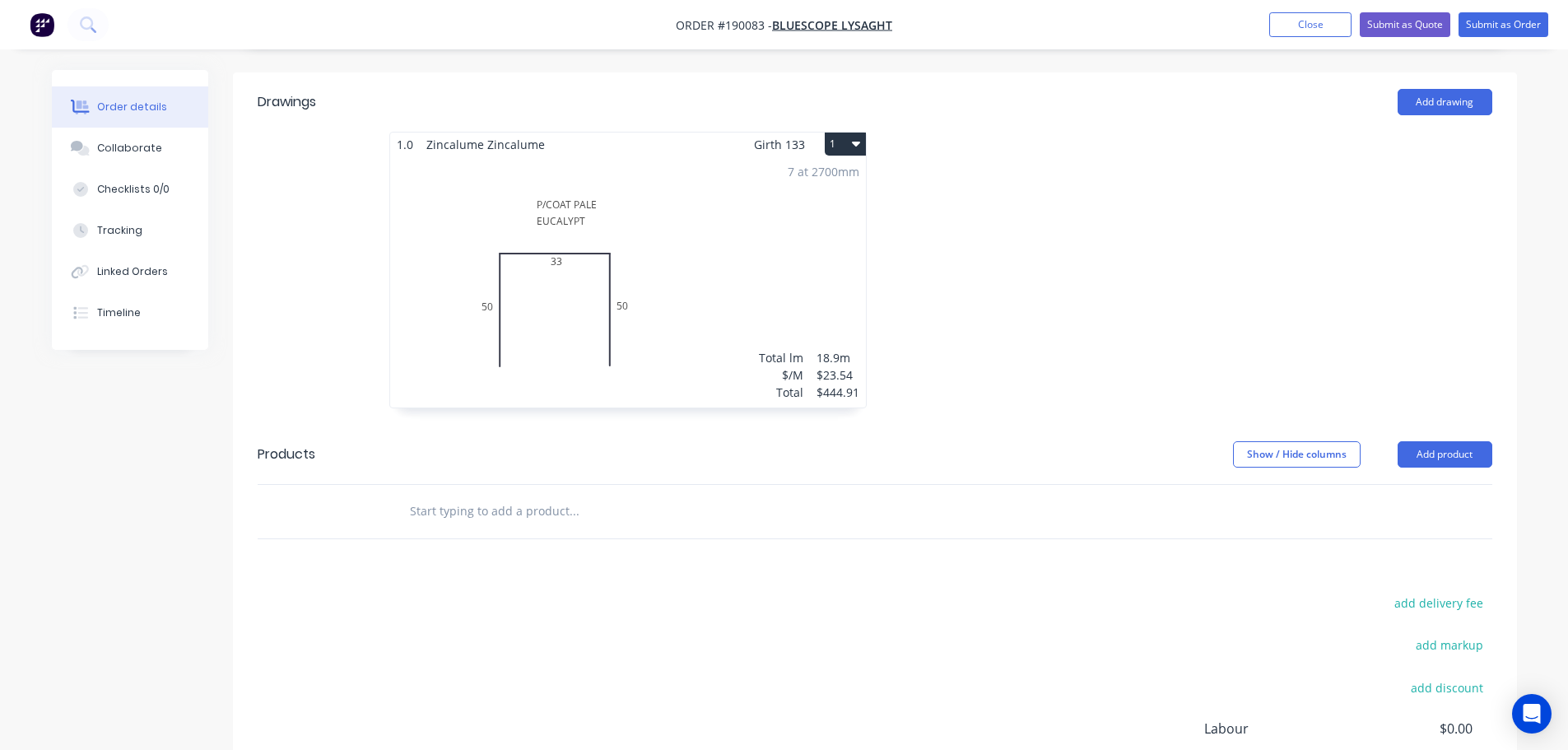
click at [1101, 281] on div at bounding box center [1121, 278] width 494 height 293
click at [1422, 441] on button "Add product" at bounding box center [1444, 455] width 95 height 26
click at [1406, 715] on div "Notes (External)" at bounding box center [1414, 726] width 127 height 24
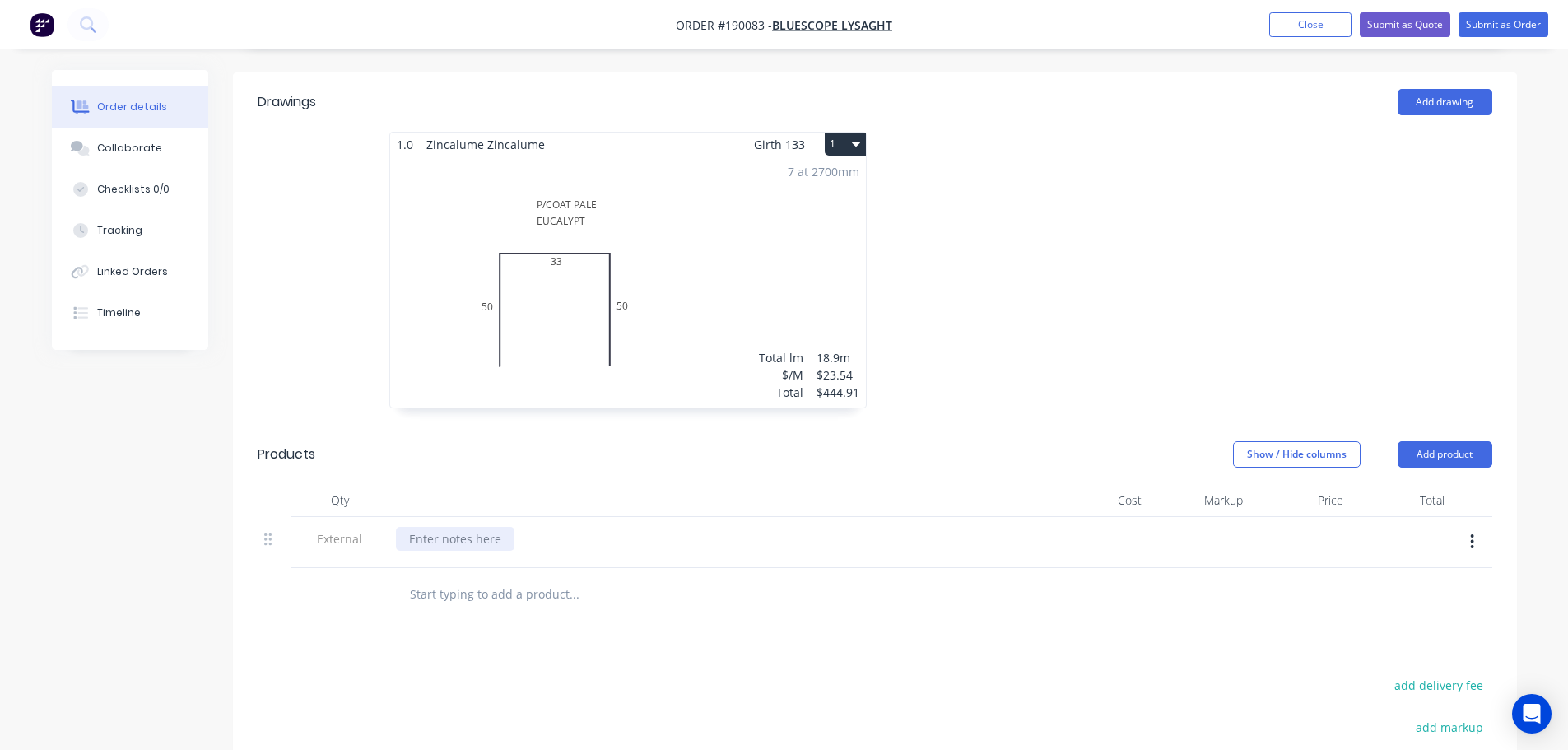
click at [441, 526] on div at bounding box center [455, 538] width 119 height 24
click at [1155, 441] on div "Show / Hide columns Add product" at bounding box center [1005, 455] width 972 height 26
click at [1463, 441] on button "Add product" at bounding box center [1444, 455] width 95 height 26
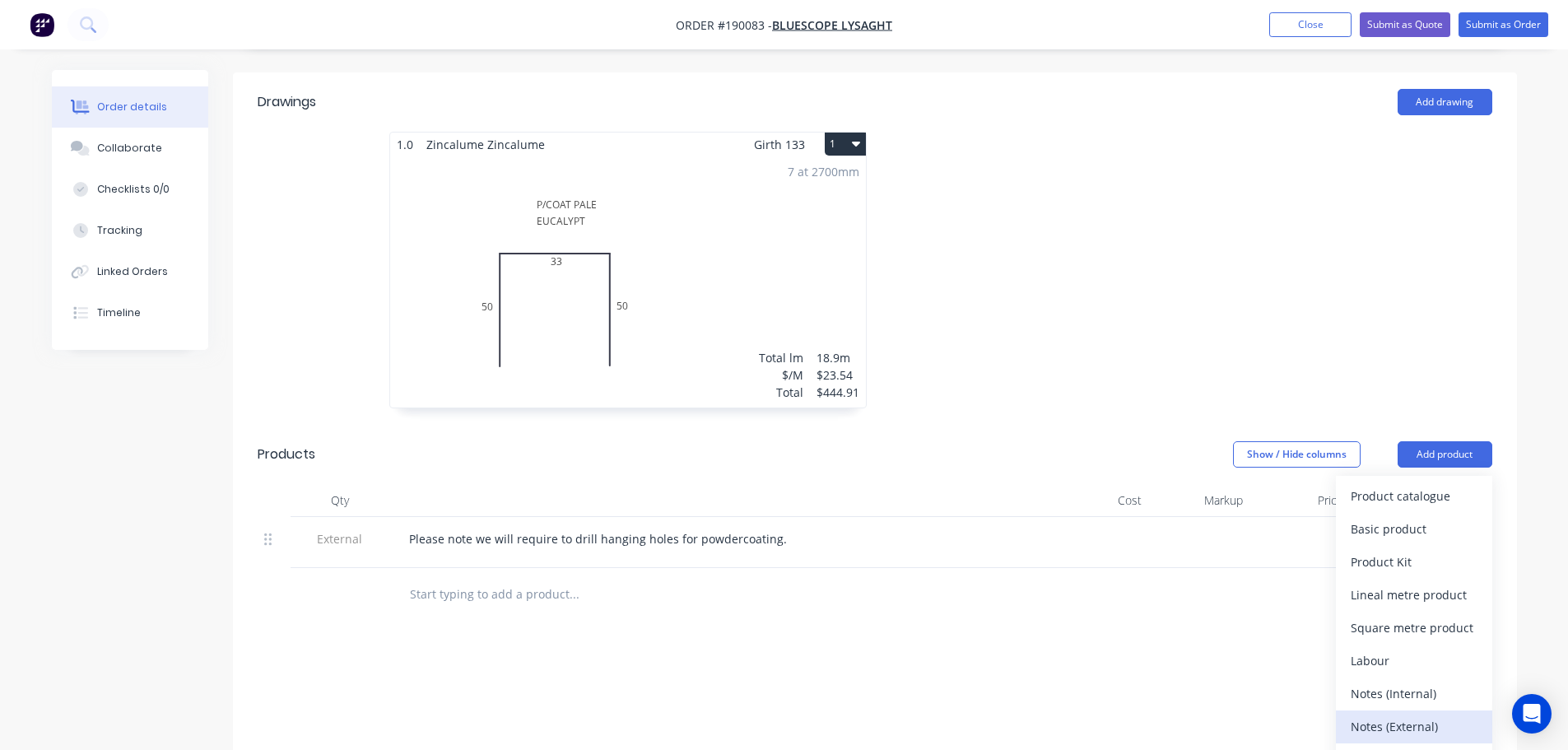
click at [1429, 715] on div "Notes (External)" at bounding box center [1414, 726] width 127 height 24
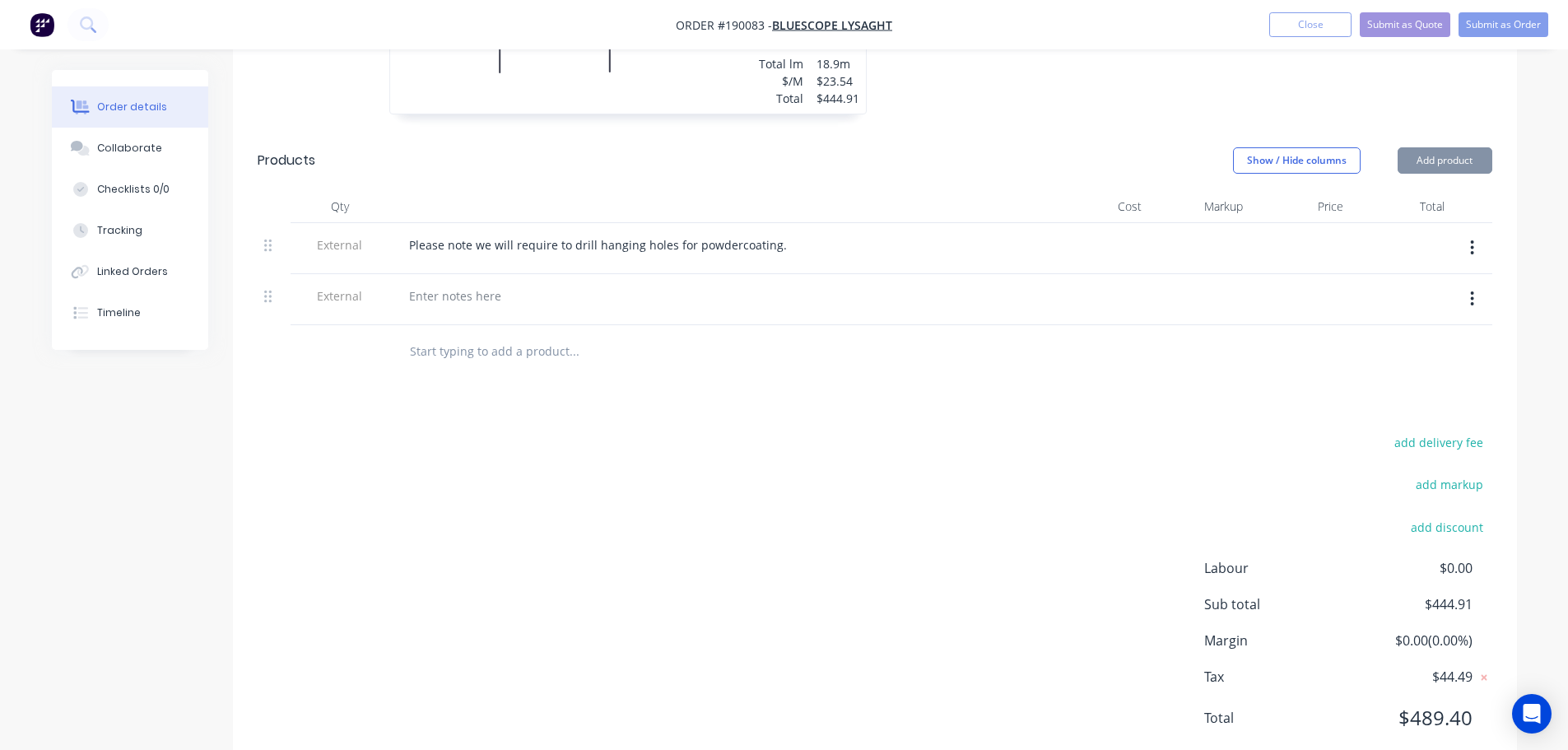
scroll to position [731, 0]
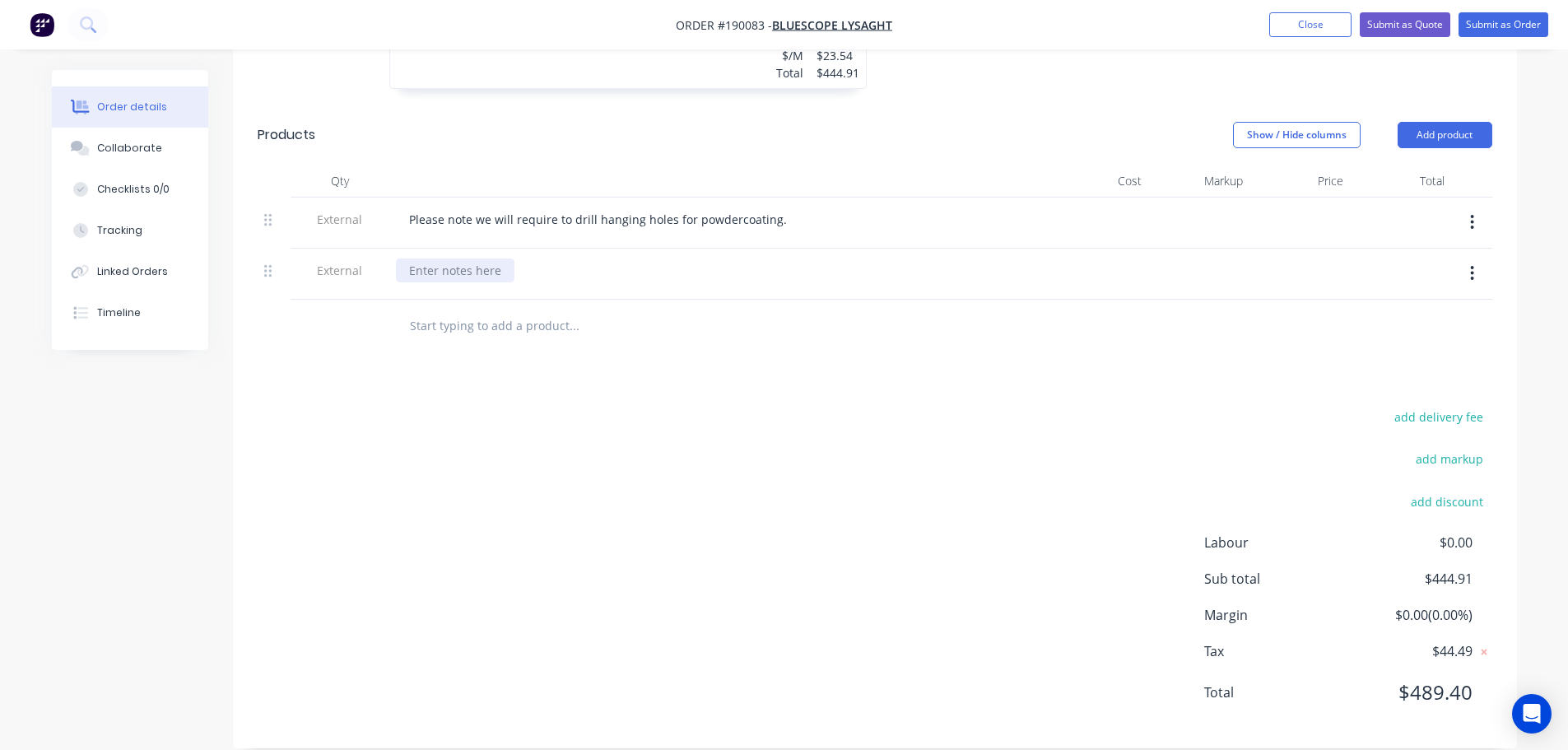
click at [458, 258] on div at bounding box center [455, 270] width 119 height 24
click at [713, 587] on div "add delivery fee add markup add discount Labour $0.00 Sub total $444.91 Margin …" at bounding box center [874, 564] width 1234 height 318
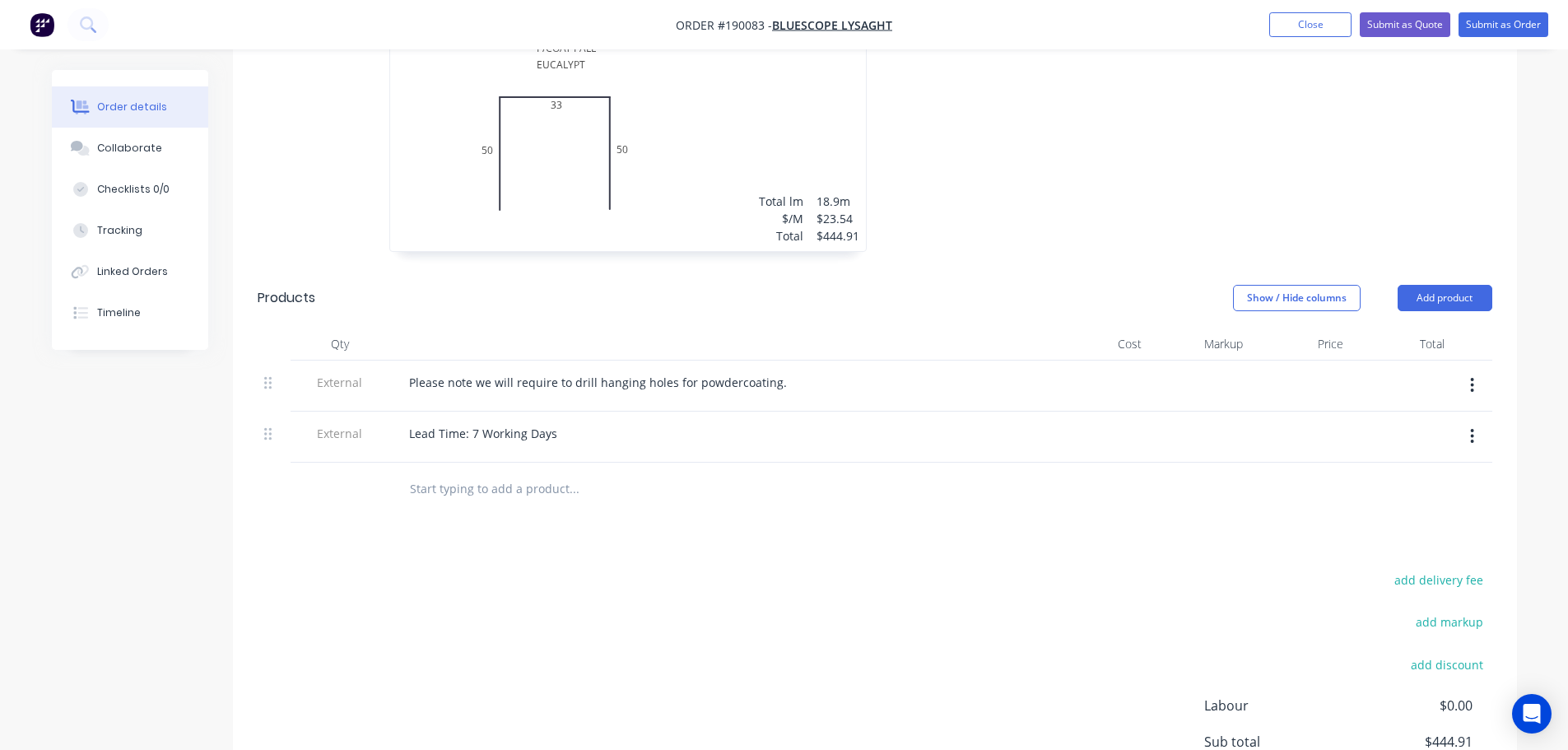
scroll to position [319, 0]
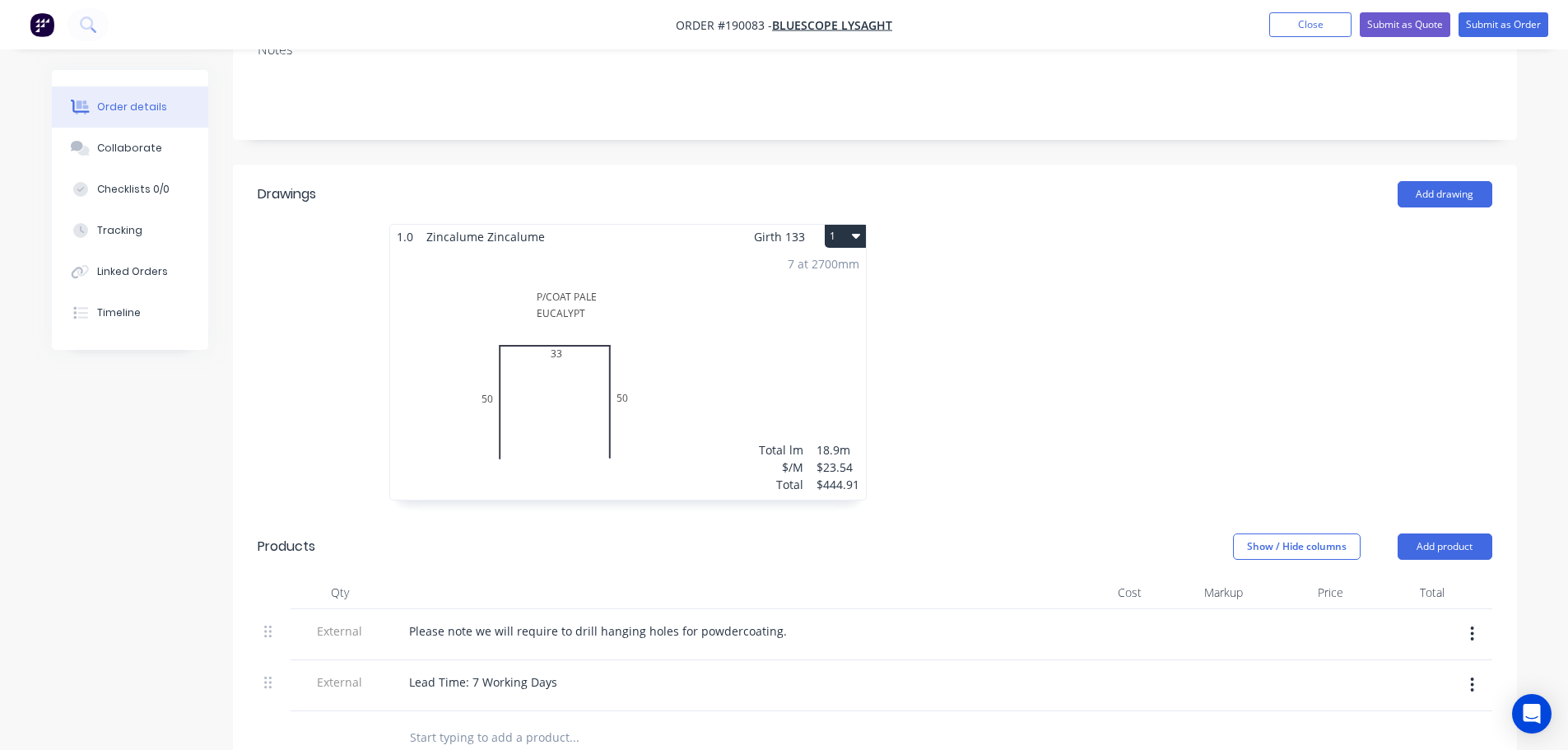
click at [787, 619] on div "Please note we will require to drill hanging holes for powdercoating." at bounding box center [718, 630] width 645 height 24
click at [778, 619] on div "Please note we will require to drill hanging holes for powdercoating." at bounding box center [598, 630] width 404 height 24
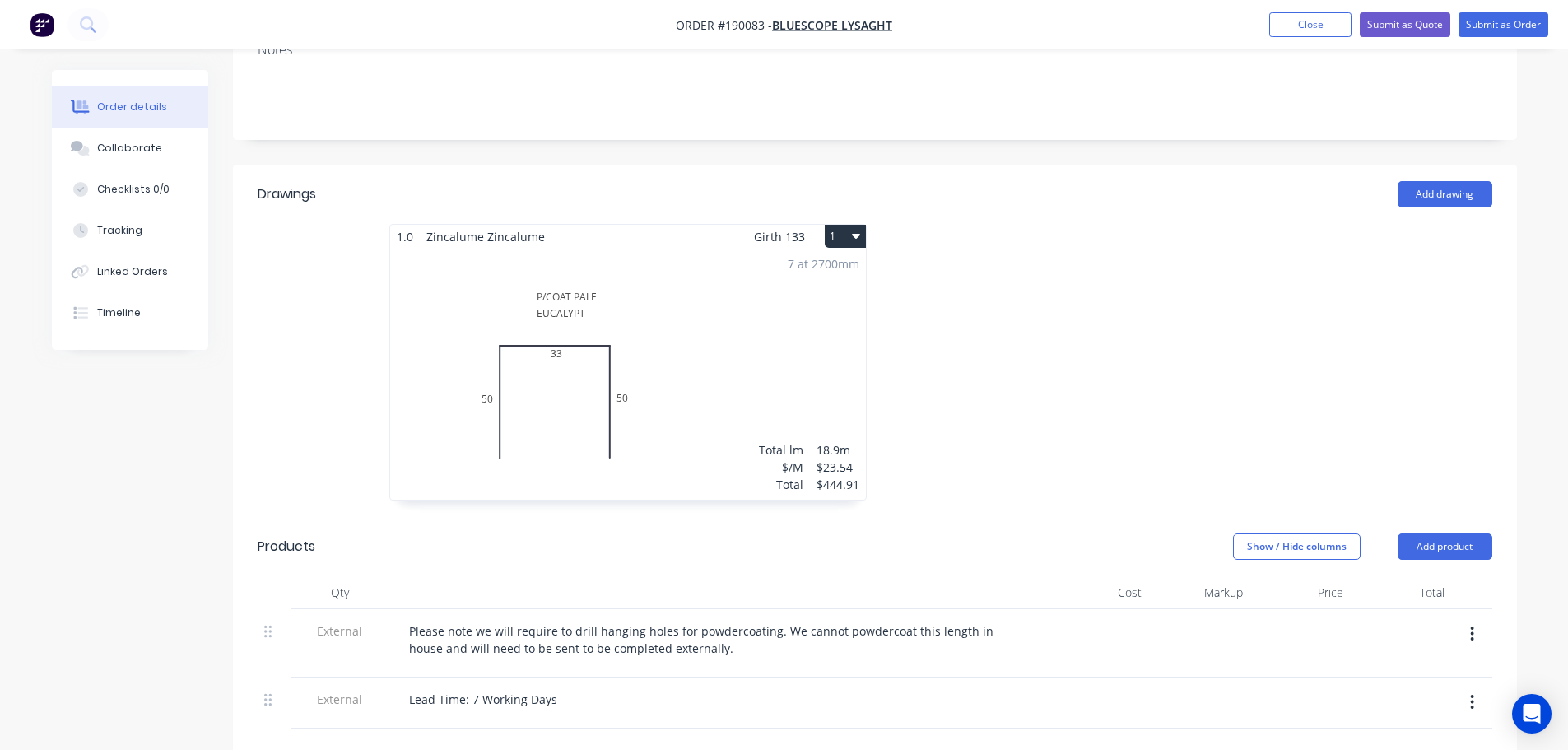
click at [1102, 353] on div at bounding box center [1121, 370] width 494 height 293
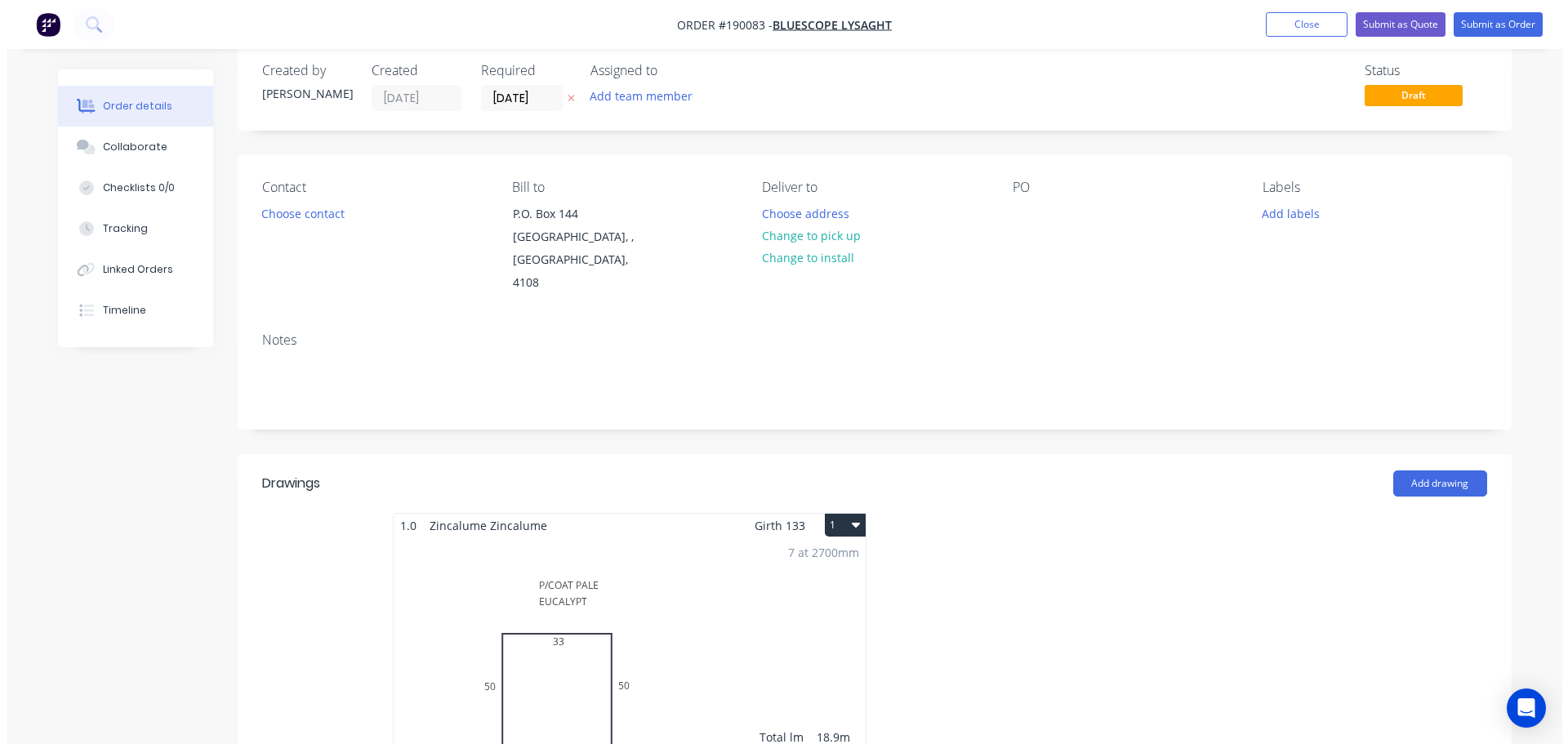
scroll to position [0, 0]
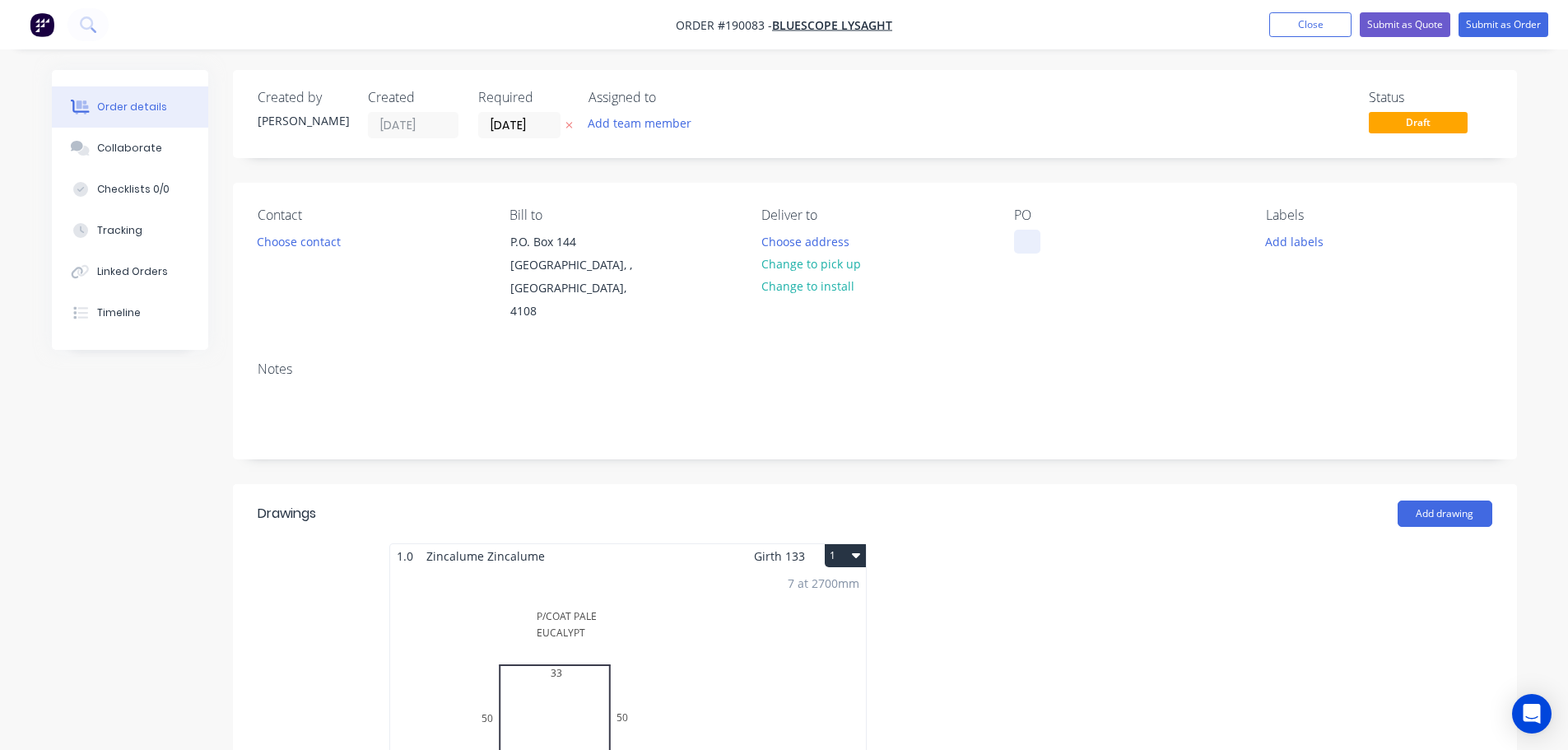
click at [1023, 248] on div at bounding box center [1027, 241] width 26 height 24
click at [963, 189] on div "Contact Choose contact [PERSON_NAME] to P.O. [GEOGRAPHIC_DATA], 4108 Deliver to…" at bounding box center [874, 265] width 1283 height 166
click at [566, 125] on icon at bounding box center [568, 125] width 7 height 10
click at [1419, 30] on button "Submit as Quote" at bounding box center [1405, 25] width 91 height 25
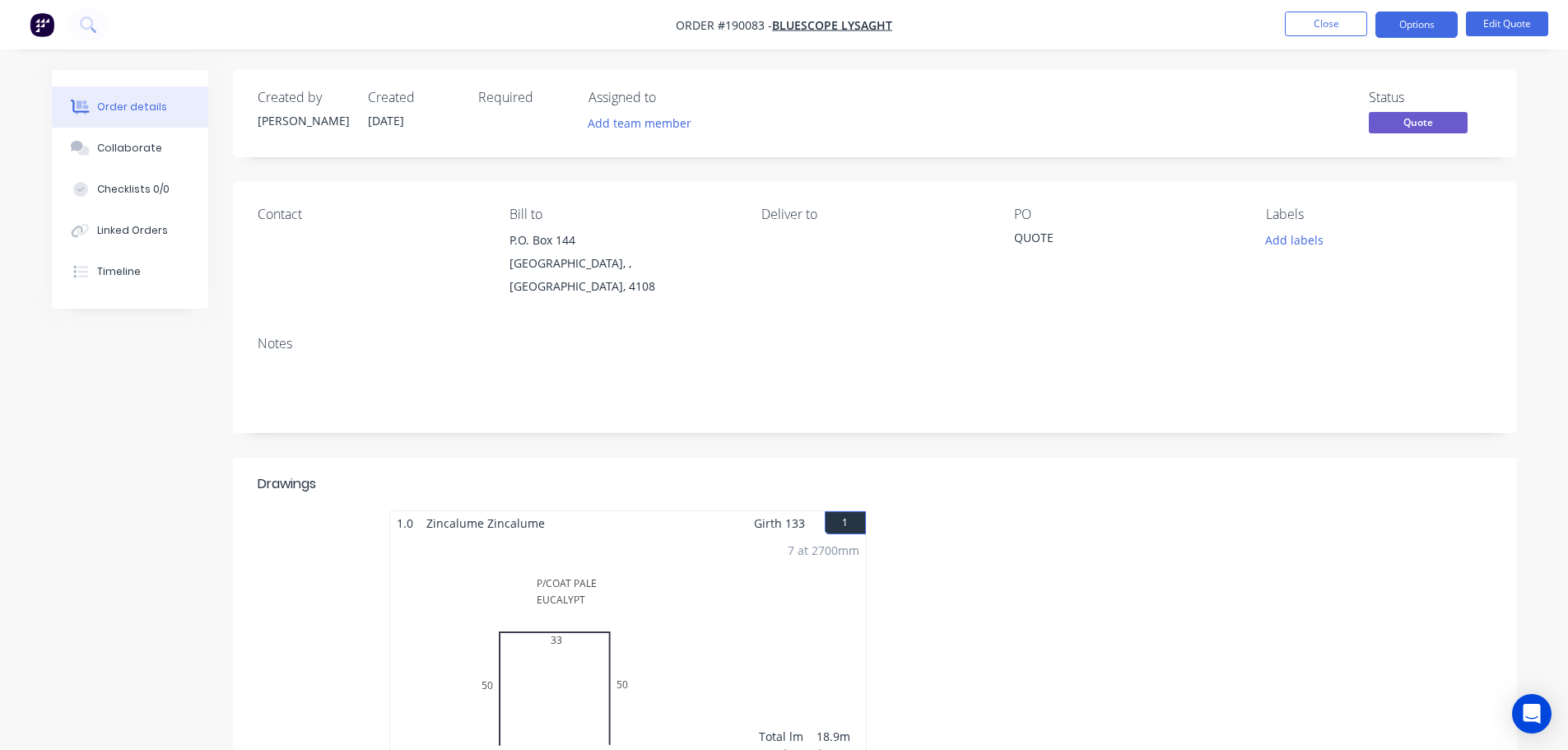
drag, startPoint x: 1422, startPoint y: 26, endPoint x: 1427, endPoint y: 43, distance: 17.7
click at [1424, 26] on button "Options" at bounding box center [1416, 25] width 82 height 26
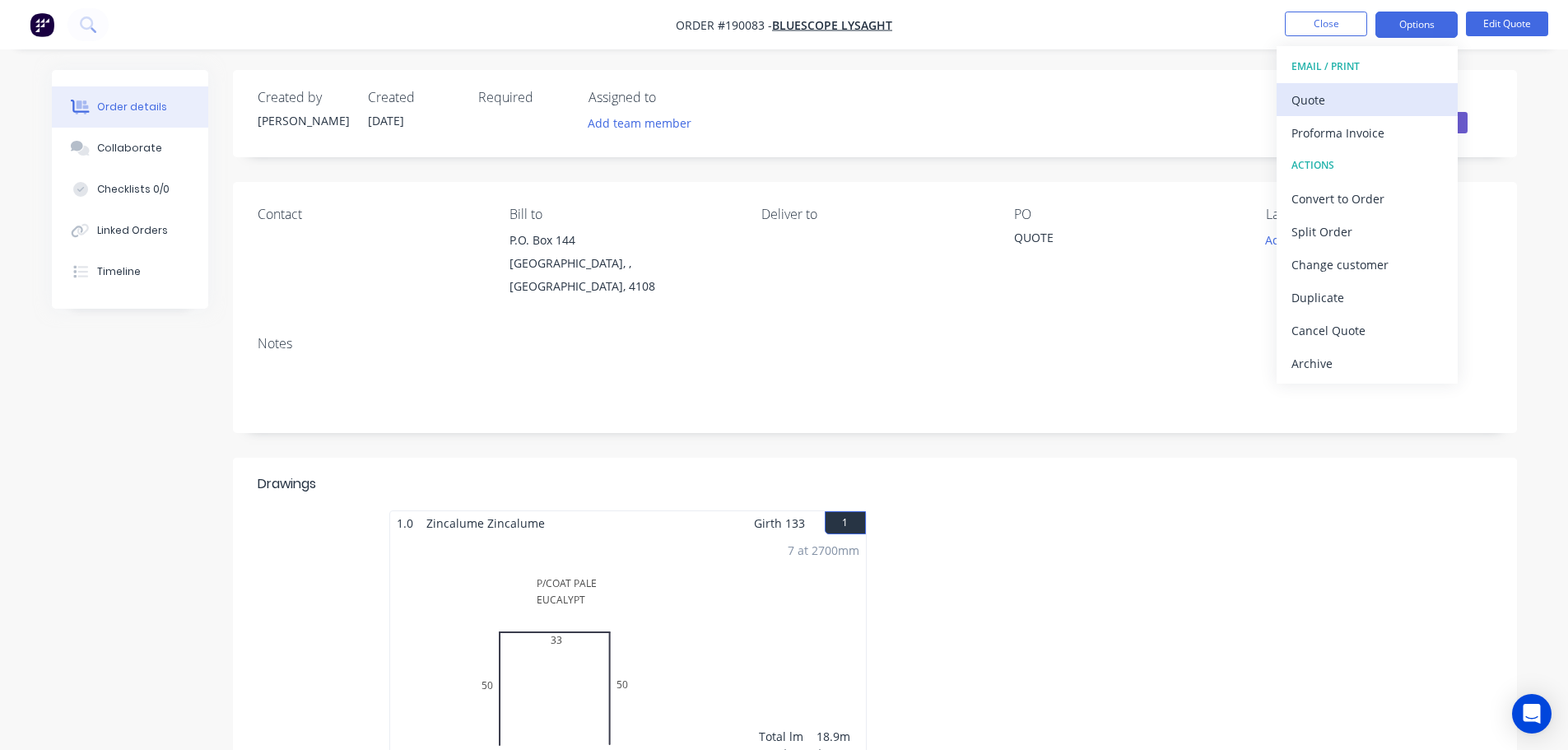
click at [1398, 100] on div "Quote" at bounding box center [1367, 100] width 152 height 24
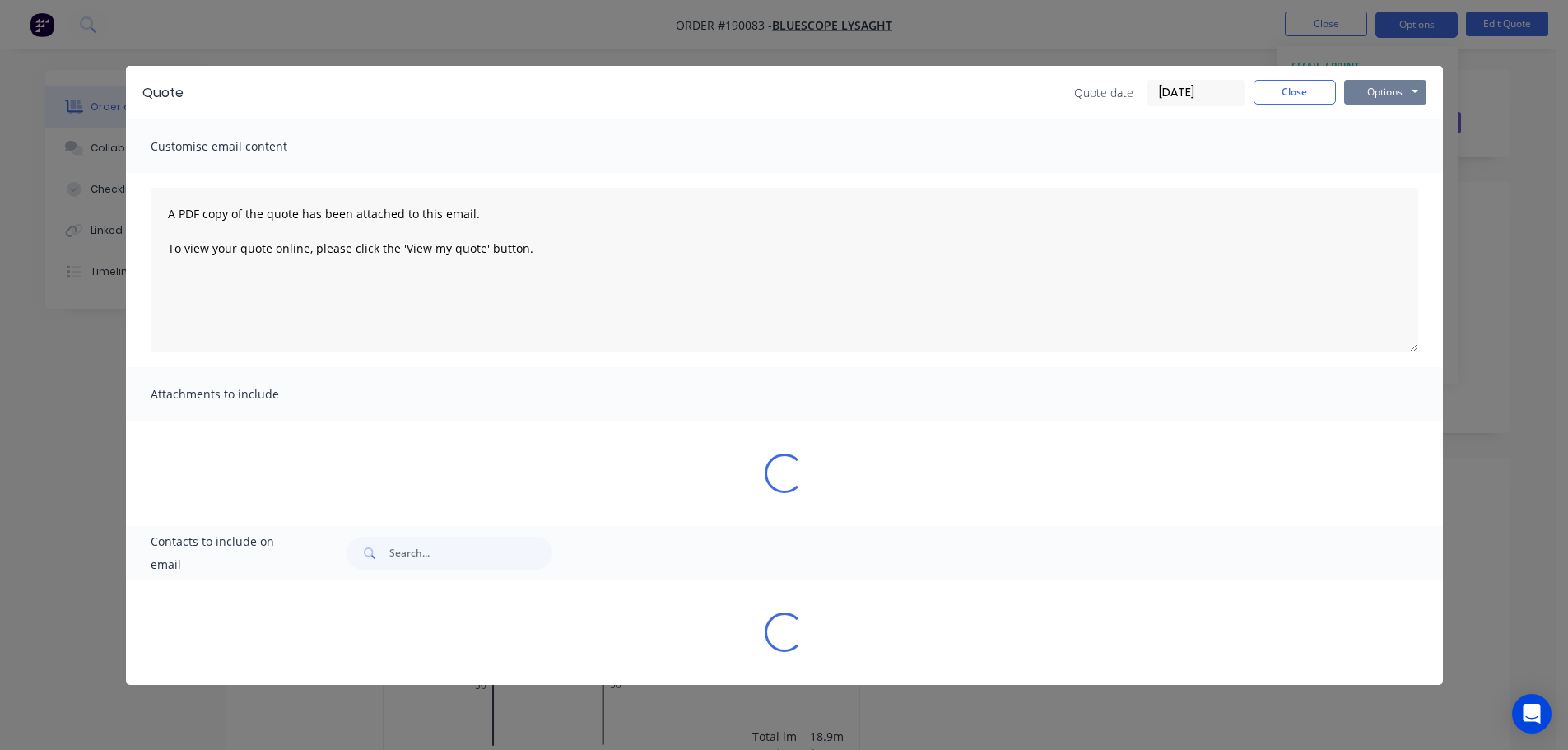
click at [1397, 95] on button "Options" at bounding box center [1385, 92] width 82 height 25
click at [1391, 120] on button "Preview" at bounding box center [1396, 121] width 106 height 27
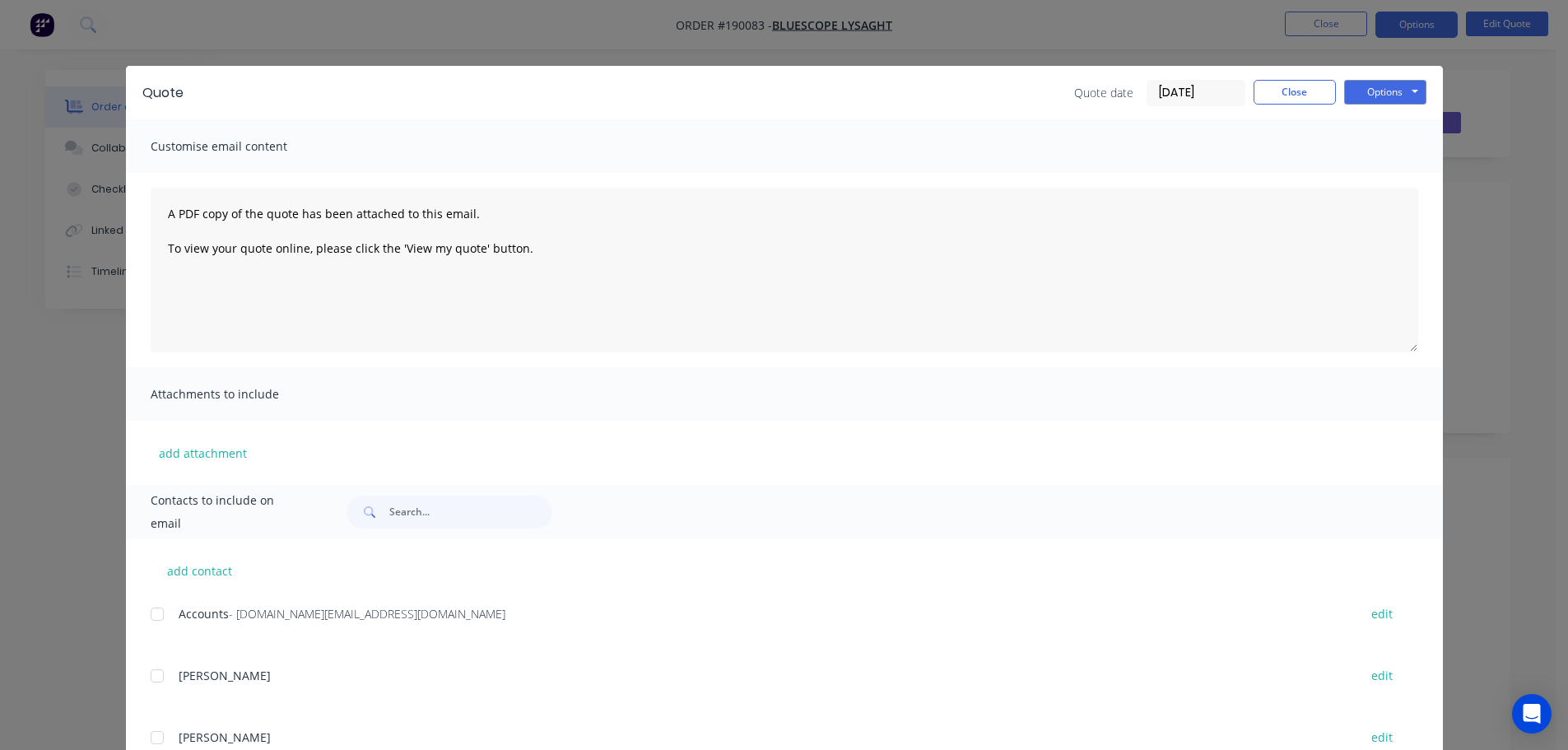
click at [24, 219] on div "Quote Quote date [DATE] Close Options Preview Print Email Customise email conte…" at bounding box center [784, 375] width 1568 height 750
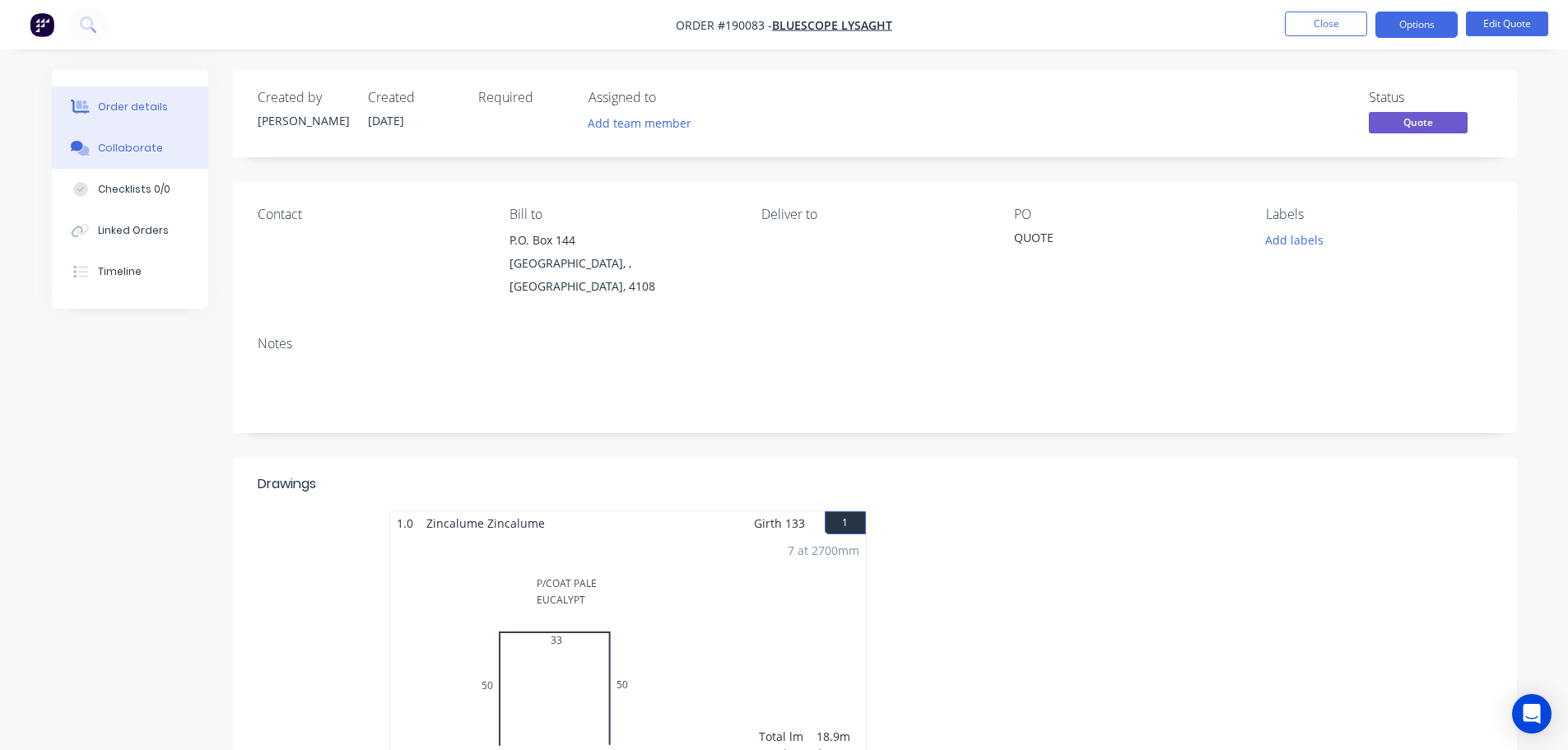
click at [120, 158] on button "Collaborate" at bounding box center [130, 149] width 157 height 41
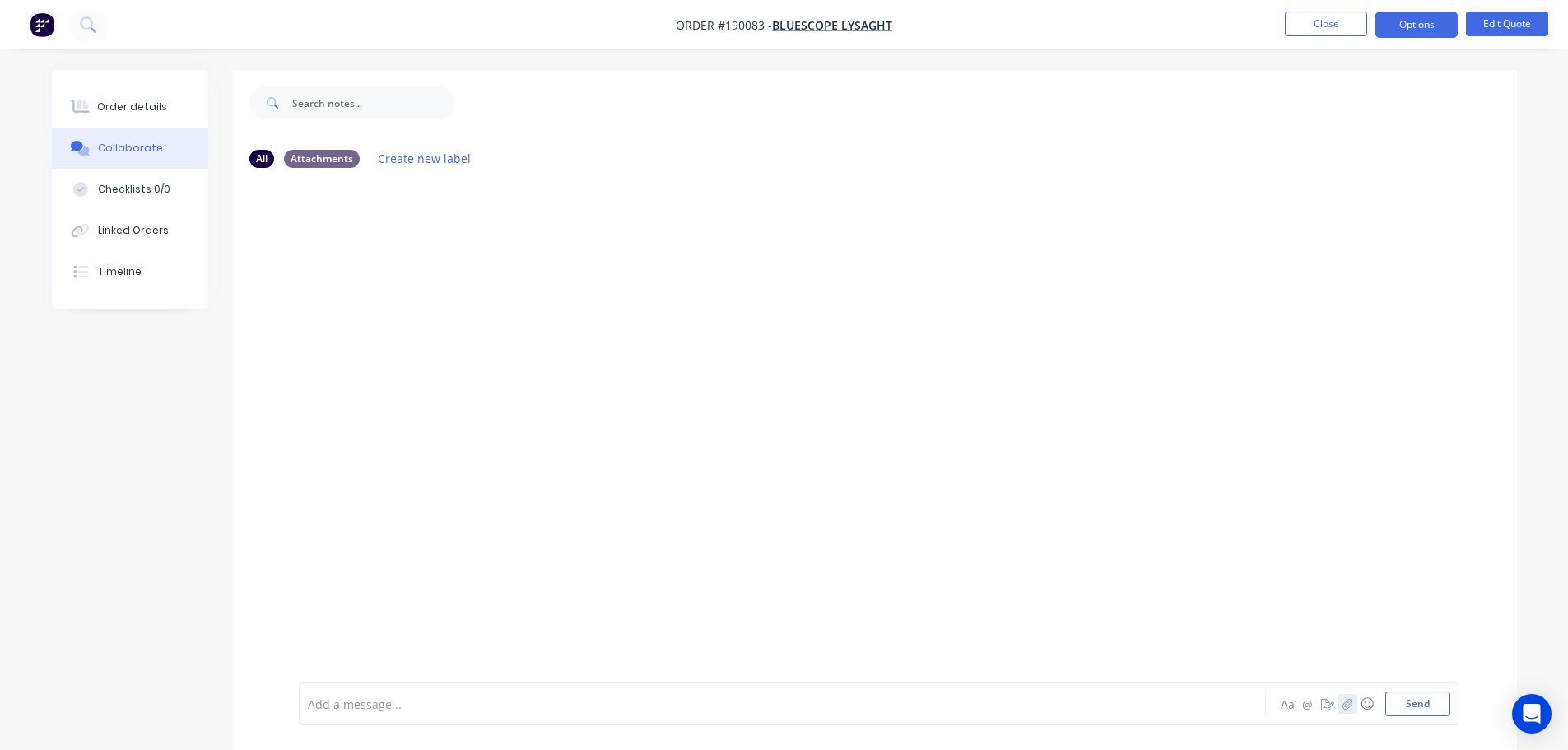
click at [1344, 705] on icon "button" at bounding box center [1346, 703] width 9 height 11
click at [1401, 699] on button "Send" at bounding box center [1417, 704] width 65 height 25
click at [1307, 23] on button "Close" at bounding box center [1326, 24] width 82 height 25
